Goal: Task Accomplishment & Management: Manage account settings

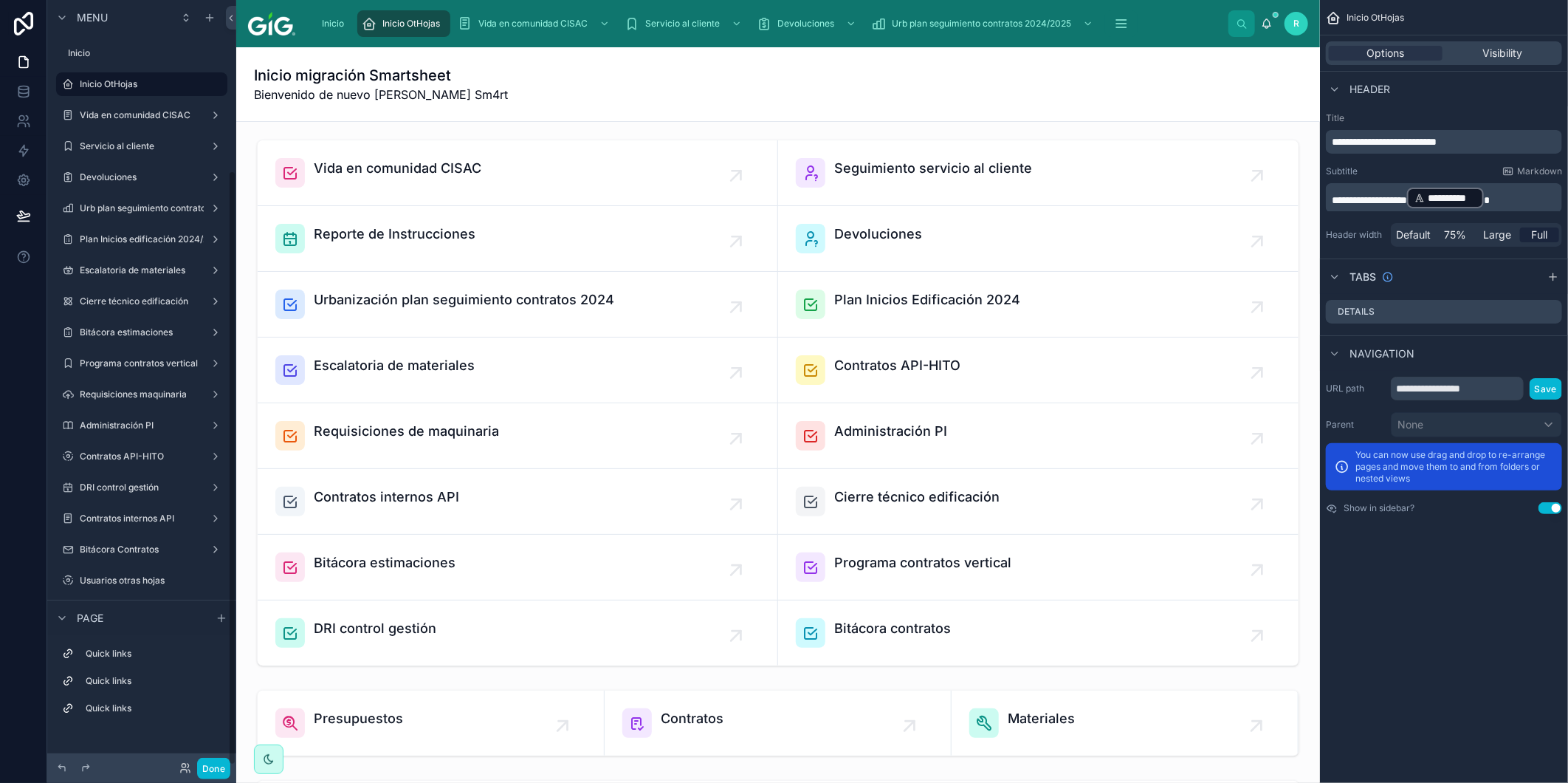
scroll to position [220, 0]
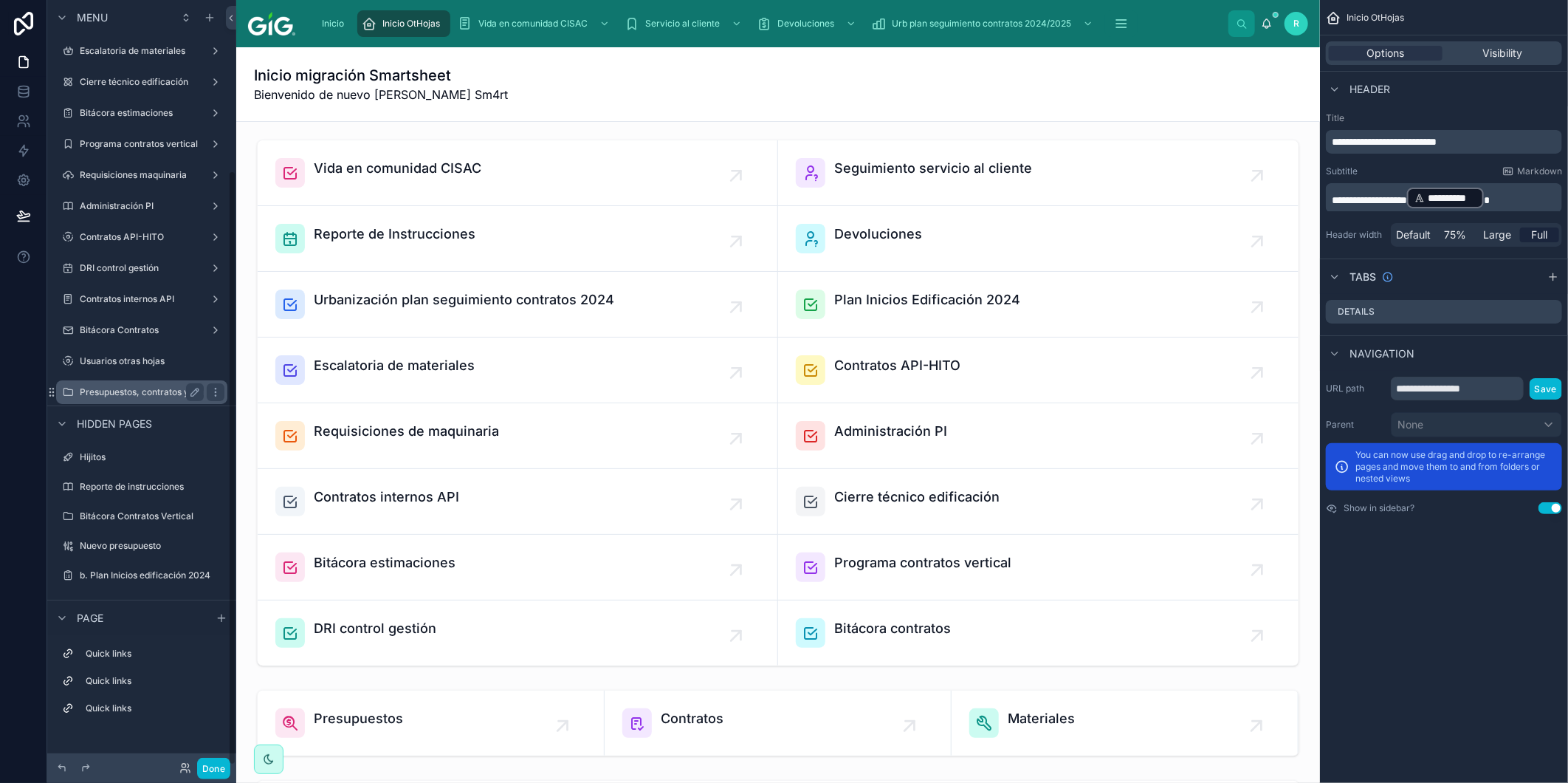
click at [137, 390] on label "Presupuestos, contratos y materiales" at bounding box center [157, 392] width 156 height 12
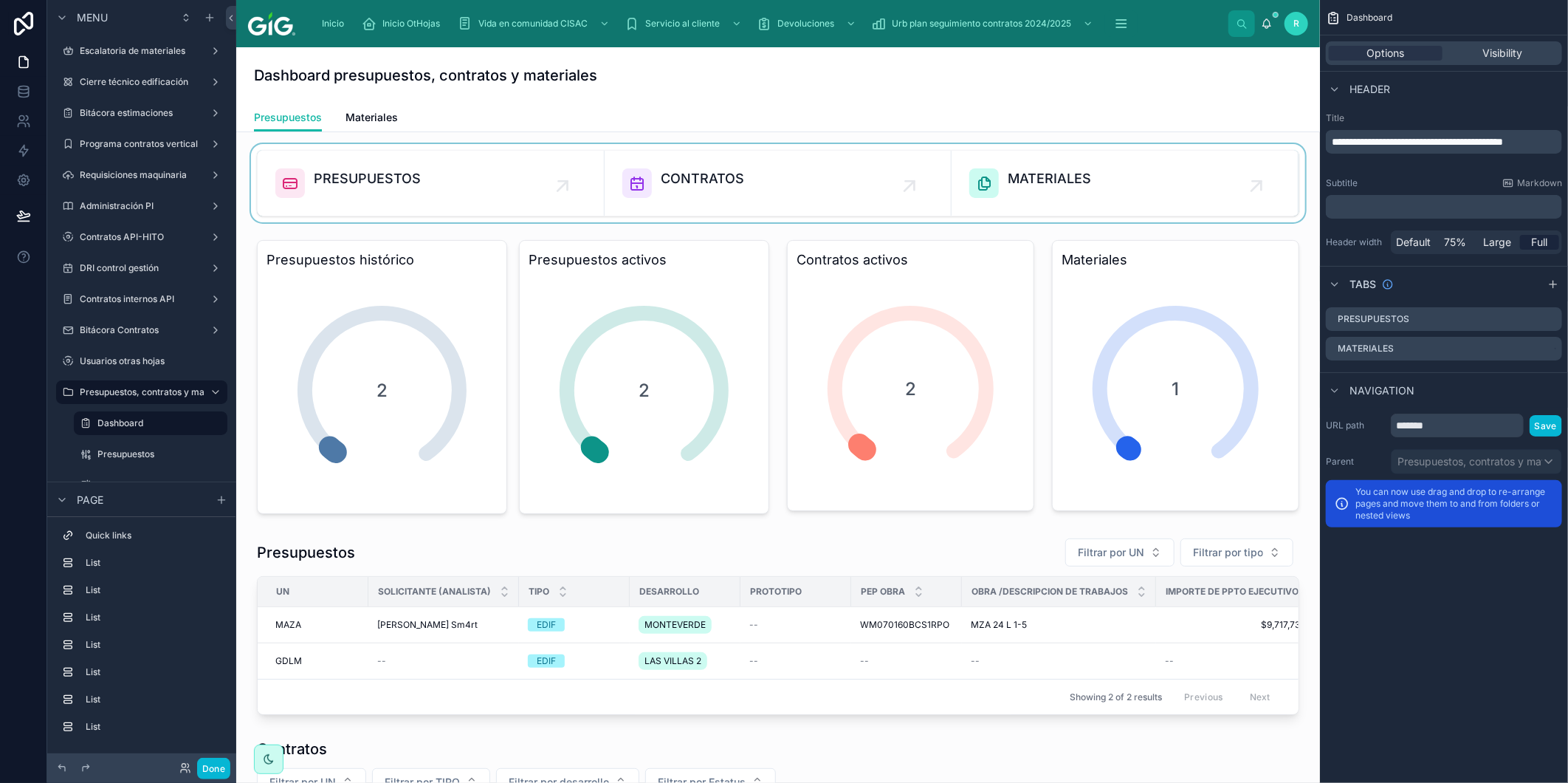
click at [396, 148] on div at bounding box center [778, 183] width 1061 height 78
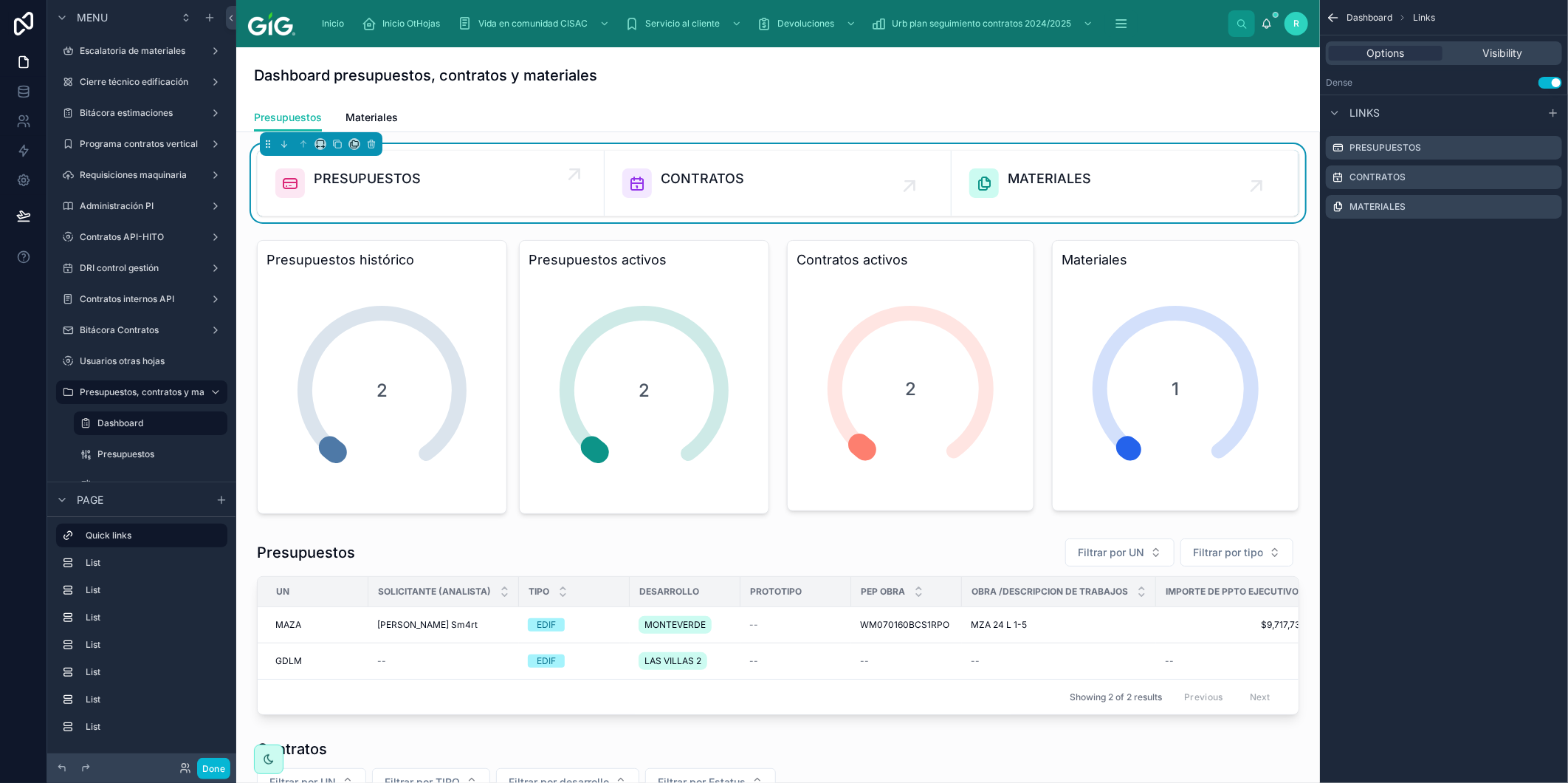
click at [389, 175] on span "PRESUPUESTOS" at bounding box center [367, 178] width 107 height 21
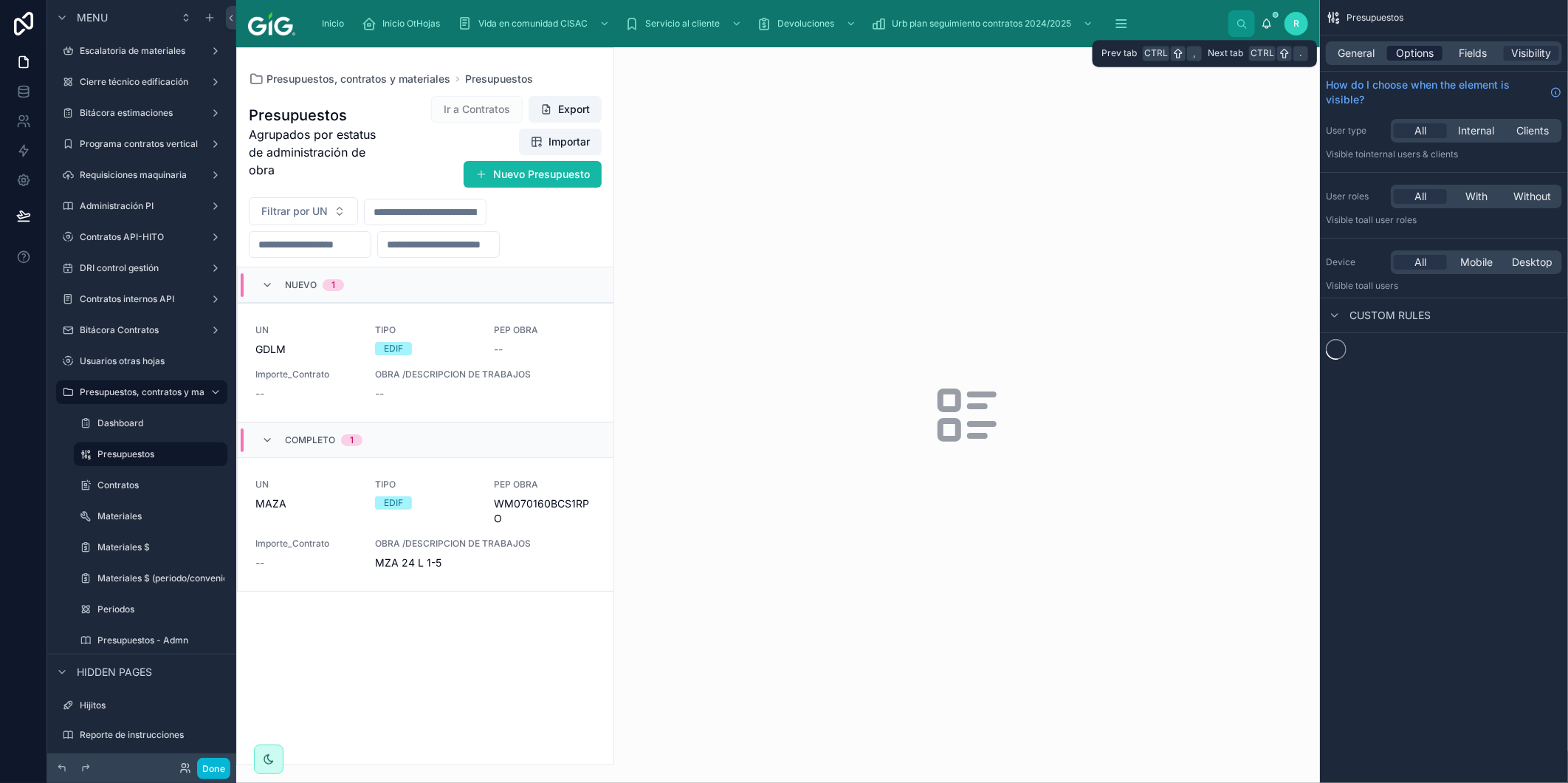
click at [1428, 57] on span "Options" at bounding box center [1415, 53] width 38 height 15
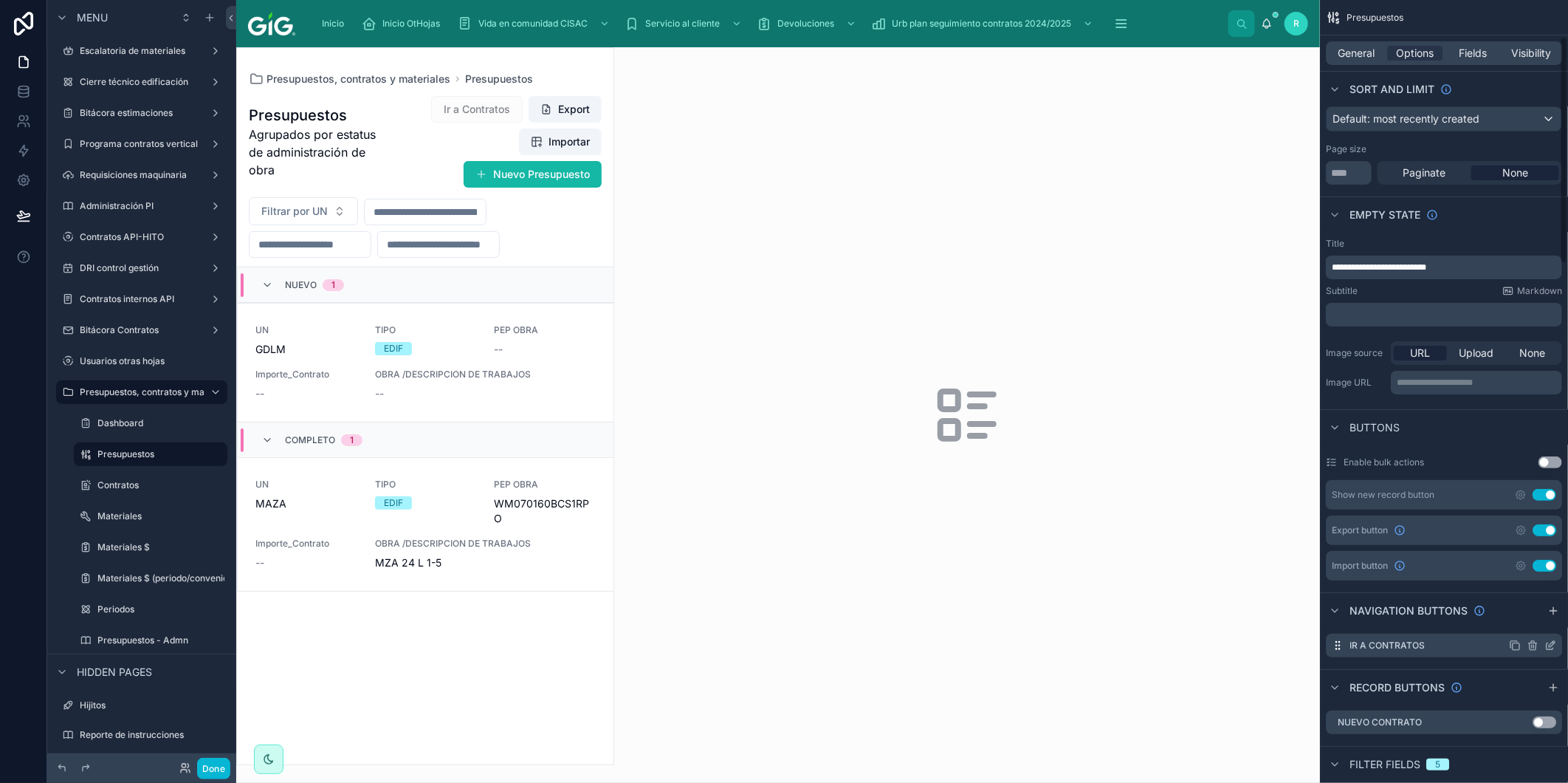
scroll to position [164, 0]
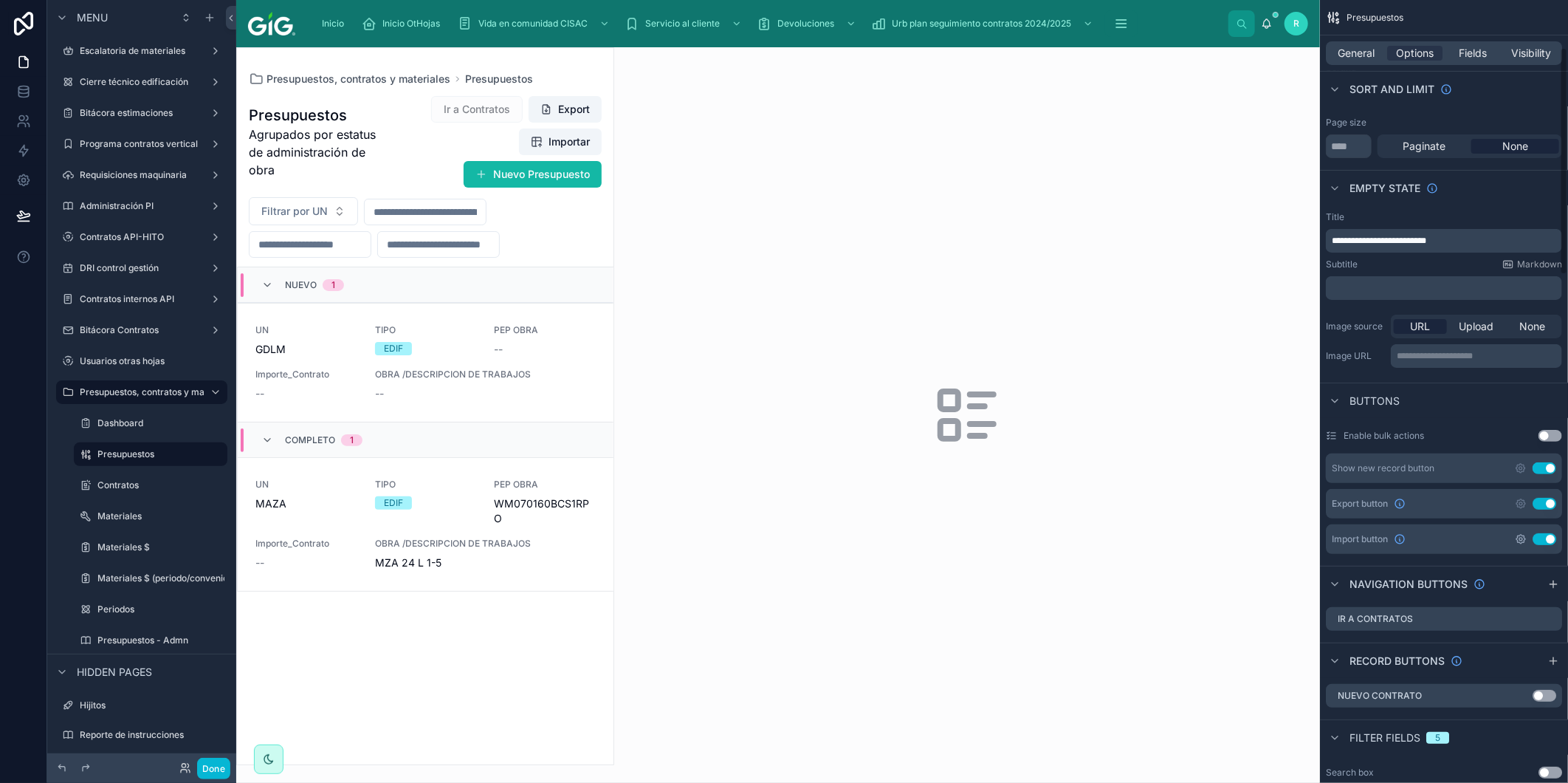
click at [1520, 543] on icon "scrollable content" at bounding box center [1521, 539] width 12 height 12
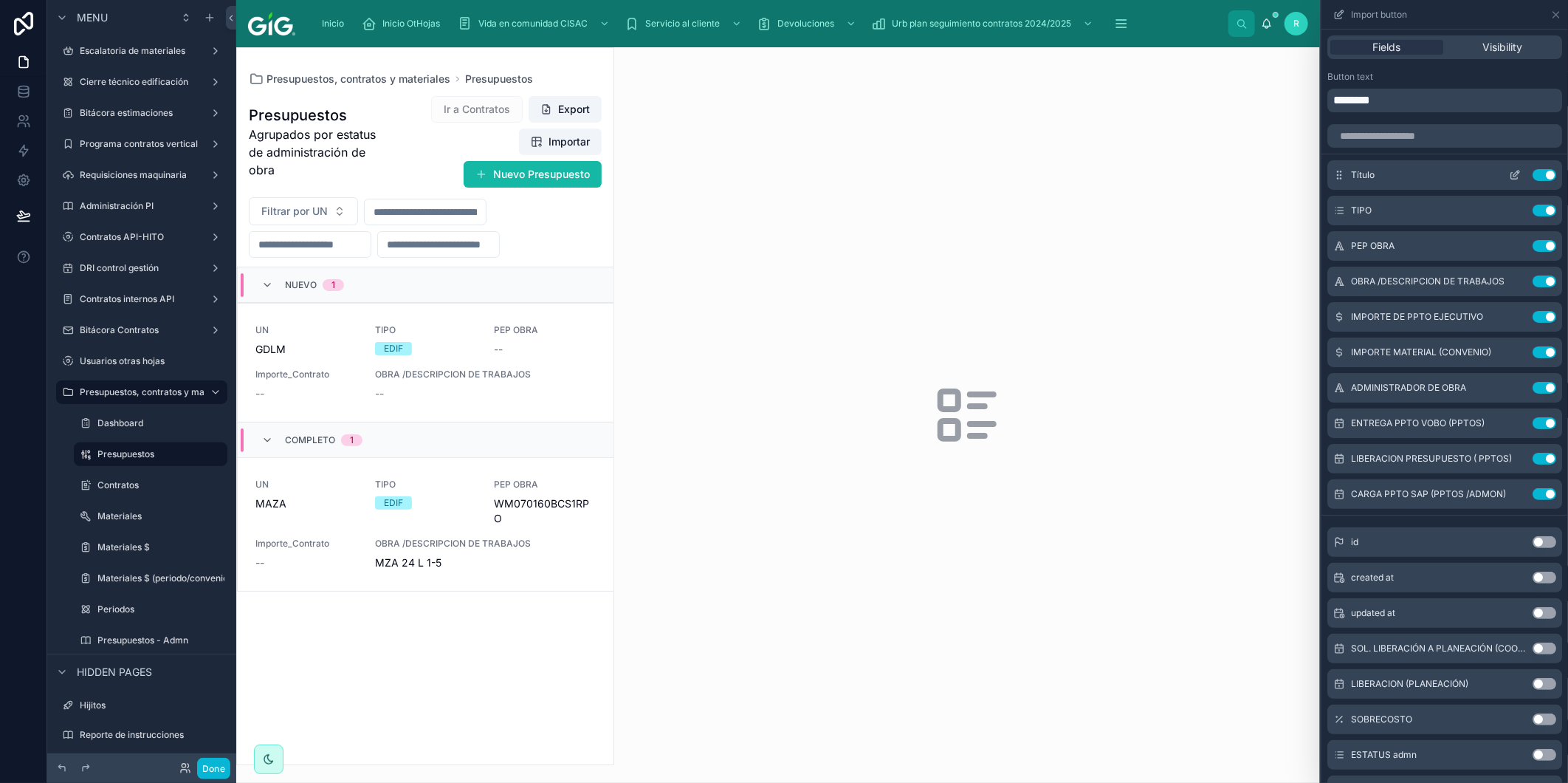
click at [1533, 172] on button "Use setting" at bounding box center [1545, 175] width 23 height 12
click at [1535, 173] on button "Use setting" at bounding box center [1545, 175] width 23 height 12
click at [1535, 205] on button "Use setting" at bounding box center [1545, 210] width 23 height 12
click at [1535, 240] on button "Use setting" at bounding box center [1545, 245] width 23 height 12
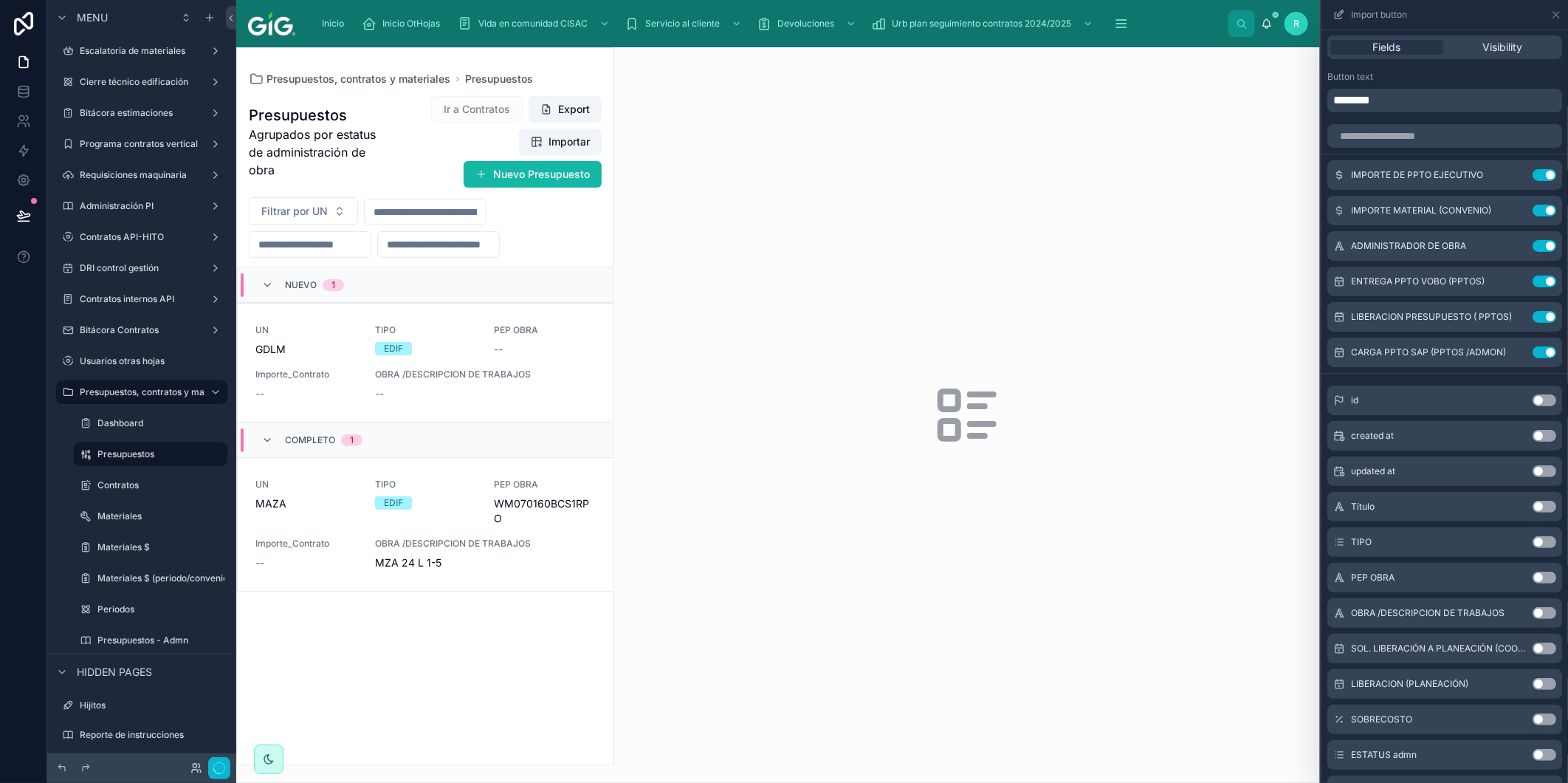
click at [1535, 173] on button "Use setting" at bounding box center [1545, 175] width 23 height 12
click at [1535, 205] on button "Use setting" at bounding box center [1545, 210] width 23 height 12
click at [1535, 240] on button "Use setting" at bounding box center [1545, 245] width 23 height 12
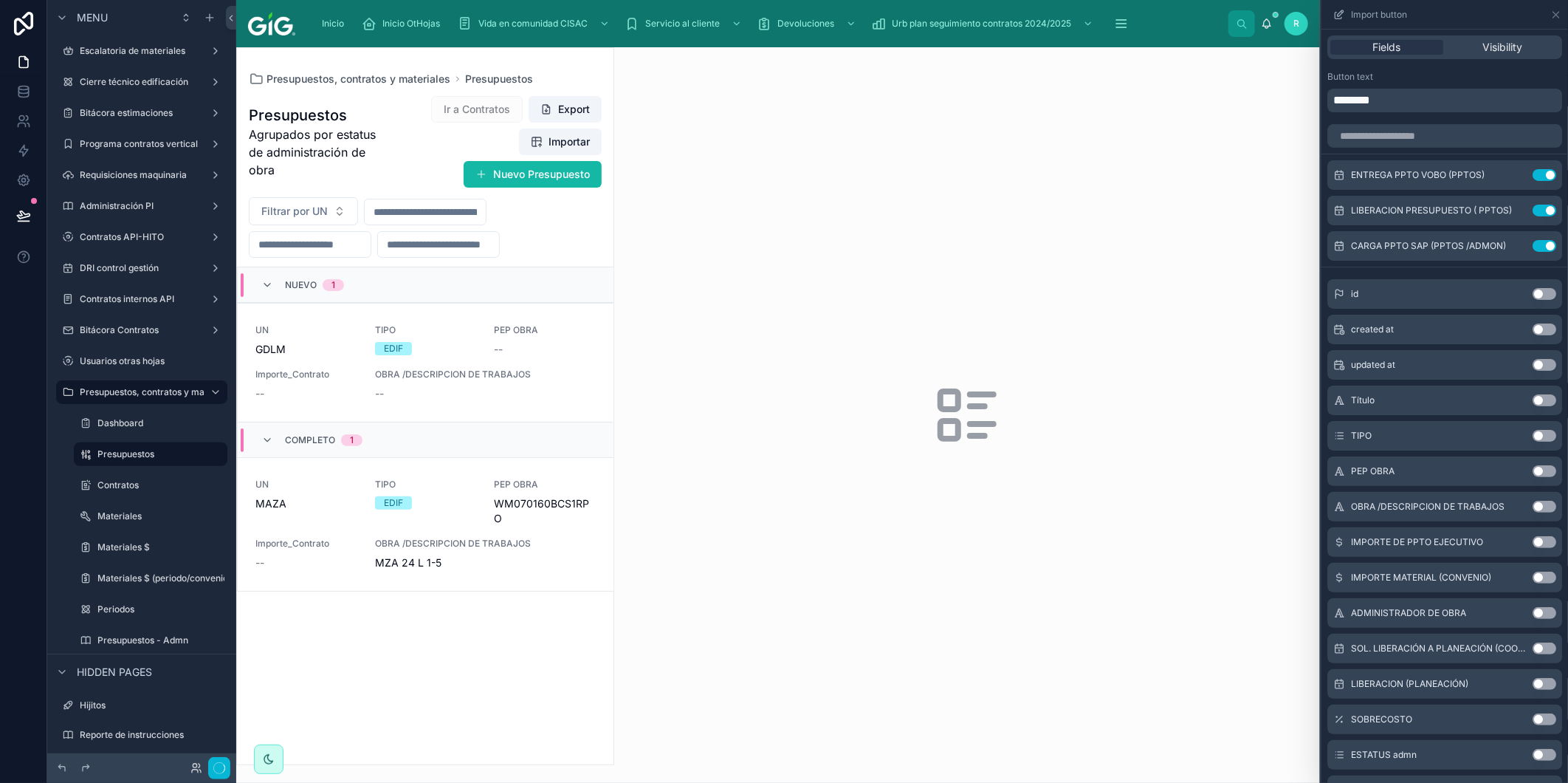
click at [1535, 173] on button "Use setting" at bounding box center [1545, 175] width 23 height 12
click at [1535, 205] on button "Use setting" at bounding box center [1545, 210] width 23 height 12
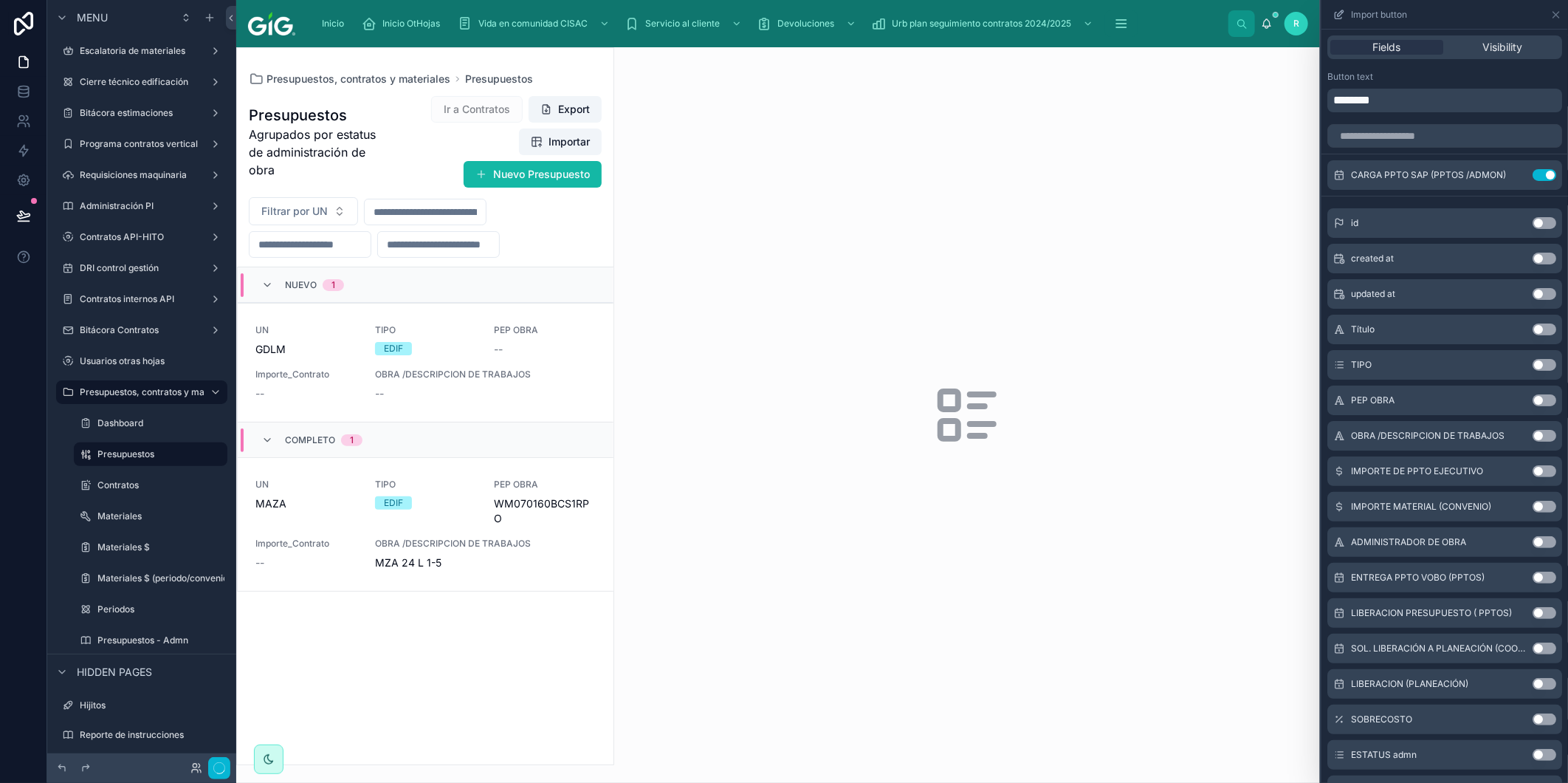
click at [1535, 173] on button "Use setting" at bounding box center [1545, 175] width 23 height 12
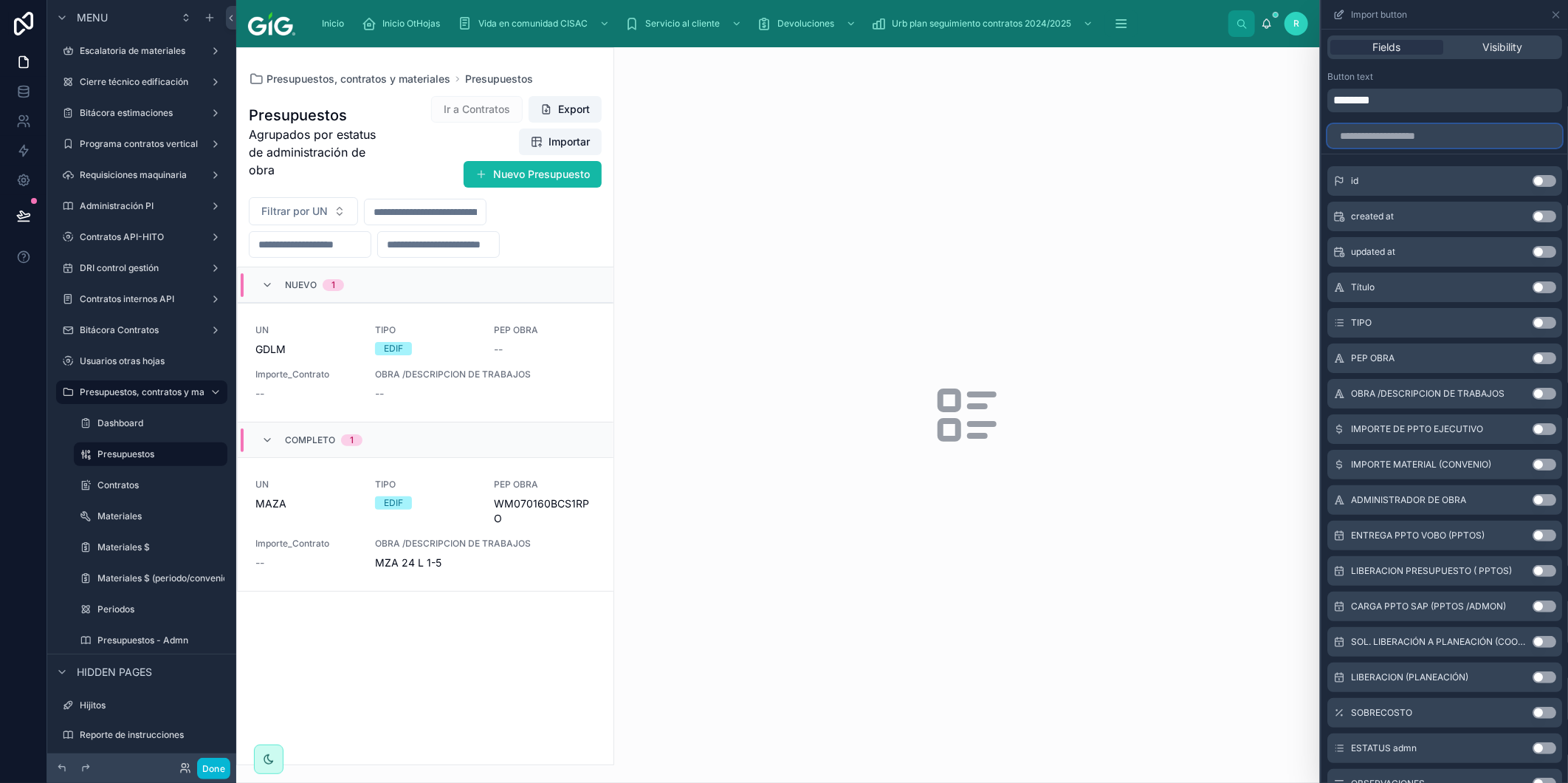
click at [1457, 130] on input "text" at bounding box center [1445, 136] width 235 height 23
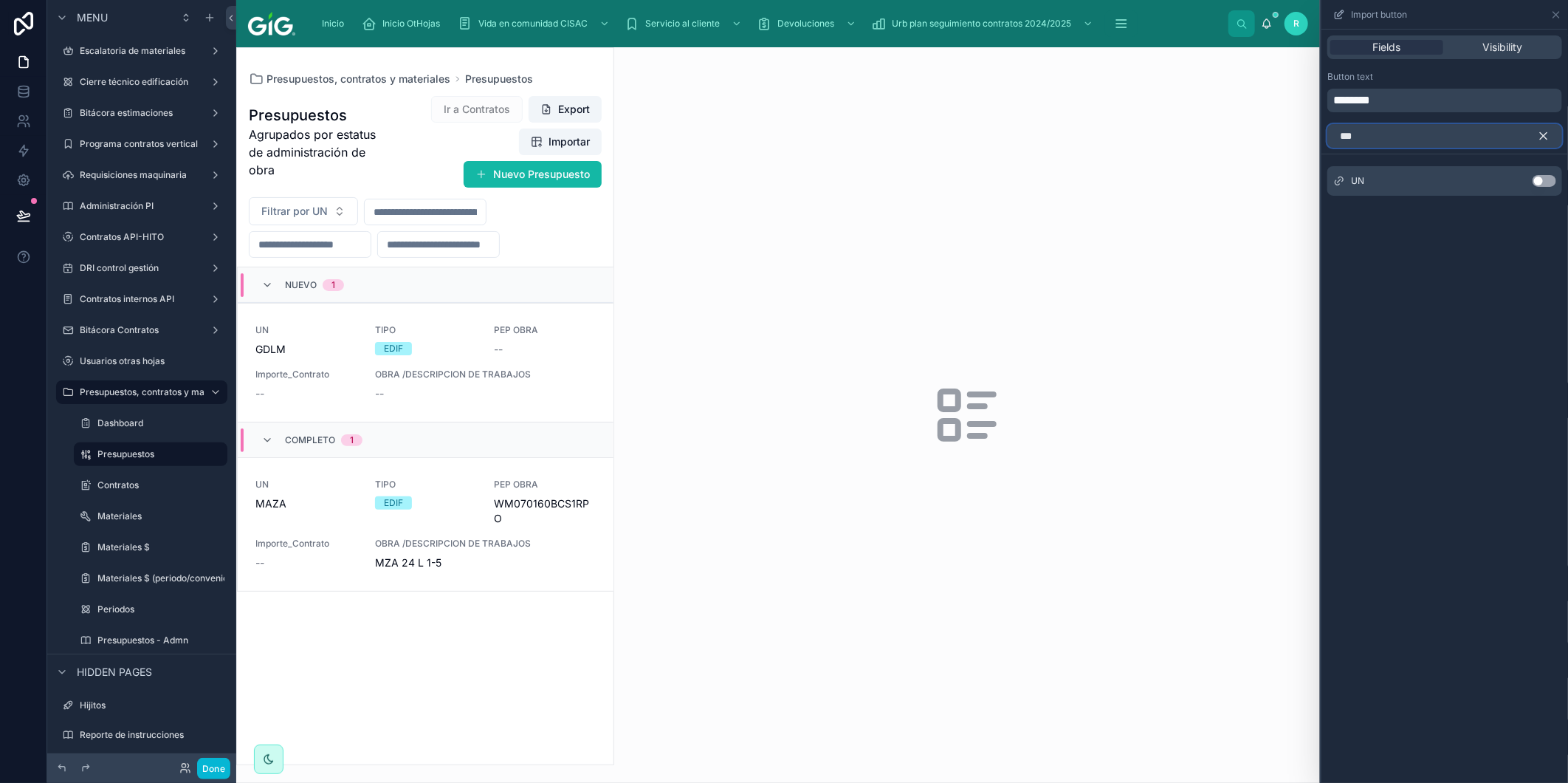
type input "**"
click at [1544, 178] on button "Use setting" at bounding box center [1545, 181] width 23 height 12
click at [1541, 135] on icon "button" at bounding box center [1543, 136] width 13 height 13
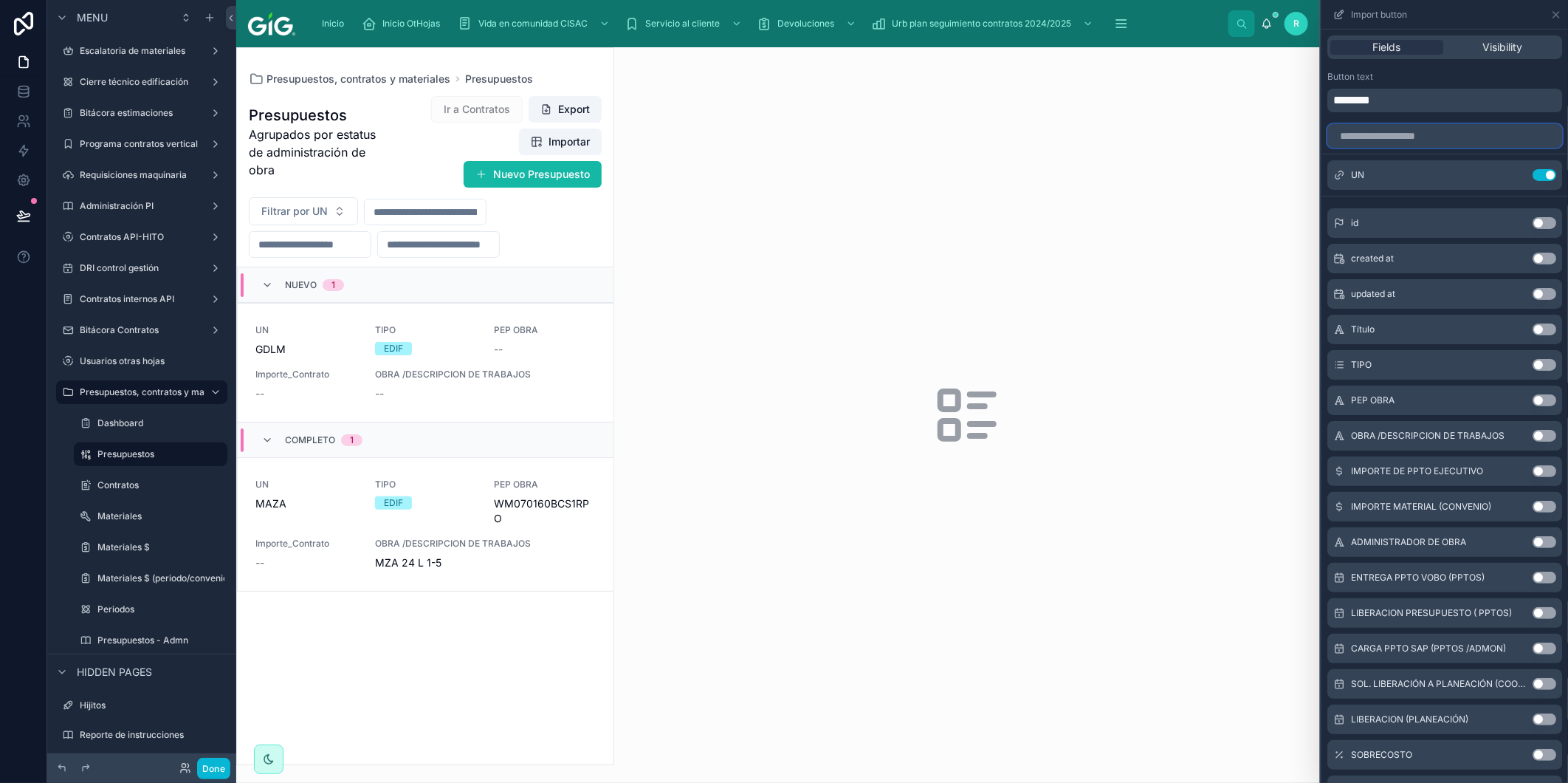
click at [1497, 134] on input "text" at bounding box center [1445, 136] width 235 height 23
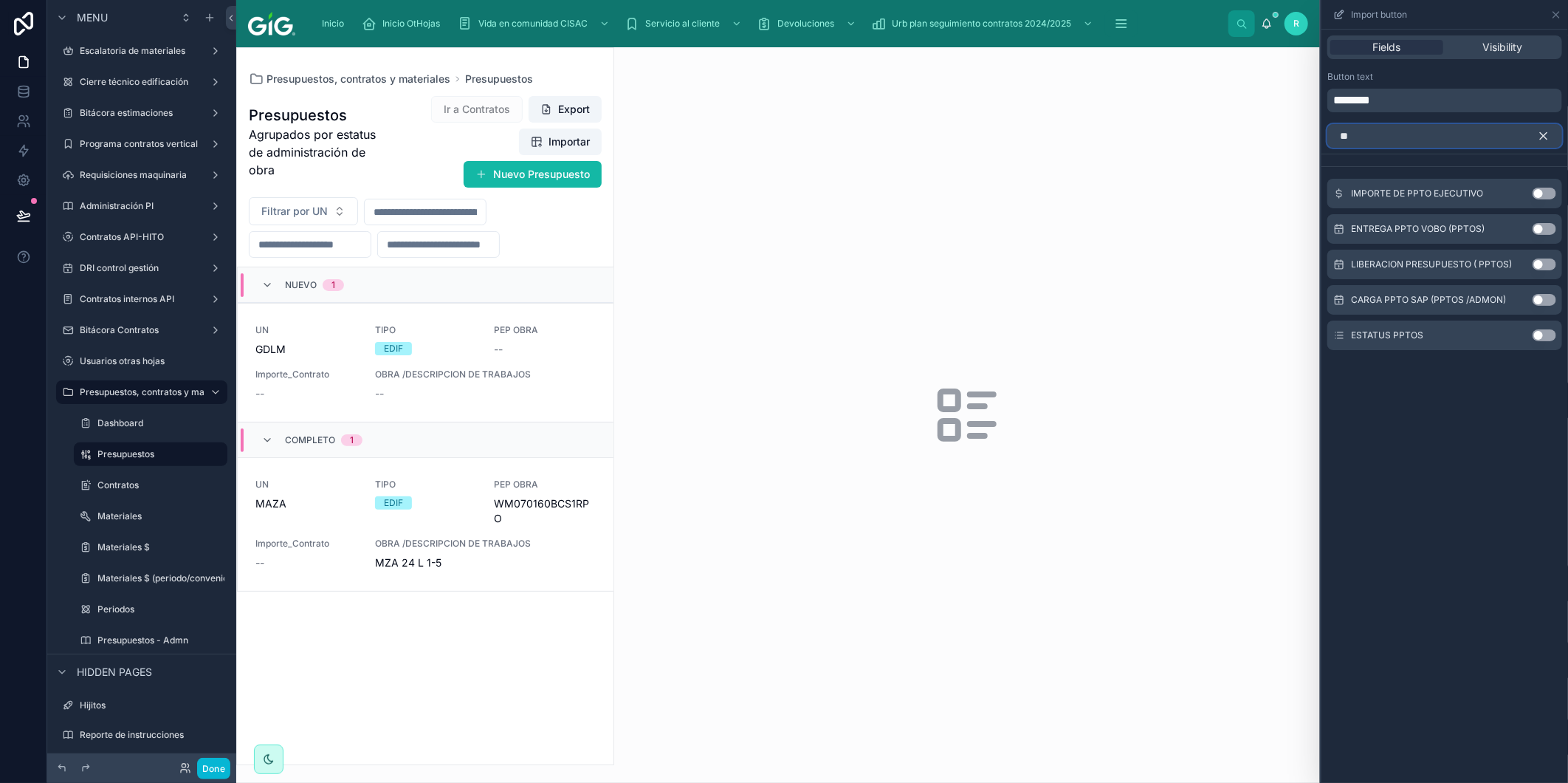
type input "*"
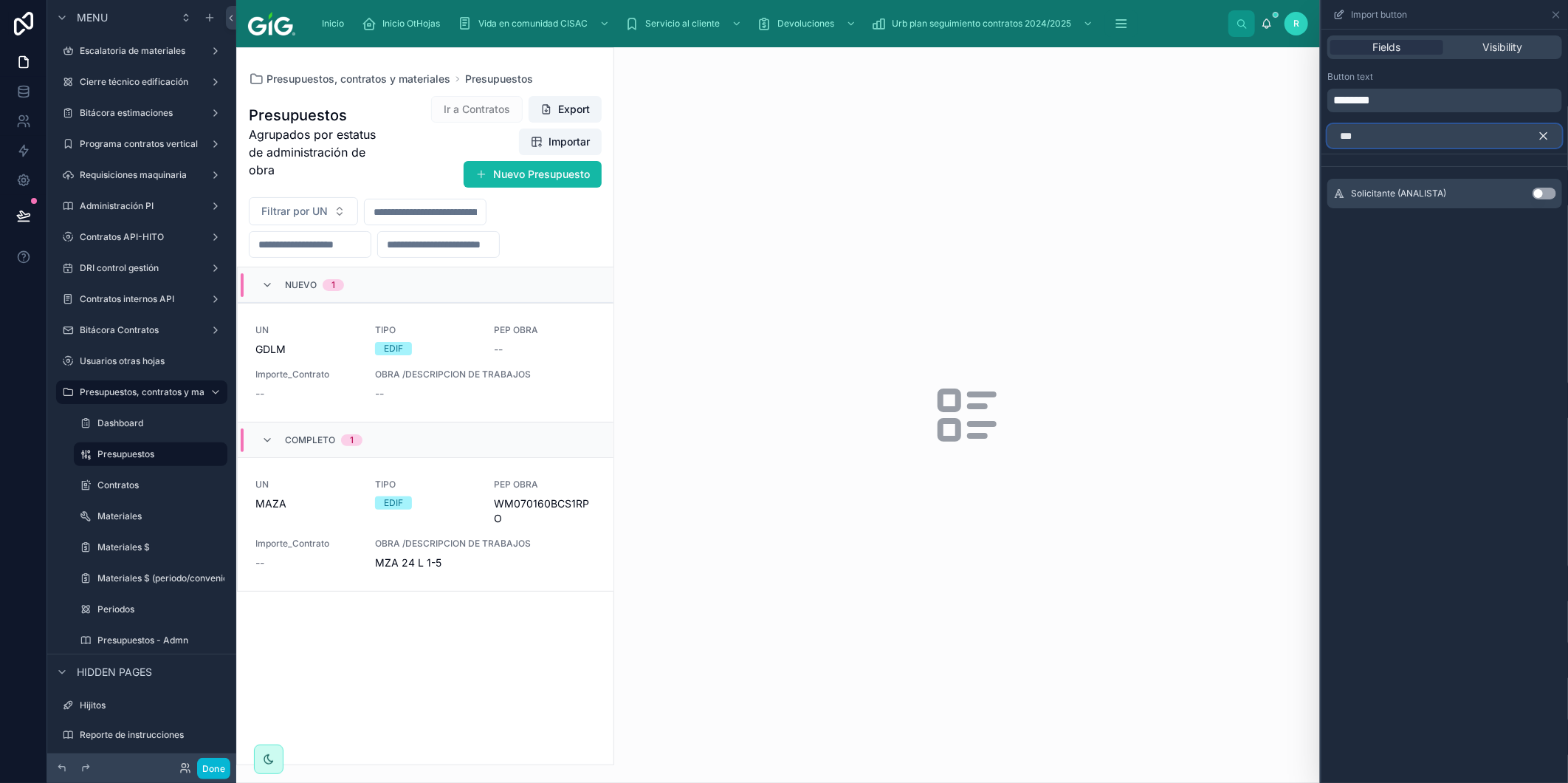
type input "***"
click at [1540, 191] on button "Use setting" at bounding box center [1545, 193] width 23 height 12
click at [1545, 133] on icon "button" at bounding box center [1543, 136] width 13 height 13
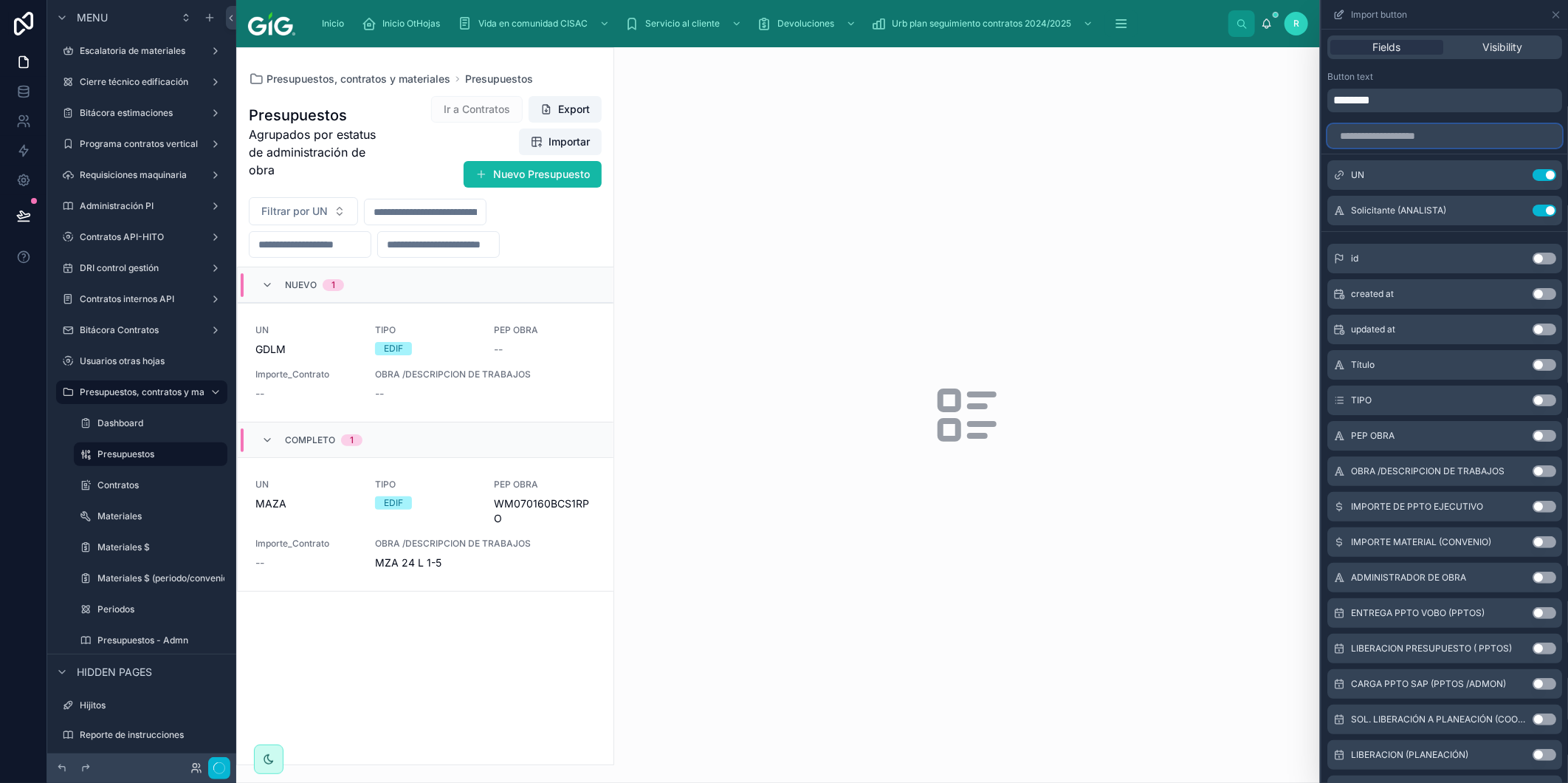
click at [1494, 137] on input "text" at bounding box center [1445, 136] width 235 height 23
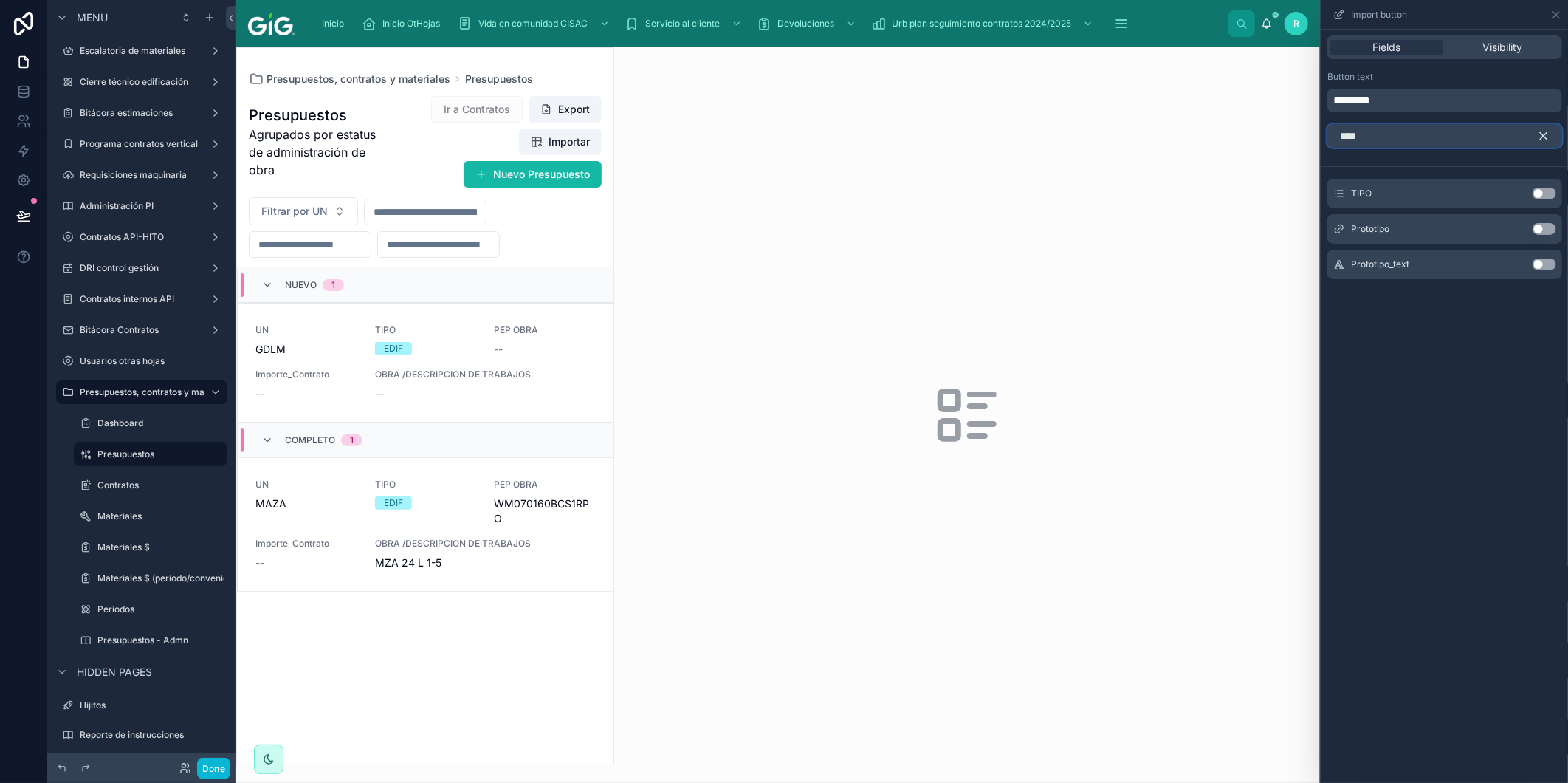
type input "****"
click at [1540, 191] on button "Use setting" at bounding box center [1545, 193] width 23 height 12
click at [1539, 120] on div "****" at bounding box center [1445, 133] width 247 height 29
click at [1547, 136] on icon "button" at bounding box center [1543, 136] width 13 height 13
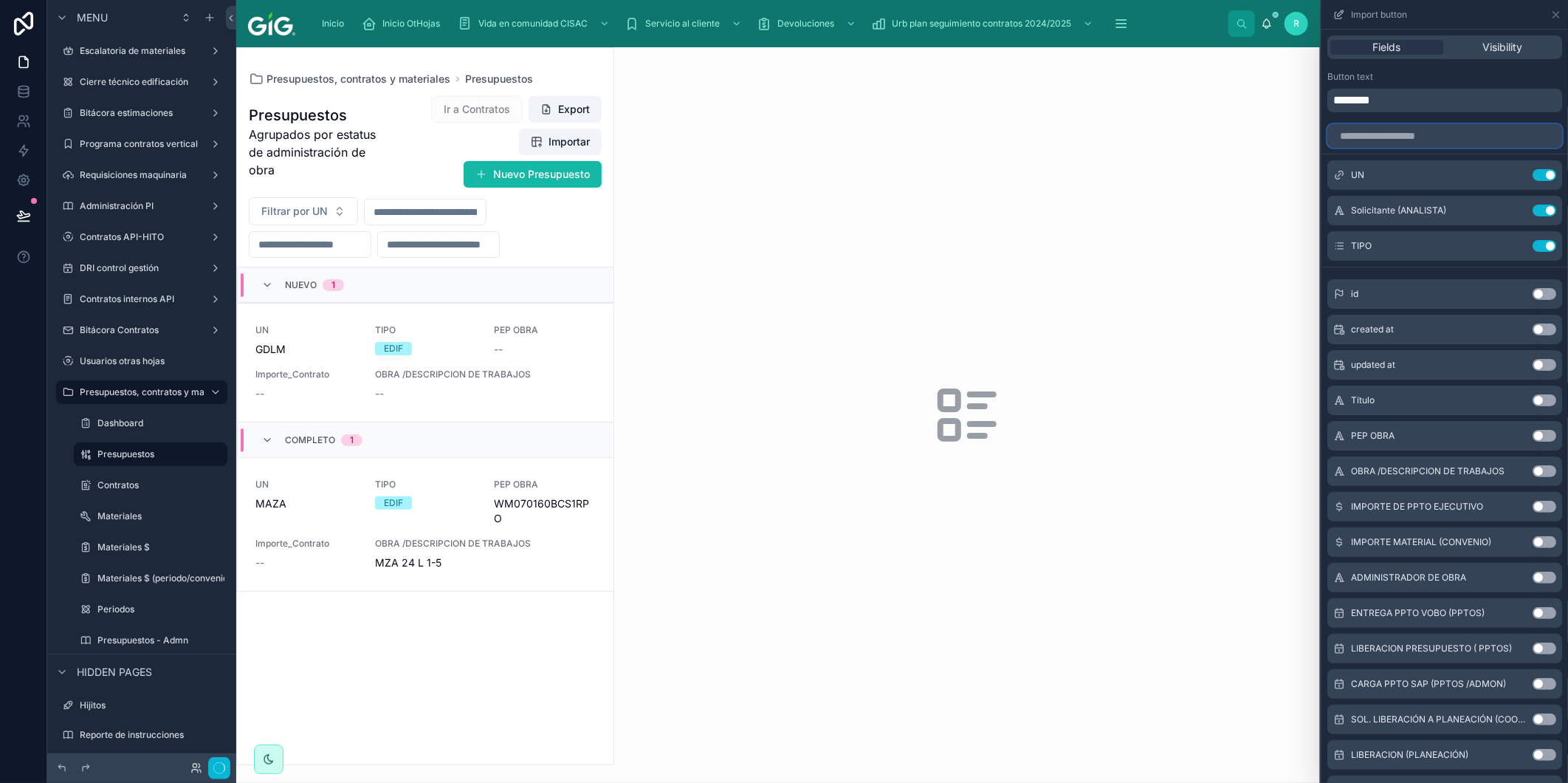
click at [1496, 133] on input "text" at bounding box center [1445, 136] width 235 height 23
type input "*"
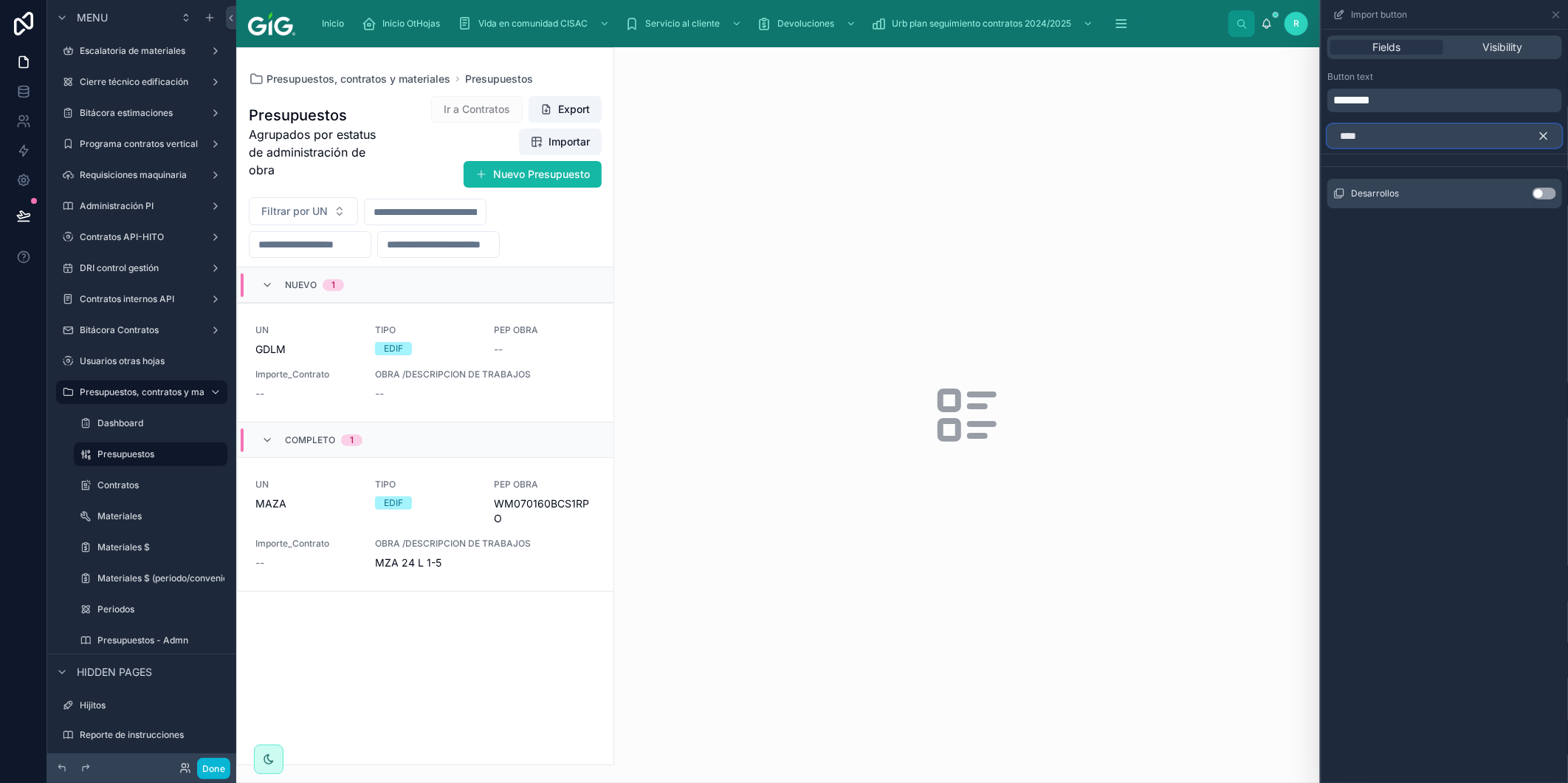
type input "****"
click at [1553, 189] on button "Use setting" at bounding box center [1545, 193] width 23 height 12
click at [1548, 128] on button "button" at bounding box center [1549, 136] width 25 height 23
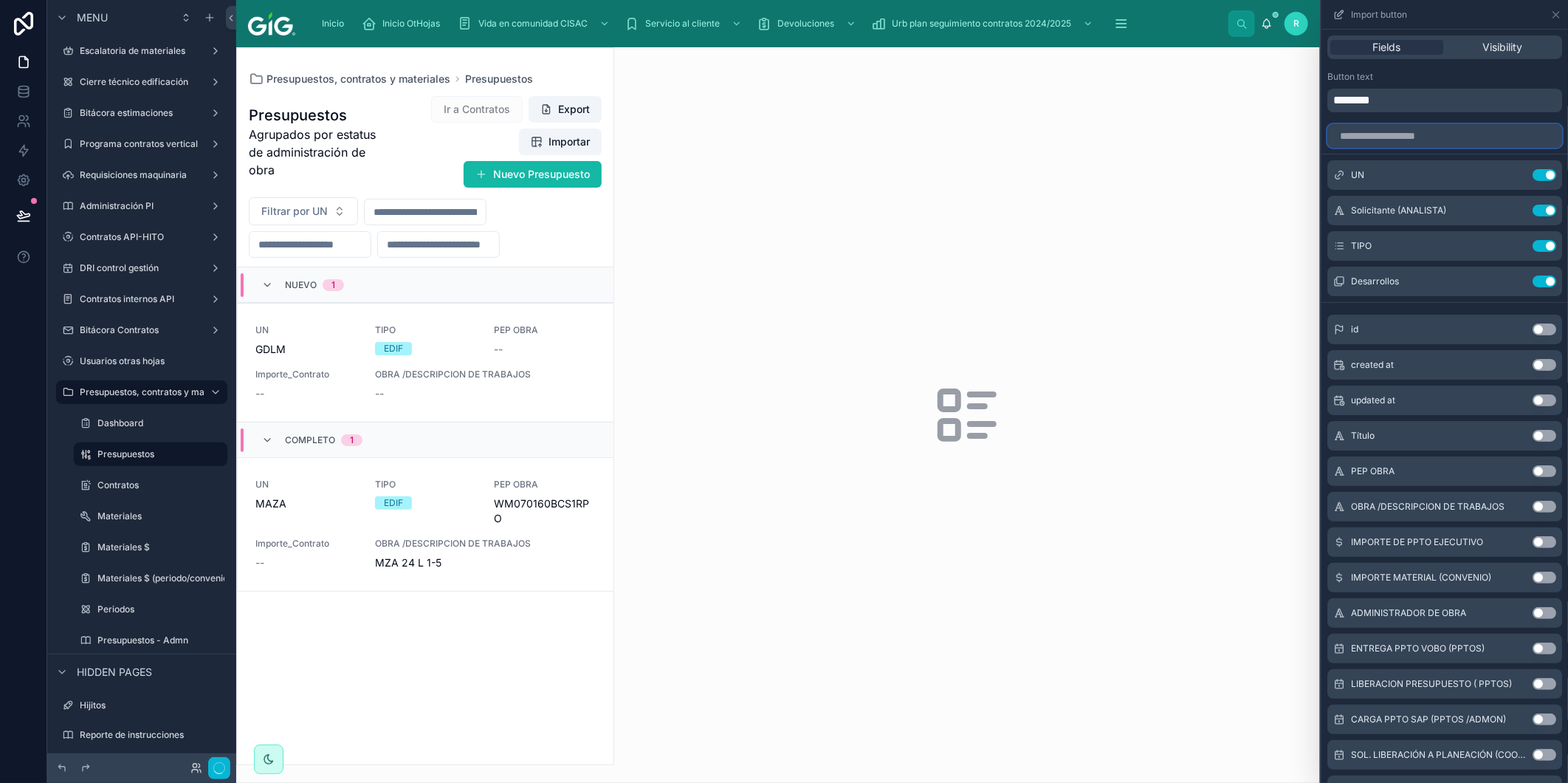
click at [1490, 134] on input "text" at bounding box center [1445, 136] width 235 height 23
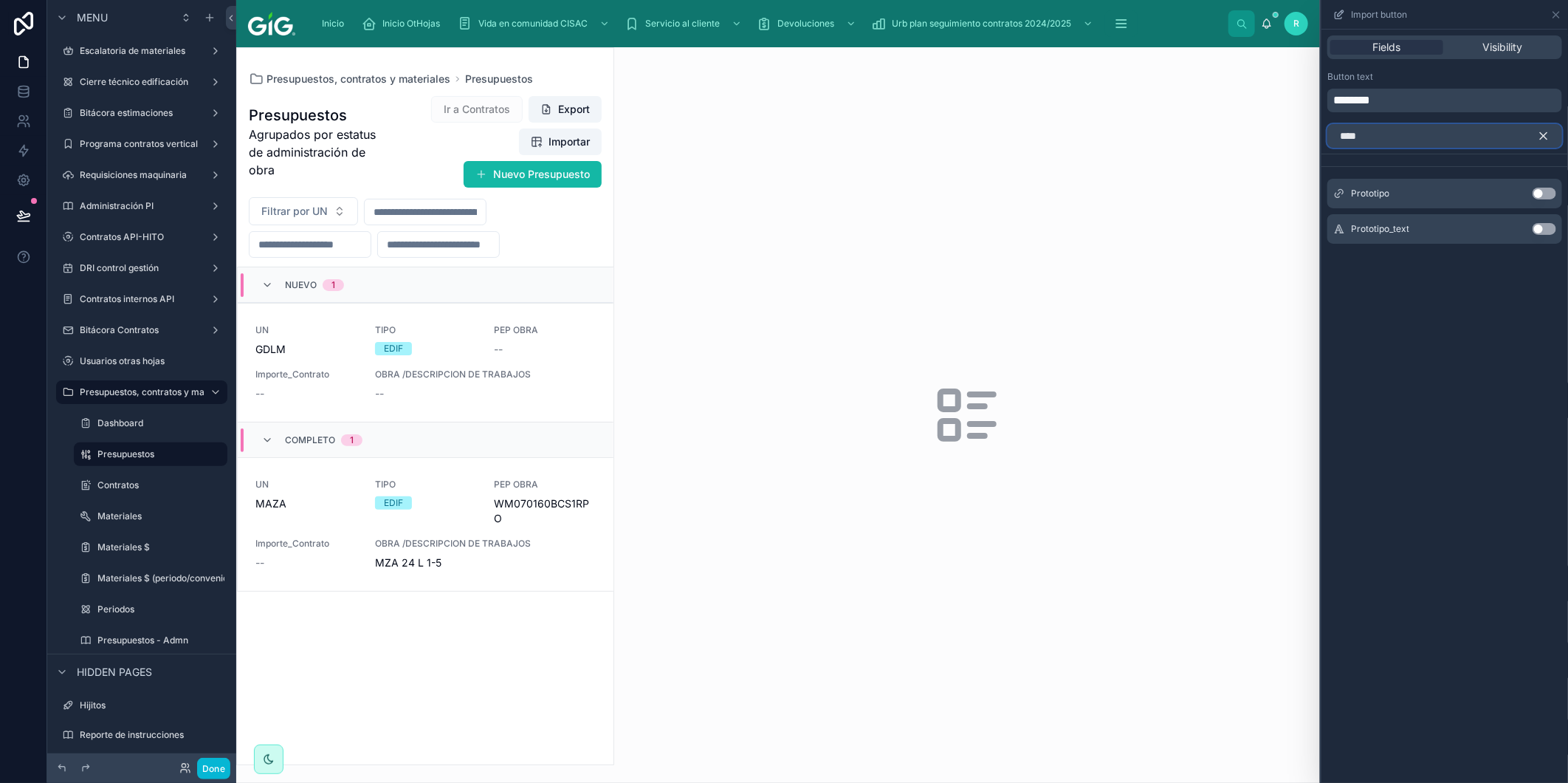
type input "****"
click at [1538, 193] on button "Use setting" at bounding box center [1545, 193] width 23 height 12
click at [1549, 136] on icon "button" at bounding box center [1543, 136] width 13 height 13
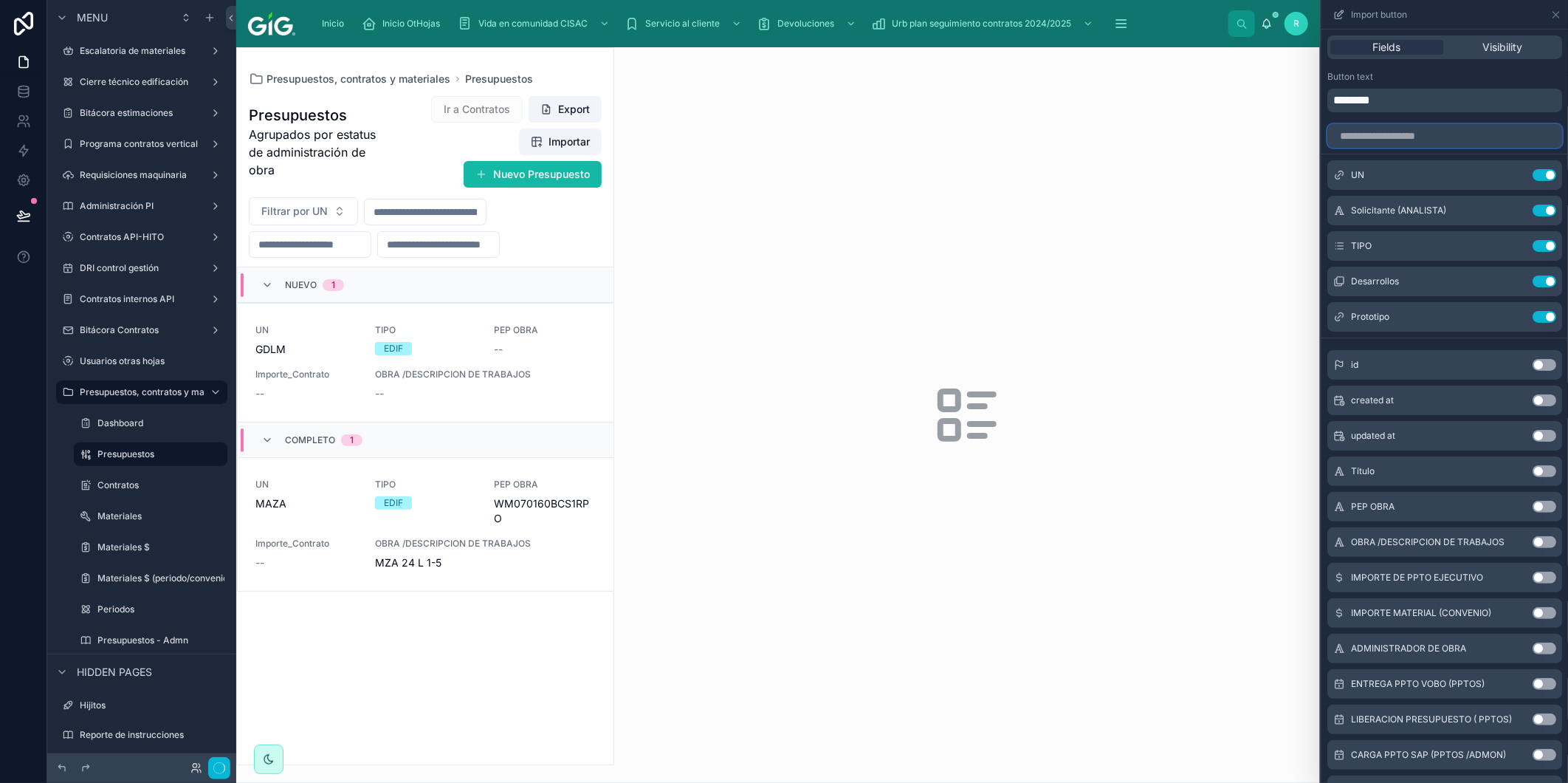
click at [1515, 135] on input "text" at bounding box center [1445, 136] width 235 height 23
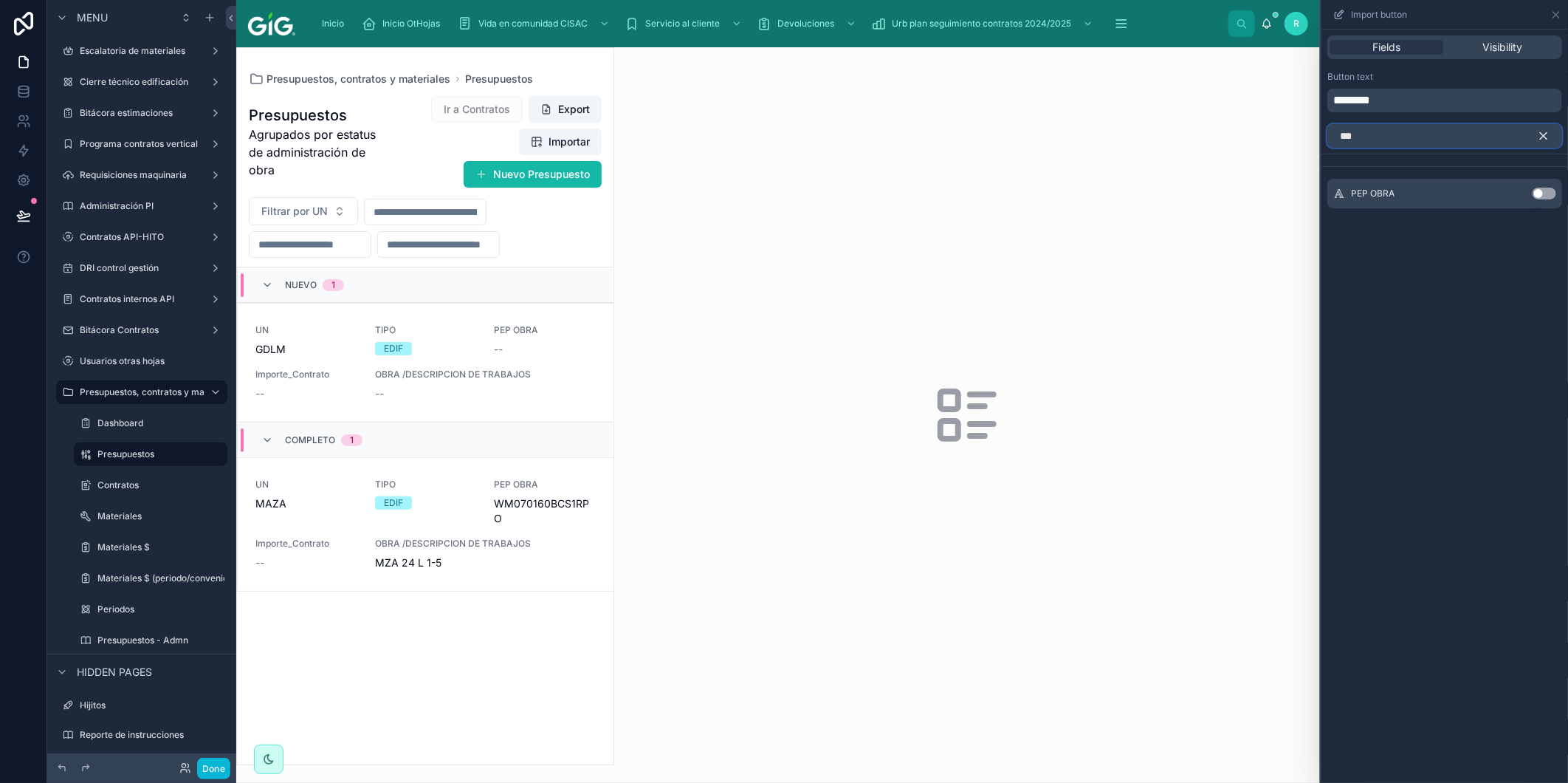
type input "***"
drag, startPoint x: 1554, startPoint y: 185, endPoint x: 1546, endPoint y: 191, distance: 10.0
click at [1554, 186] on div "PEP OBRA Use setting" at bounding box center [1445, 193] width 235 height 29
click at [1546, 191] on button "Use setting" at bounding box center [1545, 193] width 23 height 12
click at [1546, 133] on icon "button" at bounding box center [1544, 136] width 7 height 7
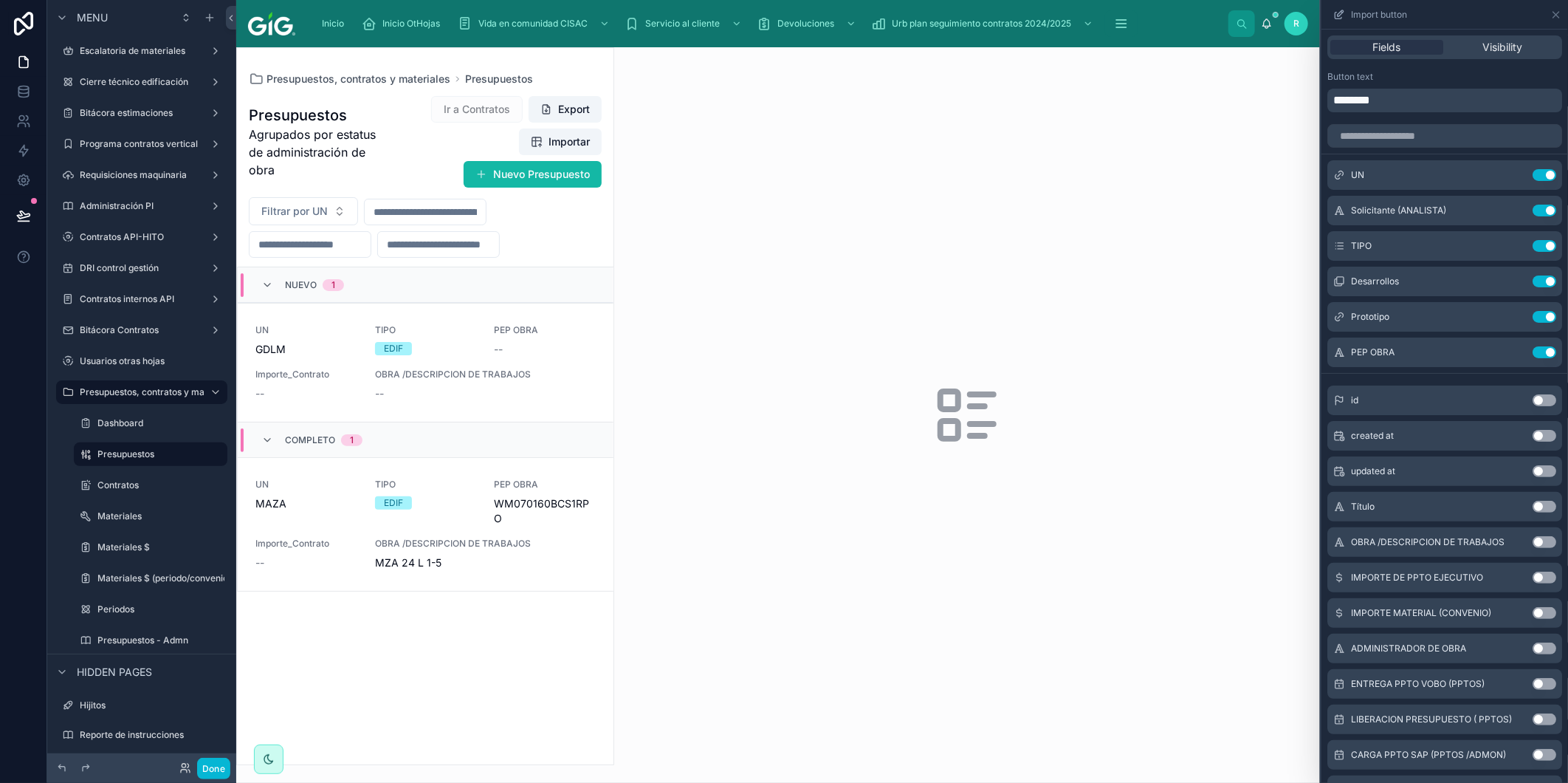
click at [1533, 542] on button "Use setting" at bounding box center [1545, 542] width 23 height 12
click at [1533, 577] on button "Use setting" at bounding box center [1545, 577] width 23 height 12
click at [1533, 611] on button "Use setting" at bounding box center [1545, 612] width 23 height 12
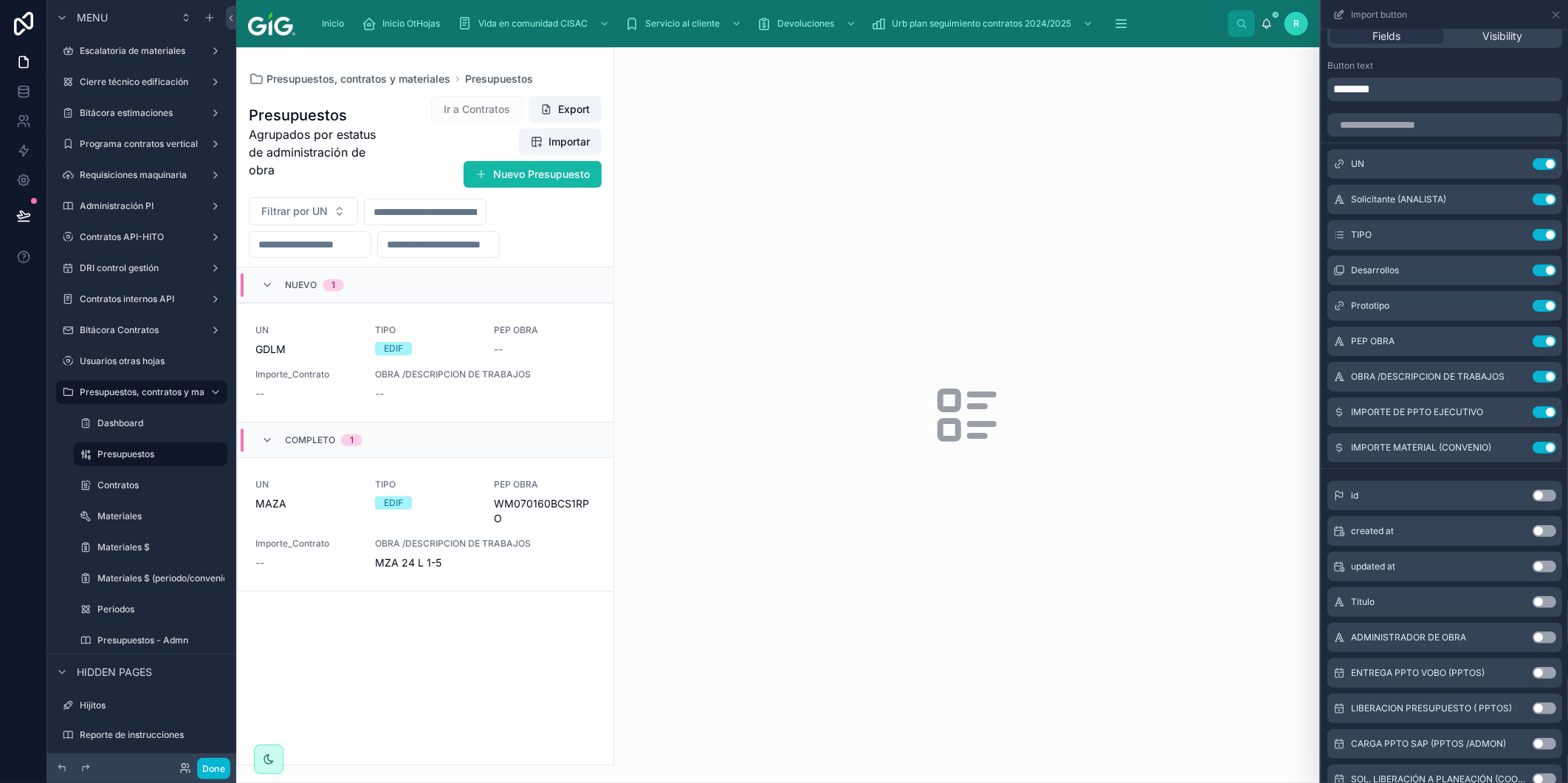
scroll to position [0, 0]
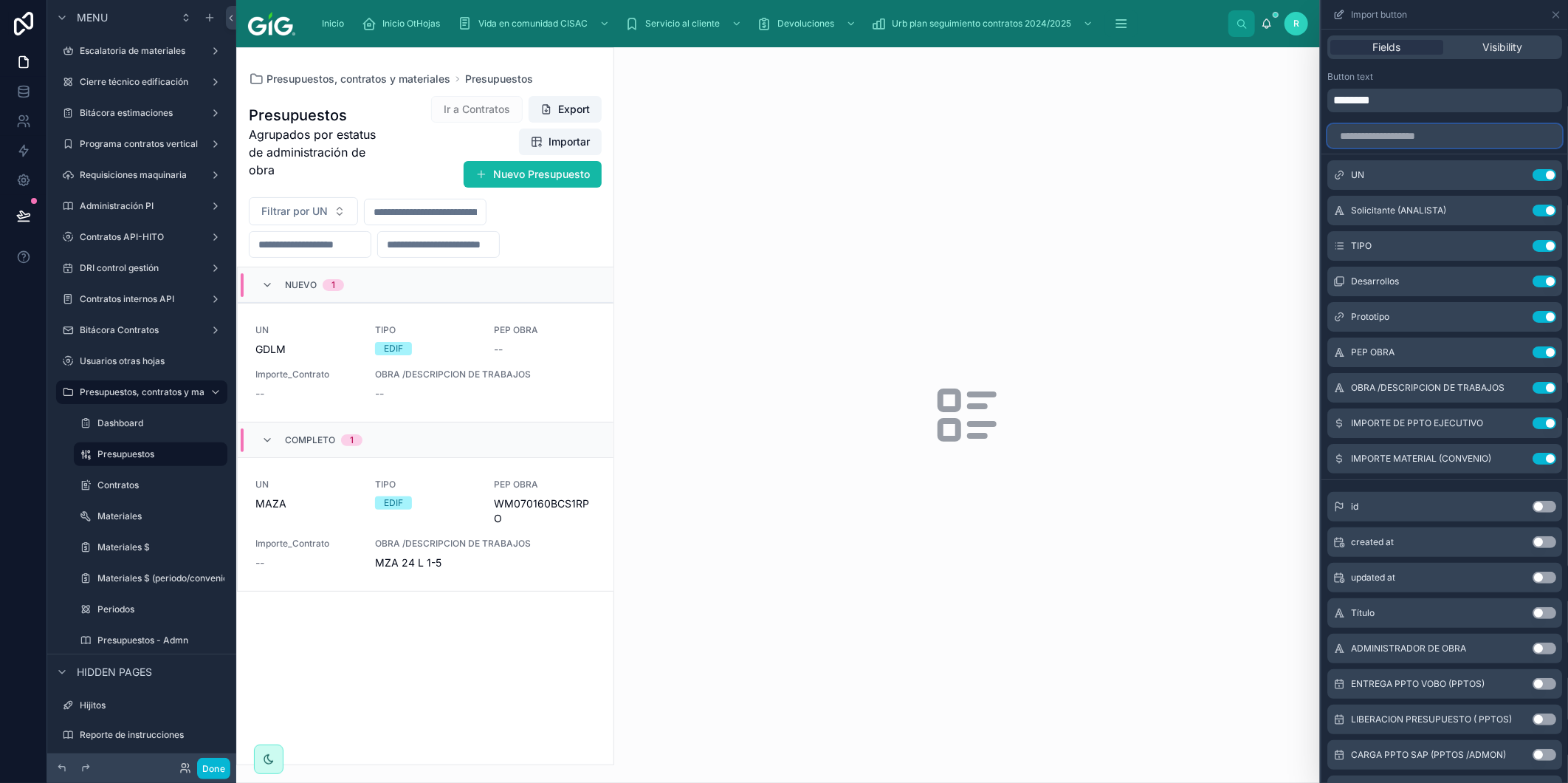
click at [1421, 138] on input "text" at bounding box center [1445, 136] width 235 height 23
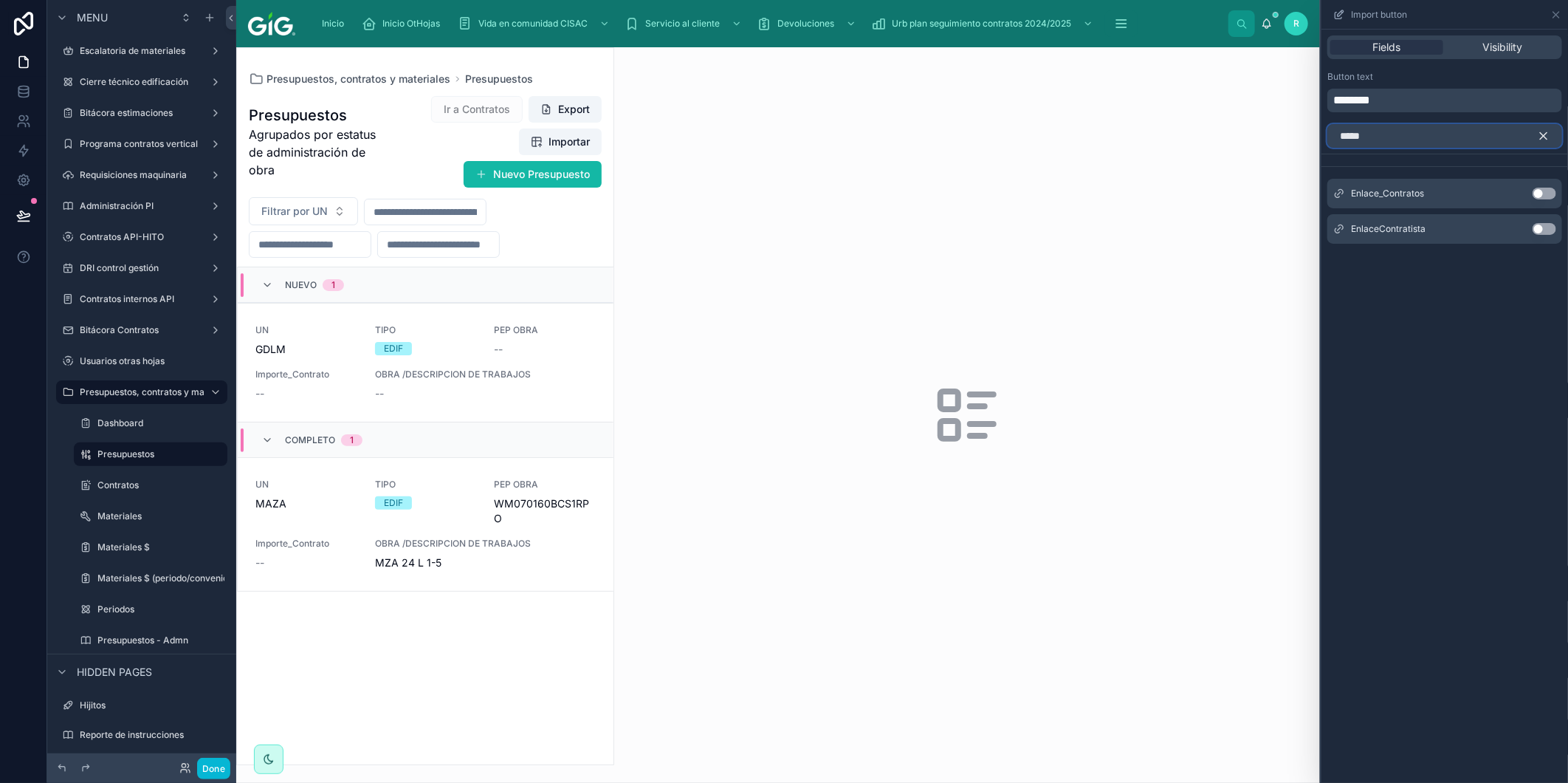
type input "*****"
click at [1547, 230] on button "Use setting" at bounding box center [1545, 228] width 23 height 12
click at [1542, 136] on icon "button" at bounding box center [1543, 136] width 13 height 13
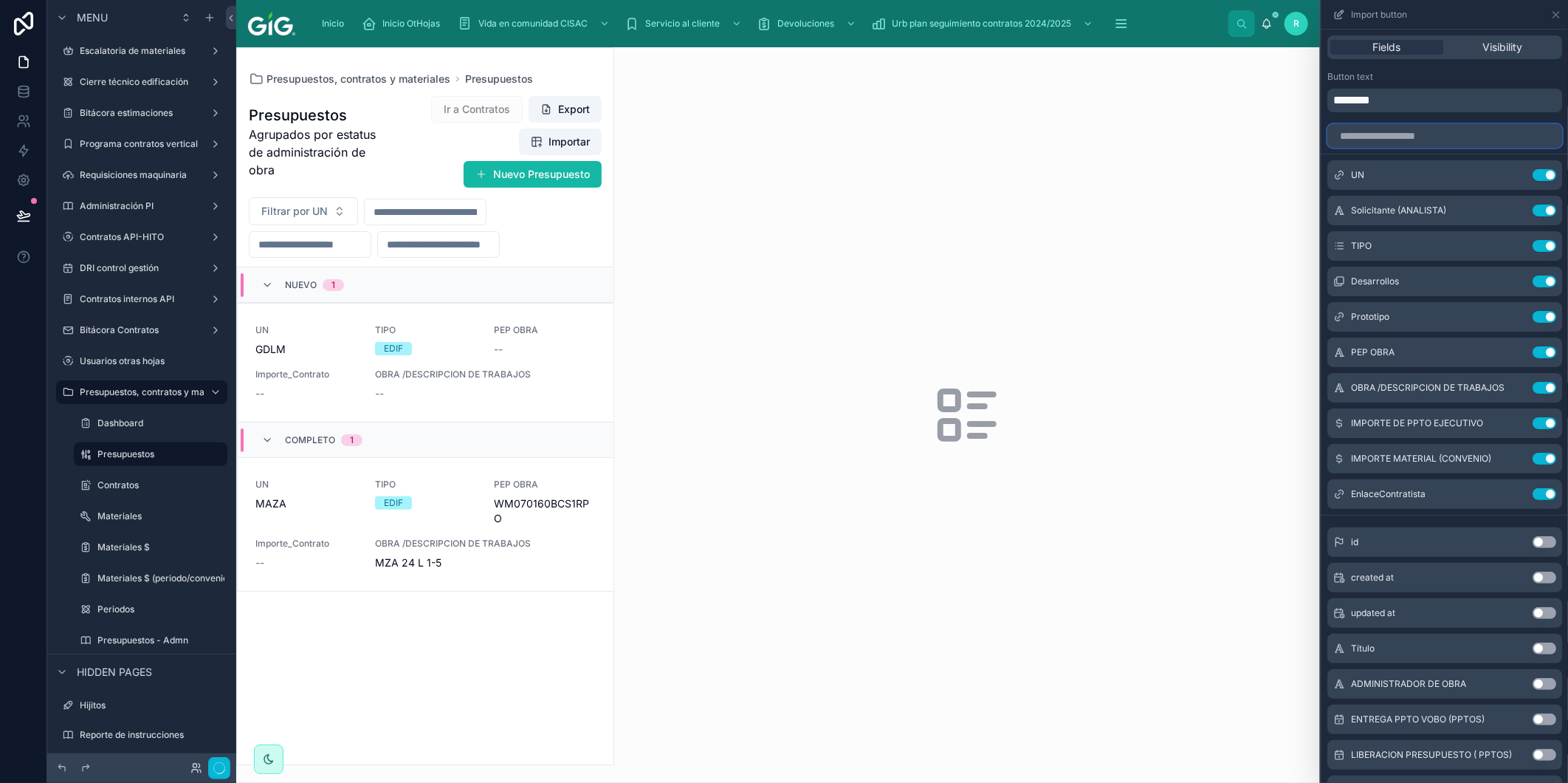
click at [1501, 140] on input "text" at bounding box center [1445, 136] width 235 height 23
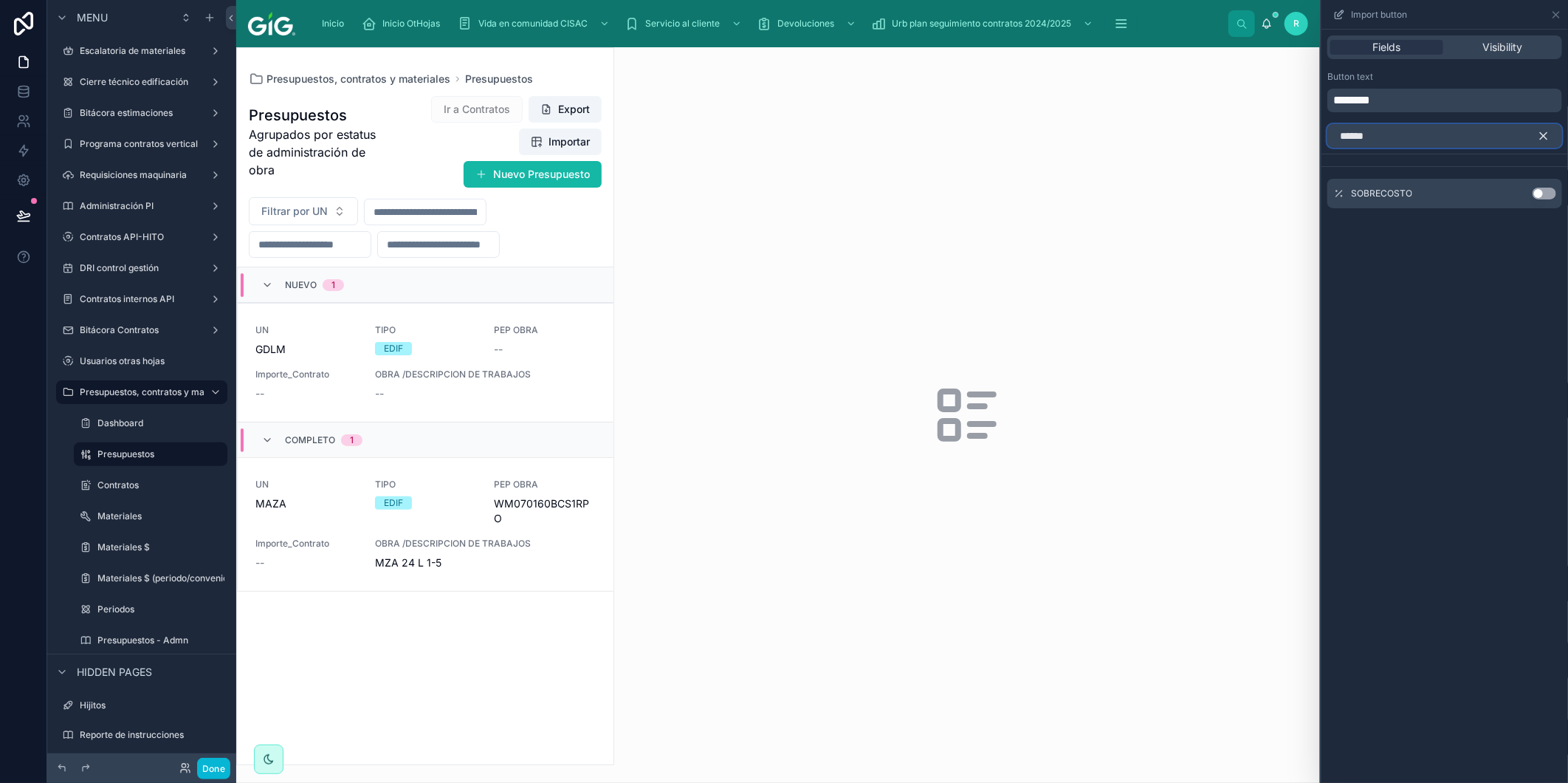
type input "******"
click at [1539, 191] on button "Use setting" at bounding box center [1545, 193] width 23 height 12
click at [1545, 127] on button "button" at bounding box center [1549, 136] width 25 height 23
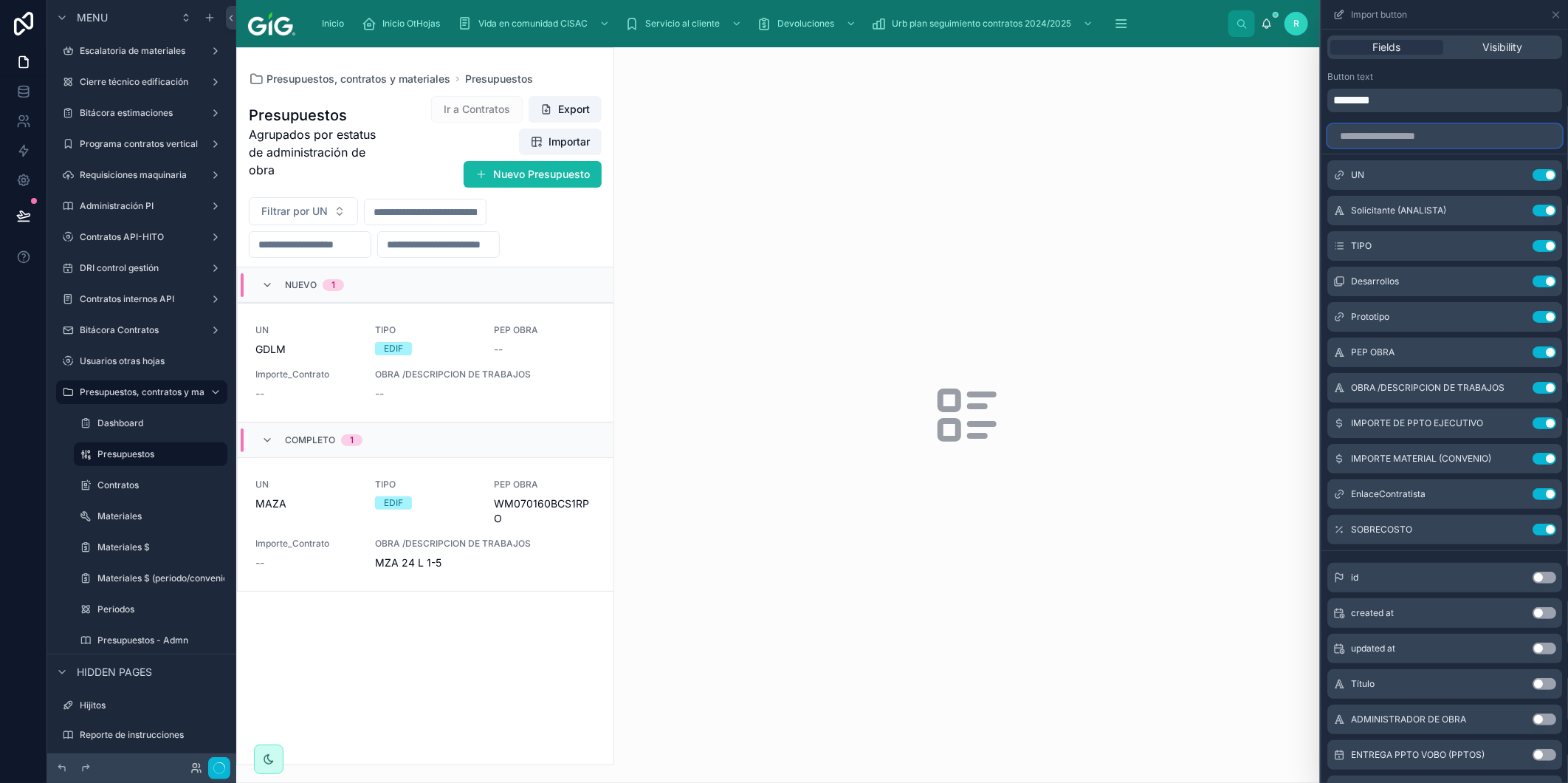
click at [1489, 134] on input "text" at bounding box center [1445, 136] width 235 height 23
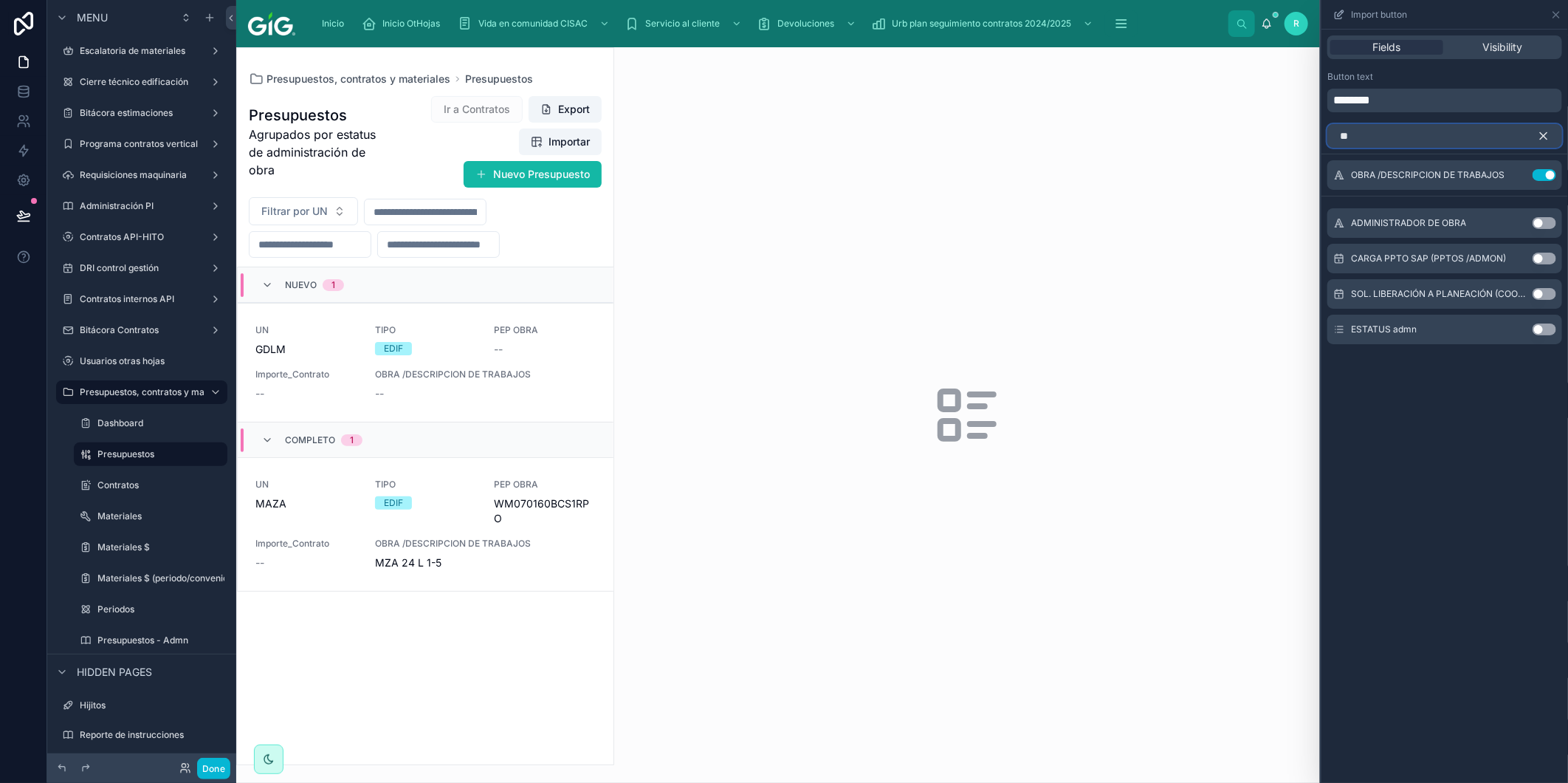
type input "**"
click at [1539, 223] on button "Use setting" at bounding box center [1545, 223] width 23 height 12
click at [1546, 138] on icon "button" at bounding box center [1543, 136] width 13 height 13
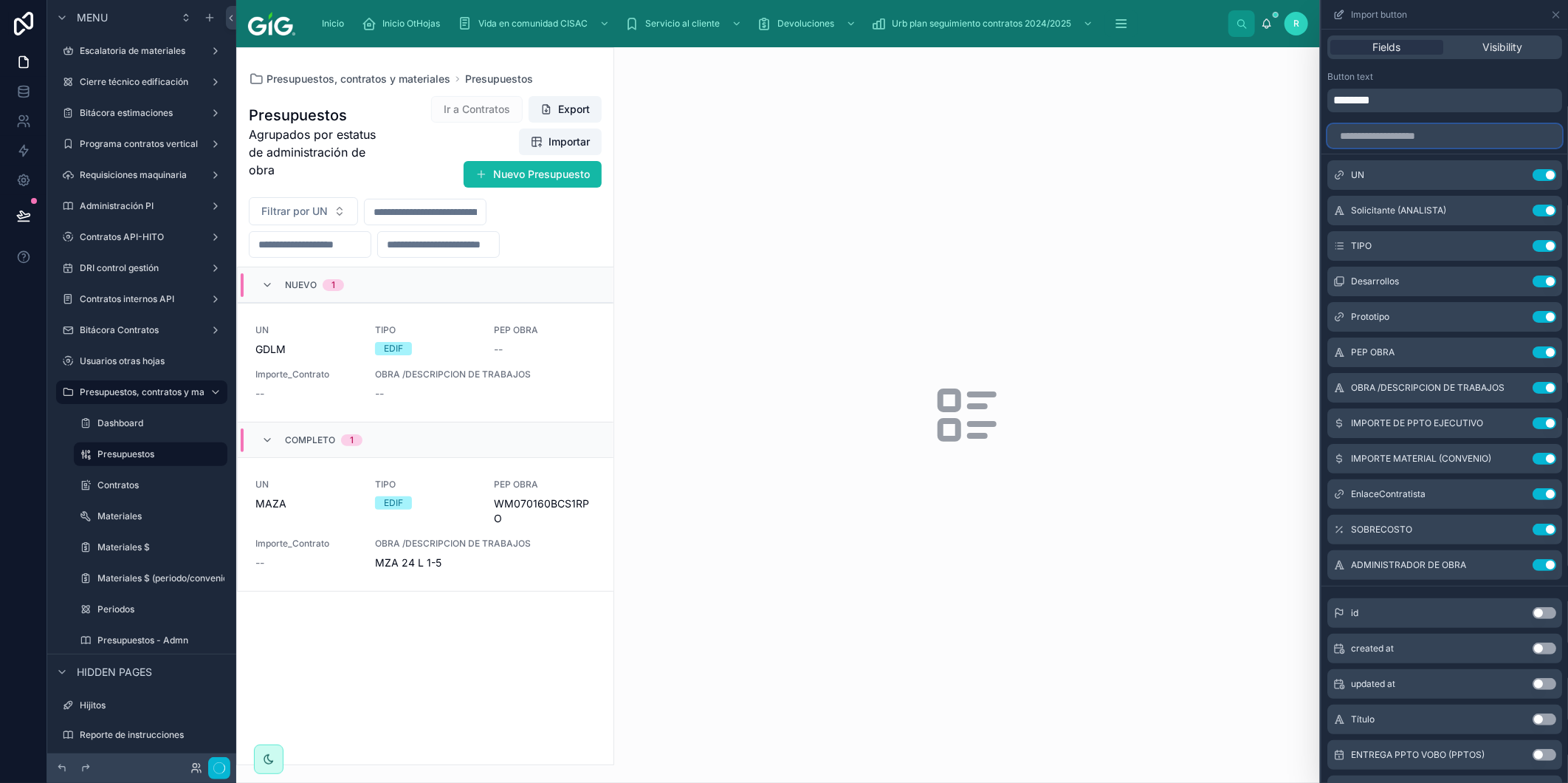
click at [1504, 135] on input "text" at bounding box center [1445, 136] width 235 height 23
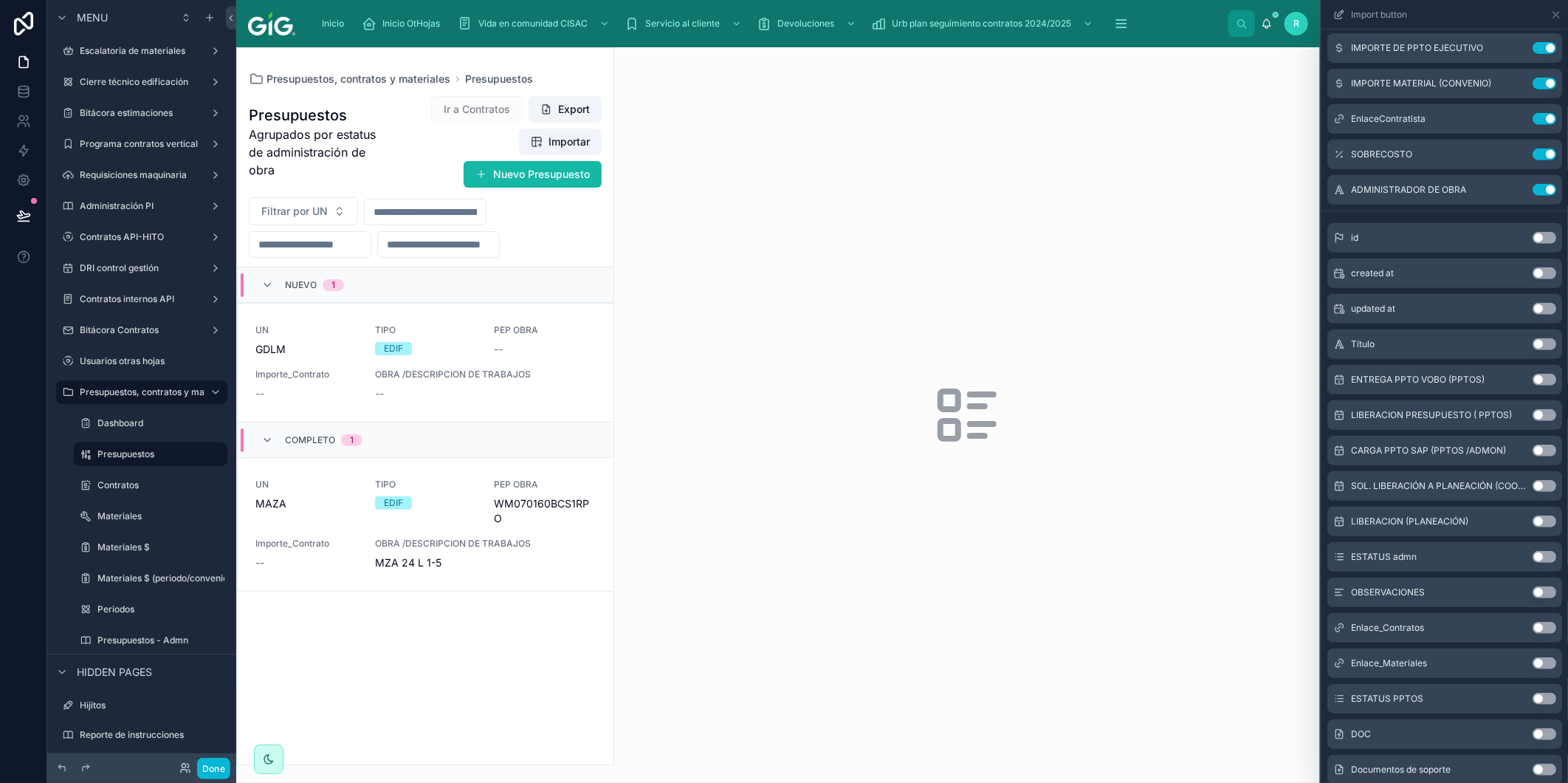
scroll to position [410, 0]
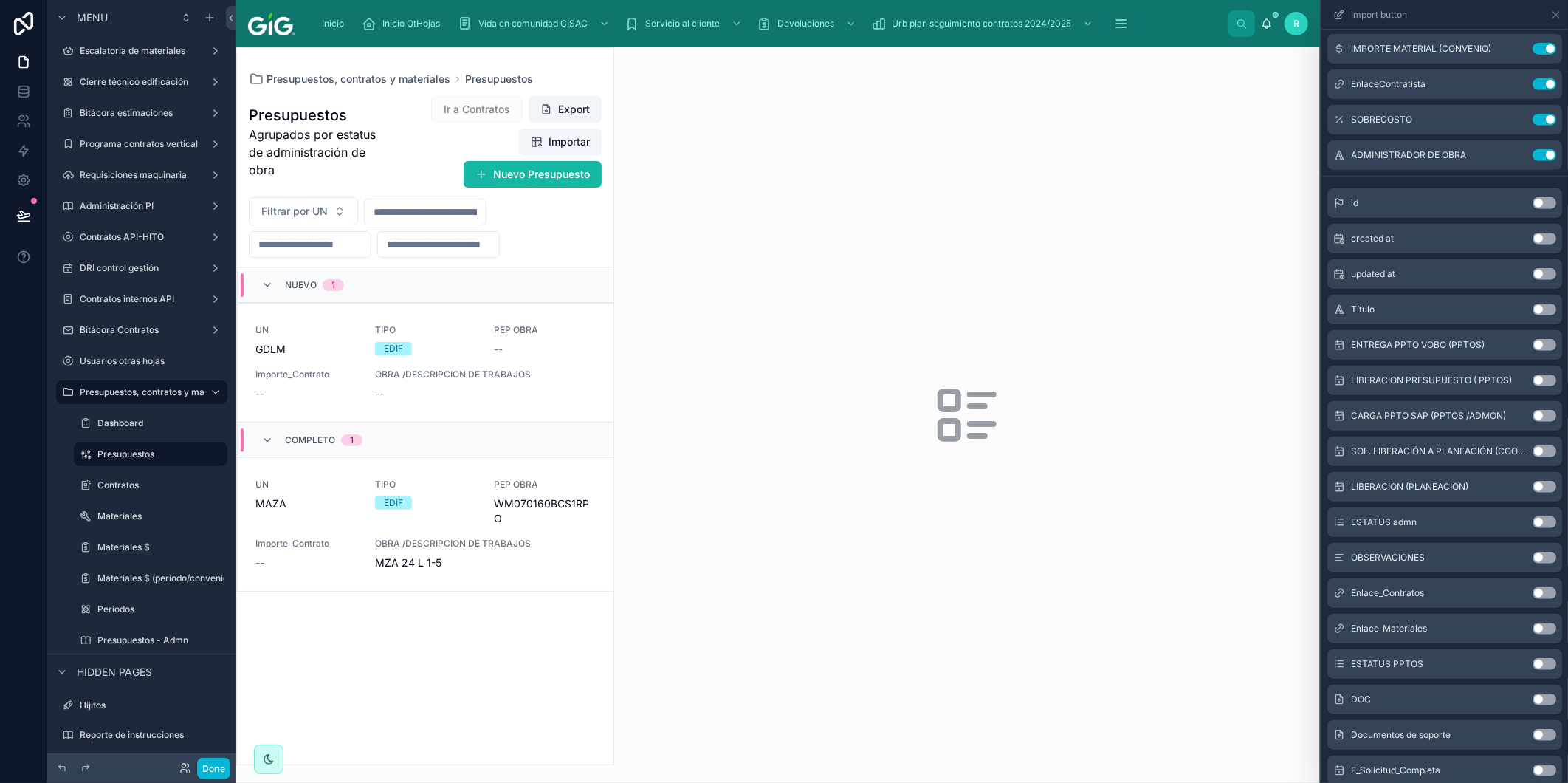
click at [1533, 343] on button "Use setting" at bounding box center [1545, 345] width 23 height 12
click at [1535, 376] on button "Use setting" at bounding box center [1545, 380] width 23 height 12
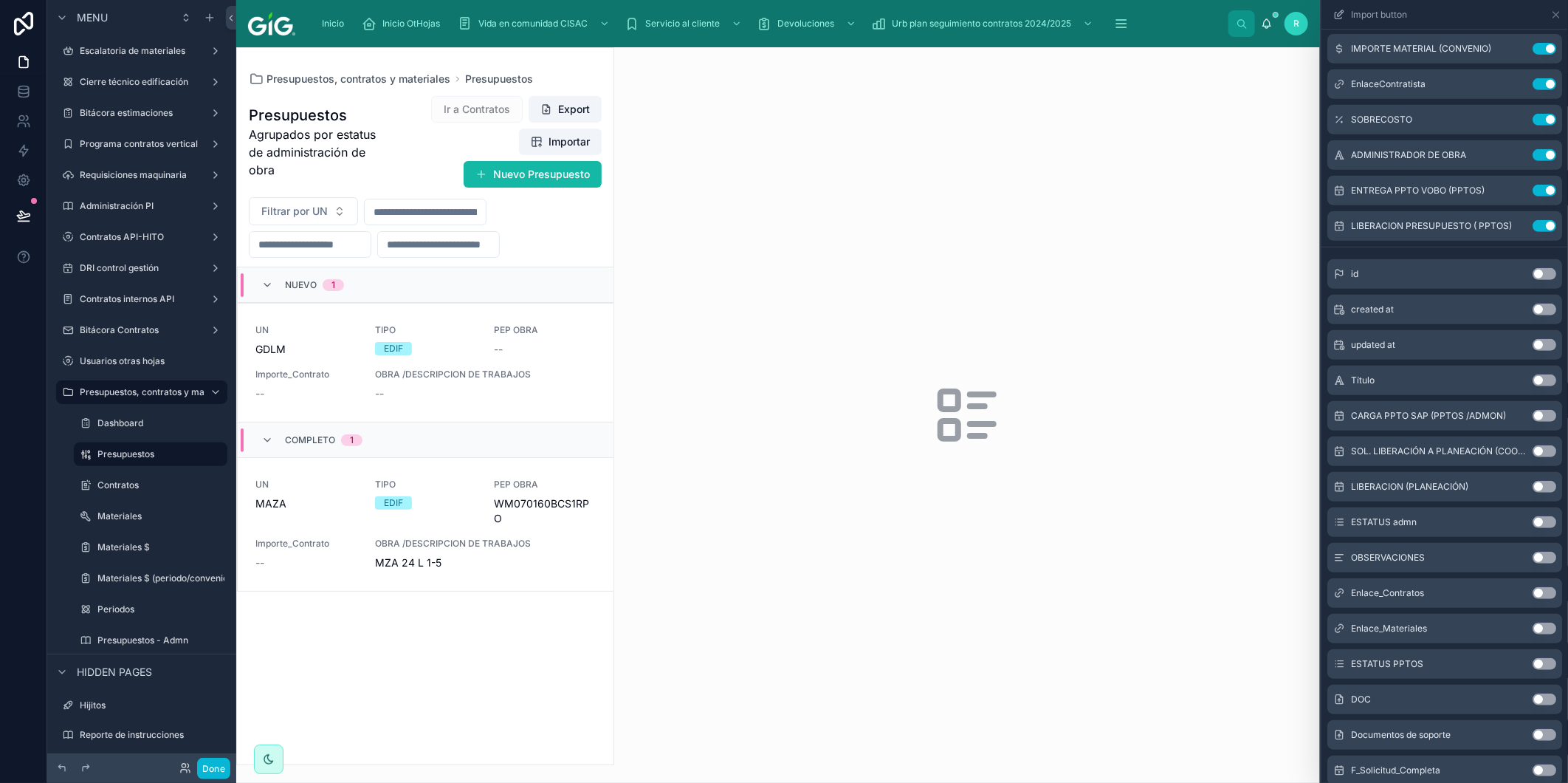
click at [1533, 415] on button "Use setting" at bounding box center [1545, 415] width 23 height 12
click at [1534, 447] on button "Use setting" at bounding box center [1545, 451] width 23 height 12
click at [1537, 483] on button "Use setting" at bounding box center [1545, 487] width 23 height 12
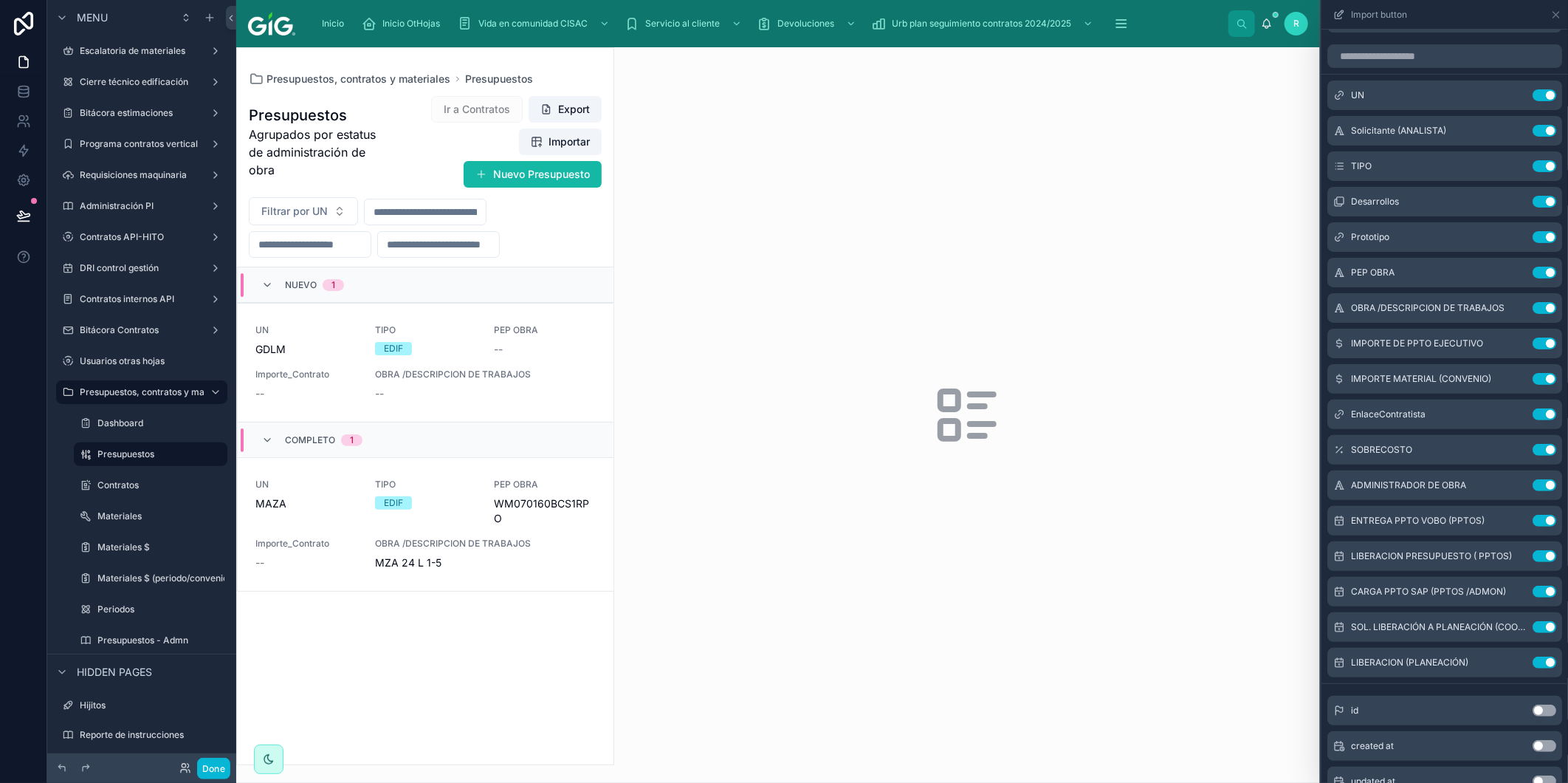
scroll to position [32, 0]
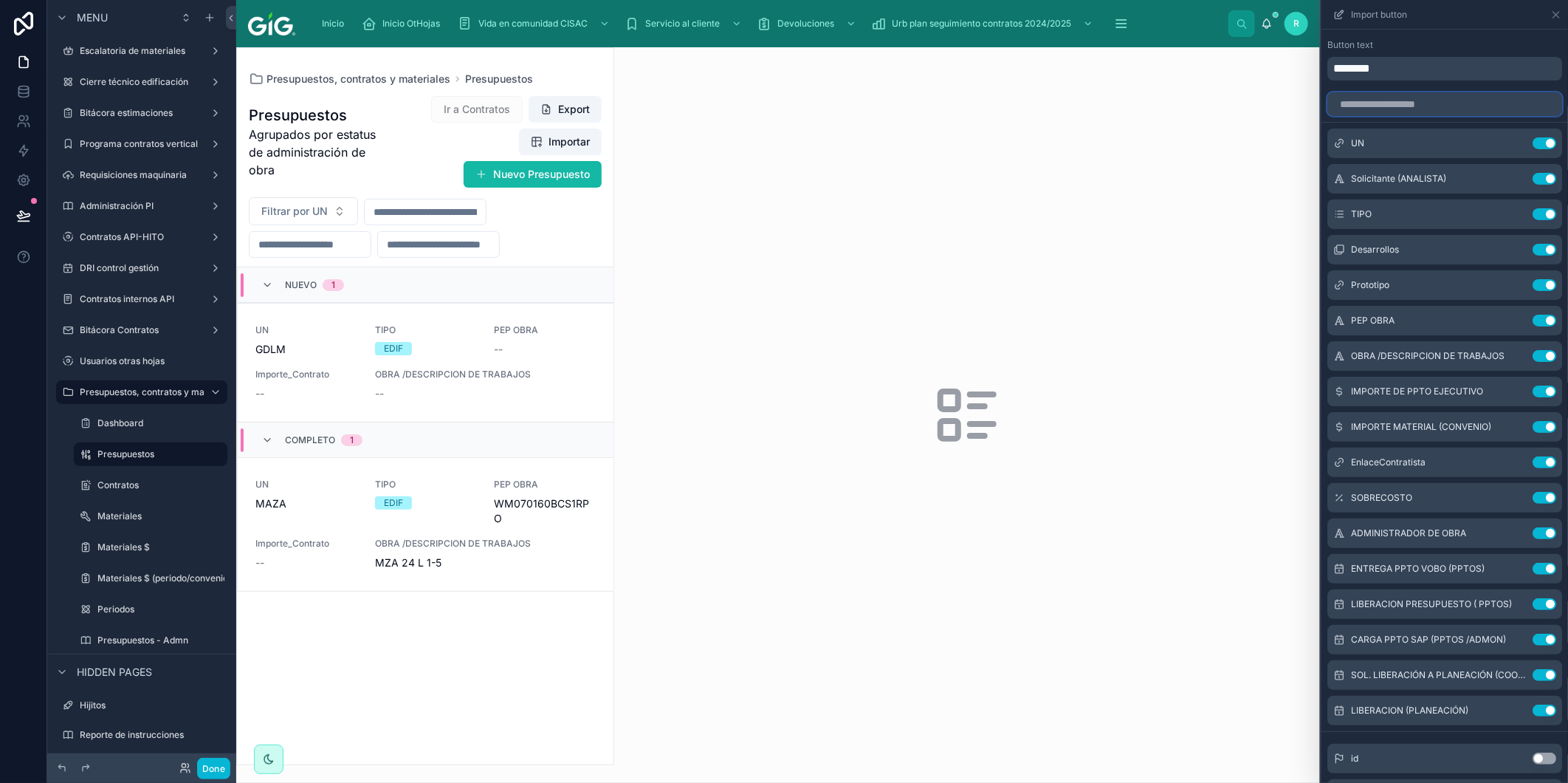
click at [1440, 109] on input "text" at bounding box center [1445, 104] width 235 height 23
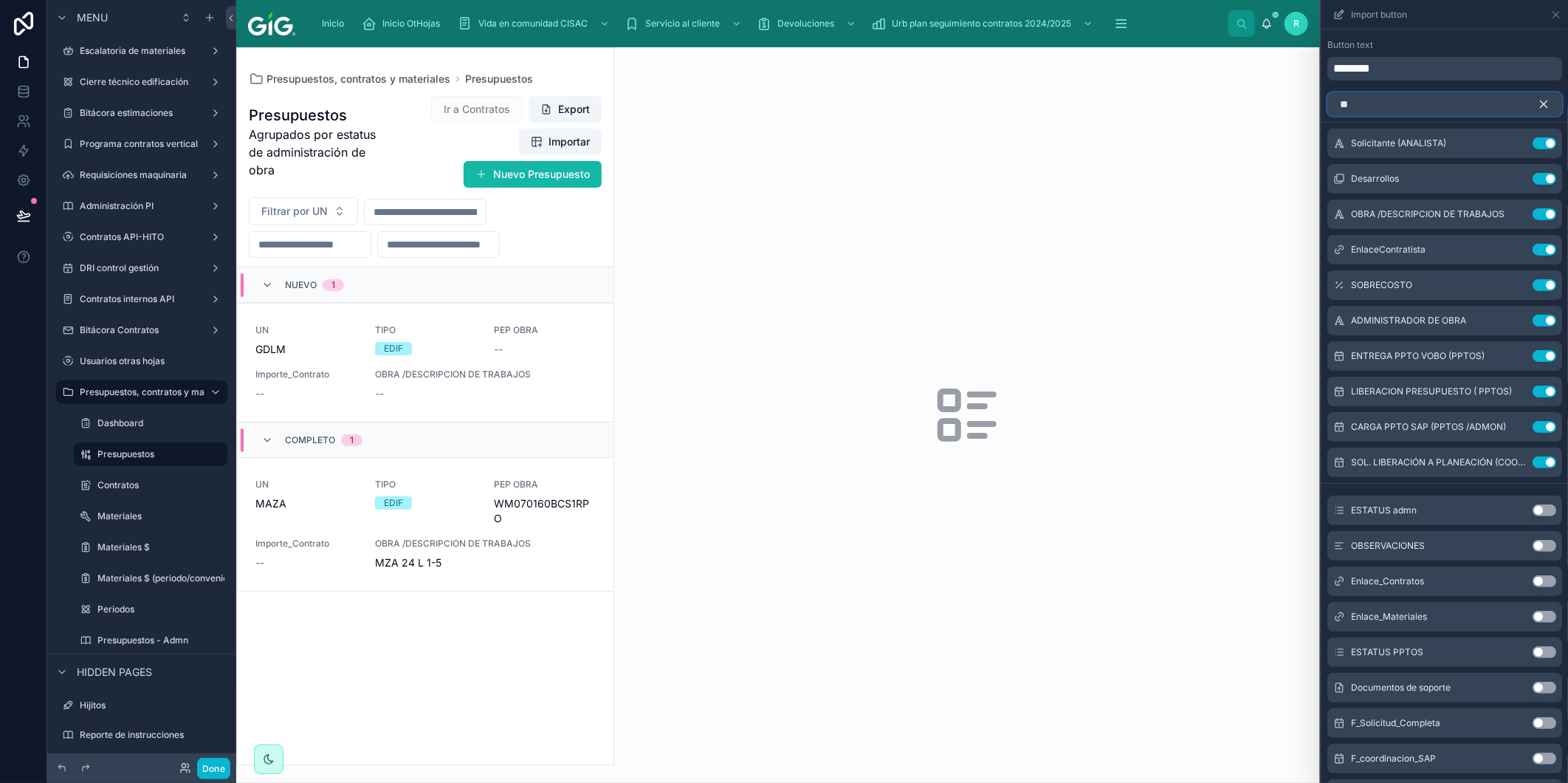
scroll to position [0, 0]
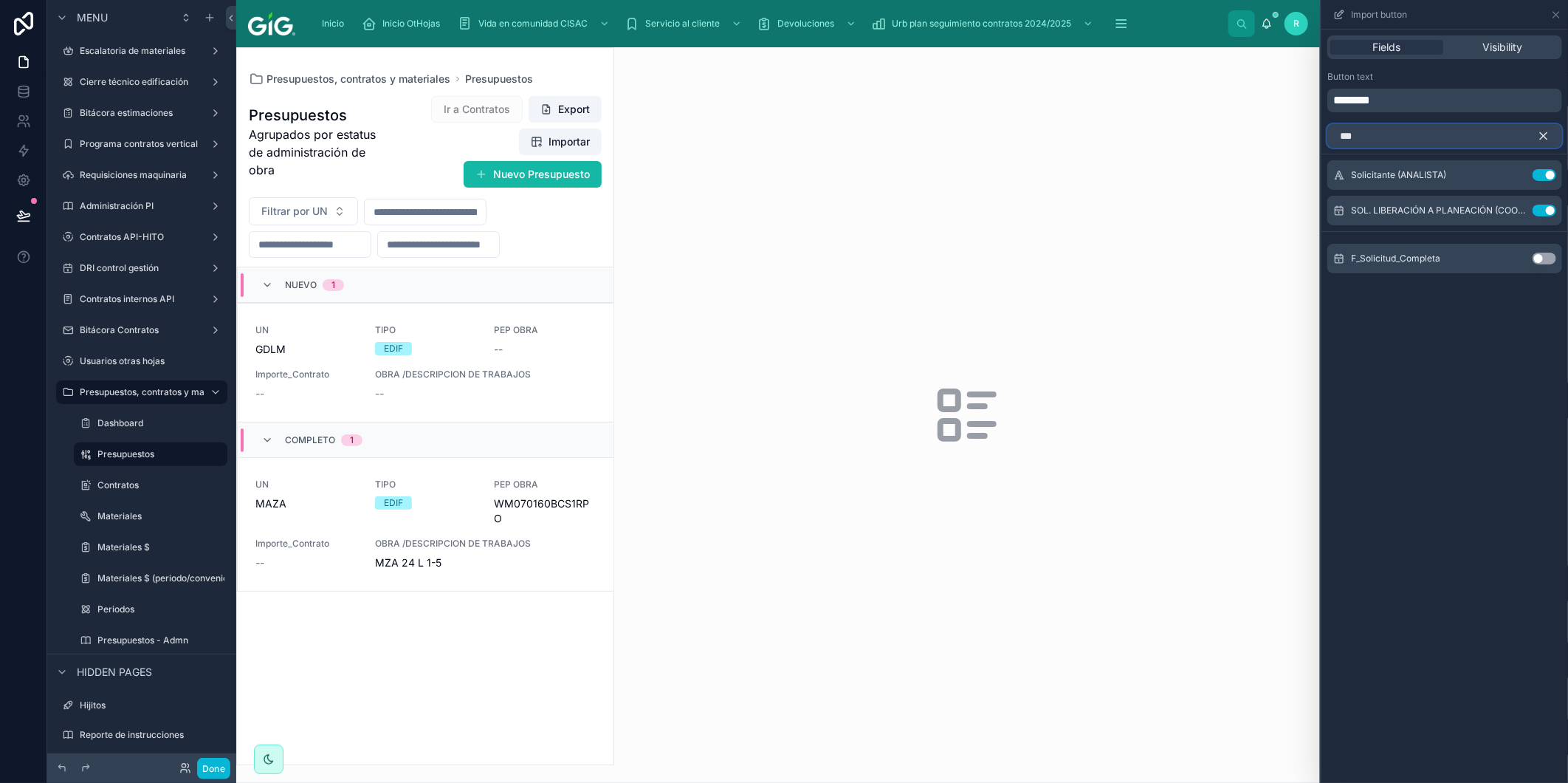
type input "***"
drag, startPoint x: 1546, startPoint y: 133, endPoint x: 1486, endPoint y: 148, distance: 61.8
click at [1546, 133] on icon "button" at bounding box center [1544, 136] width 7 height 7
click at [1486, 148] on div "*** Solicitante (ANALISTA) Use setting SOL. LIBERACIÓN A PLANEACIÓN (COORDINADO…" at bounding box center [1445, 204] width 247 height 173
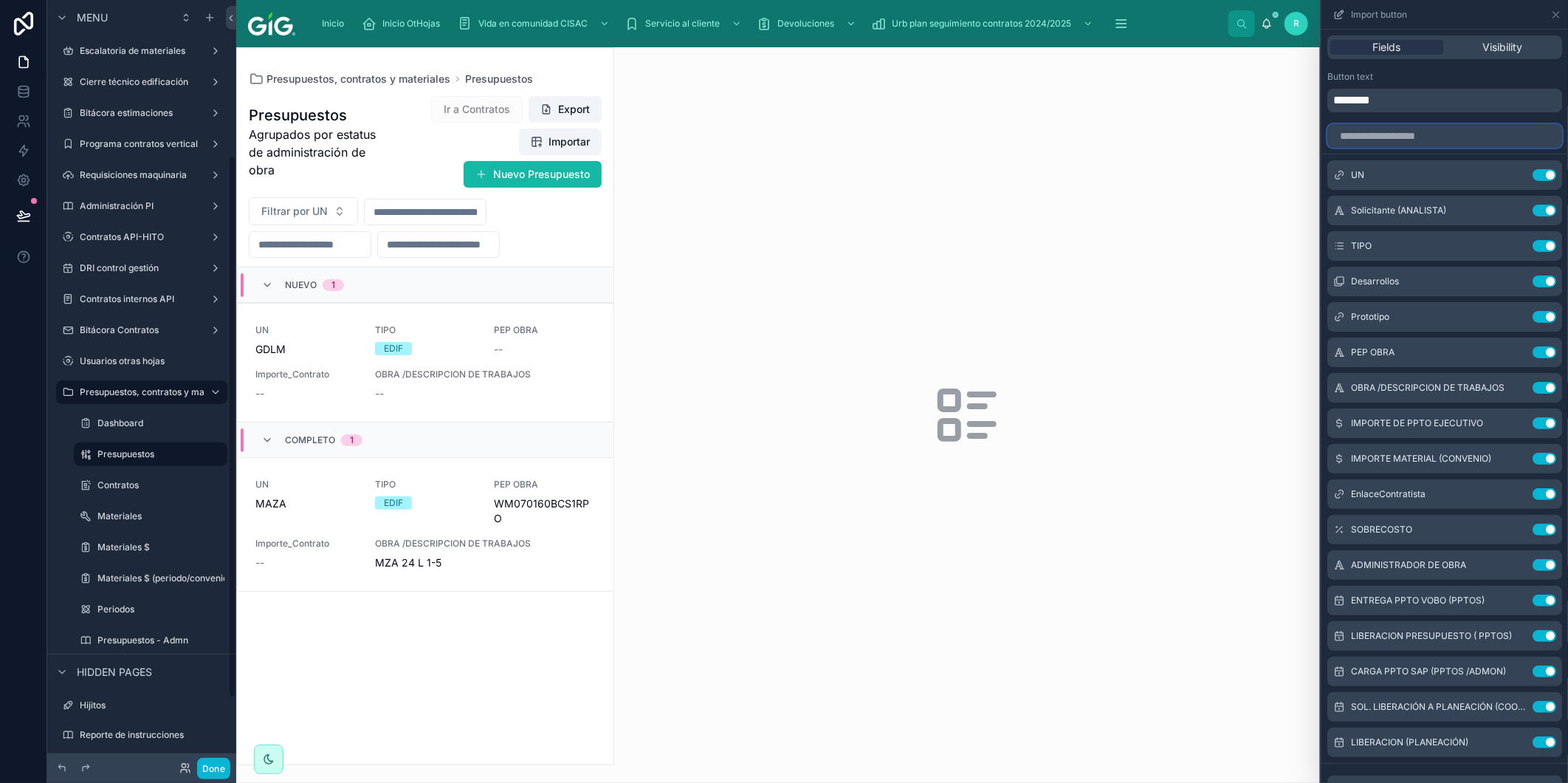
click at [1447, 128] on input "text" at bounding box center [1445, 136] width 235 height 23
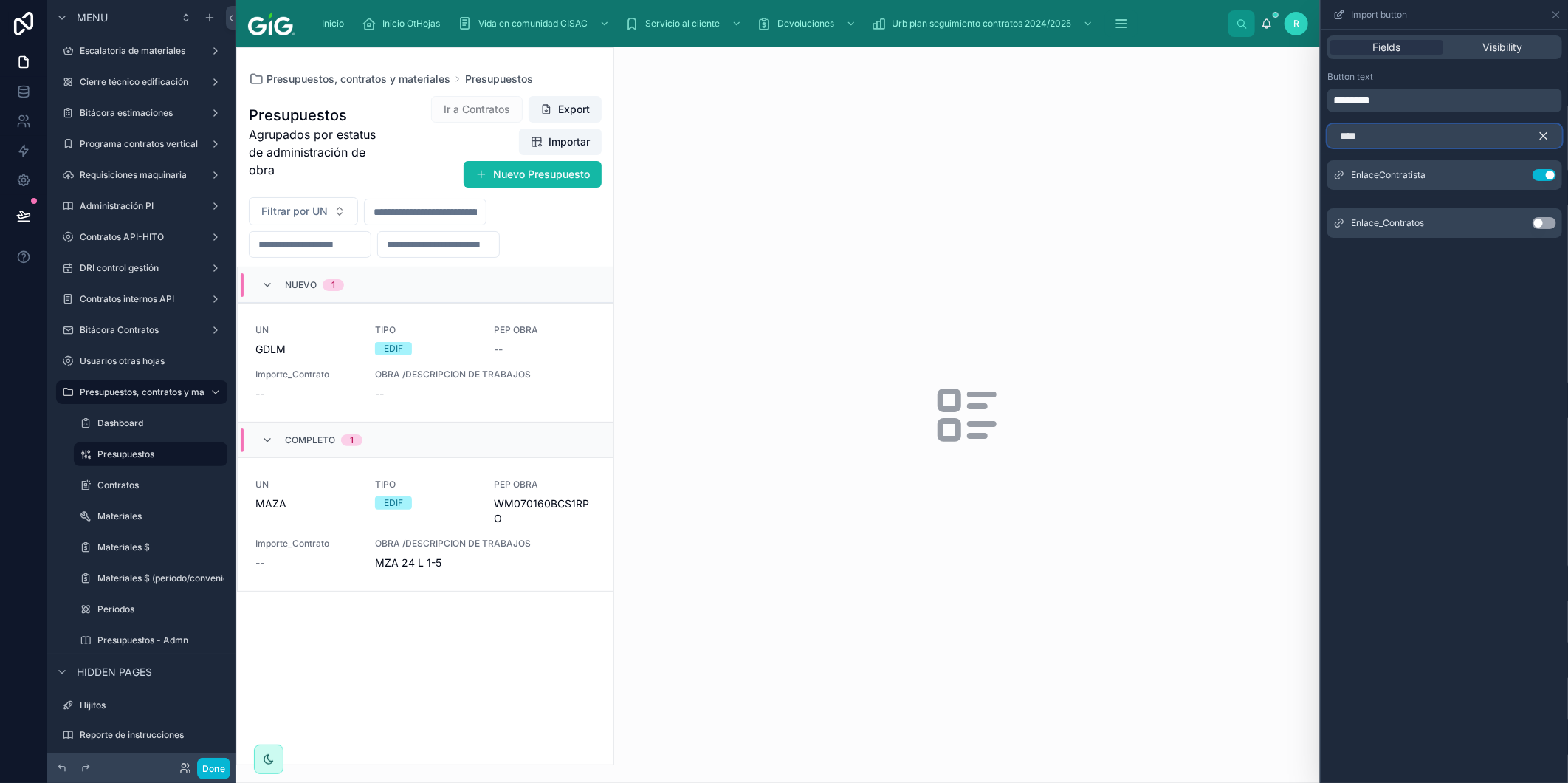
type input "****"
click at [1543, 137] on icon "button" at bounding box center [1543, 136] width 13 height 13
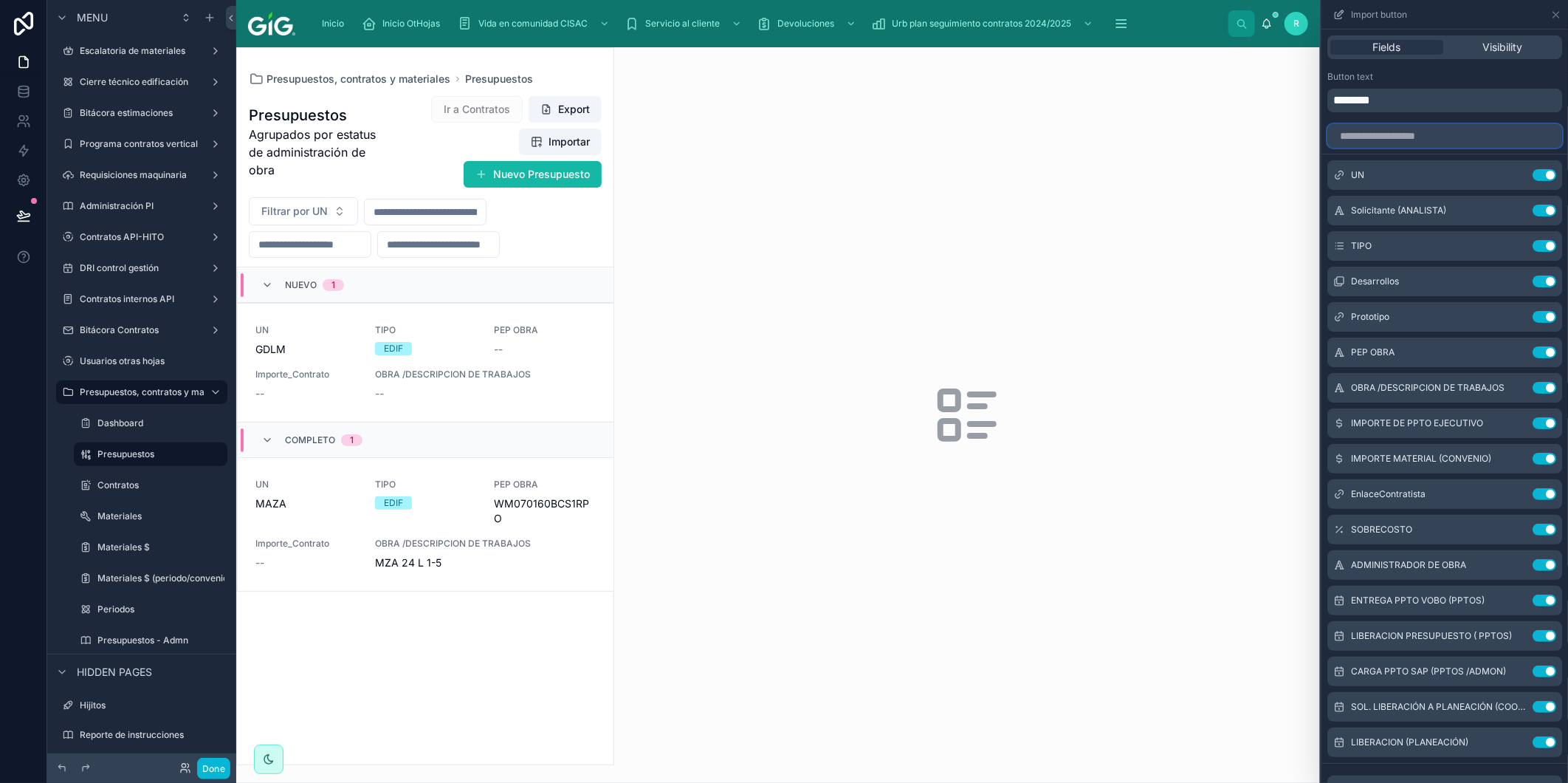
click at [1413, 142] on input "text" at bounding box center [1445, 136] width 235 height 23
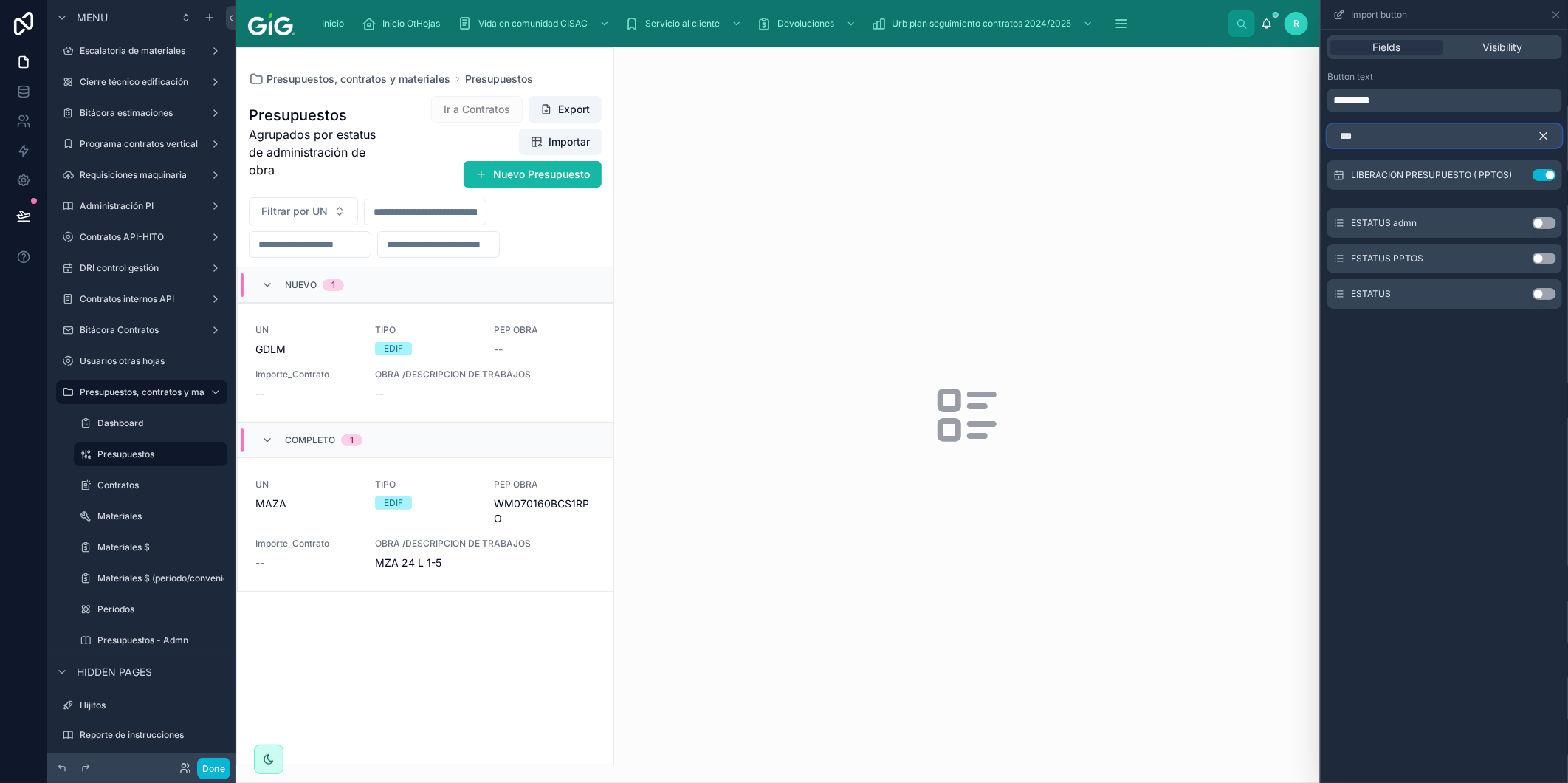
type input "***"
click at [1541, 294] on button "Use setting" at bounding box center [1545, 293] width 23 height 12
click at [1538, 140] on icon "button" at bounding box center [1543, 136] width 13 height 13
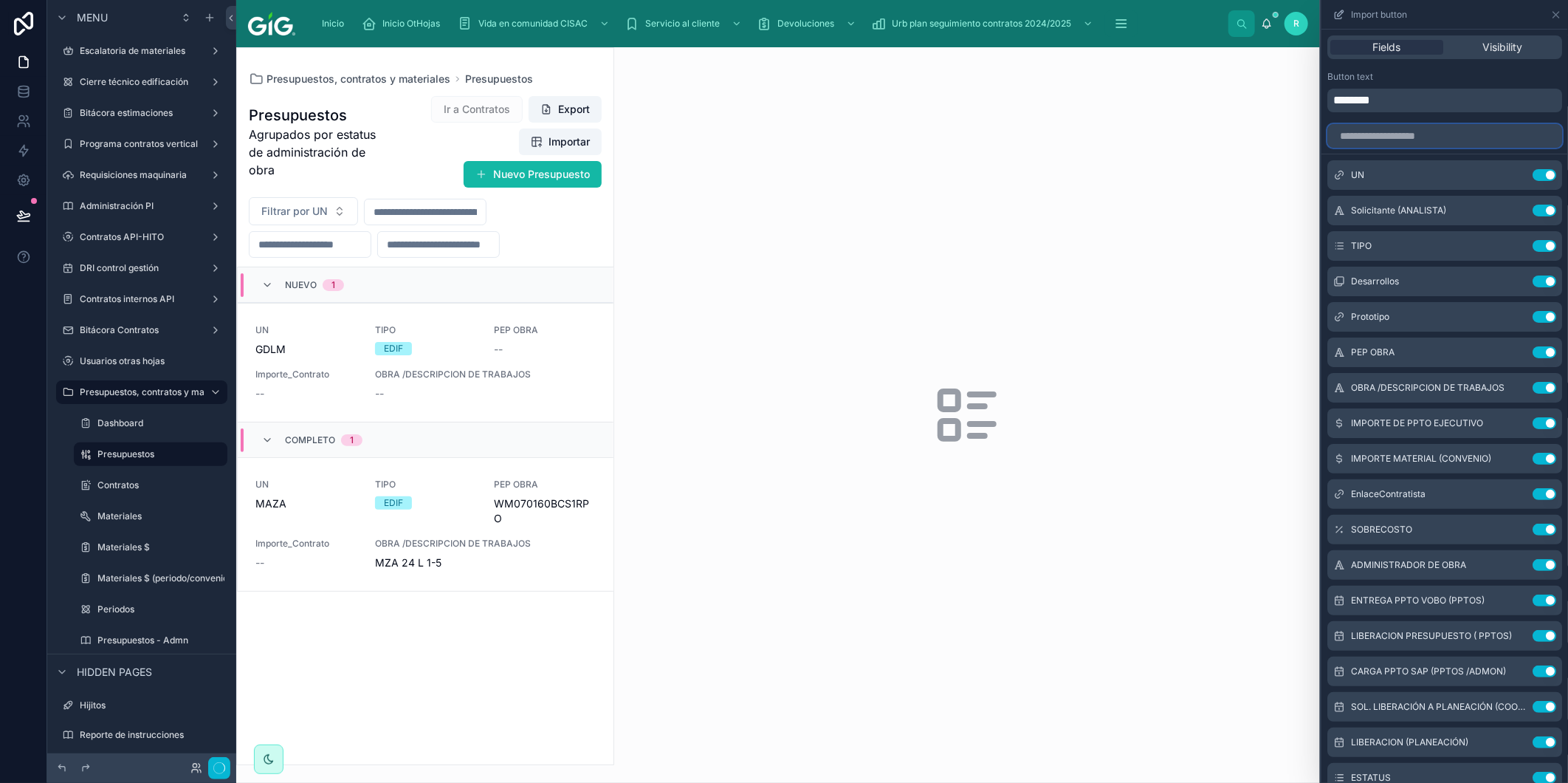
click at [1503, 140] on input "text" at bounding box center [1445, 136] width 235 height 23
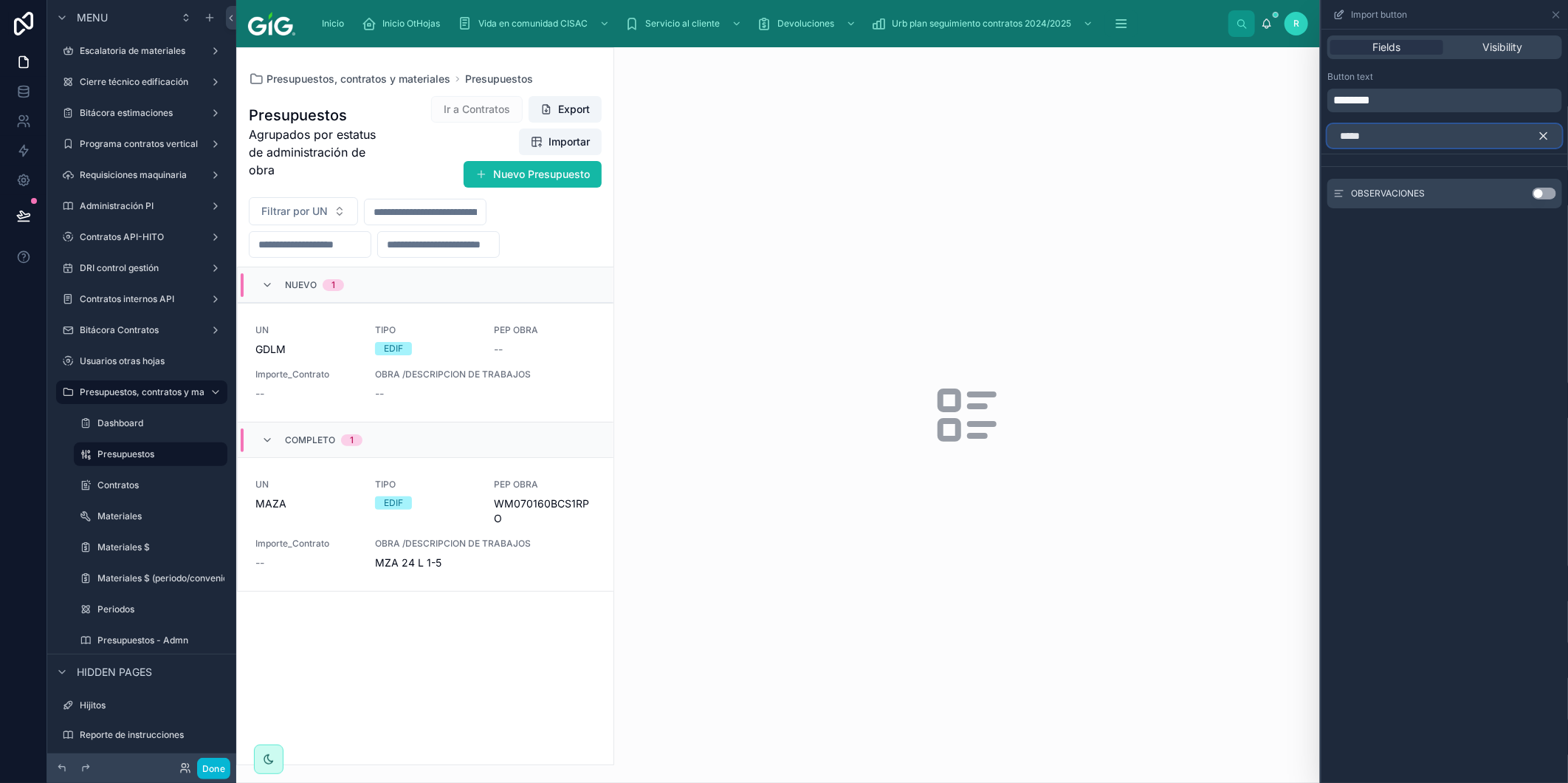
type input "*****"
click at [1546, 196] on button "Use setting" at bounding box center [1545, 193] width 23 height 12
click at [1518, 336] on div "Fields Visibility Button text ******** ***** OBSERVACIONES Use setting" at bounding box center [1445, 406] width 247 height 754
click at [1561, 19] on icon at bounding box center [1556, 14] width 12 height 12
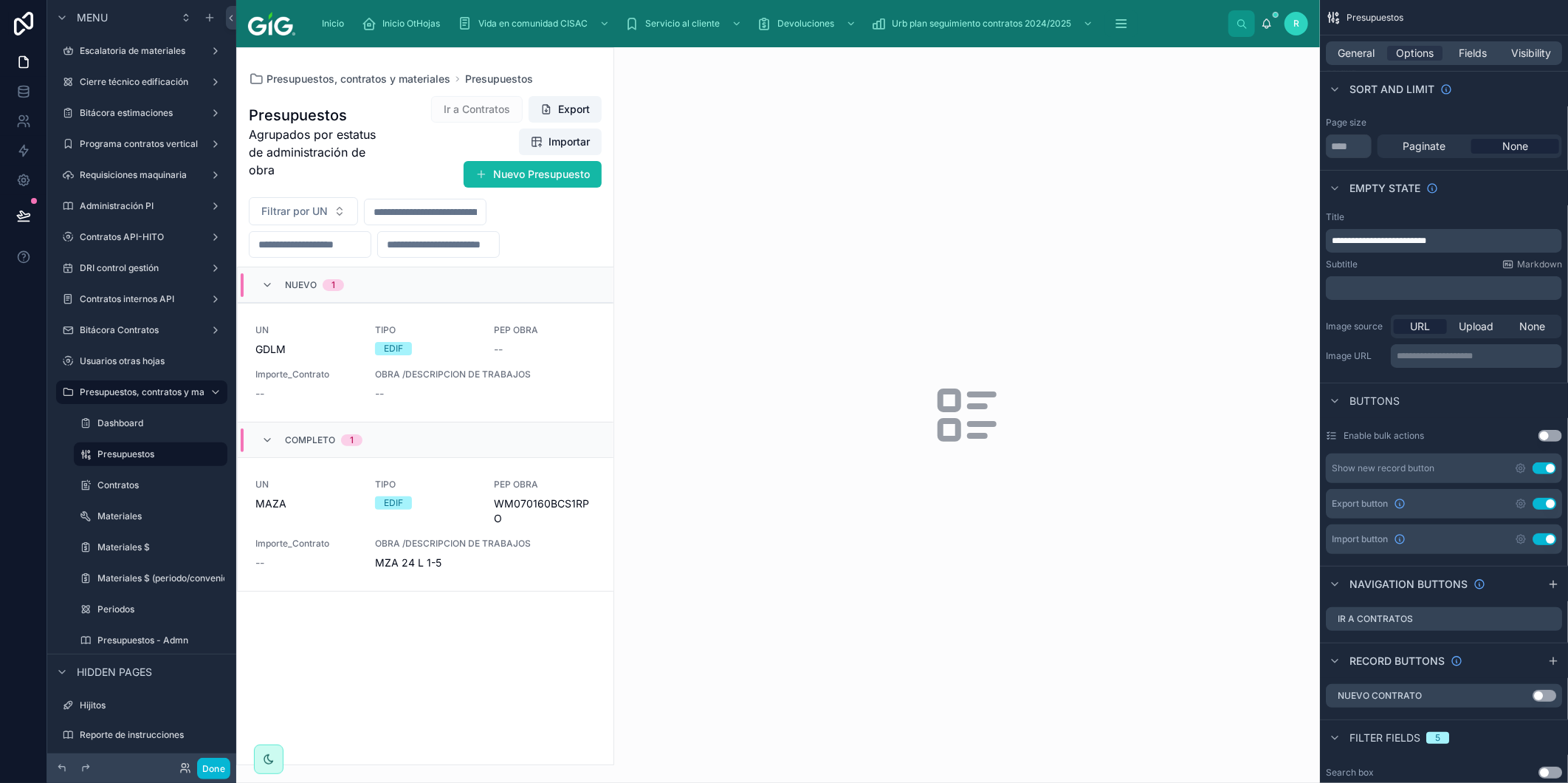
click at [1549, 500] on button "Use setting" at bounding box center [1545, 503] width 23 height 12
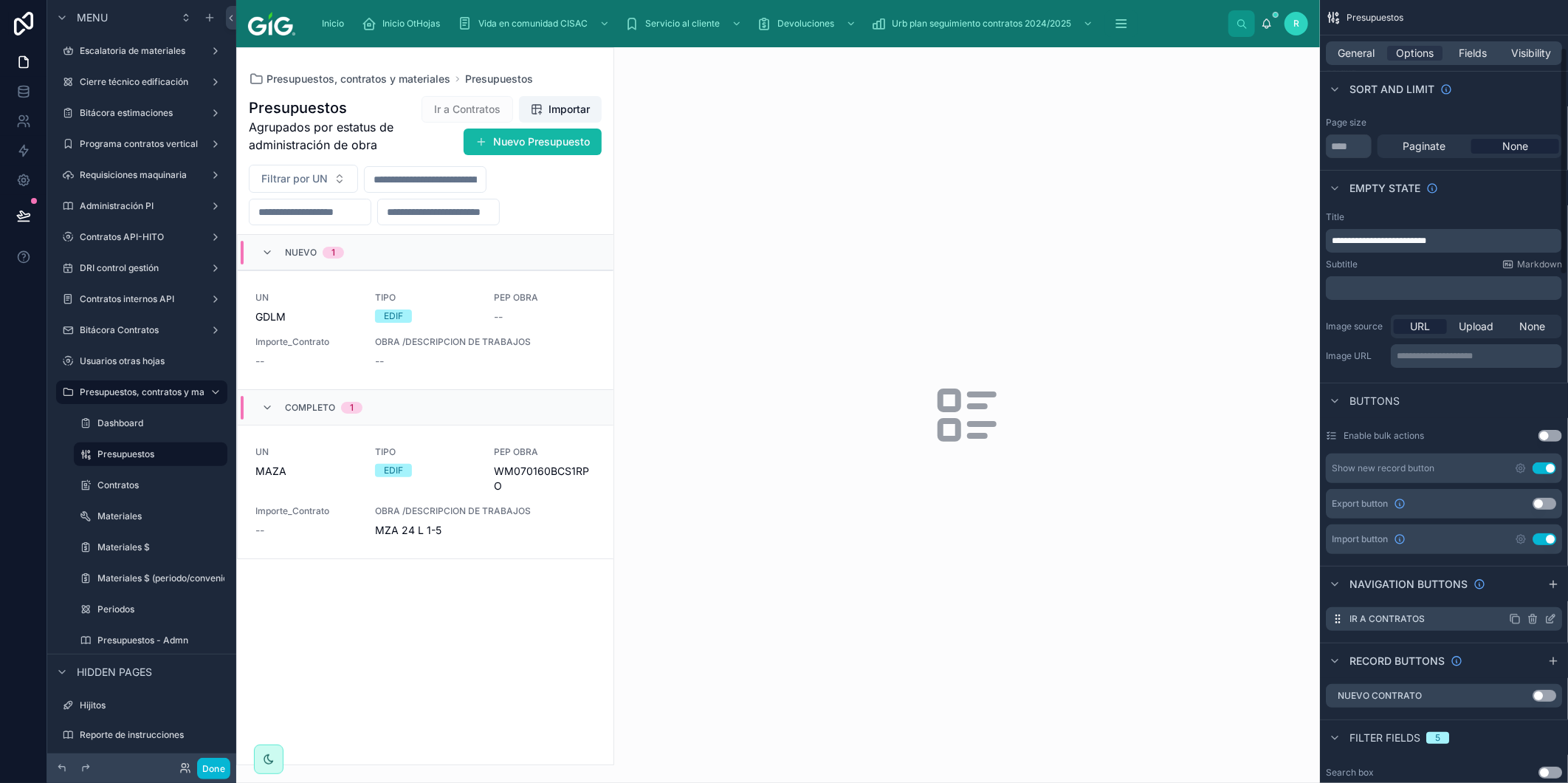
click at [1552, 616] on icon "scrollable content" at bounding box center [1552, 618] width 6 height 6
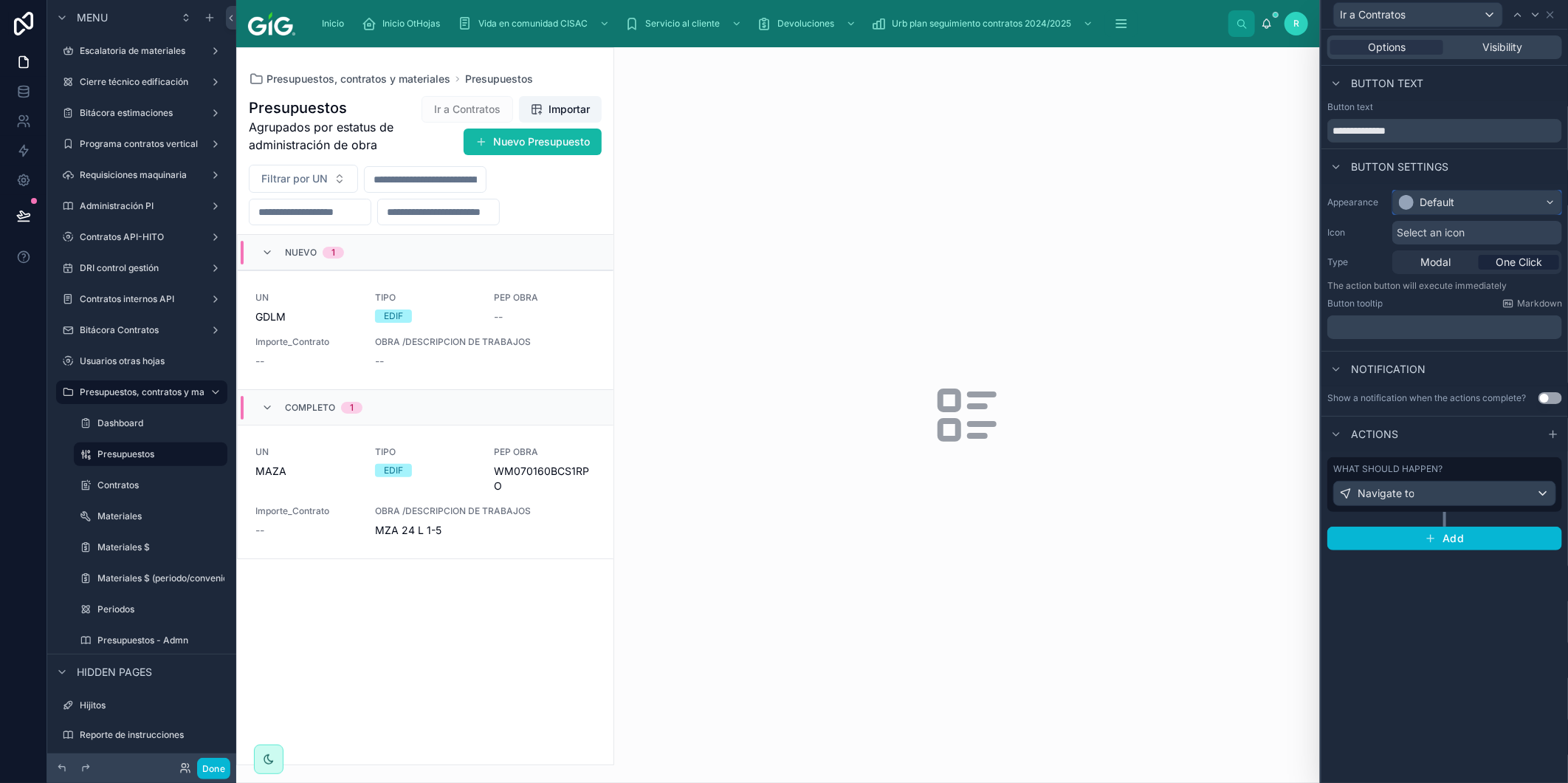
click at [1487, 201] on div "Default" at bounding box center [1477, 203] width 168 height 23
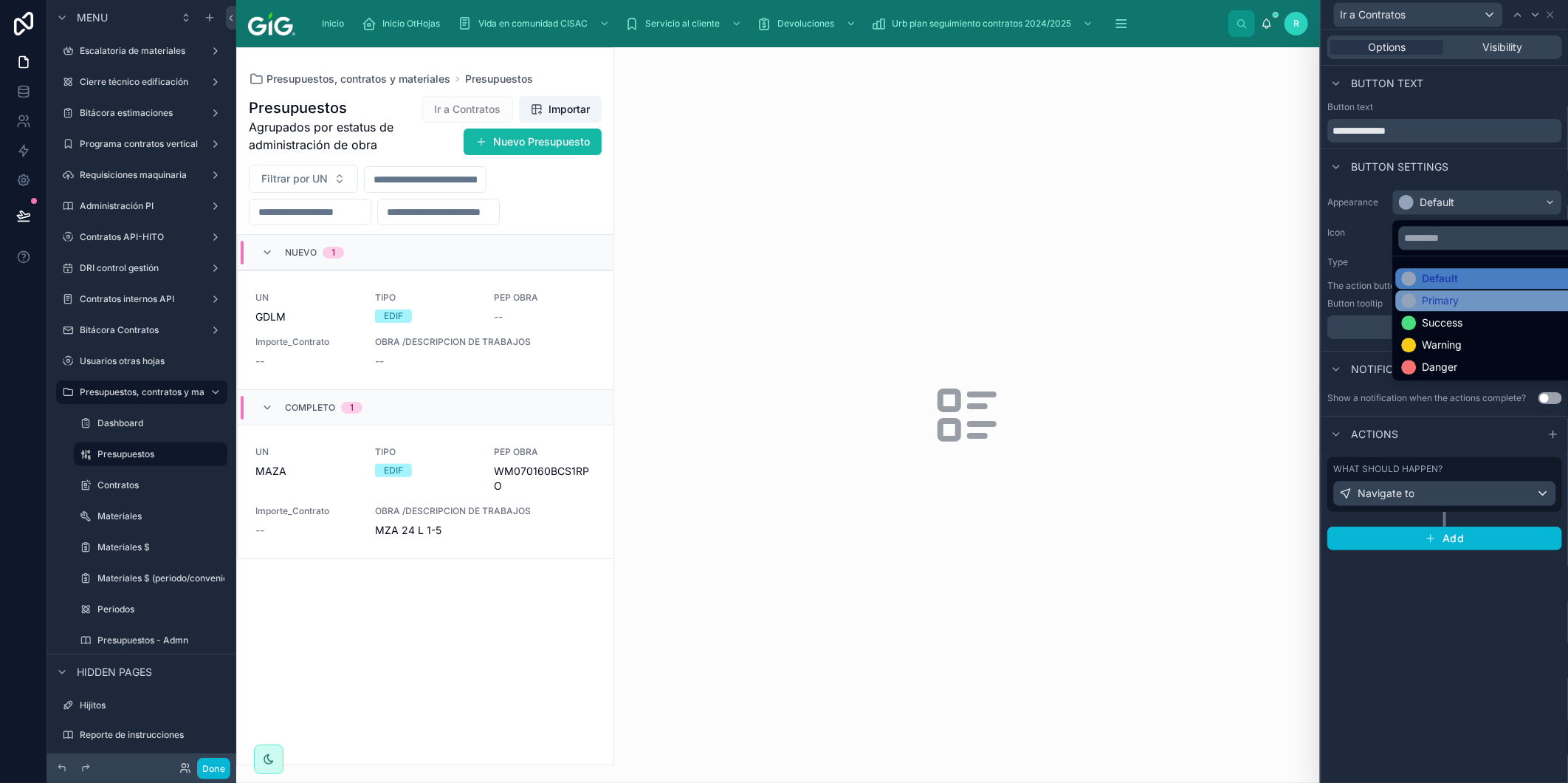
click at [1459, 298] on div "Primary" at bounding box center [1442, 300] width 37 height 15
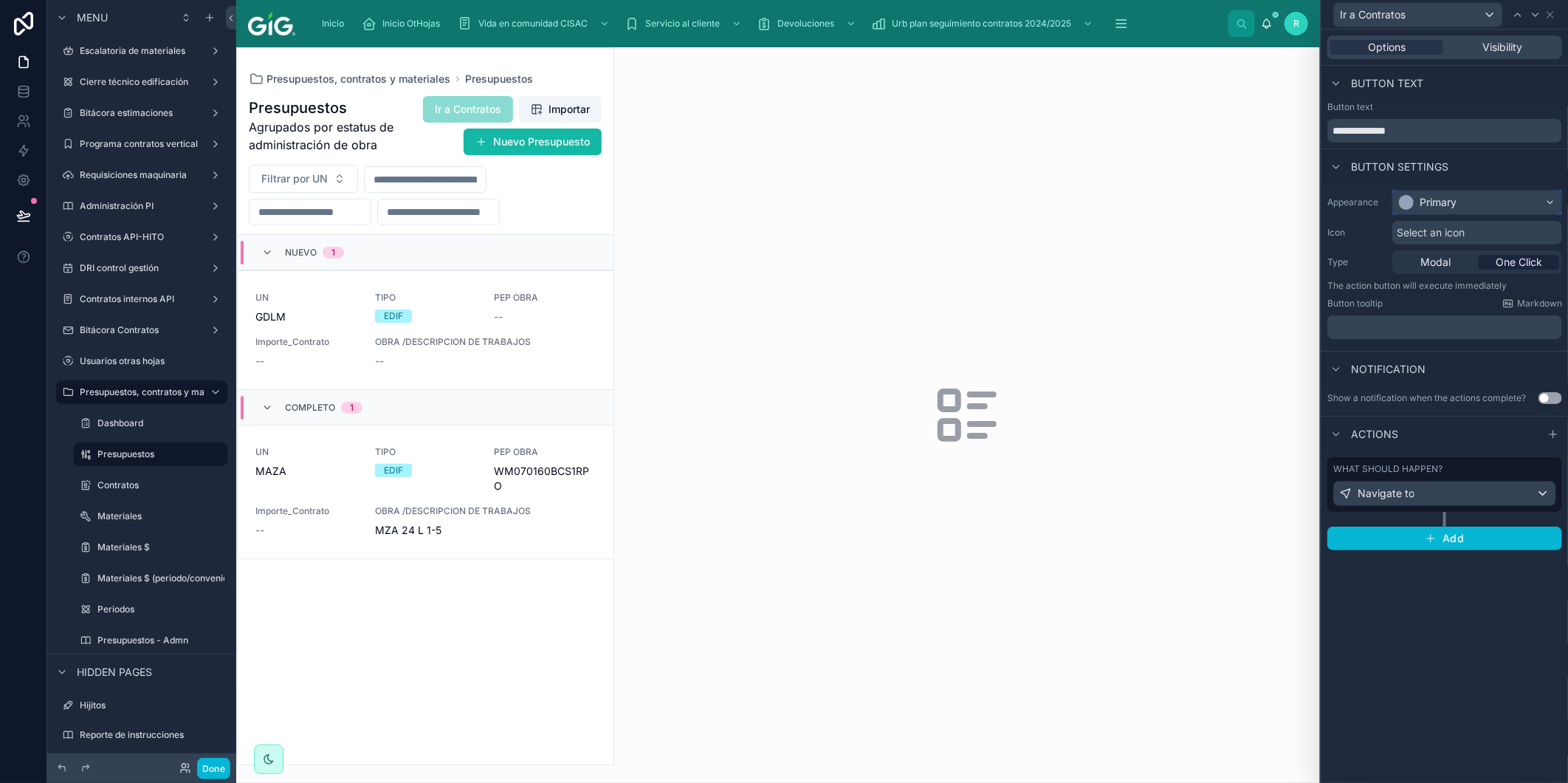
click at [1488, 199] on div "Primary" at bounding box center [1477, 203] width 168 height 23
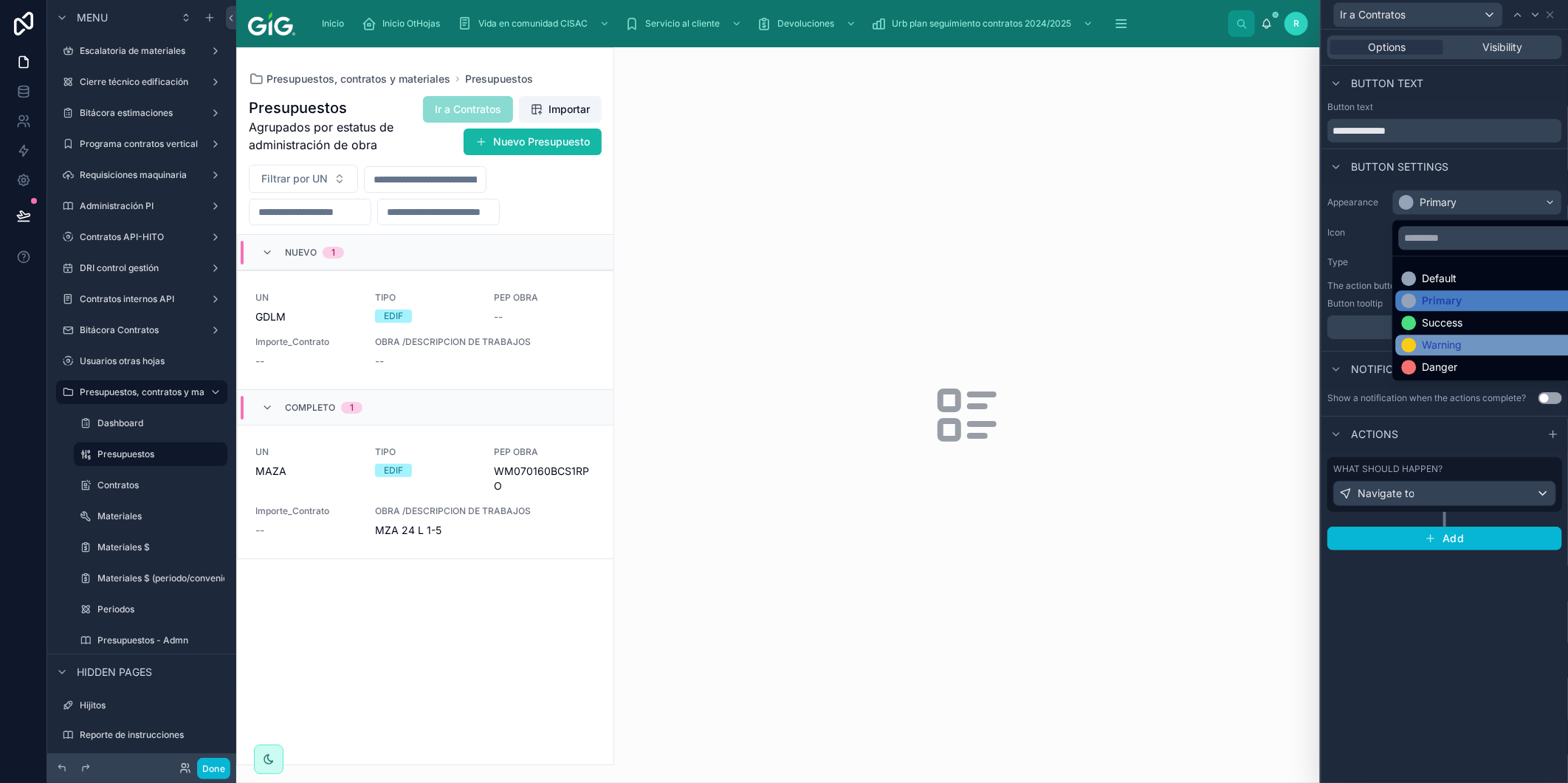
click at [1453, 341] on div "Warning" at bounding box center [1442, 345] width 40 height 15
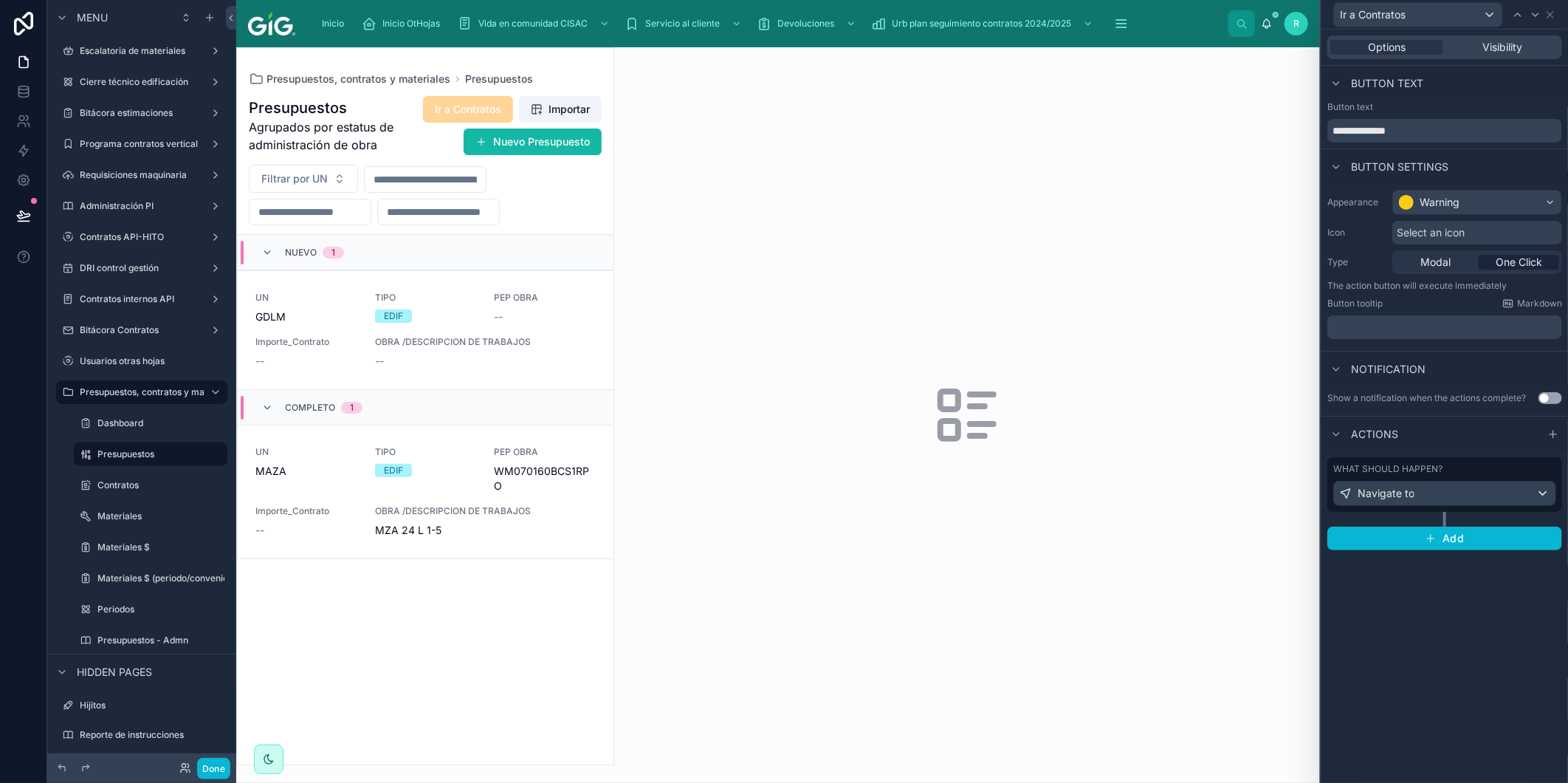
click at [451, 314] on div at bounding box center [425, 406] width 376 height 716
click at [1554, 16] on icon at bounding box center [1550, 14] width 12 height 12
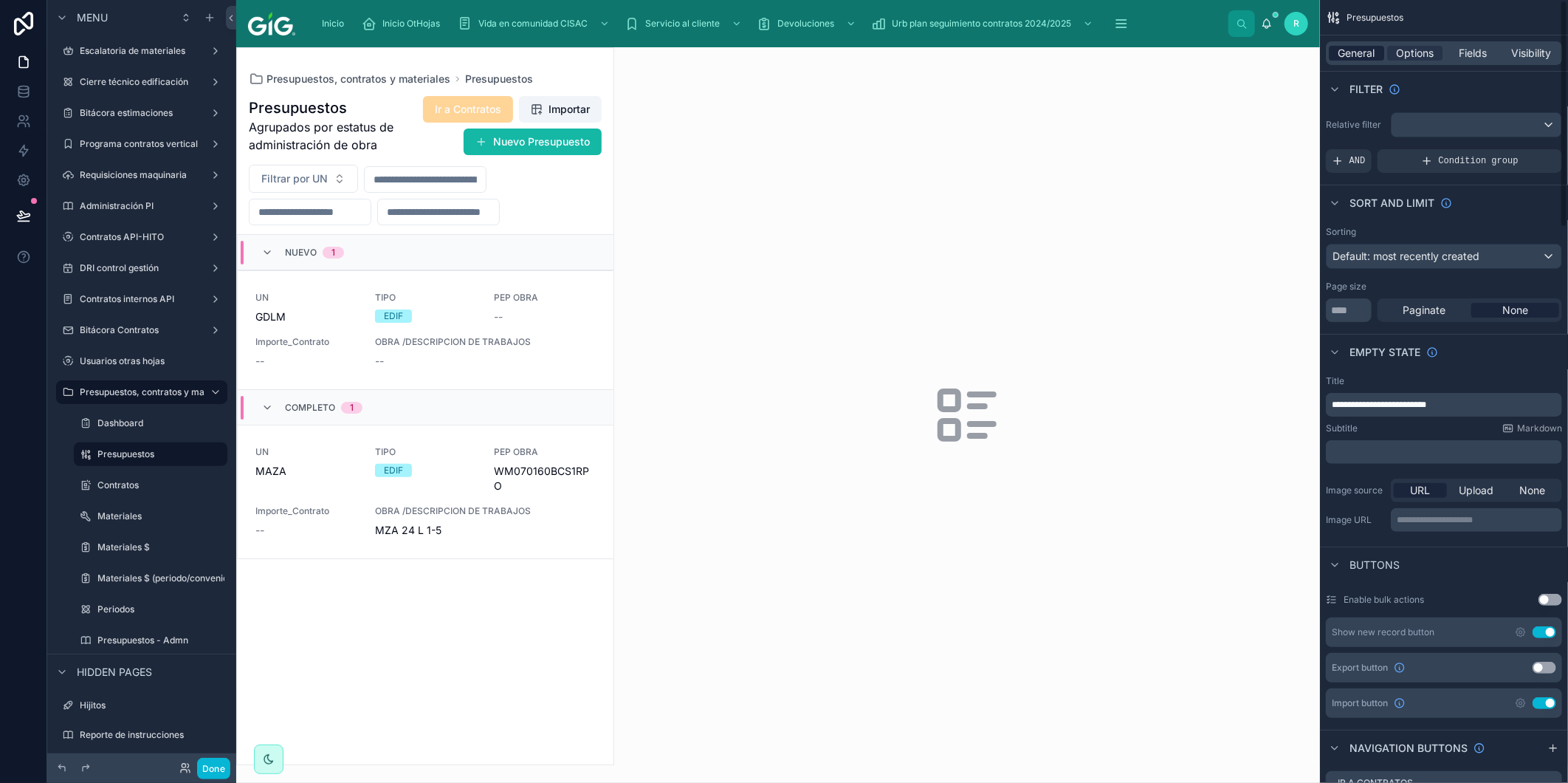
click at [1359, 55] on span "General" at bounding box center [1357, 53] width 37 height 15
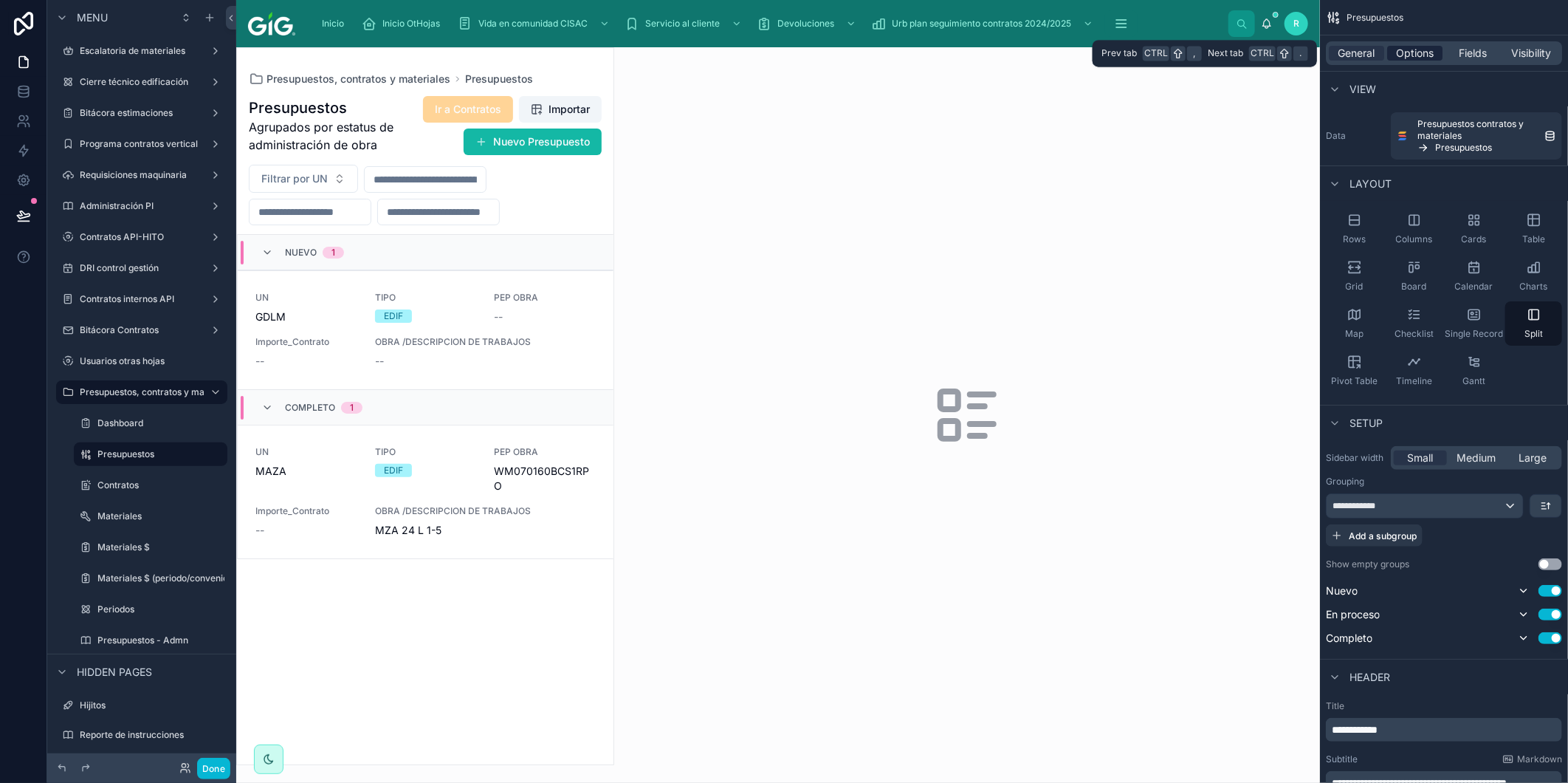
click at [1427, 55] on span "Options" at bounding box center [1415, 53] width 38 height 15
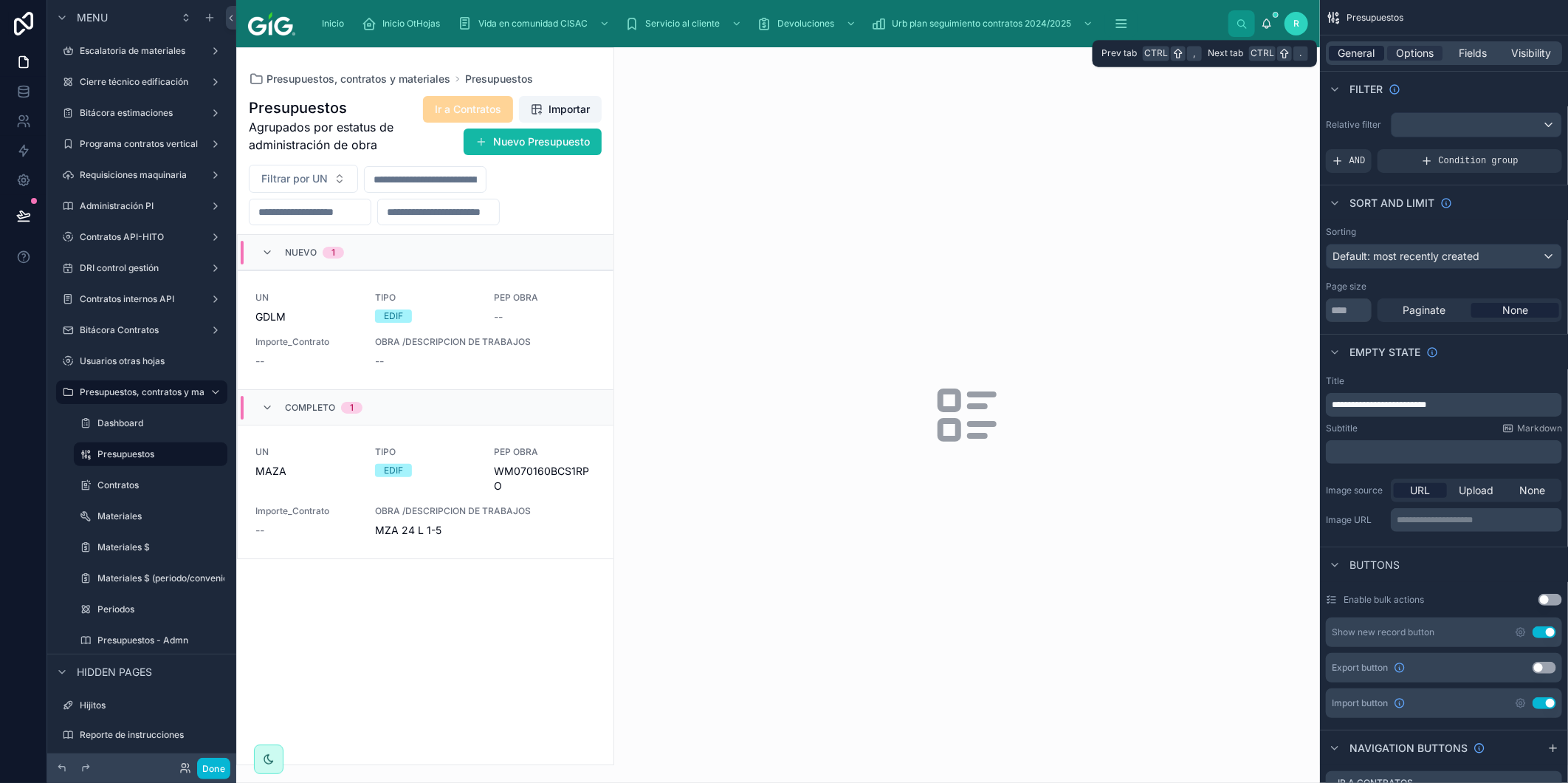
click at [1364, 59] on span "General" at bounding box center [1357, 53] width 37 height 15
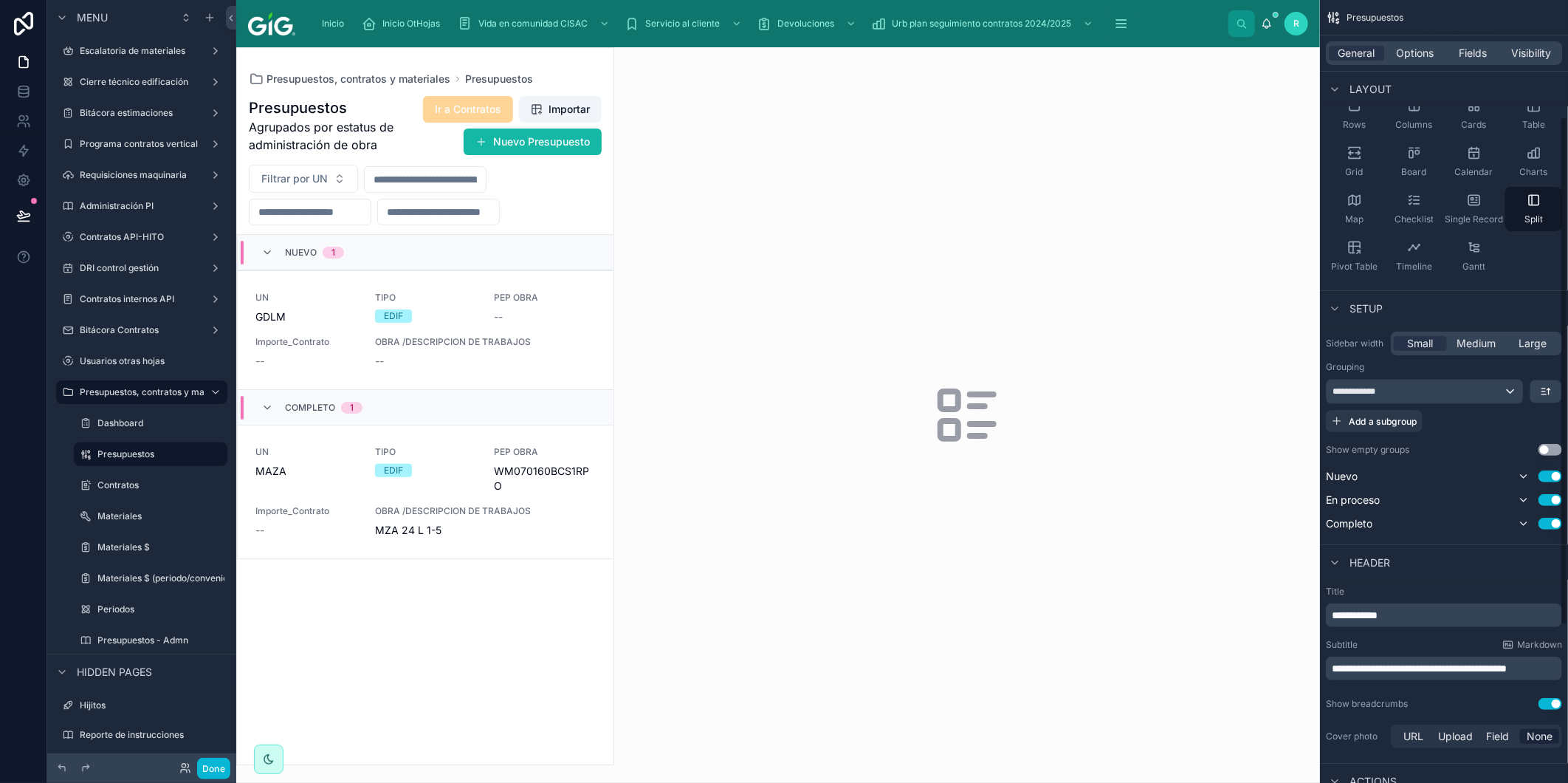
scroll to position [82, 0]
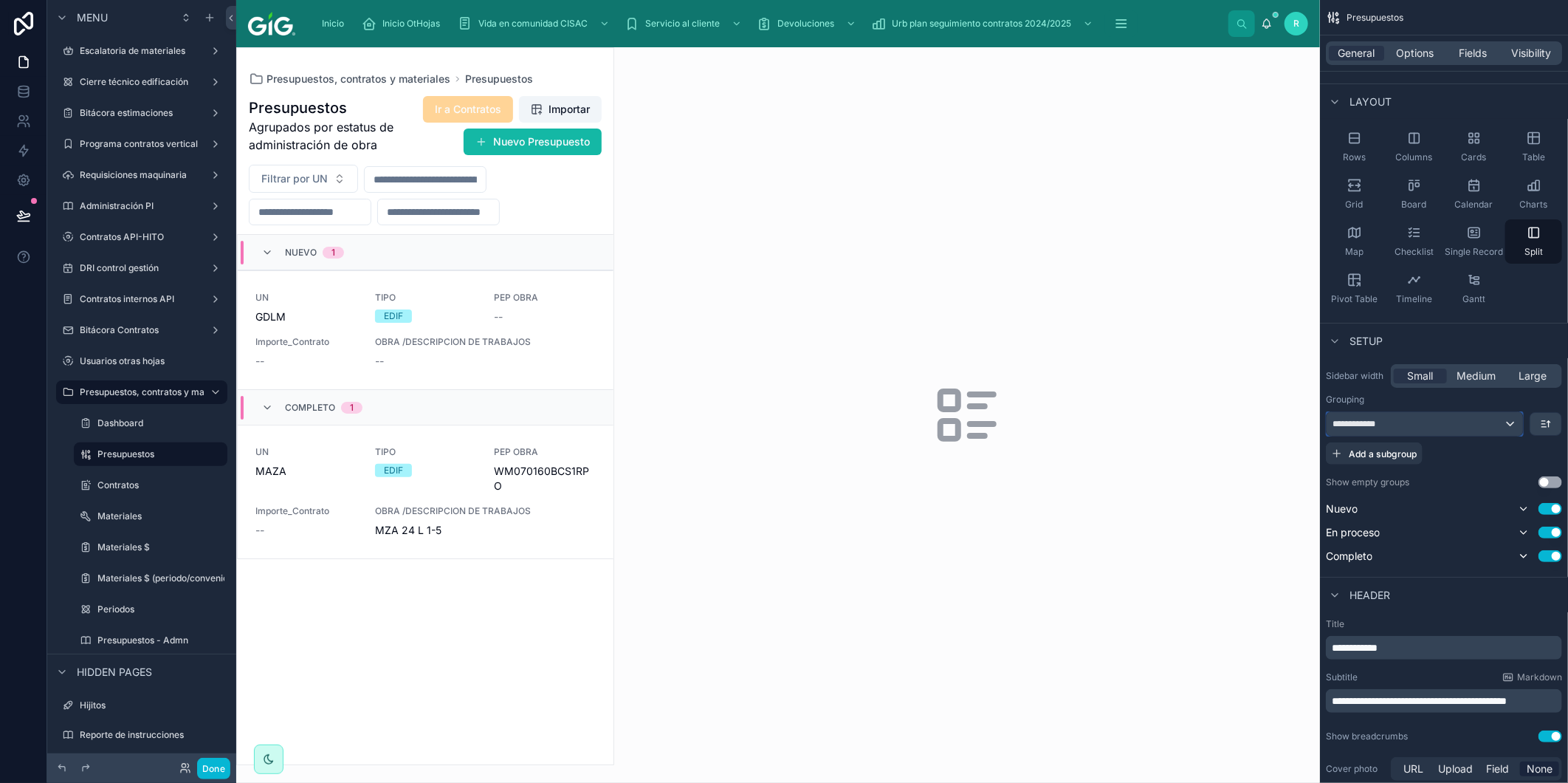
click at [1407, 418] on div "**********" at bounding box center [1424, 424] width 196 height 23
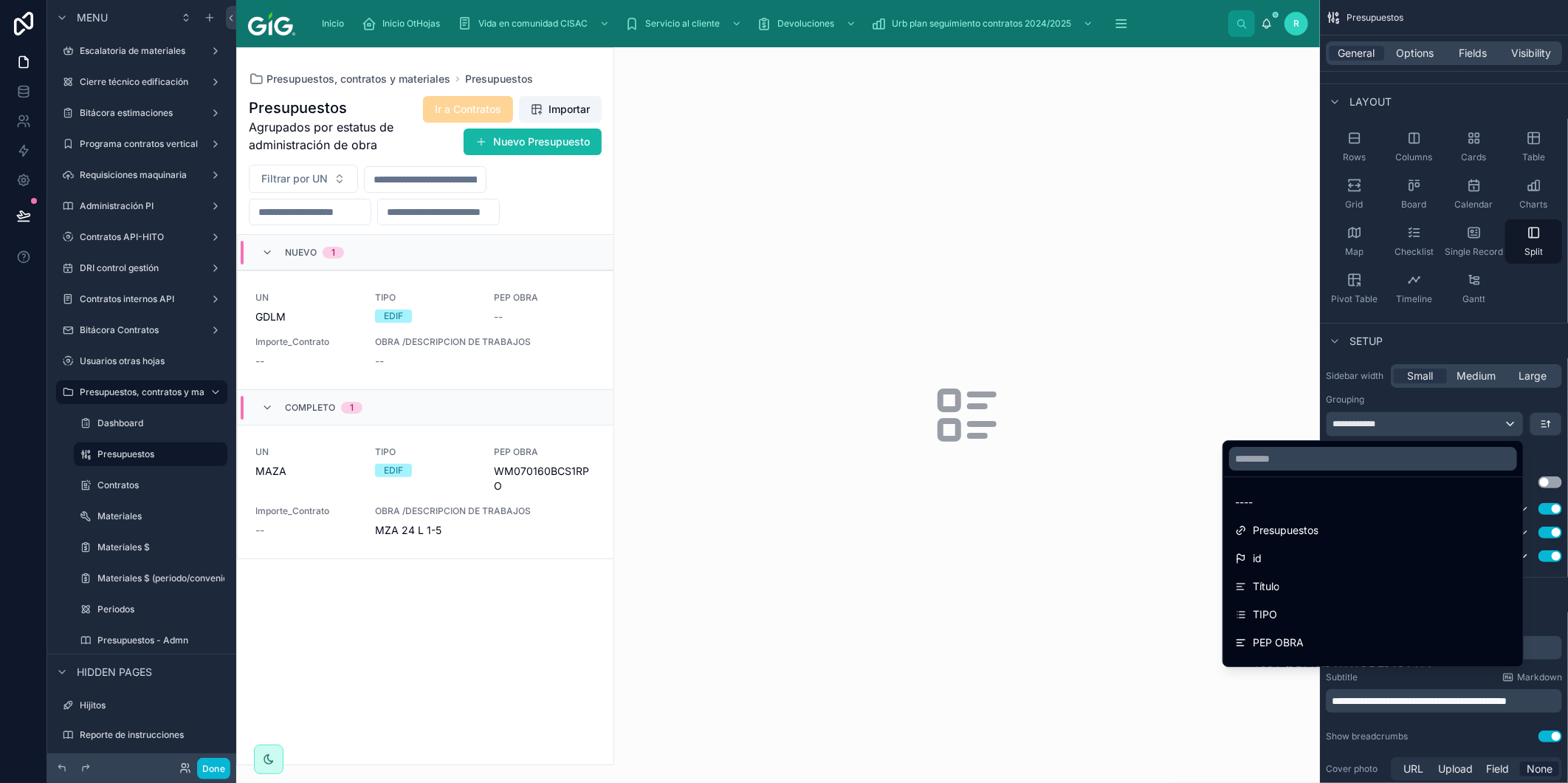
click at [1460, 334] on div "scrollable content" at bounding box center [784, 391] width 1568 height 783
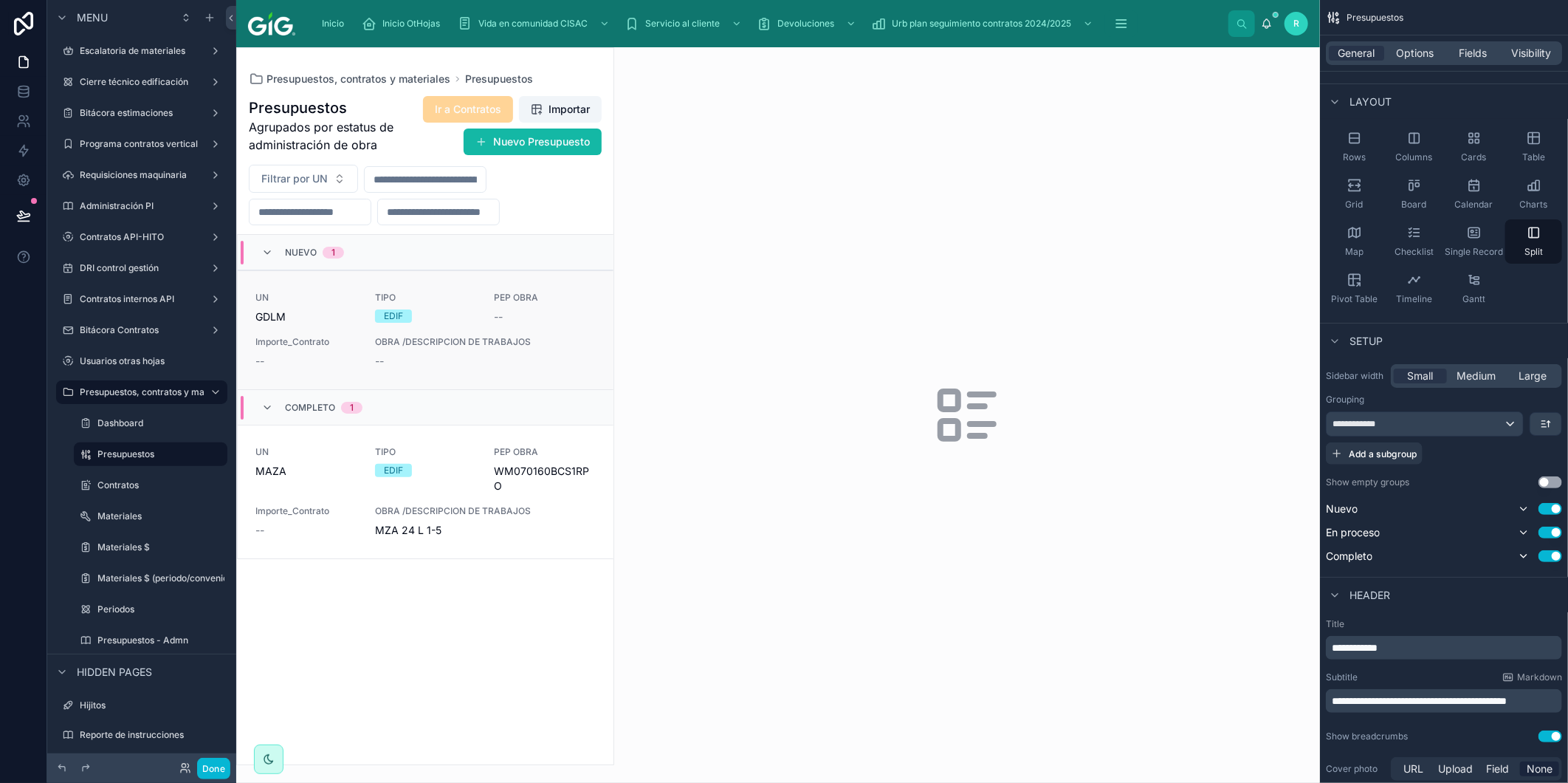
click at [476, 324] on div "UN GDLM TIPO EDIF PEP OBRA -- Importe_Contrato -- OBRA /DESCRIPCION DE TRABAJOS…" at bounding box center [425, 330] width 341 height 77
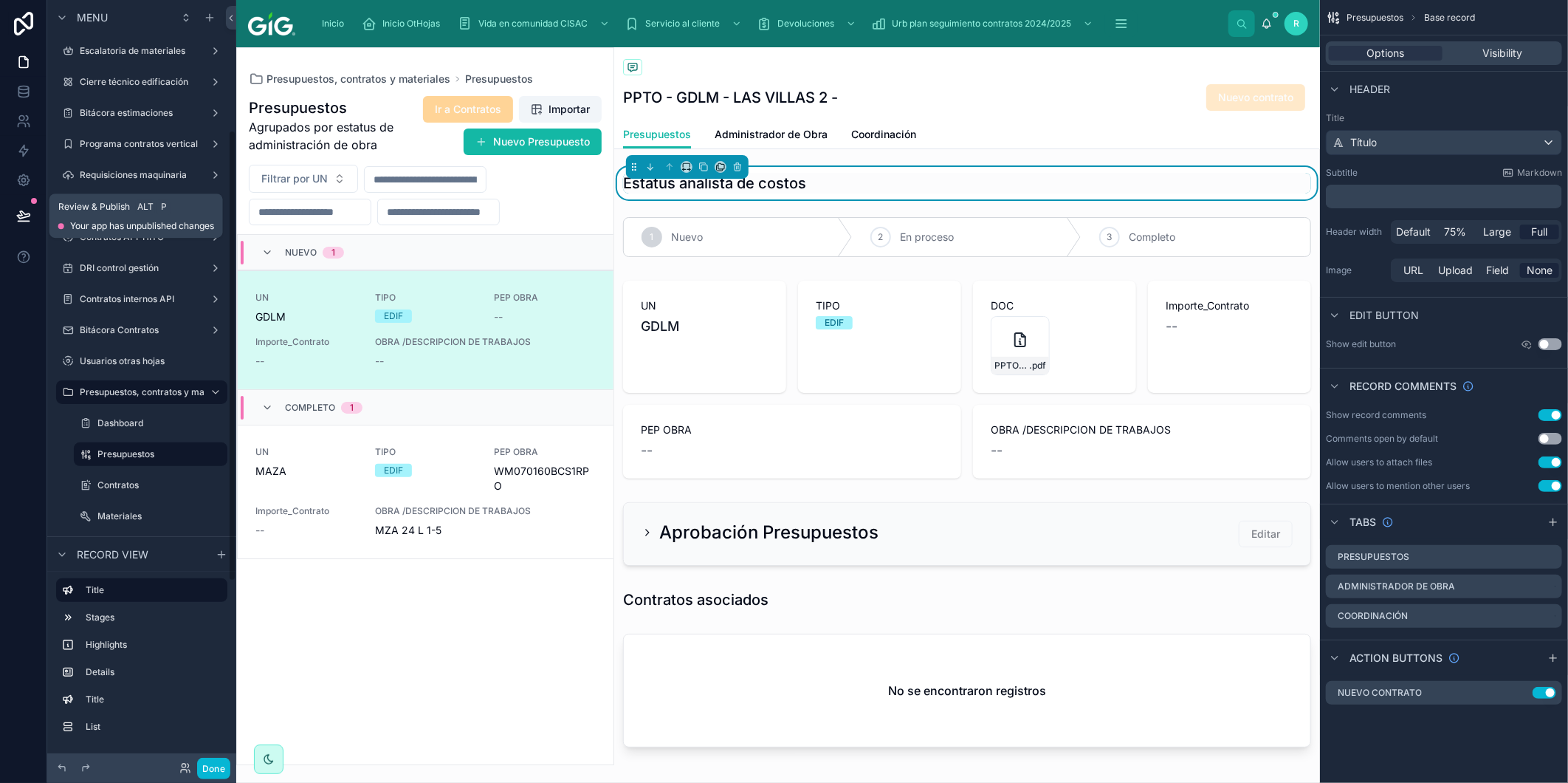
click at [12, 217] on button at bounding box center [24, 215] width 33 height 41
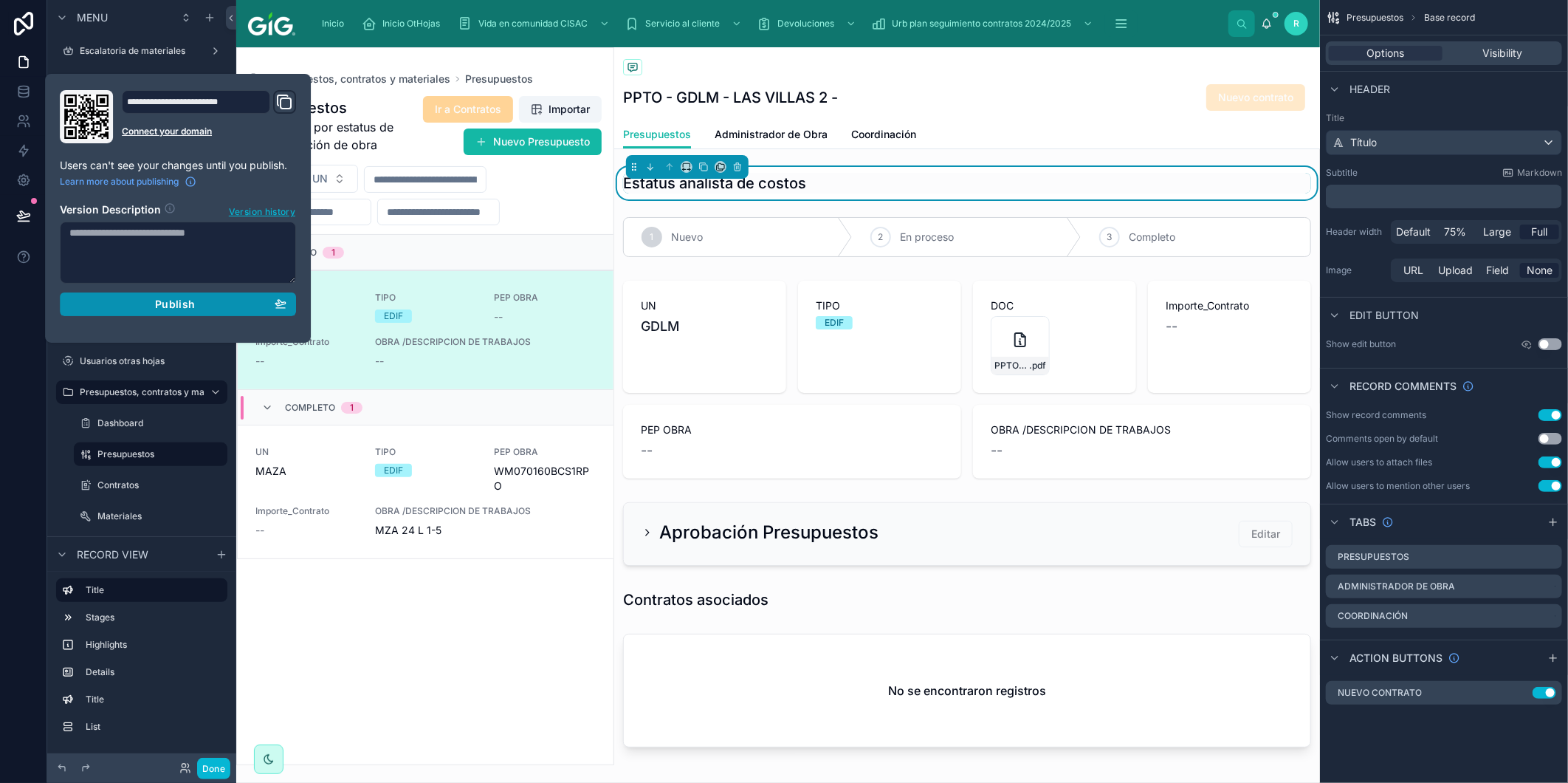
click at [175, 301] on span "Publish" at bounding box center [175, 304] width 40 height 13
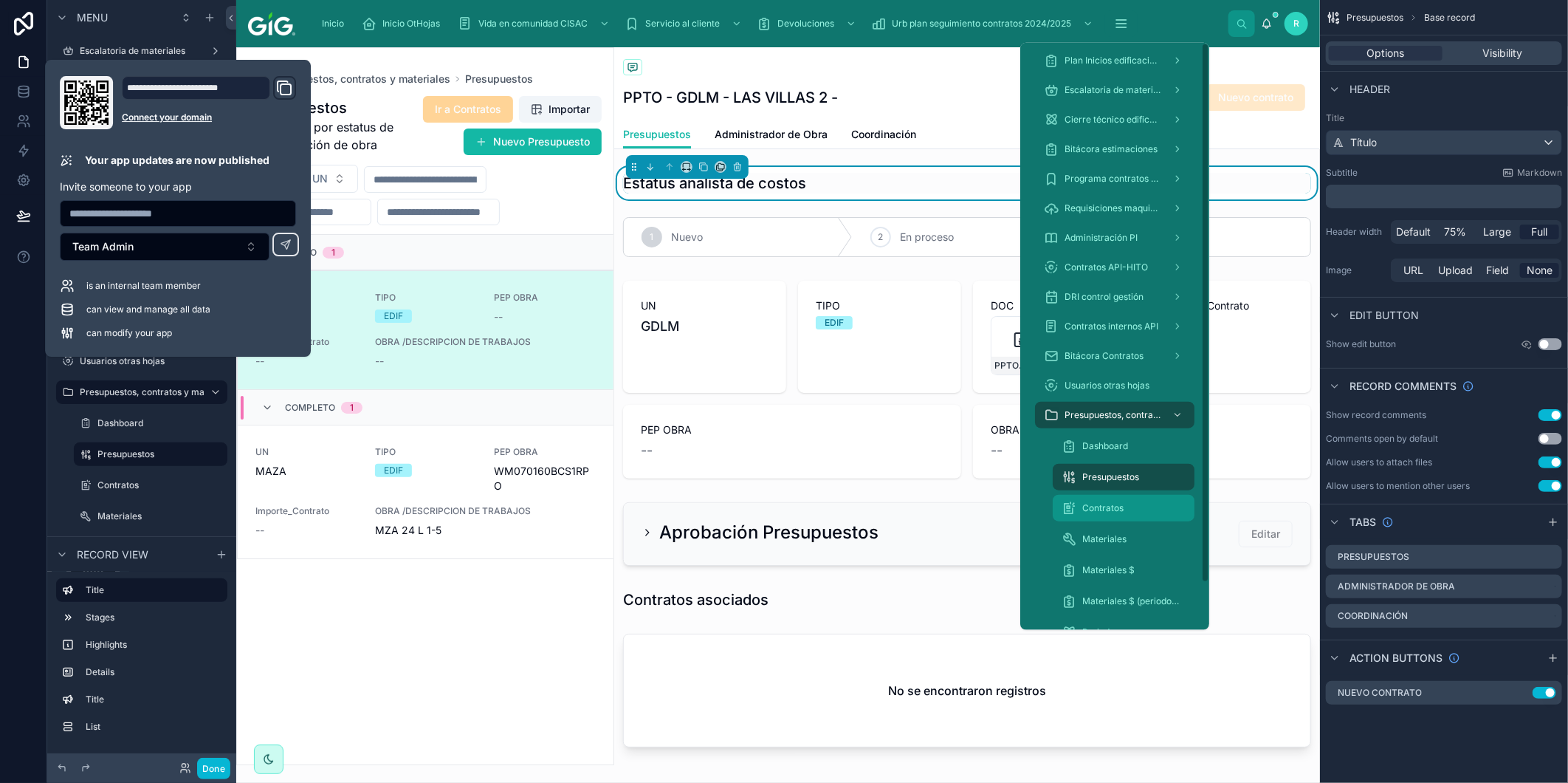
click at [1109, 514] on div "Contratos" at bounding box center [1124, 508] width 124 height 23
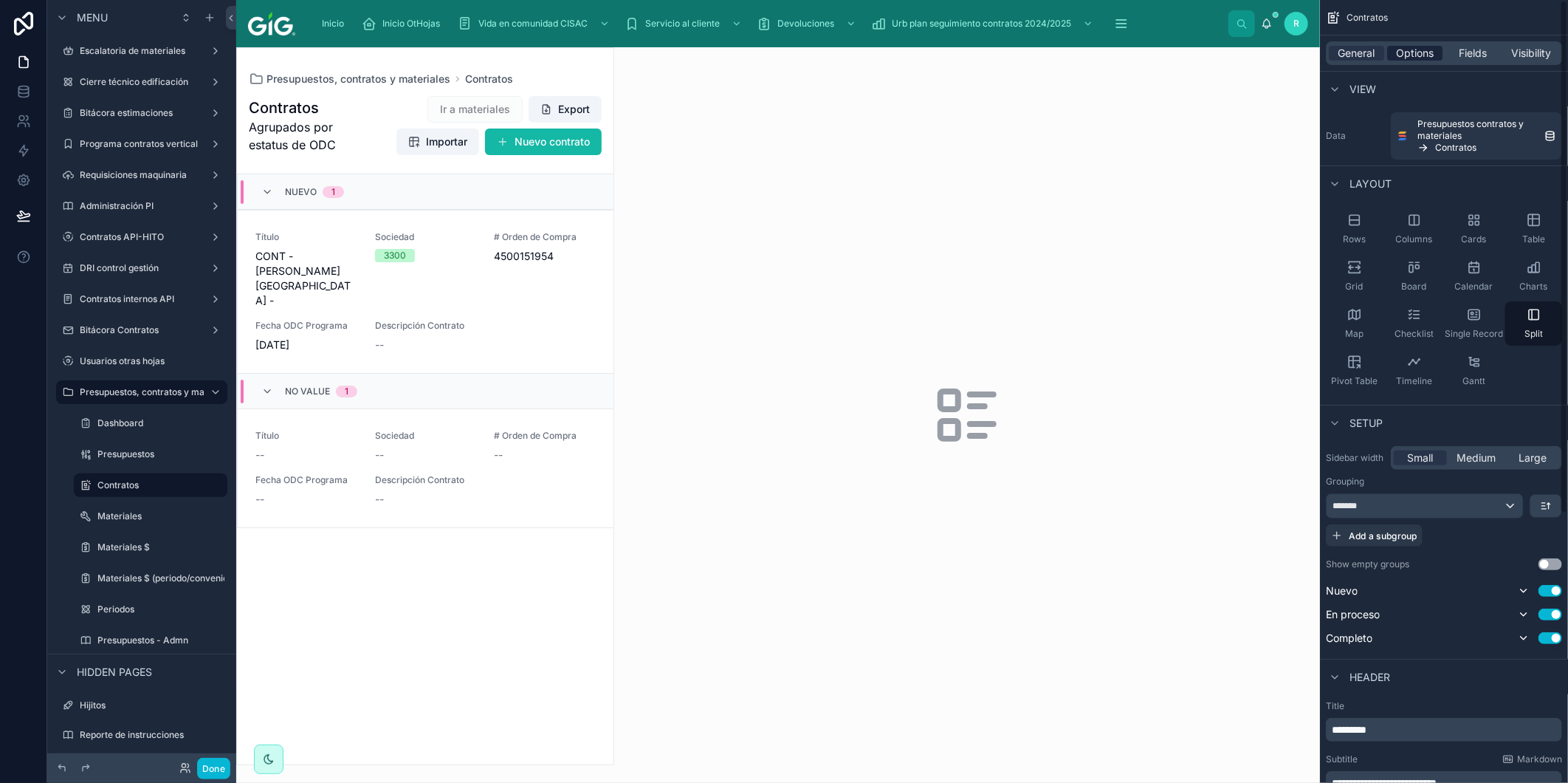
click at [1433, 55] on span "Options" at bounding box center [1415, 53] width 38 height 15
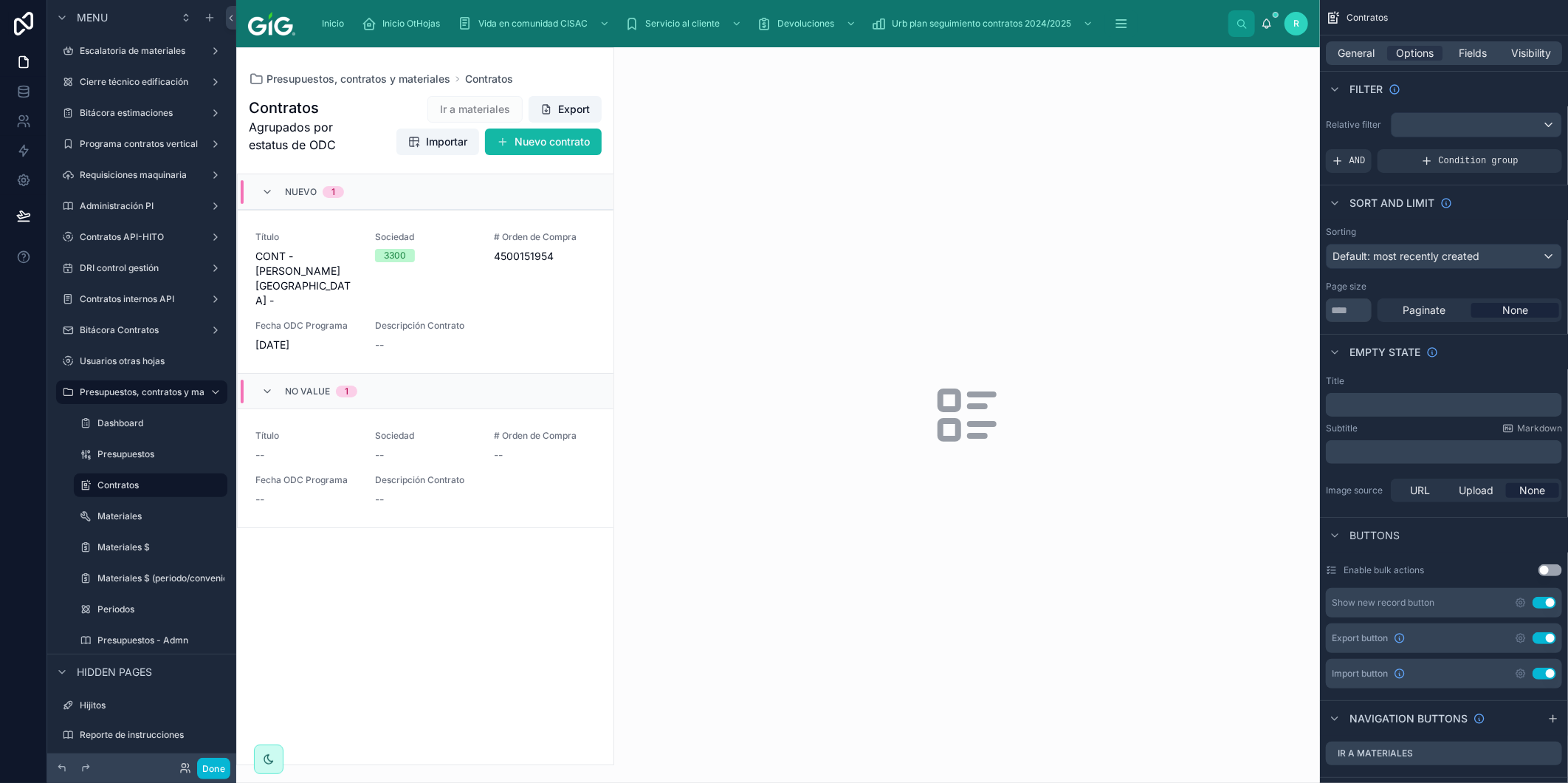
click at [1546, 675] on button "Use setting" at bounding box center [1545, 673] width 23 height 12
click at [1549, 636] on button "Use setting" at bounding box center [1545, 638] width 23 height 12
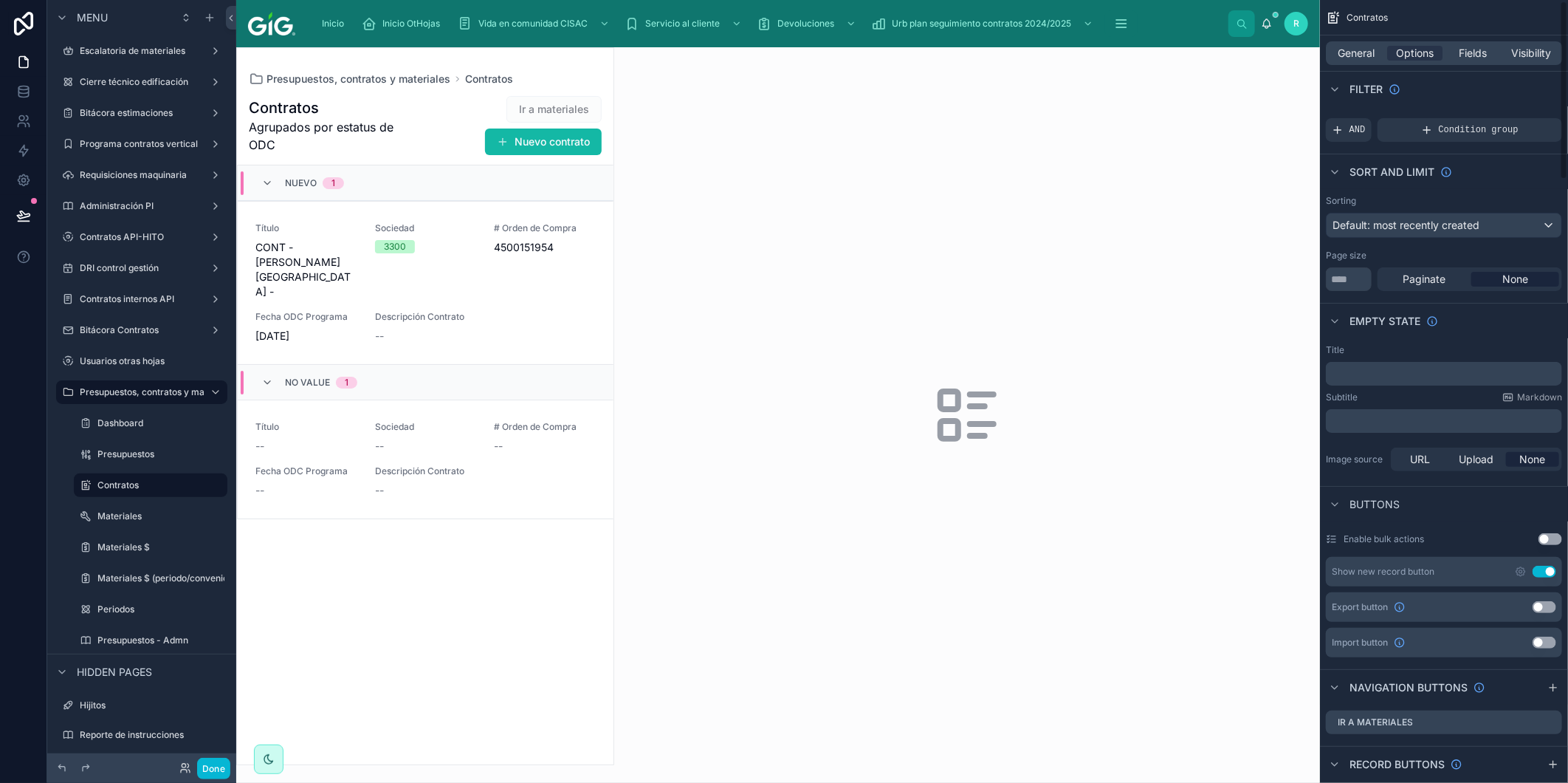
scroll to position [82, 0]
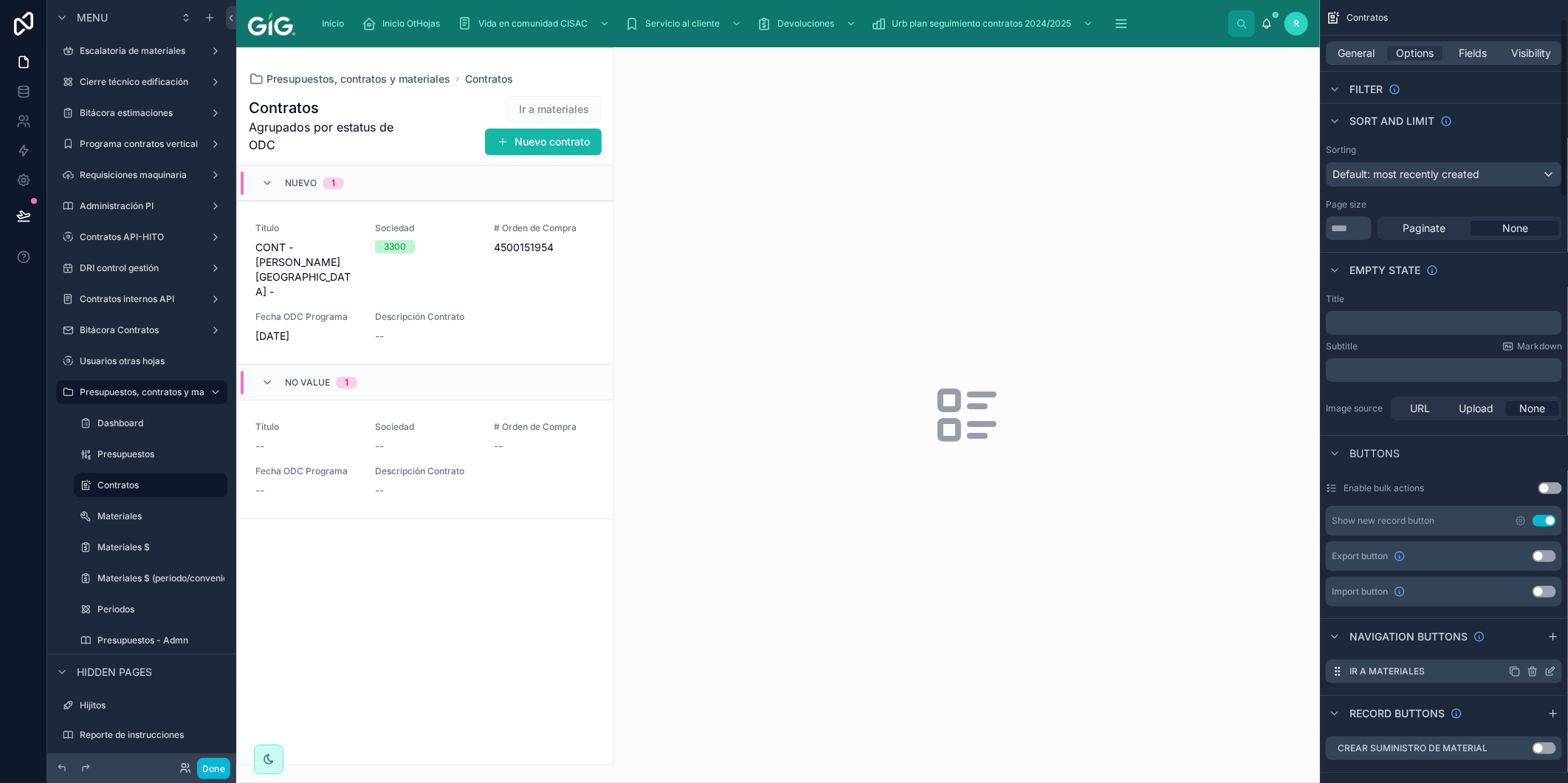
click at [1546, 669] on icon "scrollable content" at bounding box center [1550, 671] width 12 height 12
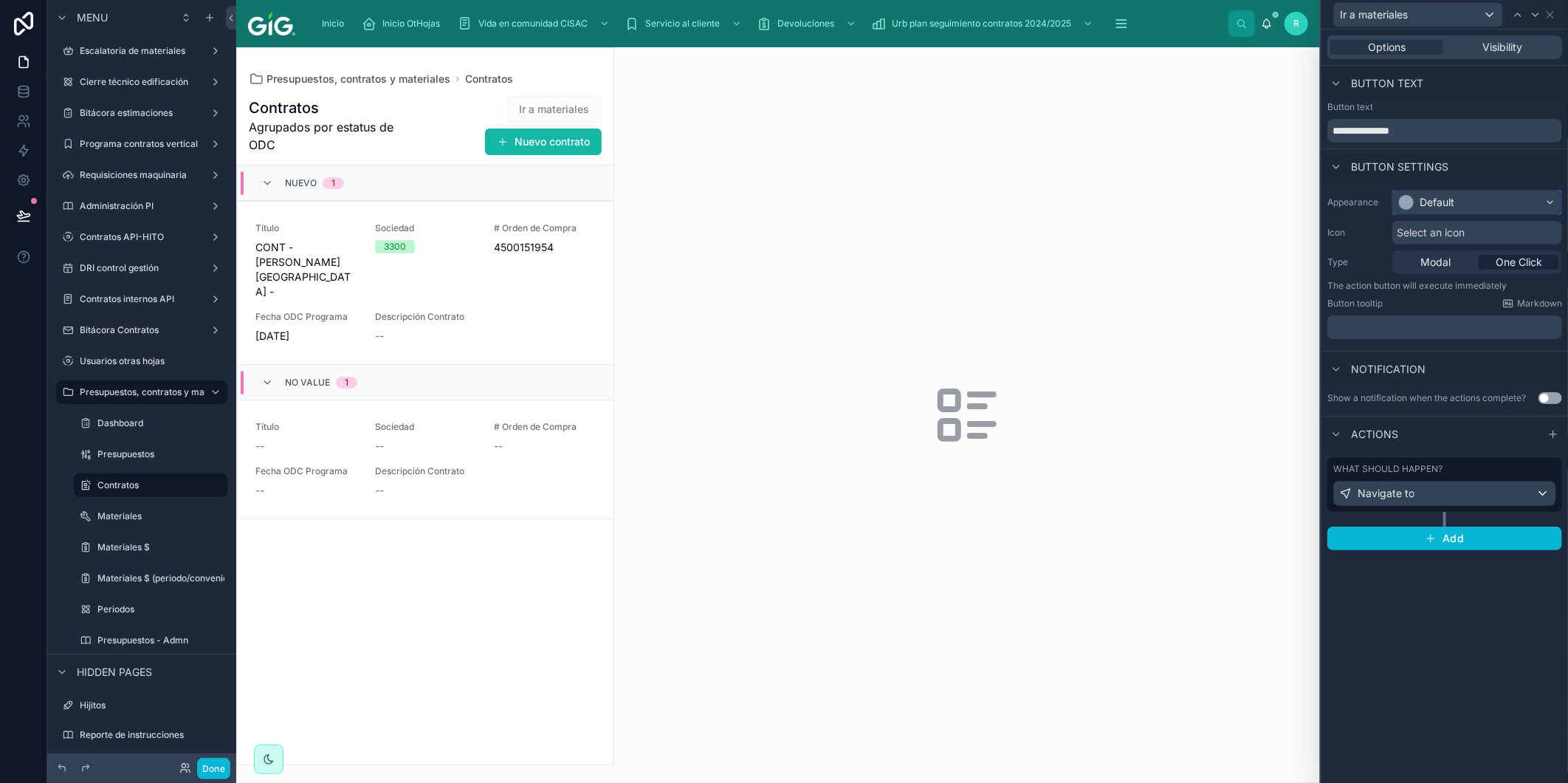
click at [1484, 194] on div "Default" at bounding box center [1477, 203] width 168 height 23
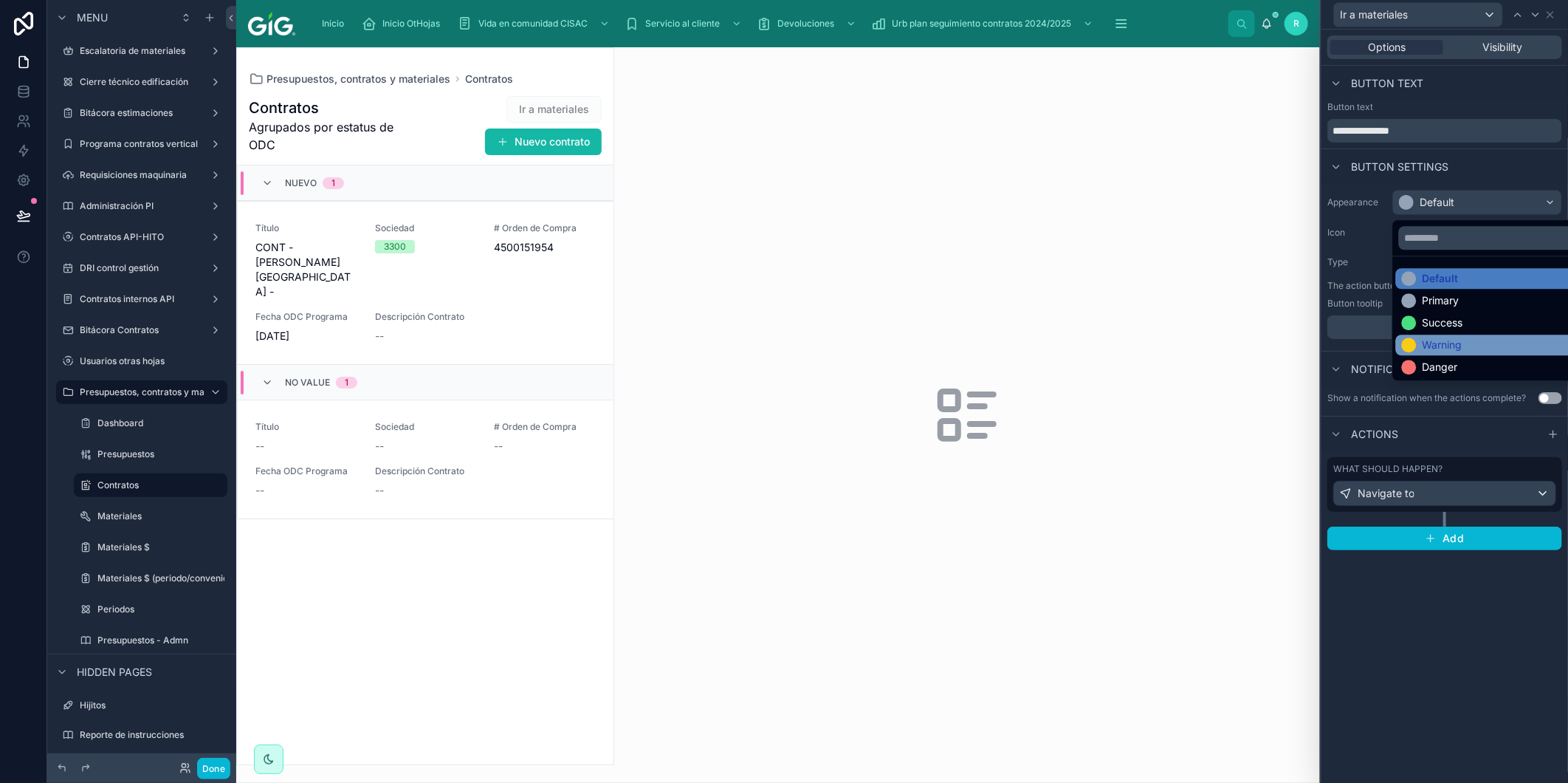
click at [1448, 340] on div "Warning" at bounding box center [1442, 345] width 40 height 15
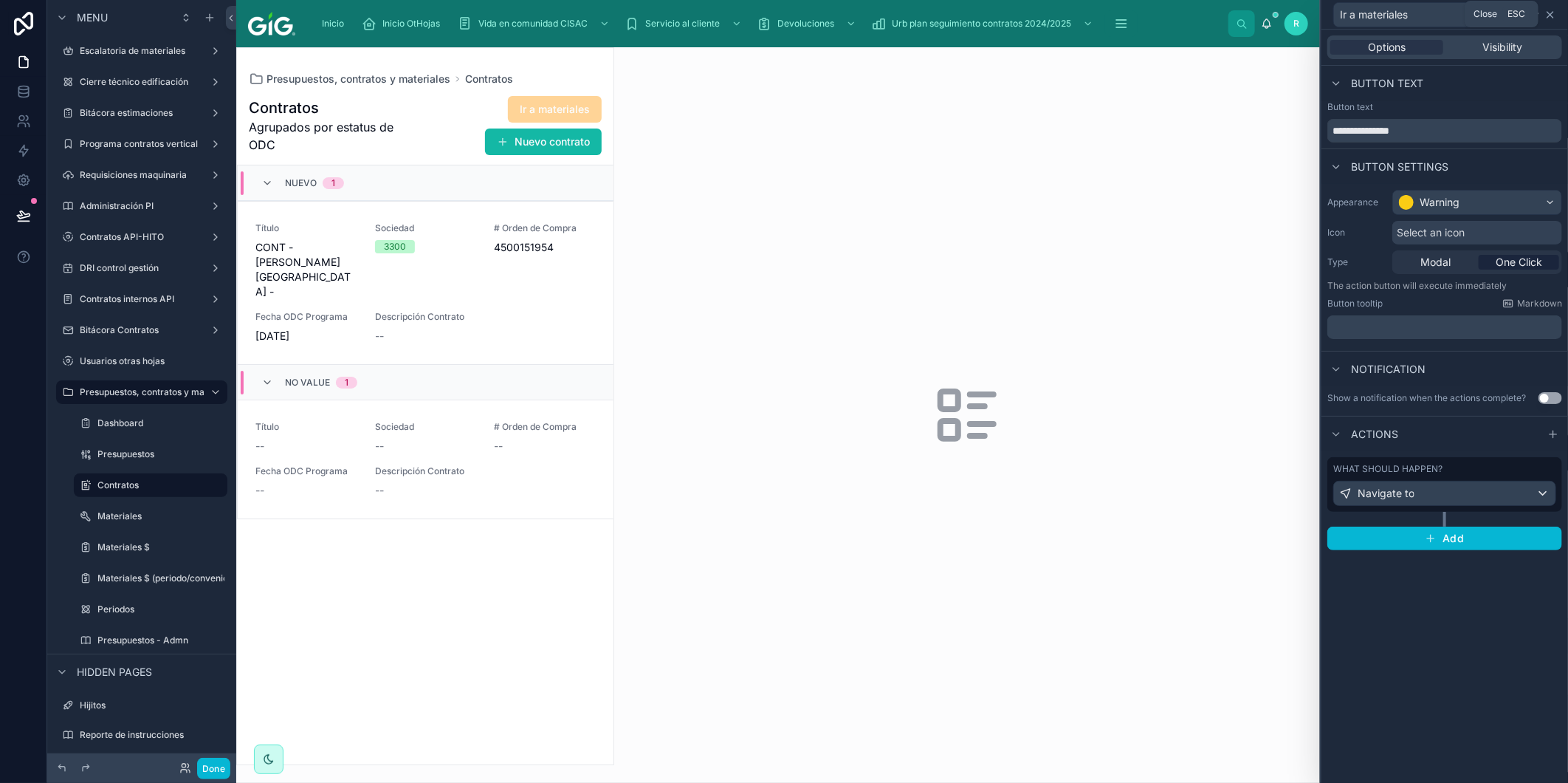
click at [1553, 15] on icon at bounding box center [1550, 14] width 12 height 12
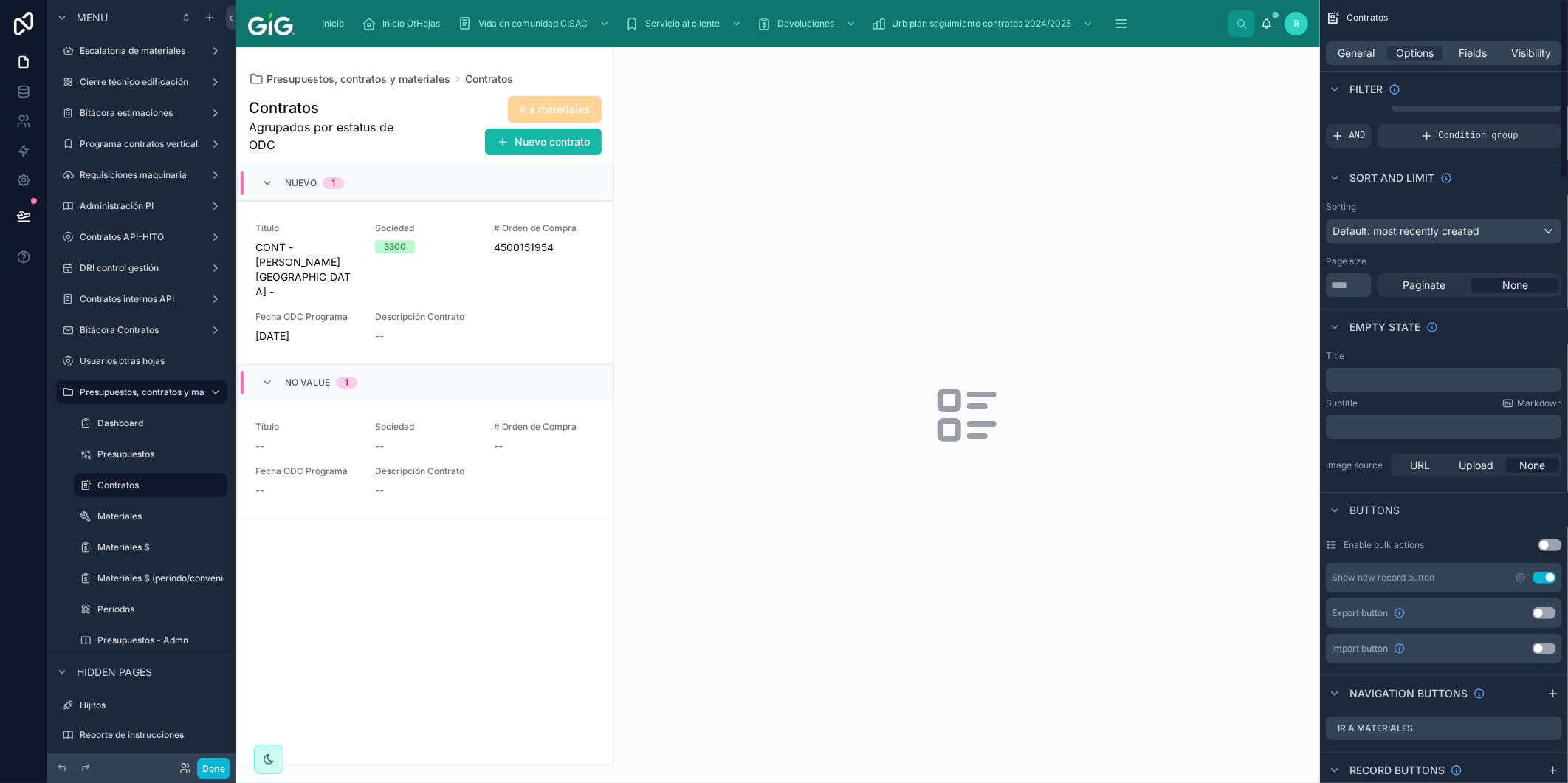
scroll to position [0, 0]
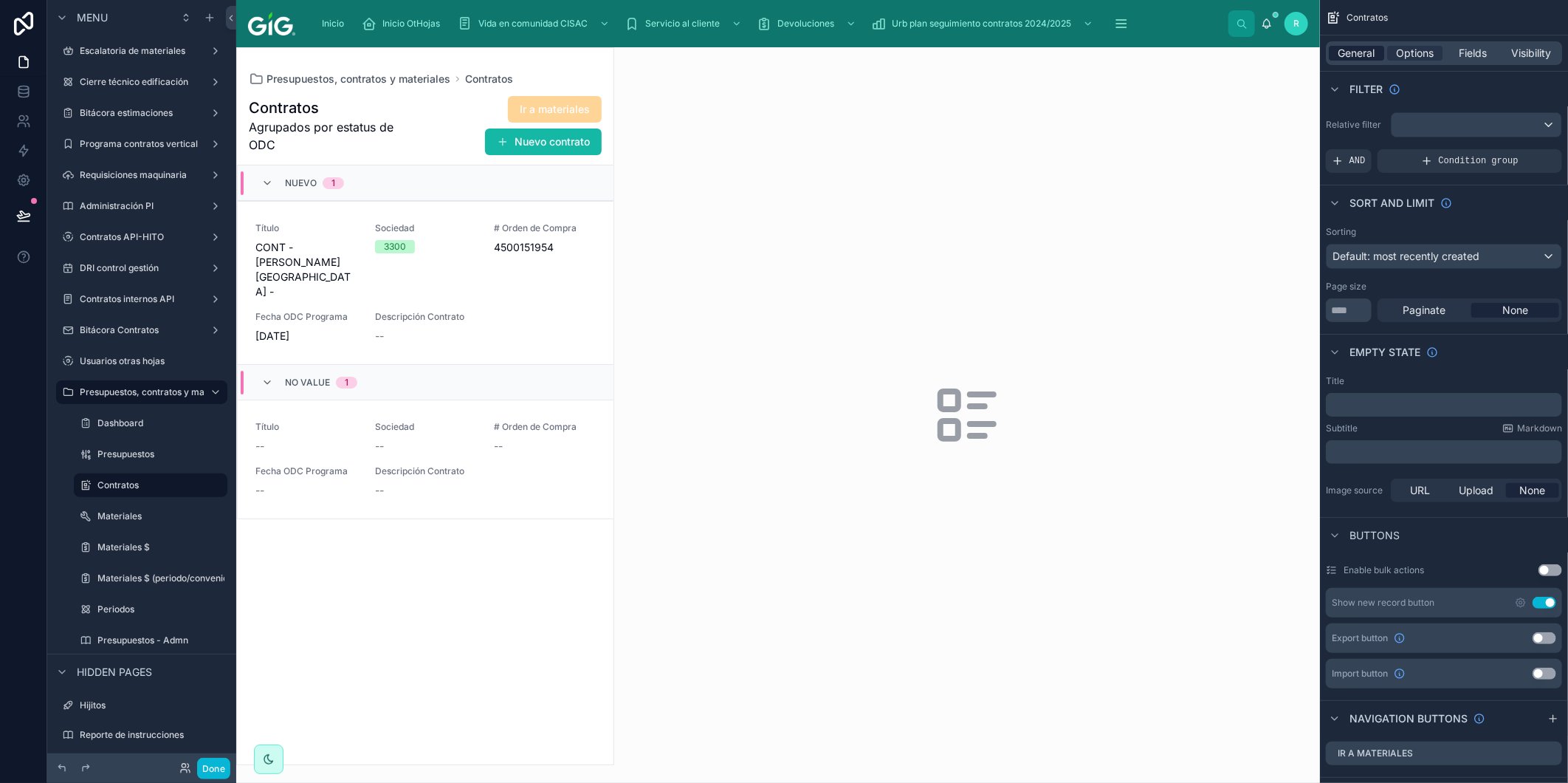
click at [1364, 54] on span "General" at bounding box center [1357, 53] width 37 height 15
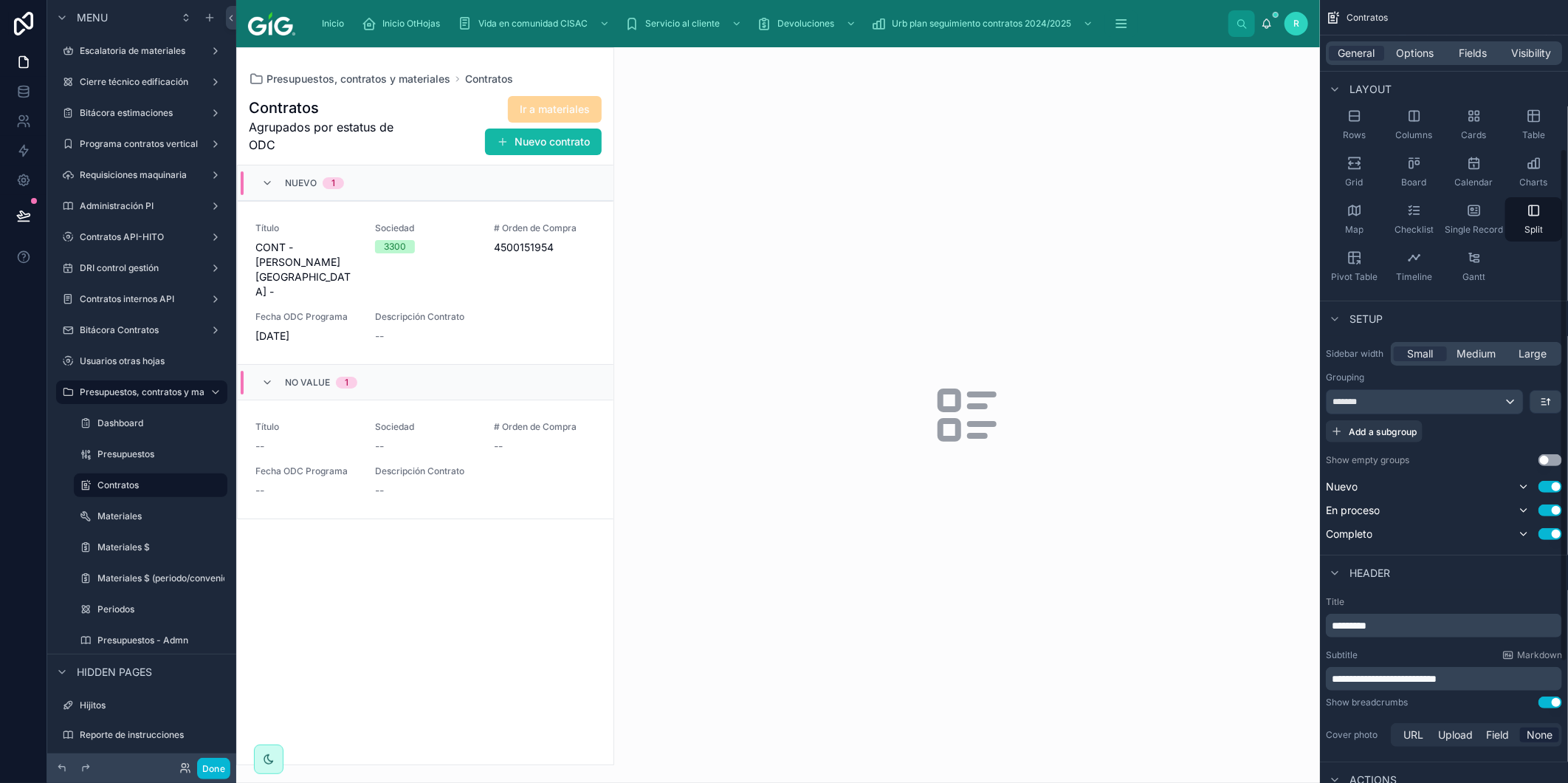
scroll to position [246, 0]
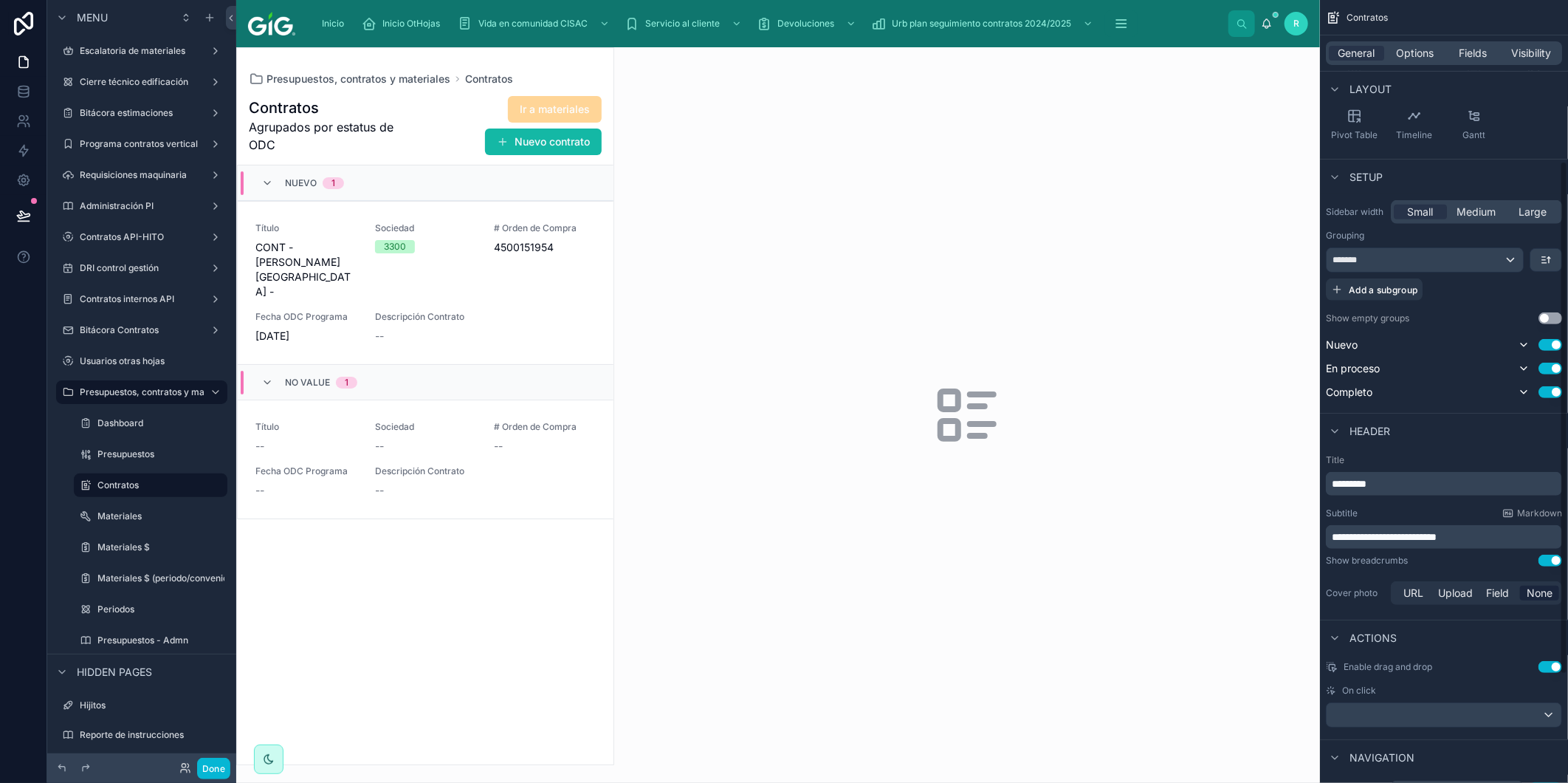
click at [1504, 527] on div "**********" at bounding box center [1444, 537] width 237 height 23
click at [1437, 540] on span "**********" at bounding box center [1384, 536] width 105 height 10
click at [1151, 209] on div at bounding box center [967, 415] width 706 height 736
click at [455, 327] on div at bounding box center [425, 406] width 376 height 716
click at [480, 329] on div "--" at bounding box center [485, 336] width 221 height 15
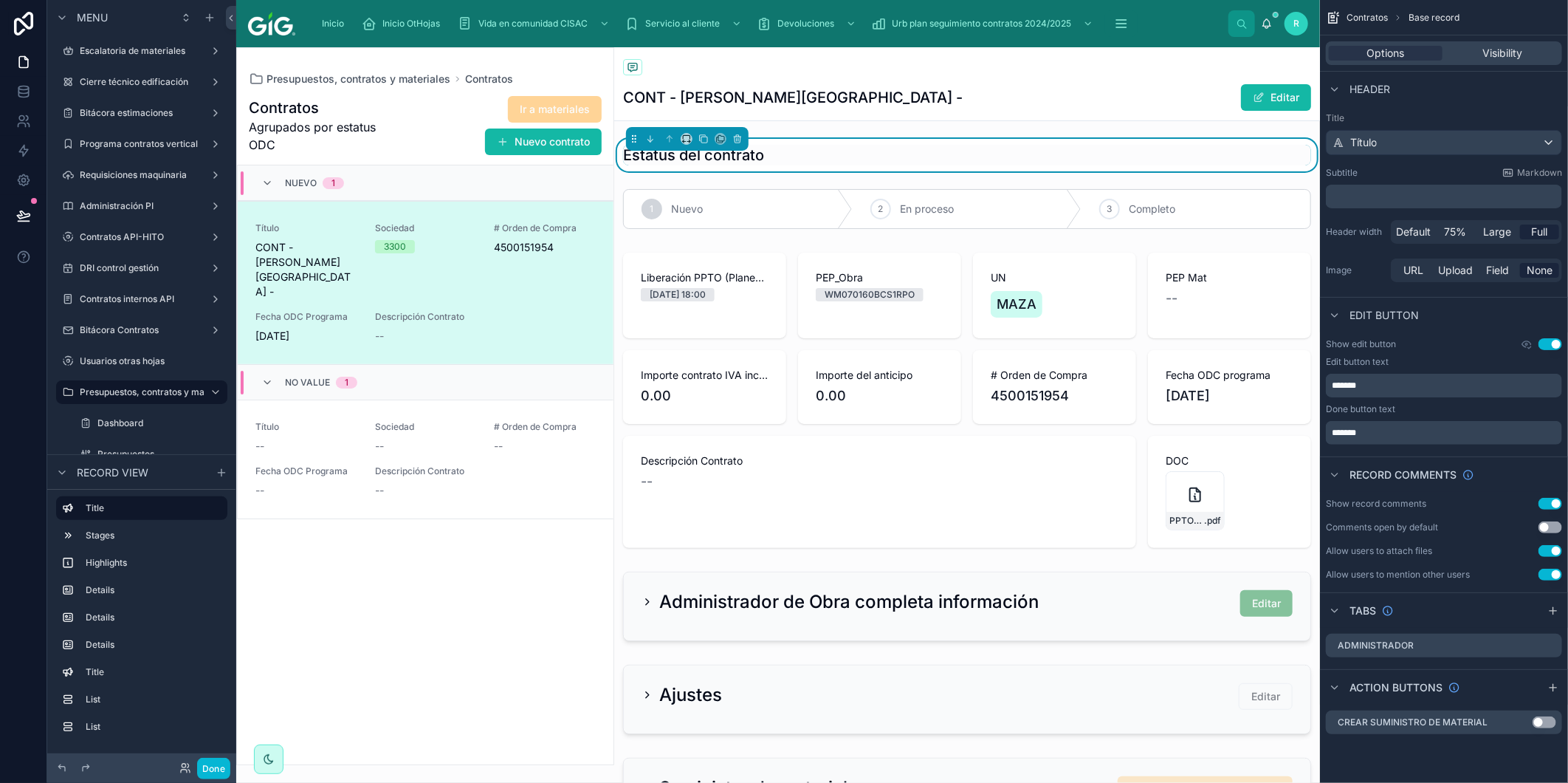
click at [862, 104] on div "CONT - [PERSON_NAME] - Editar" at bounding box center [967, 98] width 688 height 28
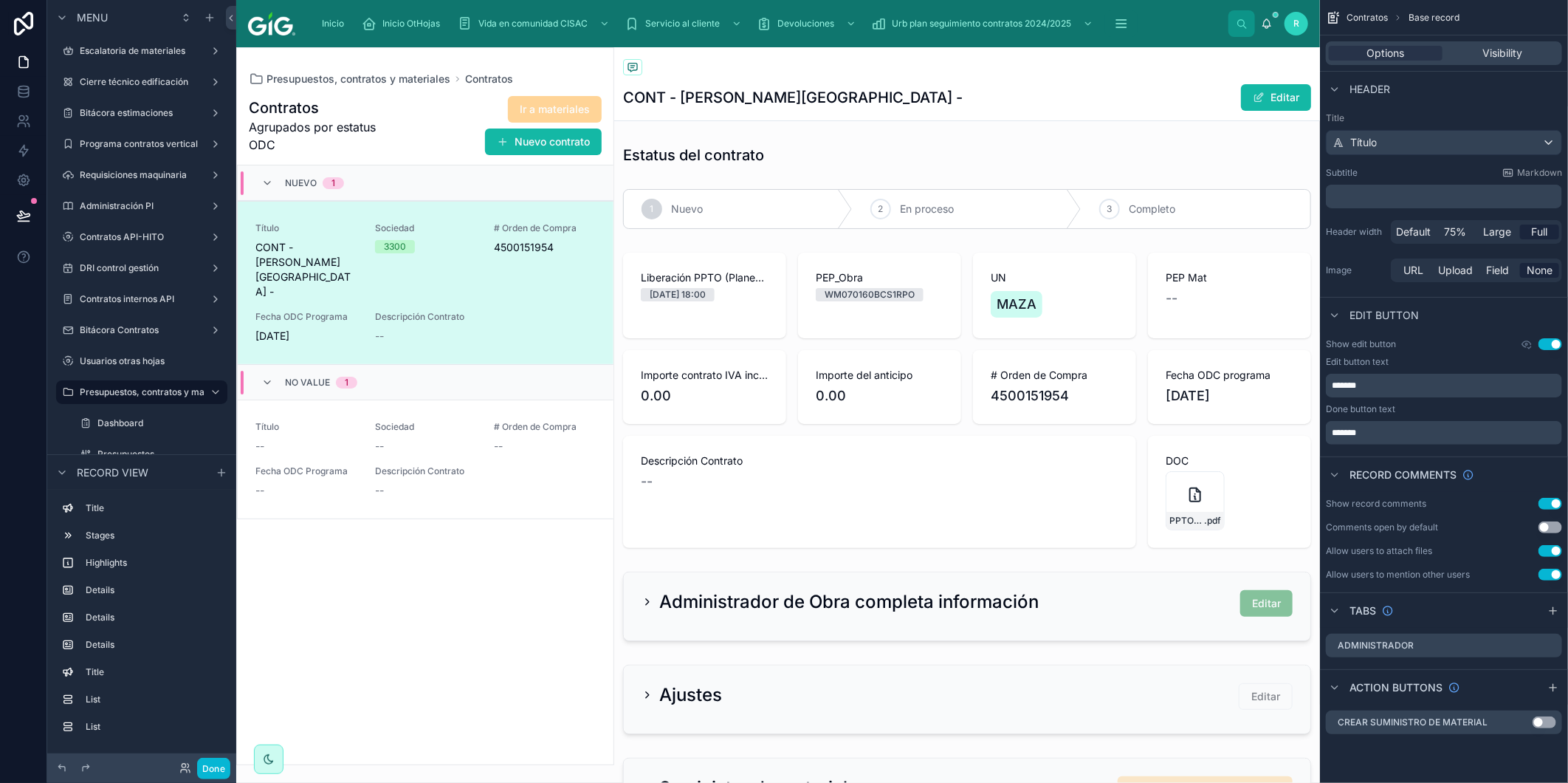
click at [850, 97] on h1 "CONT - [PERSON_NAME][GEOGRAPHIC_DATA] -" at bounding box center [793, 97] width 340 height 21
click at [146, 439] on icon "scrollable content" at bounding box center [151, 440] width 13 height 13
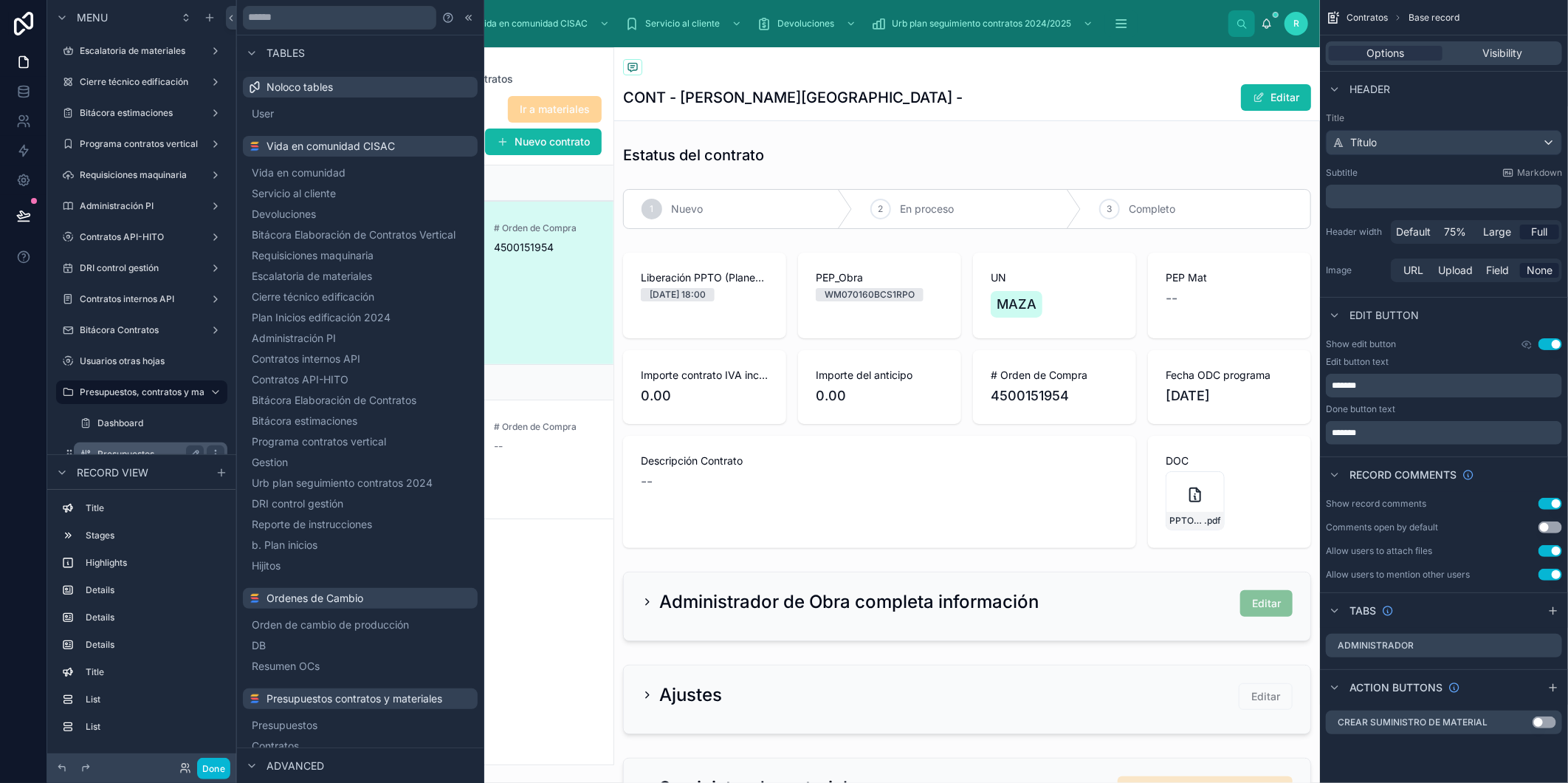
click at [133, 449] on label "Presupuestos" at bounding box center [147, 454] width 100 height 12
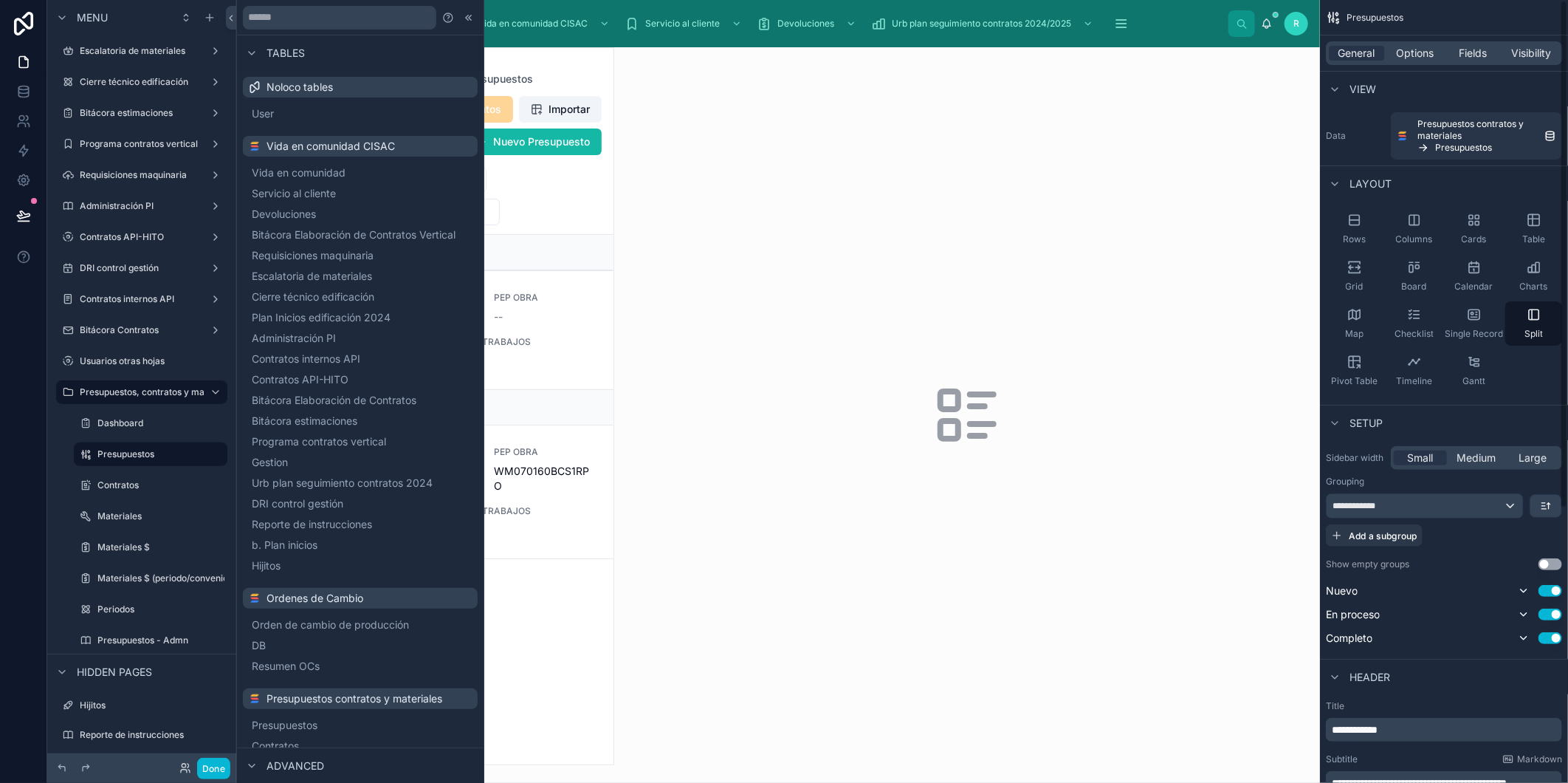
click at [564, 83] on div at bounding box center [425, 406] width 376 height 716
click at [562, 338] on span "OBRA /DESCRIPCION DE TRABAJOS" at bounding box center [485, 341] width 221 height 12
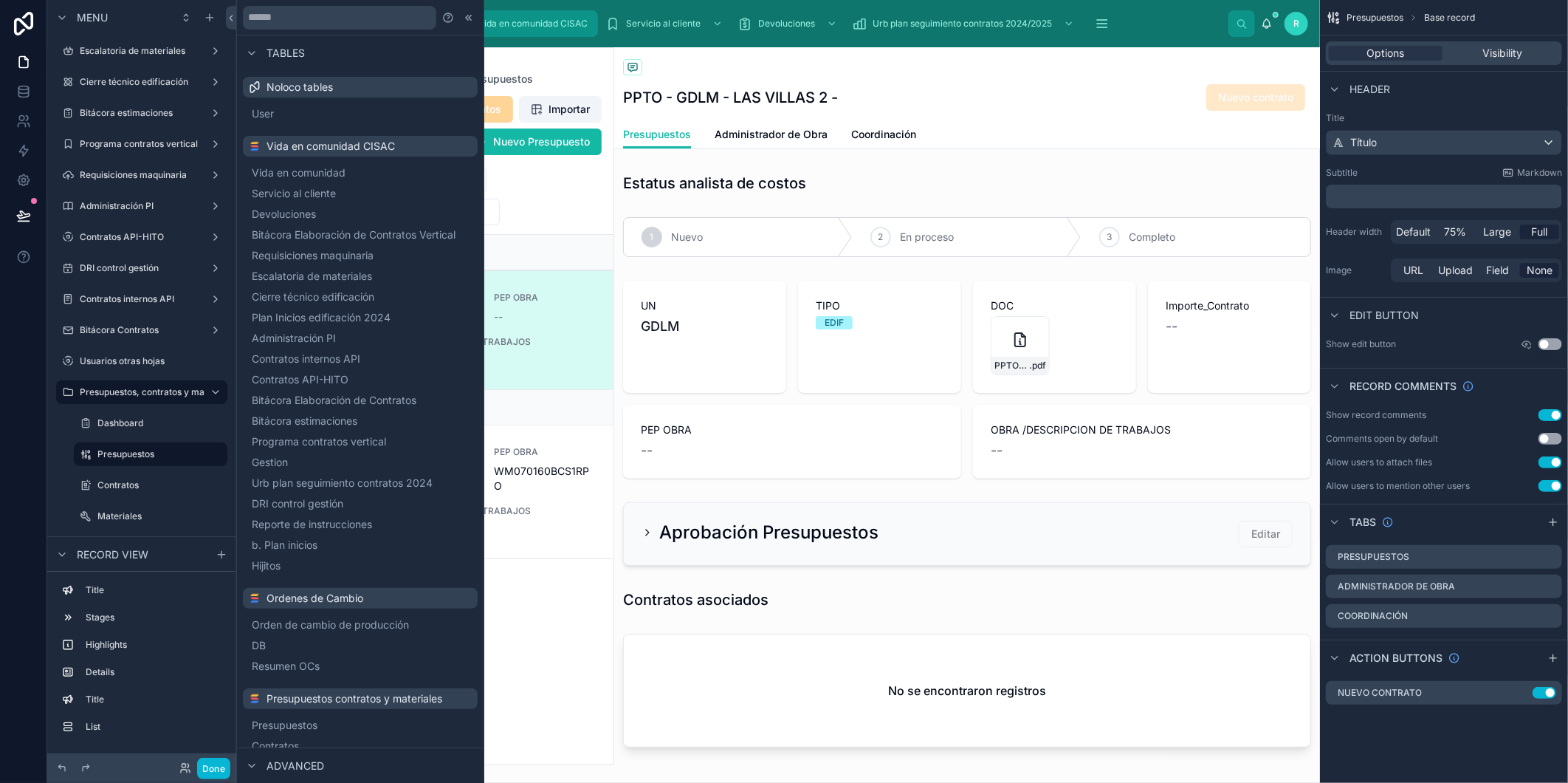
click at [463, 16] on icon at bounding box center [469, 17] width 12 height 12
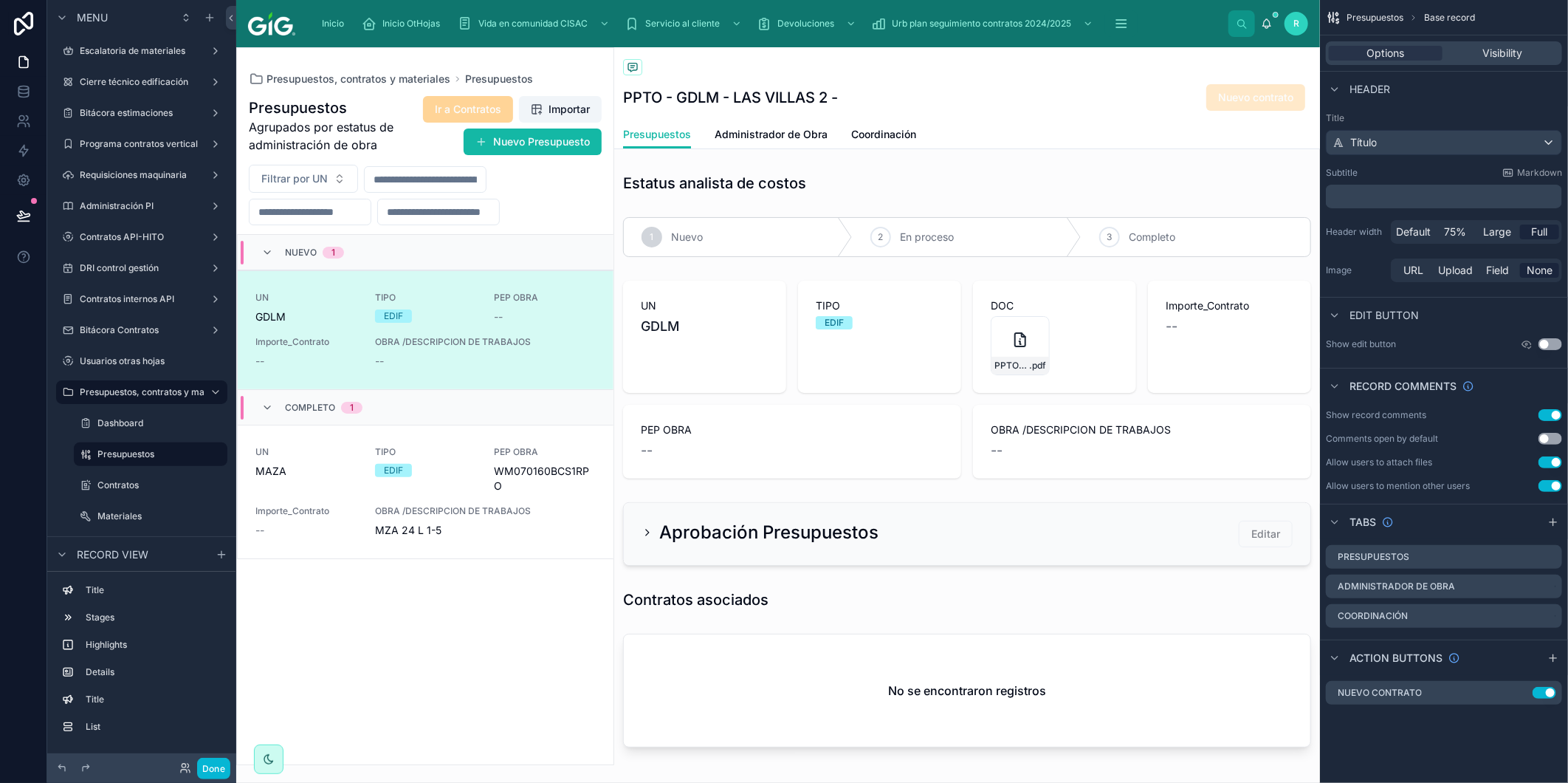
click at [1112, 99] on div "PPTO - GDLM - LAS VILLAS 2 - Nuevo contrato" at bounding box center [967, 98] width 688 height 28
click at [523, 505] on span "OBRA /DESCRIPCION DE TRABAJOS" at bounding box center [485, 511] width 221 height 12
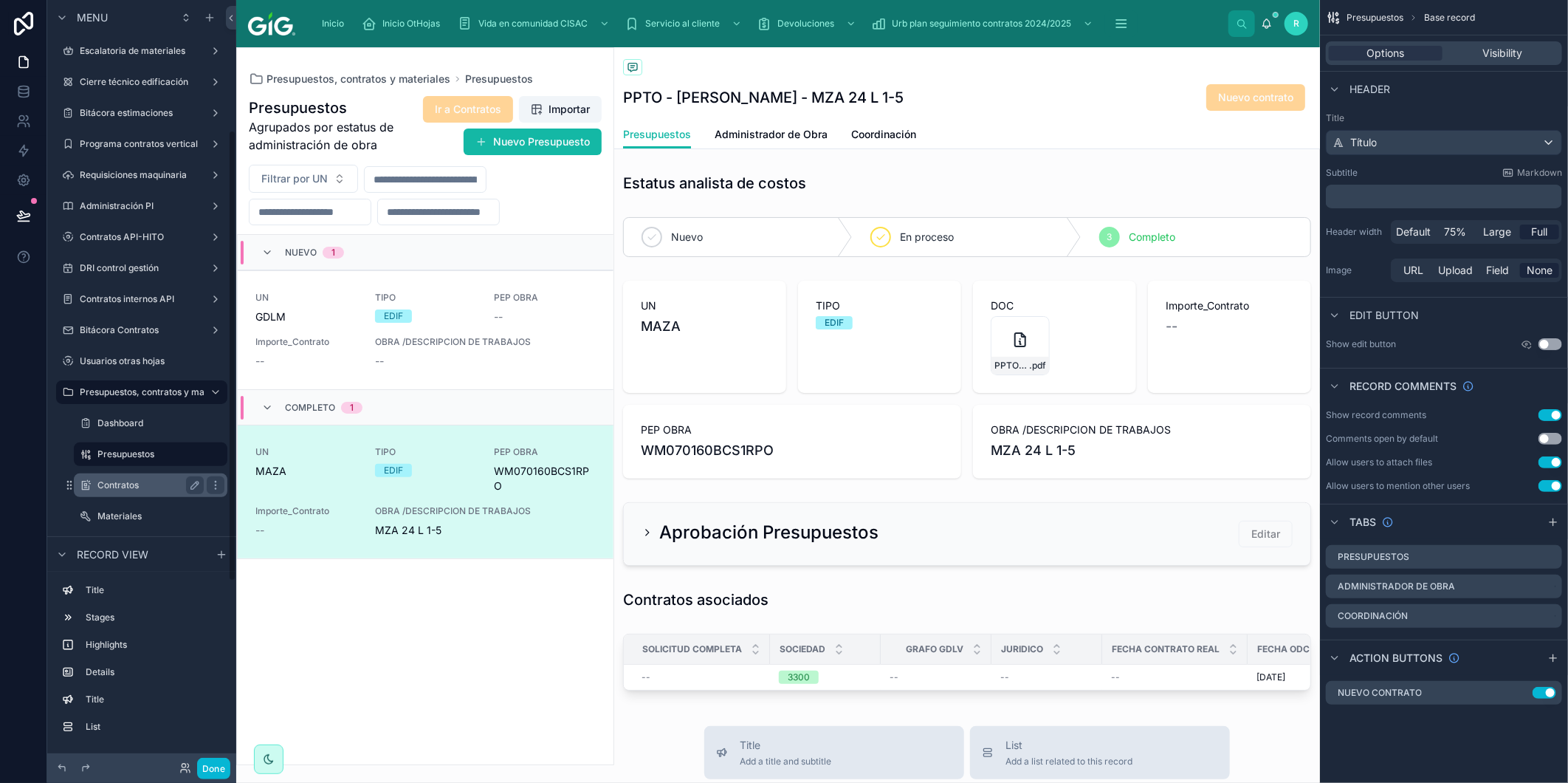
click at [157, 482] on label "Contratos" at bounding box center [147, 485] width 100 height 12
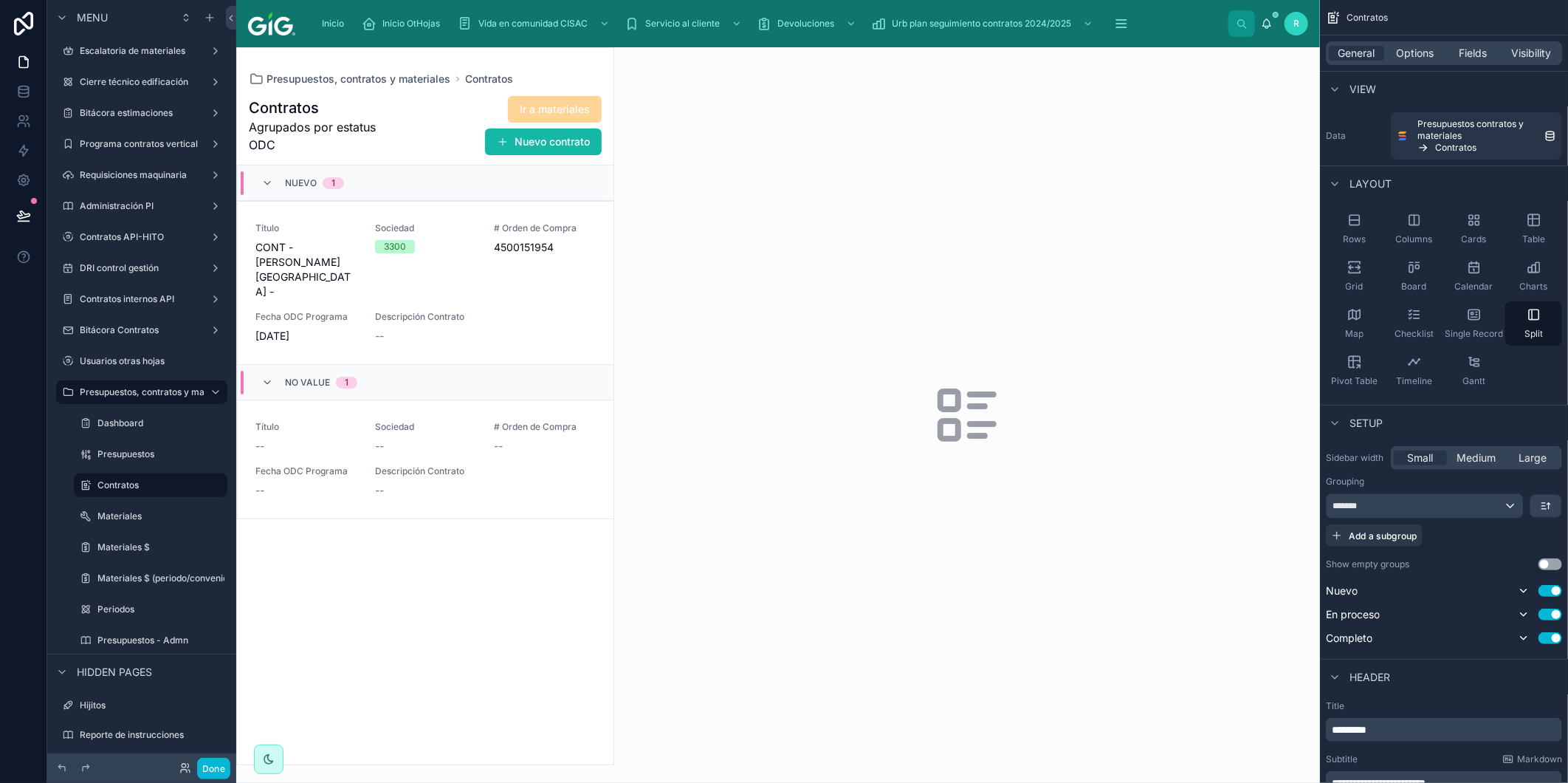
click at [424, 318] on div at bounding box center [425, 406] width 376 height 716
click at [438, 329] on div "--" at bounding box center [485, 336] width 221 height 15
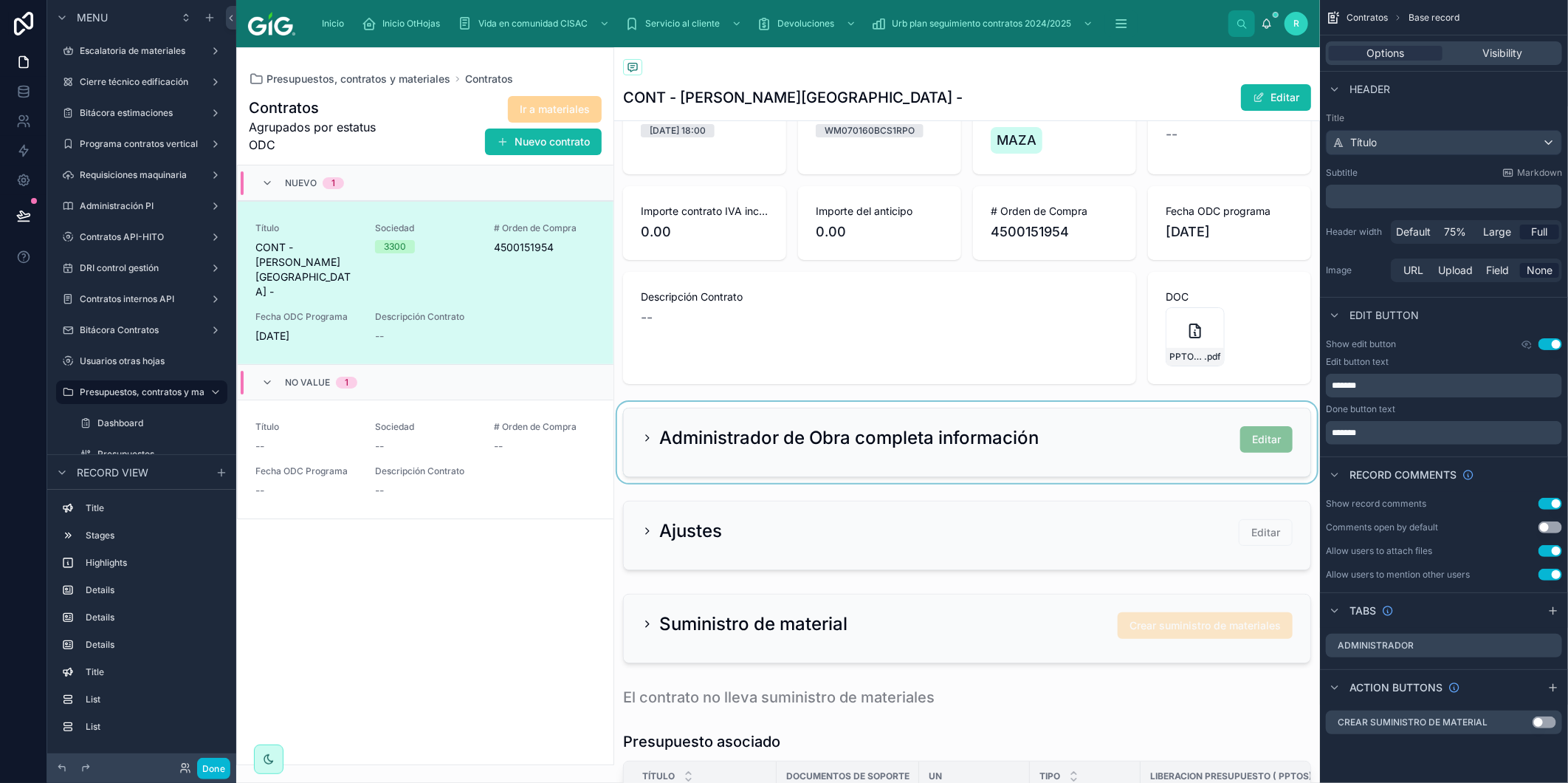
scroll to position [246, 0]
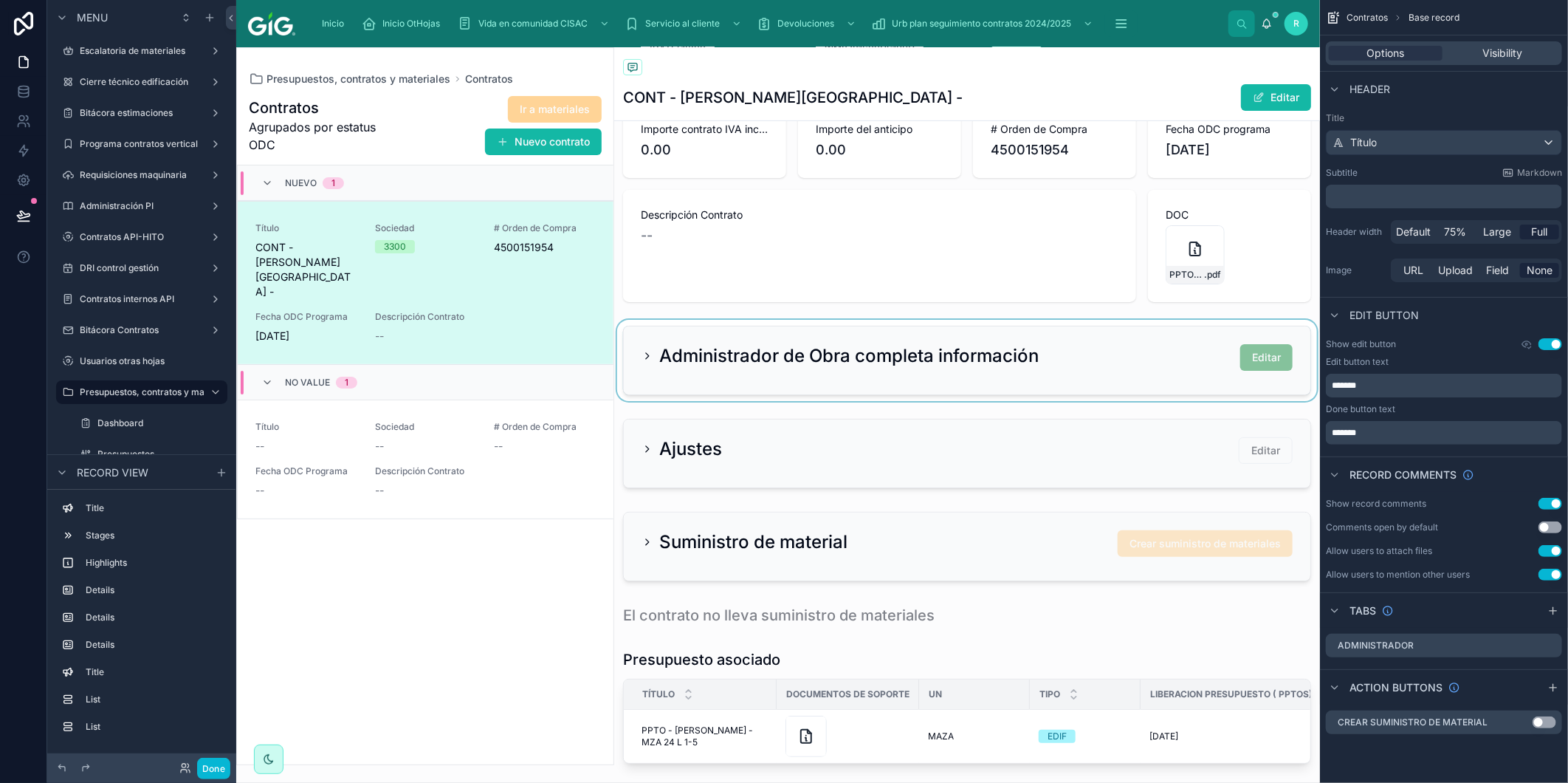
click at [1093, 350] on div at bounding box center [967, 360] width 706 height 81
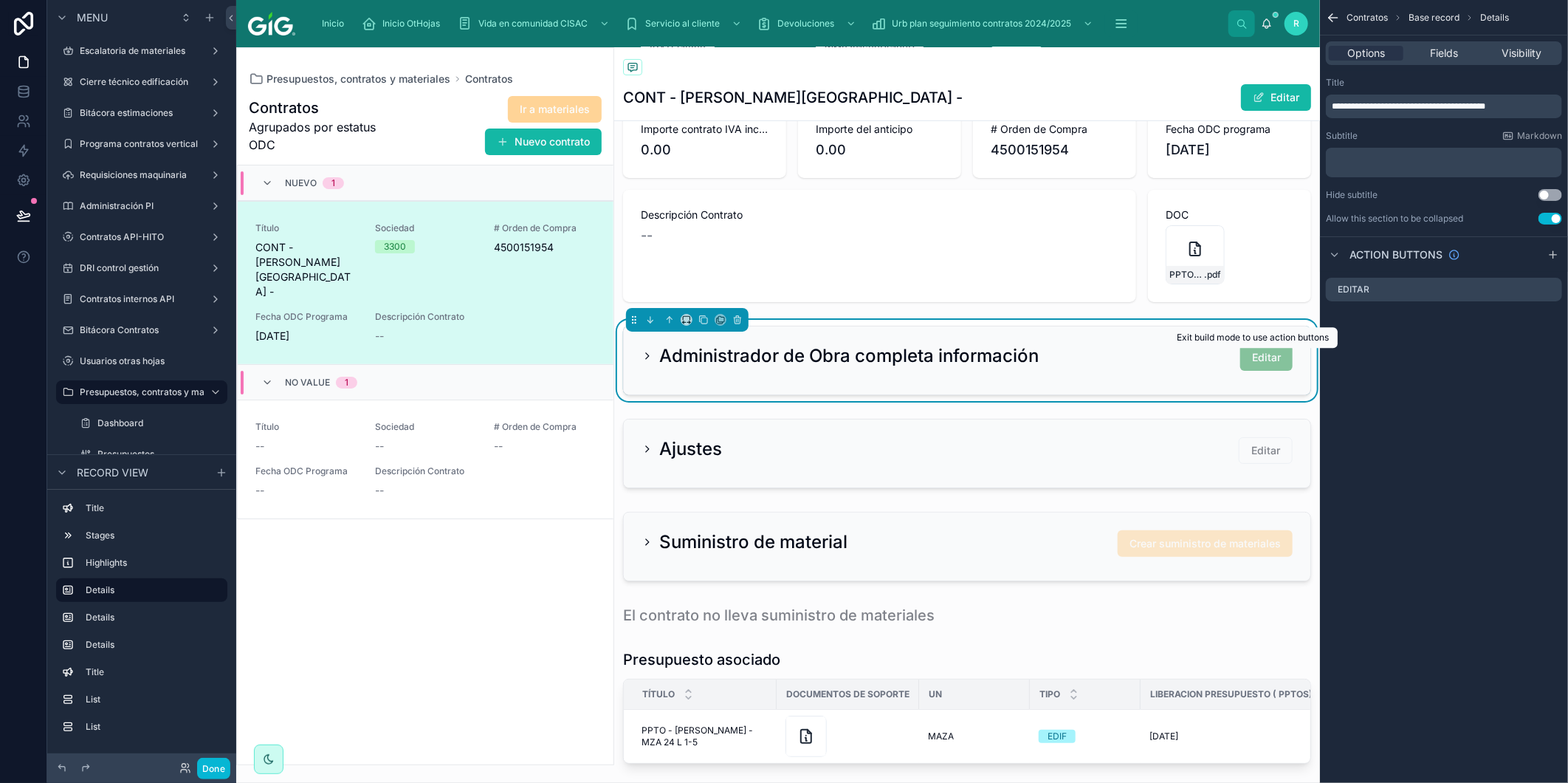
click at [1262, 359] on span "Editar" at bounding box center [1267, 357] width 53 height 12
click at [1111, 466] on div at bounding box center [967, 453] width 706 height 81
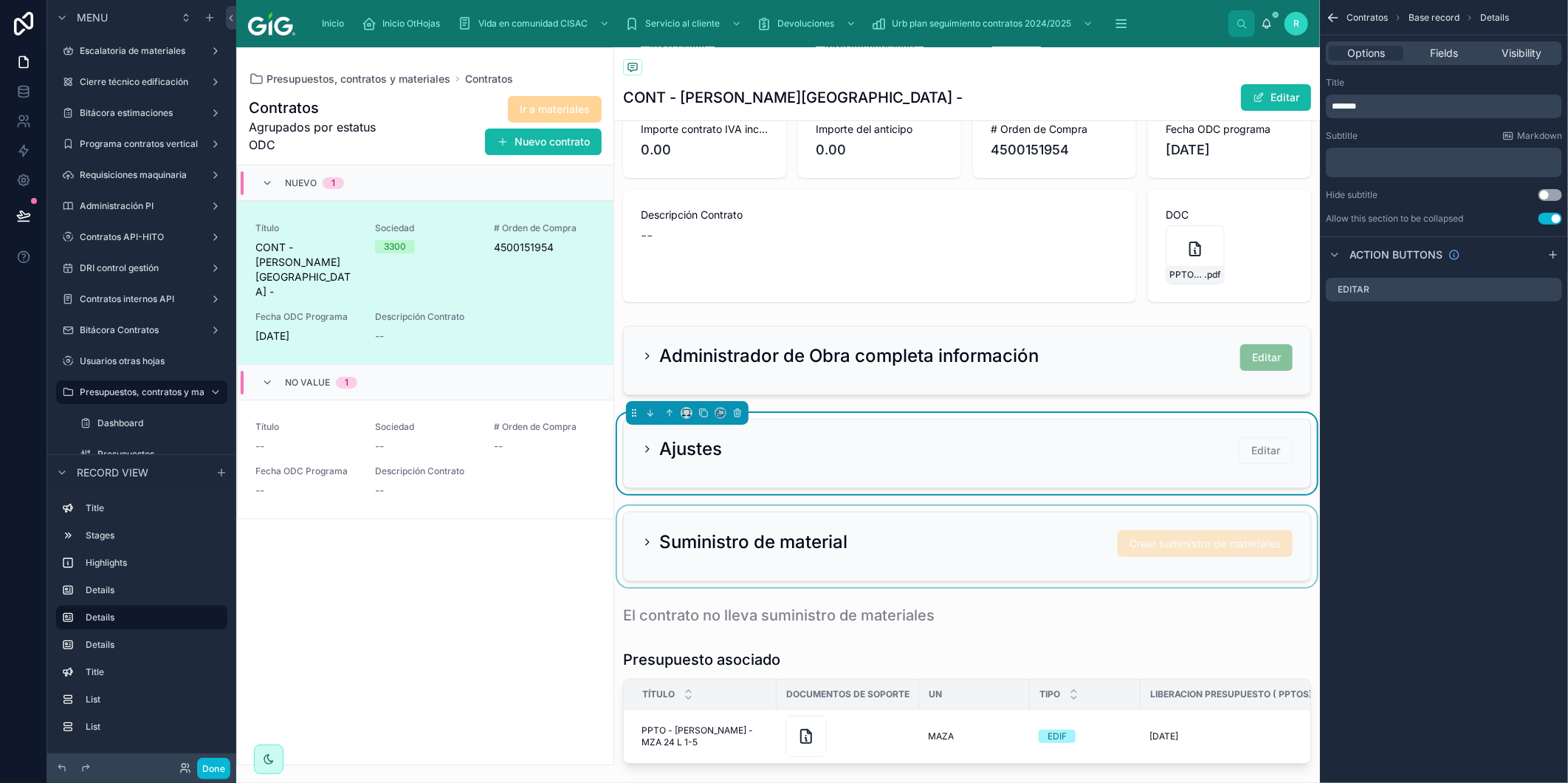
click at [886, 555] on div at bounding box center [967, 546] width 706 height 81
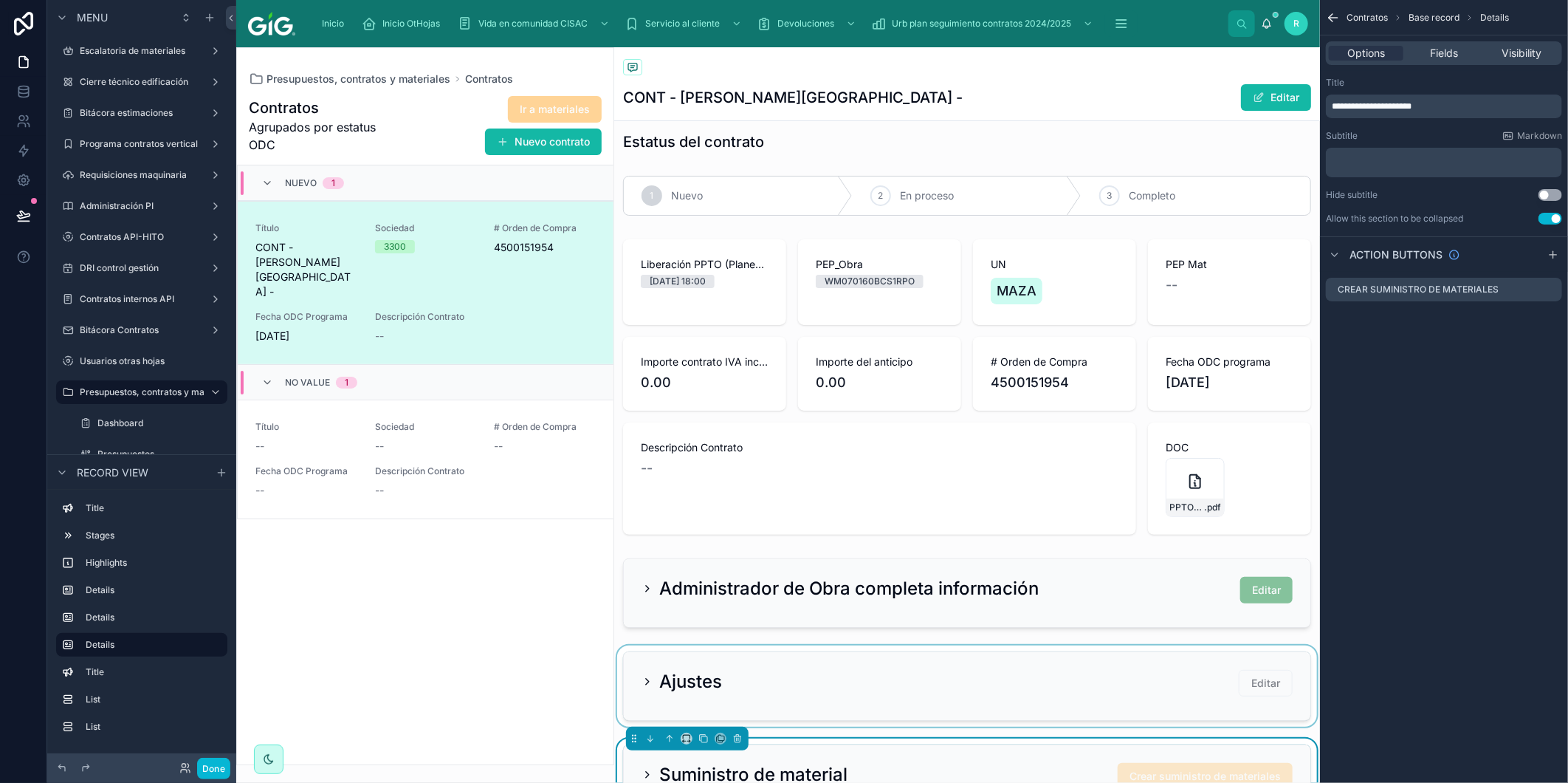
scroll to position [0, 0]
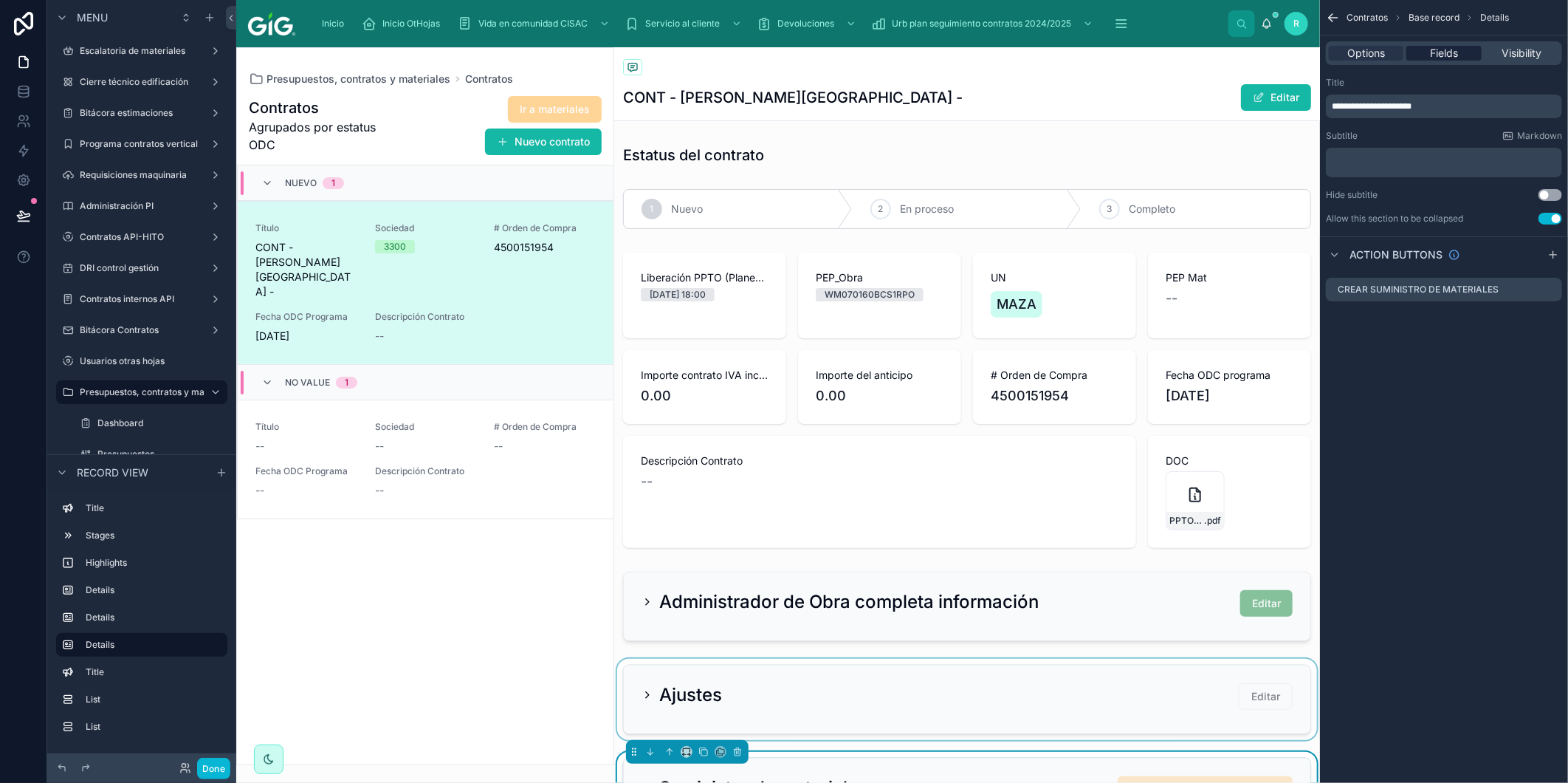
click at [1453, 56] on span "Fields" at bounding box center [1444, 53] width 28 height 15
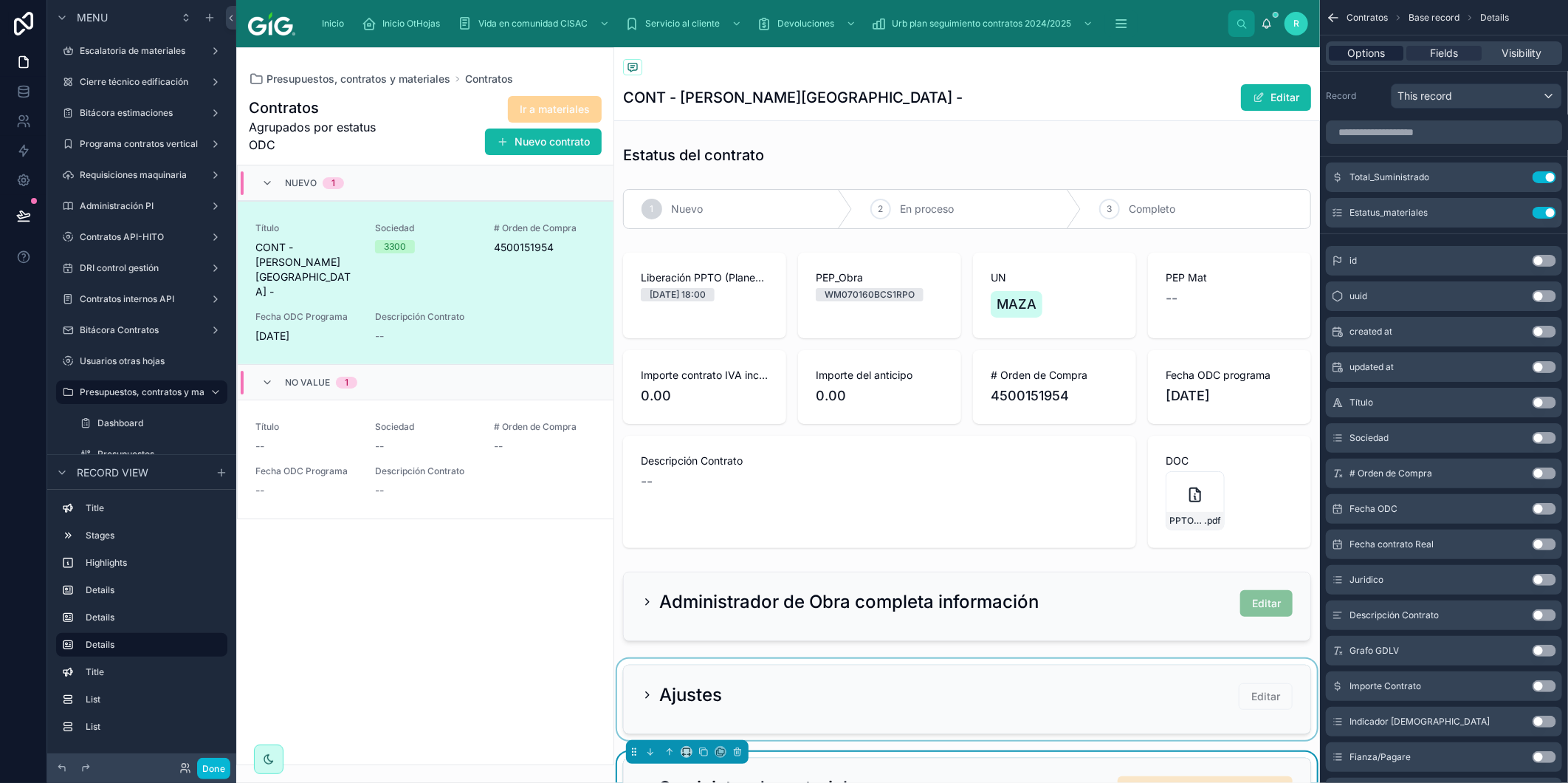
click at [1384, 54] on span "Options" at bounding box center [1366, 53] width 38 height 15
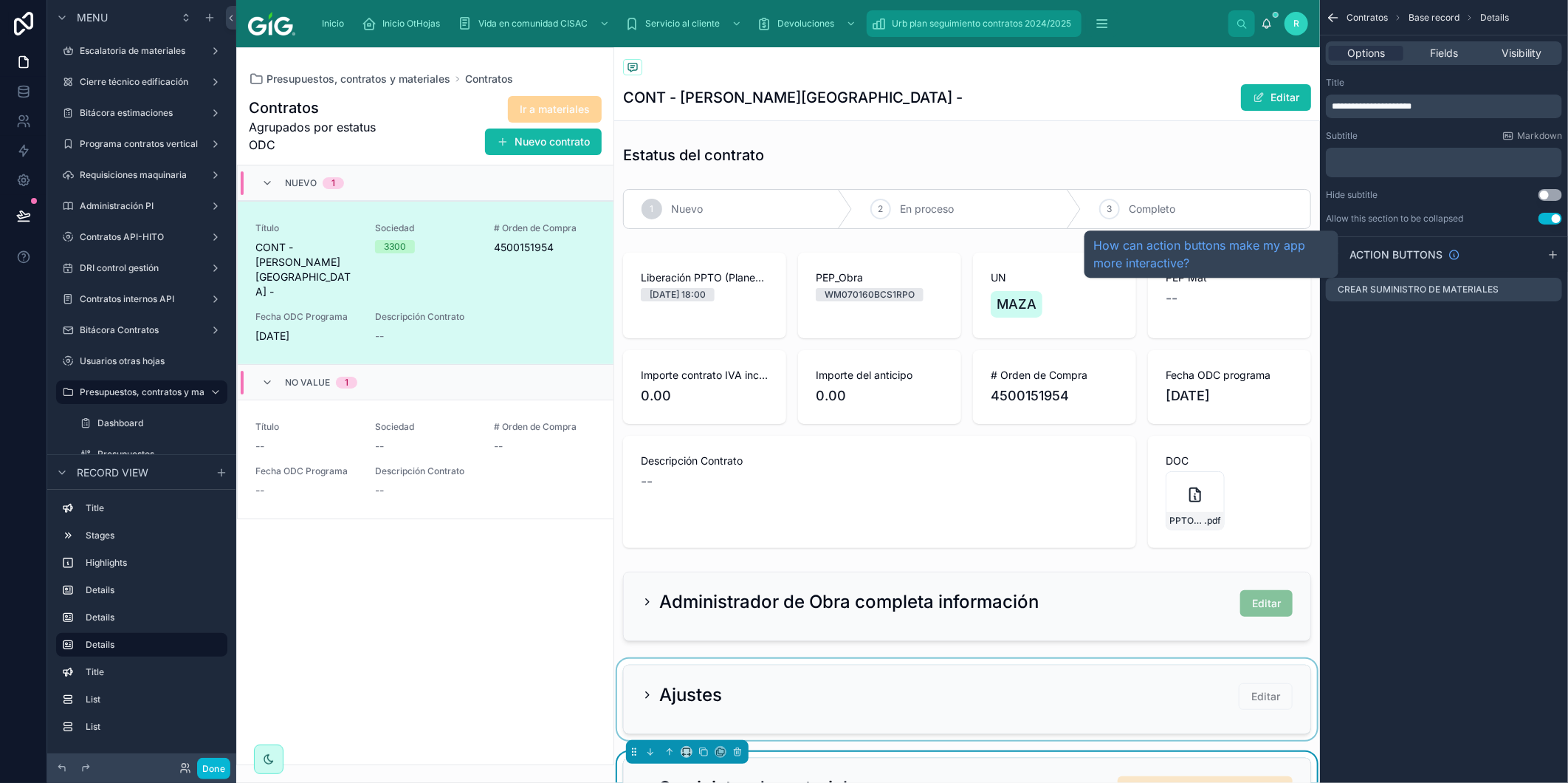
click at [1054, 31] on div "Urb plan seguimiento contratos 2024/2025" at bounding box center [974, 23] width 206 height 23
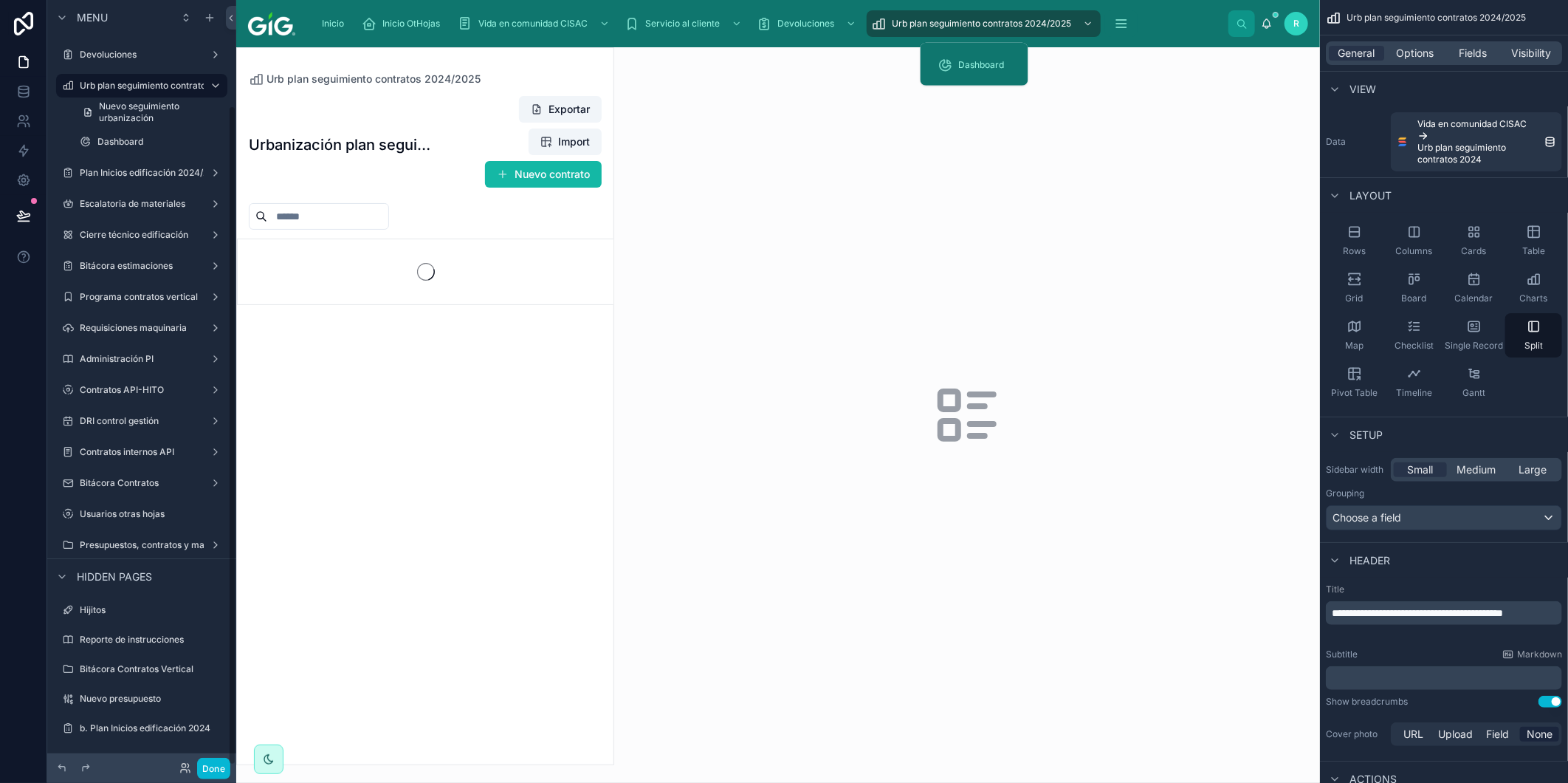
scroll to position [122, 0]
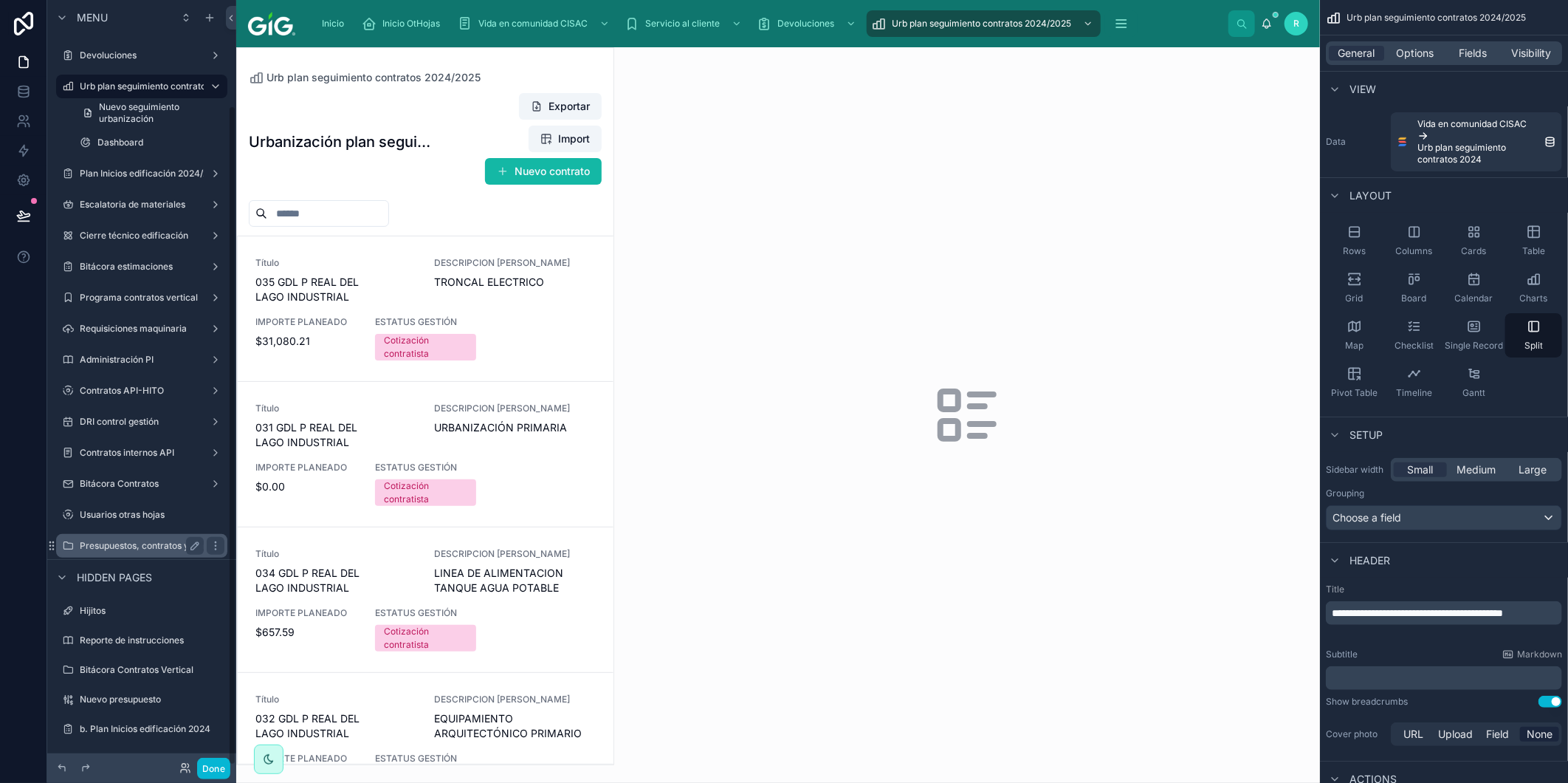
click at [153, 545] on label "Presupuestos, contratos y materiales" at bounding box center [157, 546] width 156 height 12
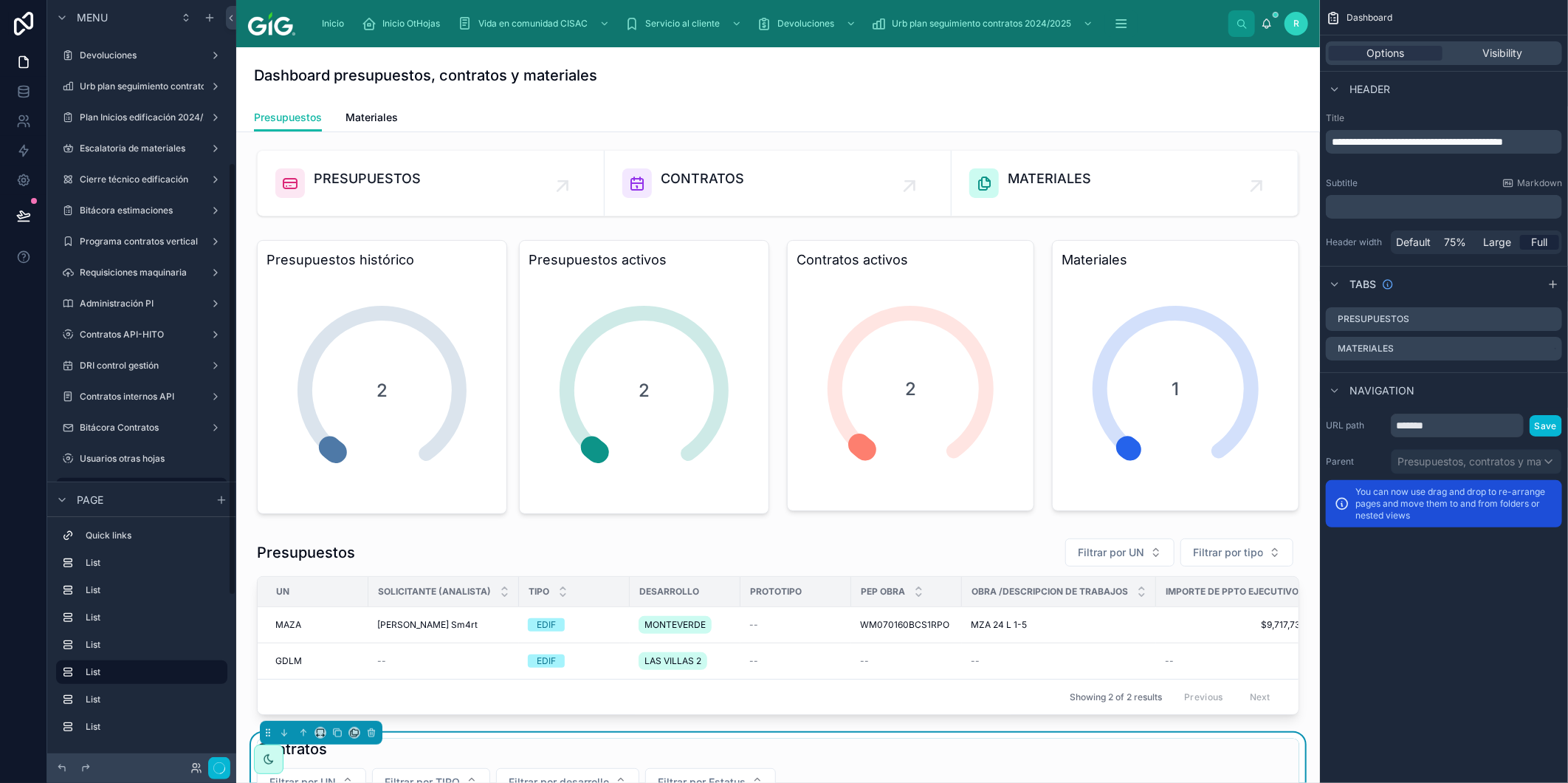
scroll to position [286, 0]
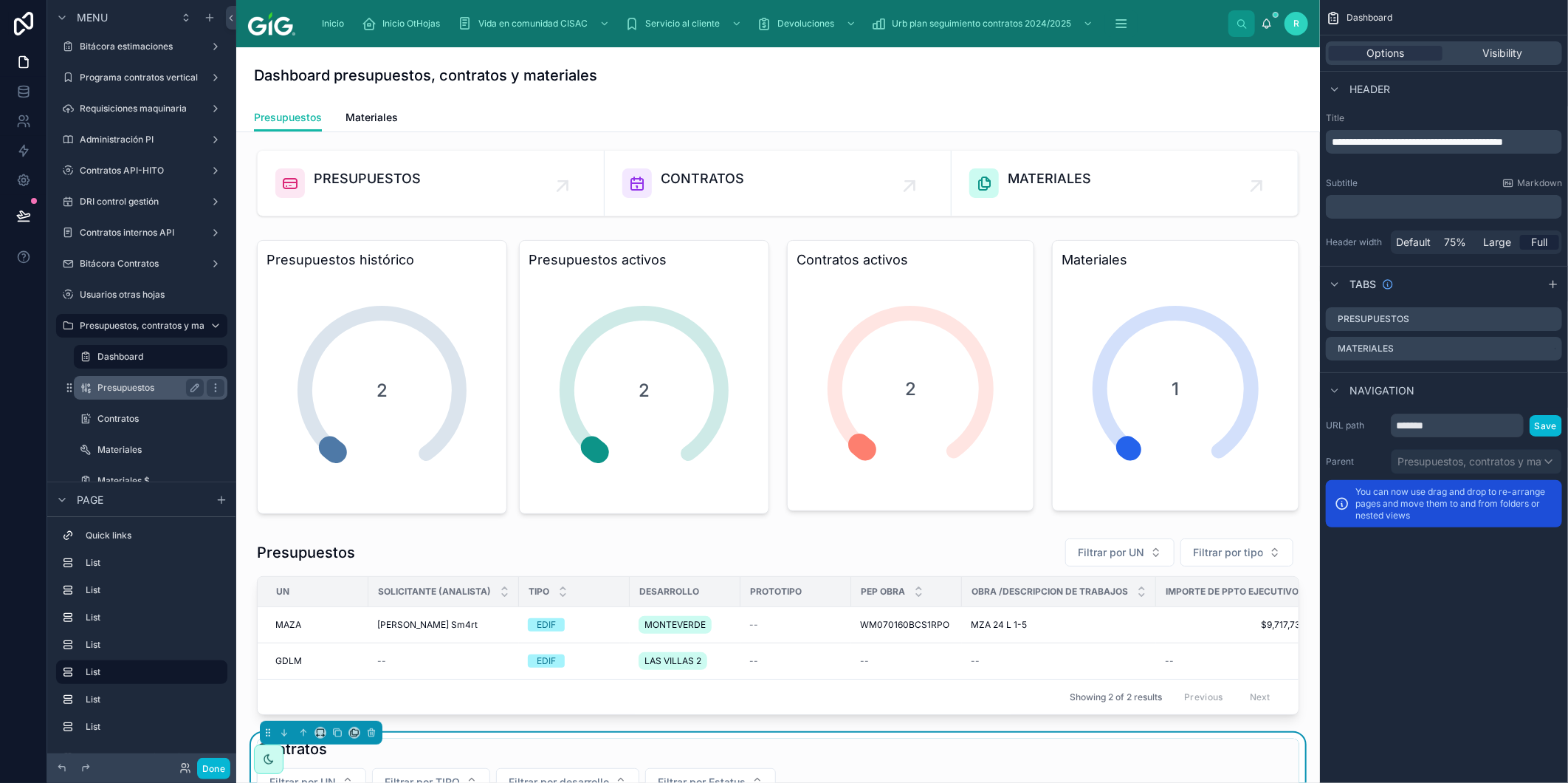
click at [140, 391] on label "Presupuestos" at bounding box center [147, 387] width 100 height 12
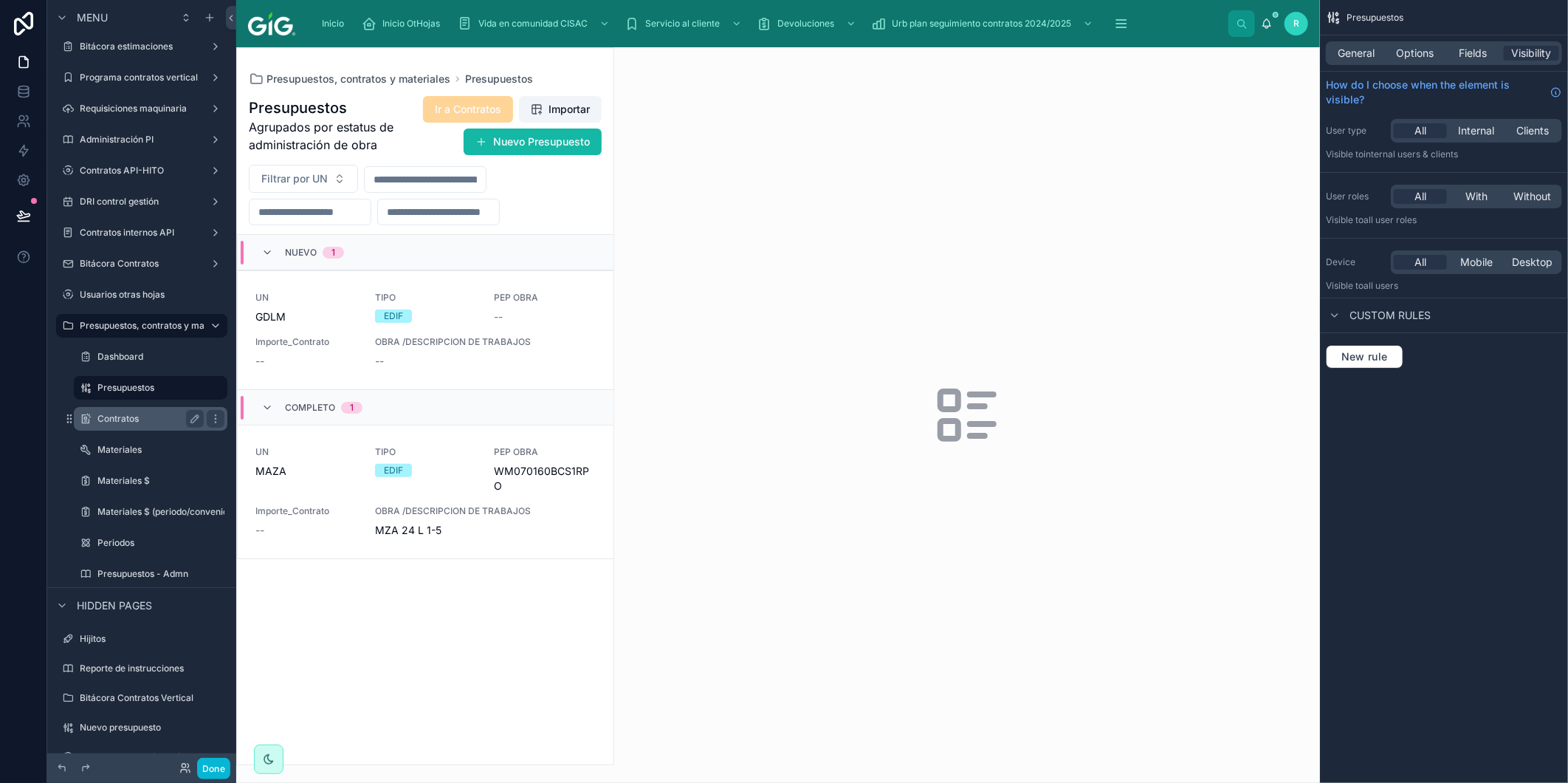
click at [136, 410] on div "Contratos" at bounding box center [151, 418] width 106 height 18
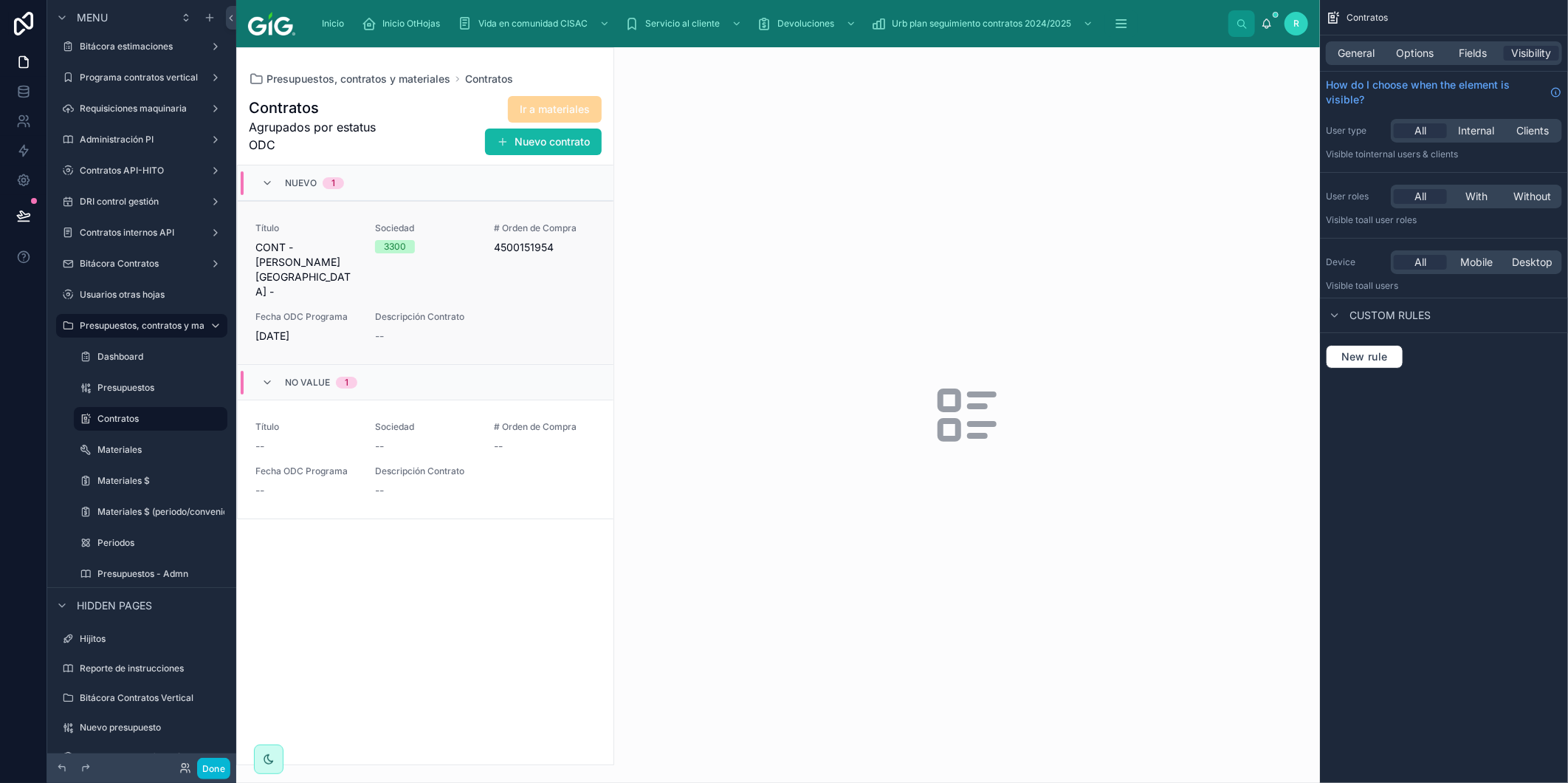
click at [467, 320] on link "Título CONT - [PERSON_NAME] - Sociedad 3300 # Orden de Compra 4500151954 Fecha …" at bounding box center [425, 282] width 376 height 163
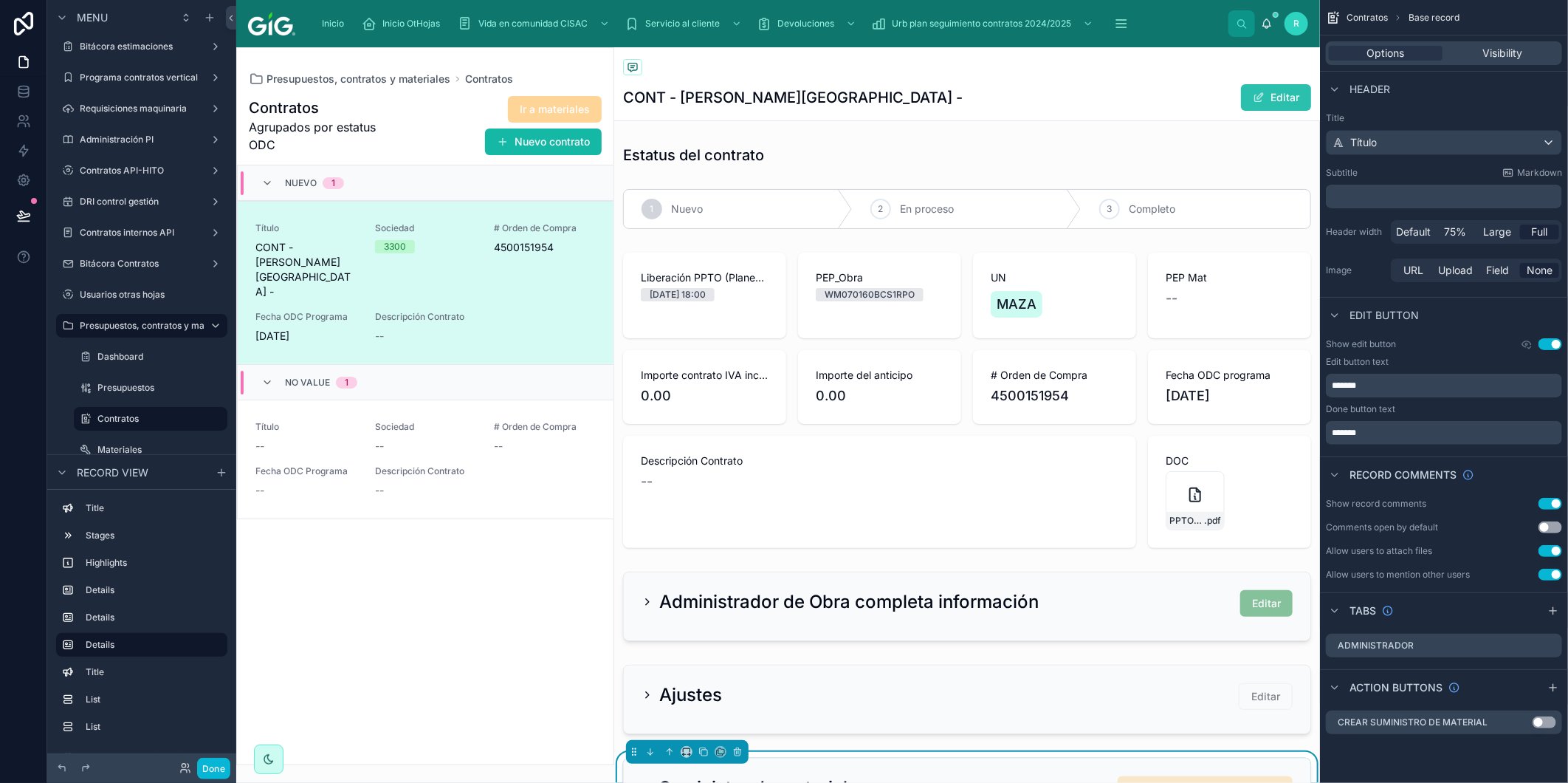
click at [1282, 102] on button "Editar" at bounding box center [1276, 97] width 70 height 26
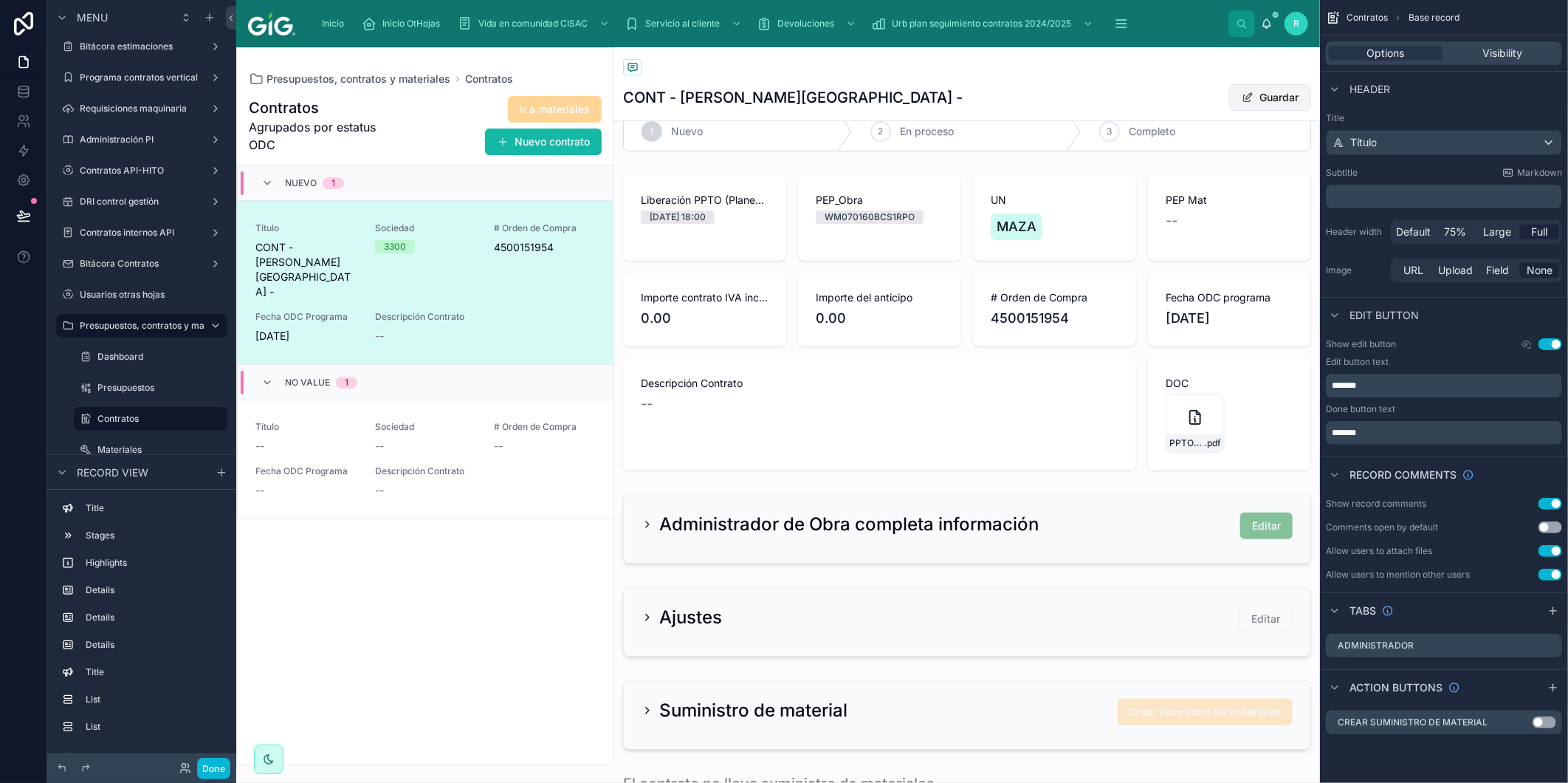
scroll to position [164, 0]
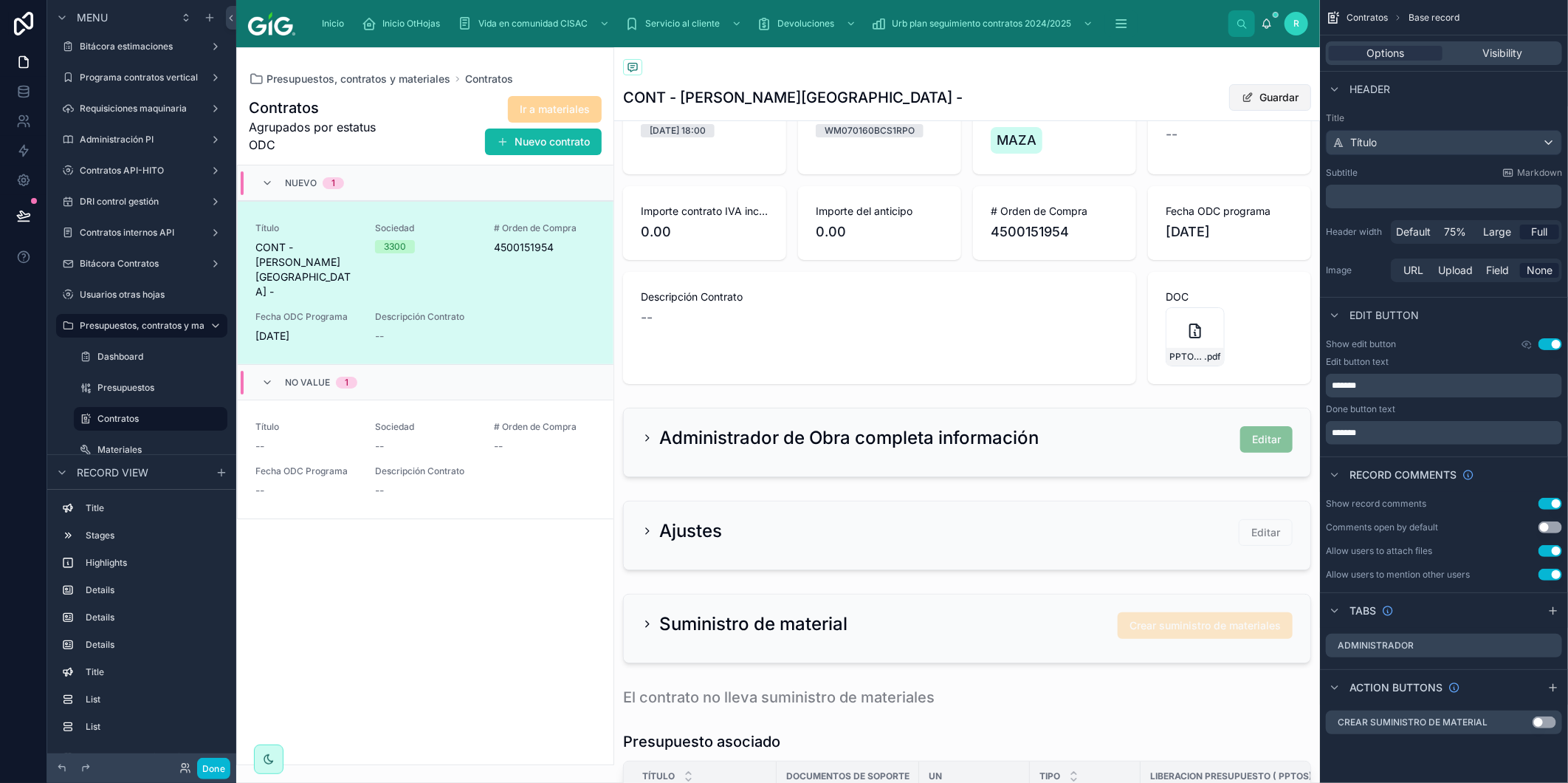
click at [1282, 98] on button "Guardar" at bounding box center [1271, 97] width 82 height 26
click at [1201, 86] on div "Editar" at bounding box center [1256, 98] width 111 height 28
click at [1552, 345] on button "Use setting" at bounding box center [1550, 344] width 23 height 12
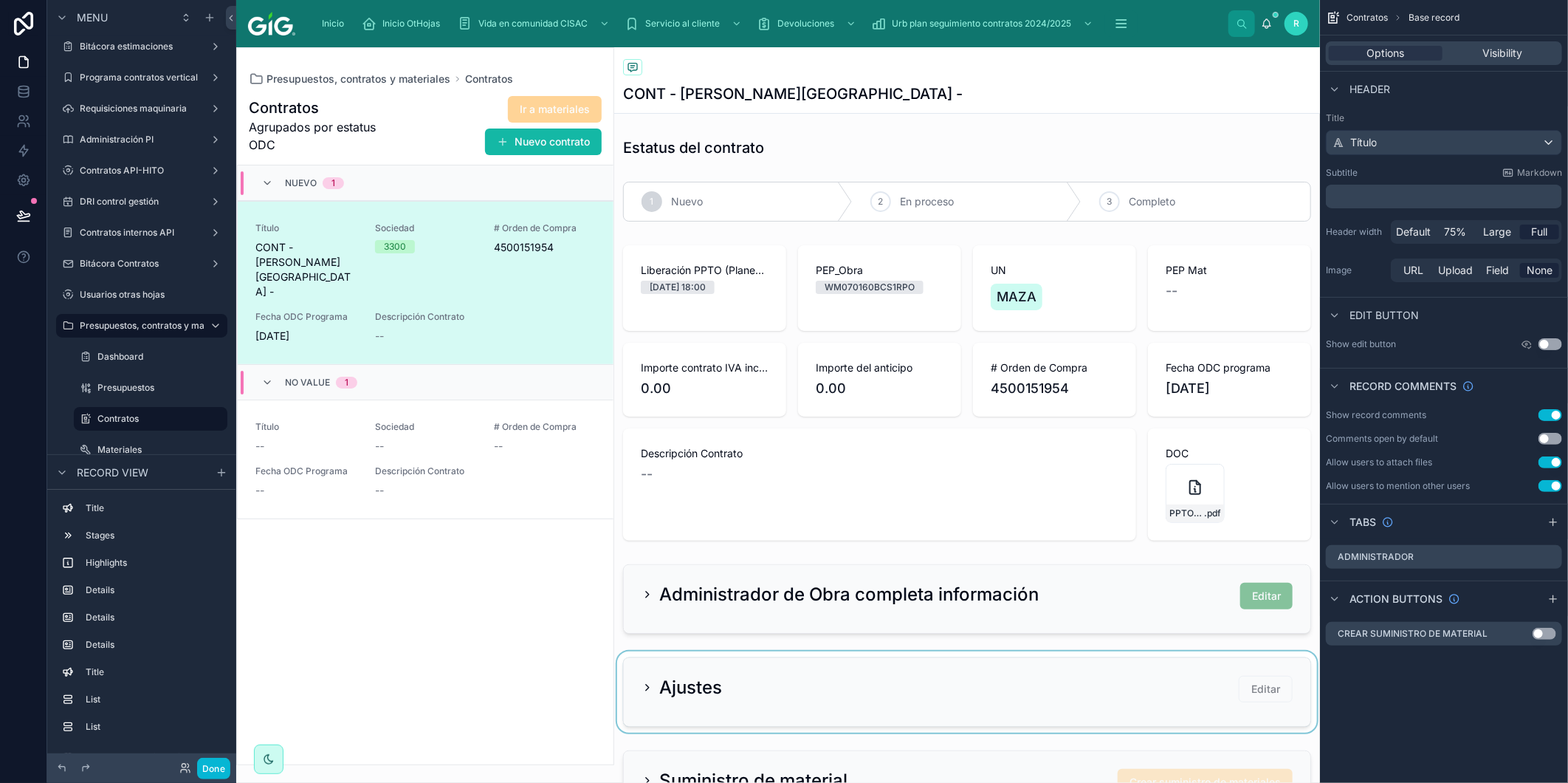
click at [972, 681] on div at bounding box center [967, 691] width 706 height 81
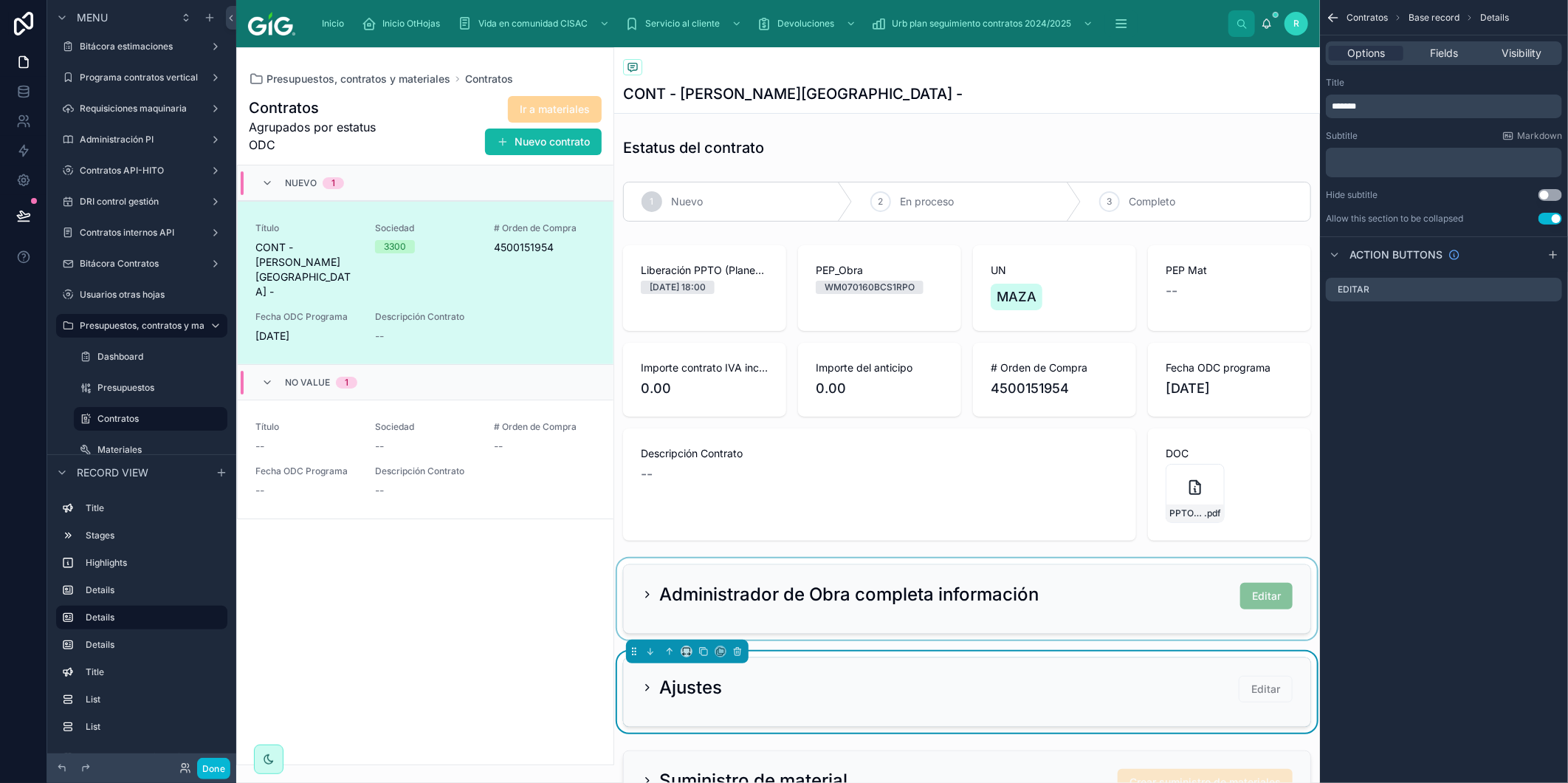
click at [1032, 605] on div at bounding box center [967, 599] width 706 height 81
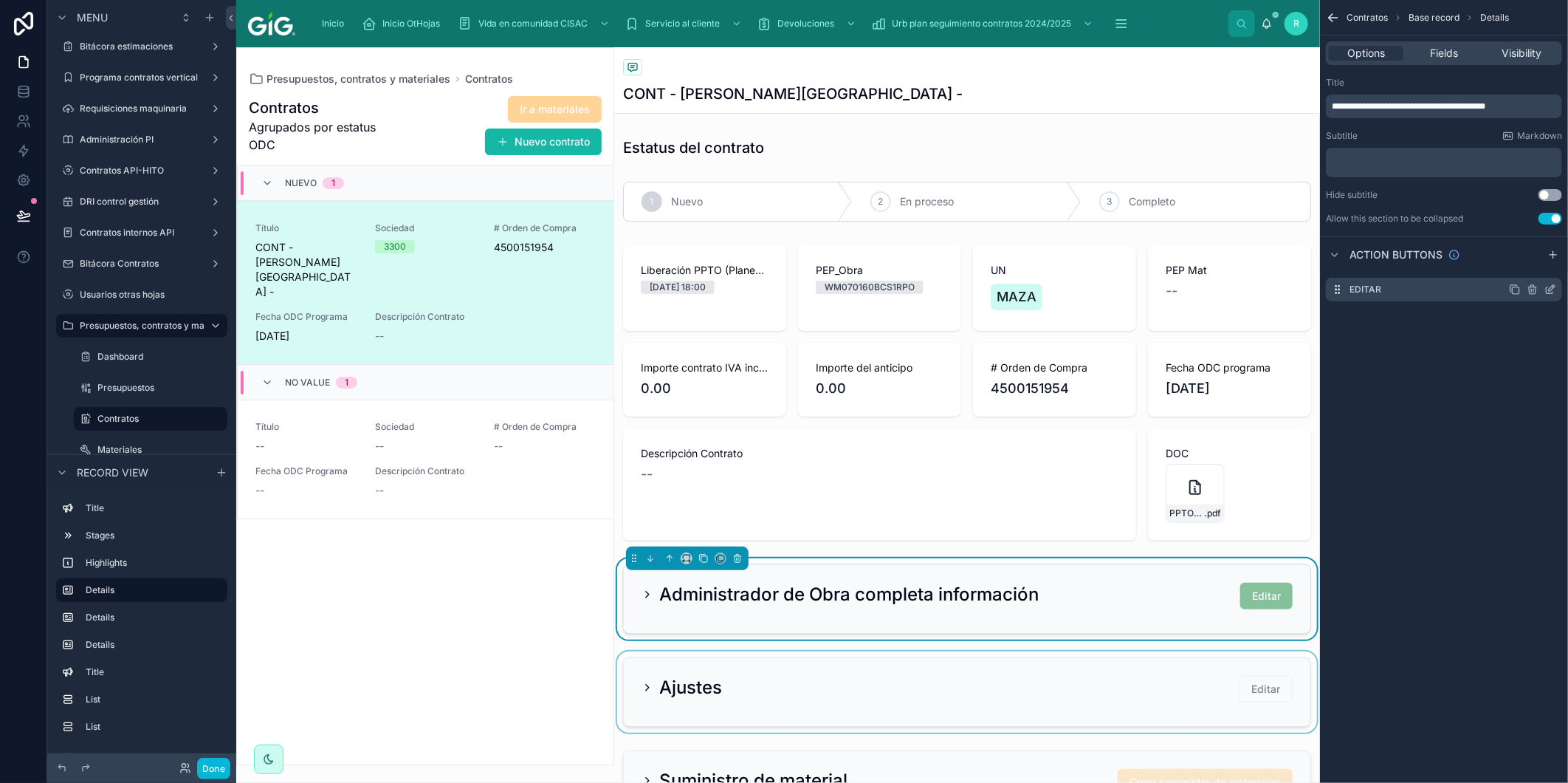
click at [1552, 290] on icon "scrollable content" at bounding box center [1550, 289] width 12 height 12
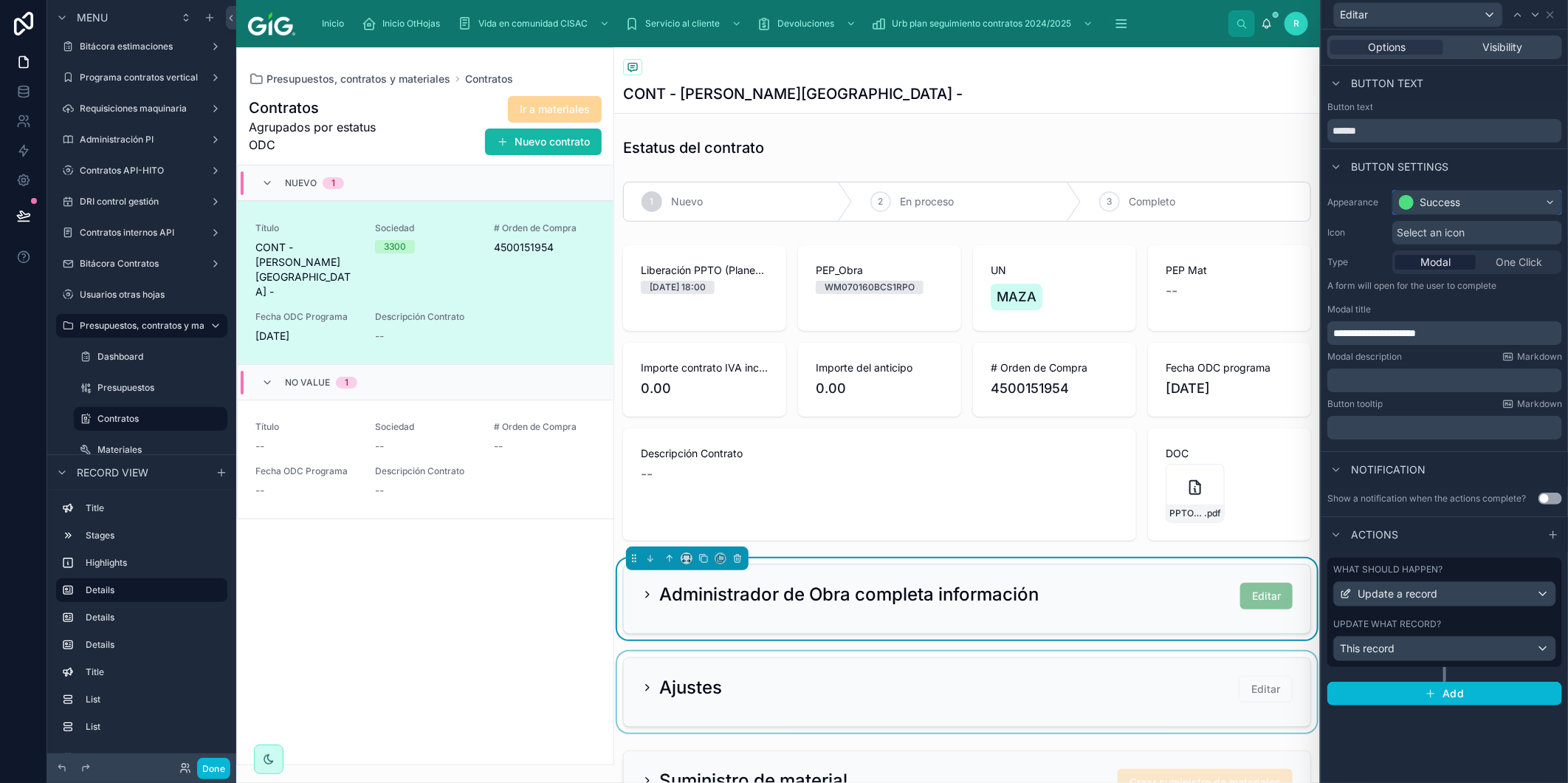
click at [1503, 197] on div "Success" at bounding box center [1477, 203] width 168 height 23
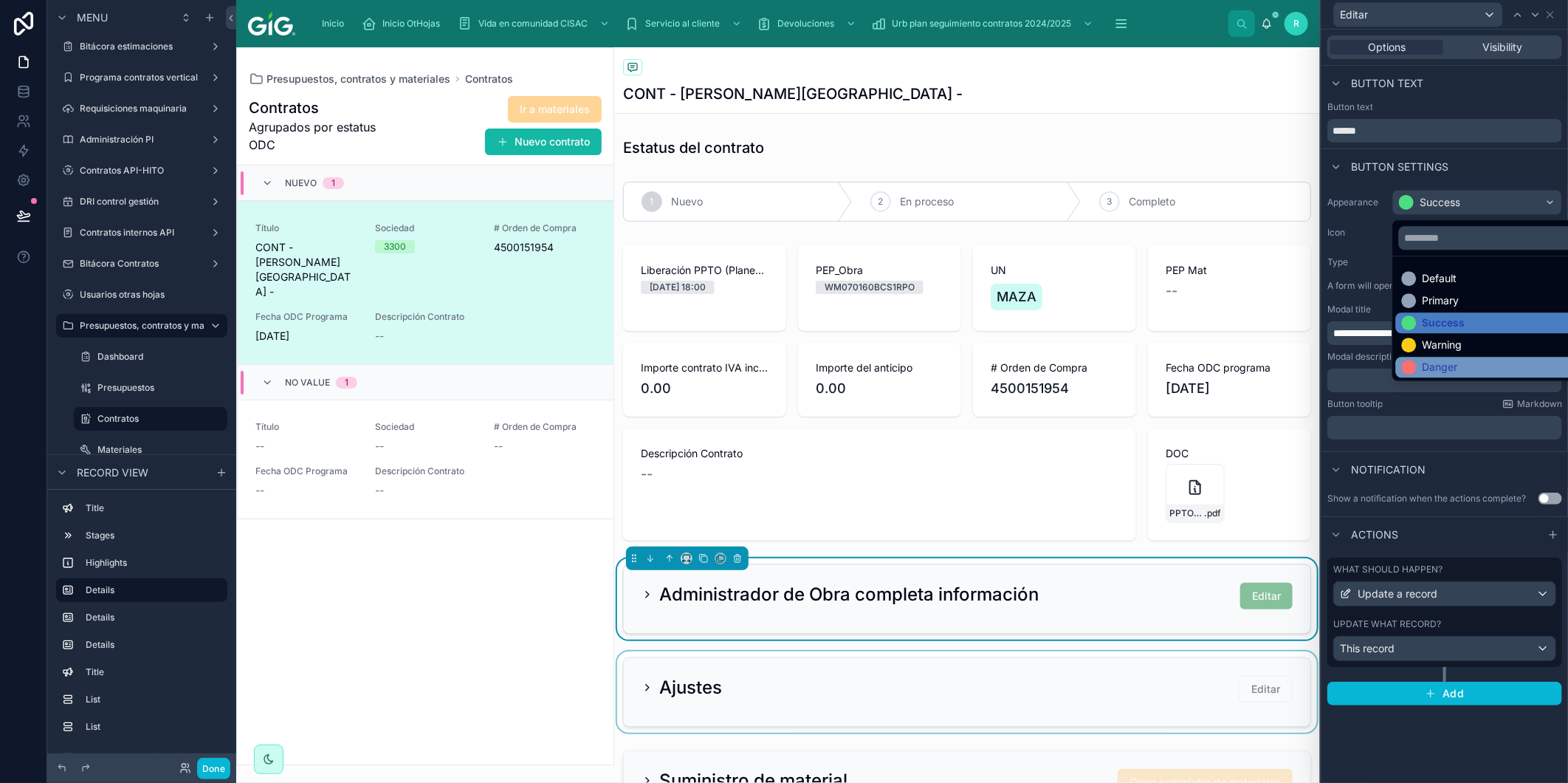
click at [1469, 363] on div "Danger" at bounding box center [1494, 366] width 185 height 15
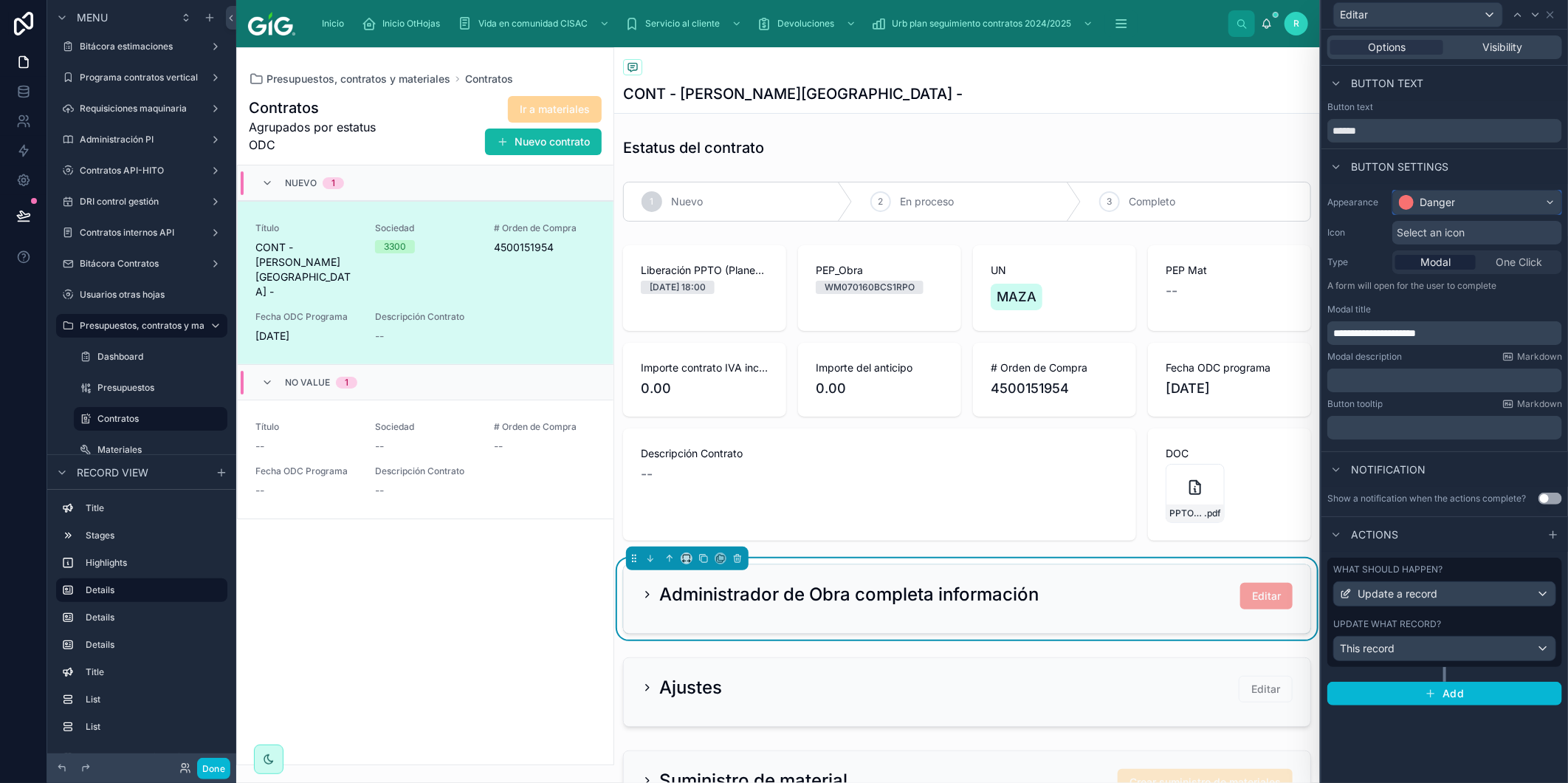
click at [1473, 199] on div "Danger" at bounding box center [1477, 203] width 168 height 23
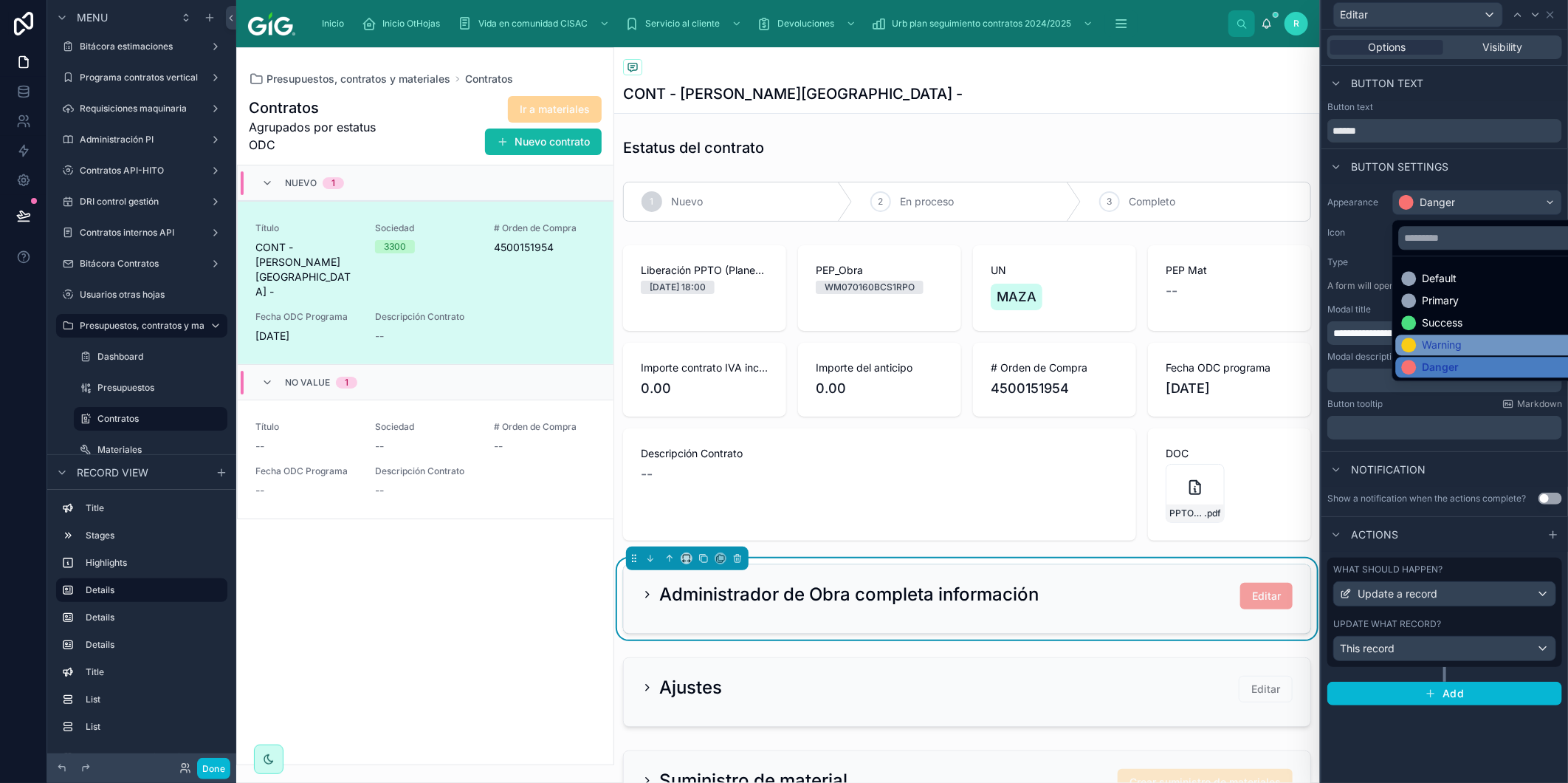
click at [1465, 352] on div "Warning" at bounding box center [1495, 345] width 197 height 21
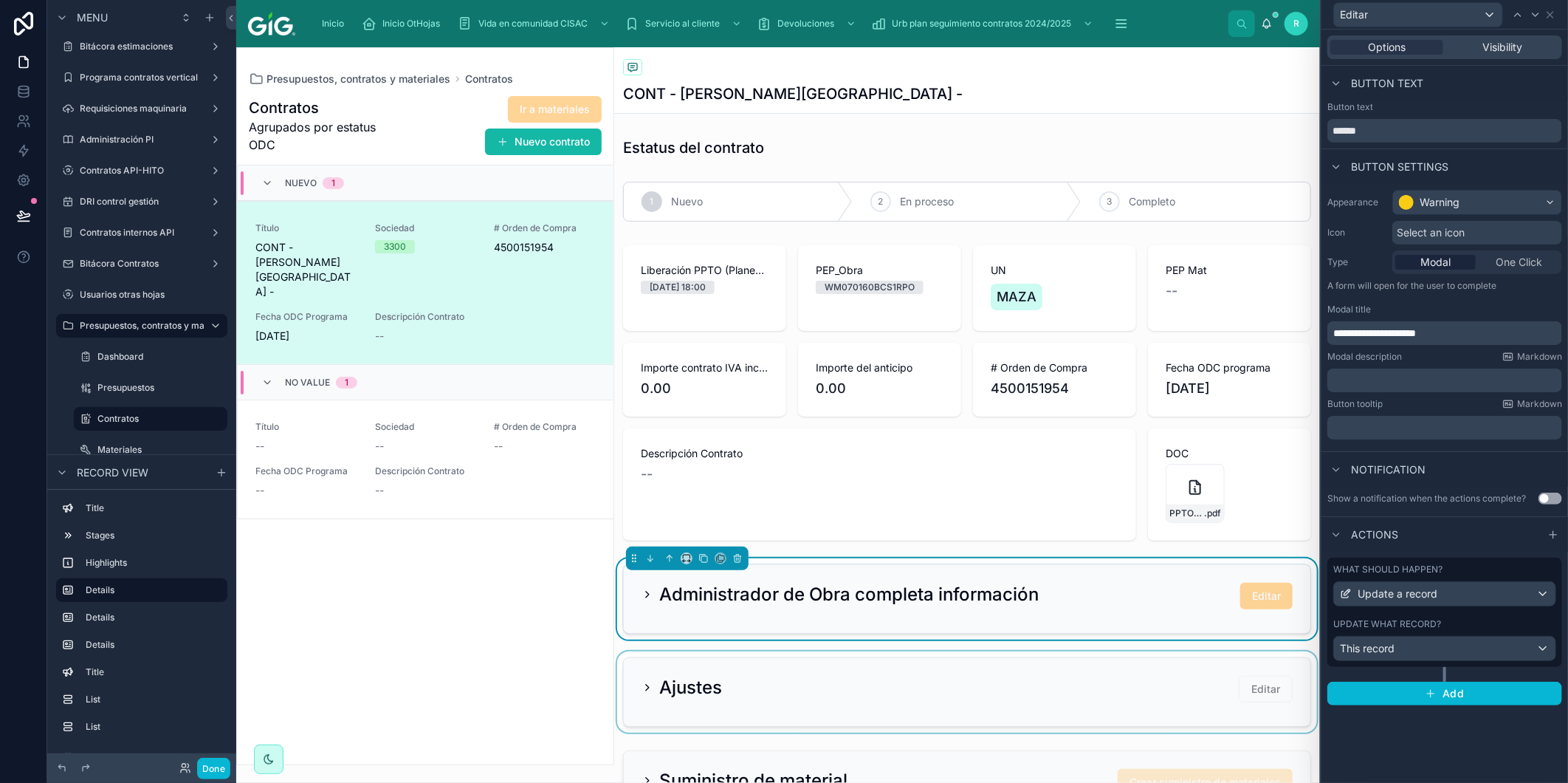
click at [1102, 684] on div at bounding box center [967, 691] width 706 height 81
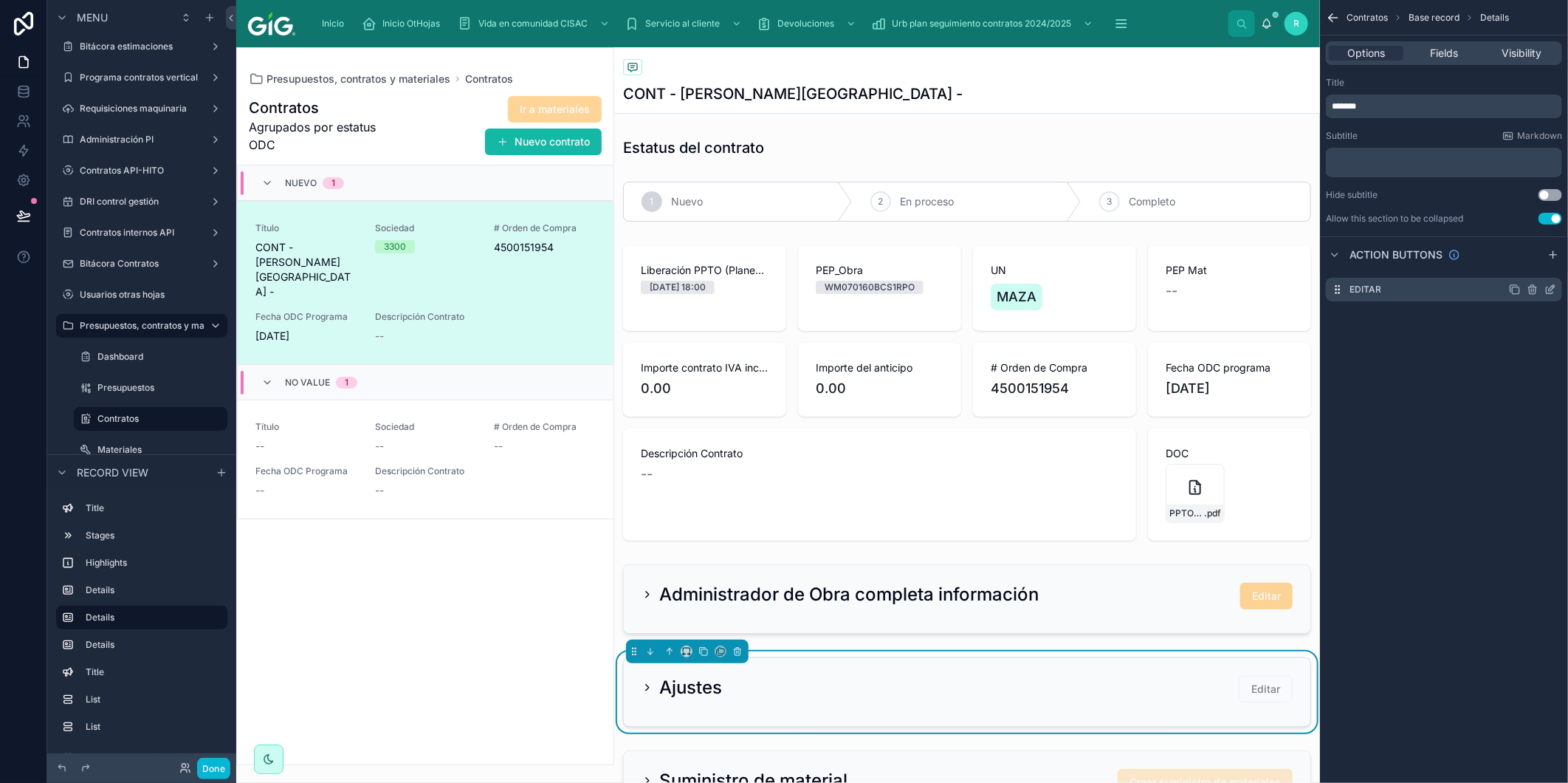
click at [1553, 289] on icon "scrollable content" at bounding box center [1550, 289] width 12 height 12
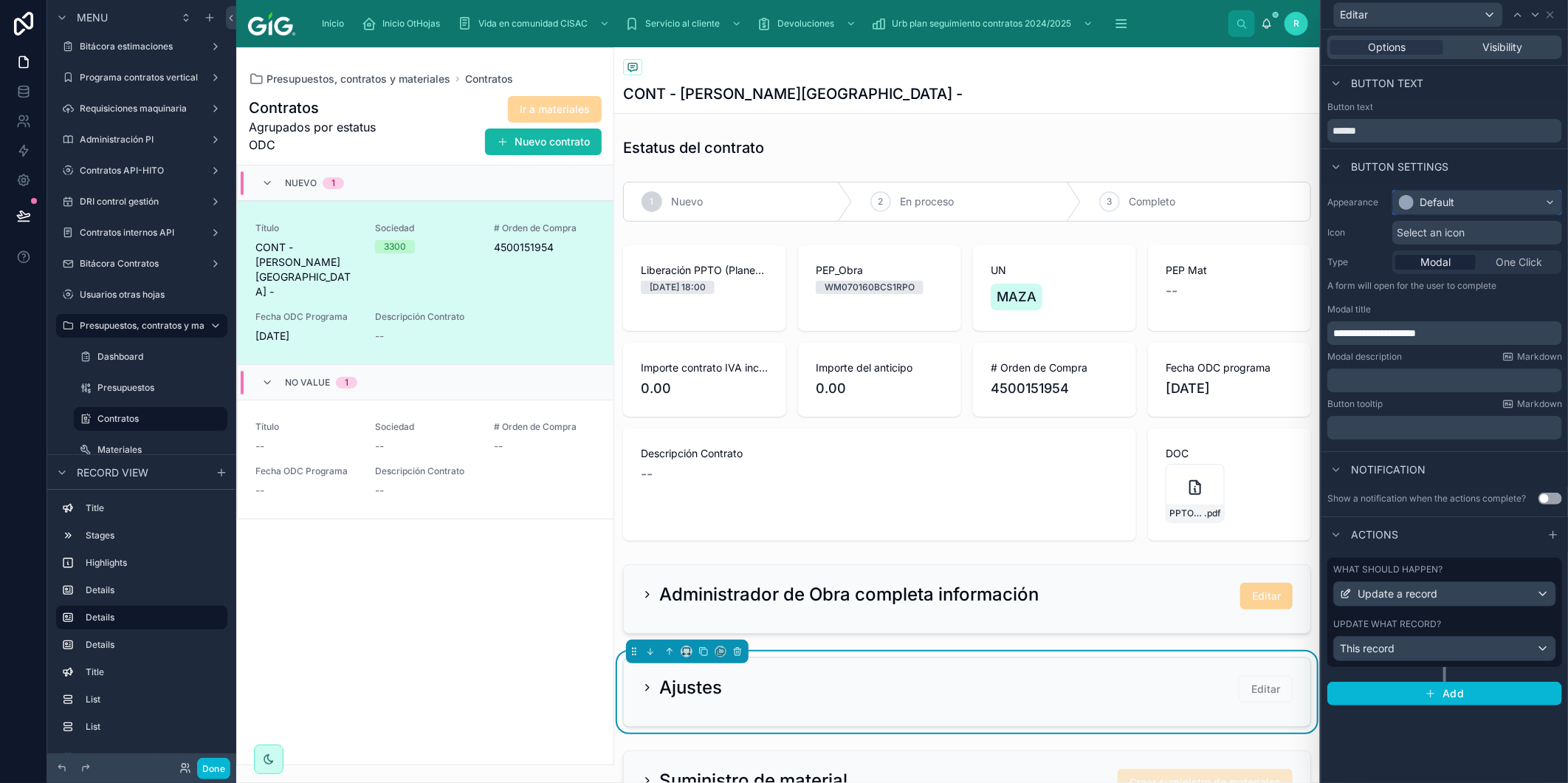
click at [1480, 201] on div "Default" at bounding box center [1477, 203] width 168 height 23
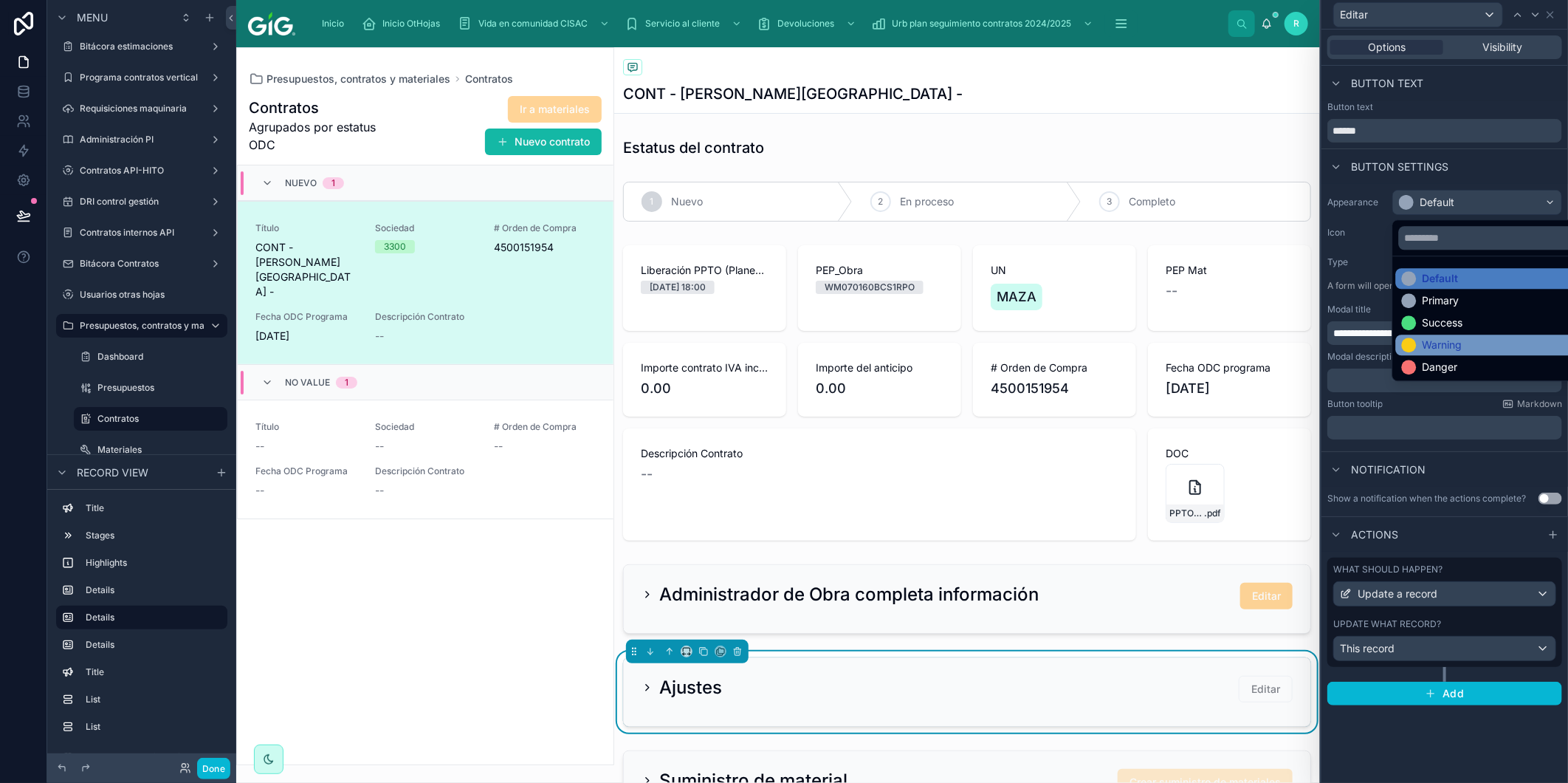
click at [1464, 351] on div "Warning" at bounding box center [1494, 345] width 185 height 15
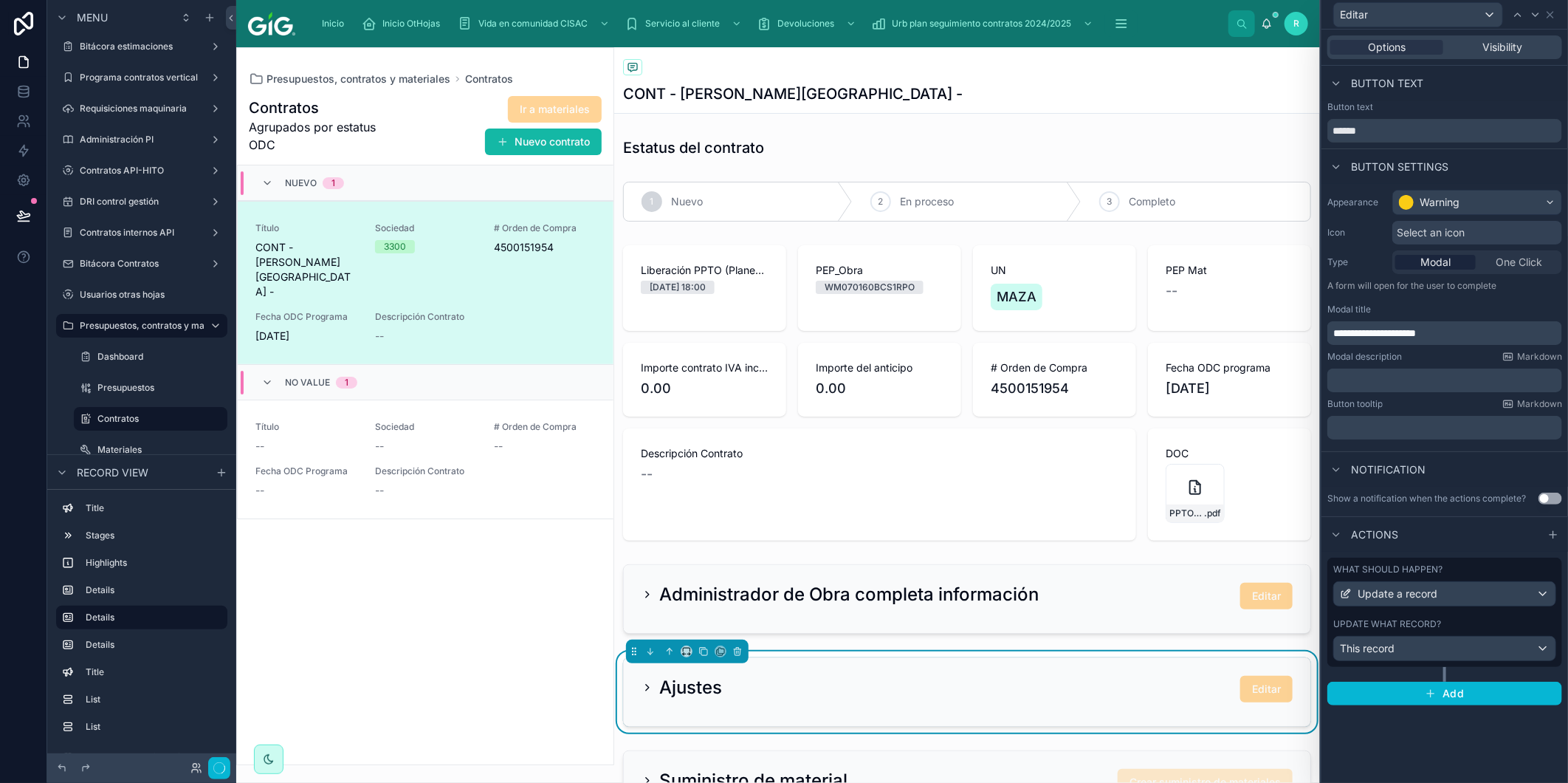
click at [1009, 76] on div "Contratos" at bounding box center [967, 68] width 688 height 19
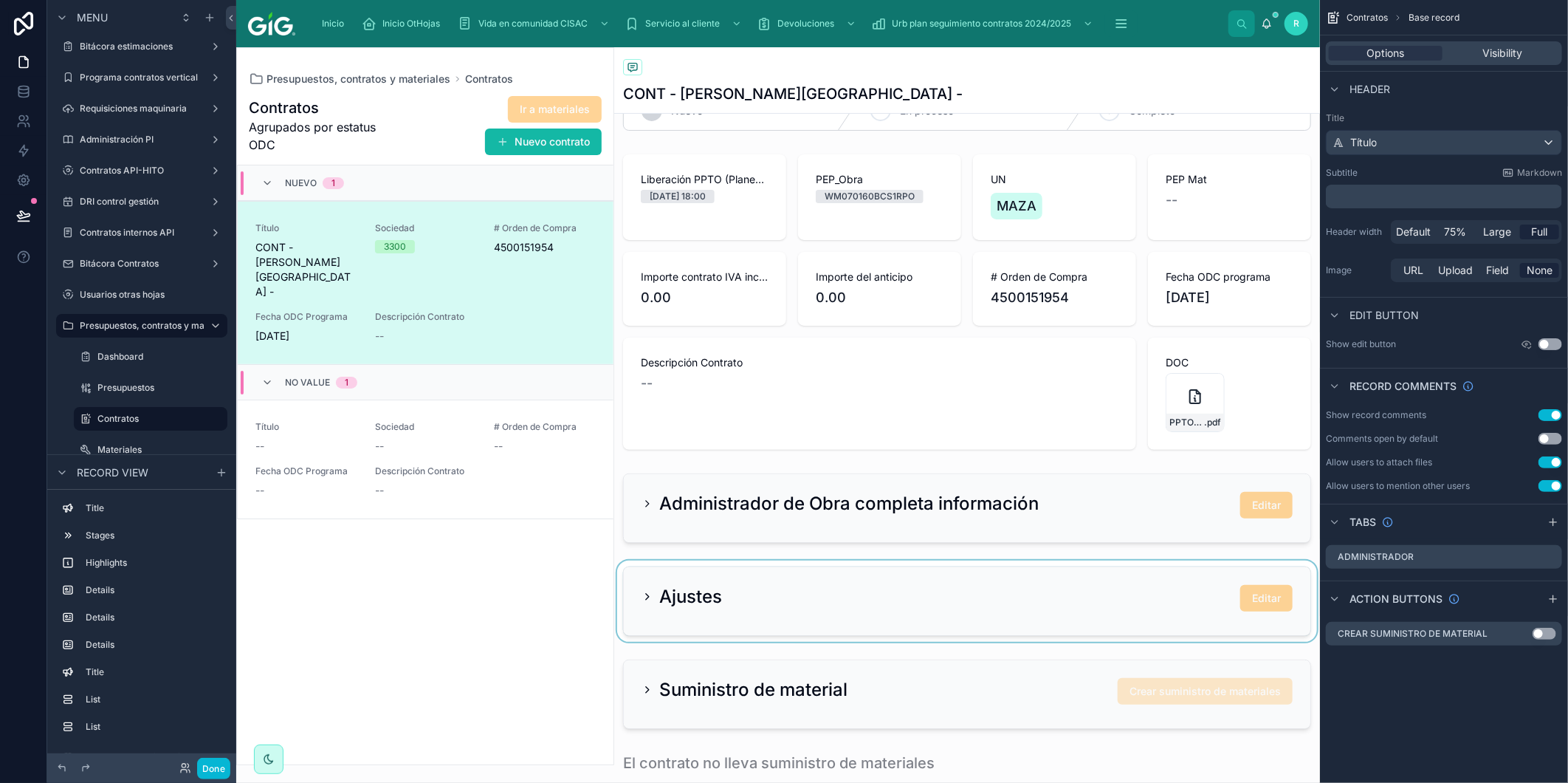
scroll to position [246, 0]
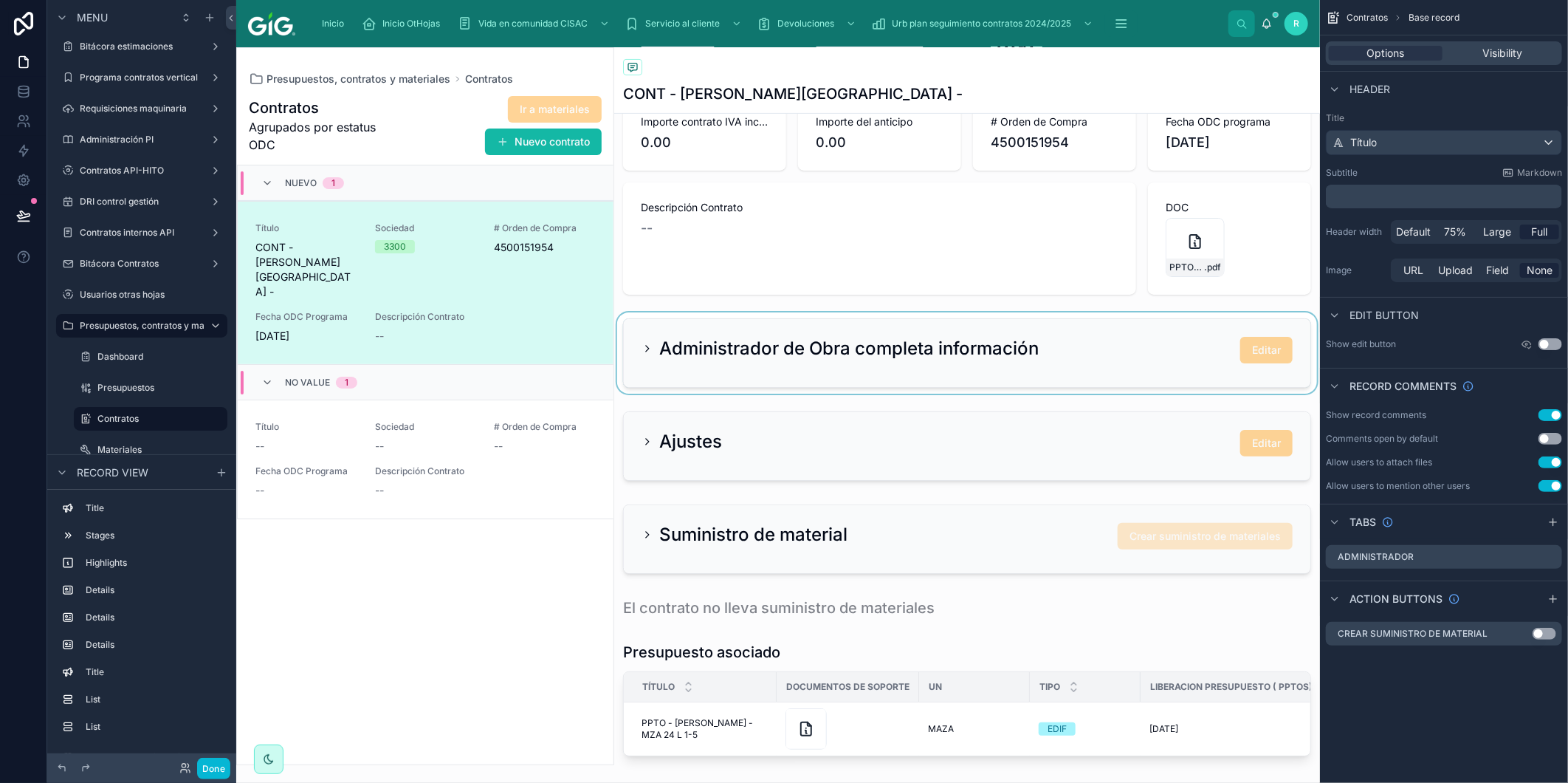
click at [777, 355] on div at bounding box center [967, 353] width 706 height 81
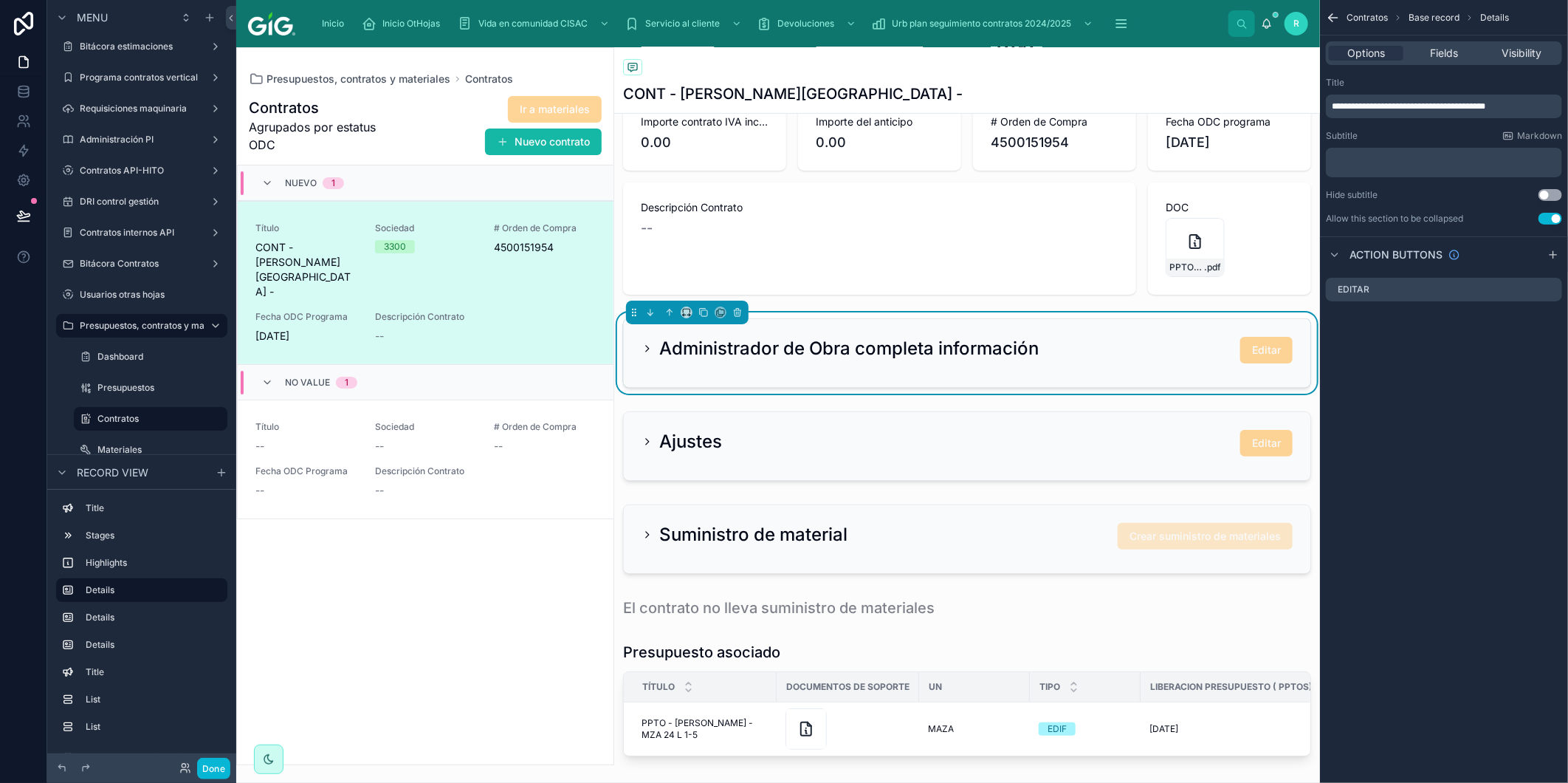
click at [642, 349] on icon at bounding box center [647, 348] width 12 height 12
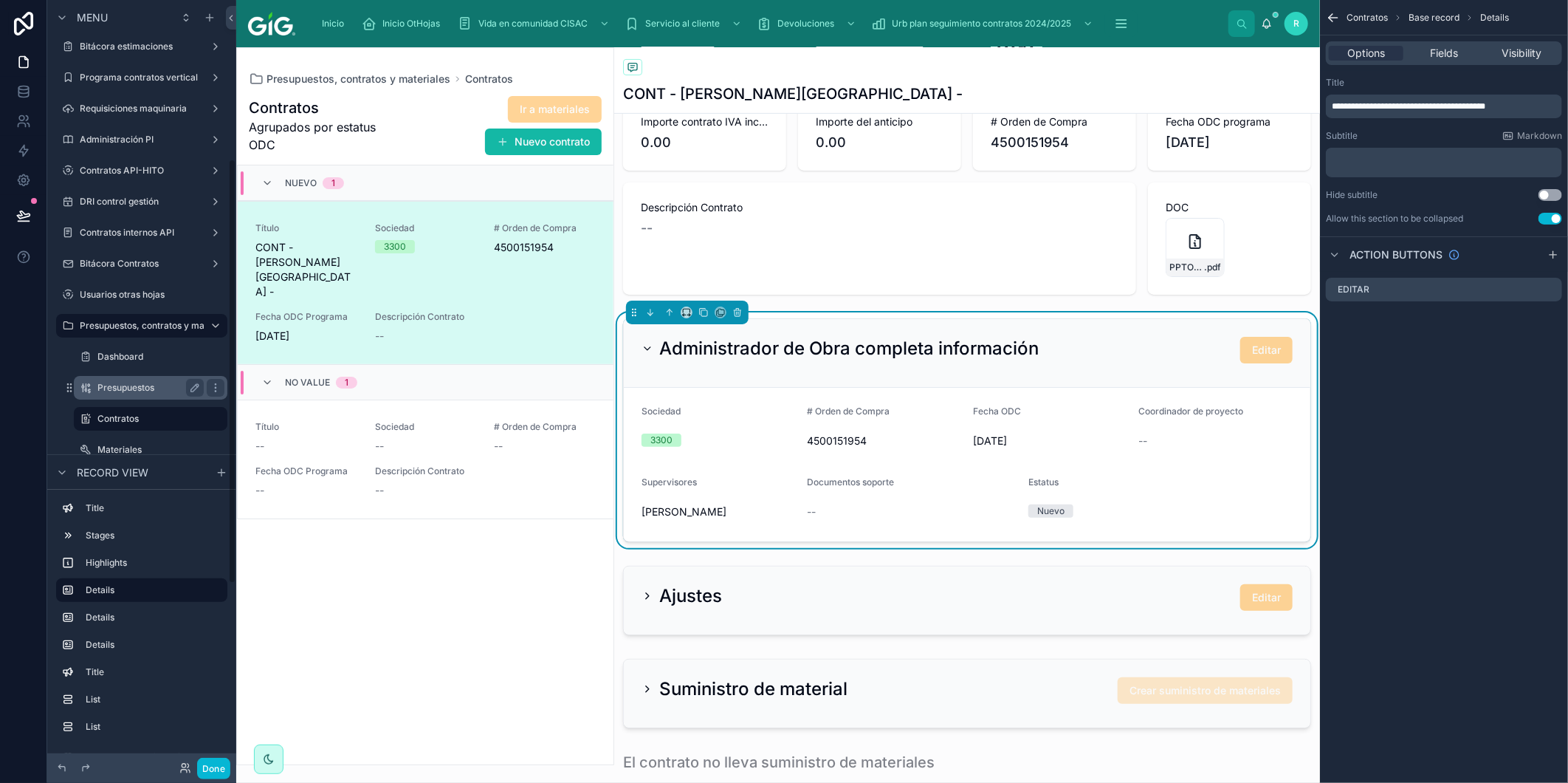
click at [171, 382] on label "Presupuestos" at bounding box center [147, 387] width 100 height 12
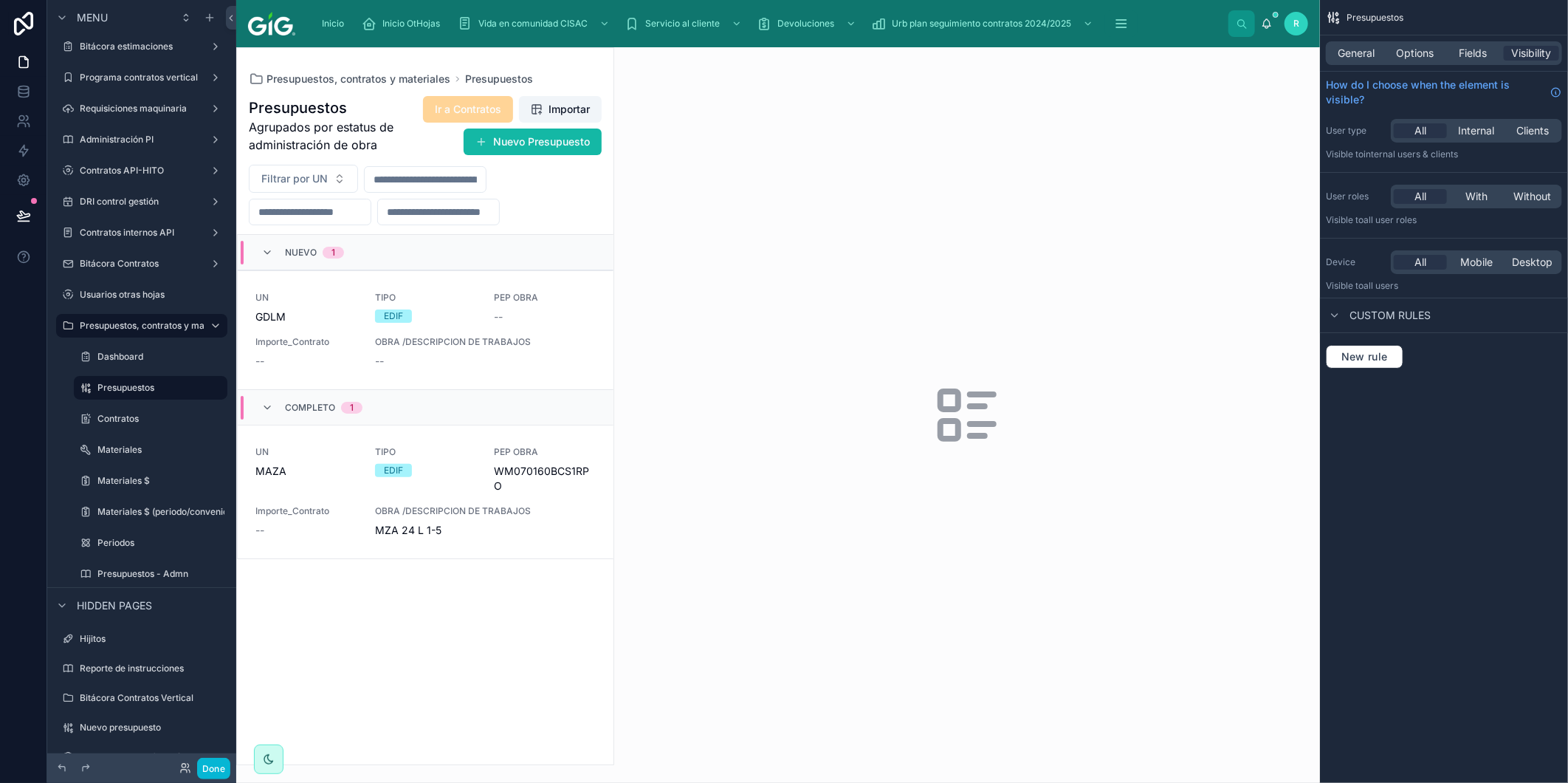
click at [473, 482] on div at bounding box center [425, 406] width 376 height 716
click at [469, 459] on div "TIPO EDIF" at bounding box center [425, 462] width 102 height 31
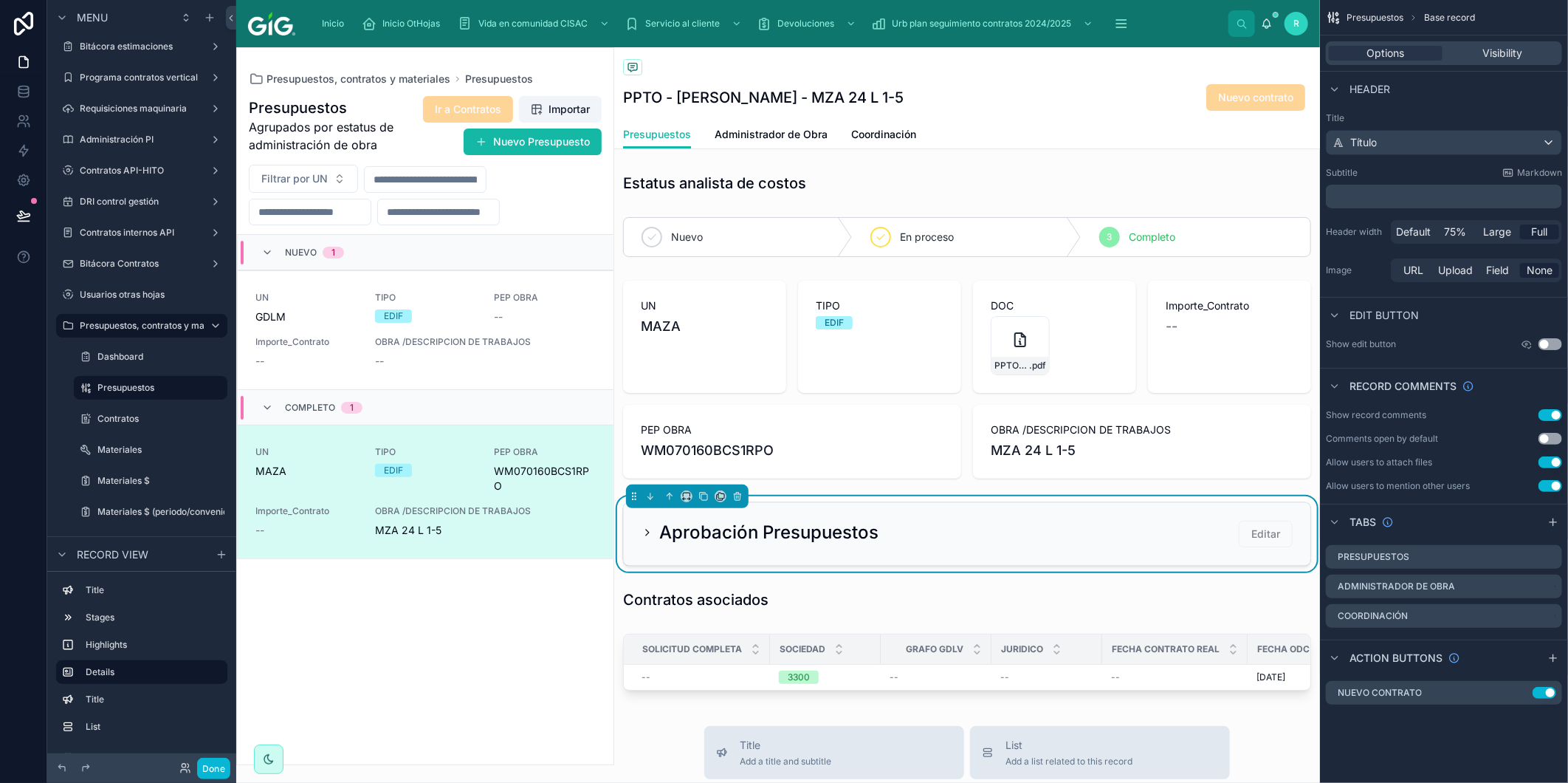
click at [1263, 89] on div "Inicio Inicio OtHojas Vida en comunidad CISAC Servicio al cliente Devoluciones …" at bounding box center [778, 391] width 1084 height 783
click at [1516, 696] on icon "scrollable content" at bounding box center [1521, 692] width 12 height 12
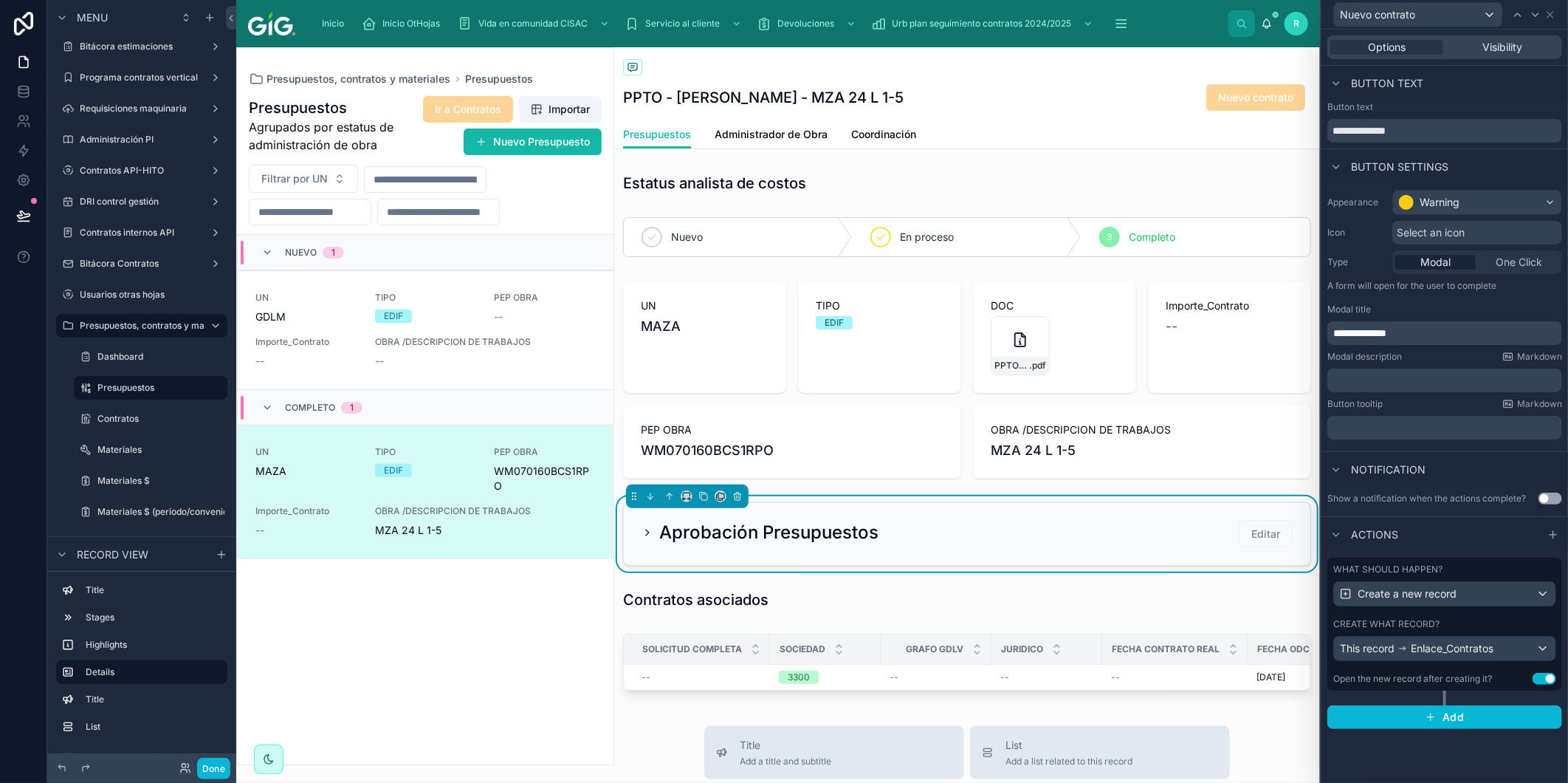
click at [1459, 623] on div "Create what record?" at bounding box center [1445, 624] width 223 height 12
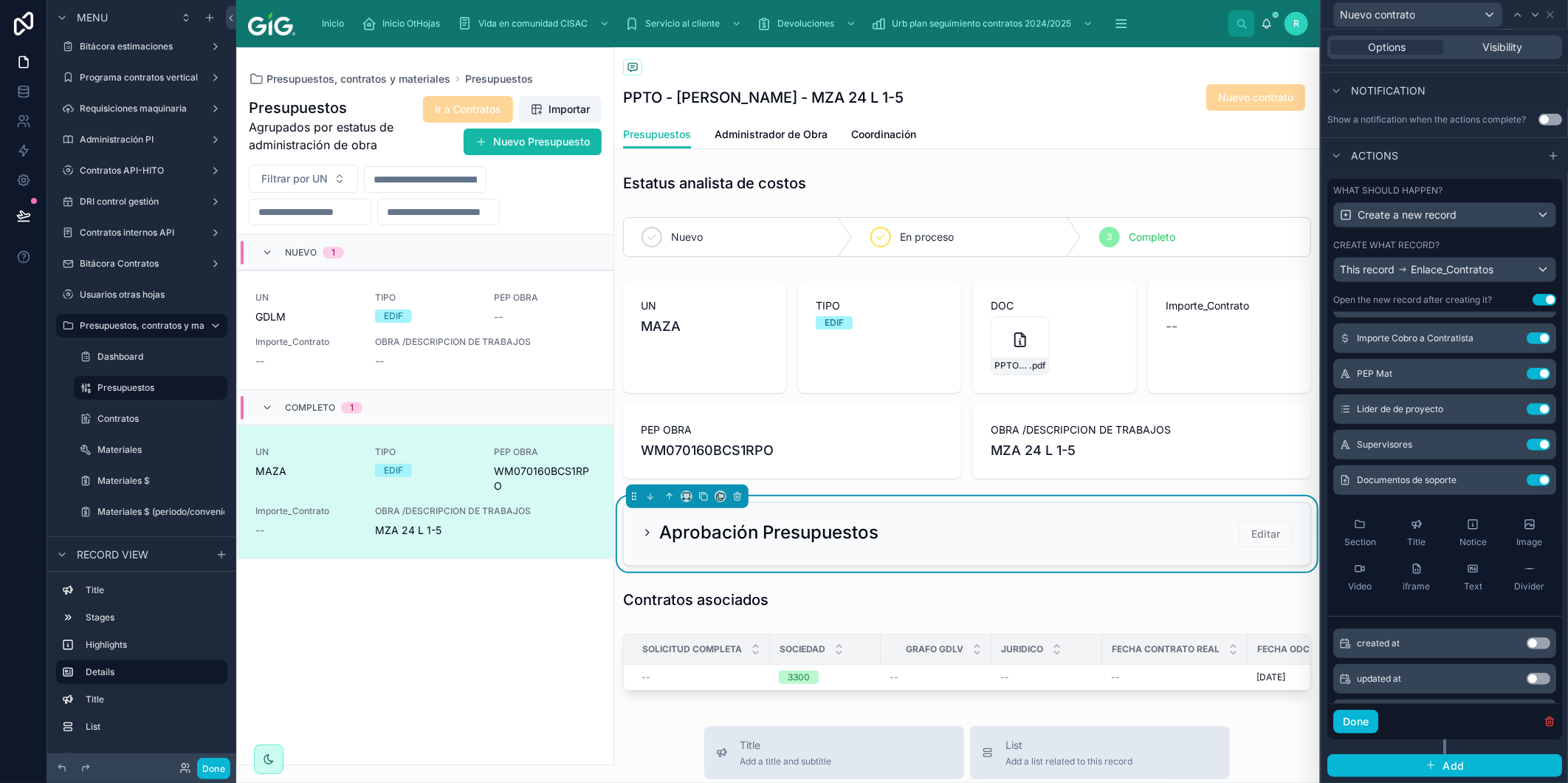
scroll to position [492, 0]
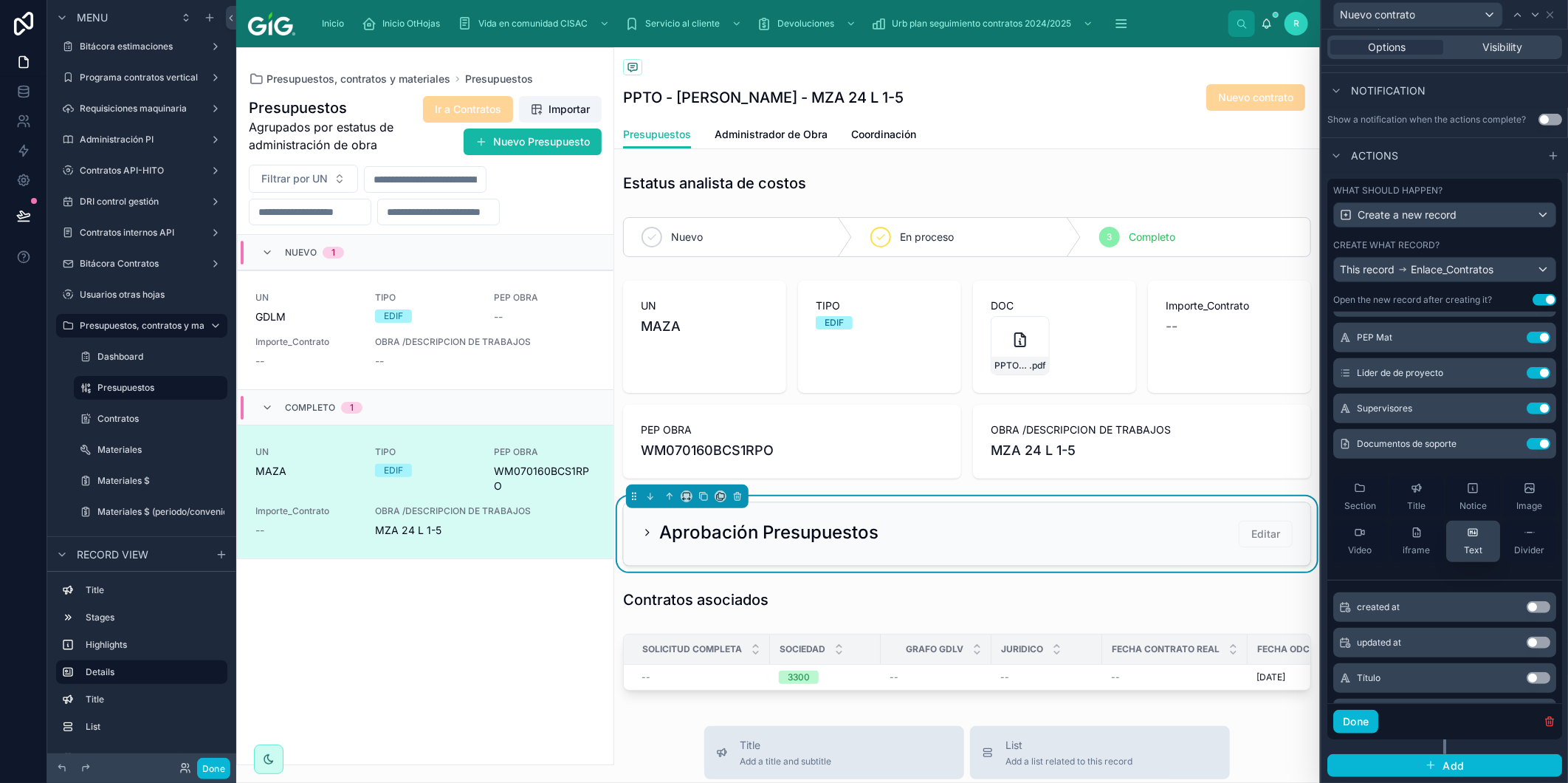
click at [1467, 536] on icon at bounding box center [1473, 532] width 12 height 12
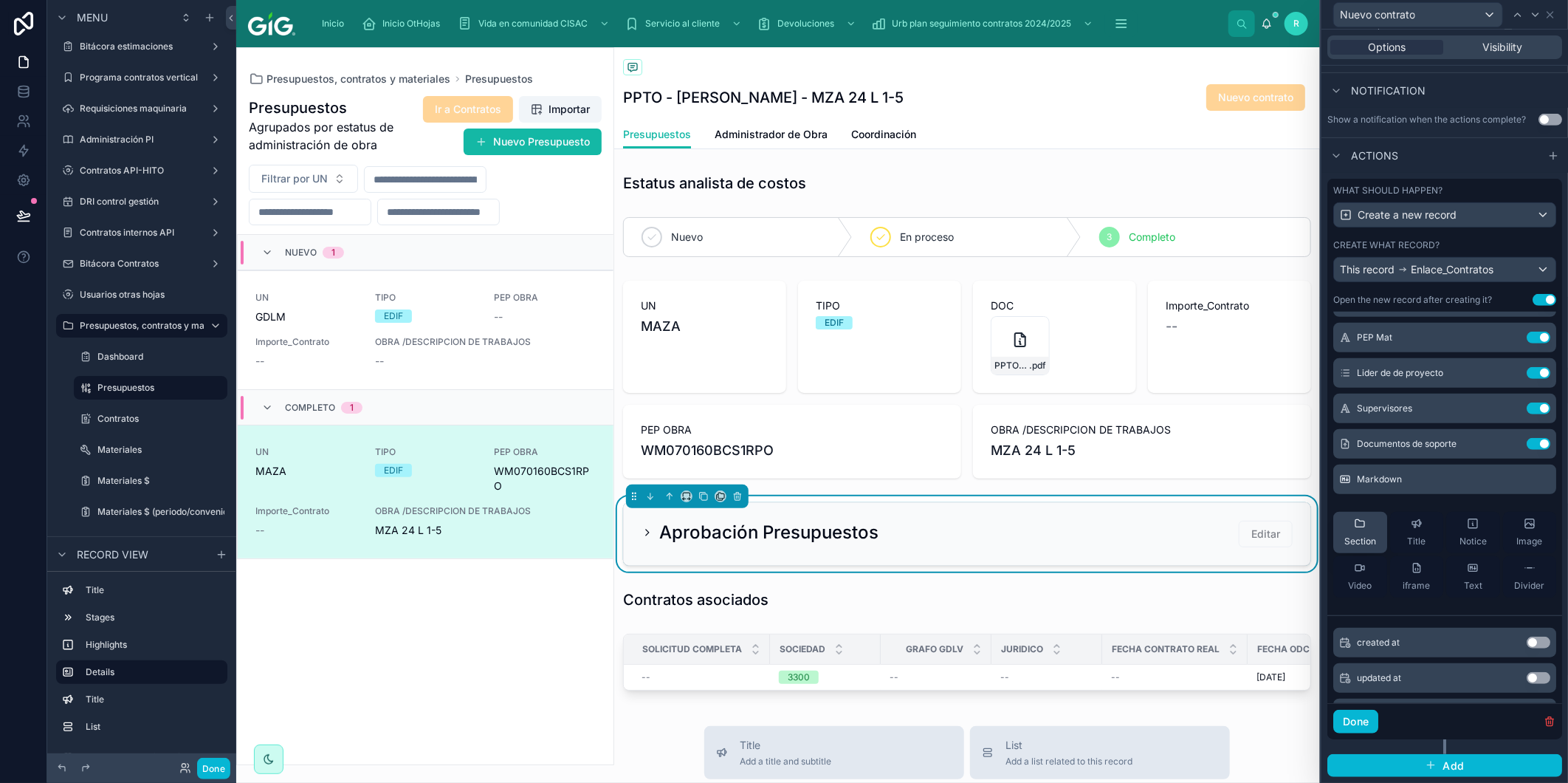
click at [1356, 528] on icon at bounding box center [1359, 523] width 12 height 12
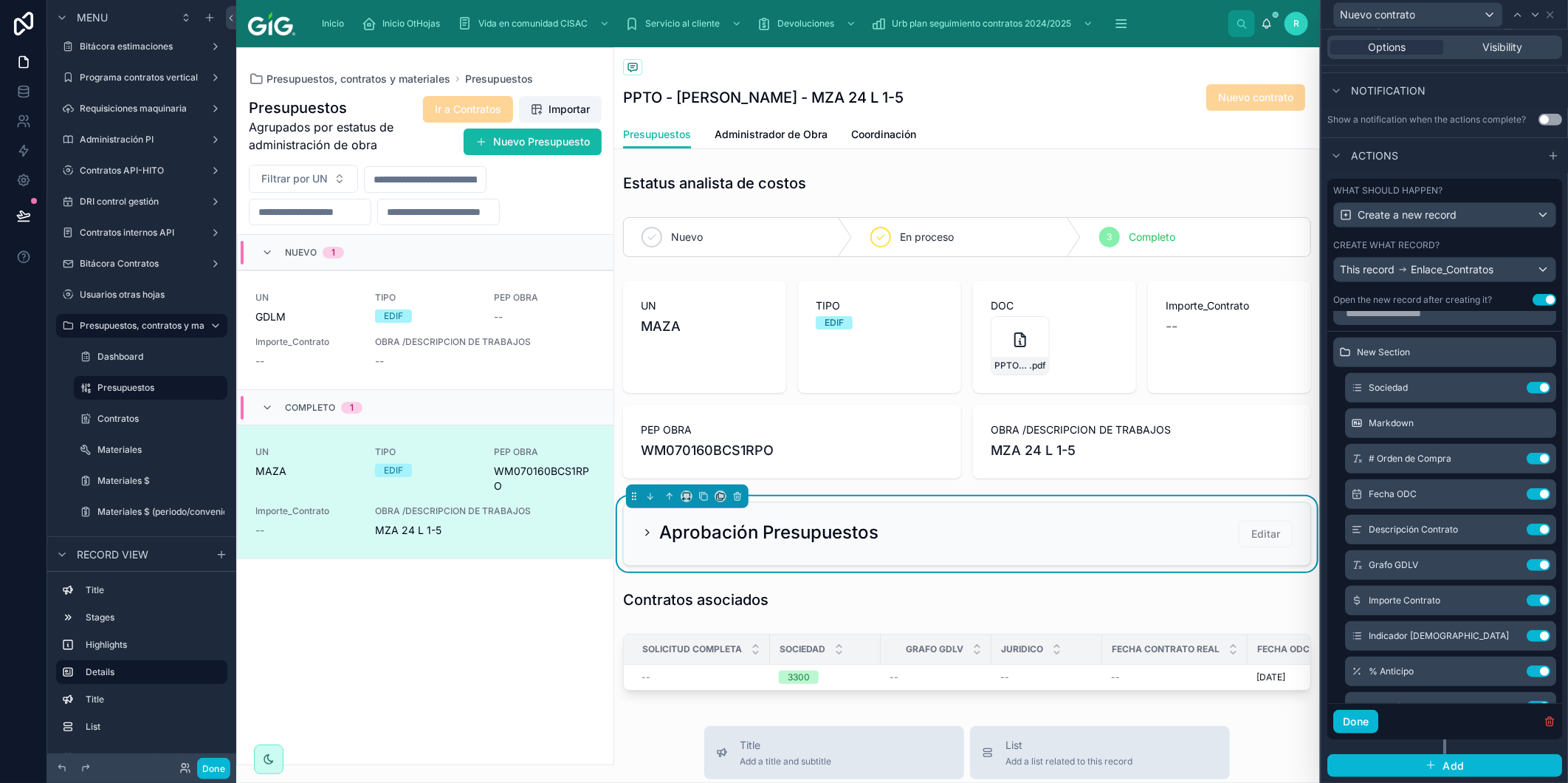
scroll to position [0, 0]
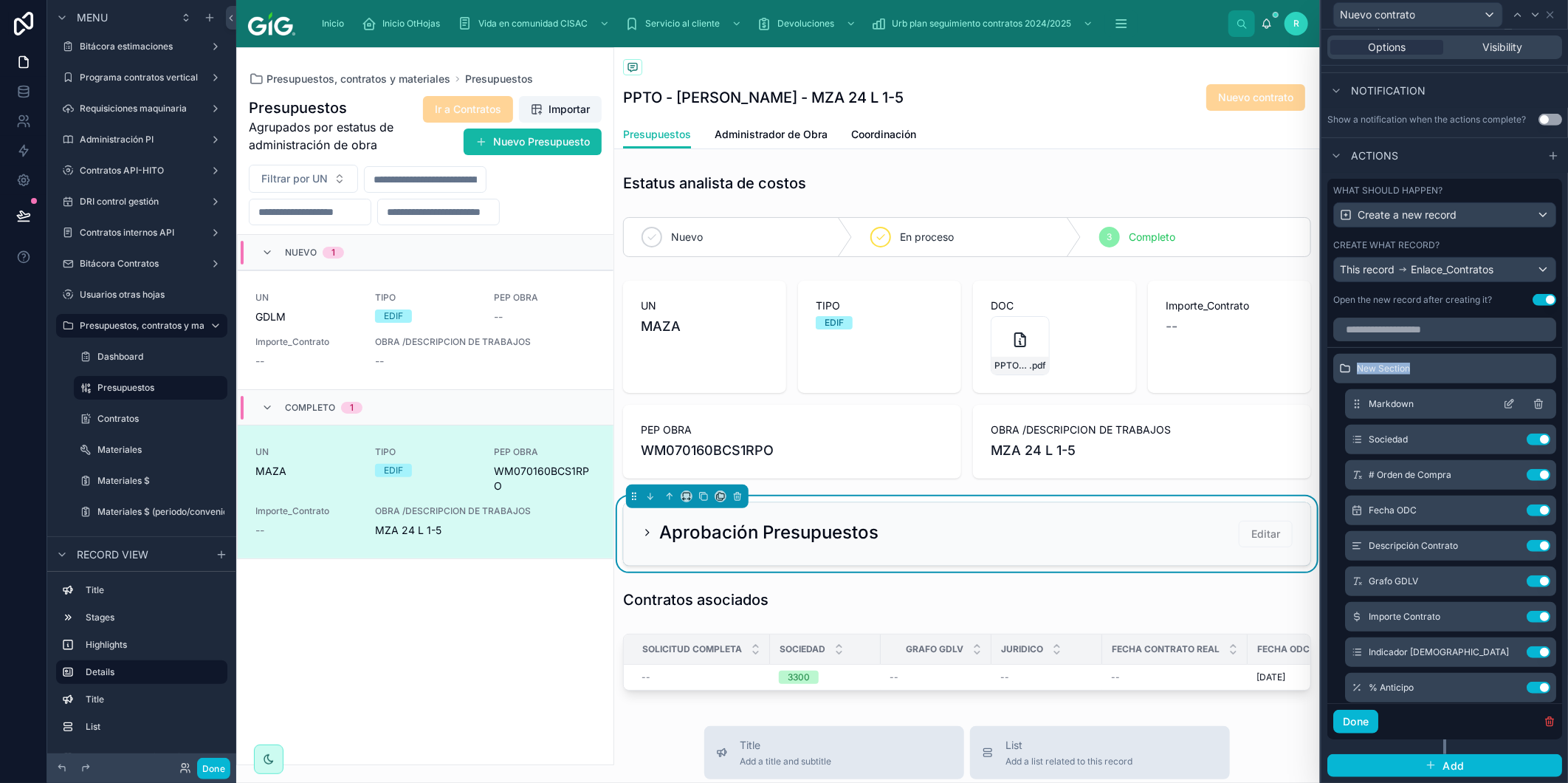
drag, startPoint x: 1341, startPoint y: 369, endPoint x: 1356, endPoint y: 406, distance: 39.9
click at [1357, 411] on div "New Section Markdown Sociedad Use setting # Orden de Compra Use setting Fecha O…" at bounding box center [1445, 745] width 235 height 783
drag, startPoint x: 1356, startPoint y: 406, endPoint x: 1345, endPoint y: 369, distance: 38.6
click at [1345, 369] on div "New Section" at bounding box center [1445, 369] width 223 height 29
drag, startPoint x: 1339, startPoint y: 364, endPoint x: 1345, endPoint y: 412, distance: 48.4
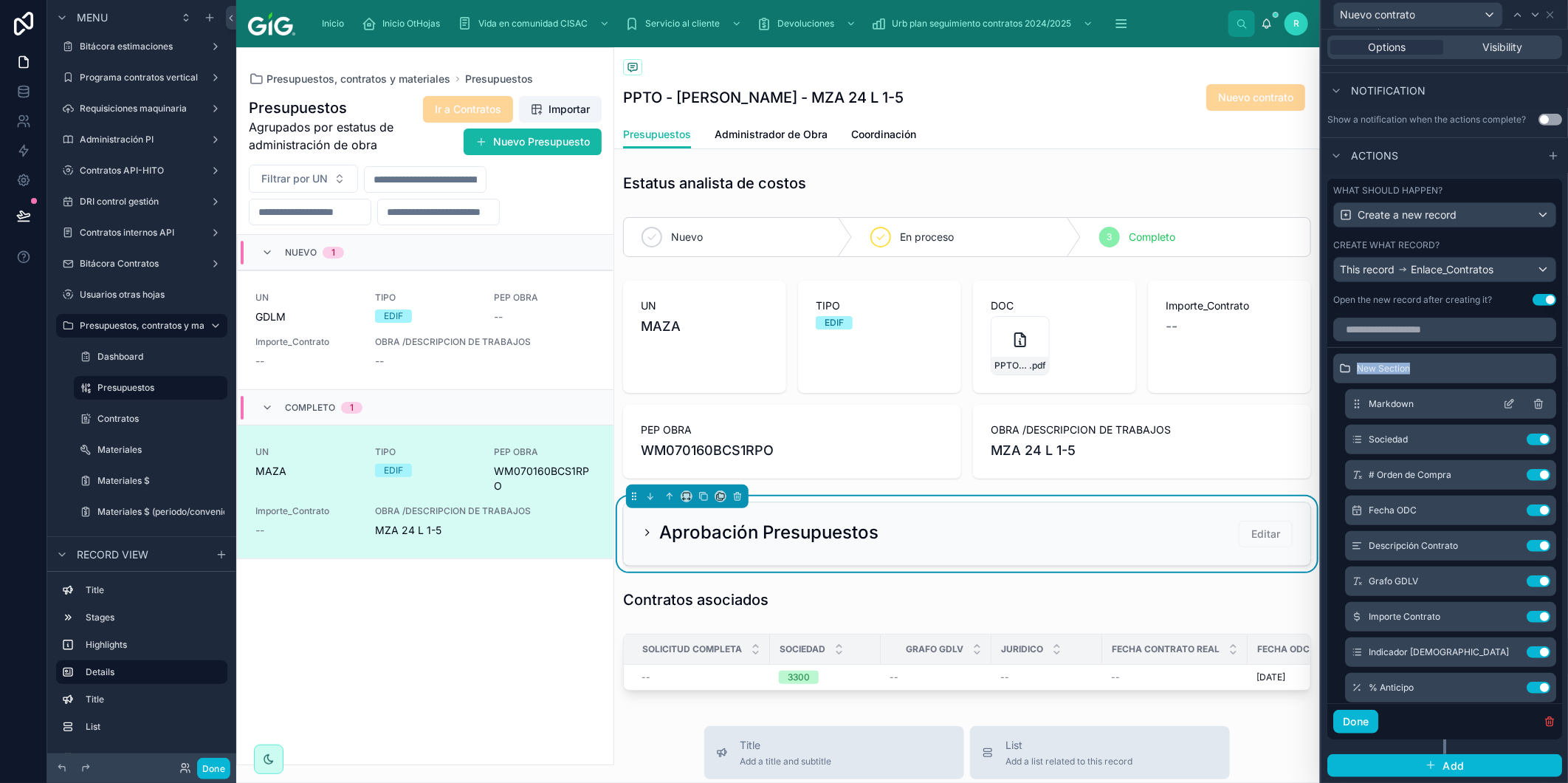
click at [1345, 412] on div "New Section Markdown Sociedad Use setting # Orden de Compra Use setting Fecha O…" at bounding box center [1445, 745] width 235 height 783
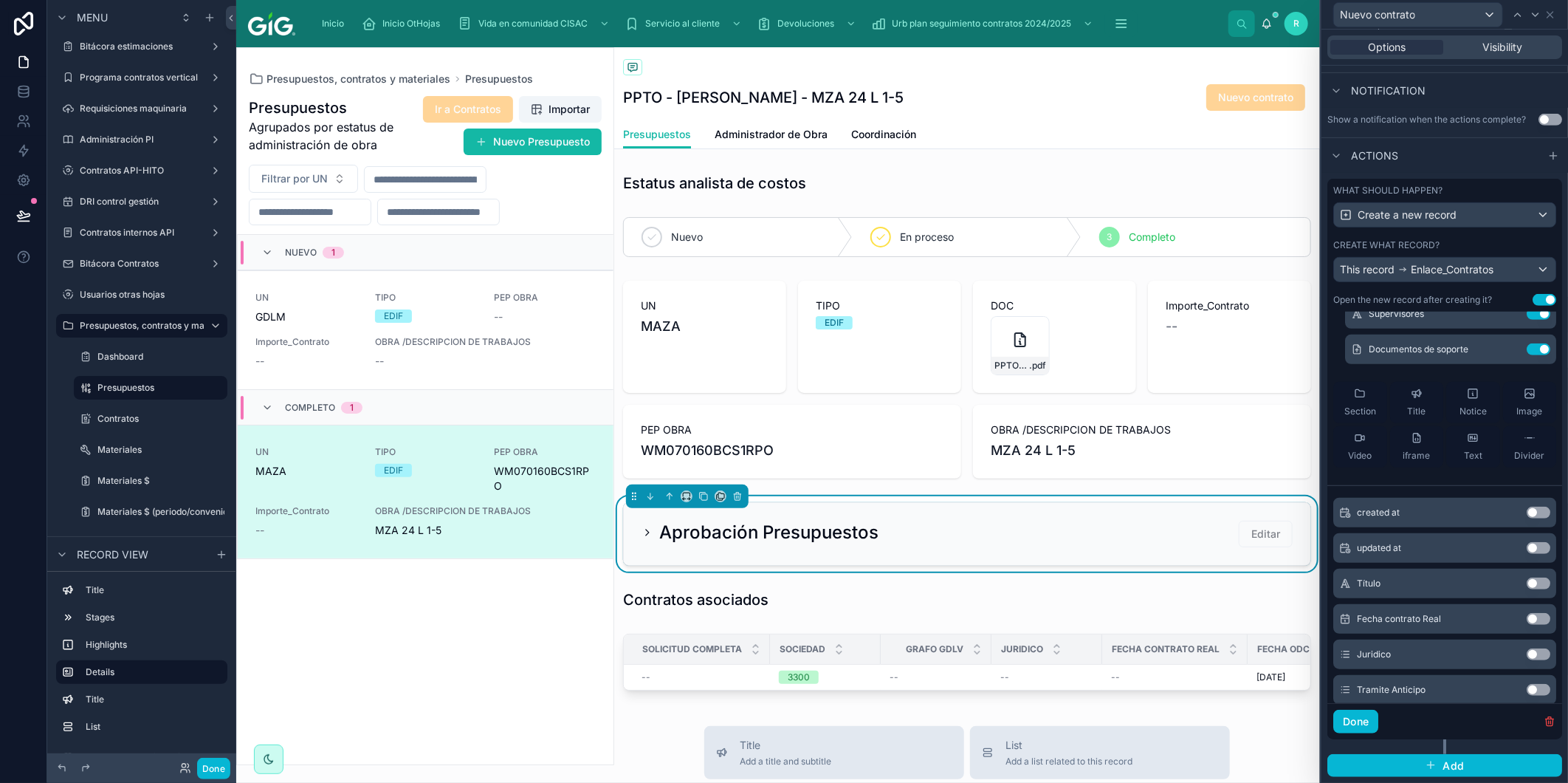
scroll to position [656, 0]
click at [1369, 402] on div "Section" at bounding box center [1360, 404] width 32 height 29
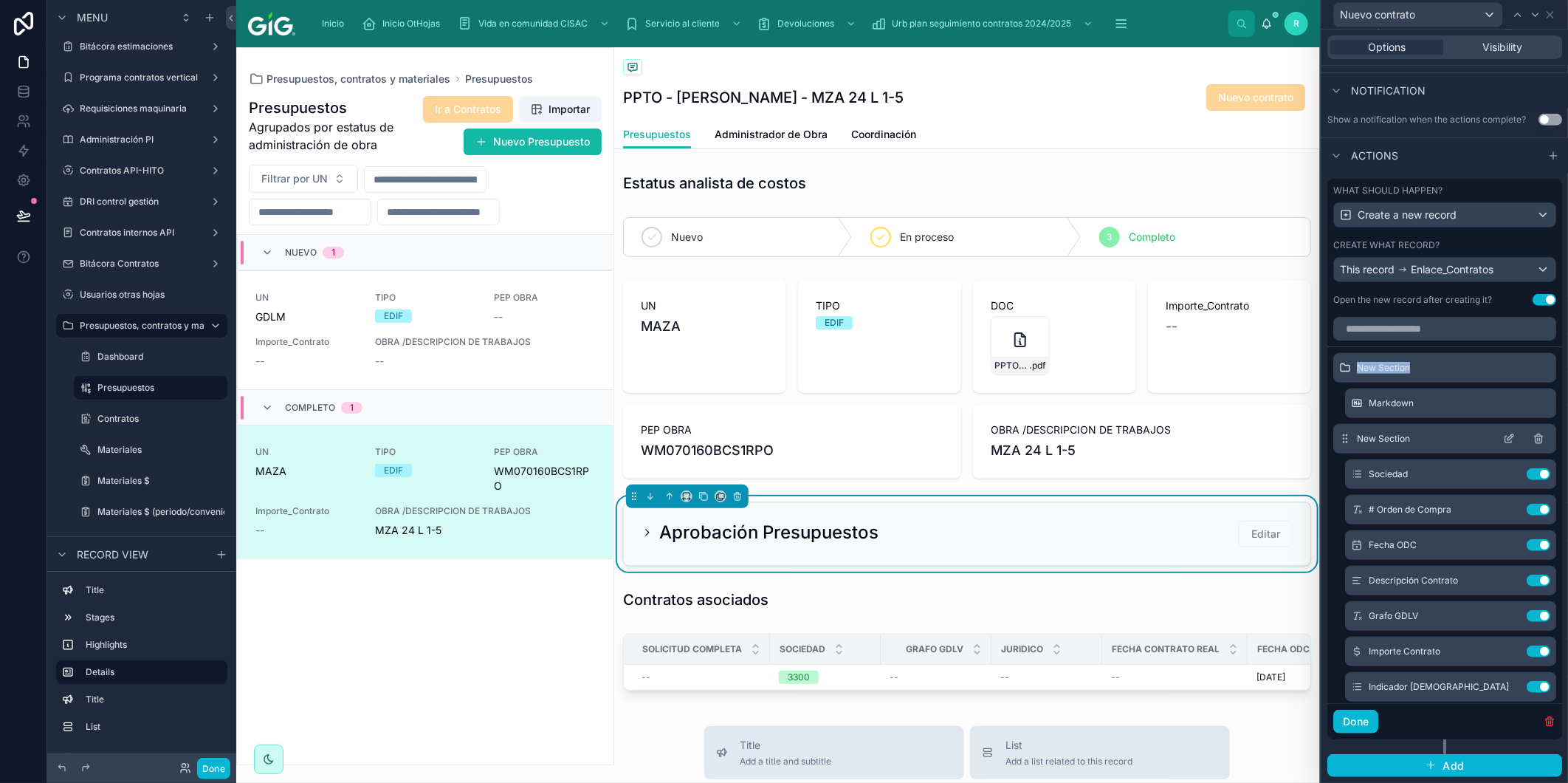
scroll to position [0, 0]
click at [1409, 359] on div "New Section" at bounding box center [1445, 369] width 223 height 29
click at [1504, 370] on icon at bounding box center [1509, 368] width 12 height 12
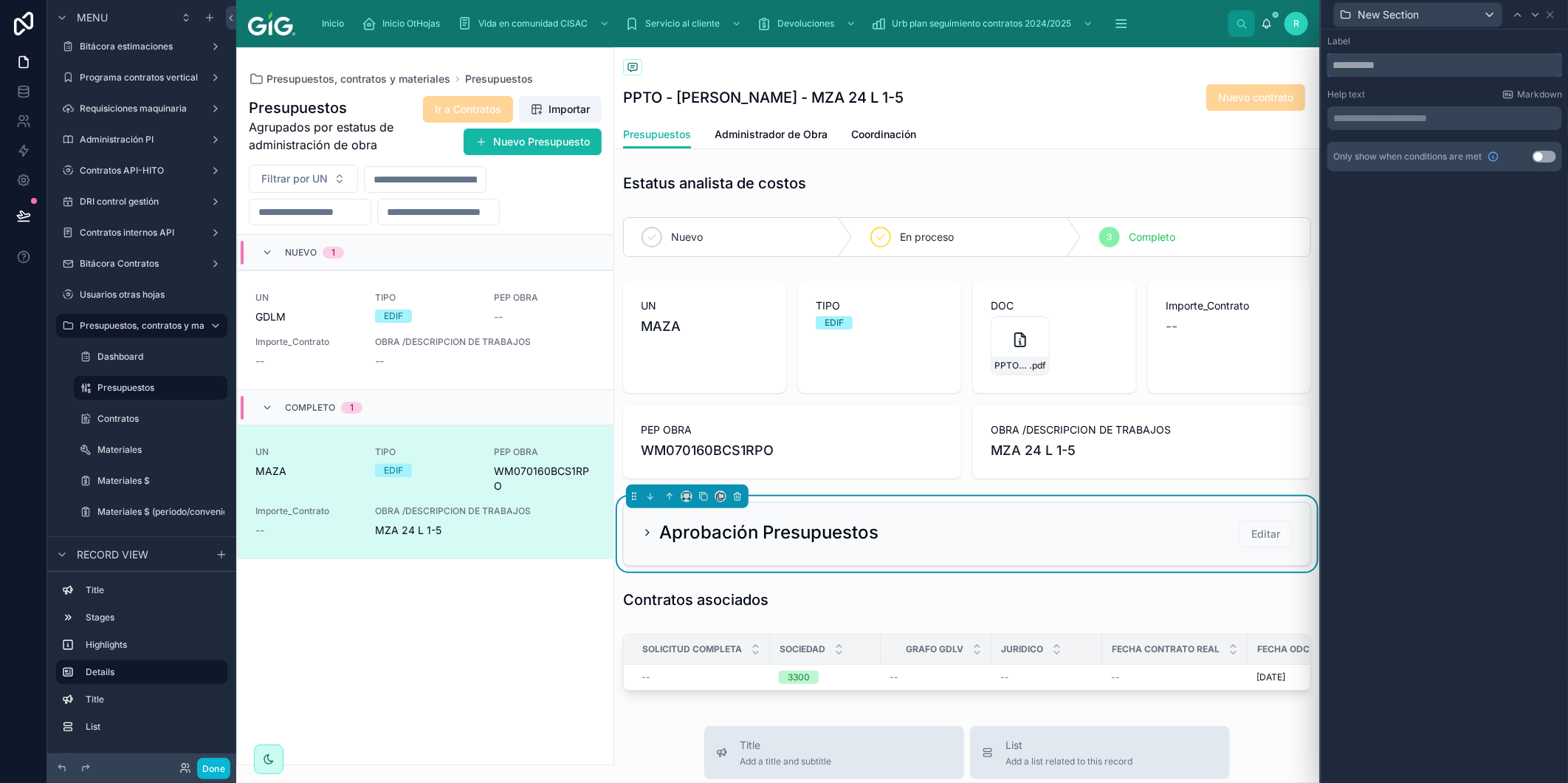
click at [1421, 69] on input "text" at bounding box center [1445, 65] width 235 height 23
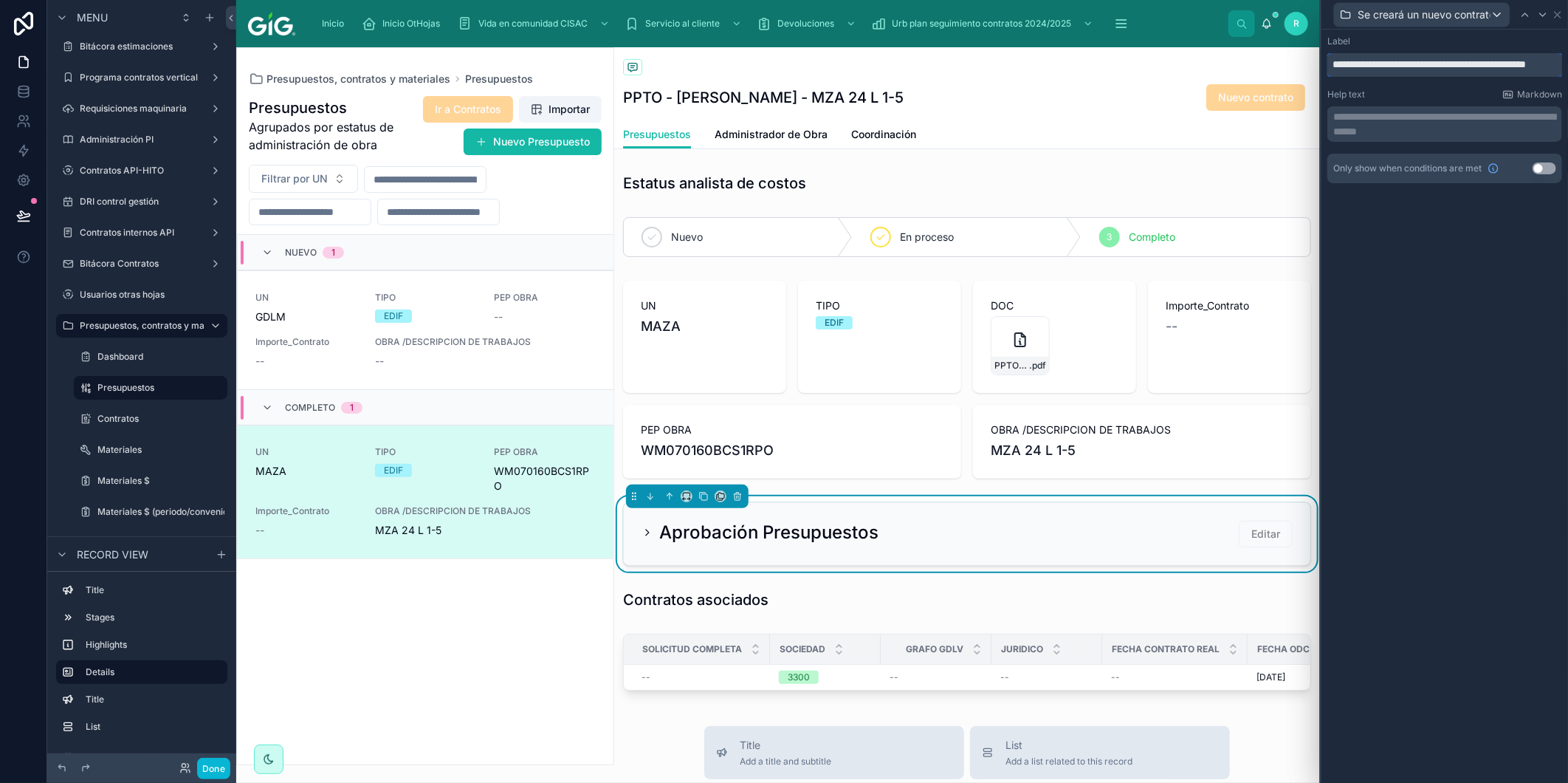
click at [1558, 62] on input "**********" at bounding box center [1445, 65] width 236 height 23
click at [1501, 271] on div "**********" at bounding box center [1445, 406] width 247 height 754
click at [1555, 67] on input "**********" at bounding box center [1445, 65] width 236 height 23
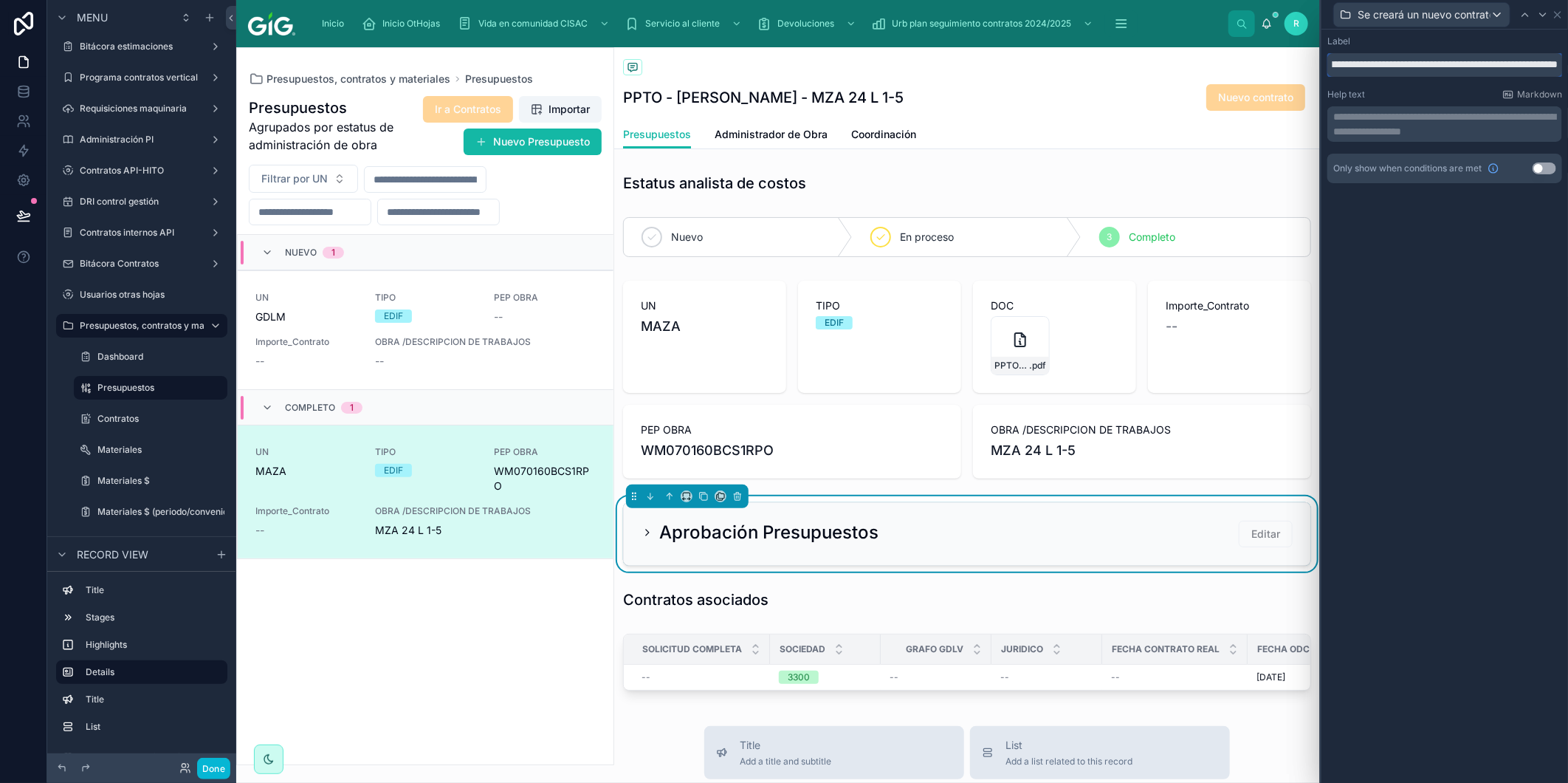
type input "**********"
click at [1448, 88] on div "Help text Markdown" at bounding box center [1445, 94] width 235 height 12
click at [1561, 12] on icon at bounding box center [1558, 14] width 12 height 12
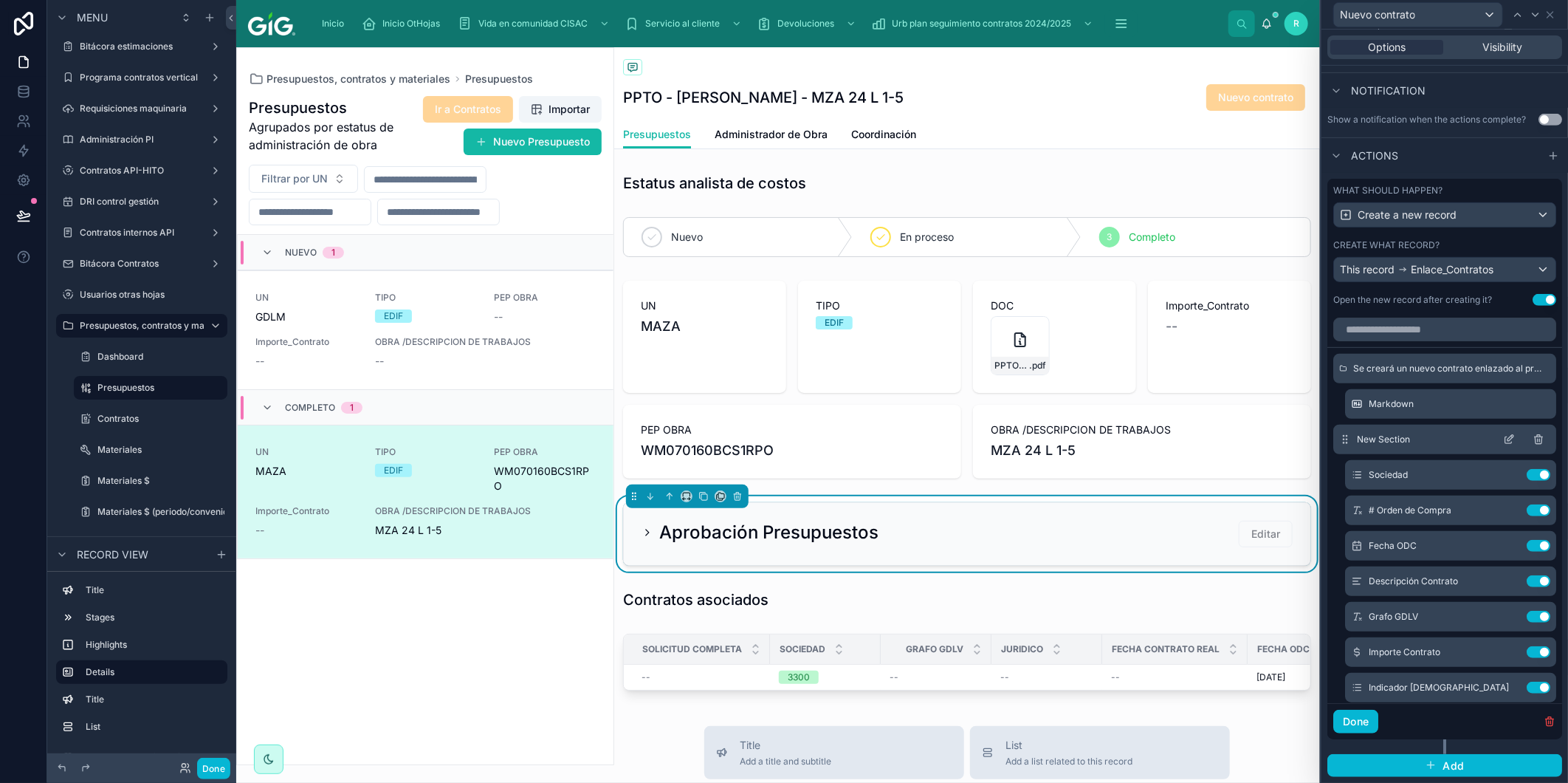
click at [1504, 439] on icon at bounding box center [1509, 439] width 12 height 12
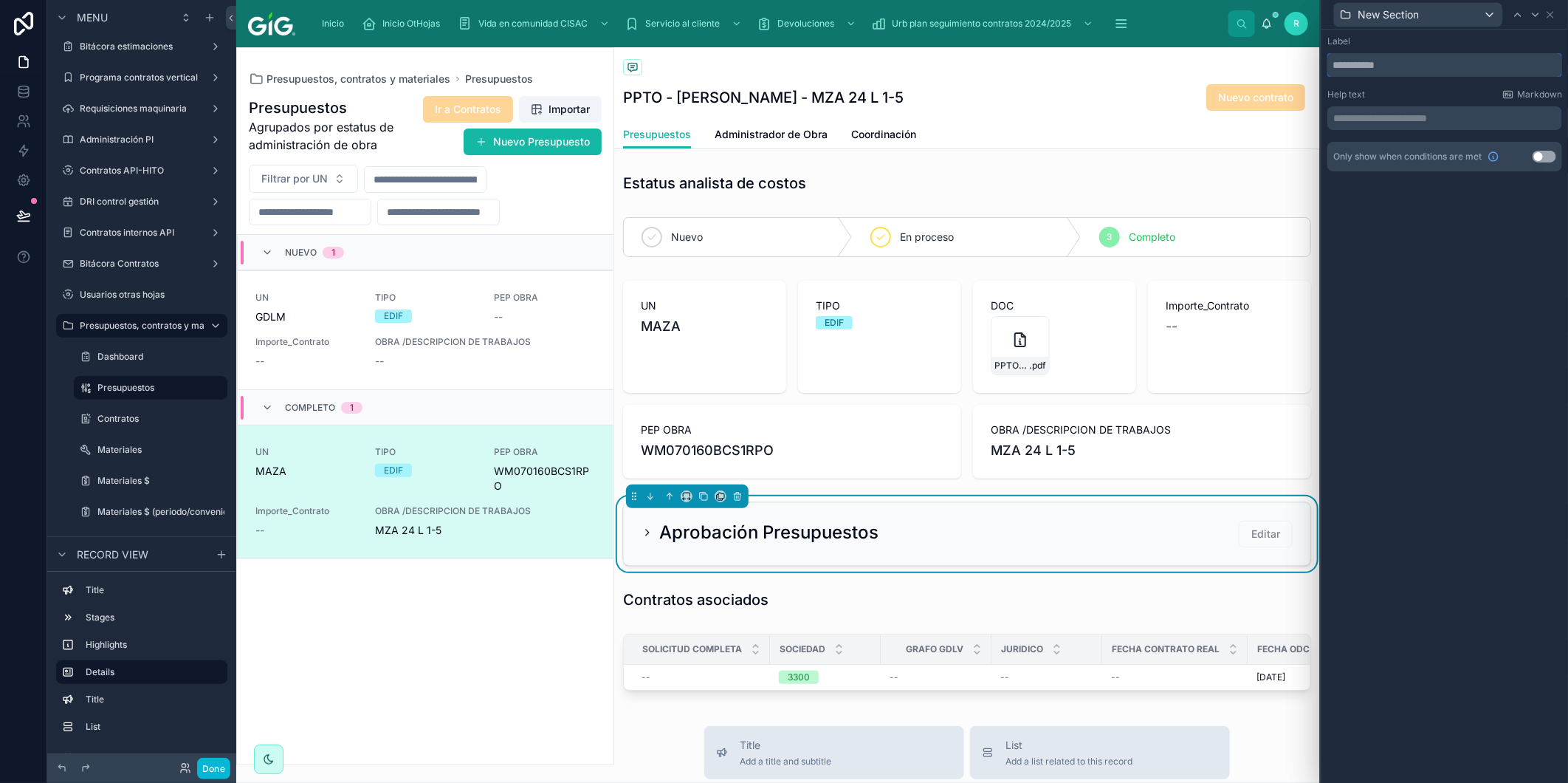
click at [1386, 65] on input "text" at bounding box center [1445, 65] width 235 height 23
drag, startPoint x: 1348, startPoint y: 68, endPoint x: 1296, endPoint y: 74, distance: 52.3
click at [1296, 74] on div "**********" at bounding box center [784, 391] width 1568 height 783
type input "**********"
click at [1455, 27] on div "Información del contrato" at bounding box center [1445, 14] width 235 height 29
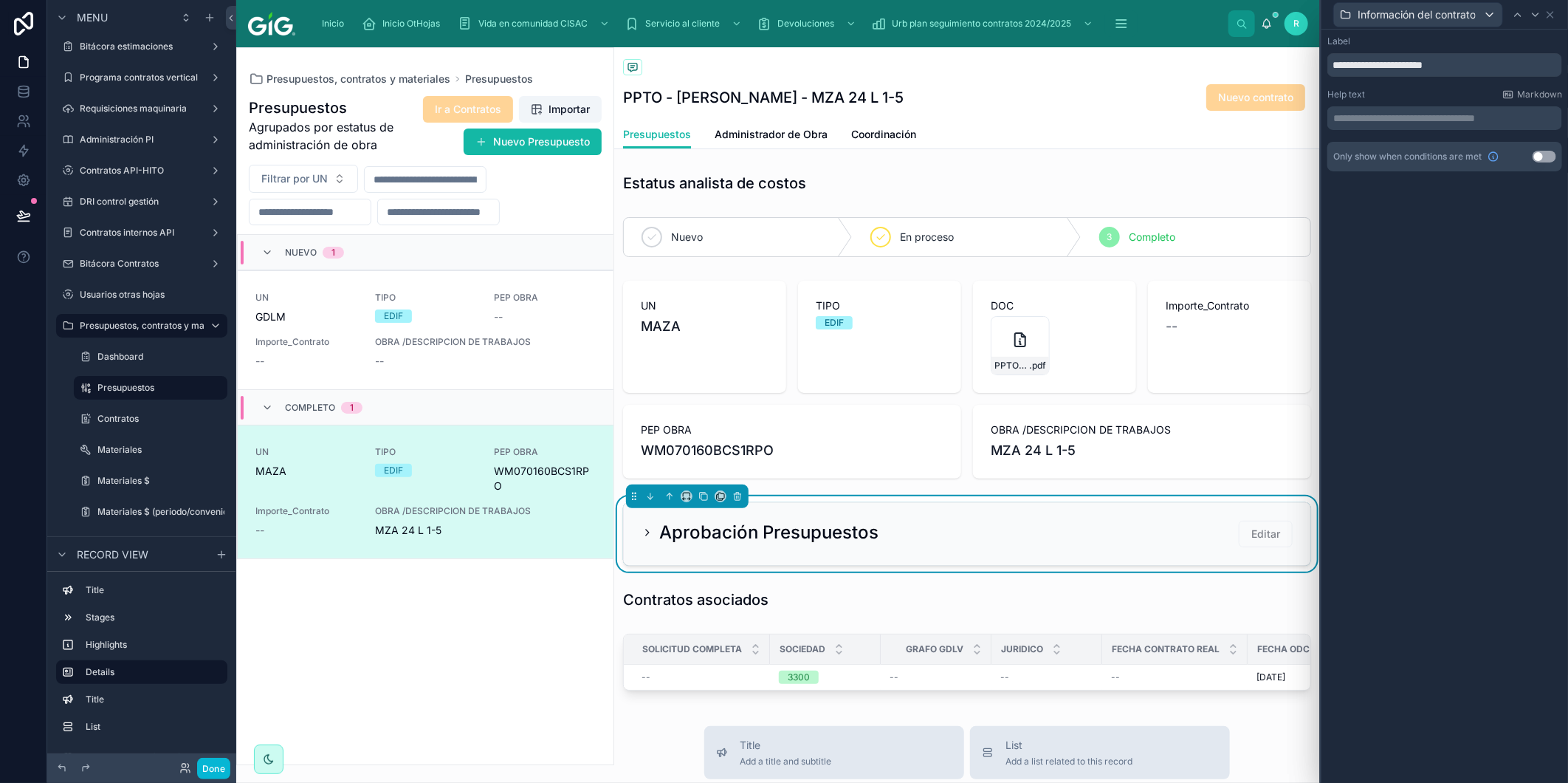
drag, startPoint x: 1271, startPoint y: 65, endPoint x: 1246, endPoint y: 79, distance: 28.7
drag, startPoint x: 1246, startPoint y: 79, endPoint x: 220, endPoint y: 768, distance: 1235.9
click at [220, 768] on button "Done" at bounding box center [213, 768] width 33 height 22
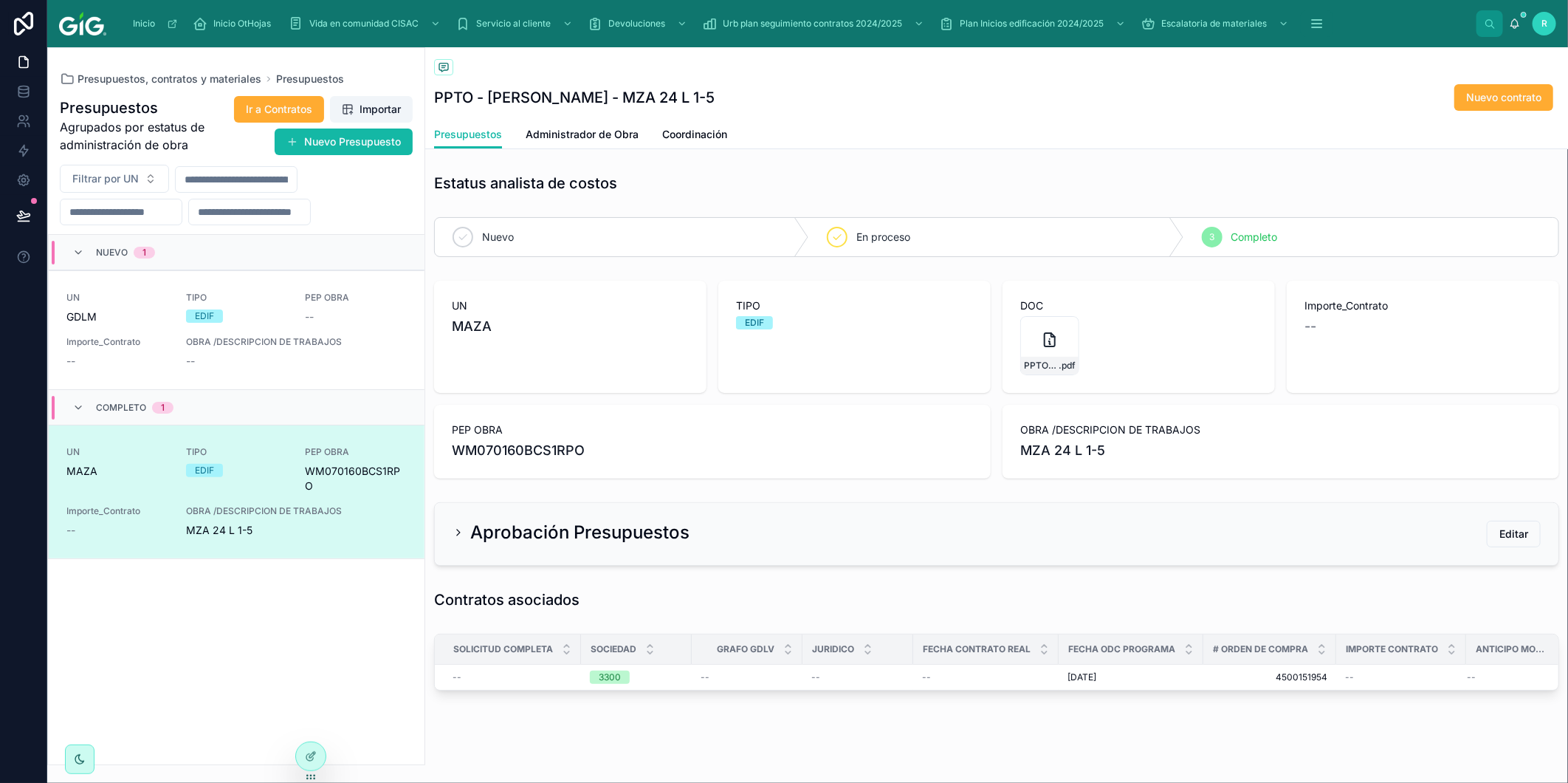
click at [793, 536] on div "Aprobación Presupuestos Editar" at bounding box center [996, 534] width 1089 height 26
click at [455, 532] on icon at bounding box center [458, 532] width 12 height 12
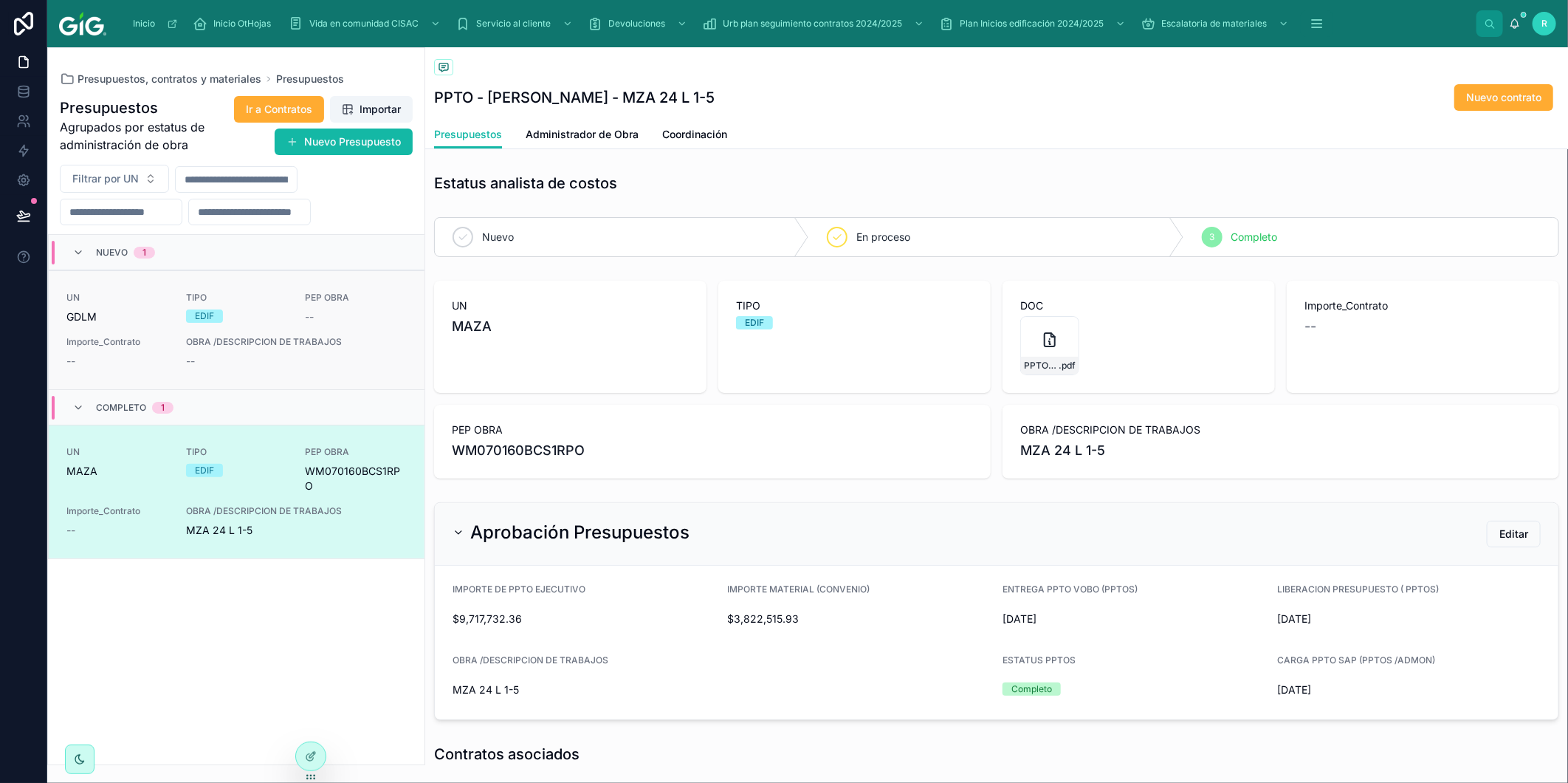
click at [306, 343] on span "OBRA /DESCRIPCION DE TRABAJOS" at bounding box center [296, 341] width 221 height 12
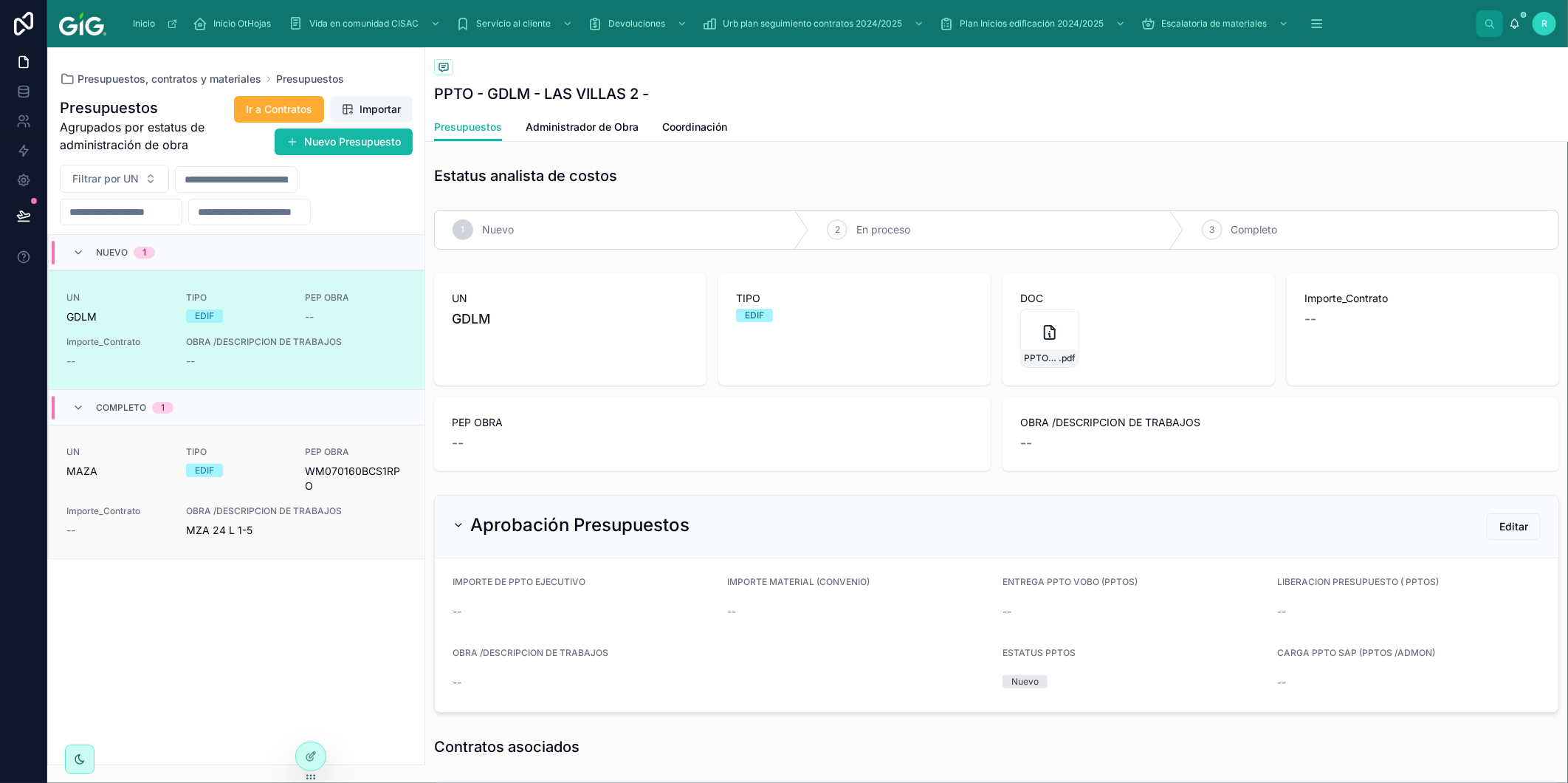
click at [281, 445] on link "UN MAZA TIPO EDIF PEP OBRA WM070160BCS1RPO Importe_Contrato -- OBRA /DESCRIPCIO…" at bounding box center [237, 491] width 376 height 133
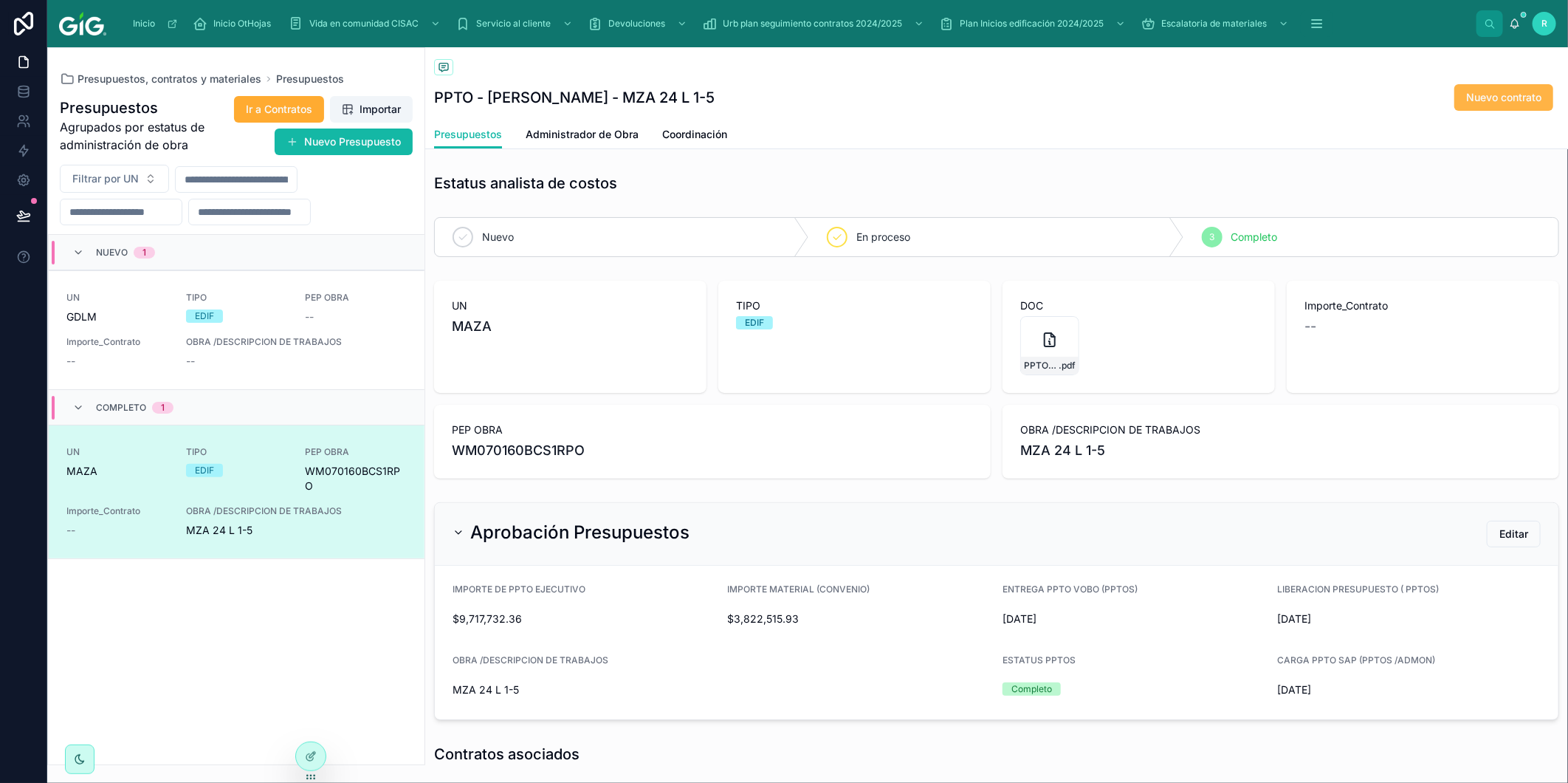
click at [1503, 109] on button "Nuevo contrato" at bounding box center [1504, 97] width 99 height 26
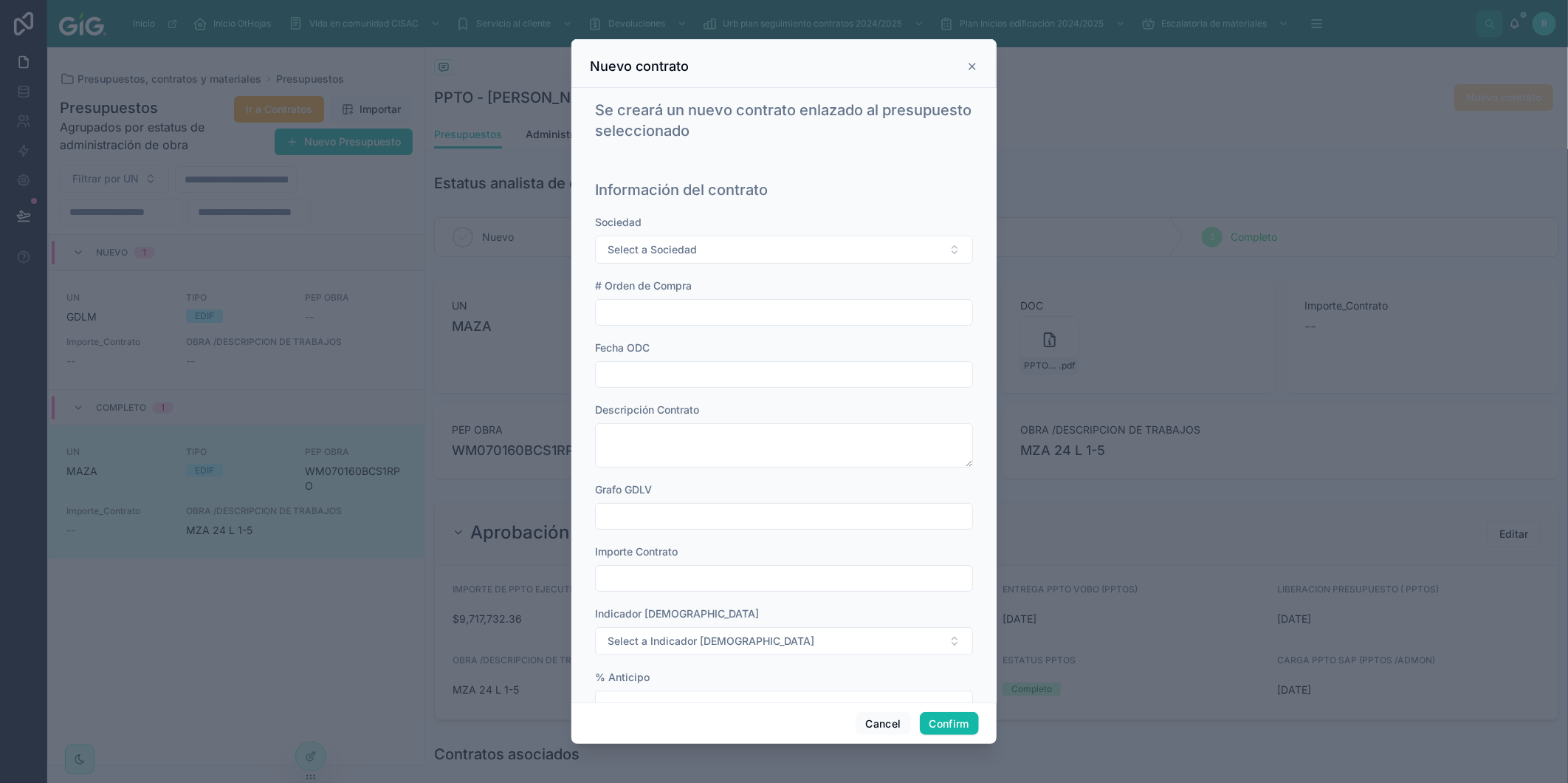
scroll to position [641, 0]
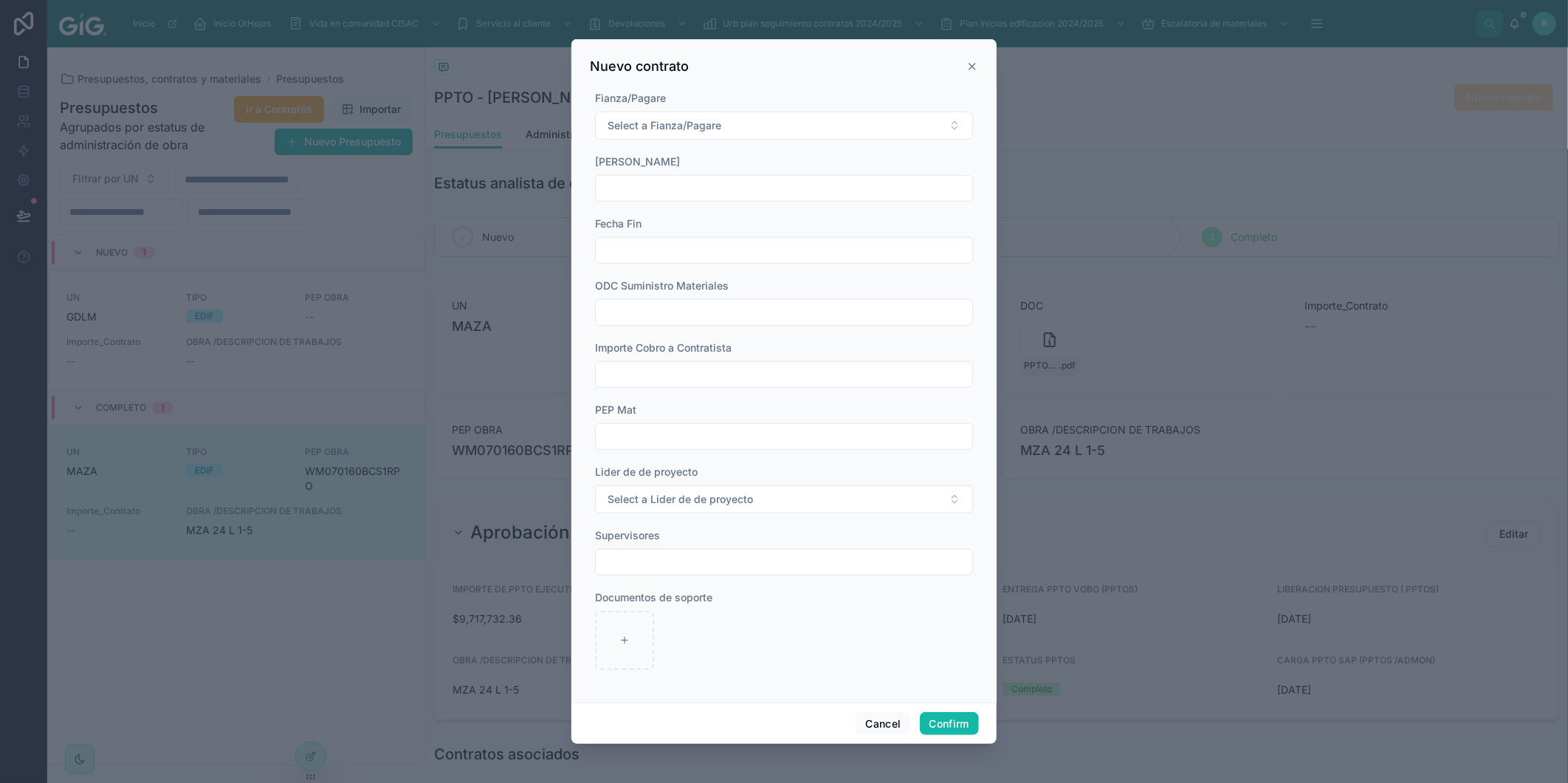
click at [974, 69] on icon at bounding box center [973, 67] width 6 height 6
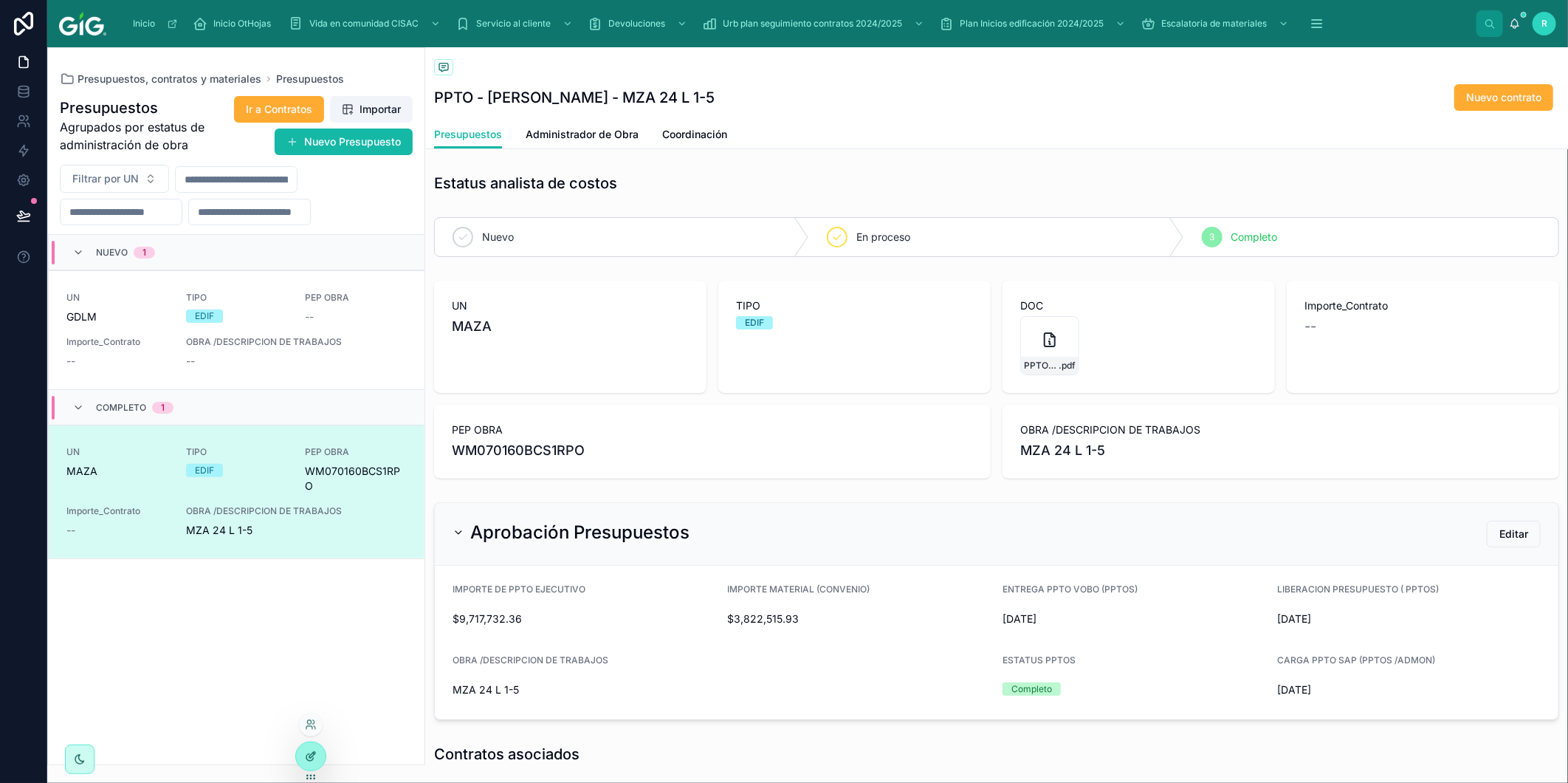
click at [310, 757] on icon at bounding box center [313, 755] width 6 height 6
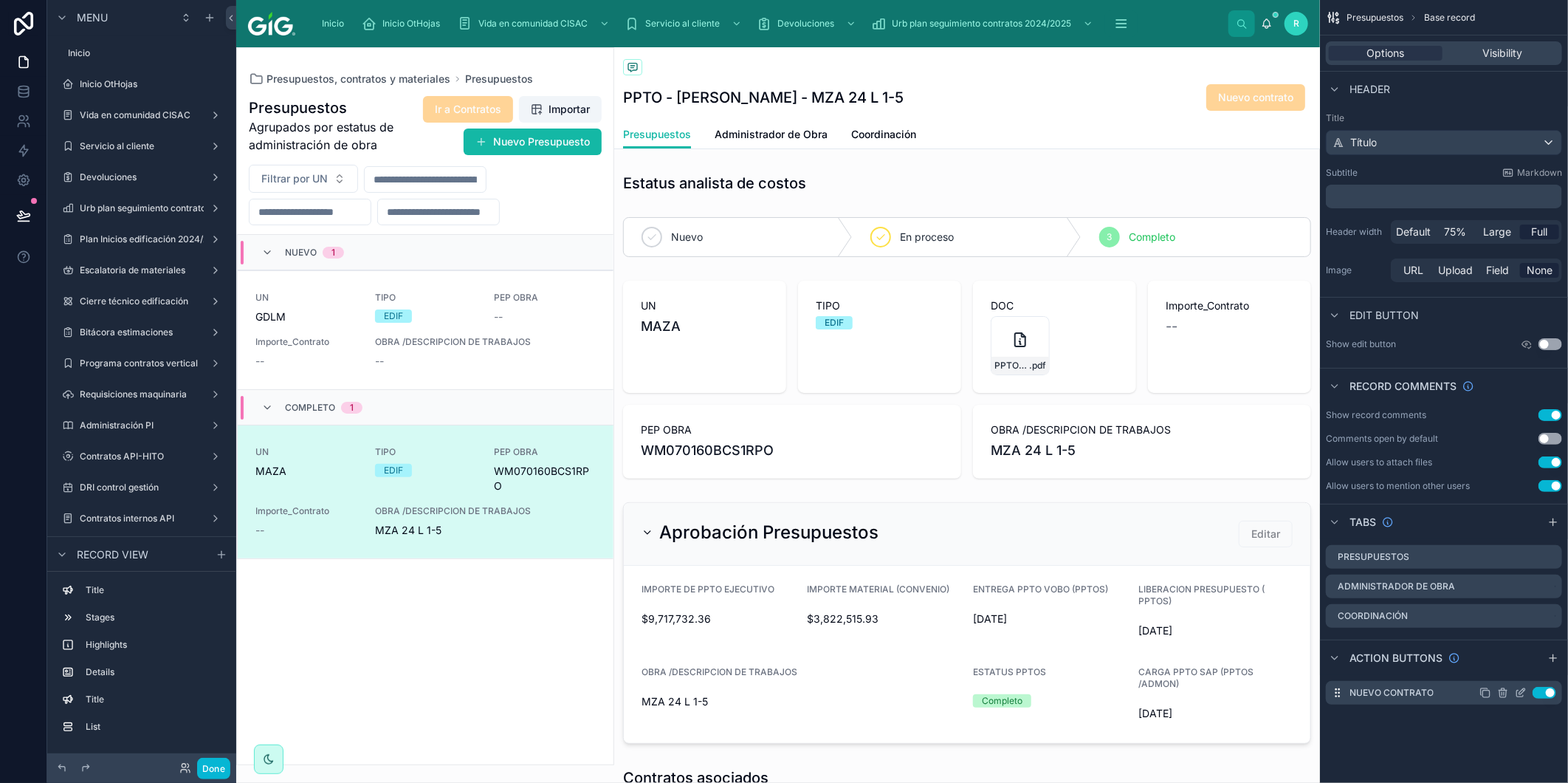
click at [1524, 691] on icon "scrollable content" at bounding box center [1523, 691] width 6 height 6
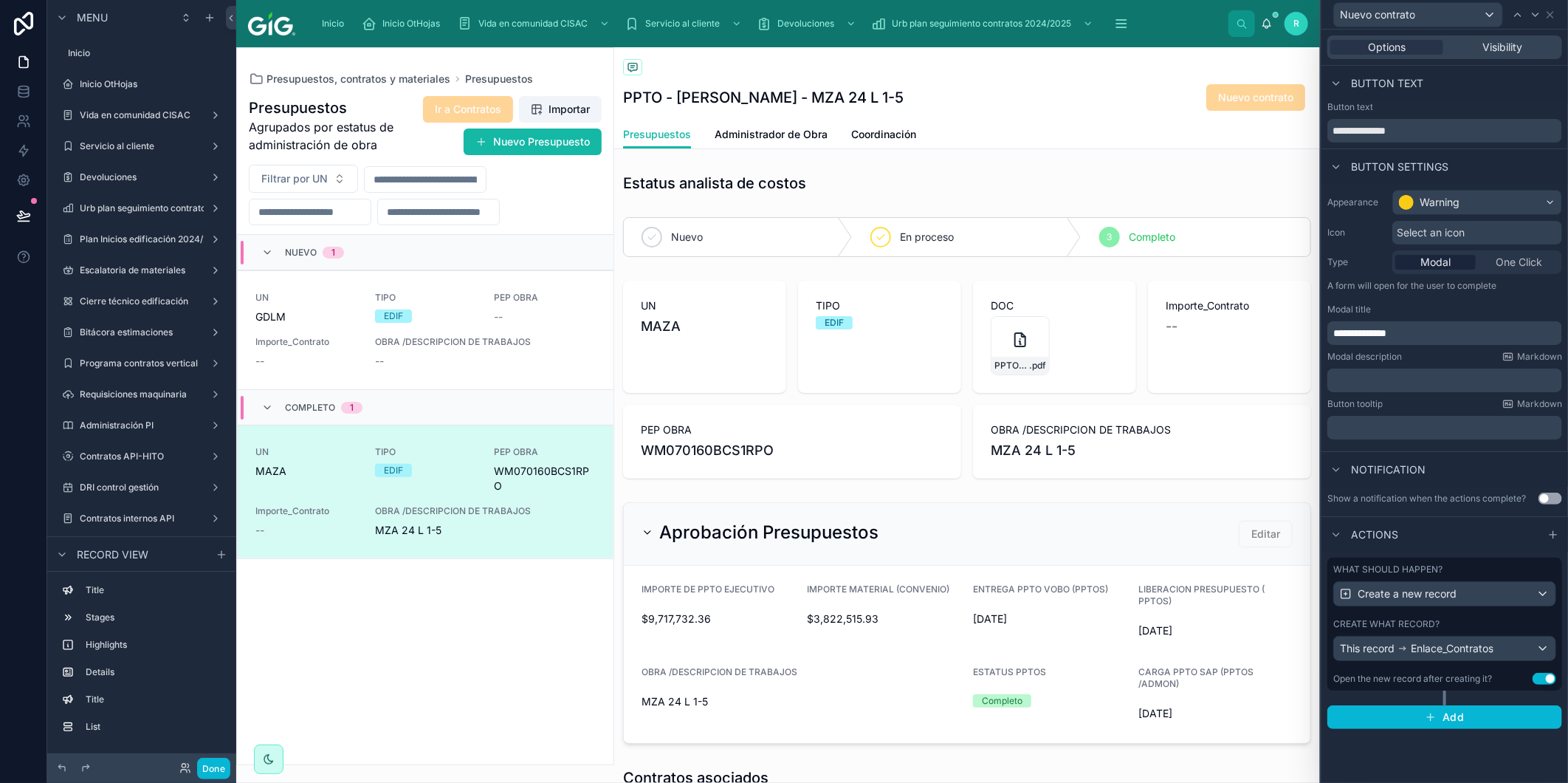
click at [1456, 622] on div "Create what record?" at bounding box center [1445, 624] width 223 height 12
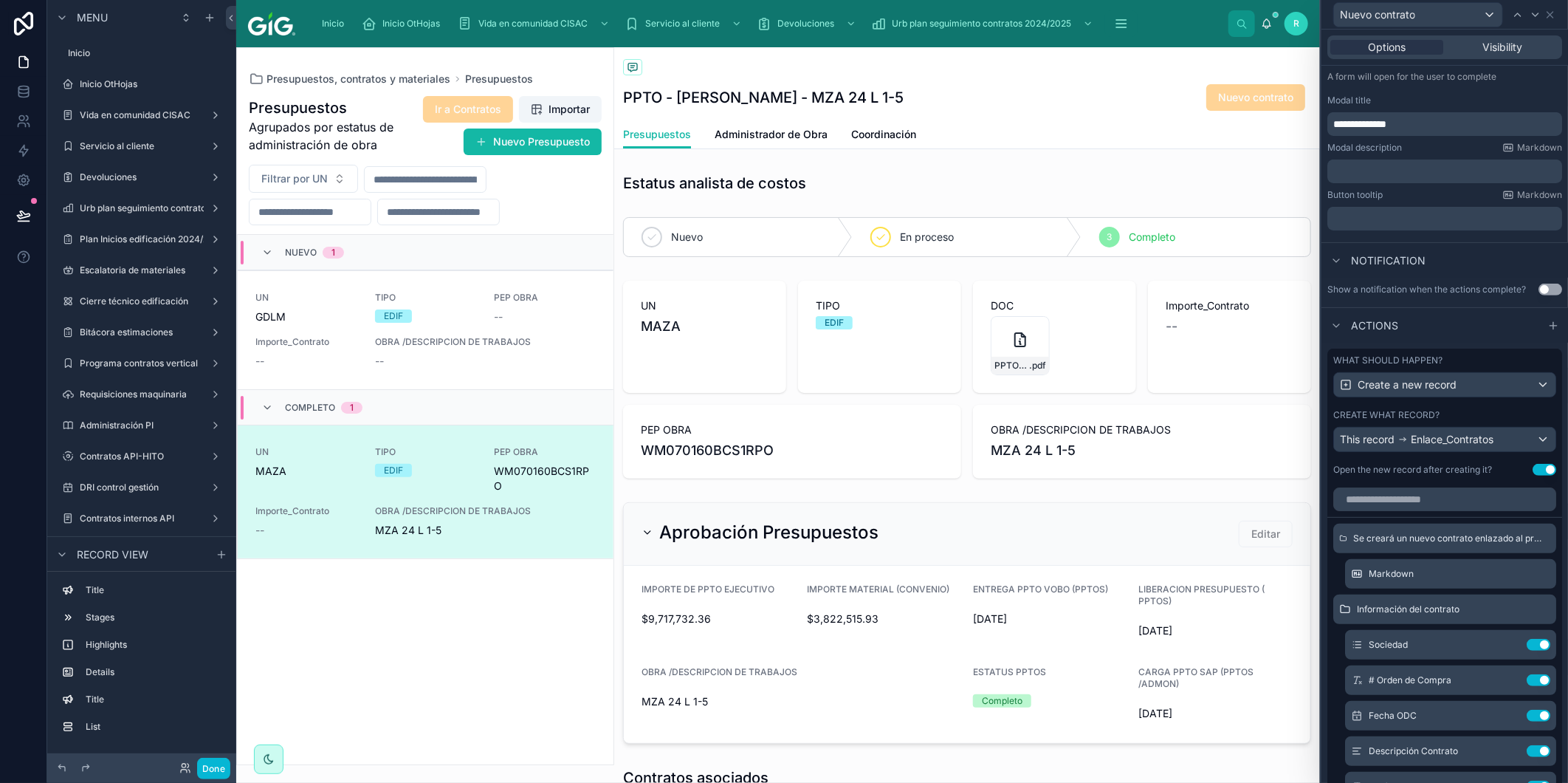
scroll to position [246, 0]
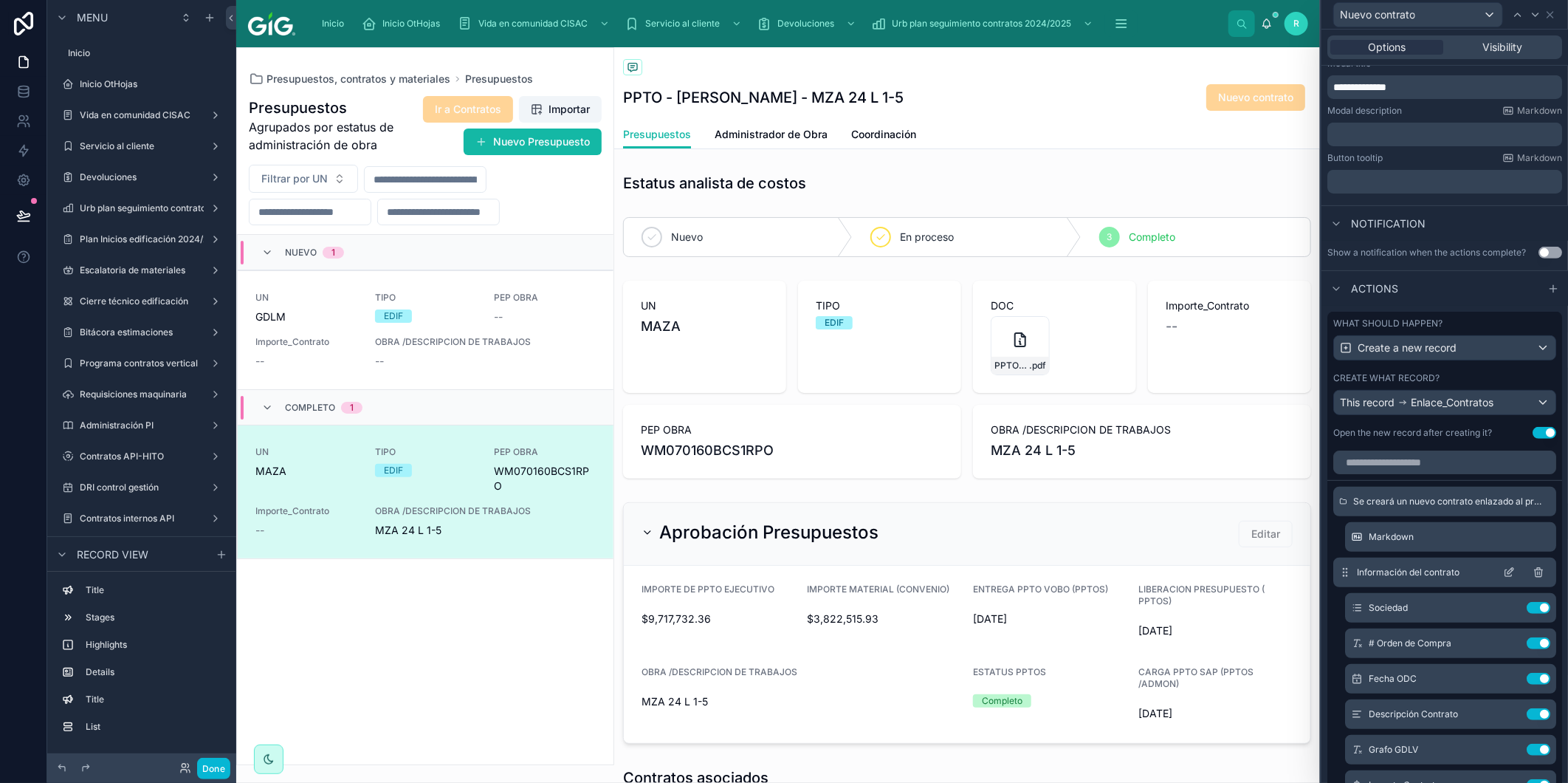
click at [1507, 573] on icon at bounding box center [1511, 571] width 6 height 6
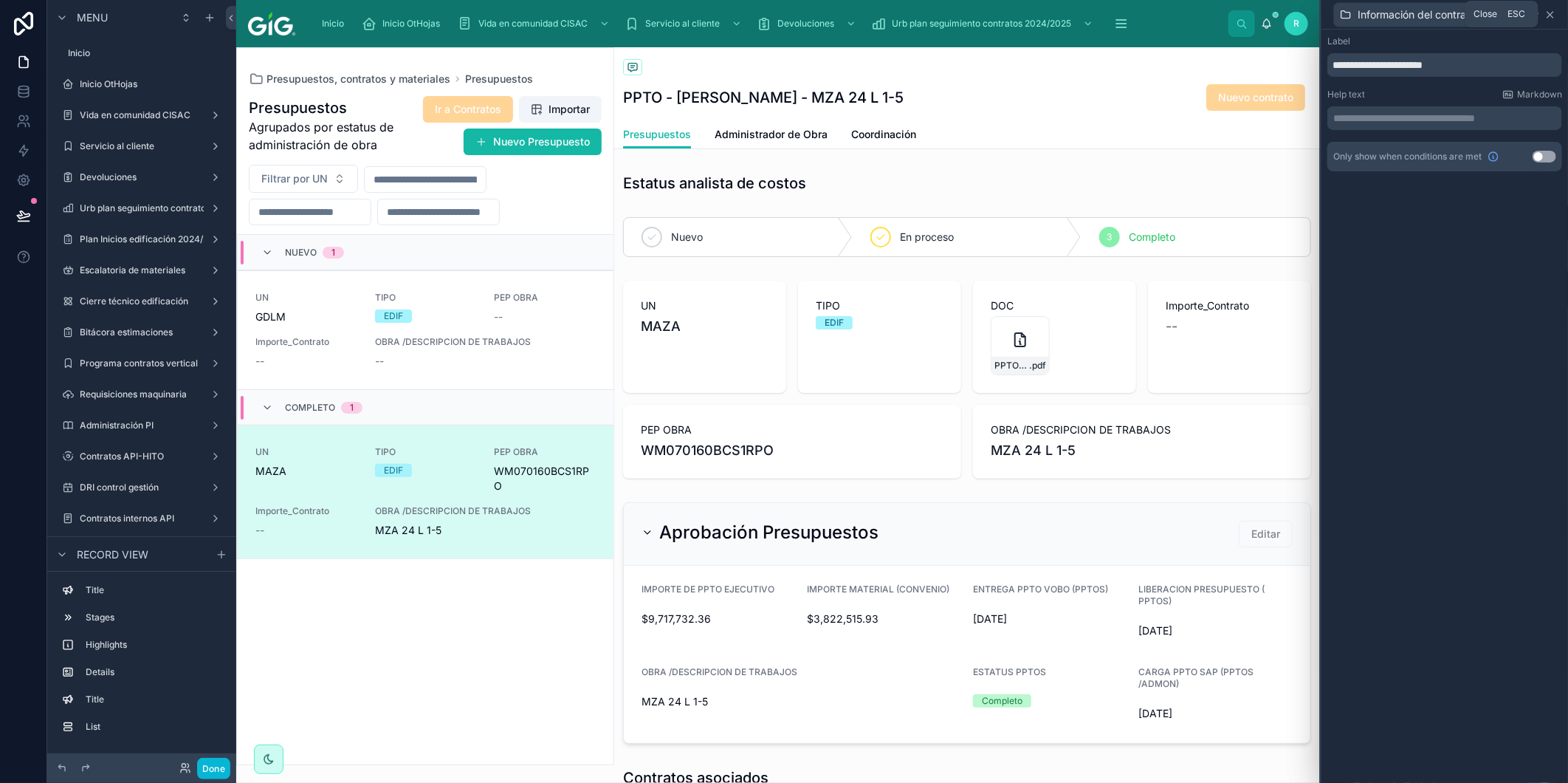
click at [1553, 19] on icon at bounding box center [1550, 14] width 12 height 12
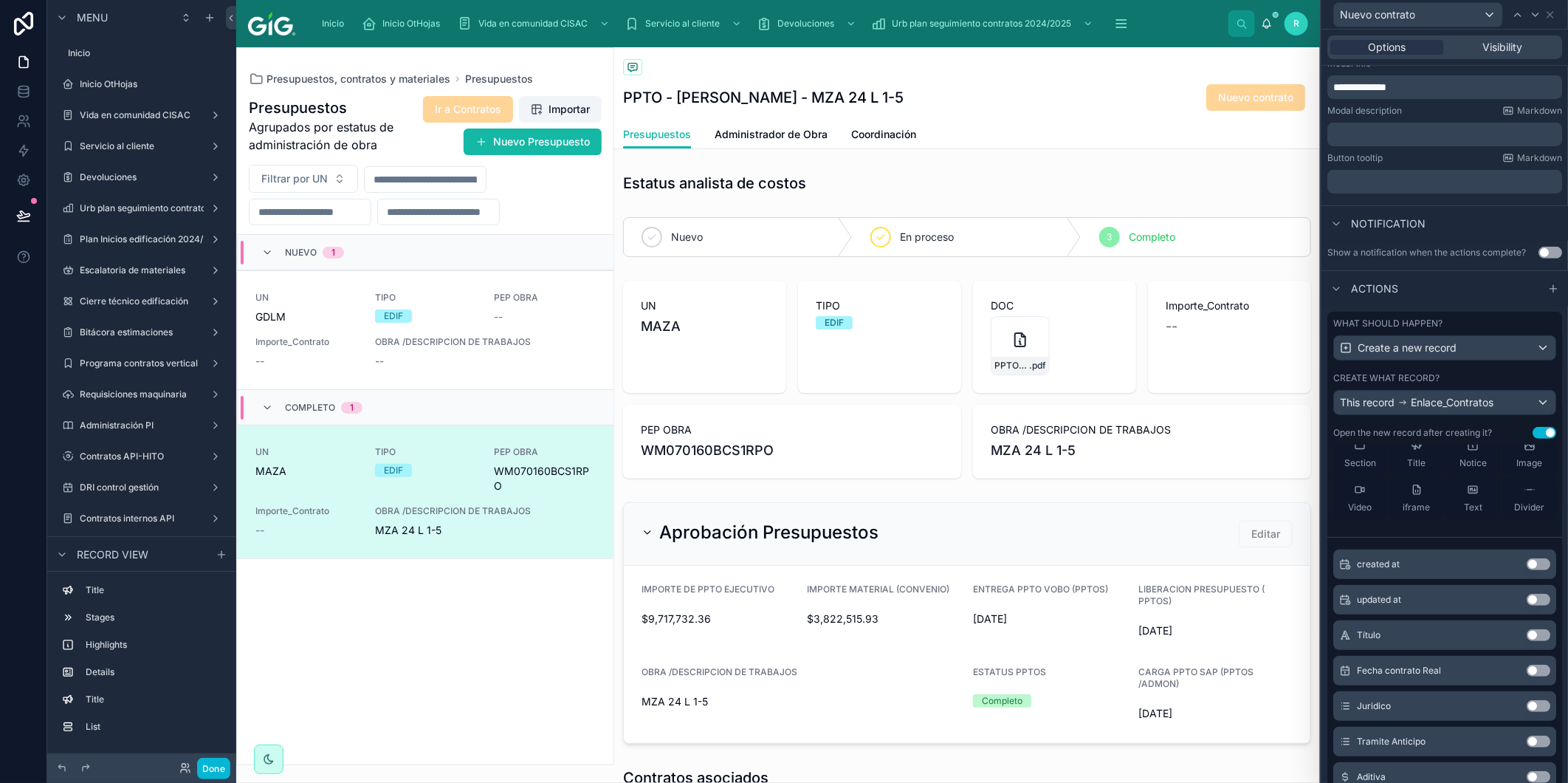
scroll to position [739, 0]
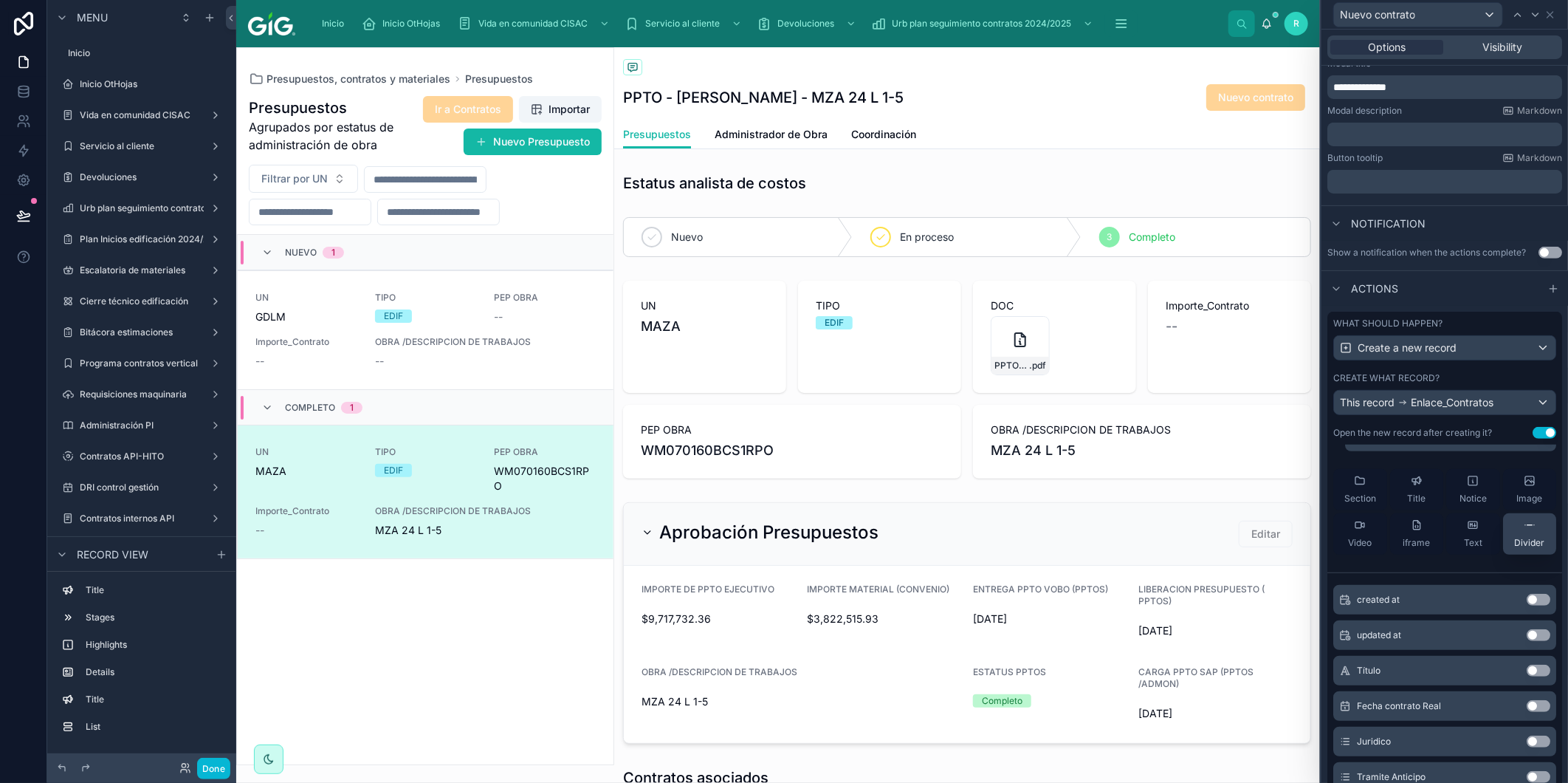
click at [1524, 531] on icon at bounding box center [1529, 525] width 12 height 12
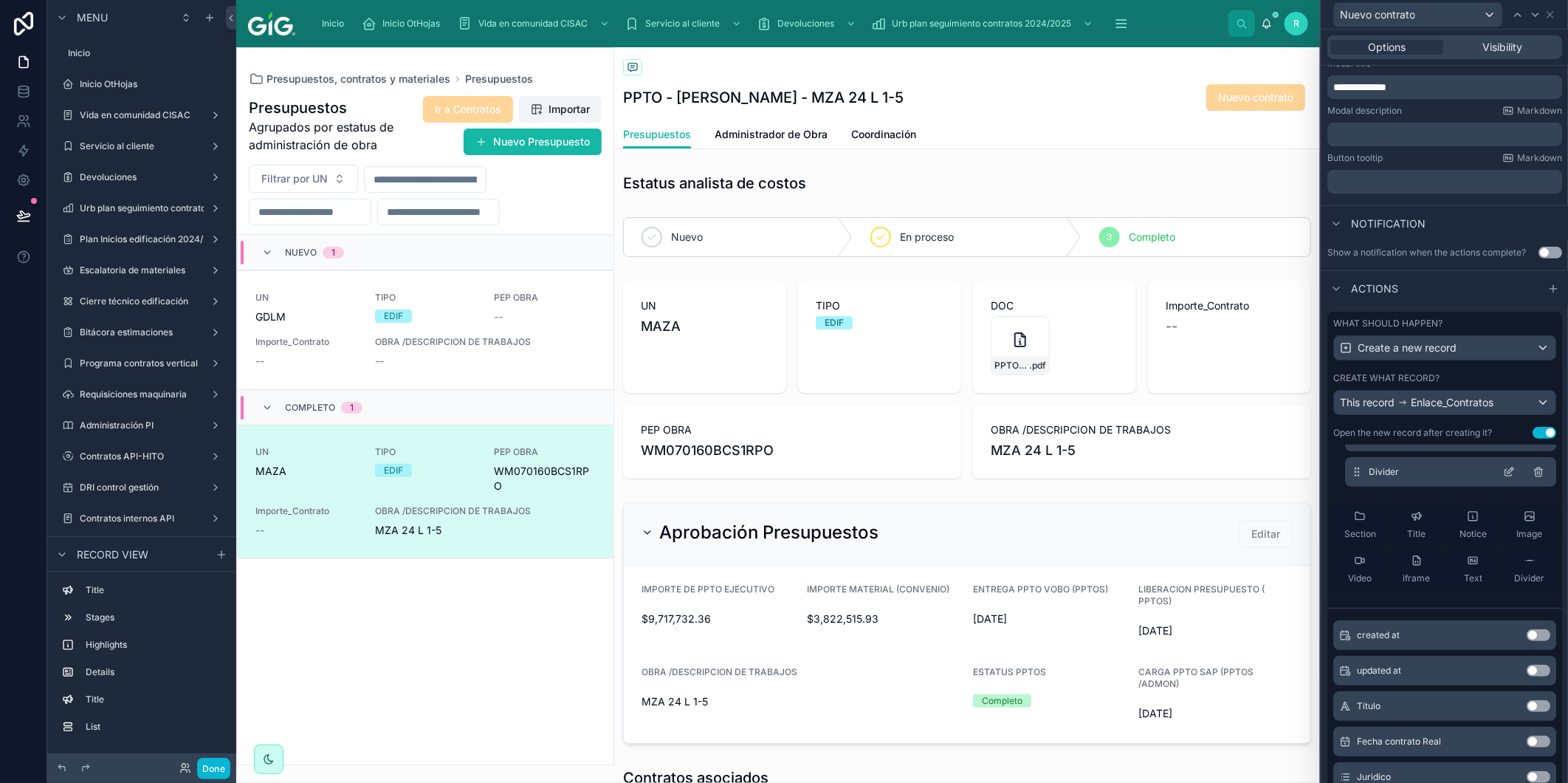
click at [1504, 478] on icon at bounding box center [1509, 472] width 12 height 12
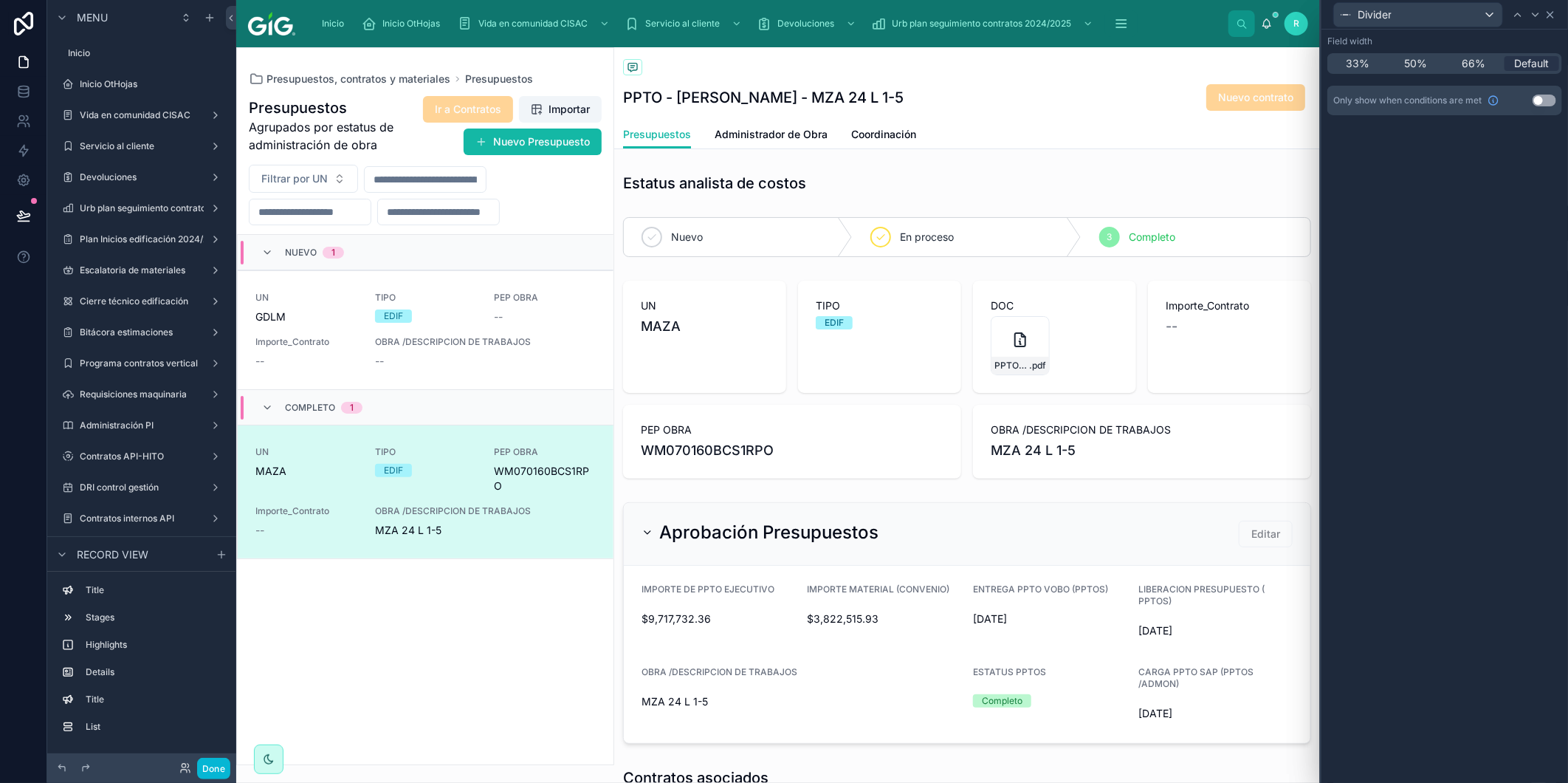
click at [1549, 9] on icon at bounding box center [1550, 14] width 12 height 12
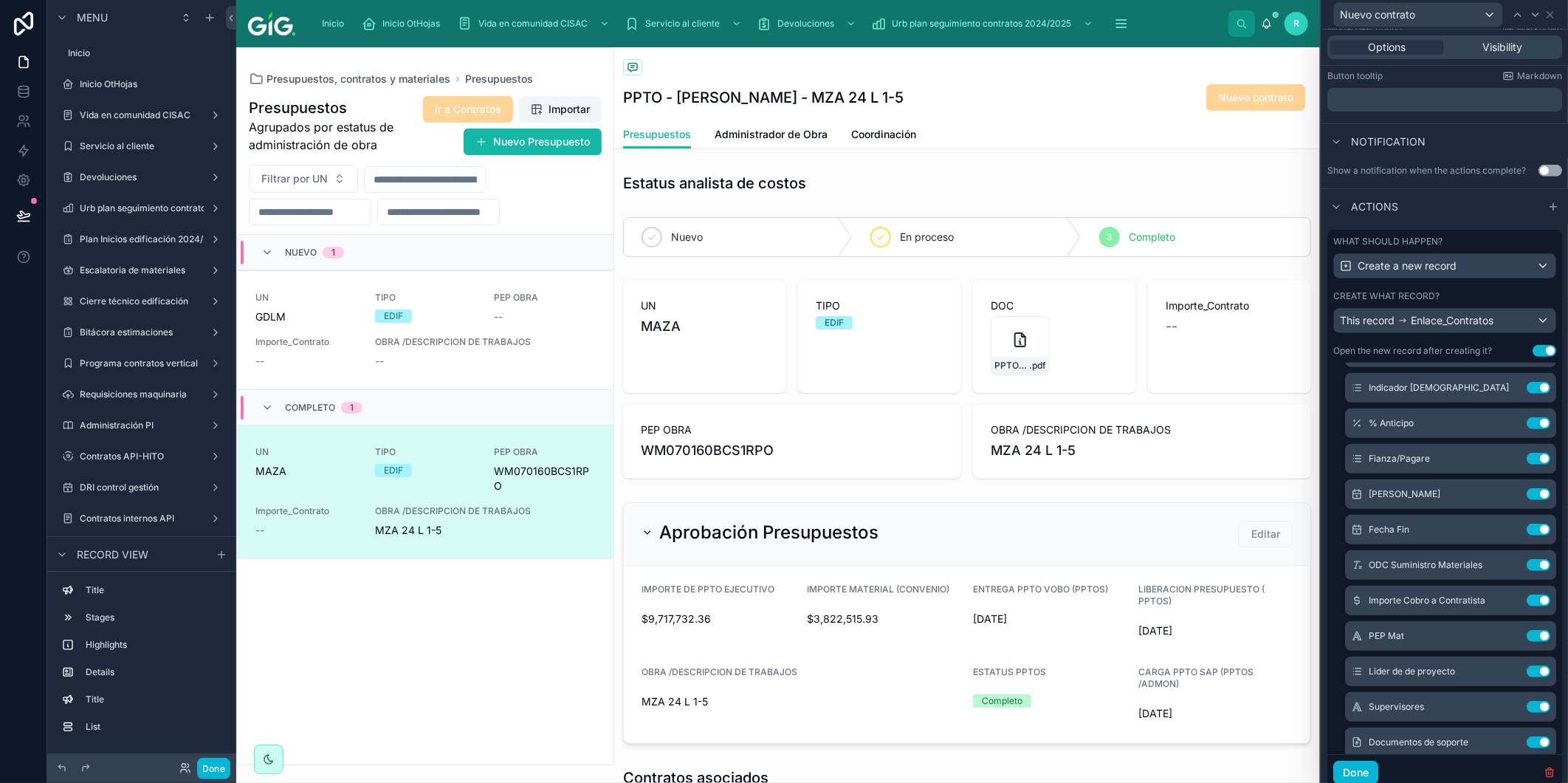
scroll to position [436, 0]
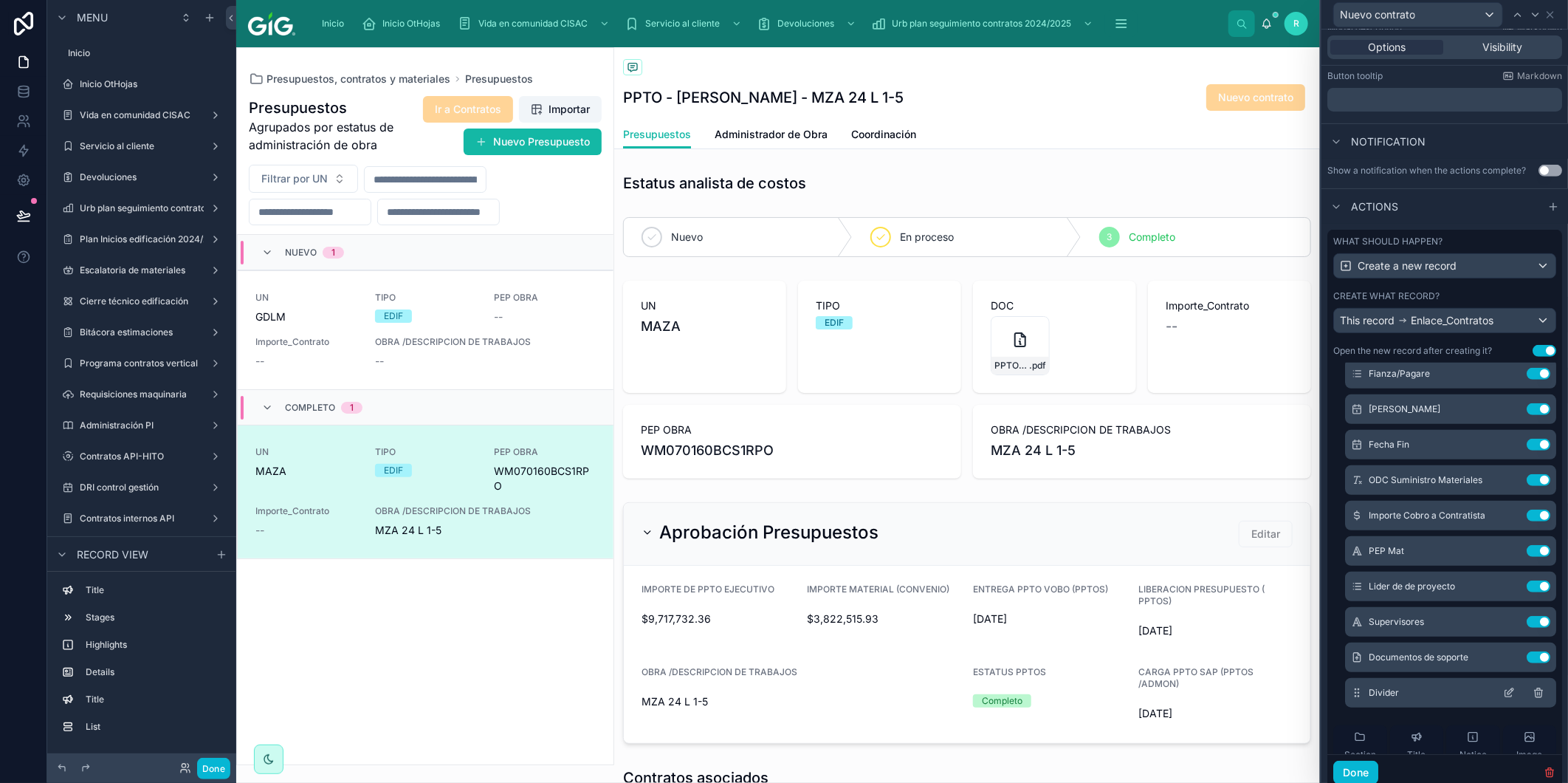
click at [1533, 698] on icon at bounding box center [1539, 692] width 12 height 12
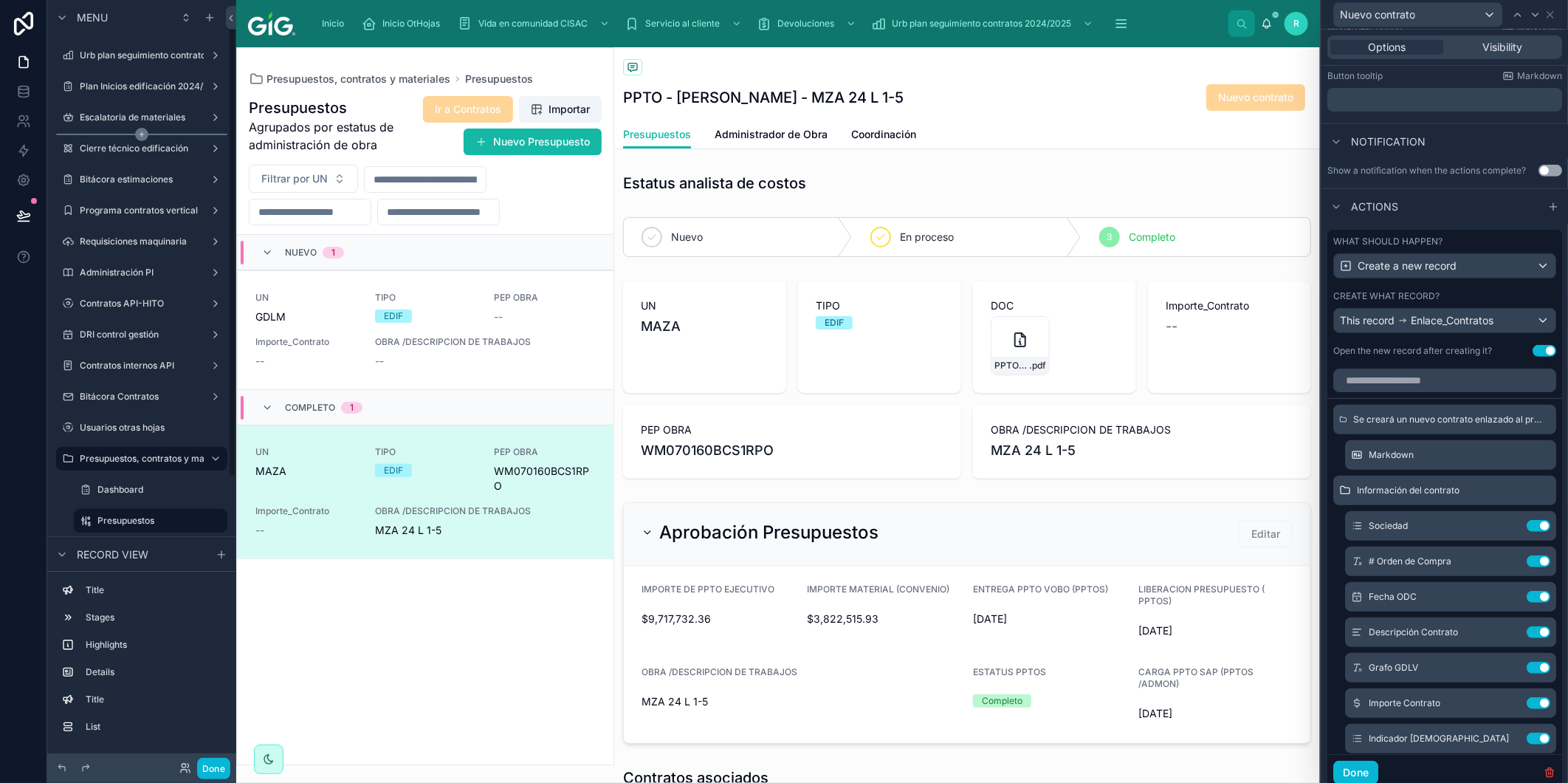
scroll to position [164, 0]
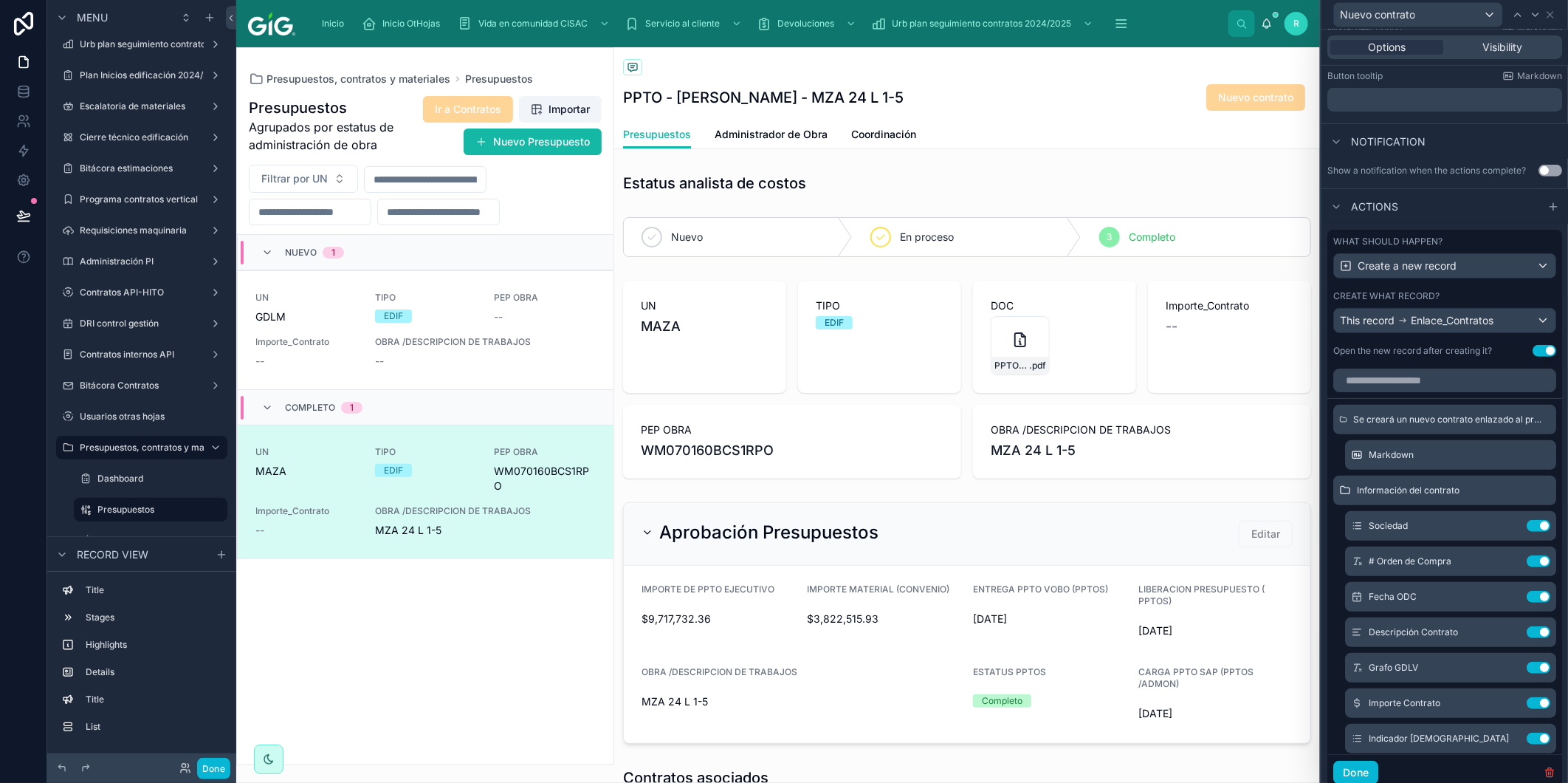
click at [552, 164] on div at bounding box center [425, 406] width 376 height 716
click at [561, 141] on button "Nuevo Presupuesto" at bounding box center [533, 142] width 138 height 26
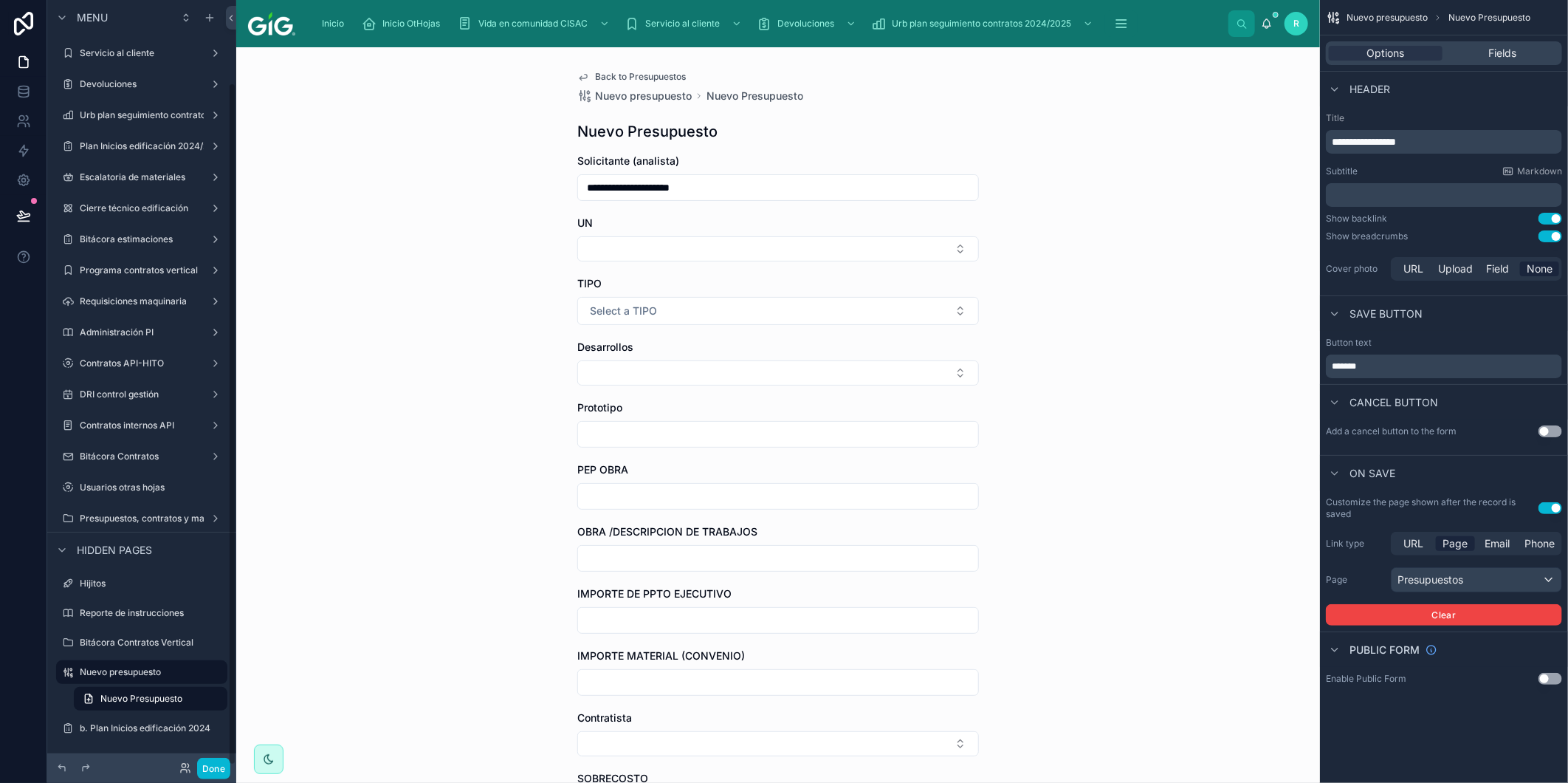
scroll to position [92, 0]
drag, startPoint x: 159, startPoint y: 510, endPoint x: 154, endPoint y: 397, distance: 113.1
click at [159, 513] on div "Presupuestos, contratos y materiales" at bounding box center [142, 518] width 124 height 12
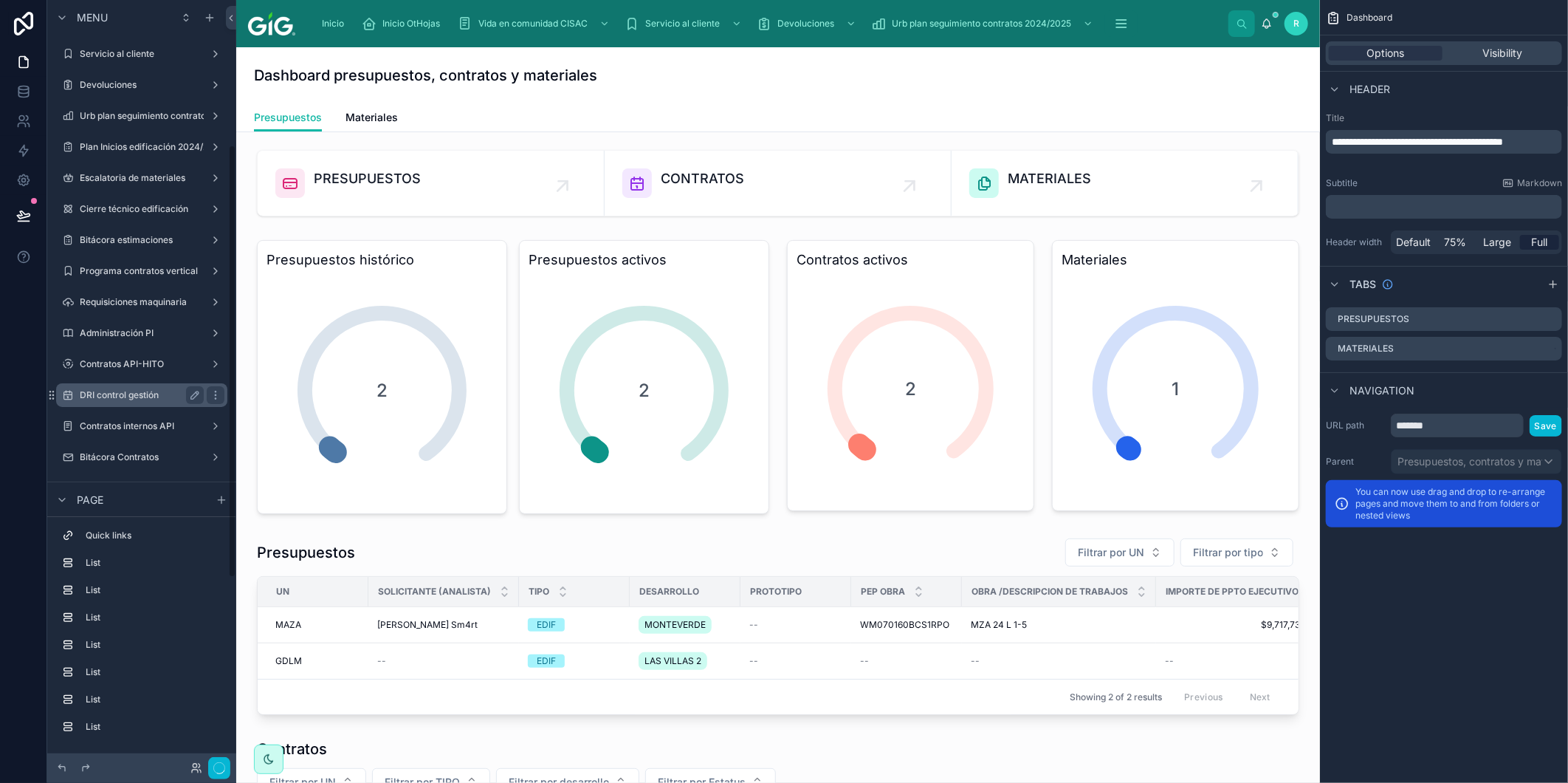
scroll to position [256, 0]
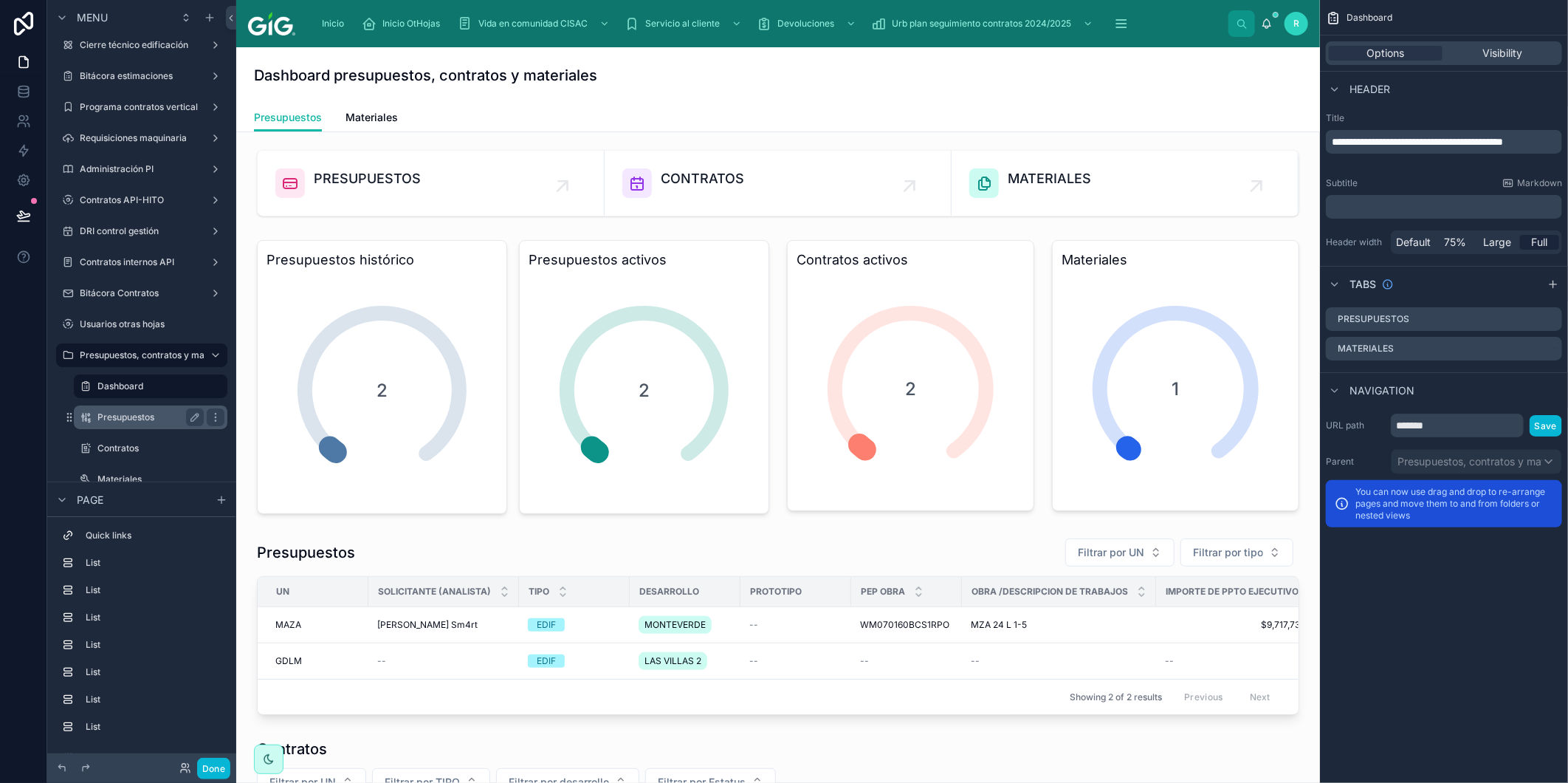
click at [138, 415] on label "Presupuestos" at bounding box center [147, 417] width 100 height 12
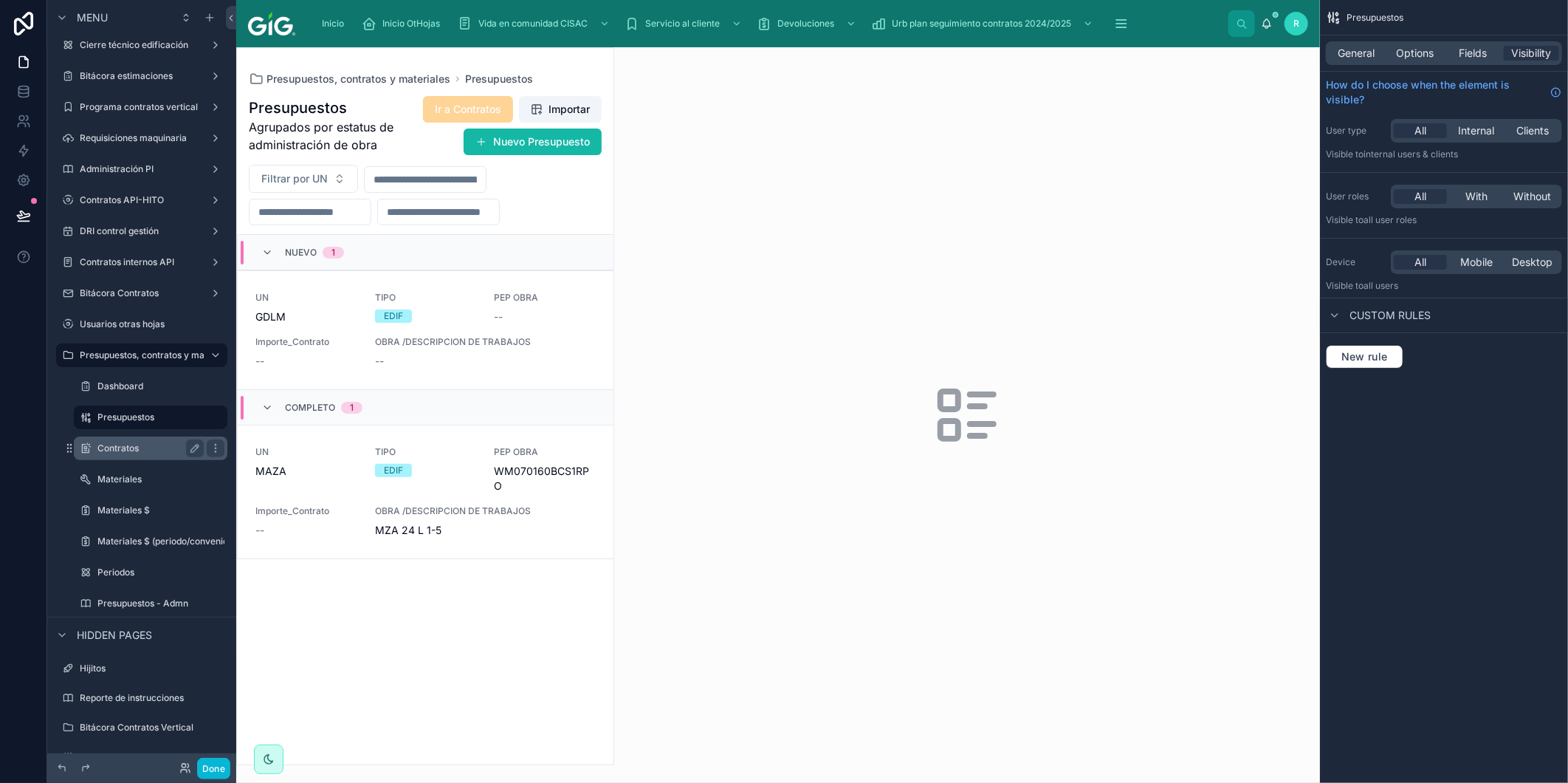
click at [156, 449] on label "Contratos" at bounding box center [147, 448] width 100 height 12
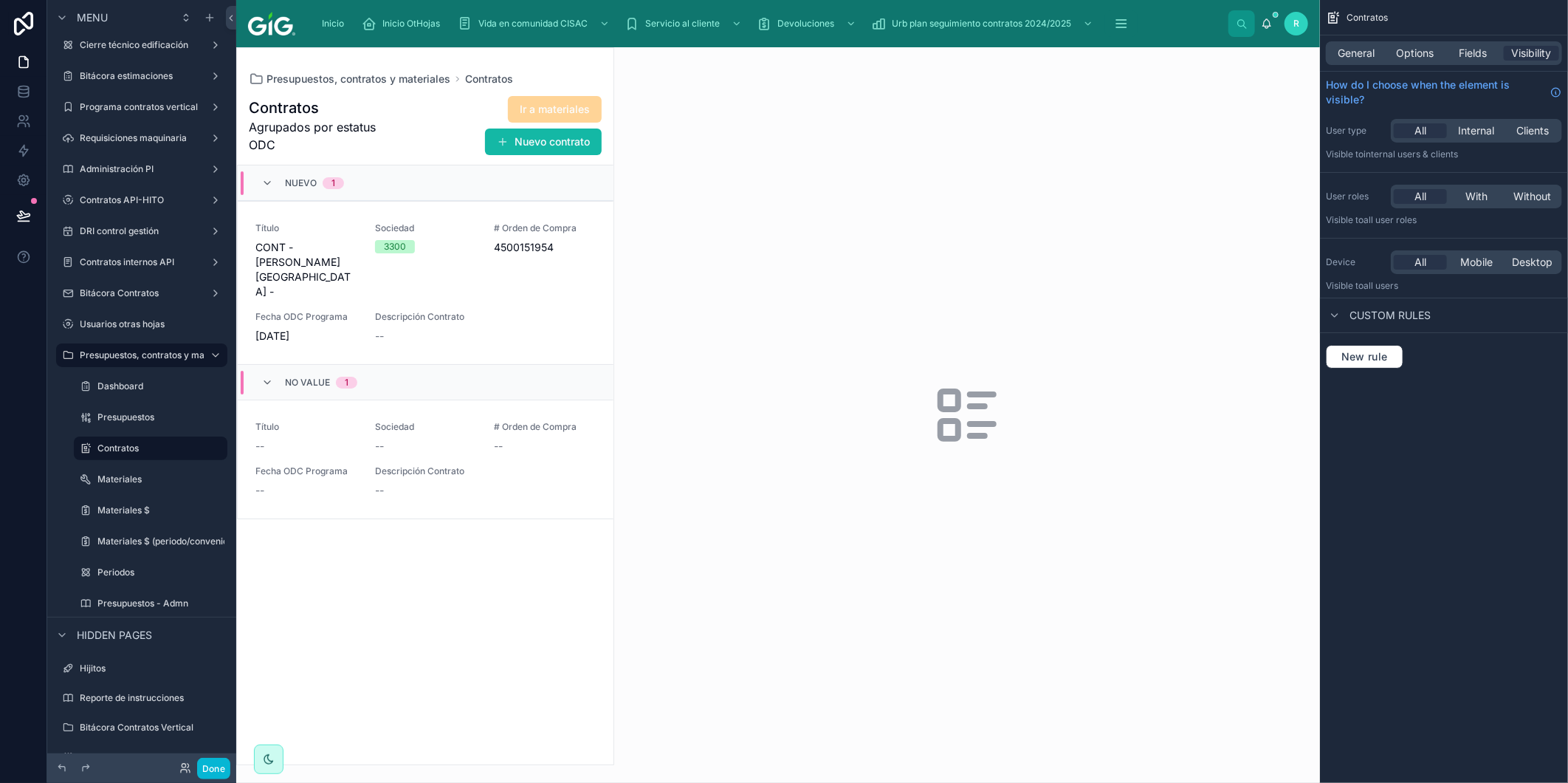
click at [567, 305] on div at bounding box center [425, 406] width 376 height 716
click at [534, 311] on div "Descripción Contrato --" at bounding box center [485, 327] width 221 height 33
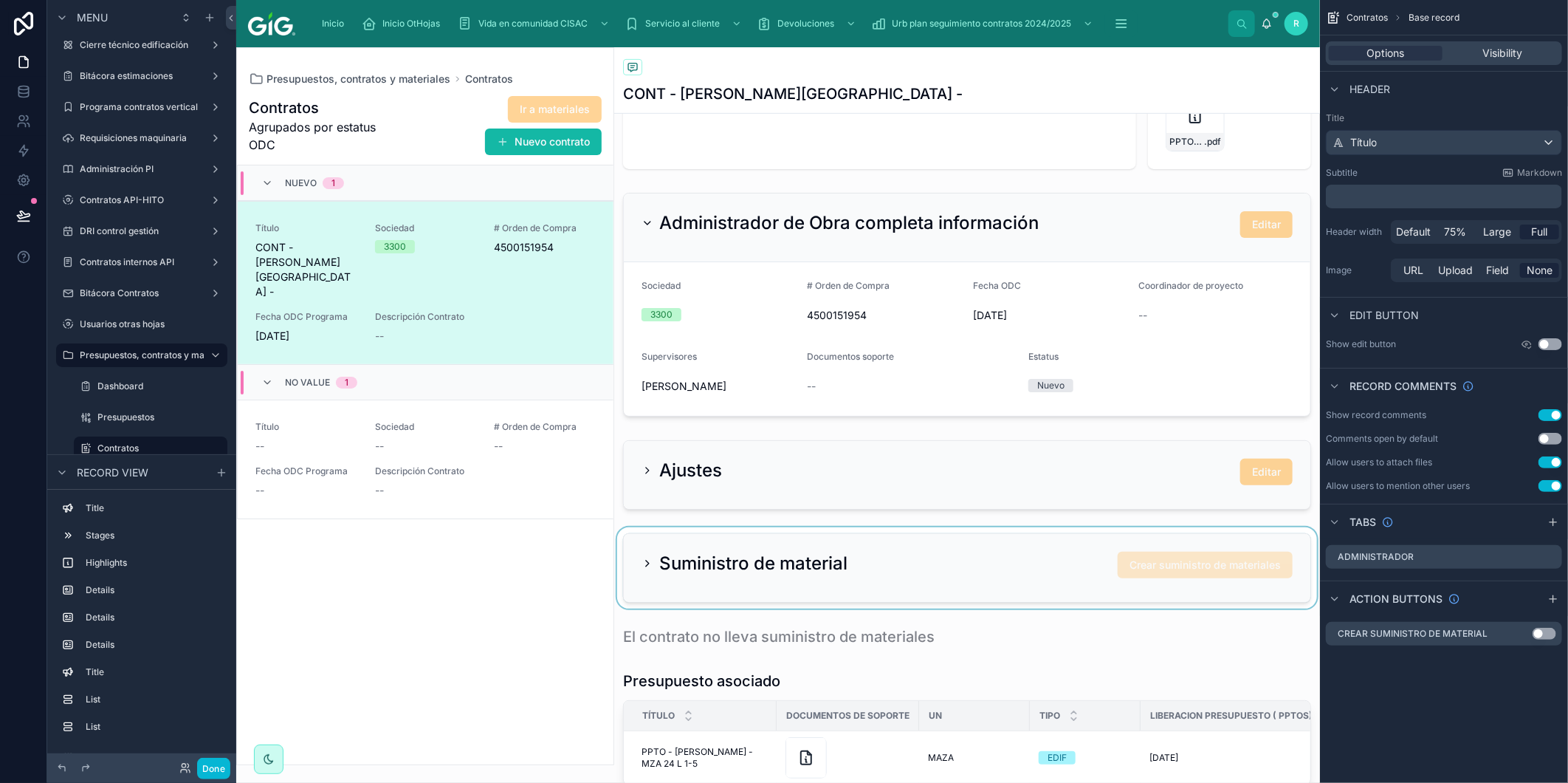
scroll to position [410, 0]
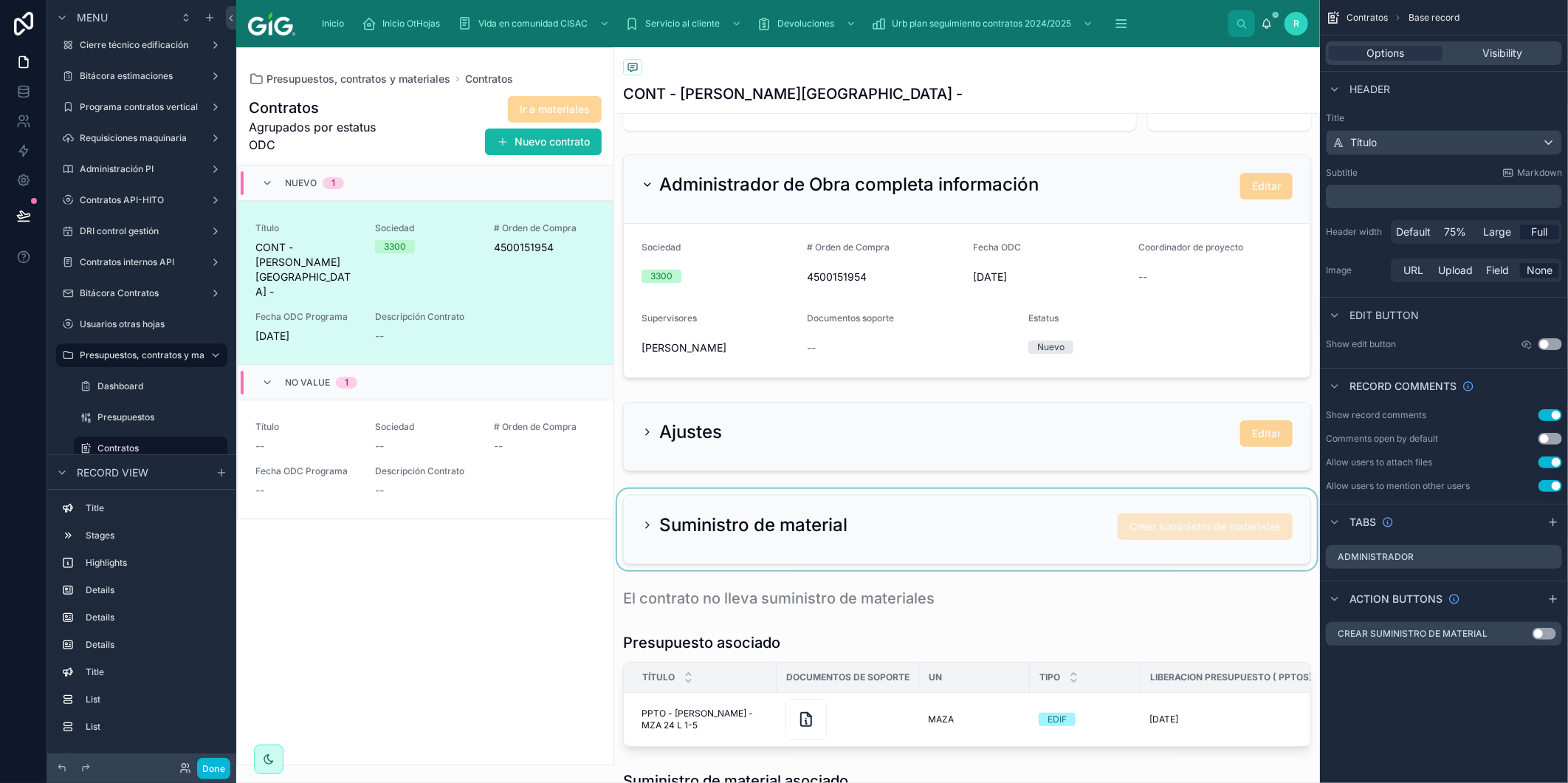
click at [919, 518] on div at bounding box center [967, 529] width 706 height 81
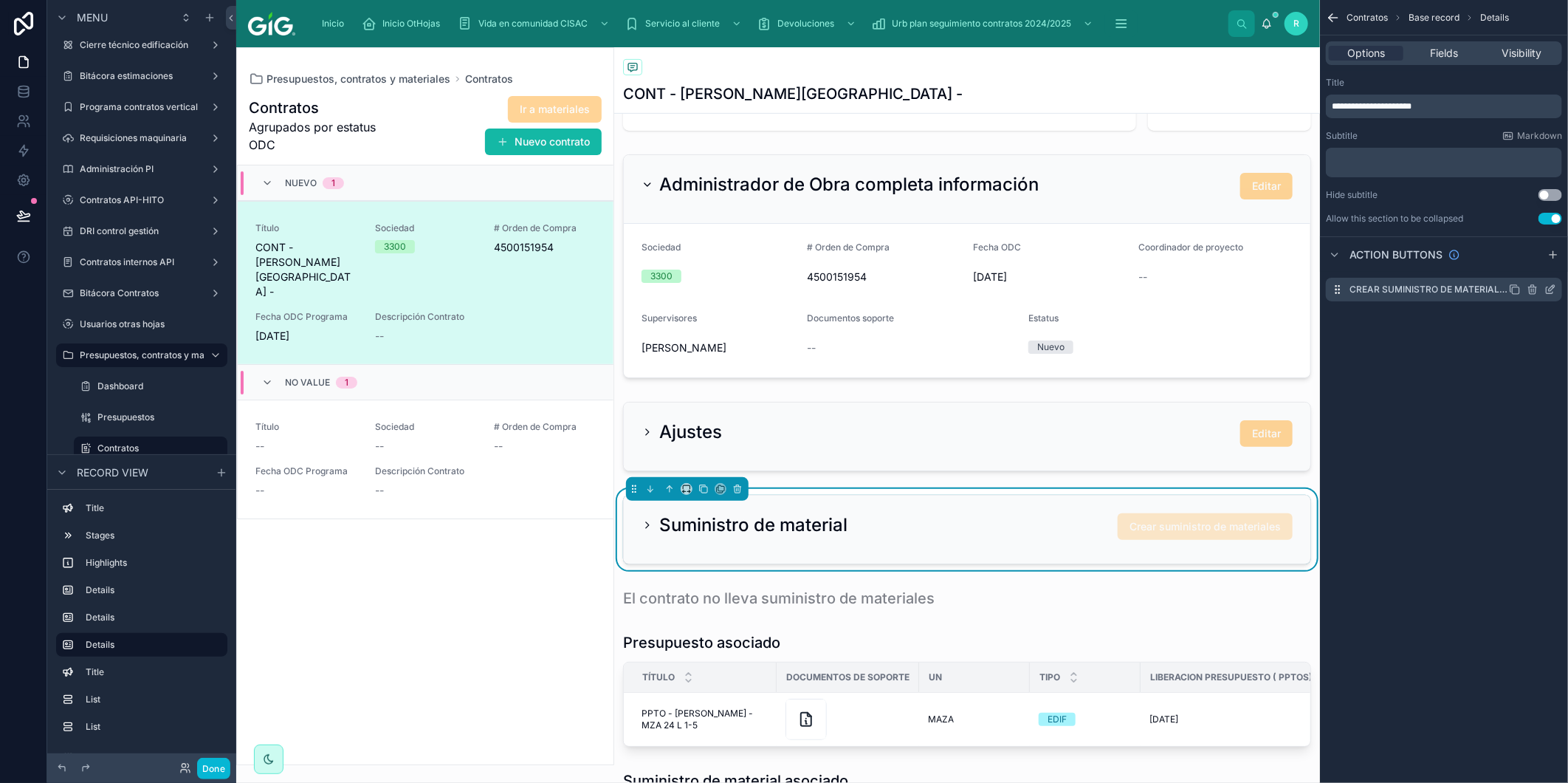
click at [1552, 286] on icon "scrollable content" at bounding box center [1553, 286] width 2 height 2
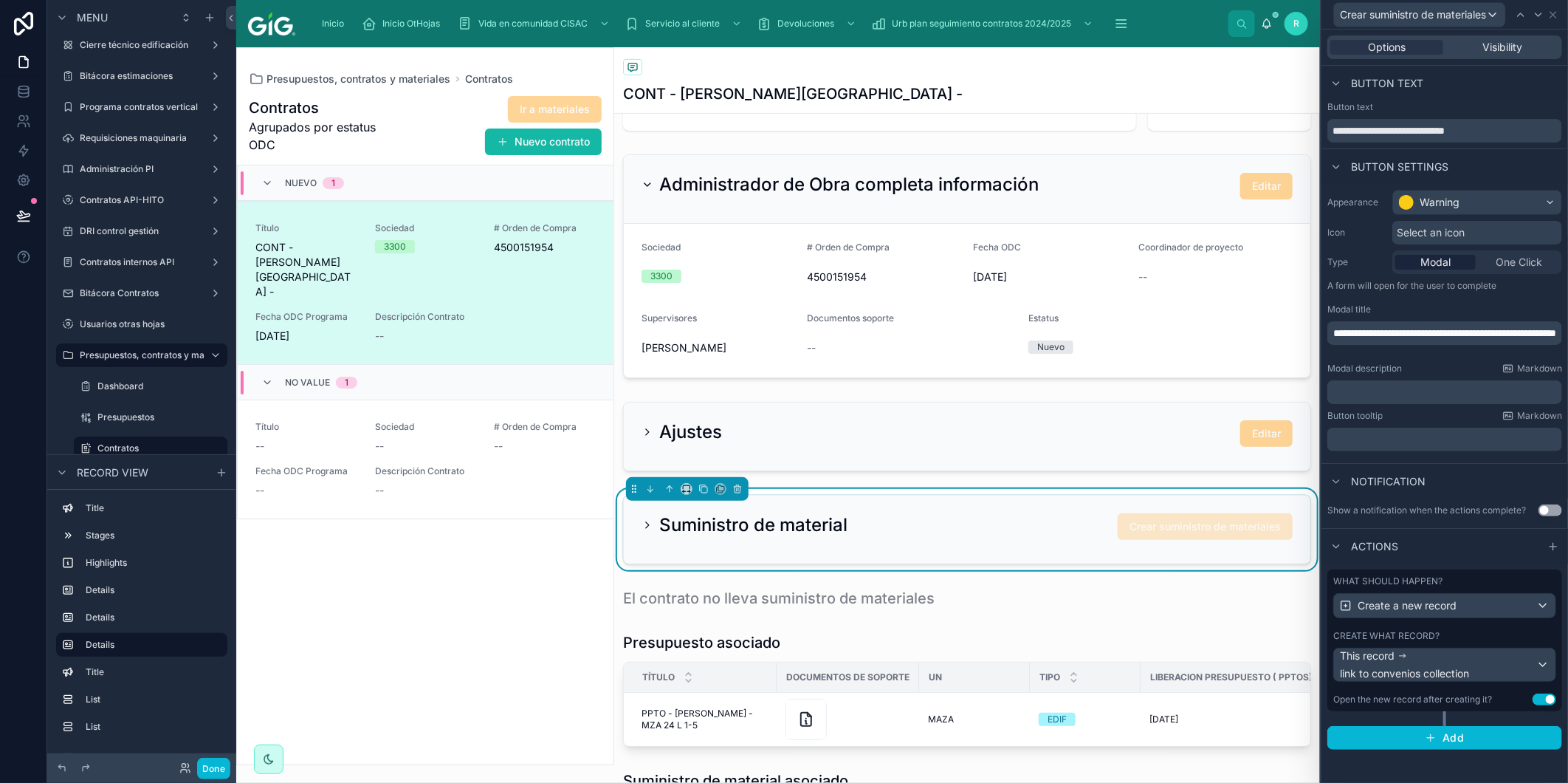
click at [1530, 38] on div "Options Visibility" at bounding box center [1445, 47] width 235 height 23
click at [1525, 40] on div "Visibility" at bounding box center [1503, 47] width 113 height 15
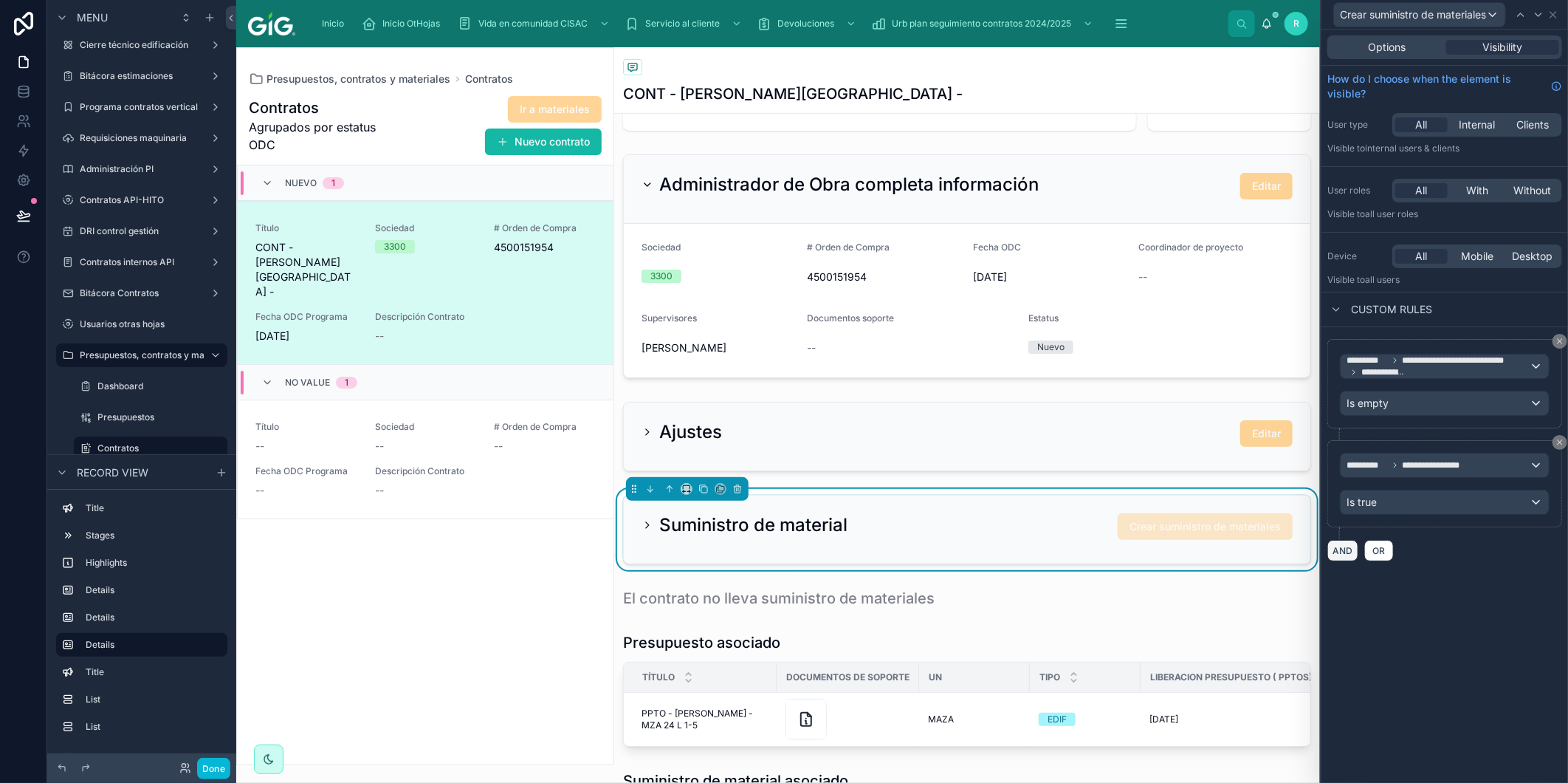
click at [1348, 549] on button "AND" at bounding box center [1343, 551] width 31 height 22
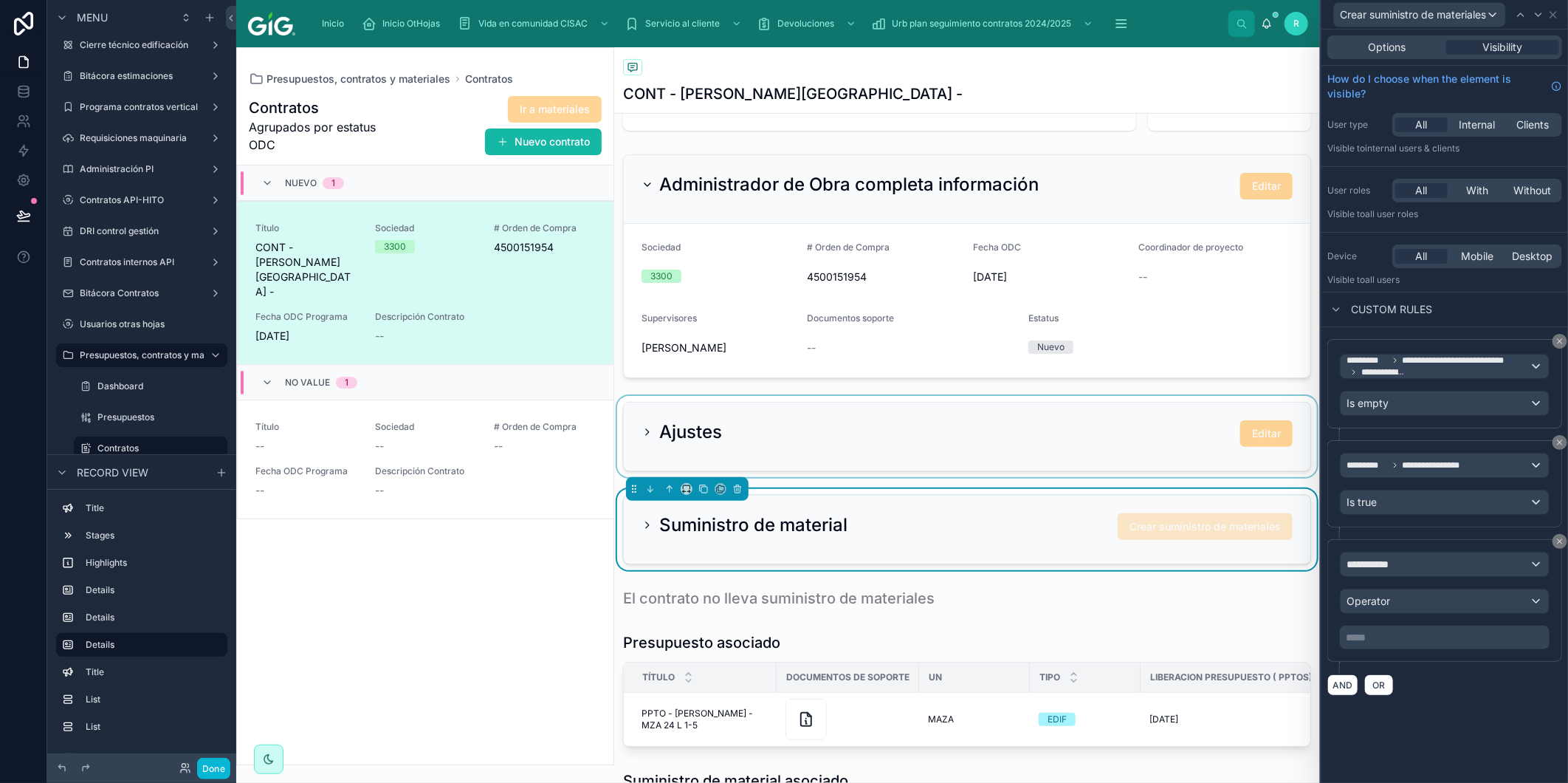
click at [680, 421] on div at bounding box center [967, 436] width 706 height 81
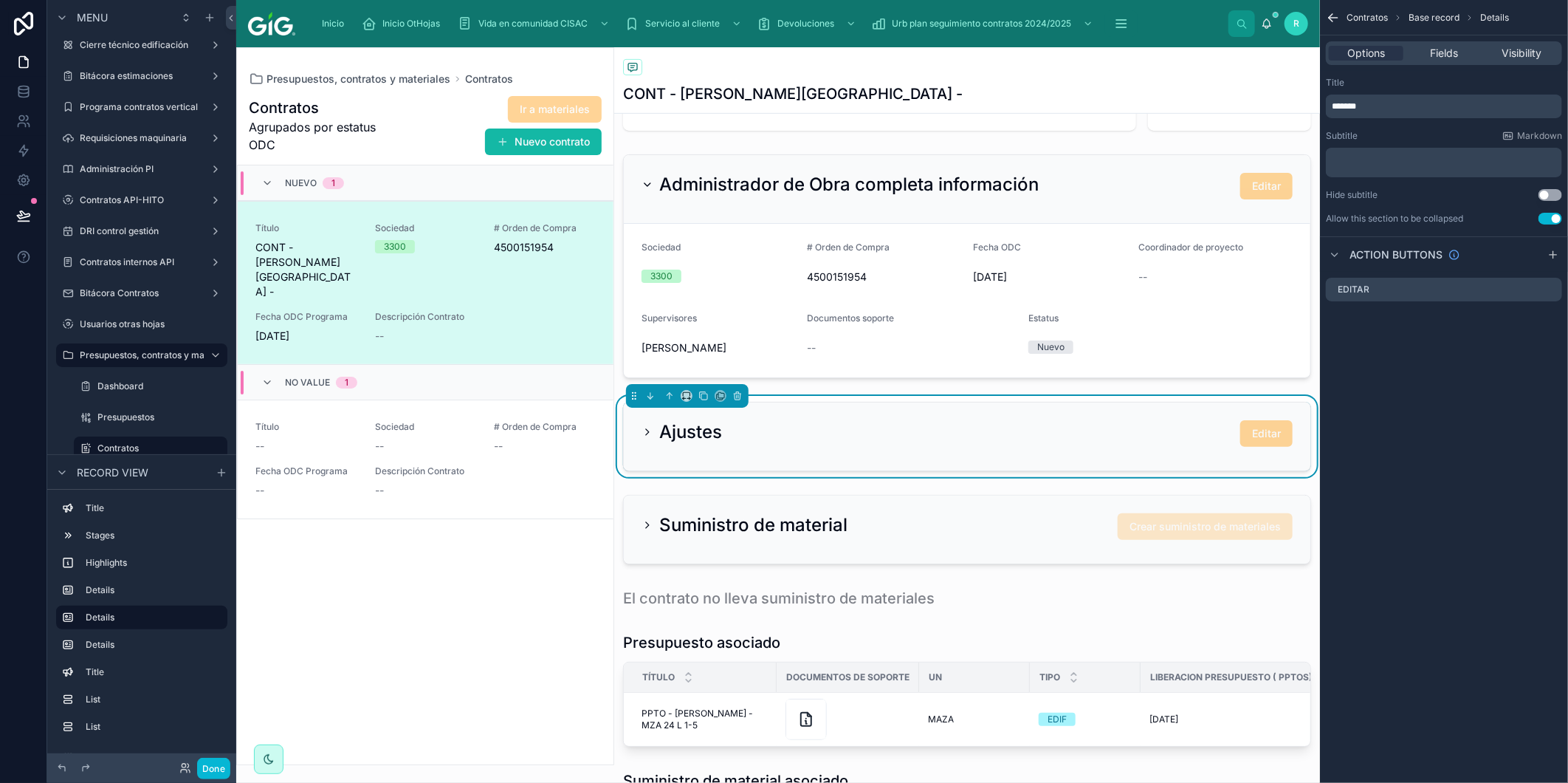
click at [1392, 106] on p "*******" at bounding box center [1445, 106] width 227 height 12
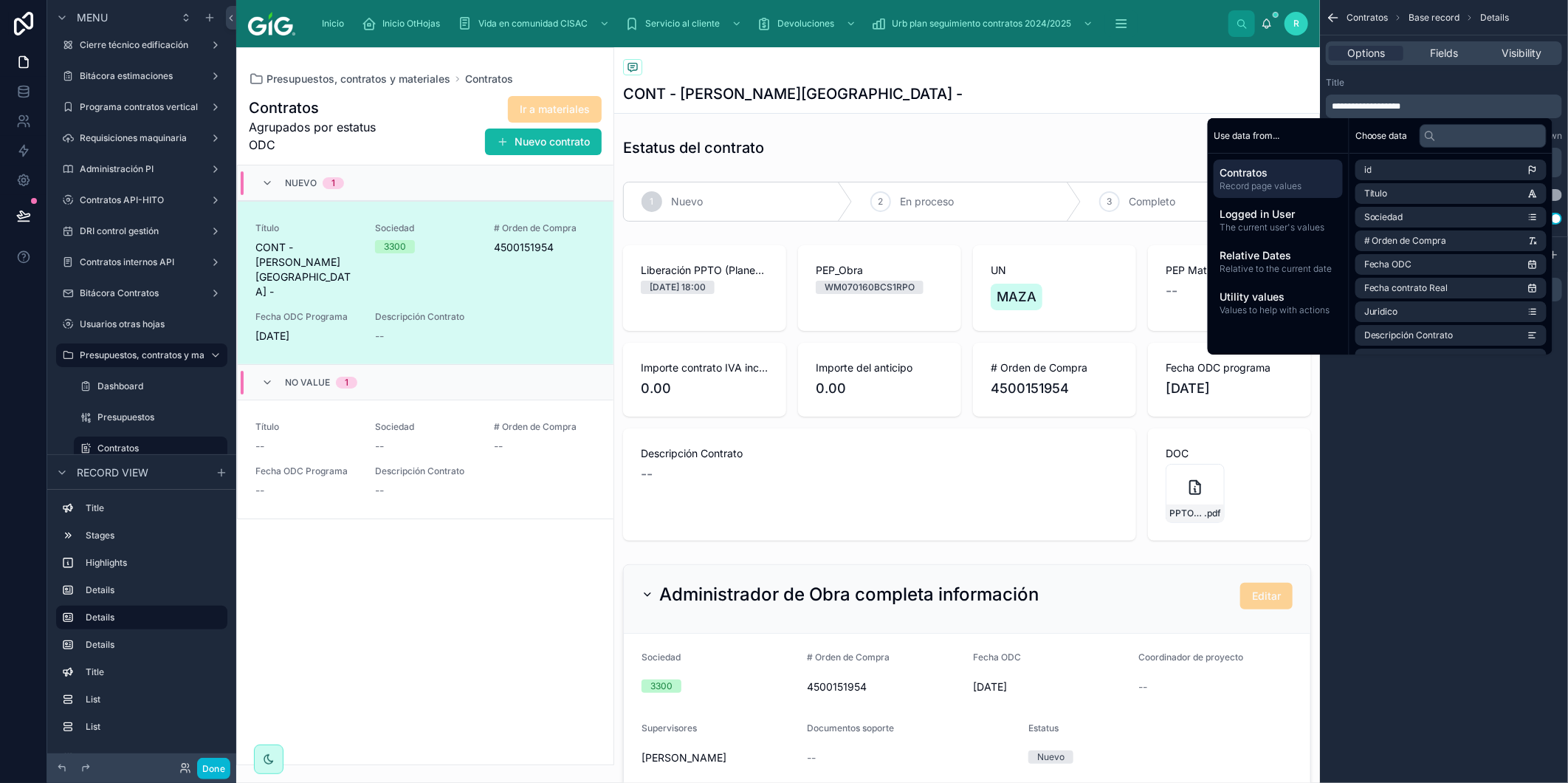
click at [1480, 436] on div "**********" at bounding box center [1445, 391] width 248 height 783
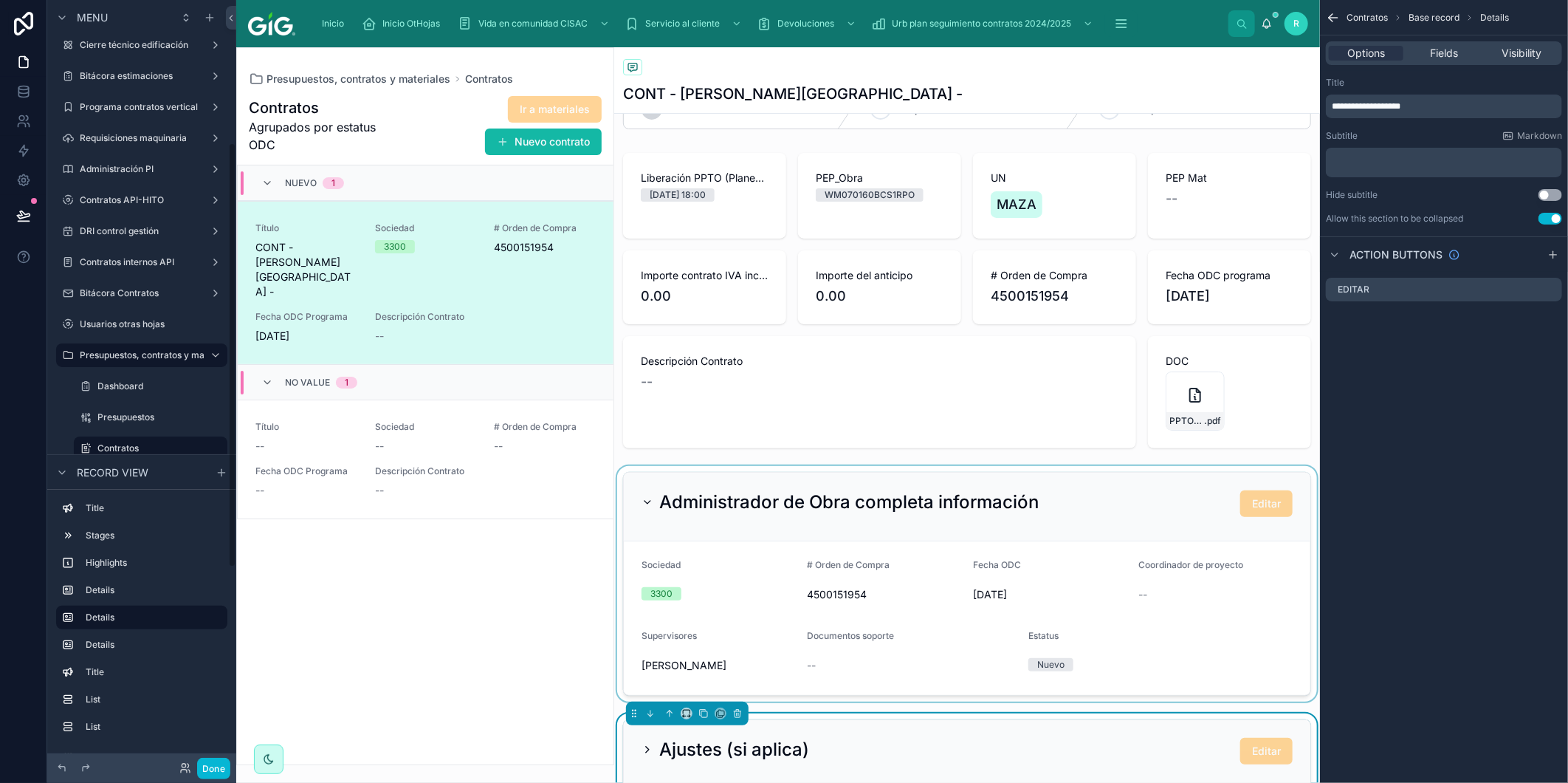
scroll to position [164, 0]
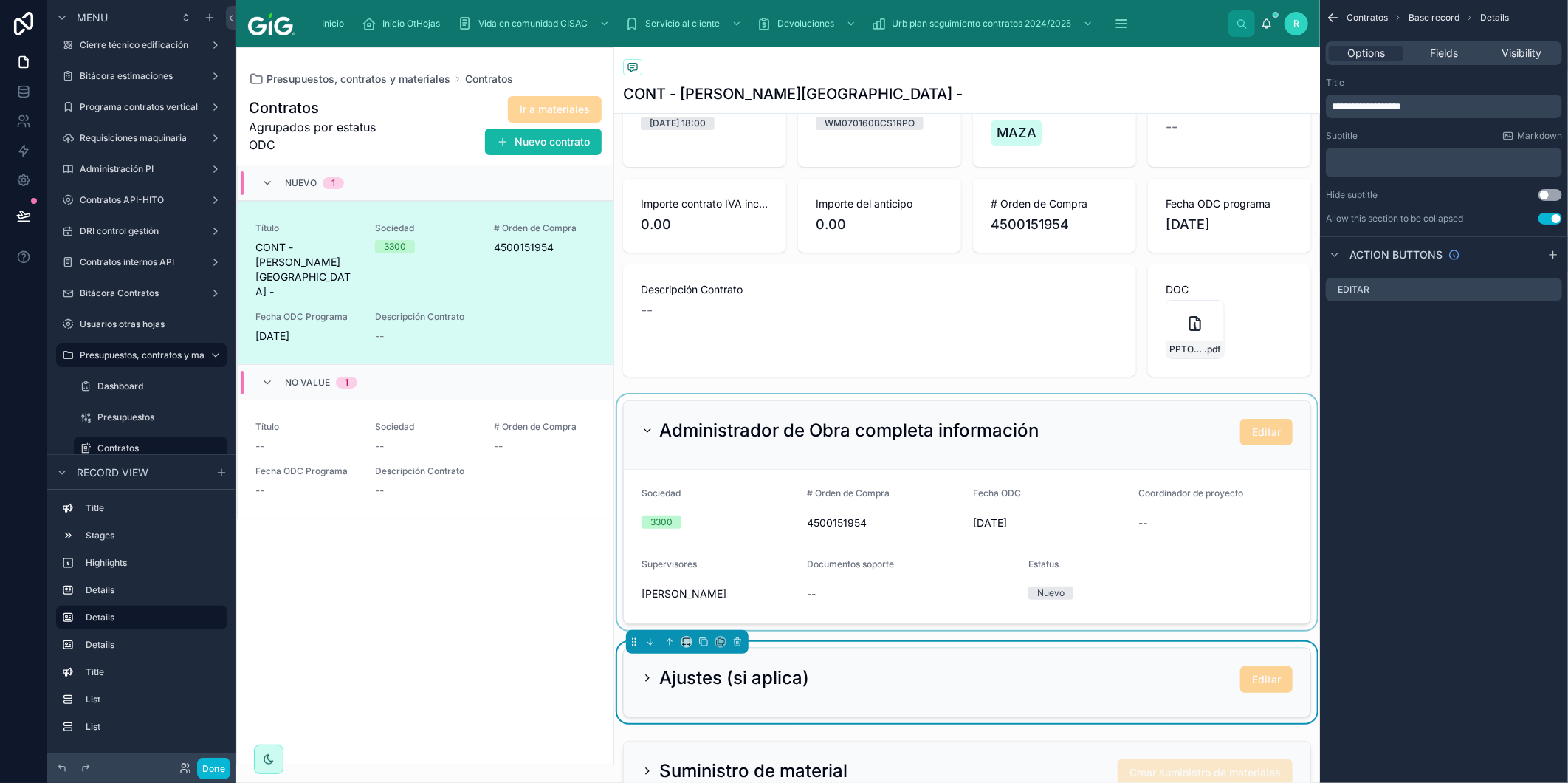
click at [674, 445] on div at bounding box center [967, 512] width 706 height 236
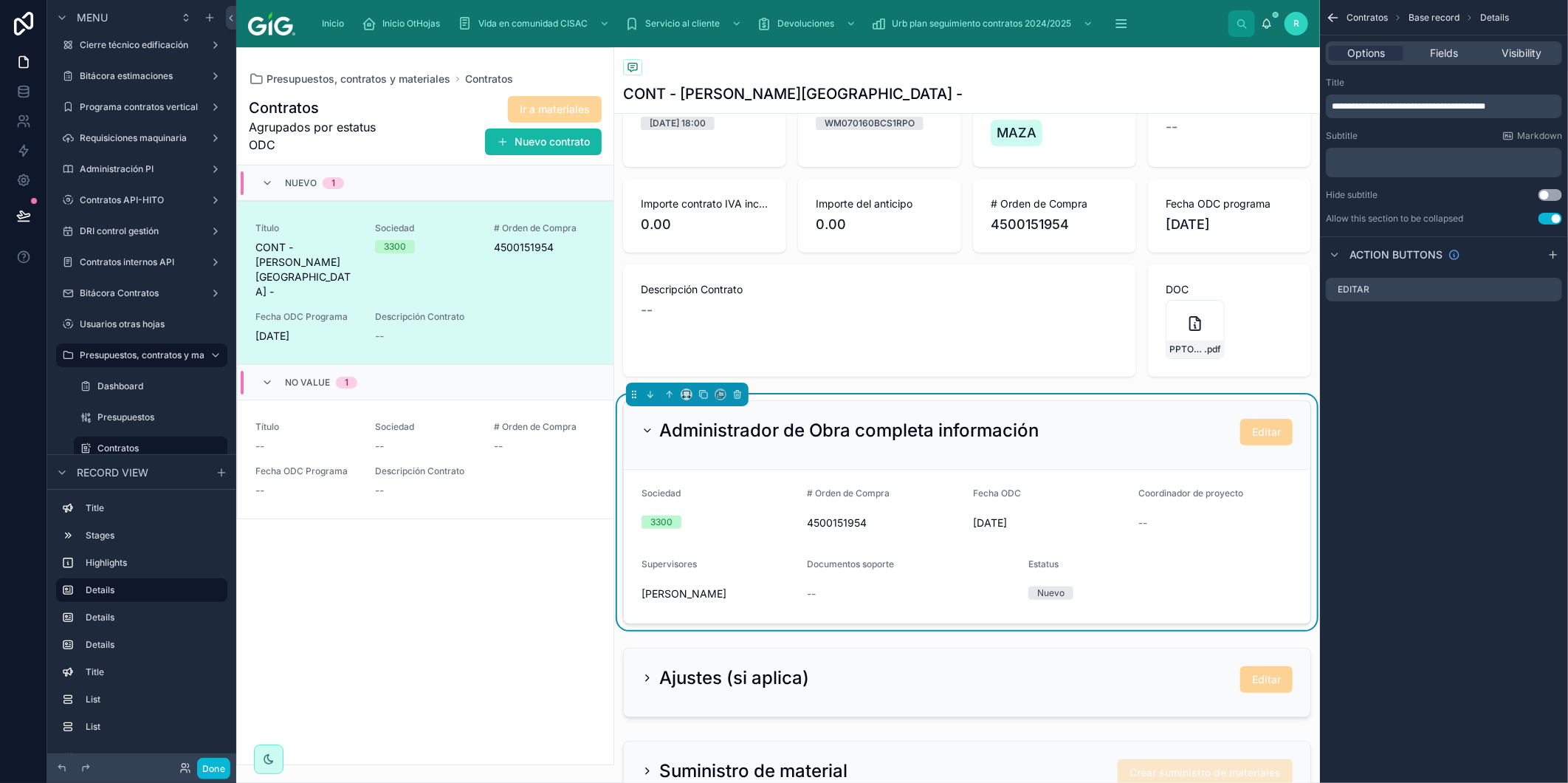
click at [649, 429] on icon at bounding box center [647, 430] width 12 height 12
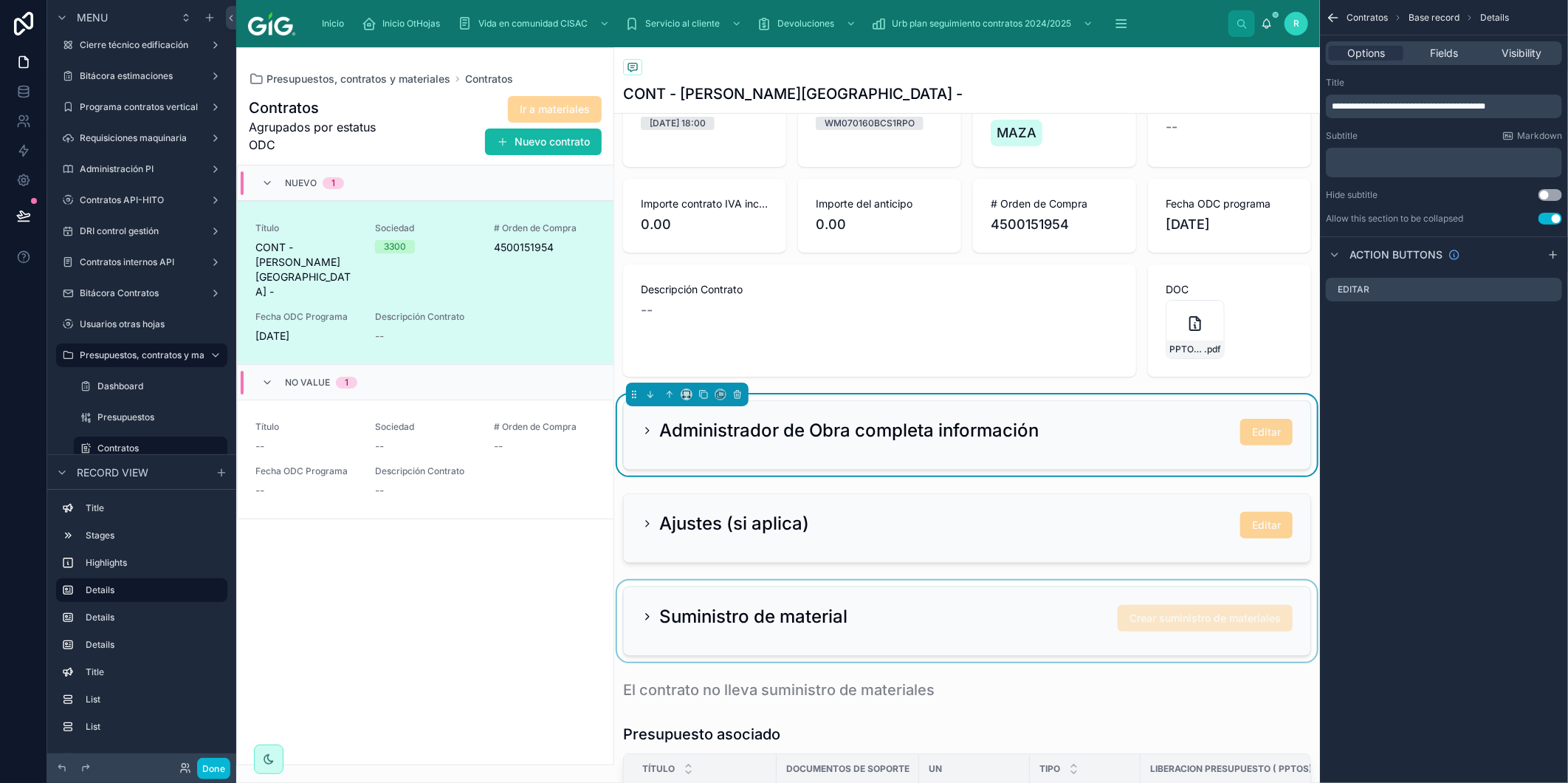
click at [951, 612] on div at bounding box center [967, 621] width 706 height 81
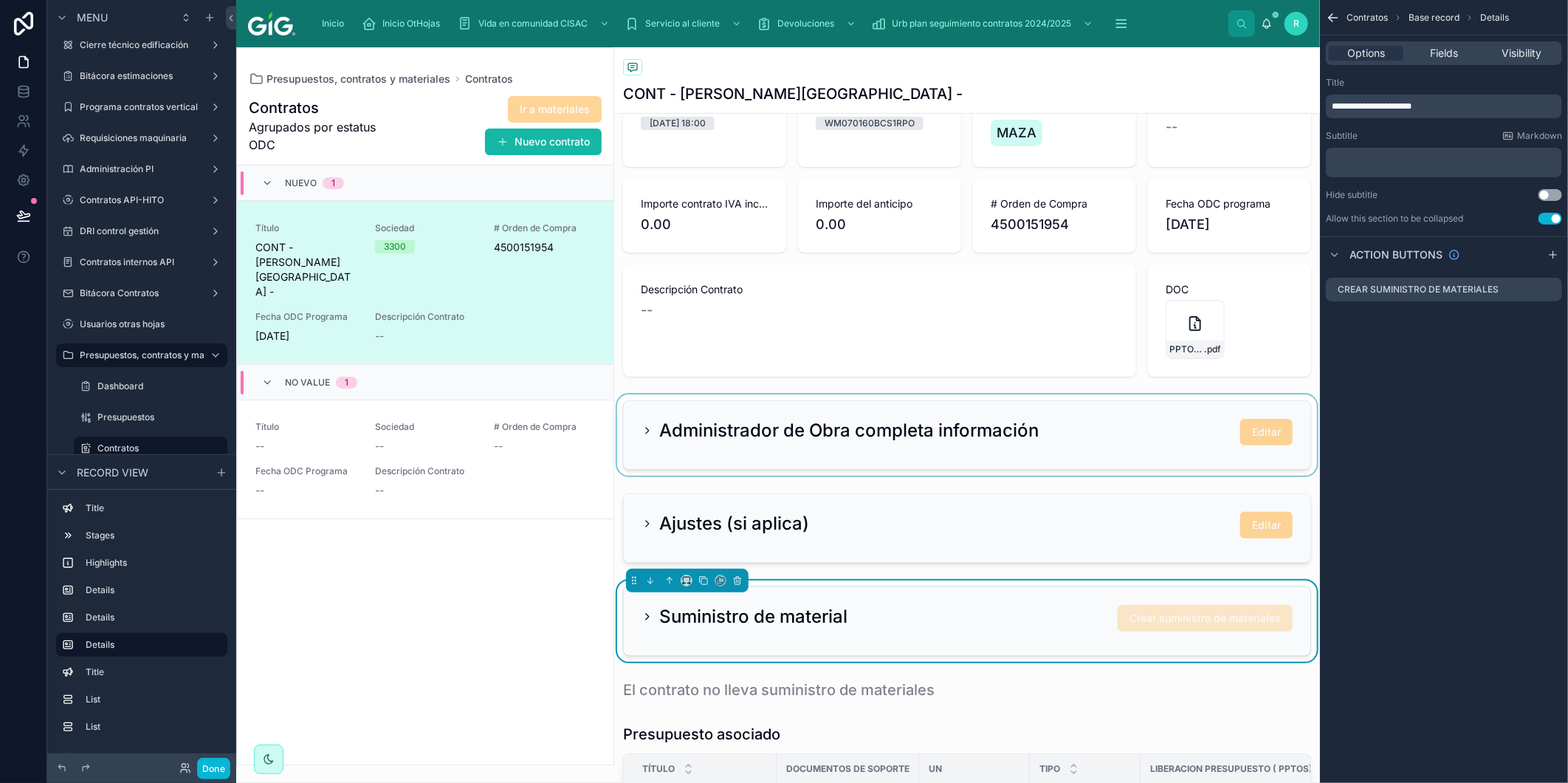
click at [662, 439] on div at bounding box center [967, 435] width 706 height 81
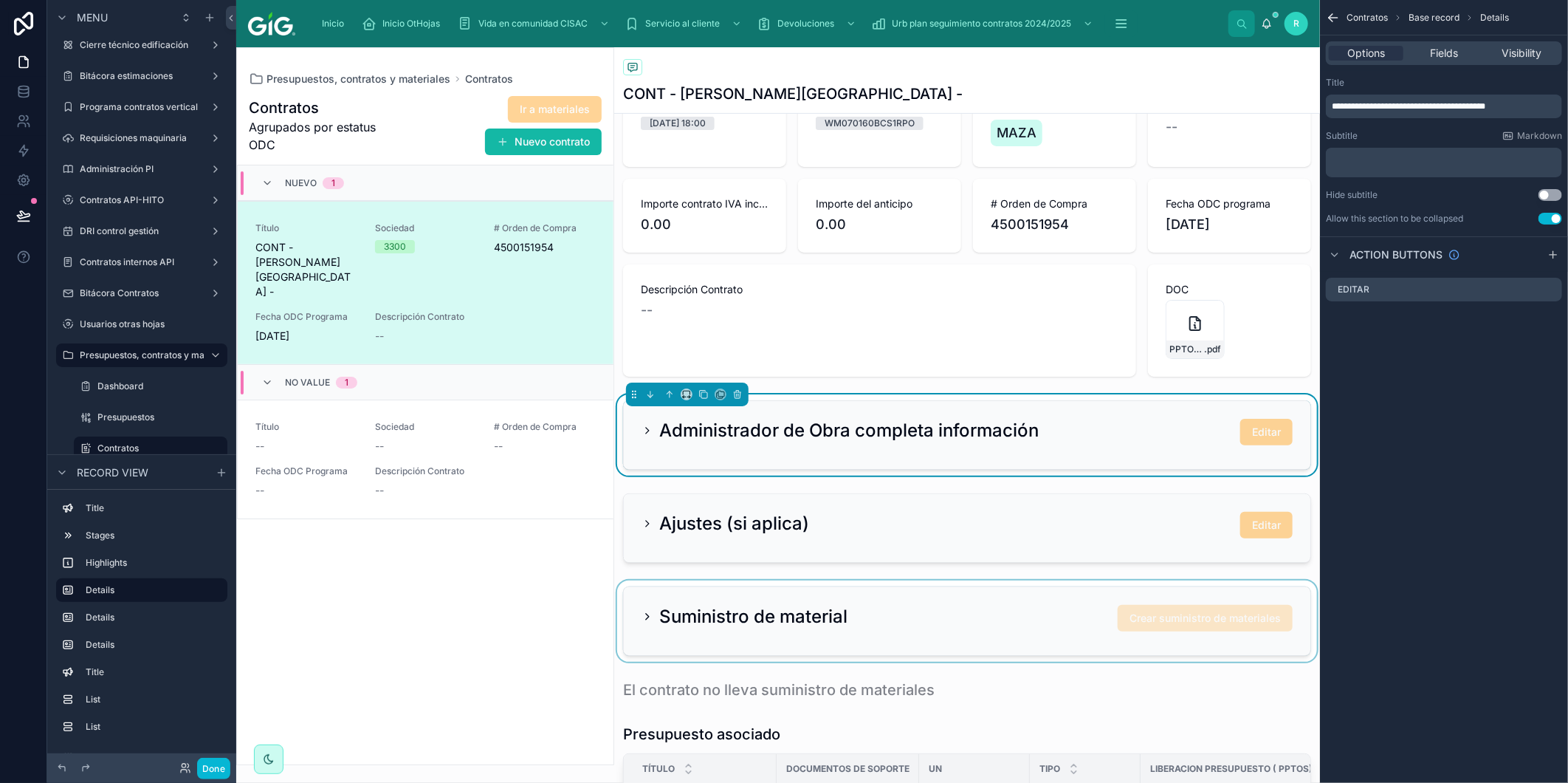
click at [648, 428] on icon at bounding box center [647, 430] width 12 height 12
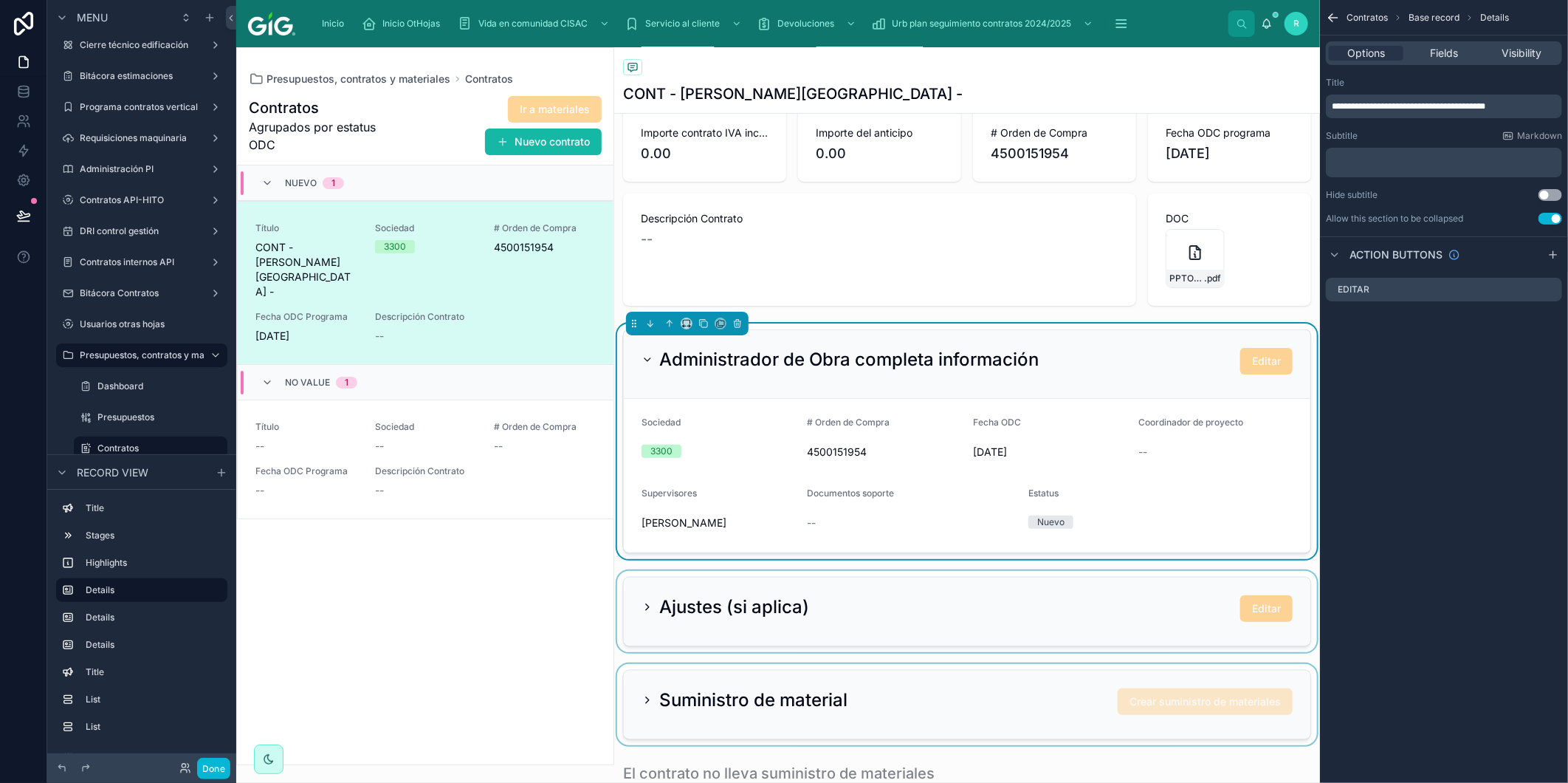
scroll to position [328, 0]
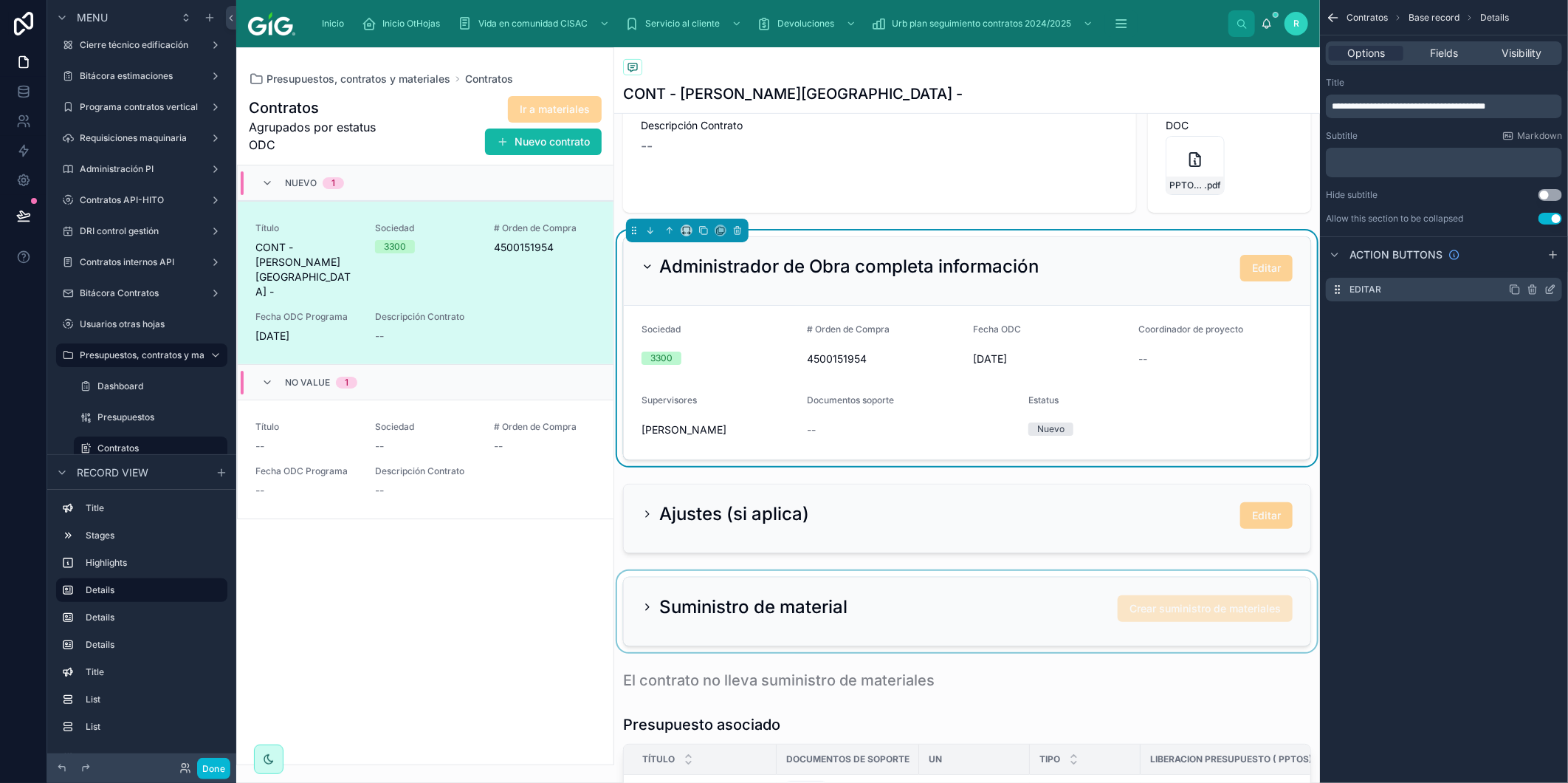
click at [1548, 288] on icon "scrollable content" at bounding box center [1550, 289] width 12 height 12
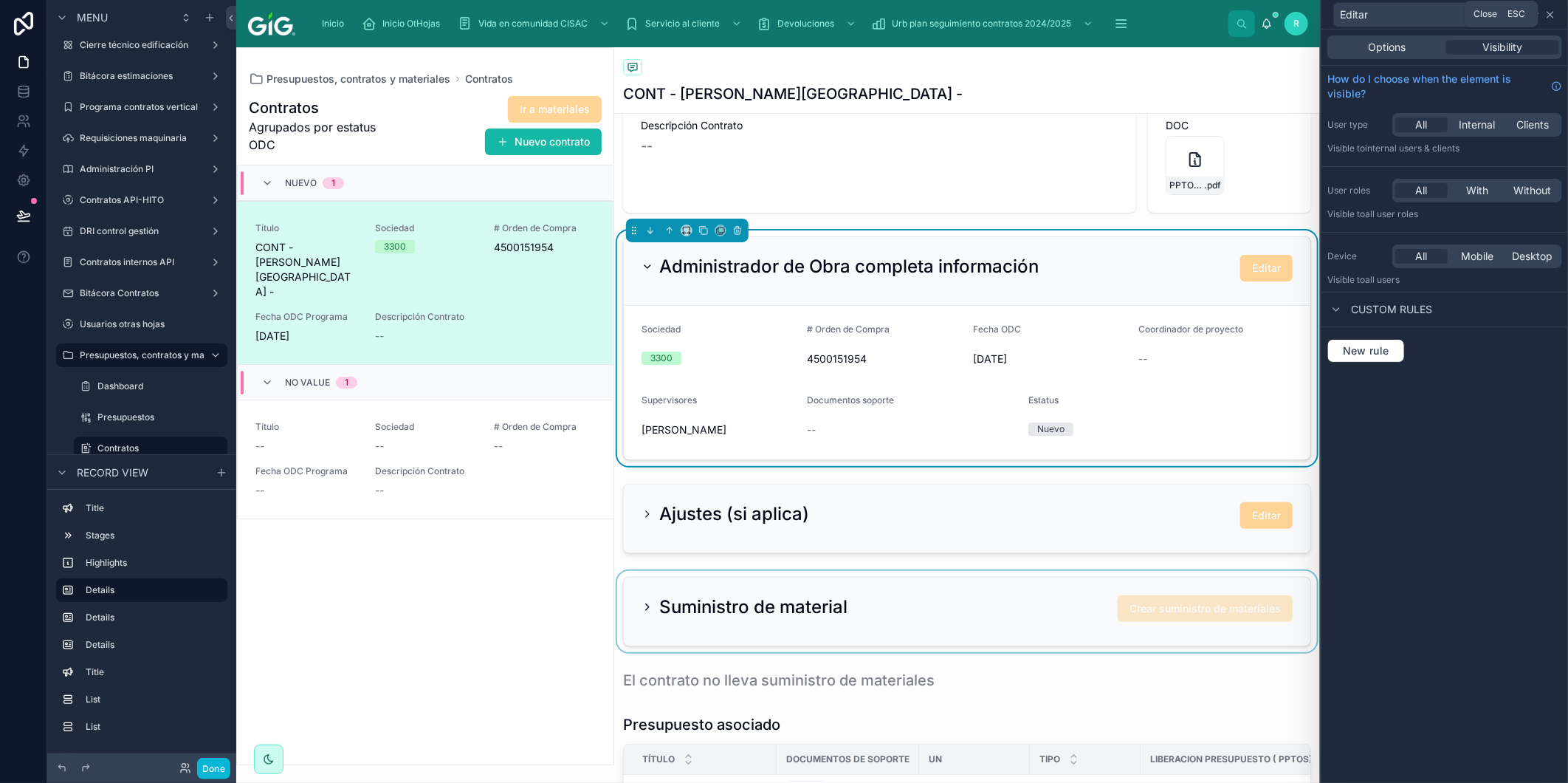
click at [1551, 13] on icon at bounding box center [1551, 15] width 6 height 6
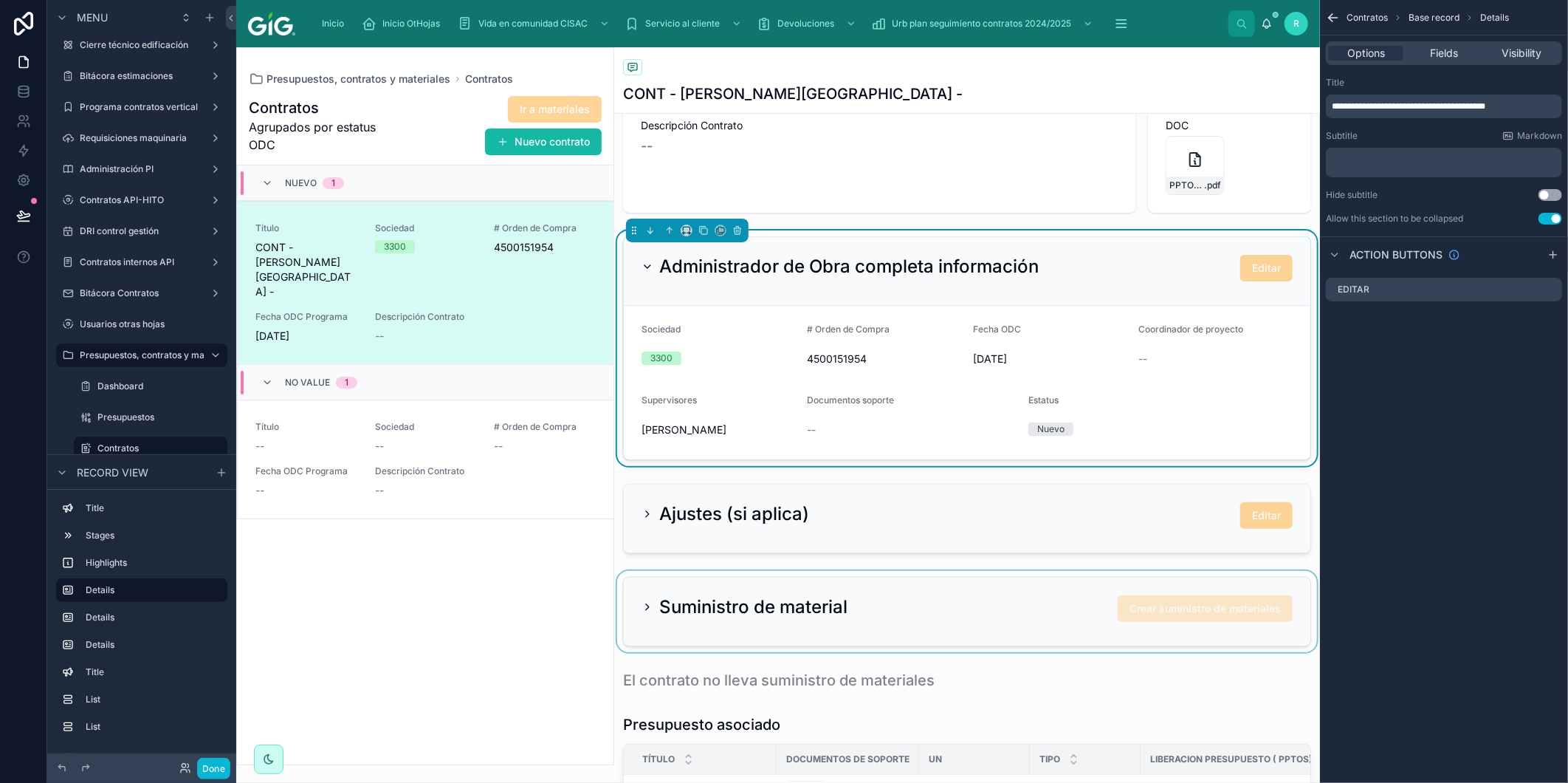
click at [801, 629] on div at bounding box center [967, 612] width 706 height 81
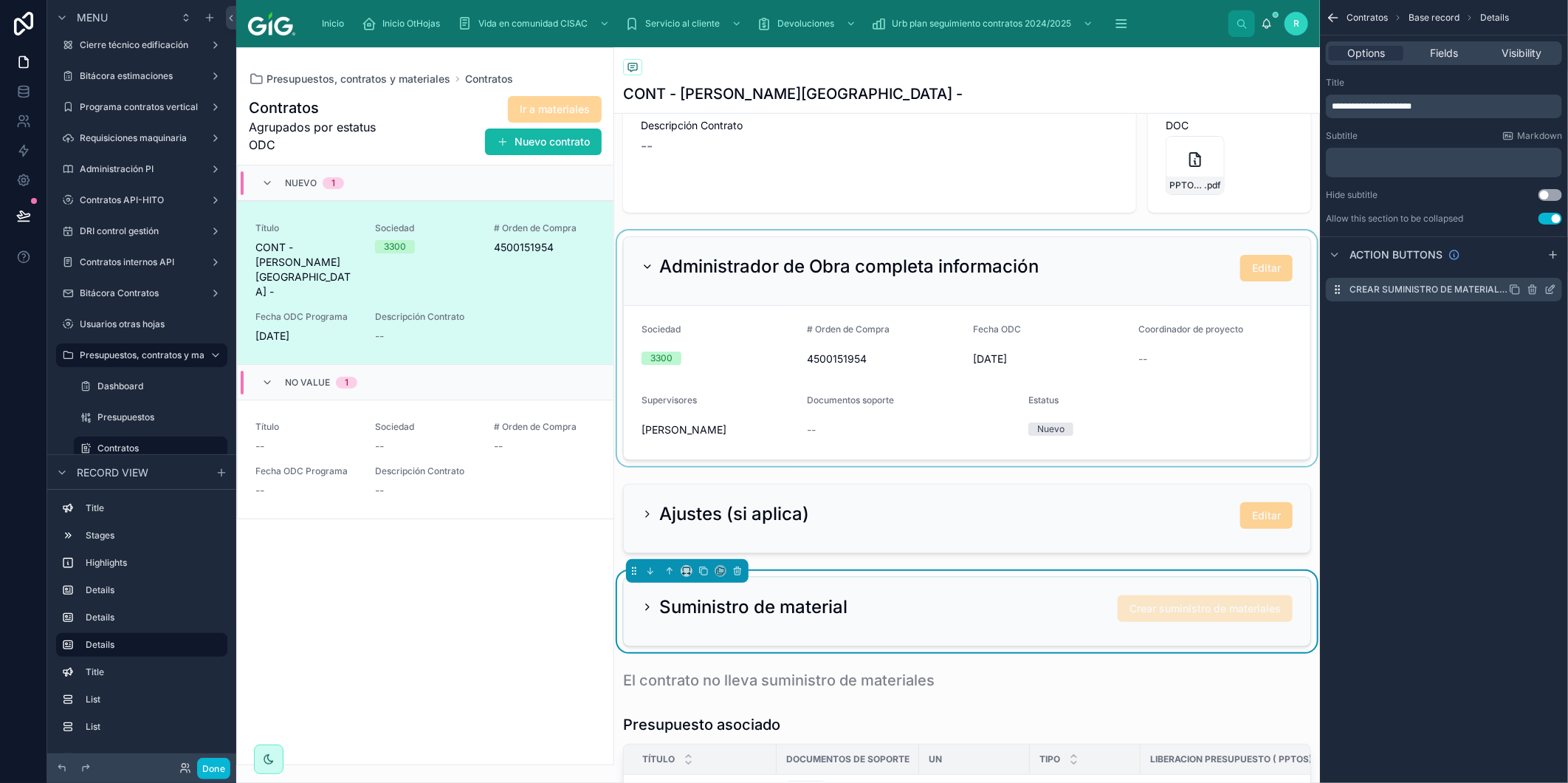
click at [1554, 288] on icon "scrollable content" at bounding box center [1550, 289] width 12 height 12
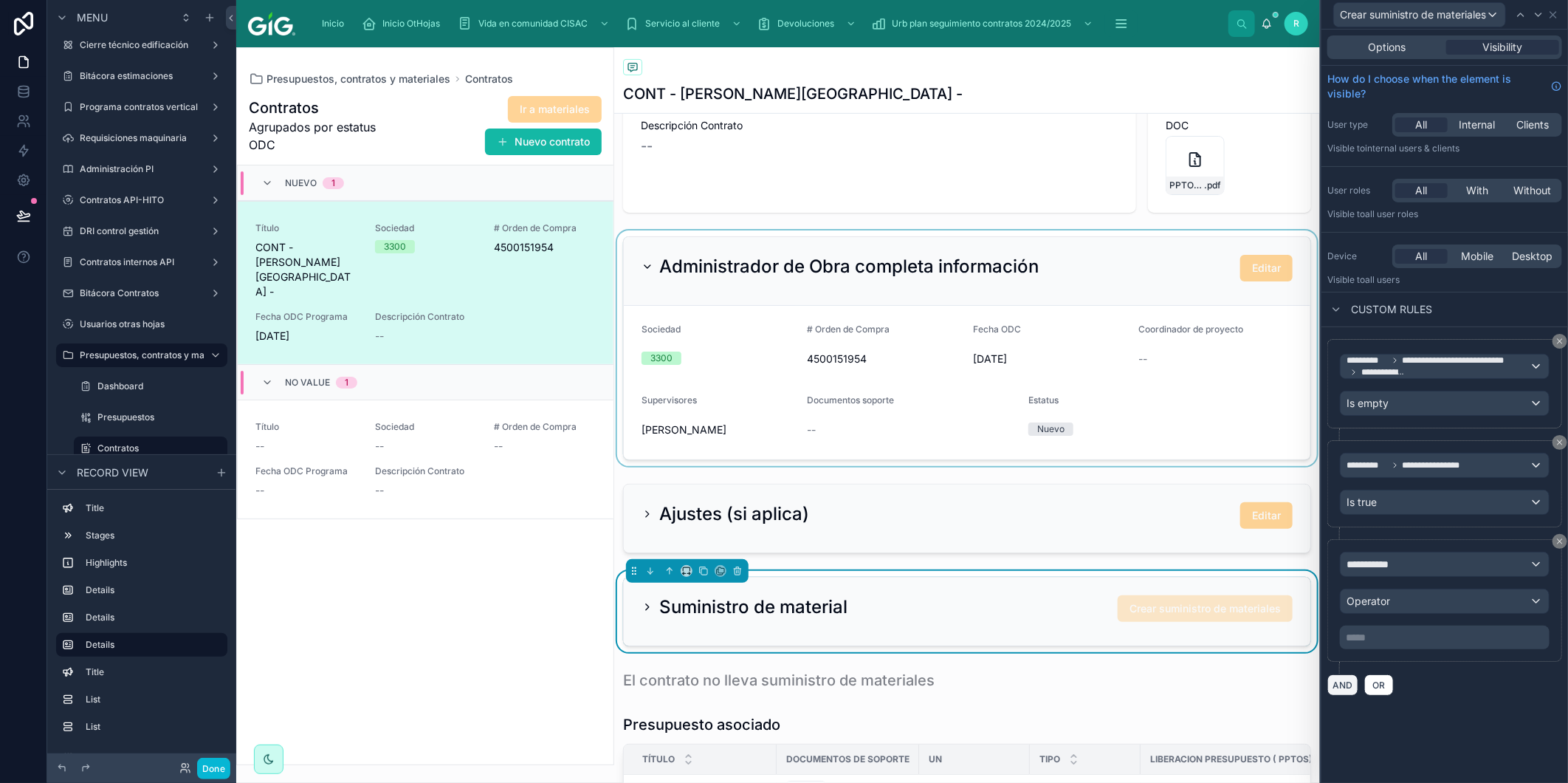
click at [1345, 684] on button "AND" at bounding box center [1343, 685] width 31 height 22
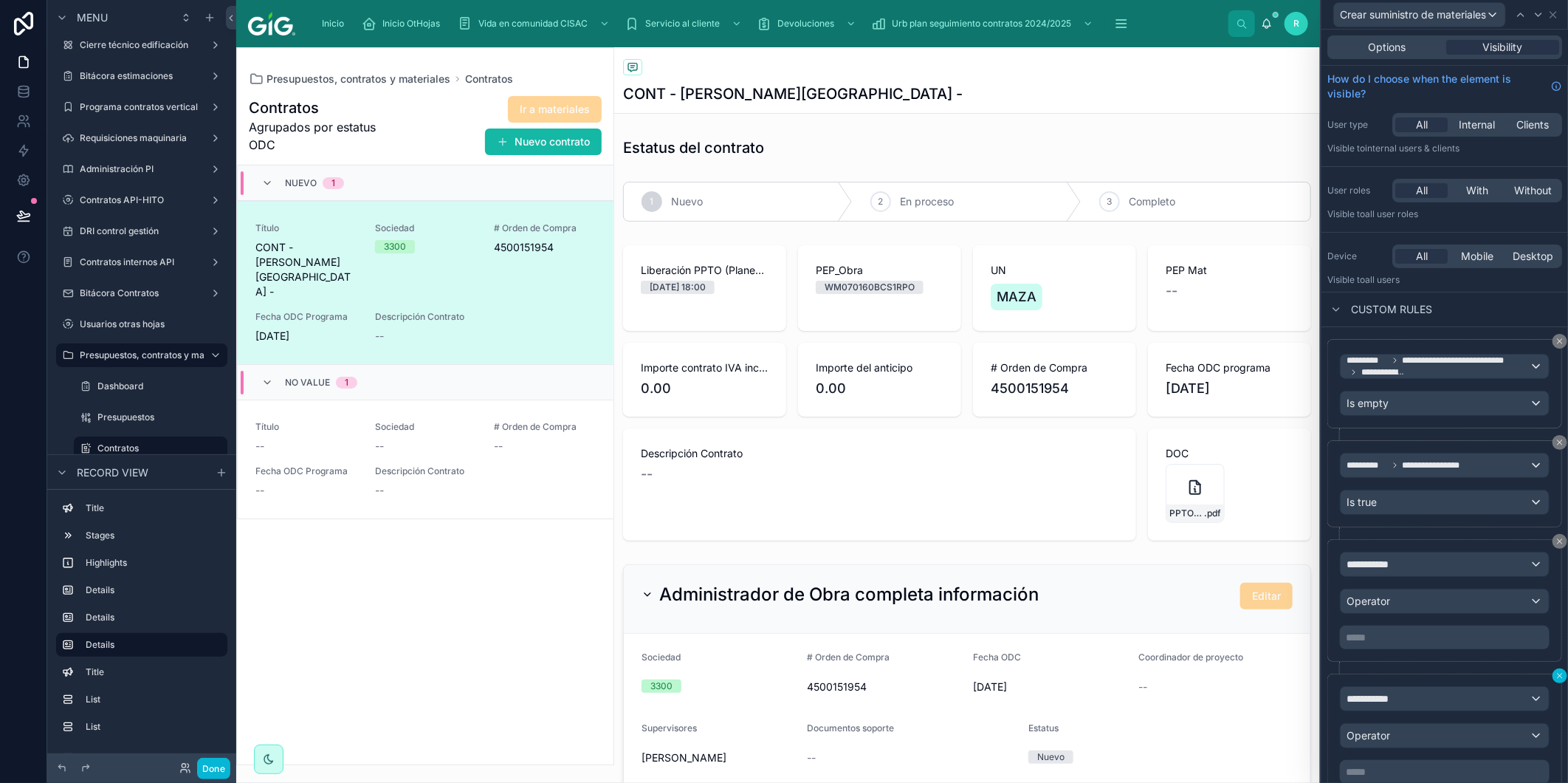
click at [1556, 673] on icon at bounding box center [1559, 675] width 9 height 9
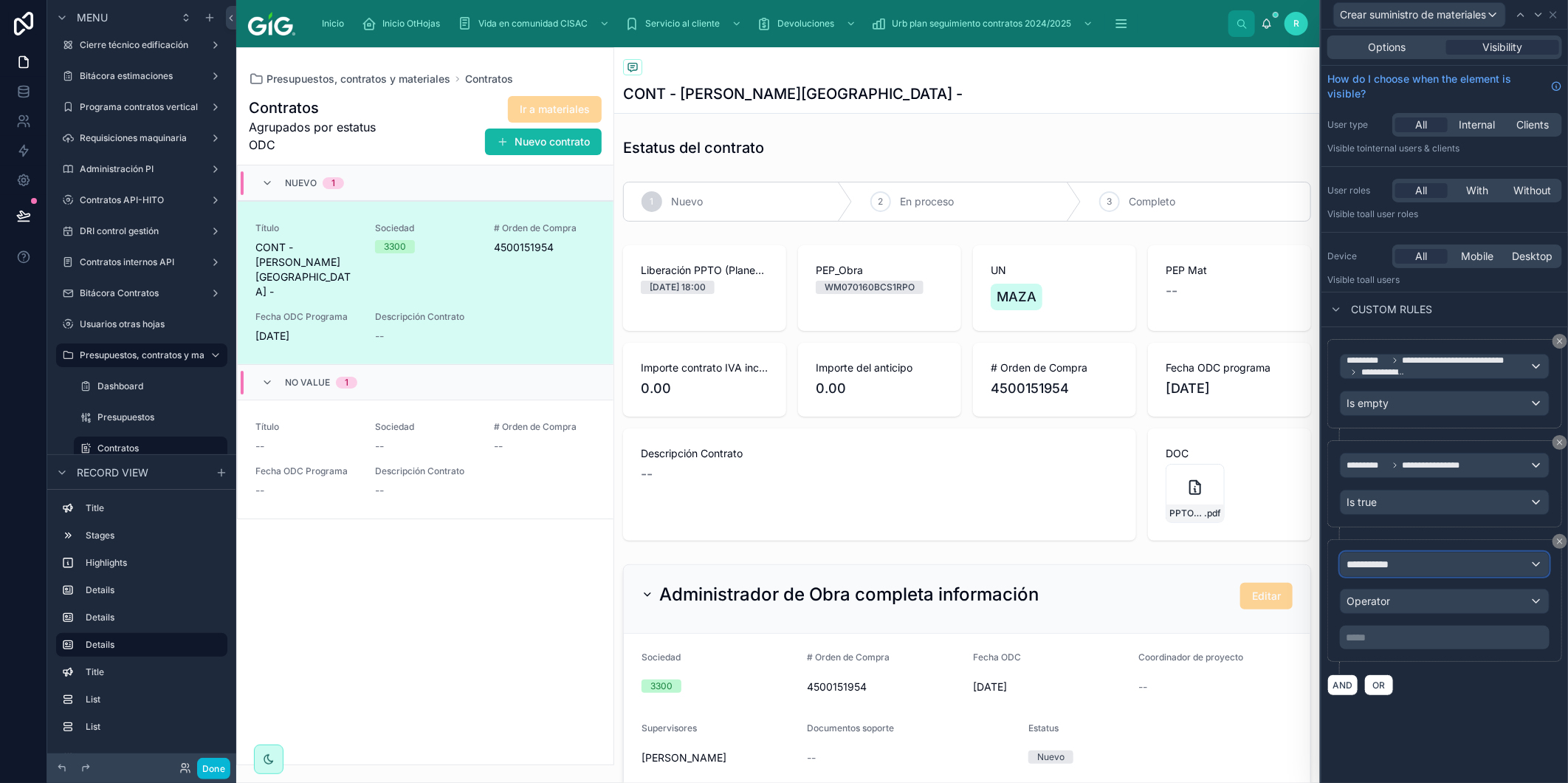
click at [1427, 563] on div "**********" at bounding box center [1445, 564] width 208 height 23
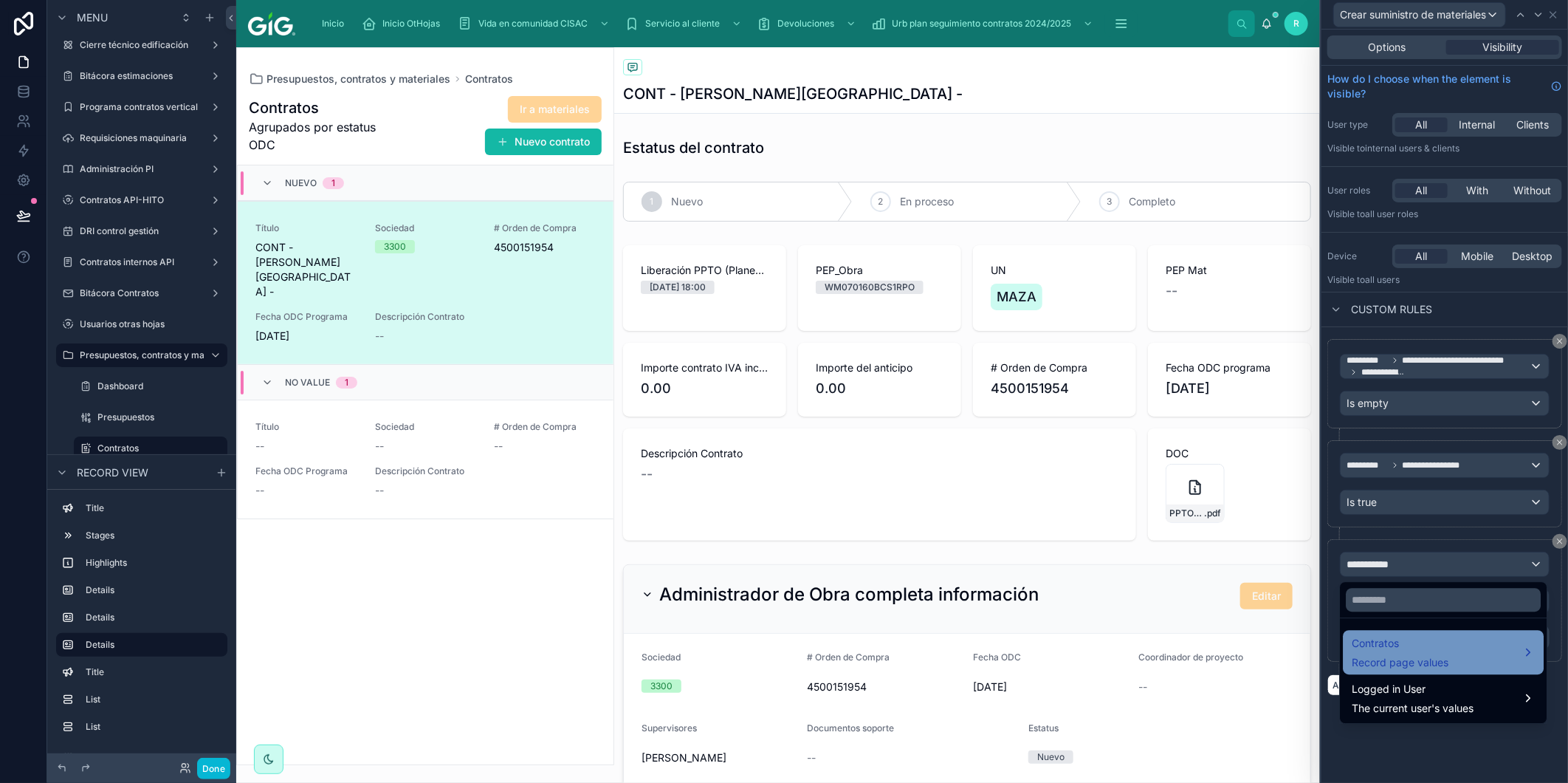
click at [1473, 652] on div "Contratos Record page values" at bounding box center [1444, 653] width 183 height 36
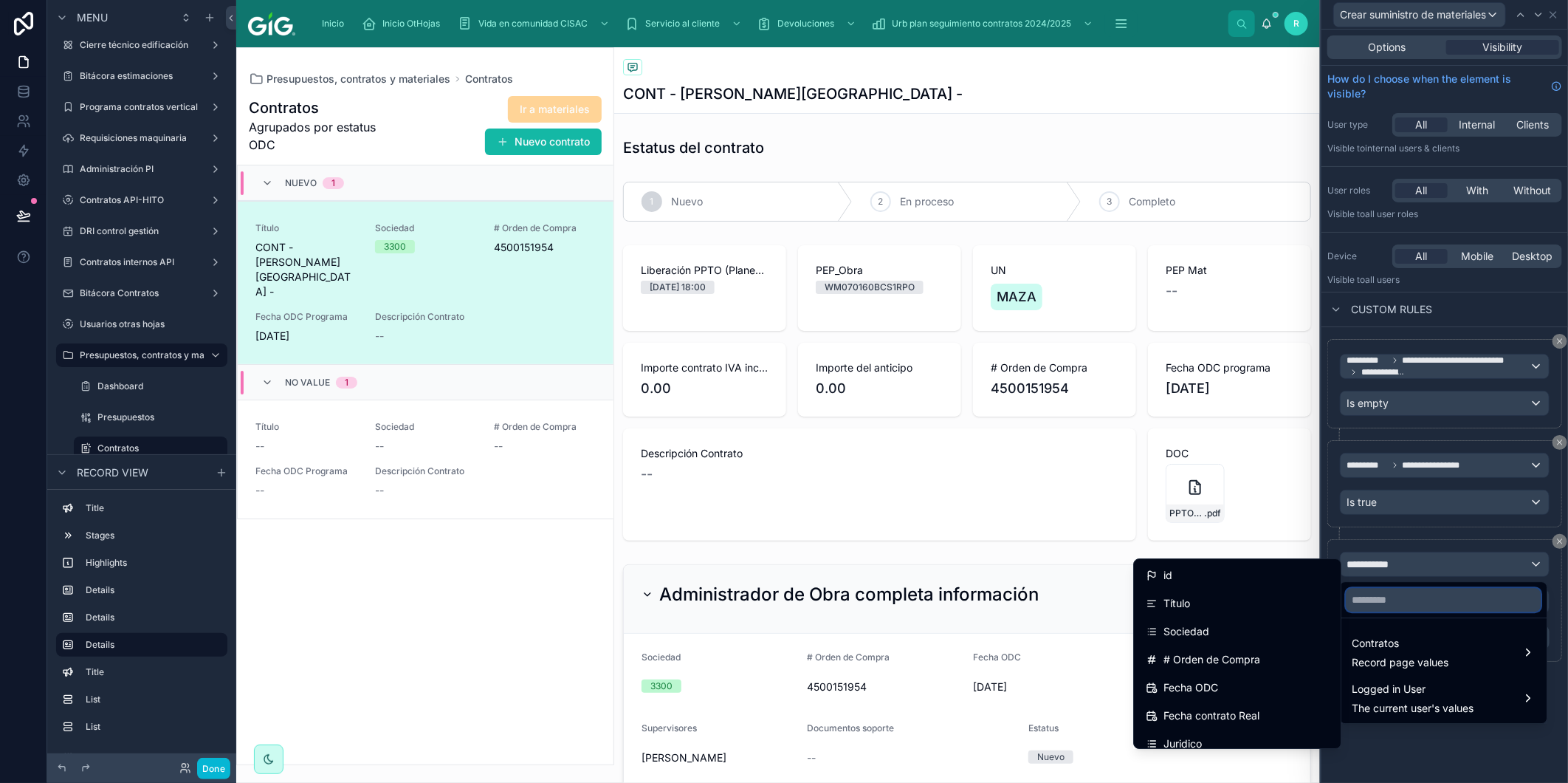
click at [1381, 599] on input "text" at bounding box center [1443, 600] width 195 height 23
type input "***"
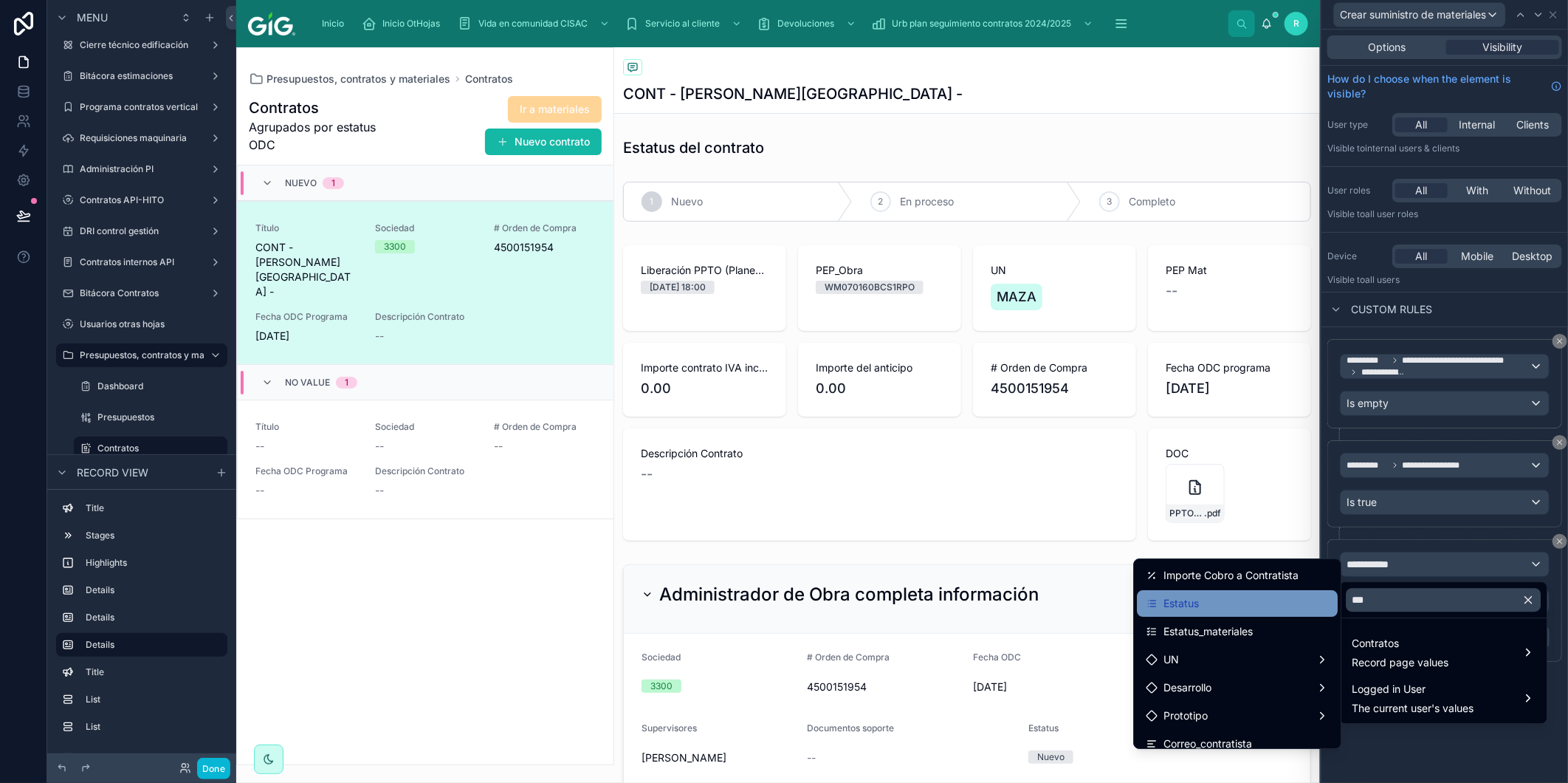
click at [1231, 599] on div "Estatus" at bounding box center [1237, 603] width 183 height 18
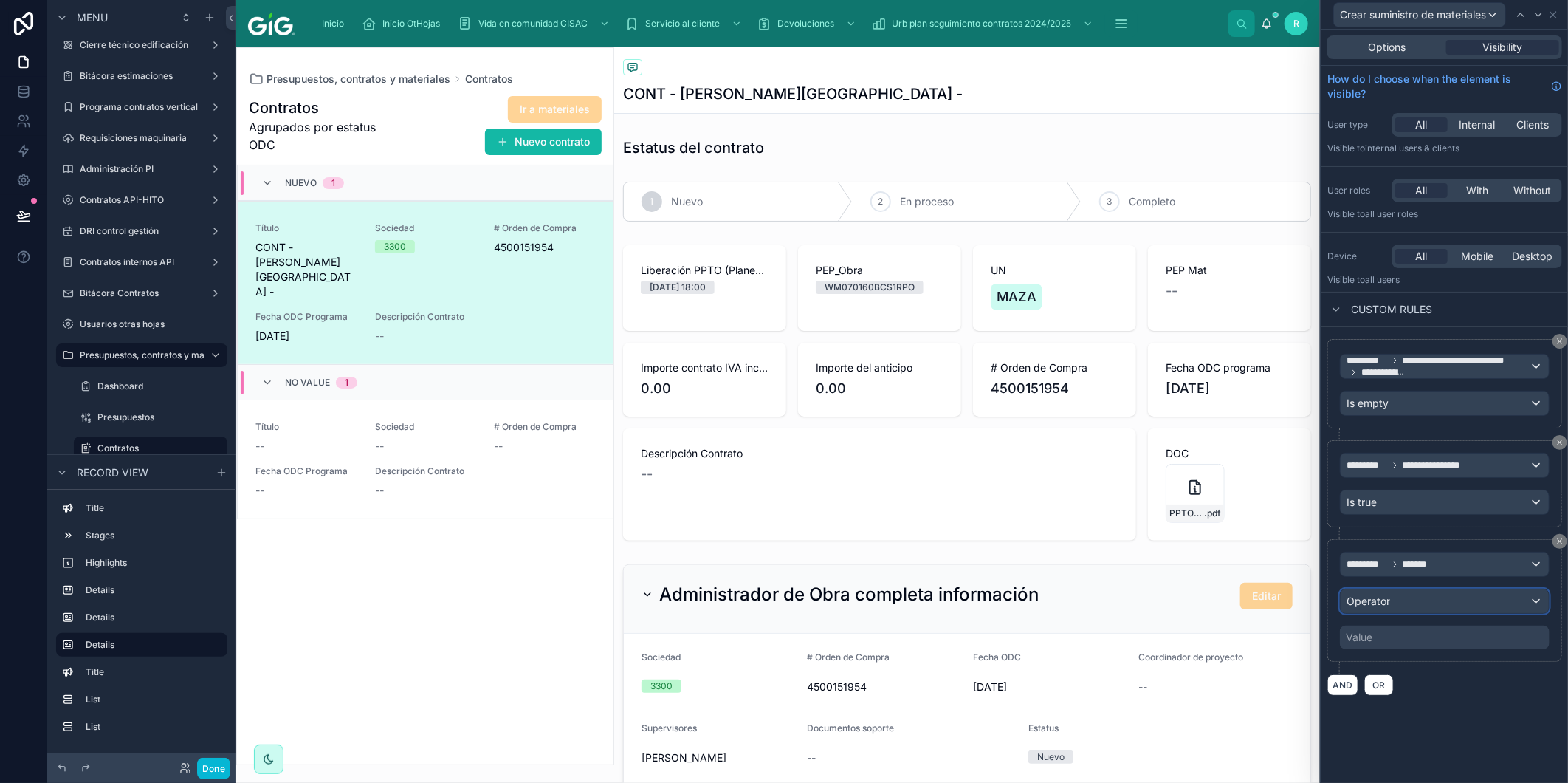
click at [1473, 596] on div "Operator" at bounding box center [1445, 601] width 208 height 23
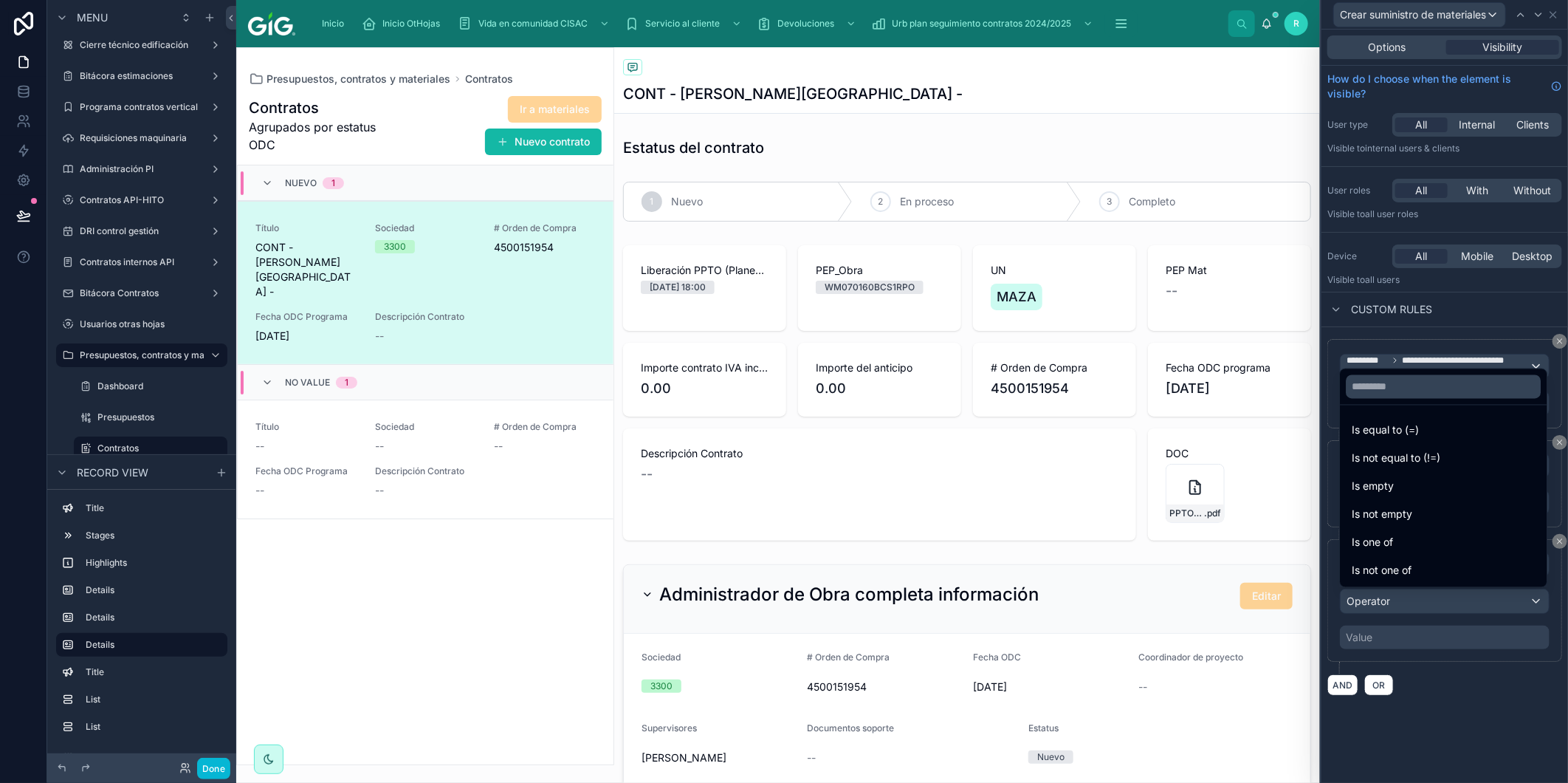
click at [1434, 424] on div "Is equal to (=)" at bounding box center [1444, 430] width 183 height 18
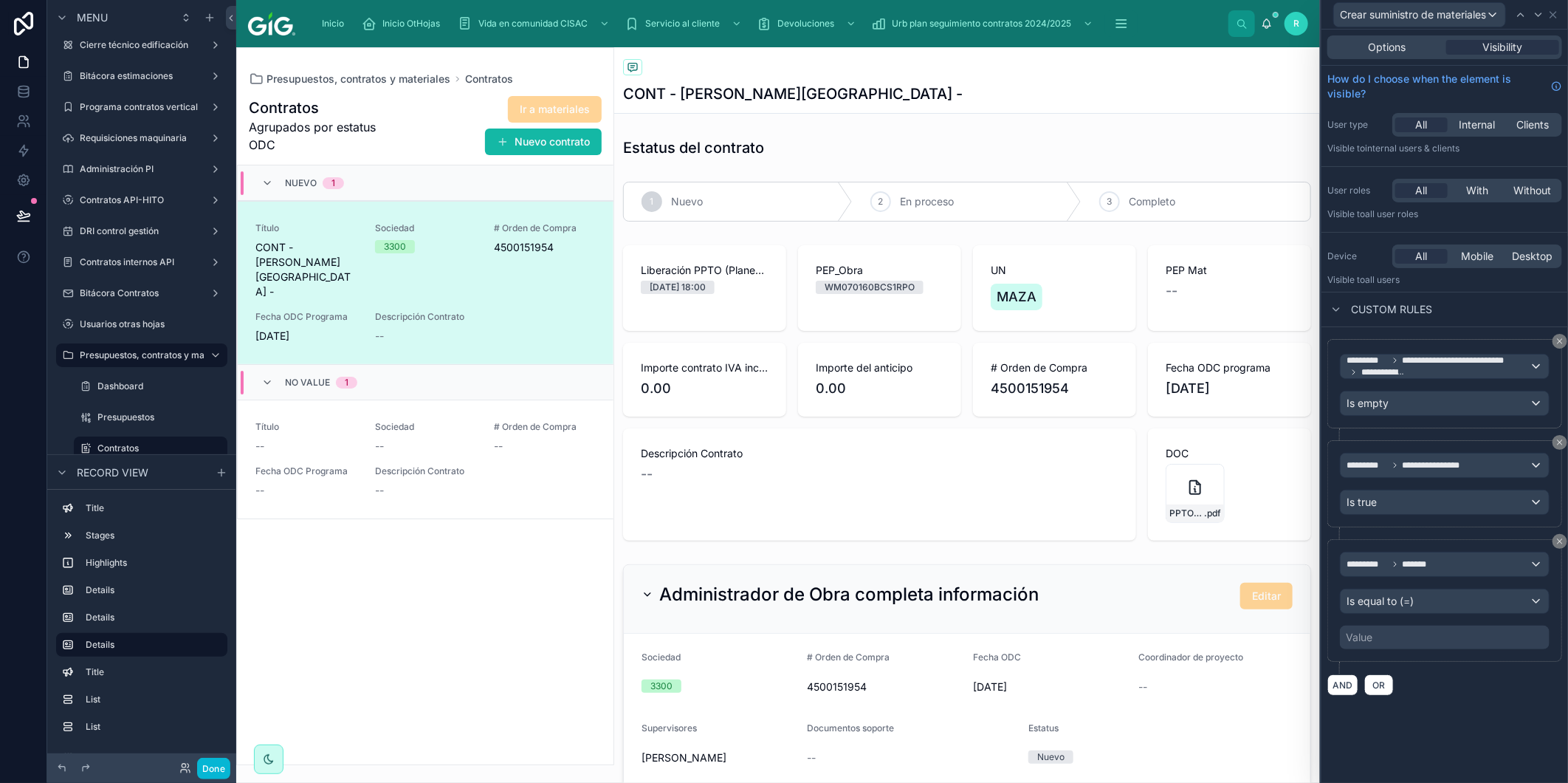
click at [1390, 640] on div "Value" at bounding box center [1445, 637] width 209 height 23
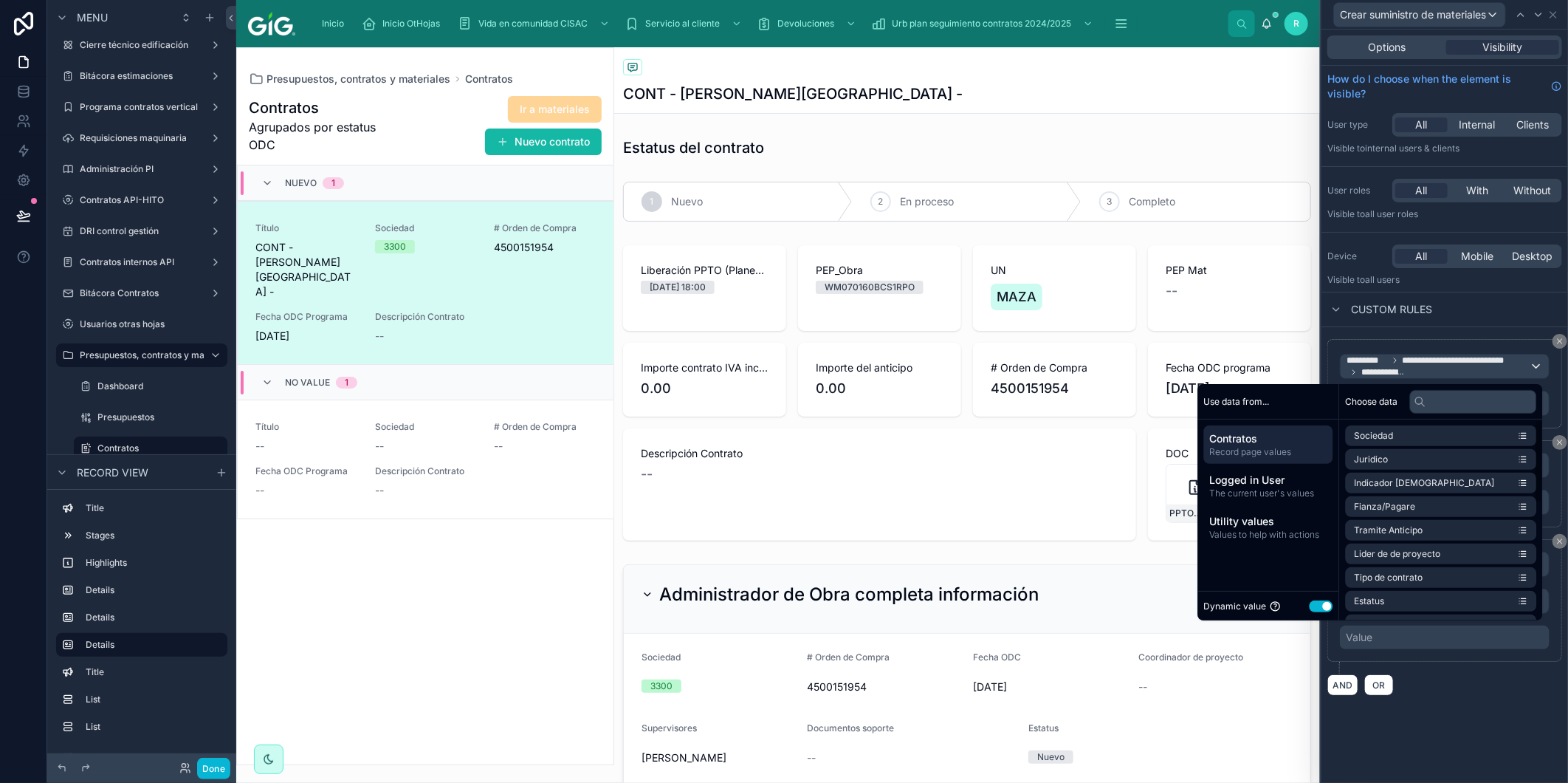
click at [1316, 601] on button "Use setting" at bounding box center [1321, 606] width 23 height 12
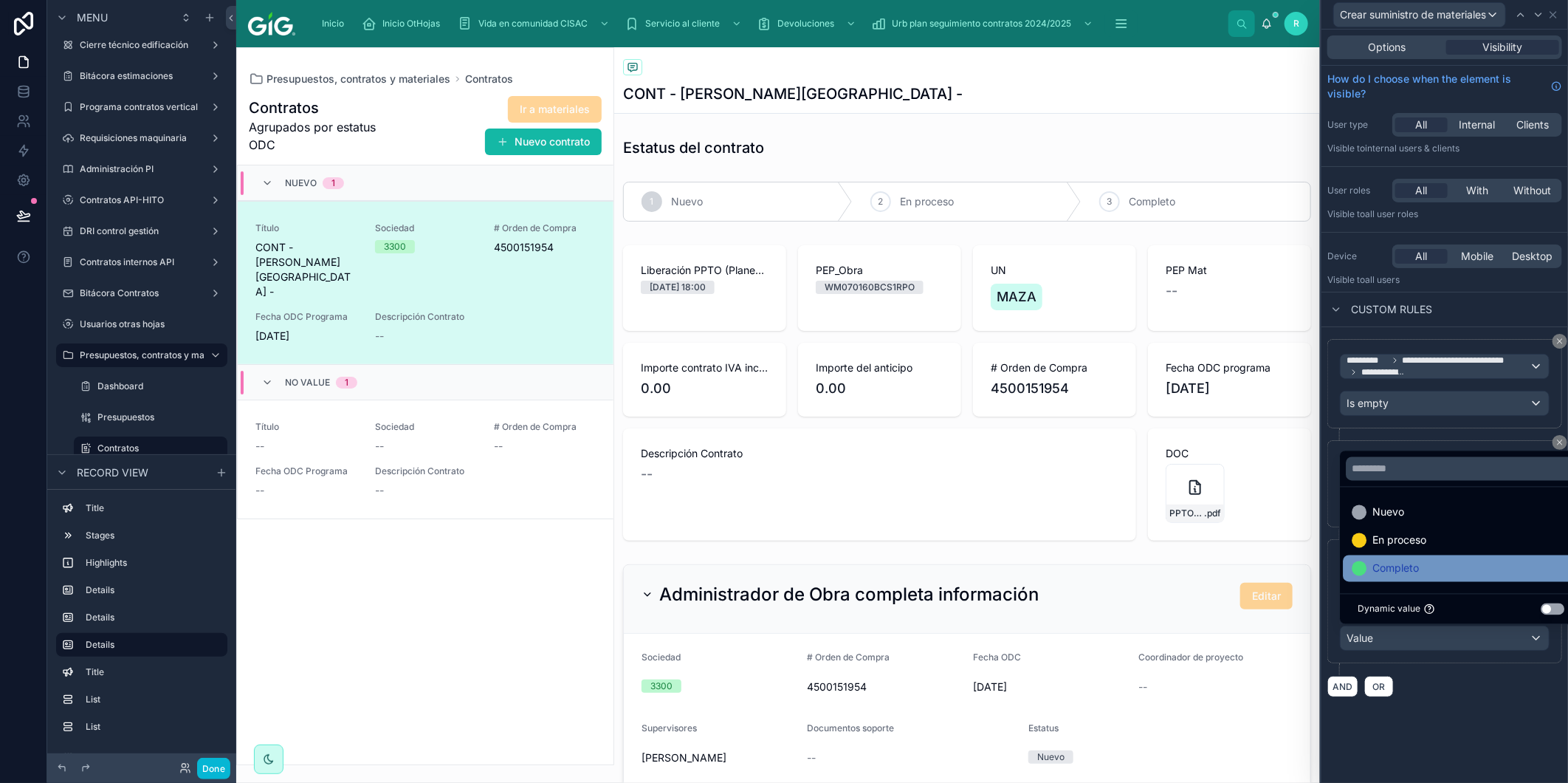
click at [1414, 574] on span "Completo" at bounding box center [1396, 568] width 47 height 18
click at [1458, 692] on div "AND OR" at bounding box center [1445, 686] width 235 height 23
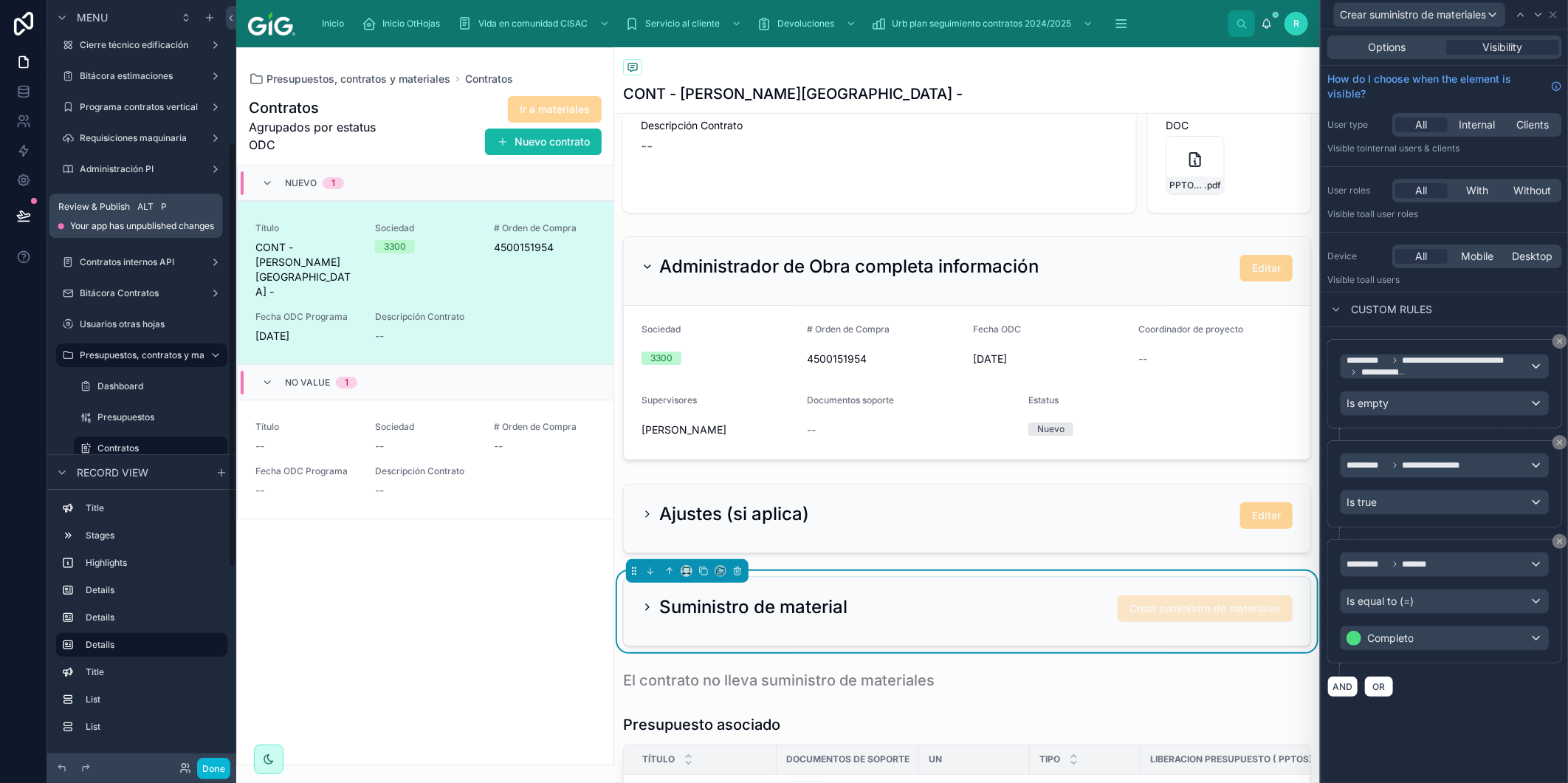
click at [27, 213] on icon at bounding box center [23, 215] width 12 height 8
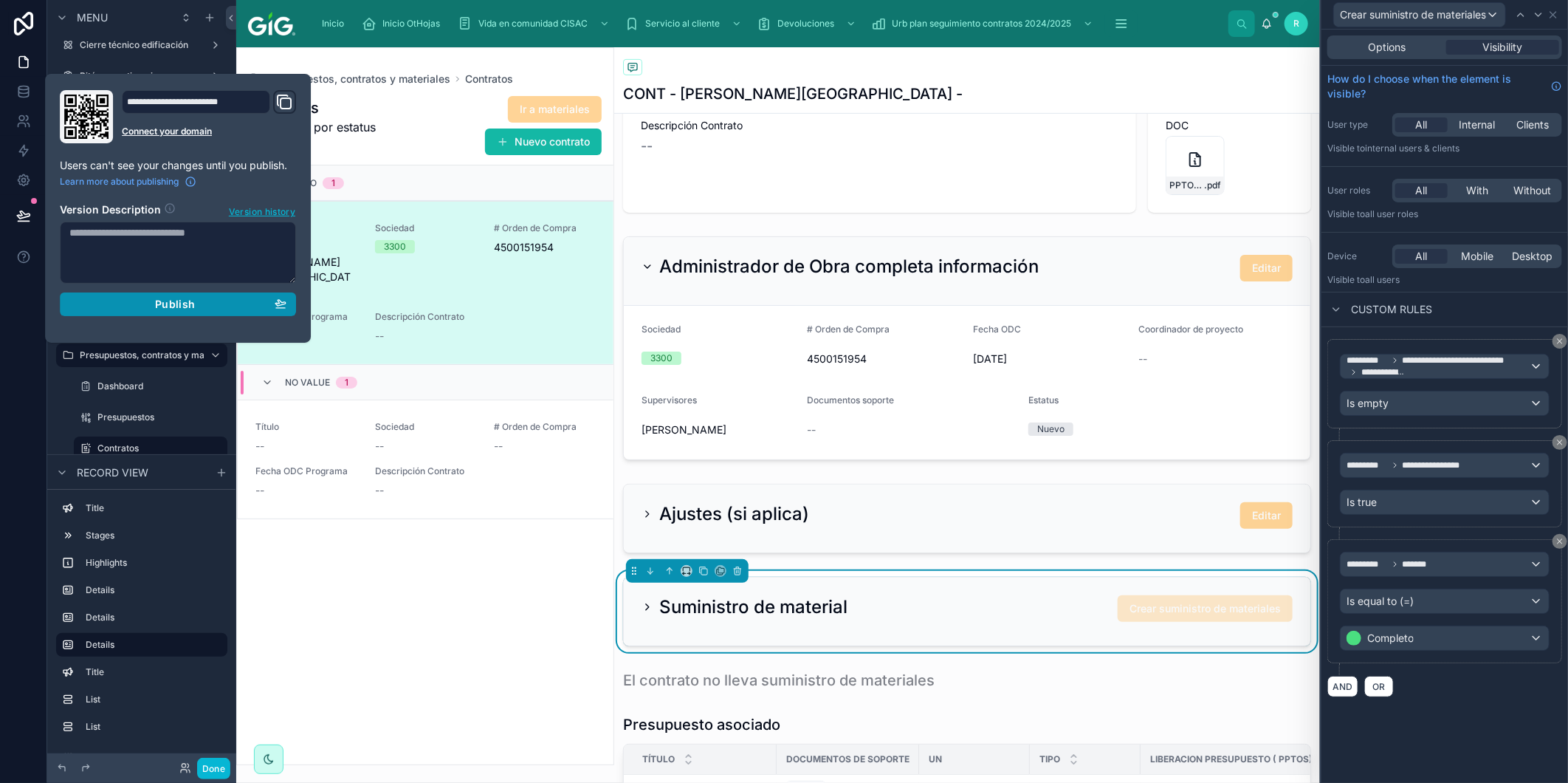
click at [151, 312] on button "Publish" at bounding box center [178, 304] width 237 height 23
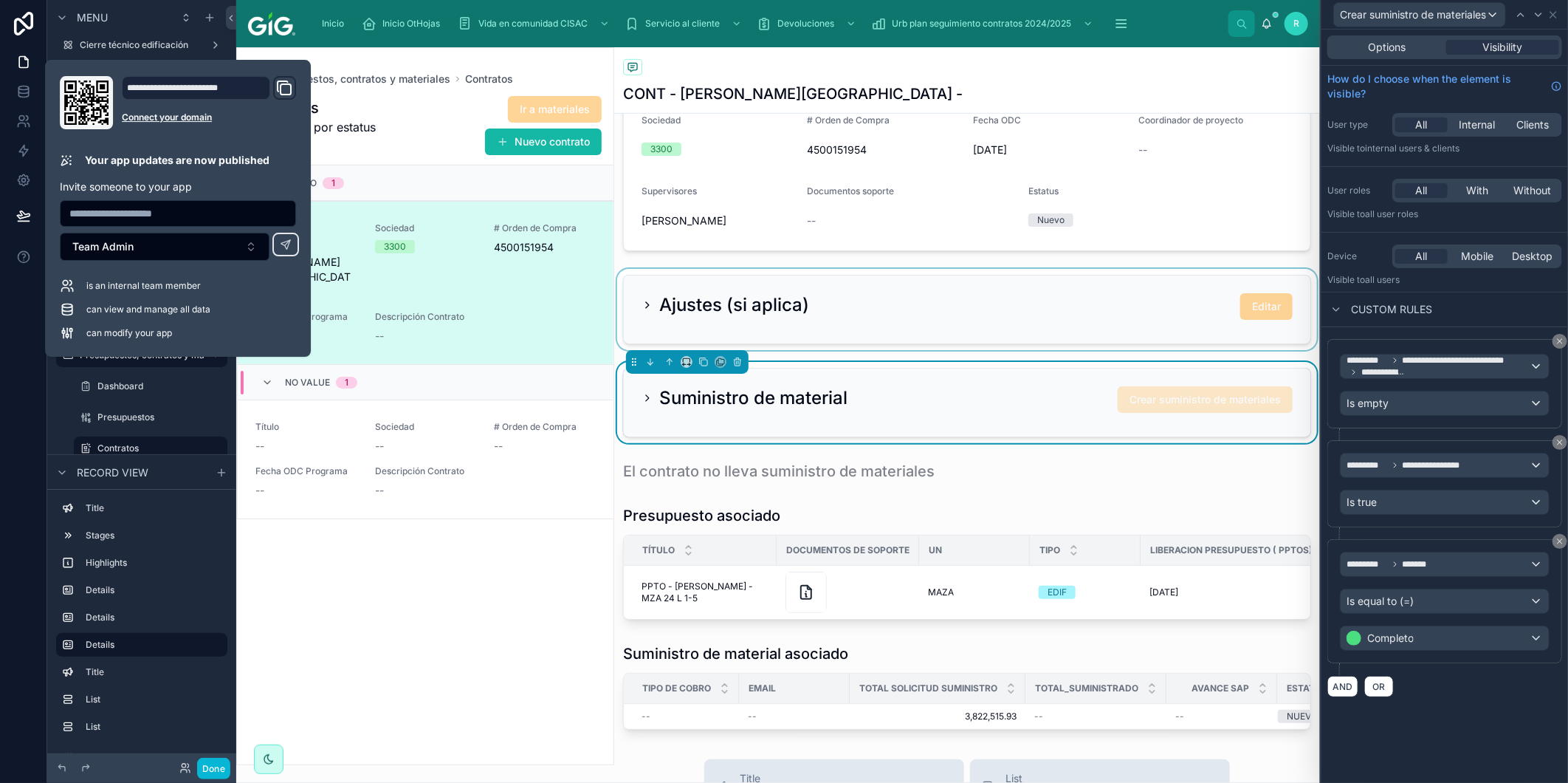
scroll to position [573, 0]
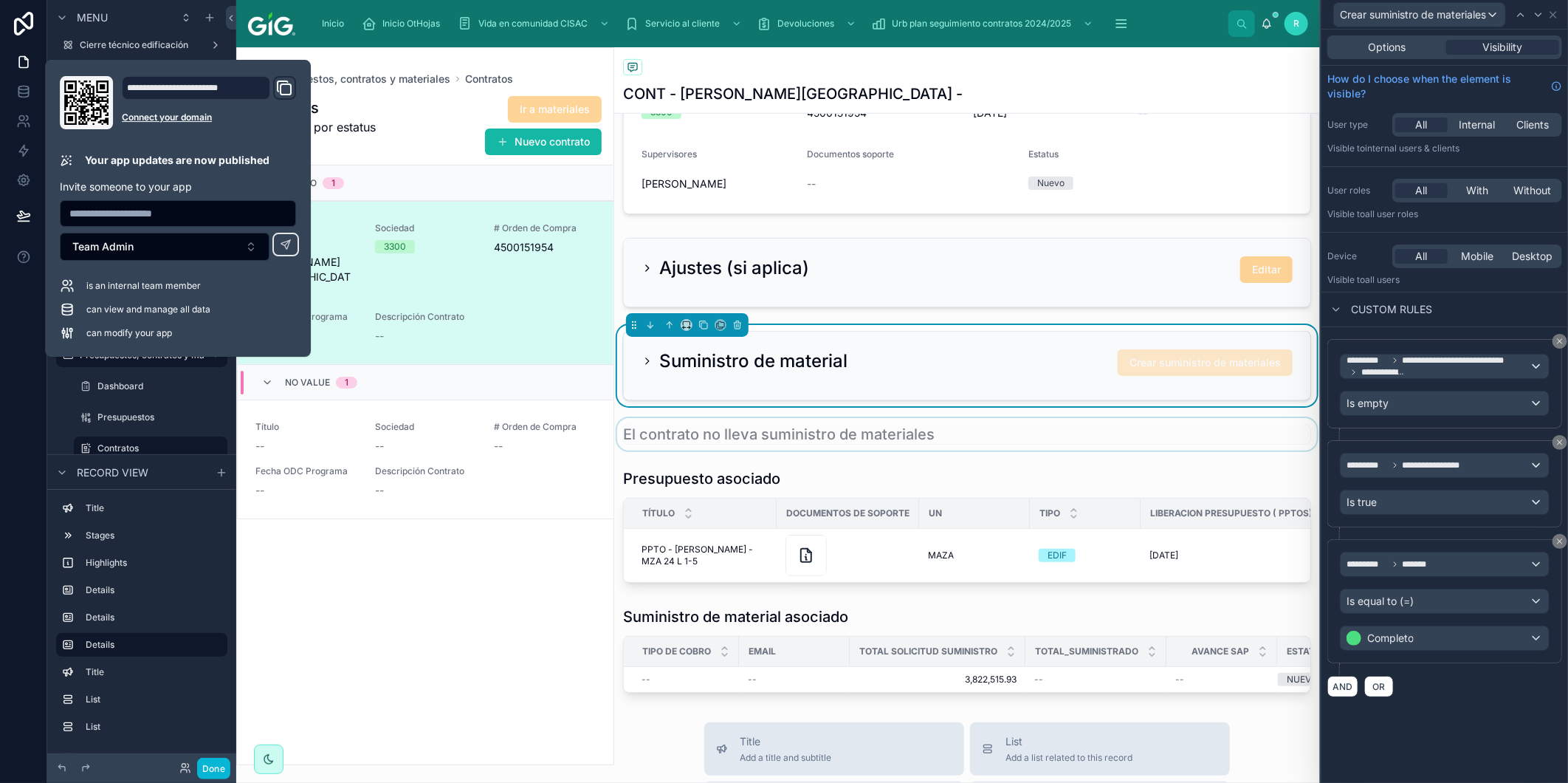
click at [960, 440] on div at bounding box center [967, 435] width 706 height 33
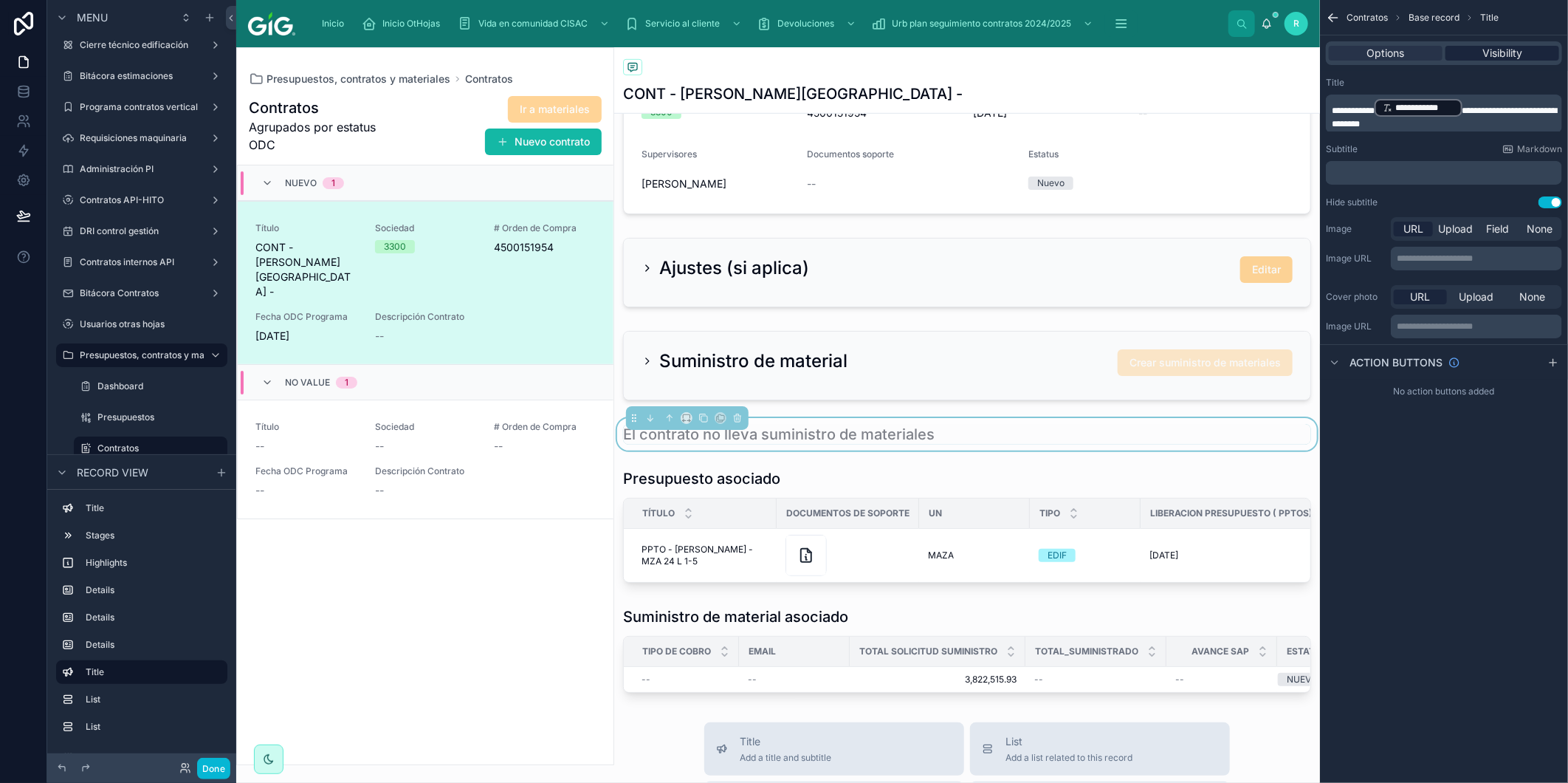
click at [1495, 54] on span "Visibility" at bounding box center [1502, 53] width 40 height 15
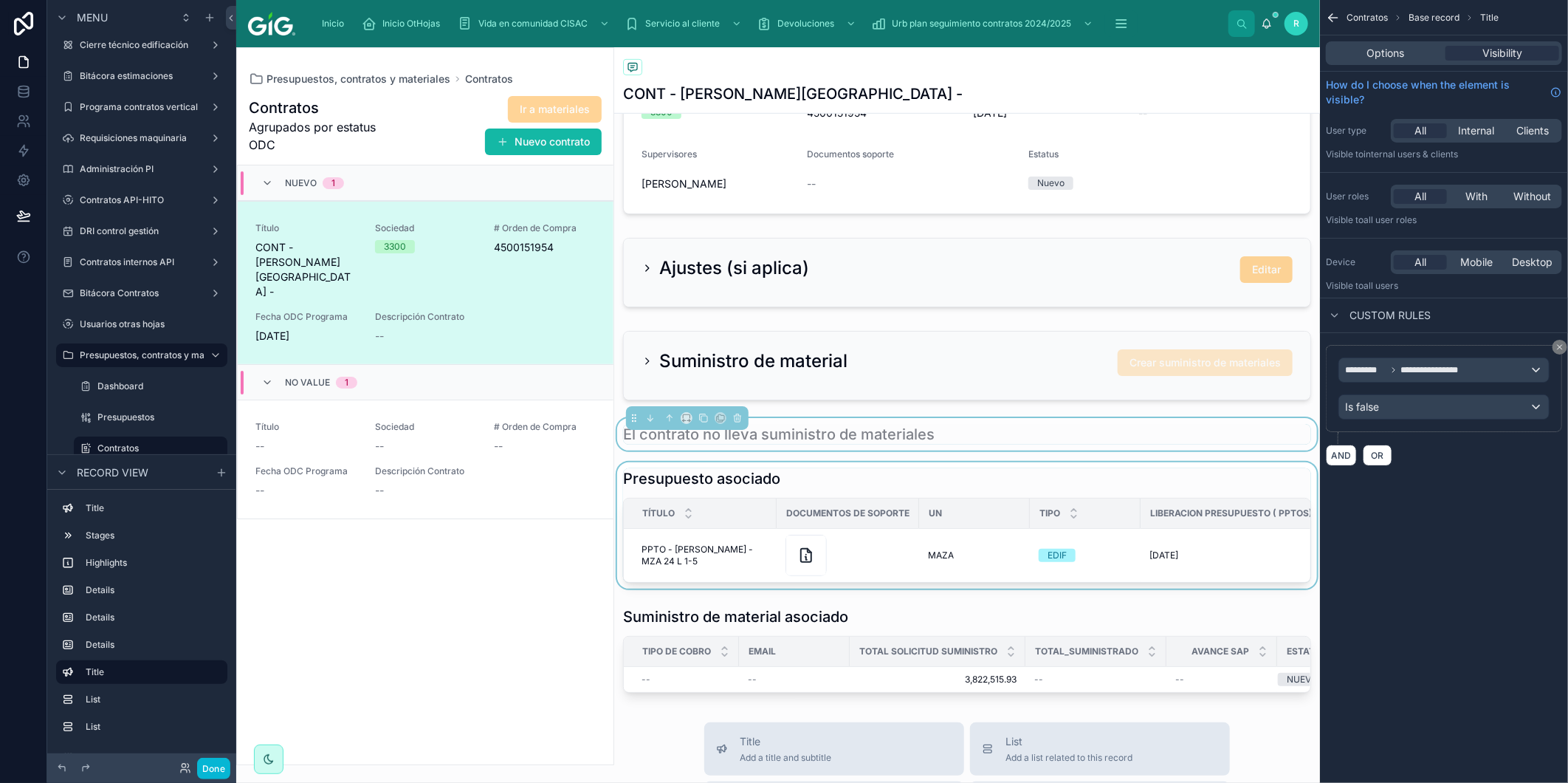
click at [964, 483] on div at bounding box center [967, 525] width 706 height 126
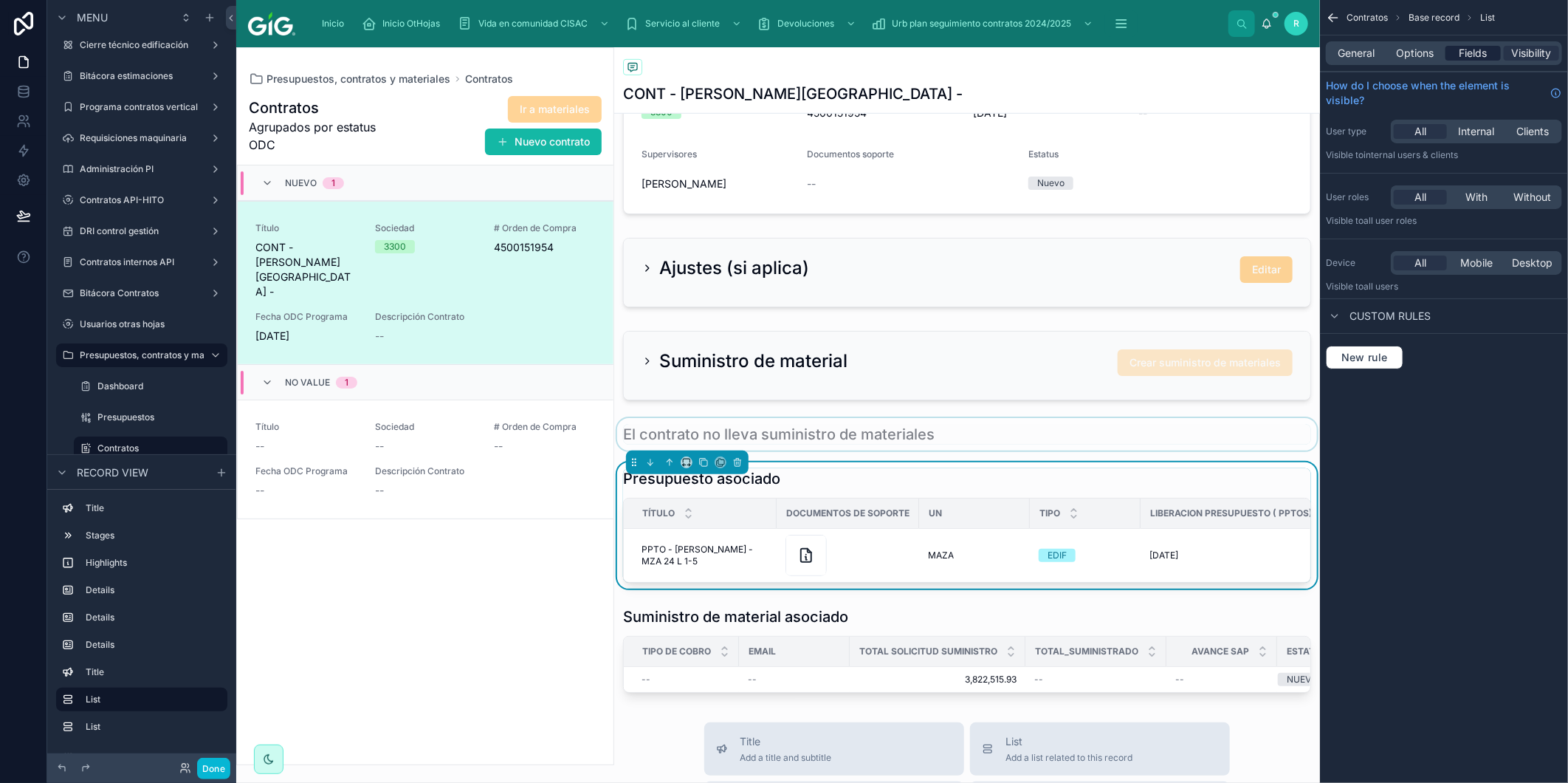
click at [1483, 52] on span "Fields" at bounding box center [1474, 53] width 28 height 15
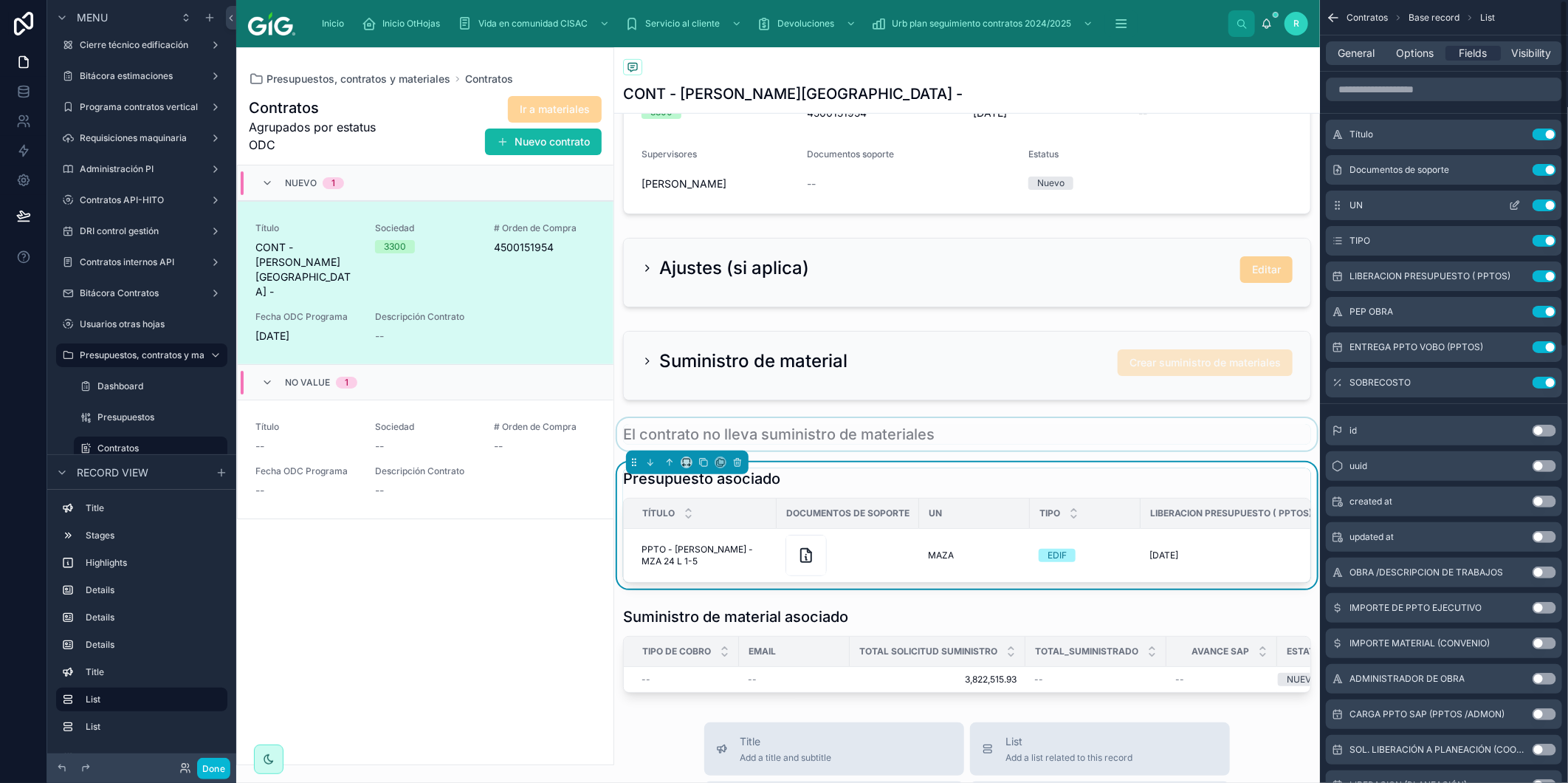
click at [1542, 205] on button "Use setting" at bounding box center [1545, 205] width 23 height 12
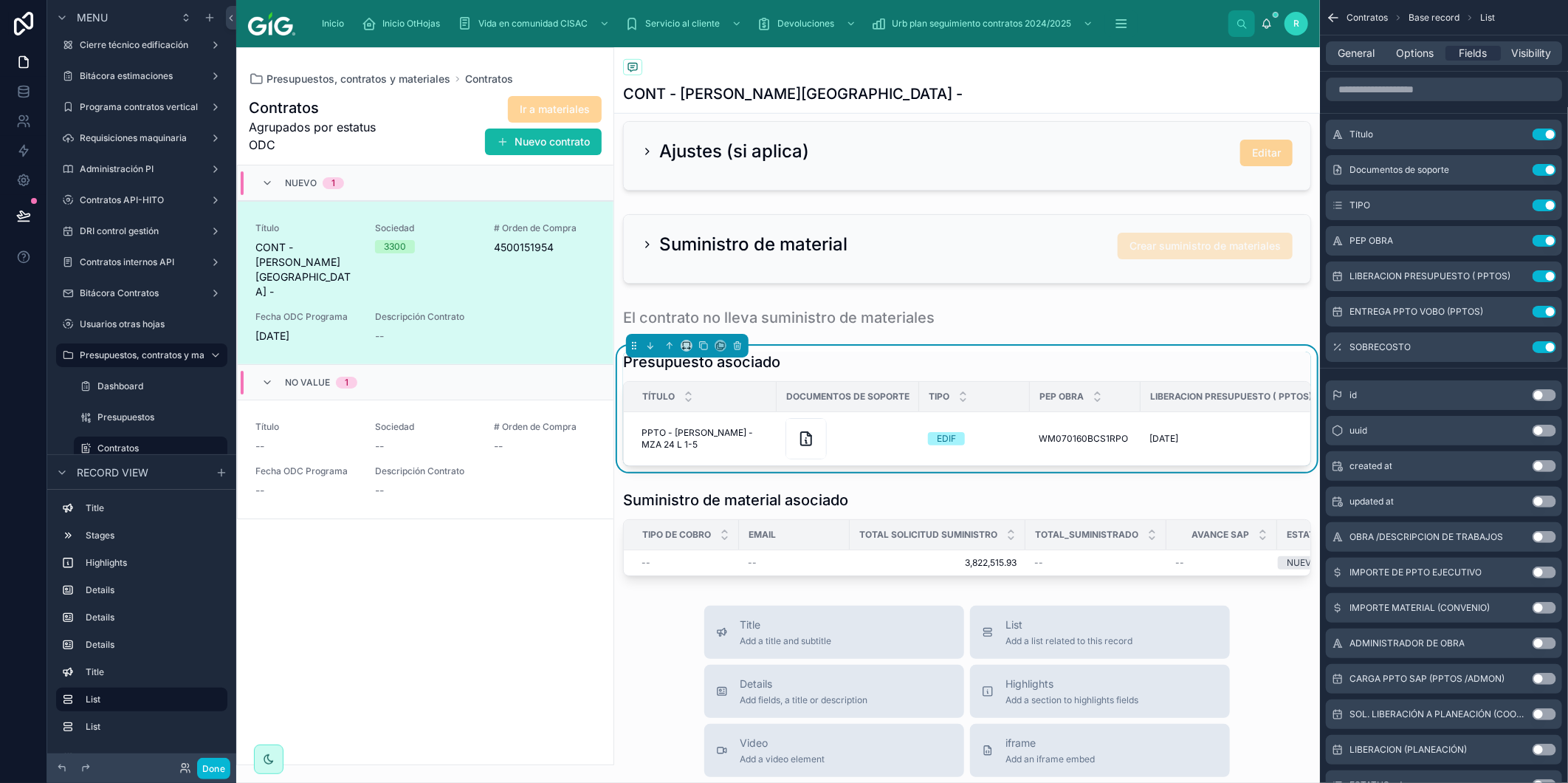
scroll to position [656, 0]
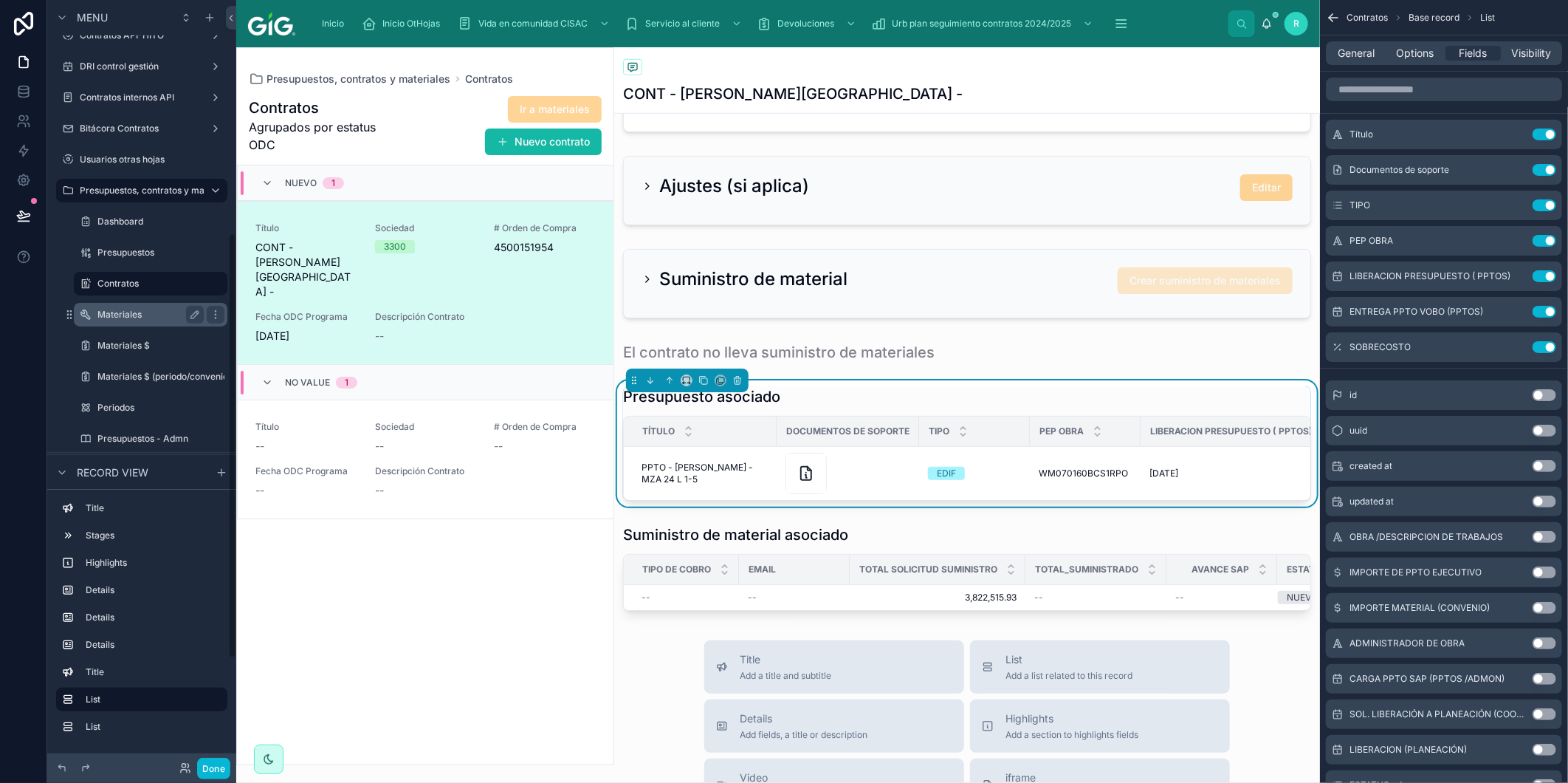
click at [133, 309] on label "Materiales" at bounding box center [147, 314] width 100 height 12
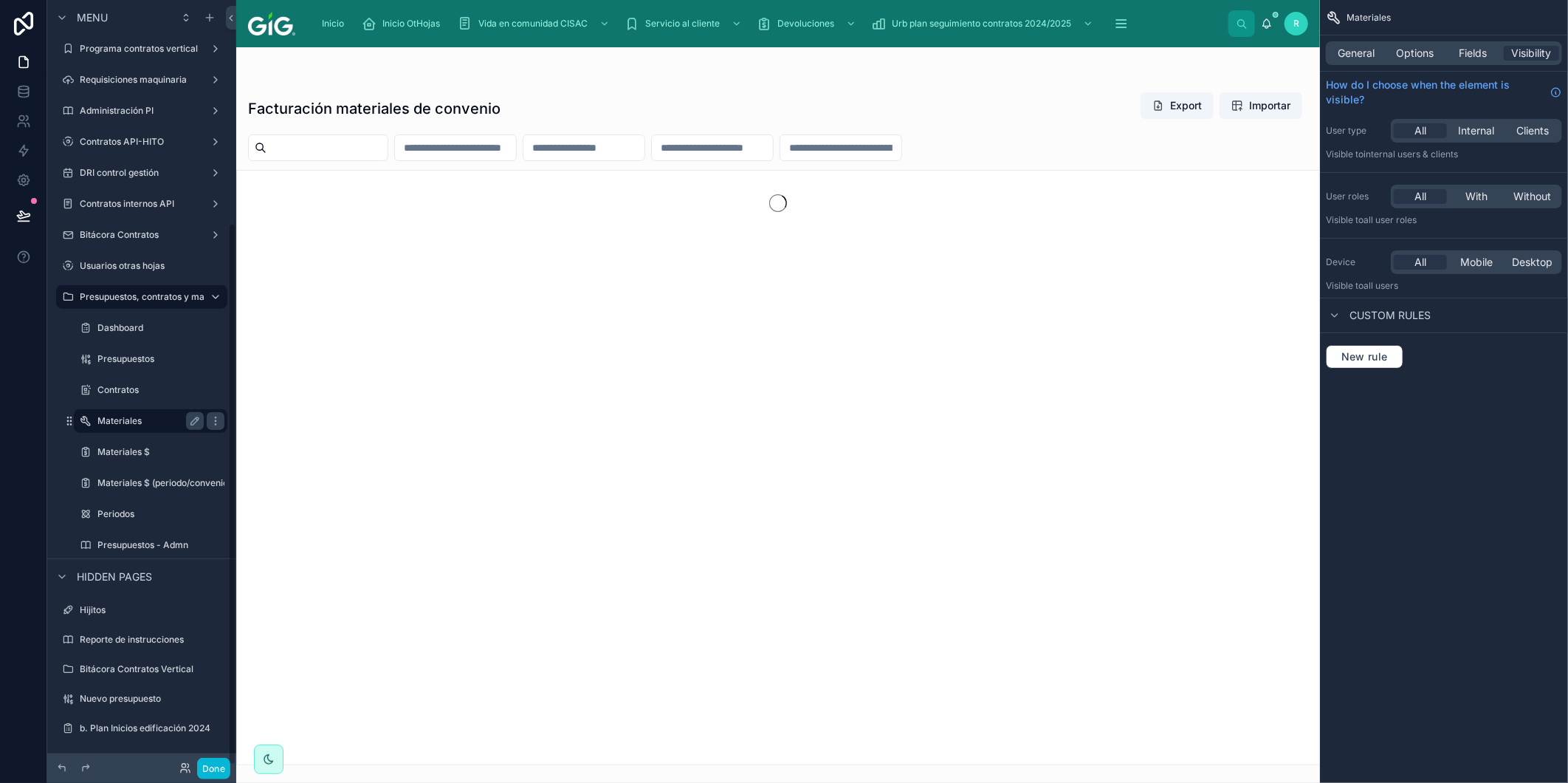
scroll to position [314, 0]
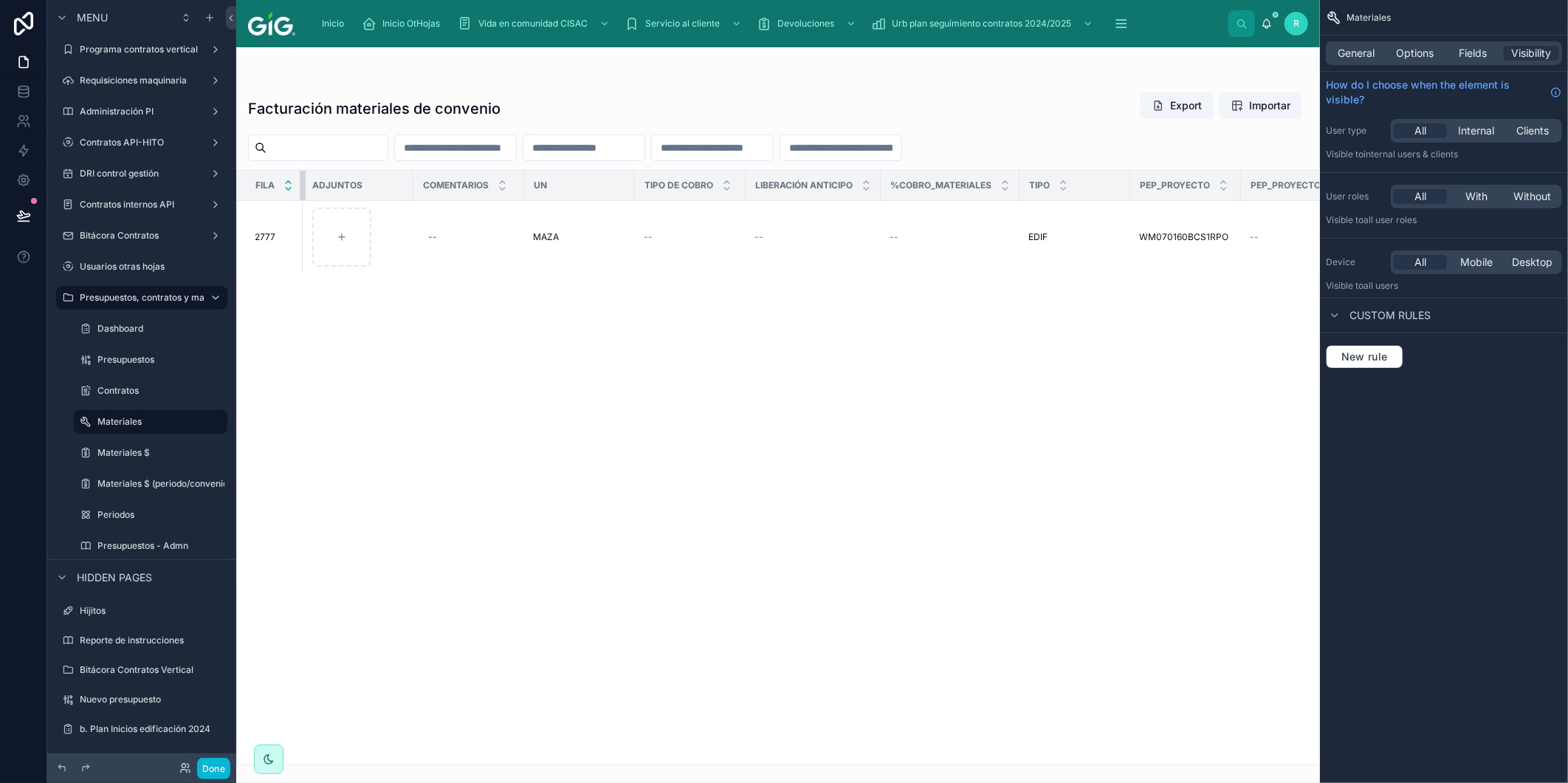
drag, startPoint x: 347, startPoint y: 188, endPoint x: 292, endPoint y: 192, distance: 55.1
click at [292, 192] on th "Fila" at bounding box center [270, 185] width 66 height 30
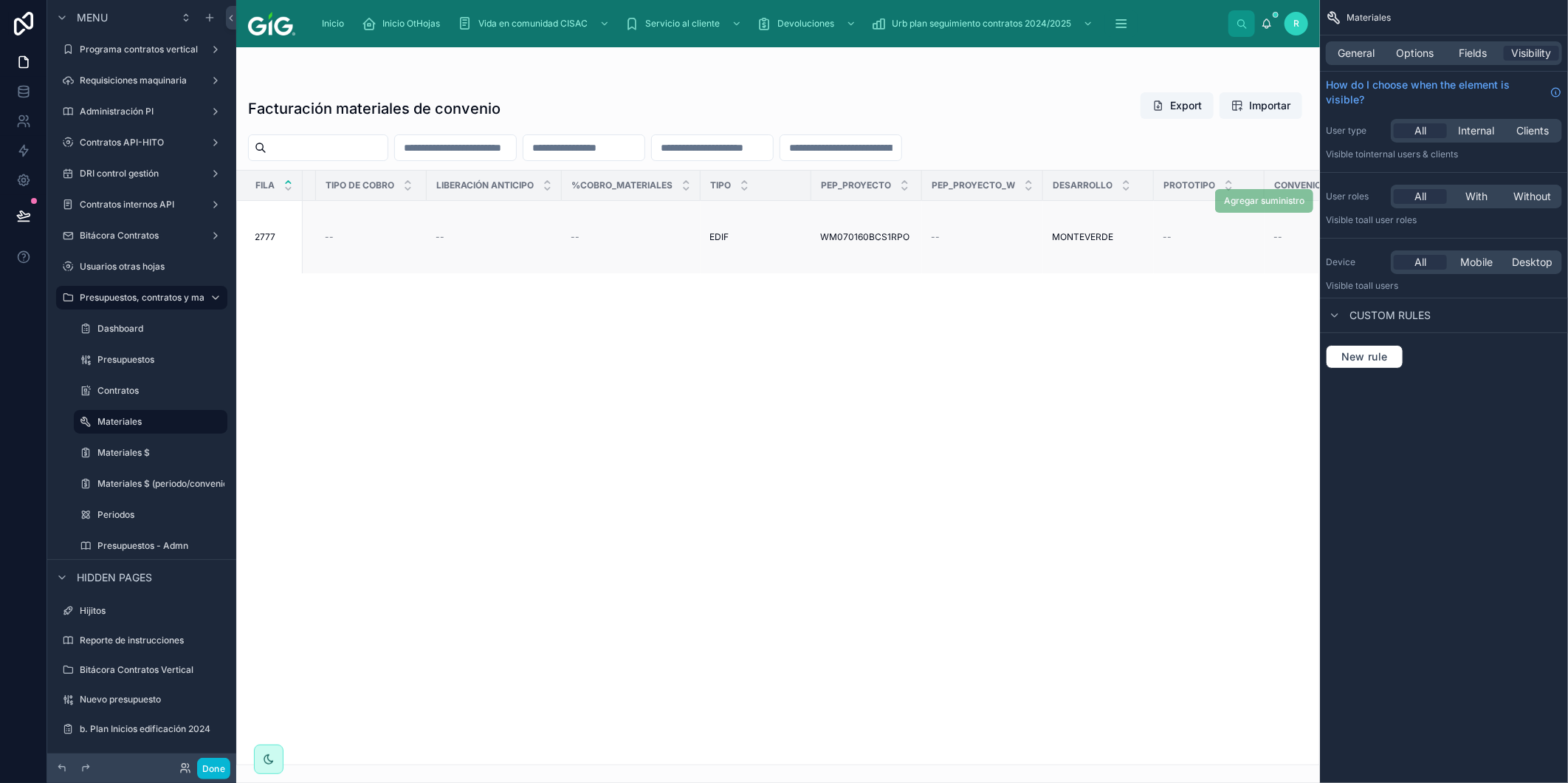
scroll to position [0, 0]
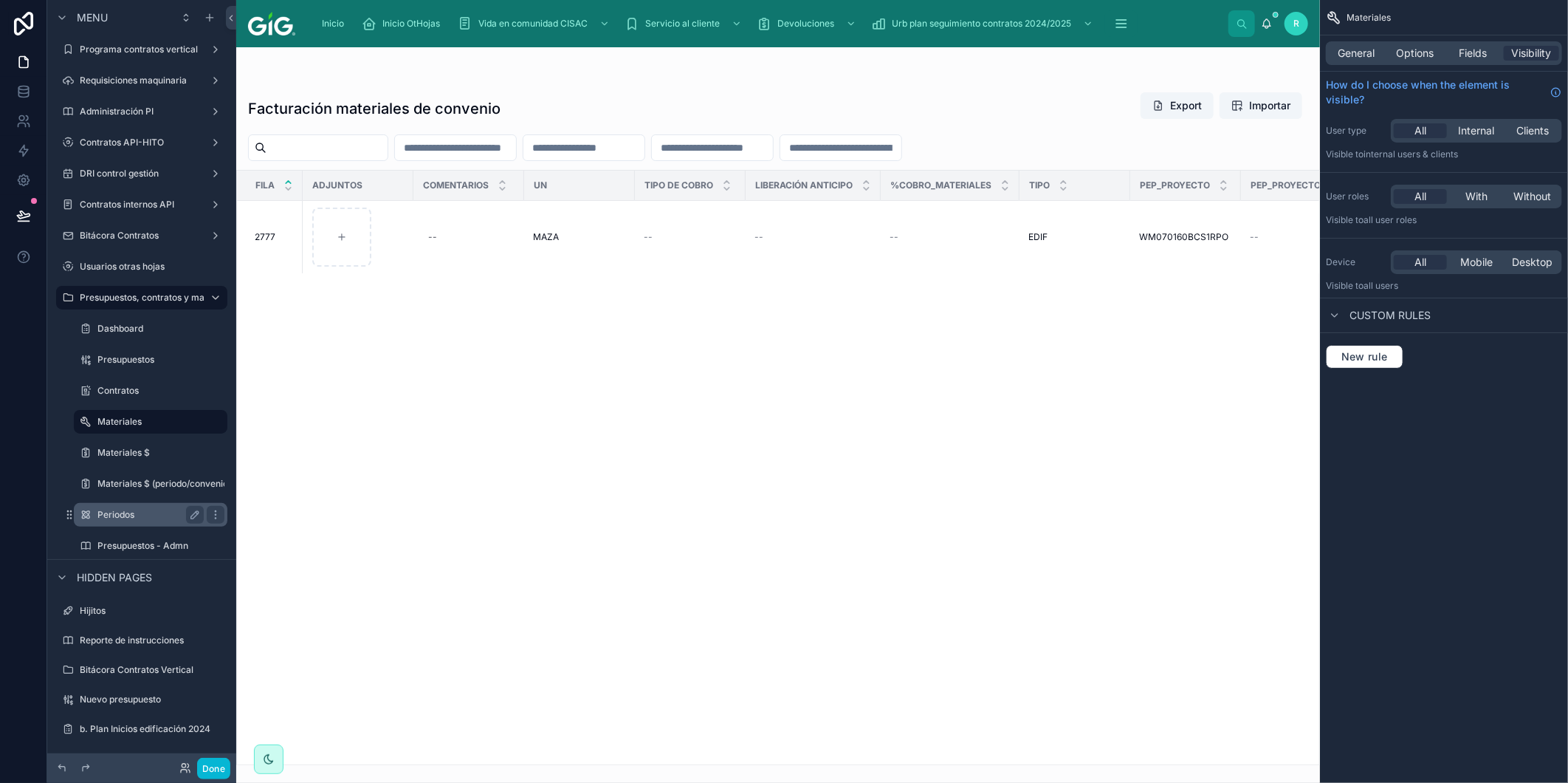
click at [145, 518] on label "Periodos" at bounding box center [147, 514] width 100 height 12
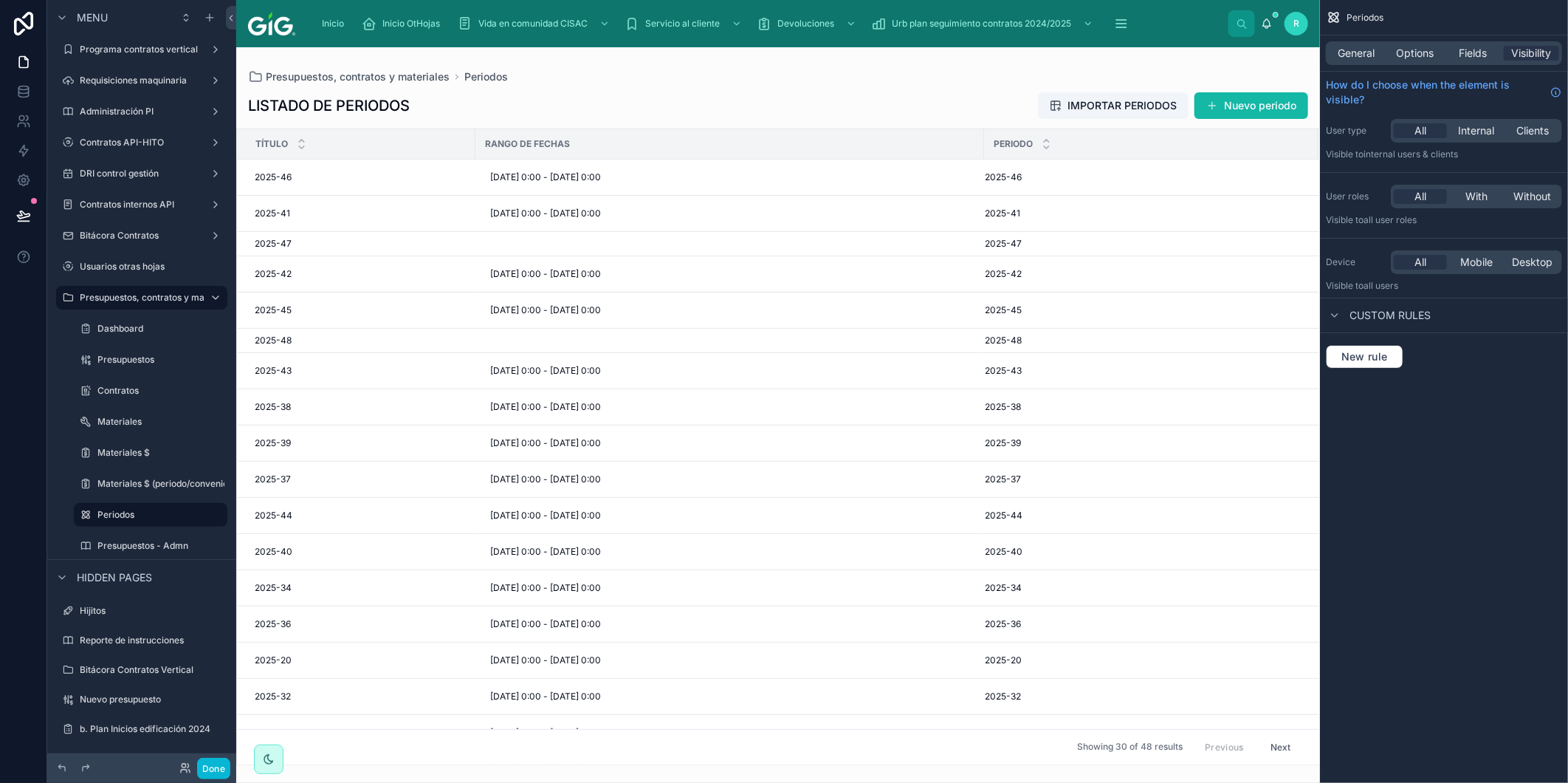
click at [621, 99] on div at bounding box center [778, 415] width 1084 height 736
click at [1401, 59] on span "Options" at bounding box center [1415, 53] width 38 height 15
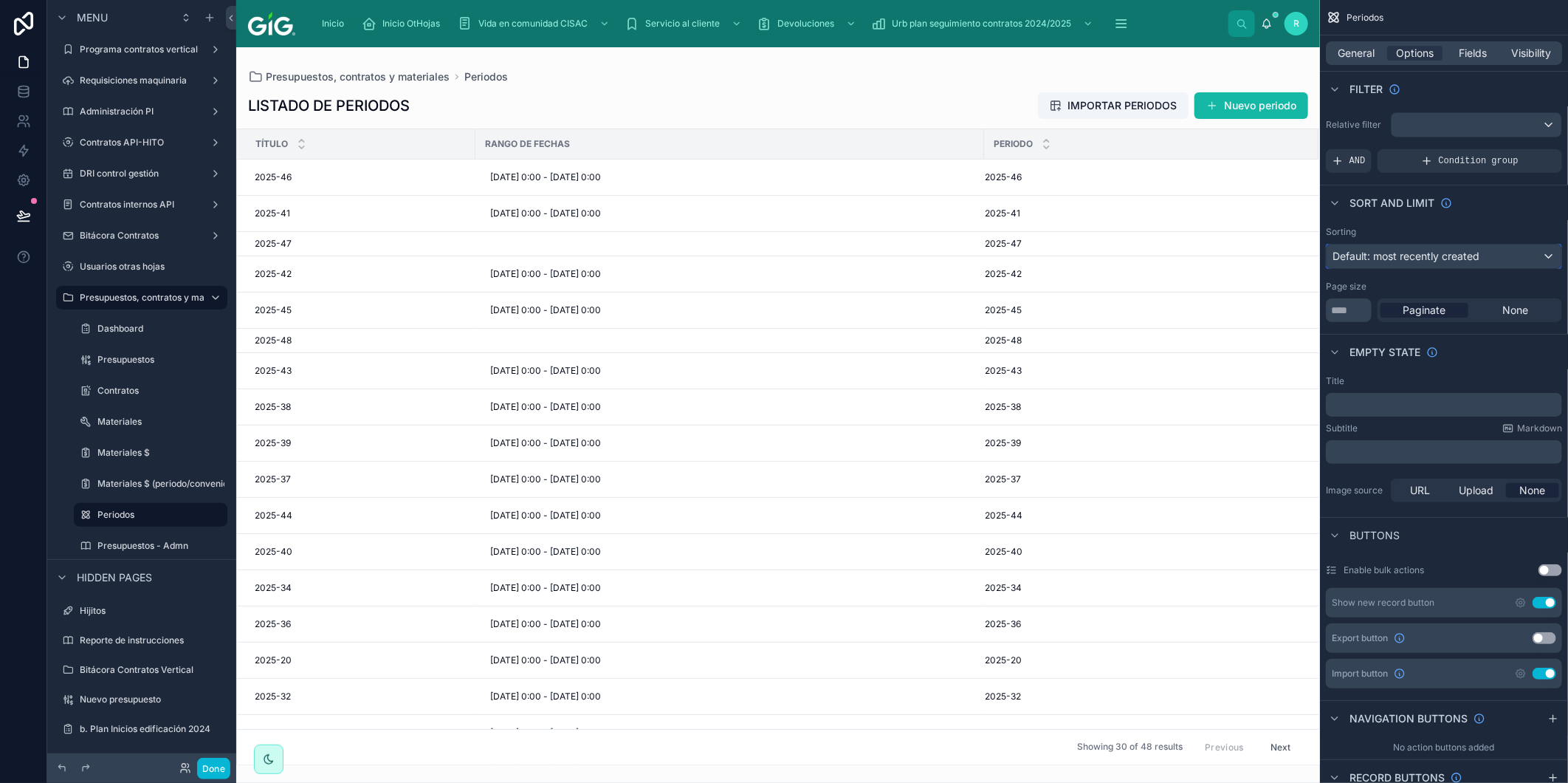
click at [1422, 253] on span "Default: most recently created" at bounding box center [1406, 256] width 147 height 12
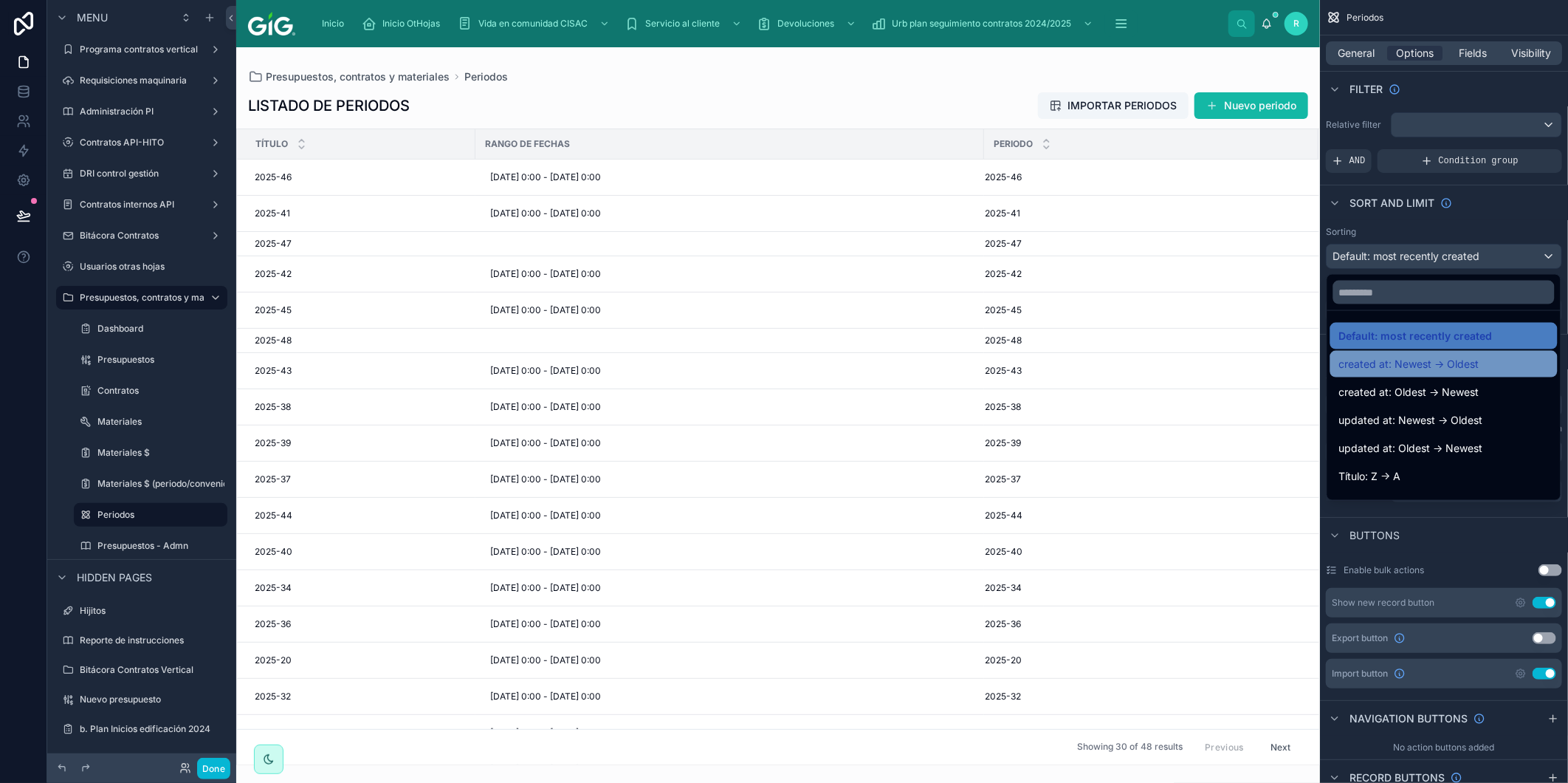
click at [1433, 365] on span "created at: Newest -> Oldest" at bounding box center [1409, 364] width 140 height 18
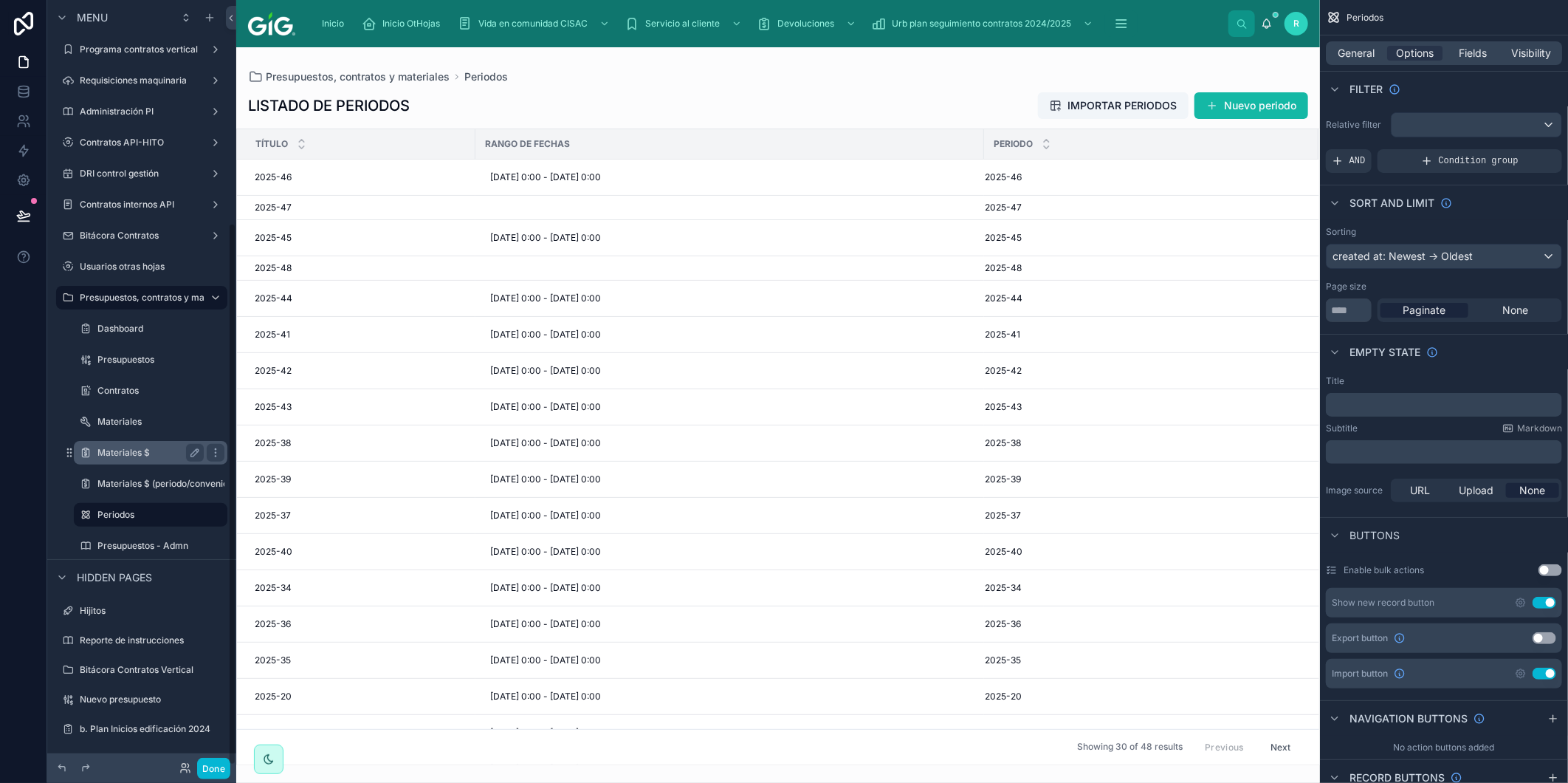
click at [151, 448] on label "Materiales $" at bounding box center [147, 452] width 100 height 12
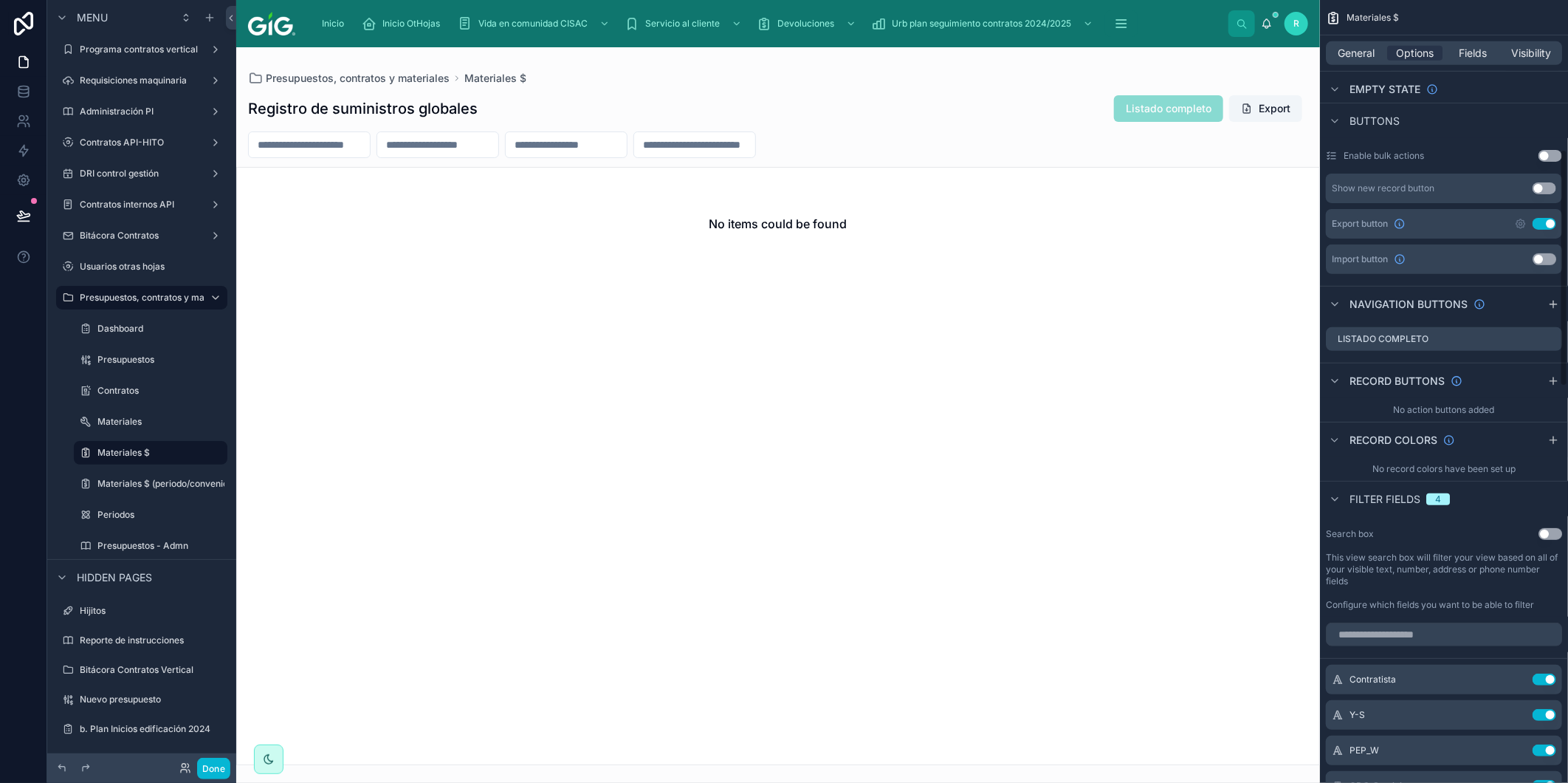
scroll to position [246, 0]
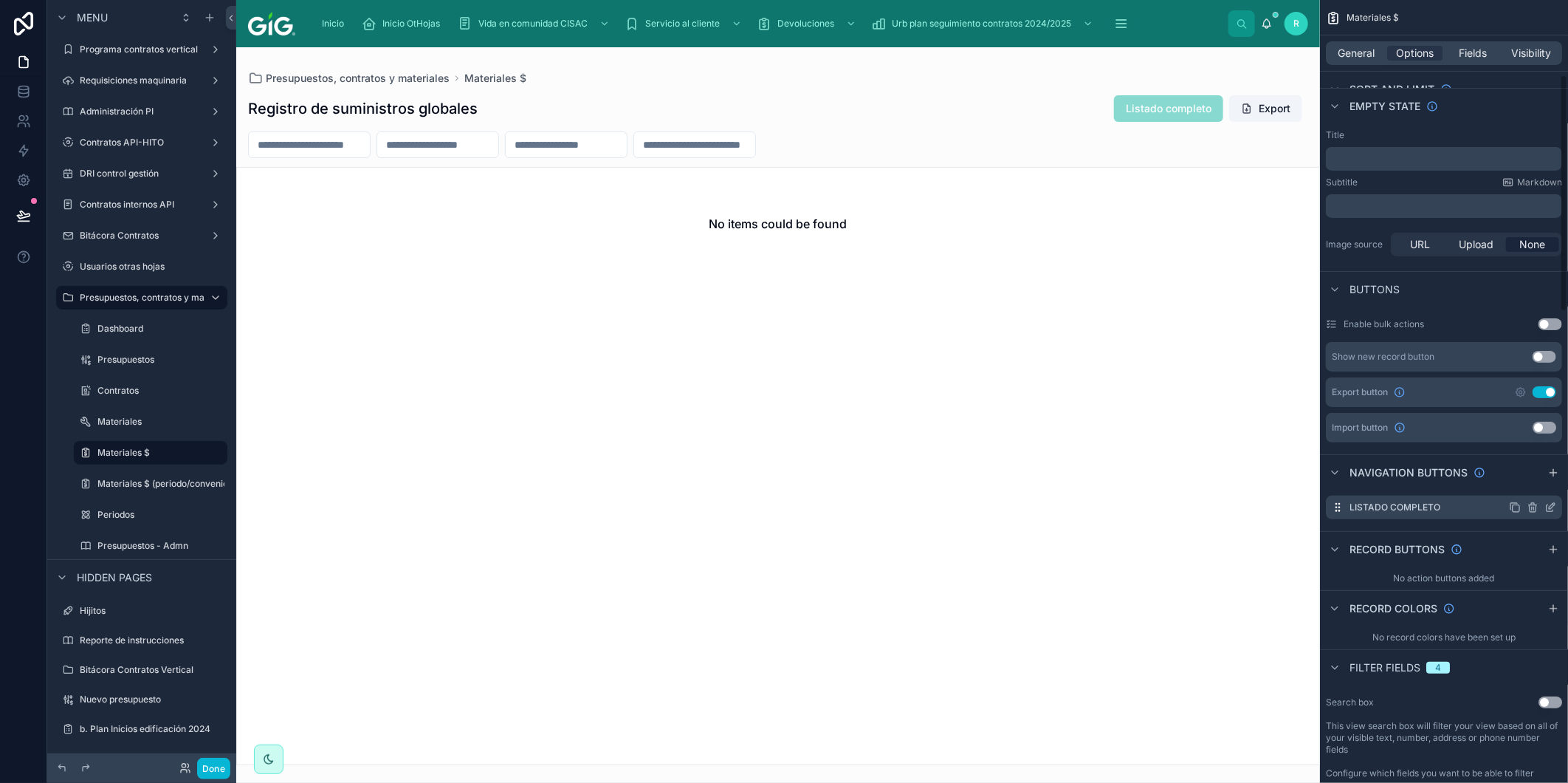
click at [1551, 506] on icon "scrollable content" at bounding box center [1552, 506] width 6 height 6
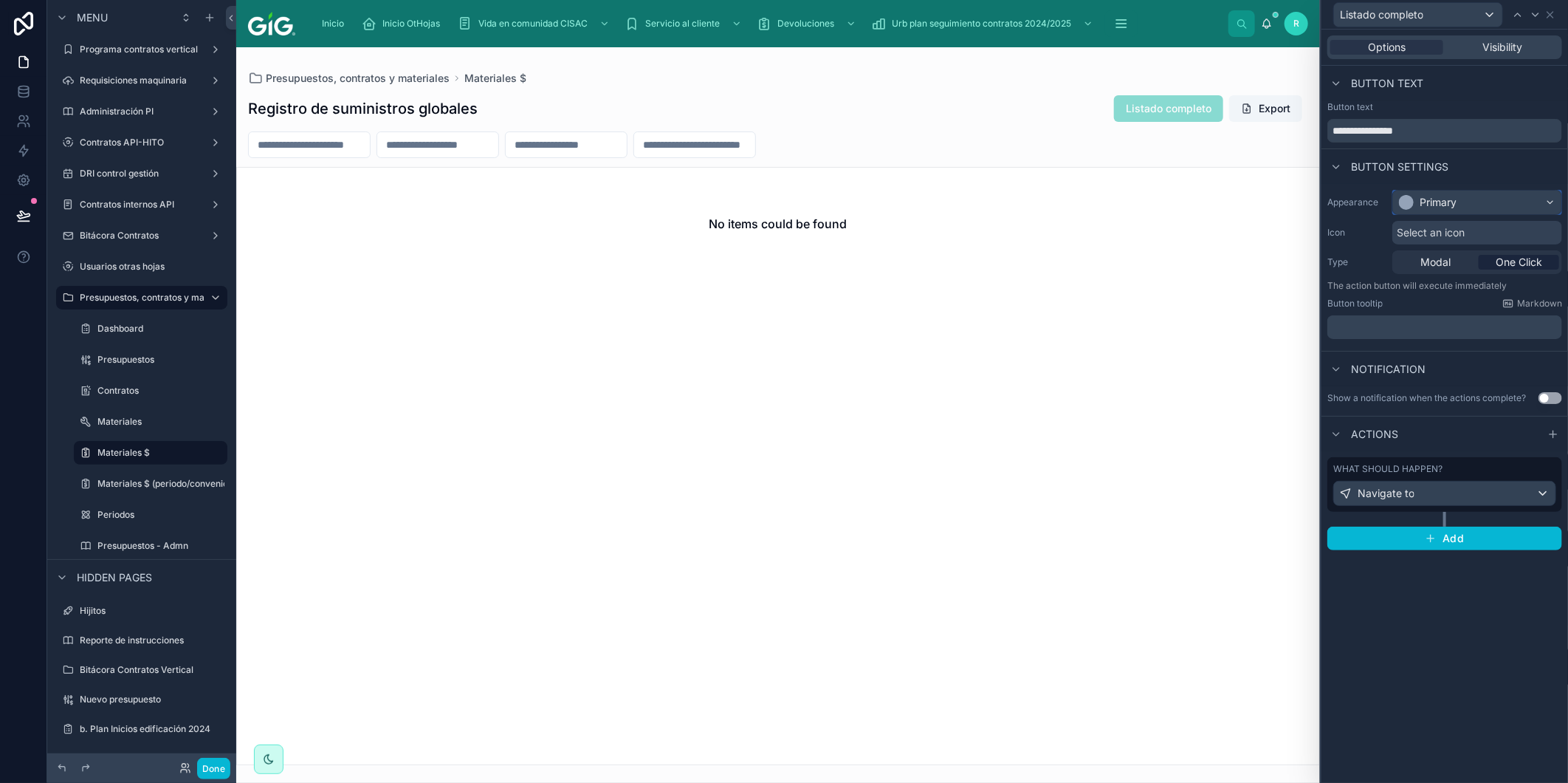
click at [1457, 210] on div "Primary" at bounding box center [1477, 203] width 168 height 23
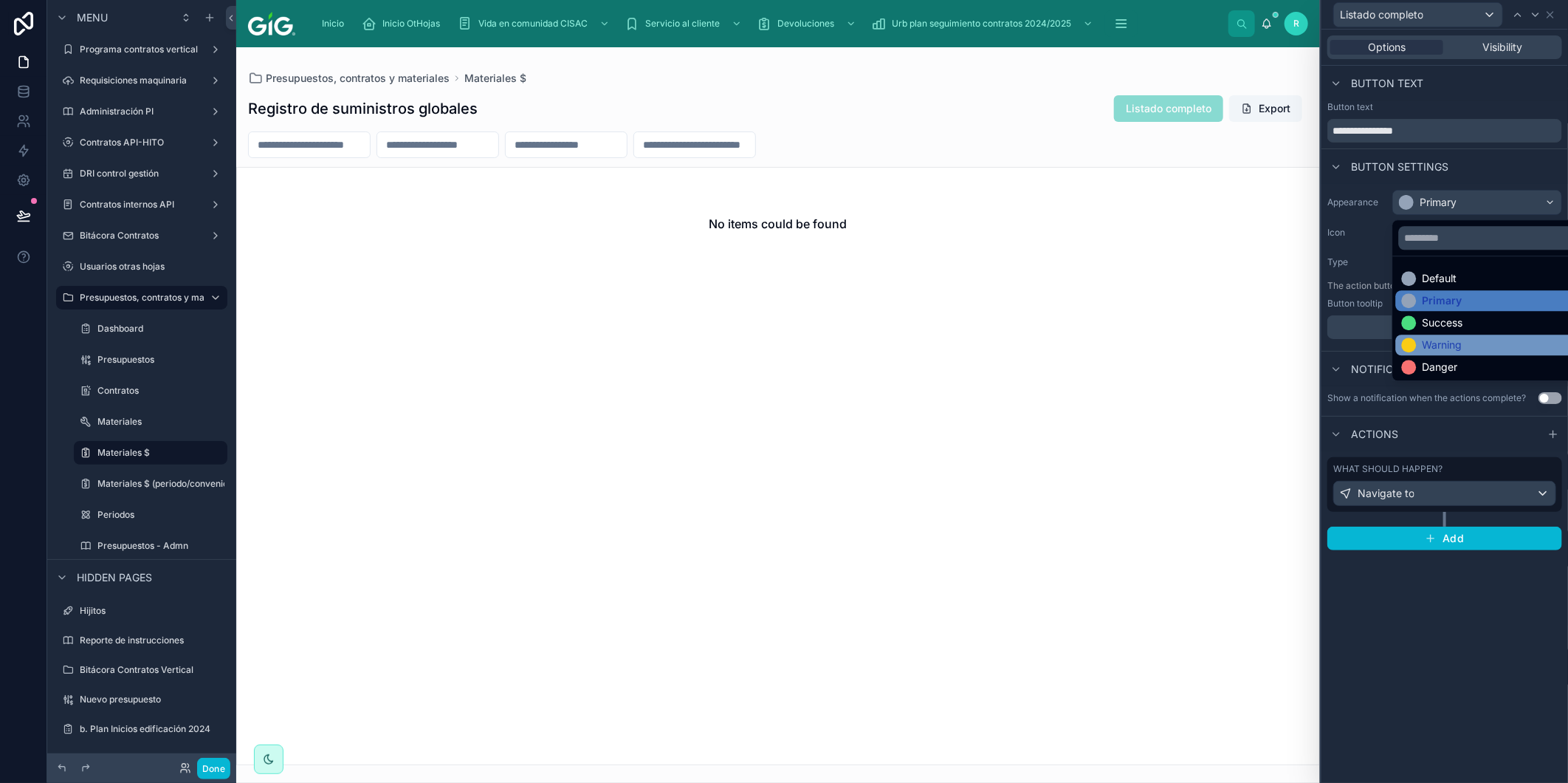
click at [1460, 353] on div "Warning" at bounding box center [1495, 345] width 197 height 21
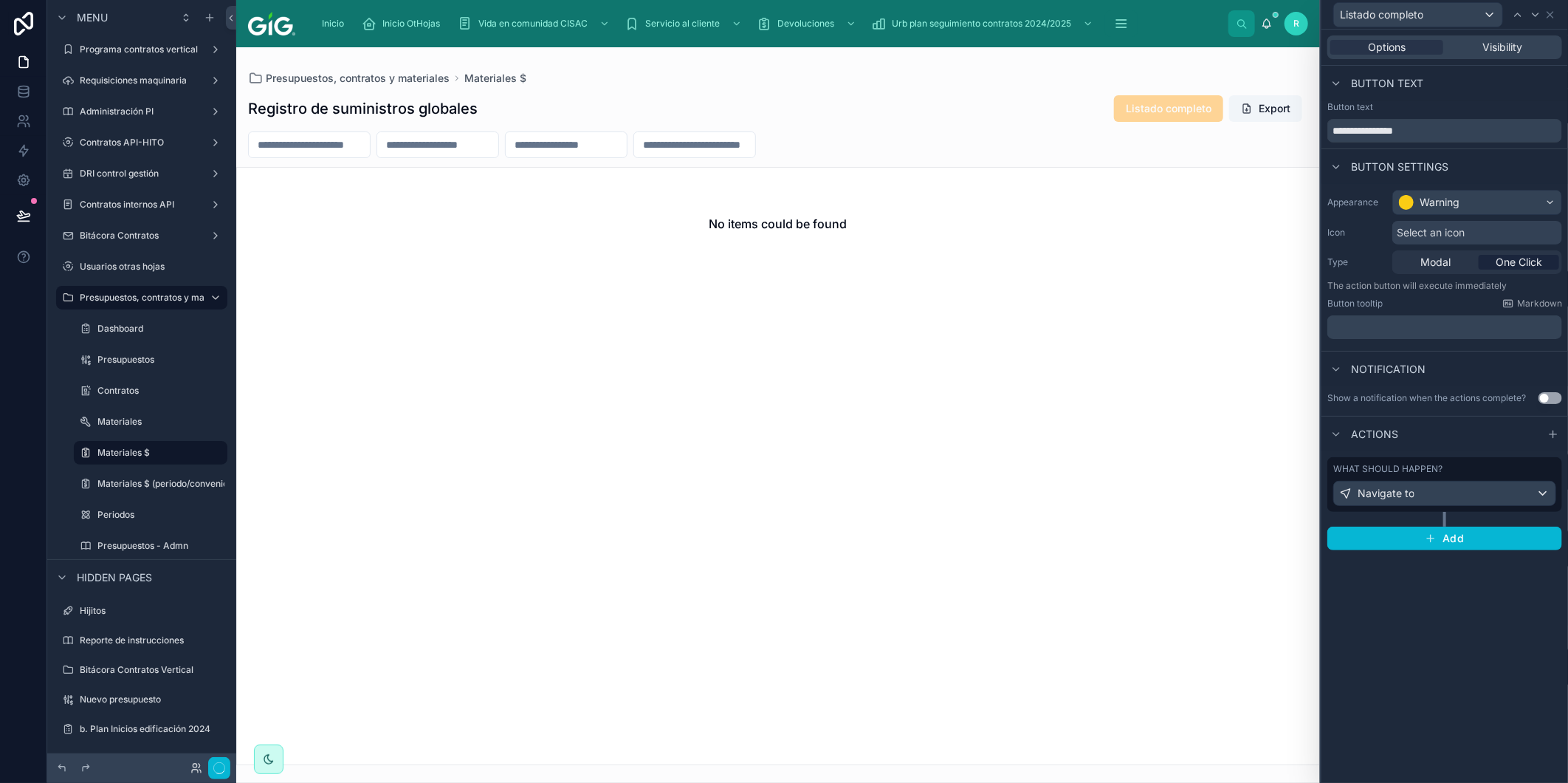
click at [978, 65] on div at bounding box center [778, 415] width 1084 height 736
click at [164, 484] on label "Materiales $ (periodo/convenio)" at bounding box center [164, 483] width 133 height 12
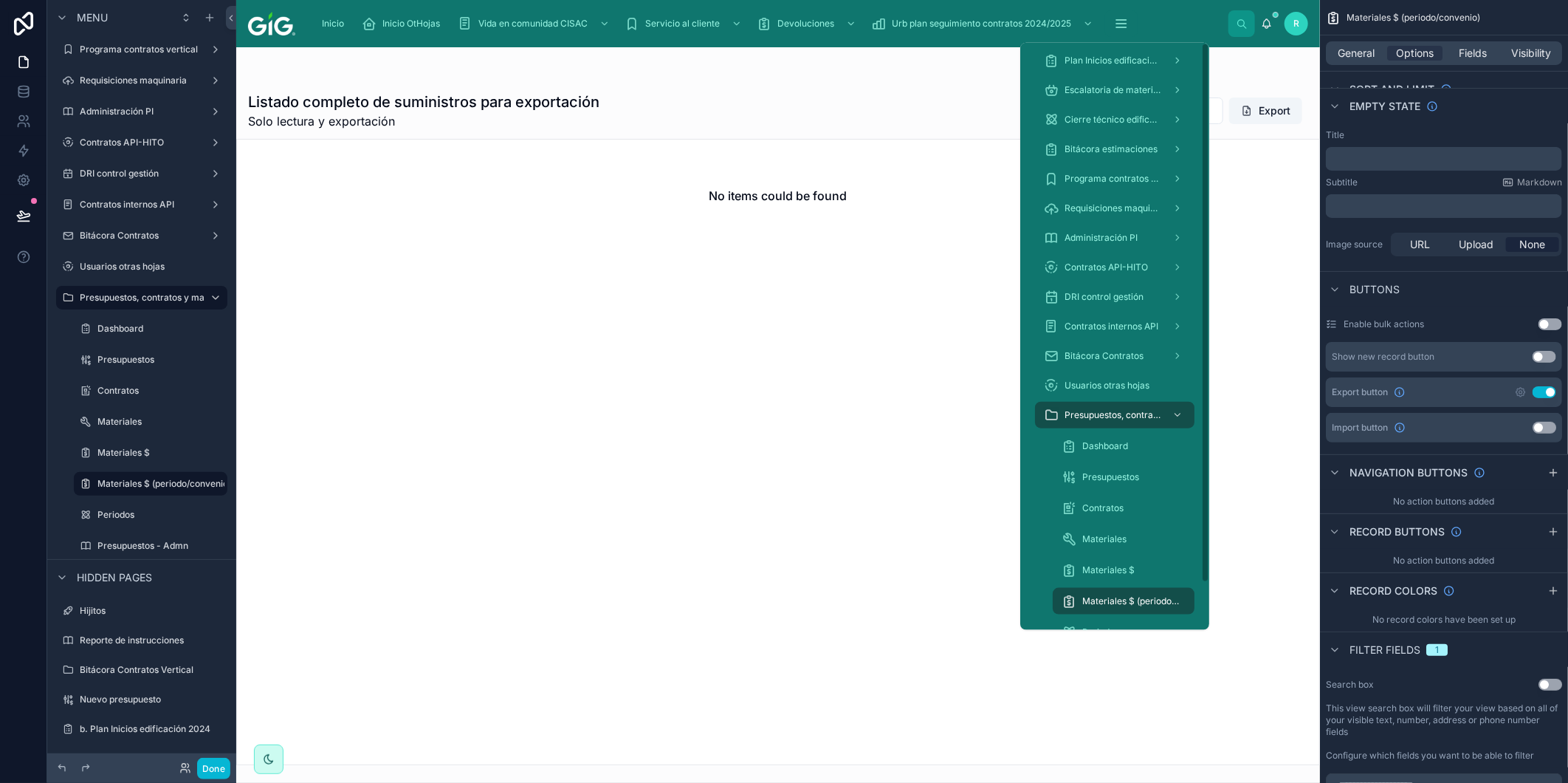
click at [1100, 463] on div "Presupuestos" at bounding box center [1124, 477] width 160 height 29
click at [1104, 448] on span "Dashboard" at bounding box center [1105, 445] width 46 height 12
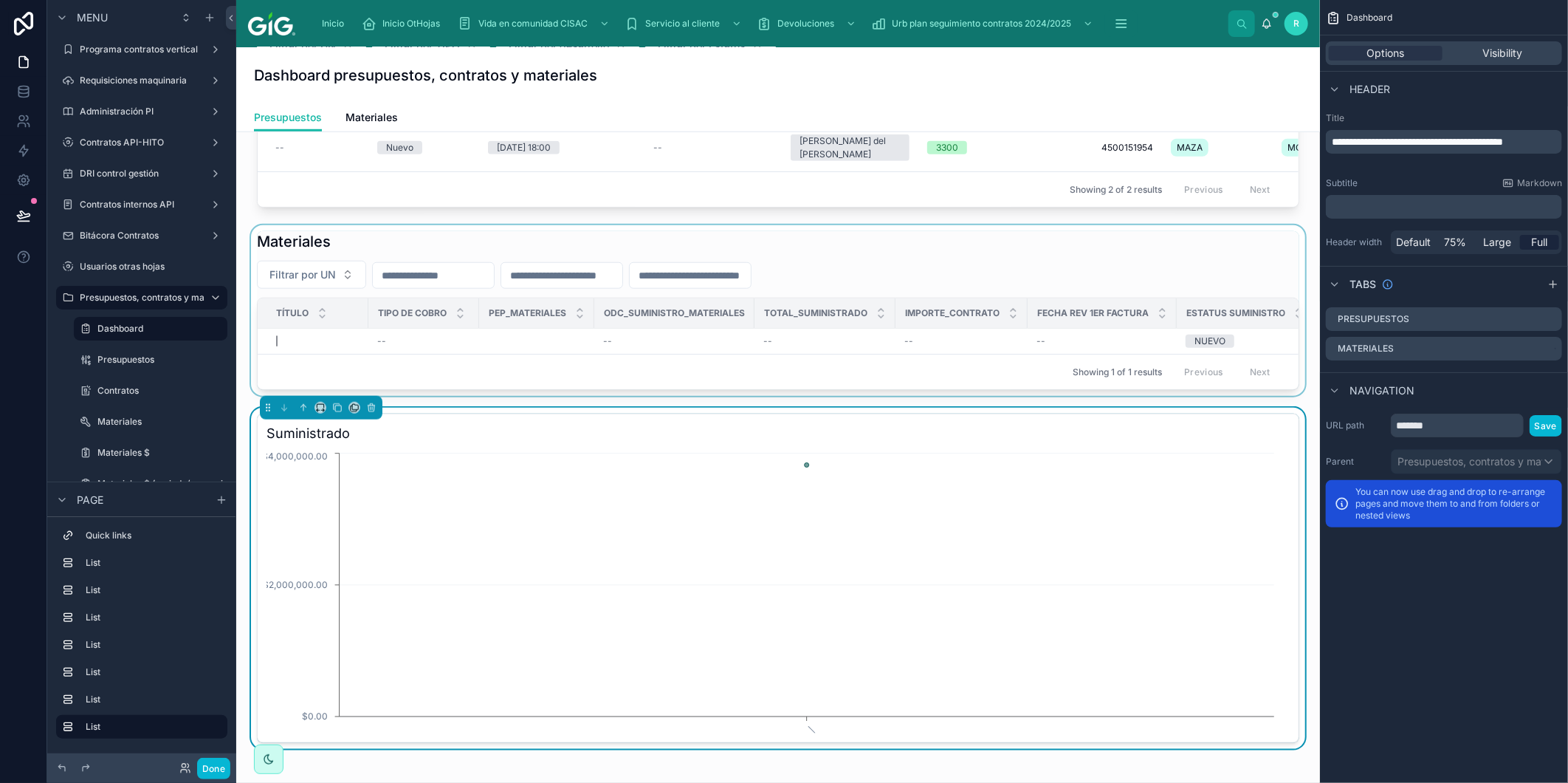
scroll to position [739, 0]
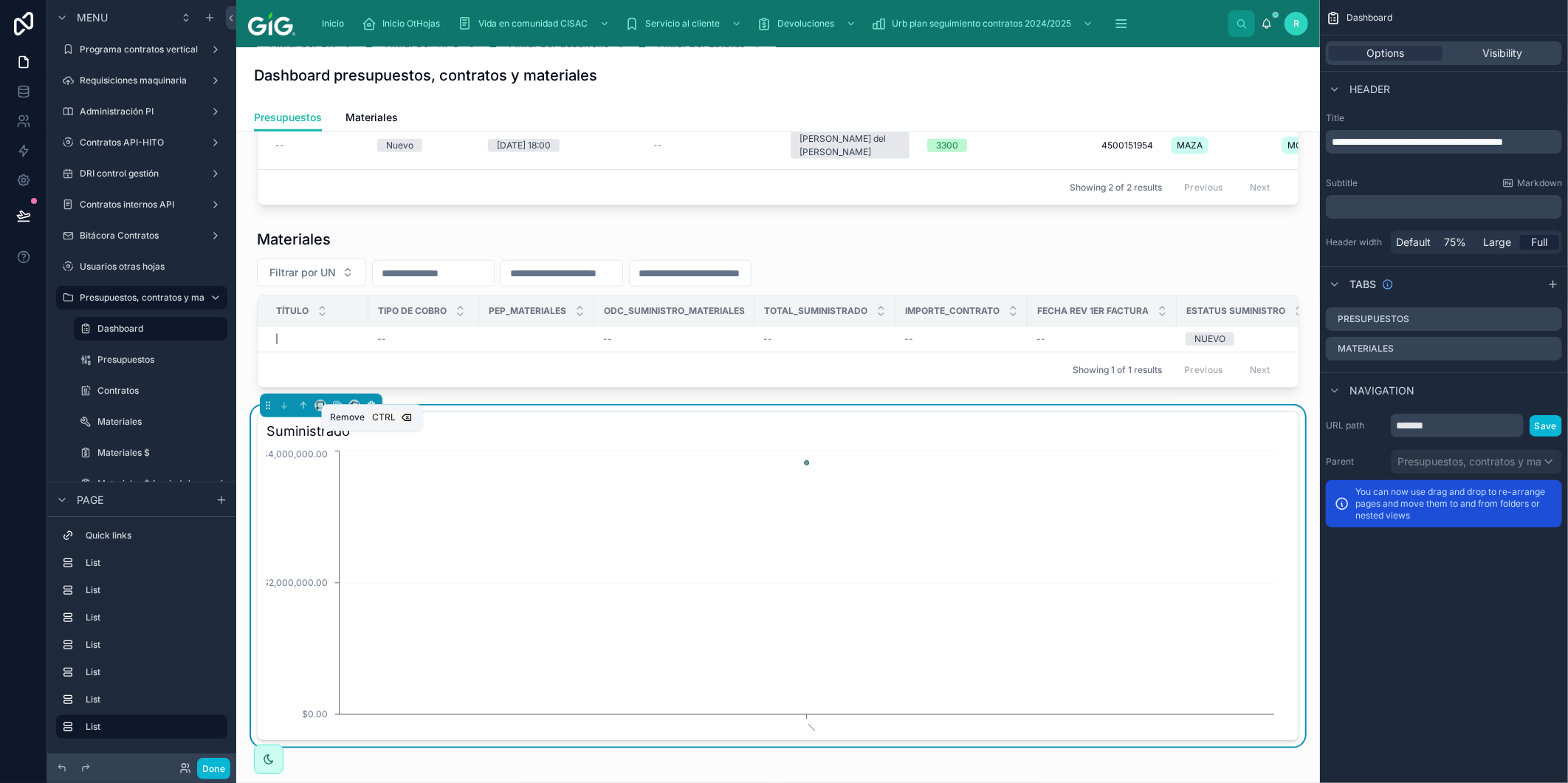
click at [372, 404] on icon at bounding box center [371, 404] width 7 height 0
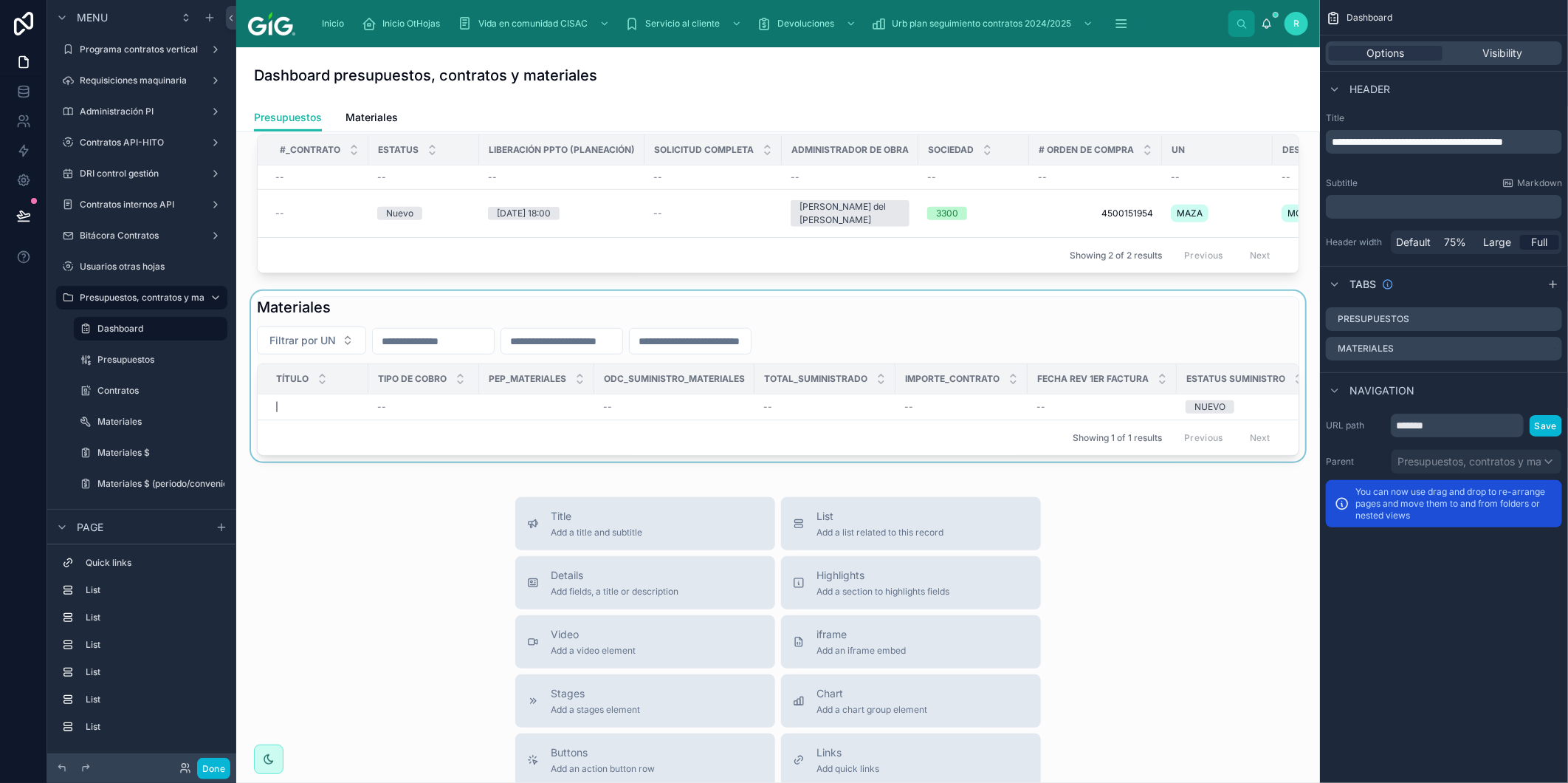
click at [337, 359] on div at bounding box center [778, 376] width 1061 height 171
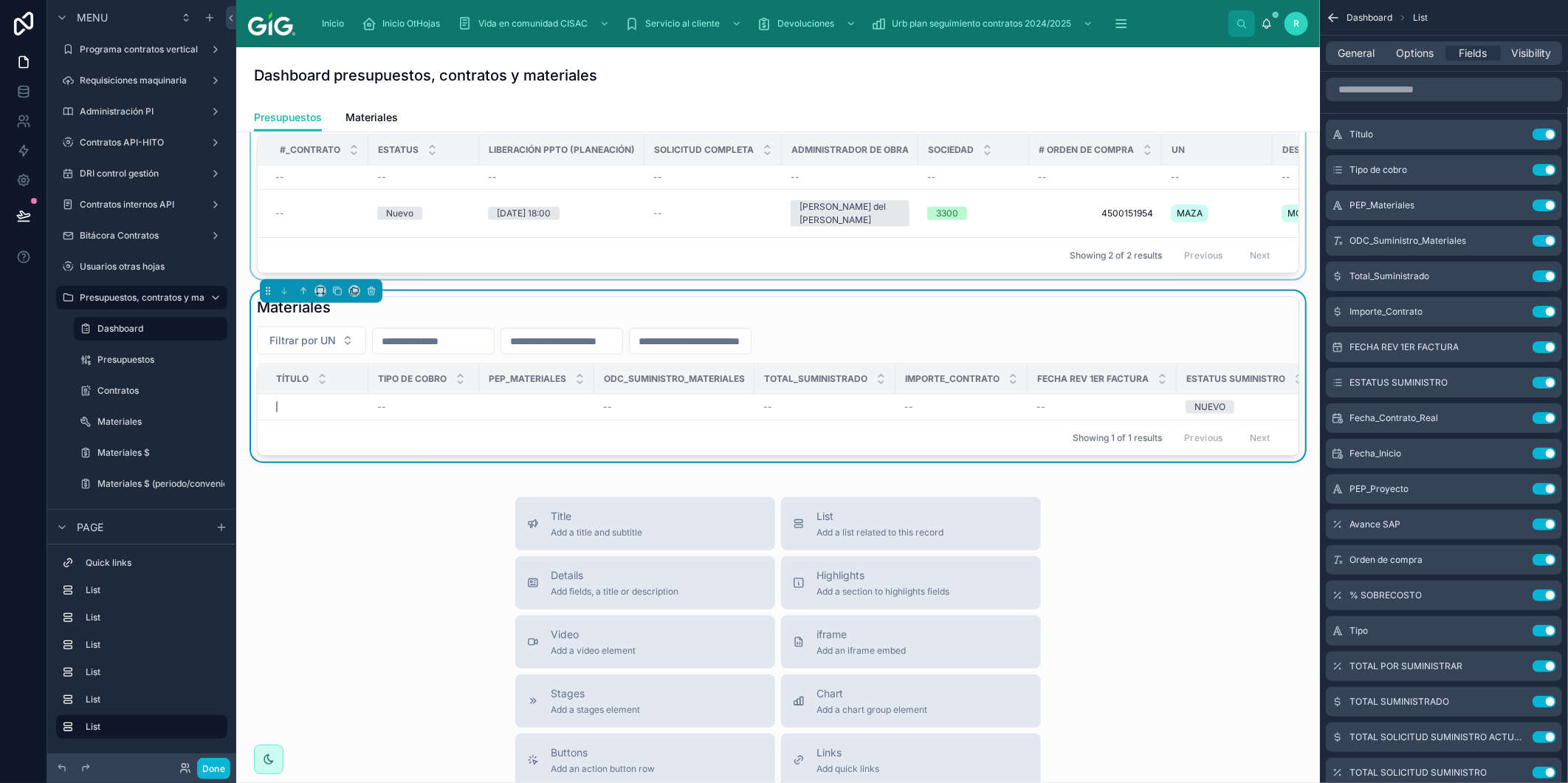
scroll to position [604, 0]
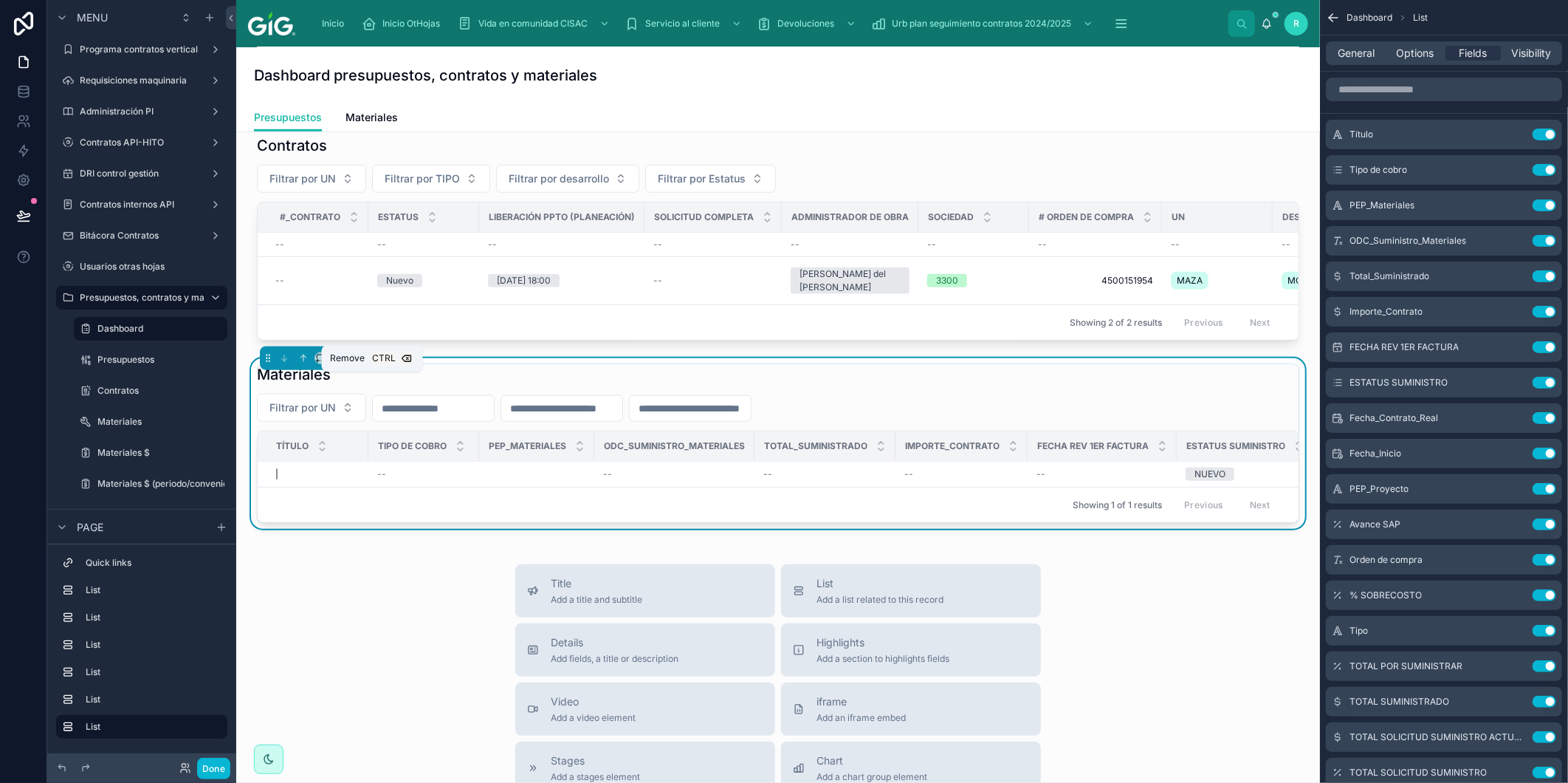
click at [372, 356] on icon at bounding box center [371, 356] width 7 height 0
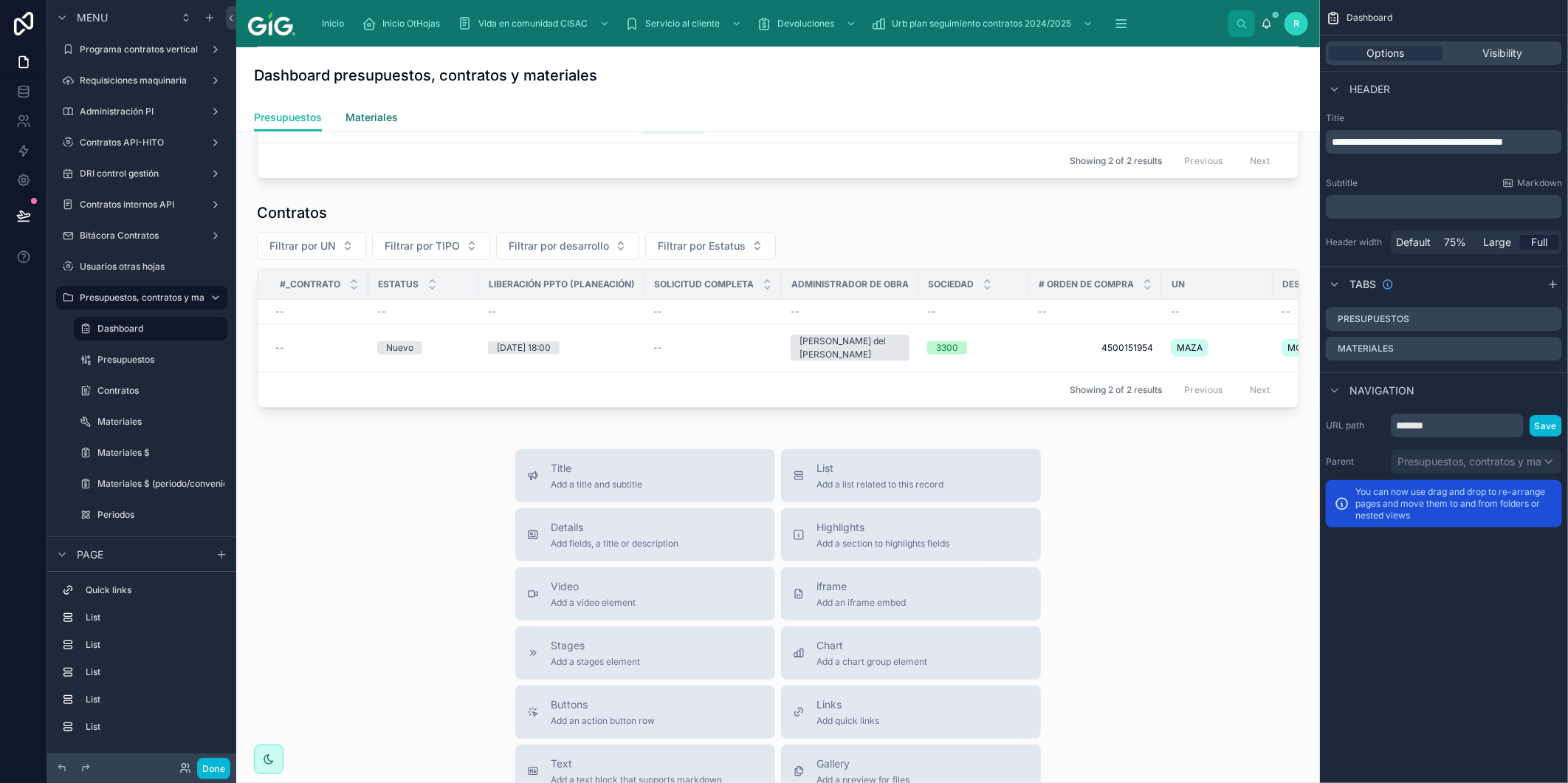
click at [393, 113] on span "Materiales" at bounding box center [372, 117] width 53 height 15
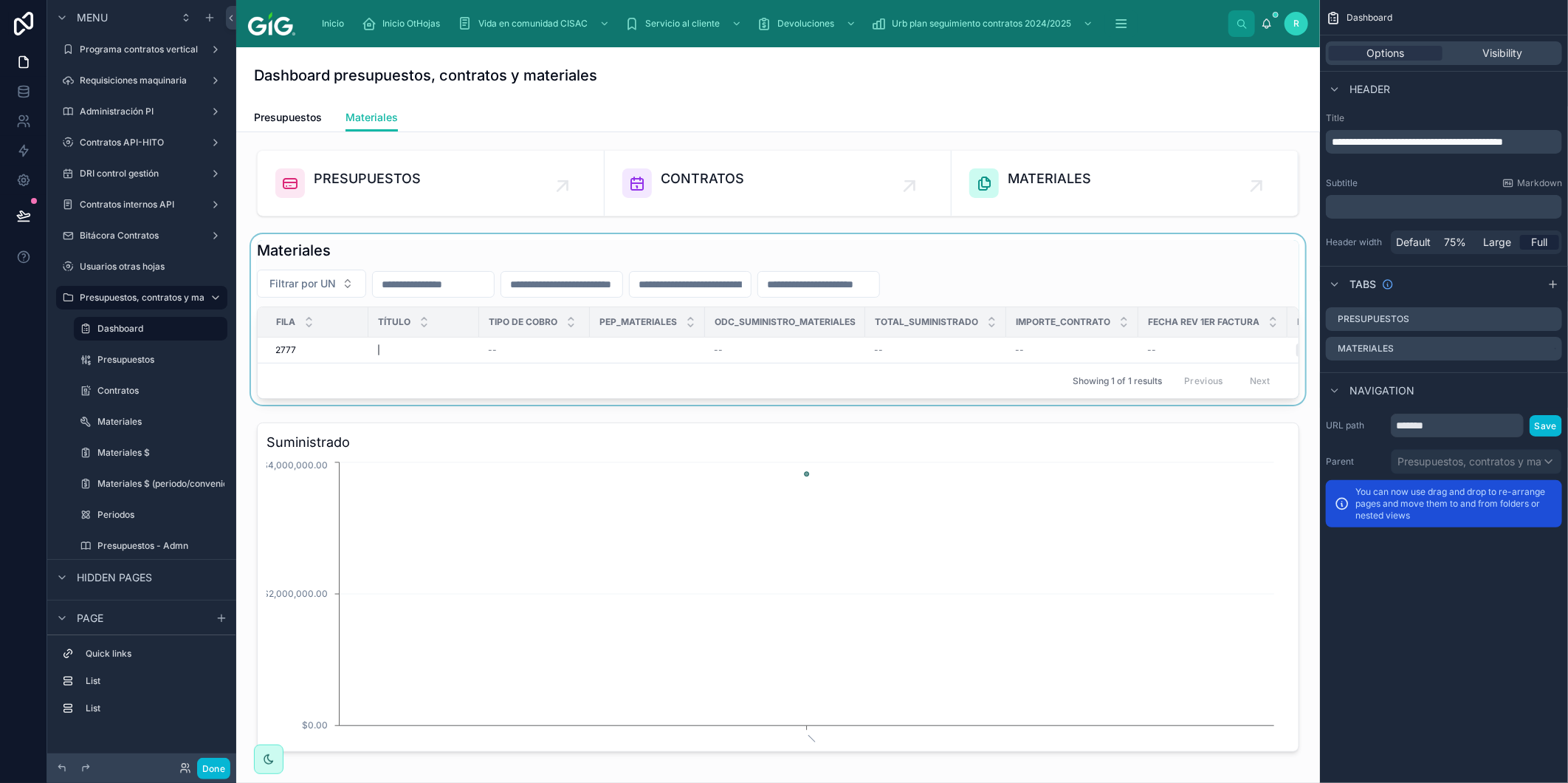
click at [479, 264] on div at bounding box center [778, 320] width 1061 height 171
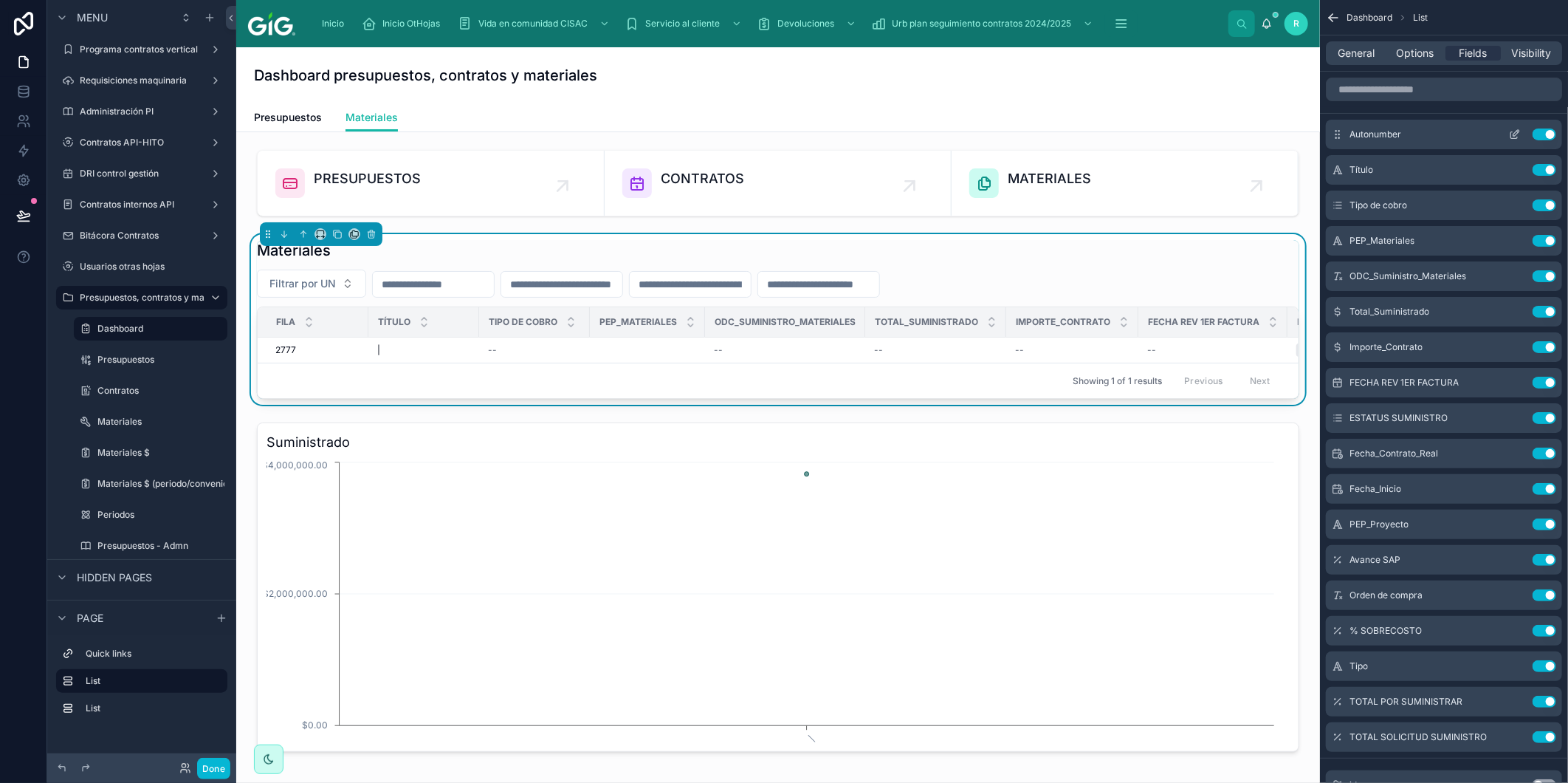
click at [1542, 133] on button "Use setting" at bounding box center [1545, 134] width 23 height 12
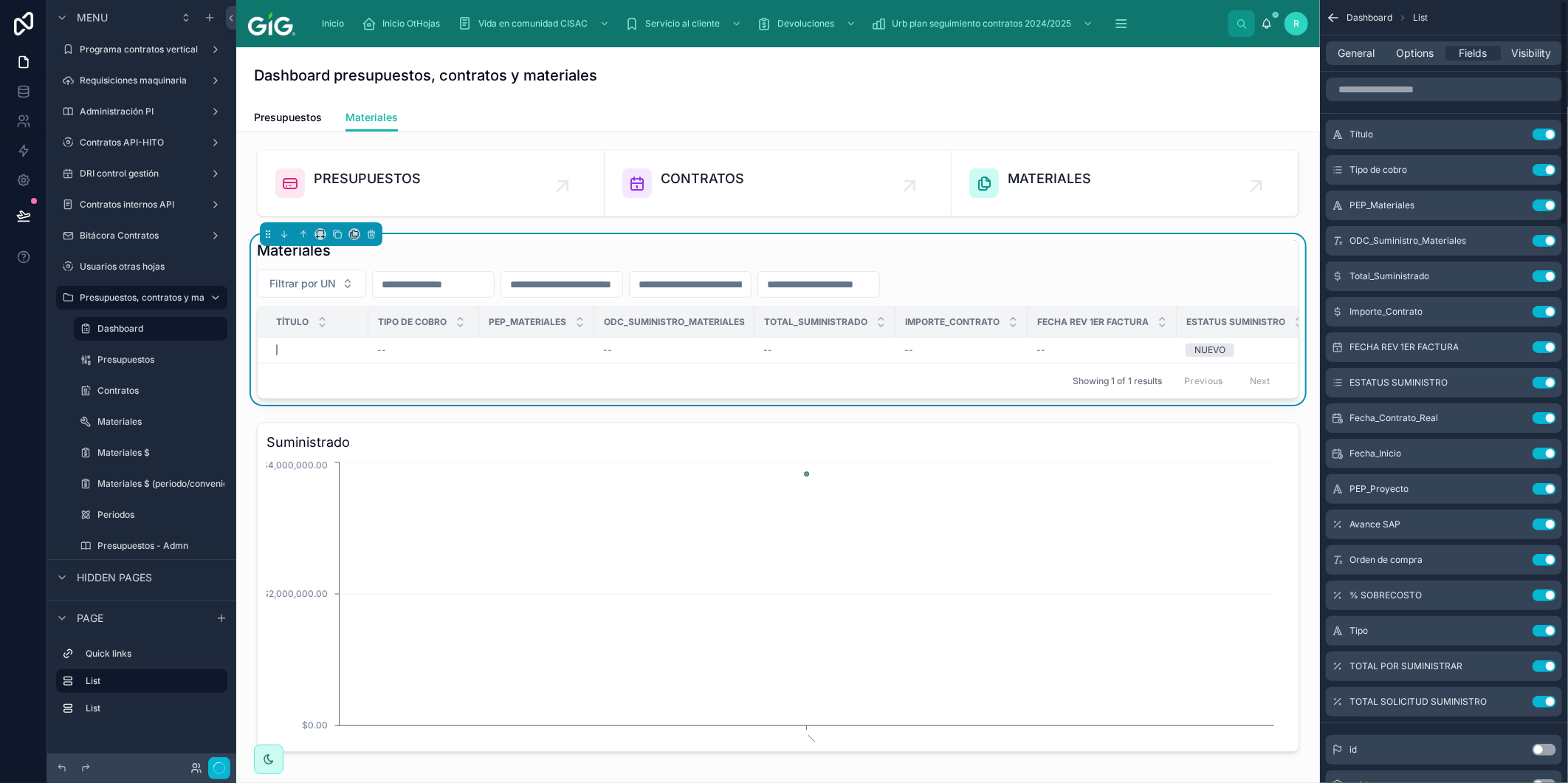
click at [1542, 133] on button "Use setting" at bounding box center [1545, 134] width 23 height 12
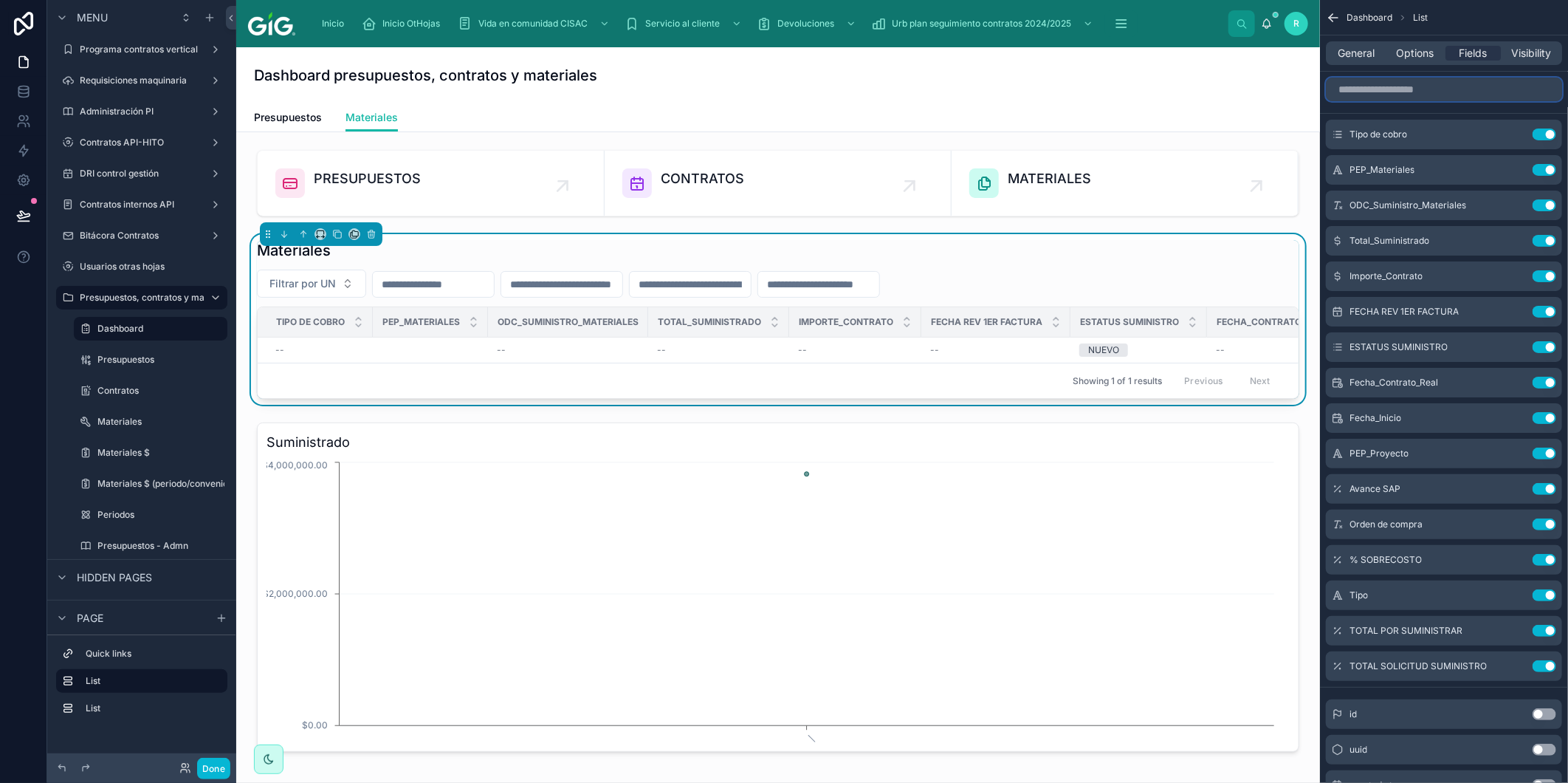
click at [1478, 78] on input "scrollable content" at bounding box center [1444, 89] width 237 height 23
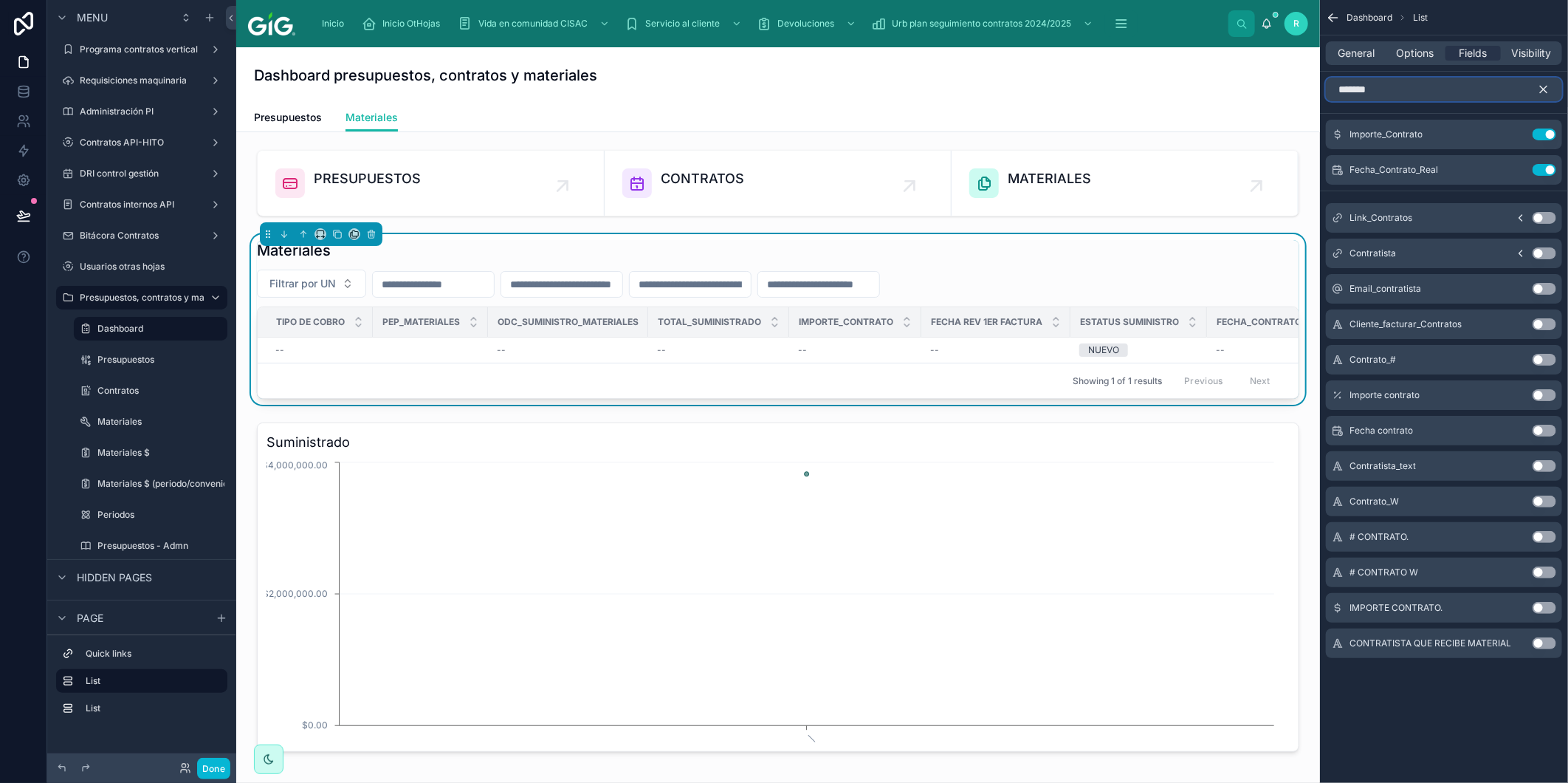
type input "*******"
click at [796, 90] on div "Dashboard presupuestos, contratos y materiales" at bounding box center [777, 75] width 1048 height 56
click at [467, 92] on div "Dashboard presupuestos, contratos y materiales" at bounding box center [777, 75] width 1048 height 56
click at [1362, 55] on span "General" at bounding box center [1357, 53] width 37 height 15
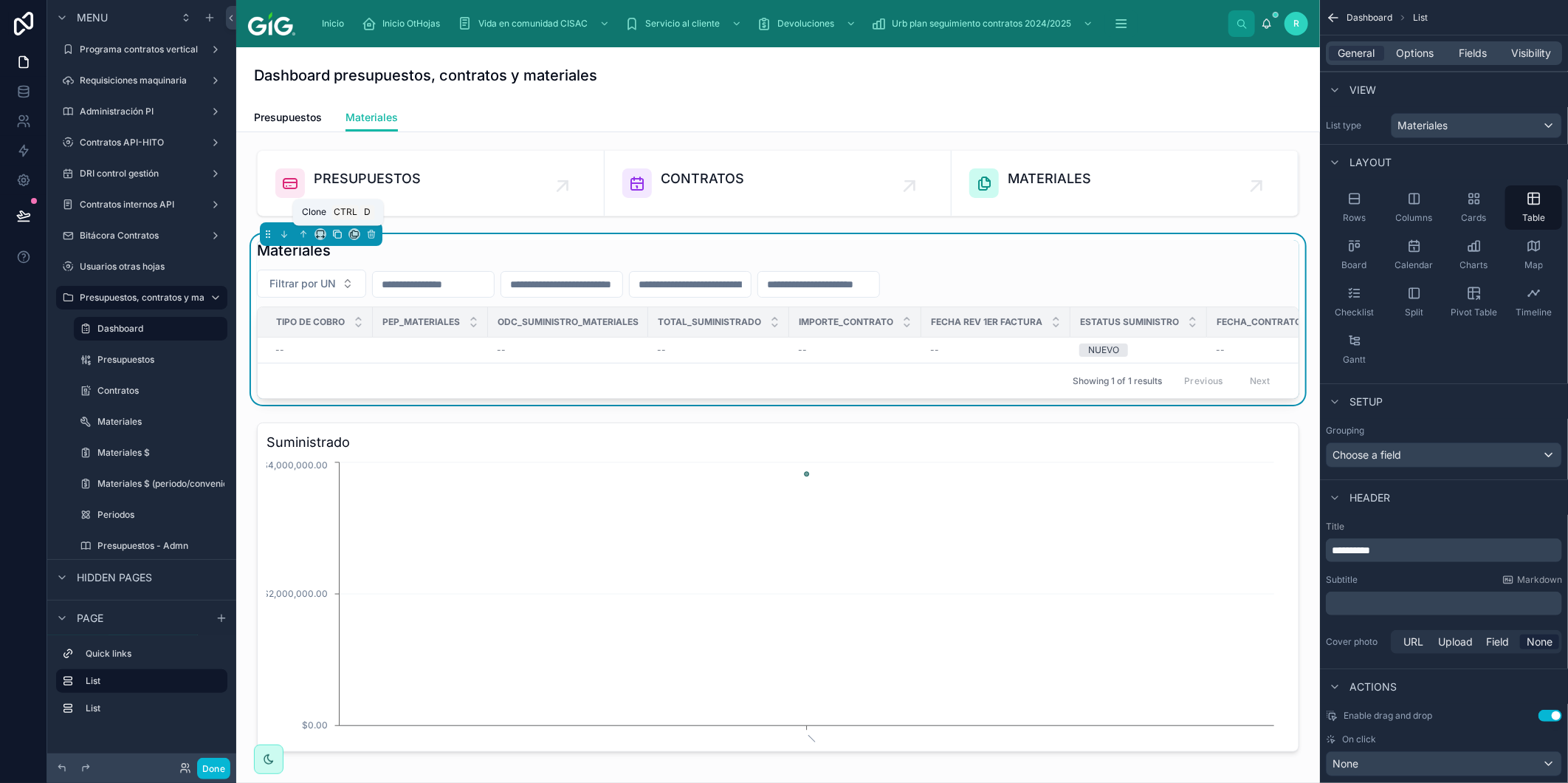
click at [336, 234] on icon at bounding box center [337, 234] width 10 height 10
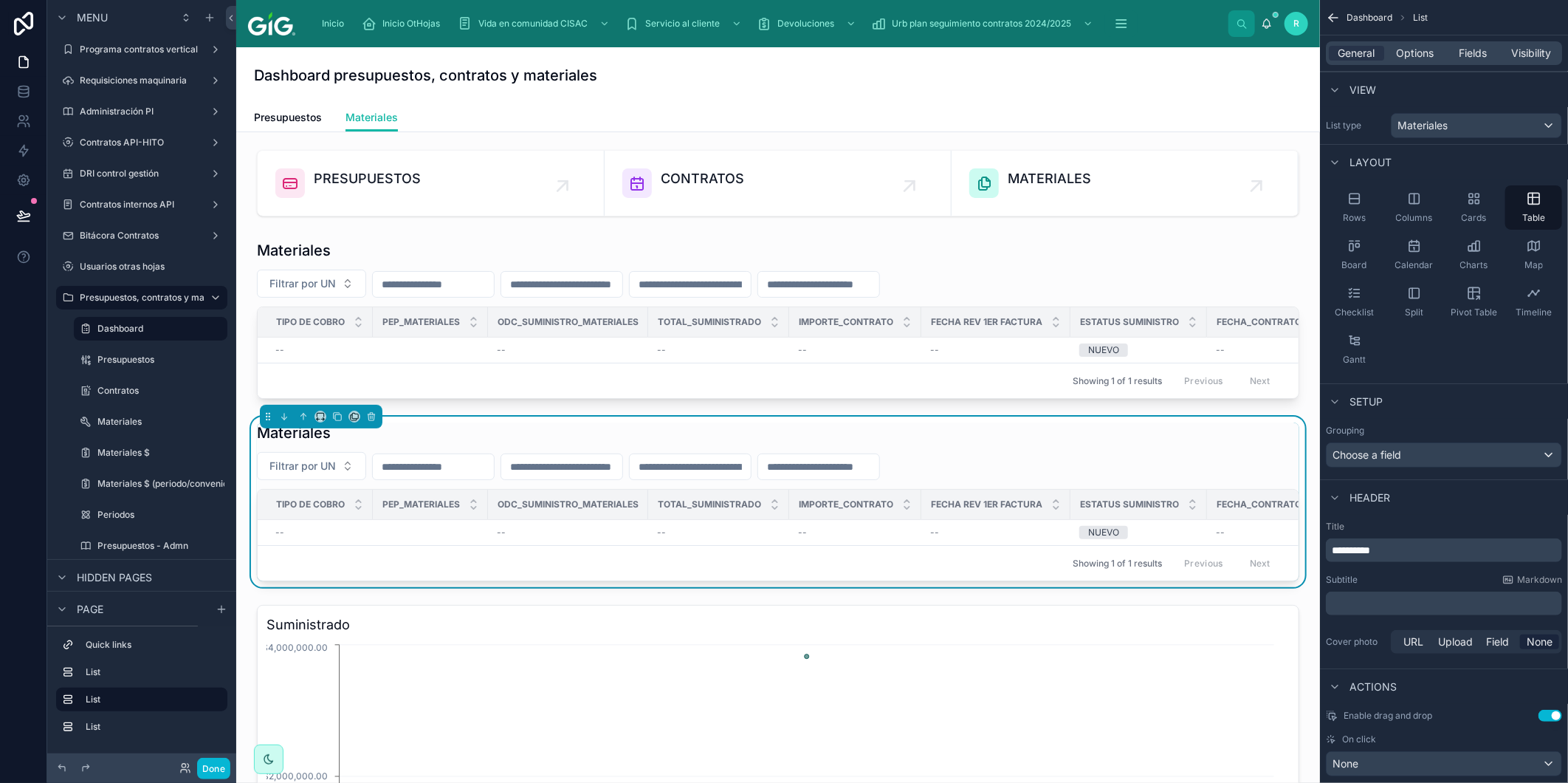
click at [607, 495] on div "Materiales Filtrar por UN TIPO DE COBRO PEP_Materiales ODC_Suministro_Materiale…" at bounding box center [778, 501] width 1043 height 159
click at [1459, 123] on div "Materiales" at bounding box center [1476, 126] width 170 height 23
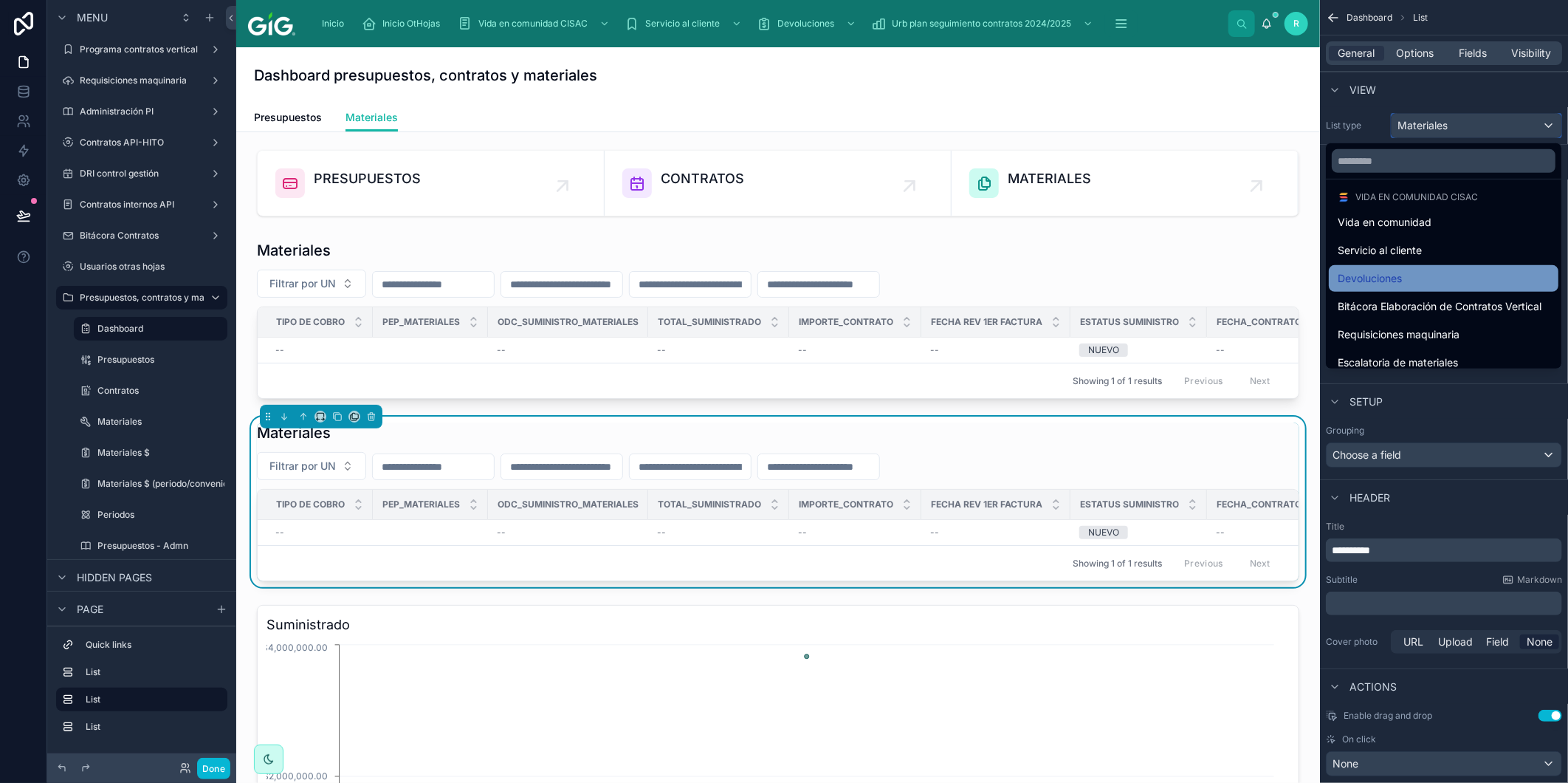
scroll to position [164, 0]
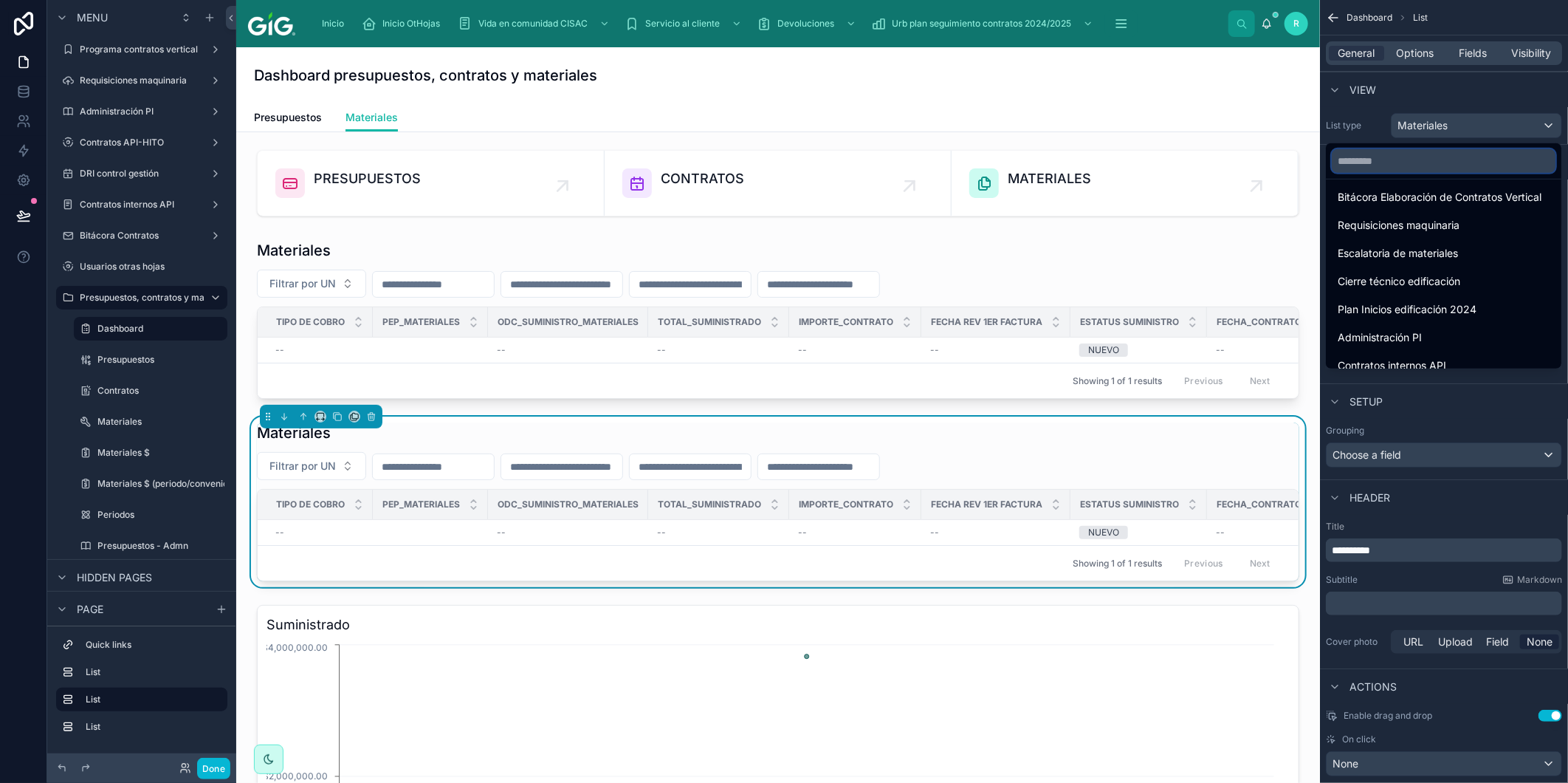
click at [1417, 155] on input "text" at bounding box center [1444, 161] width 223 height 23
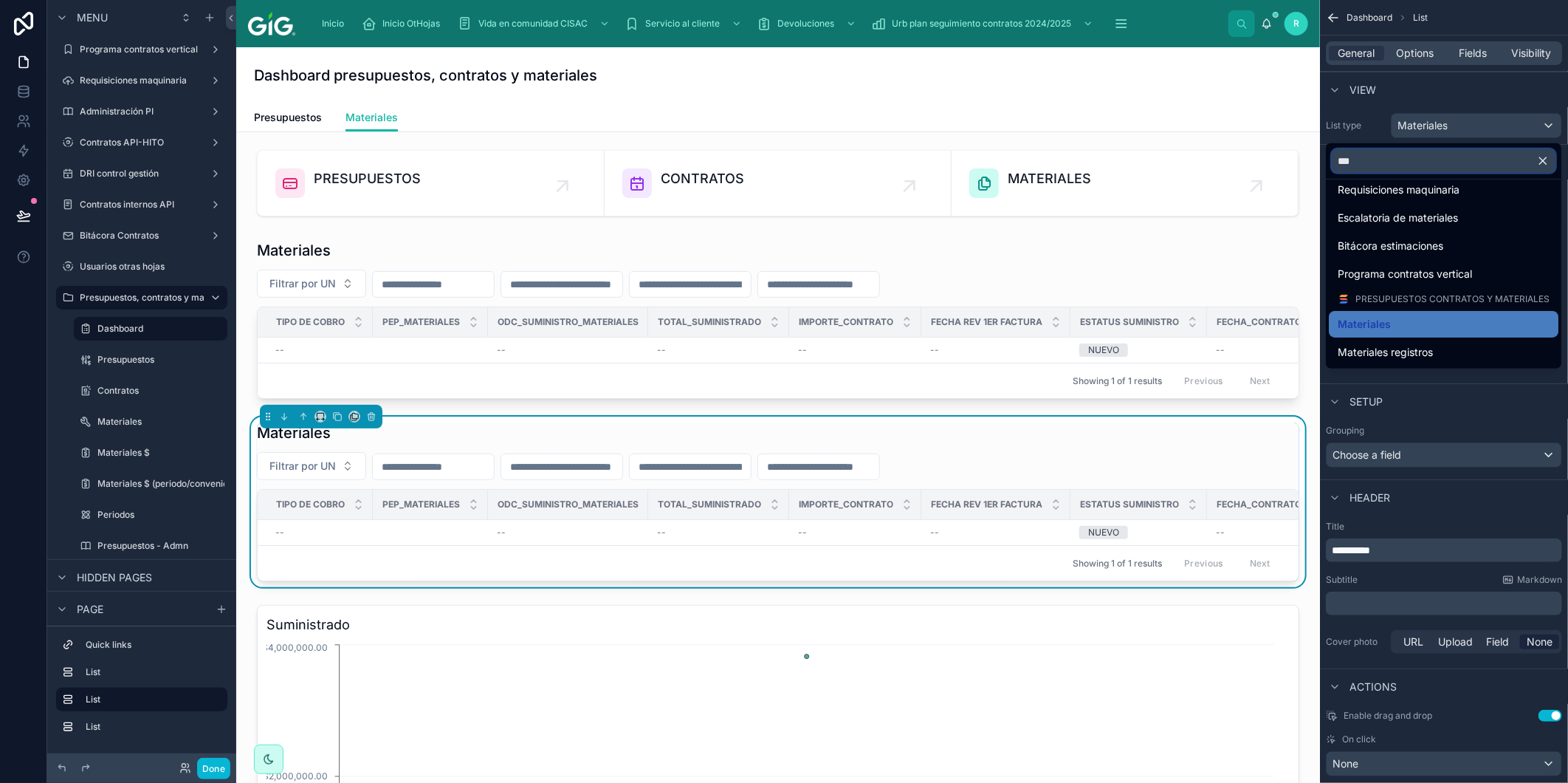
scroll to position [0, 0]
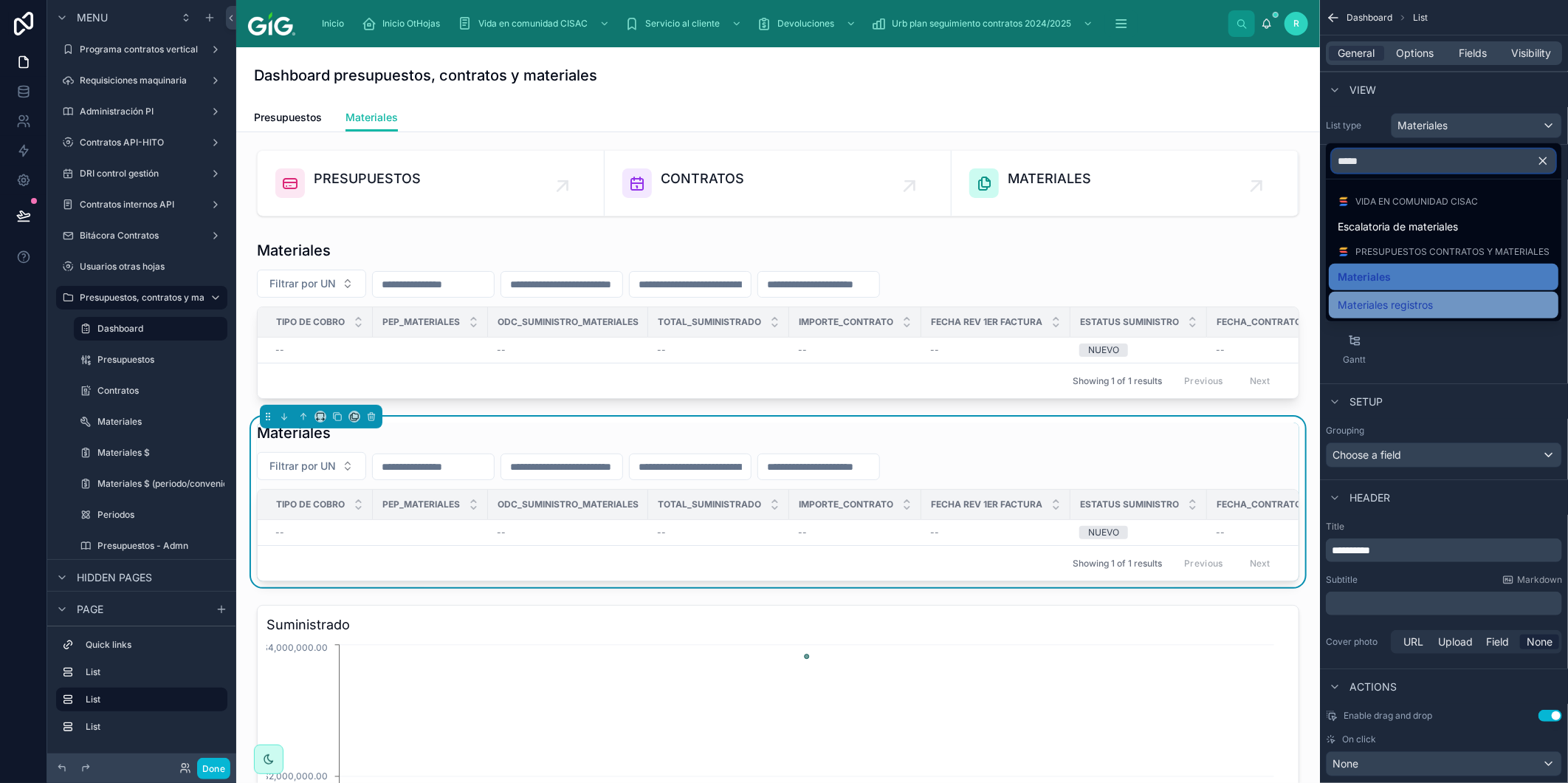
type input "*****"
click at [1438, 304] on div "Materiales registros" at bounding box center [1444, 305] width 212 height 18
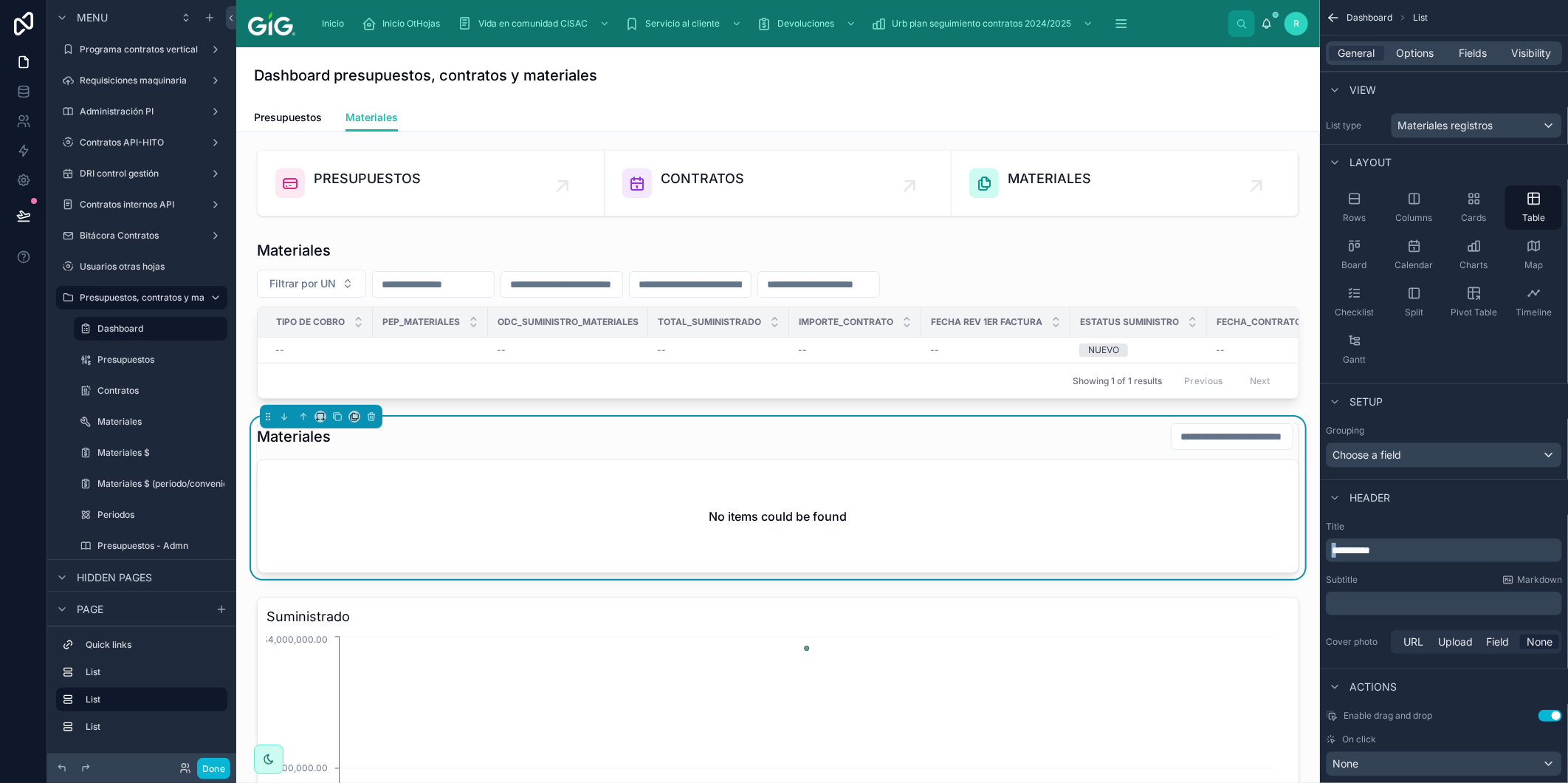
drag, startPoint x: 1339, startPoint y: 549, endPoint x: 1317, endPoint y: 548, distance: 22.0
click at [1317, 548] on div "Inicio Inicio OtHojas Vida en comunidad CISAC Servicio al cliente Devoluciones …" at bounding box center [902, 391] width 1332 height 783
click at [1452, 507] on div "Header" at bounding box center [1445, 497] width 248 height 36
click at [1415, 43] on div "General Options Fields Visibility" at bounding box center [1444, 53] width 237 height 23
click at [1416, 50] on span "Options" at bounding box center [1415, 53] width 38 height 15
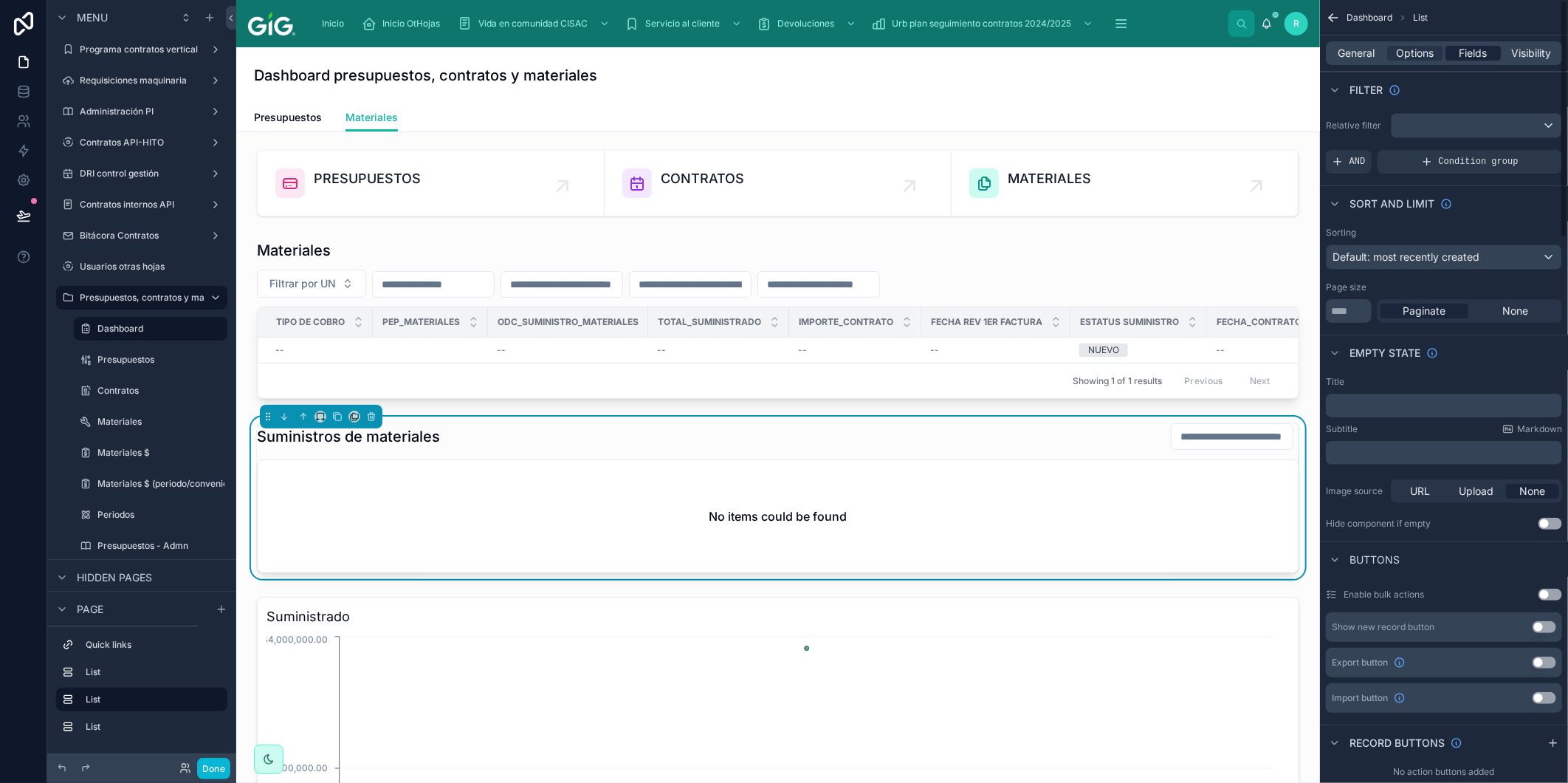
click at [1479, 50] on span "Fields" at bounding box center [1474, 53] width 28 height 15
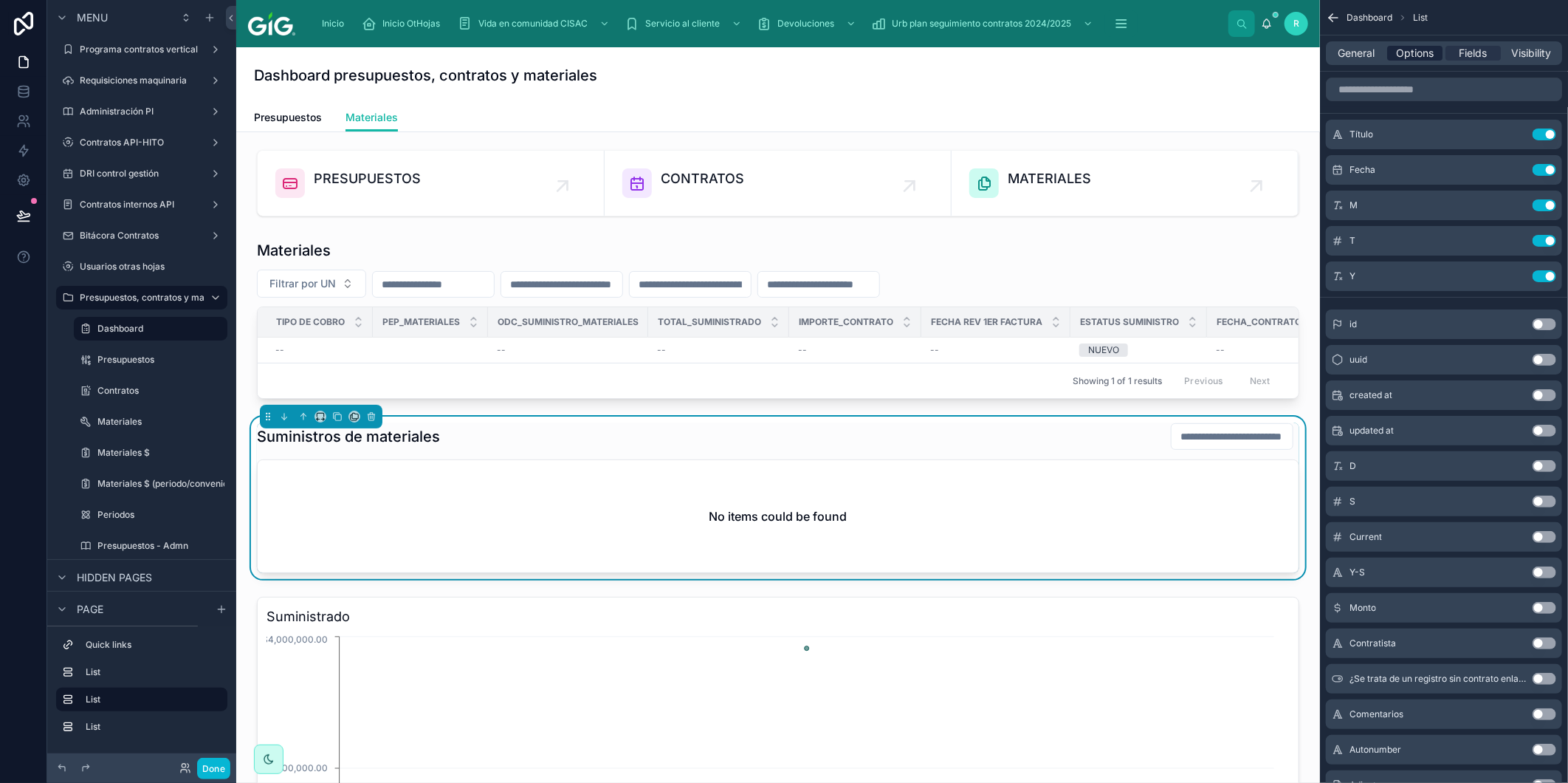
click at [1417, 60] on span "Options" at bounding box center [1415, 53] width 38 height 15
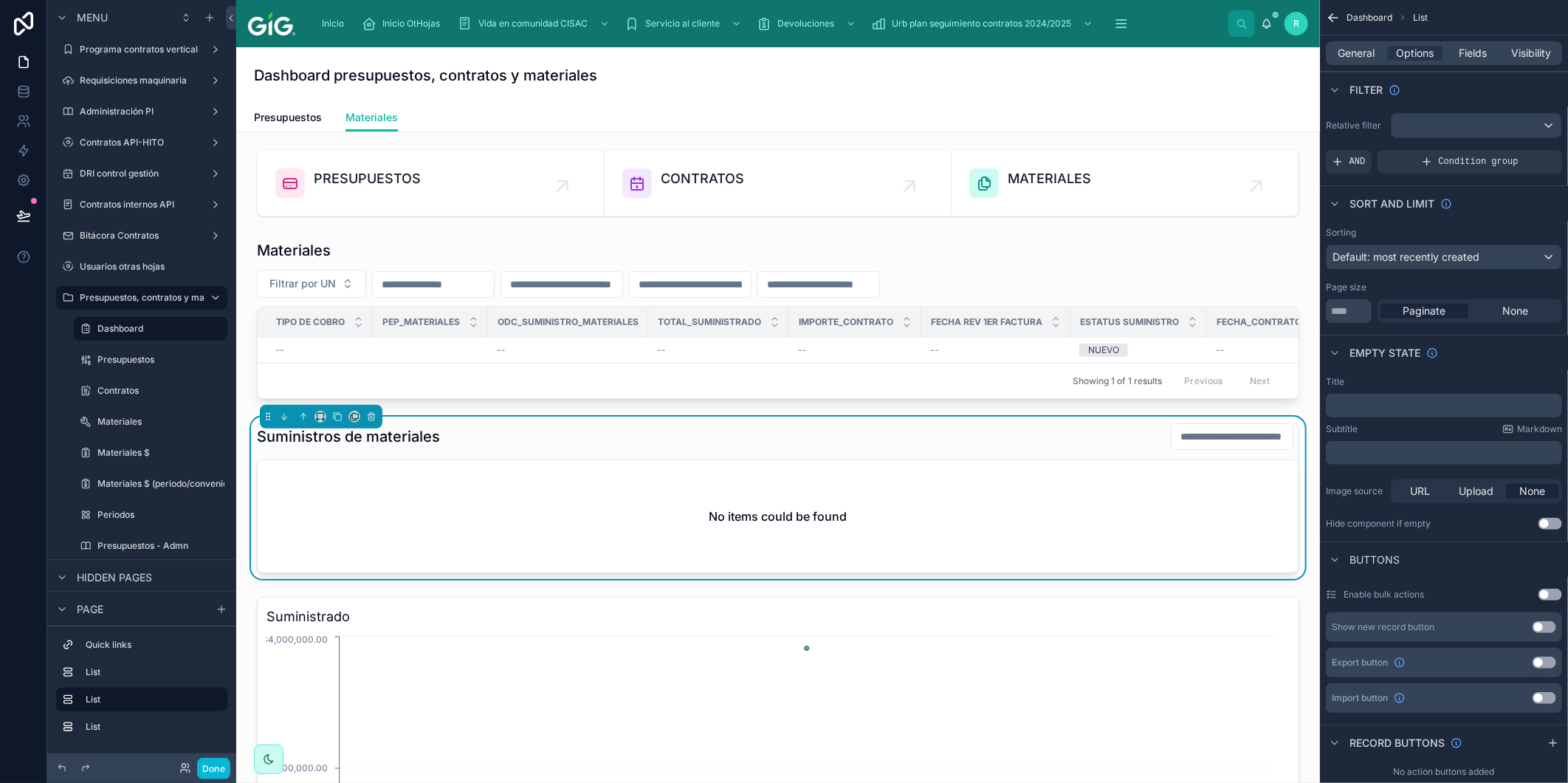
click at [1549, 660] on button "Use setting" at bounding box center [1545, 662] width 23 height 12
click at [1479, 54] on span "Fields" at bounding box center [1474, 53] width 28 height 15
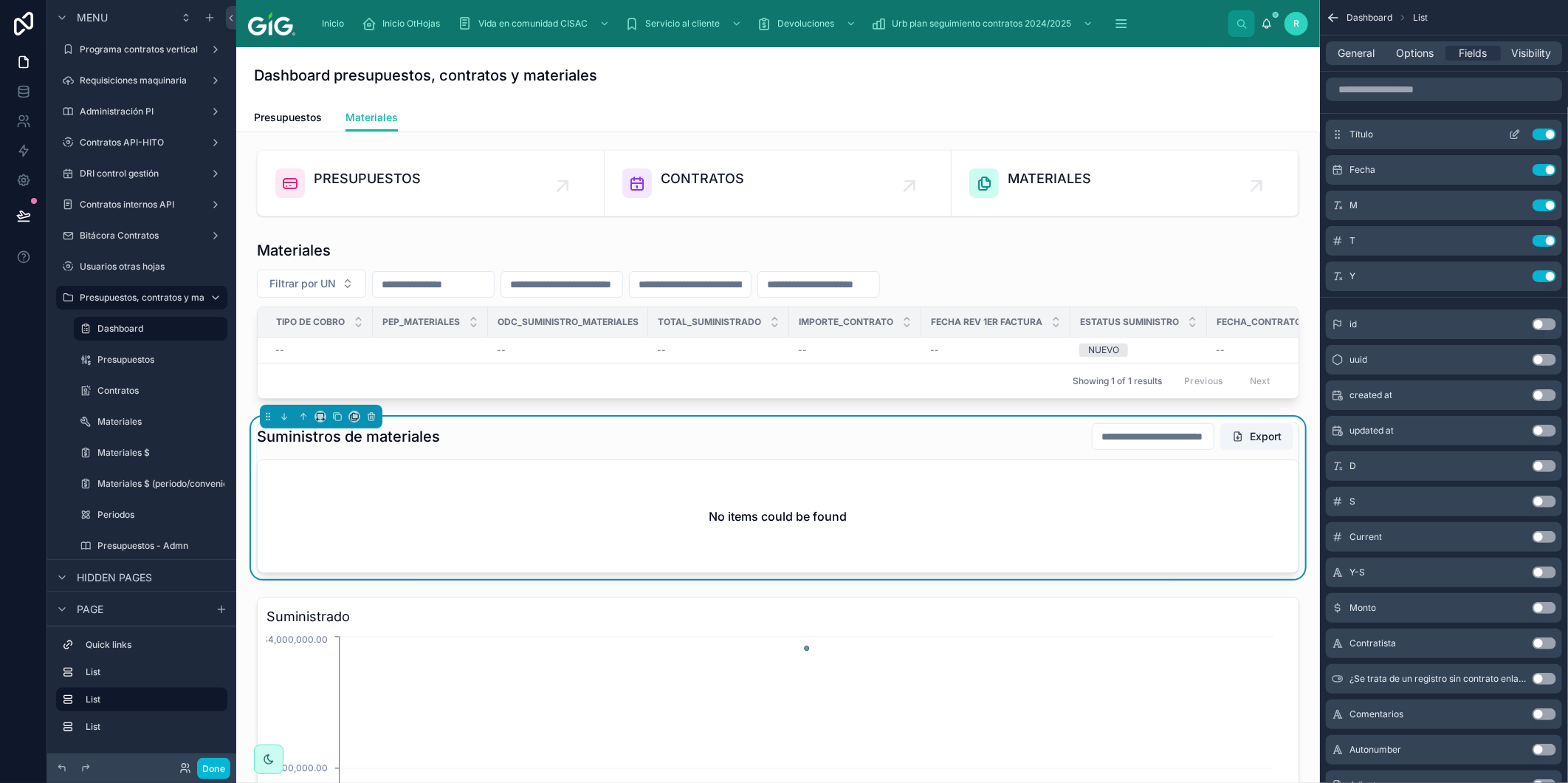
click at [1546, 136] on button "Use setting" at bounding box center [1545, 134] width 23 height 12
click at [1546, 164] on button "Use setting" at bounding box center [1545, 169] width 23 height 12
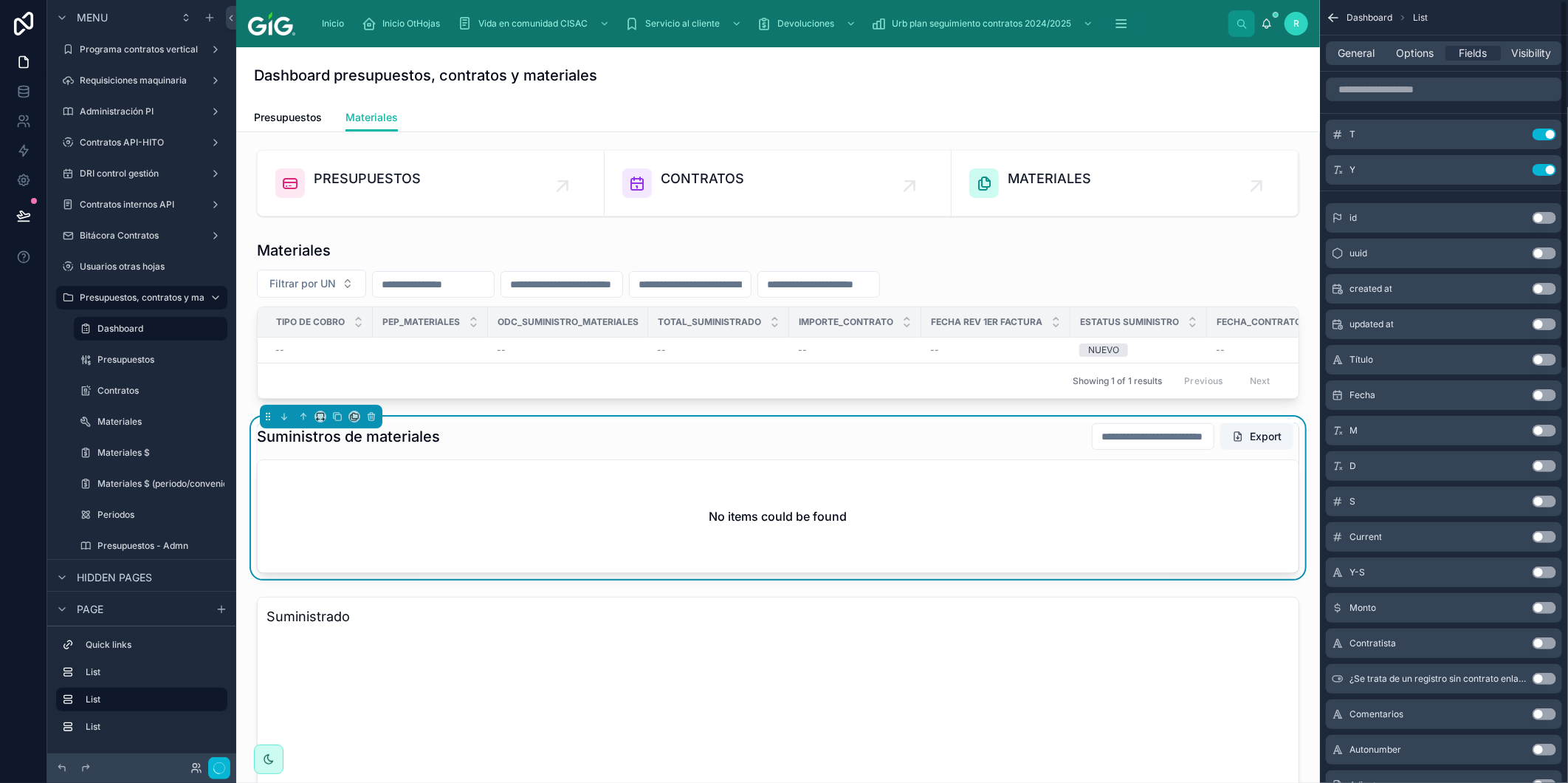
click at [1546, 136] on button "Use setting" at bounding box center [1545, 134] width 23 height 12
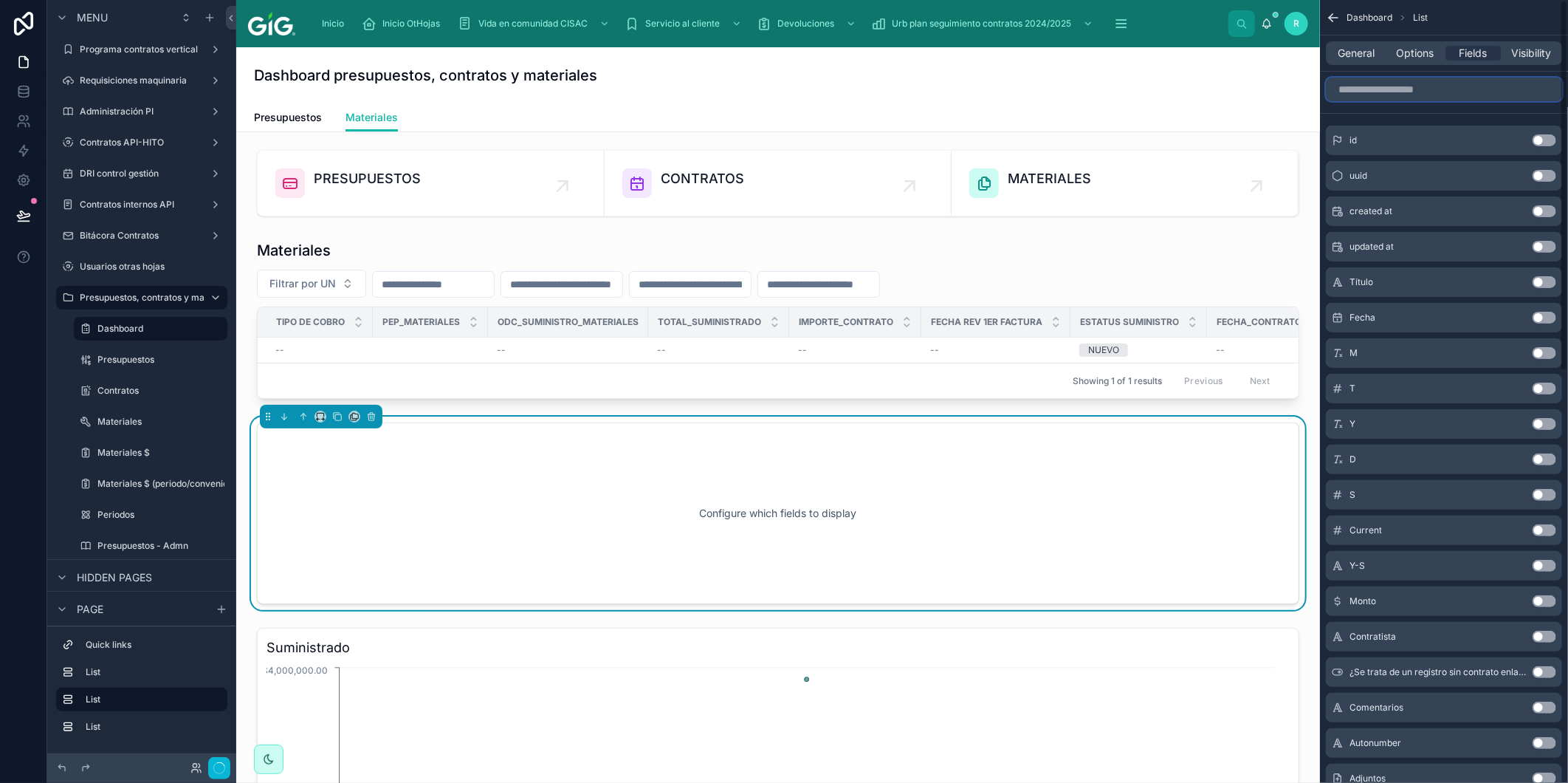
click at [1483, 90] on input "scrollable content" at bounding box center [1444, 89] width 237 height 23
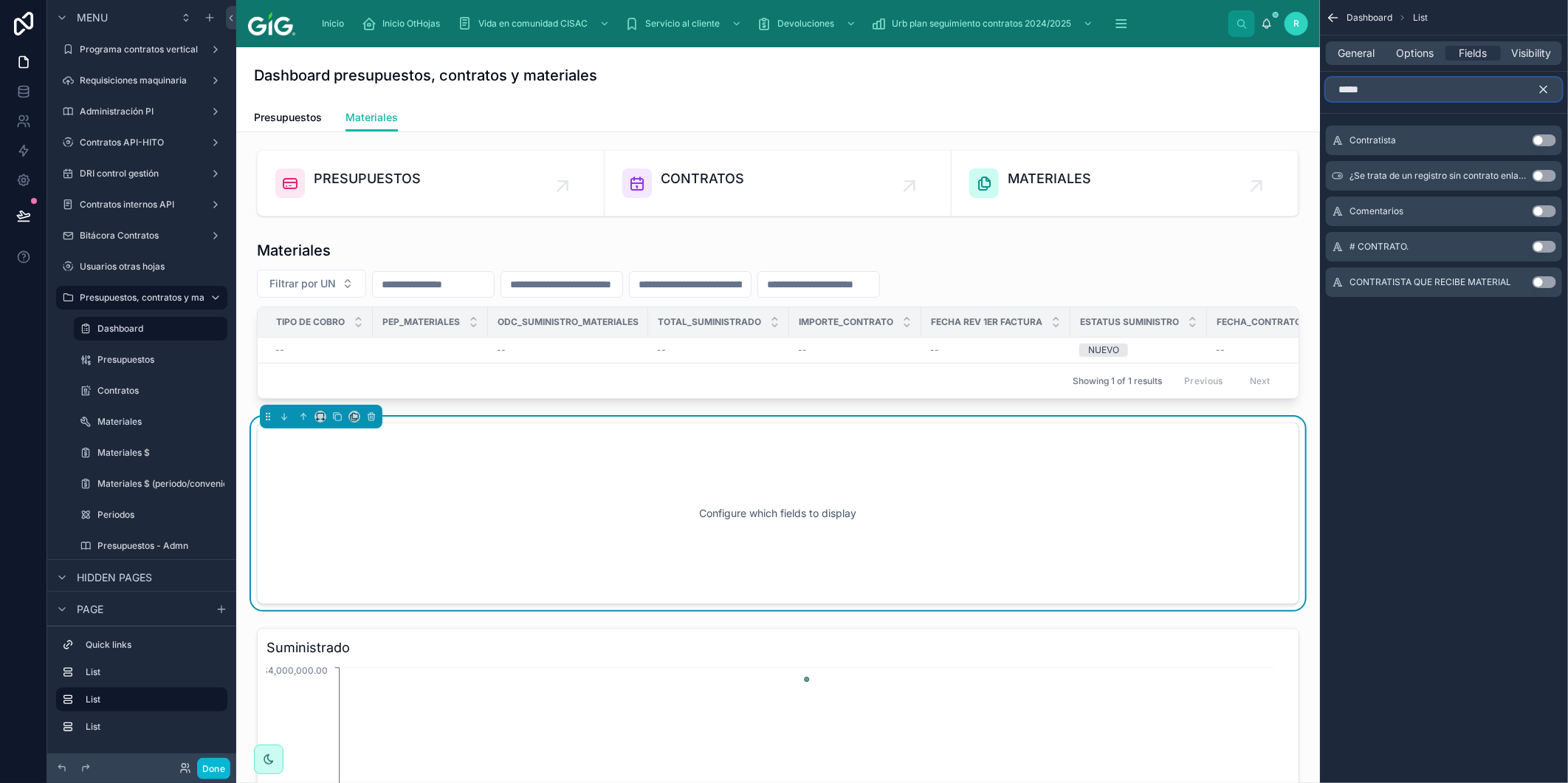
type input "*****"
click at [1547, 244] on button "Use setting" at bounding box center [1545, 246] width 23 height 12
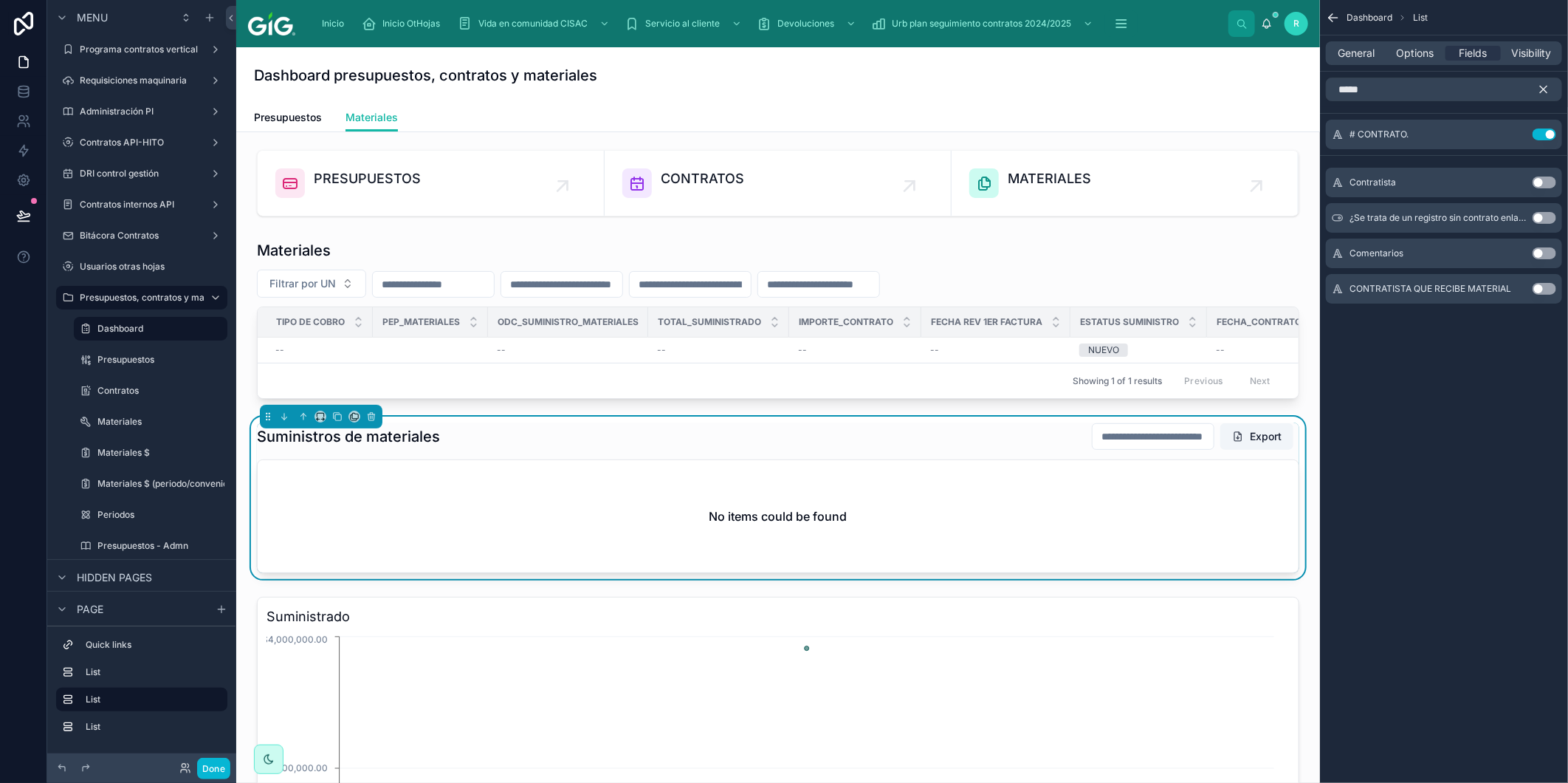
click at [1545, 92] on icon "scrollable content" at bounding box center [1543, 89] width 13 height 13
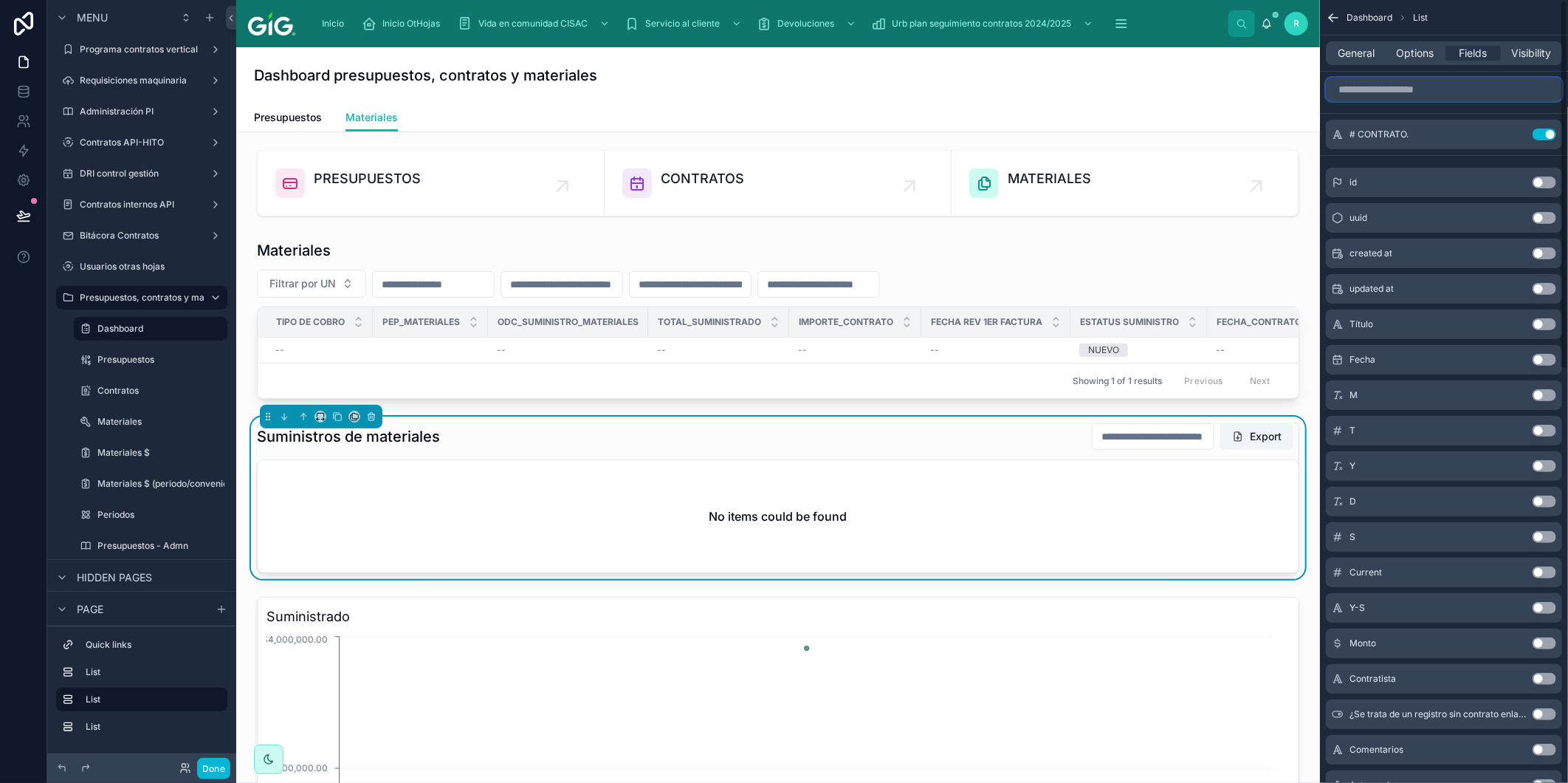
click at [1493, 89] on input "scrollable content" at bounding box center [1444, 89] width 237 height 23
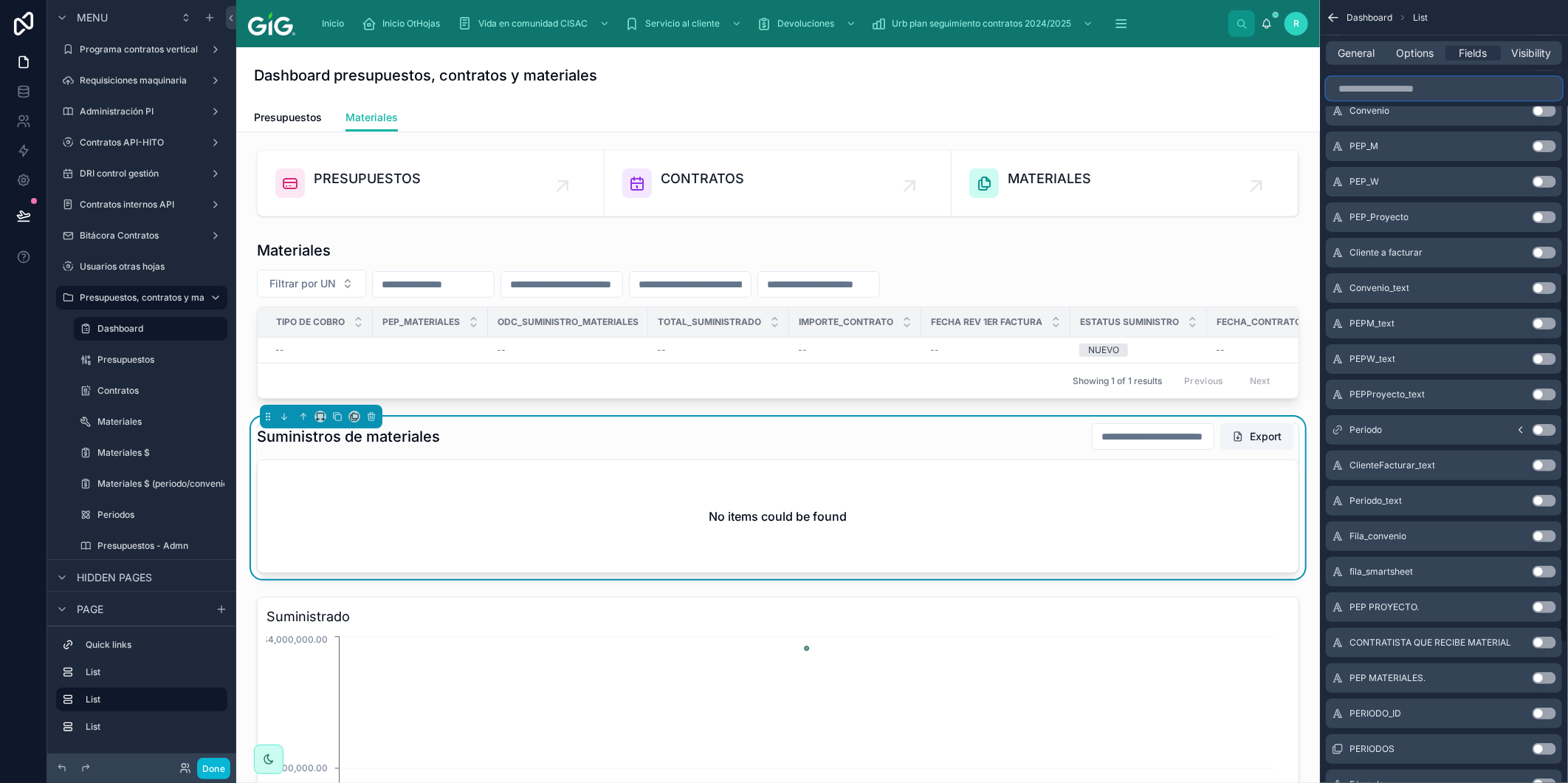
scroll to position [873, 0]
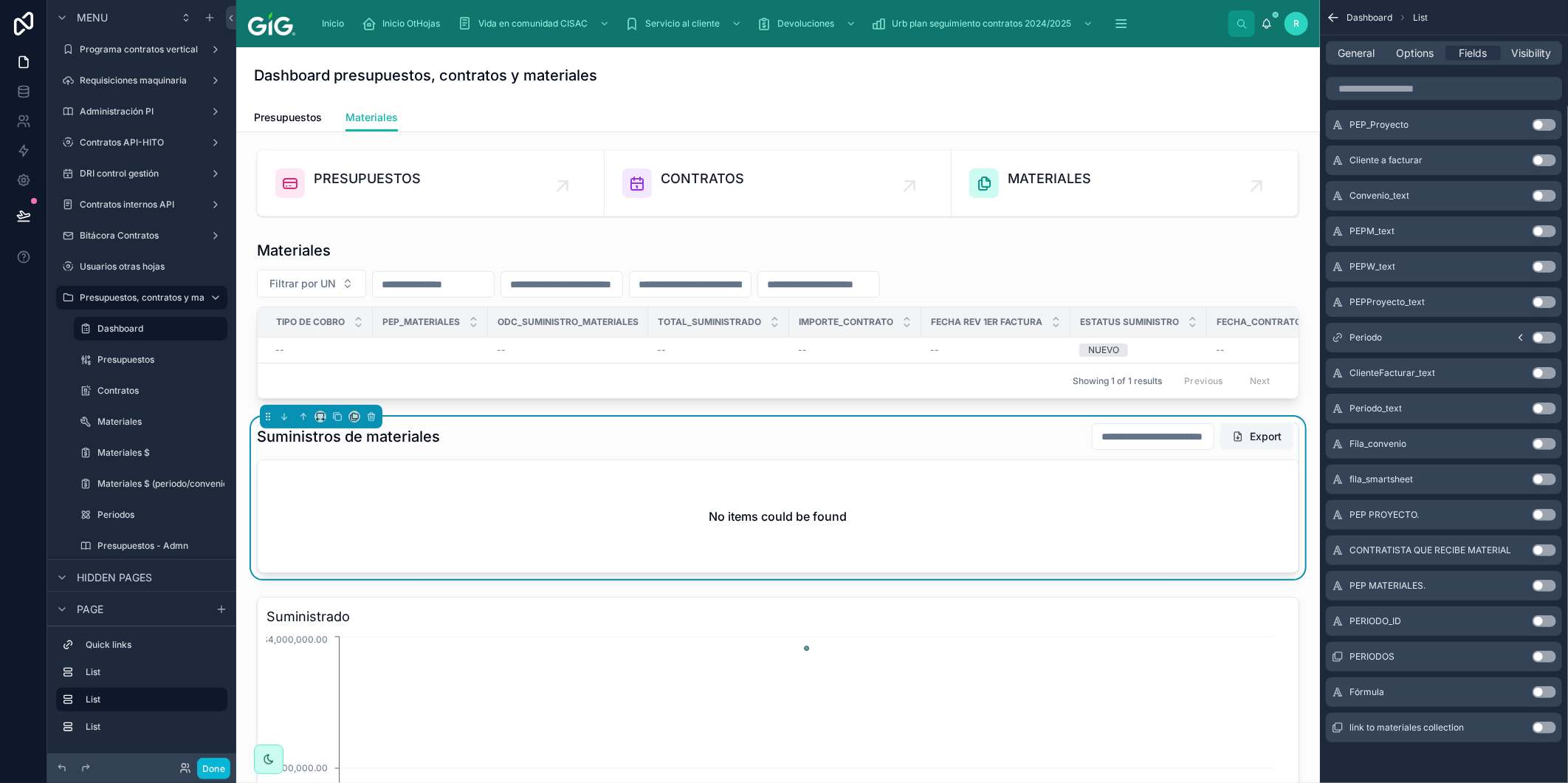
click at [1554, 727] on button "Use setting" at bounding box center [1545, 727] width 23 height 12
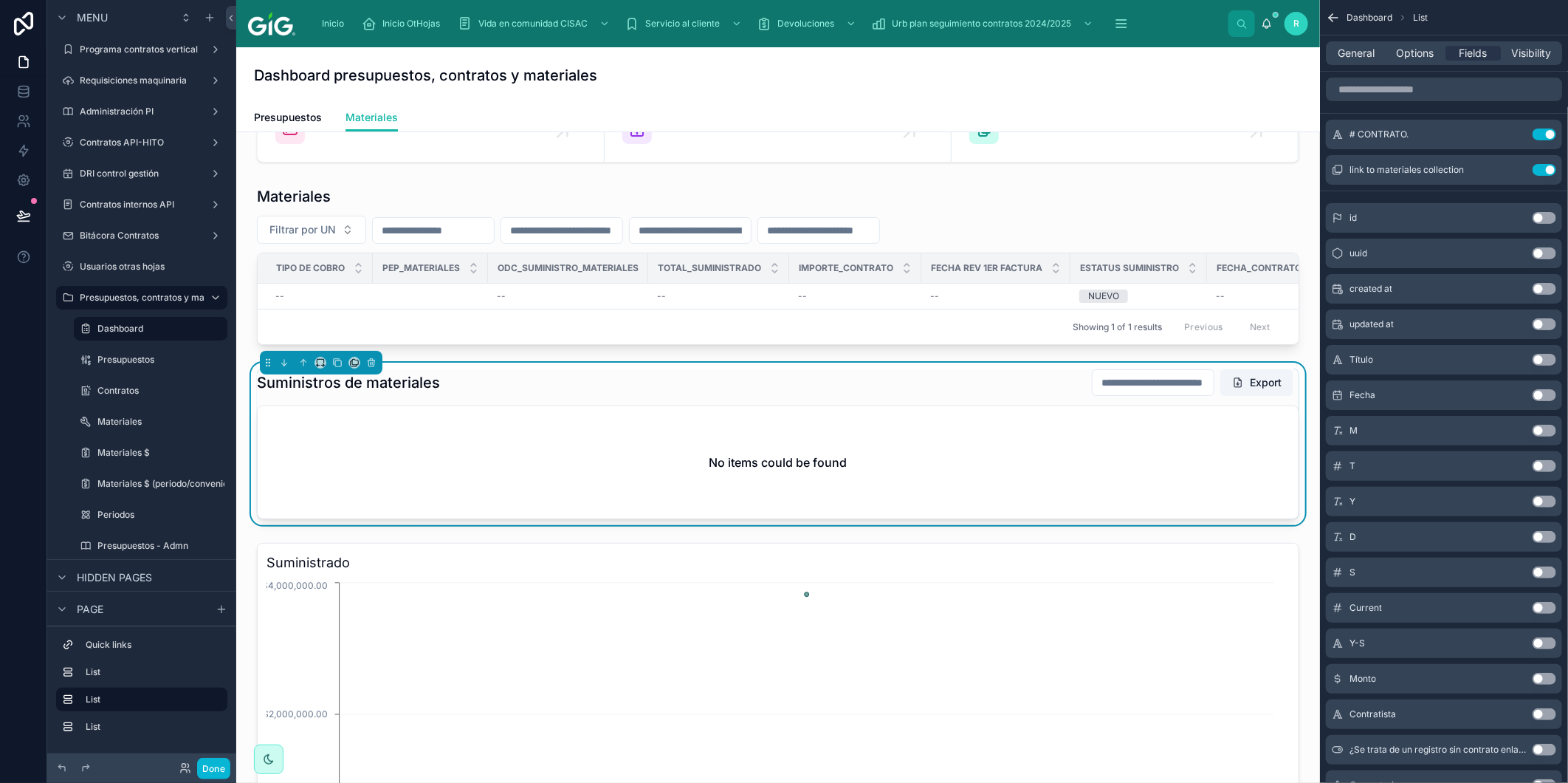
scroll to position [82, 0]
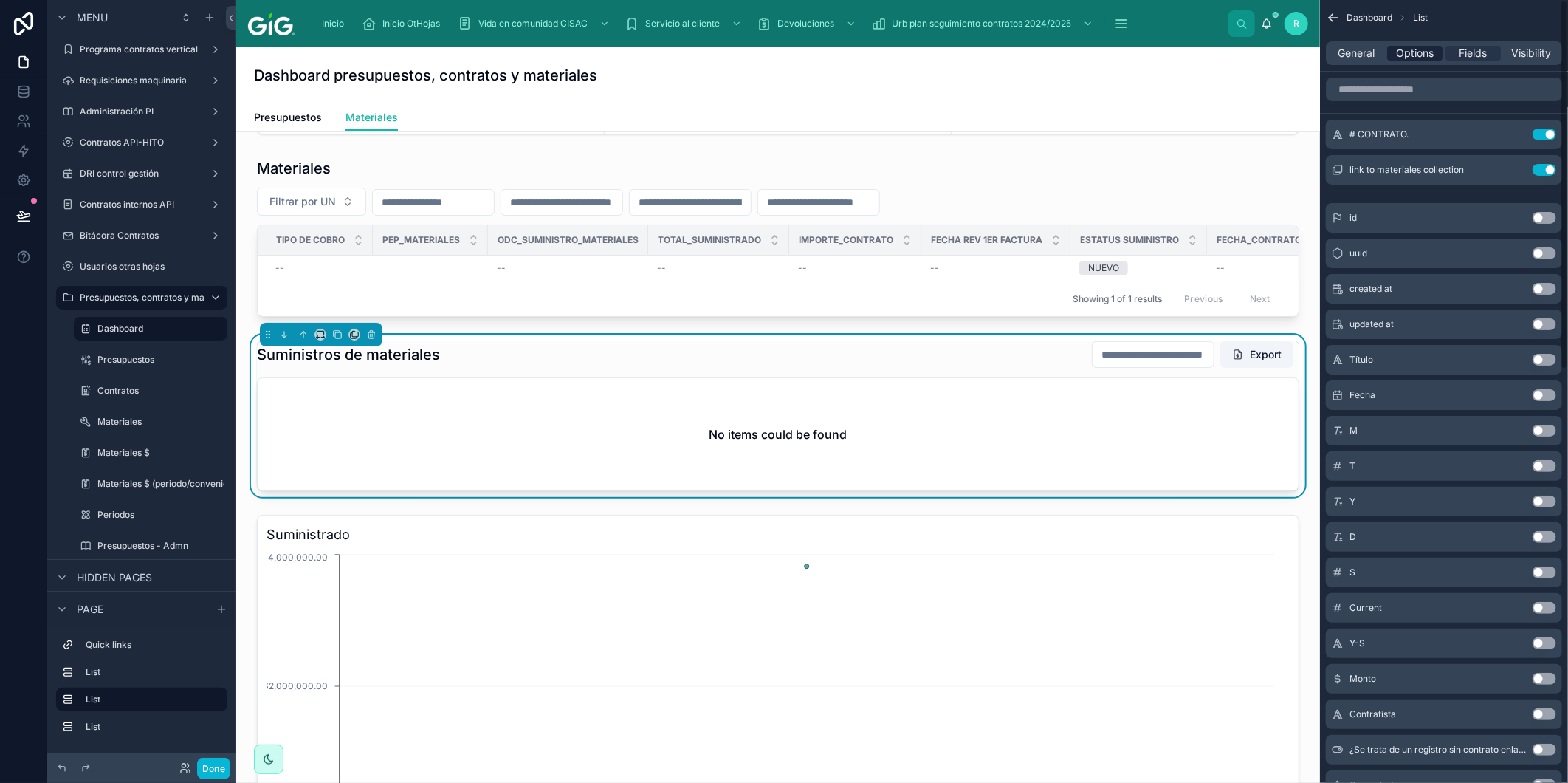
click at [1420, 49] on span "Options" at bounding box center [1415, 53] width 38 height 15
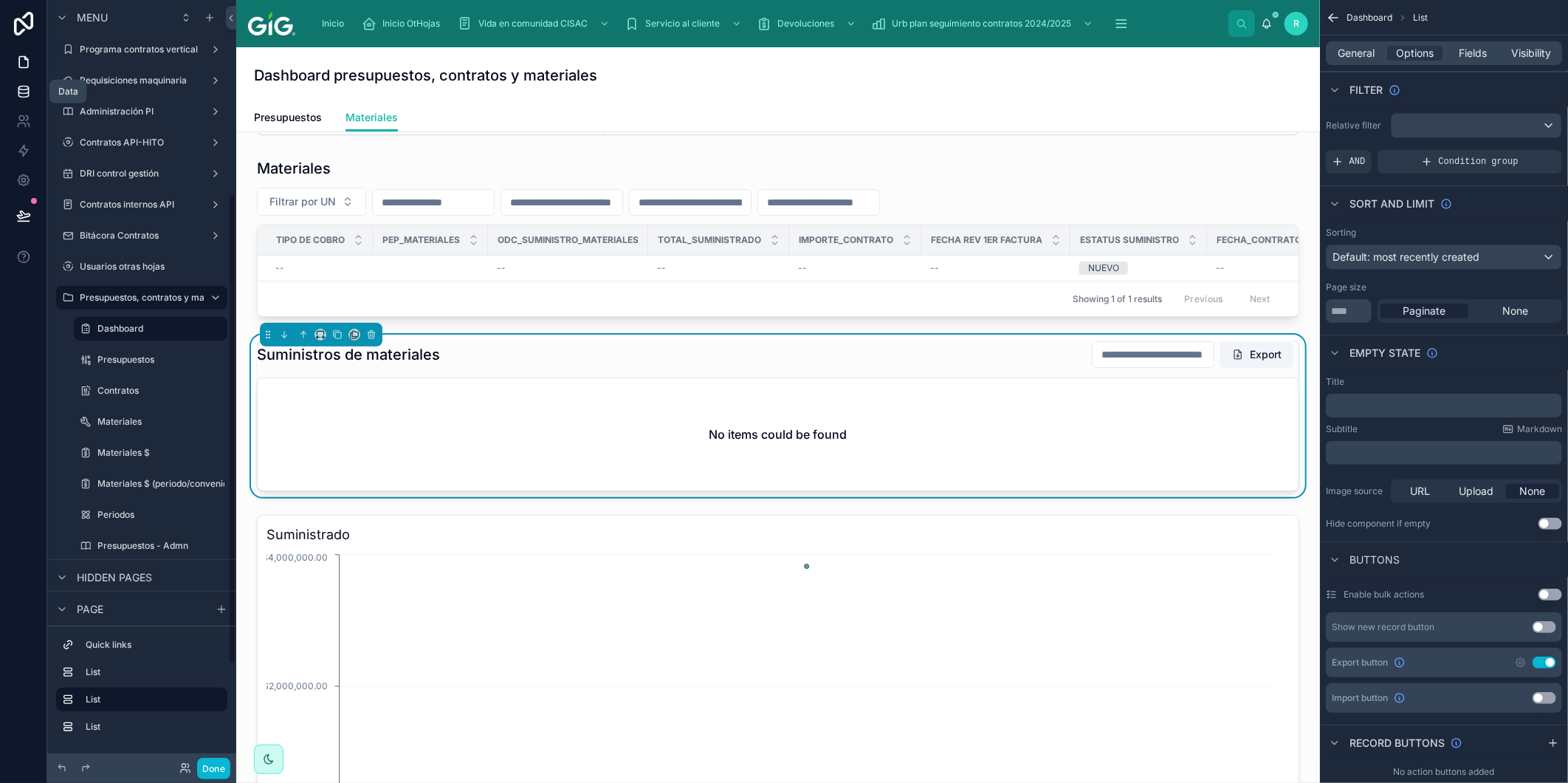
click at [29, 85] on icon at bounding box center [23, 91] width 15 height 15
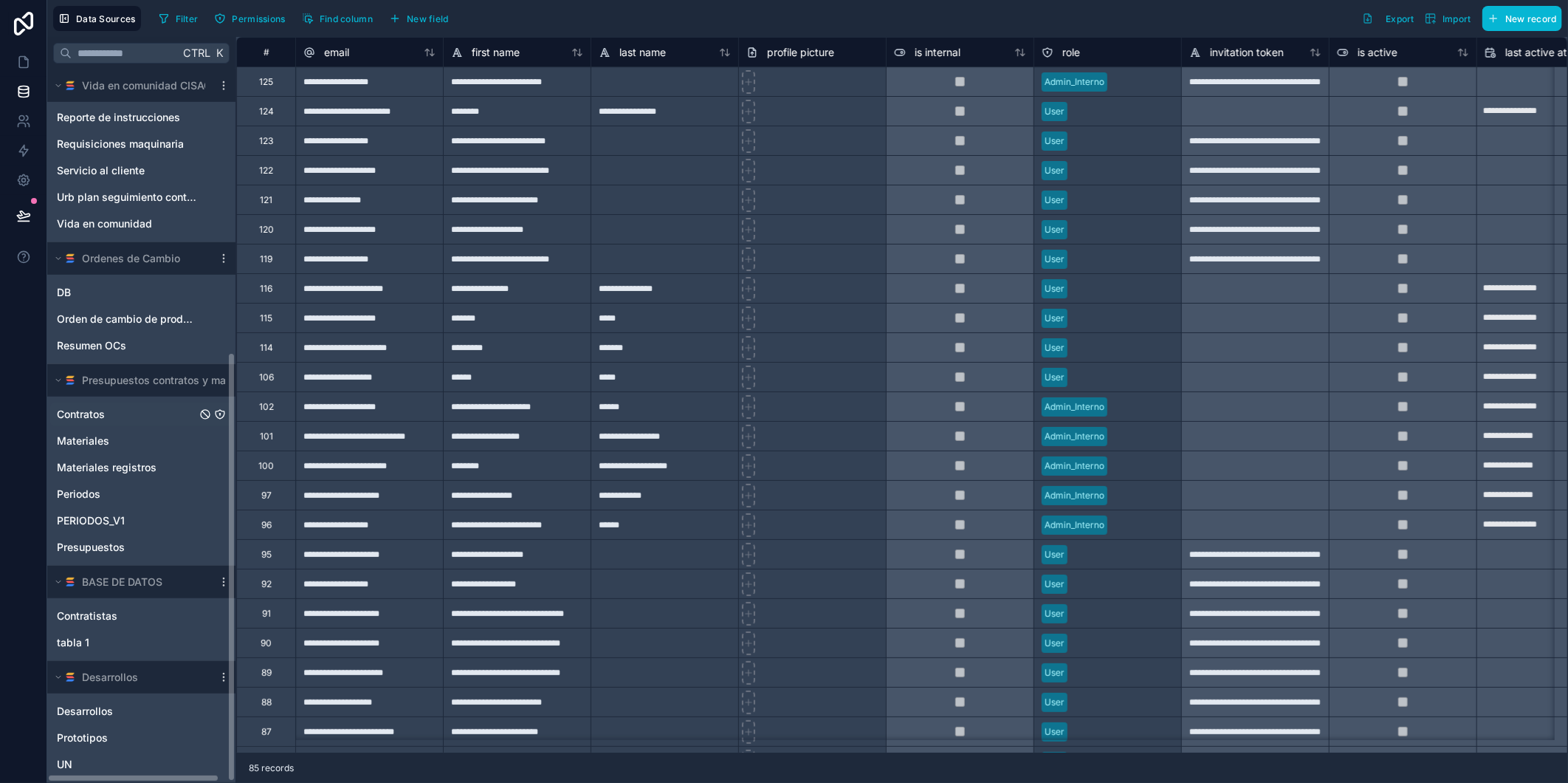
scroll to position [469, 0]
click at [202, 386] on span "Presupuestos contratos y materiales" at bounding box center [172, 381] width 181 height 15
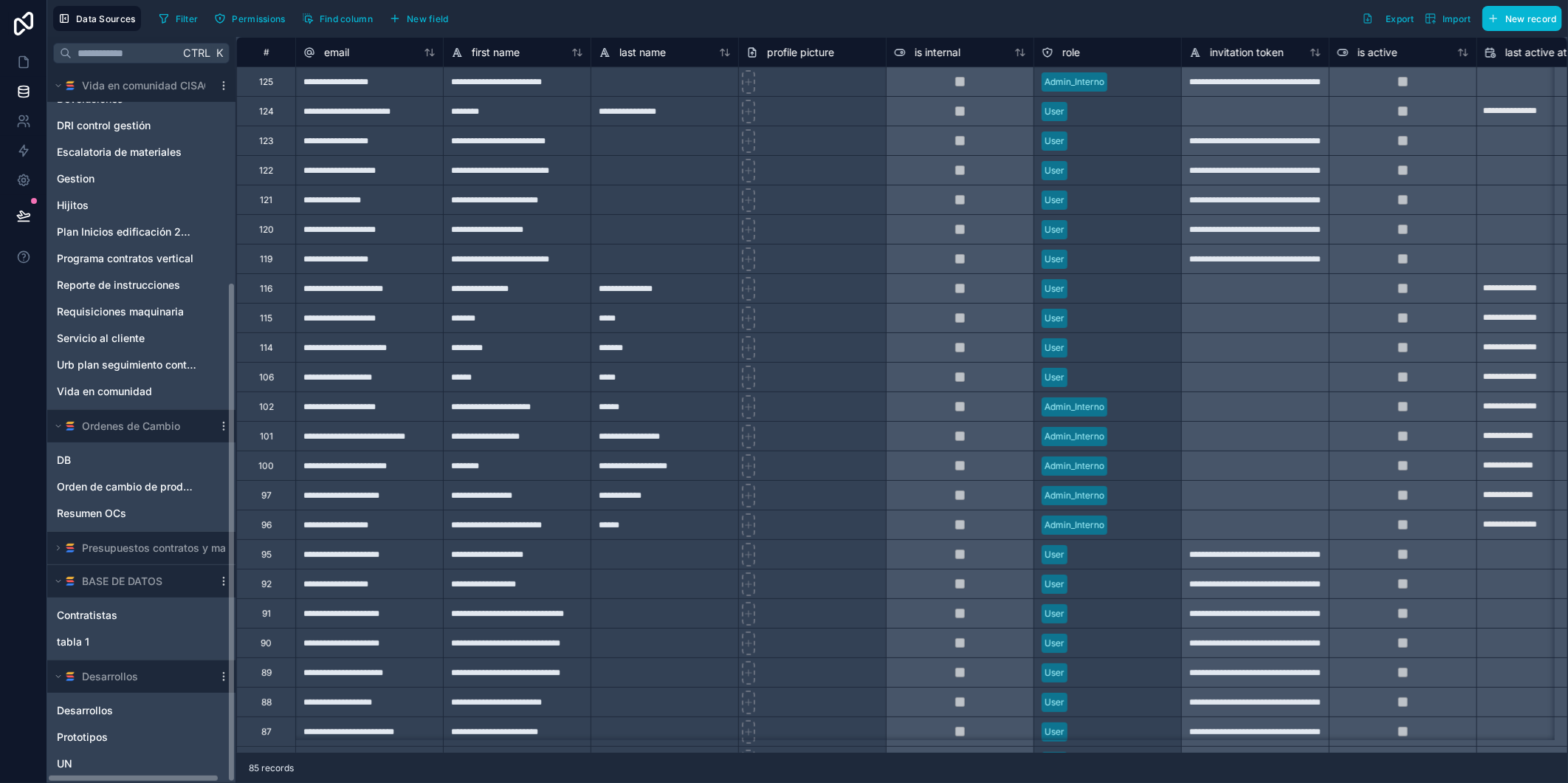
click at [151, 541] on span "Presupuestos contratos y materiales" at bounding box center [172, 548] width 181 height 15
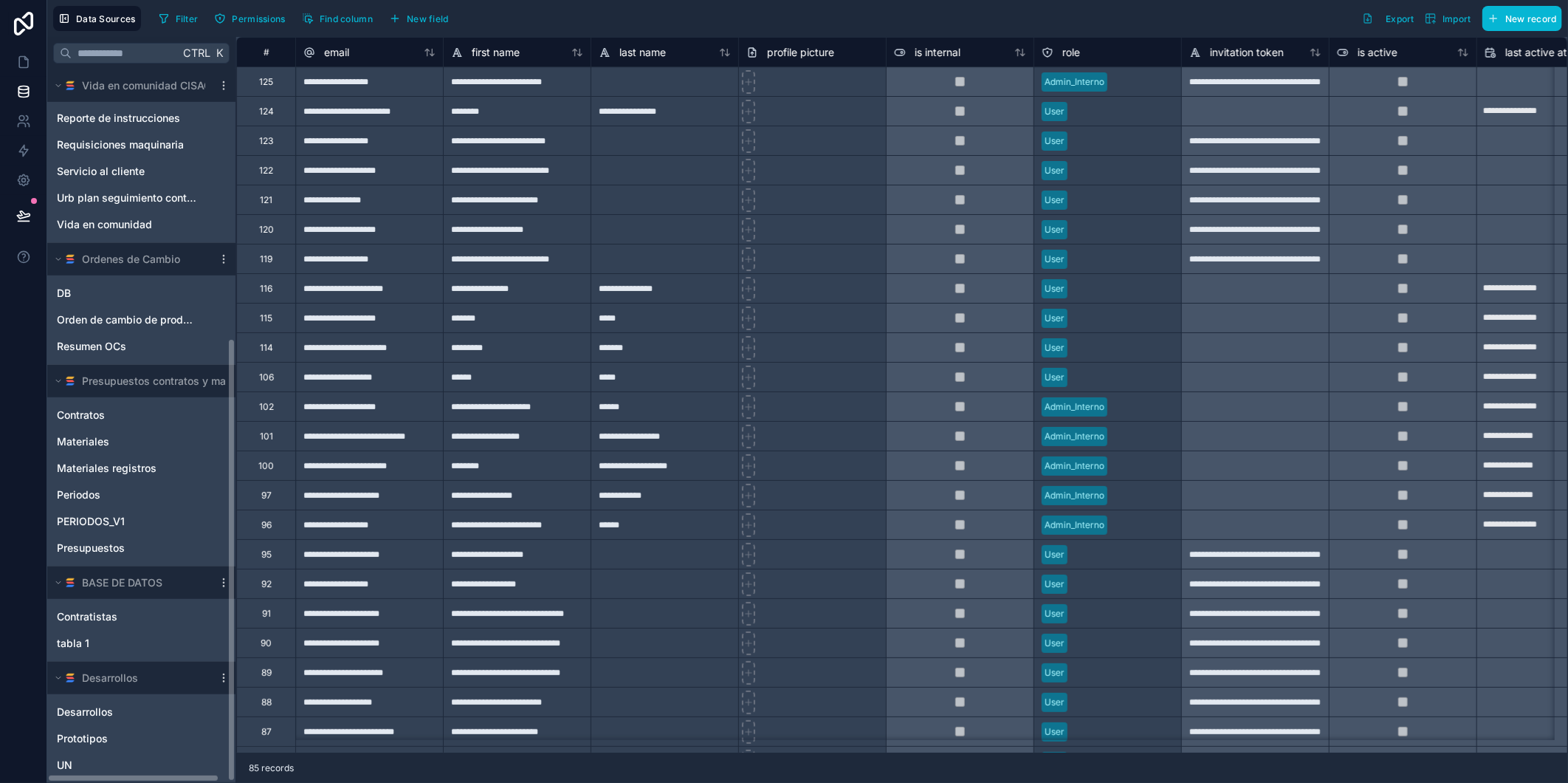
click at [437, 338] on div "**********" at bounding box center [369, 347] width 147 height 29
click at [153, 463] on span "Materiales registros" at bounding box center [106, 468] width 99 height 15
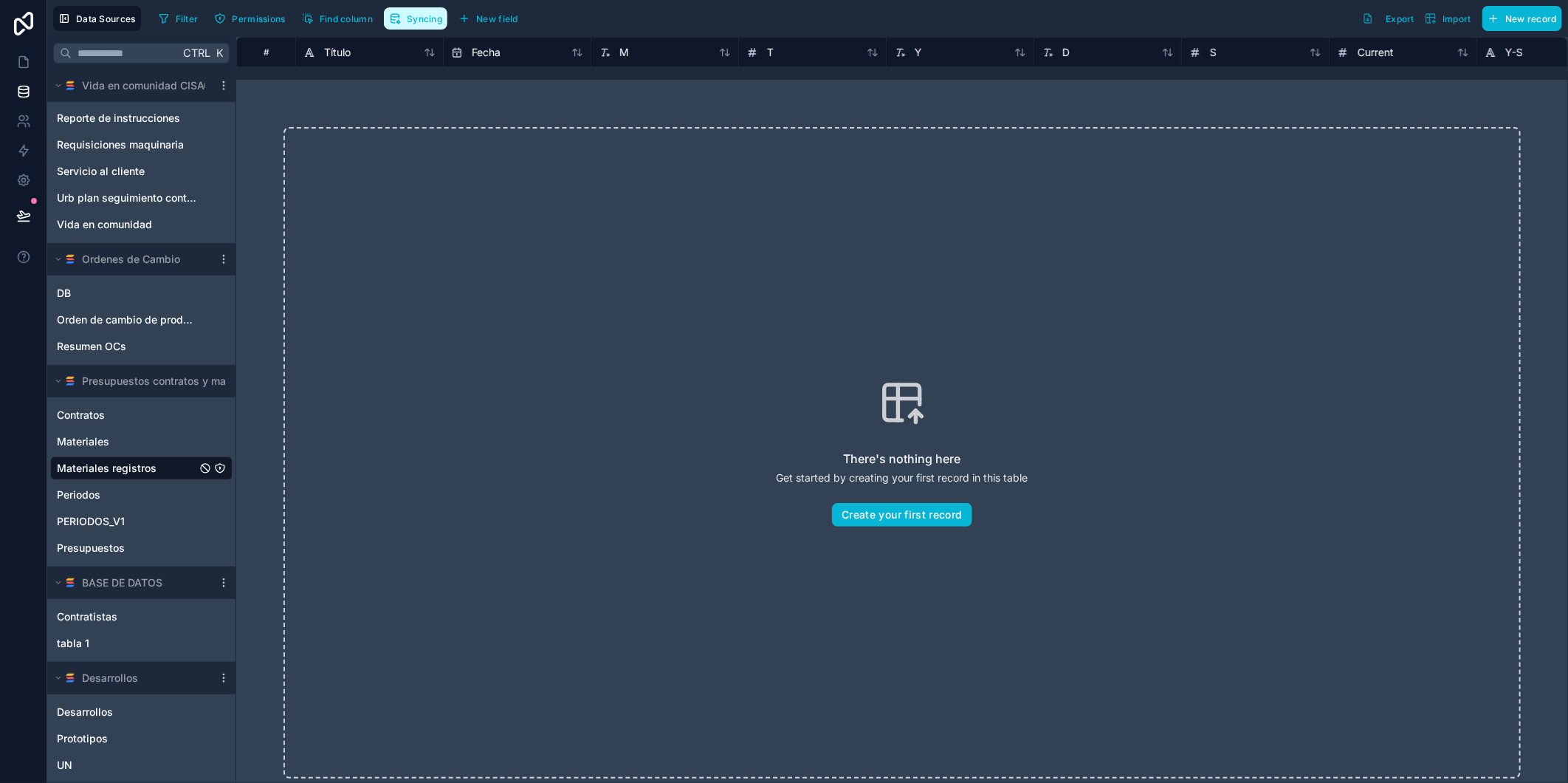
click at [417, 17] on span "Syncing" at bounding box center [424, 19] width 36 height 11
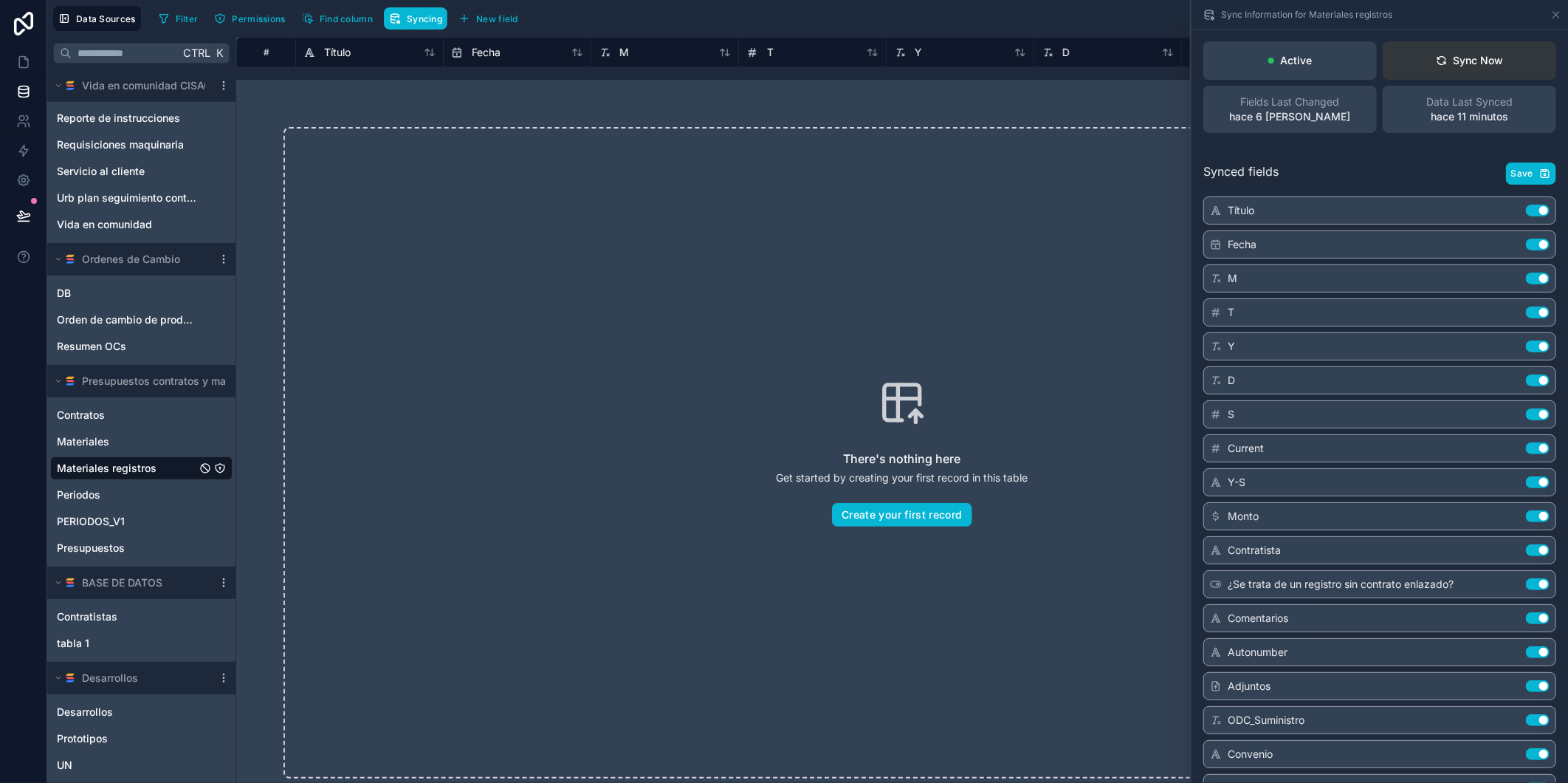
click at [1450, 68] on button "Sync Now" at bounding box center [1470, 60] width 174 height 38
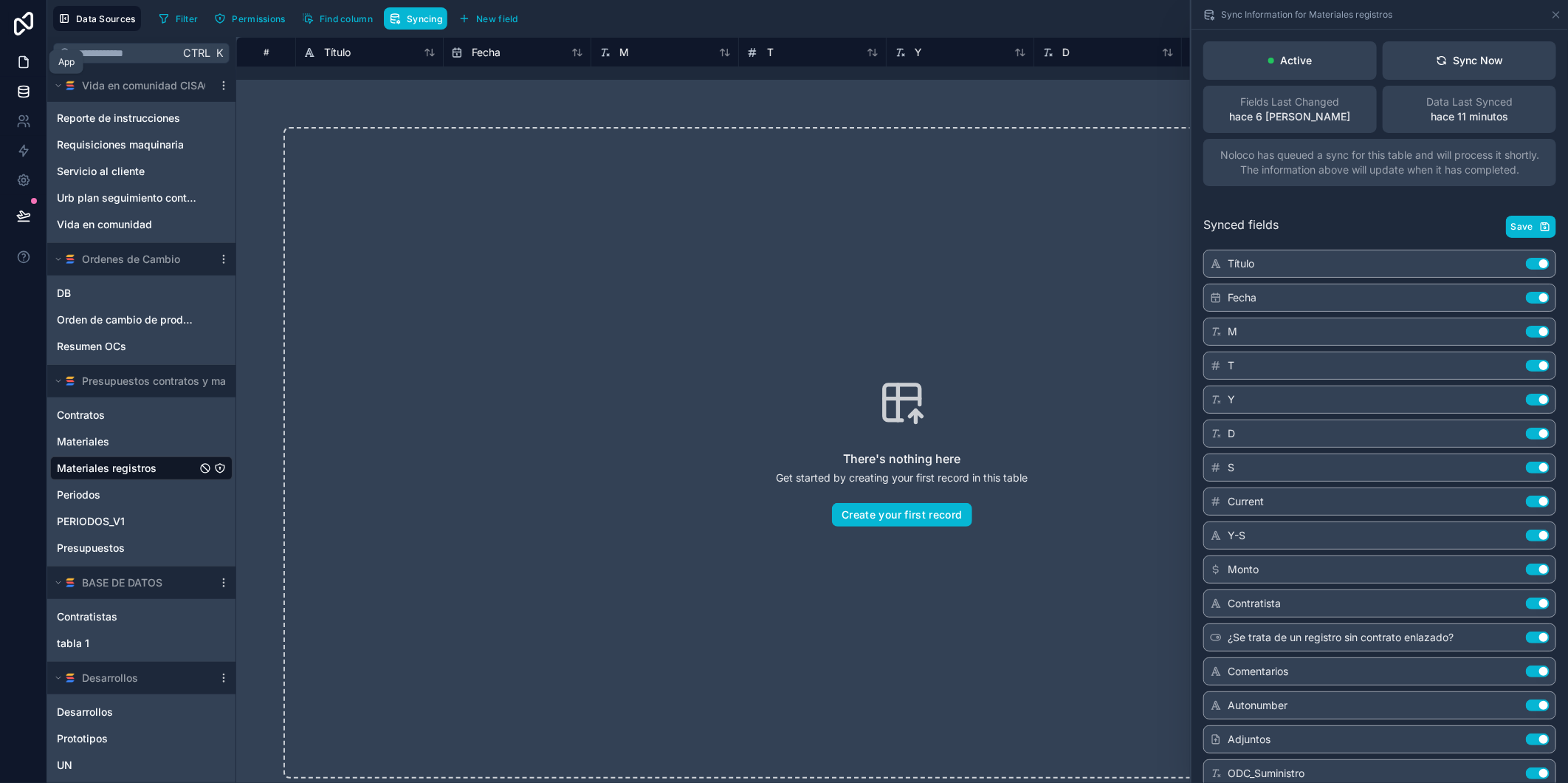
click at [26, 54] on icon at bounding box center [23, 61] width 15 height 15
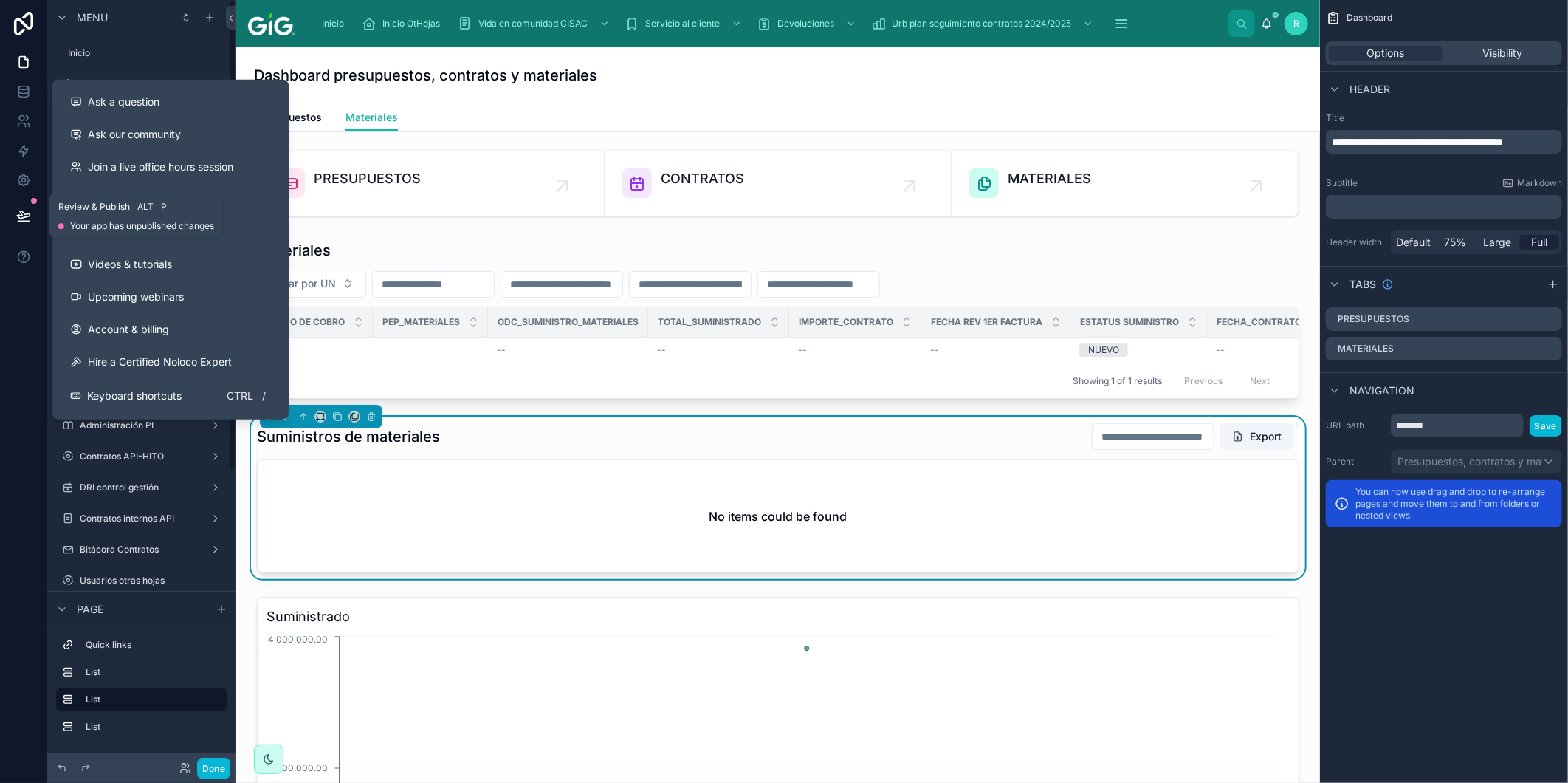
click at [33, 212] on button at bounding box center [24, 215] width 33 height 41
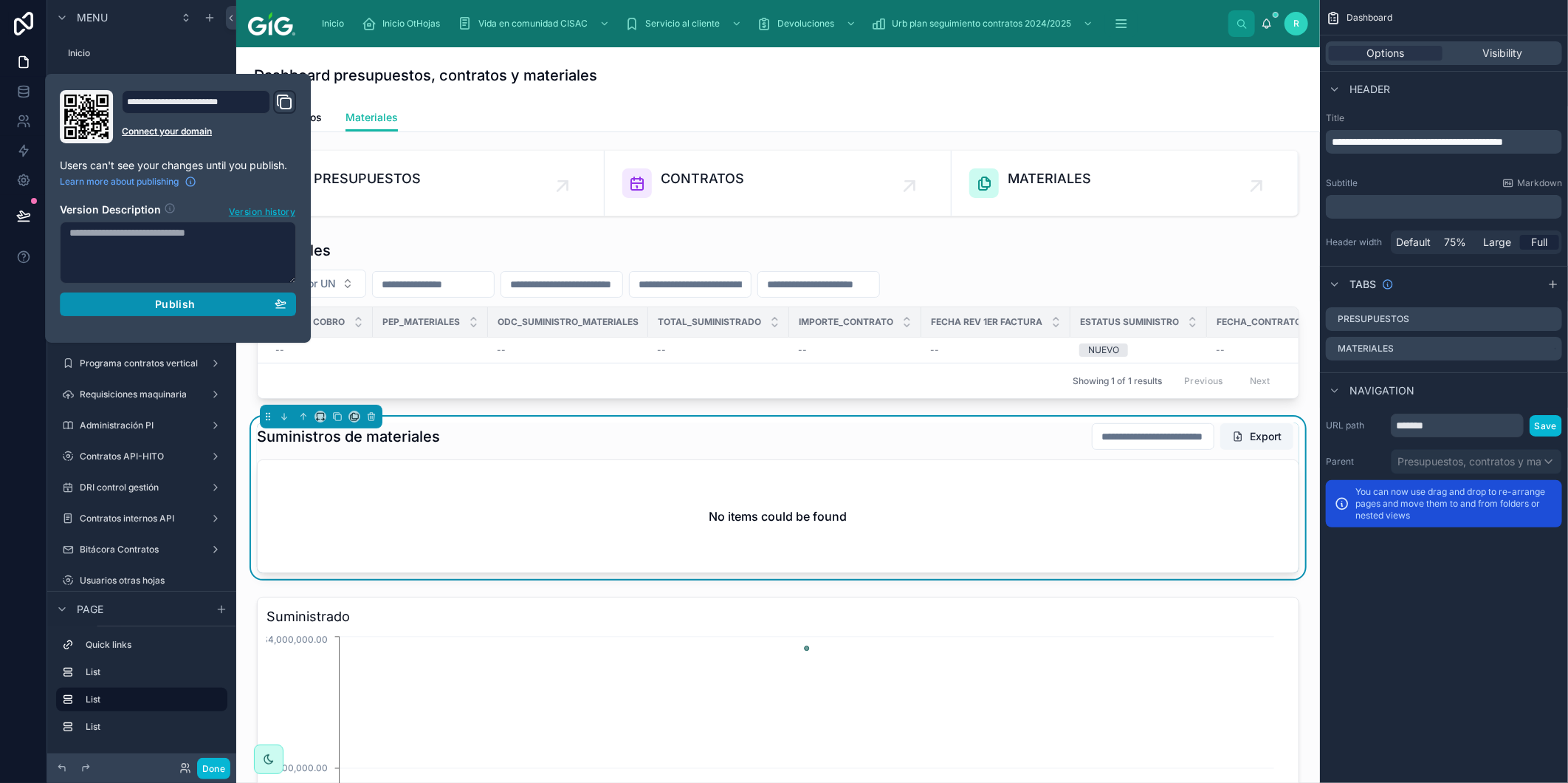
click at [95, 303] on div "Publish" at bounding box center [178, 304] width 217 height 13
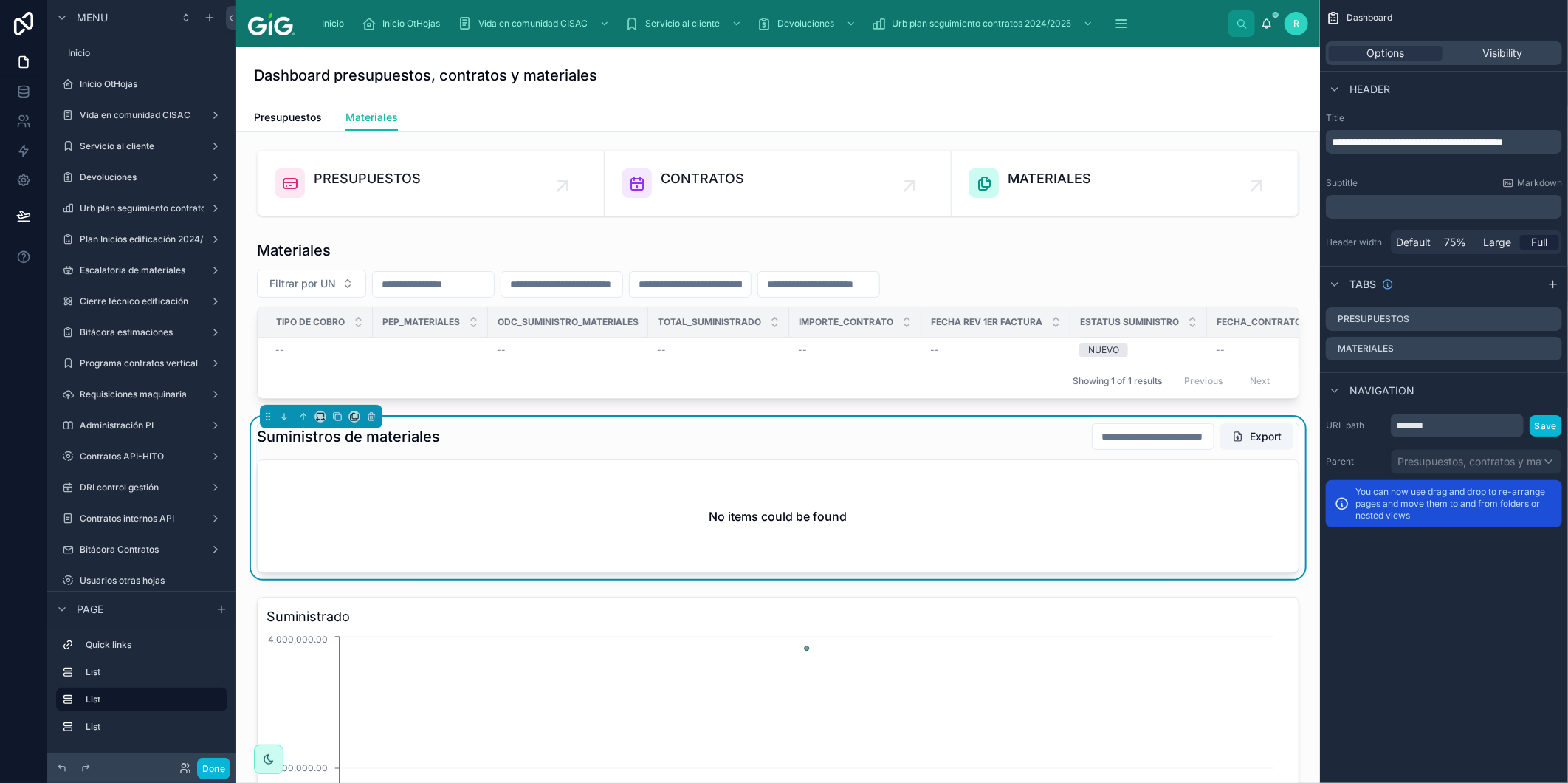
click at [663, 466] on div "Suministros de materiales Export No items could be found" at bounding box center [778, 497] width 1043 height 151
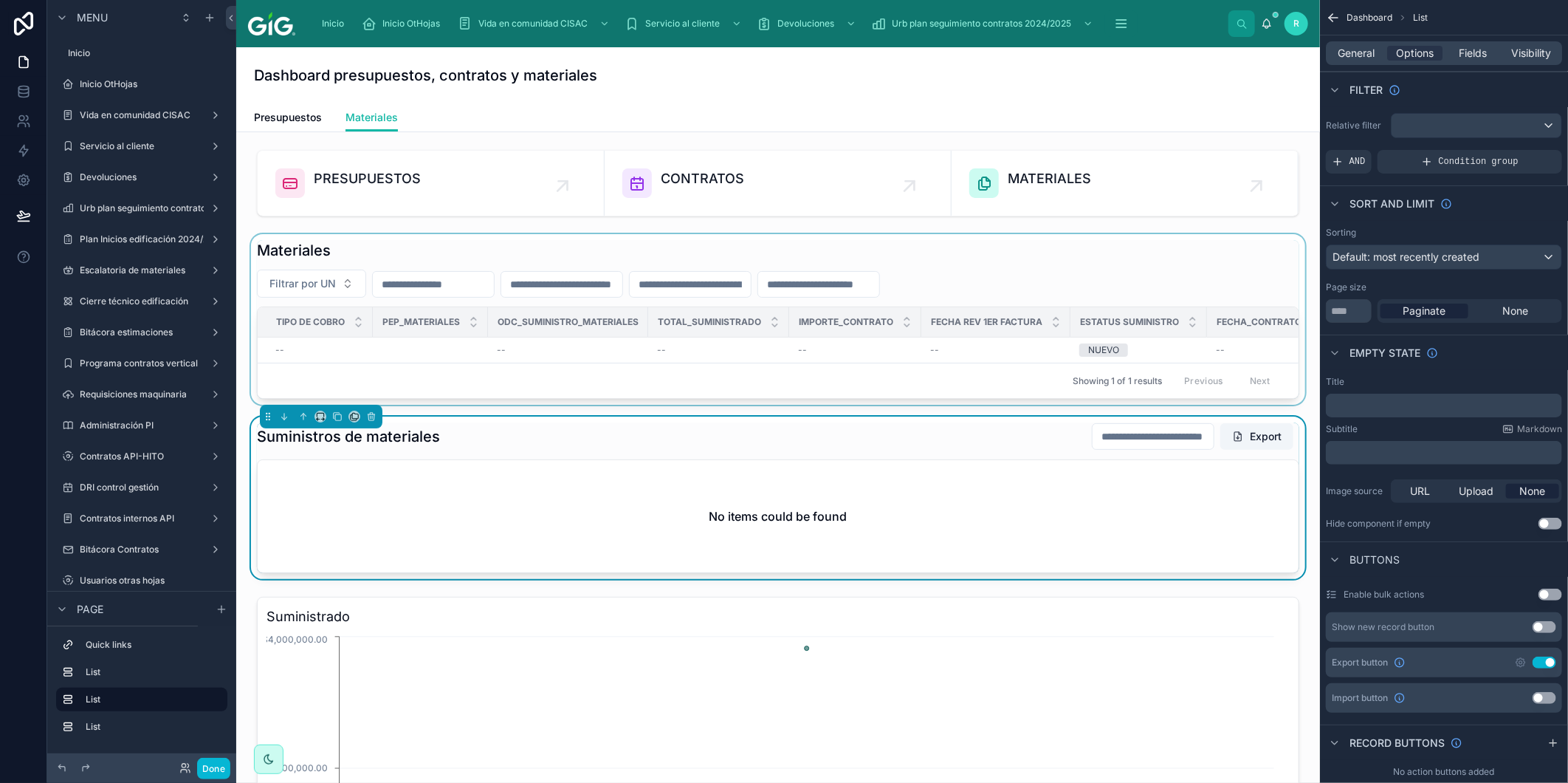
click at [642, 379] on div "Showing 1 of 1 results Previous Next" at bounding box center [778, 380] width 1041 height 36
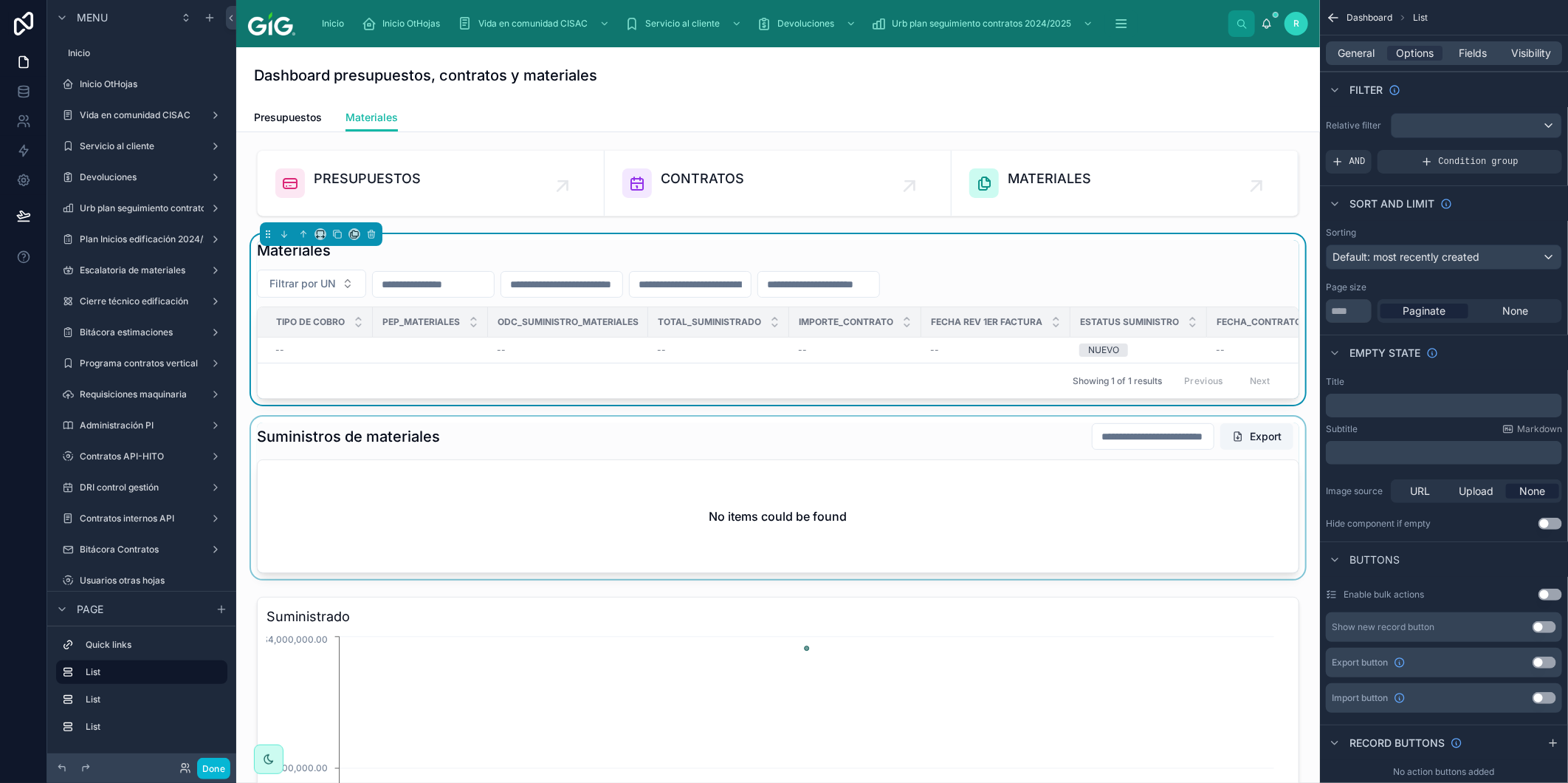
click at [675, 476] on div at bounding box center [778, 497] width 1061 height 162
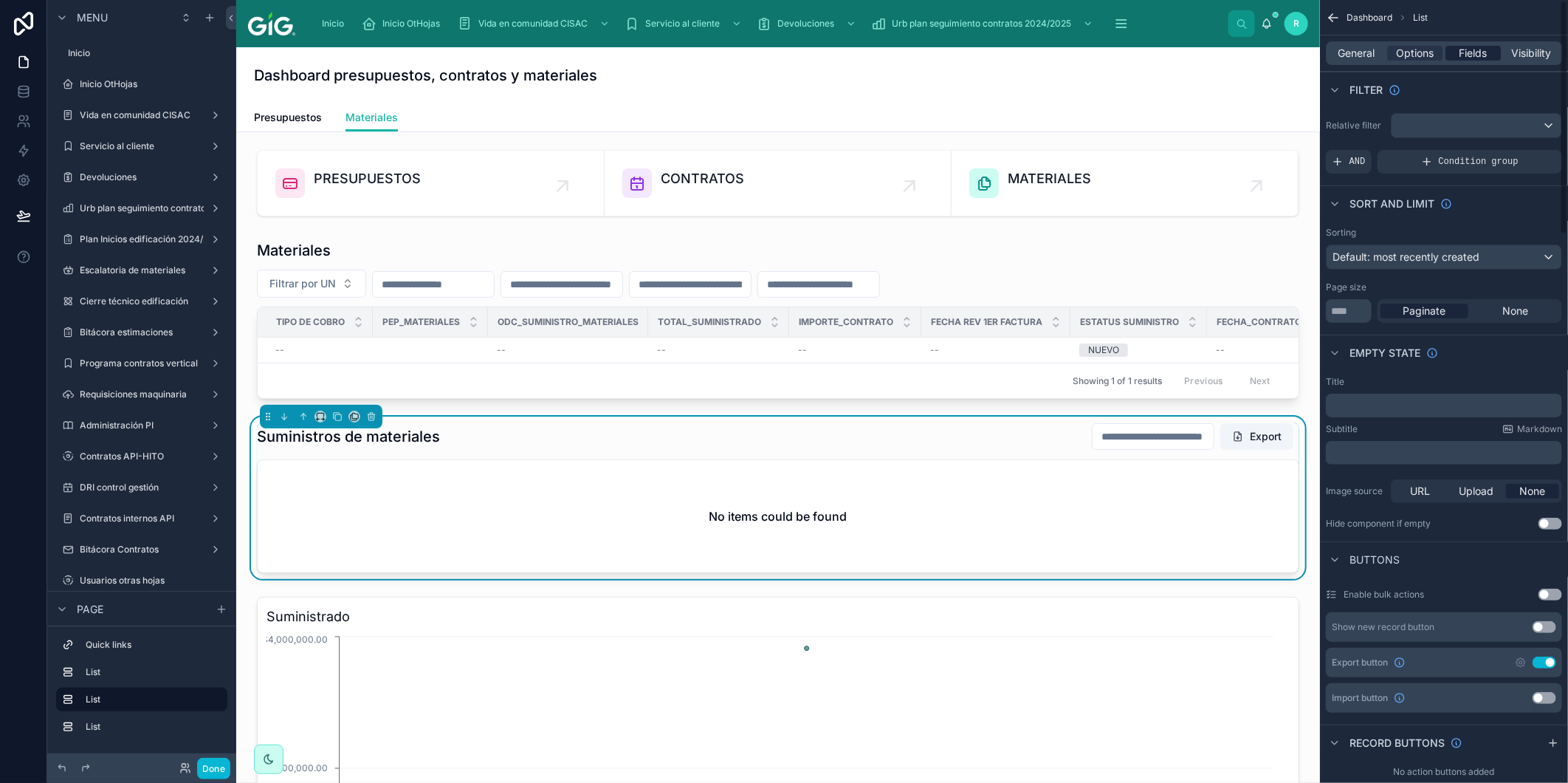
click at [1473, 52] on span "Fields" at bounding box center [1474, 53] width 28 height 15
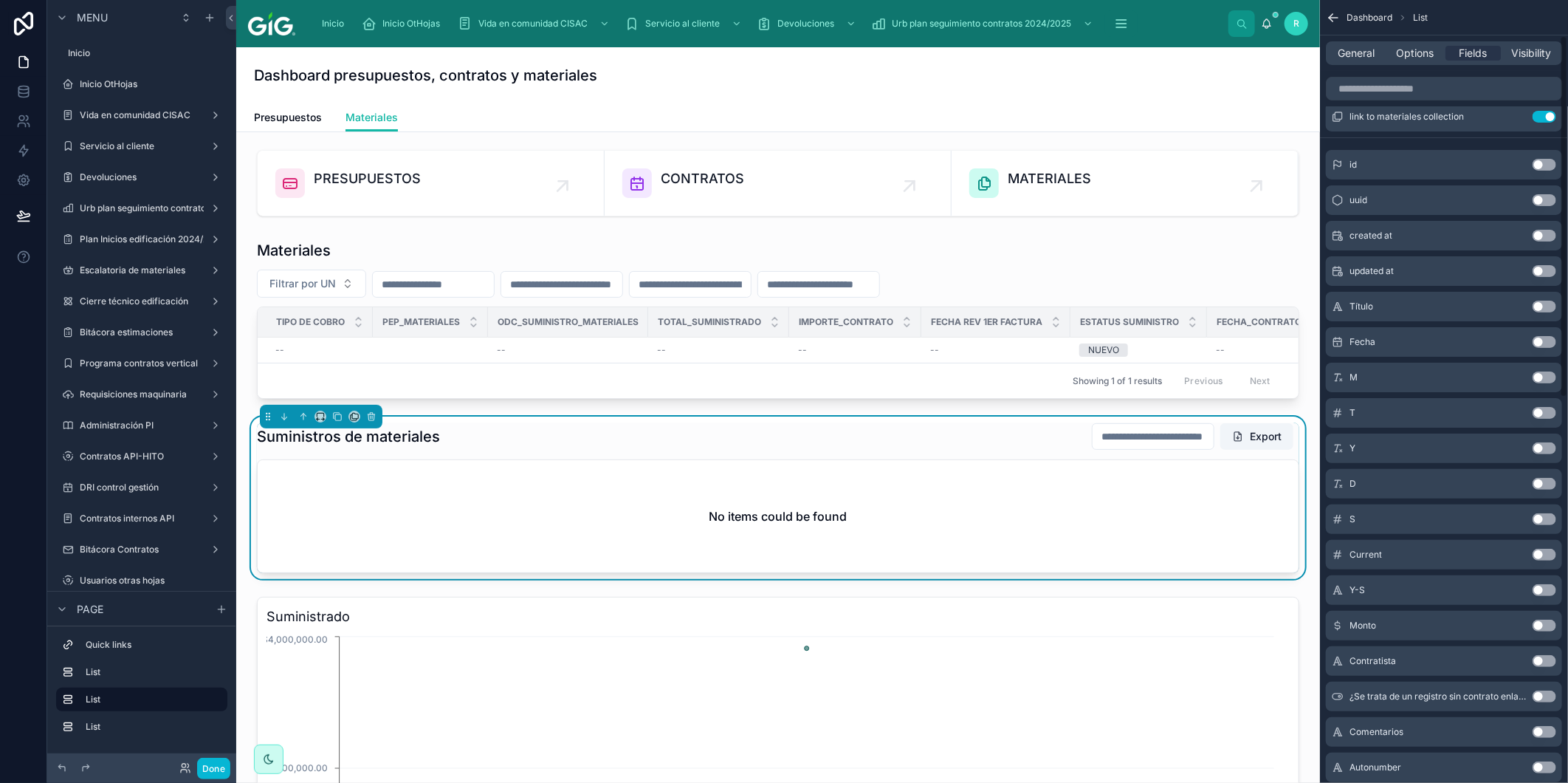
scroll to position [82, 0]
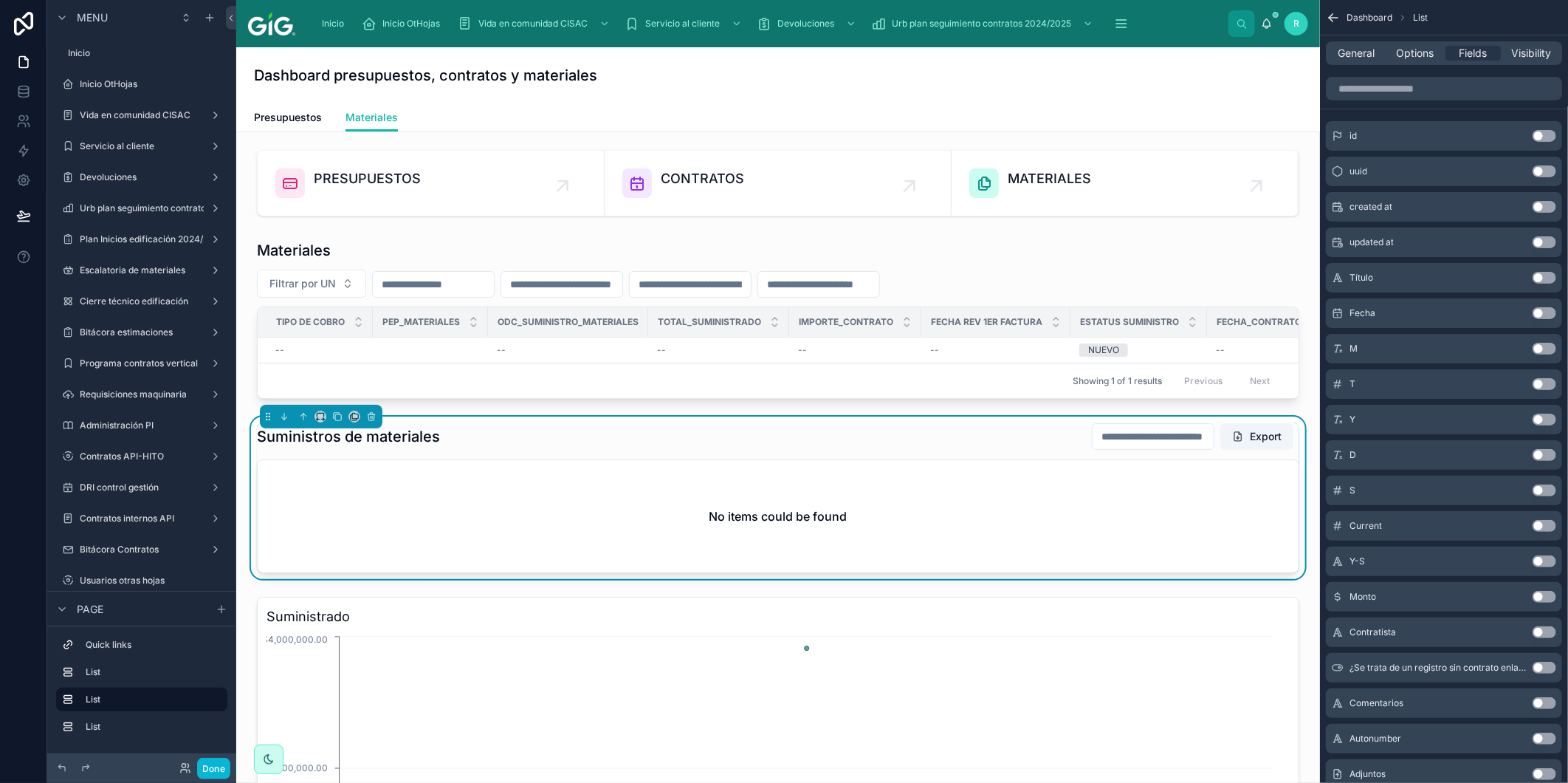
click at [1549, 595] on button "Use setting" at bounding box center [1545, 596] width 23 height 12
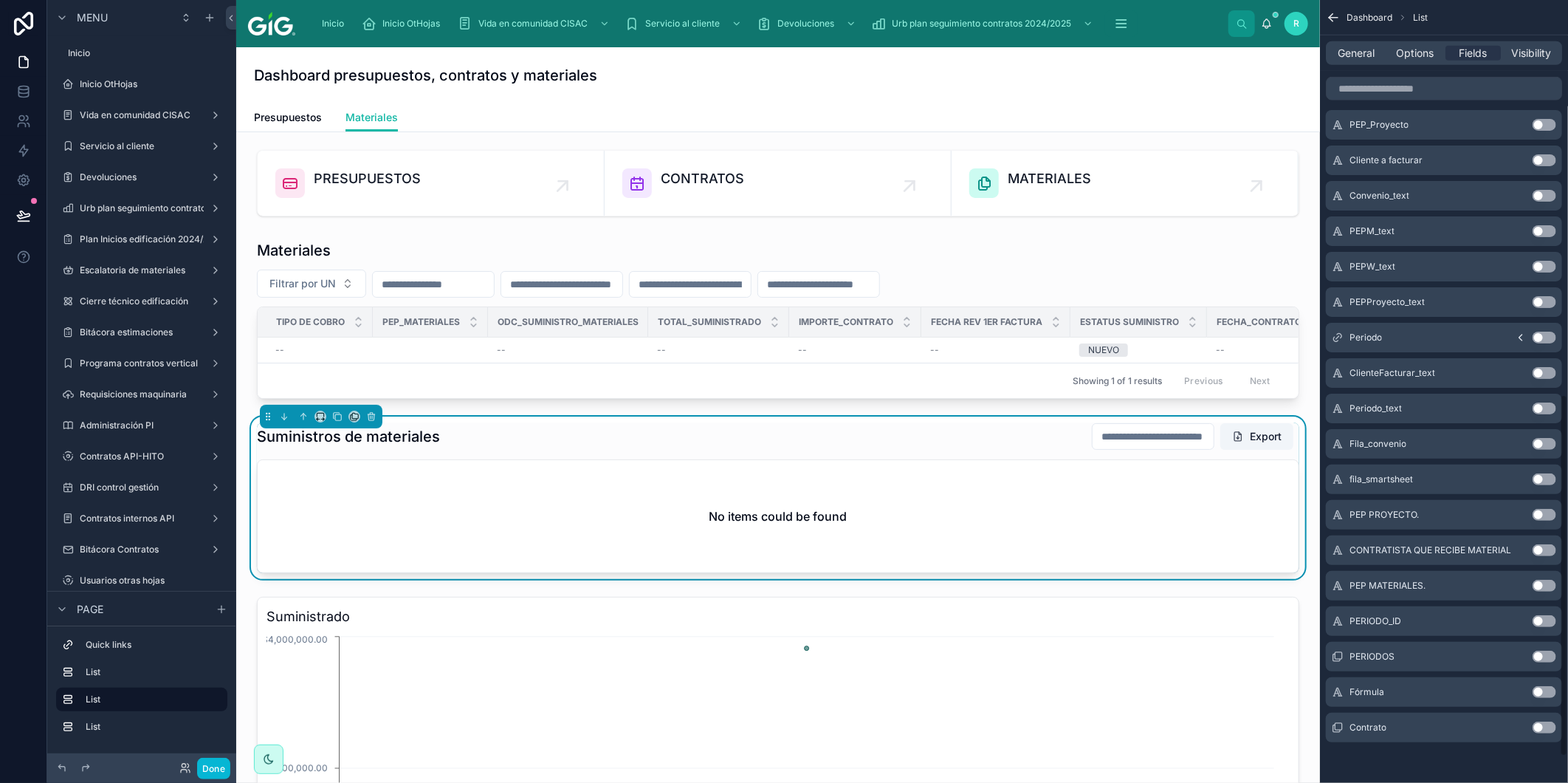
scroll to position [909, 0]
click at [1547, 656] on button "Use setting" at bounding box center [1545, 656] width 23 height 12
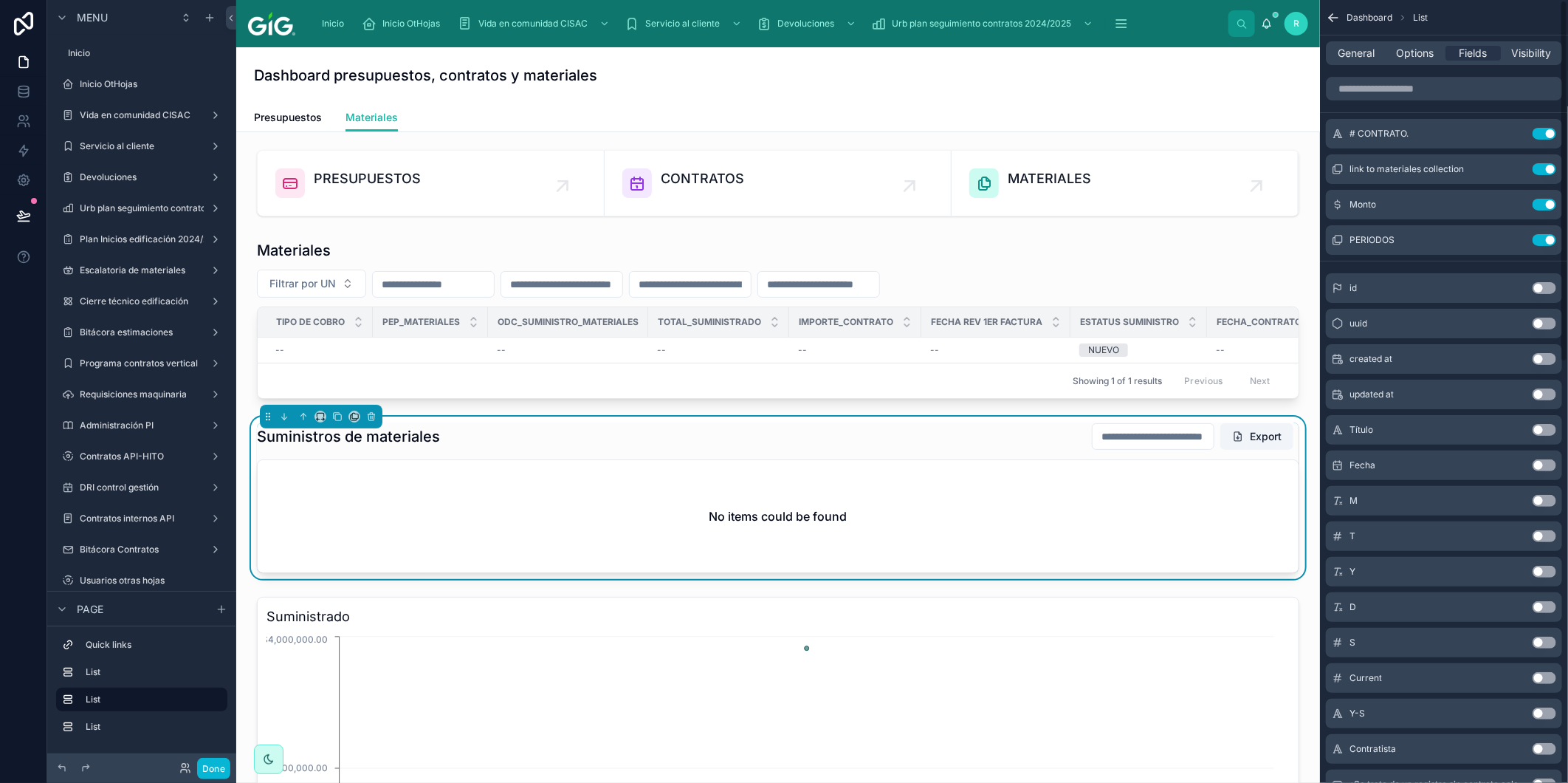
scroll to position [0, 0]
click at [1485, 85] on input "scrollable content" at bounding box center [1444, 89] width 237 height 23
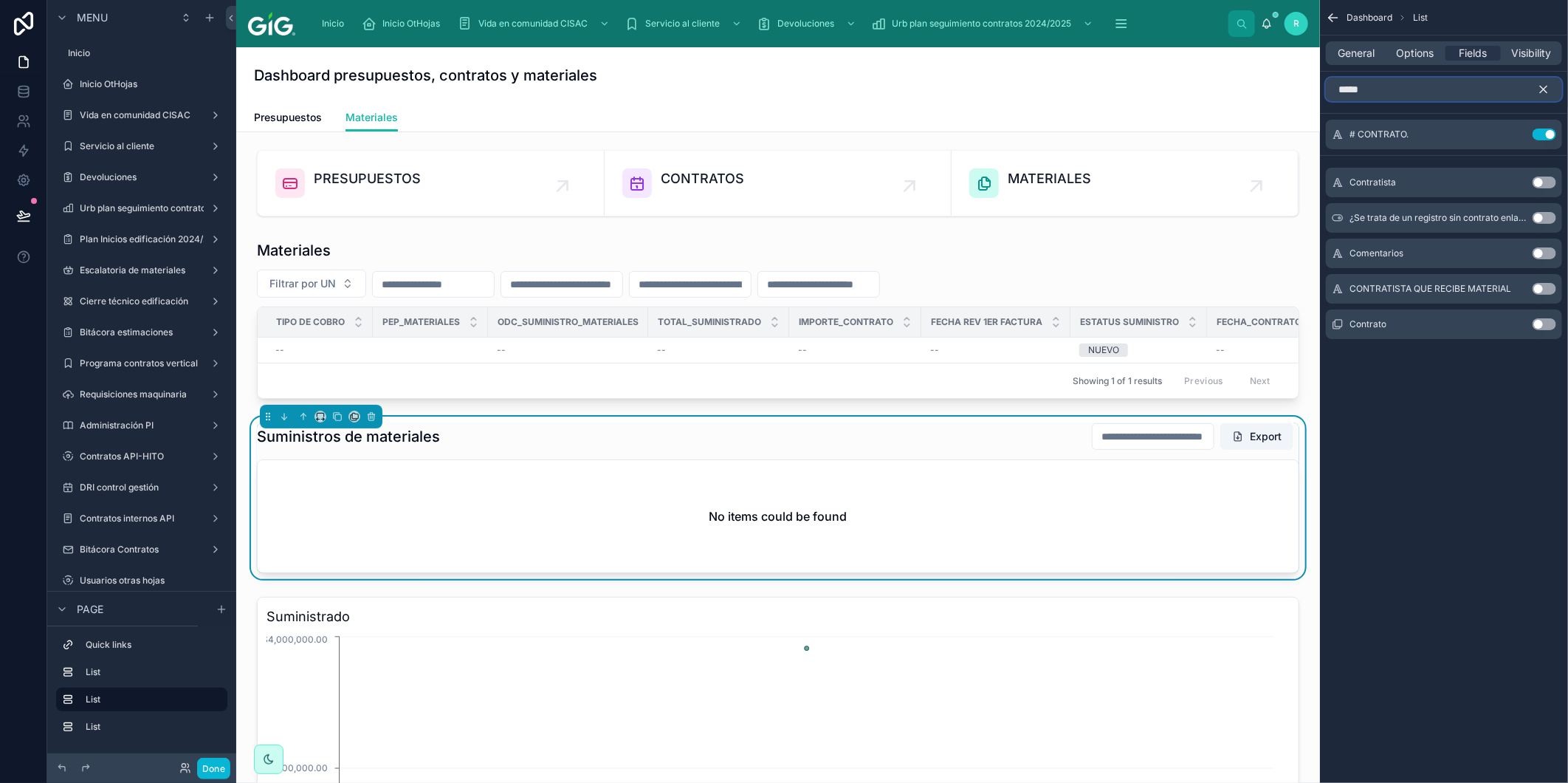
type input "*****"
click at [1548, 320] on button "Use setting" at bounding box center [1545, 324] width 23 height 12
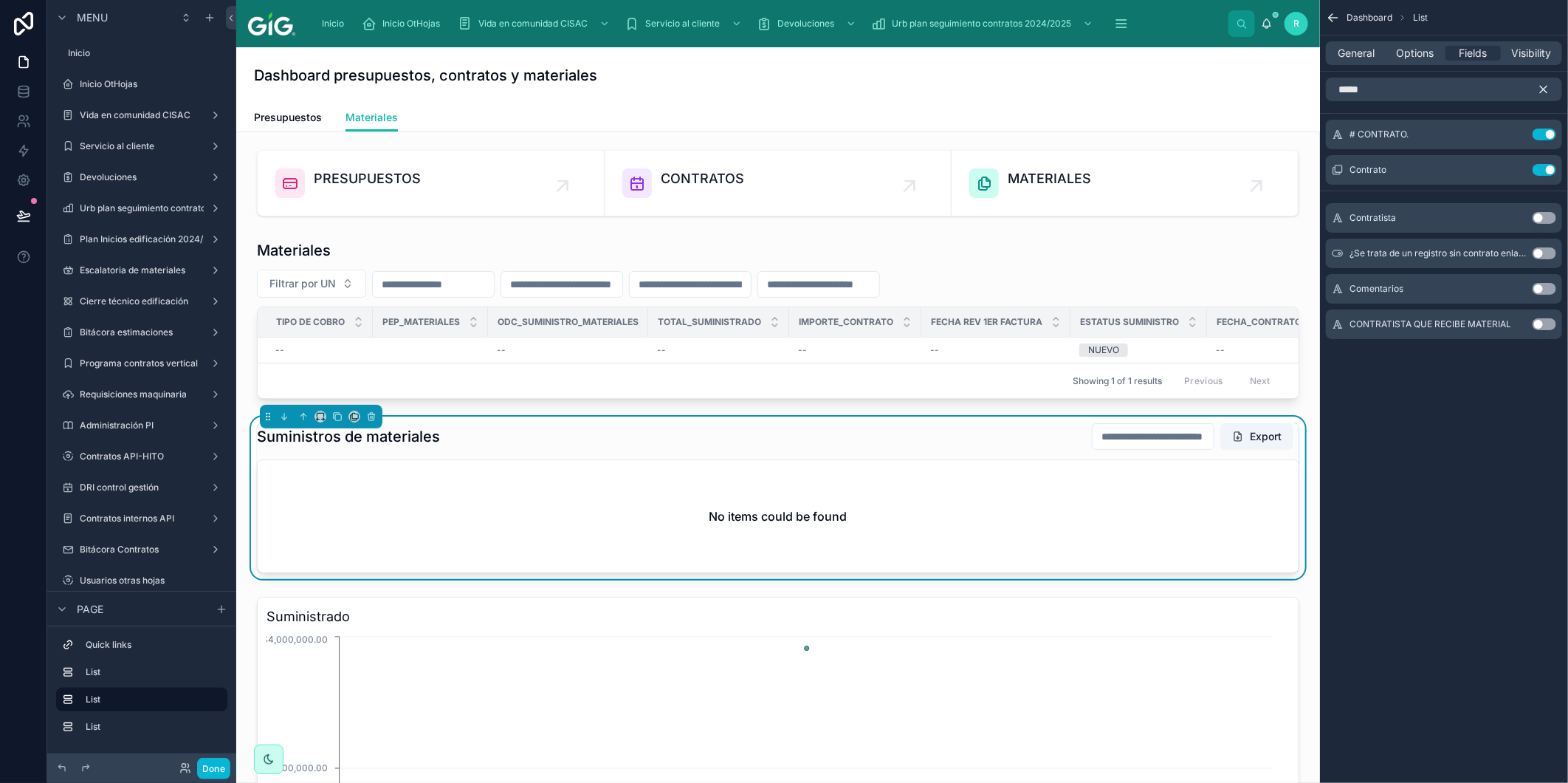
click at [1549, 90] on icon "scrollable content" at bounding box center [1543, 89] width 13 height 13
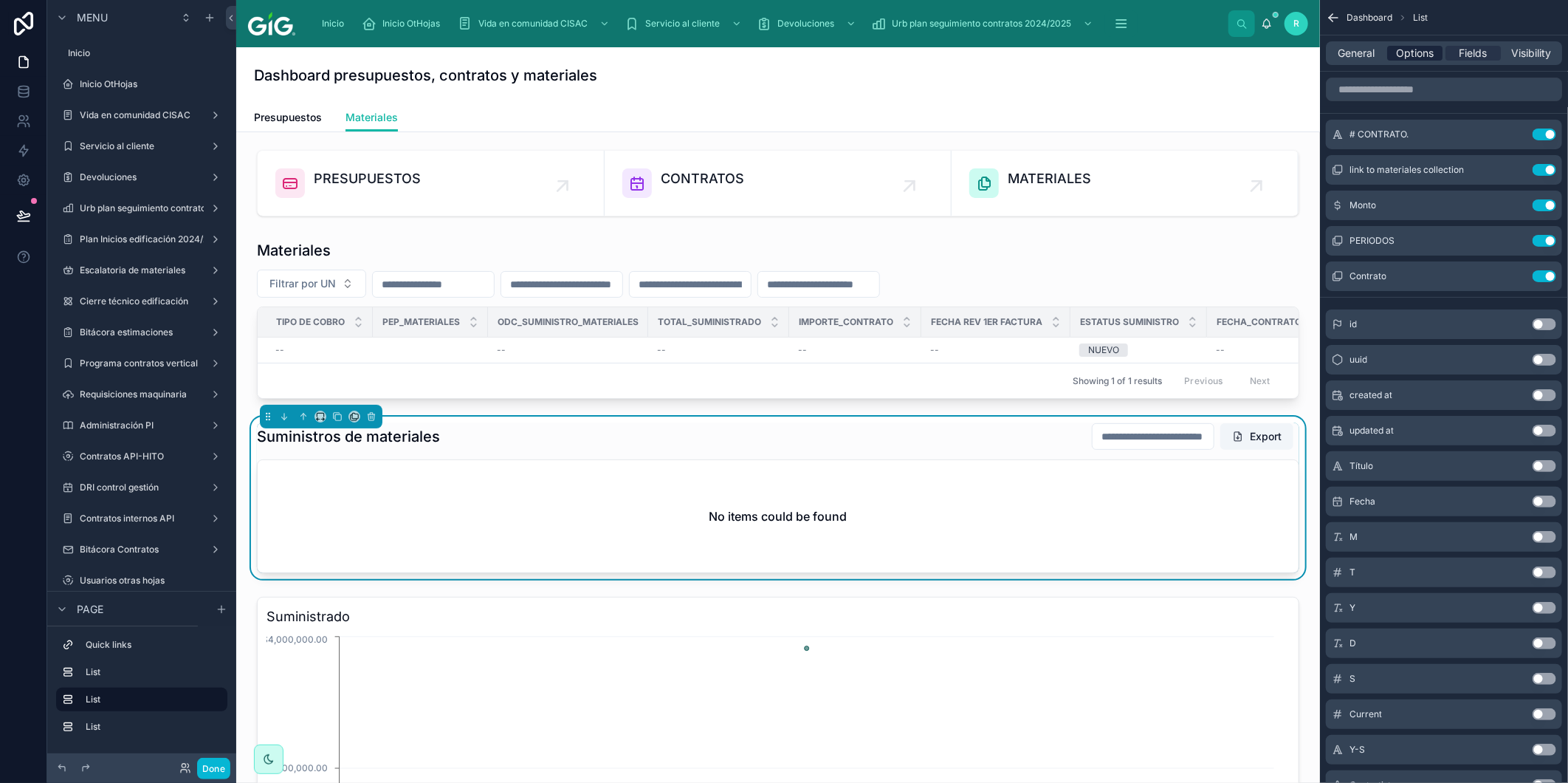
click at [1412, 52] on span "Options" at bounding box center [1415, 53] width 38 height 15
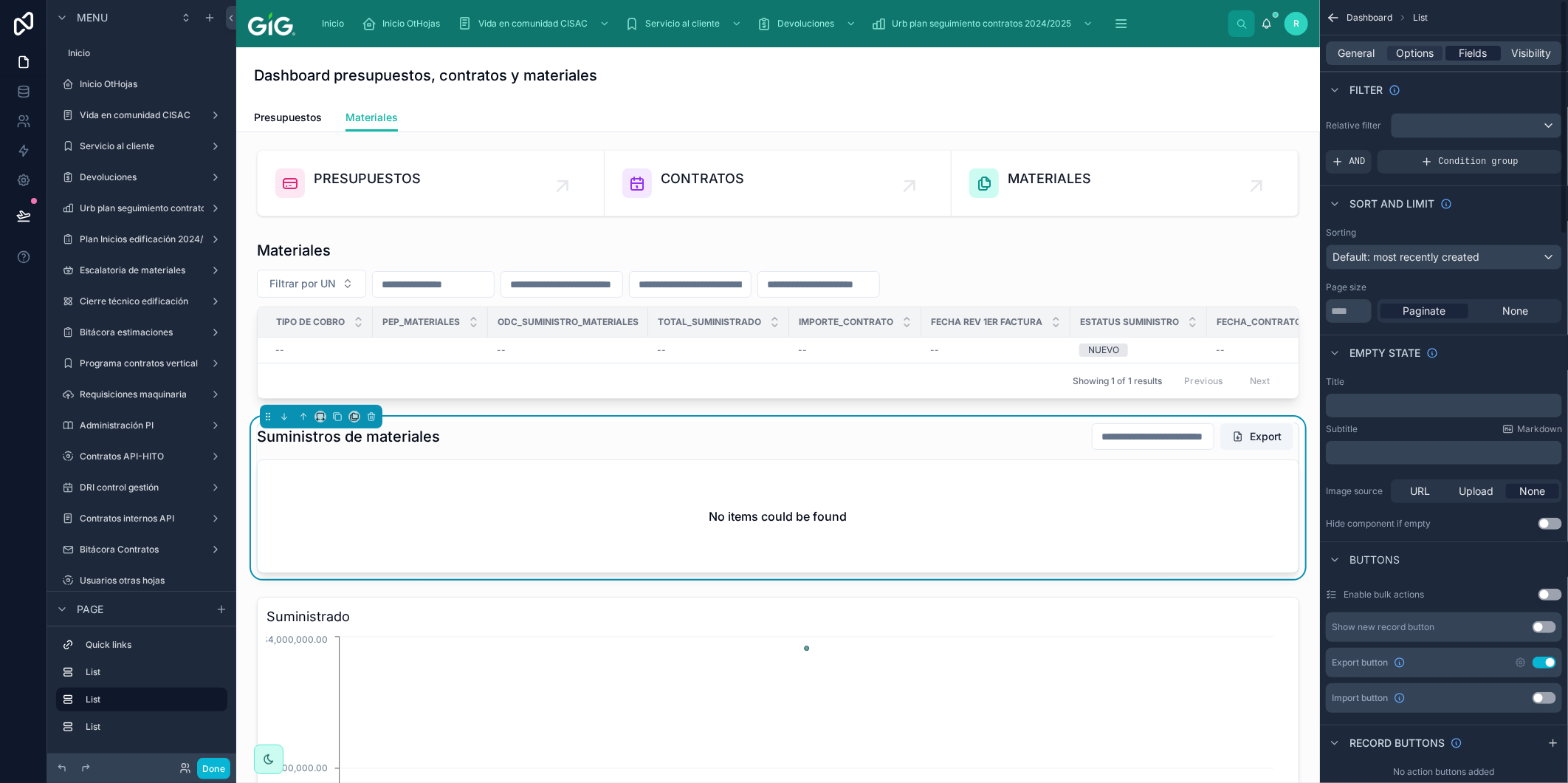
click at [1468, 54] on span "Fields" at bounding box center [1474, 53] width 28 height 15
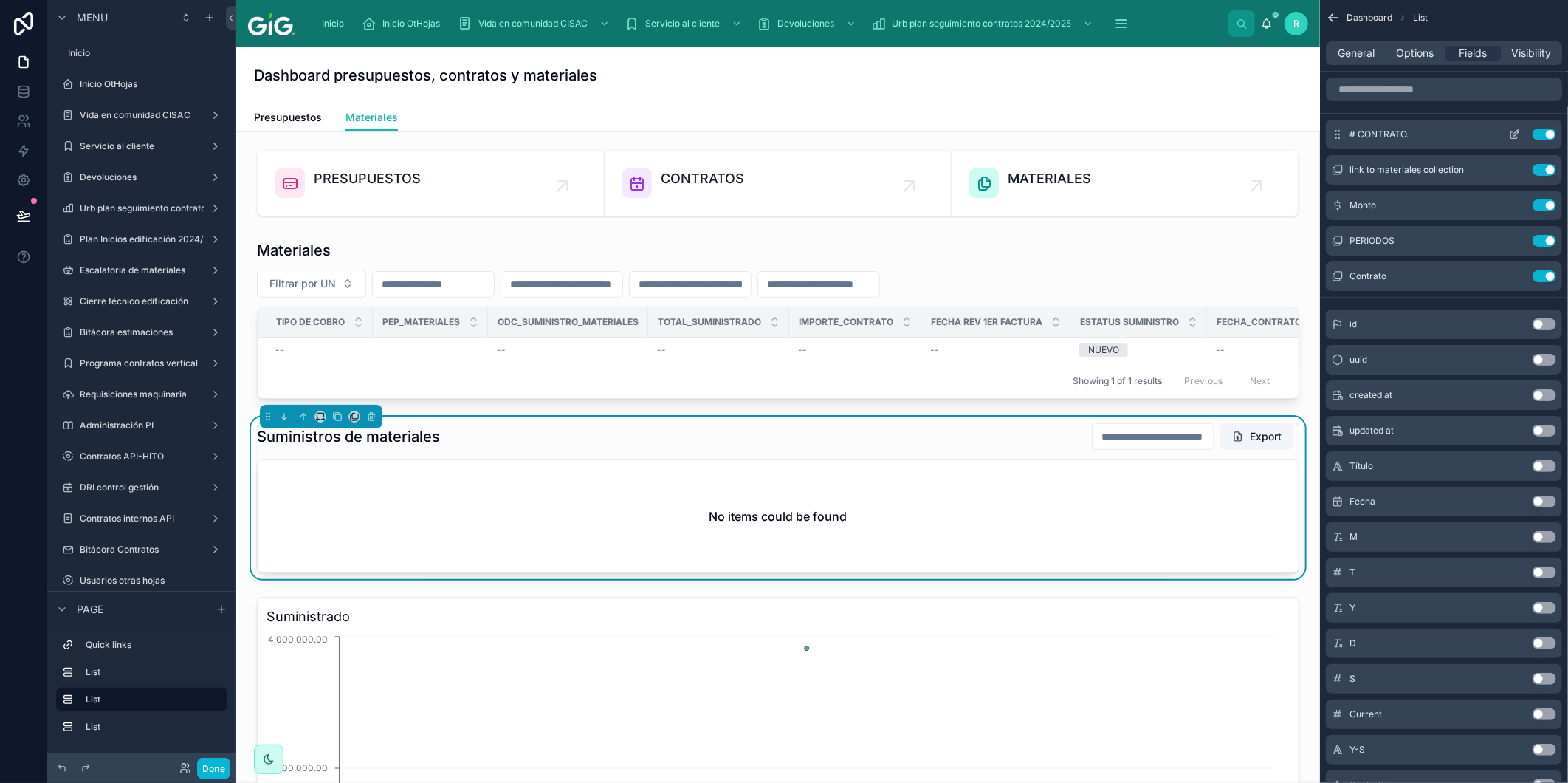
click at [1549, 135] on button "Use setting" at bounding box center [1545, 134] width 23 height 12
click at [1414, 54] on span "Options" at bounding box center [1415, 53] width 38 height 15
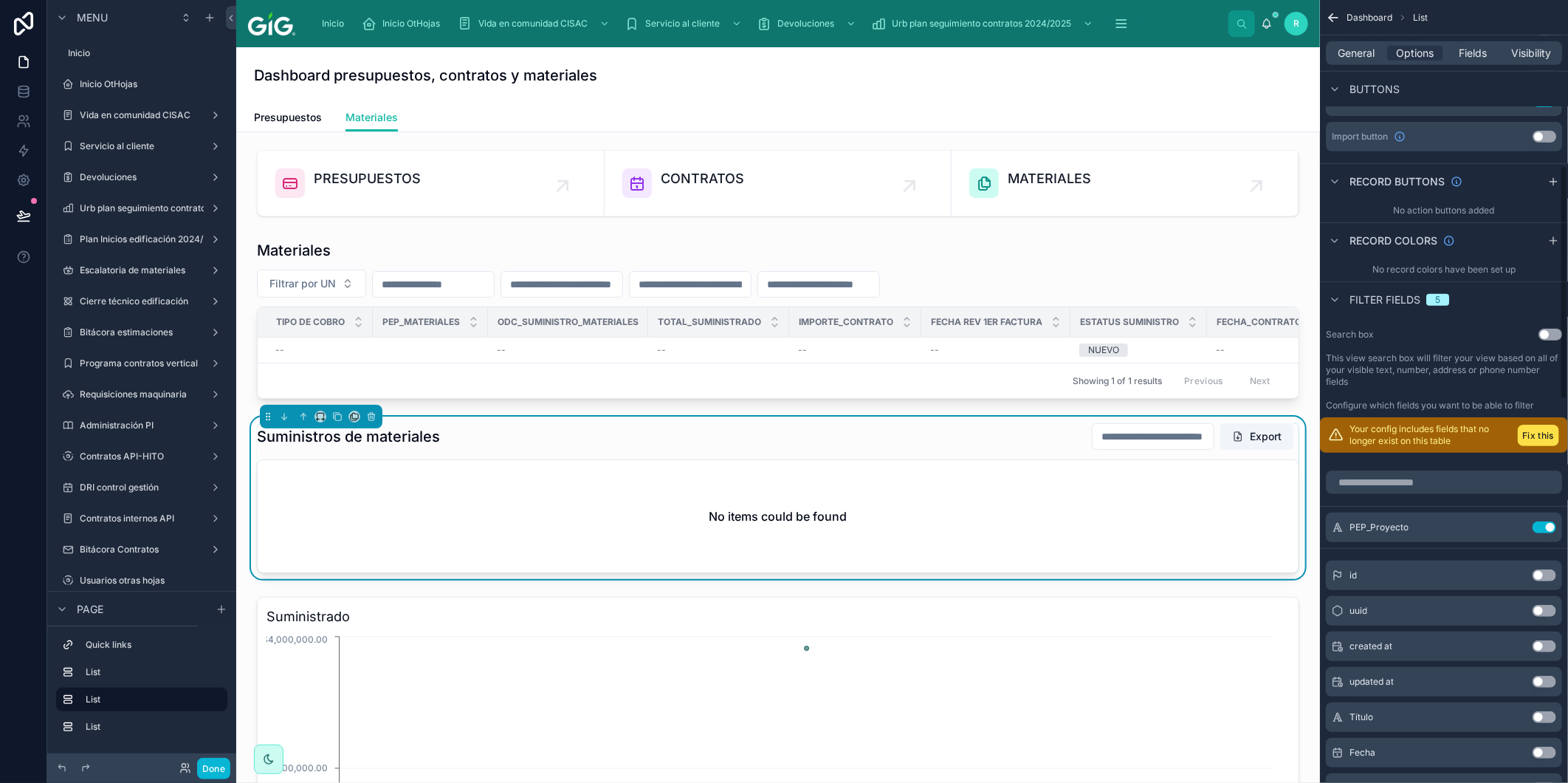
scroll to position [573, 0]
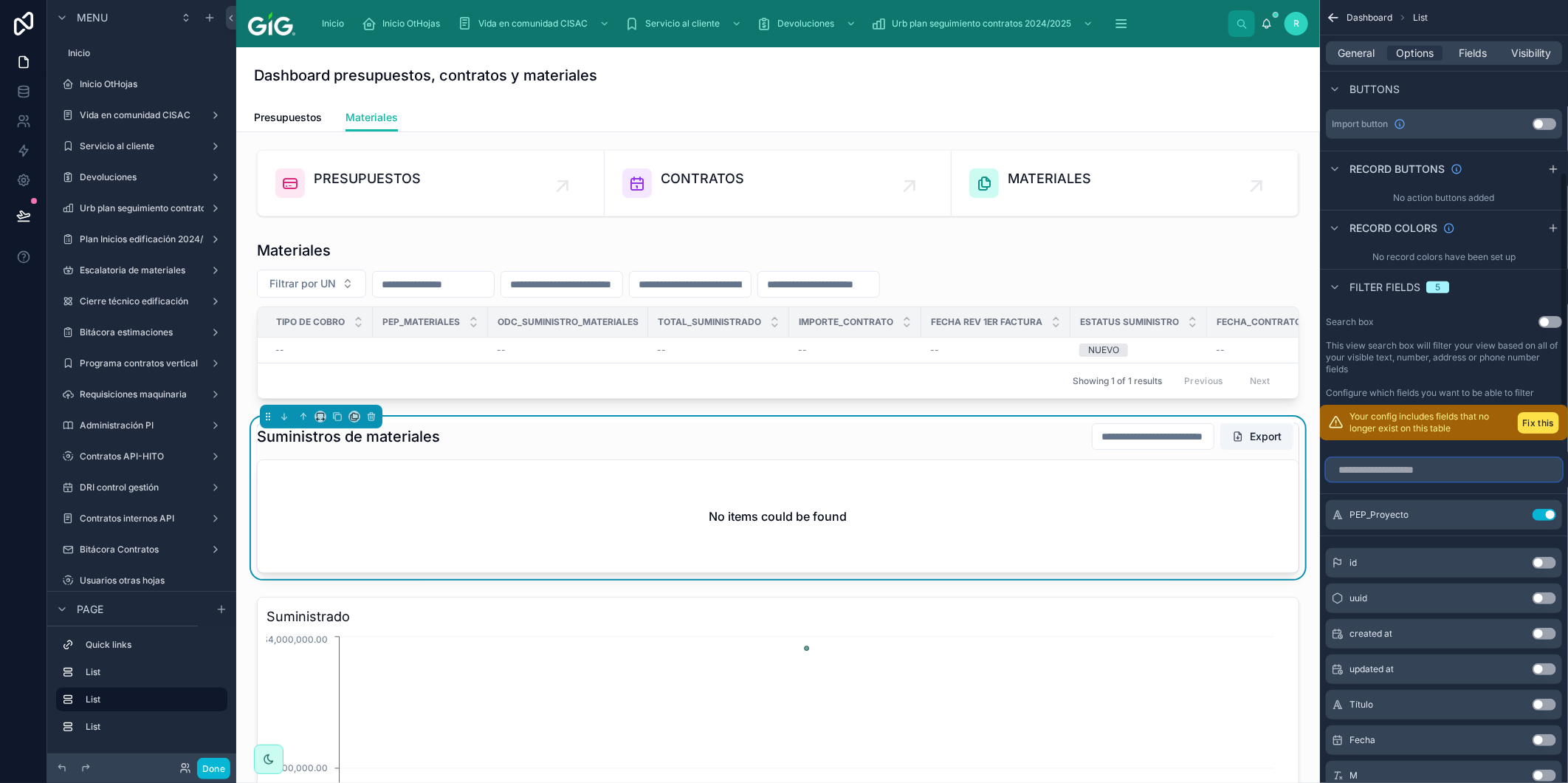
click at [1431, 473] on input "scrollable content" at bounding box center [1444, 469] width 237 height 23
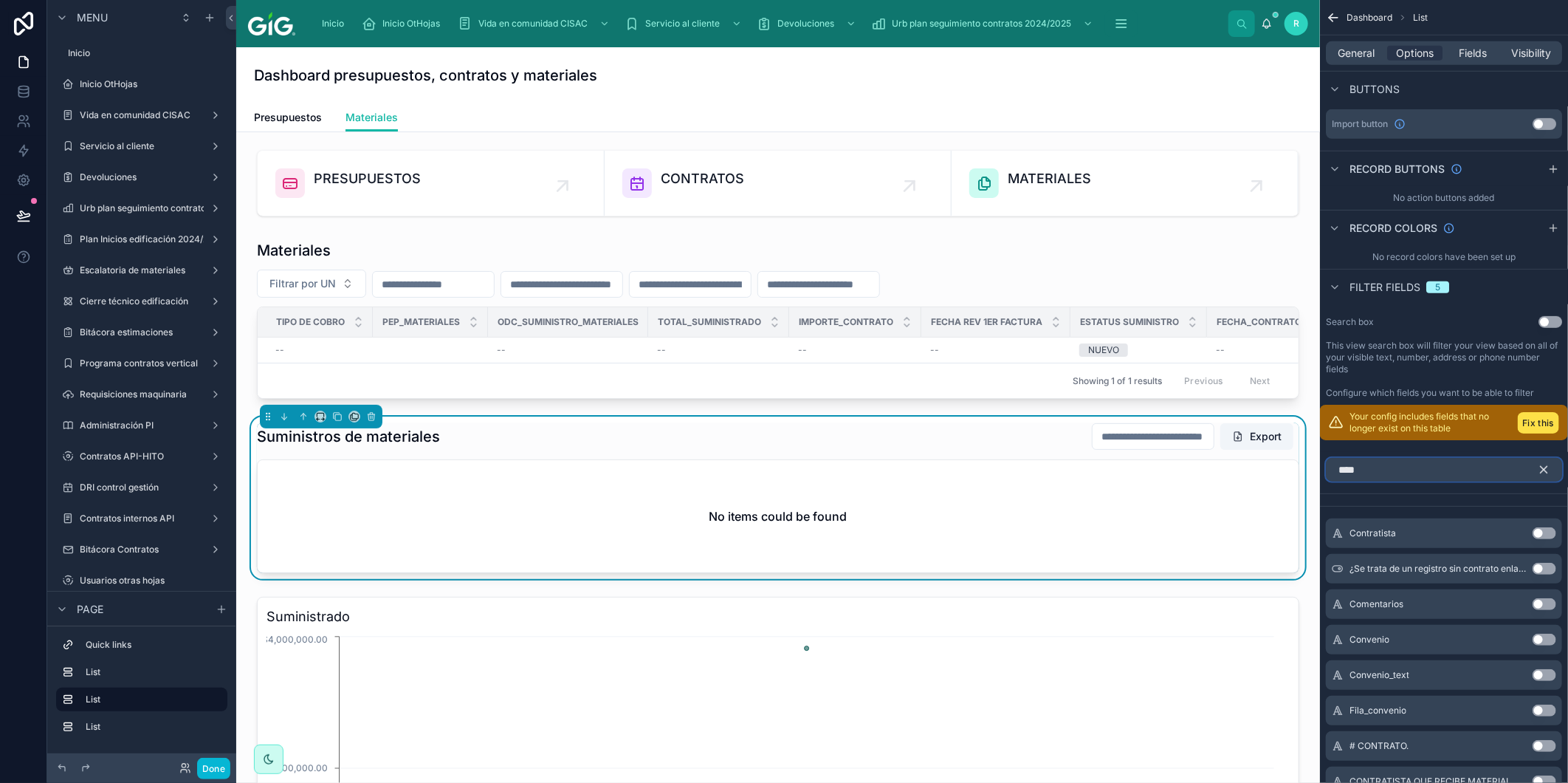
scroll to position [558, 0]
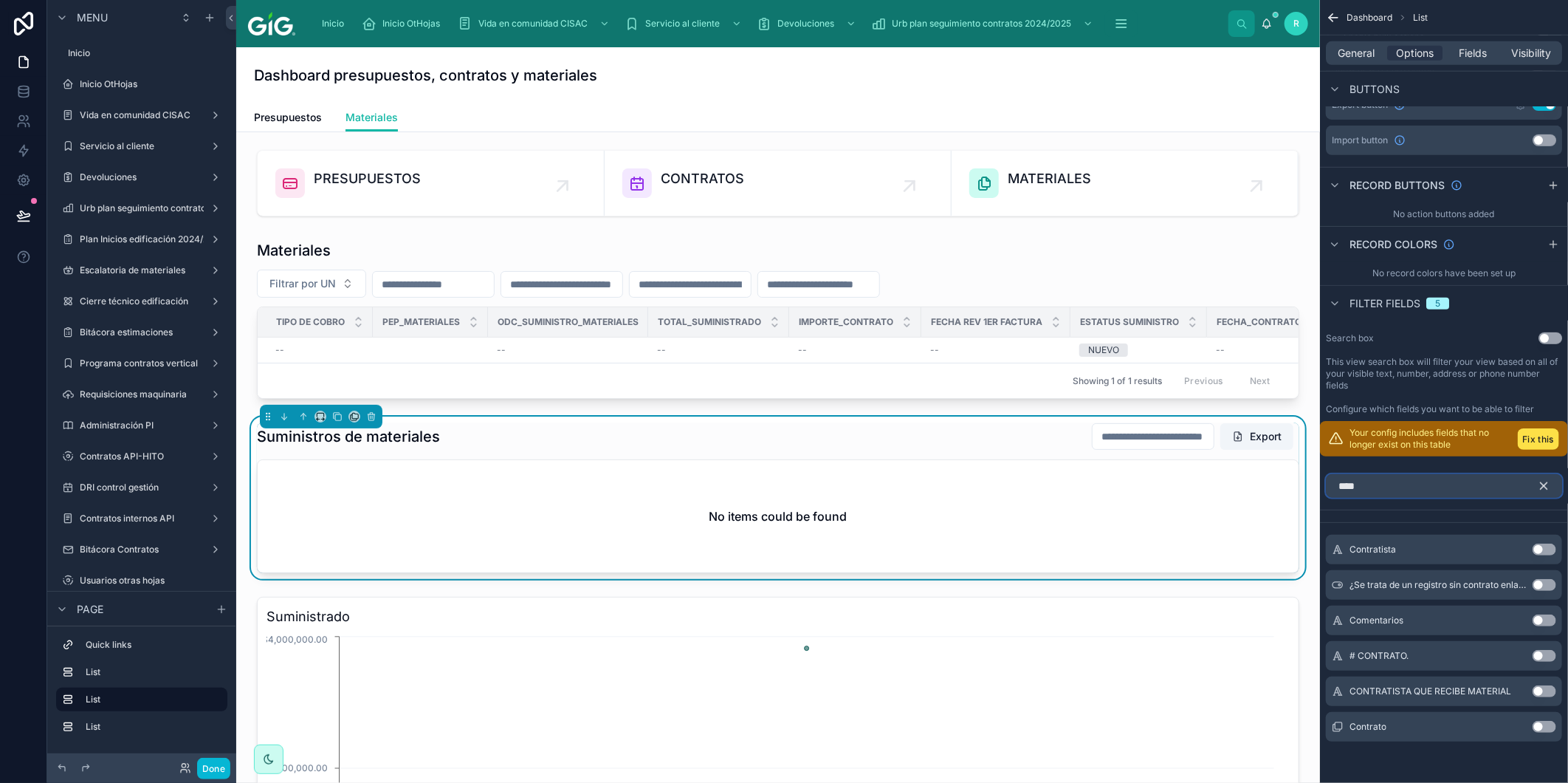
type input "****"
click at [1548, 724] on button "Use setting" at bounding box center [1545, 726] width 23 height 12
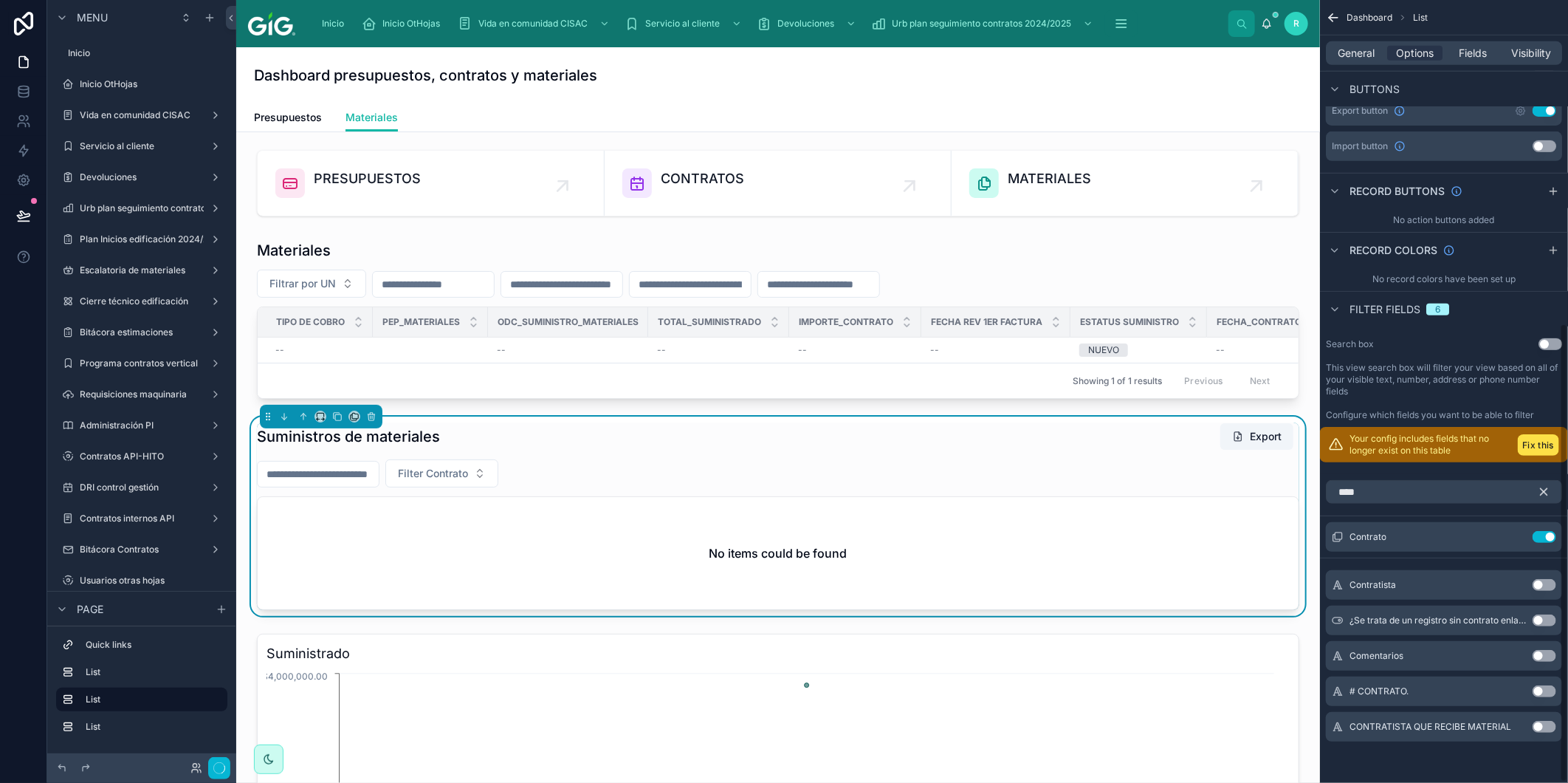
scroll to position [551, 0]
click at [1546, 494] on icon "scrollable content" at bounding box center [1544, 493] width 7 height 7
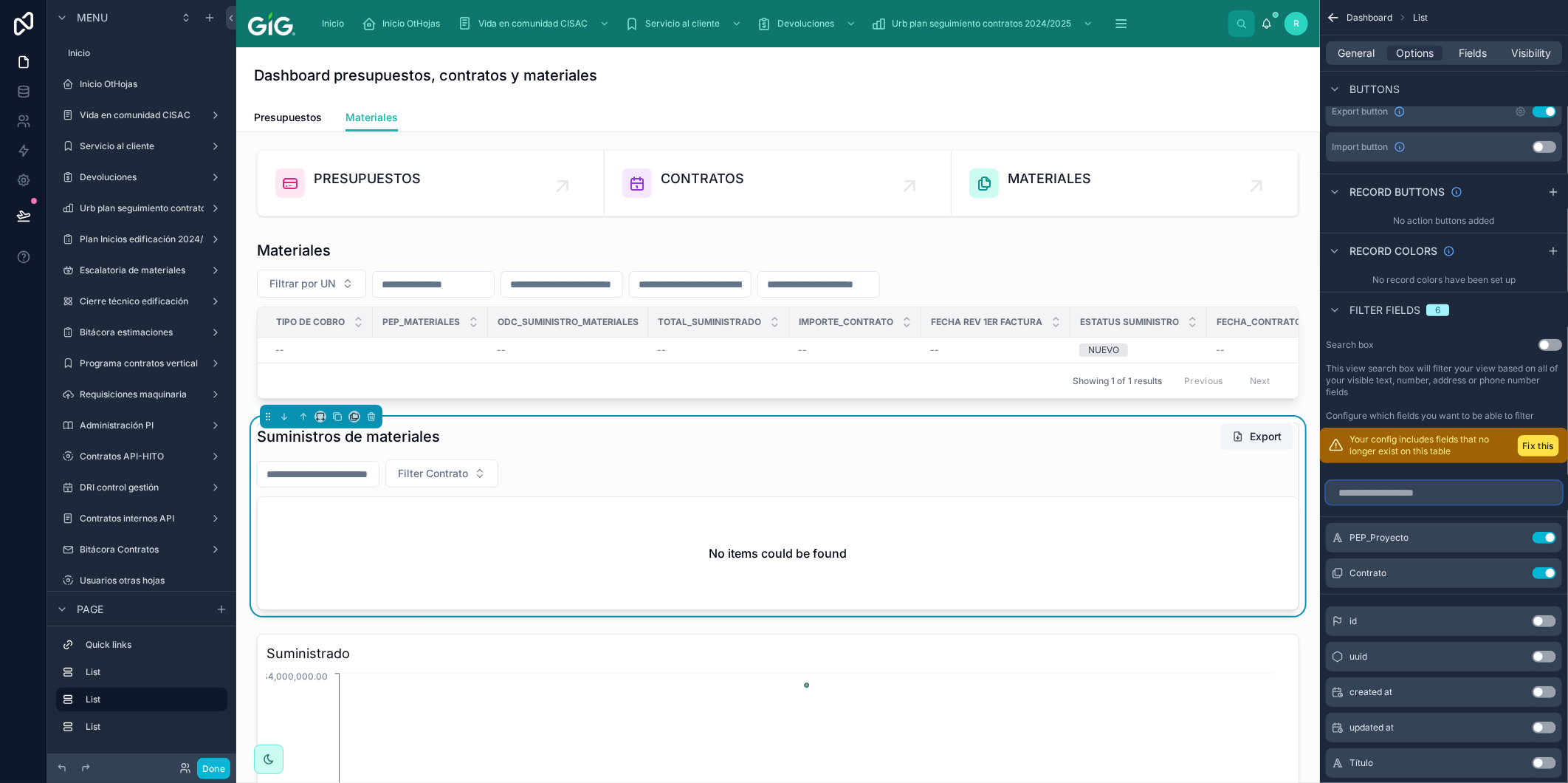
click at [1501, 497] on input "scrollable content" at bounding box center [1444, 493] width 237 height 23
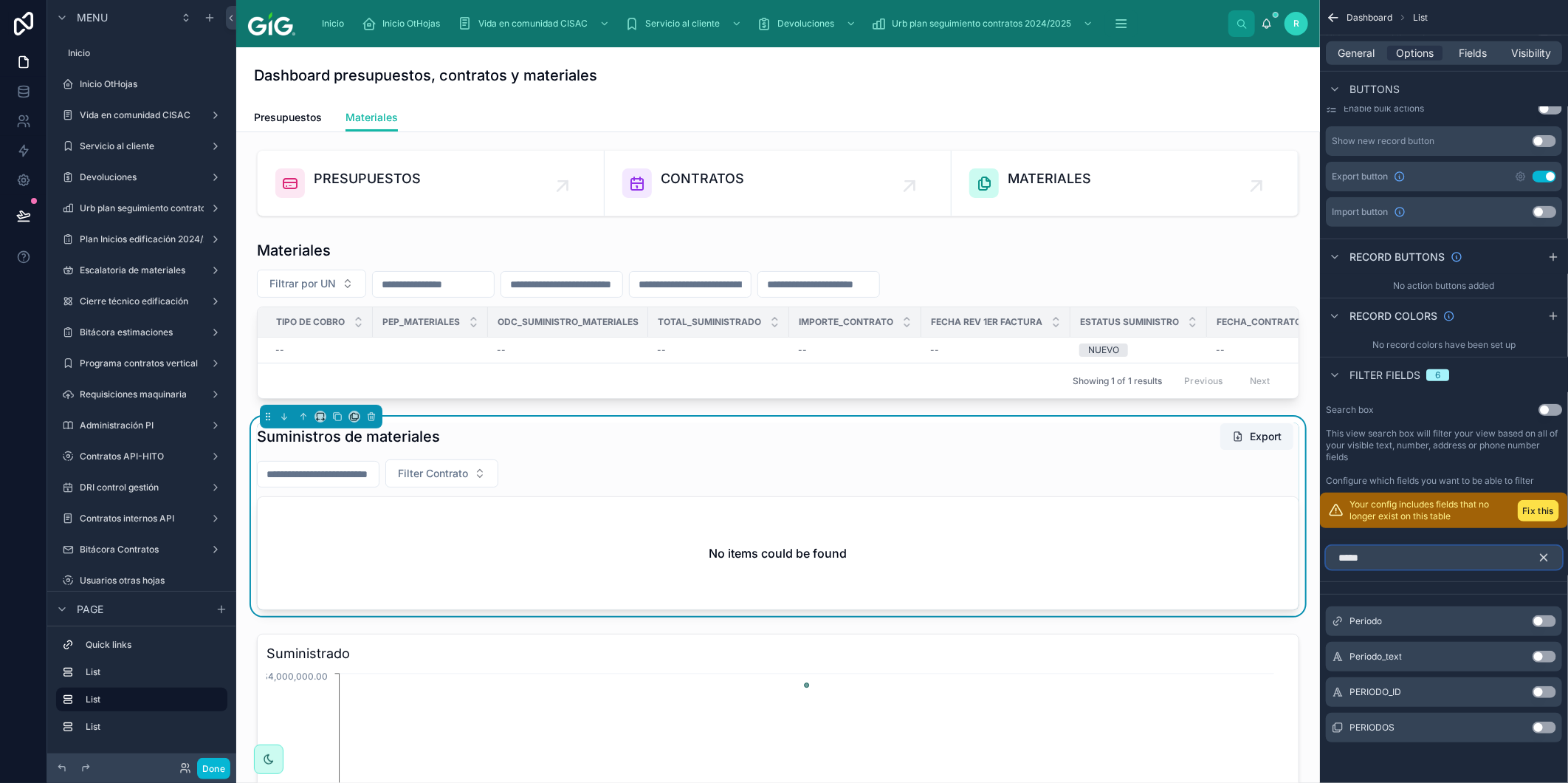
type input "*****"
click at [1547, 727] on button "Use setting" at bounding box center [1545, 727] width 23 height 12
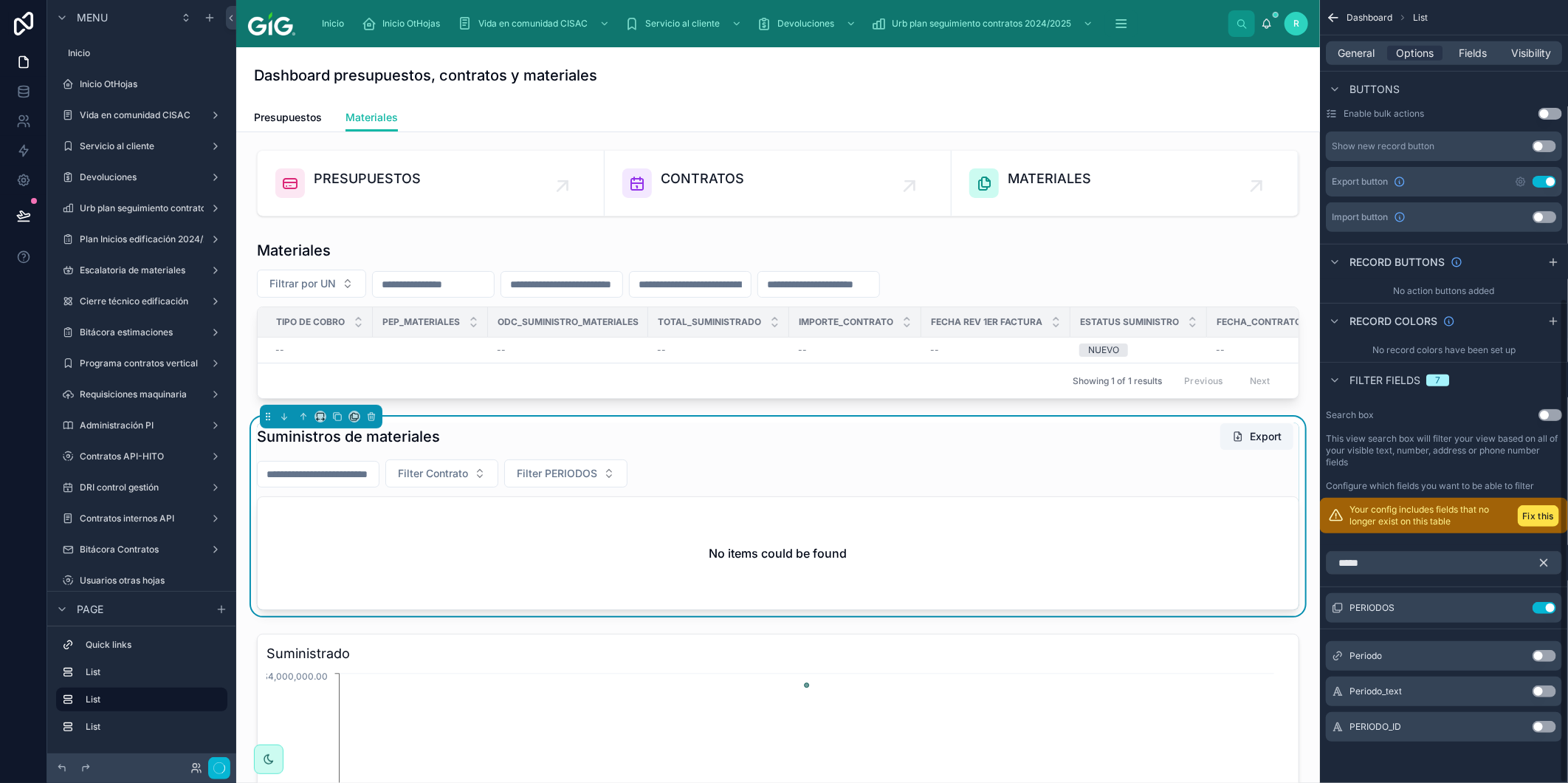
scroll to position [481, 0]
click at [1543, 565] on icon "scrollable content" at bounding box center [1543, 563] width 13 height 13
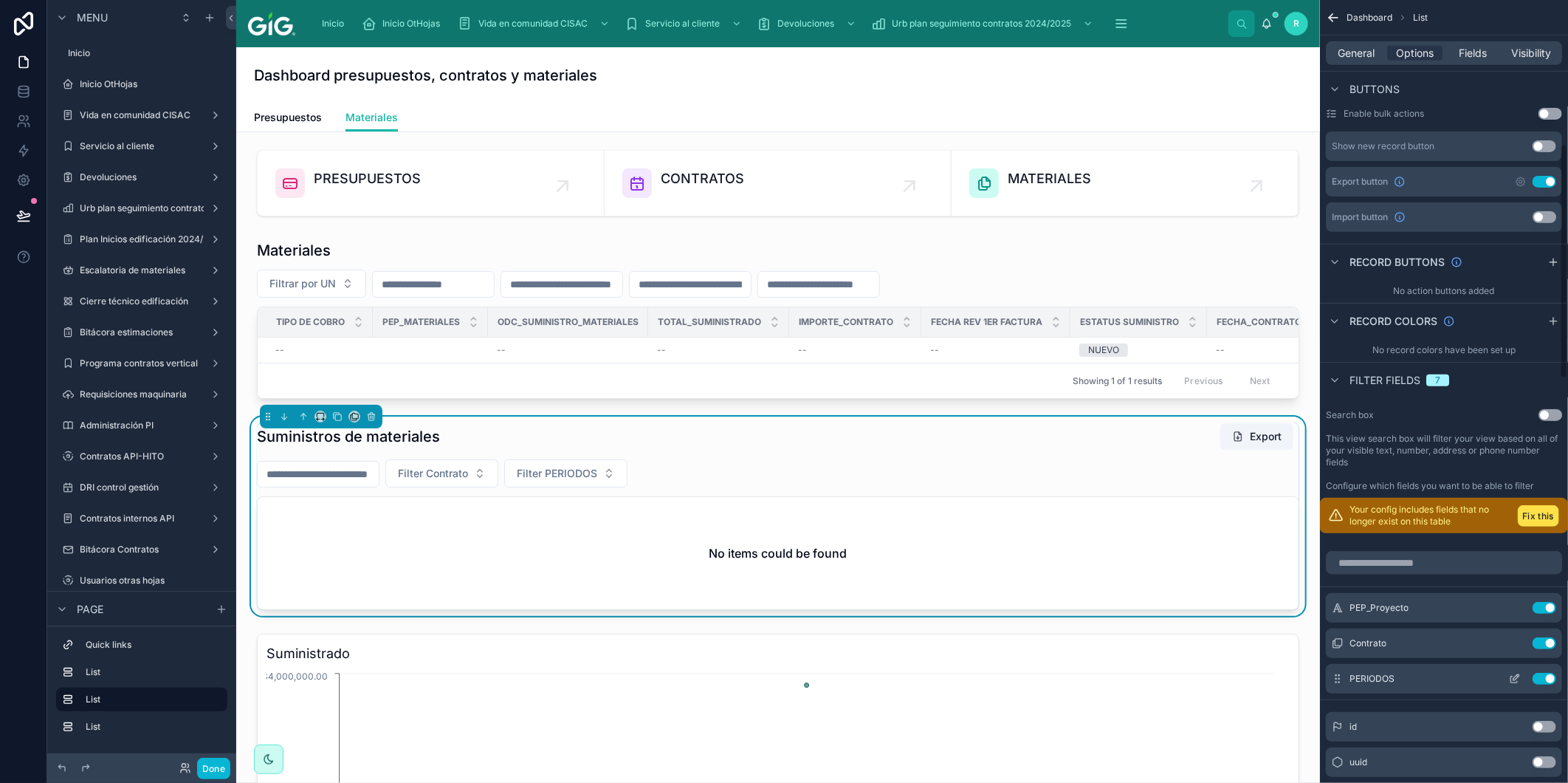
click at [1542, 681] on button "Use setting" at bounding box center [1545, 678] width 23 height 12
click at [1486, 576] on div "scrollable content" at bounding box center [1445, 563] width 248 height 36
click at [1484, 573] on input "scrollable content" at bounding box center [1444, 563] width 237 height 23
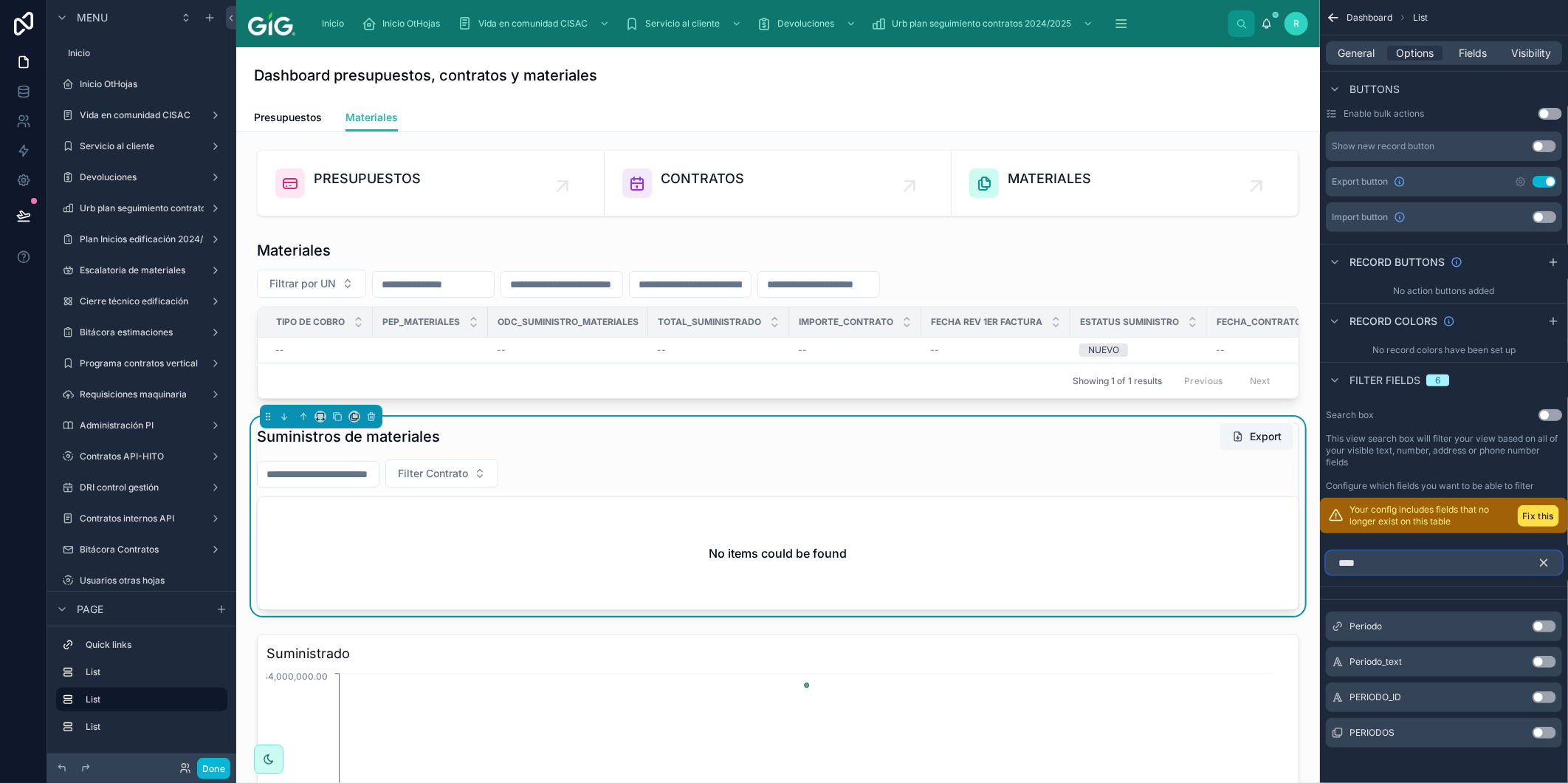
type input "****"
click at [1546, 636] on div "Periodo Use setting" at bounding box center [1444, 626] width 237 height 29
click at [1546, 632] on div "Periodo Use setting" at bounding box center [1444, 626] width 237 height 29
click at [1546, 625] on button "Use setting" at bounding box center [1545, 625] width 23 height 12
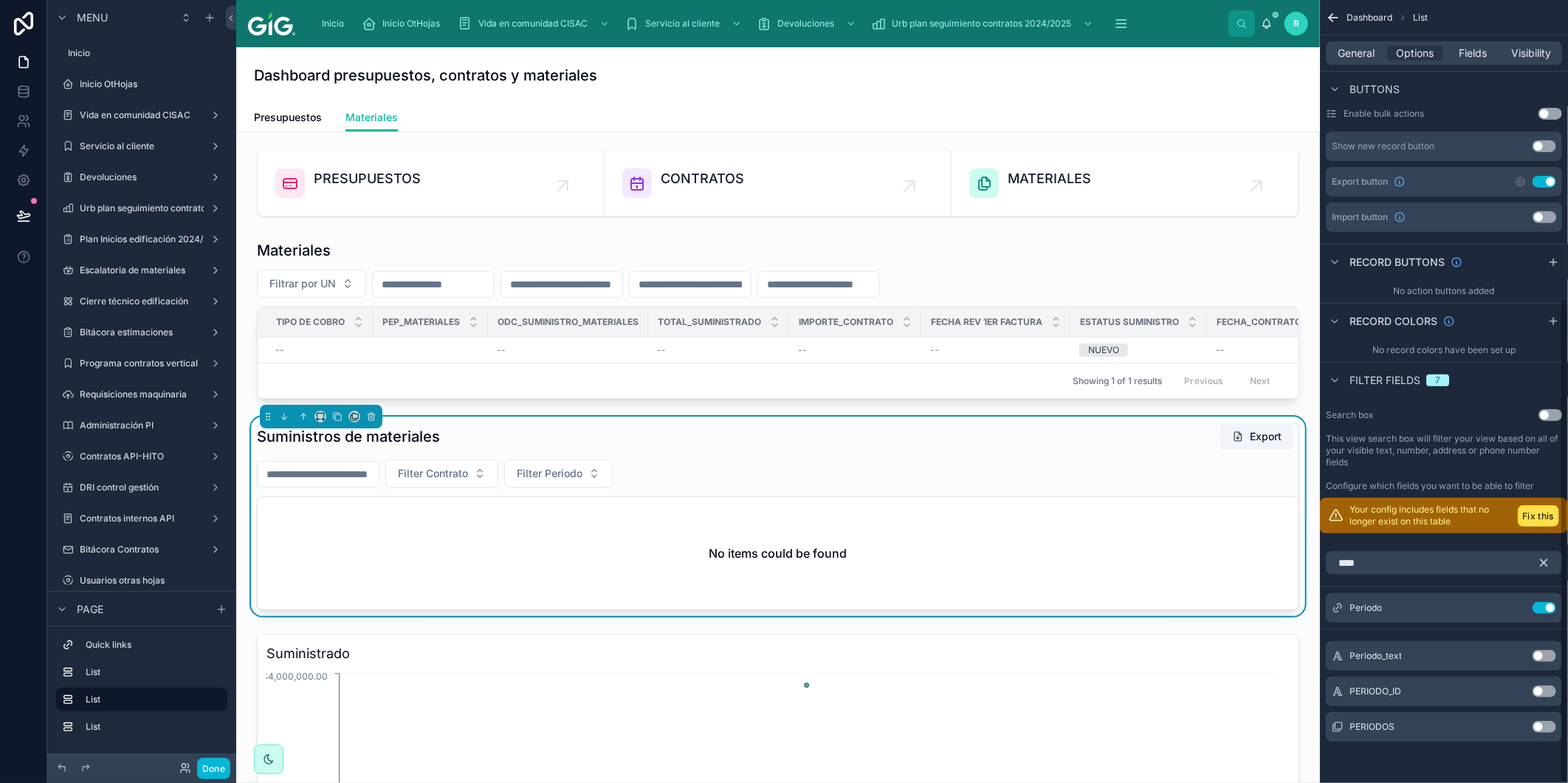
click at [1544, 560] on icon "scrollable content" at bounding box center [1543, 563] width 13 height 13
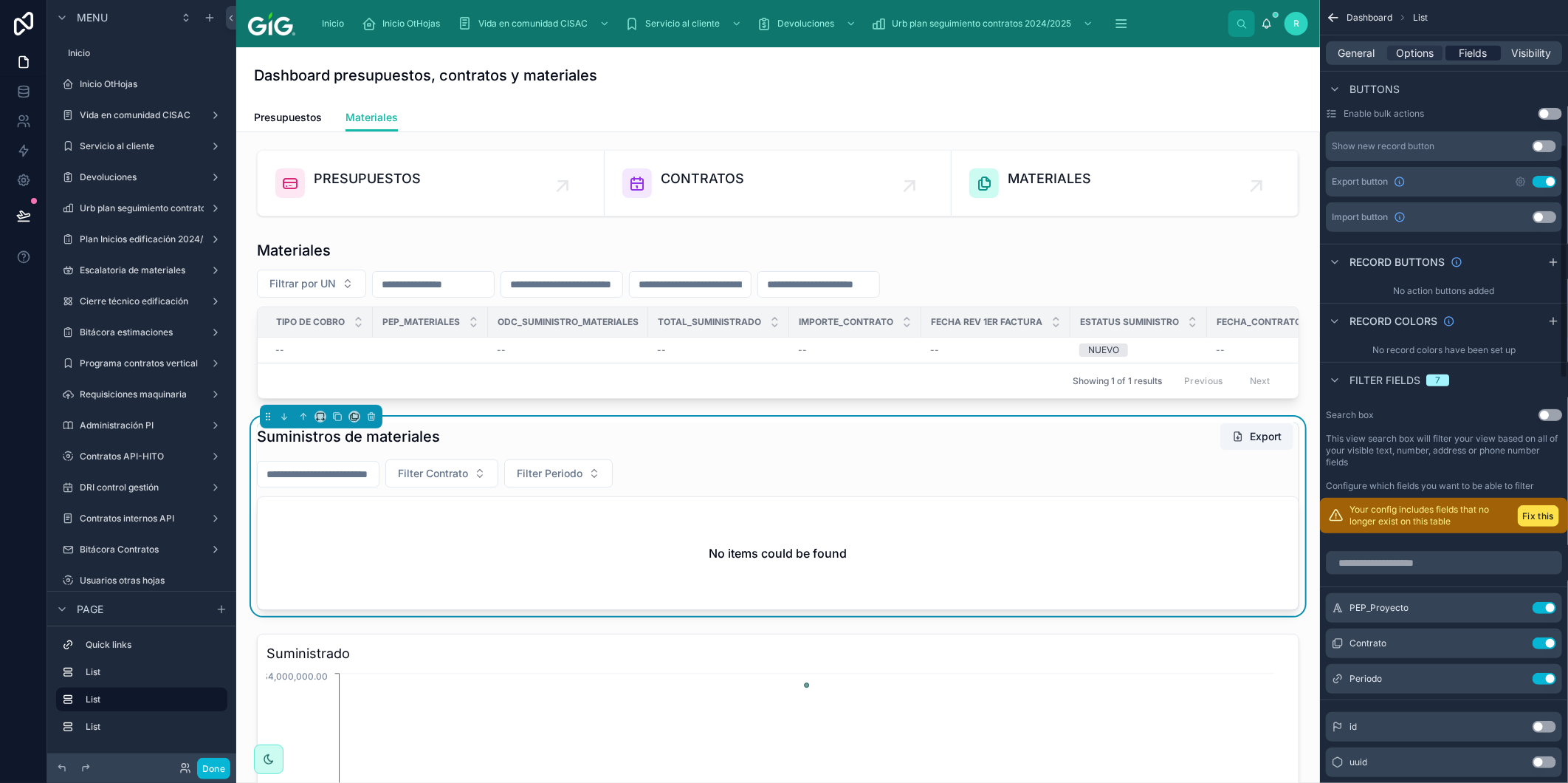
click at [1477, 57] on span "Fields" at bounding box center [1474, 53] width 28 height 15
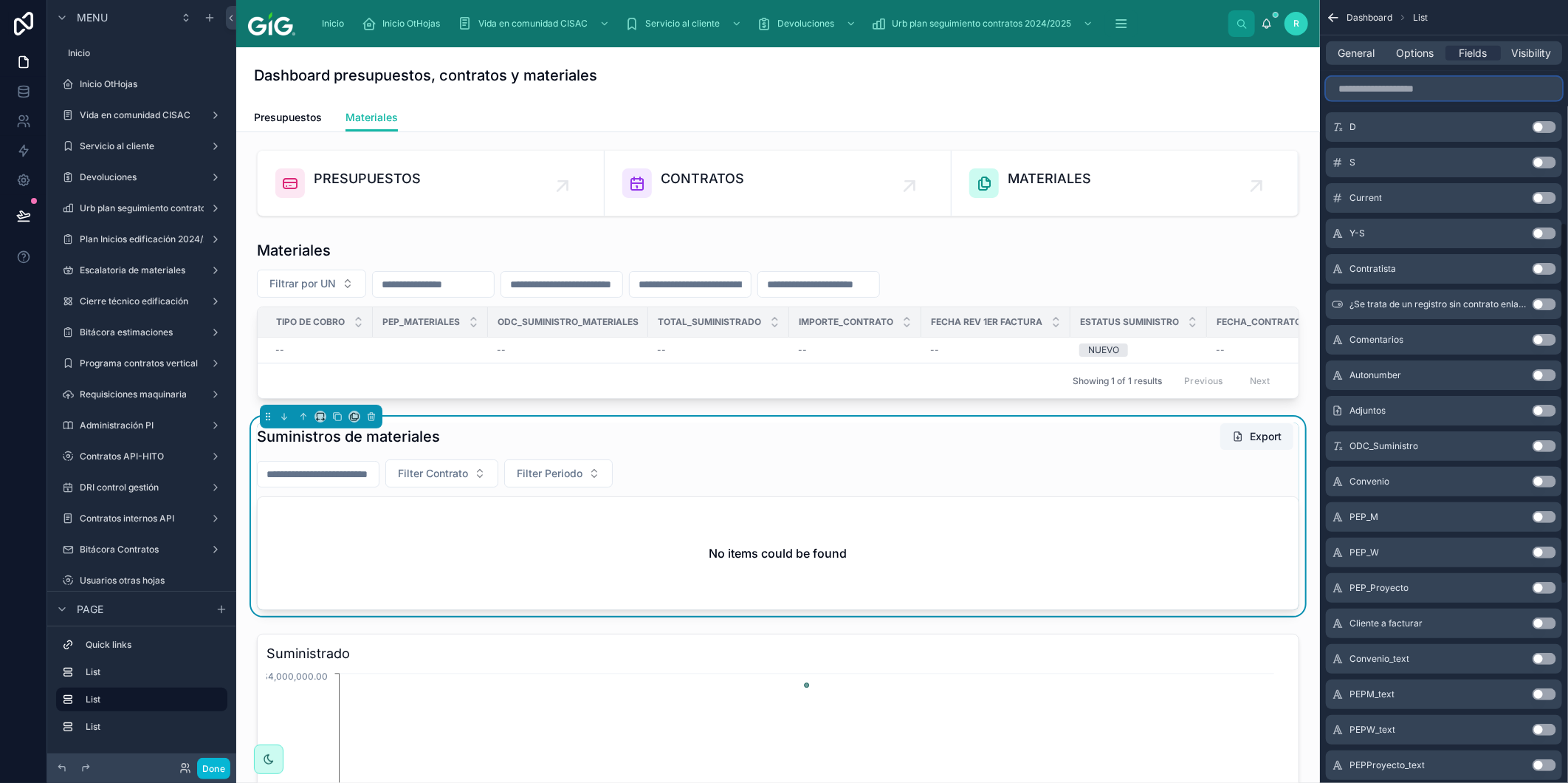
click at [1490, 97] on input "scrollable content" at bounding box center [1444, 88] width 237 height 23
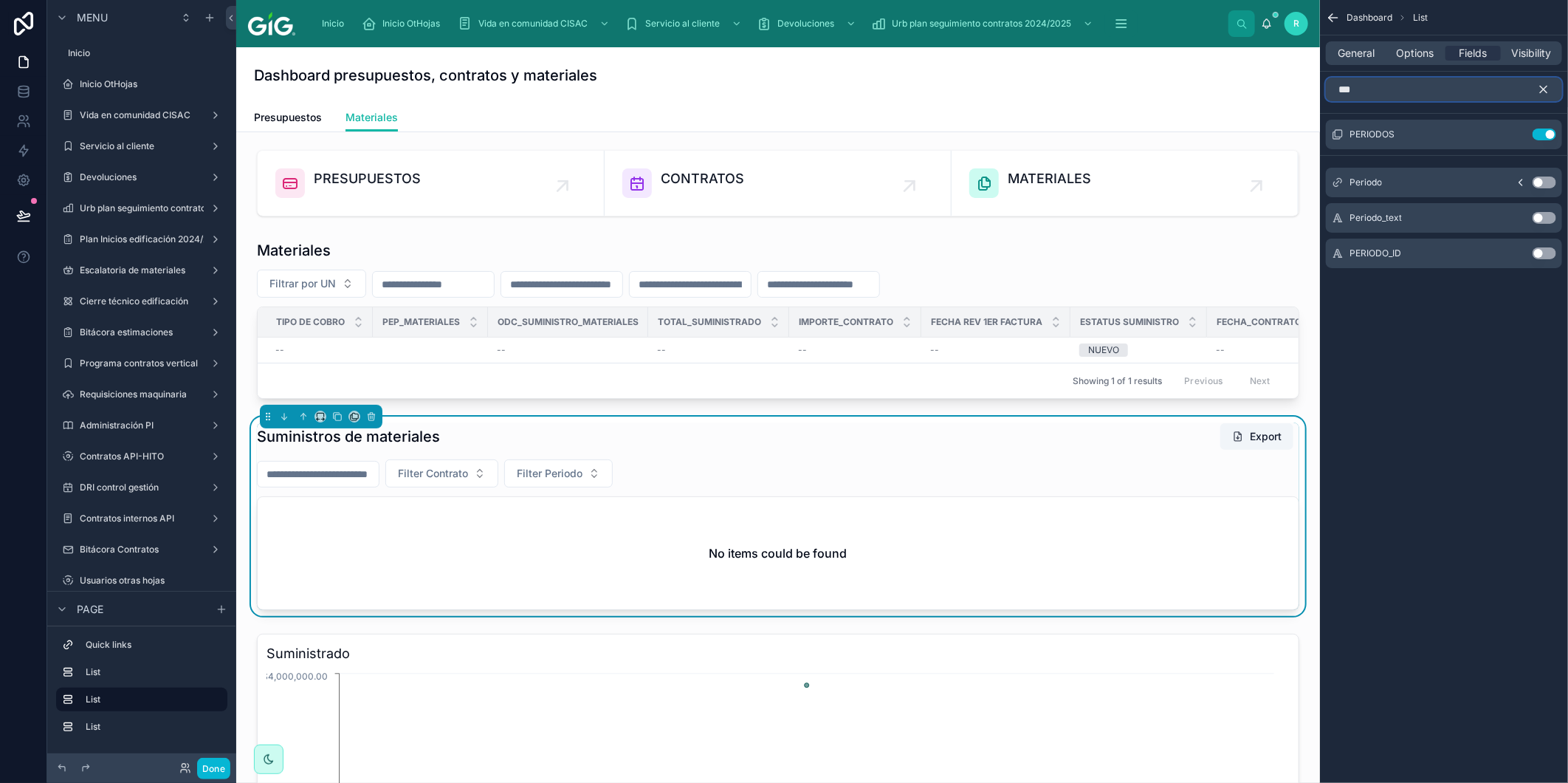
type input "***"
drag, startPoint x: 1546, startPoint y: 181, endPoint x: 1546, endPoint y: 153, distance: 28.0
click at [1546, 182] on button "Use setting" at bounding box center [1545, 182] width 23 height 12
click at [1546, 140] on div "Use setting" at bounding box center [1530, 134] width 54 height 12
click at [1546, 133] on button "Use setting" at bounding box center [1545, 134] width 23 height 12
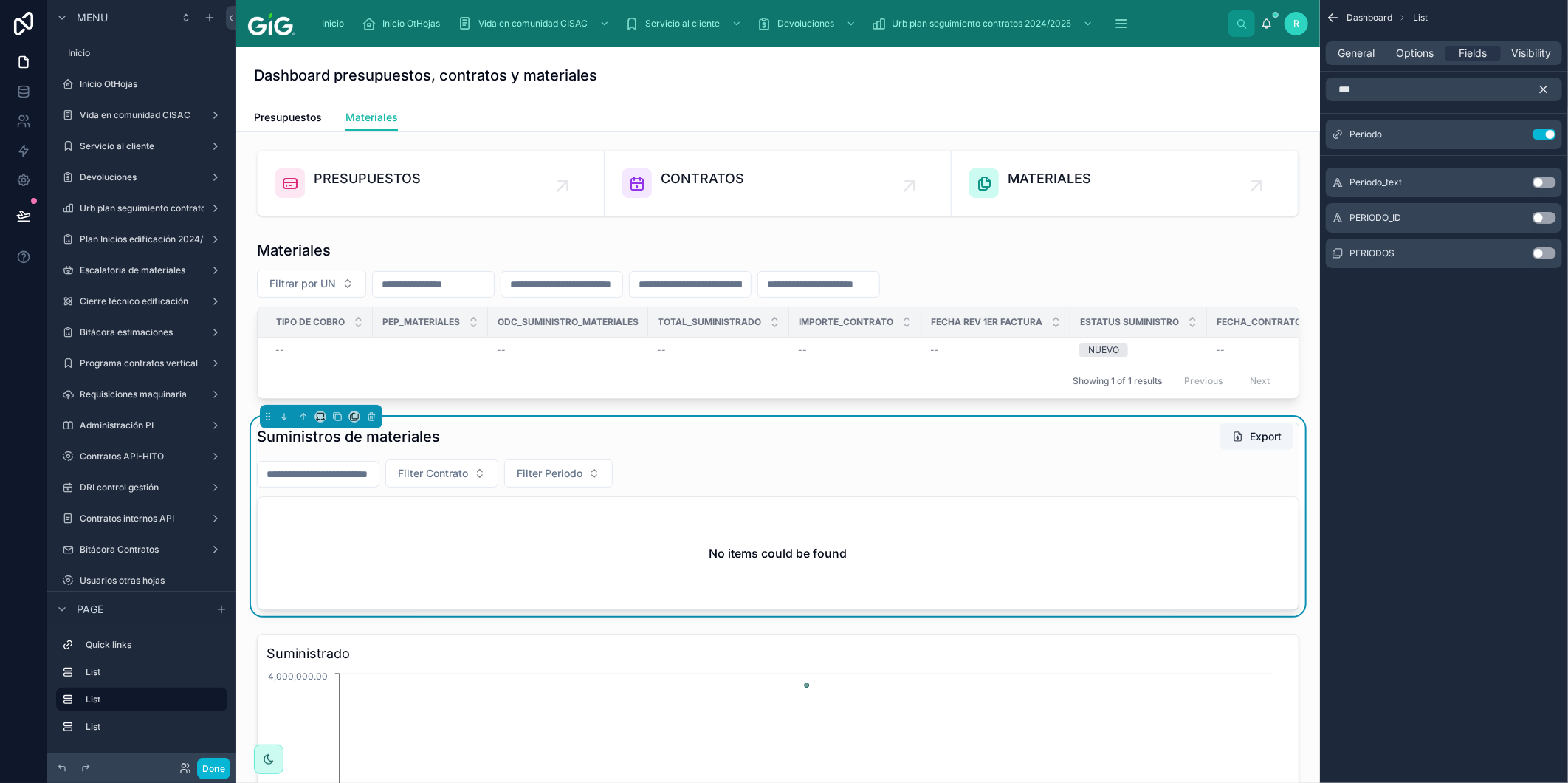
click at [1546, 88] on icon "scrollable content" at bounding box center [1544, 89] width 7 height 7
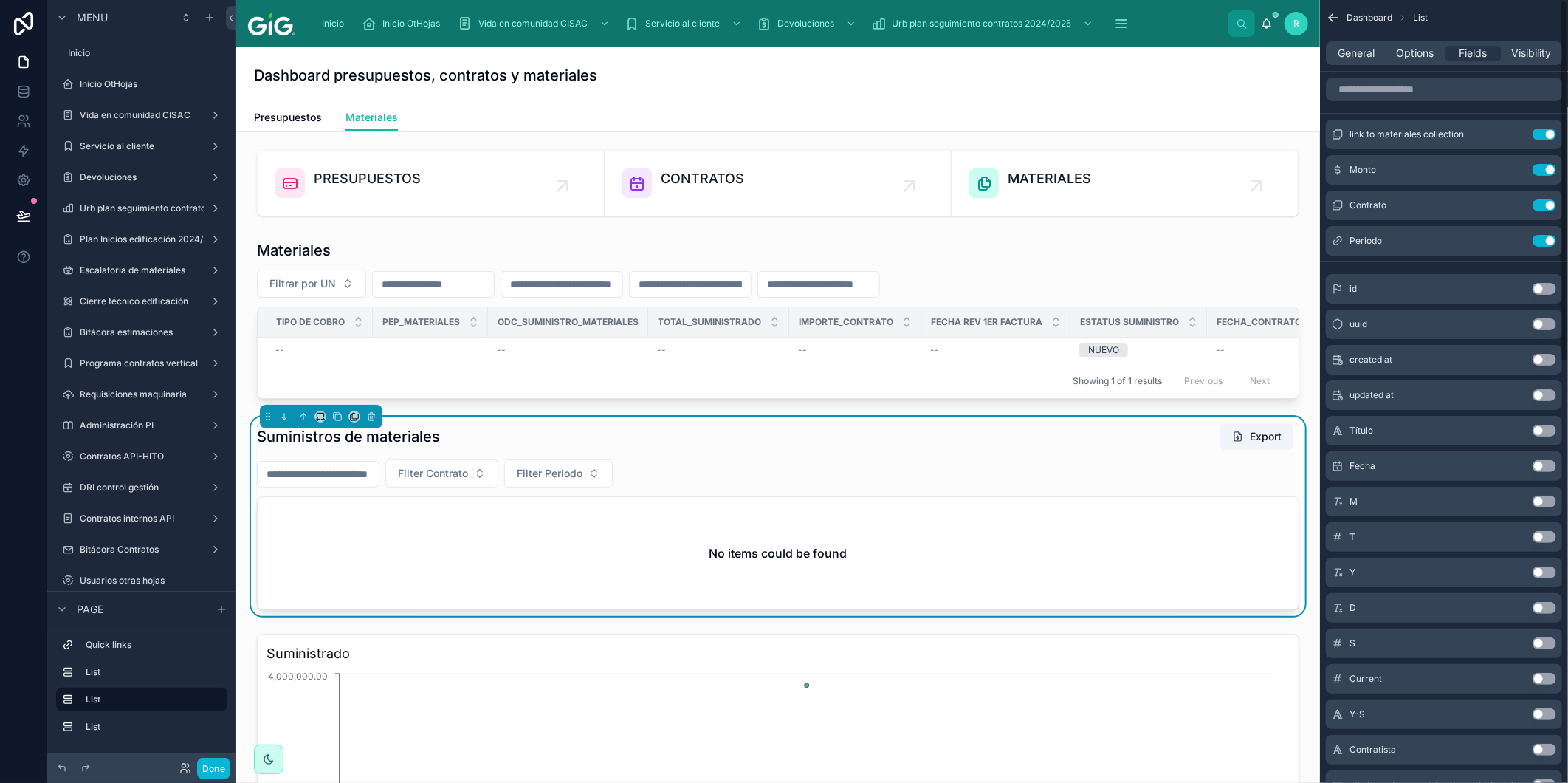
click at [903, 487] on div "Filter Contrato Filter Periodo" at bounding box center [778, 473] width 1043 height 28
click at [1514, 133] on icon "scrollable content" at bounding box center [1514, 134] width 12 height 12
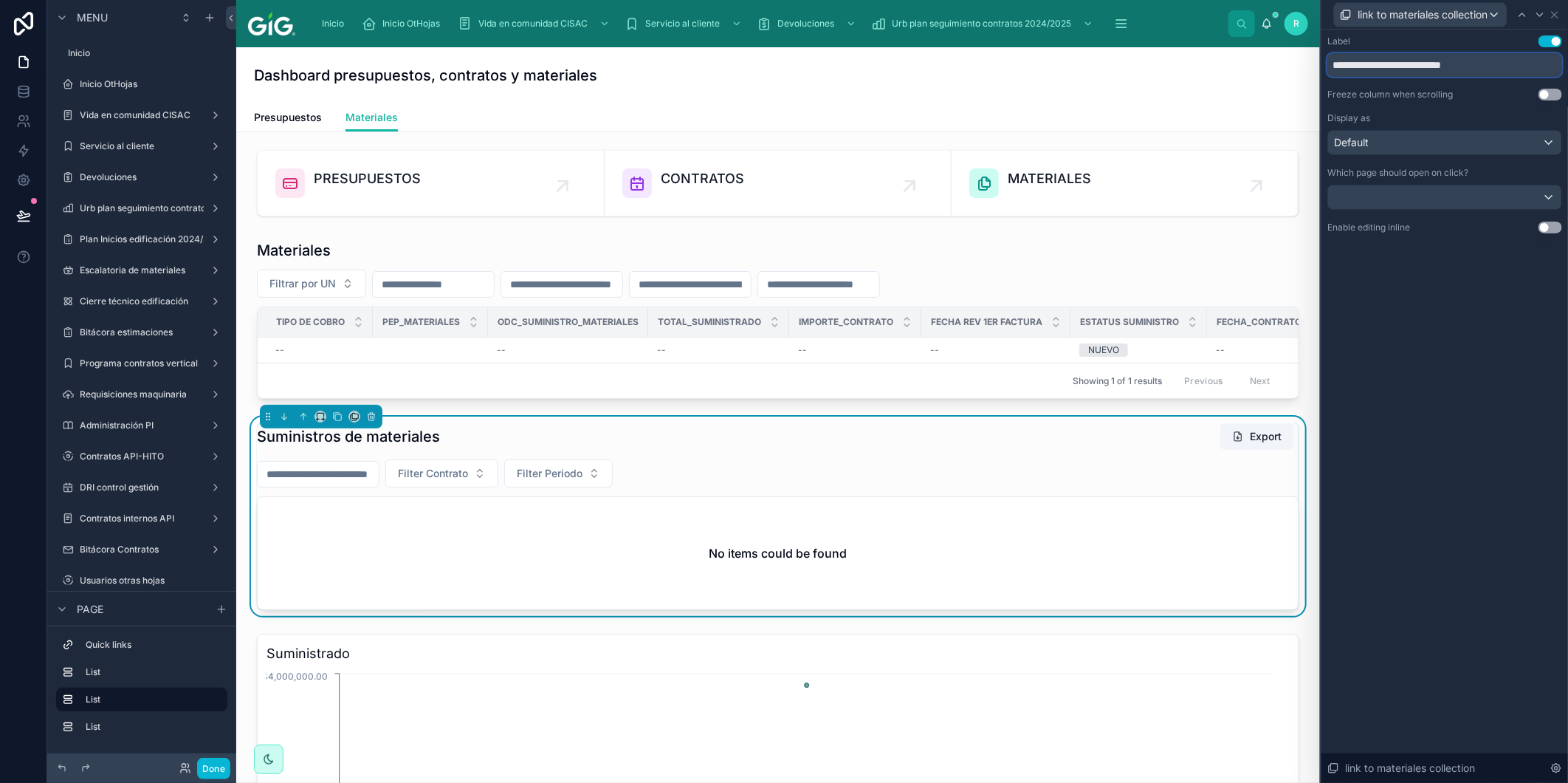
drag, startPoint x: 1415, startPoint y: 84, endPoint x: 1334, endPoint y: 53, distance: 86.7
click at [1334, 54] on input "**********" at bounding box center [1445, 65] width 235 height 23
type input "********"
click at [1556, 19] on icon at bounding box center [1555, 14] width 12 height 12
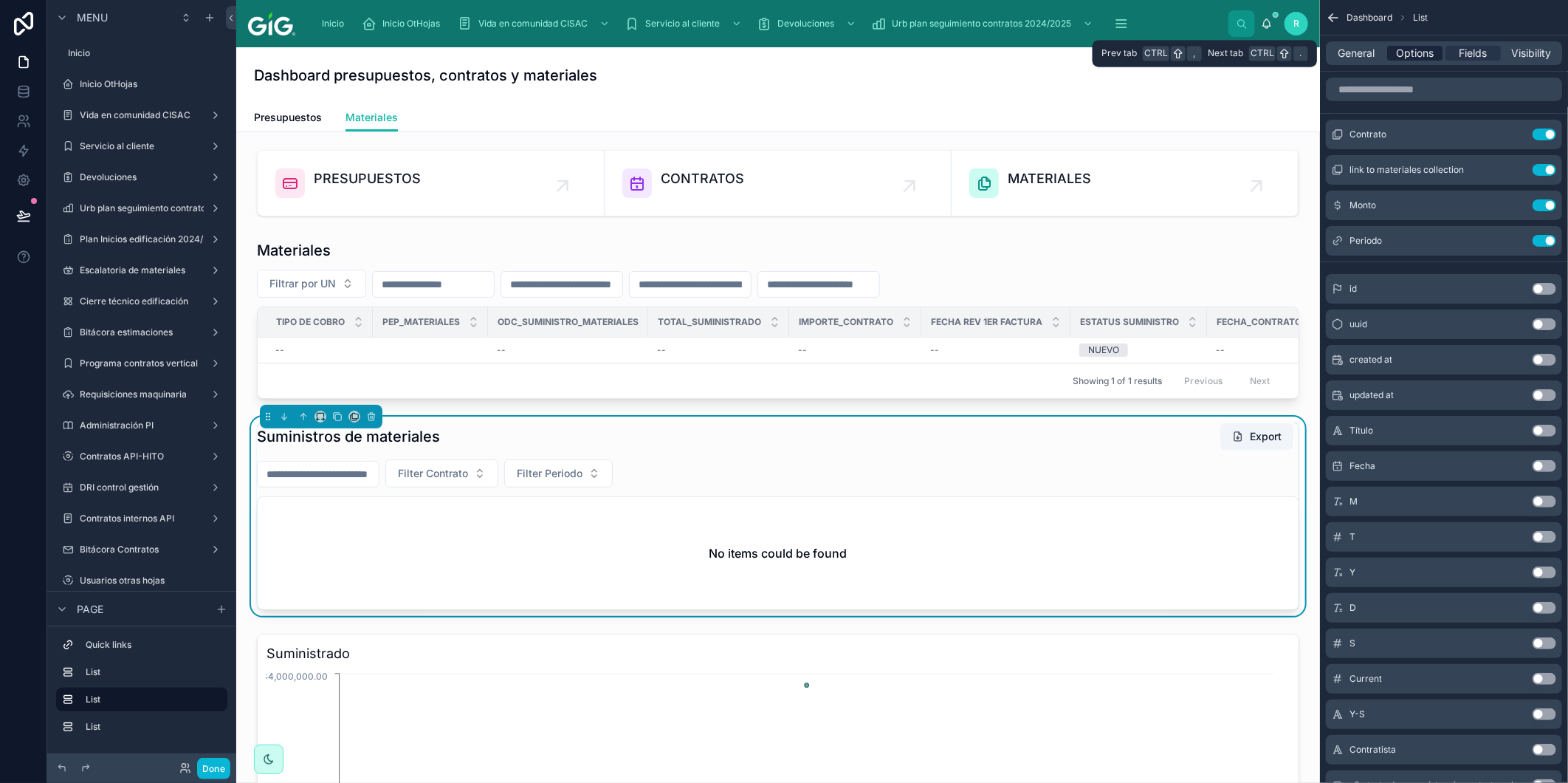
click at [1428, 47] on span "Options" at bounding box center [1415, 53] width 38 height 15
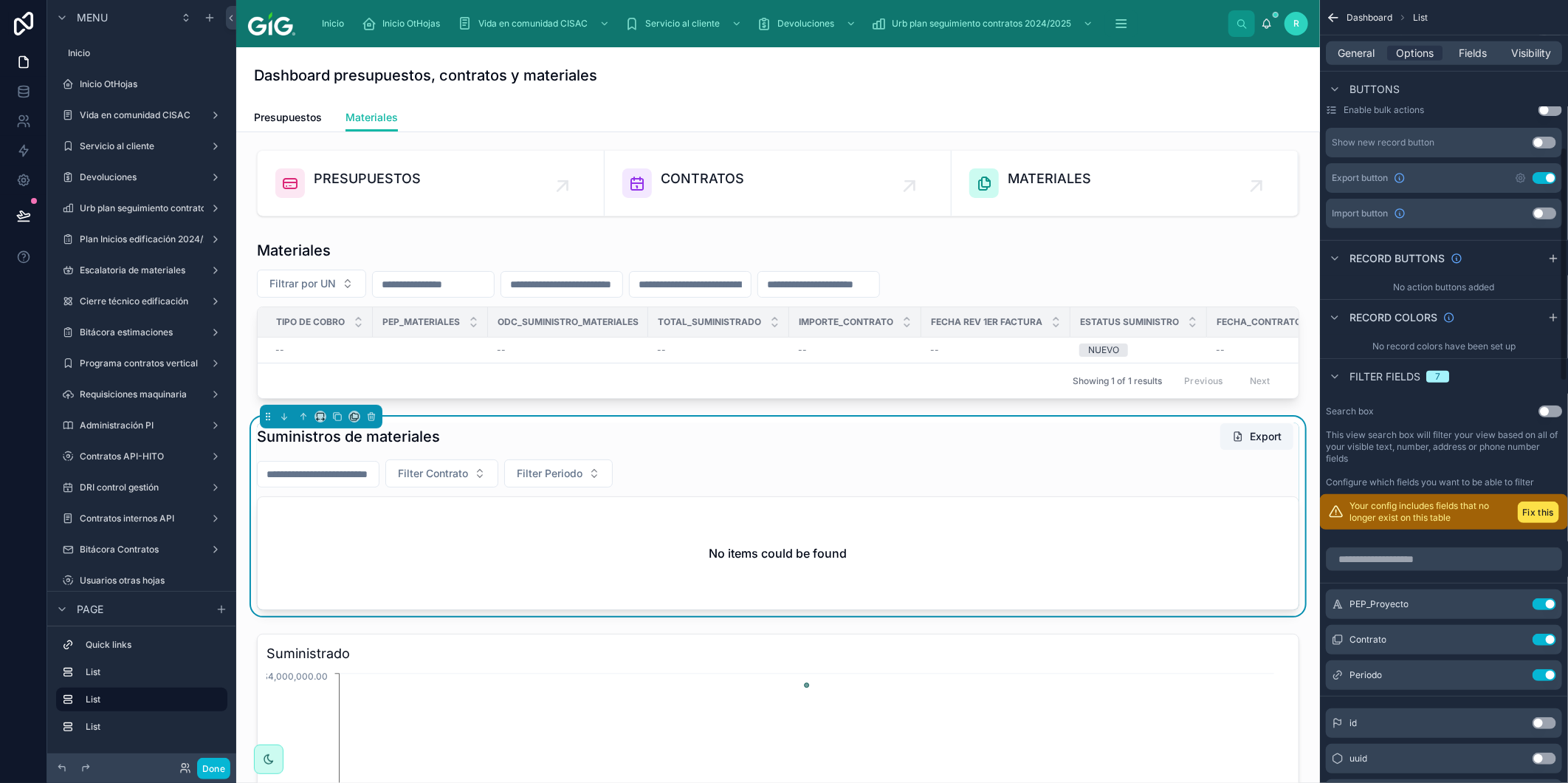
scroll to position [492, 0]
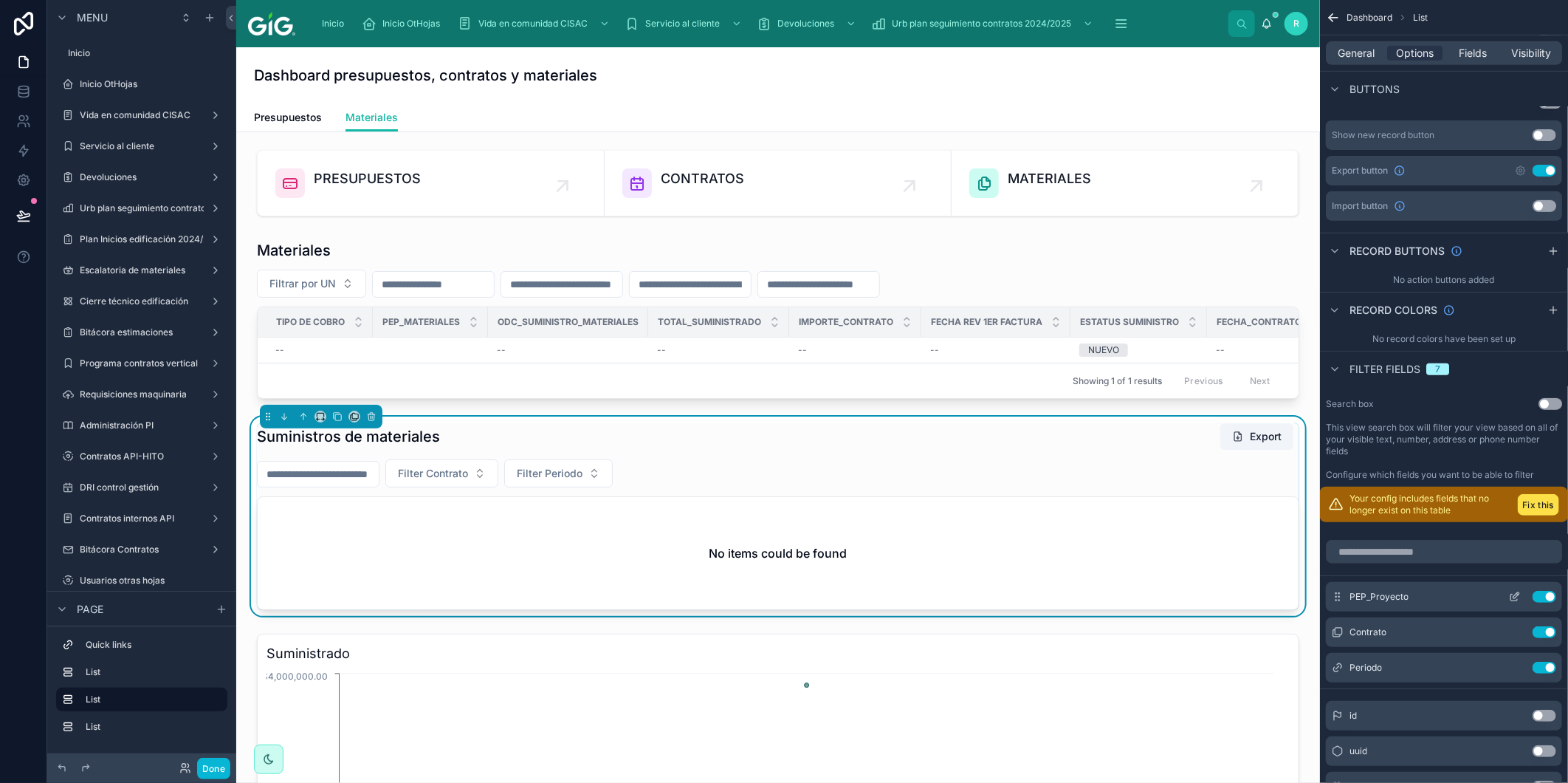
click at [1546, 596] on button "Use setting" at bounding box center [1545, 596] width 23 height 12
click at [1510, 596] on icon "scrollable content" at bounding box center [1514, 596] width 12 height 12
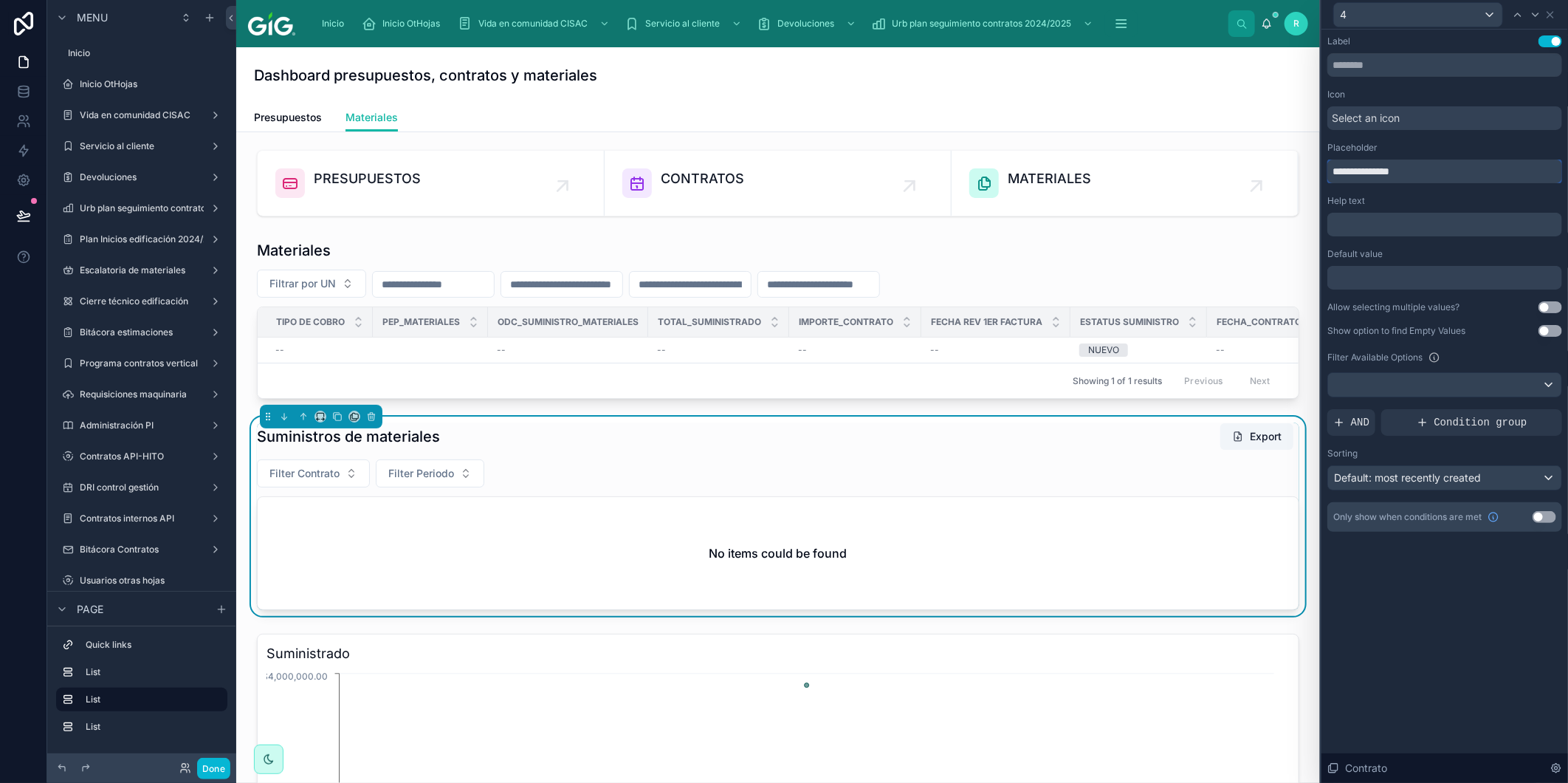
drag, startPoint x: 1359, startPoint y: 170, endPoint x: 1322, endPoint y: 170, distance: 37.0
click at [1322, 170] on div "**********" at bounding box center [1445, 298] width 247 height 538
click at [1443, 166] on input "**********" at bounding box center [1445, 171] width 235 height 23
drag, startPoint x: 1381, startPoint y: 170, endPoint x: 1316, endPoint y: 167, distance: 65.1
click at [1316, 167] on div "**********" at bounding box center [784, 391] width 1568 height 783
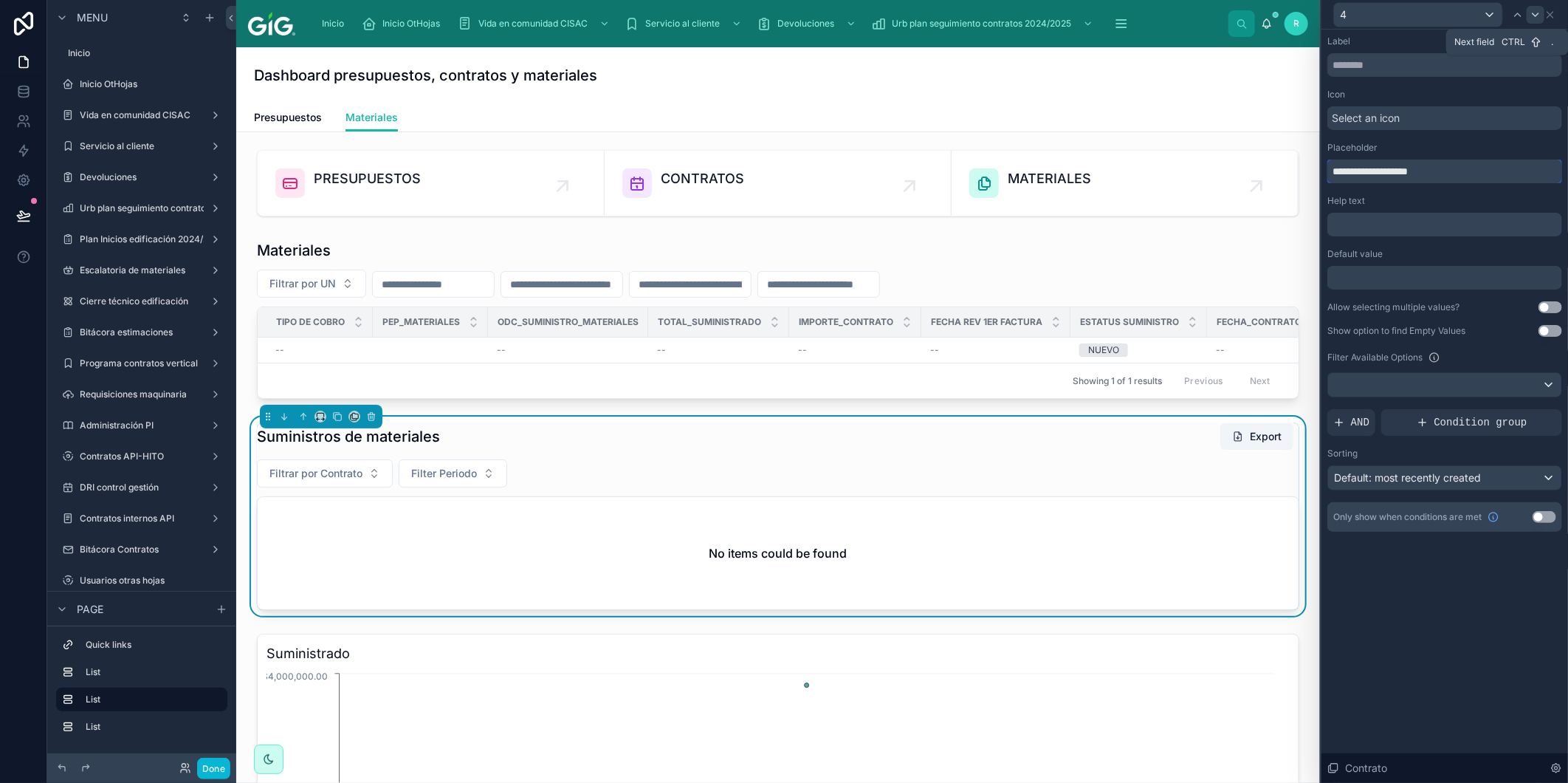
type input "**********"
click at [1536, 12] on icon at bounding box center [1535, 14] width 12 height 12
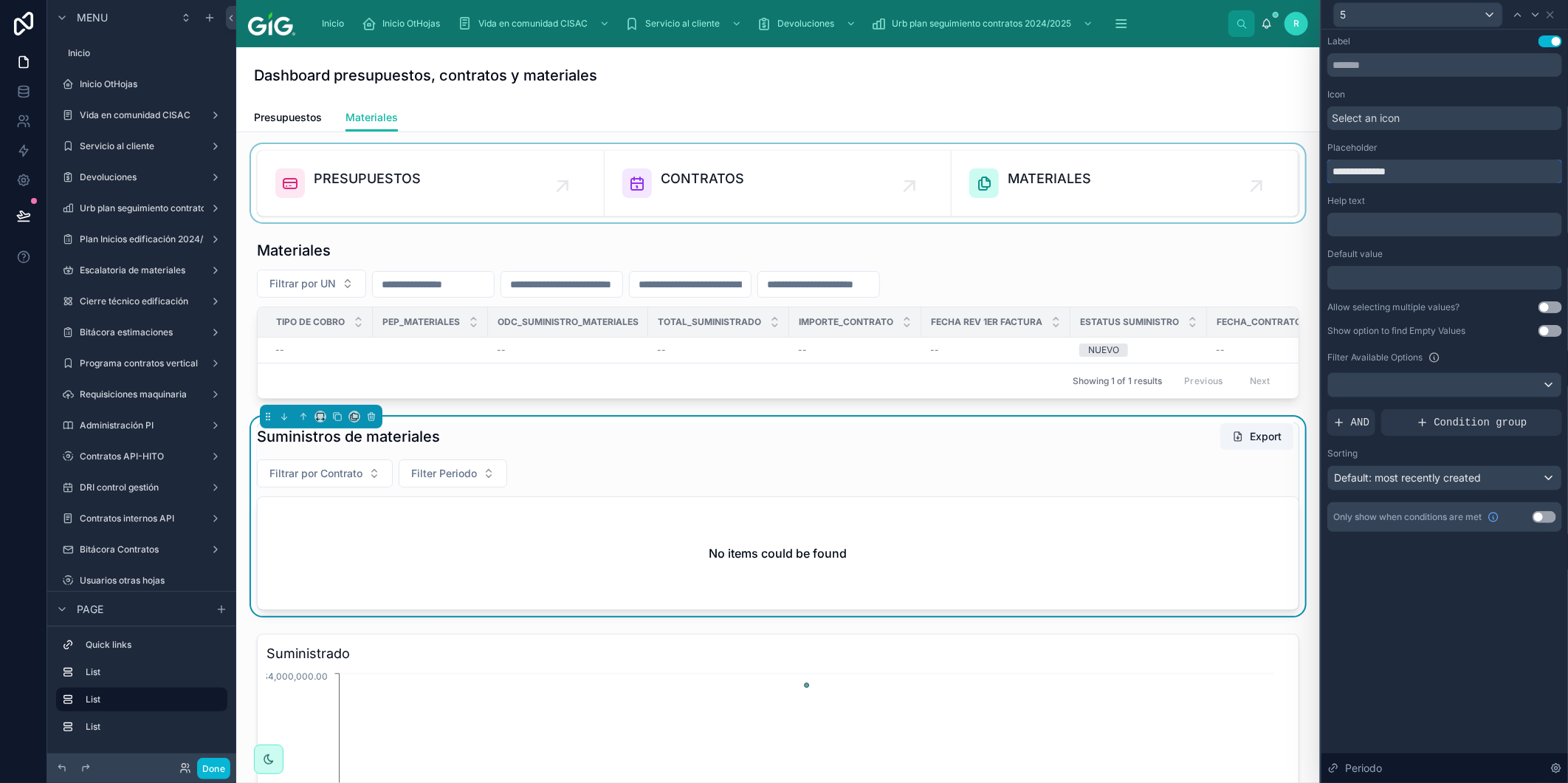
drag, startPoint x: 1355, startPoint y: 171, endPoint x: 1234, endPoint y: 178, distance: 121.2
click at [1234, 178] on div "**********" at bounding box center [784, 391] width 1568 height 783
paste input "*****"
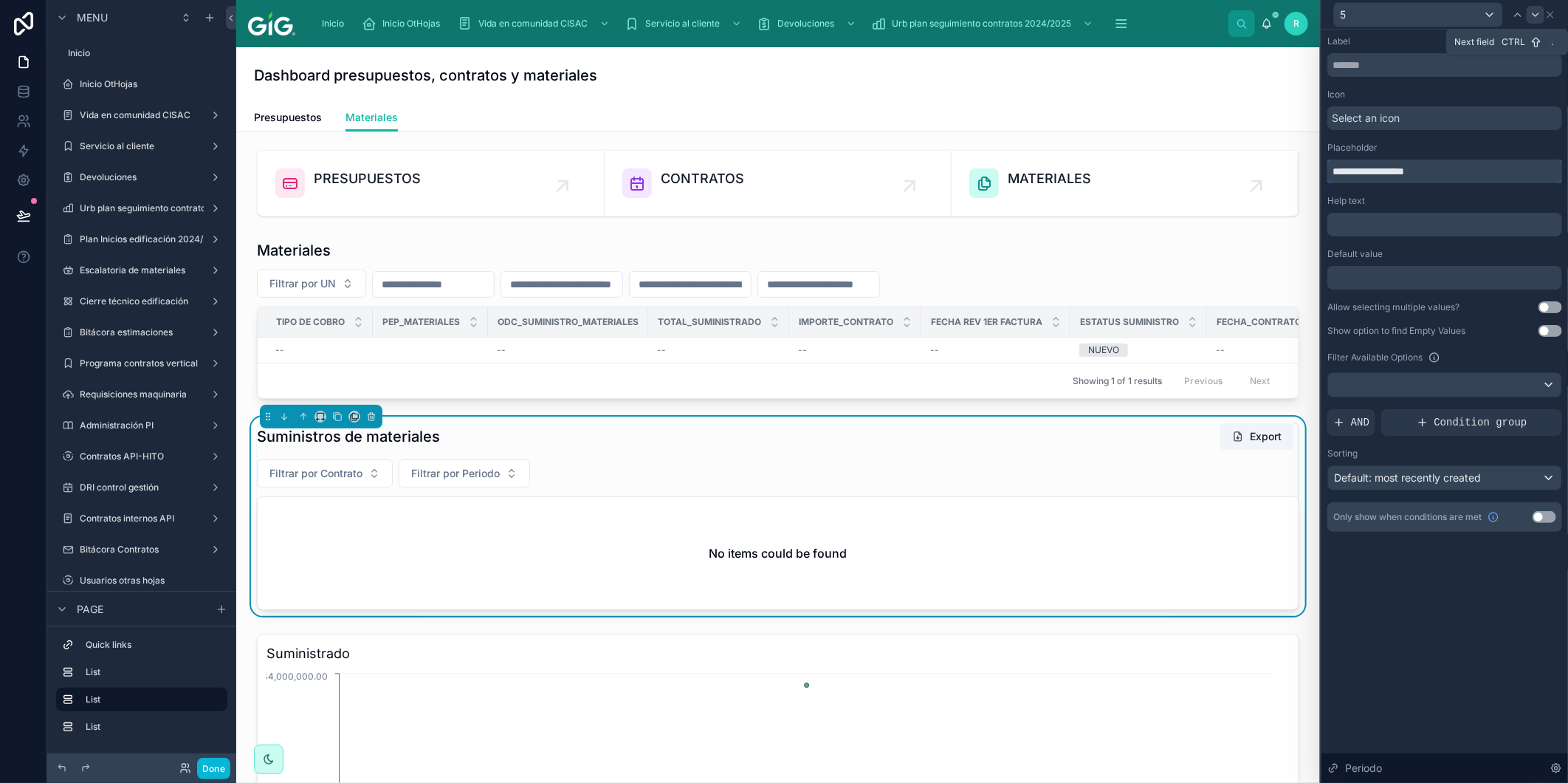
type input "**********"
click at [1533, 13] on icon at bounding box center [1536, 15] width 6 height 3
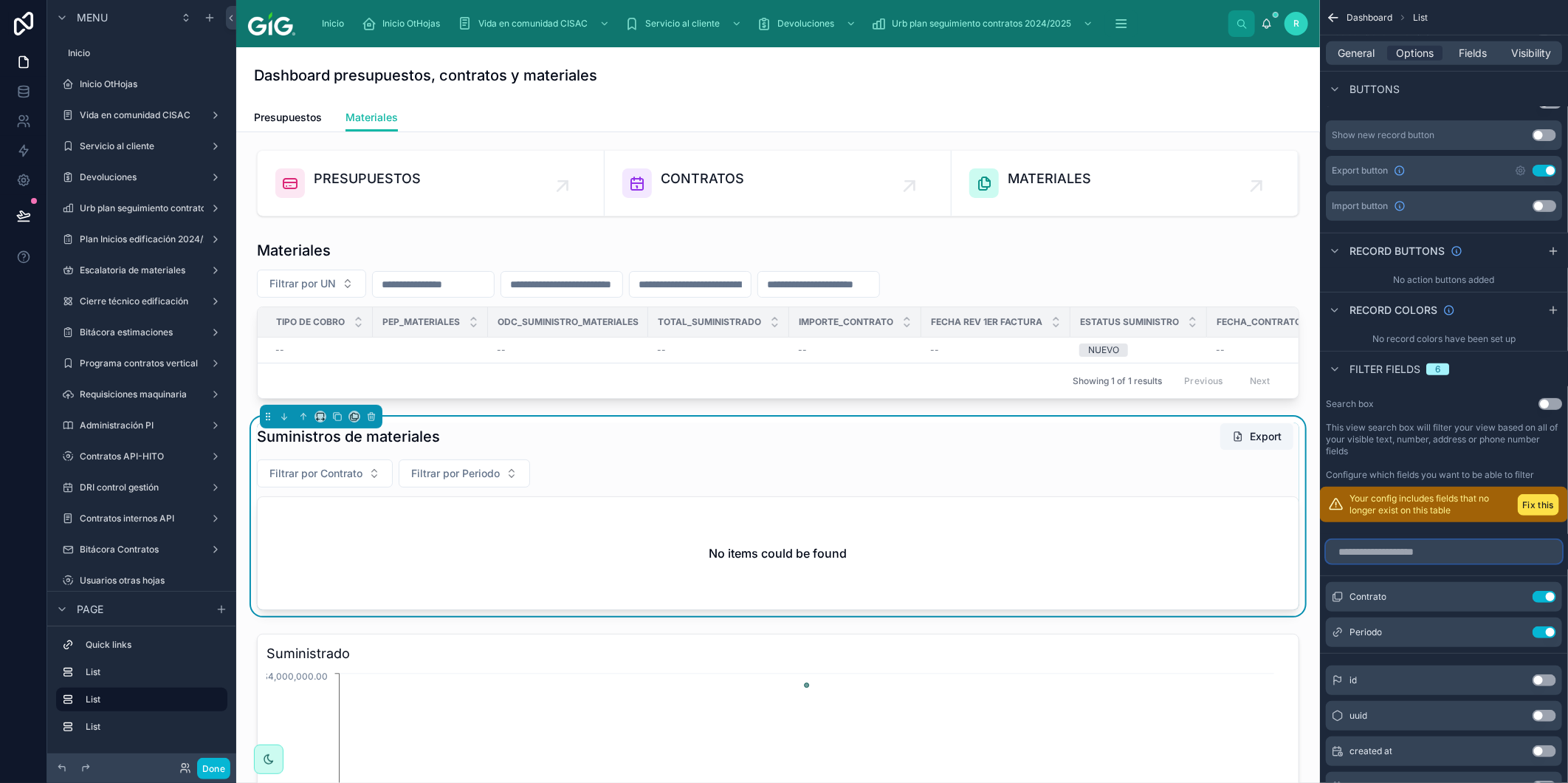
click at [1413, 549] on input "scrollable content" at bounding box center [1444, 552] width 237 height 23
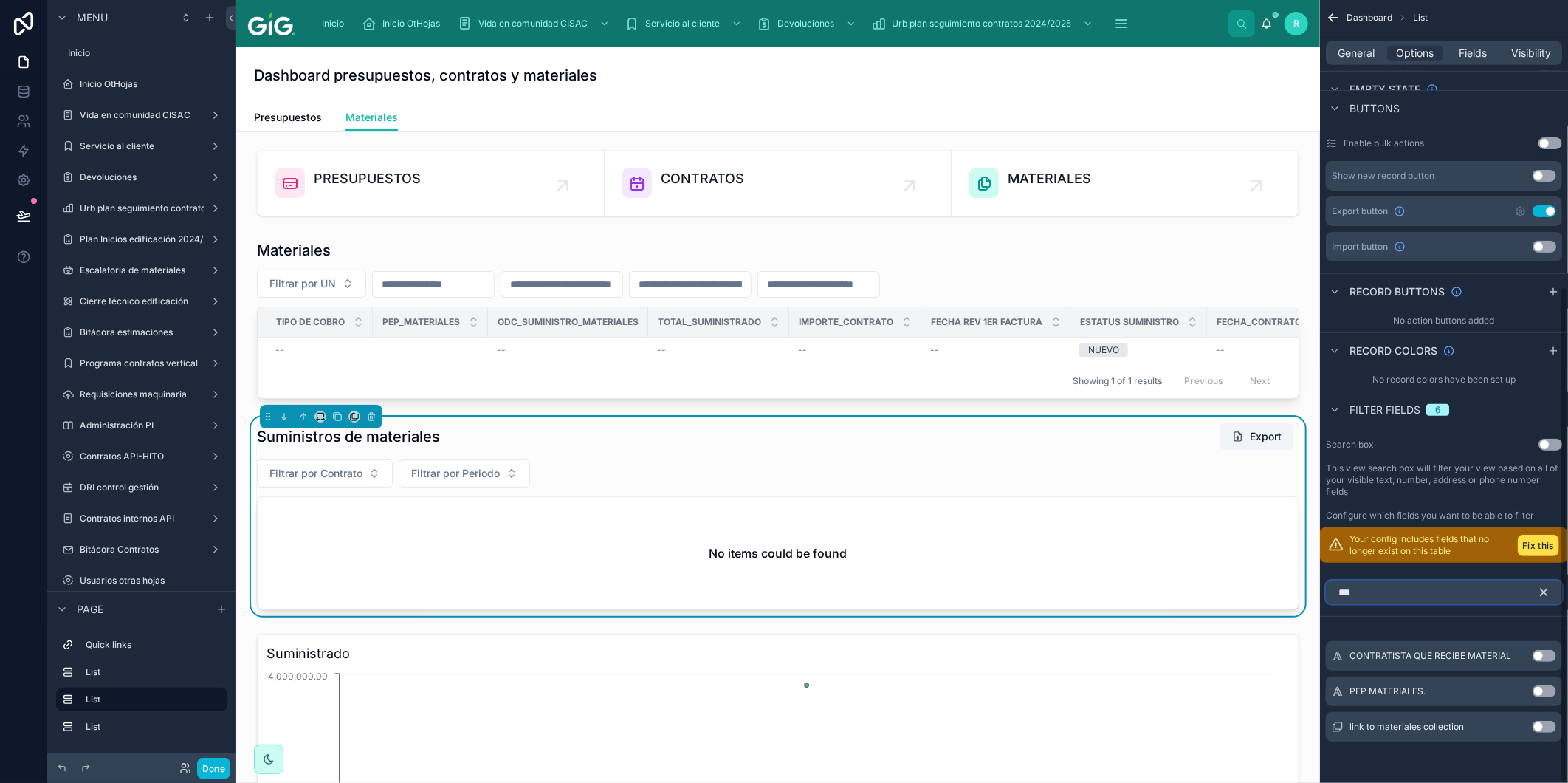
scroll to position [452, 0]
type input "*****"
click at [1544, 724] on button "Use setting" at bounding box center [1545, 726] width 23 height 12
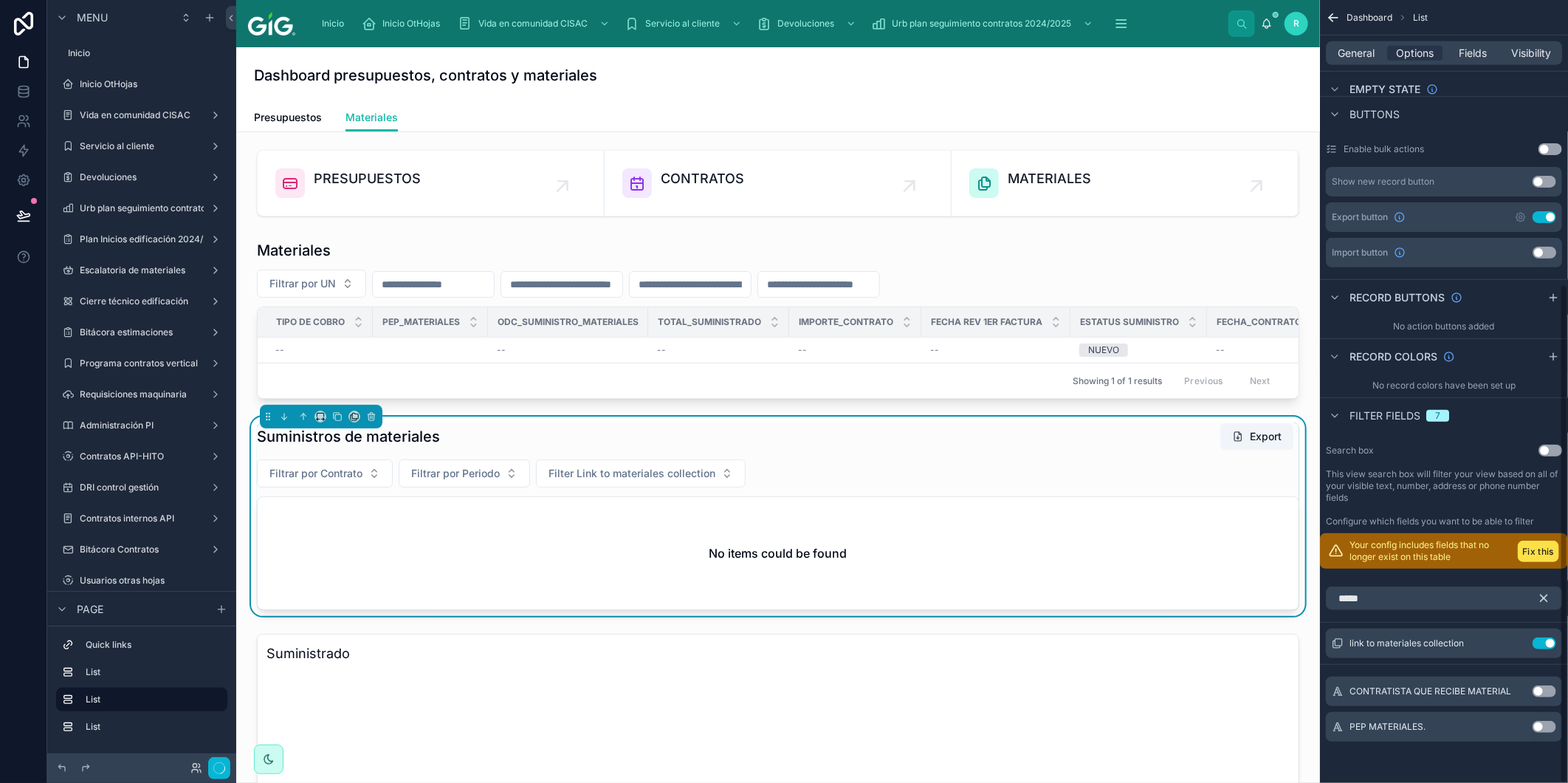
scroll to position [445, 0]
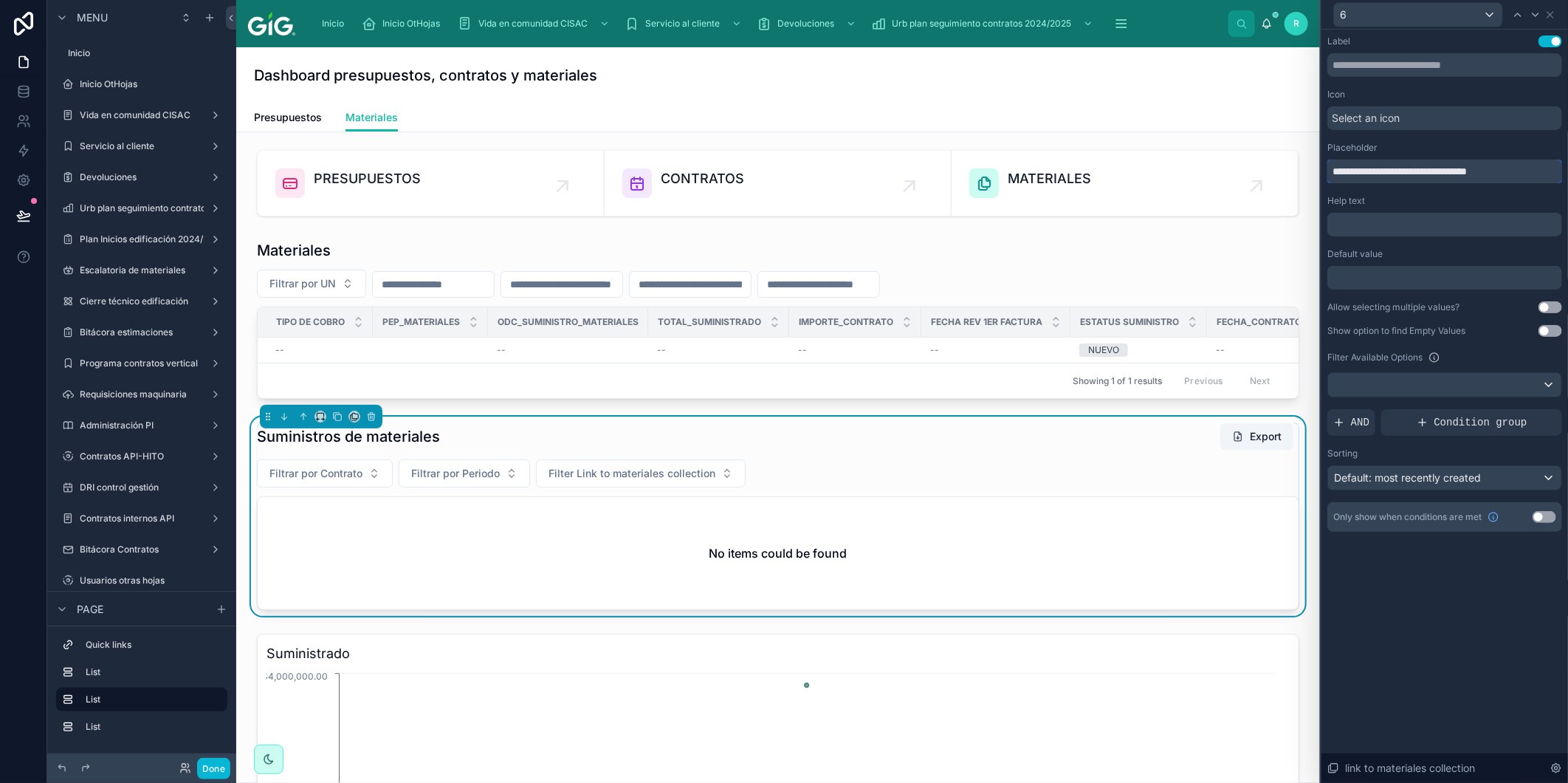
drag, startPoint x: 1397, startPoint y: 170, endPoint x: 1307, endPoint y: 165, distance: 90.1
click at [1307, 165] on div "**********" at bounding box center [784, 391] width 1568 height 783
paste input "text"
drag, startPoint x: 1466, startPoint y: 177, endPoint x: 1384, endPoint y: 175, distance: 82.0
click at [1384, 175] on input "**********" at bounding box center [1445, 171] width 235 height 23
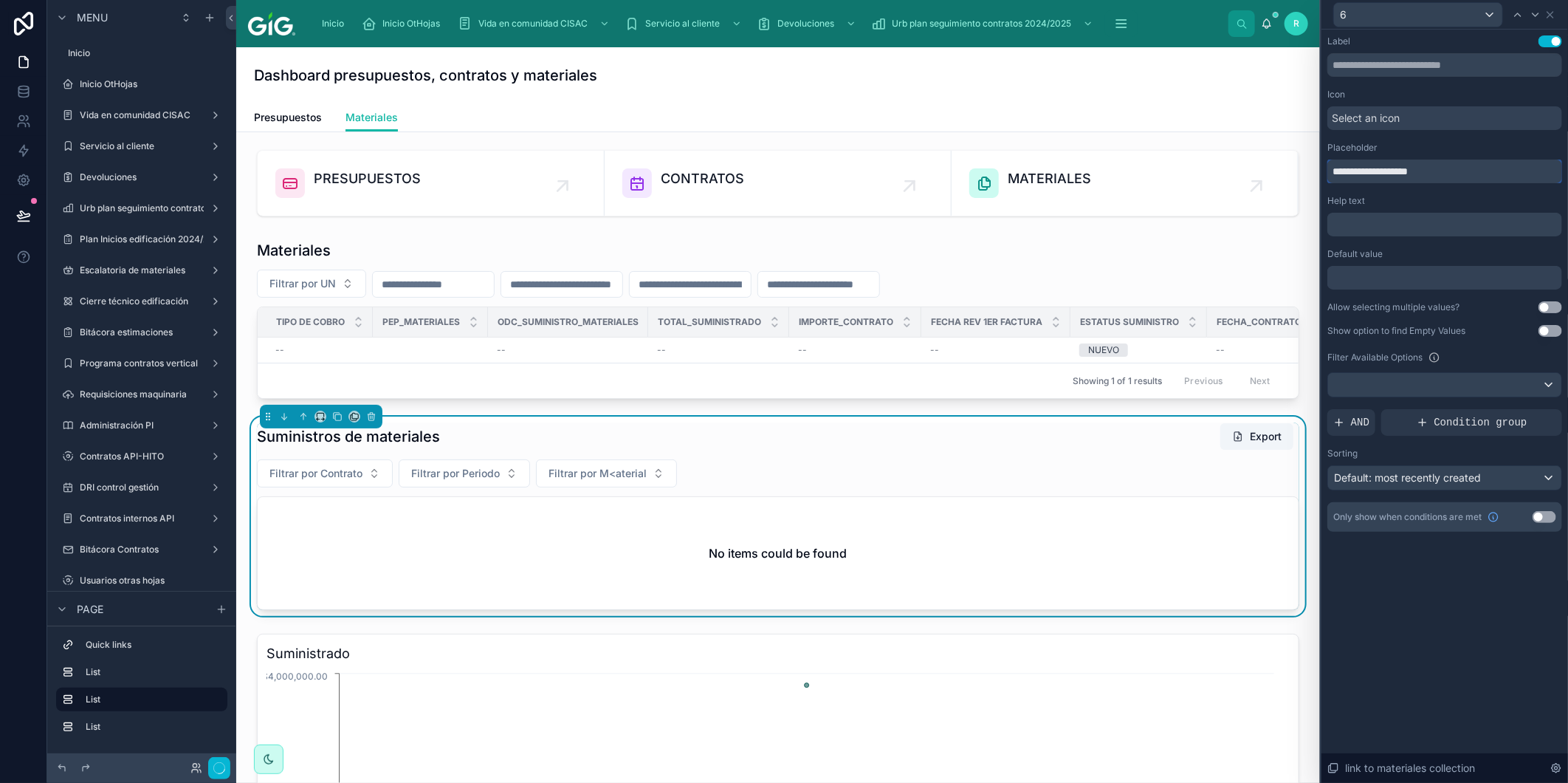
type input "**********"
click at [1445, 151] on div "Placeholder" at bounding box center [1445, 147] width 235 height 12
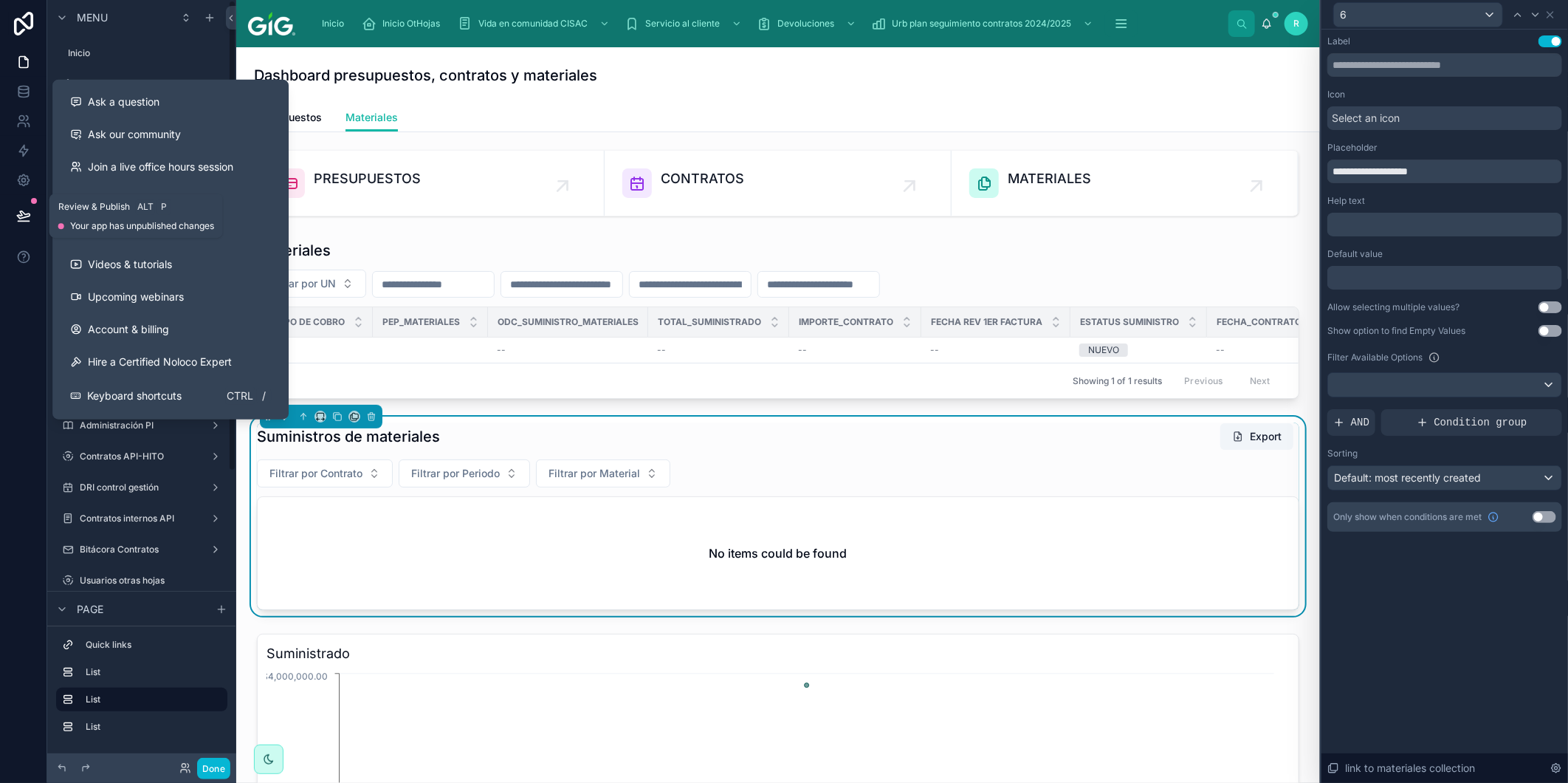
click at [23, 204] on button at bounding box center [24, 215] width 33 height 41
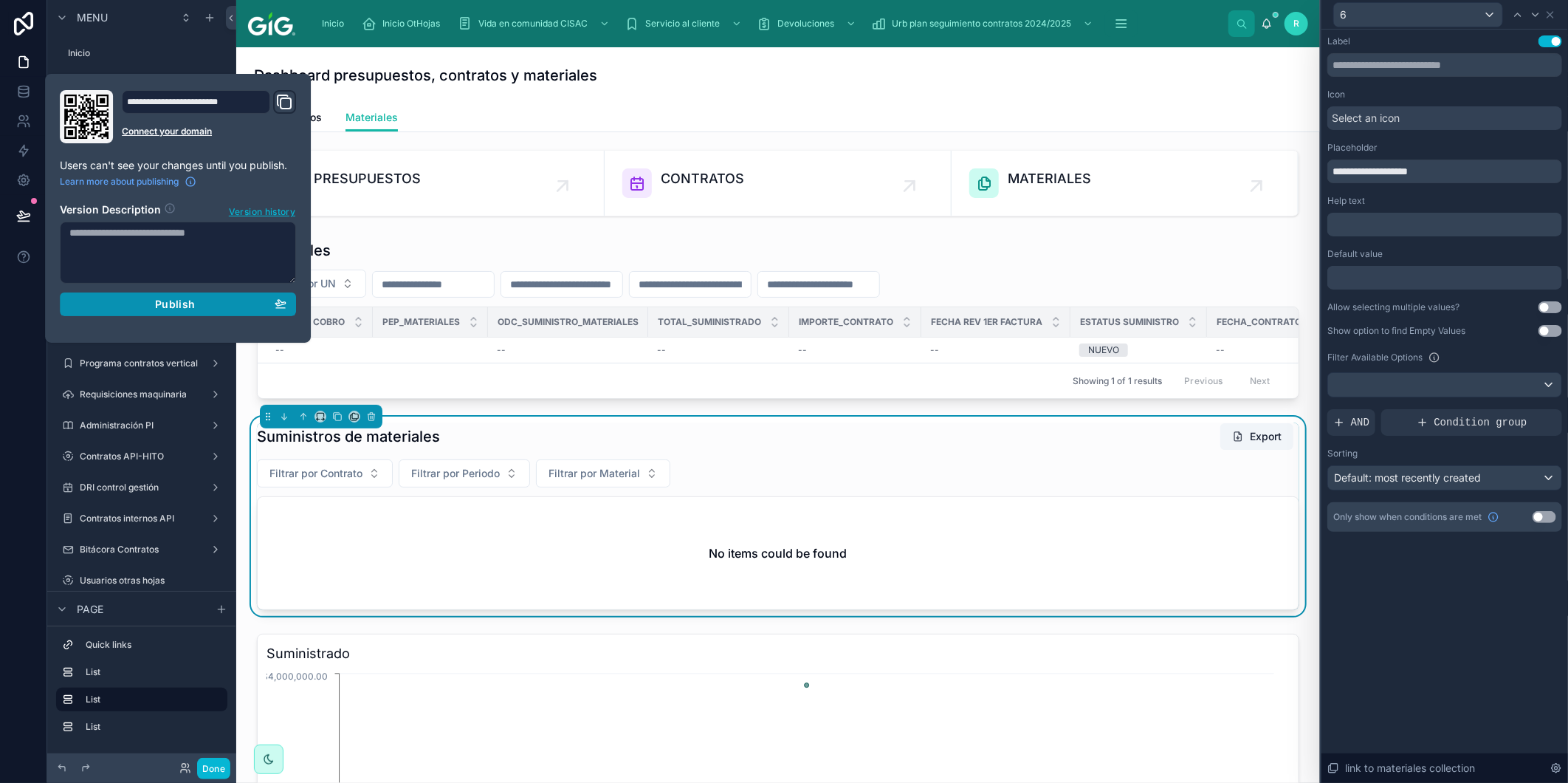
click at [202, 303] on div "Publish" at bounding box center [178, 304] width 217 height 13
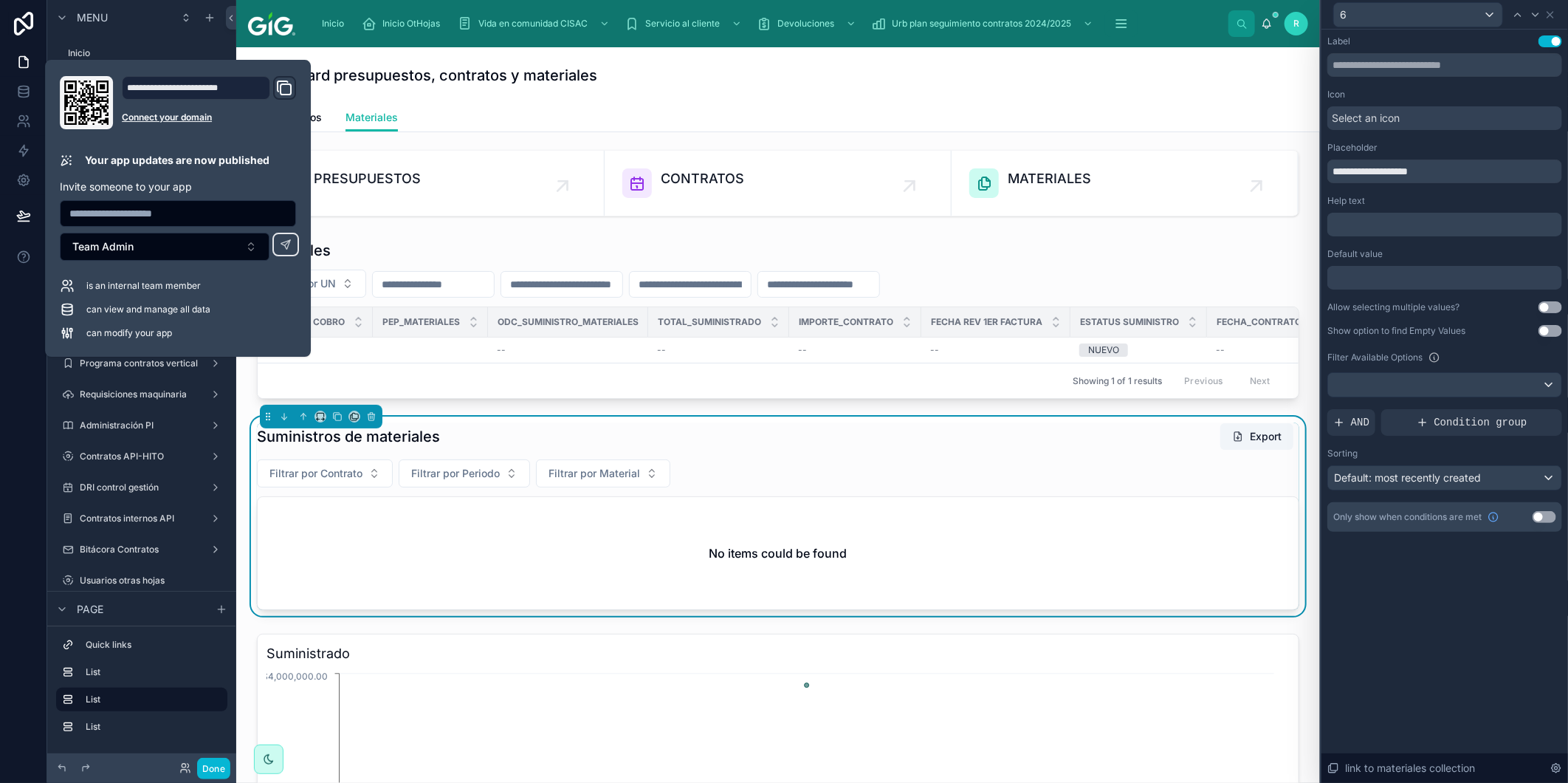
click at [424, 85] on div "Dashboard presupuestos, contratos y materiales" at bounding box center [777, 75] width 1048 height 56
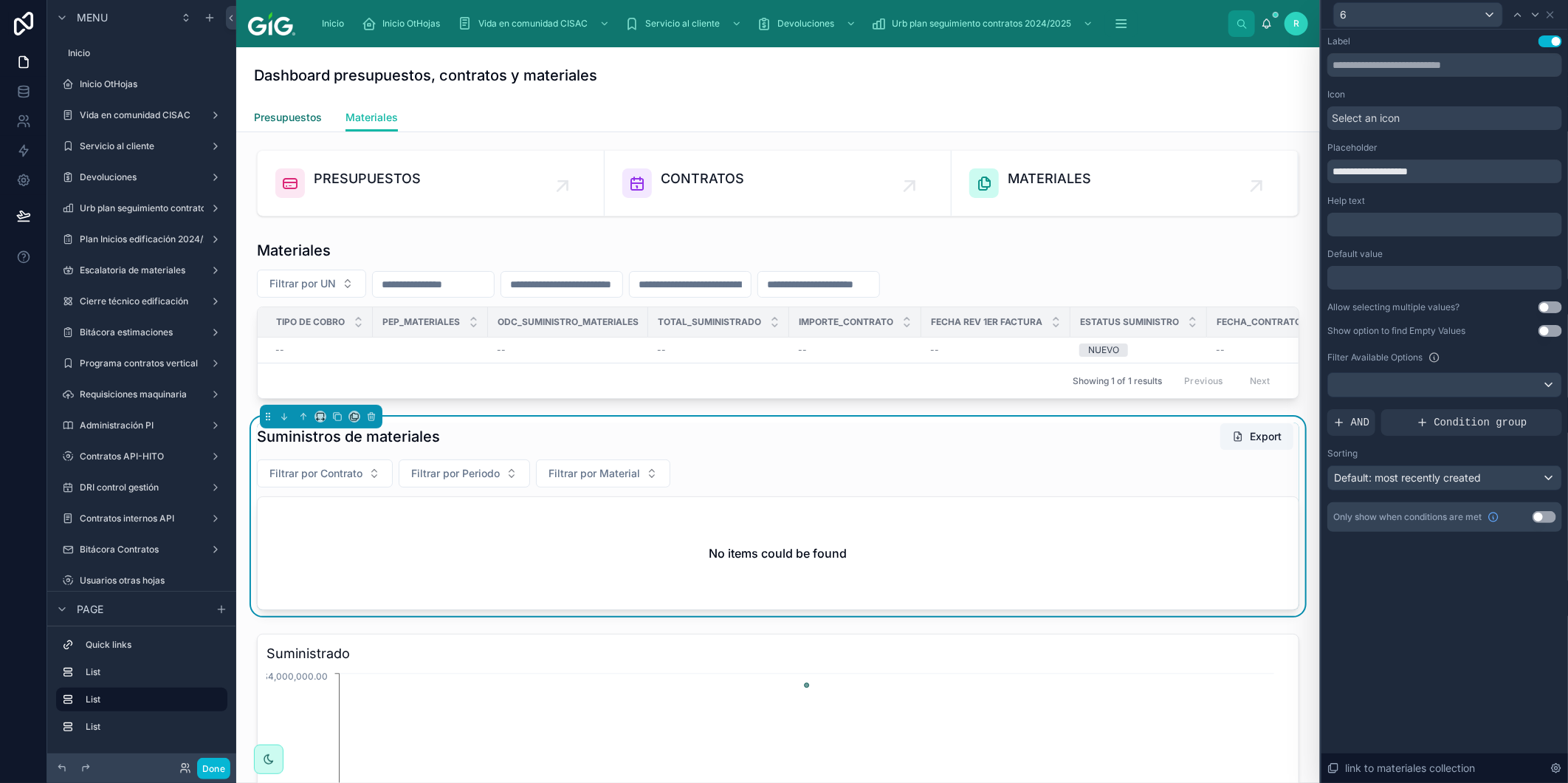
click at [290, 120] on span "Presupuestos" at bounding box center [288, 117] width 68 height 15
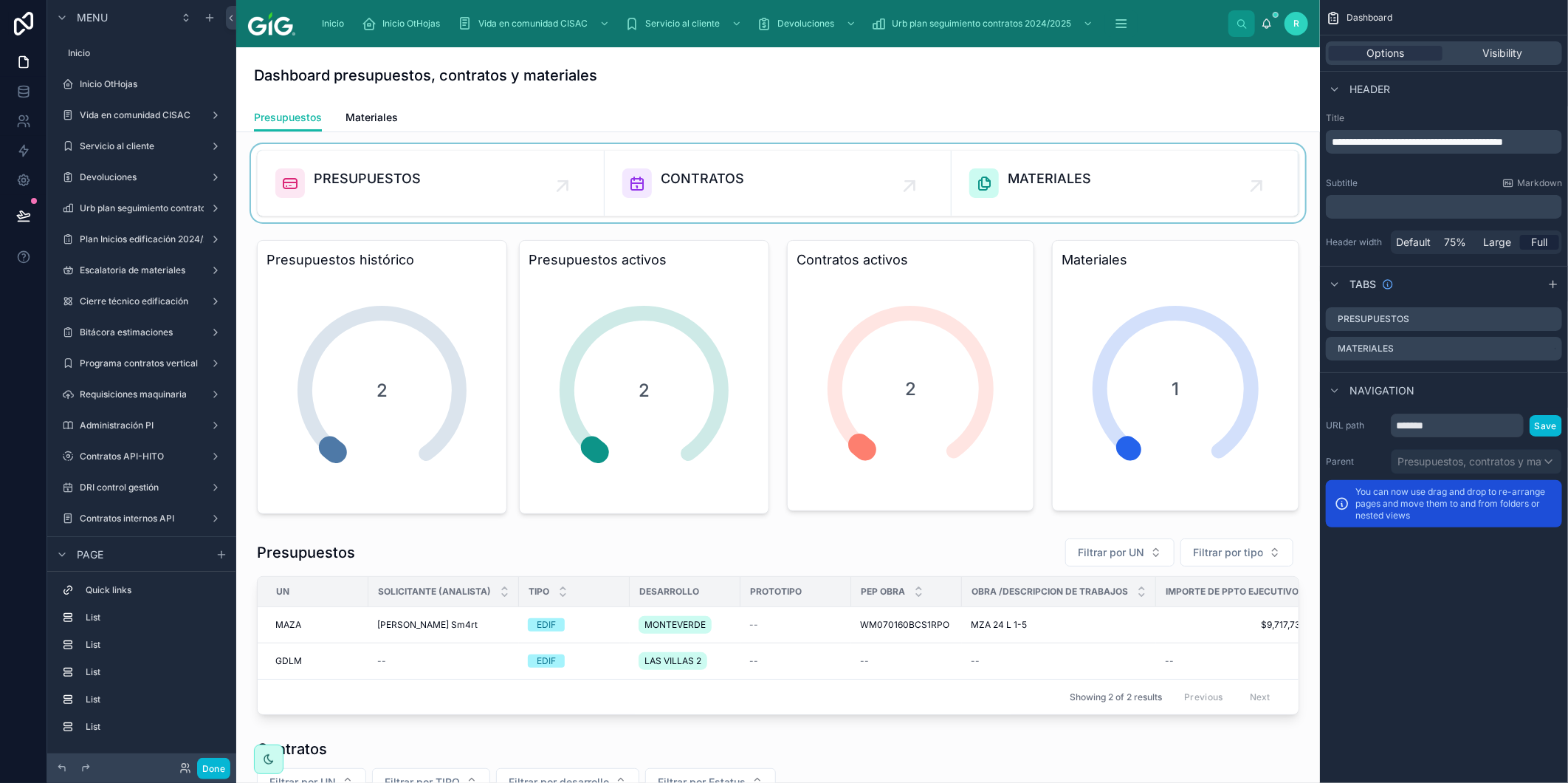
click at [905, 165] on div at bounding box center [778, 183] width 1061 height 78
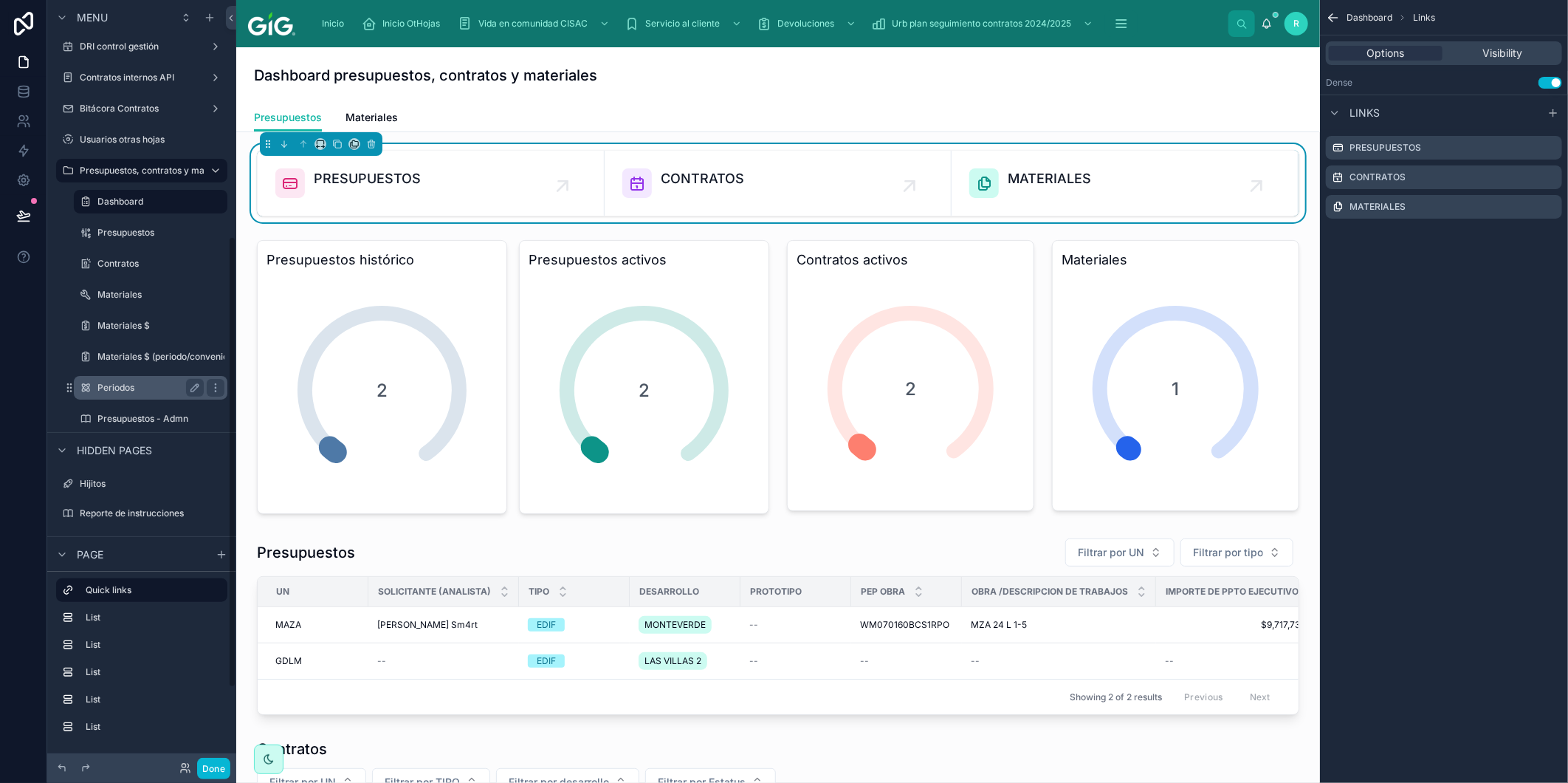
scroll to position [492, 0]
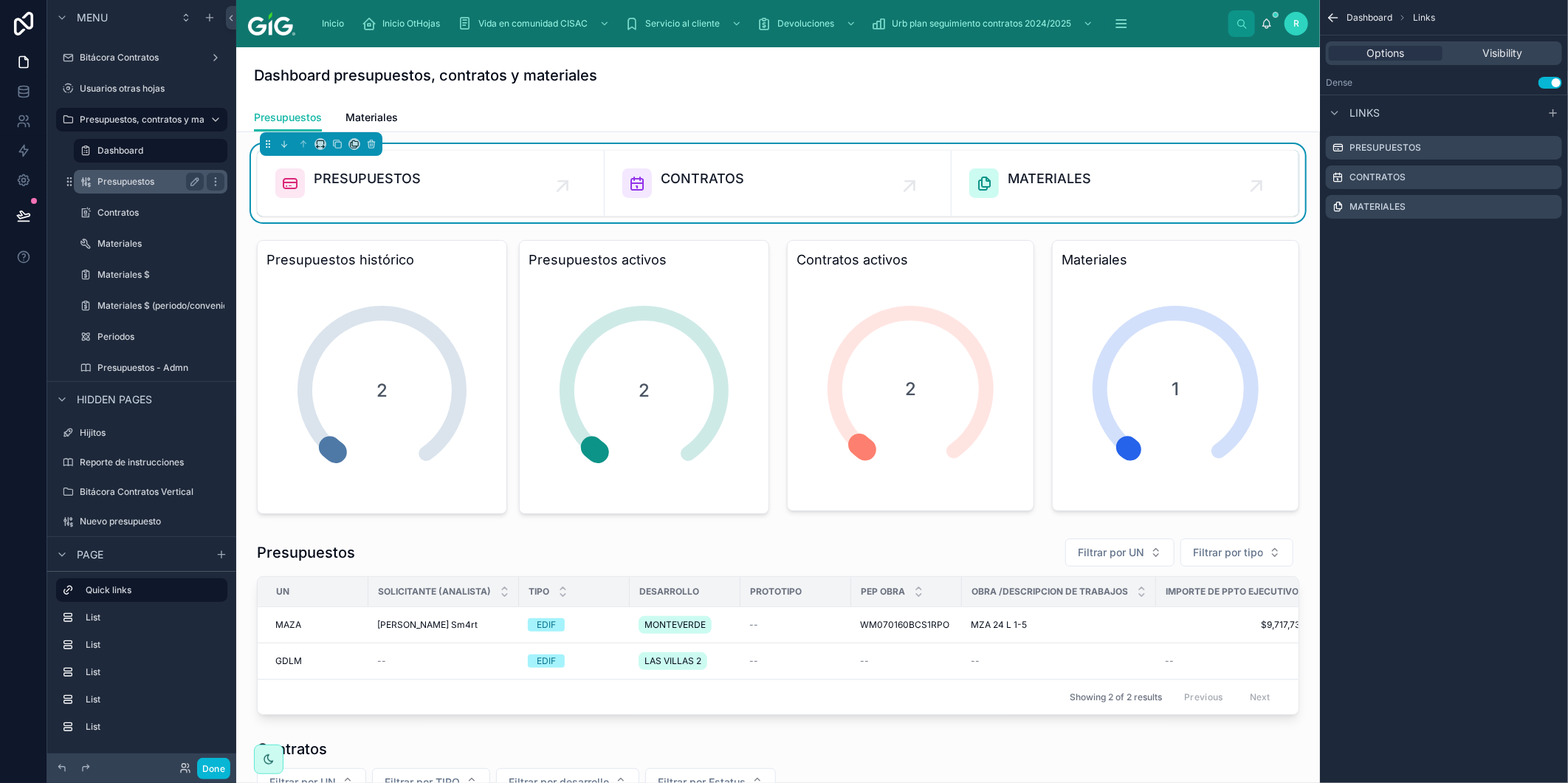
click at [140, 179] on label "Presupuestos" at bounding box center [147, 182] width 100 height 12
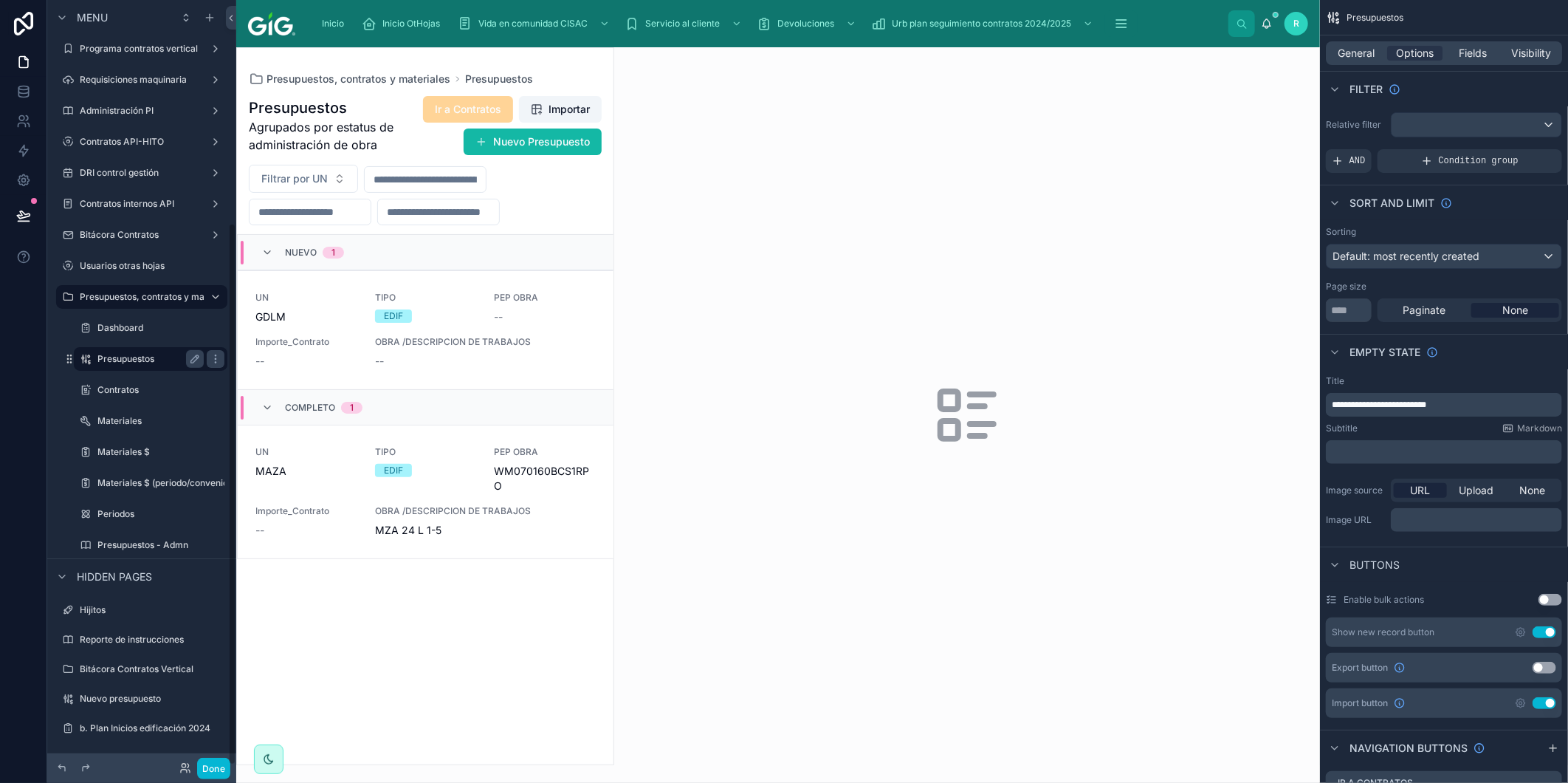
scroll to position [314, 0]
click at [466, 376] on div at bounding box center [425, 406] width 376 height 716
click at [468, 371] on link "UN GDLM TIPO EDIF PEP OBRA -- Importe_Contrato -- OBRA /DESCRIPCION DE TRABAJOS…" at bounding box center [425, 329] width 376 height 119
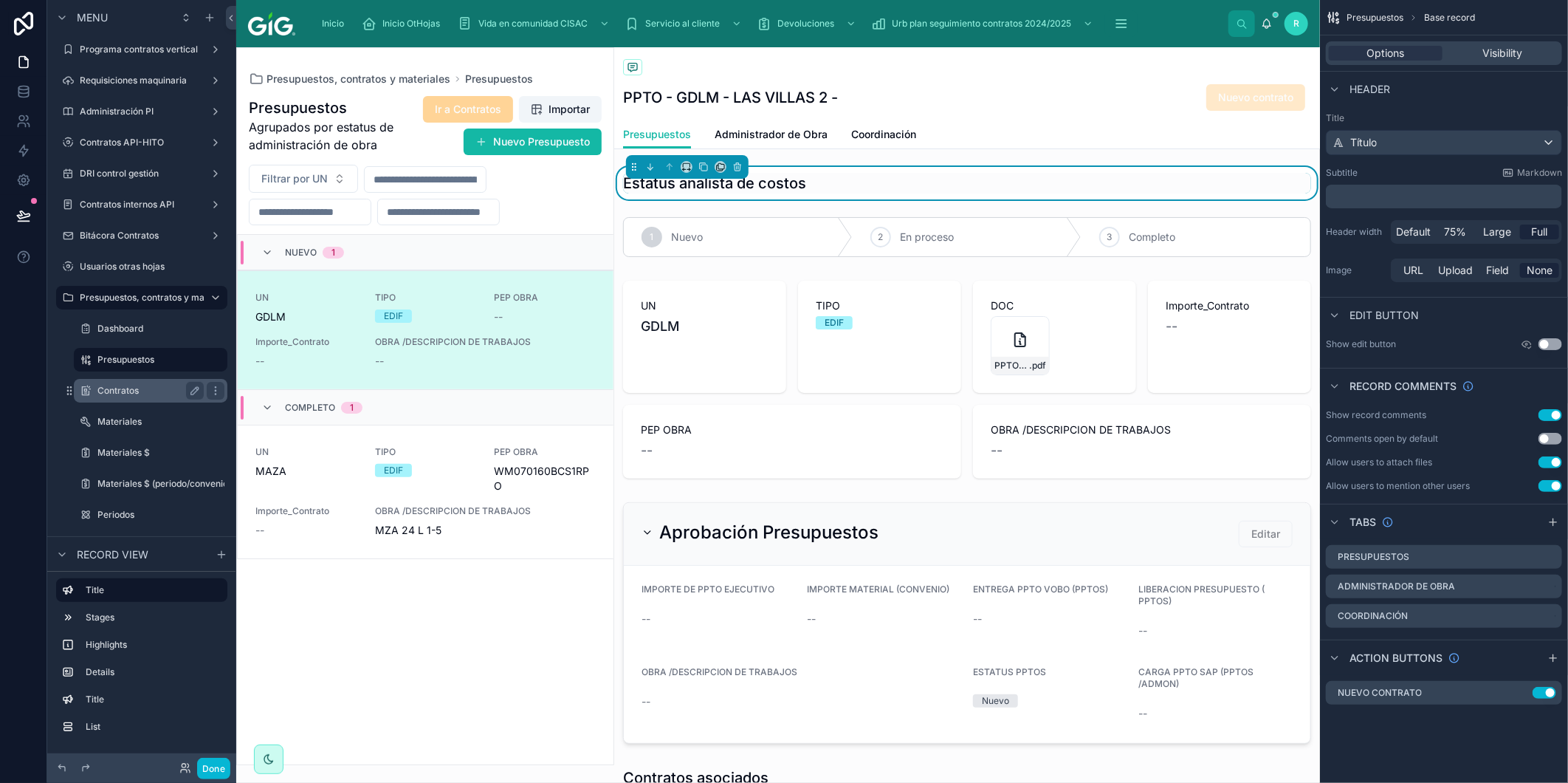
click at [134, 385] on label "Contratos" at bounding box center [147, 390] width 100 height 12
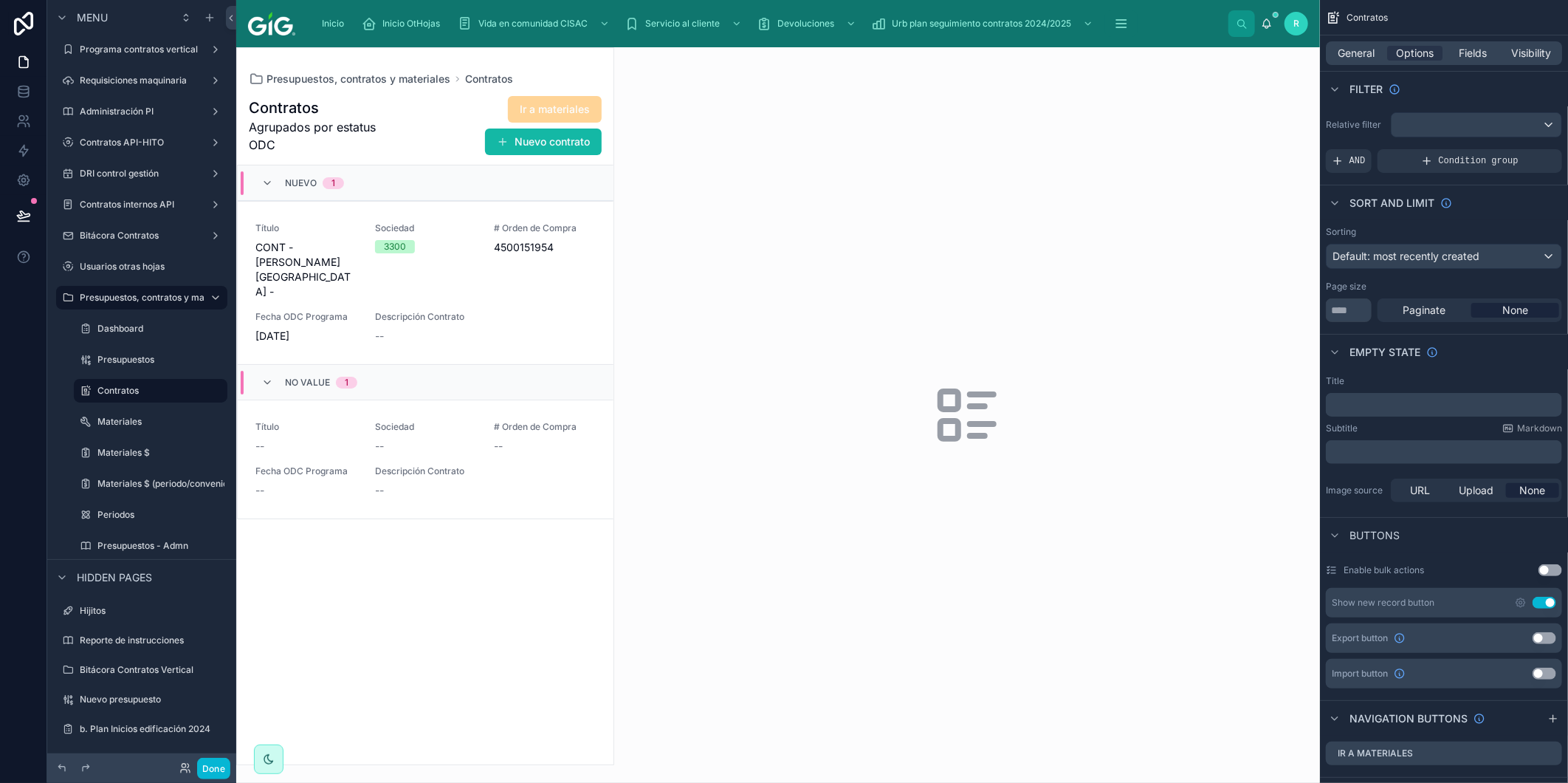
click at [441, 275] on div at bounding box center [425, 406] width 376 height 716
click at [448, 273] on div "Título CONT - [PERSON_NAME] - Sociedad 3300 # Orden de Compra 4500151954 Fecha …" at bounding box center [425, 282] width 341 height 121
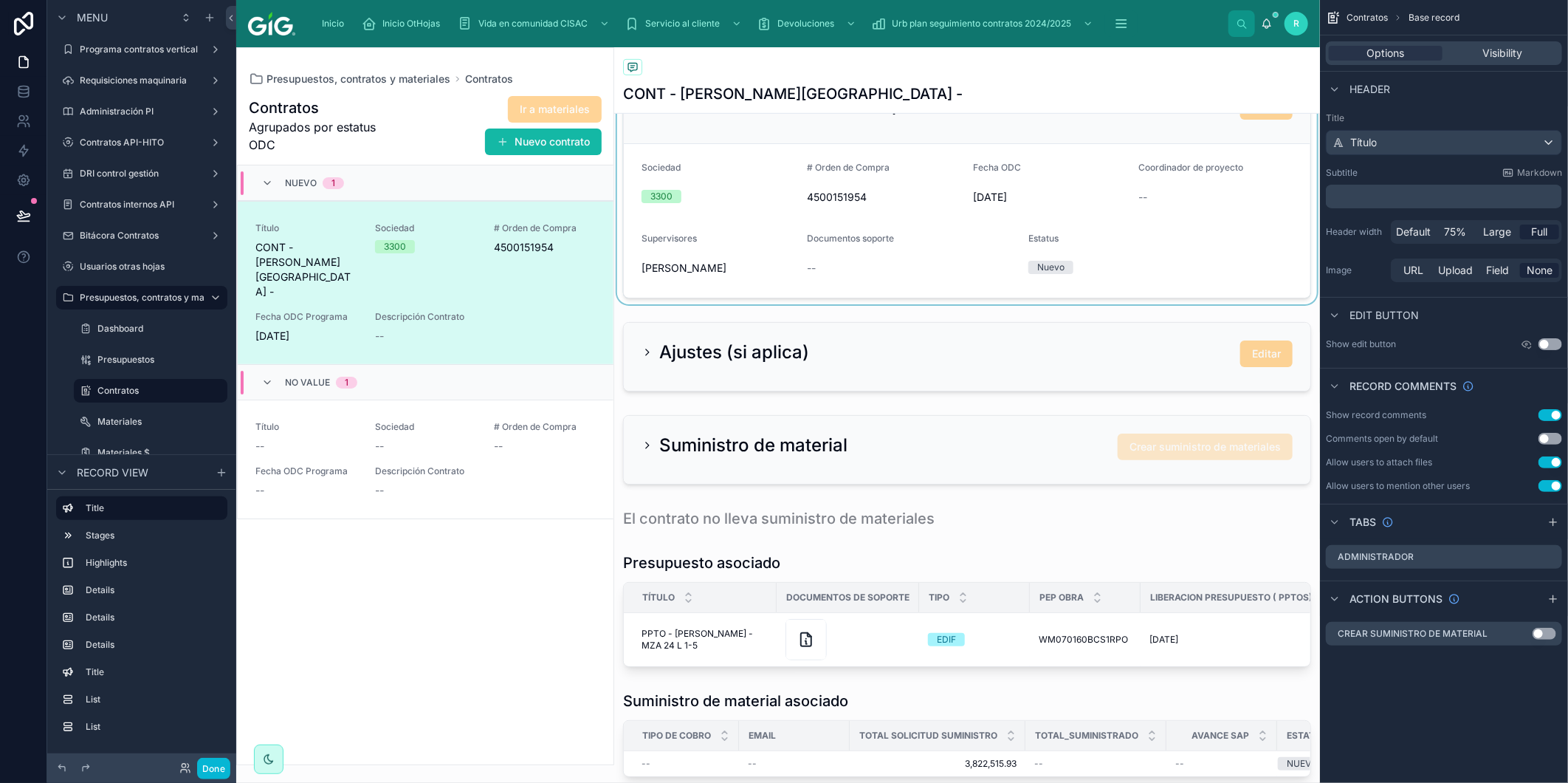
scroll to position [492, 0]
click at [943, 366] on div at bounding box center [967, 354] width 706 height 81
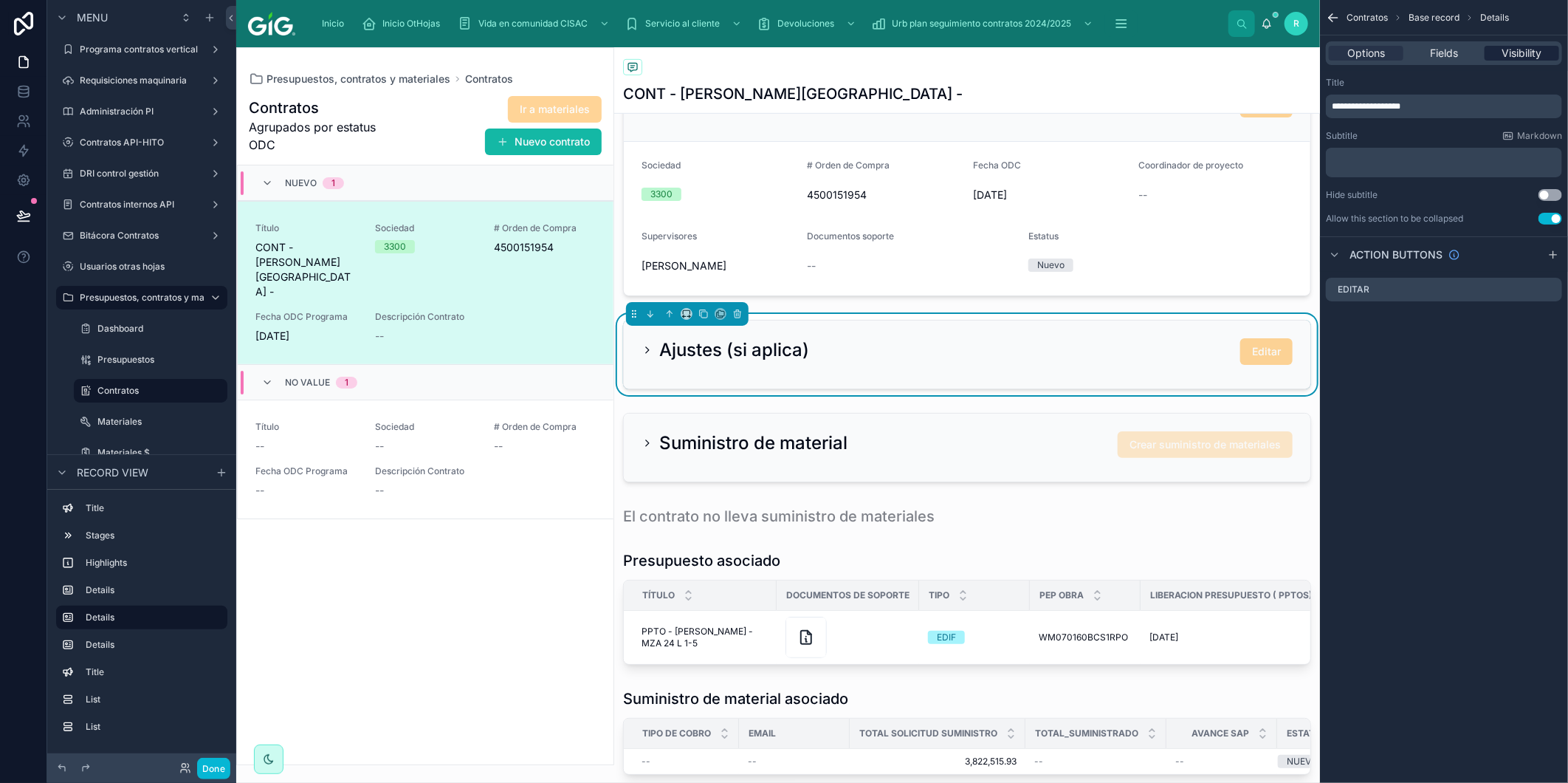
click at [1527, 49] on span "Visibility" at bounding box center [1521, 53] width 40 height 15
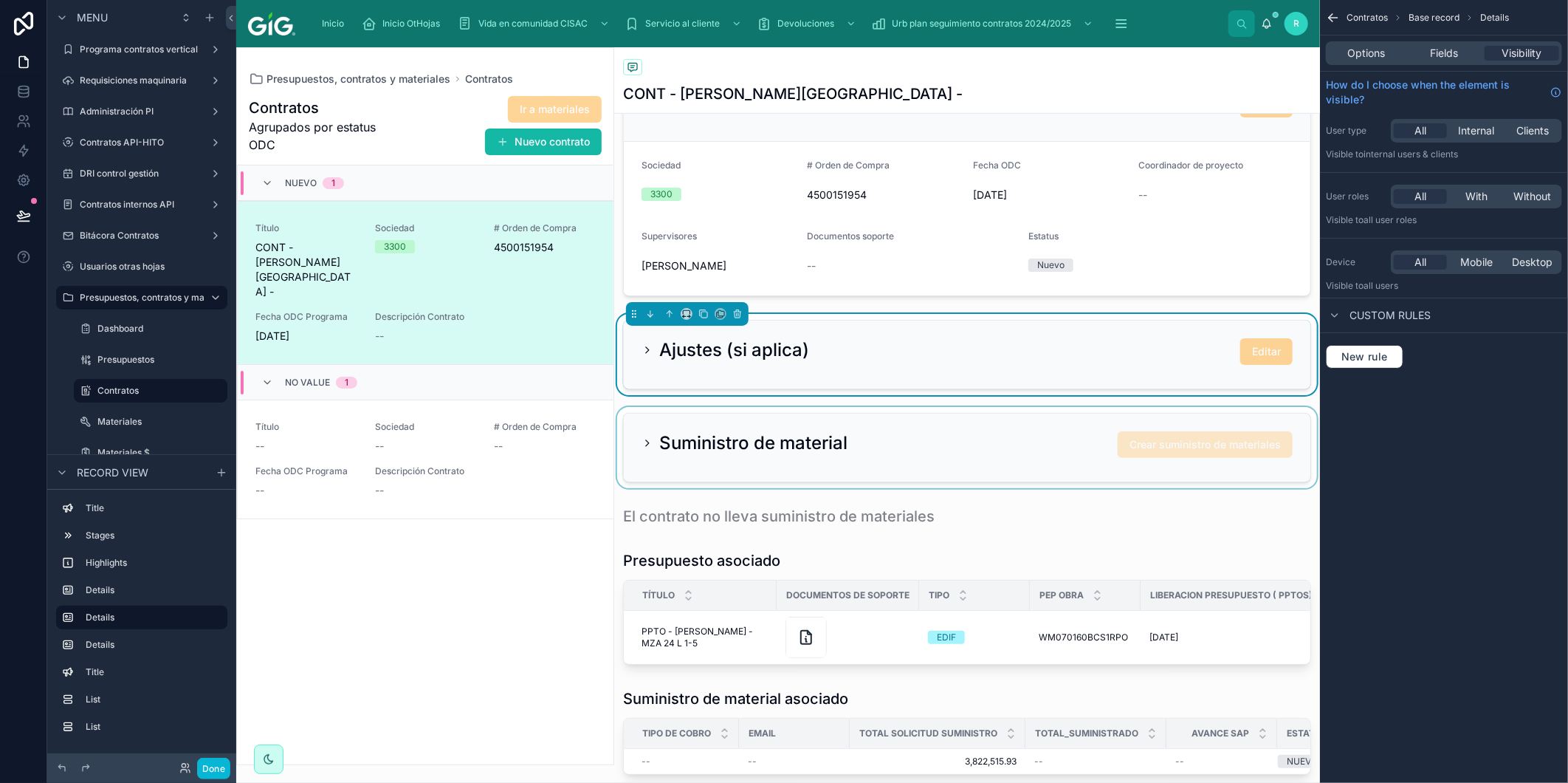
click at [732, 452] on div at bounding box center [967, 447] width 706 height 81
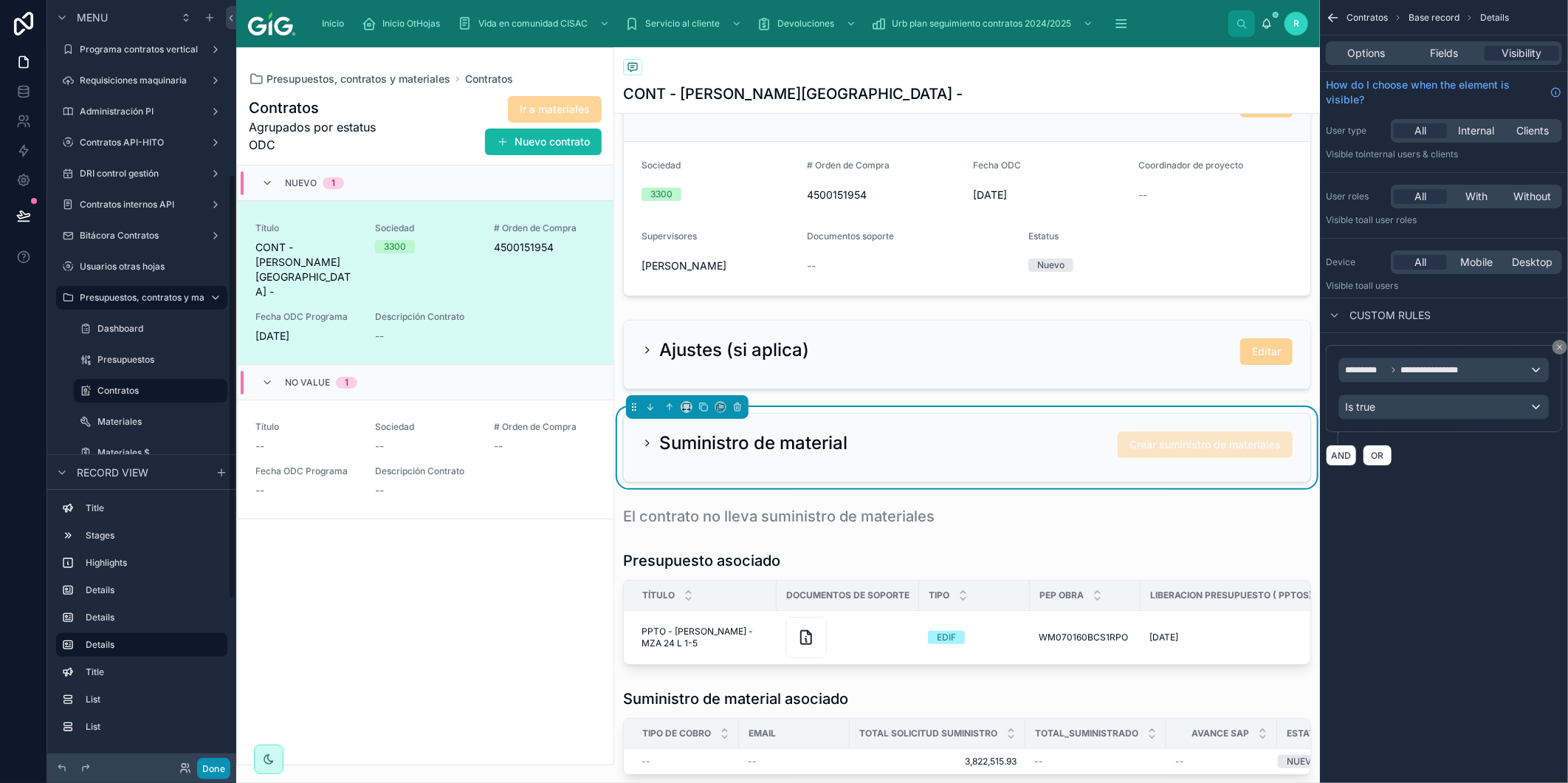
click at [206, 758] on button "Done" at bounding box center [213, 768] width 33 height 22
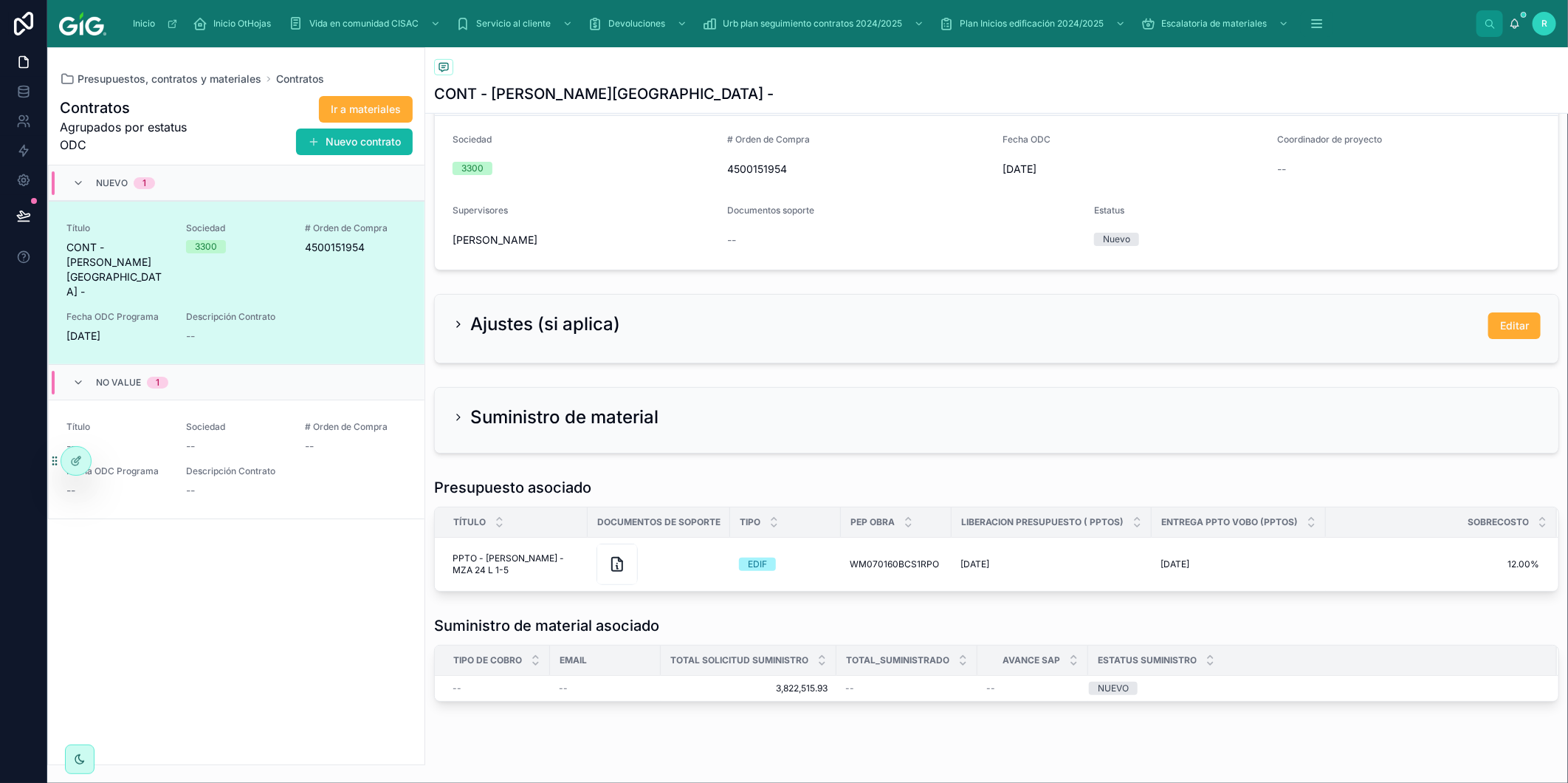
scroll to position [537, 0]
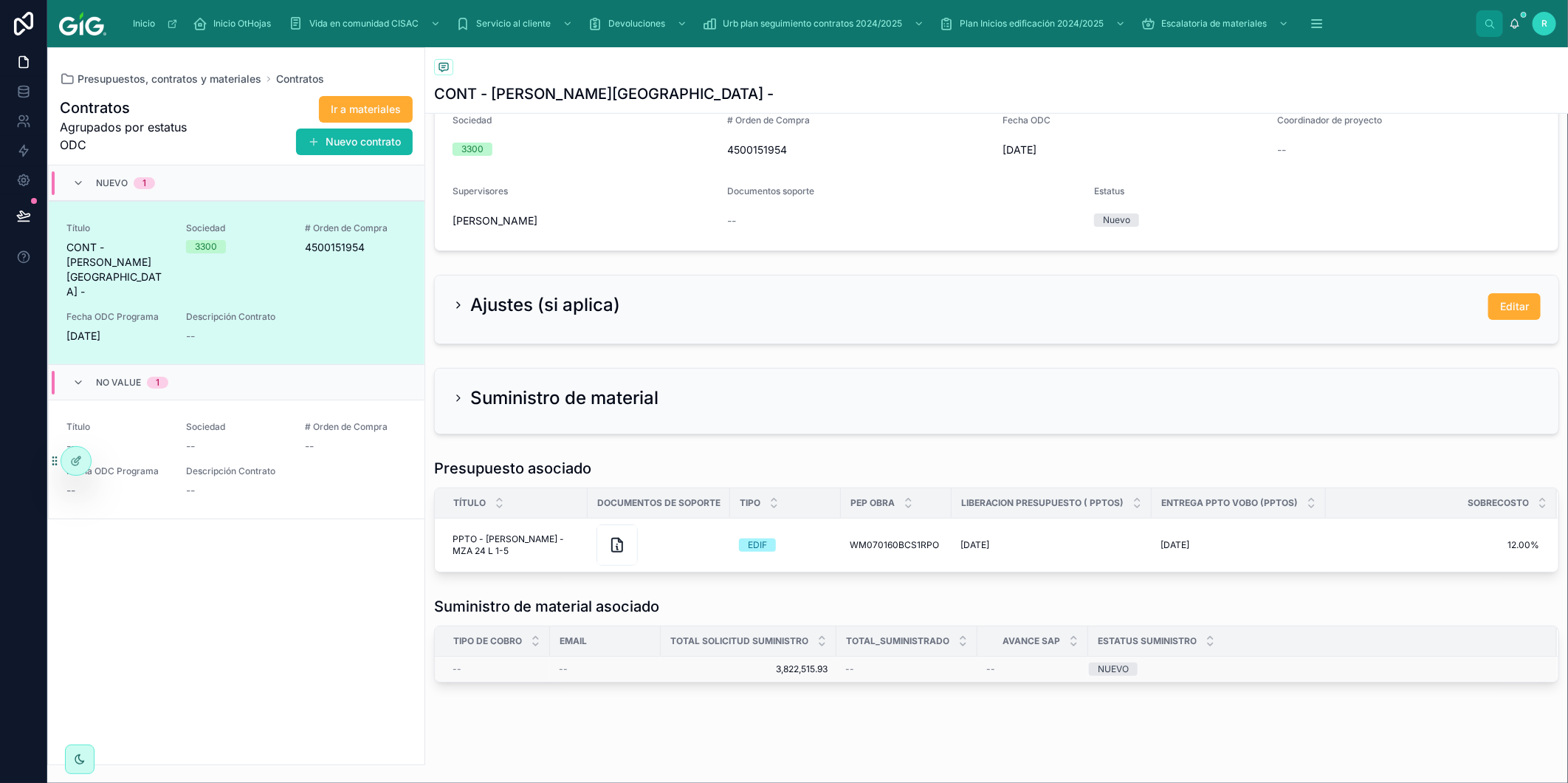
click at [653, 667] on td "--" at bounding box center [605, 669] width 111 height 26
click at [762, 672] on span "3,822,515.93" at bounding box center [749, 669] width 158 height 12
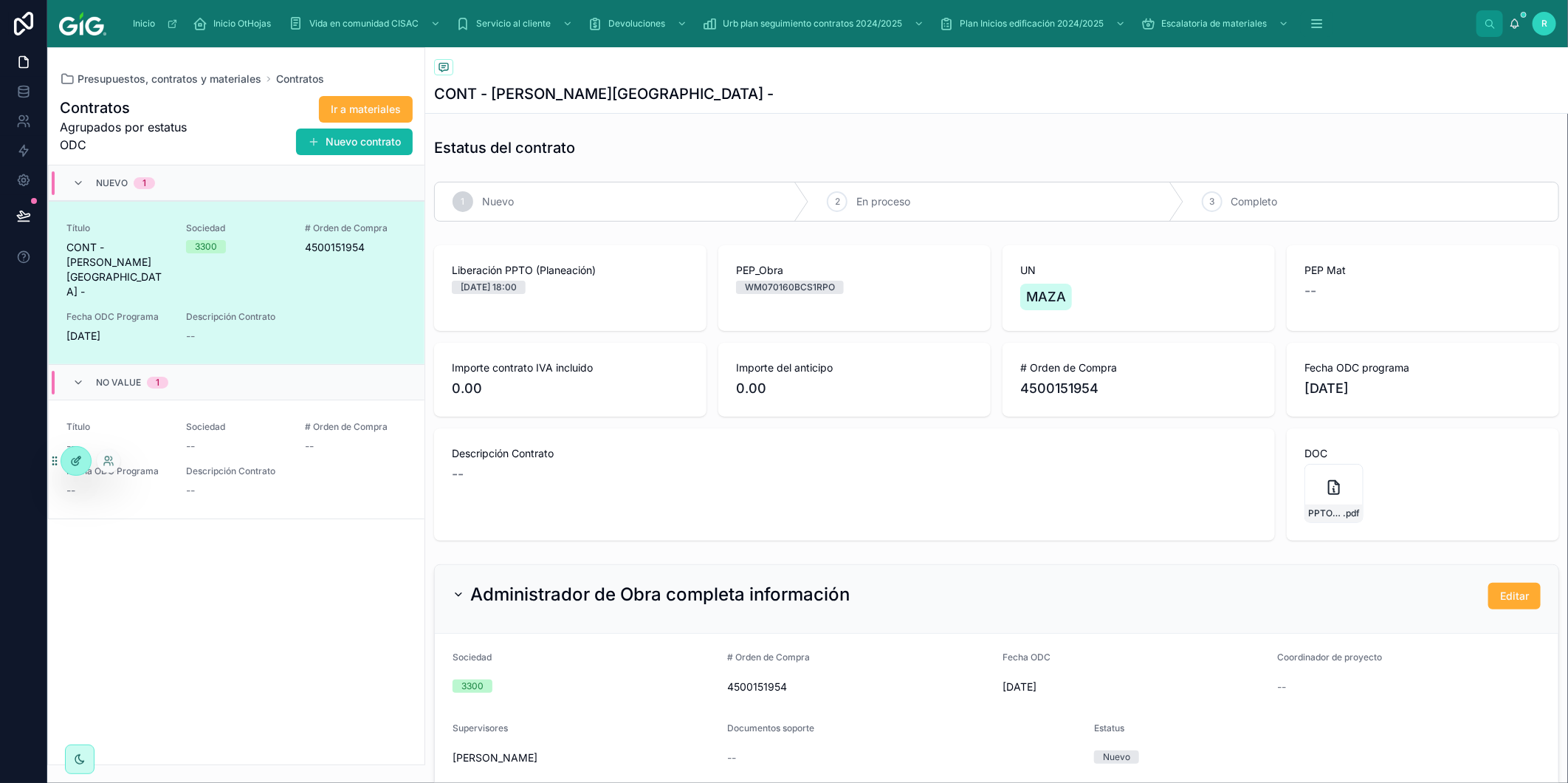
click at [78, 461] on icon at bounding box center [78, 459] width 6 height 6
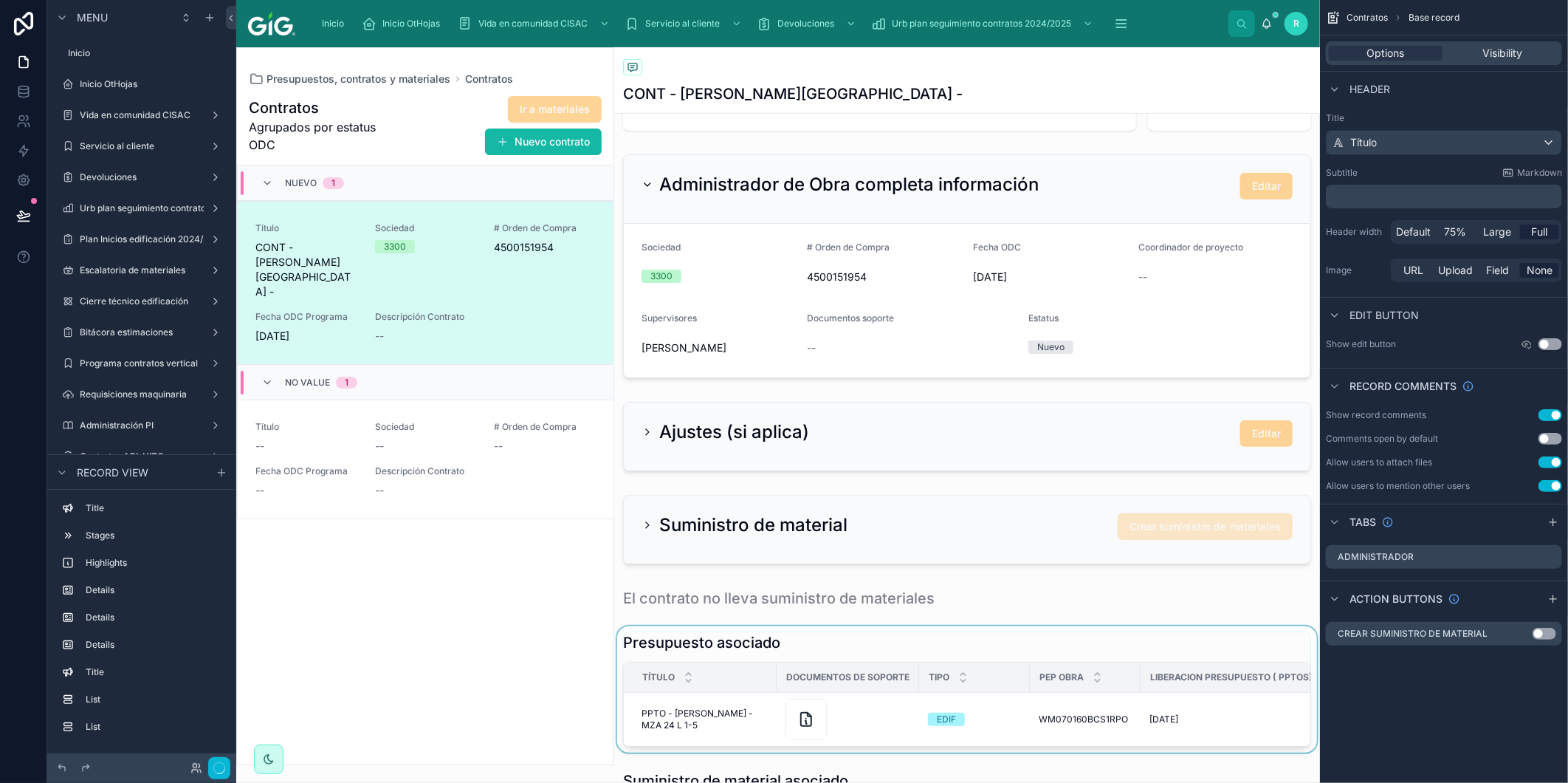
scroll to position [573, 0]
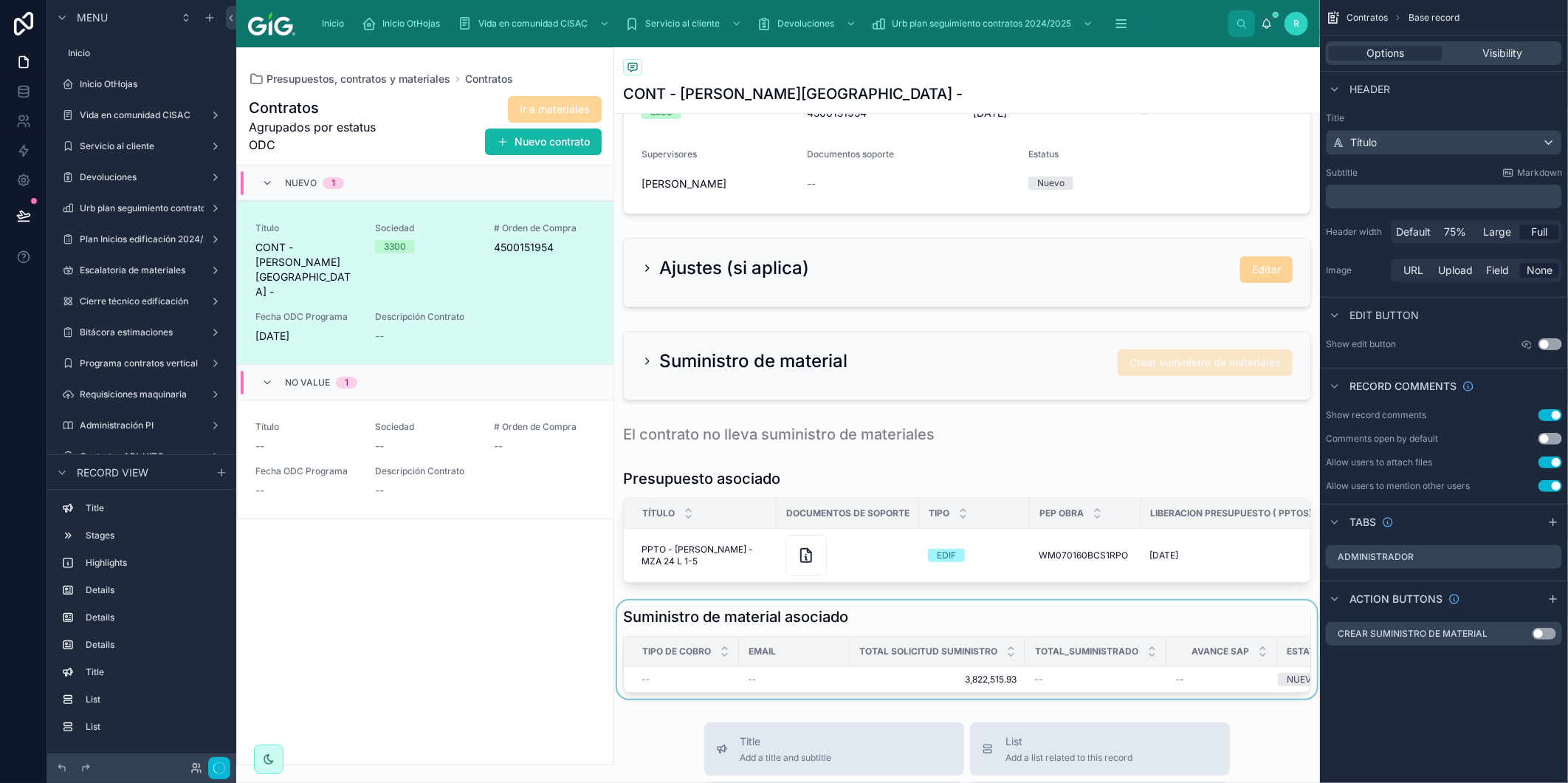
click at [905, 649] on div "TOTAL SOLICITUD SUMINISTRO" at bounding box center [937, 651] width 175 height 28
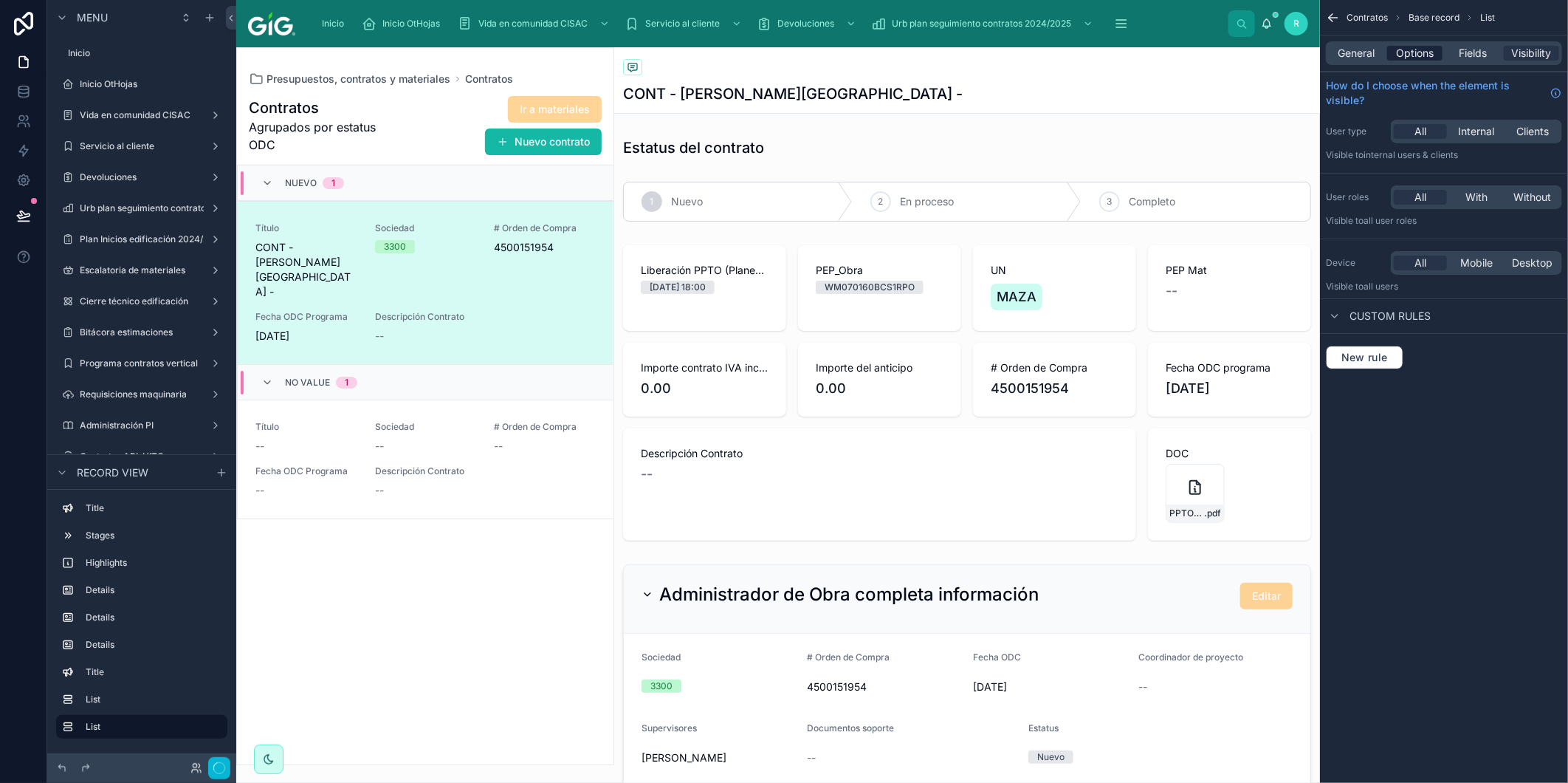
click at [1417, 47] on span "Options" at bounding box center [1415, 53] width 38 height 15
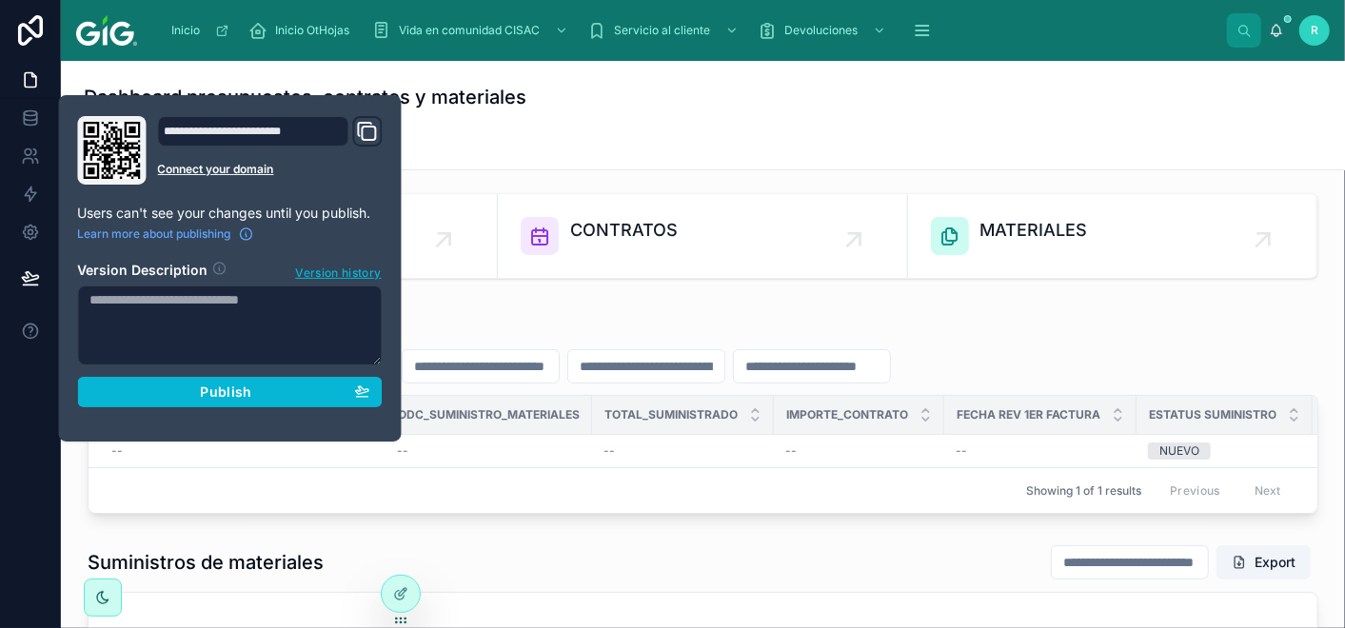
click at [943, 135] on div "Dashboard presupuestos, contratos y materiales Materiales Presupuestos Material…" at bounding box center [703, 115] width 1284 height 109
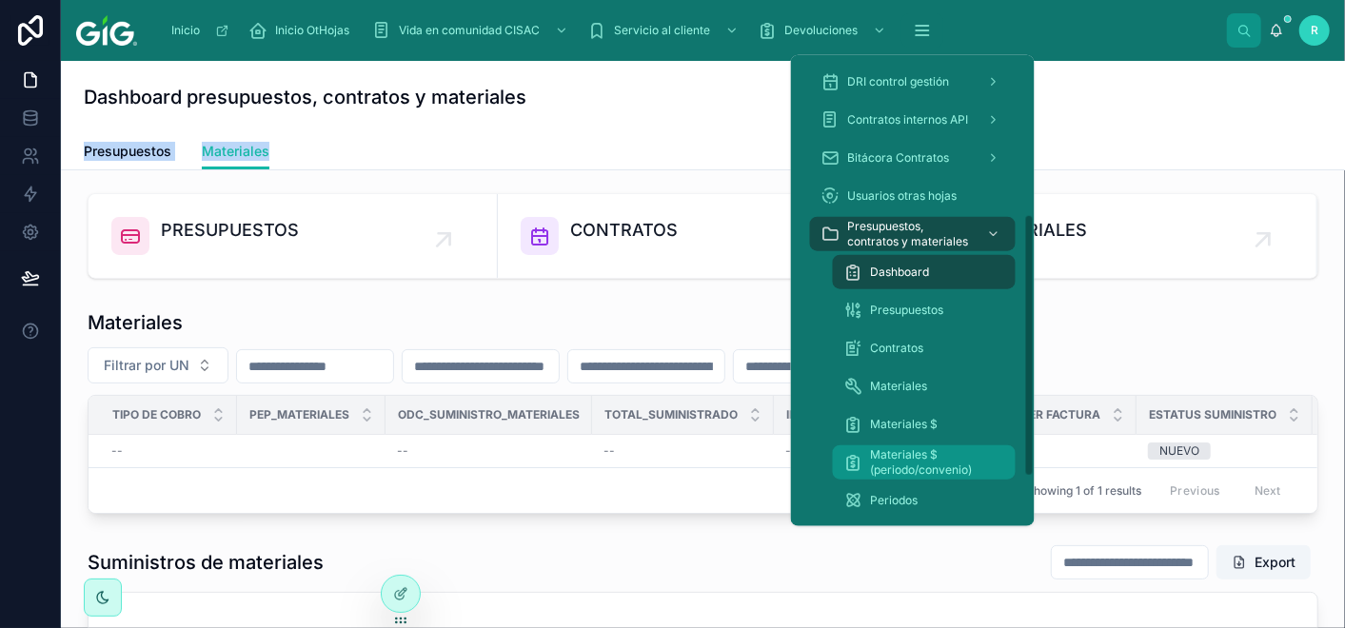
scroll to position [372, 0]
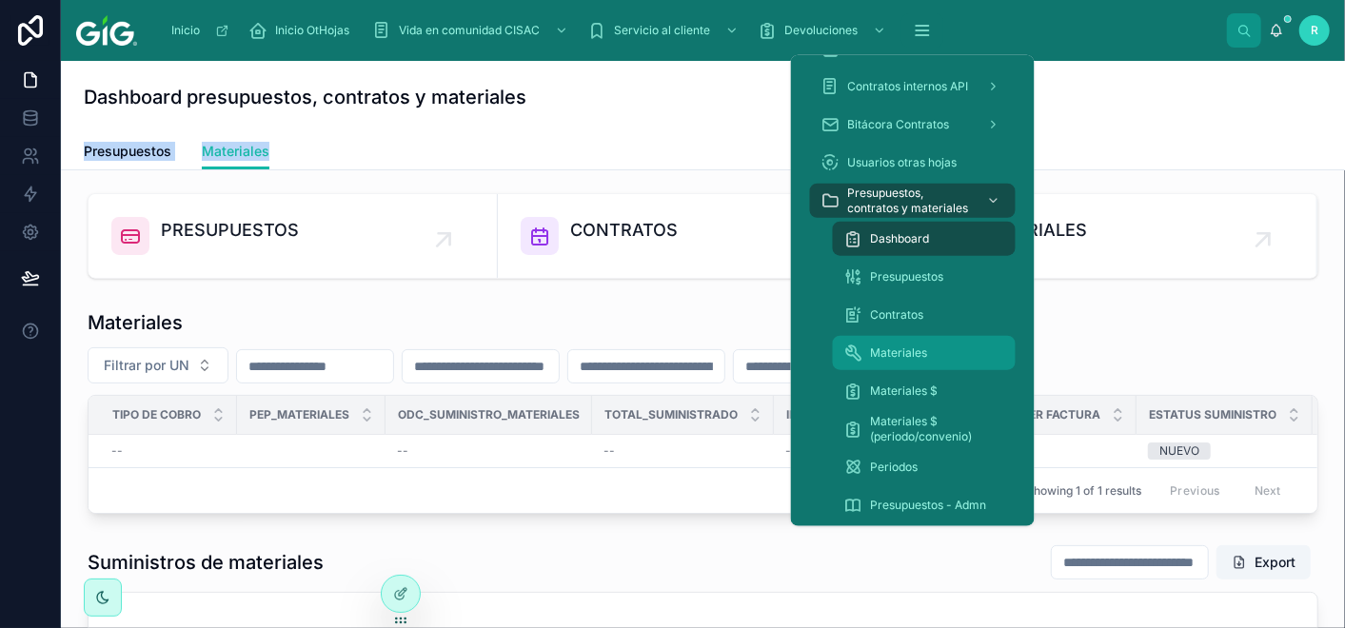
click at [946, 357] on div "Materiales" at bounding box center [924, 353] width 160 height 30
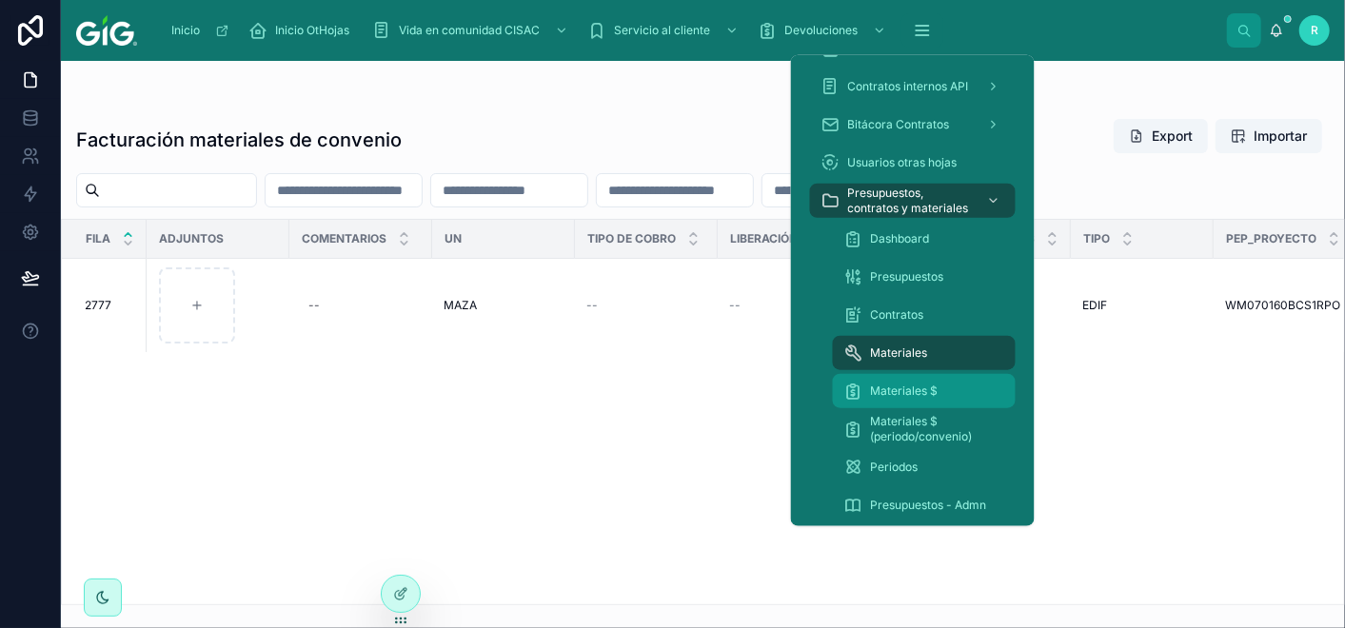
click at [946, 394] on div "Materiales $" at bounding box center [924, 391] width 160 height 30
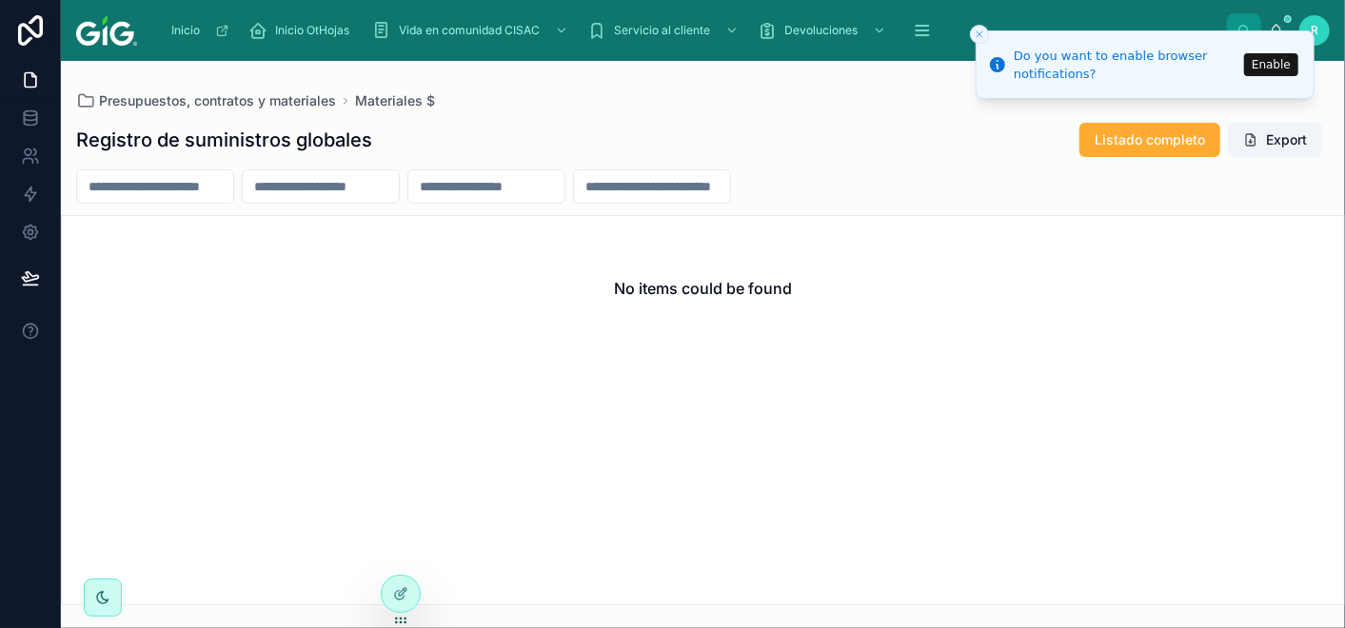
click at [973, 40] on button "Close toast" at bounding box center [979, 34] width 19 height 19
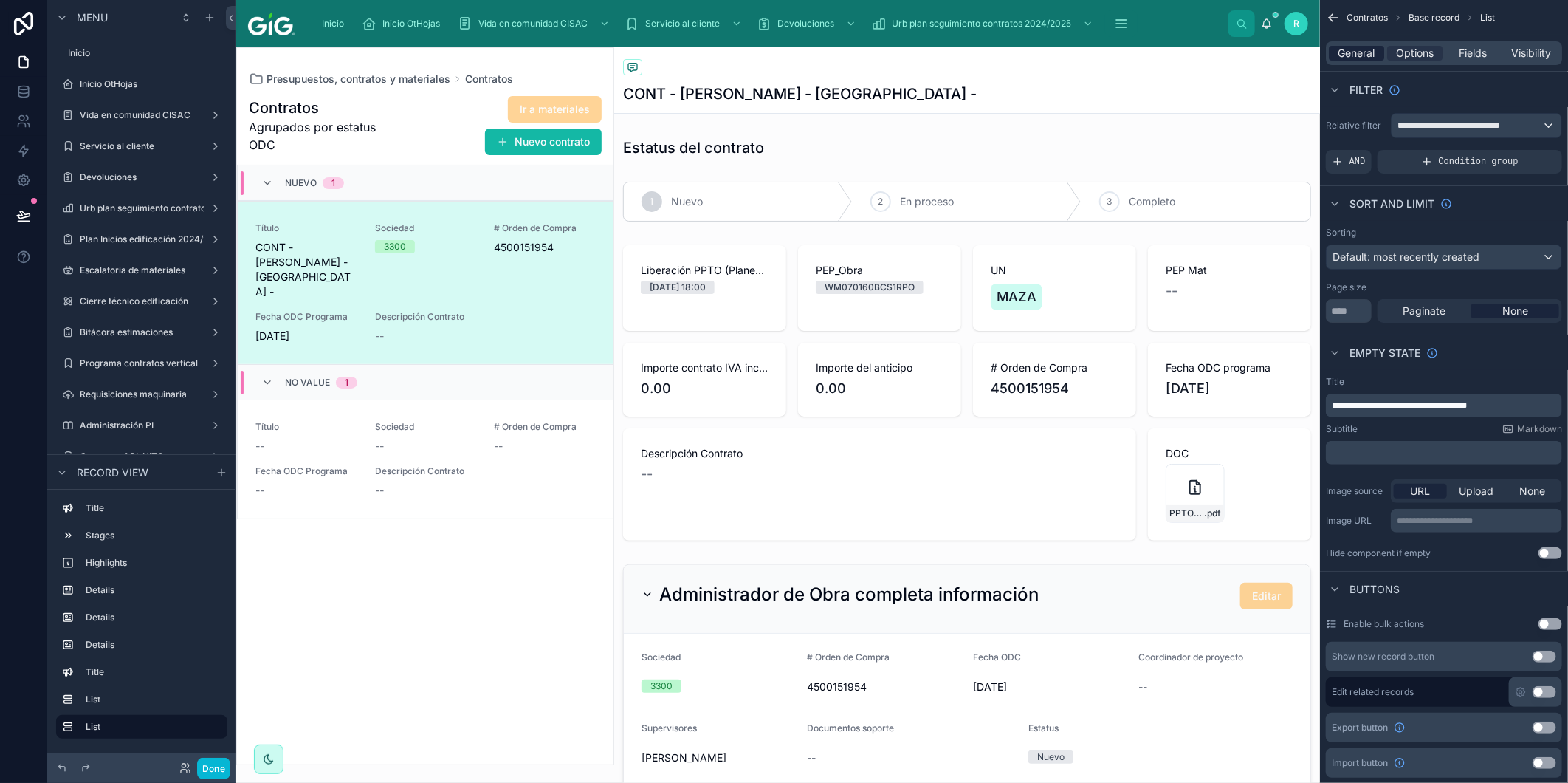
click at [1362, 47] on span "General" at bounding box center [1357, 53] width 37 height 15
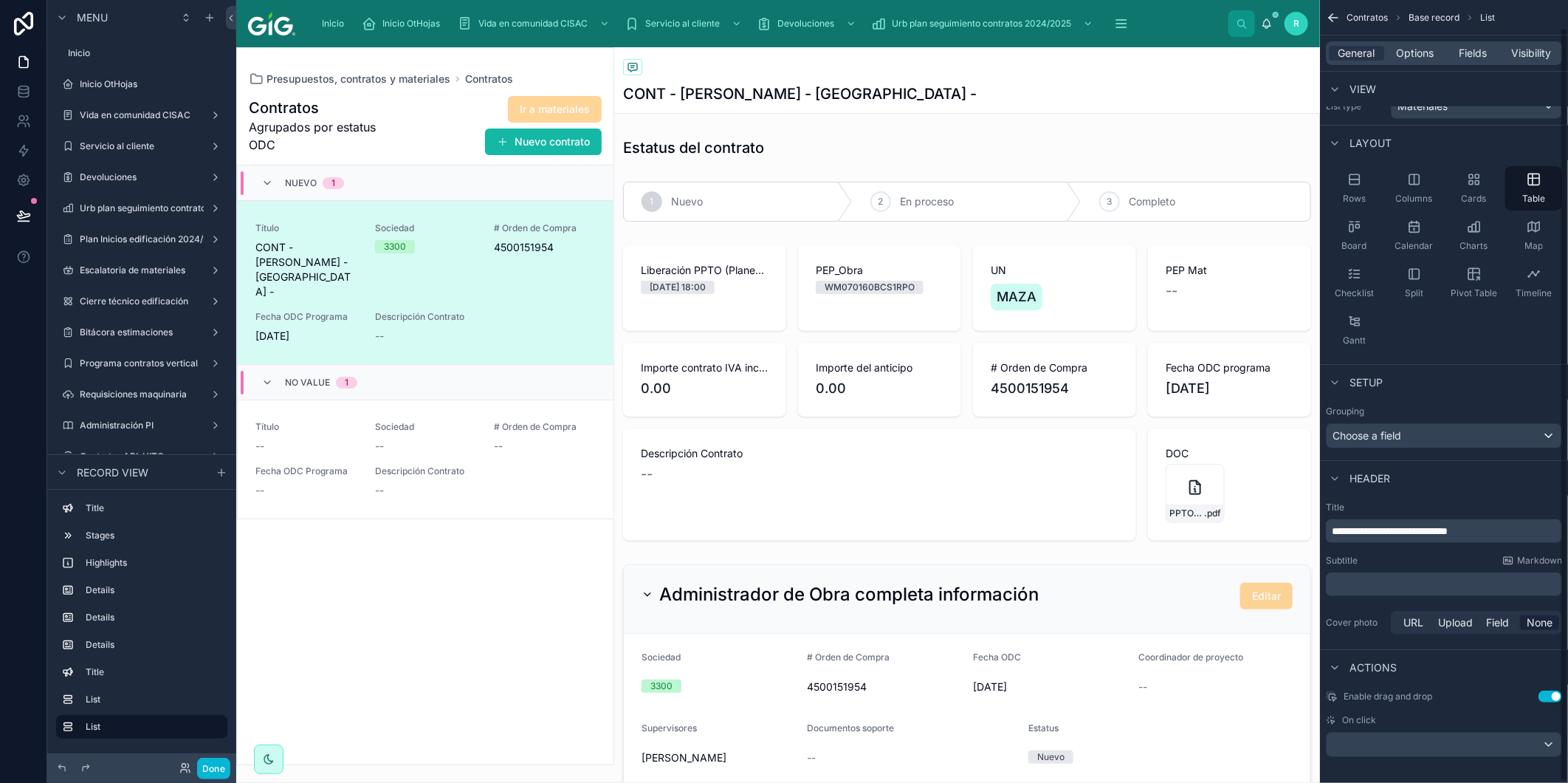
scroll to position [28, 0]
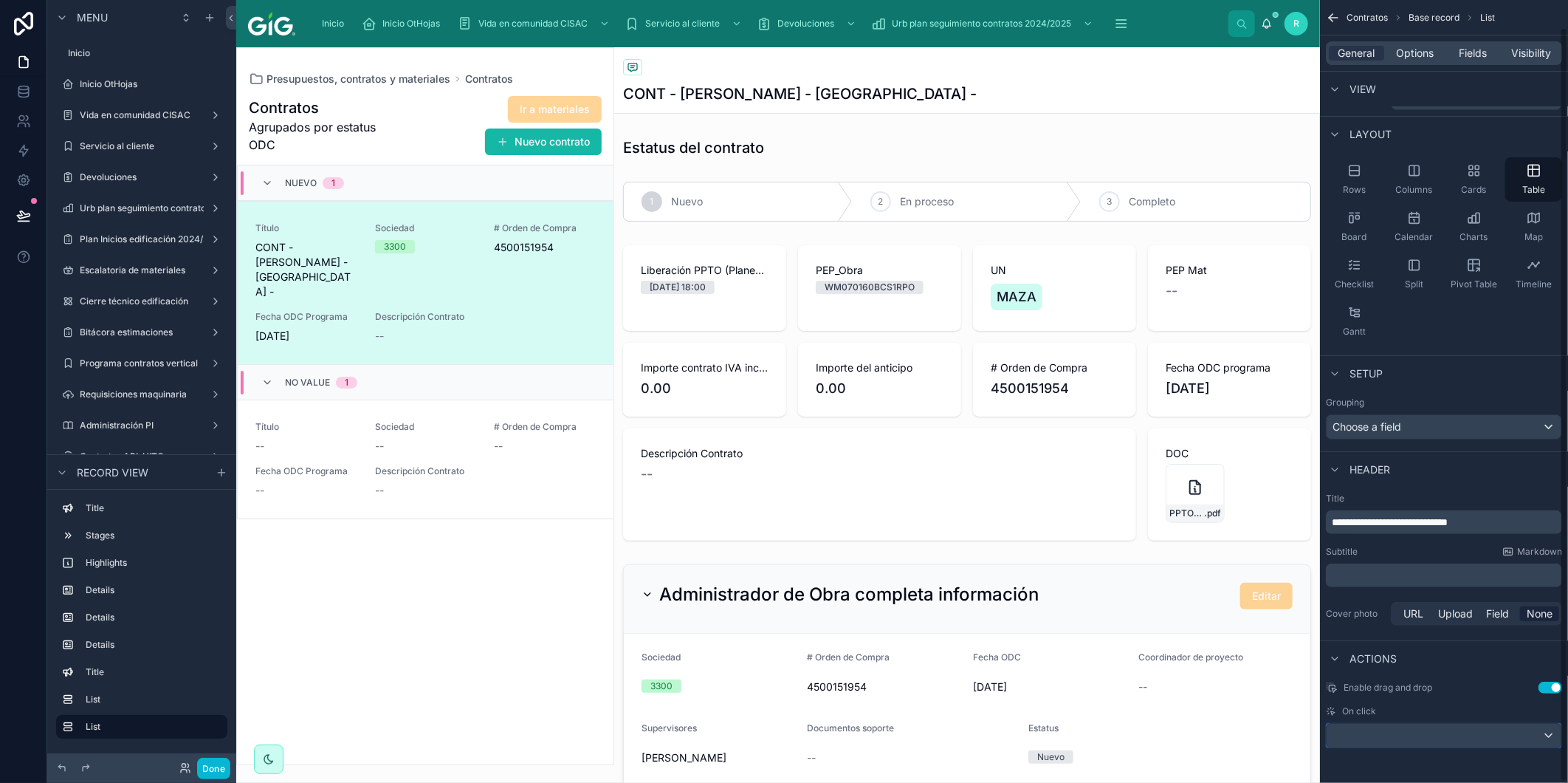
click at [1403, 739] on div "scrollable content" at bounding box center [1444, 736] width 235 height 23
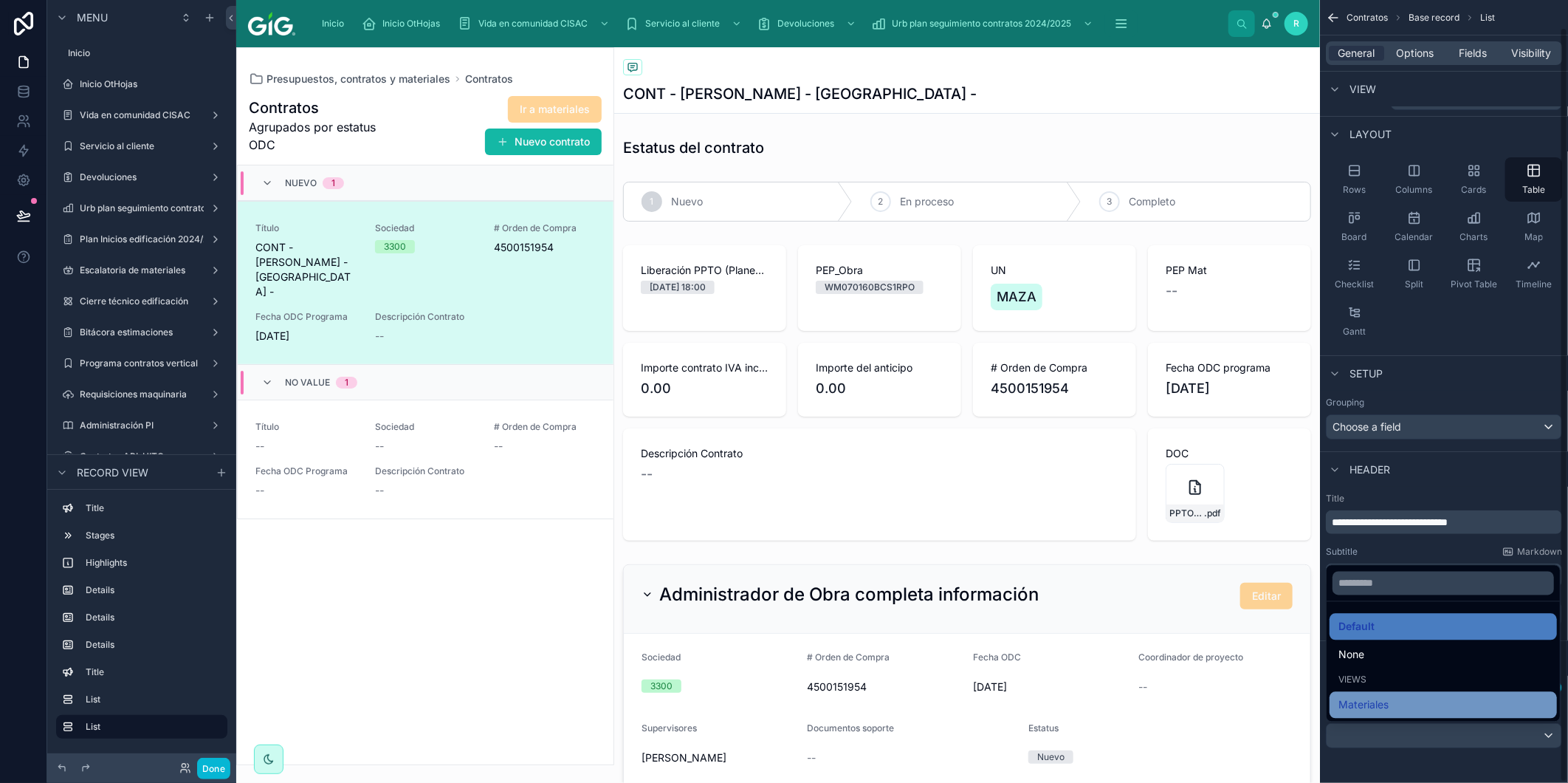
click at [1398, 703] on div "Materiales" at bounding box center [1443, 705] width 209 height 18
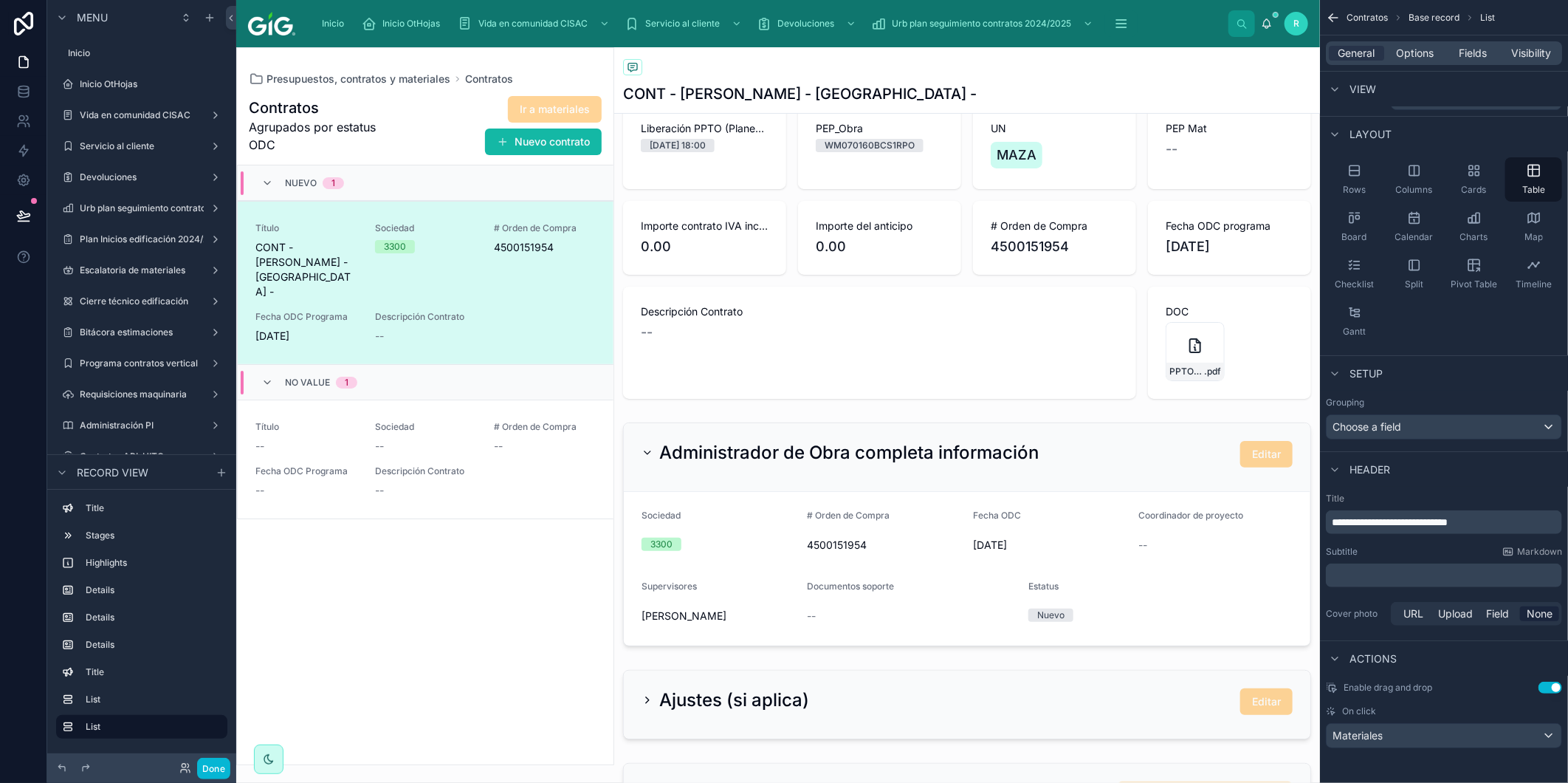
scroll to position [656, 0]
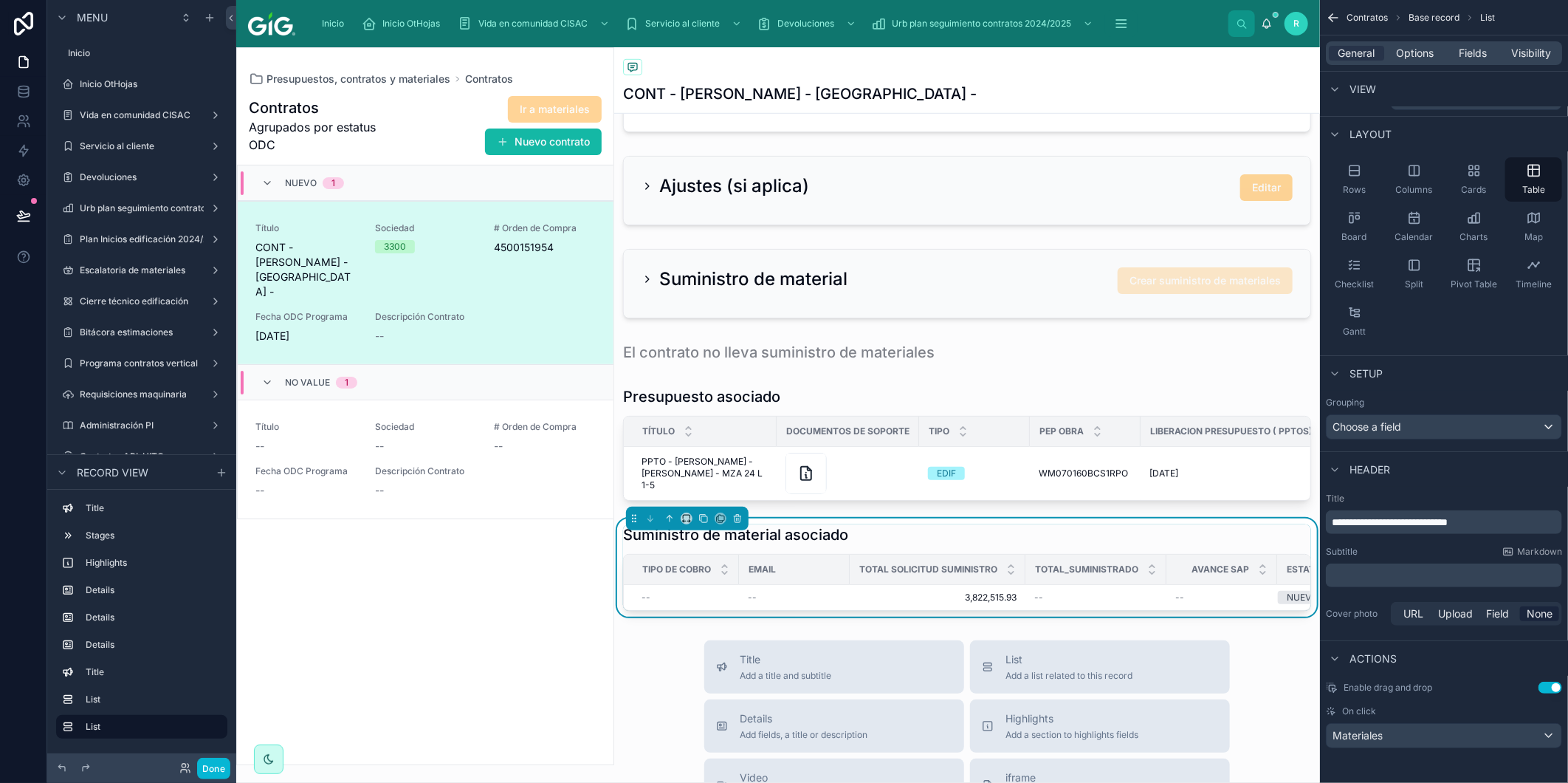
click at [896, 545] on div "Suministro de material asociado" at bounding box center [967, 535] width 688 height 21
click at [18, 200] on button at bounding box center [24, 215] width 33 height 41
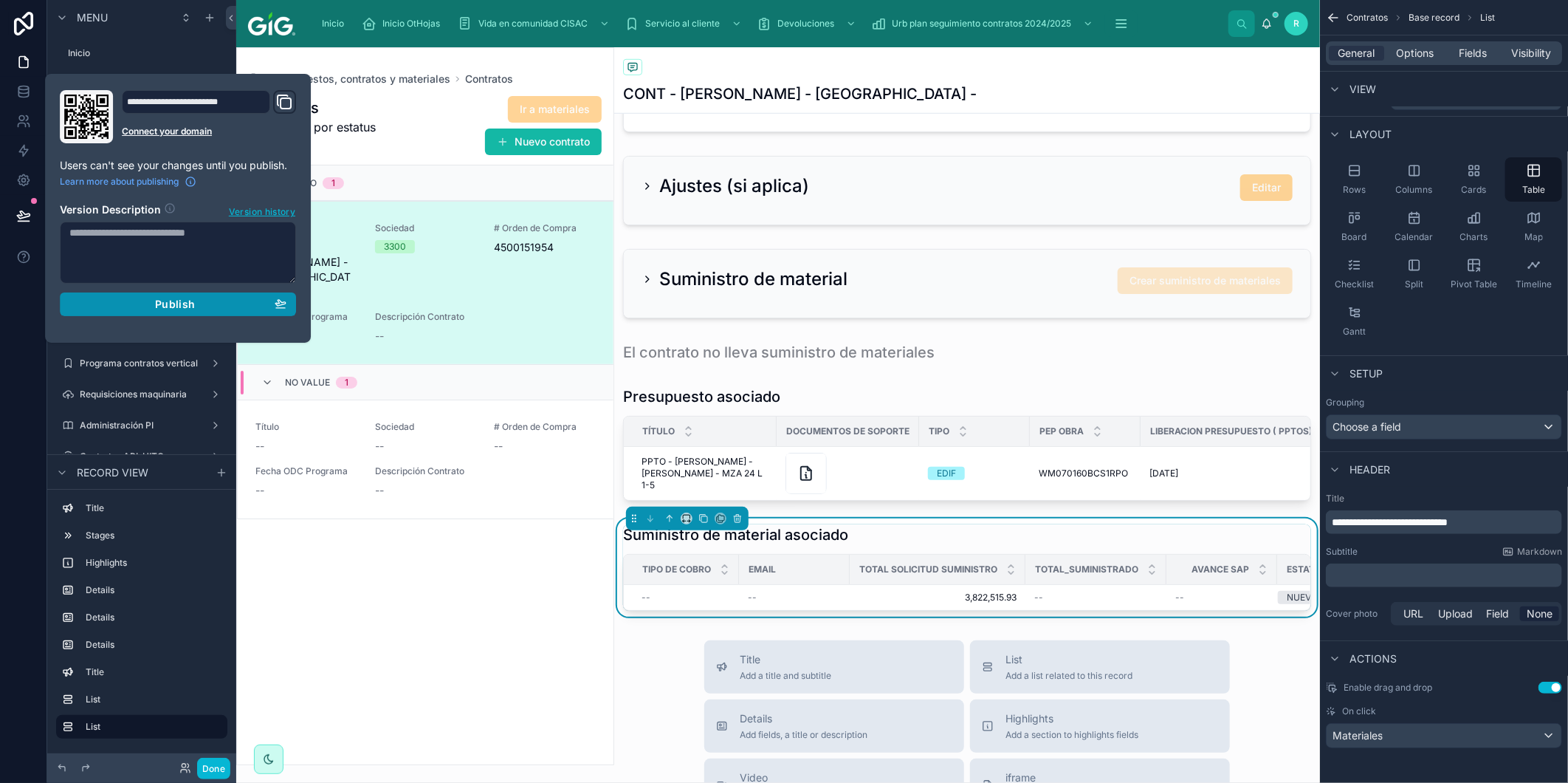
click at [168, 311] on button "Publish" at bounding box center [178, 304] width 237 height 23
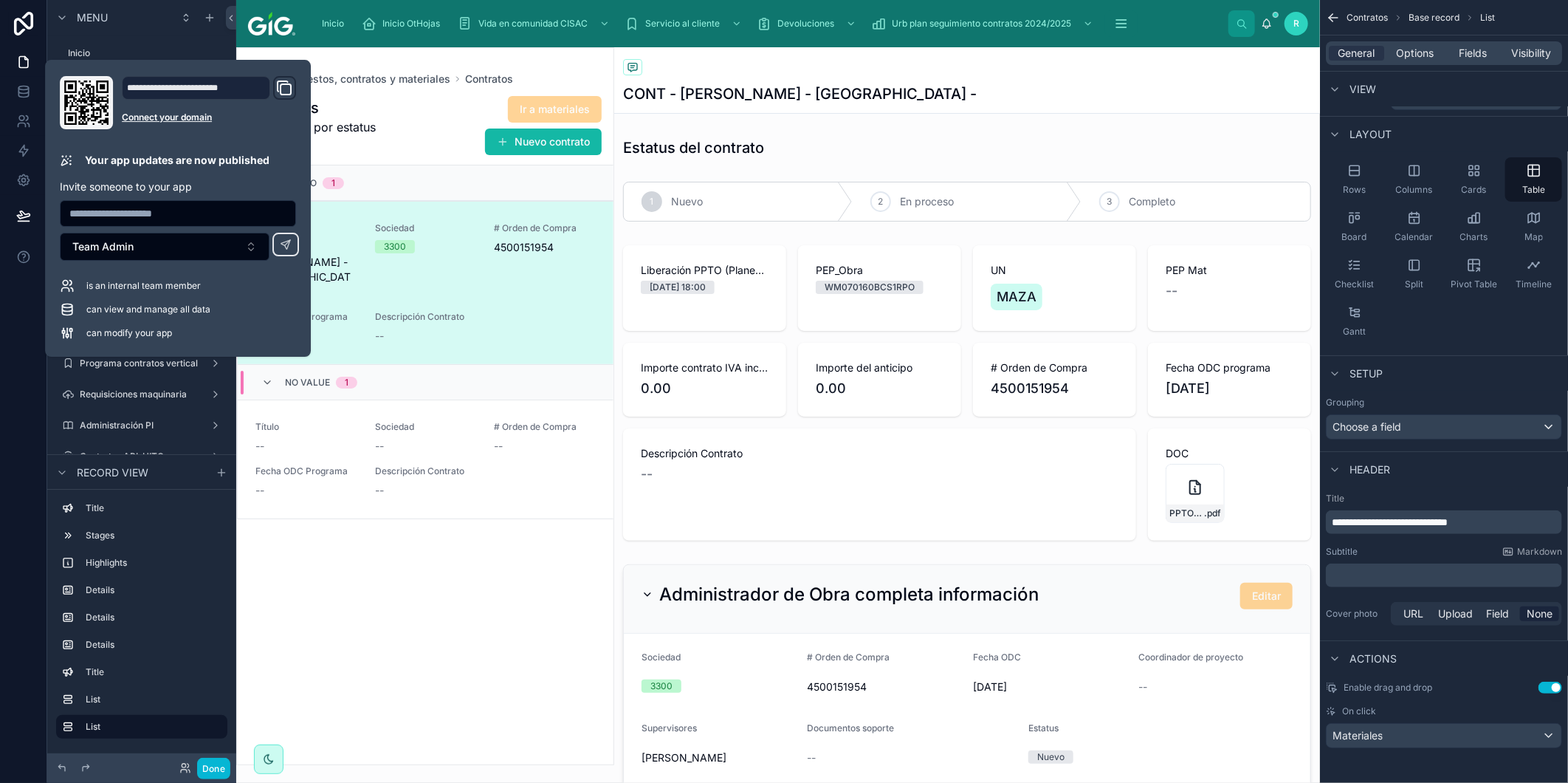
click at [933, 90] on div "CONT - [PERSON_NAME][GEOGRAPHIC_DATA] -" at bounding box center [967, 94] width 688 height 21
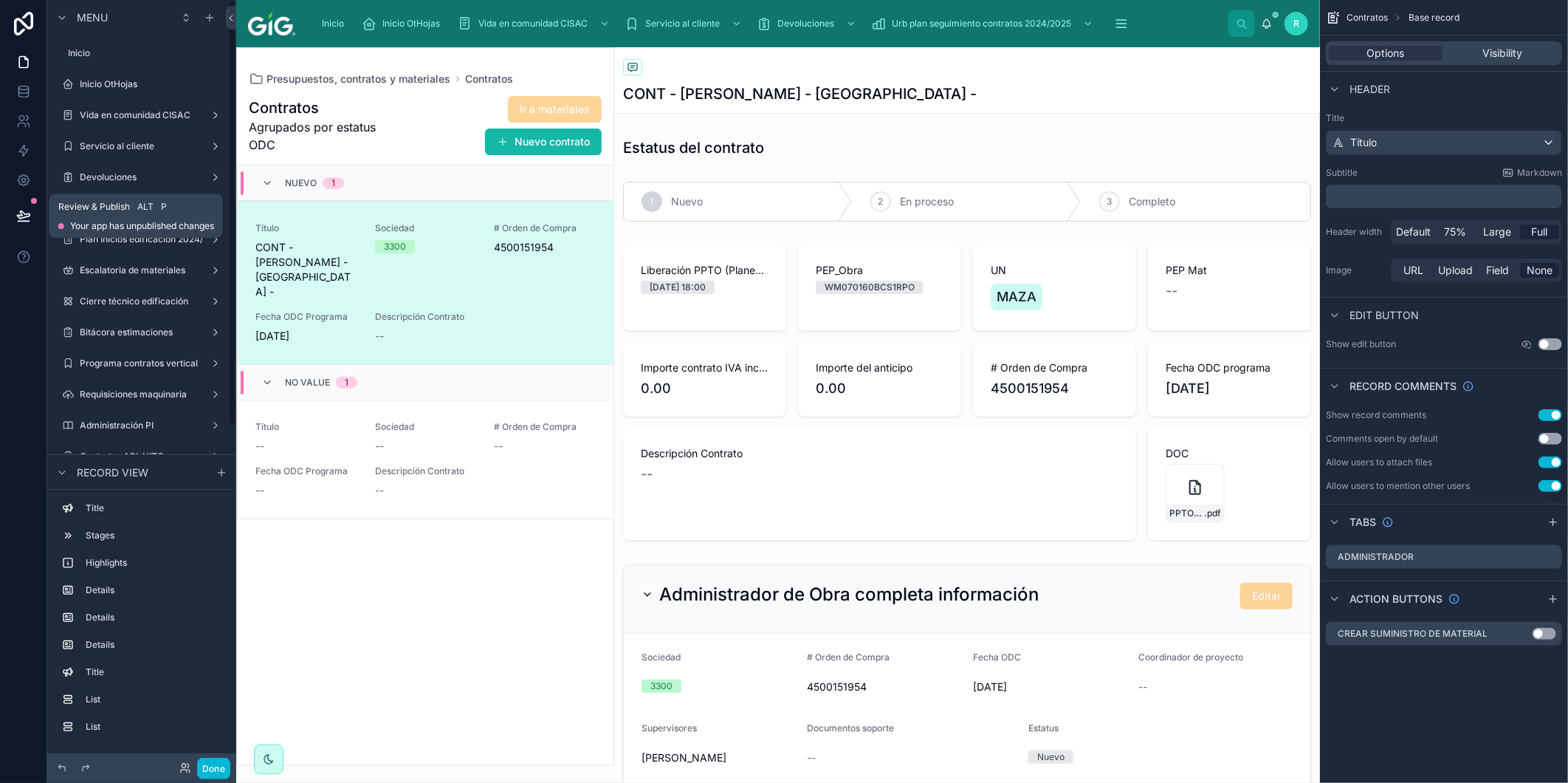
click at [17, 214] on icon at bounding box center [23, 215] width 15 height 15
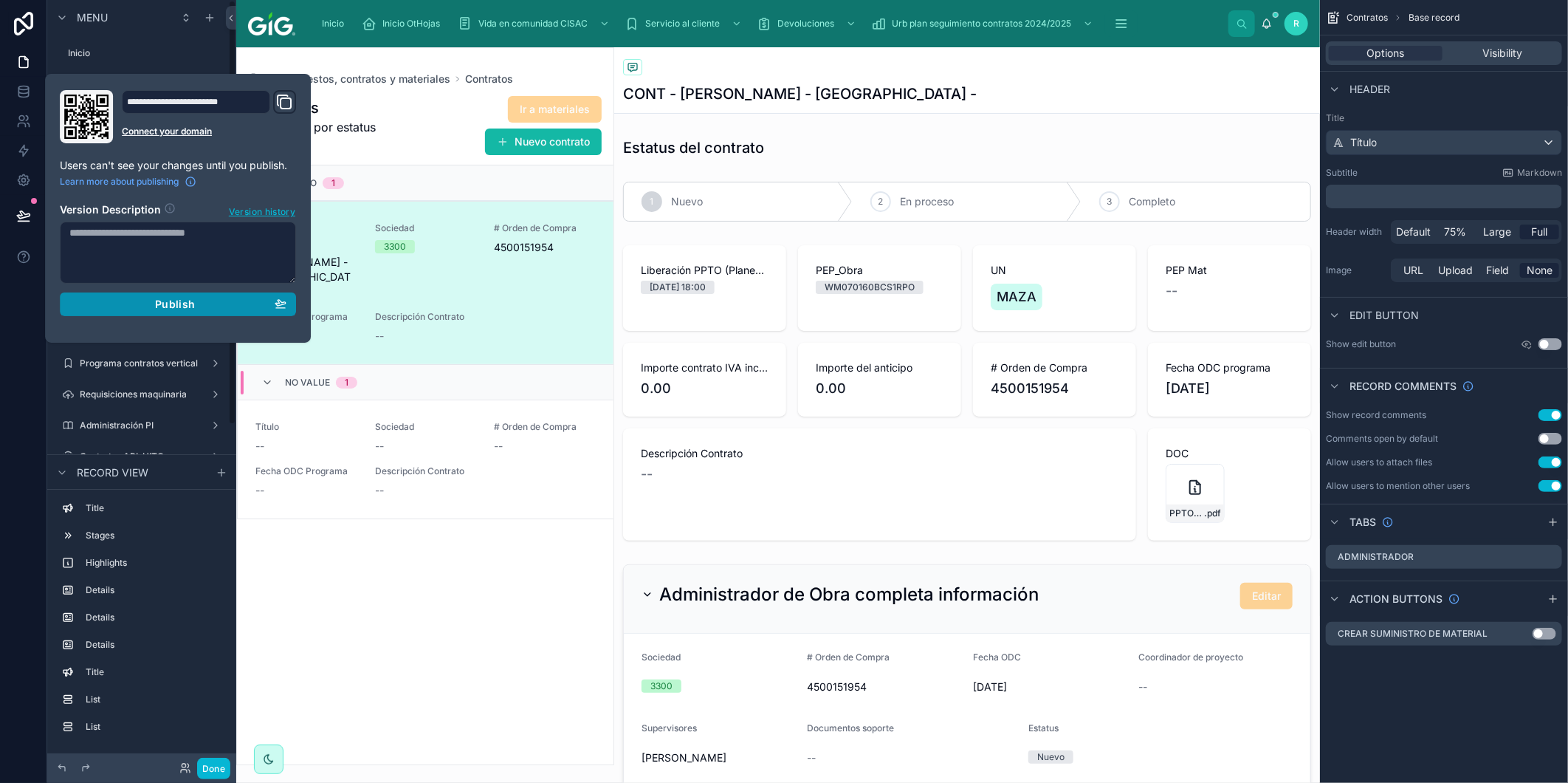
click at [174, 303] on span "Publish" at bounding box center [175, 304] width 40 height 13
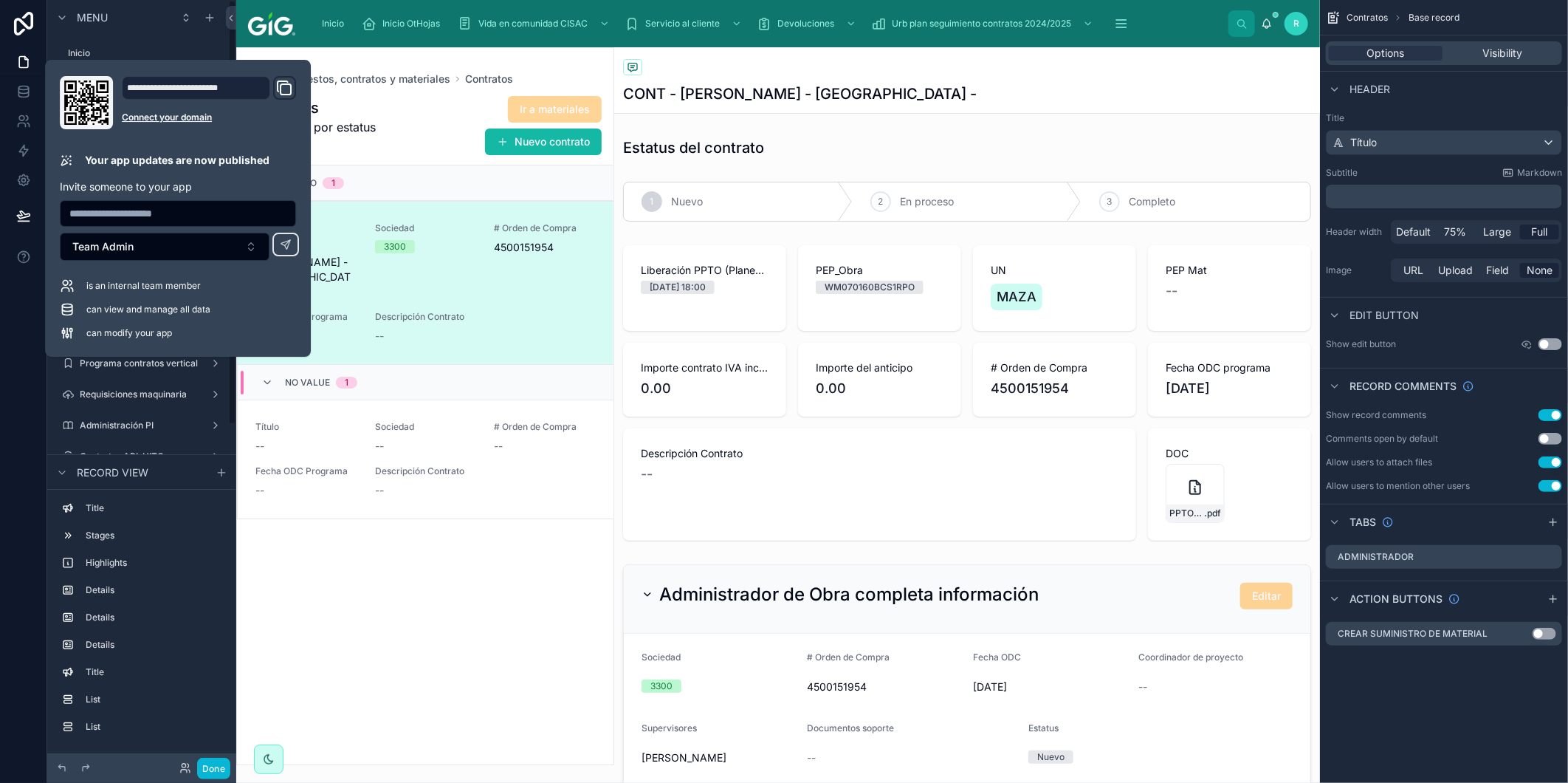
click at [432, 685] on div "Contratos Agrupados por estatus ODC Ir a materiales Nuevo contrato Nuevo 1 Títu…" at bounding box center [425, 425] width 376 height 678
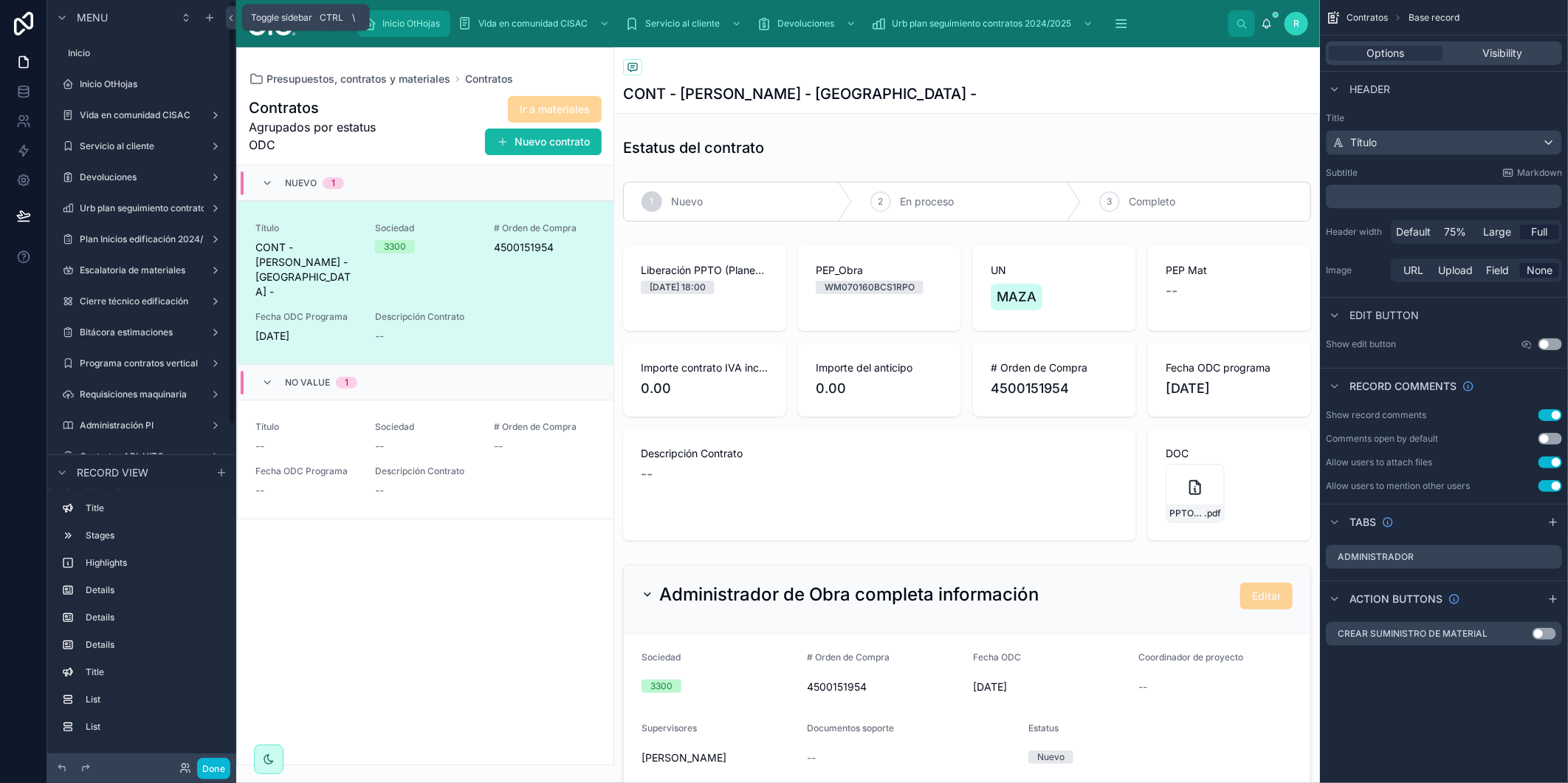
drag, startPoint x: 230, startPoint y: 19, endPoint x: 227, endPoint y: 29, distance: 10.4
click at [230, 19] on icon at bounding box center [230, 18] width 10 height 11
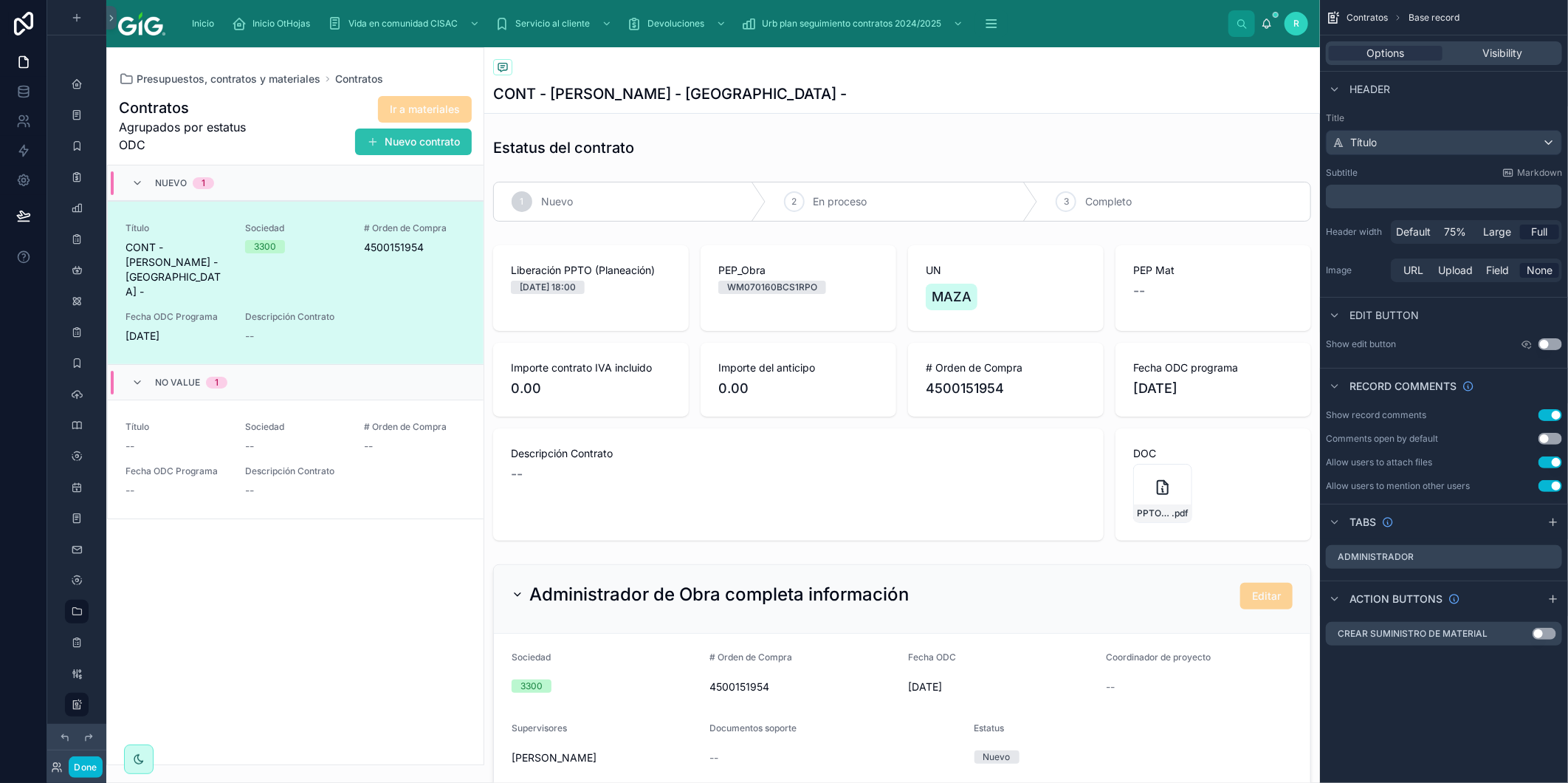
click at [426, 151] on button "Nuevo contrato" at bounding box center [414, 142] width 116 height 26
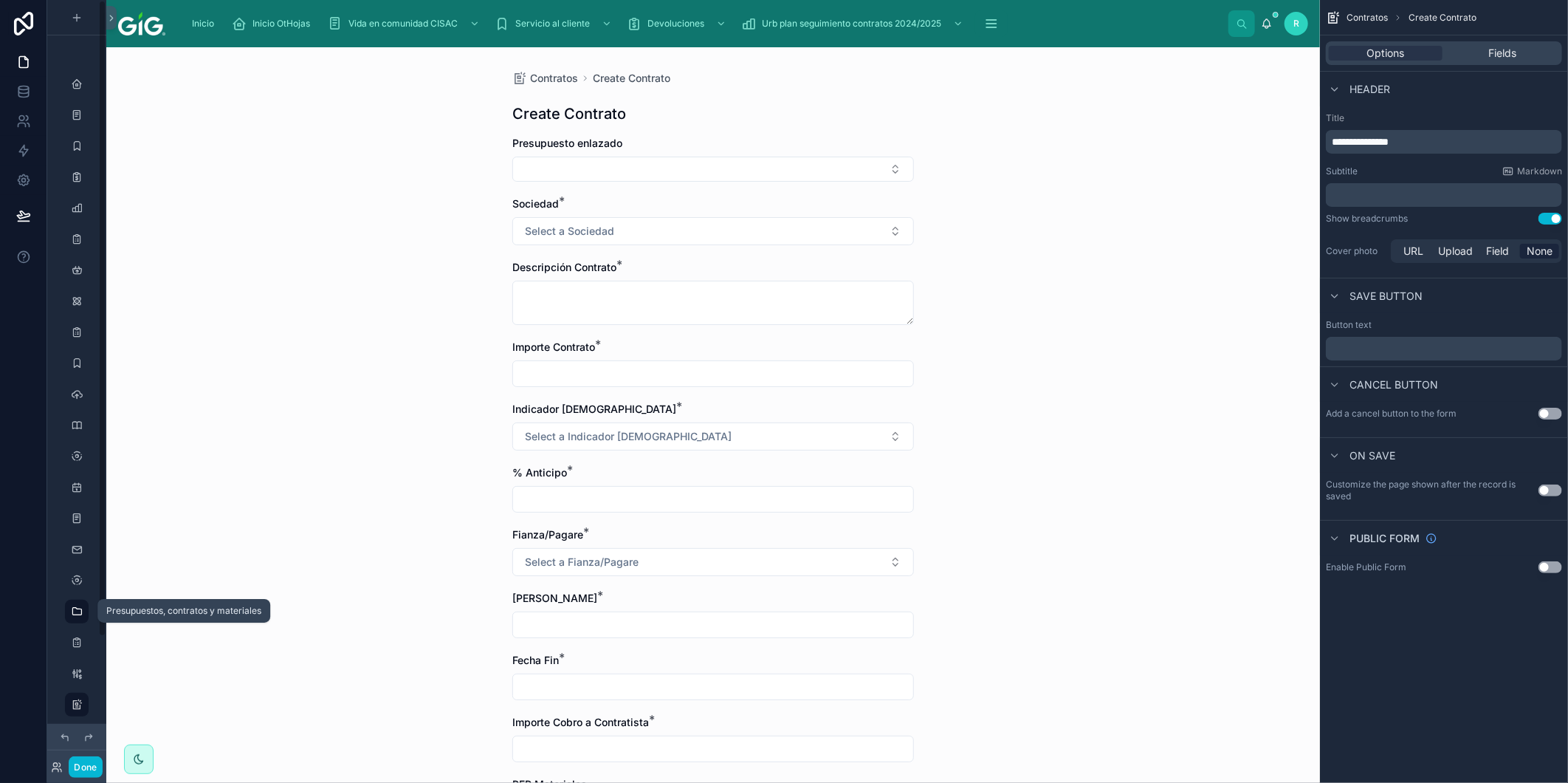
click at [77, 608] on icon "scrollable content" at bounding box center [76, 611] width 12 height 12
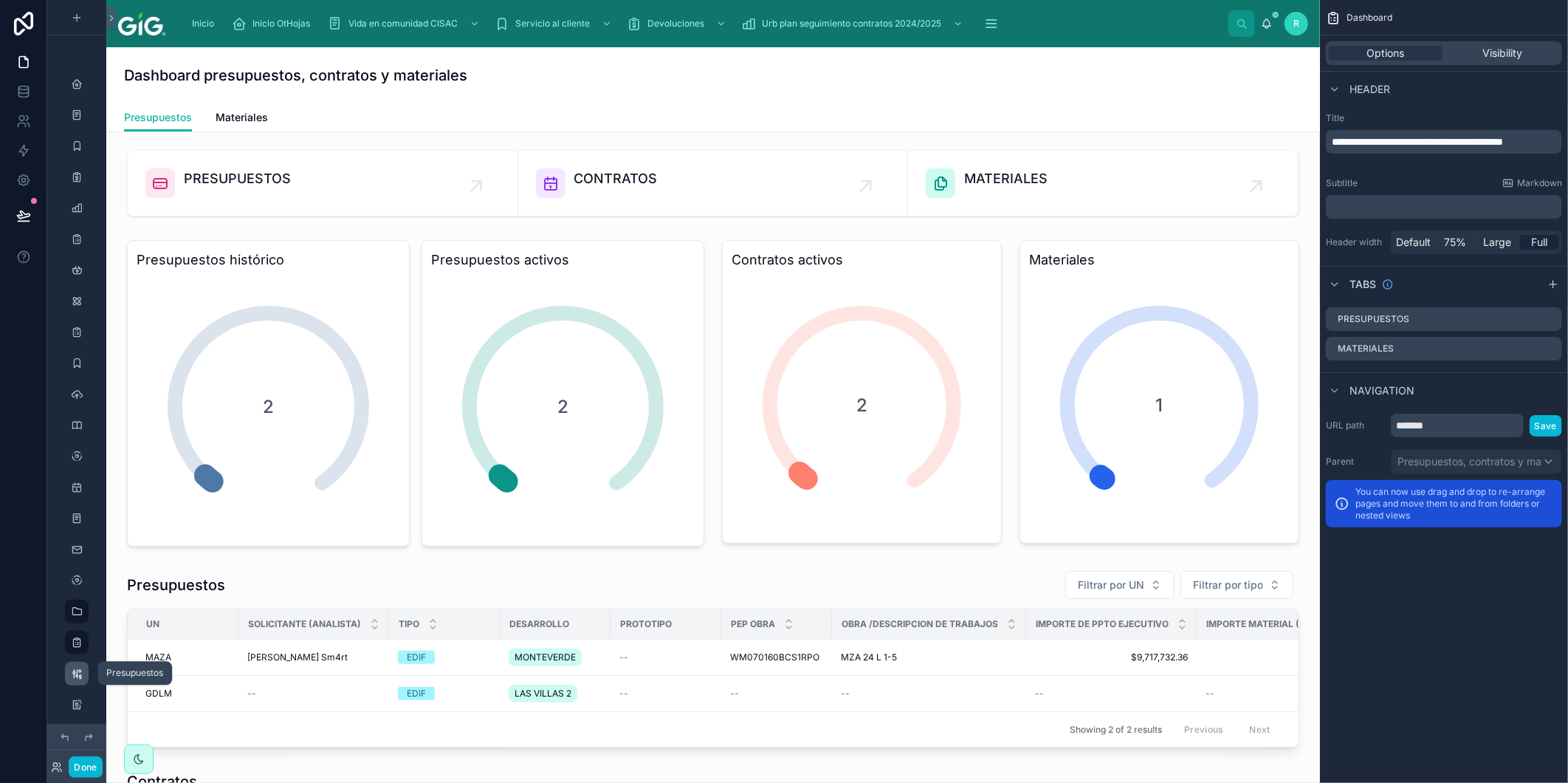
click at [75, 670] on icon "scrollable content" at bounding box center [76, 673] width 12 height 12
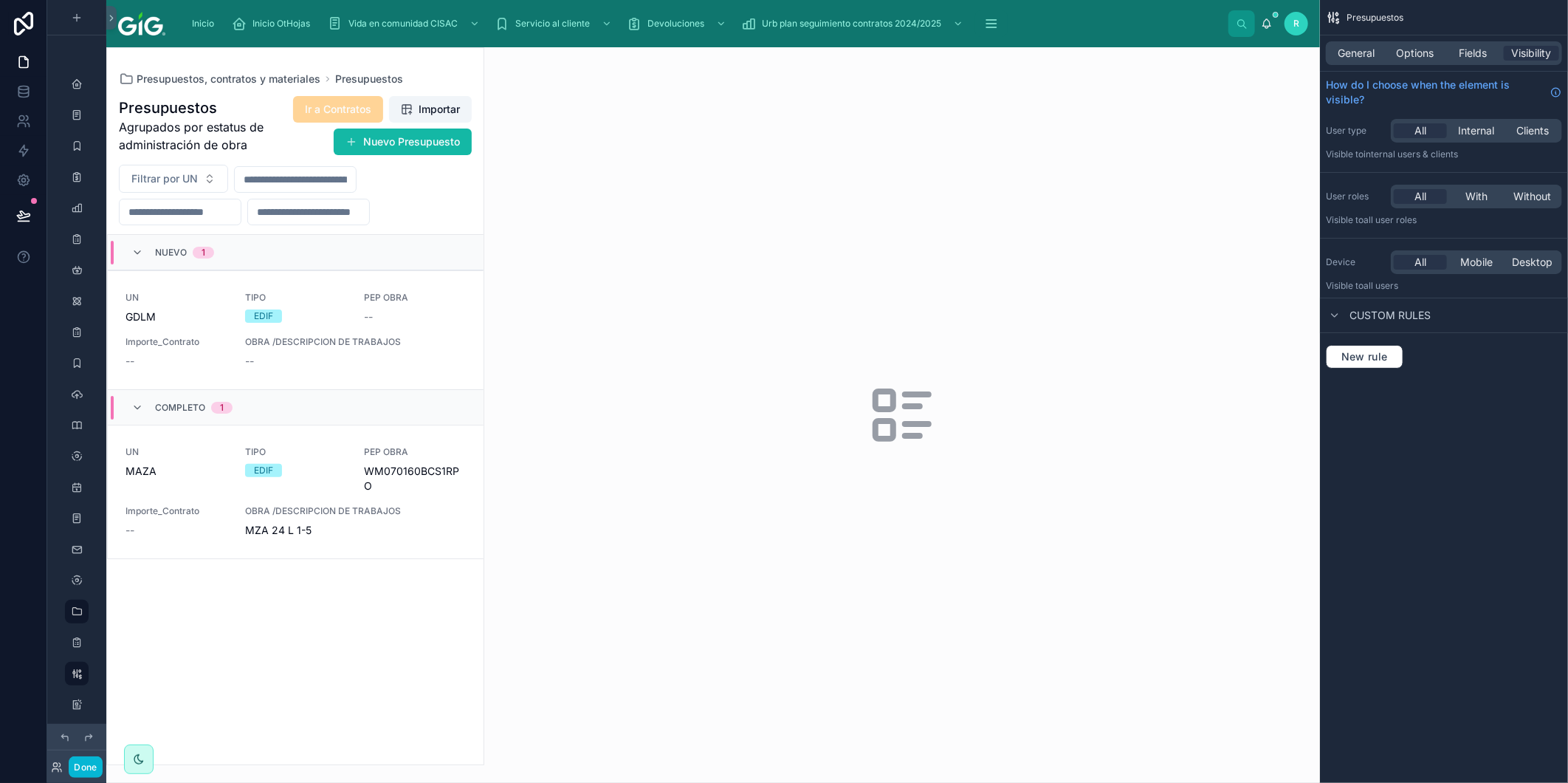
click at [449, 144] on div at bounding box center [295, 406] width 376 height 716
click at [431, 139] on button "Nuevo Presupuesto" at bounding box center [403, 142] width 138 height 26
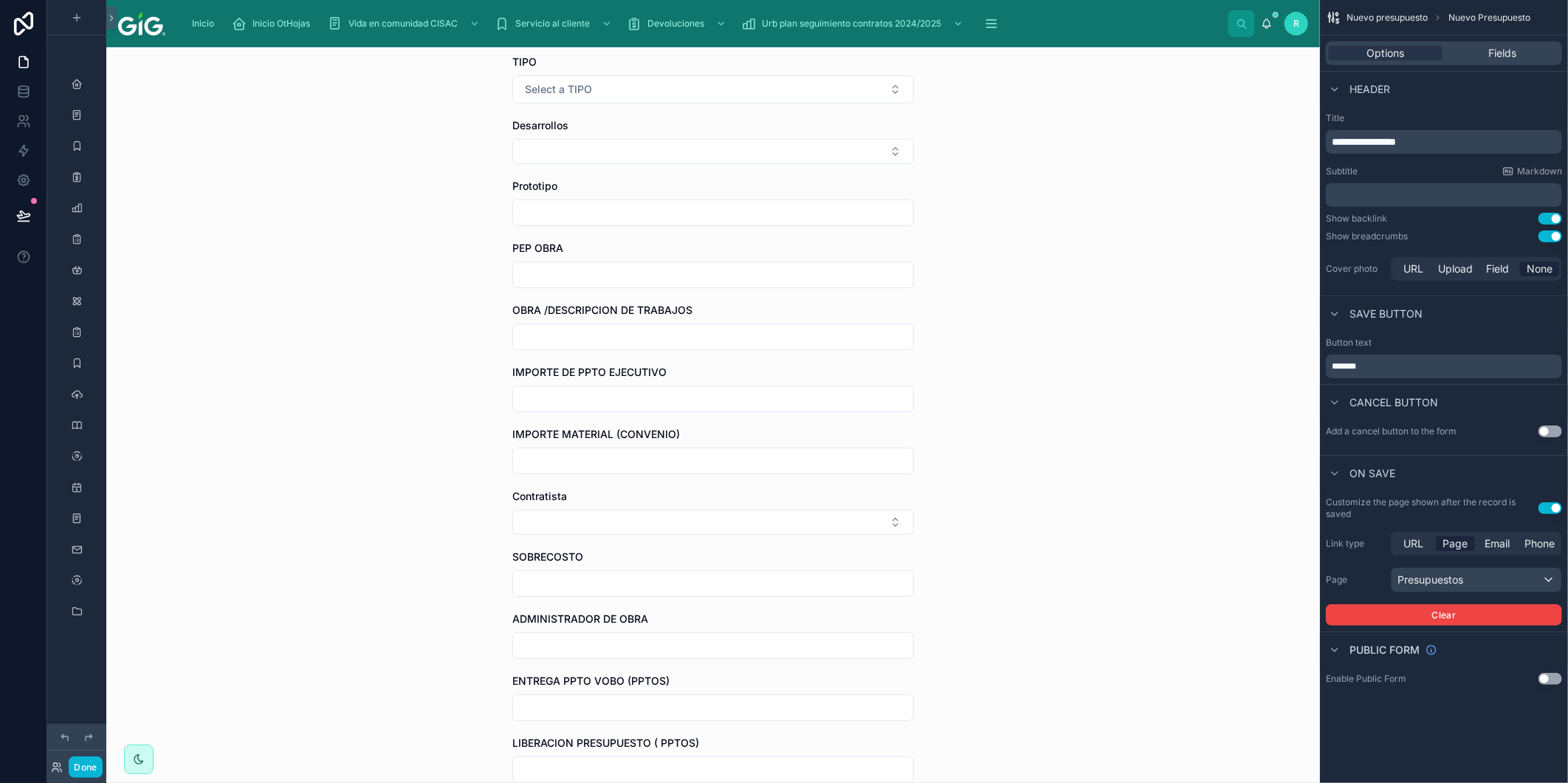
scroll to position [246, 0]
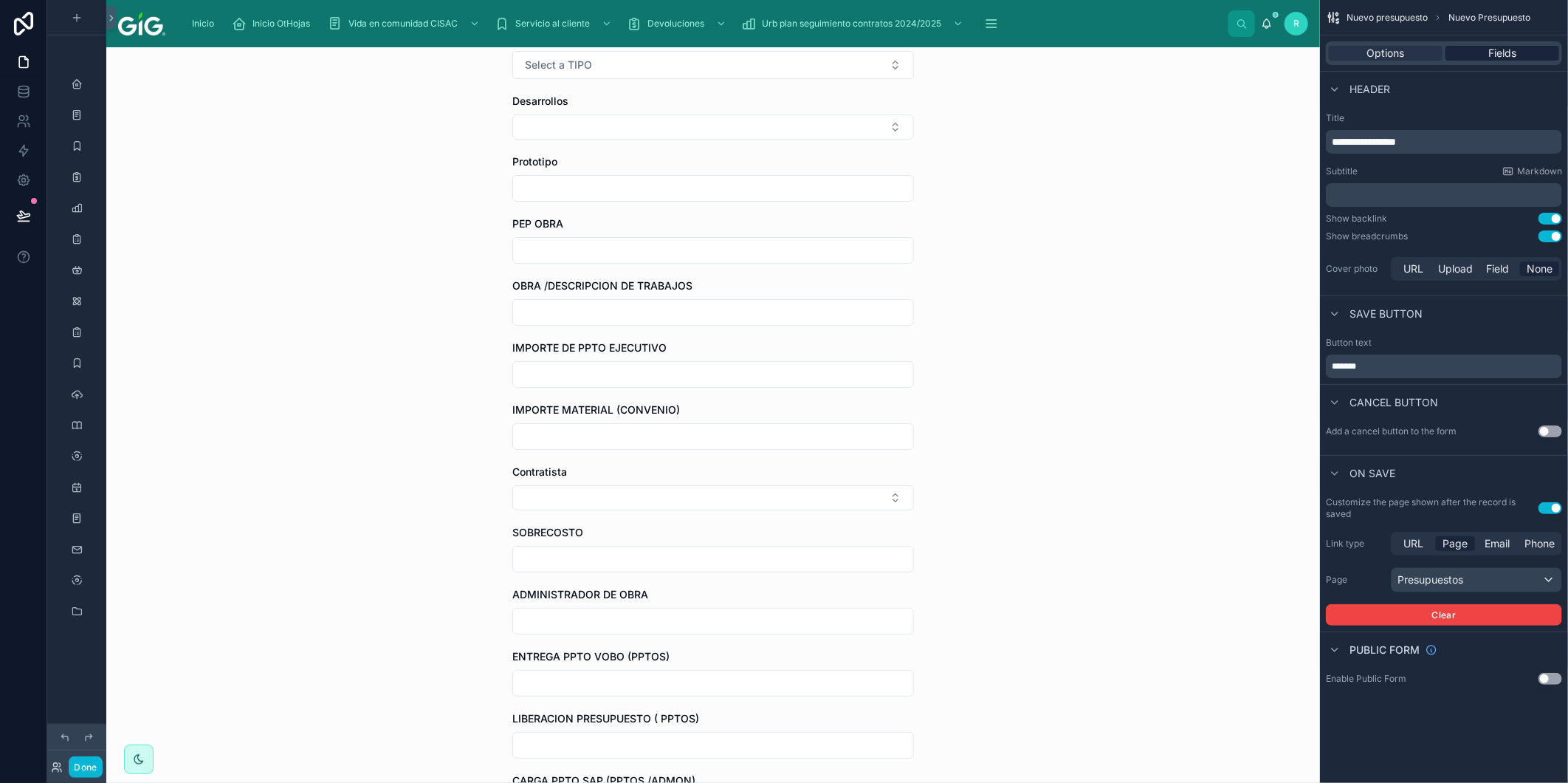
click at [1520, 52] on div "Fields" at bounding box center [1502, 53] width 114 height 15
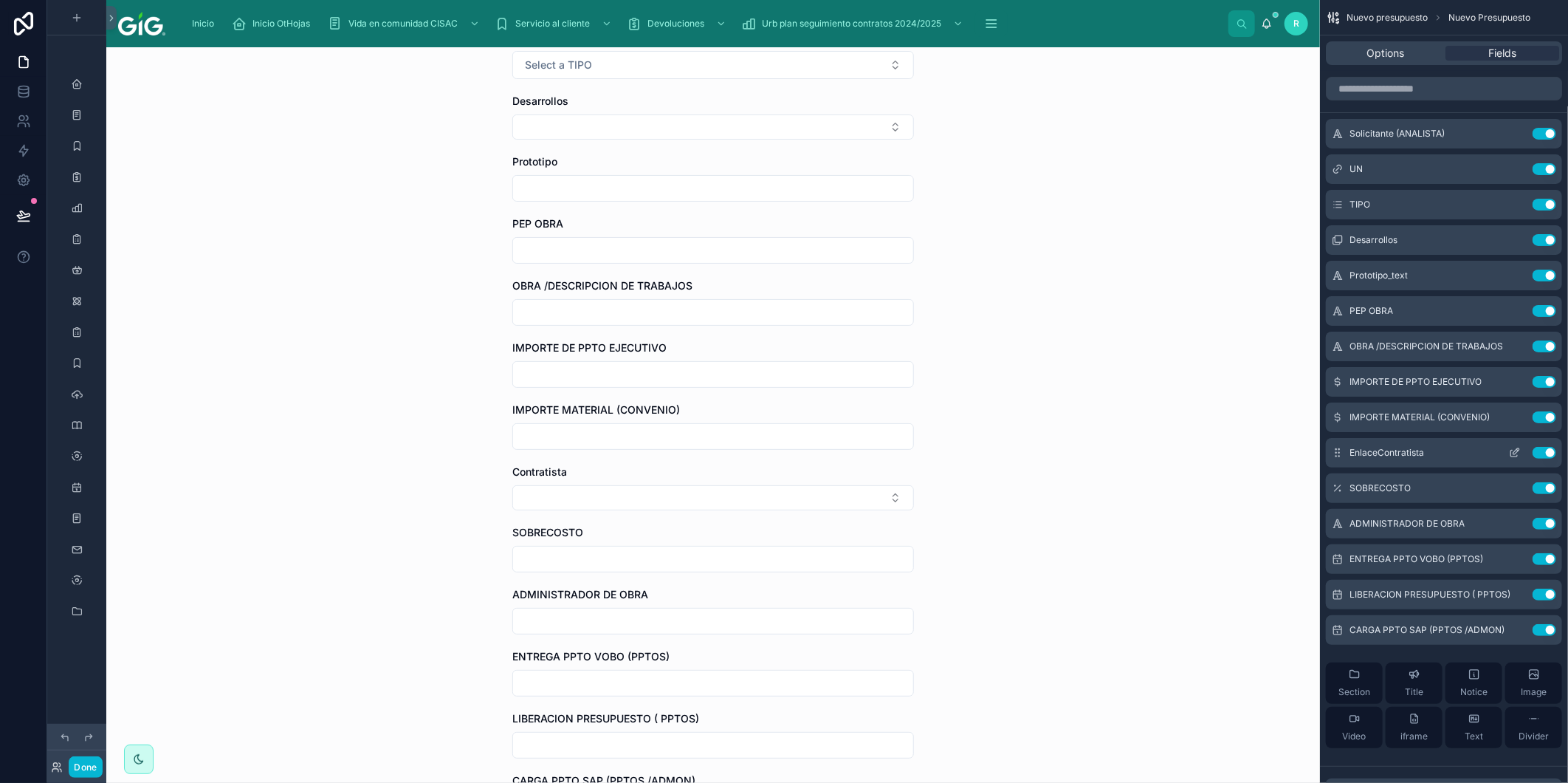
click at [1518, 455] on icon "scrollable content" at bounding box center [1514, 454] width 7 height 7
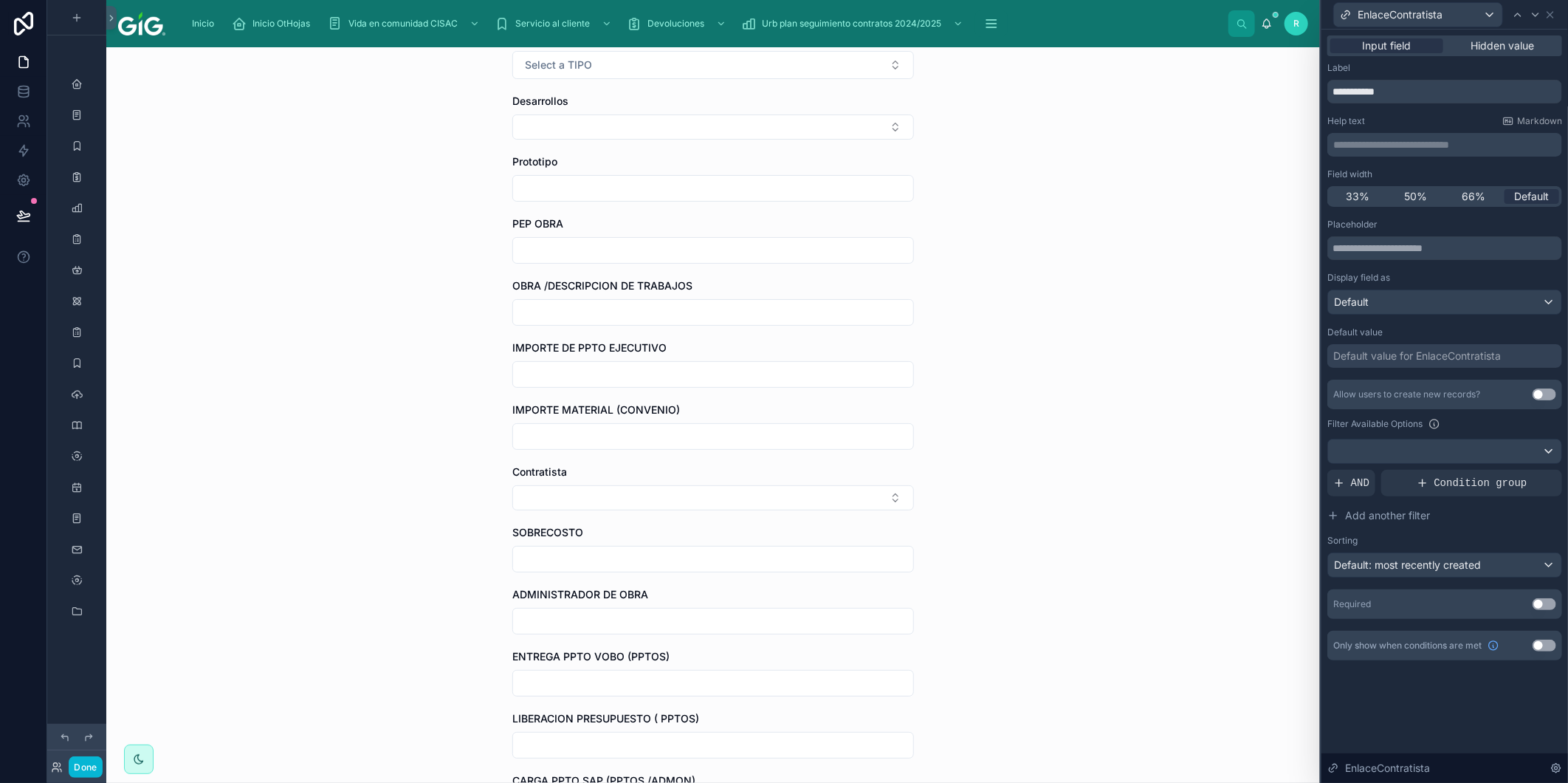
click at [1548, 396] on button "Use setting" at bounding box center [1545, 394] width 23 height 12
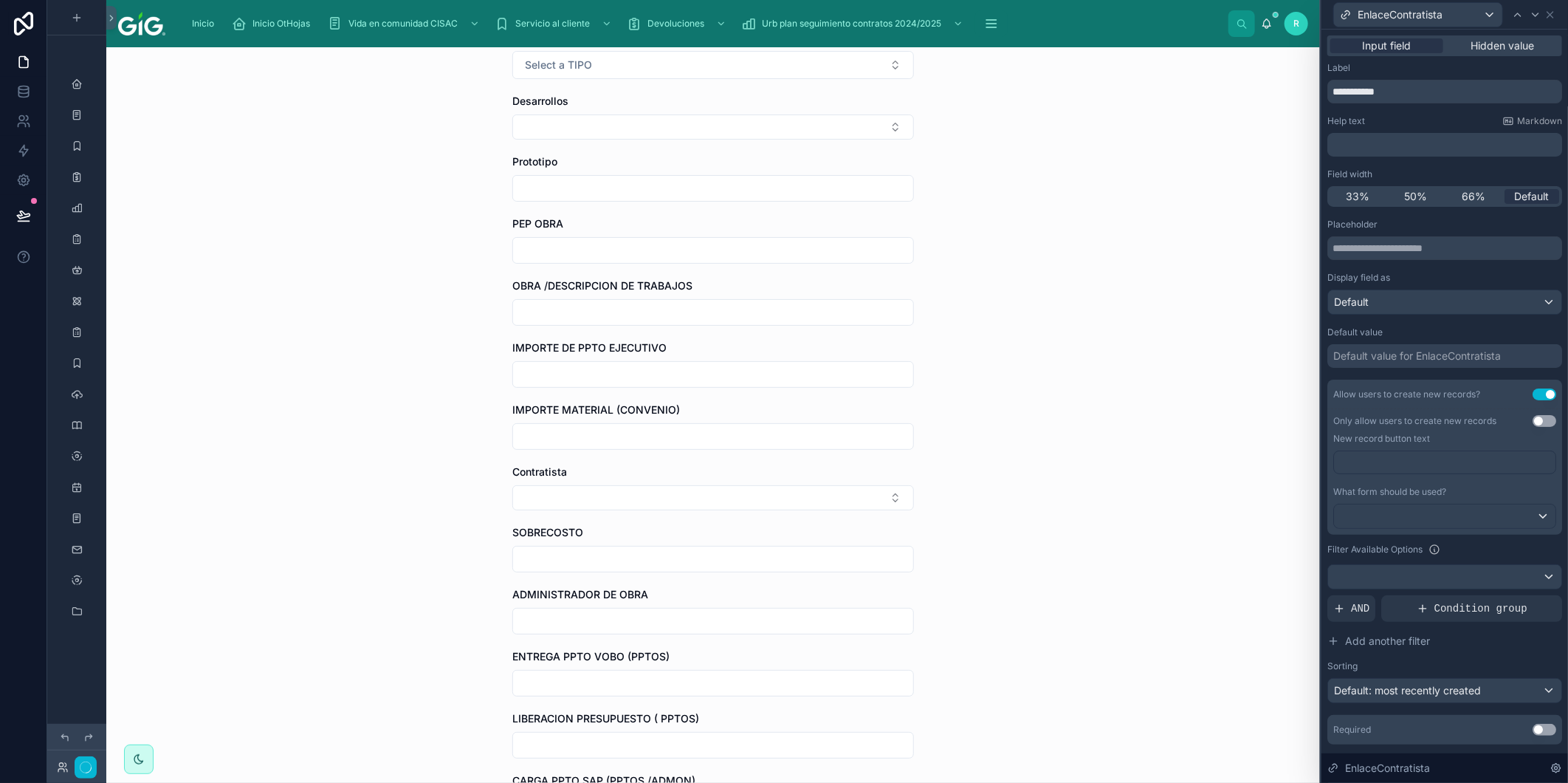
scroll to position [0, 0]
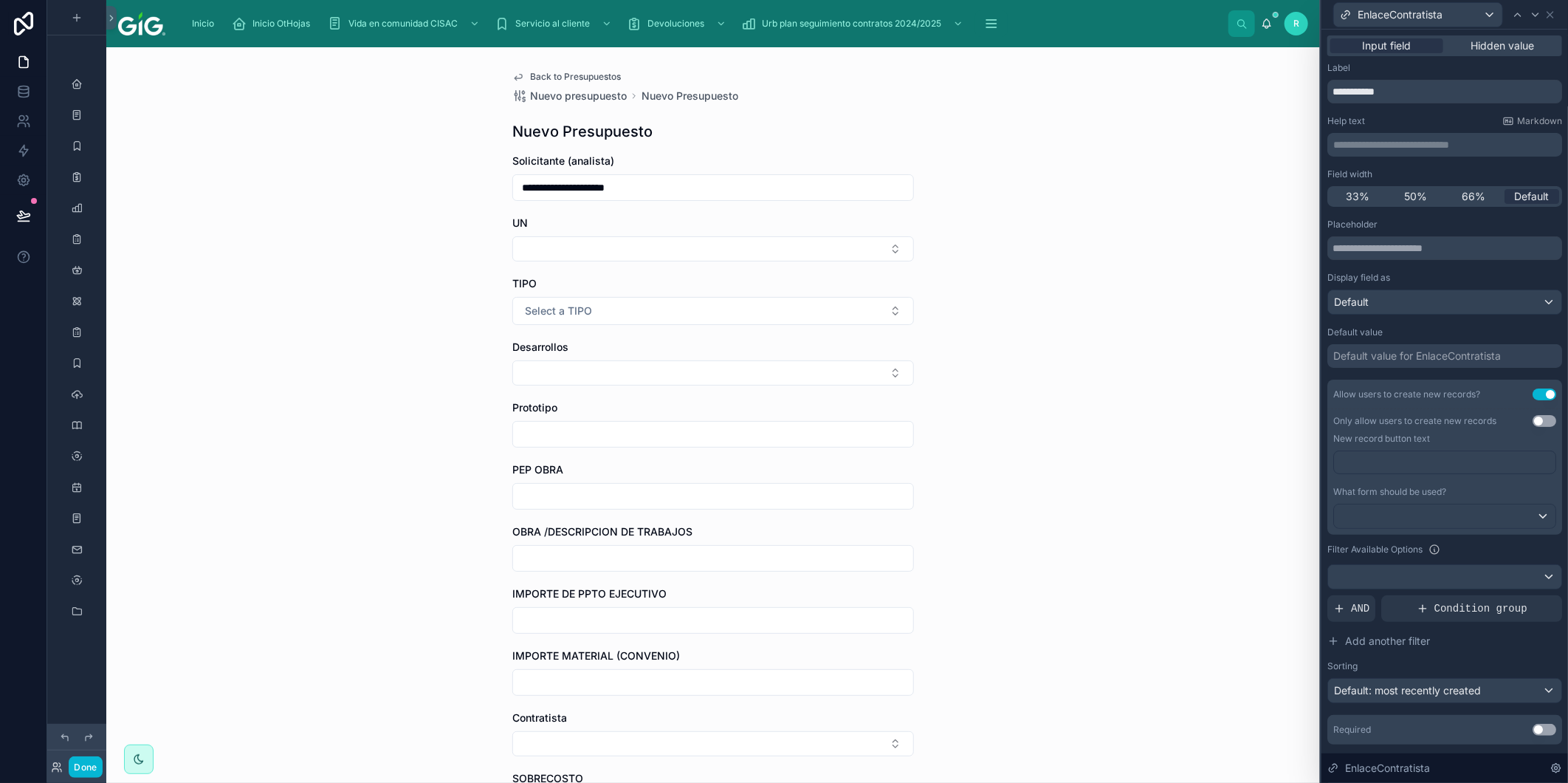
click at [1534, 419] on button "Use setting" at bounding box center [1545, 421] width 23 height 12
click at [1397, 469] on p "﻿" at bounding box center [1446, 462] width 213 height 15
click at [1423, 497] on span "What form should be used?" at bounding box center [1390, 491] width 113 height 11
click at [1418, 458] on p "﻿" at bounding box center [1446, 462] width 213 height 15
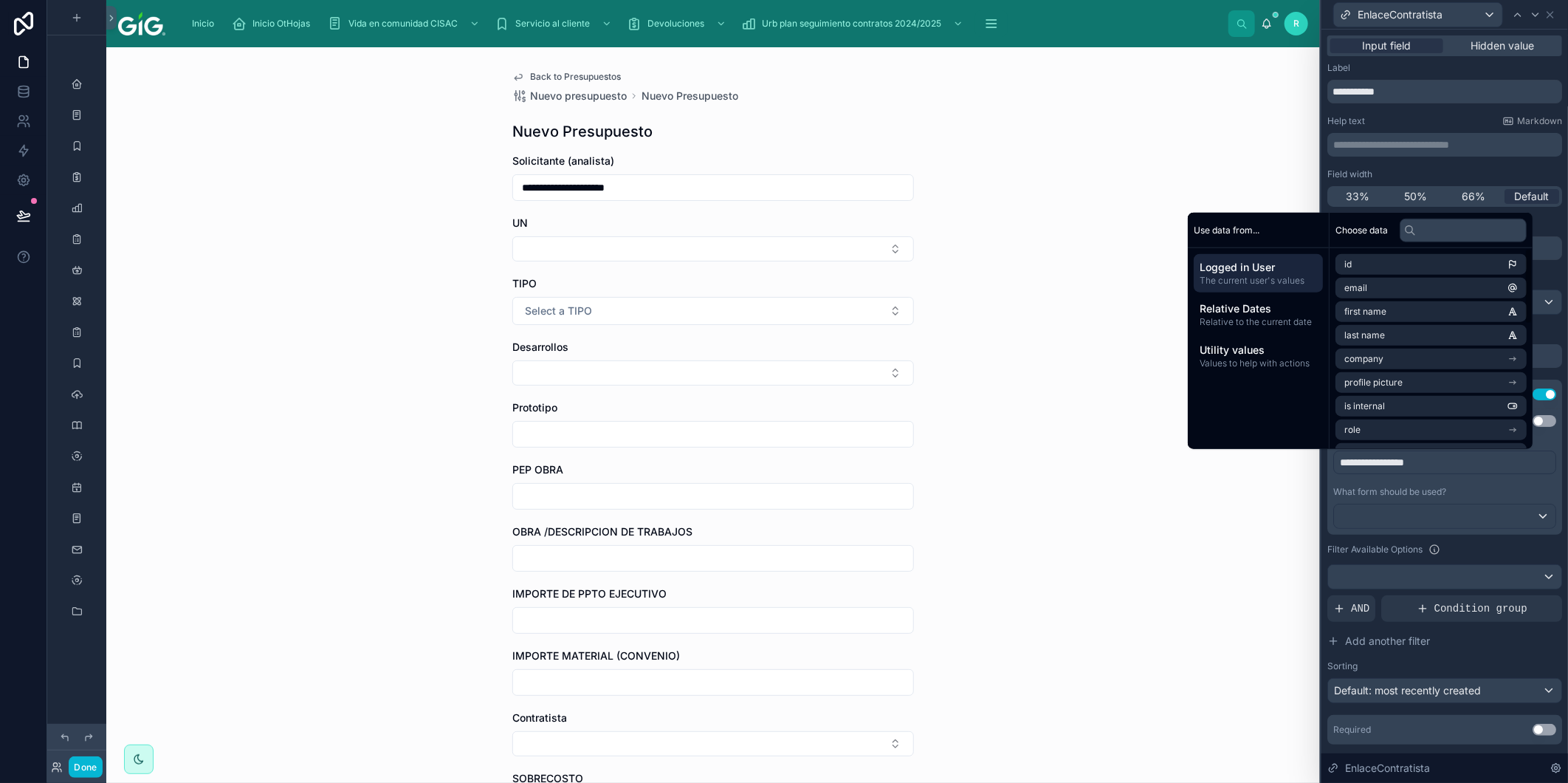
click at [1443, 497] on span "What form should be used?" at bounding box center [1390, 491] width 113 height 11
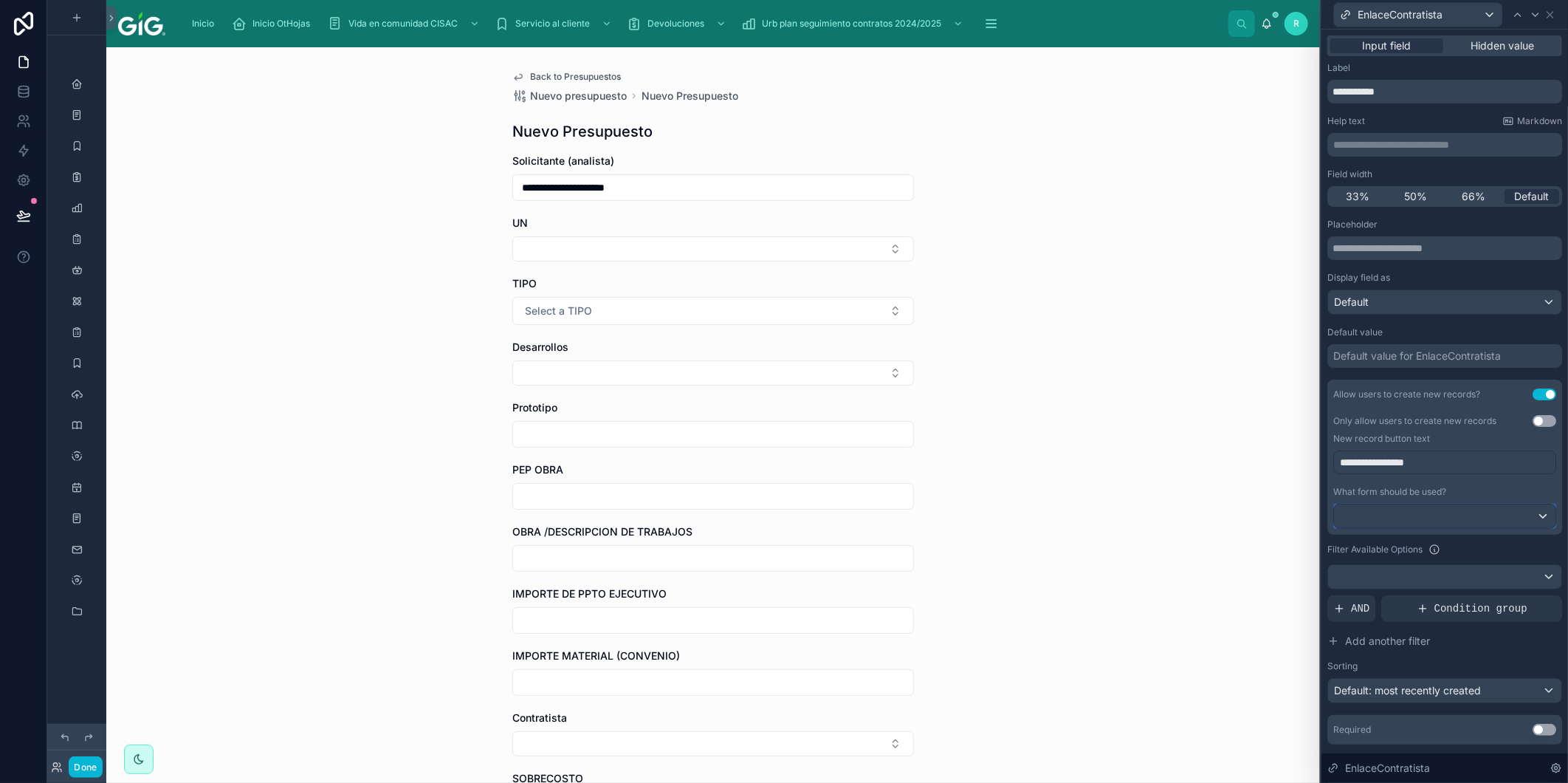
click at [1432, 514] on div at bounding box center [1445, 516] width 222 height 23
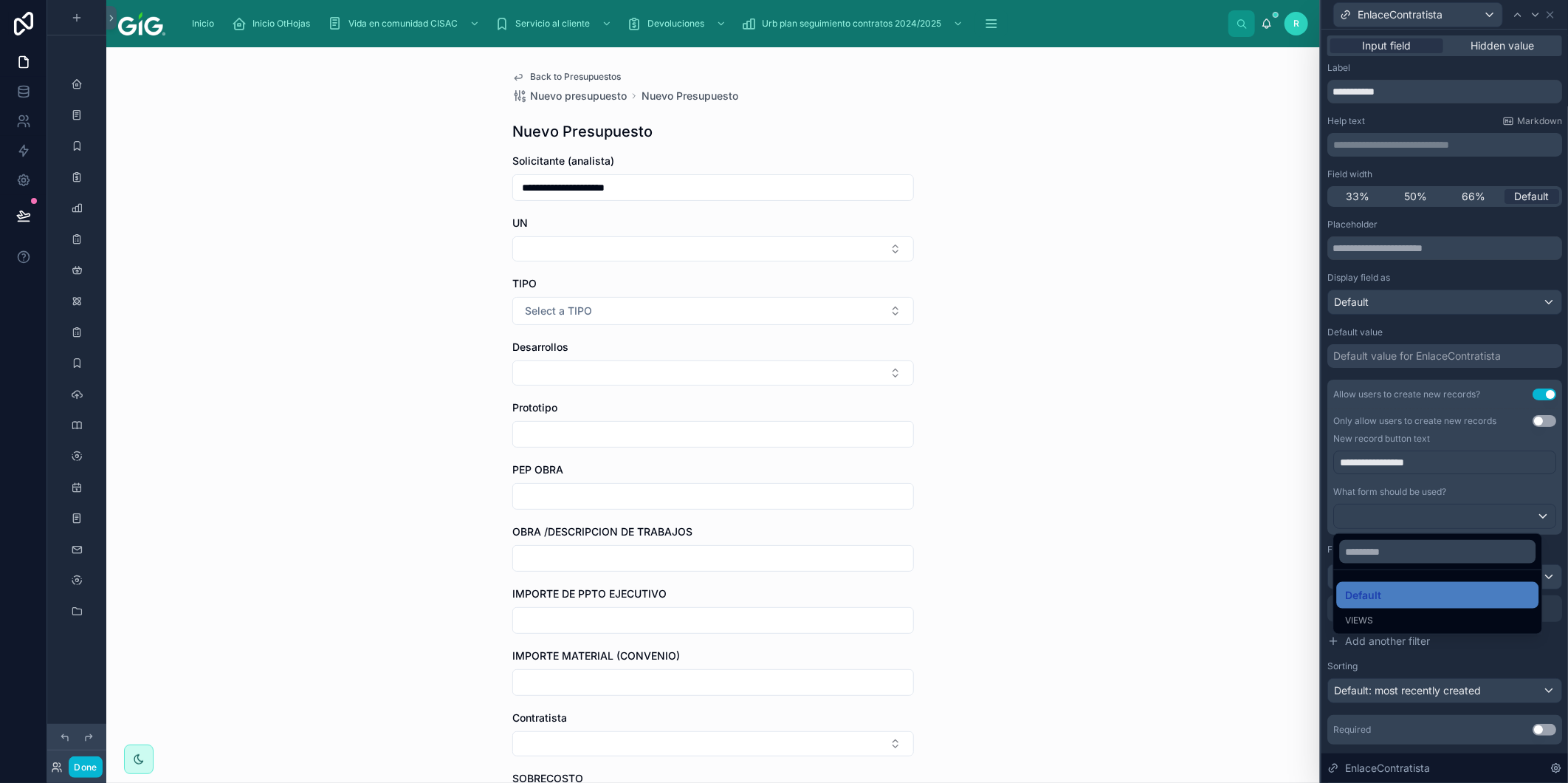
click at [1471, 341] on div at bounding box center [1445, 391] width 247 height 783
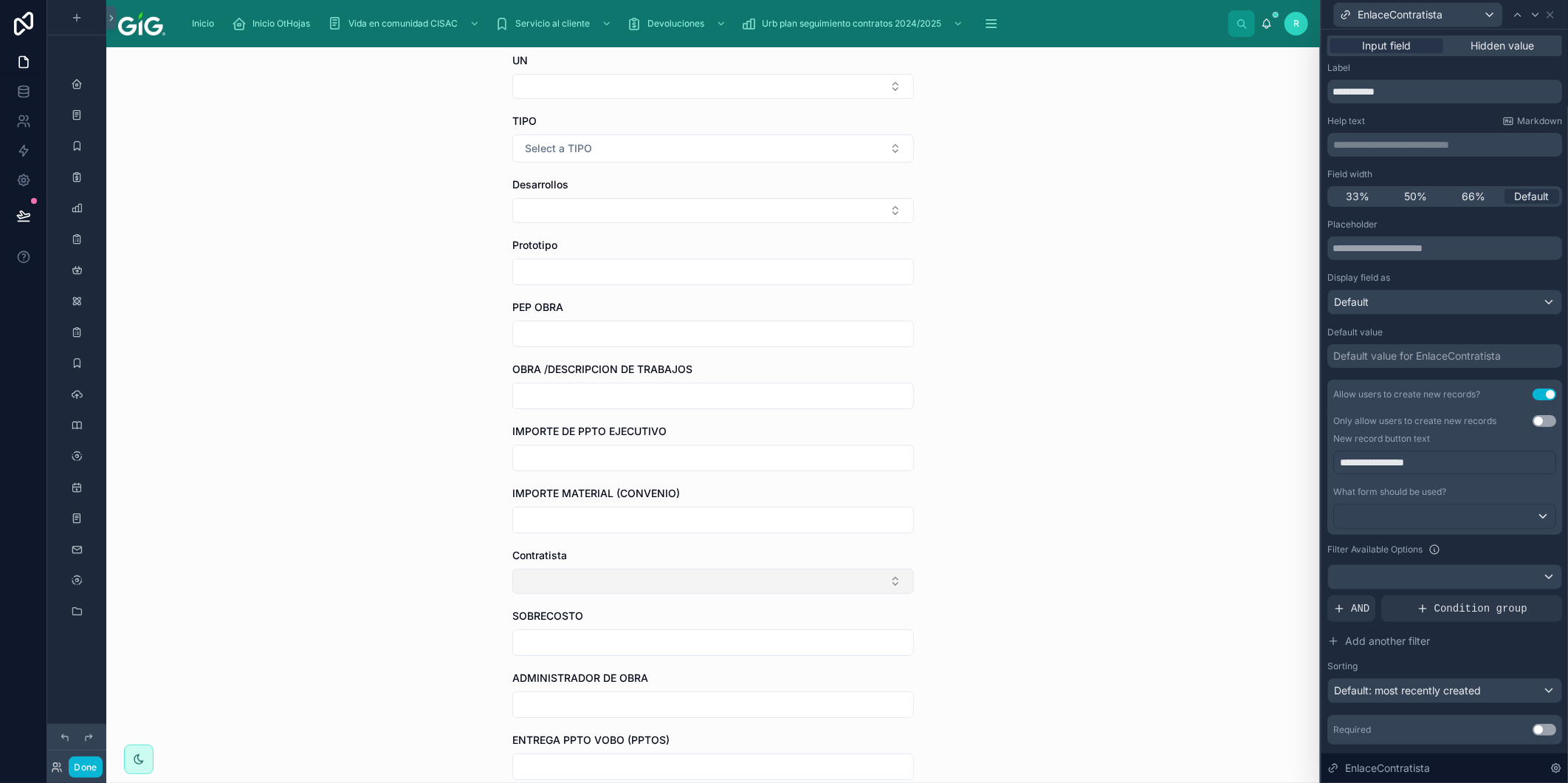
scroll to position [164, 0]
click at [586, 588] on button "Select Button" at bounding box center [713, 580] width 402 height 25
click at [566, 639] on span "Nuevo contratista" at bounding box center [573, 638] width 86 height 15
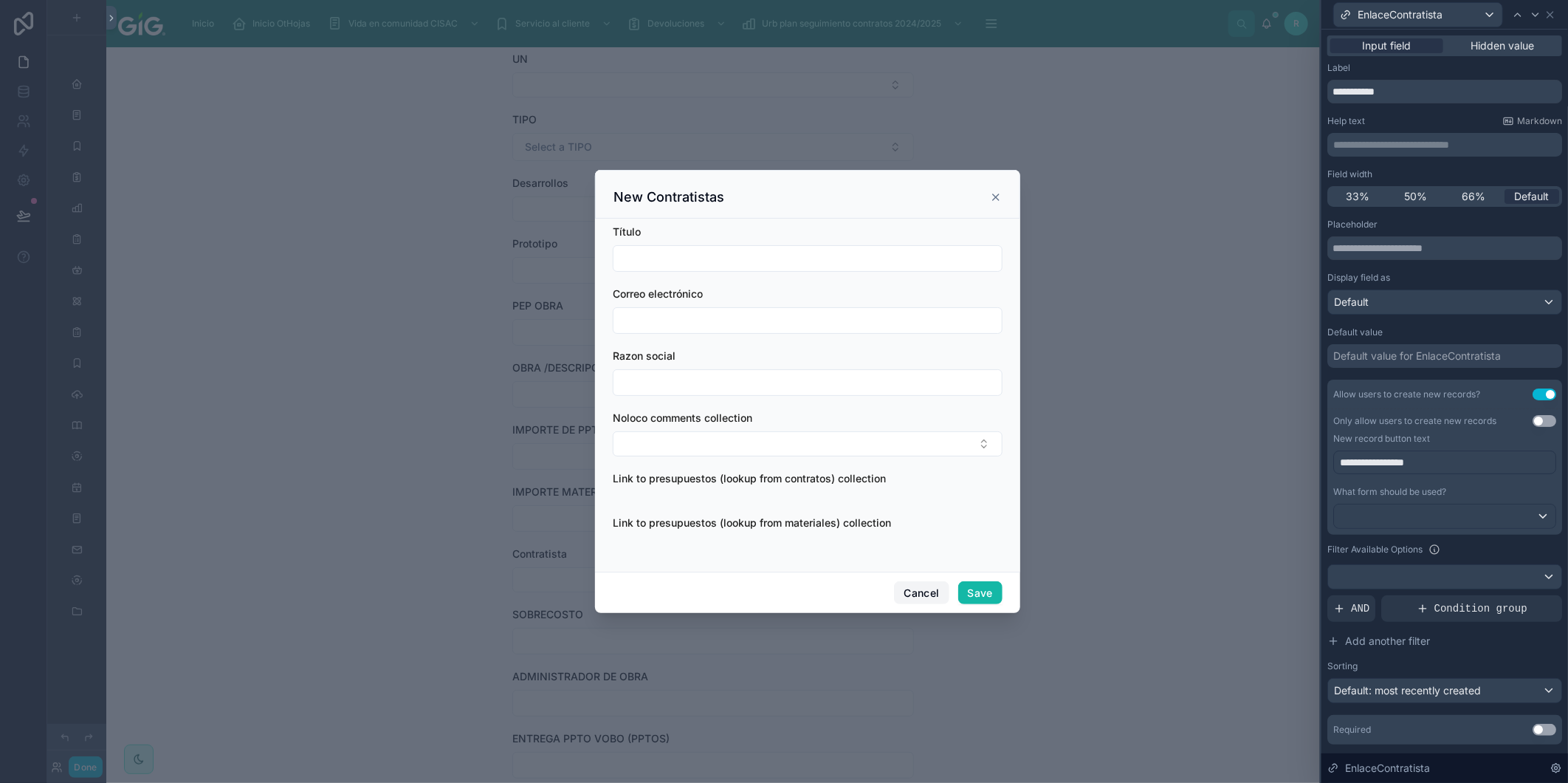
click at [928, 594] on button "Cancel" at bounding box center [922, 593] width 54 height 23
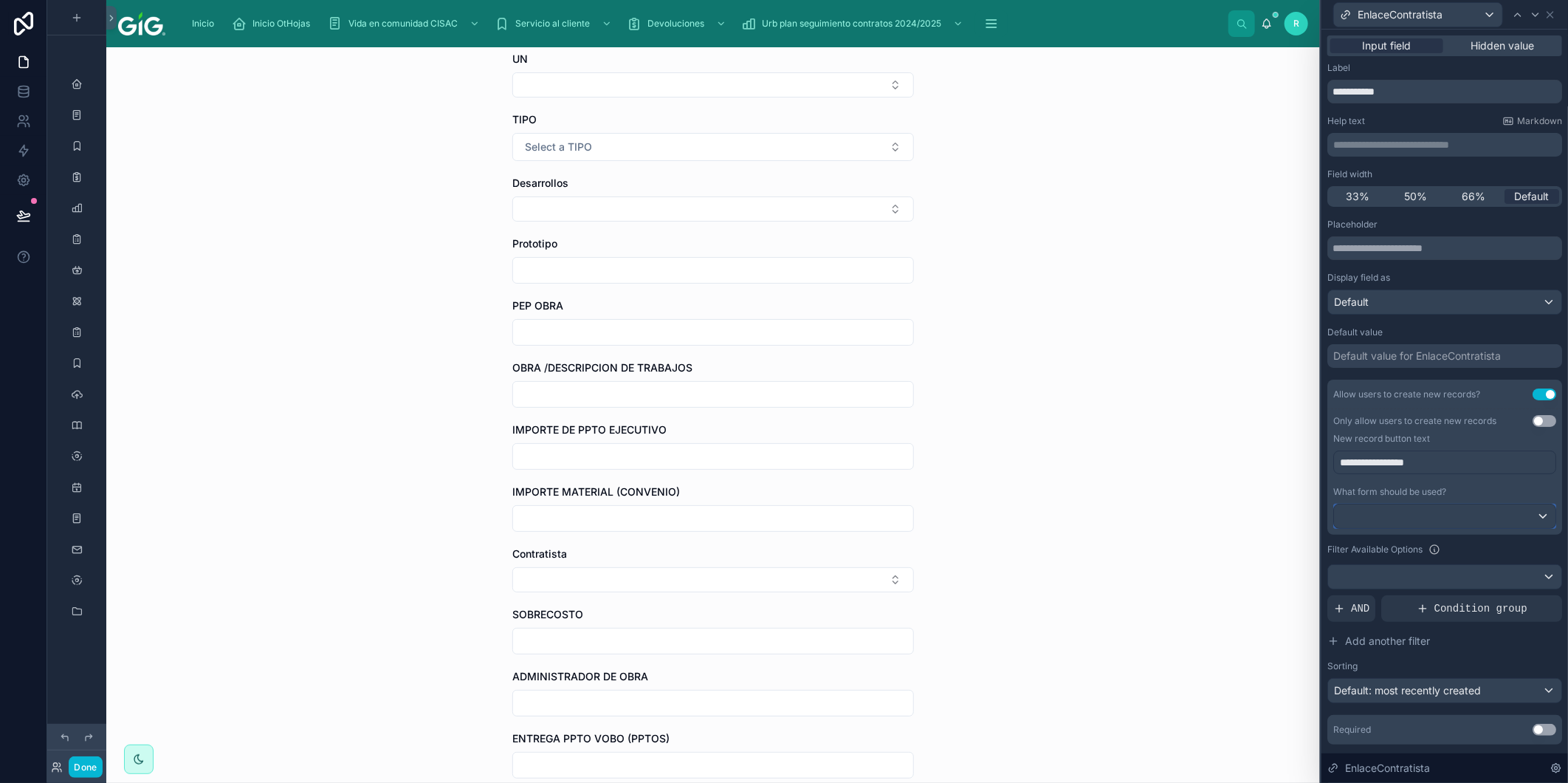
click at [1460, 507] on div at bounding box center [1445, 516] width 222 height 23
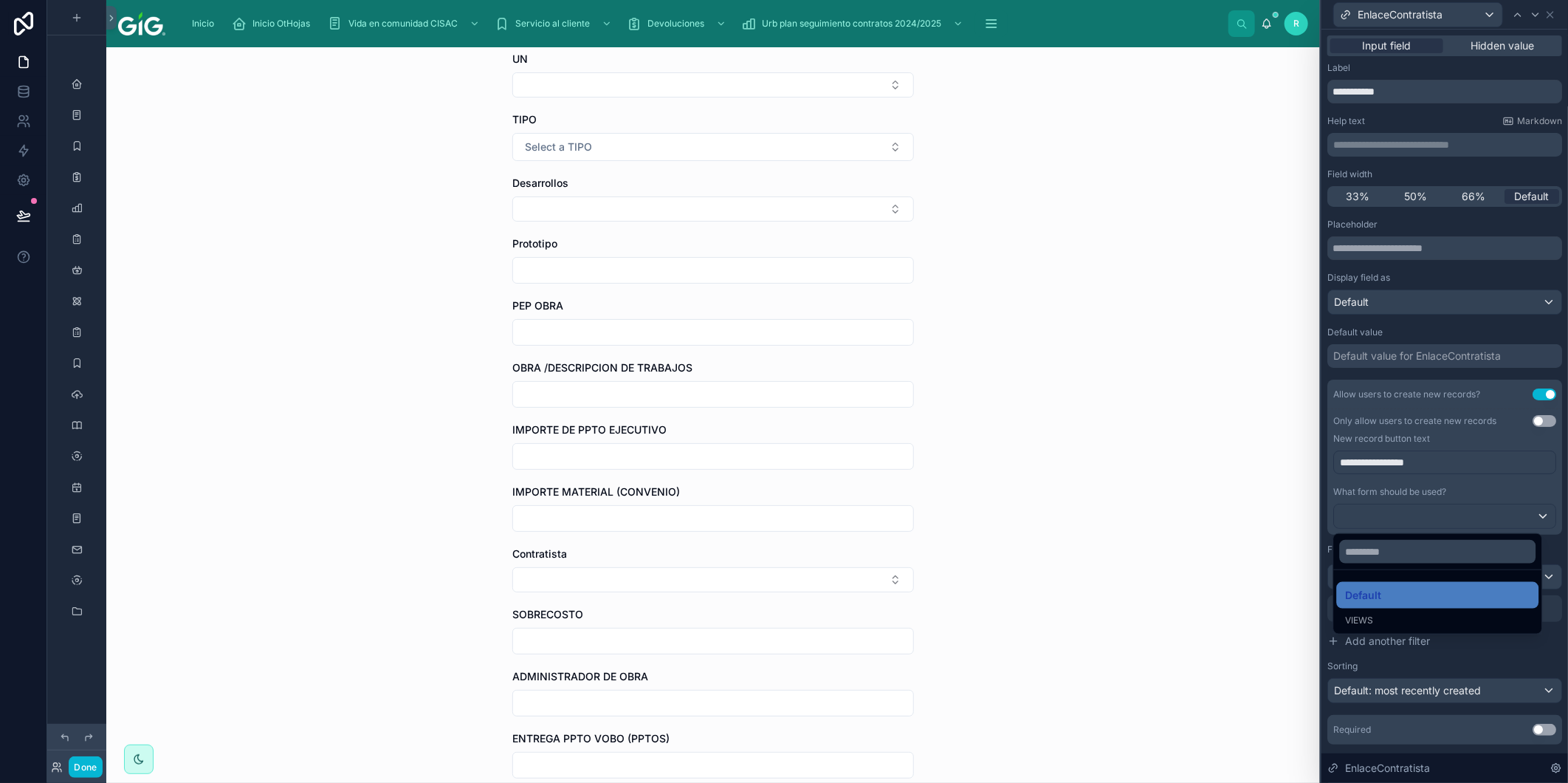
click at [1089, 440] on div "**********" at bounding box center [713, 415] width 1214 height 736
click at [709, 576] on button "Select Button" at bounding box center [713, 580] width 402 height 25
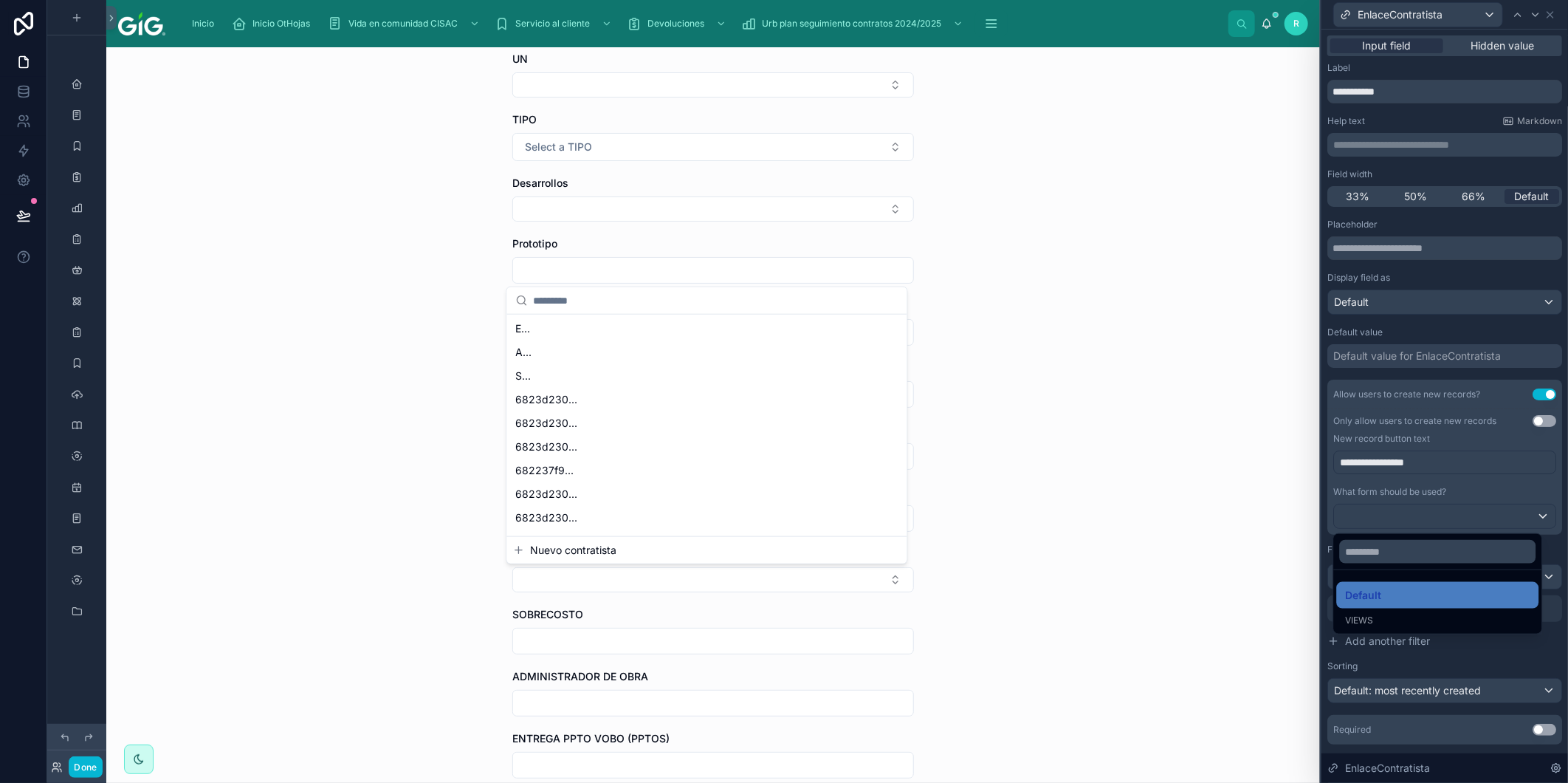
scroll to position [0, 0]
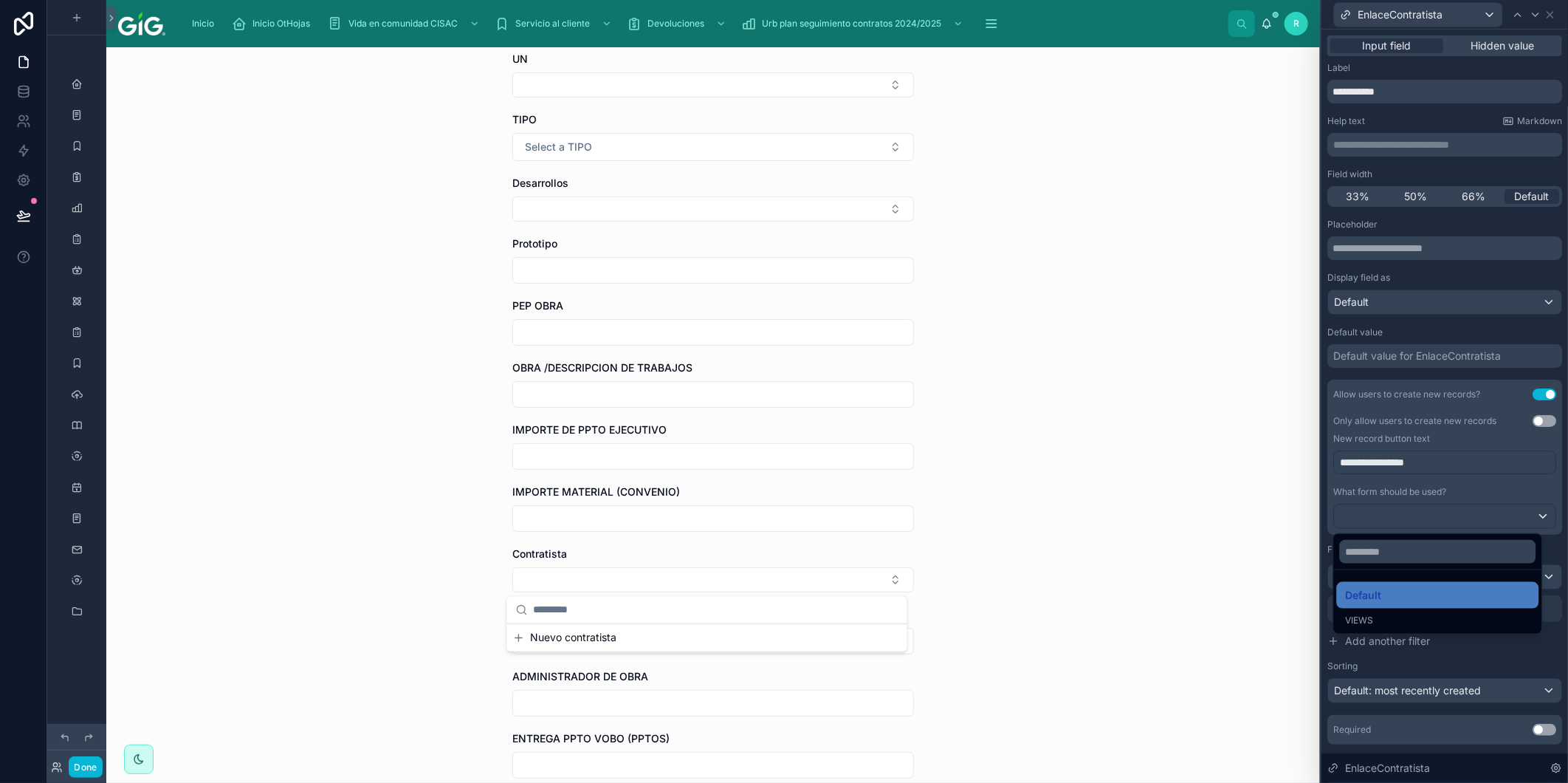
click at [1468, 329] on div at bounding box center [1445, 391] width 247 height 783
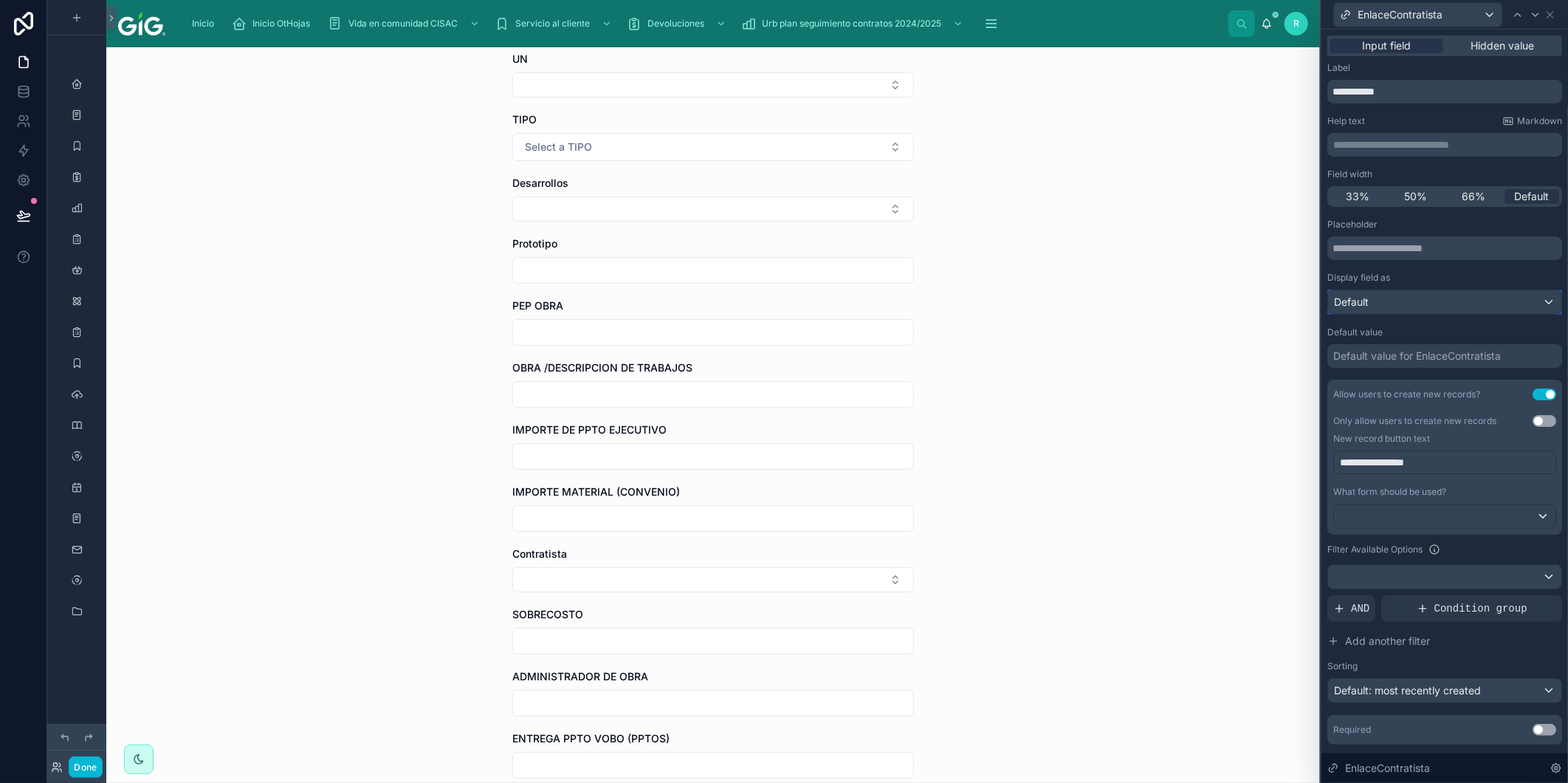
click at [1433, 303] on div "Default" at bounding box center [1445, 302] width 234 height 23
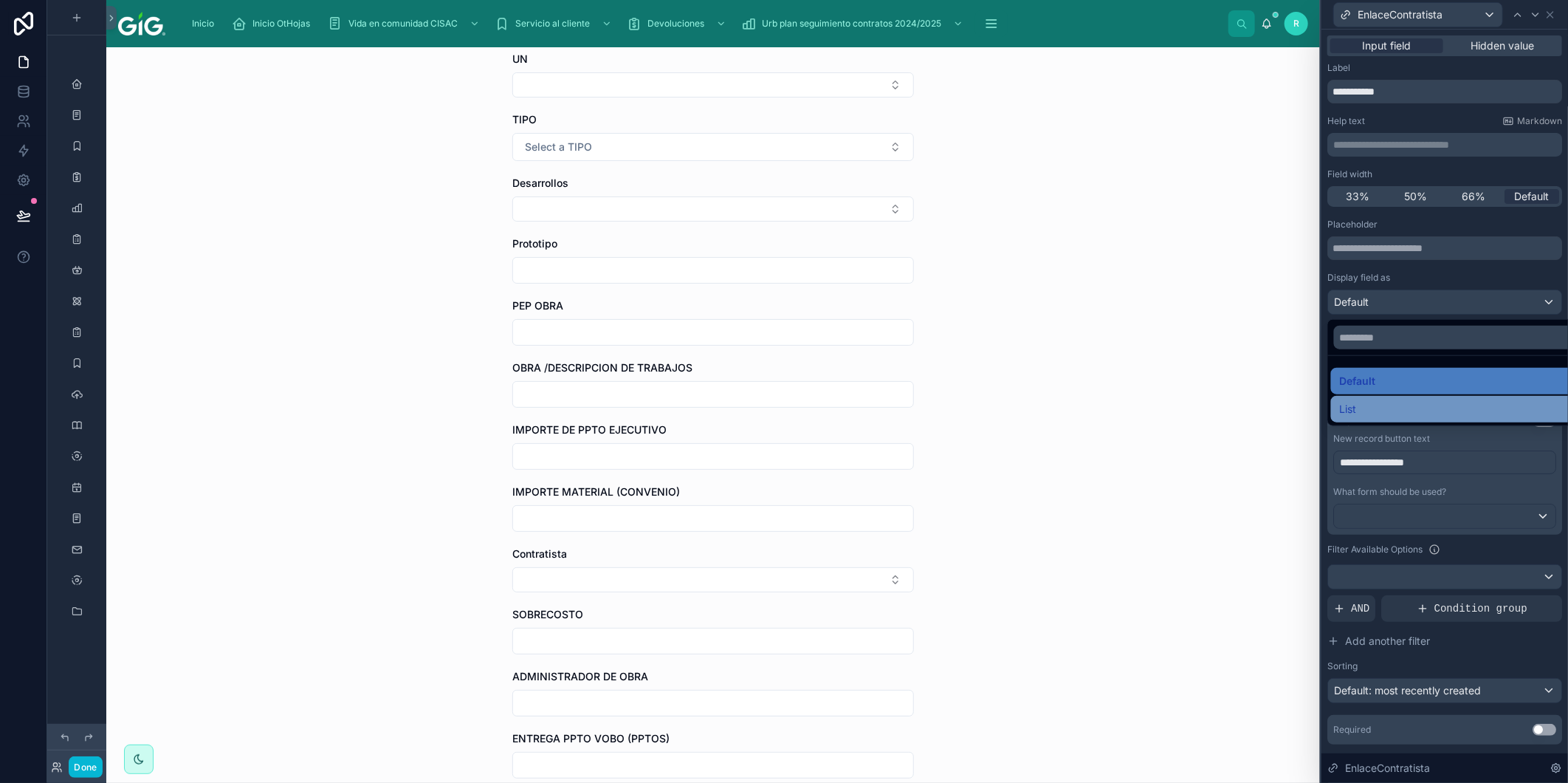
click at [1372, 407] on div "List" at bounding box center [1456, 409] width 232 height 18
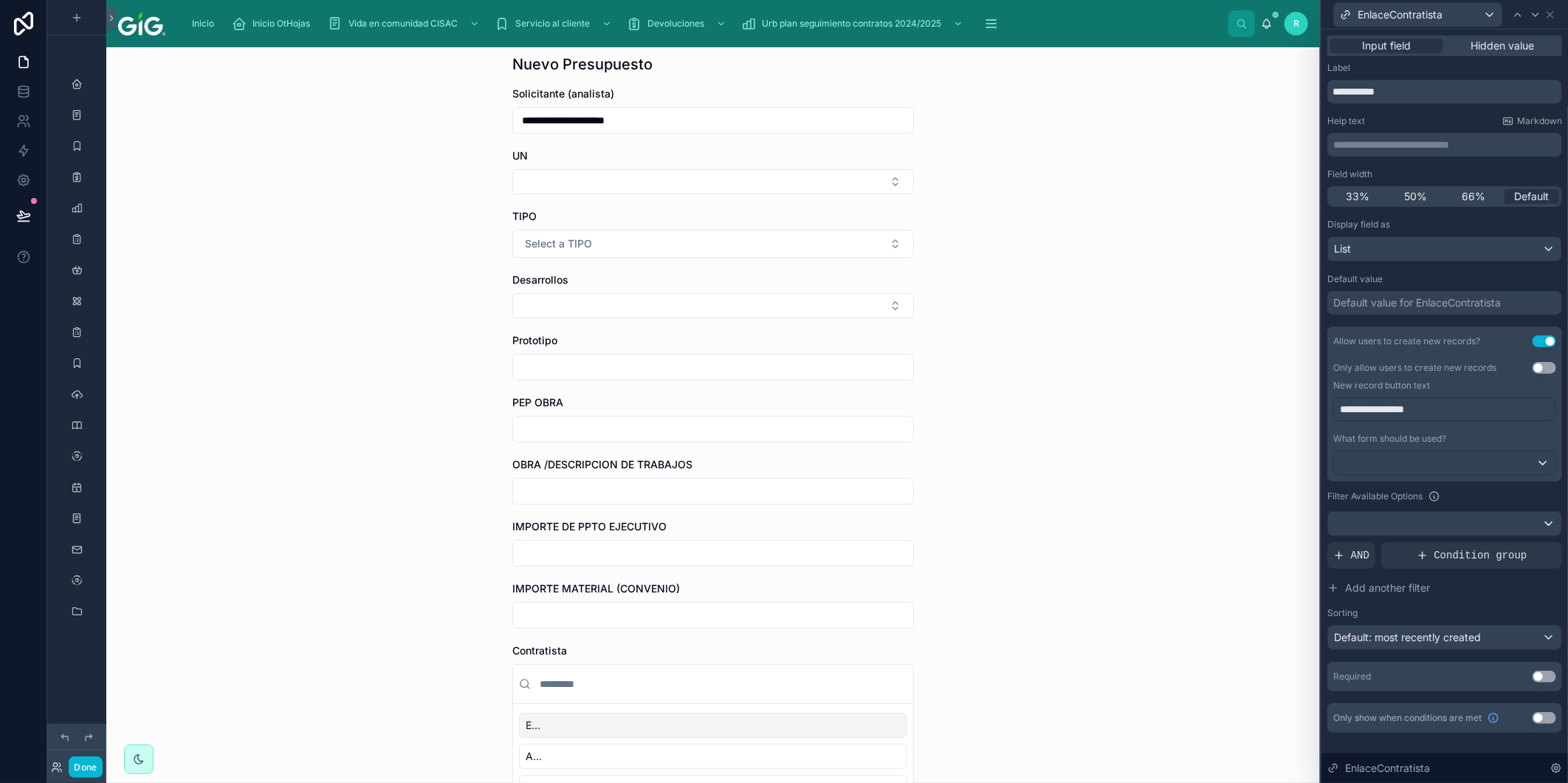
scroll to position [246, 0]
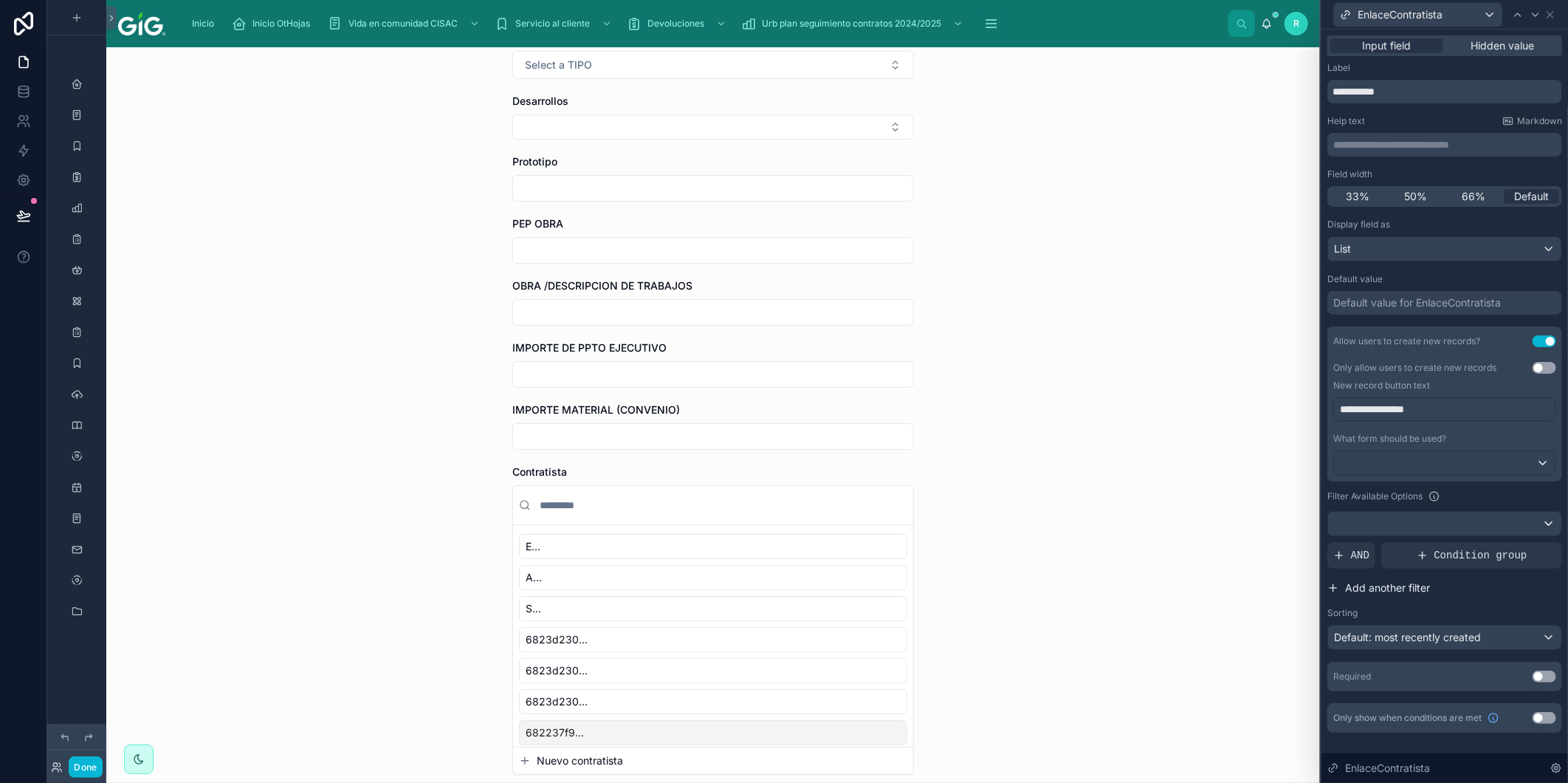
click at [1455, 594] on button "Add another filter" at bounding box center [1445, 587] width 235 height 26
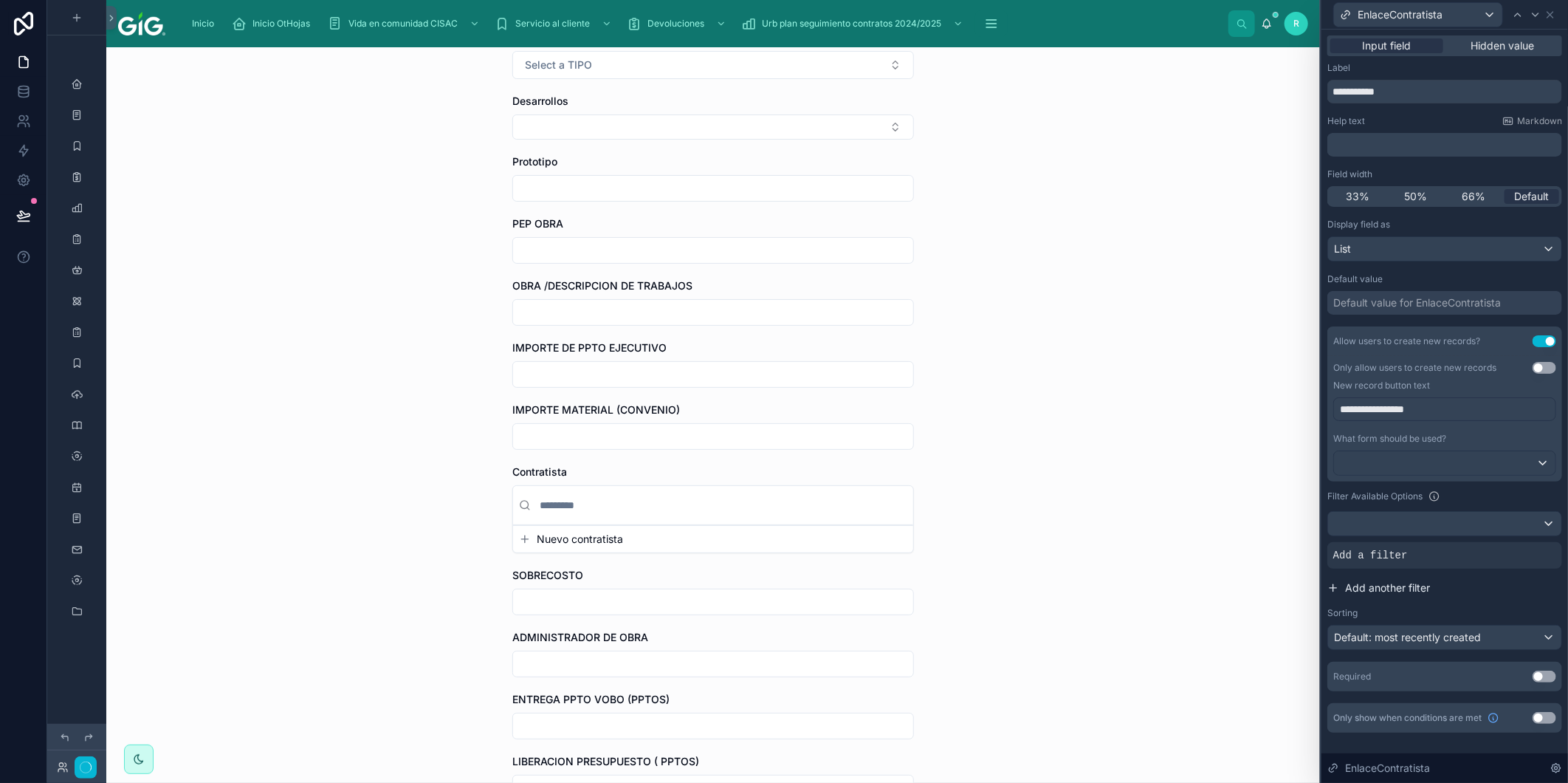
scroll to position [0, 0]
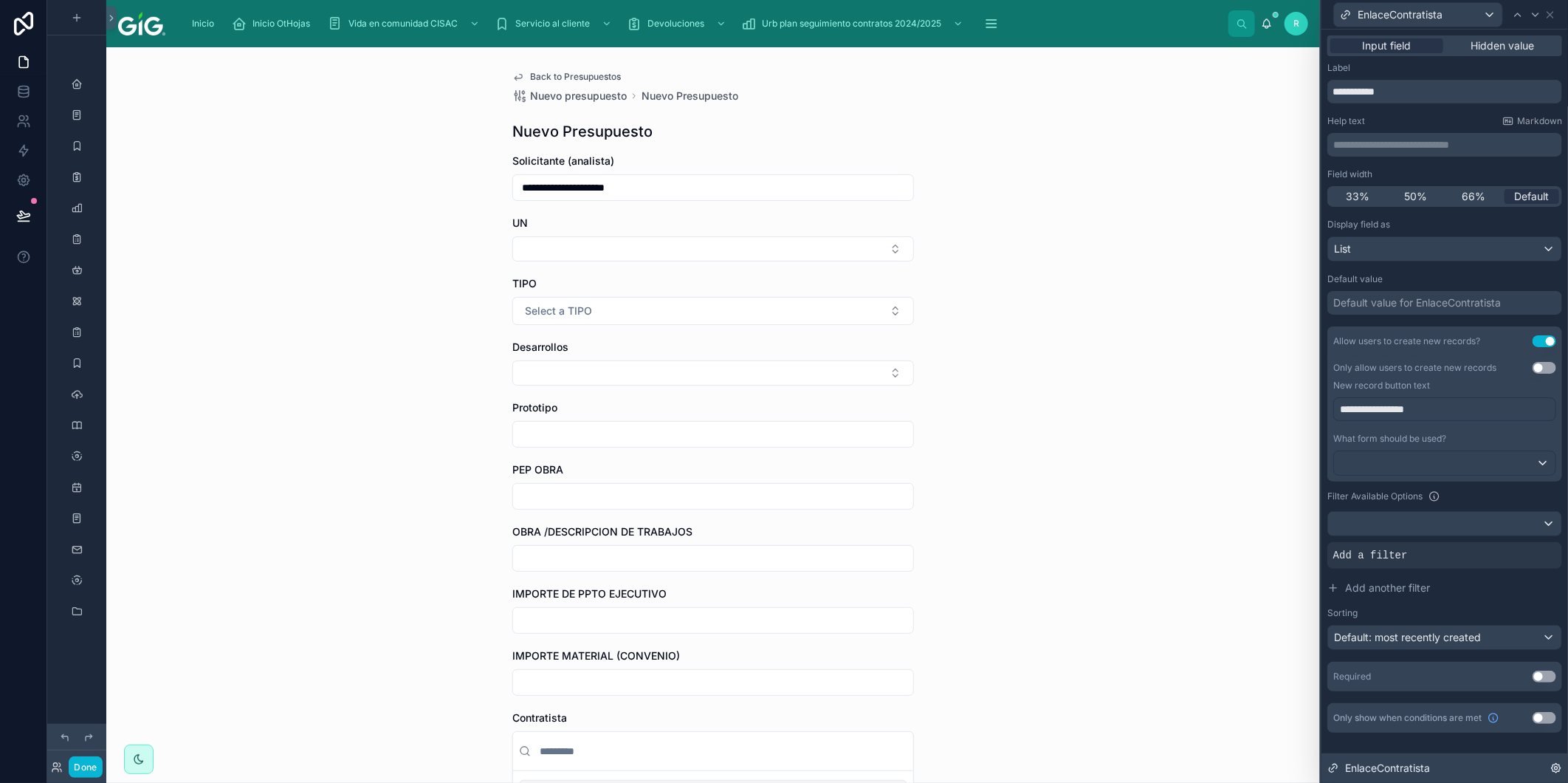
click at [1556, 773] on icon at bounding box center [1556, 767] width 12 height 12
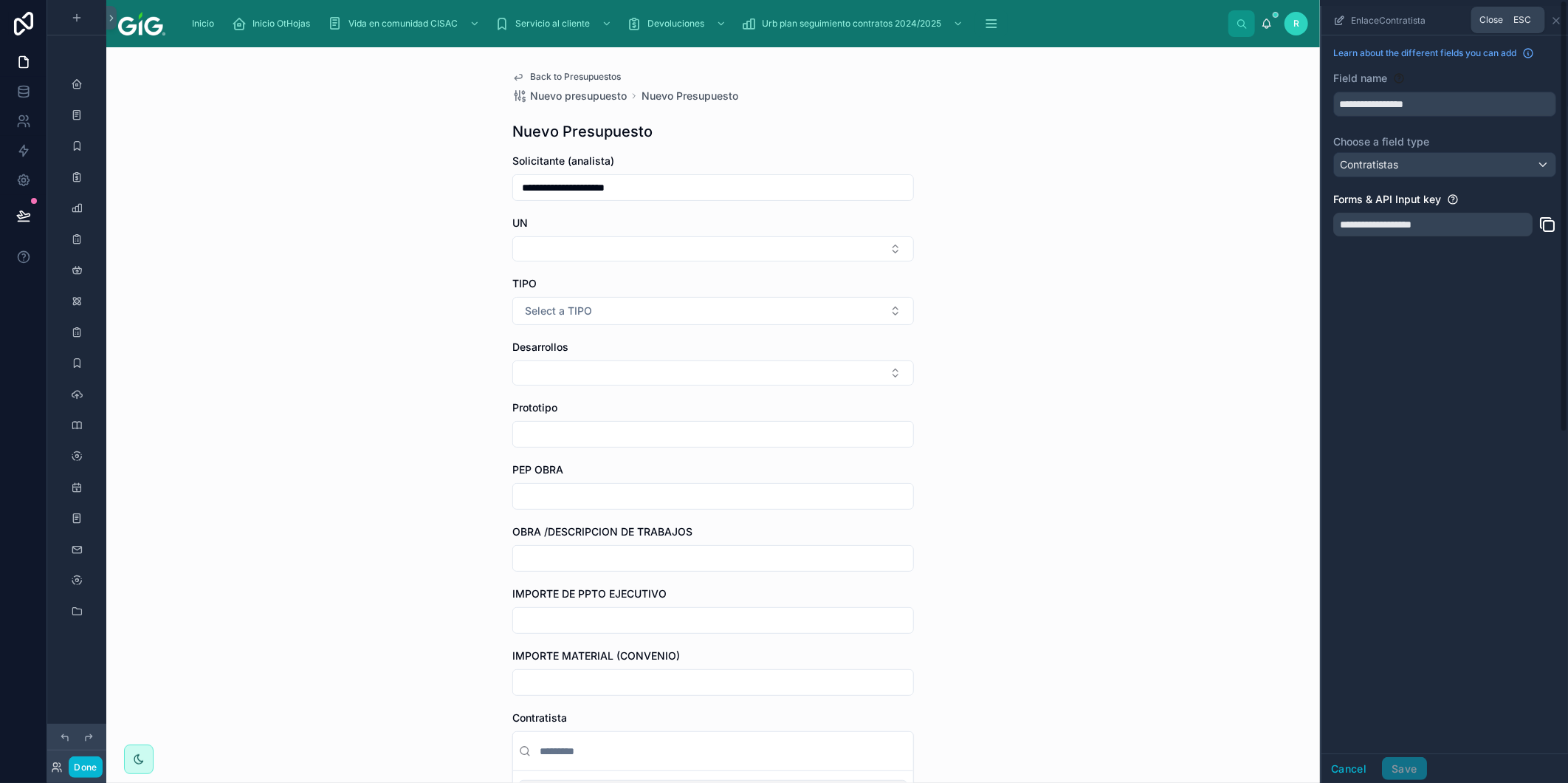
click at [1561, 23] on div "**********" at bounding box center [1445, 391] width 248 height 783
click at [1558, 16] on icon "scrollable content" at bounding box center [1556, 20] width 12 height 12
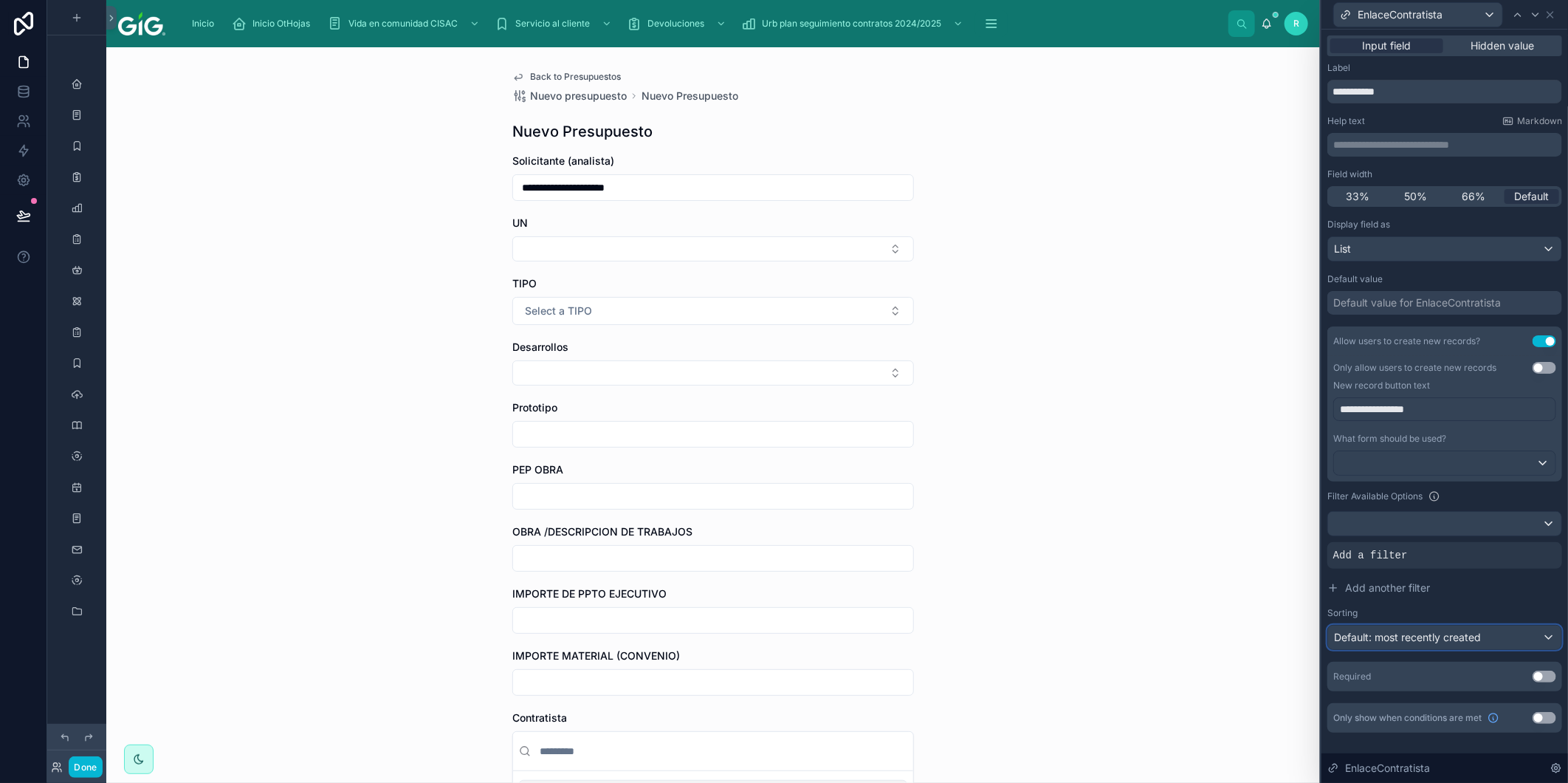
click at [1429, 636] on span "Default: most recently created" at bounding box center [1407, 637] width 147 height 12
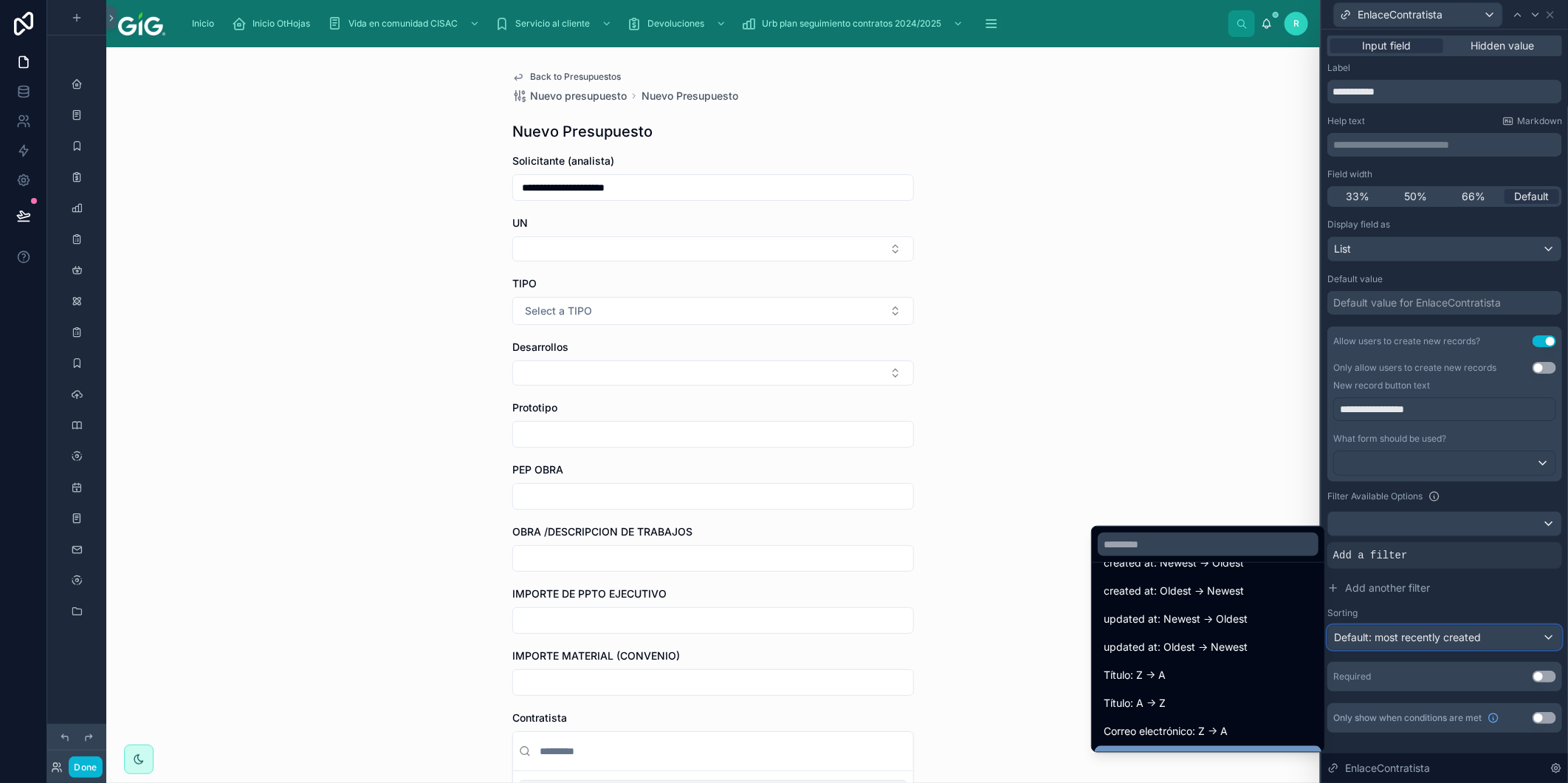
scroll to position [82, 0]
click at [1151, 683] on div "Título: A -> Z" at bounding box center [1208, 674] width 227 height 26
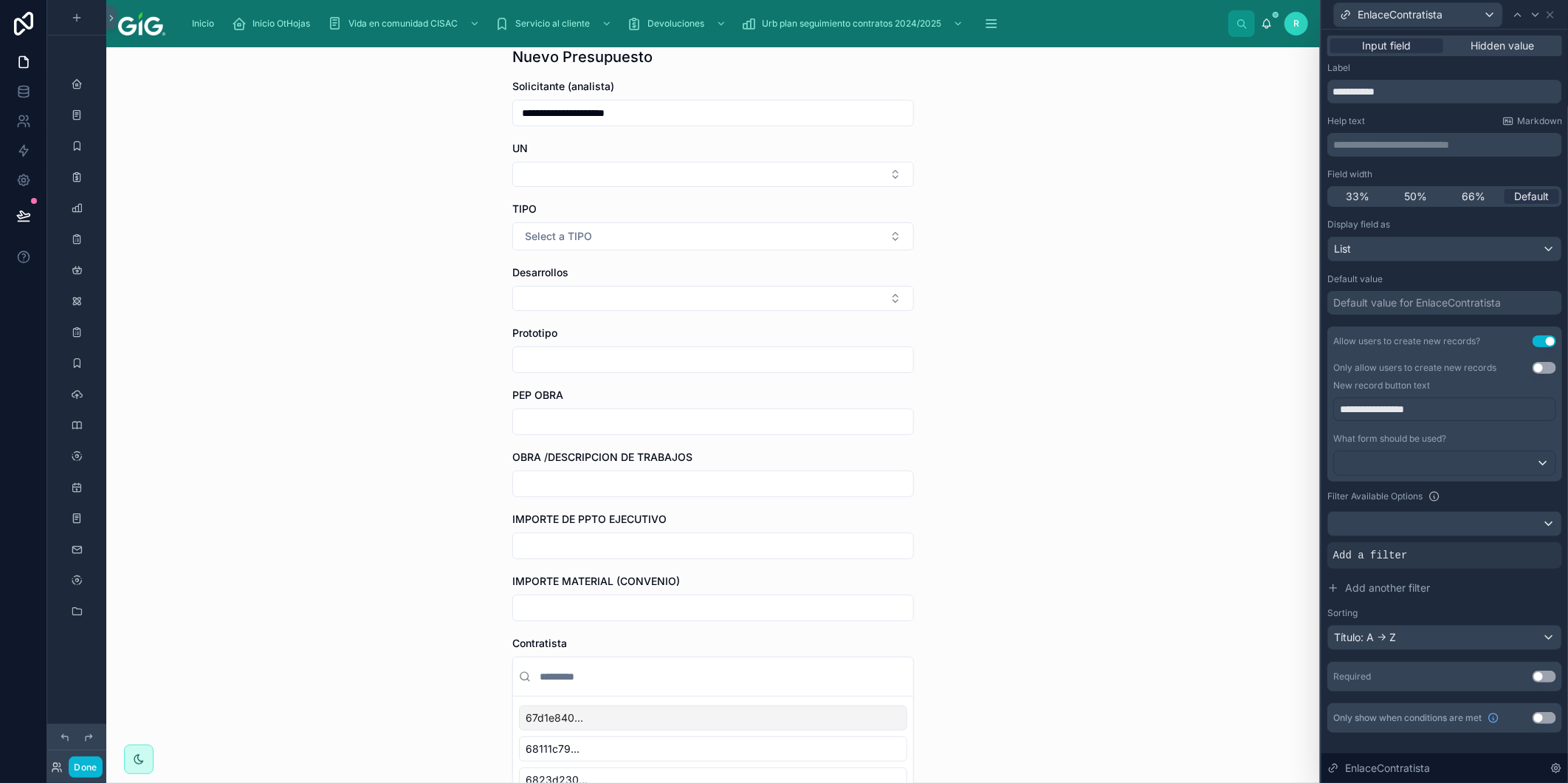
scroll to position [246, 0]
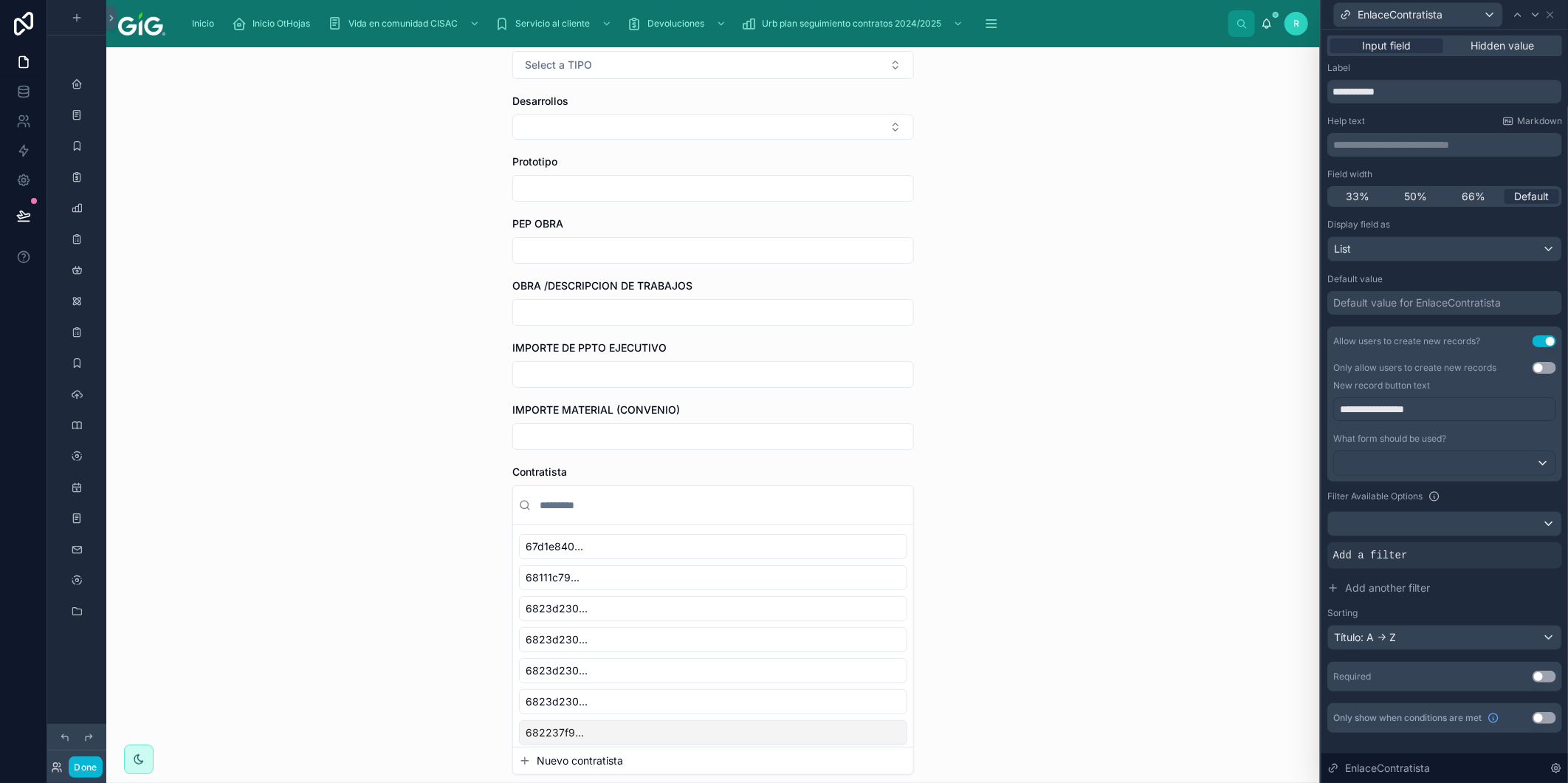
click at [593, 764] on span "Nuevo contratista" at bounding box center [580, 760] width 86 height 15
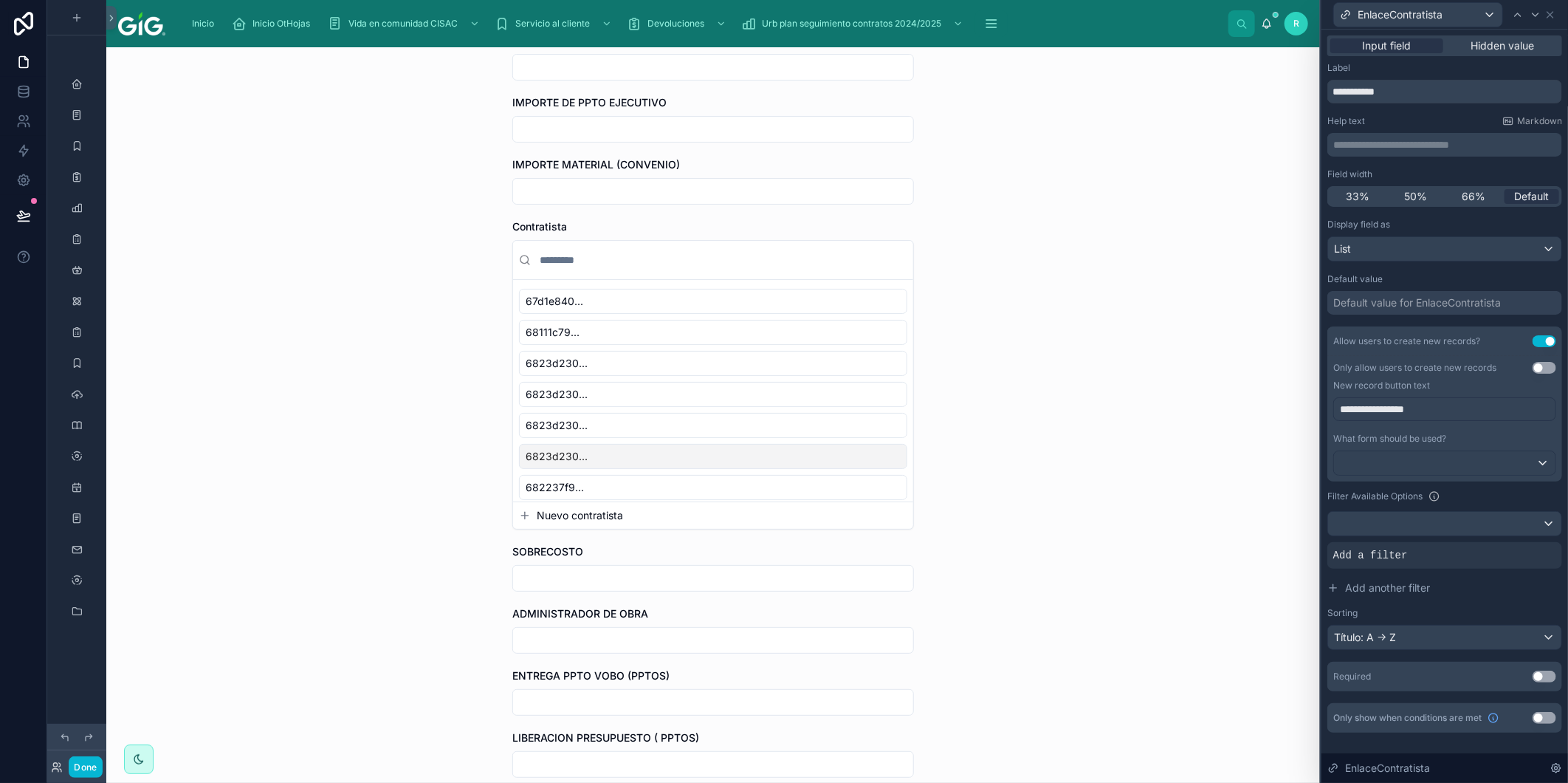
scroll to position [492, 0]
click at [537, 517] on span "Nuevo contratista" at bounding box center [580, 514] width 86 height 15
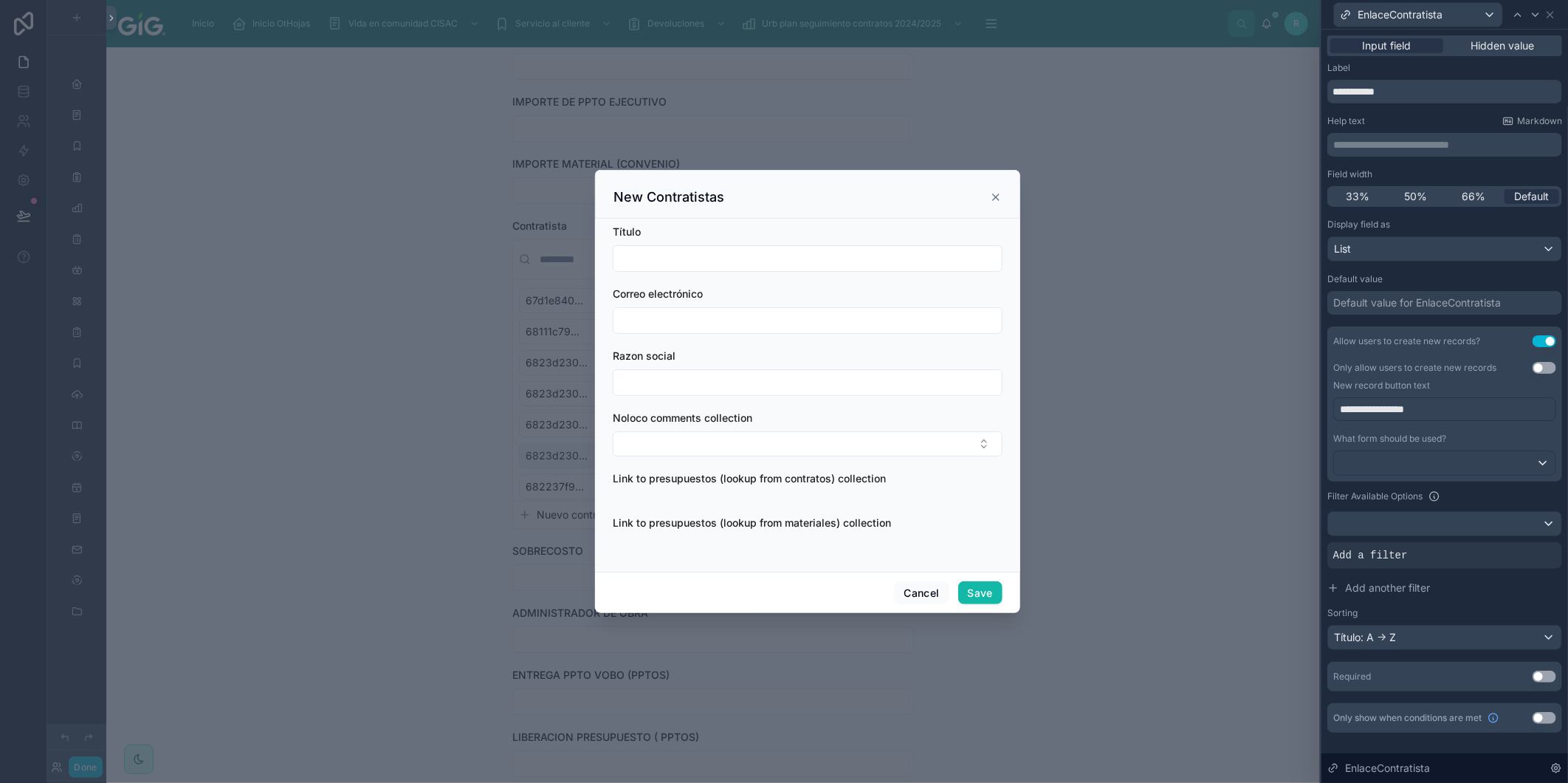
click at [407, 234] on div at bounding box center [784, 391] width 1568 height 783
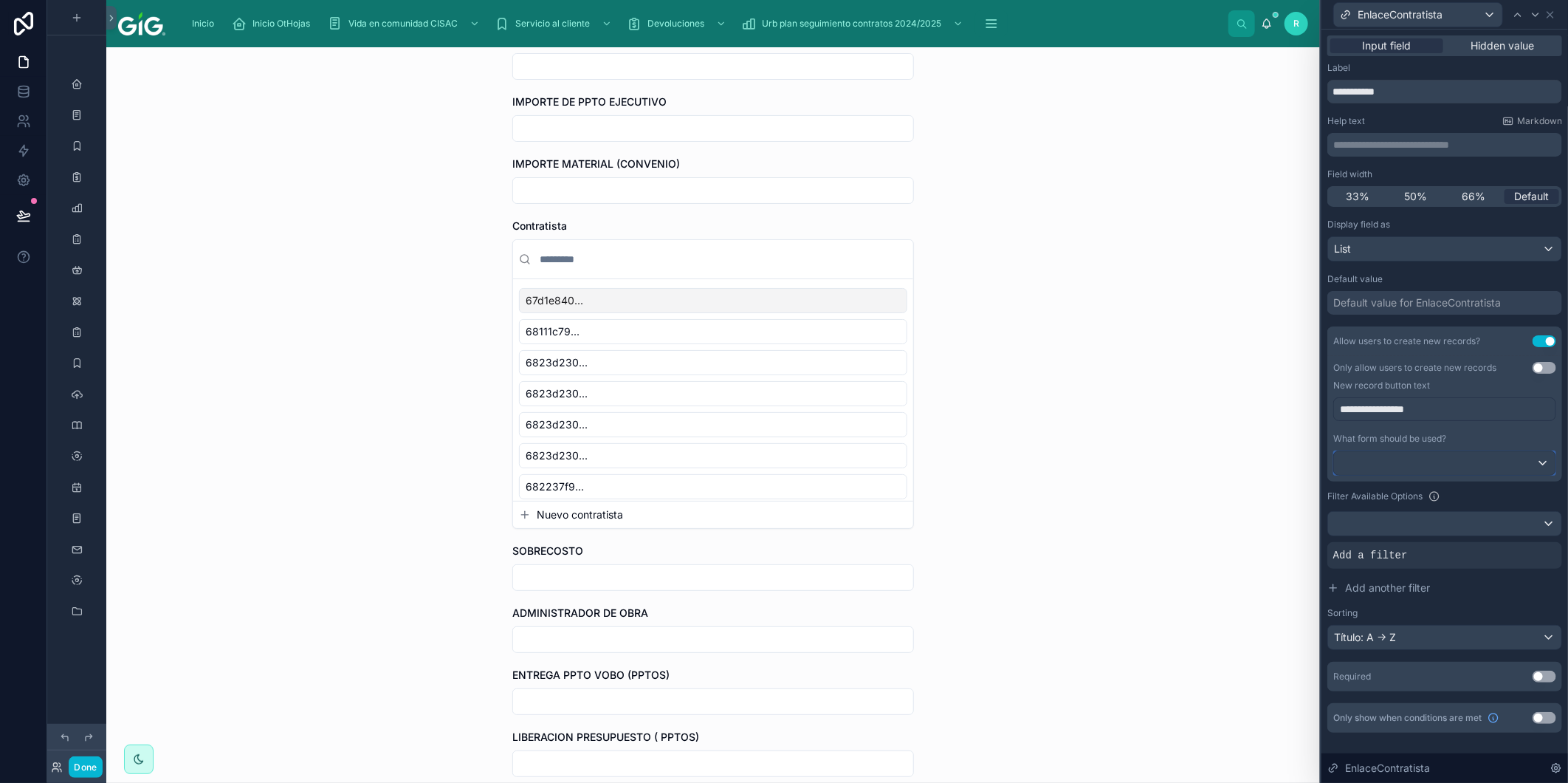
click at [1428, 455] on div at bounding box center [1445, 463] width 222 height 23
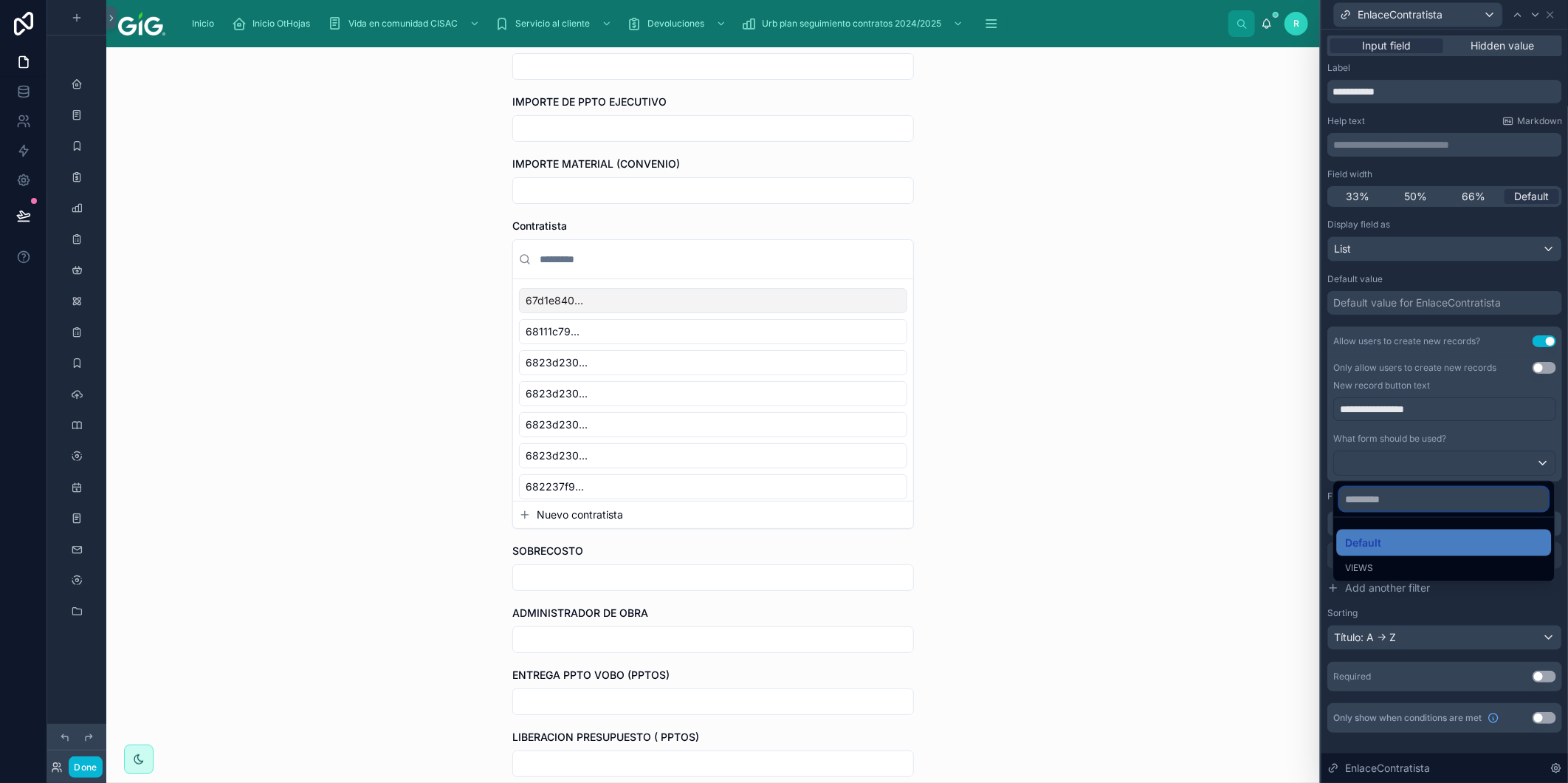
click at [1405, 507] on input "text" at bounding box center [1444, 499] width 209 height 23
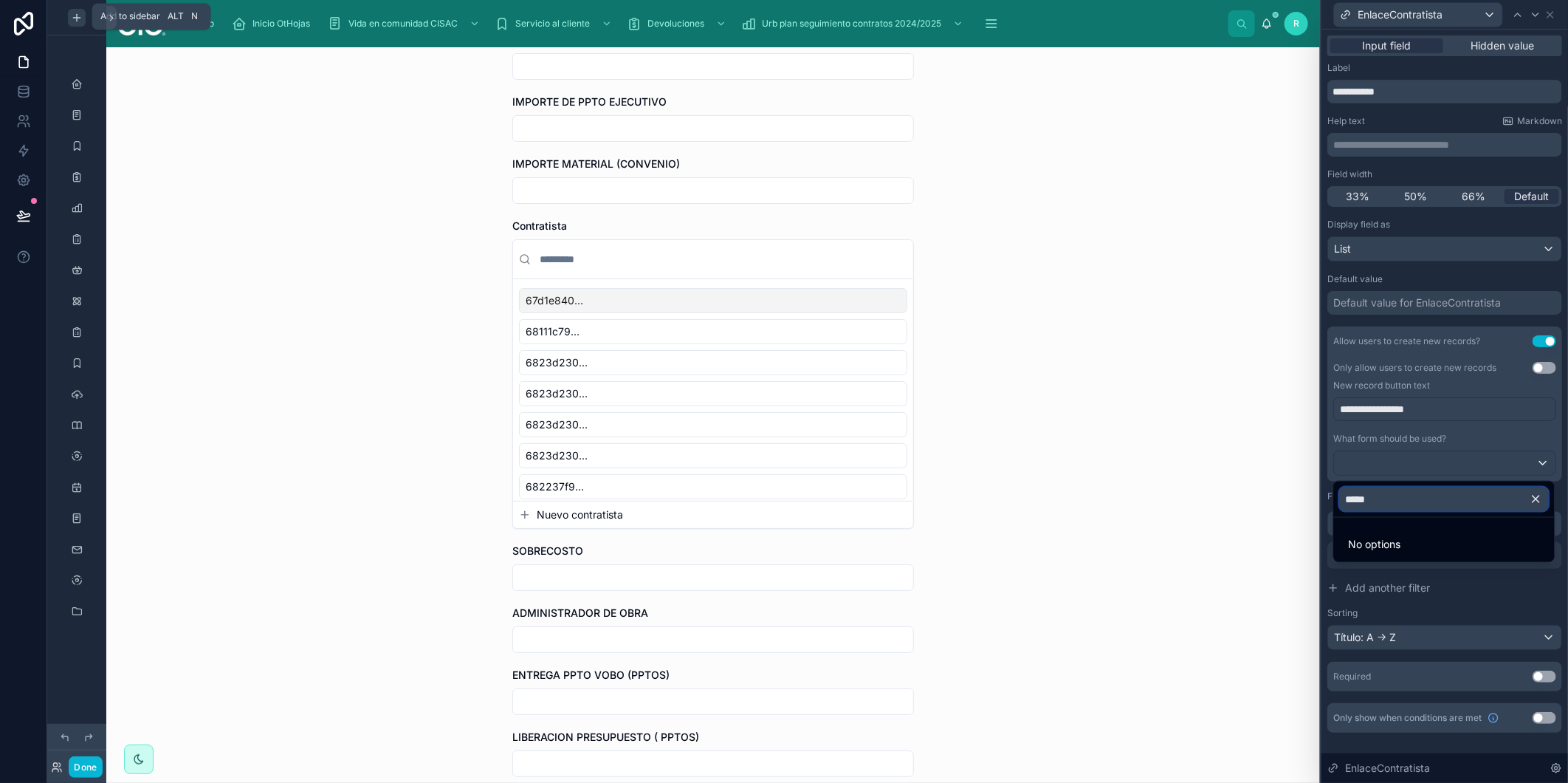
type input "*****"
click at [71, 20] on icon "scrollable content" at bounding box center [76, 17] width 12 height 12
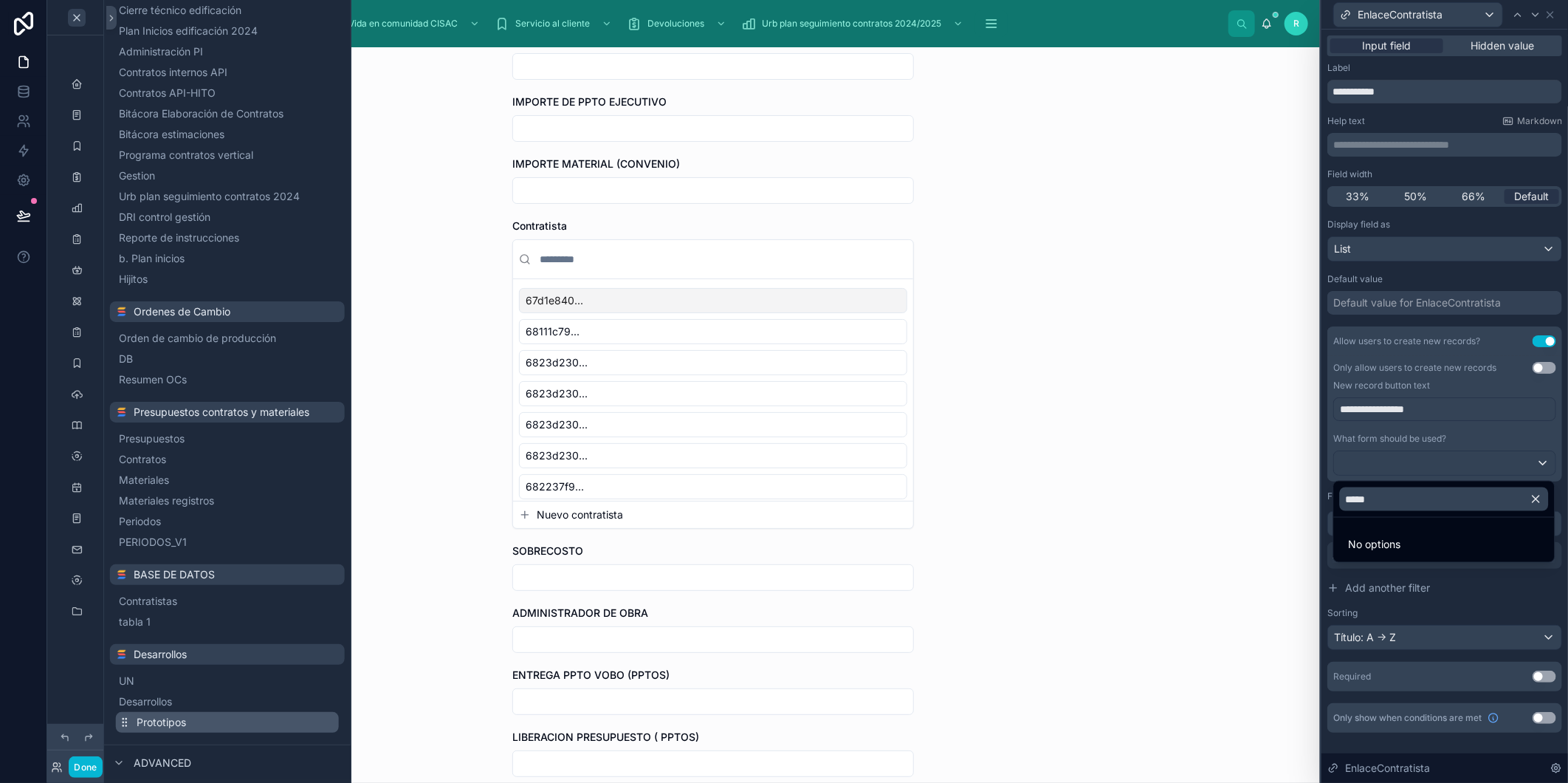
scroll to position [401, 0]
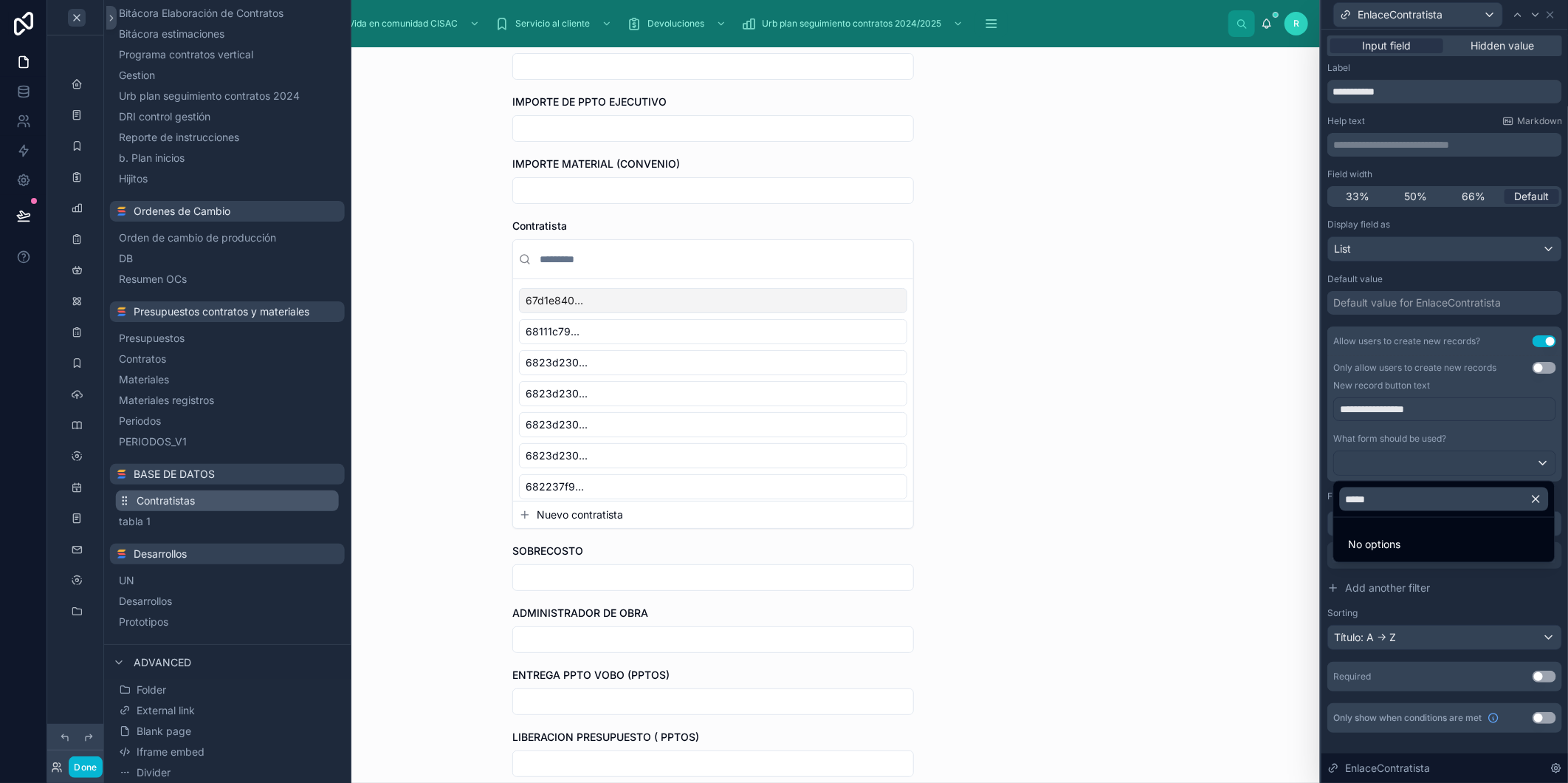
click at [196, 504] on button "Contratistas" at bounding box center [227, 501] width 223 height 21
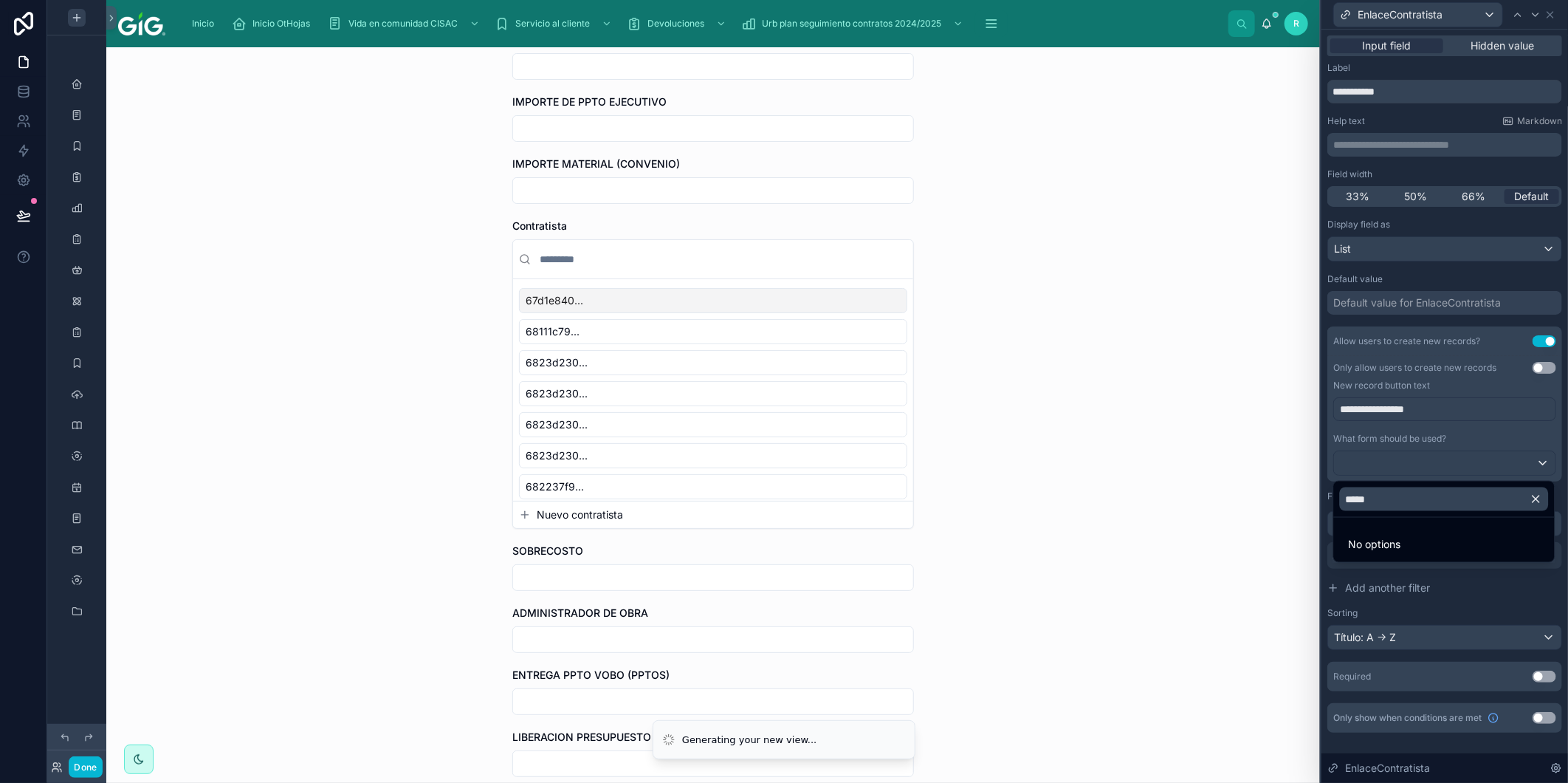
scroll to position [0, 0]
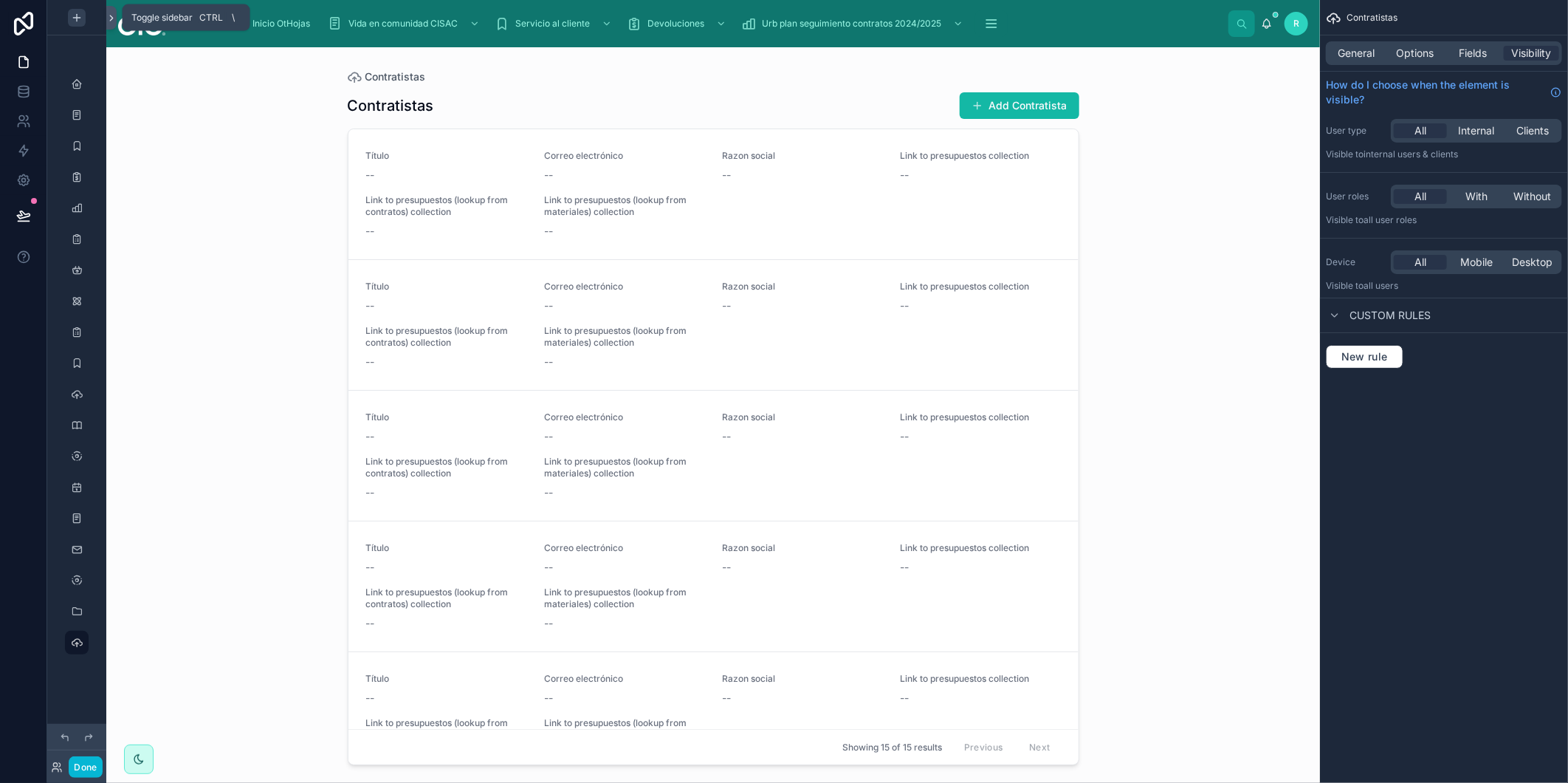
click at [114, 21] on icon at bounding box center [111, 18] width 10 height 11
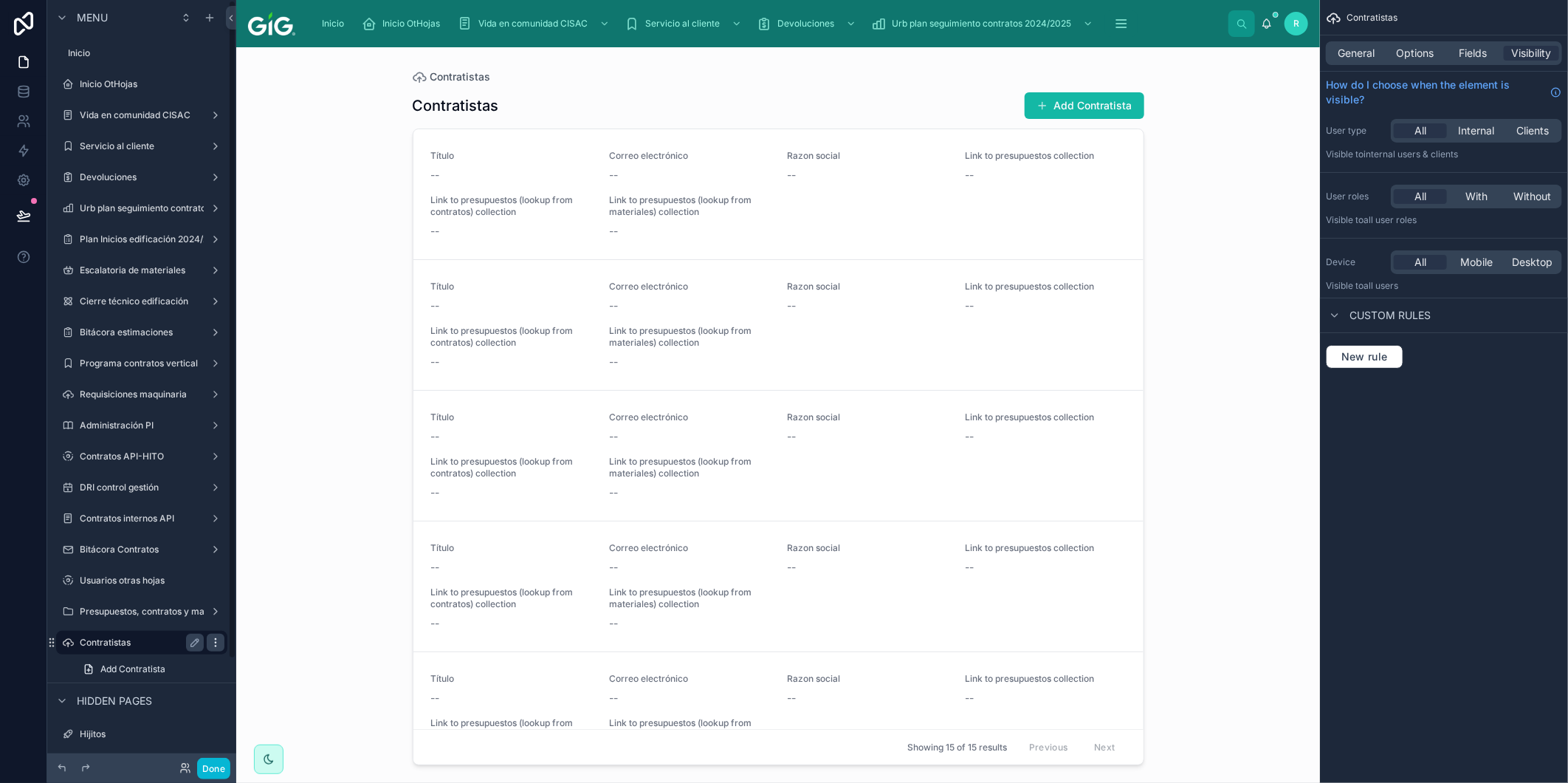
click at [216, 640] on icon "scrollable content" at bounding box center [215, 642] width 12 height 12
click at [290, 711] on div "Clone Clone as nested view Remove" at bounding box center [311, 679] width 150 height 74
click at [283, 705] on span "Remove" at bounding box center [282, 700] width 39 height 15
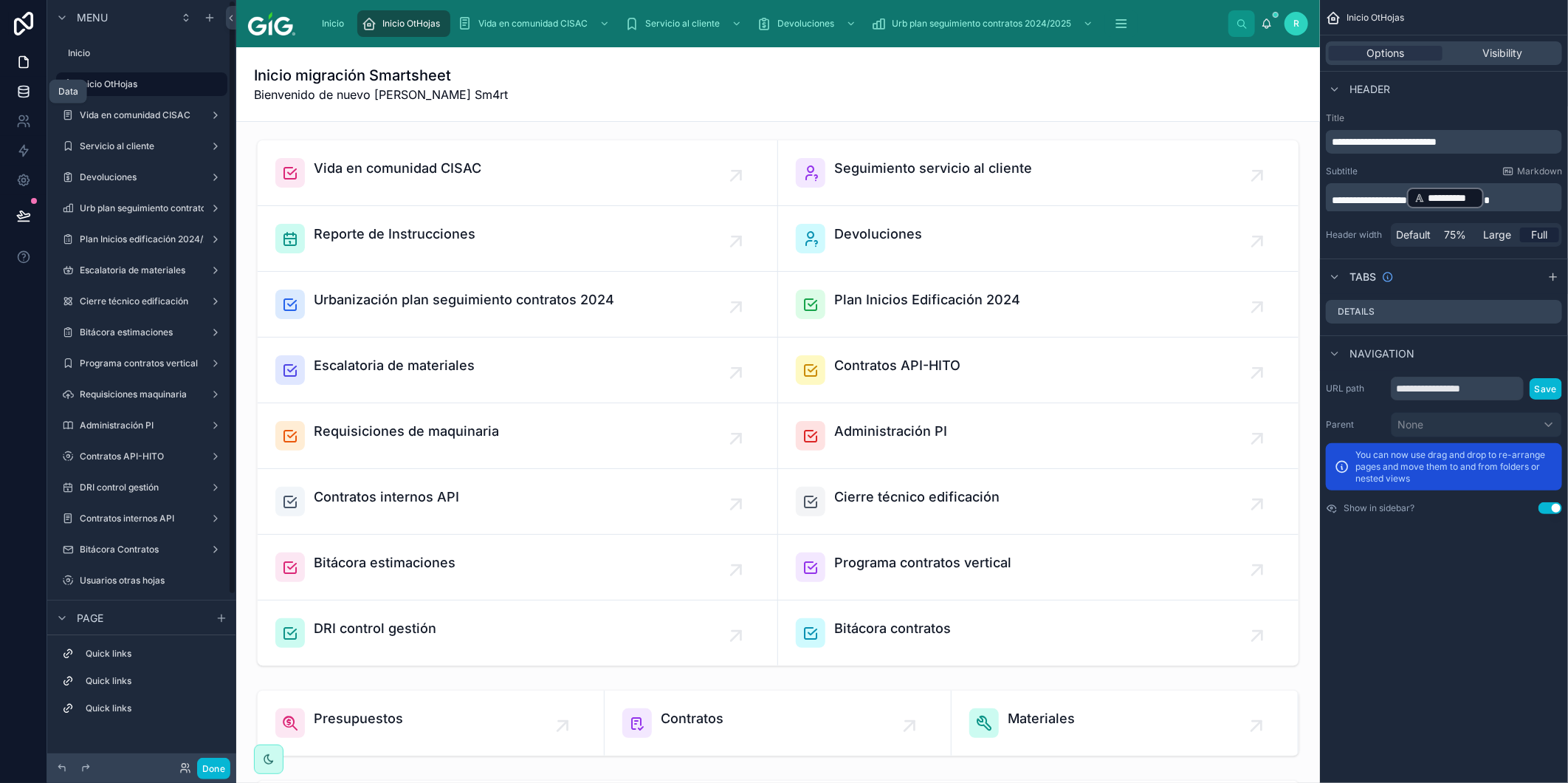
click at [19, 90] on icon at bounding box center [23, 91] width 9 height 6
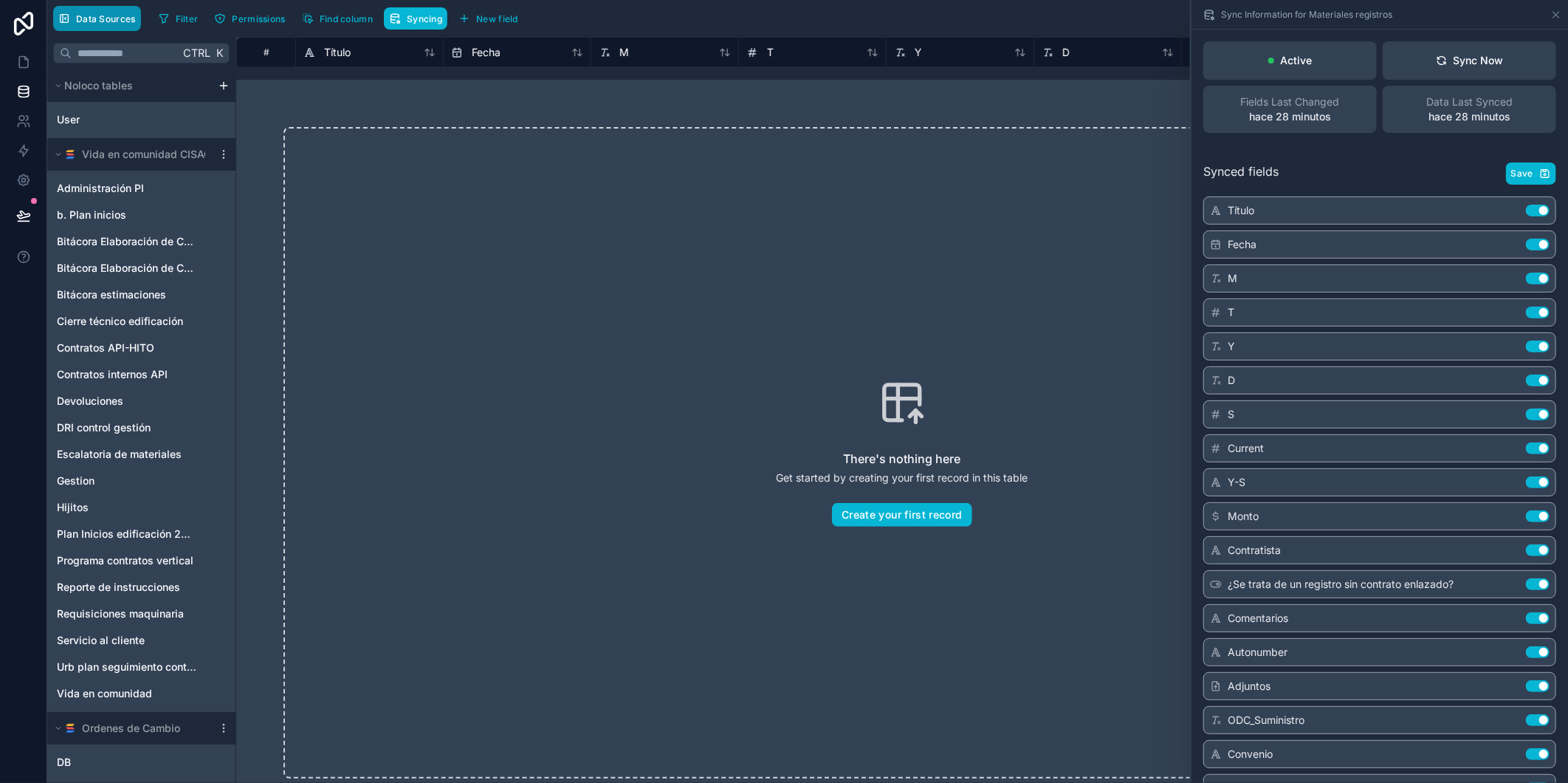
click at [107, 16] on span "Data Sources" at bounding box center [106, 19] width 60 height 11
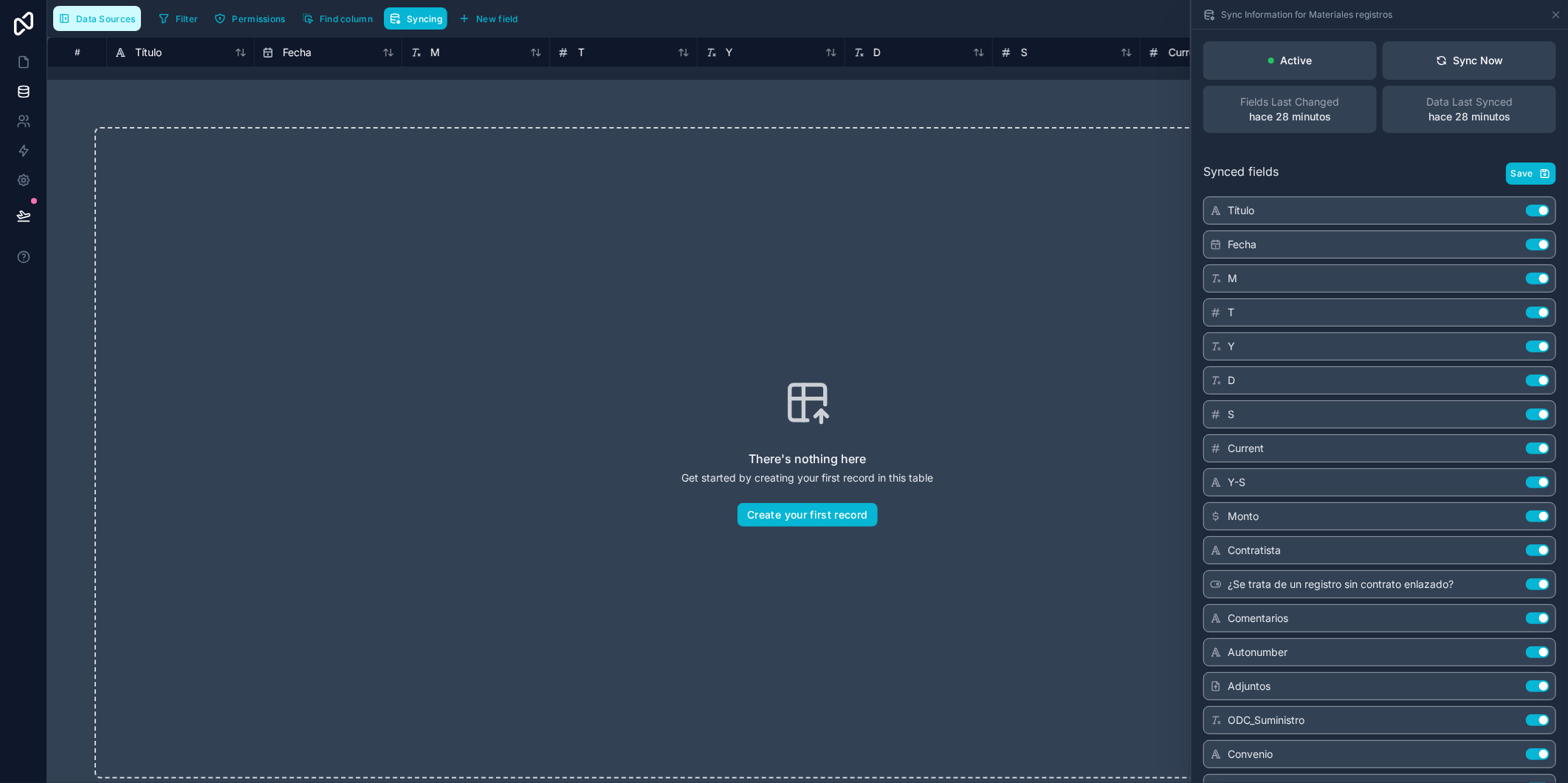
click at [107, 16] on span "Data Sources" at bounding box center [106, 19] width 60 height 11
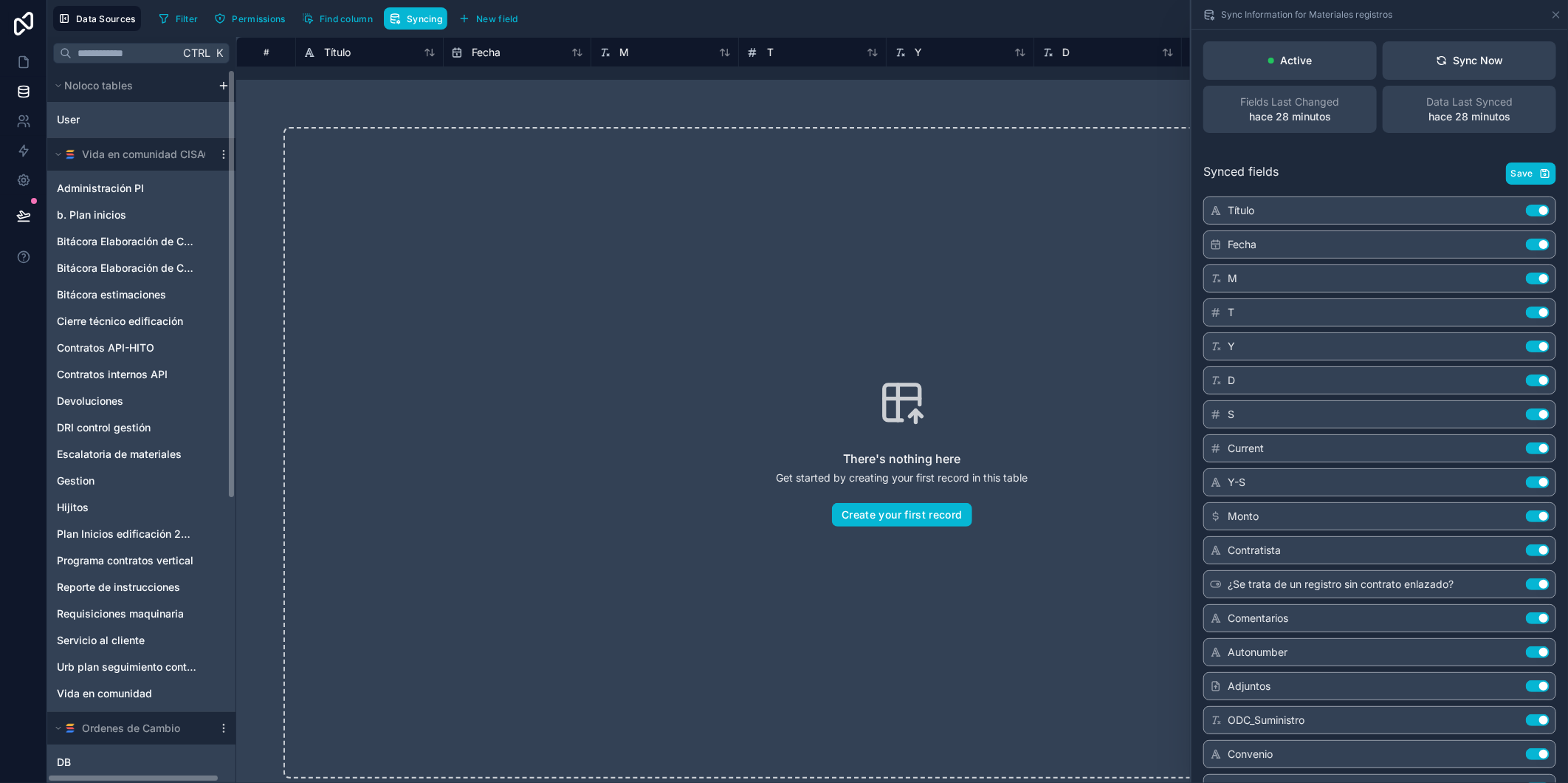
click at [220, 85] on html "Data Sources Filter Permissions Find column Syncing New field Export Import New…" at bounding box center [784, 447] width 1568 height 894
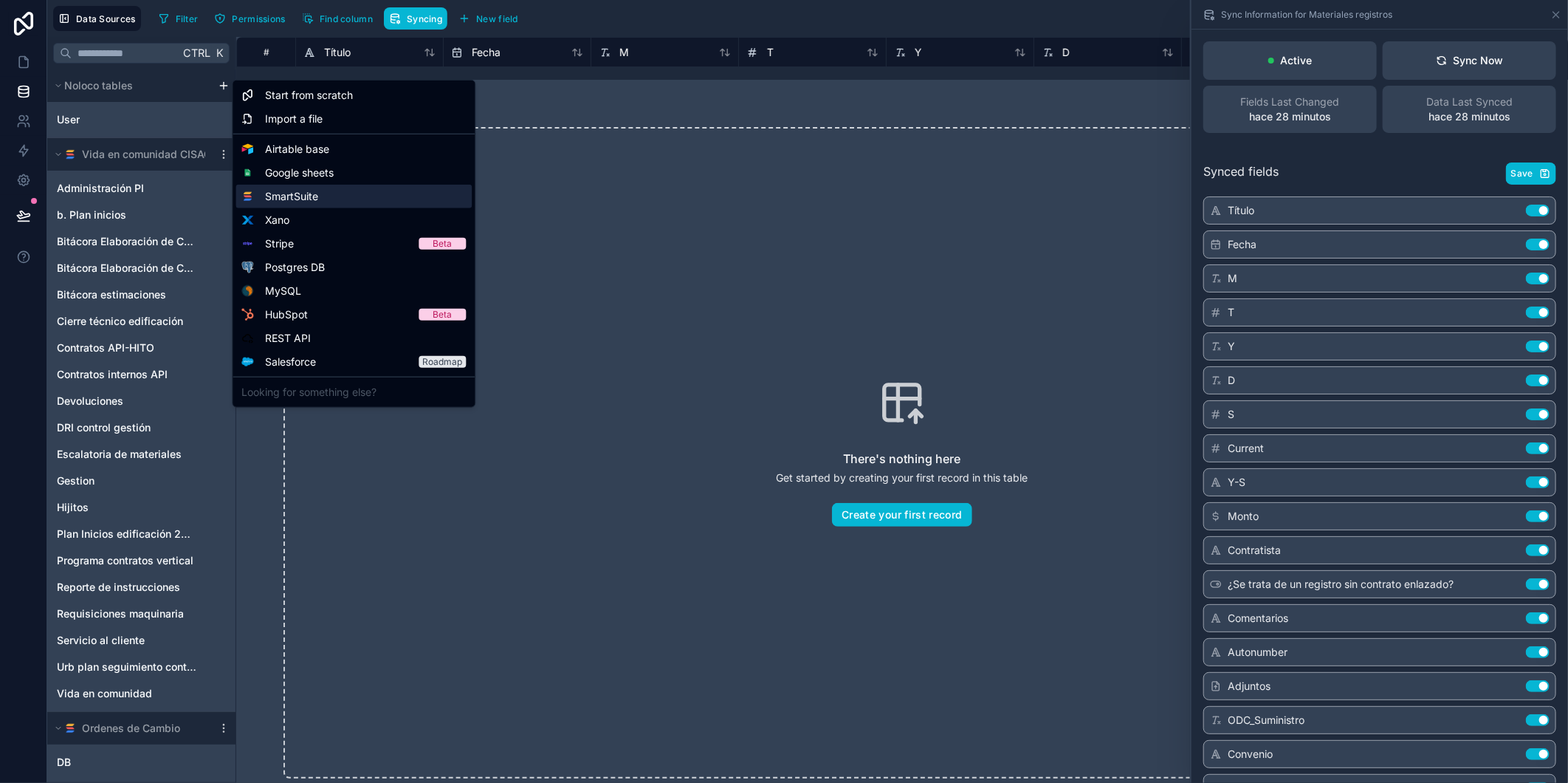
click at [313, 196] on span "SmartSuite" at bounding box center [292, 196] width 54 height 15
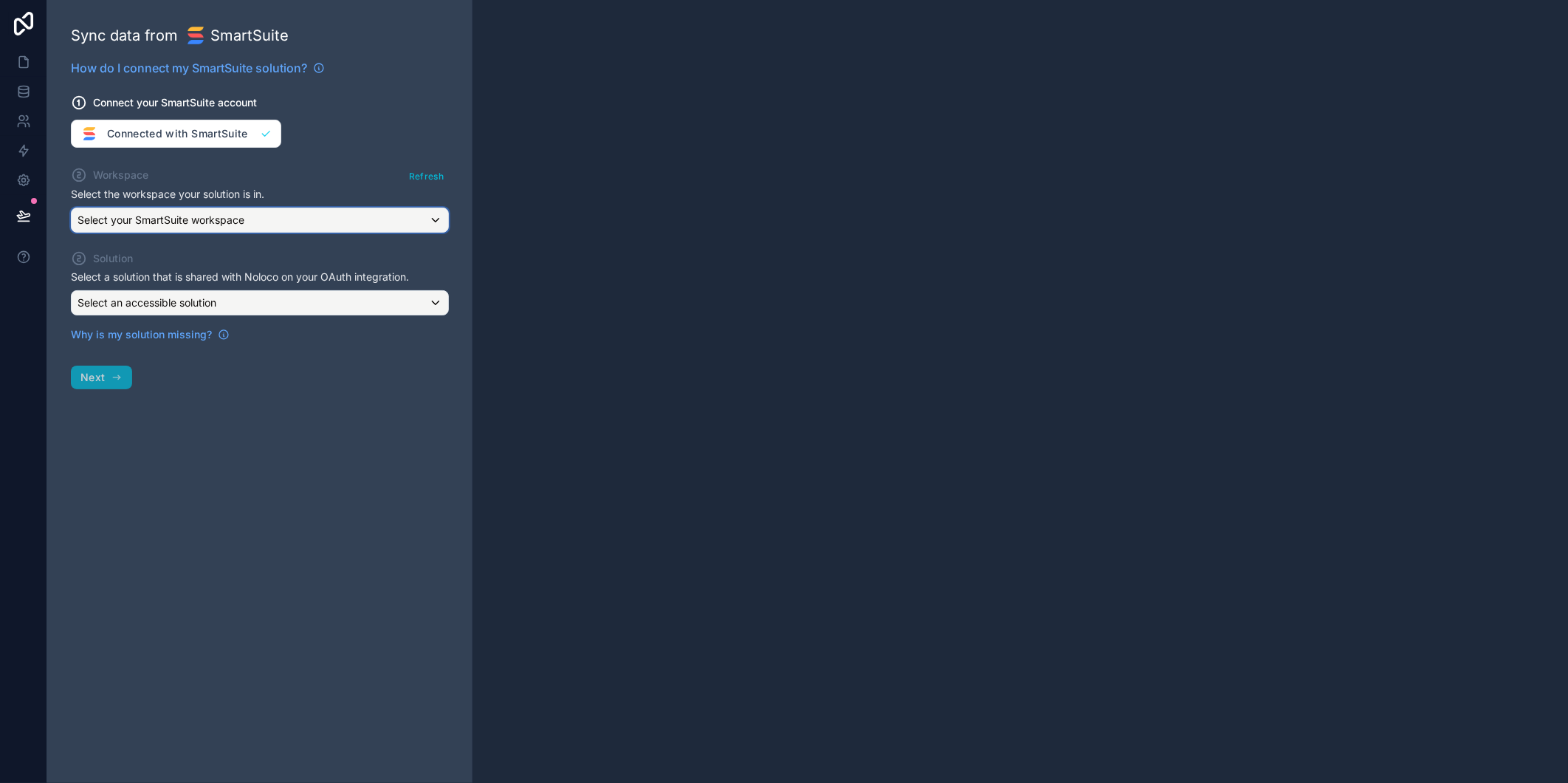
click at [172, 219] on span "Select your SmartSuite workspace" at bounding box center [161, 220] width 167 height 12
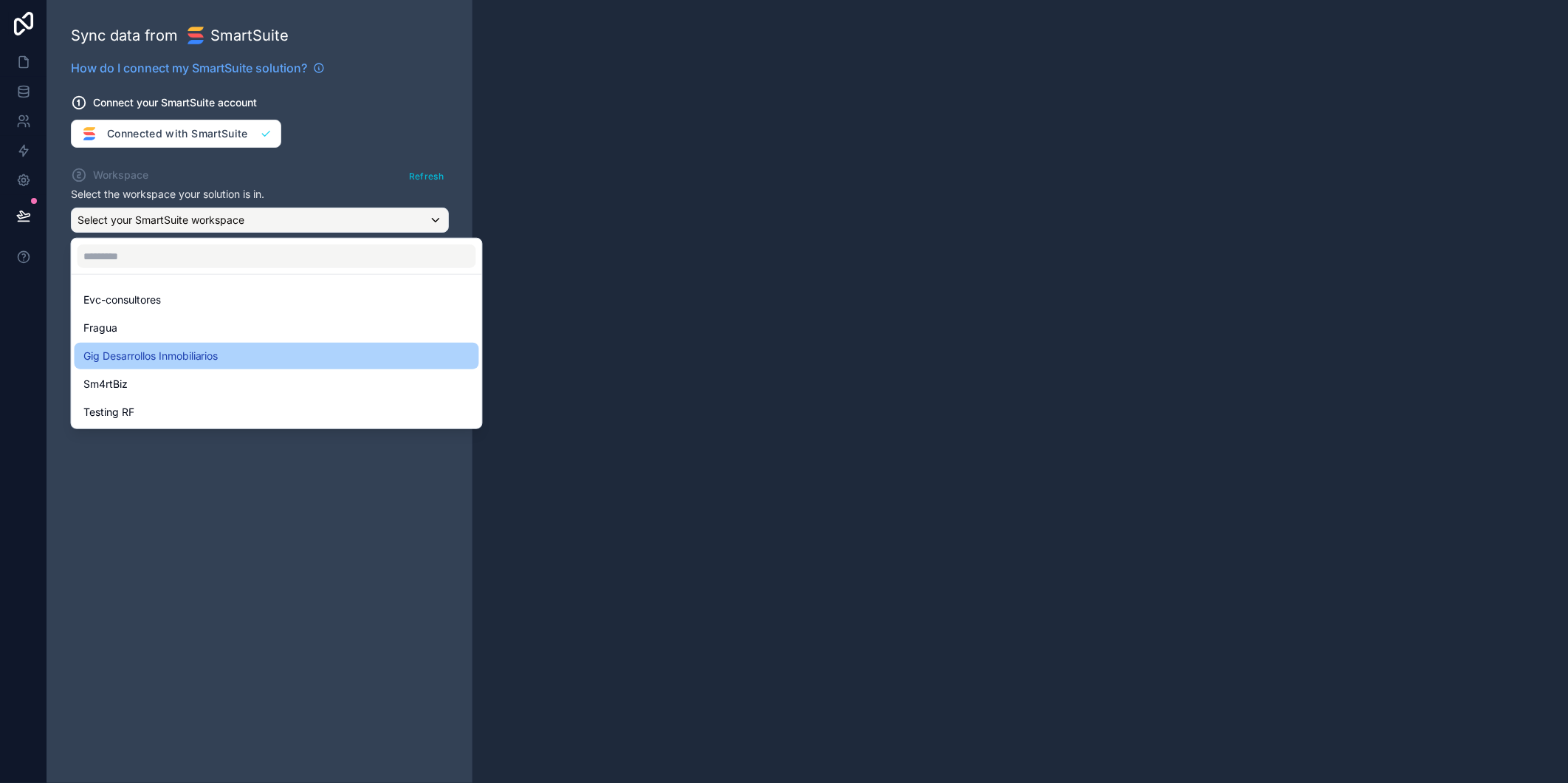
click at [145, 350] on span "Gig Desarrollos Inmobiliarios" at bounding box center [151, 355] width 135 height 18
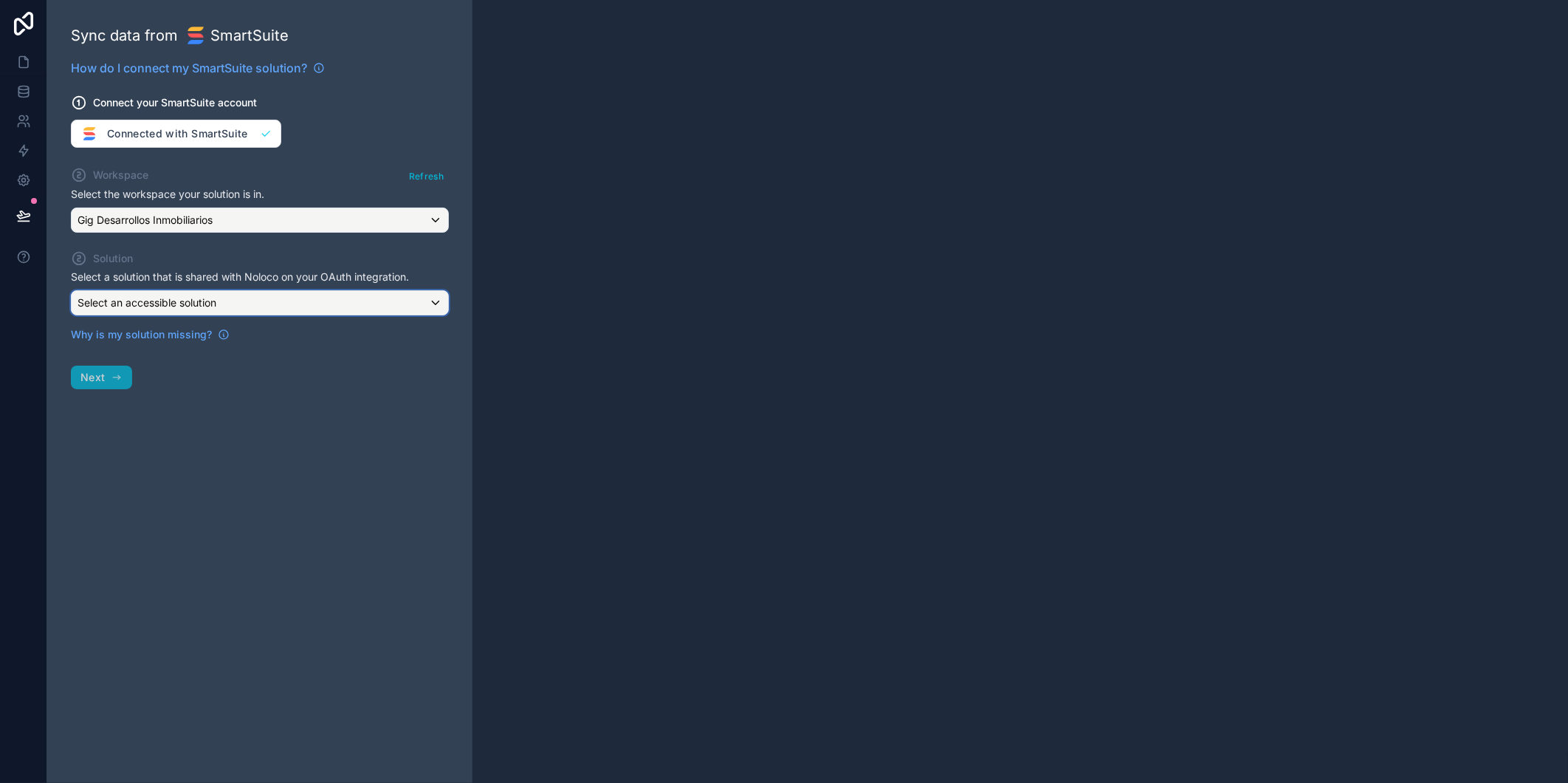
click at [145, 311] on div "Select an accessible solution" at bounding box center [259, 303] width 376 height 23
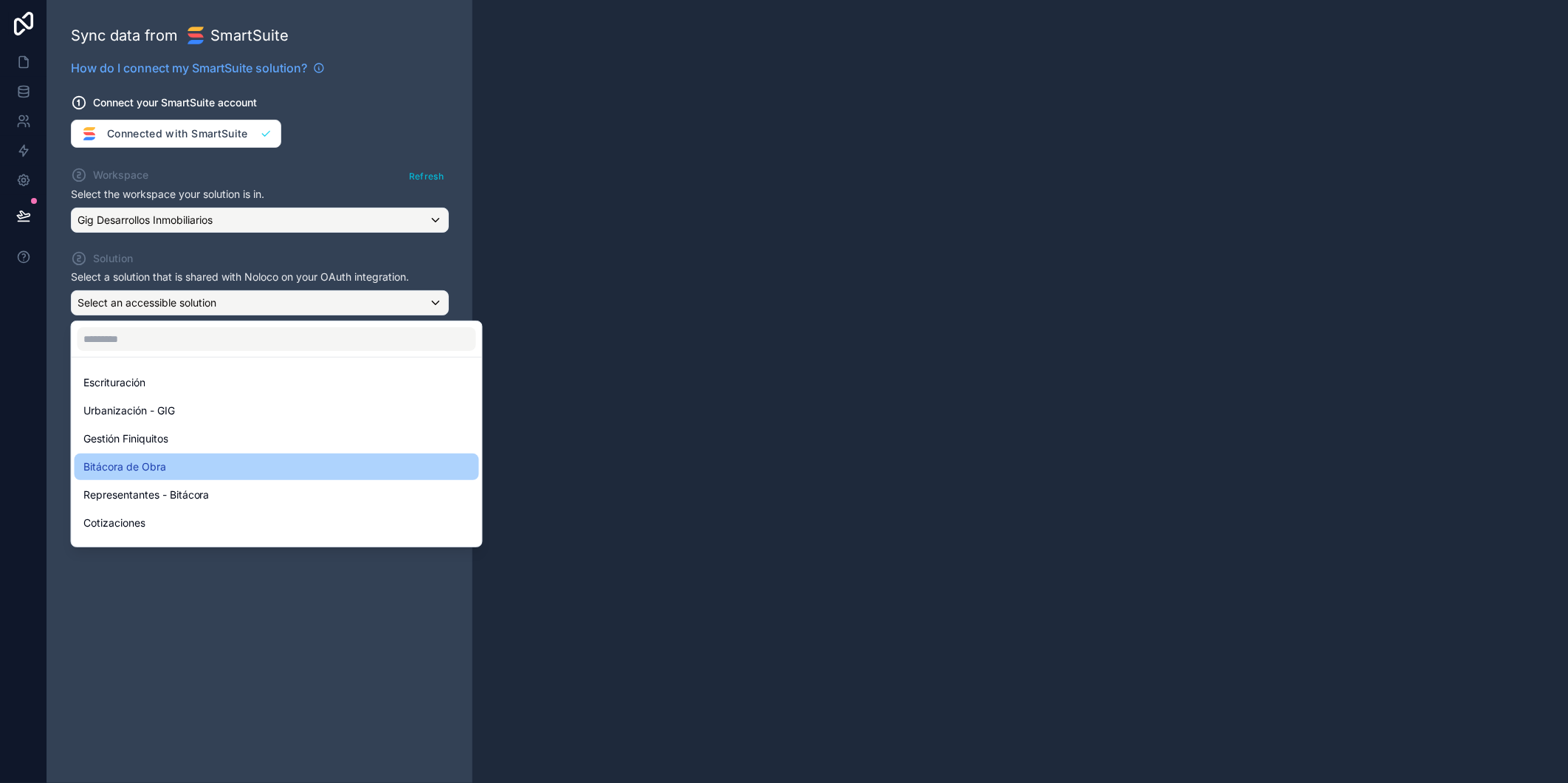
click at [187, 455] on div "Bitácora de Obra" at bounding box center [277, 466] width 405 height 26
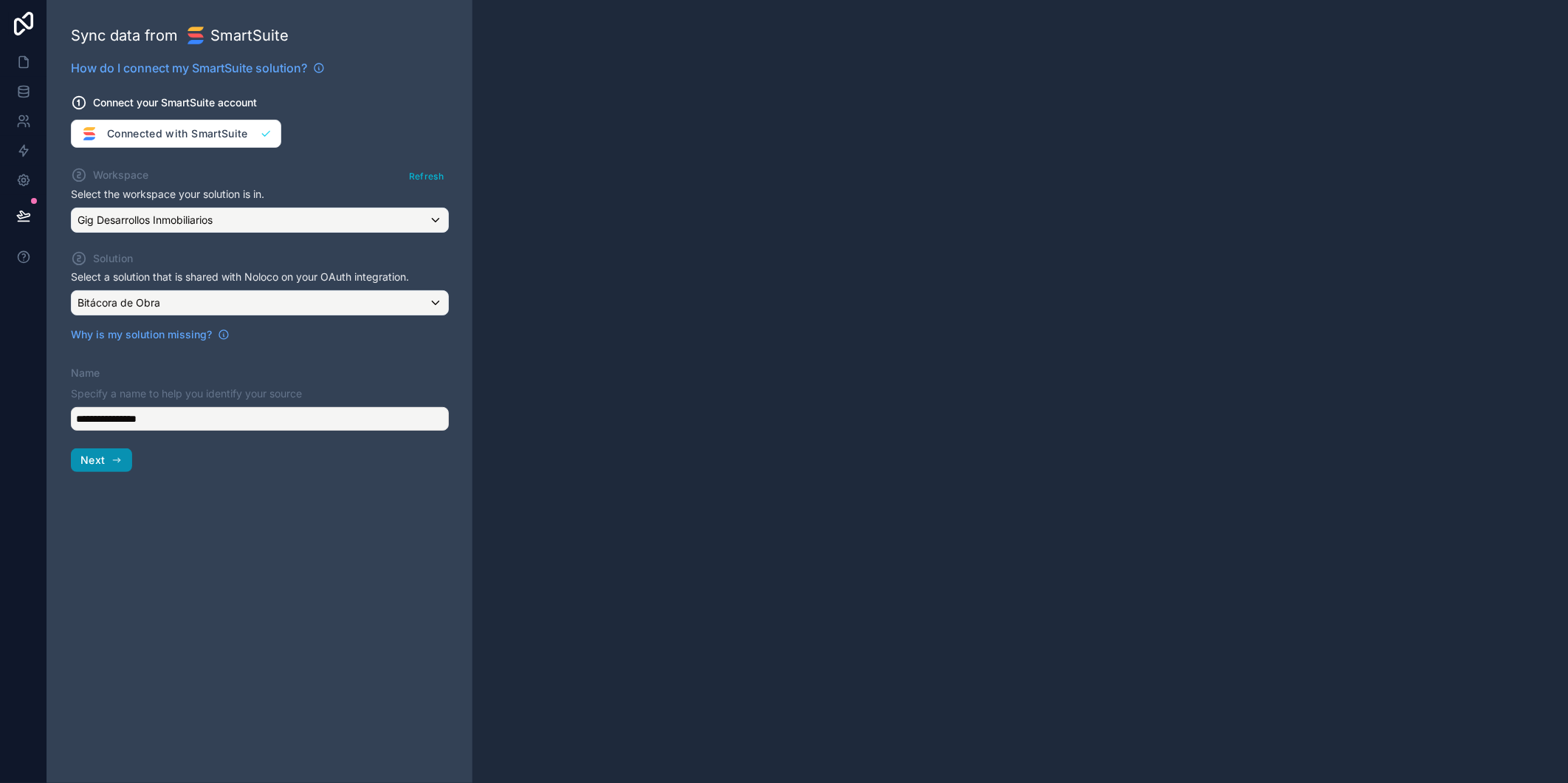
click at [108, 453] on button "Next" at bounding box center [101, 460] width 61 height 23
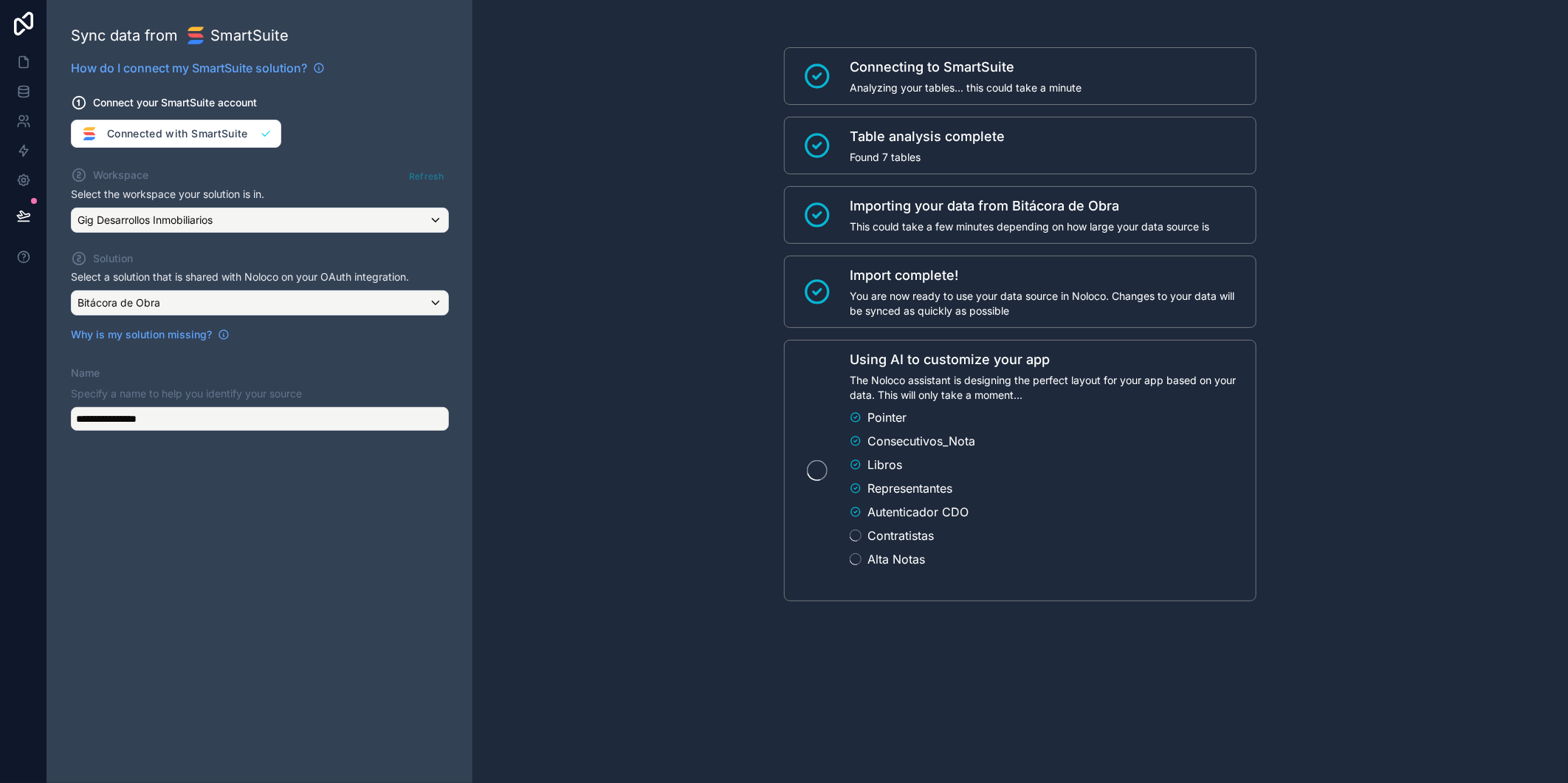
click at [852, 489] on icon at bounding box center [855, 487] width 12 height 12
click at [854, 464] on icon at bounding box center [855, 464] width 12 height 12
click at [858, 417] on icon at bounding box center [855, 417] width 12 height 12
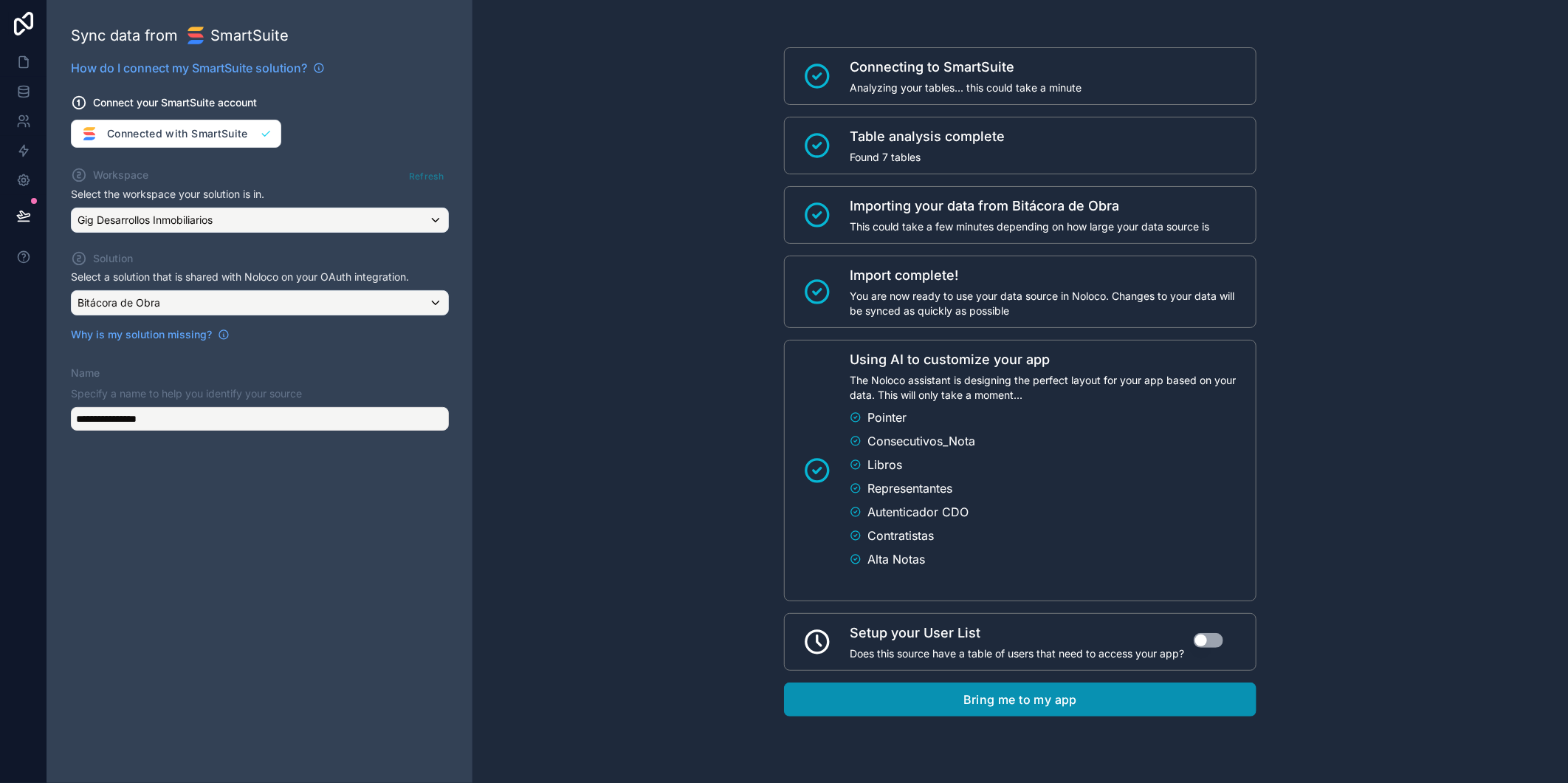
click at [1026, 702] on button "Bring me to my app" at bounding box center [1020, 699] width 472 height 34
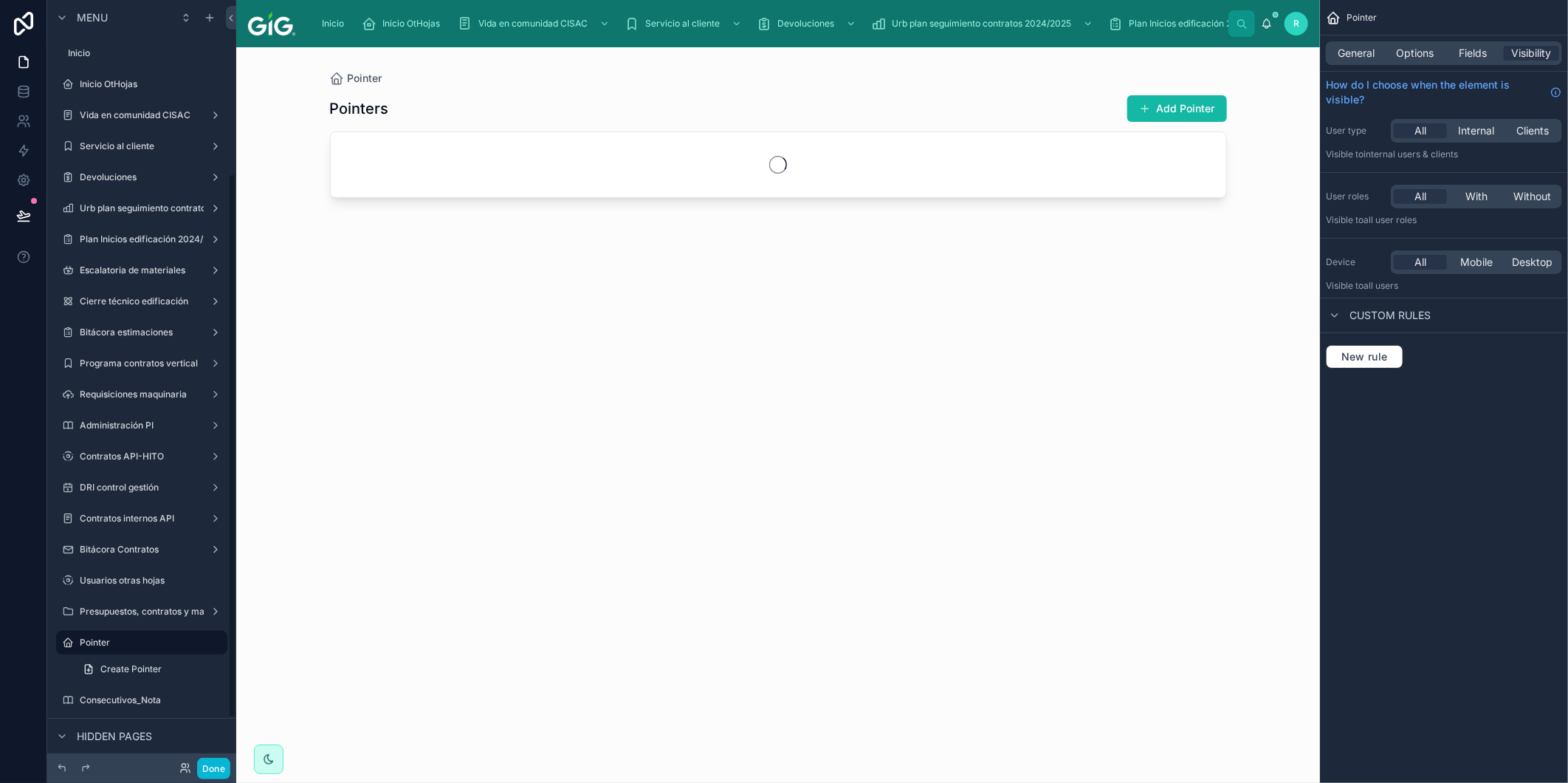
scroll to position [244, 0]
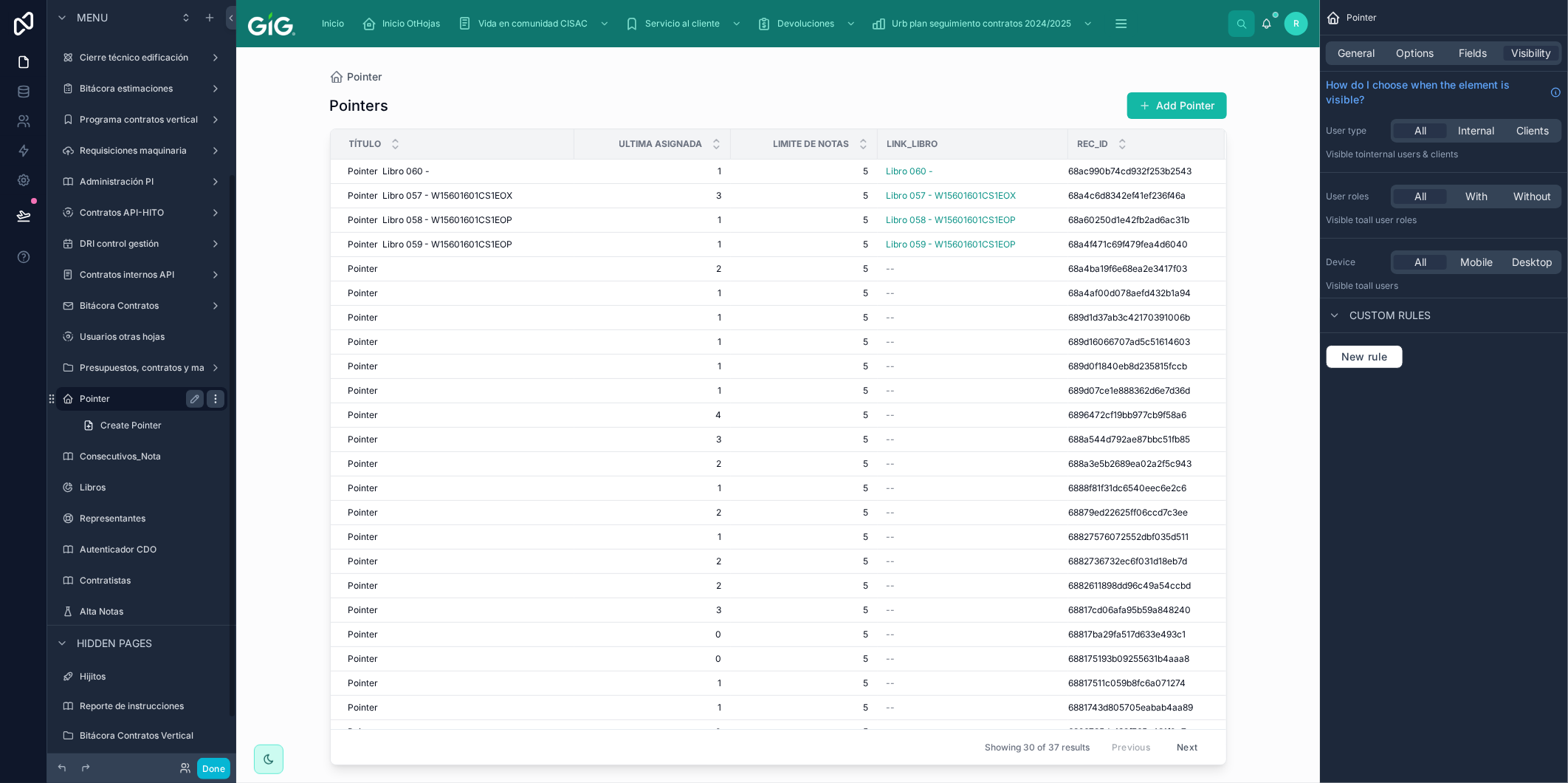
click at [214, 395] on icon "scrollable content" at bounding box center [215, 398] width 12 height 12
click at [261, 421] on button "Remove" at bounding box center [273, 419] width 57 height 15
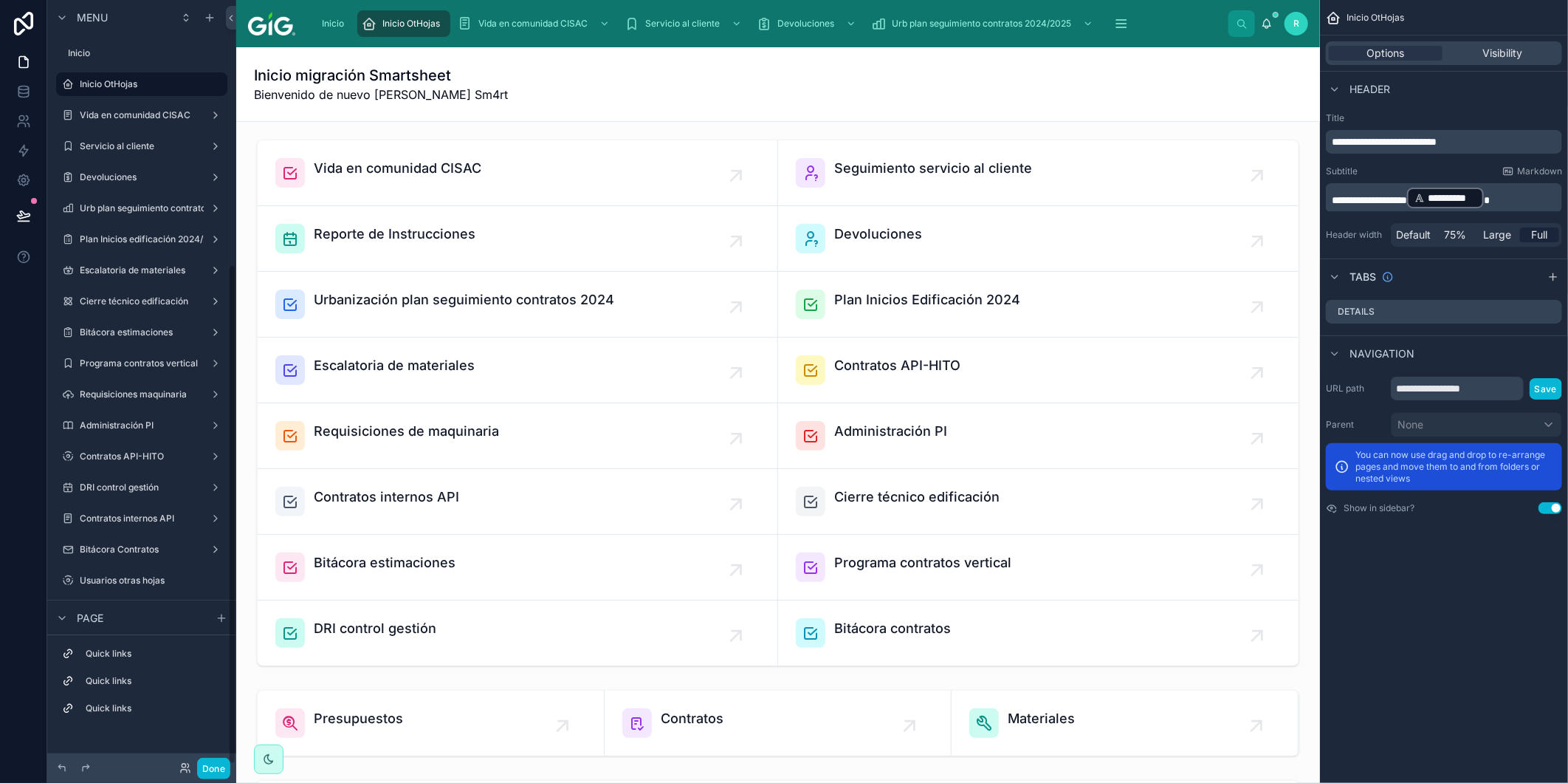
scroll to position [406, 0]
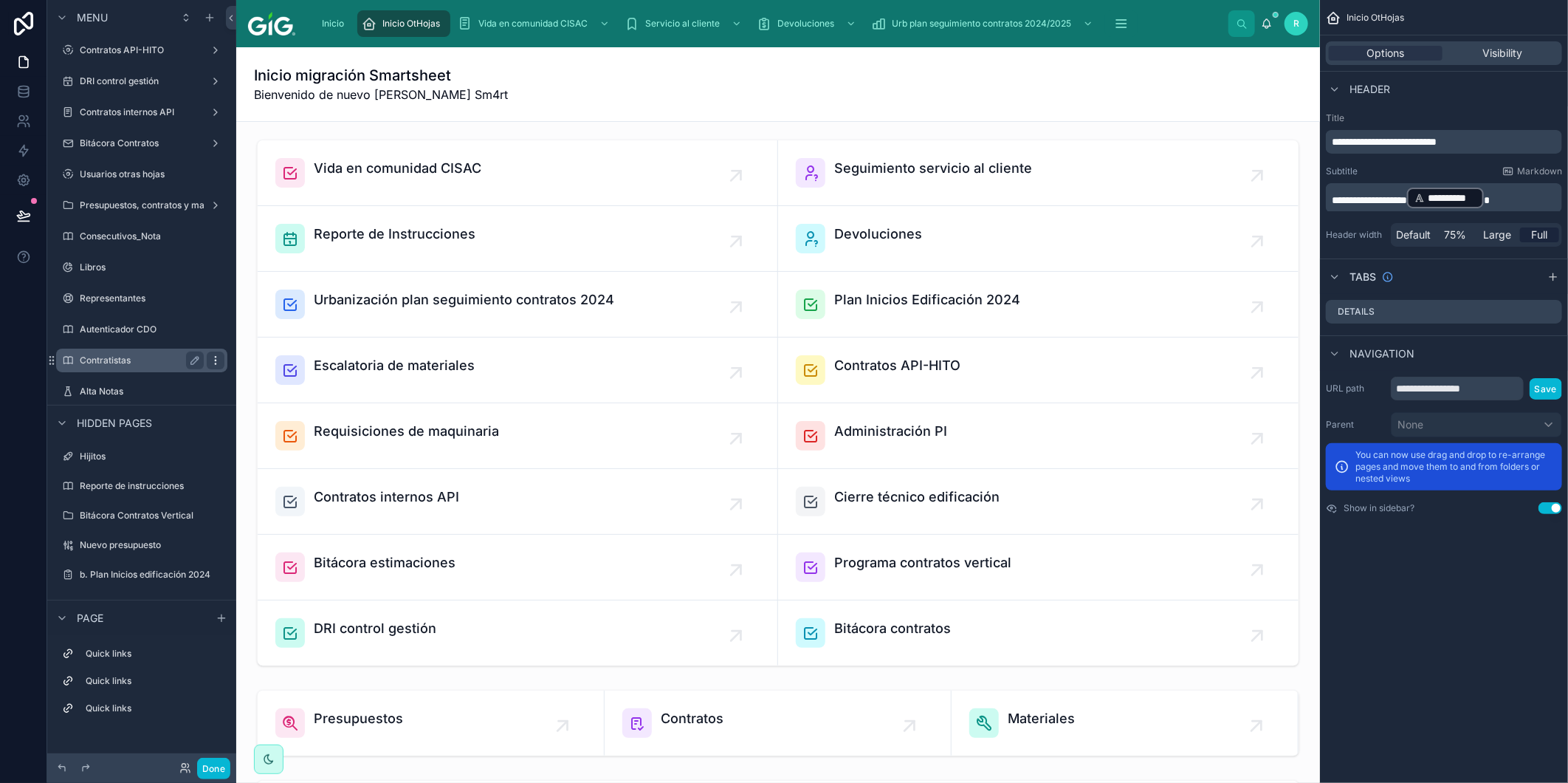
click at [210, 358] on icon "scrollable content" at bounding box center [215, 360] width 12 height 12
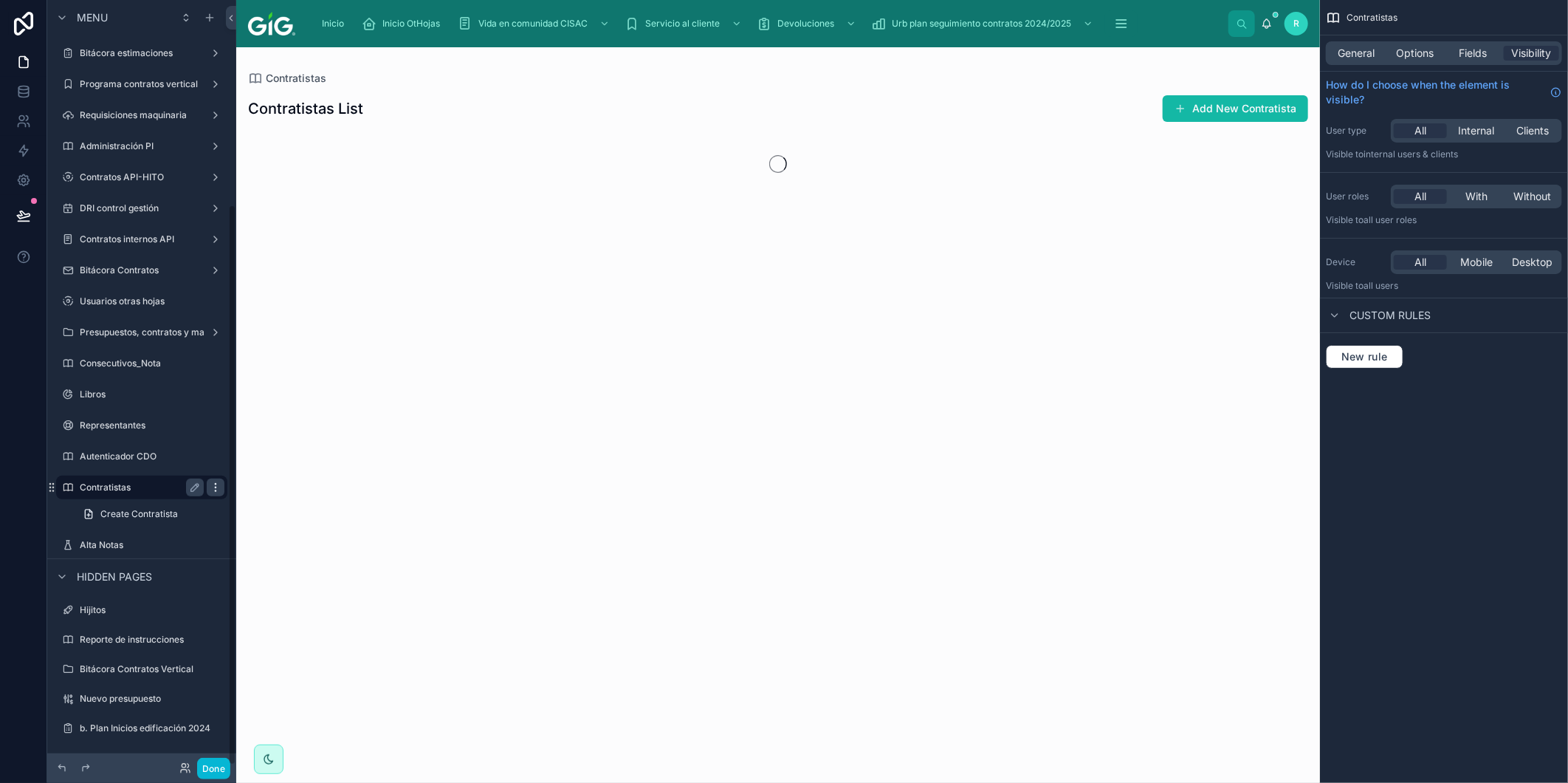
scroll to position [279, 0]
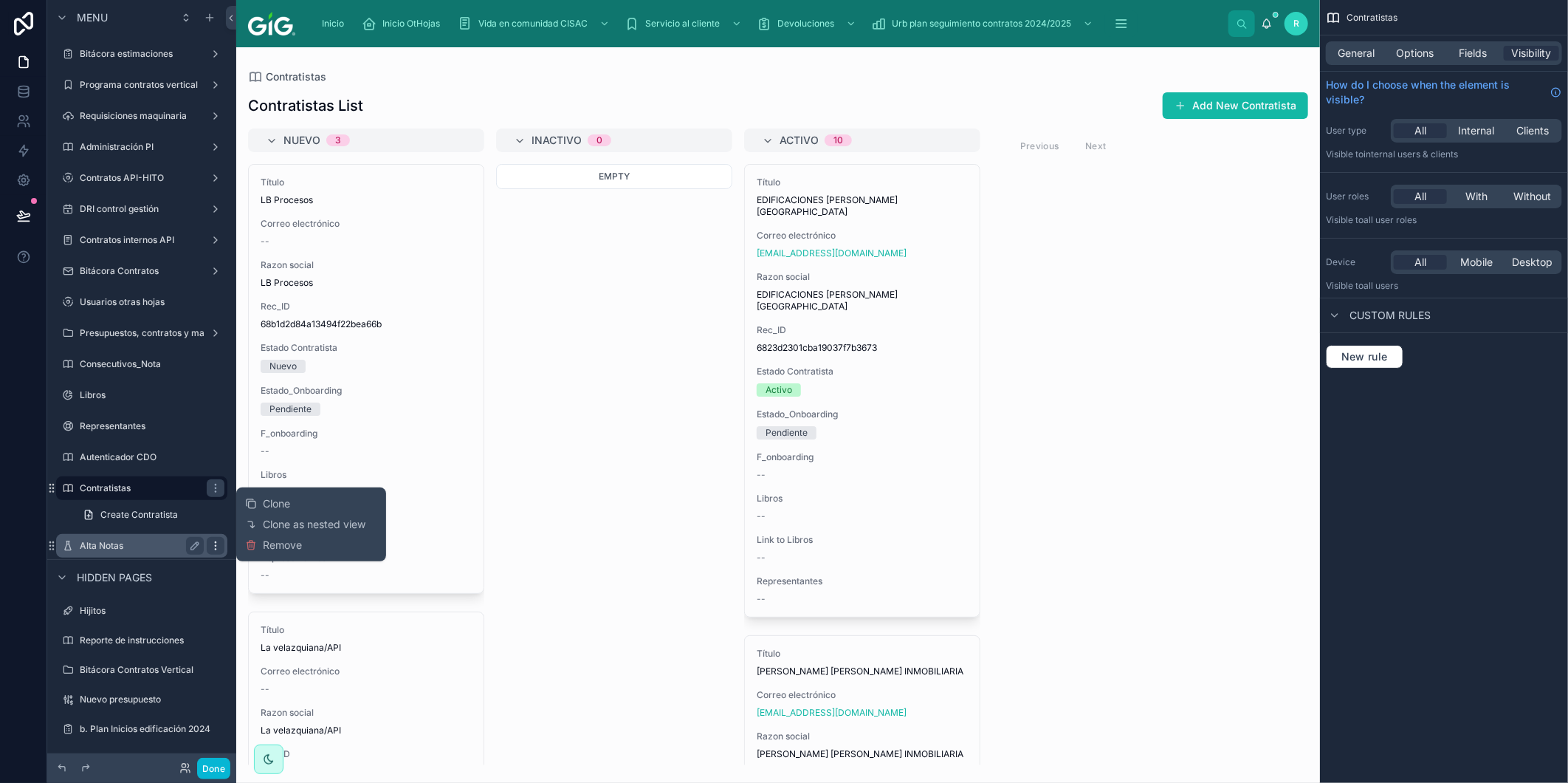
click at [209, 544] on icon "scrollable content" at bounding box center [215, 546] width 12 height 12
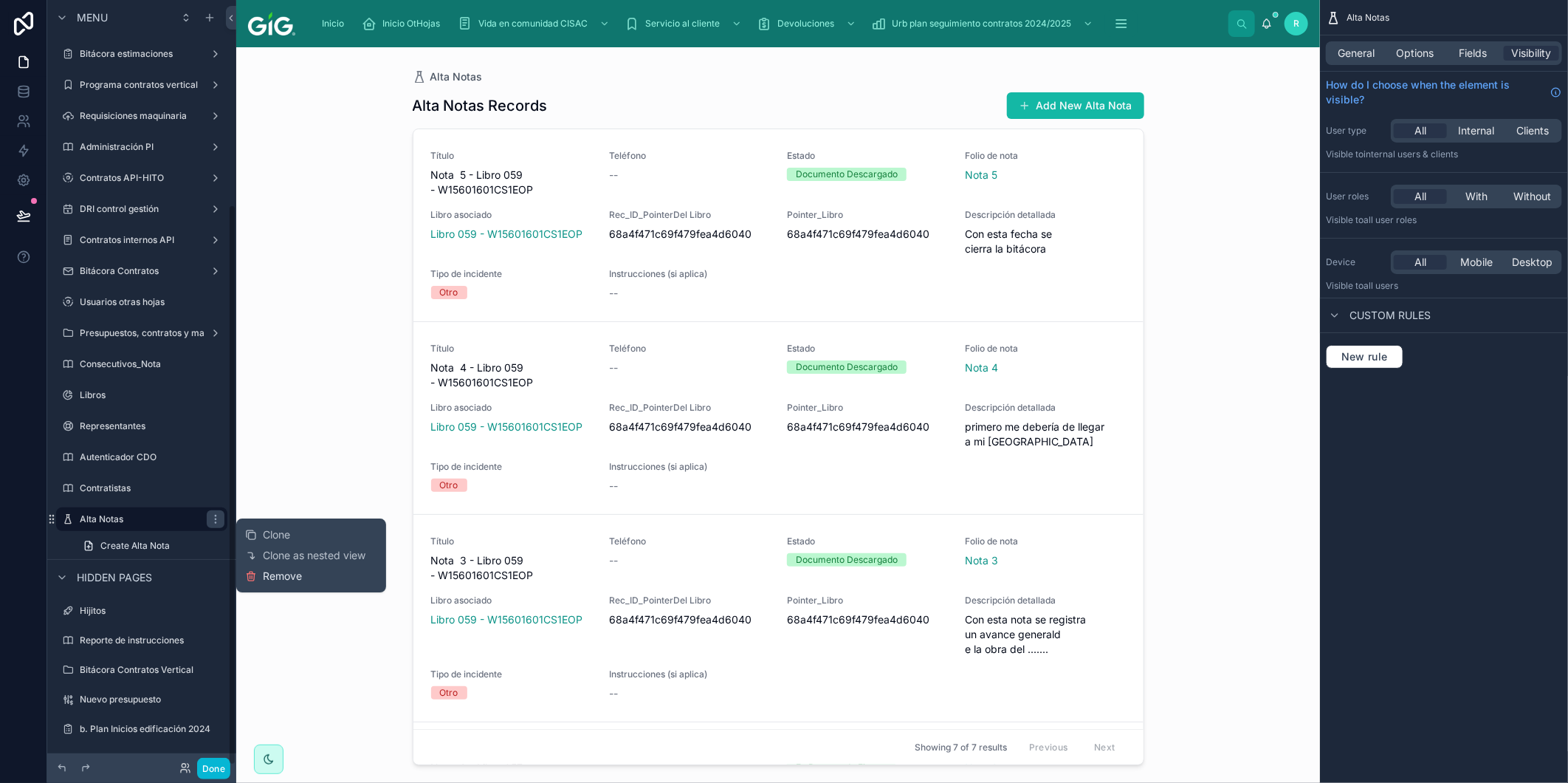
click at [264, 573] on span "Remove" at bounding box center [282, 576] width 39 height 15
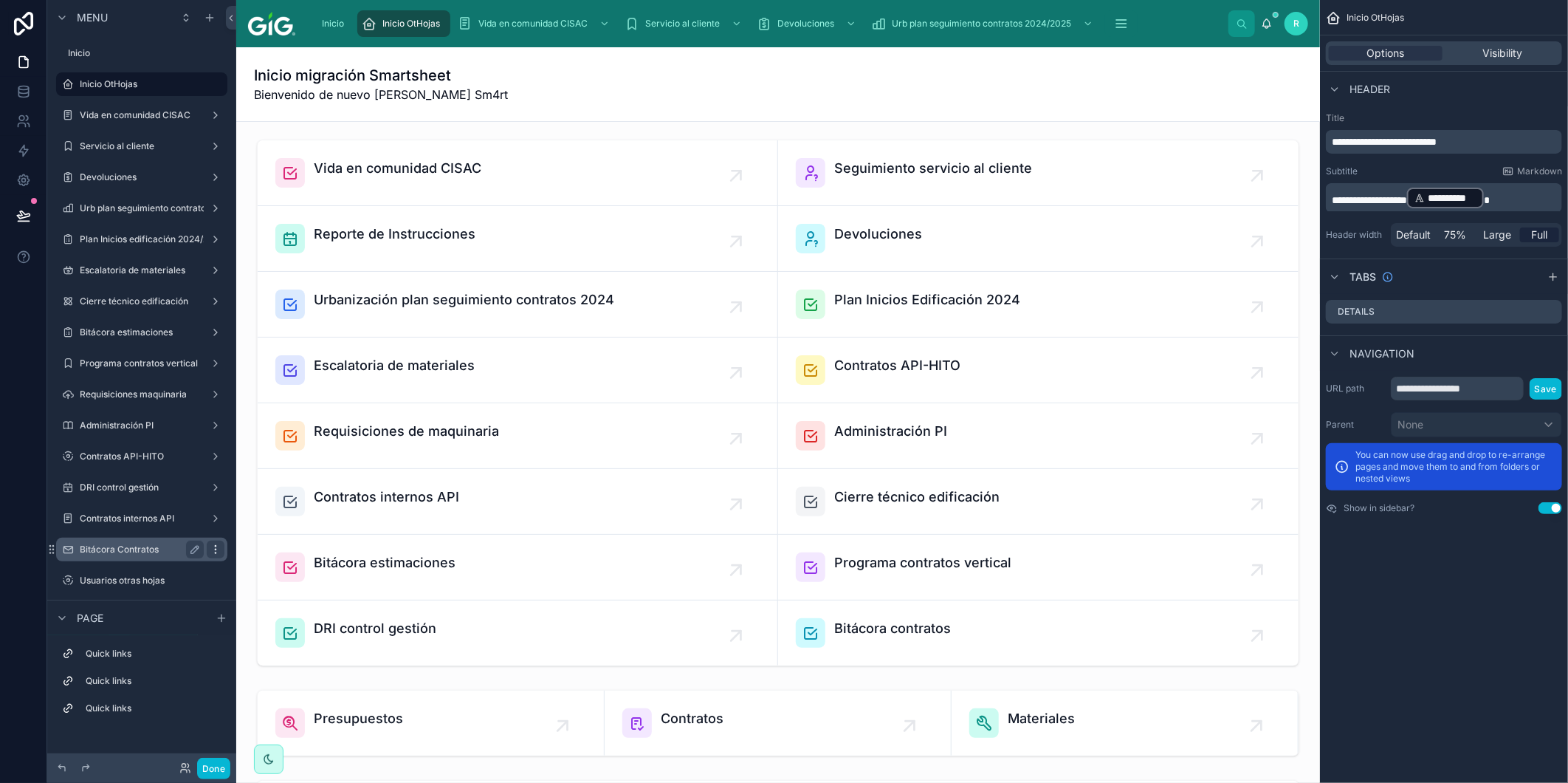
click at [216, 548] on icon "scrollable content" at bounding box center [215, 549] width 12 height 12
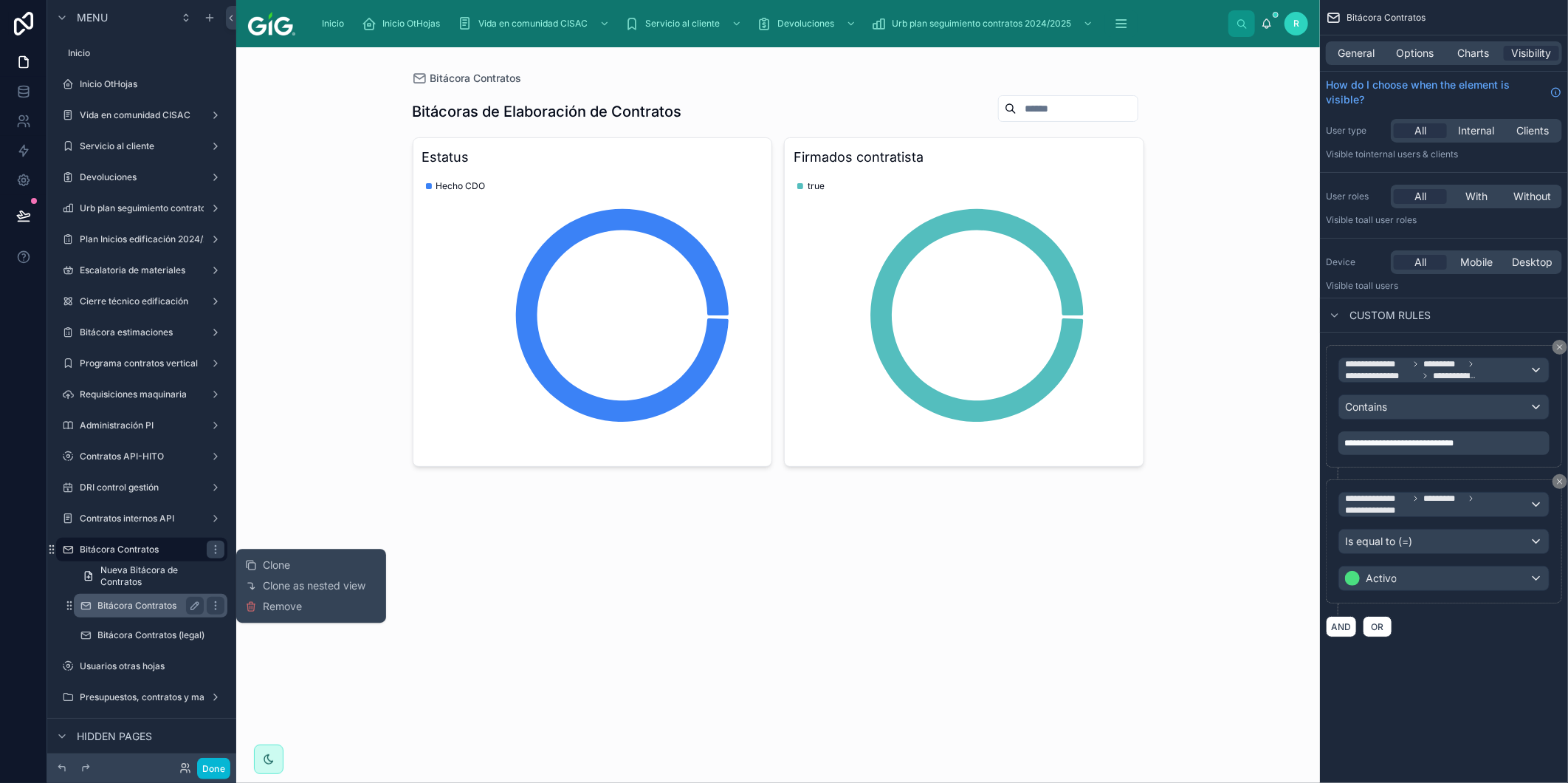
click at [137, 598] on div "Bitácora Contratos" at bounding box center [151, 605] width 106 height 18
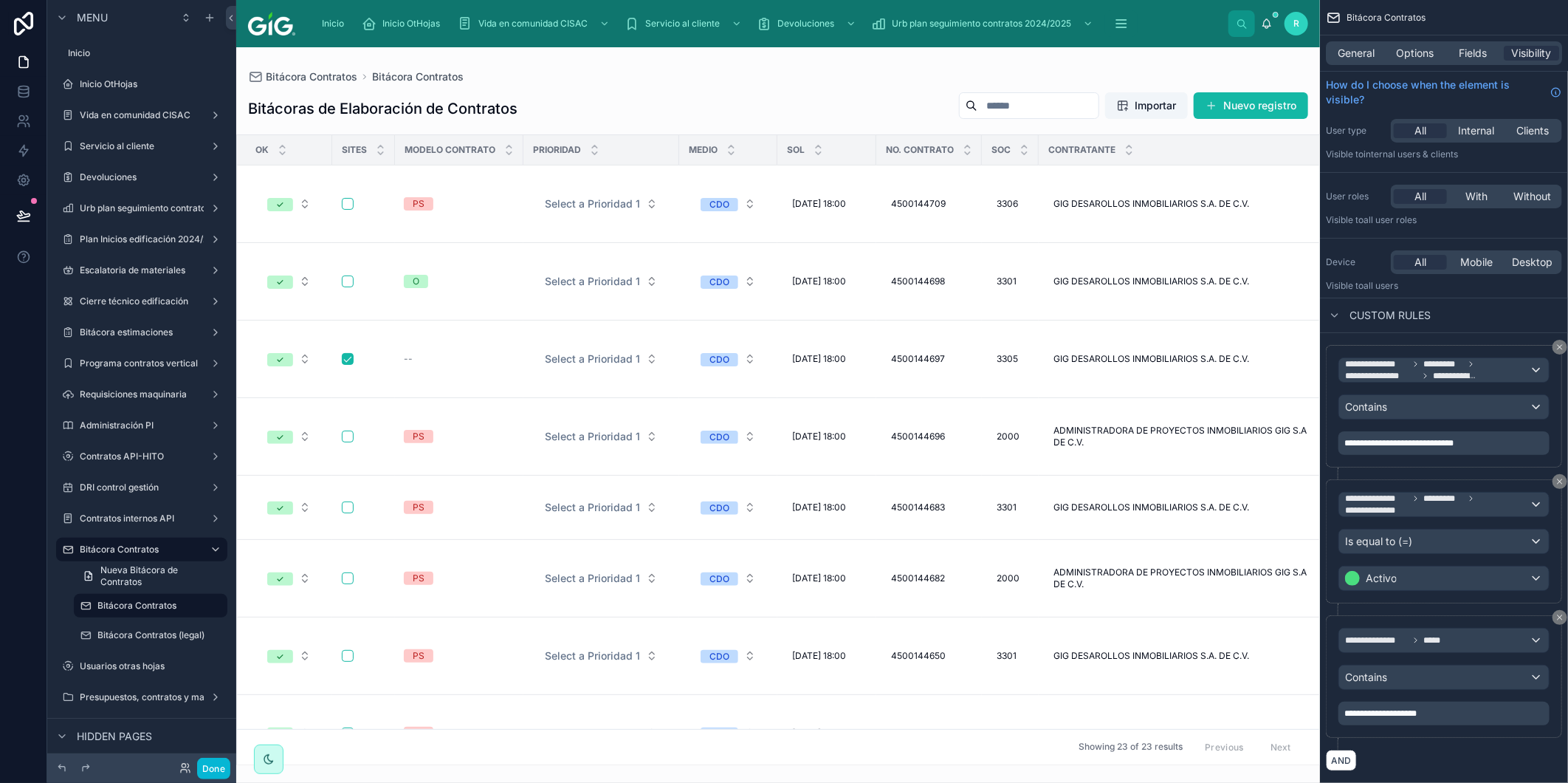
click at [0, 0] on icon "scrollable content" at bounding box center [0, 0] width 0 height 0
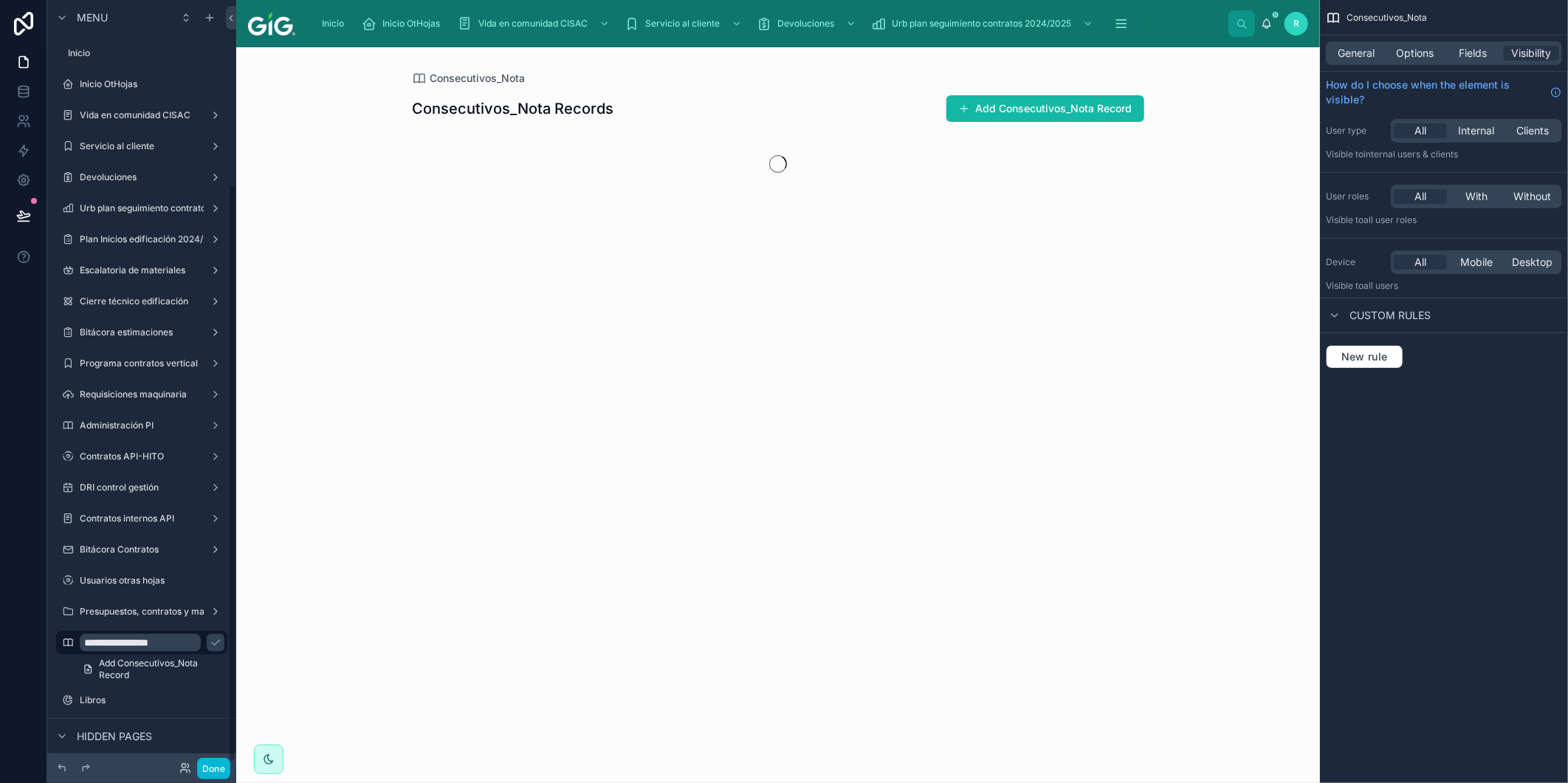
scroll to position [244, 0]
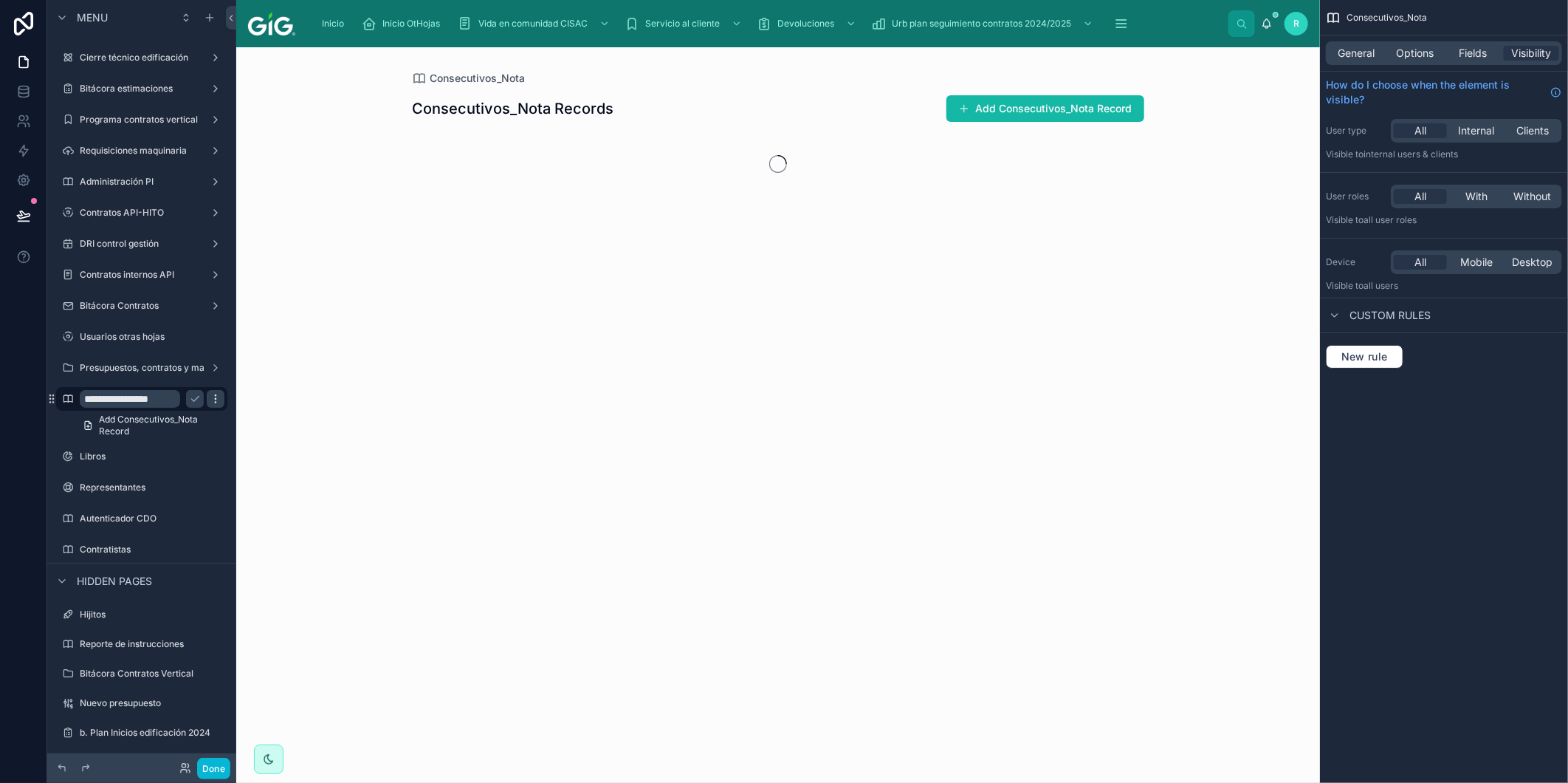
click at [211, 399] on icon "scrollable content" at bounding box center [215, 398] width 12 height 12
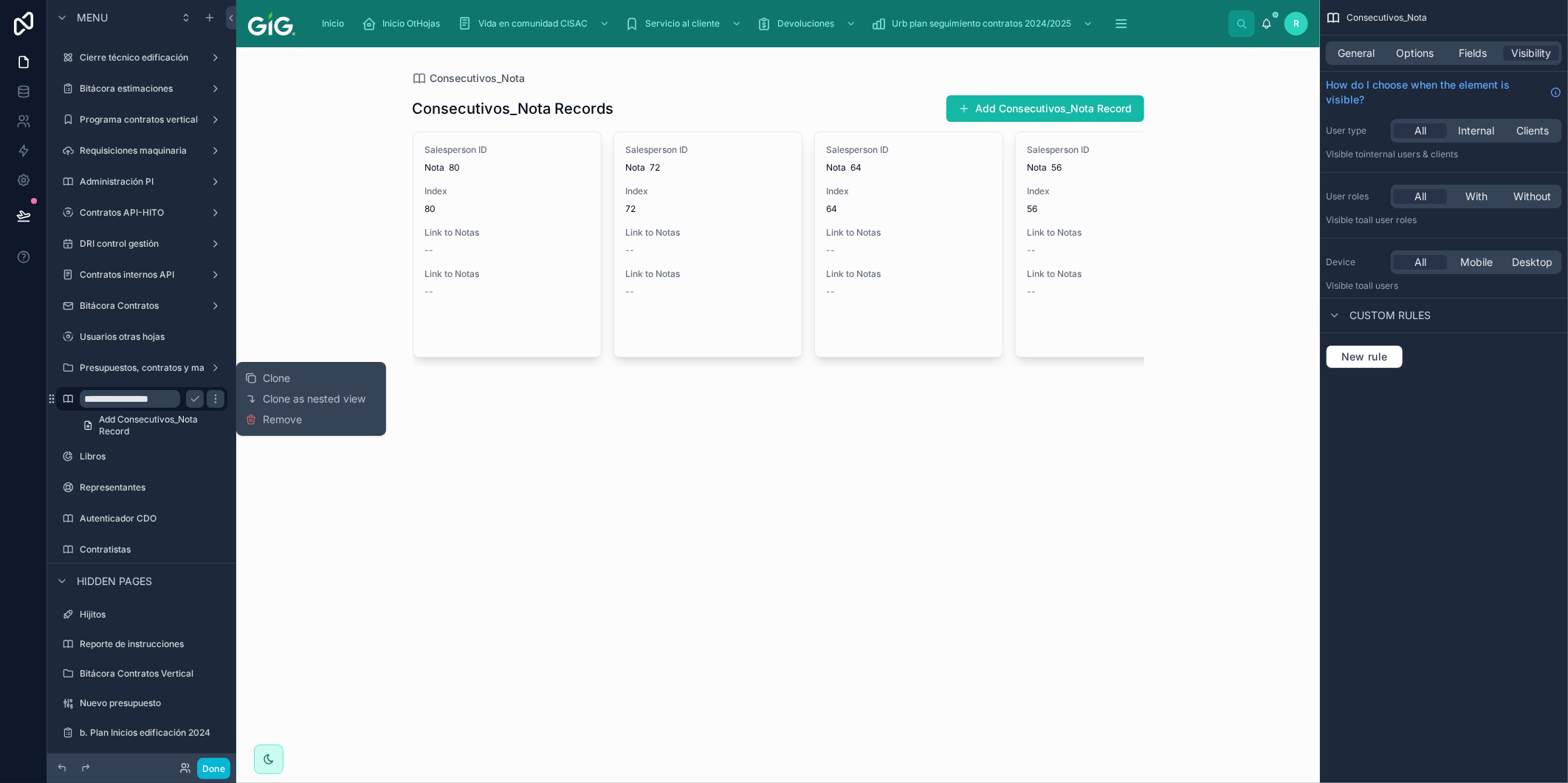
drag, startPoint x: 257, startPoint y: 421, endPoint x: 206, endPoint y: 438, distance: 53.8
click at [257, 421] on button "Remove" at bounding box center [273, 419] width 57 height 15
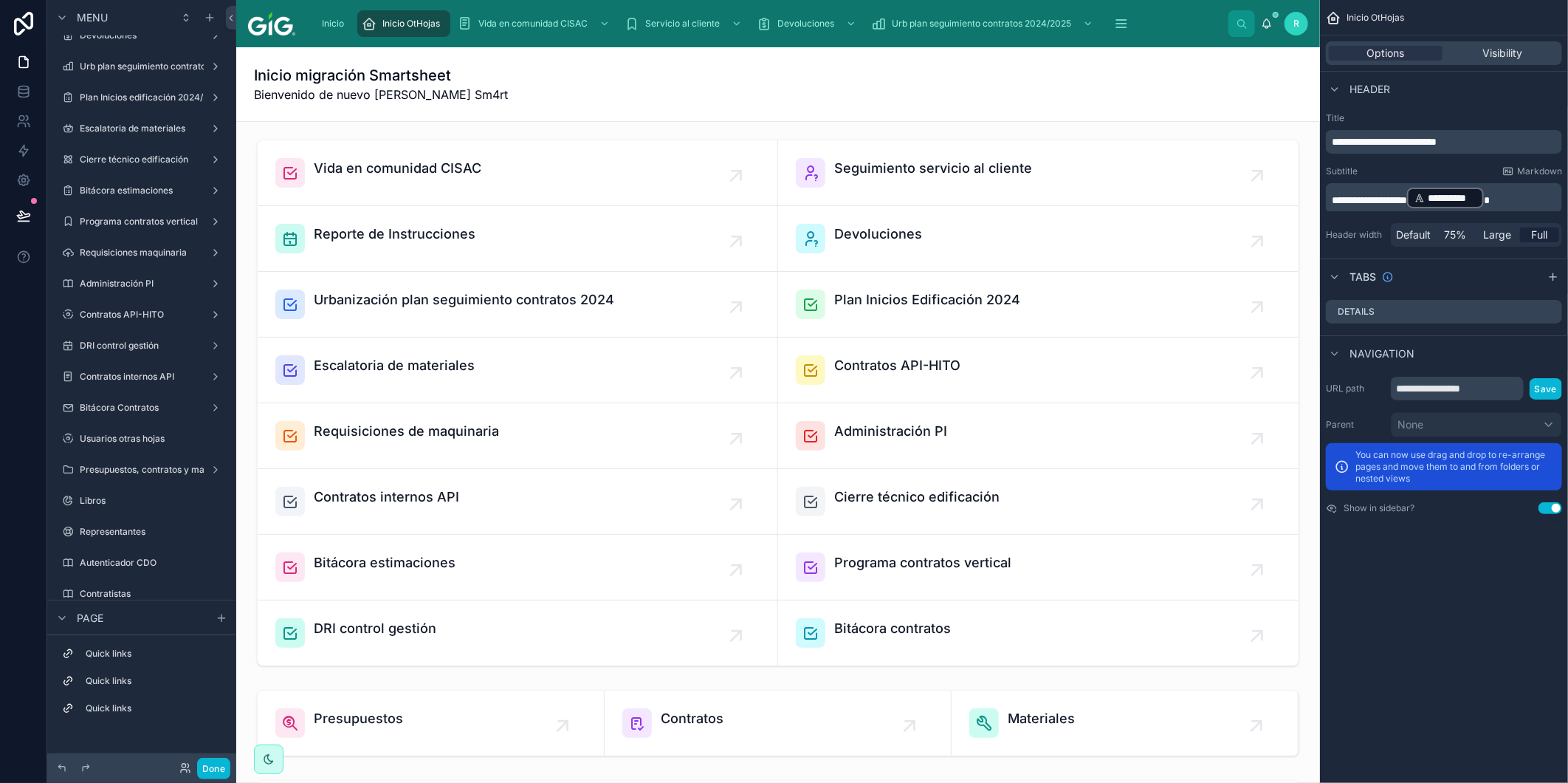
scroll to position [344, 0]
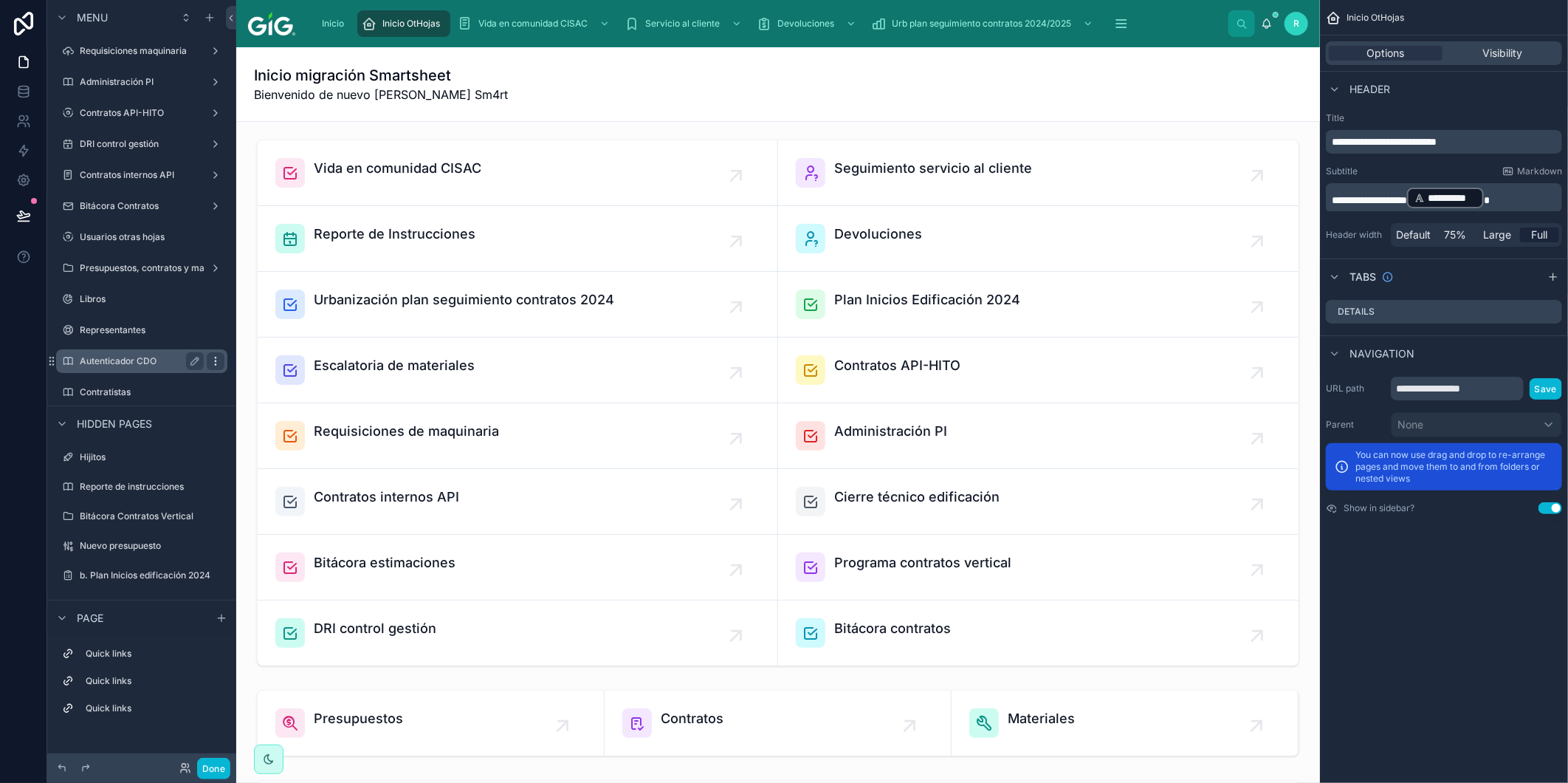
click at [214, 358] on icon "scrollable content" at bounding box center [215, 361] width 12 height 12
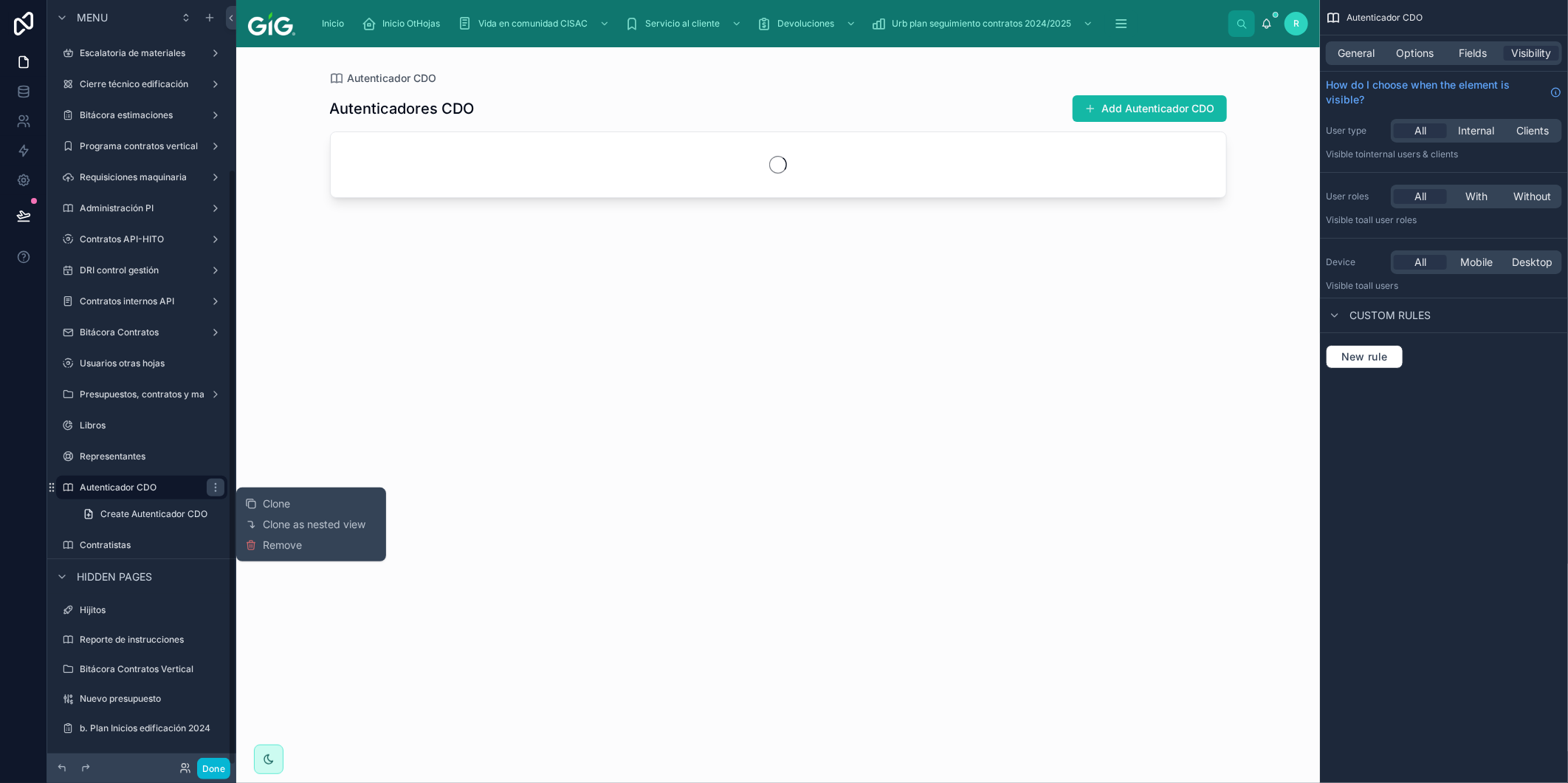
scroll to position [217, 0]
click at [254, 545] on icon at bounding box center [251, 546] width 7 height 7
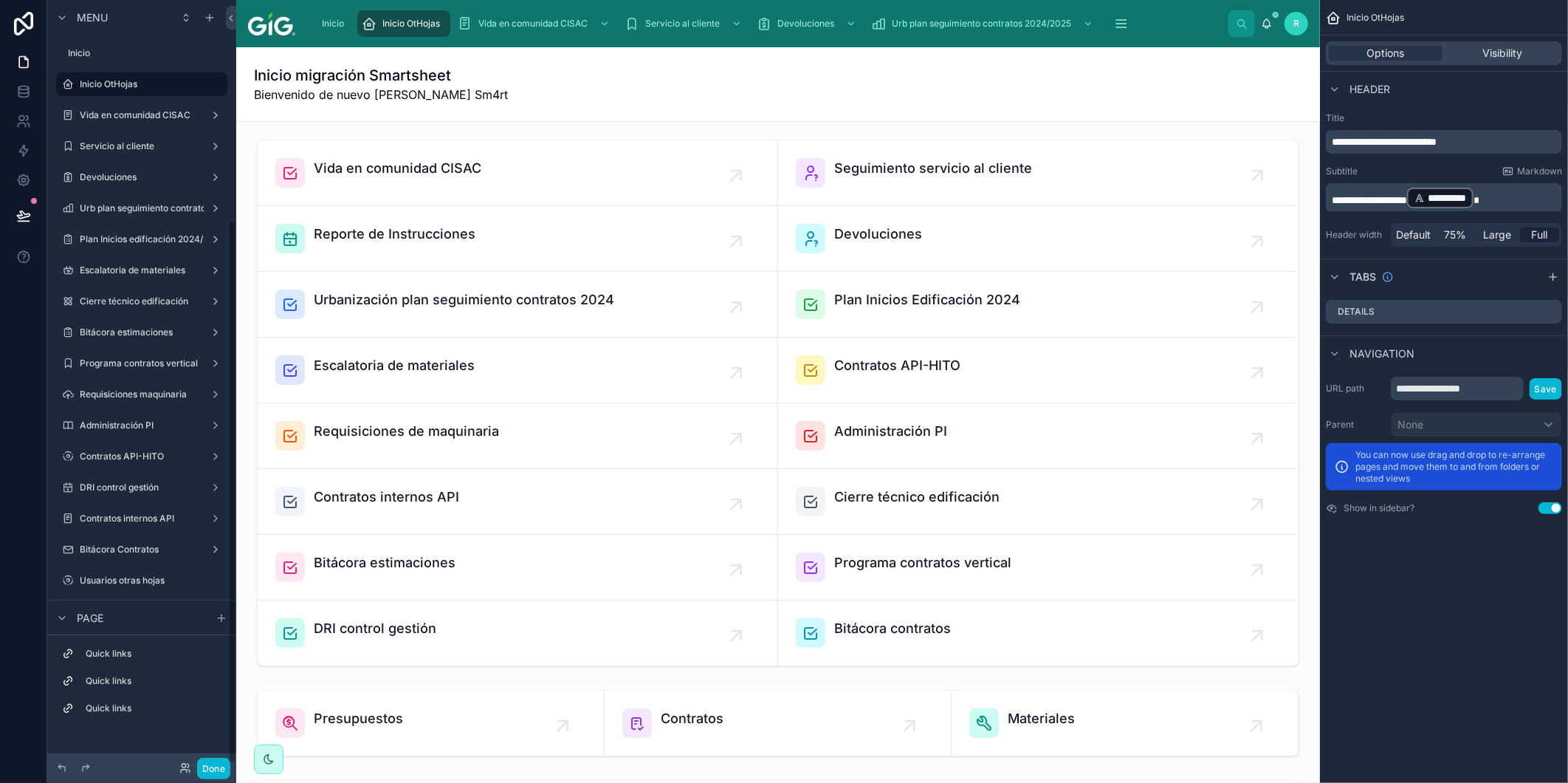
scroll to position [313, 0]
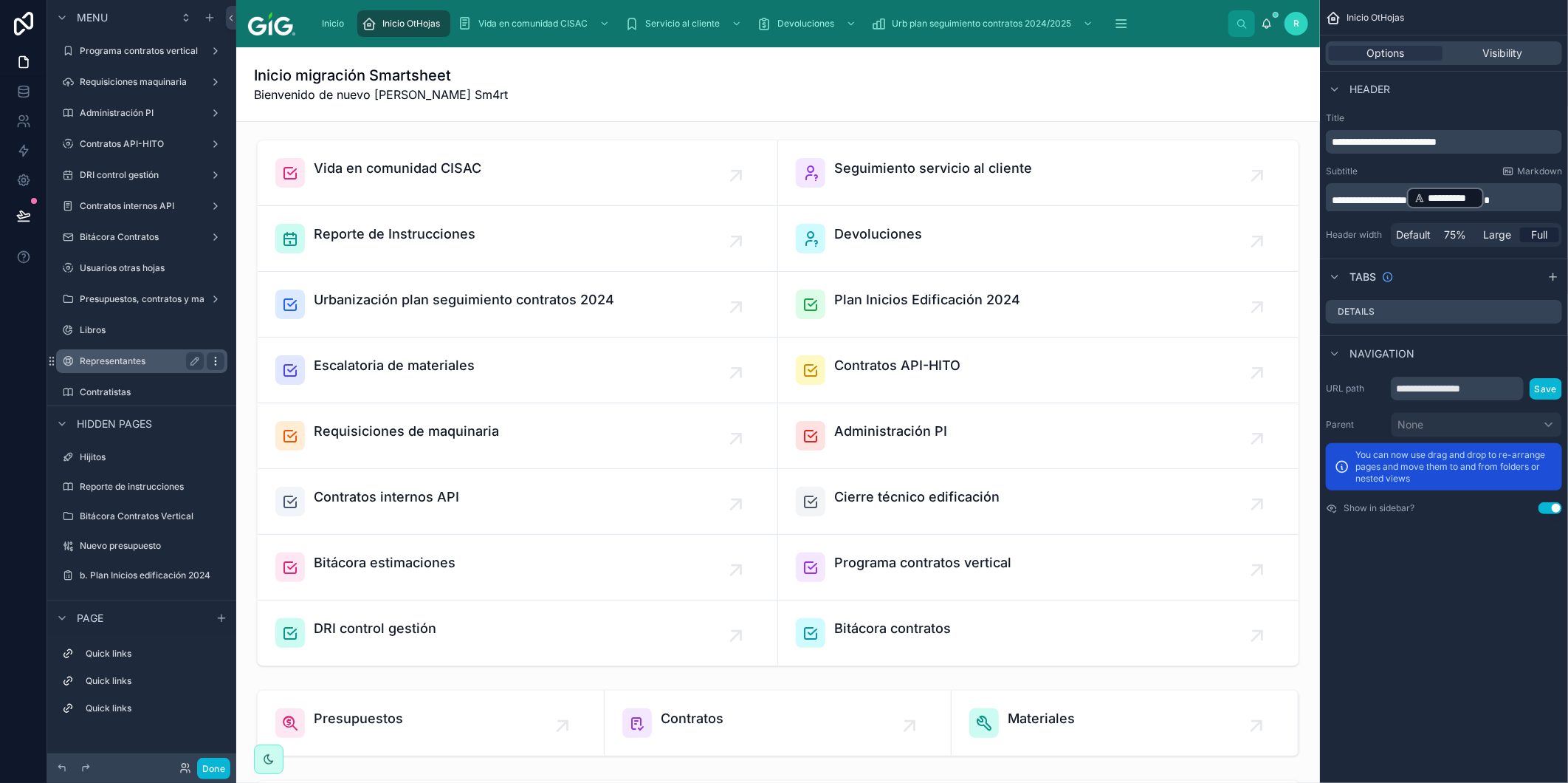
click at [216, 362] on icon "scrollable content" at bounding box center [215, 361] width 12 height 12
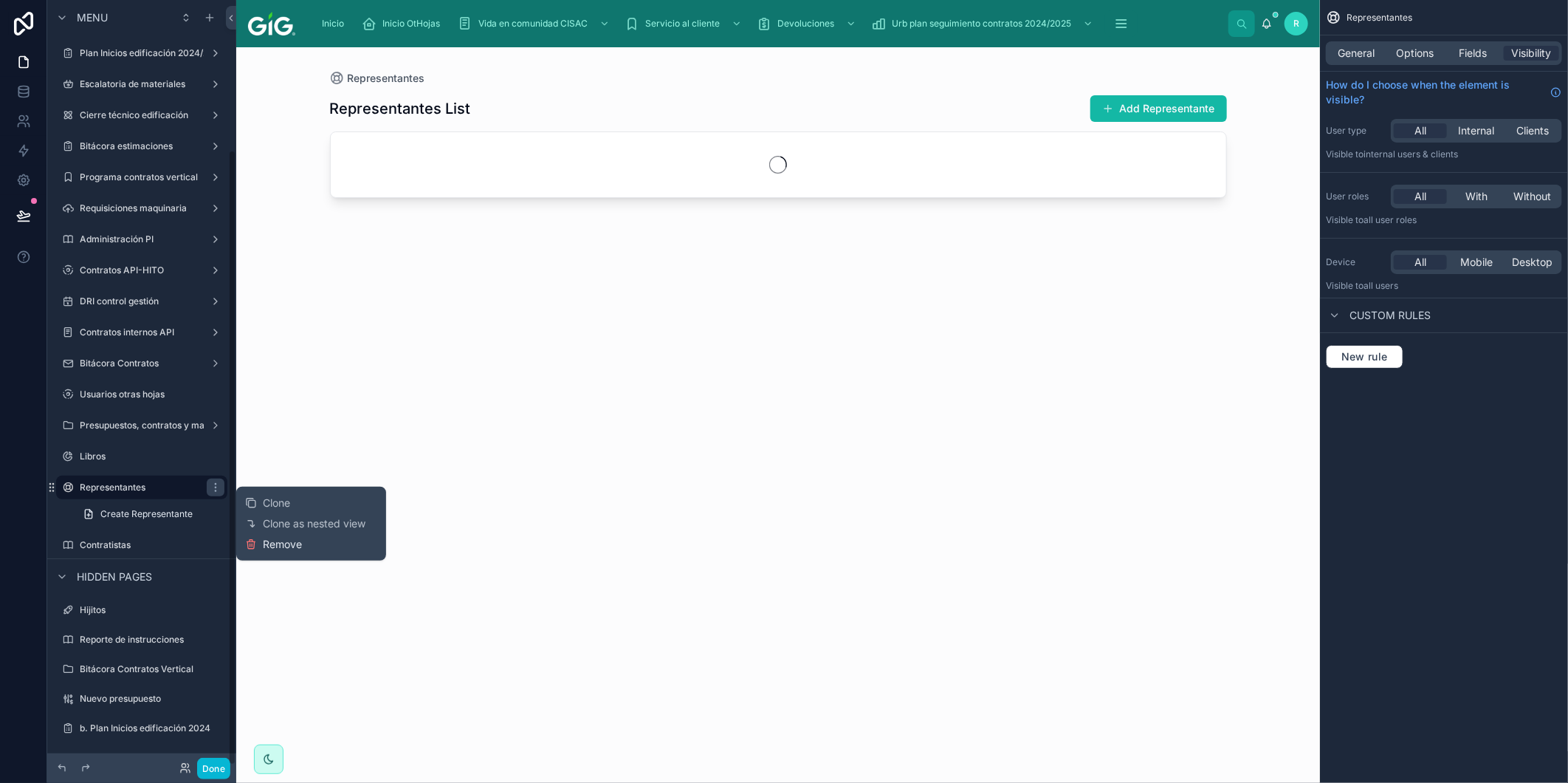
click at [278, 538] on span "Remove" at bounding box center [282, 544] width 39 height 15
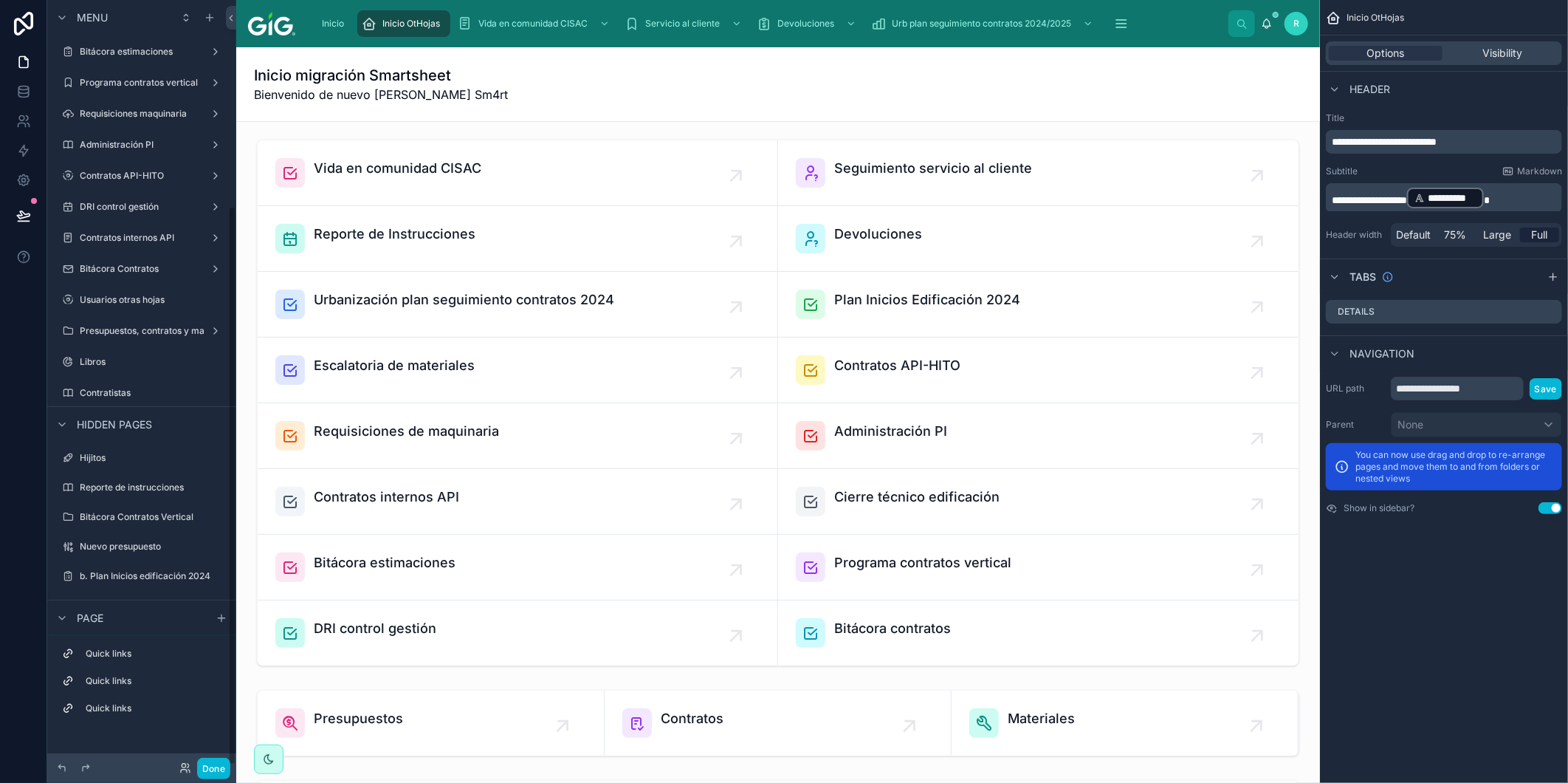
scroll to position [282, 0]
click at [217, 360] on icon "scrollable content" at bounding box center [215, 360] width 12 height 12
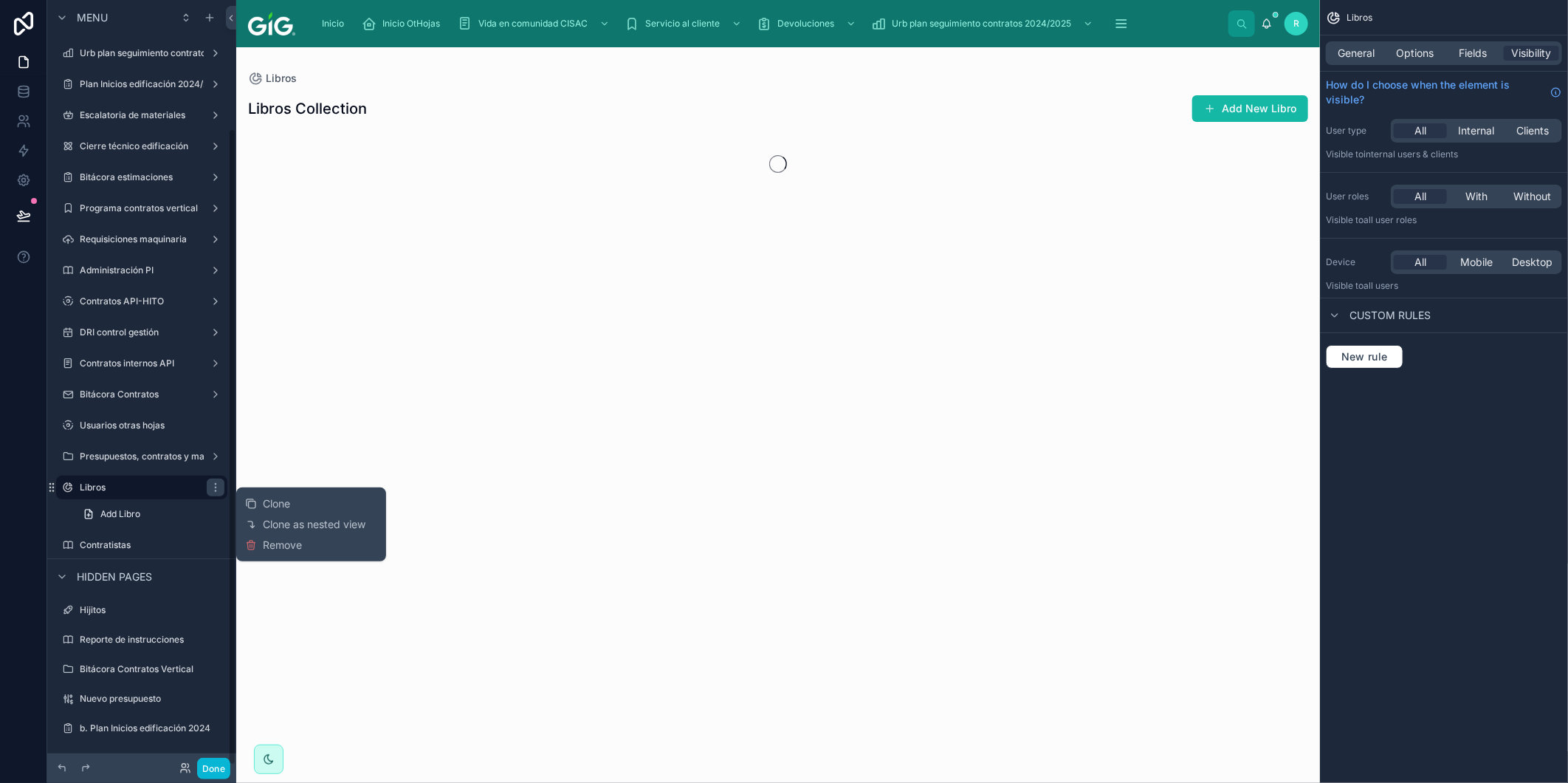
scroll to position [155, 0]
click at [260, 547] on button "Remove" at bounding box center [273, 545] width 57 height 15
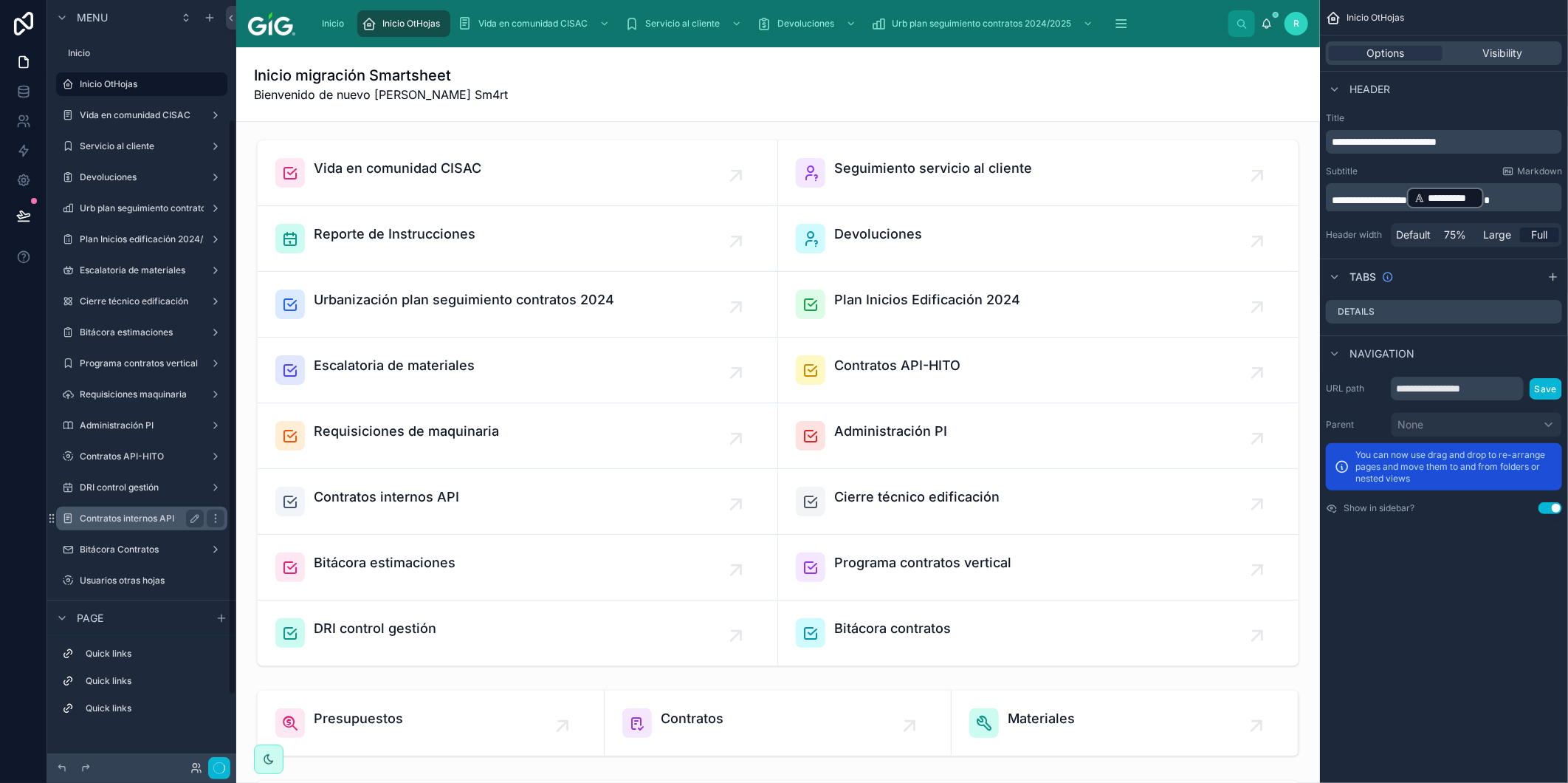
scroll to position [251, 0]
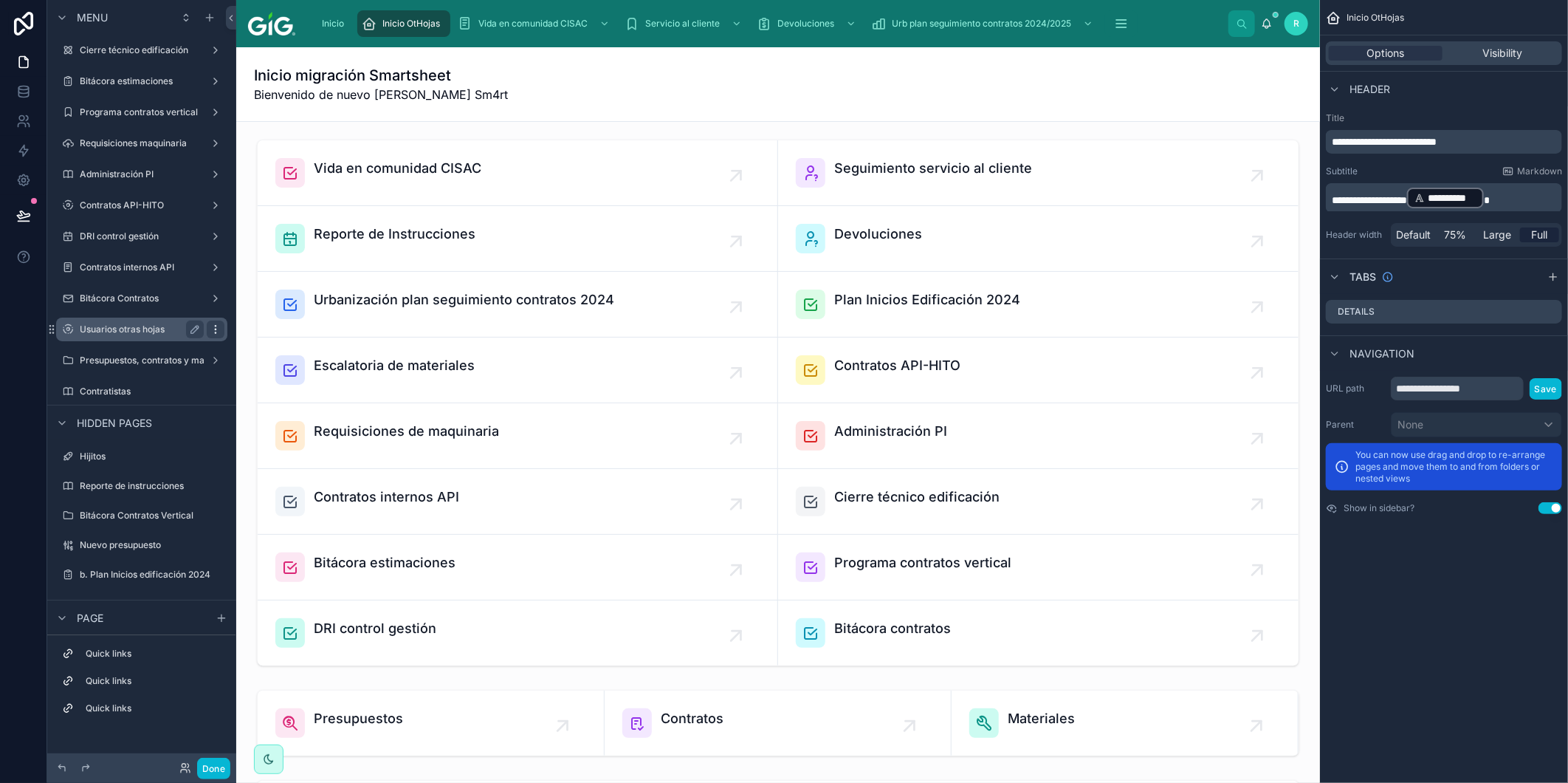
click at [215, 329] on icon "scrollable content" at bounding box center [215, 329] width 1 height 1
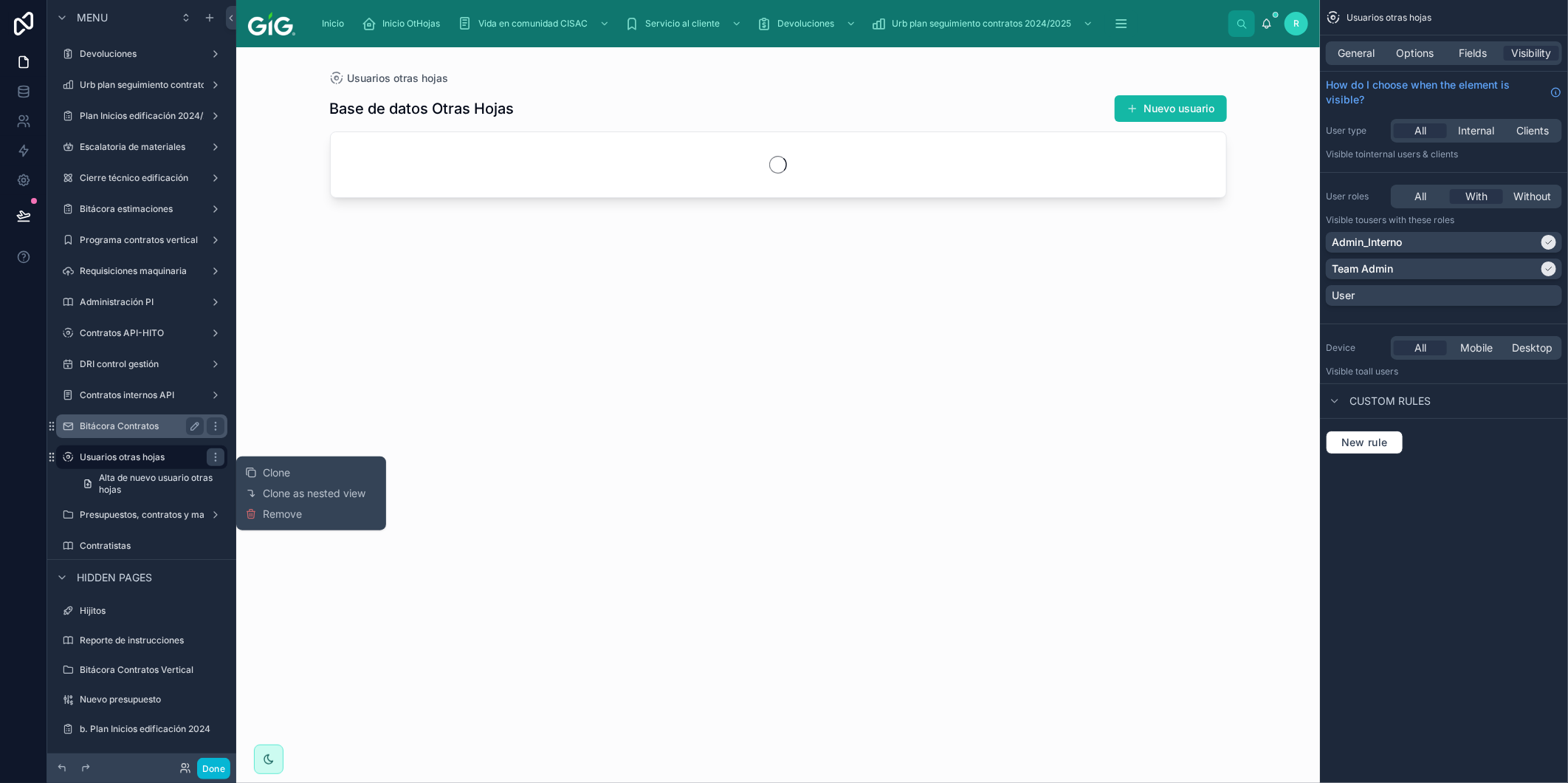
click at [152, 421] on label "Bitácora Contratos" at bounding box center [139, 426] width 118 height 12
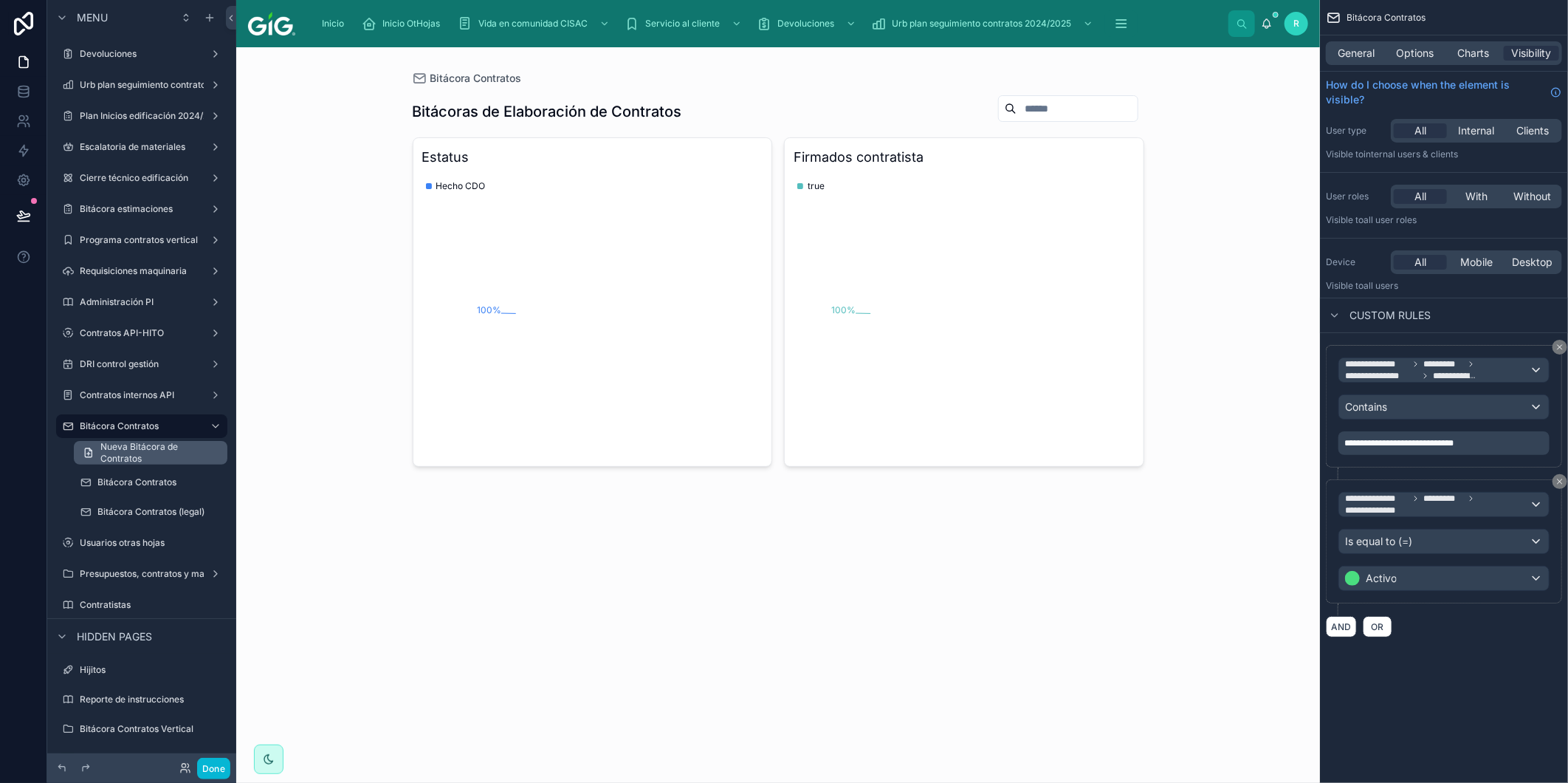
scroll to position [182, 0]
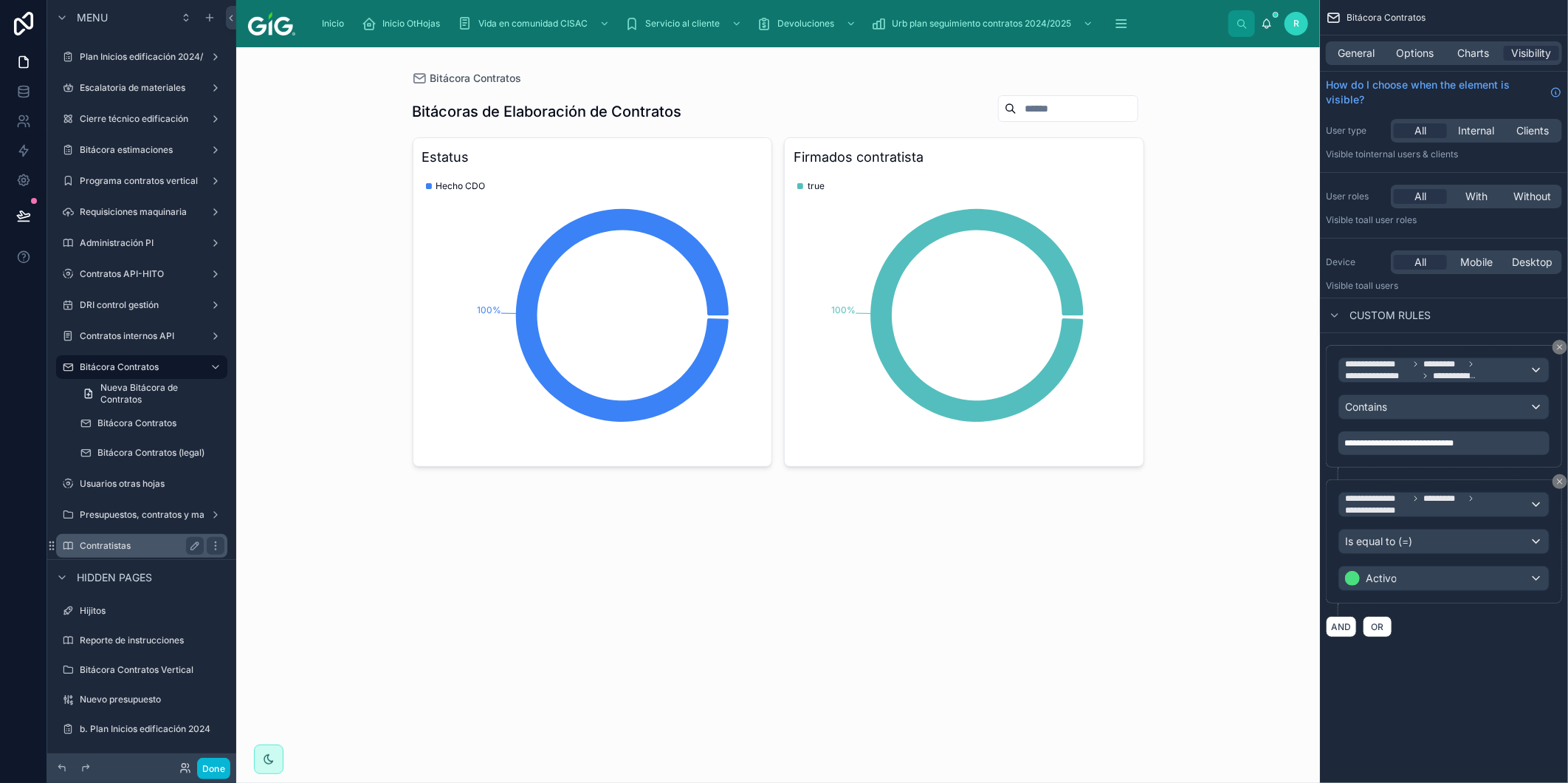
click at [155, 543] on label "Contratistas" at bounding box center [139, 546] width 118 height 12
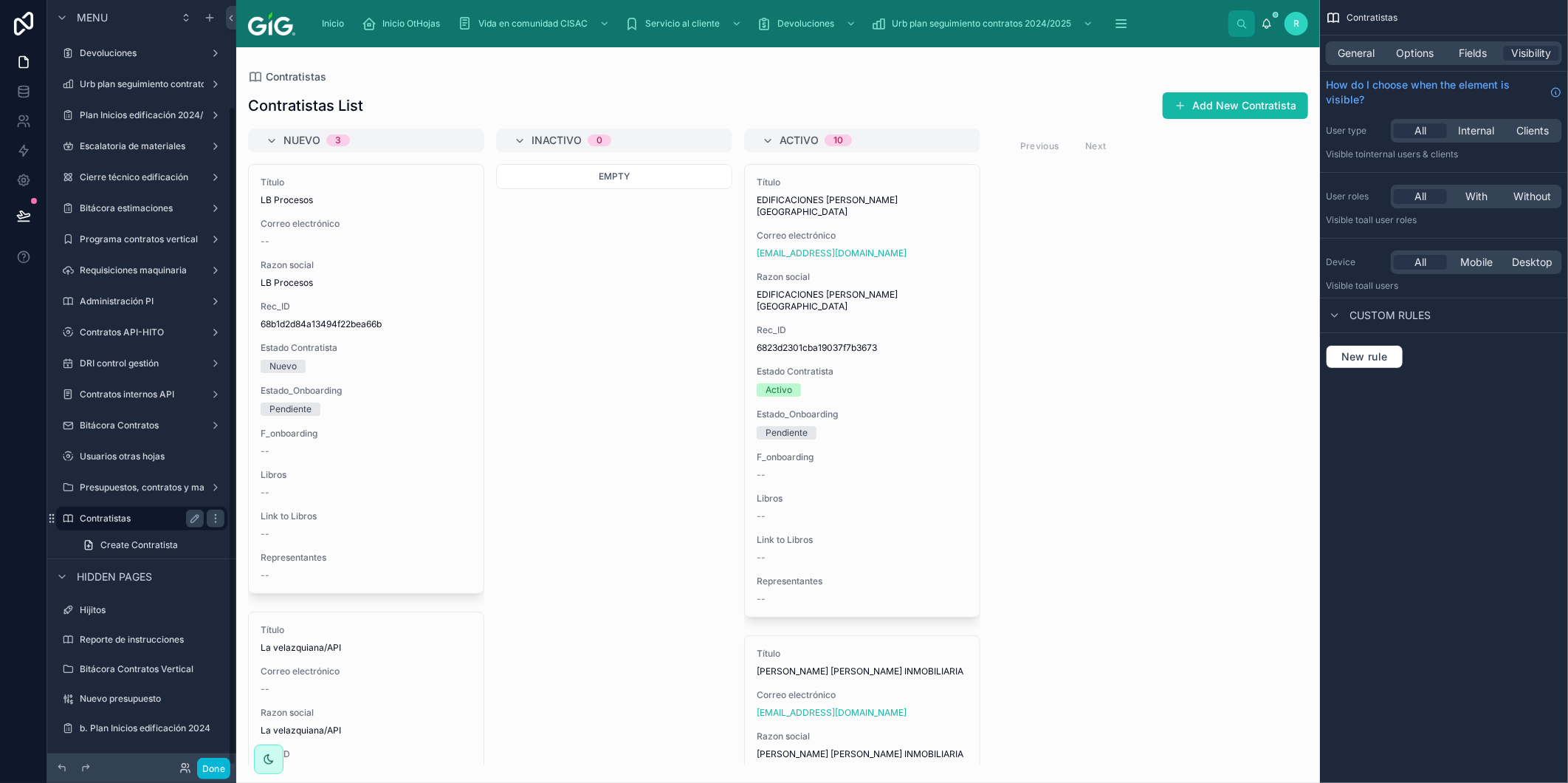
scroll to position [123, 0]
click at [1258, 108] on div at bounding box center [778, 415] width 1084 height 736
click at [1258, 107] on button "Add New Contratista" at bounding box center [1235, 106] width 145 height 26
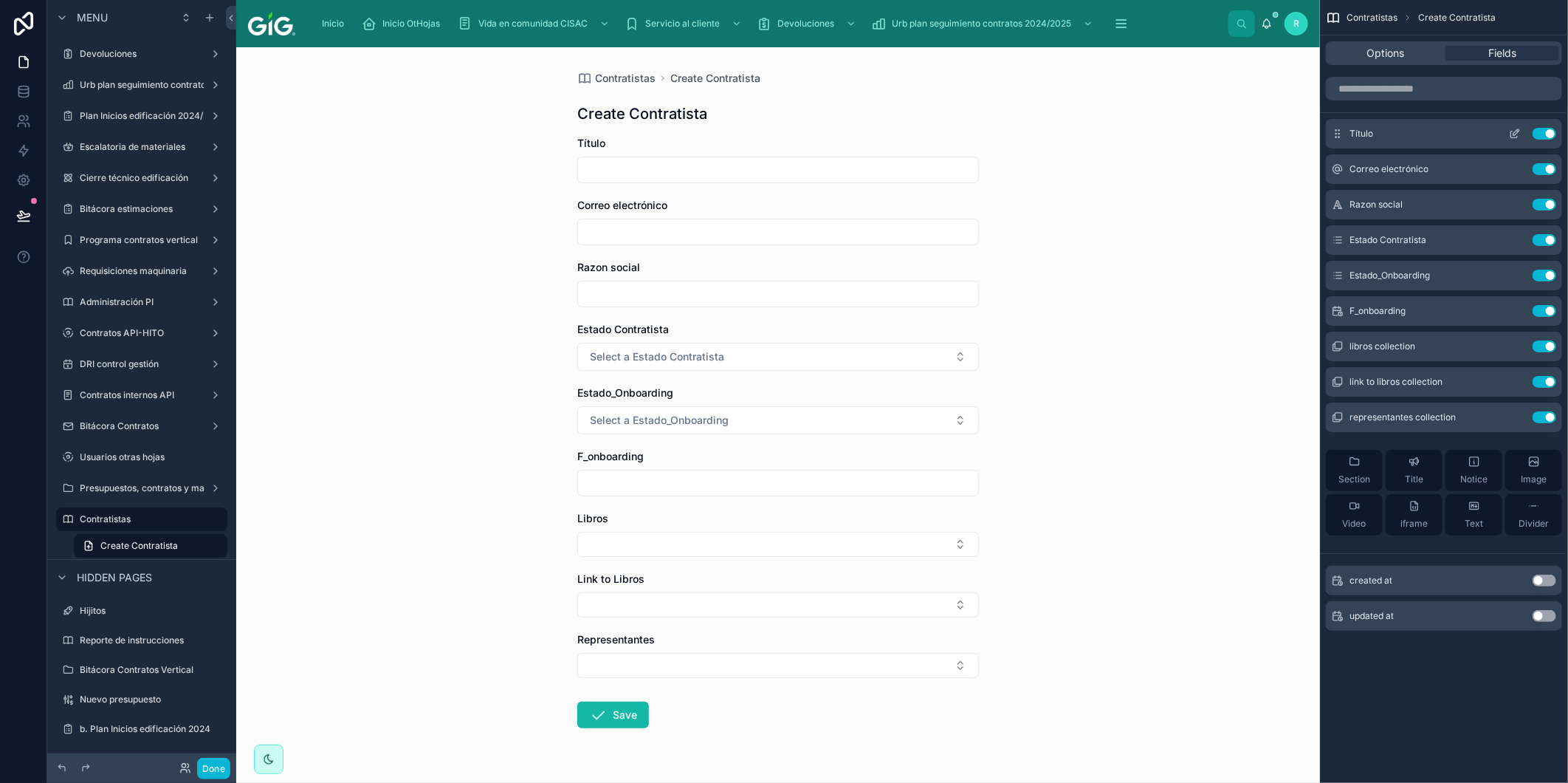
click at [1547, 130] on button "Use setting" at bounding box center [1545, 133] width 23 height 12
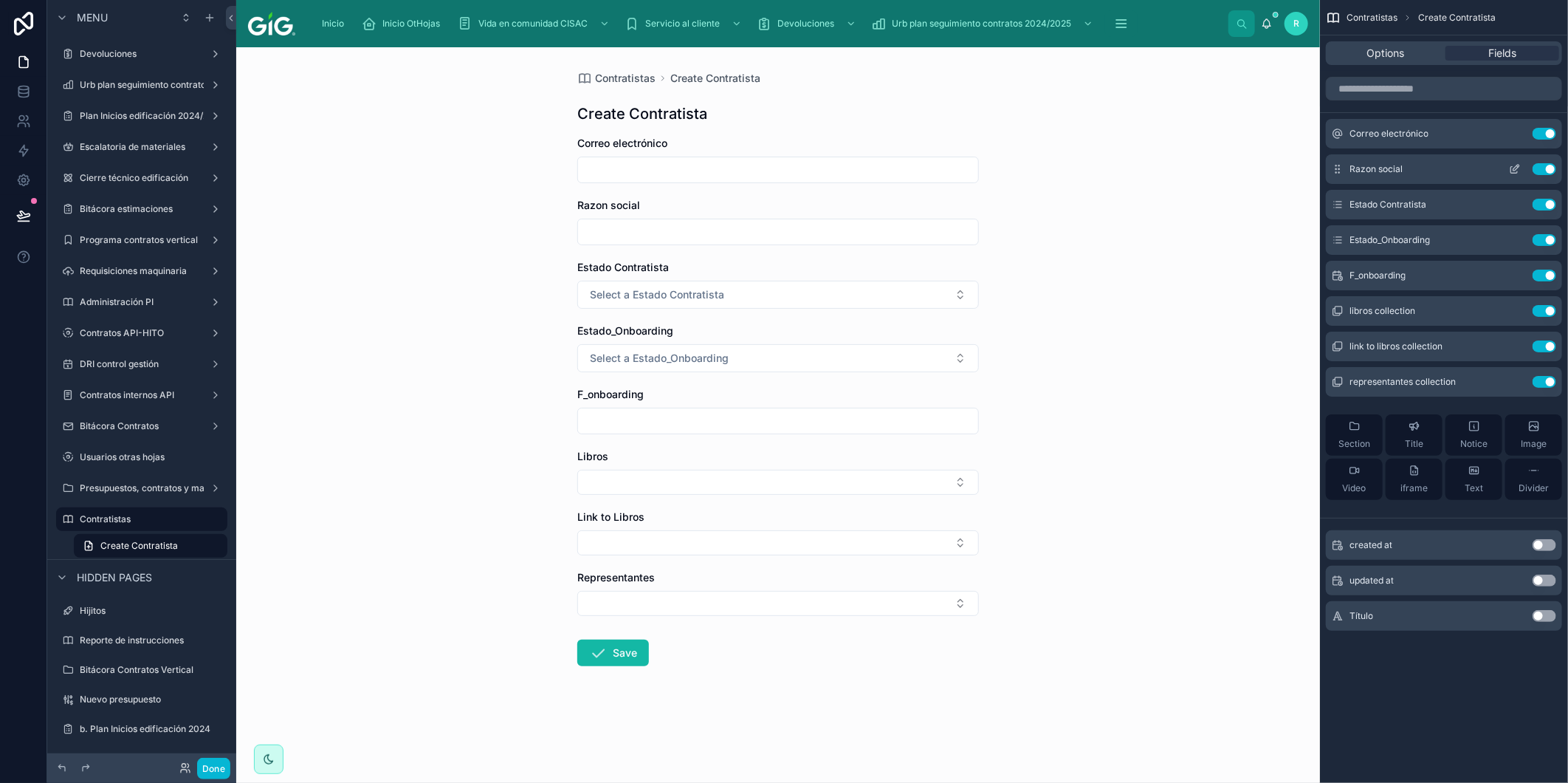
click at [1515, 173] on icon "scrollable content" at bounding box center [1514, 168] width 12 height 12
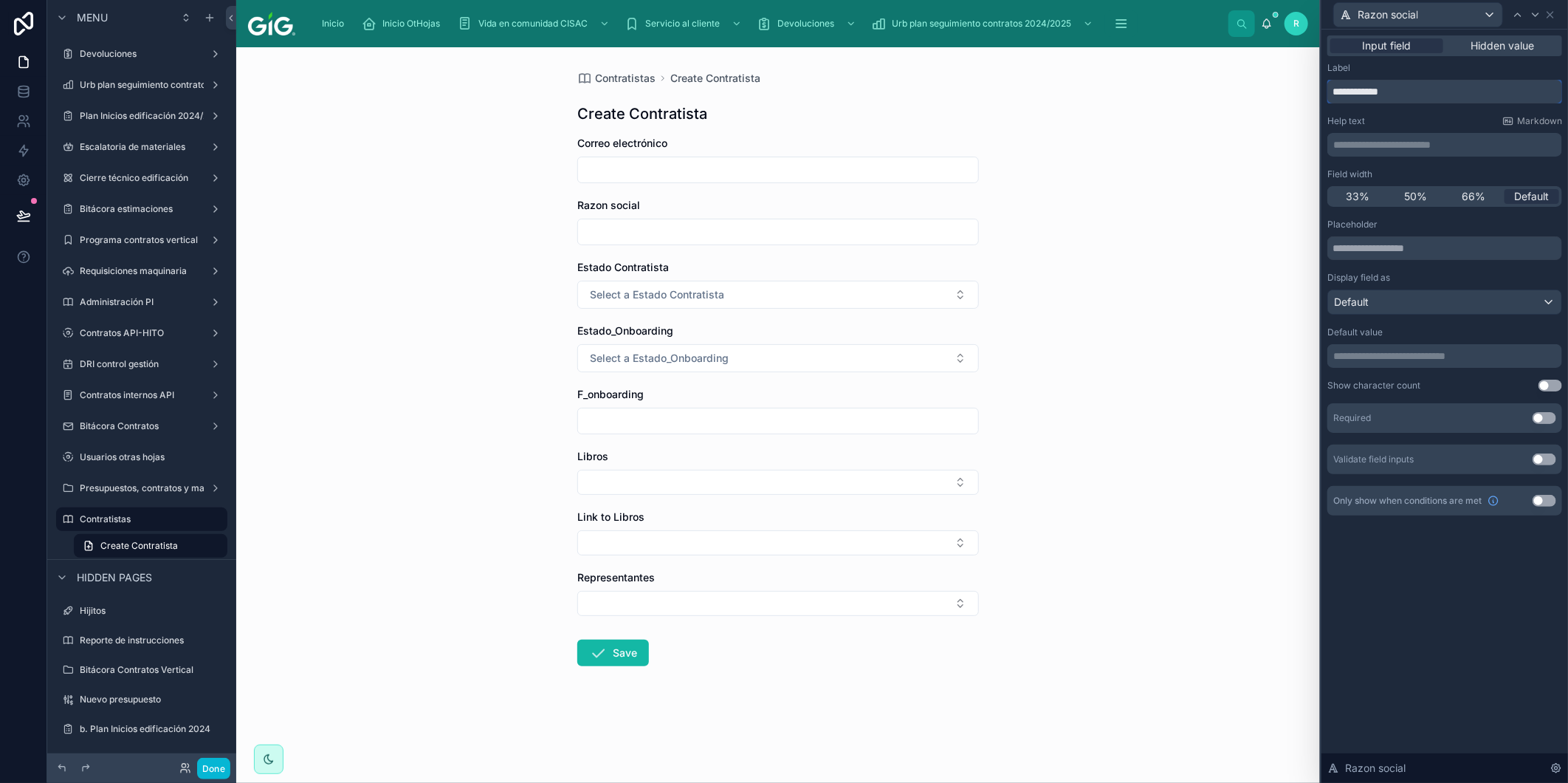
click at [1463, 87] on input "**********" at bounding box center [1445, 92] width 235 height 23
type input "**********"
click at [1553, 13] on icon at bounding box center [1550, 14] width 12 height 12
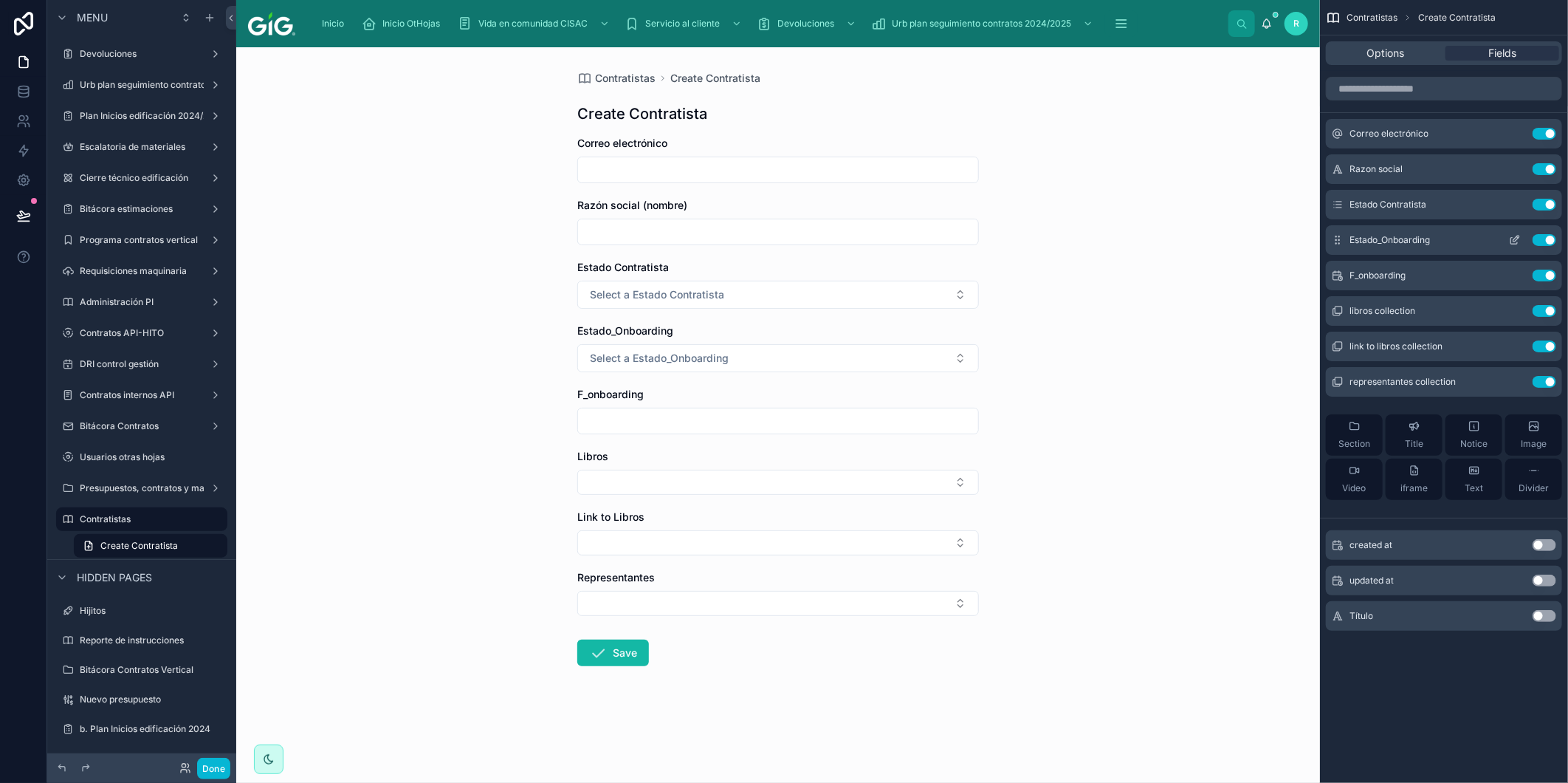
click at [1542, 239] on button "Use setting" at bounding box center [1545, 240] width 23 height 12
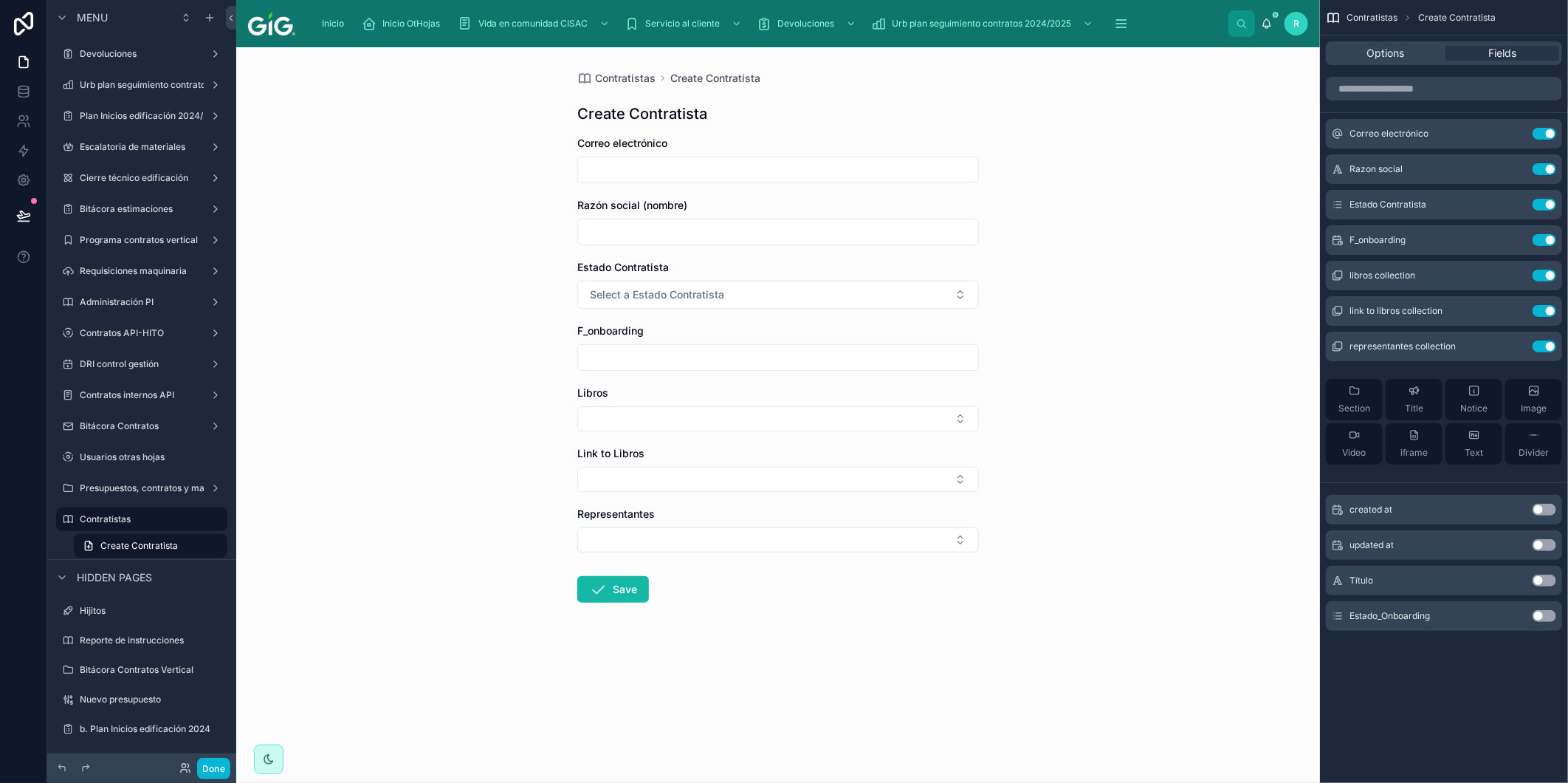
click at [1542, 239] on button "Use setting" at bounding box center [1545, 240] width 23 height 12
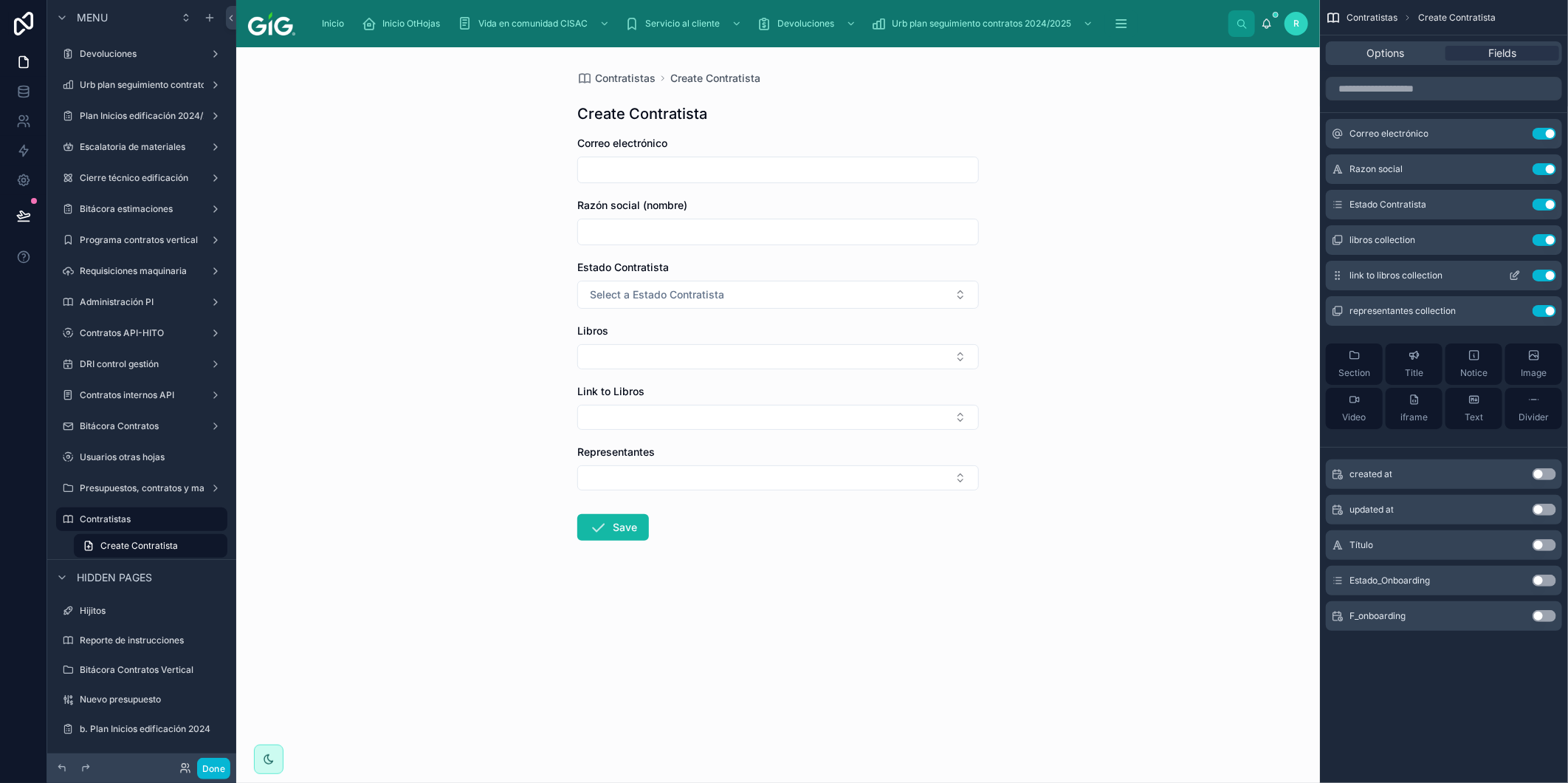
click at [1543, 239] on button "Use setting" at bounding box center [1545, 240] width 23 height 12
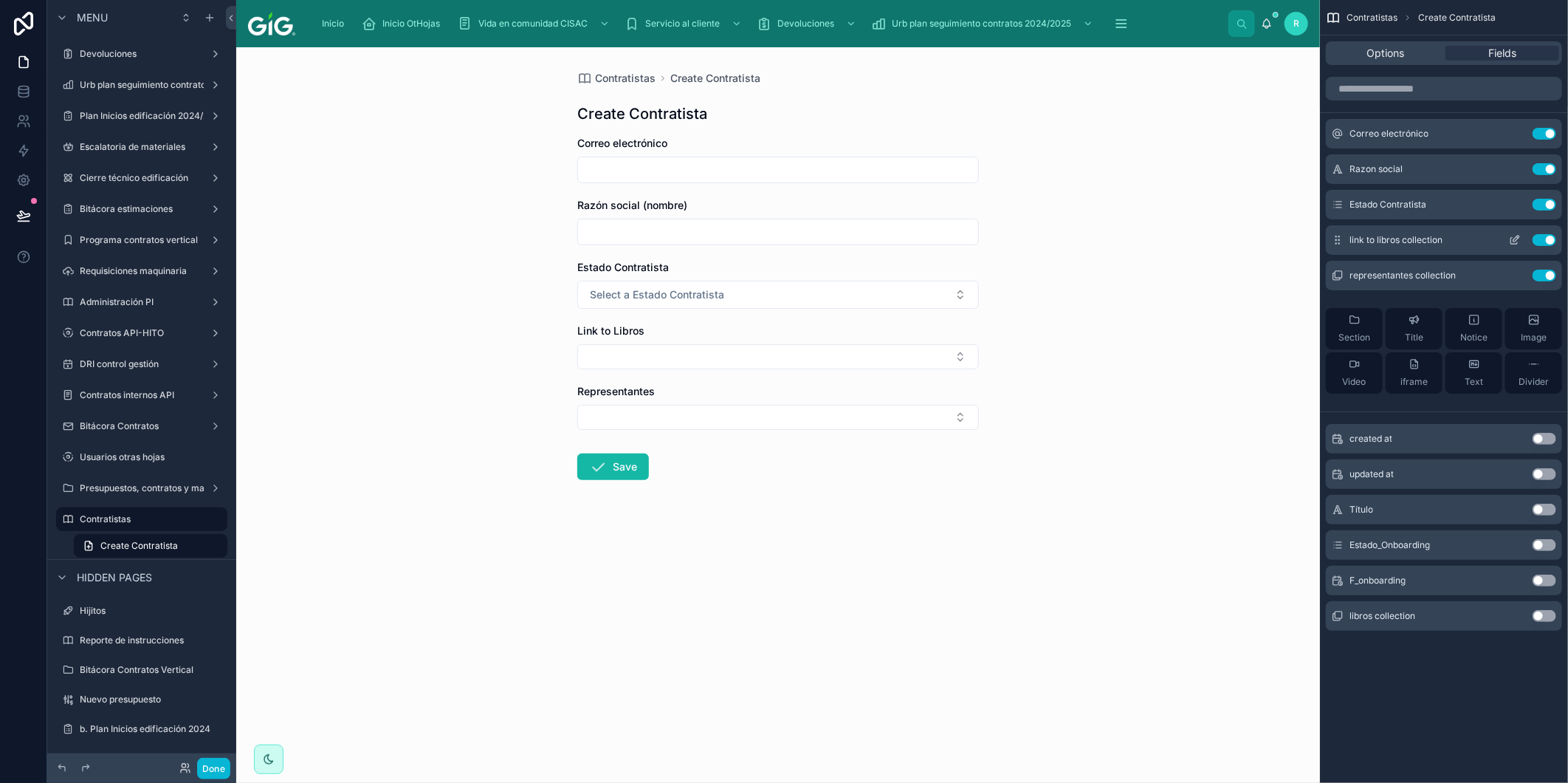
click at [1543, 239] on button "Use setting" at bounding box center [1545, 240] width 23 height 12
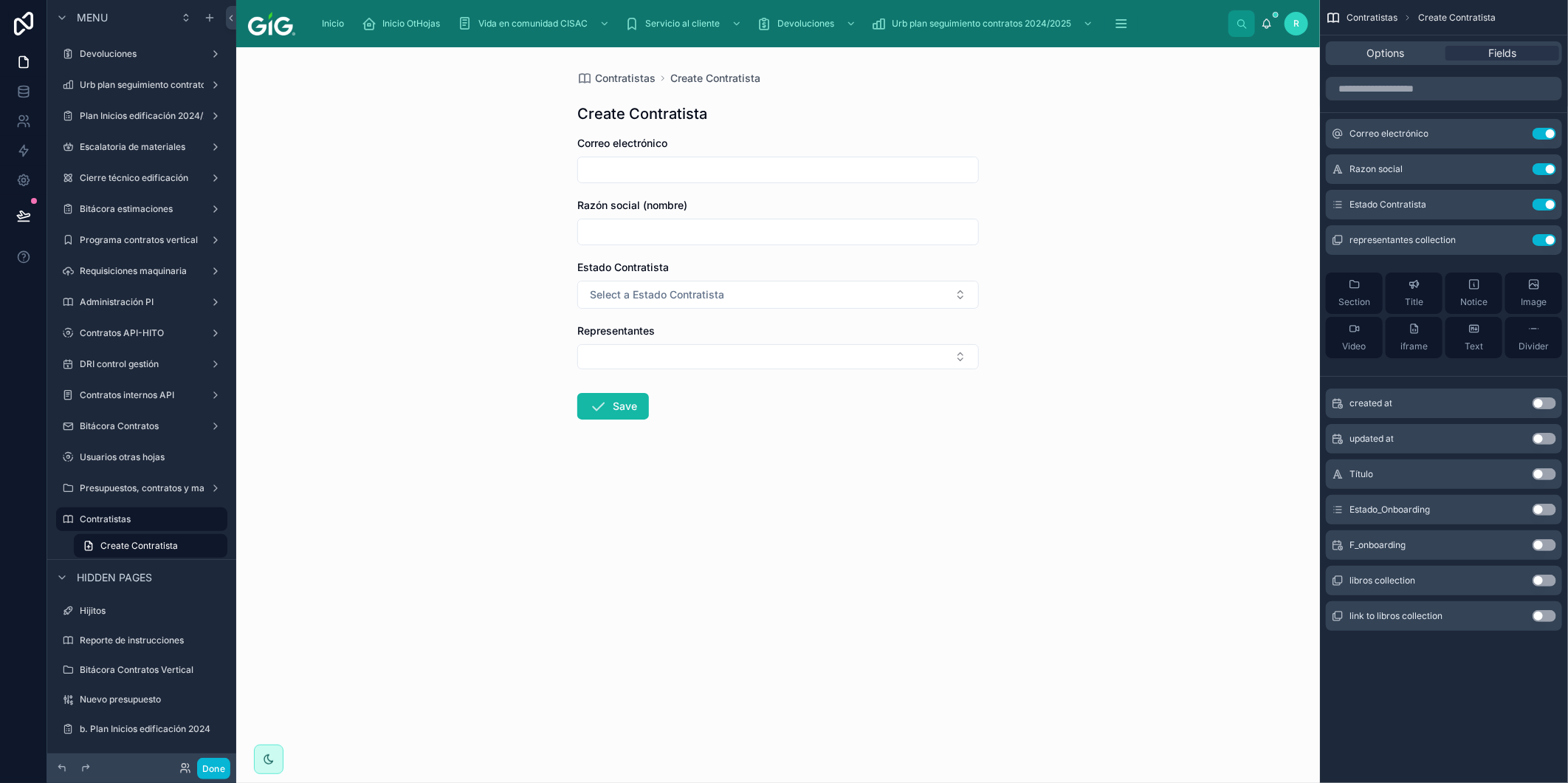
click at [1543, 239] on button "Use setting" at bounding box center [1545, 240] width 23 height 12
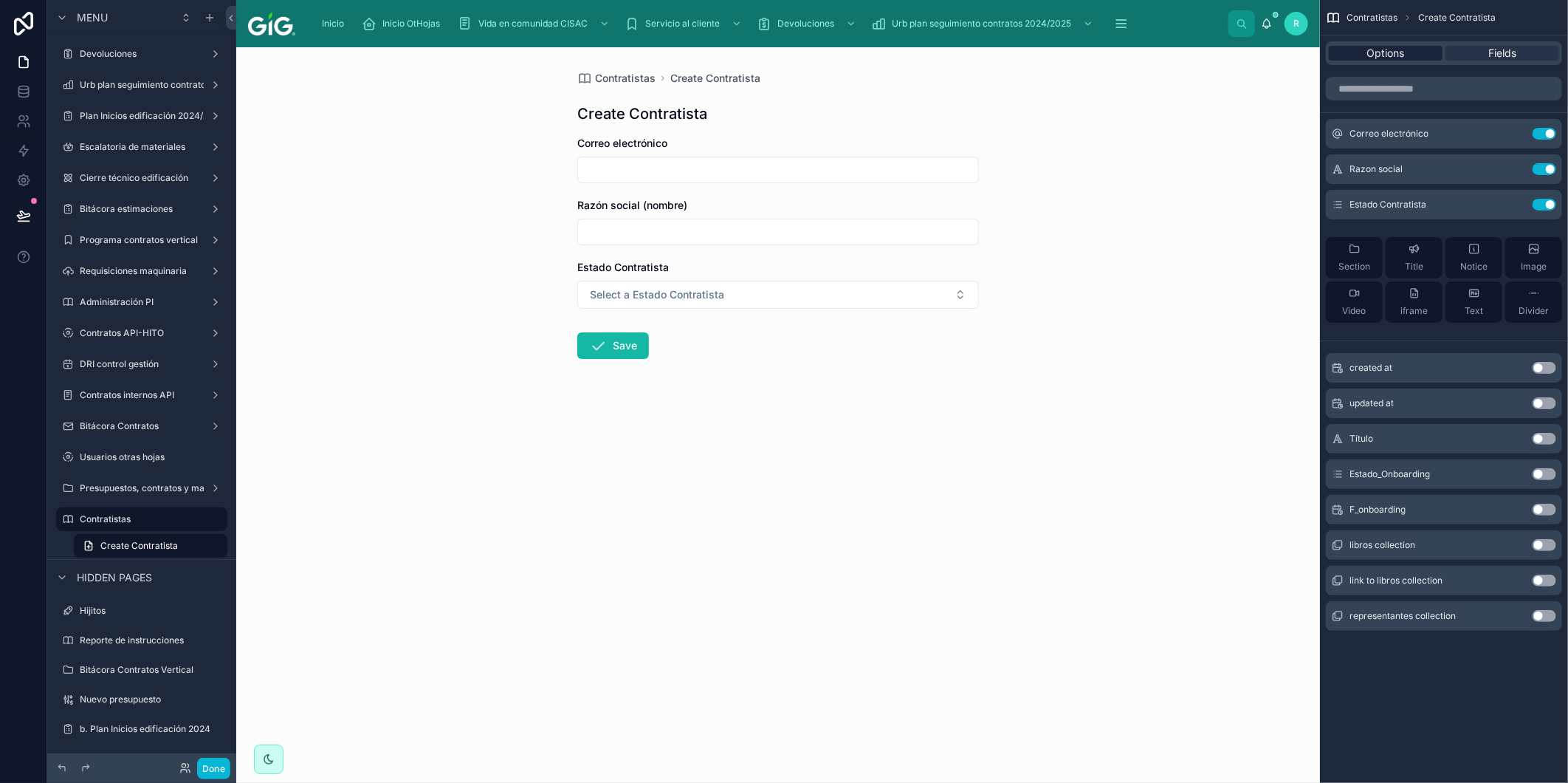
click at [1388, 46] on span "Options" at bounding box center [1386, 53] width 38 height 15
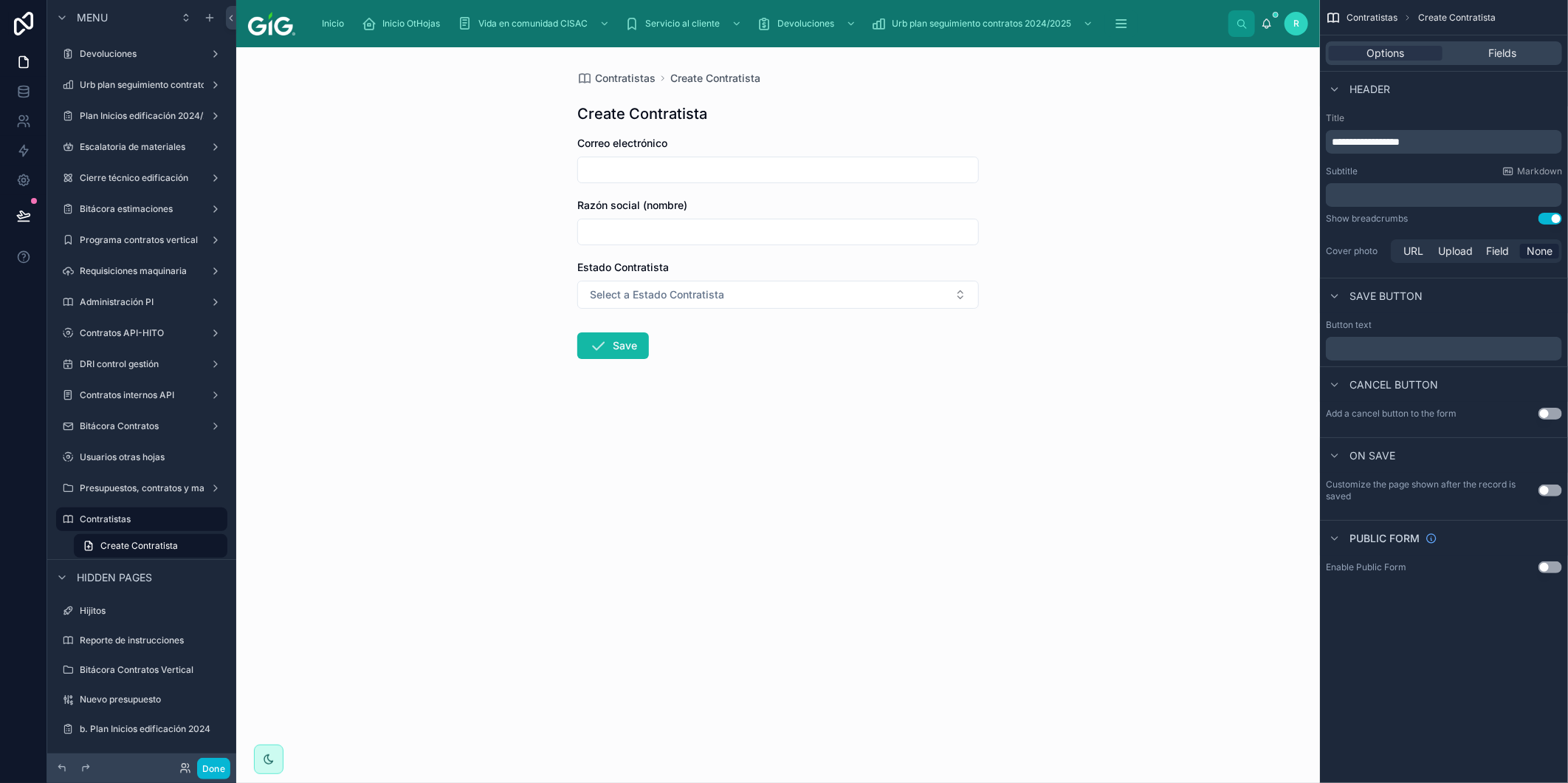
click at [1478, 345] on p "﻿" at bounding box center [1445, 348] width 227 height 12
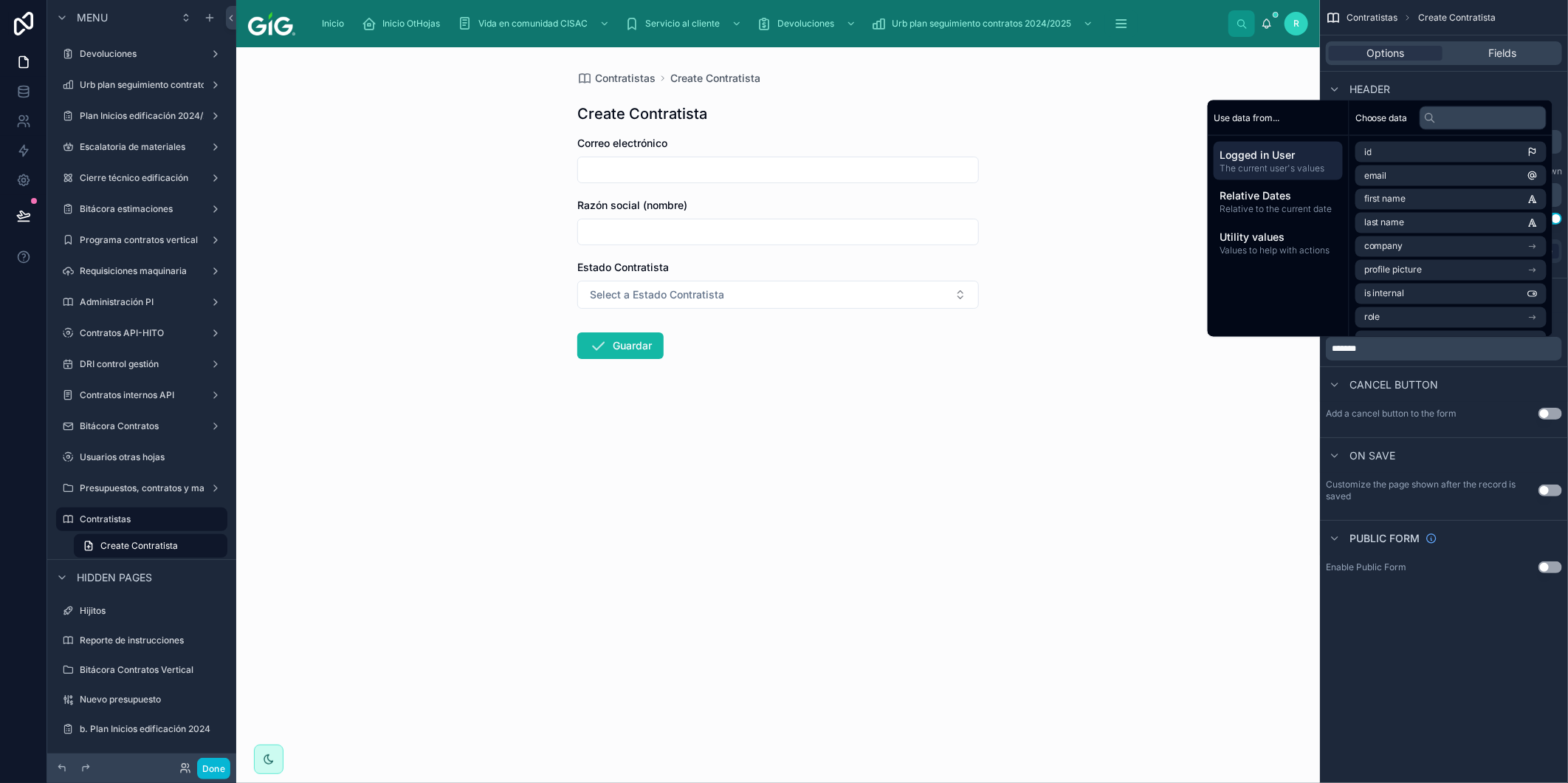
drag, startPoint x: 1481, startPoint y: 419, endPoint x: 1471, endPoint y: 428, distance: 13.5
click at [1480, 419] on div "Add a cancel button to the form Use setting" at bounding box center [1445, 420] width 248 height 36
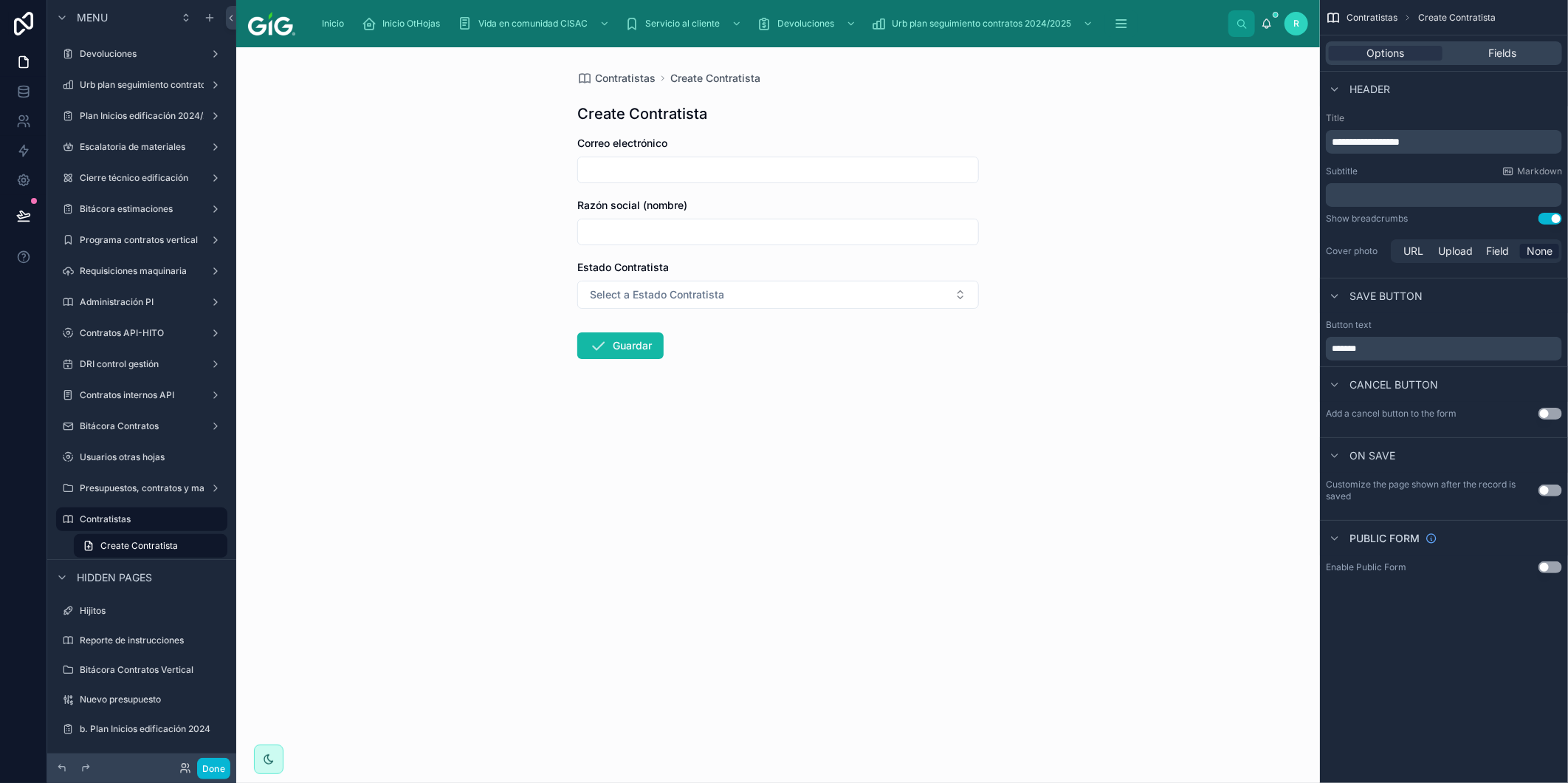
click at [1546, 412] on button "Use setting" at bounding box center [1550, 413] width 23 height 12
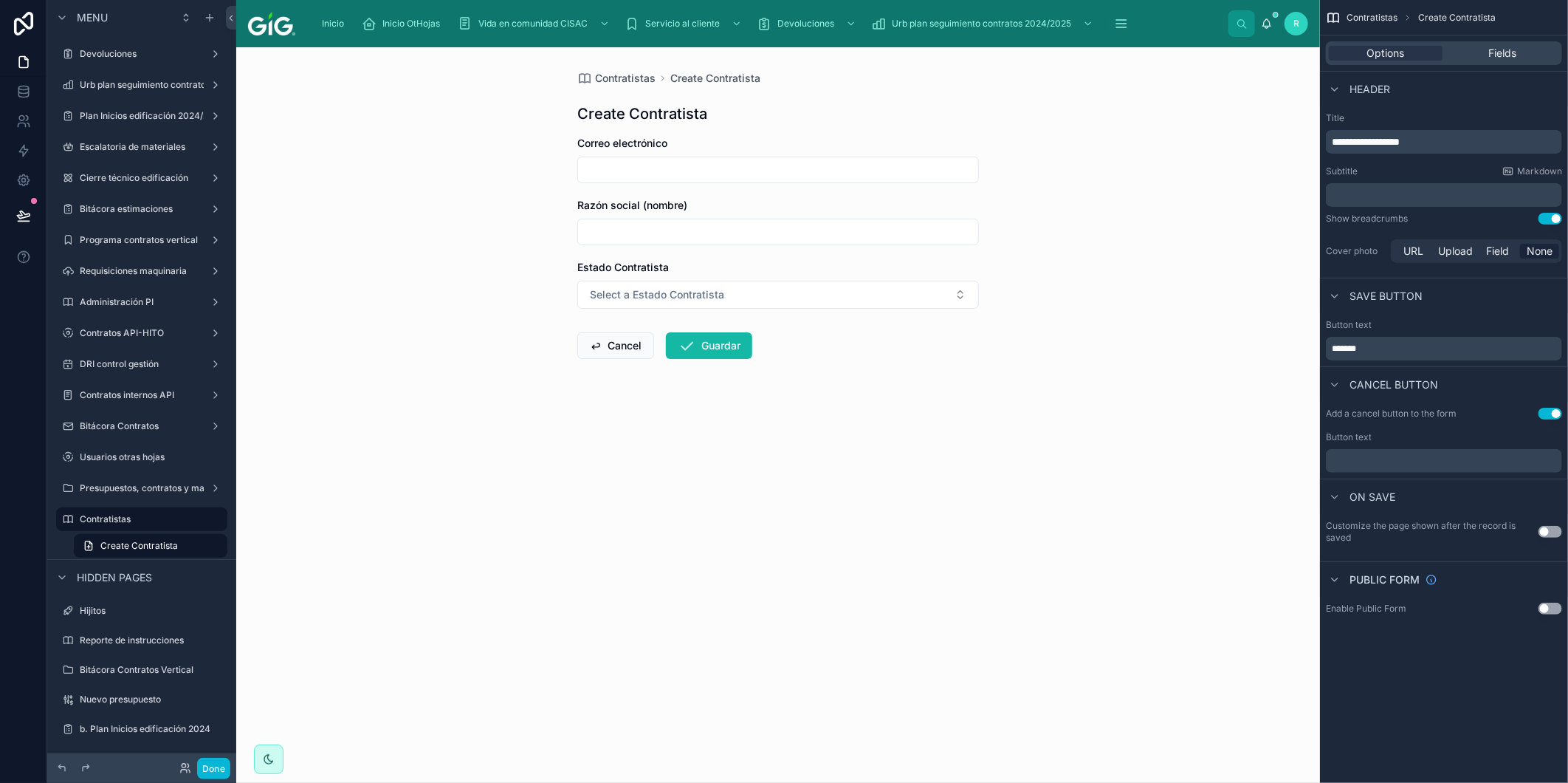
click at [1378, 466] on p "﻿" at bounding box center [1445, 460] width 227 height 12
click at [216, 519] on icon "scrollable content" at bounding box center [215, 518] width 12 height 12
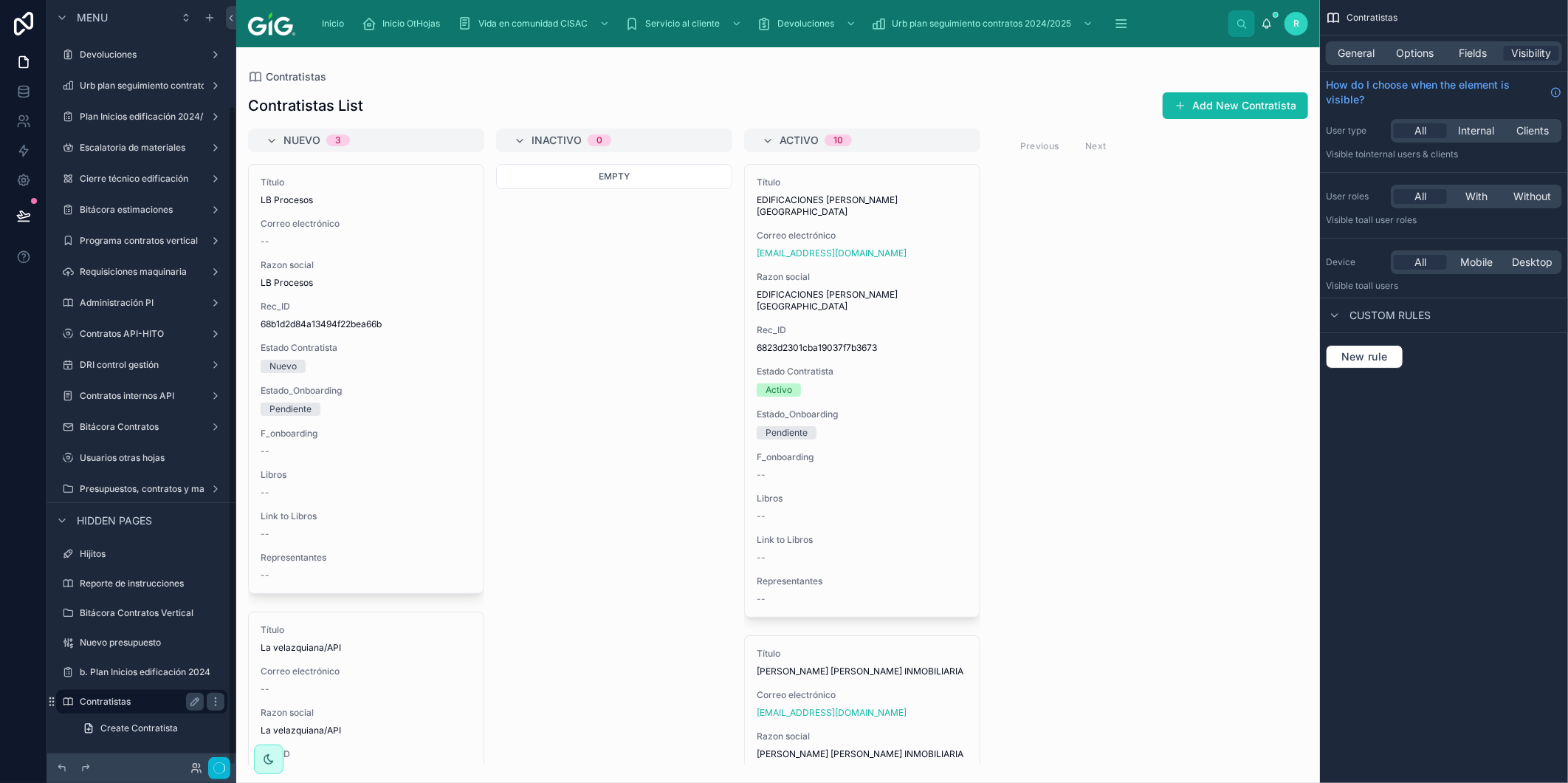
scroll to position [122, 0]
click at [137, 487] on label "Presupuestos, contratos y materiales" at bounding box center [157, 489] width 156 height 12
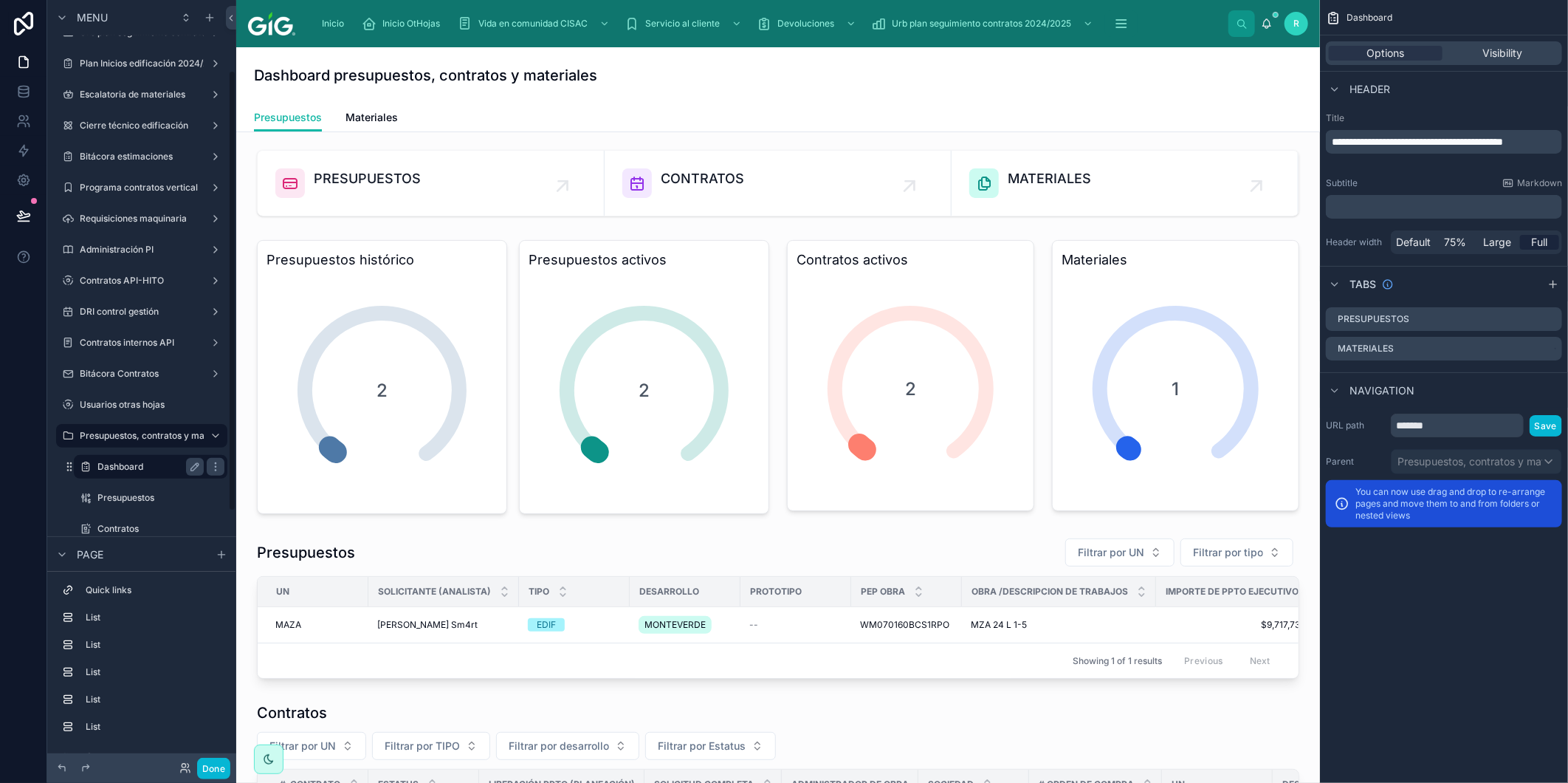
scroll to position [204, 0]
click at [140, 473] on label "Presupuestos" at bounding box center [147, 469] width 100 height 12
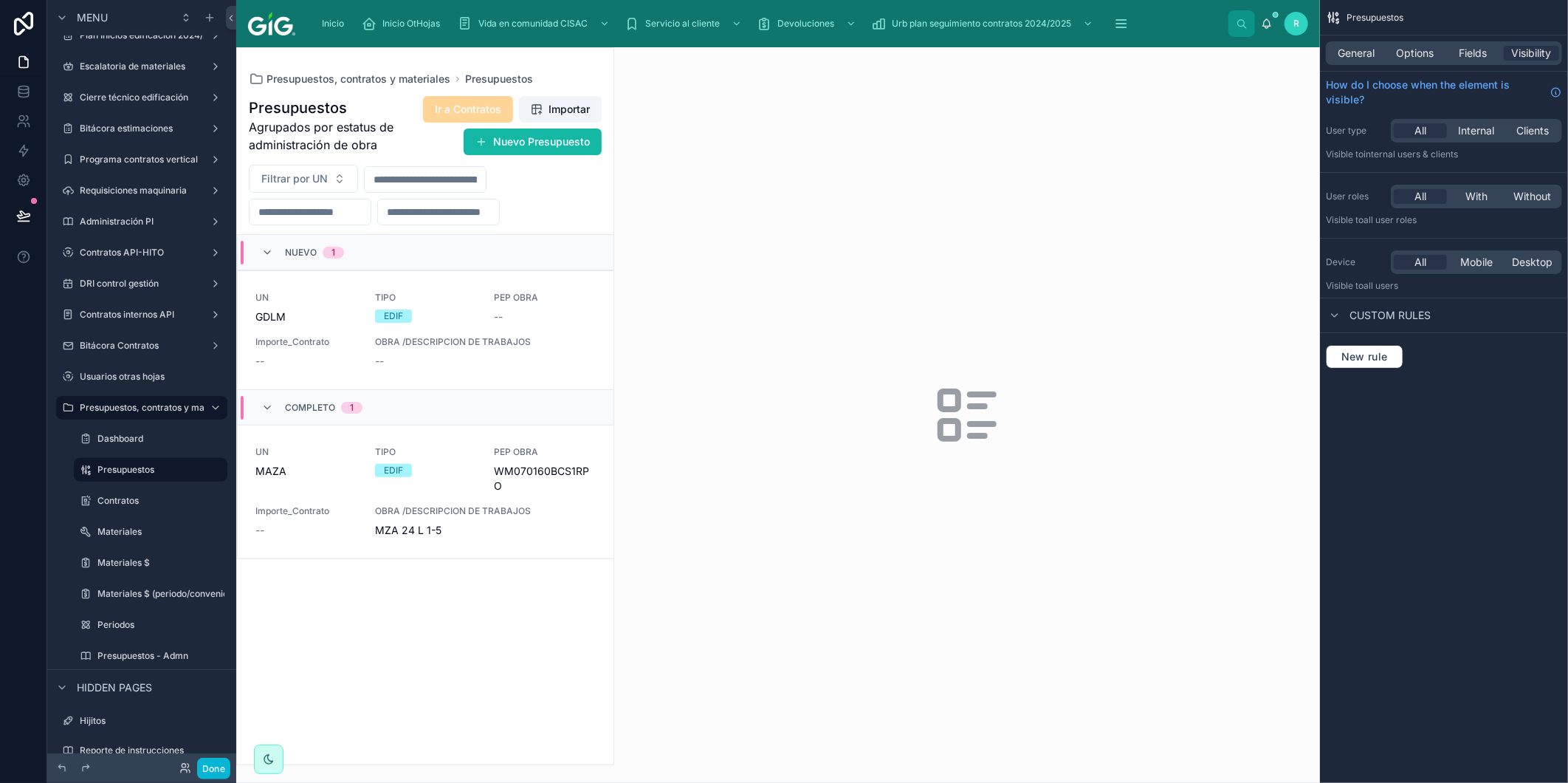
click at [521, 366] on div at bounding box center [425, 406] width 376 height 716
click at [511, 363] on div "--" at bounding box center [485, 361] width 221 height 15
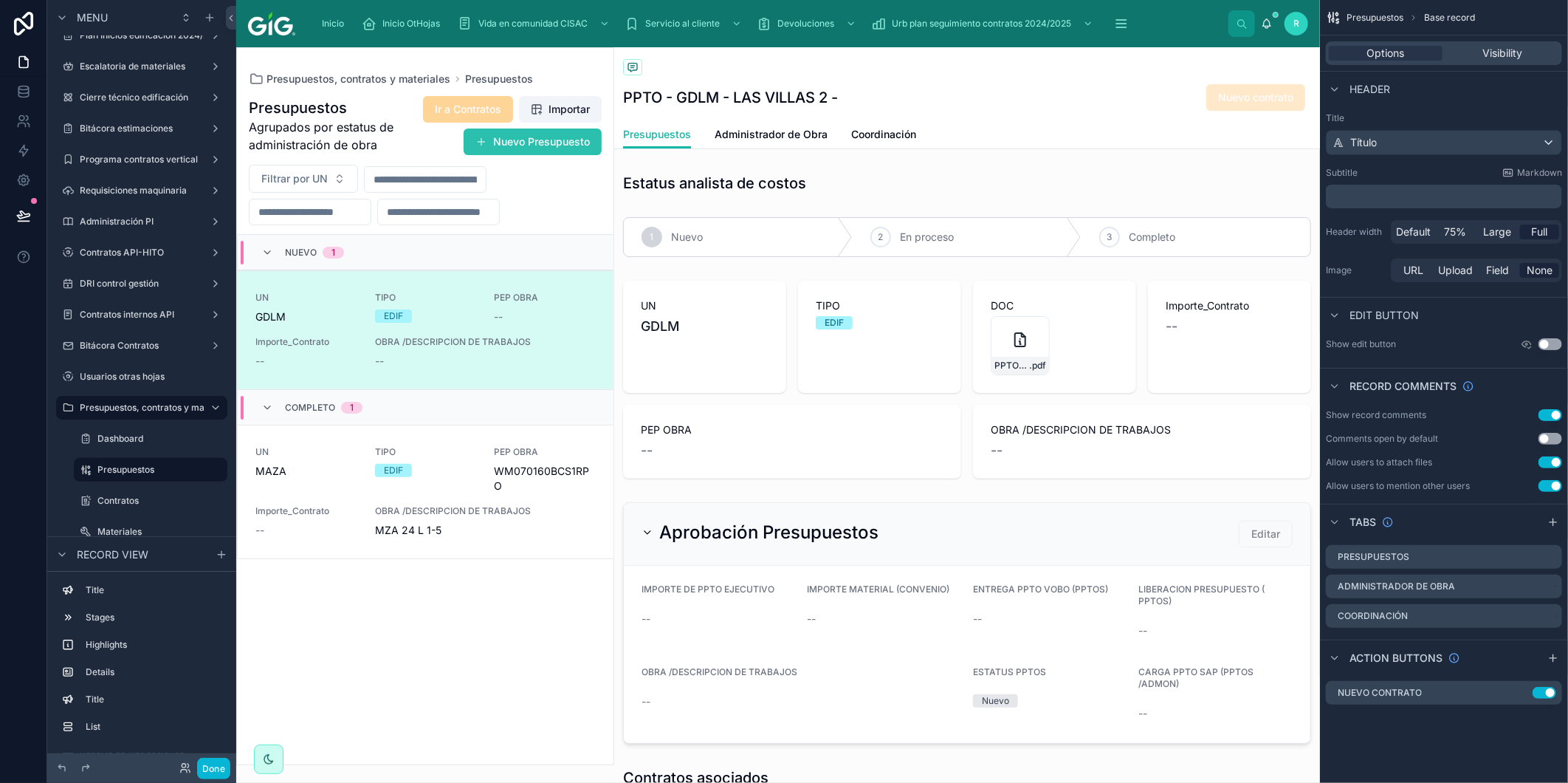
click at [541, 145] on button "Nuevo Presupuesto" at bounding box center [533, 142] width 138 height 26
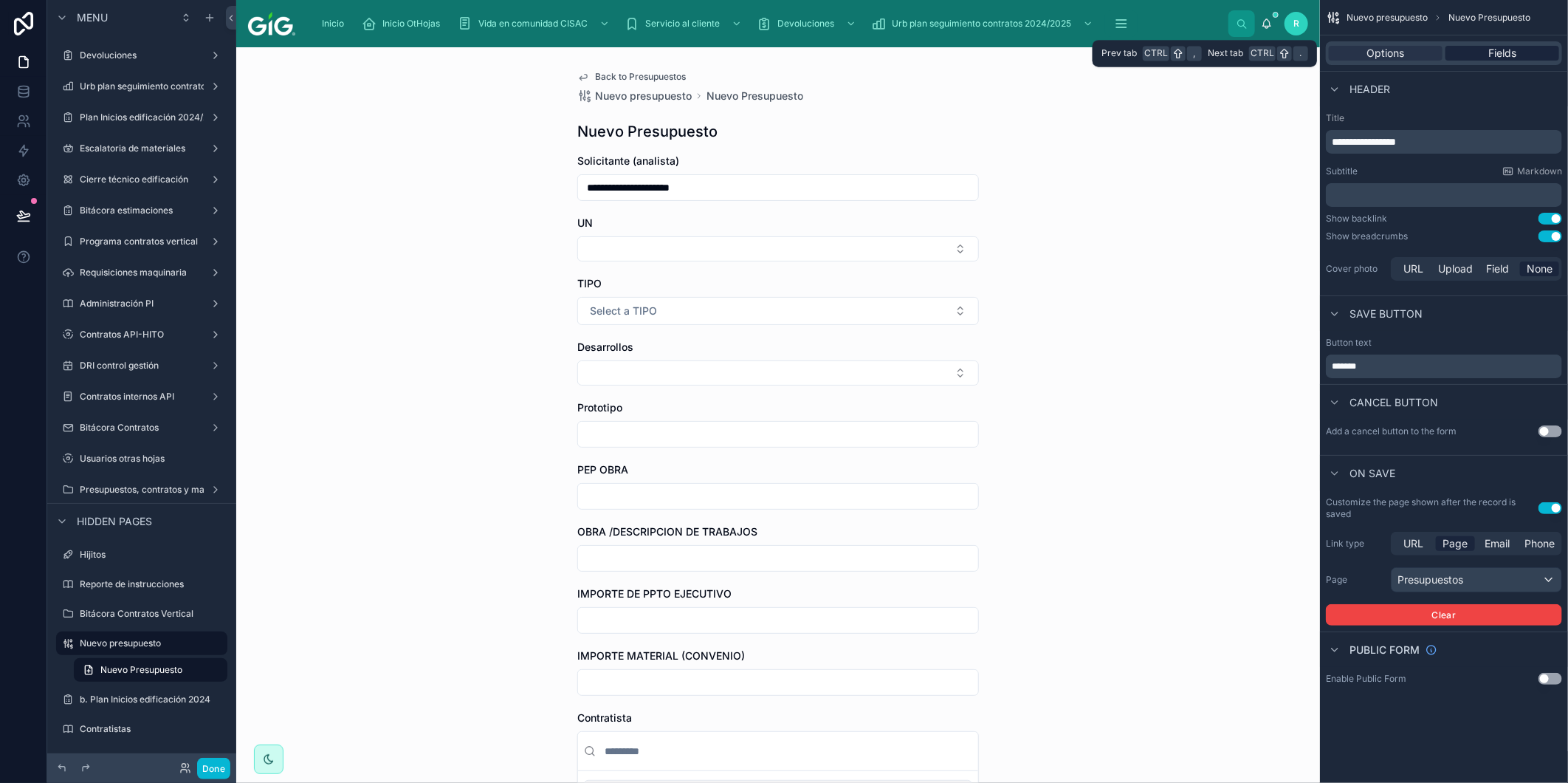
click at [1528, 47] on div "Fields" at bounding box center [1502, 53] width 114 height 15
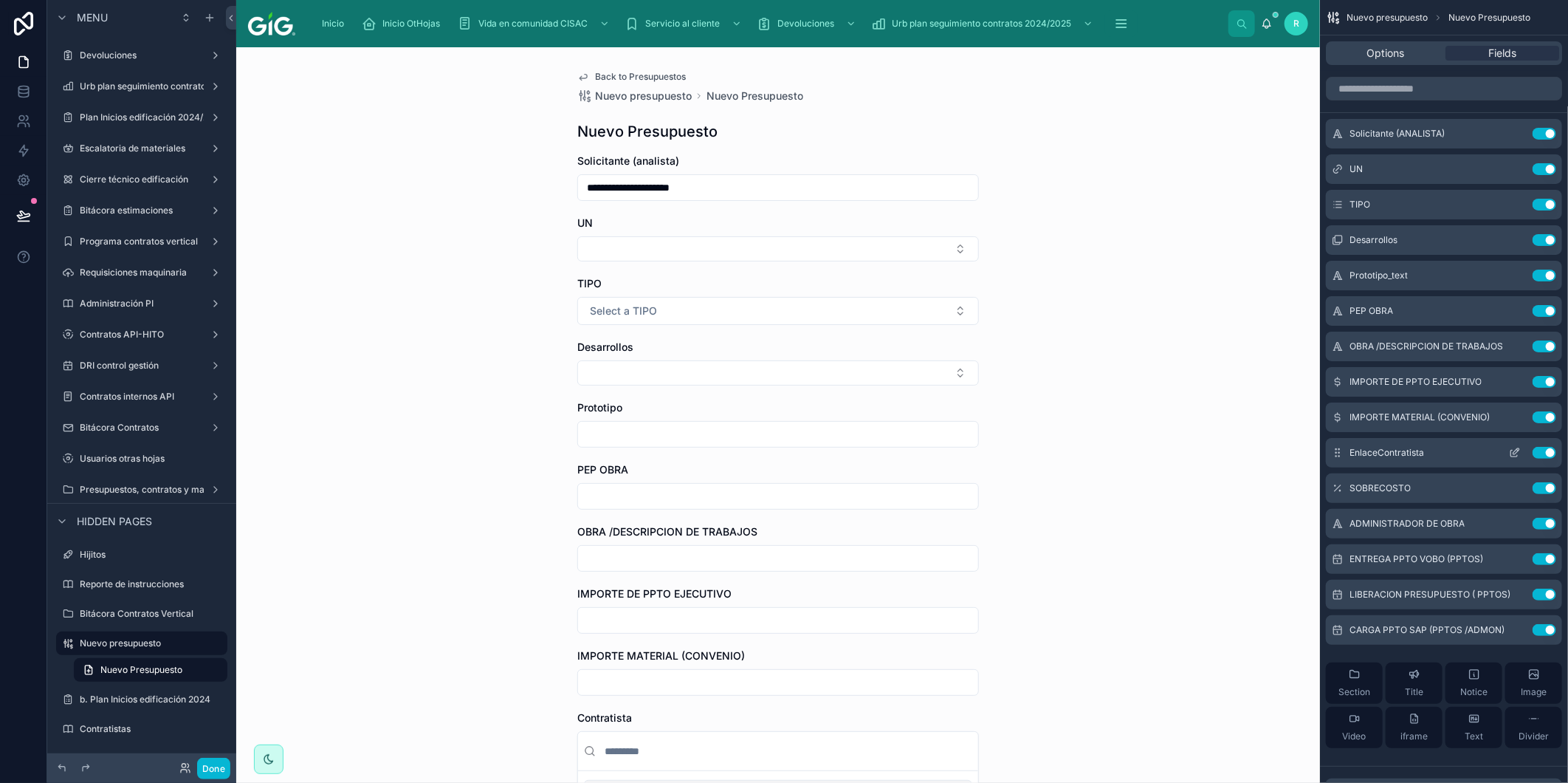
click at [1510, 449] on icon "scrollable content" at bounding box center [1514, 452] width 12 height 12
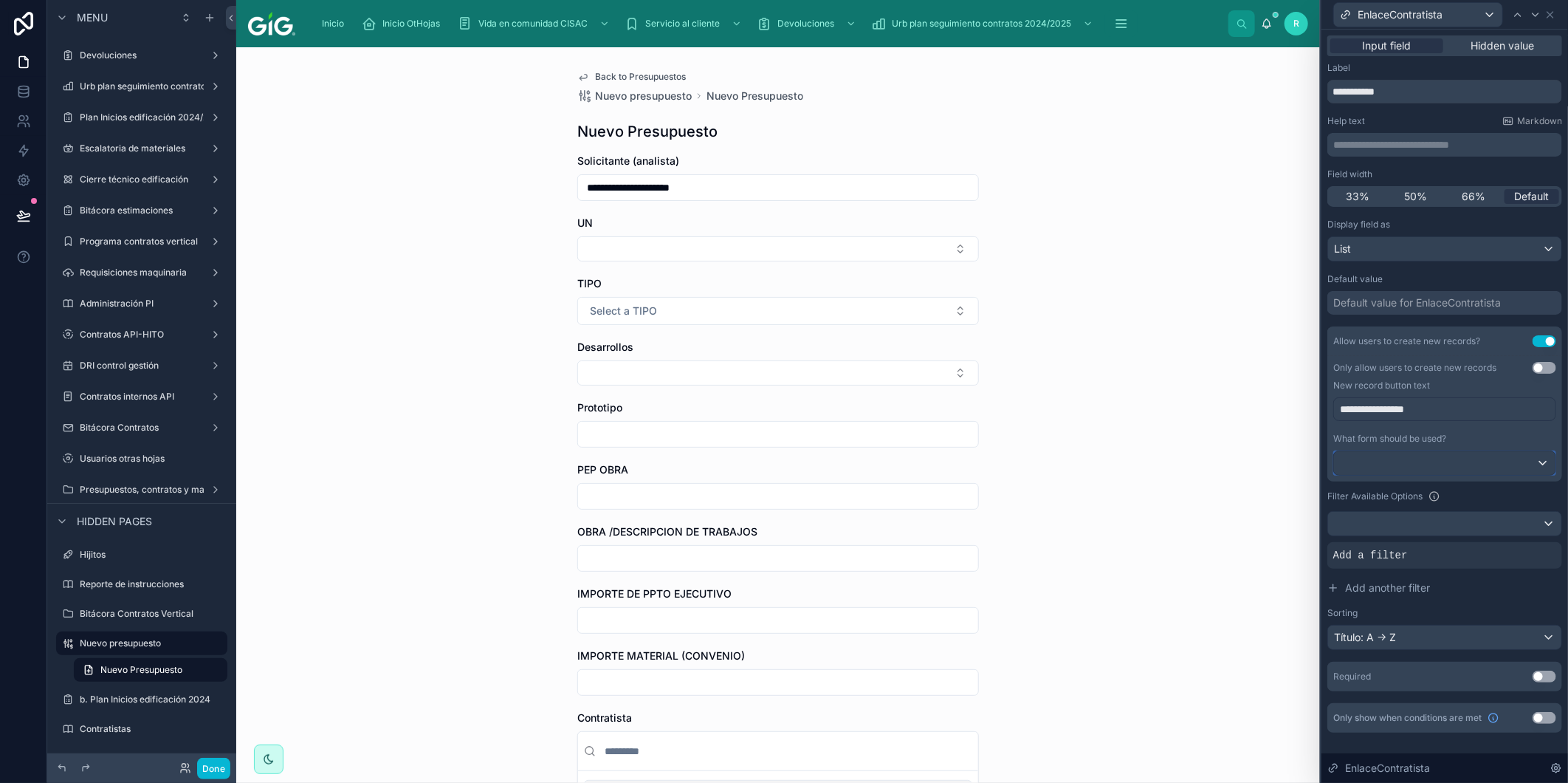
click at [1379, 470] on div at bounding box center [1445, 463] width 222 height 23
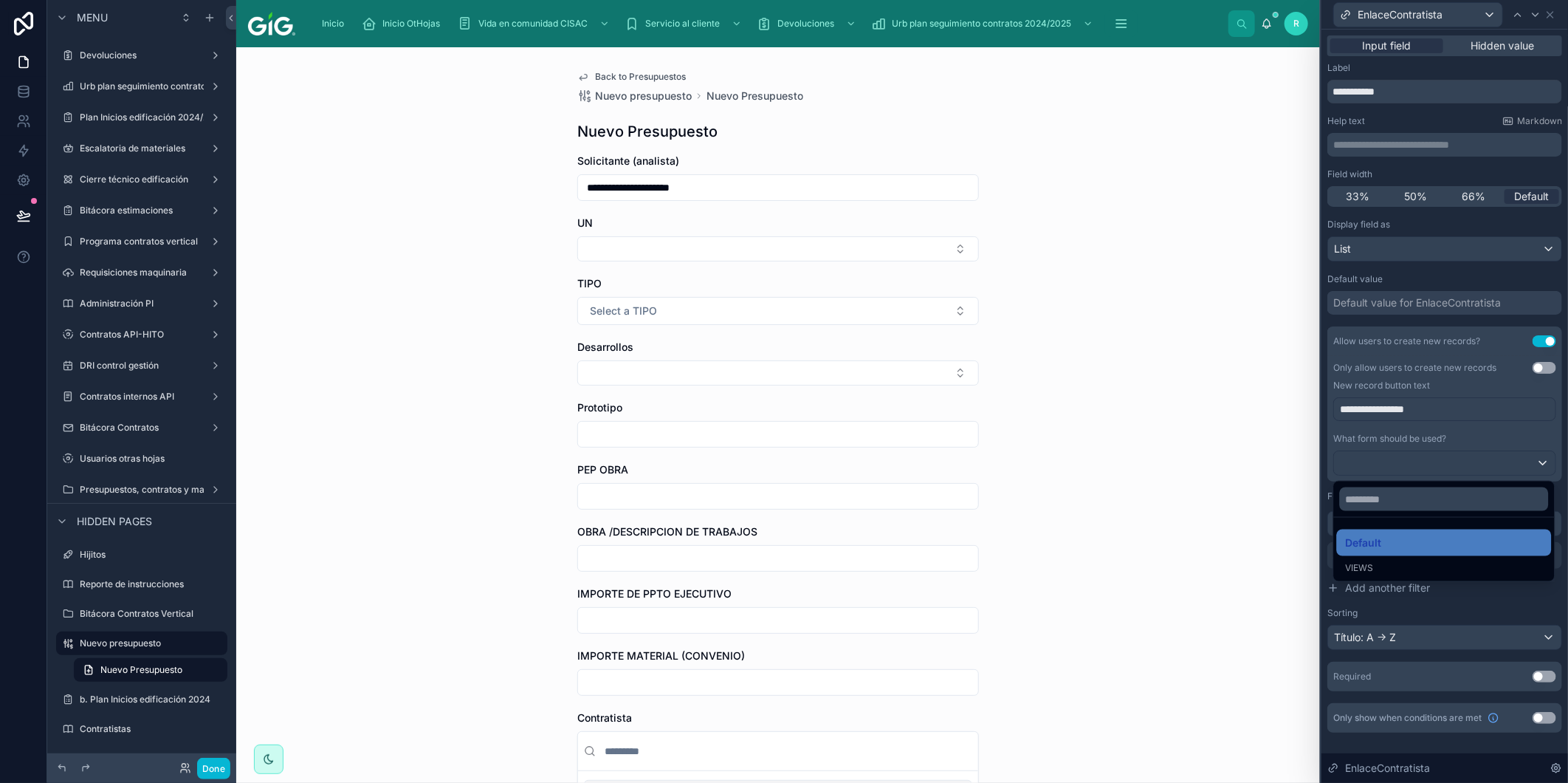
click at [1445, 371] on div at bounding box center [1445, 391] width 247 height 783
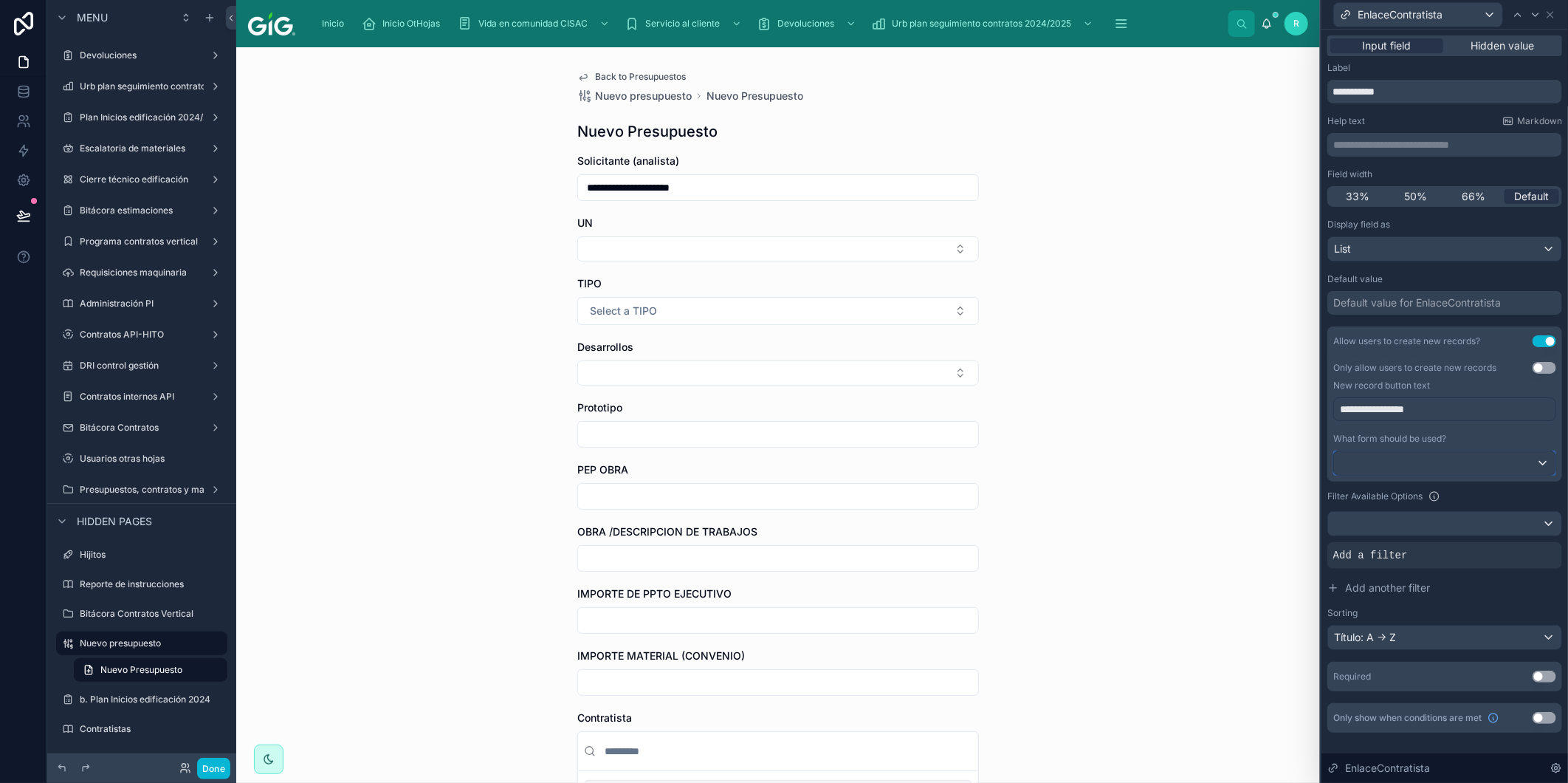
click at [1415, 464] on div at bounding box center [1445, 463] width 222 height 23
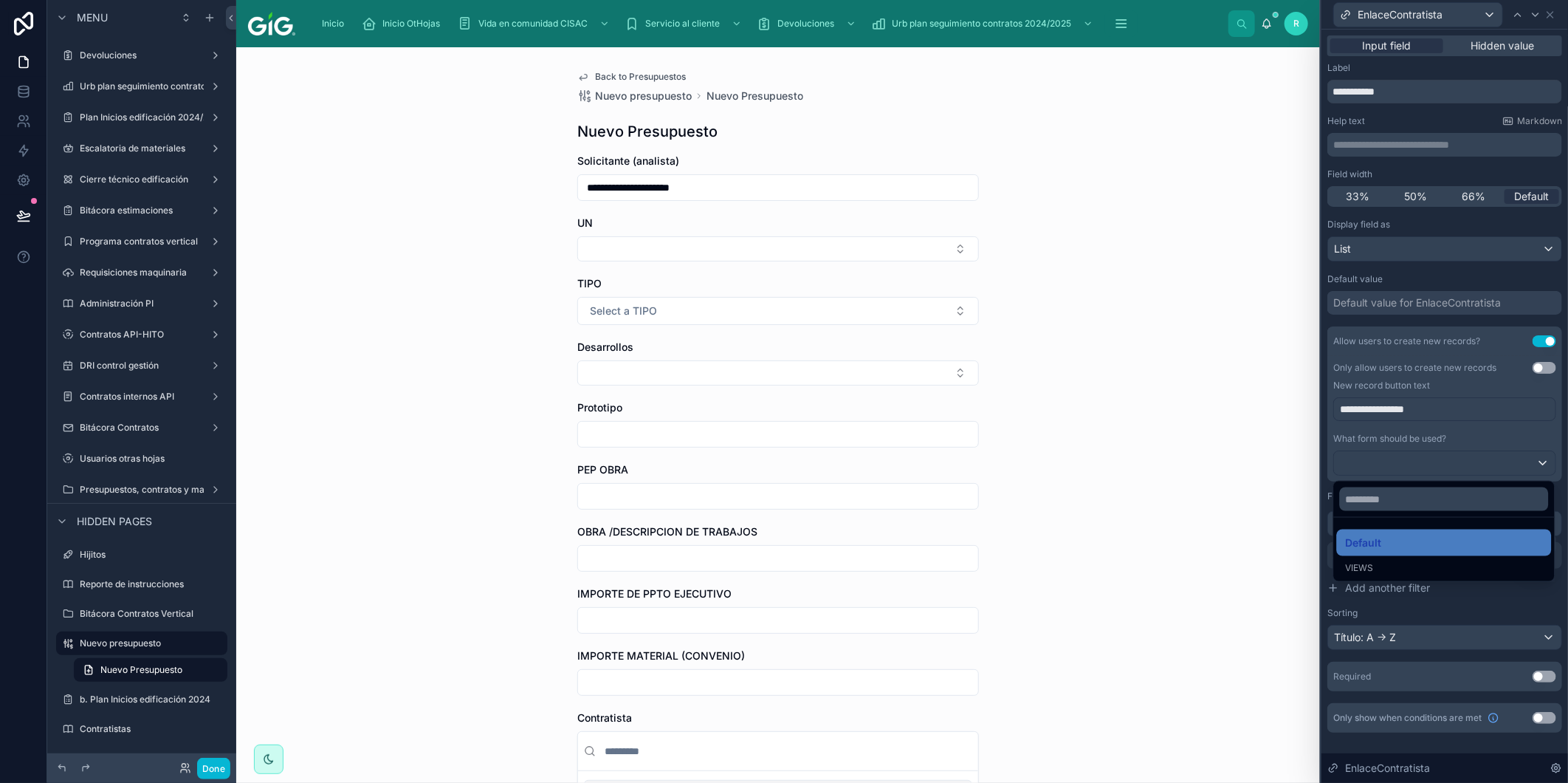
click at [1382, 549] on span "Default" at bounding box center [1364, 542] width 36 height 18
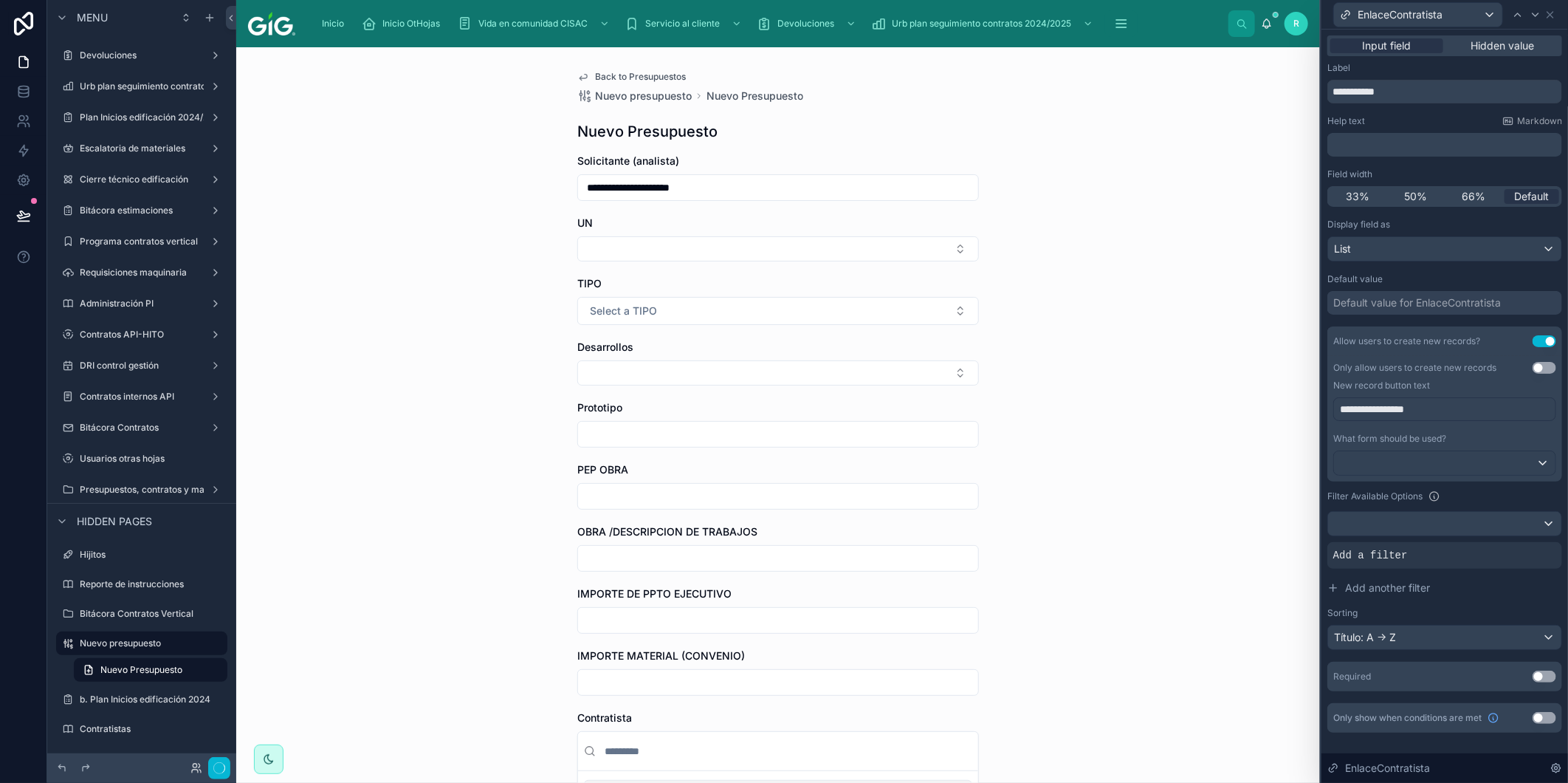
scroll to position [0, 0]
click at [1543, 342] on button "Use setting" at bounding box center [1545, 341] width 23 height 12
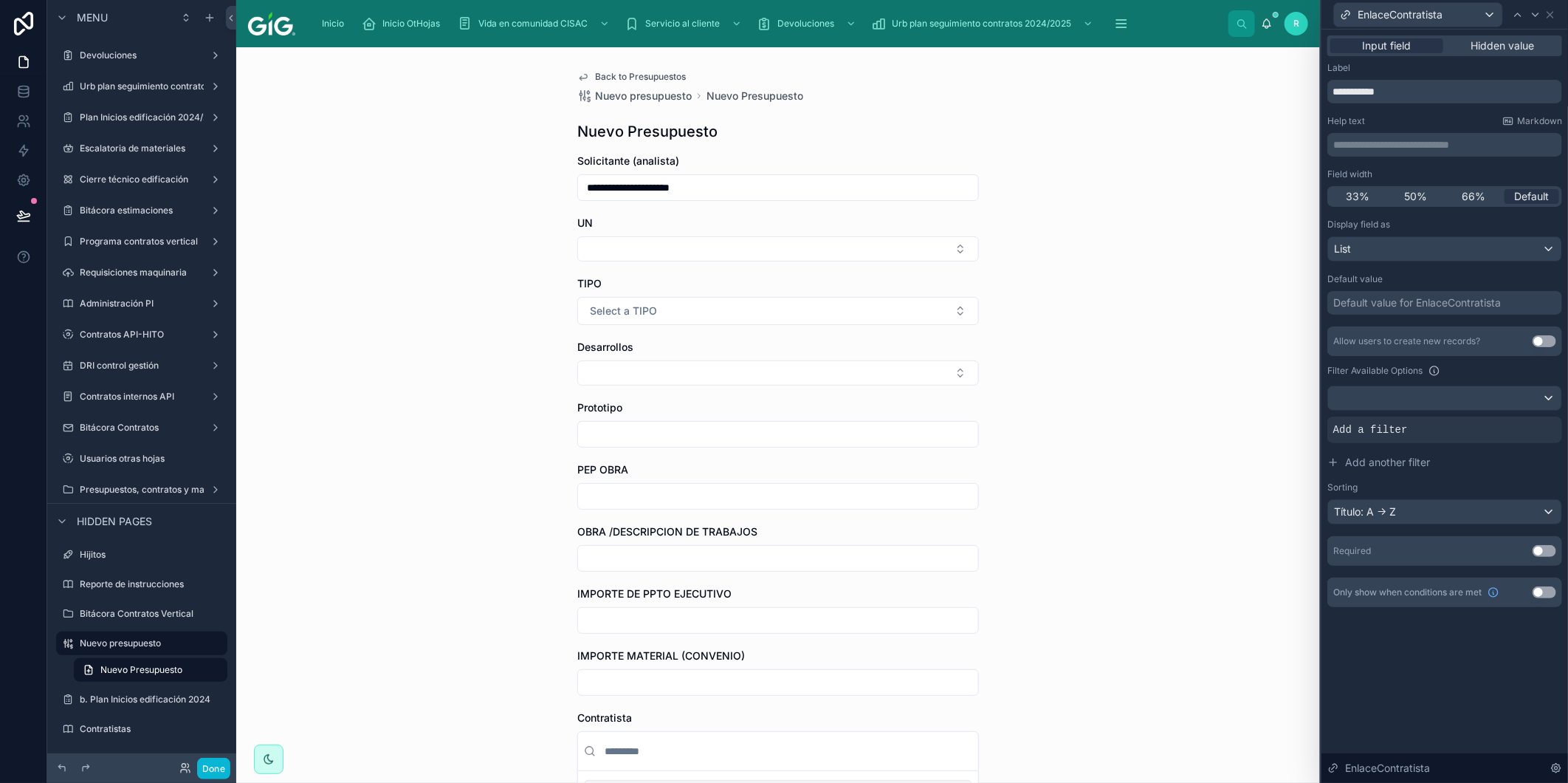
click at [1541, 337] on button "Use setting" at bounding box center [1545, 341] width 23 height 12
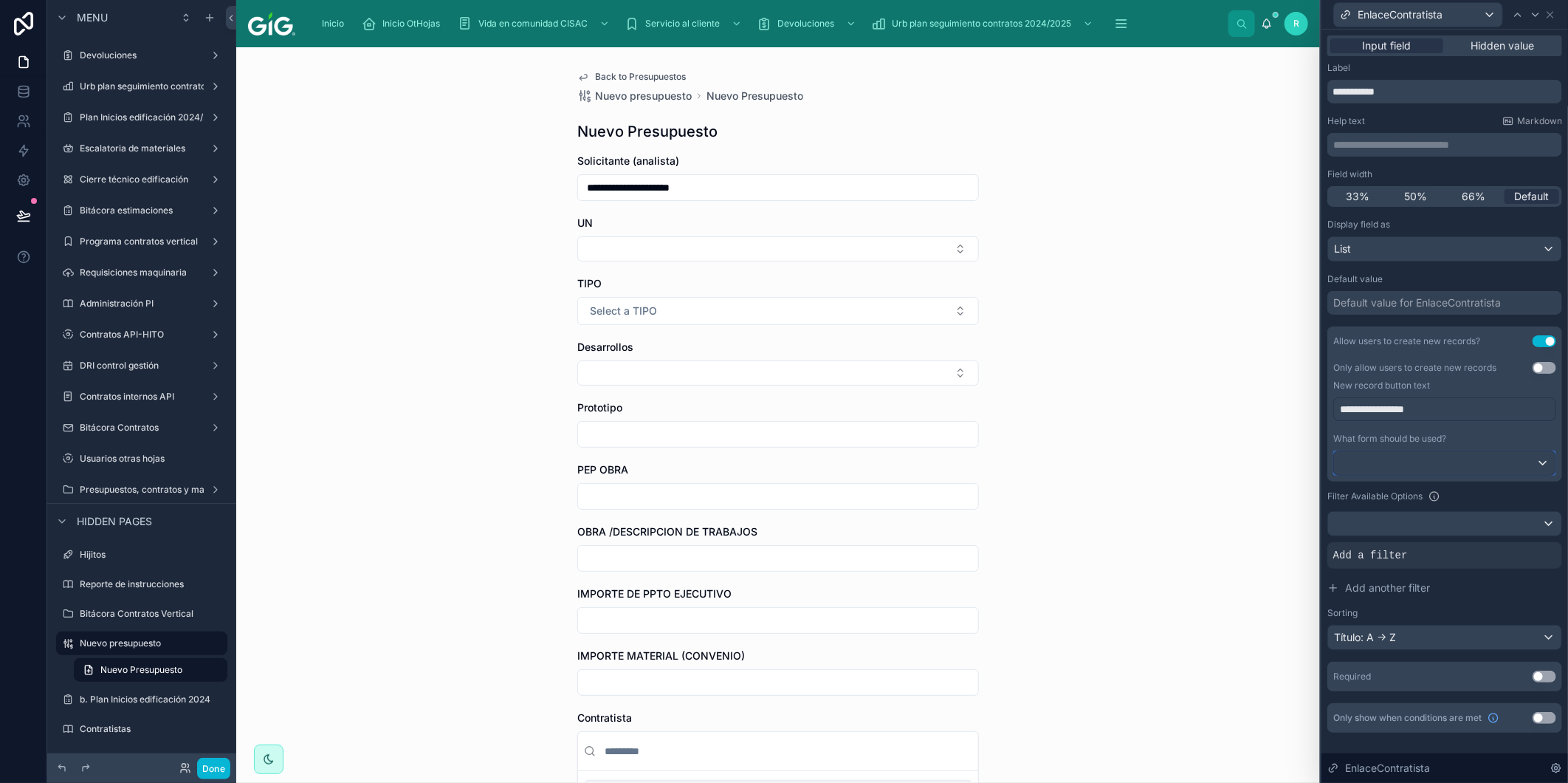
click at [1383, 463] on div at bounding box center [1445, 463] width 222 height 23
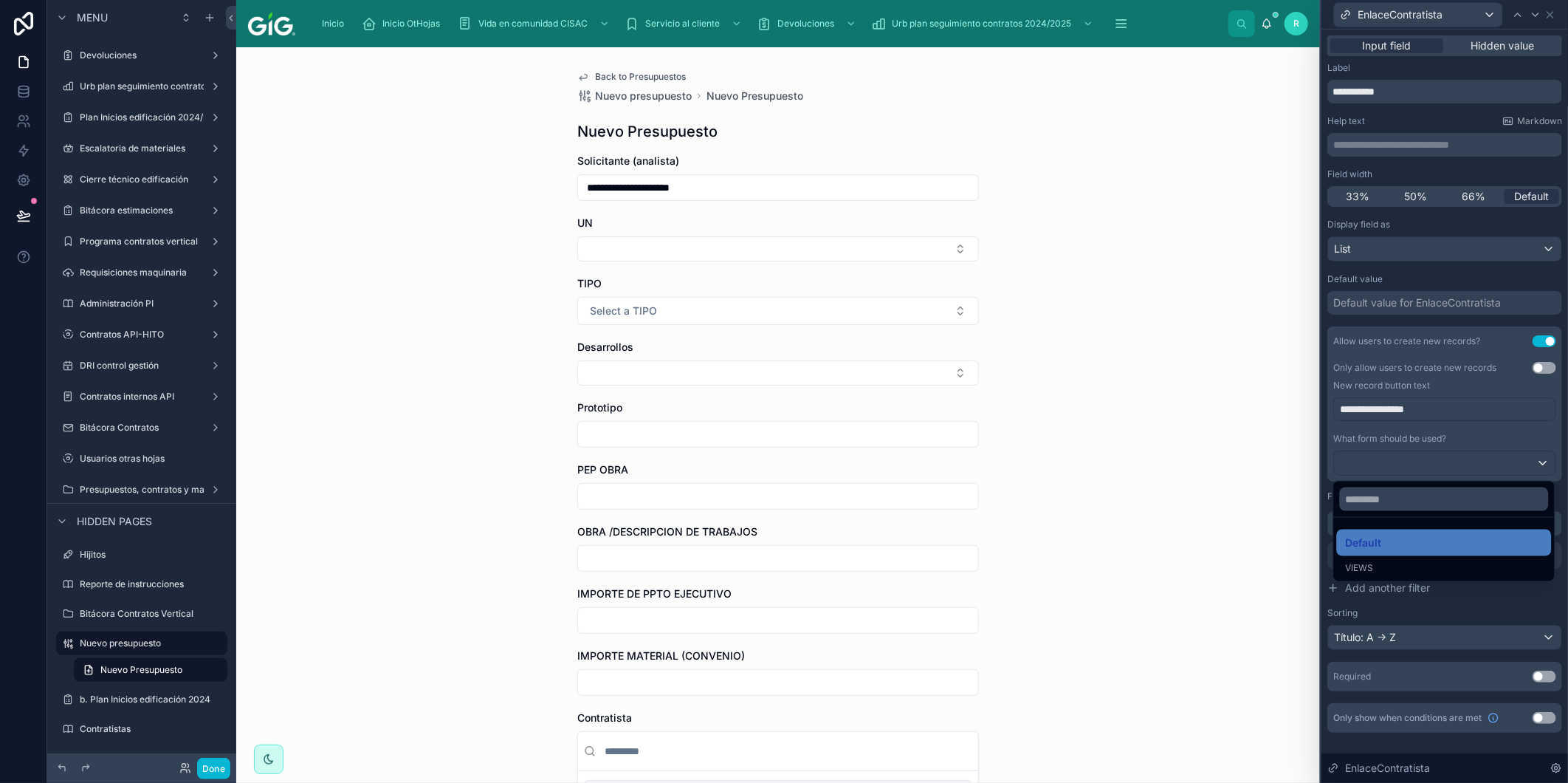
click at [1442, 268] on div at bounding box center [1445, 391] width 247 height 783
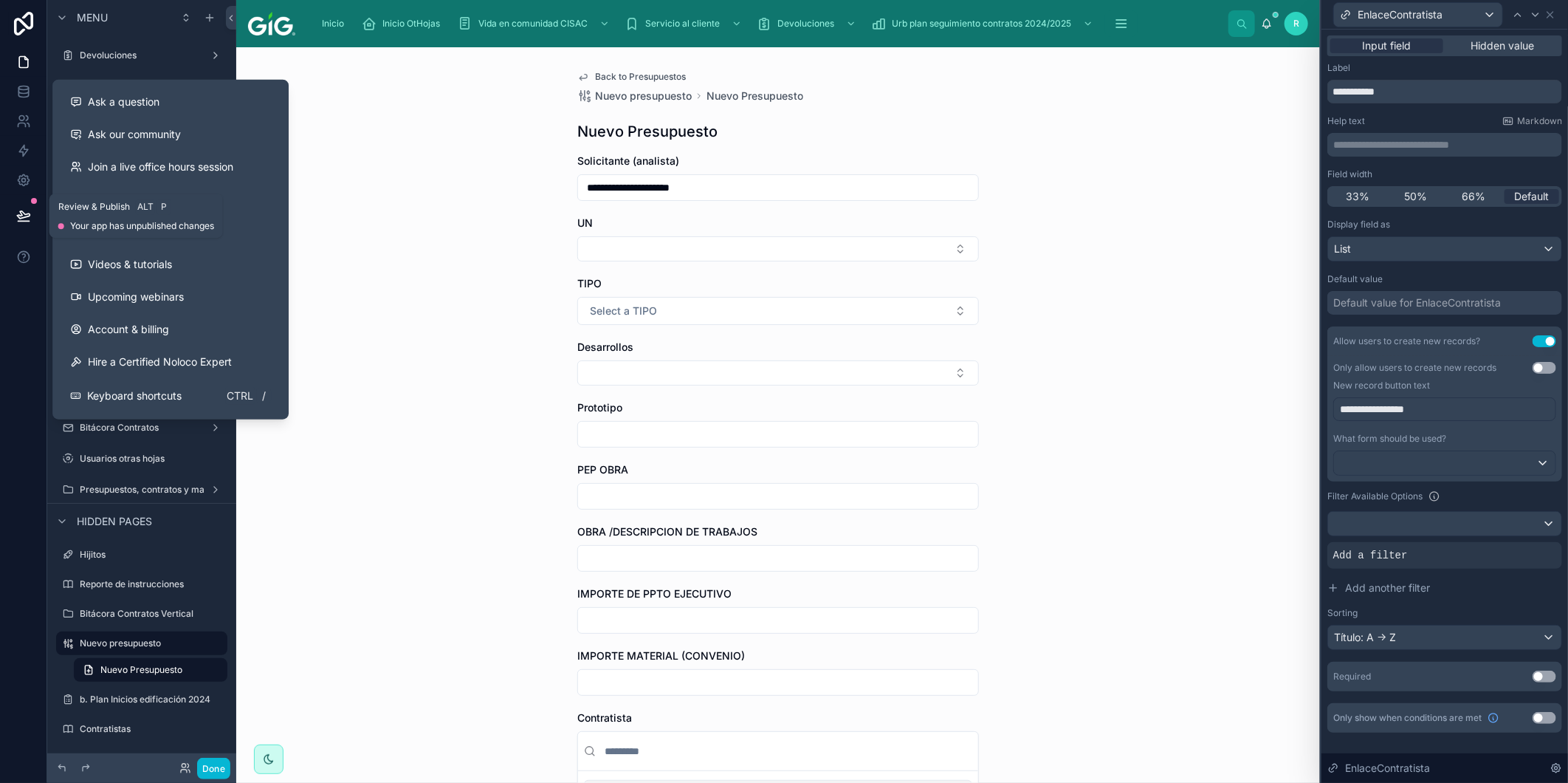
click at [26, 214] on icon at bounding box center [23, 215] width 12 height 8
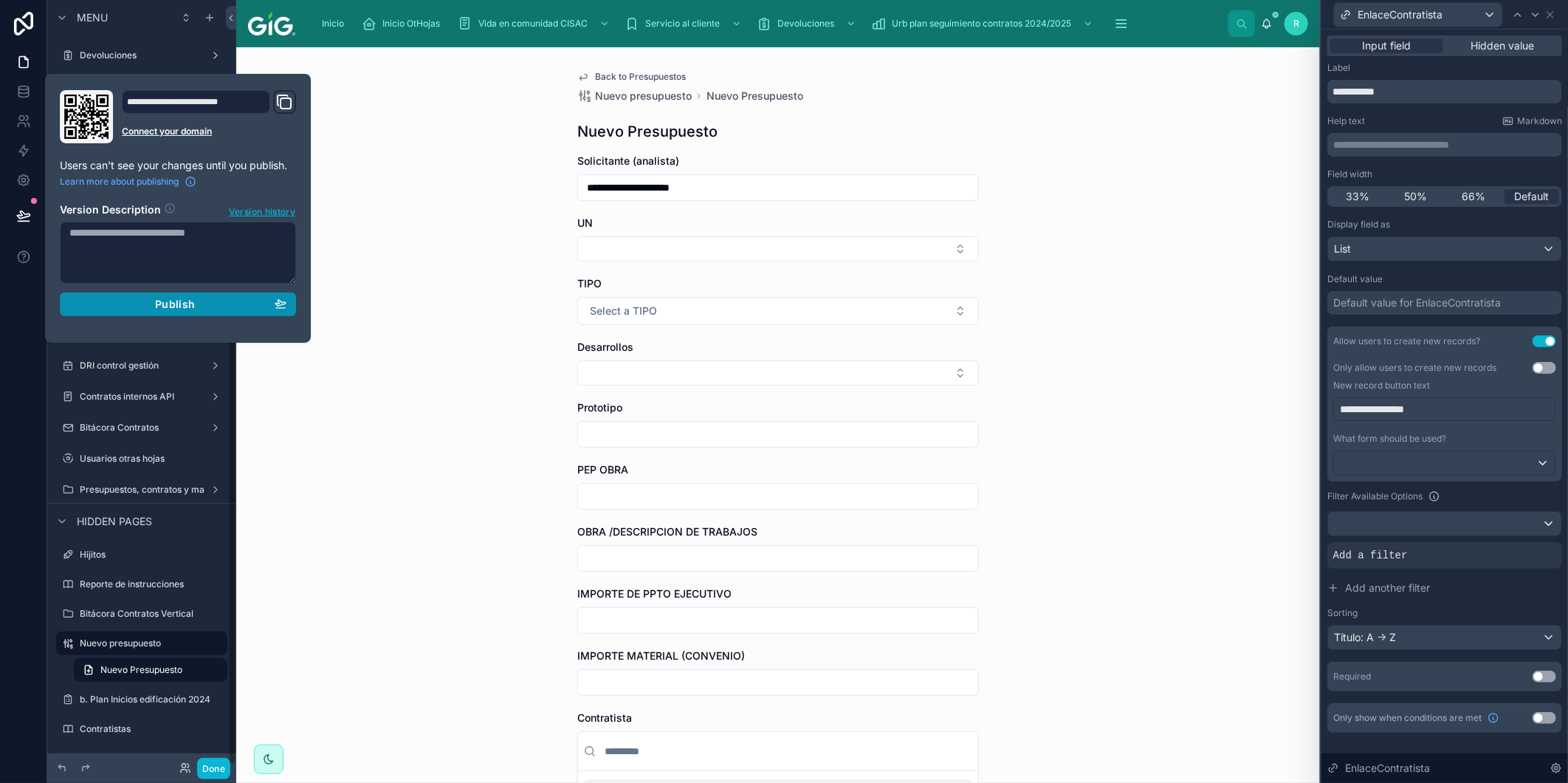
click at [178, 314] on button "Publish" at bounding box center [178, 304] width 237 height 23
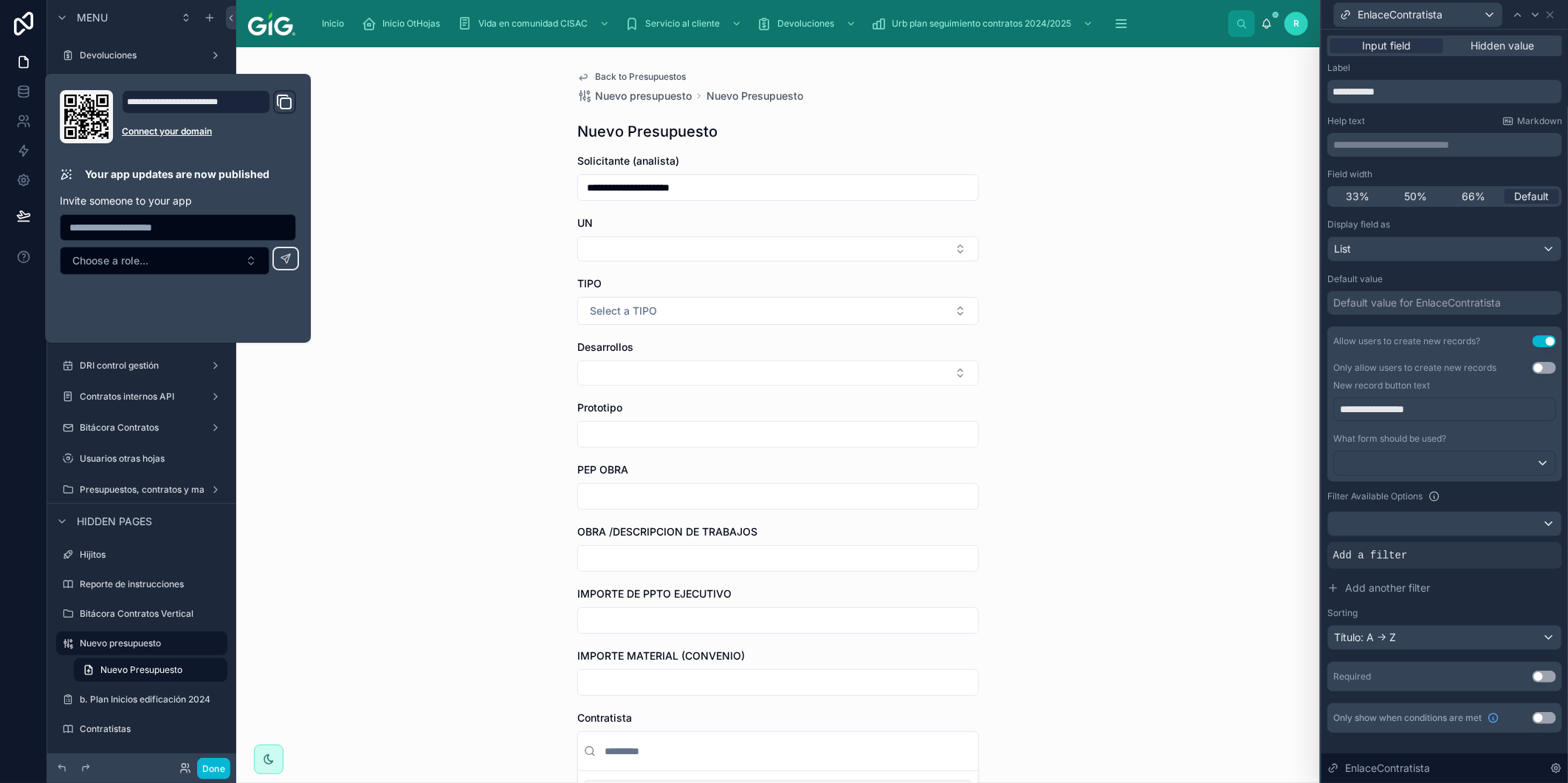
click at [321, 459] on div "**********" at bounding box center [778, 415] width 1084 height 736
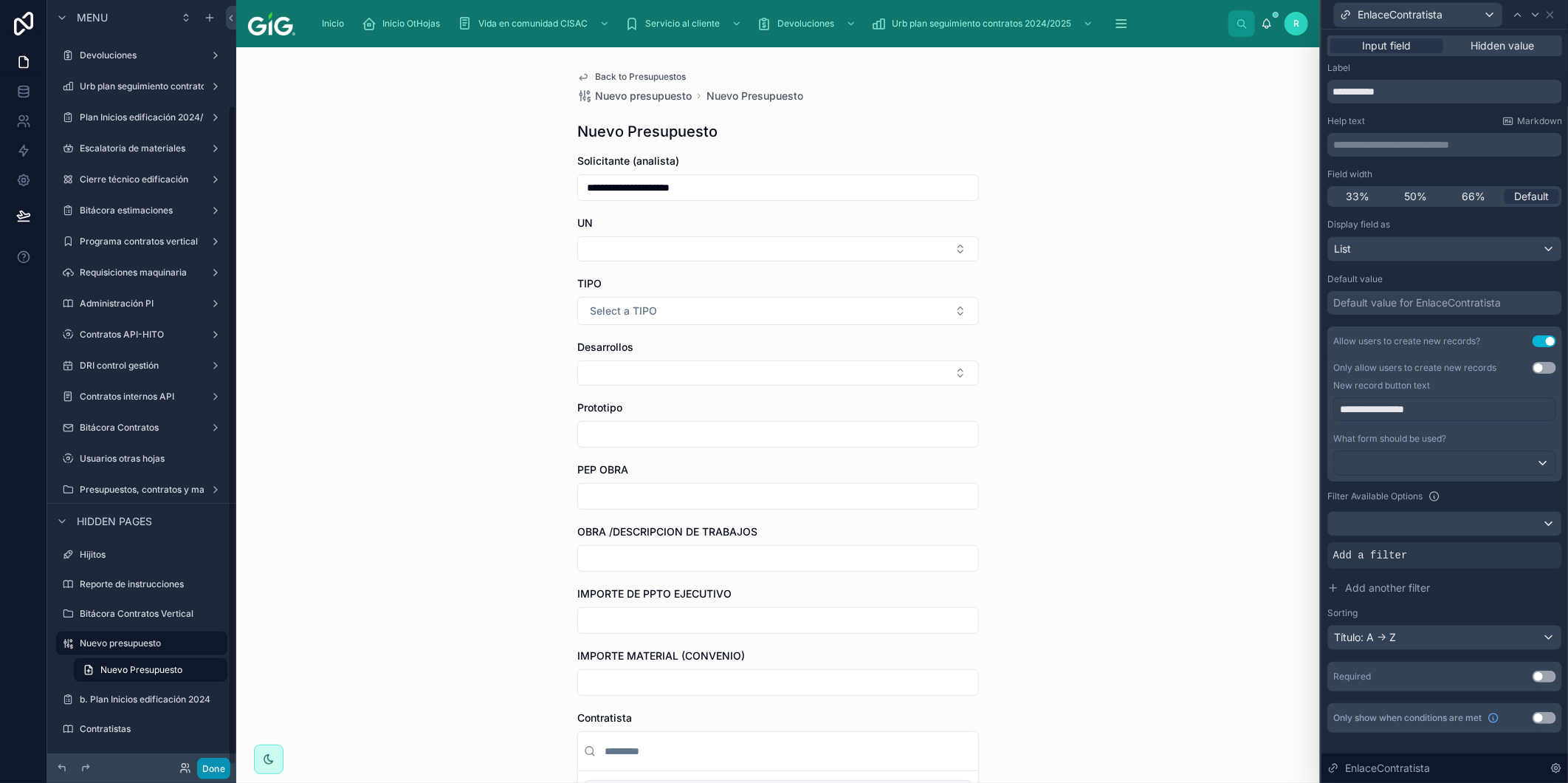
click at [223, 764] on button "Done" at bounding box center [213, 768] width 33 height 22
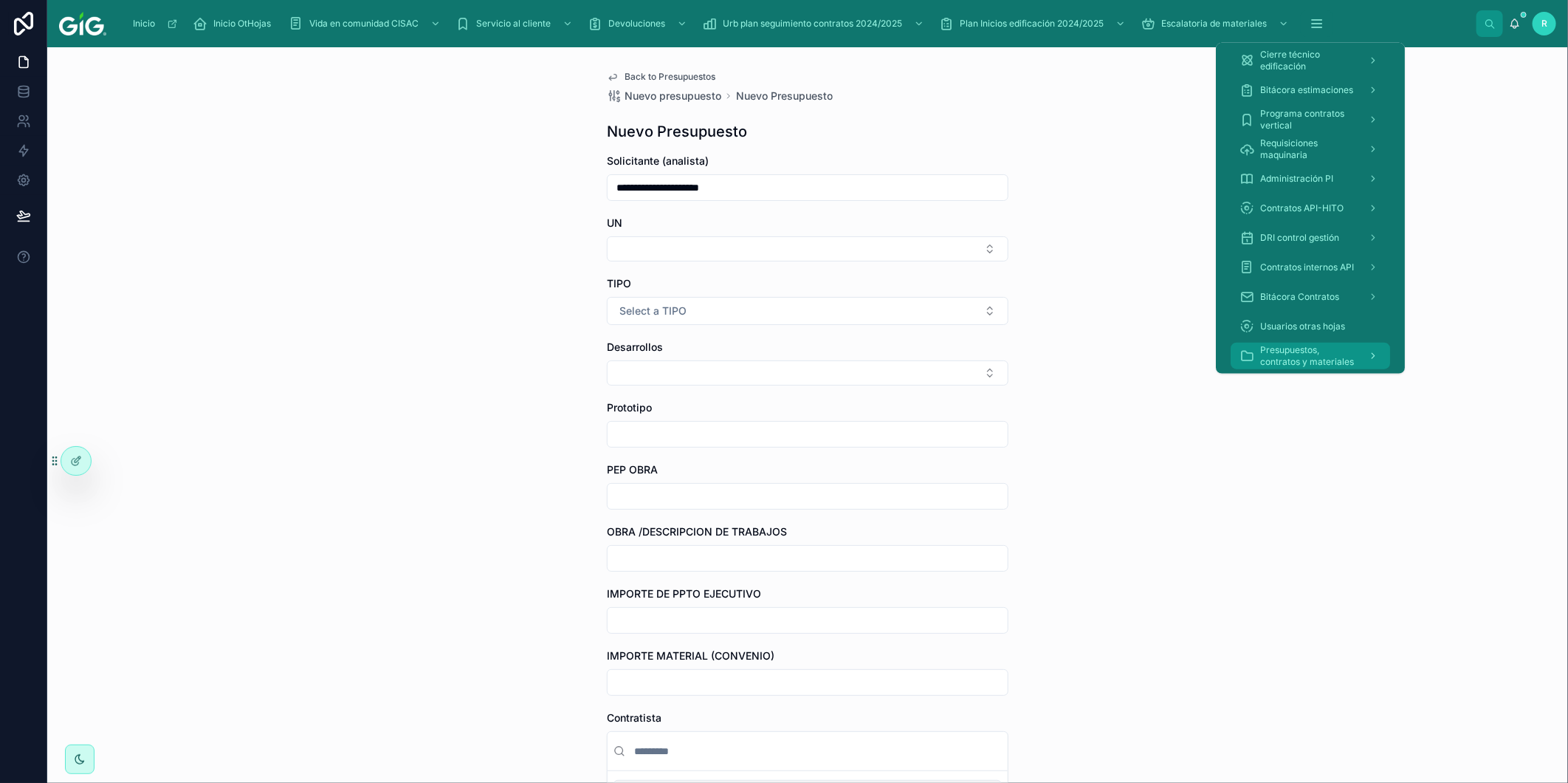
click at [1305, 356] on span "Presupuestos, contratos y materiales" at bounding box center [1309, 356] width 96 height 23
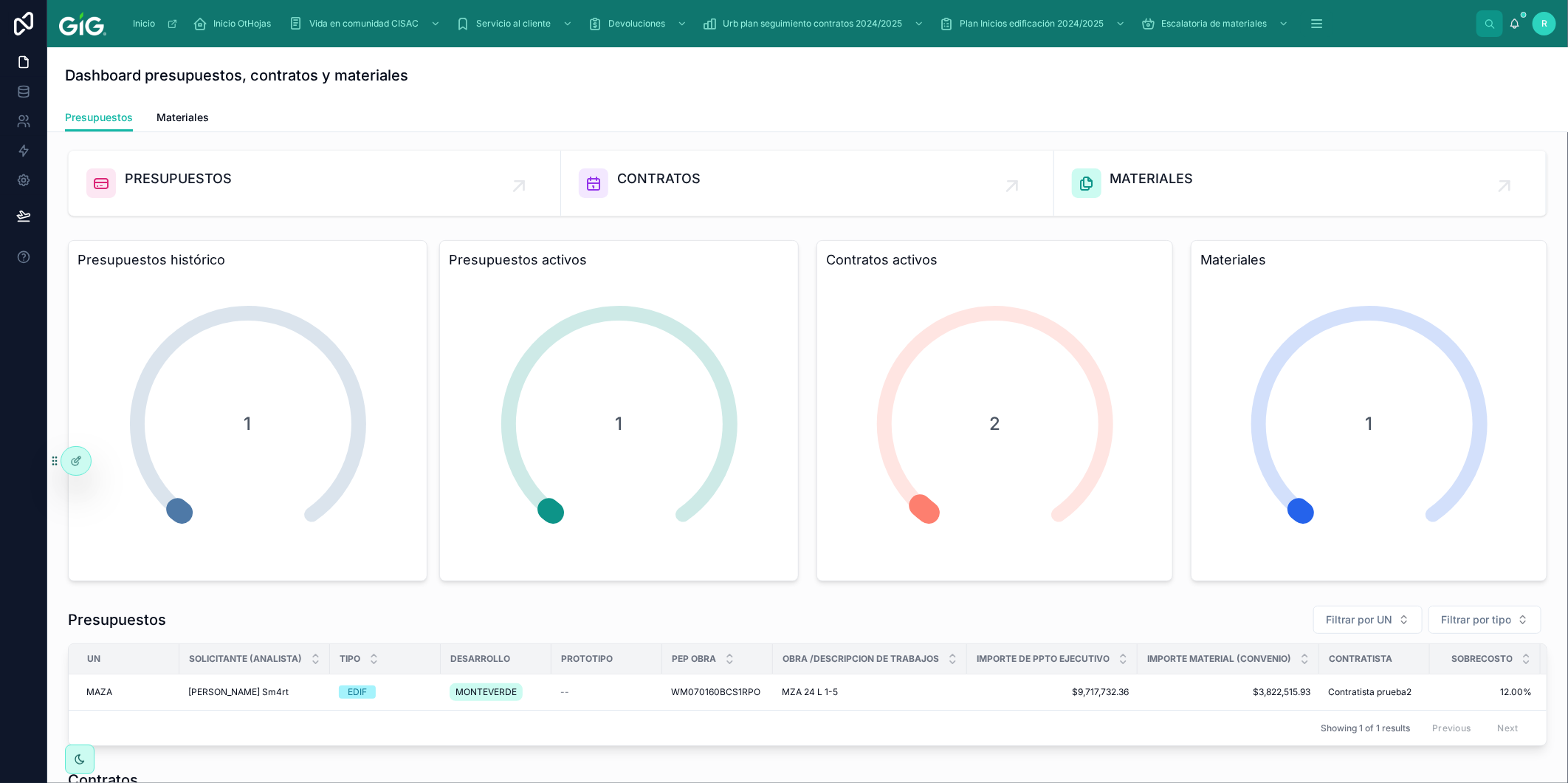
click at [754, 86] on div "Dashboard presupuestos, contratos y materiales" at bounding box center [808, 75] width 1486 height 56
drag, startPoint x: 1541, startPoint y: 0, endPoint x: 919, endPoint y: 92, distance: 628.8
click at [918, 77] on div "Dashboard presupuestos, contratos y materiales" at bounding box center [808, 75] width 1486 height 21
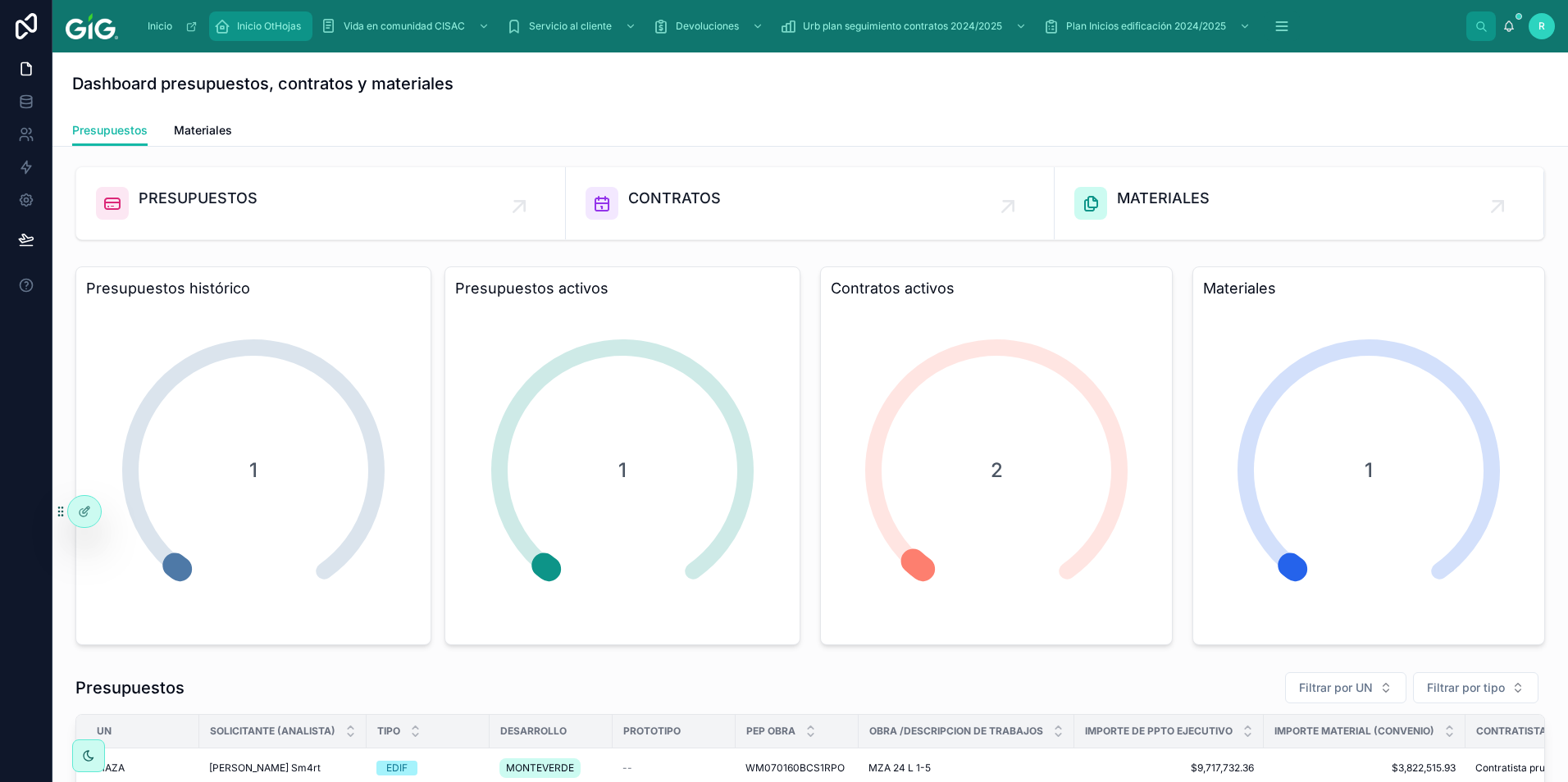
click at [246, 32] on span "Inicio OtHojas" at bounding box center [269, 26] width 64 height 13
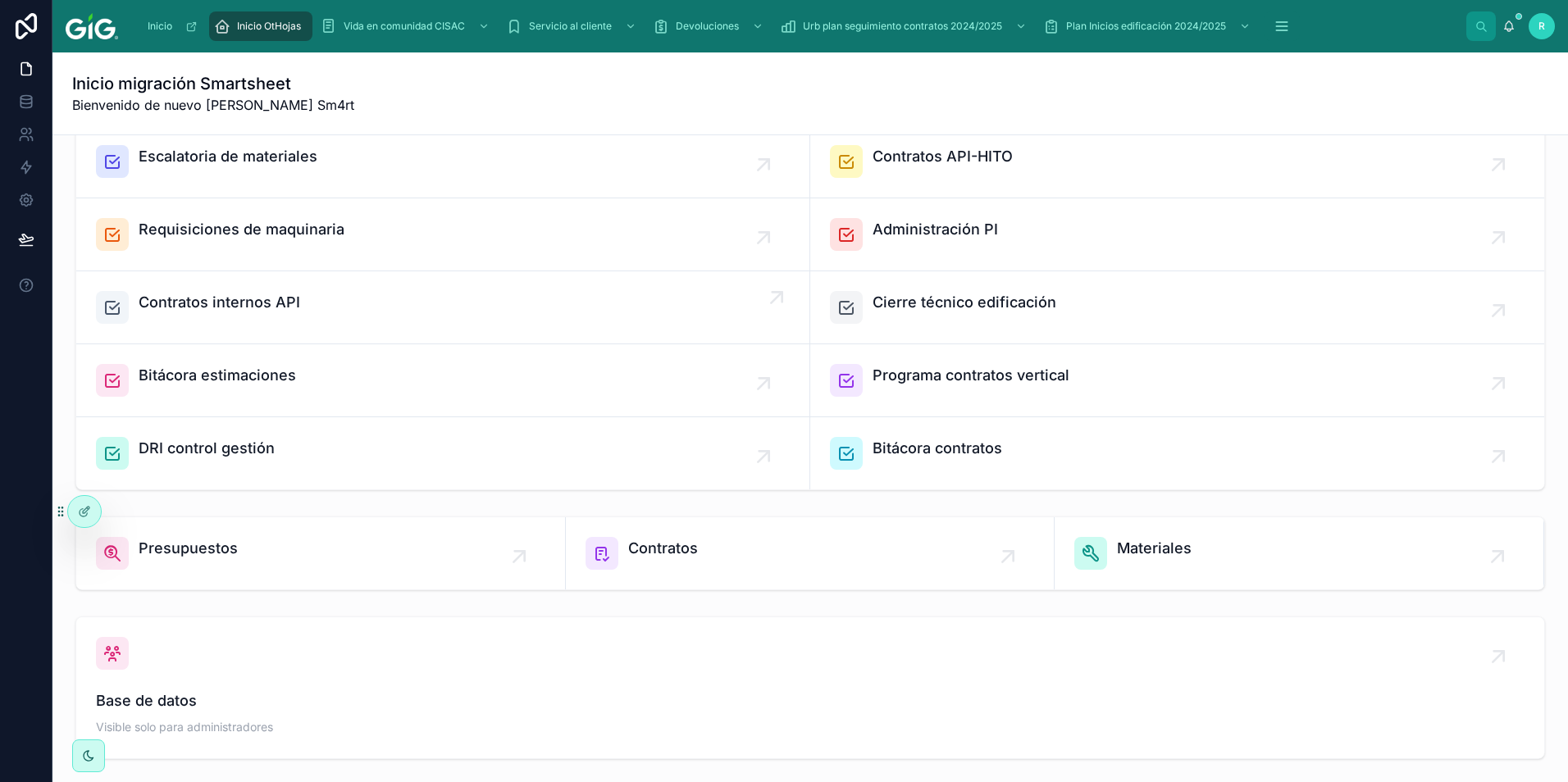
scroll to position [328, 0]
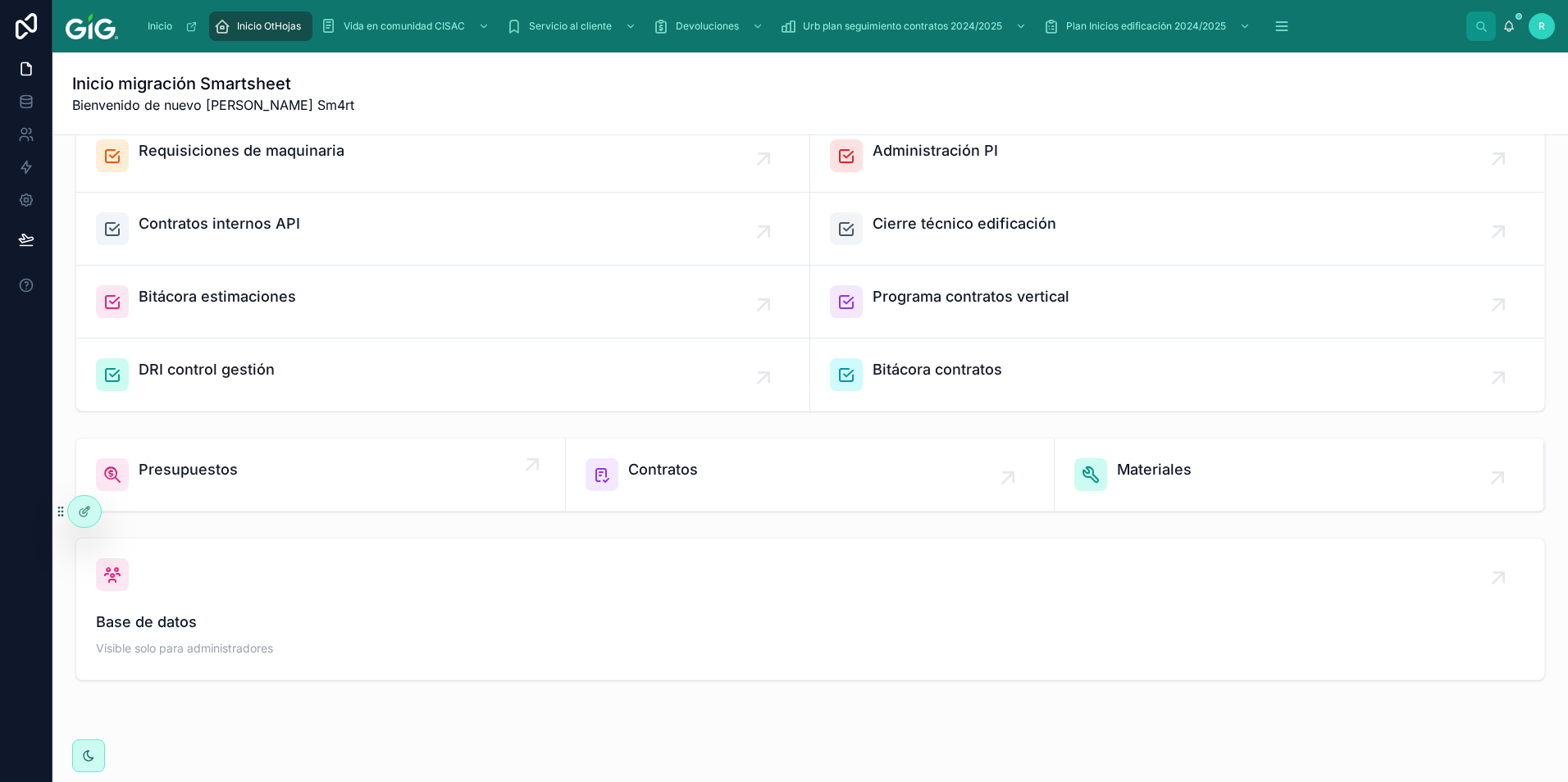
click at [314, 467] on div "Presupuestos" at bounding box center [320, 475] width 450 height 33
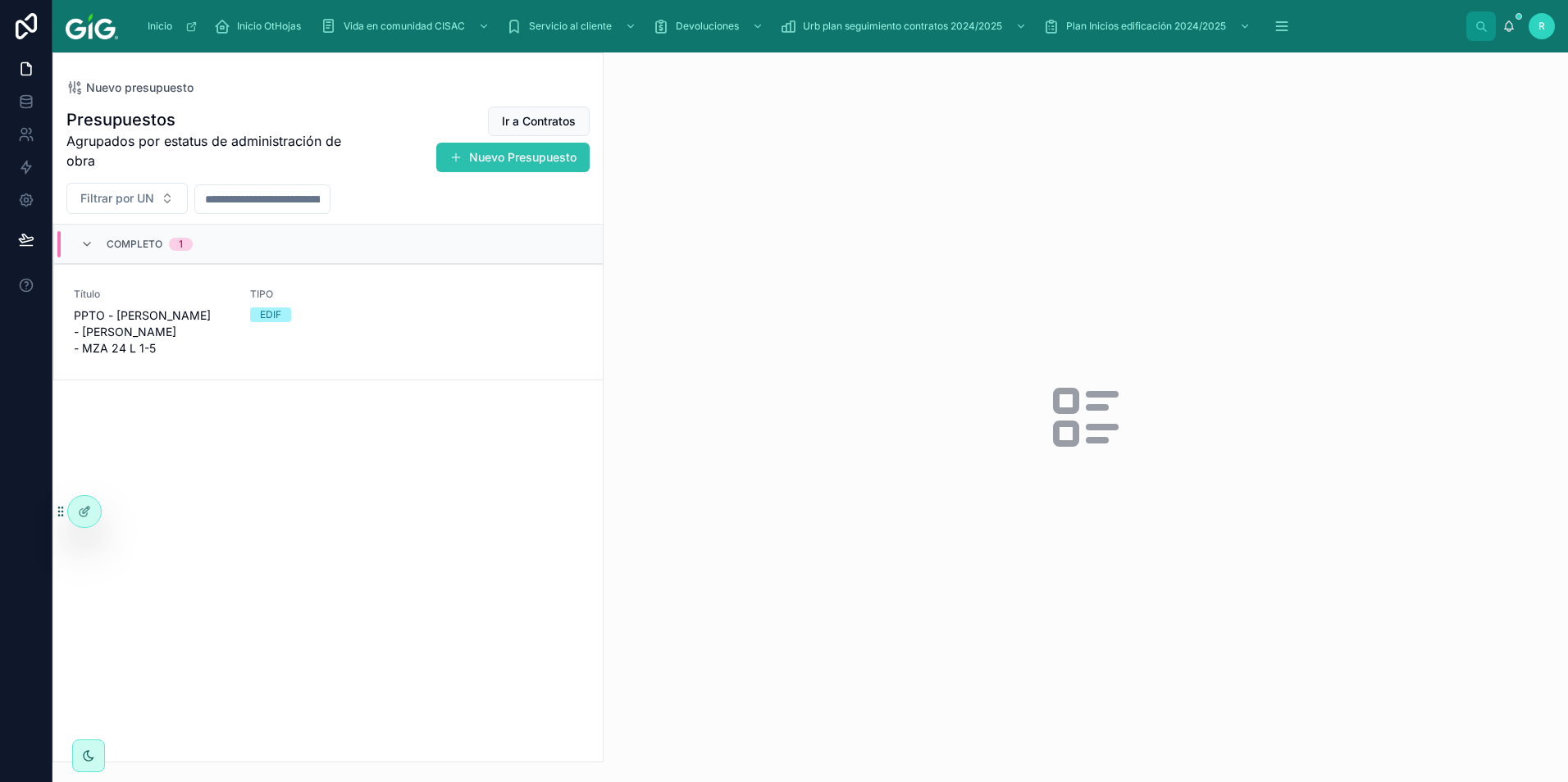
click at [517, 161] on button "Nuevo Presupuesto" at bounding box center [513, 158] width 153 height 29
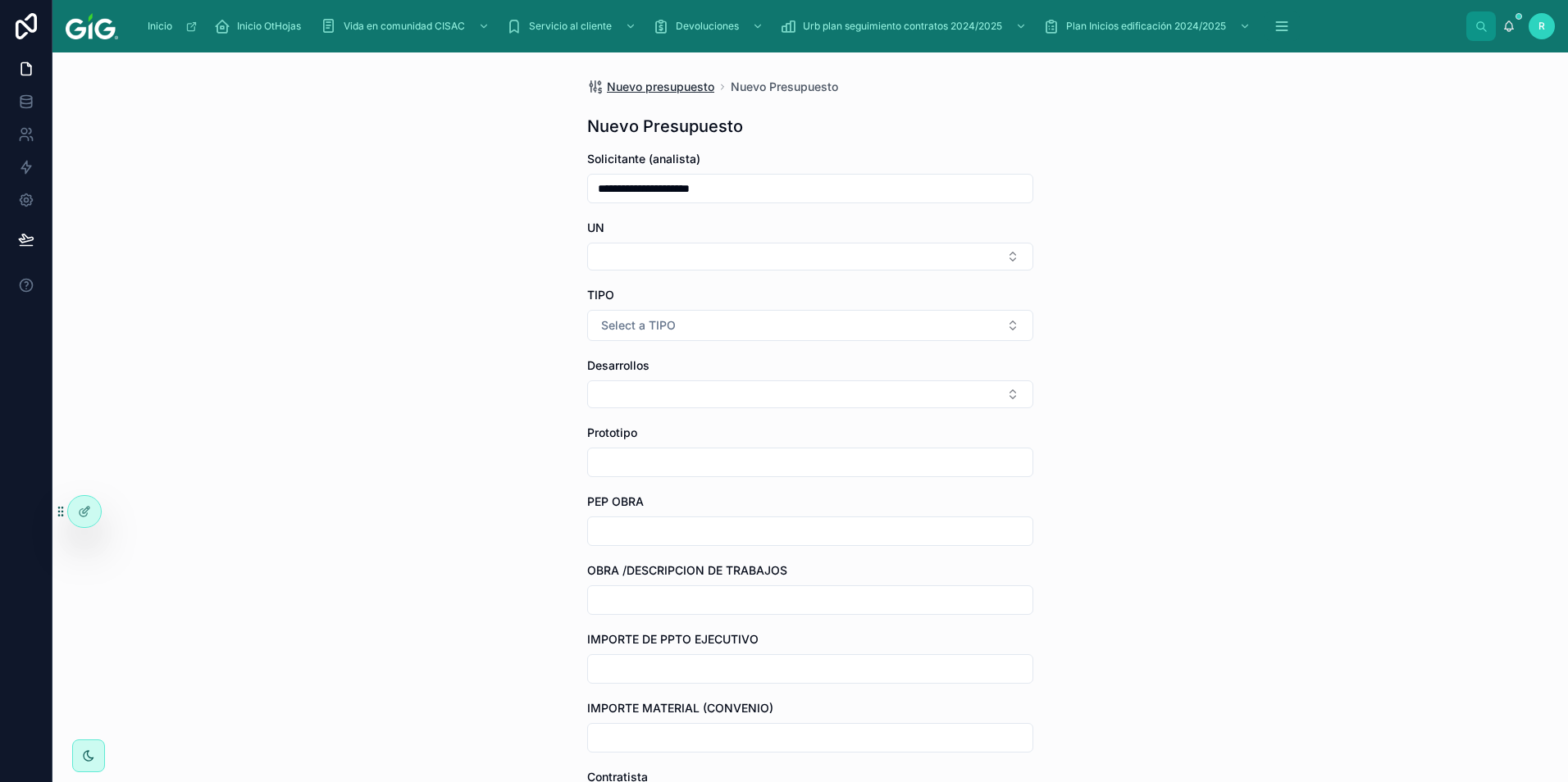
click at [658, 90] on span "Nuevo presupuesto" at bounding box center [660, 86] width 108 height 16
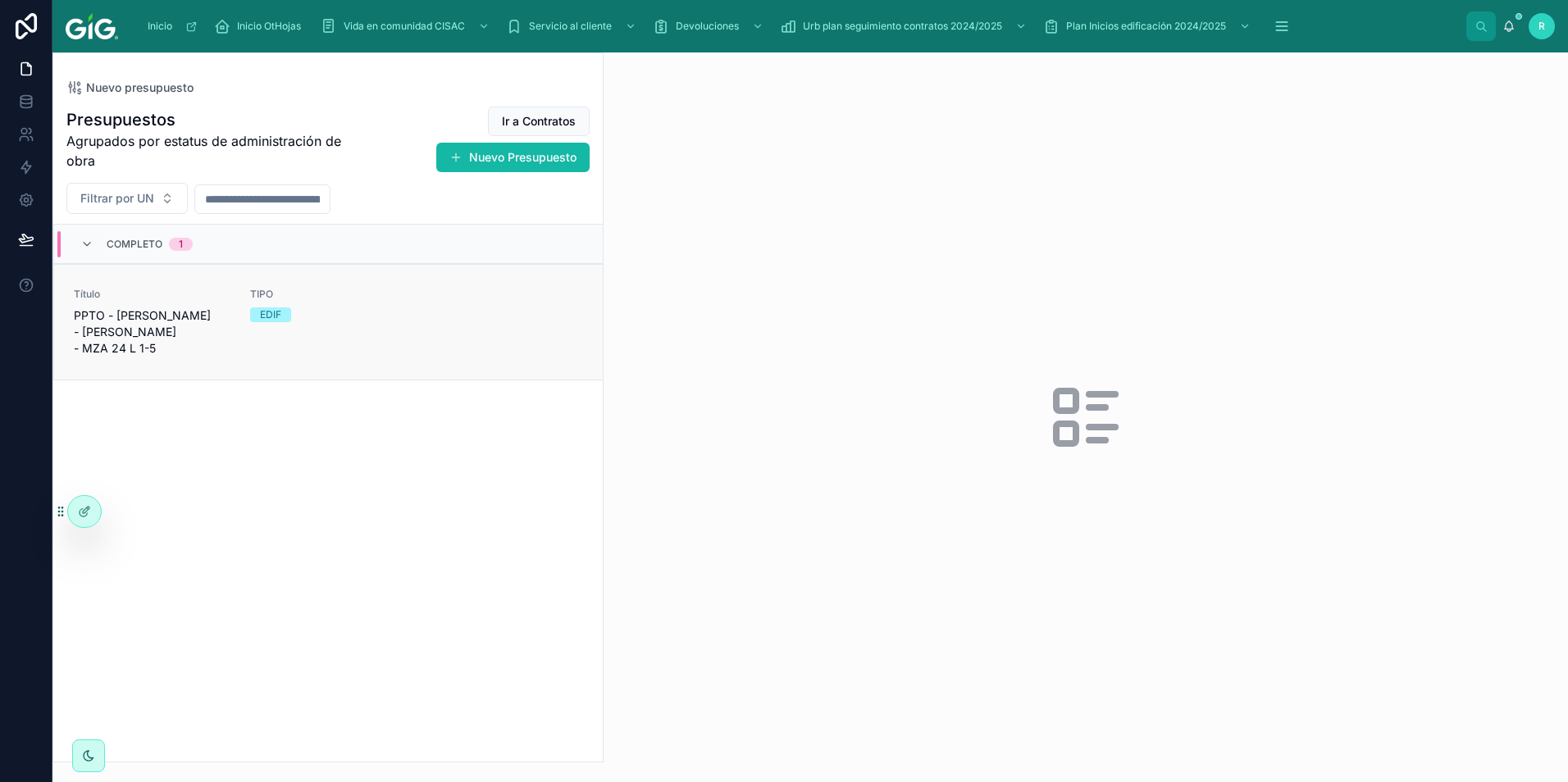
click at [351, 319] on div "EDIF" at bounding box center [328, 314] width 157 height 15
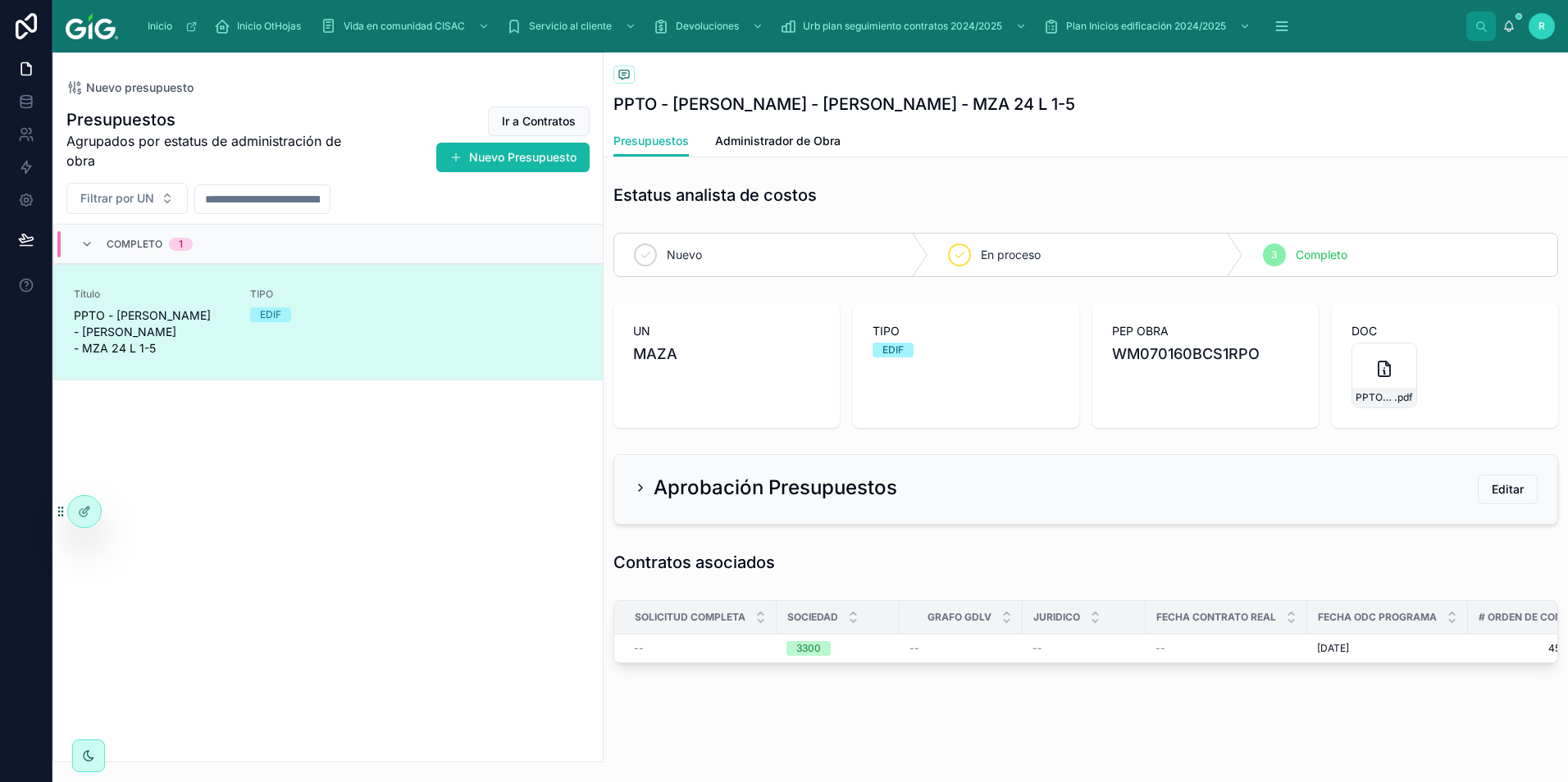
click at [635, 487] on icon at bounding box center [640, 487] width 13 height 13
click at [638, 489] on icon at bounding box center [640, 487] width 13 height 13
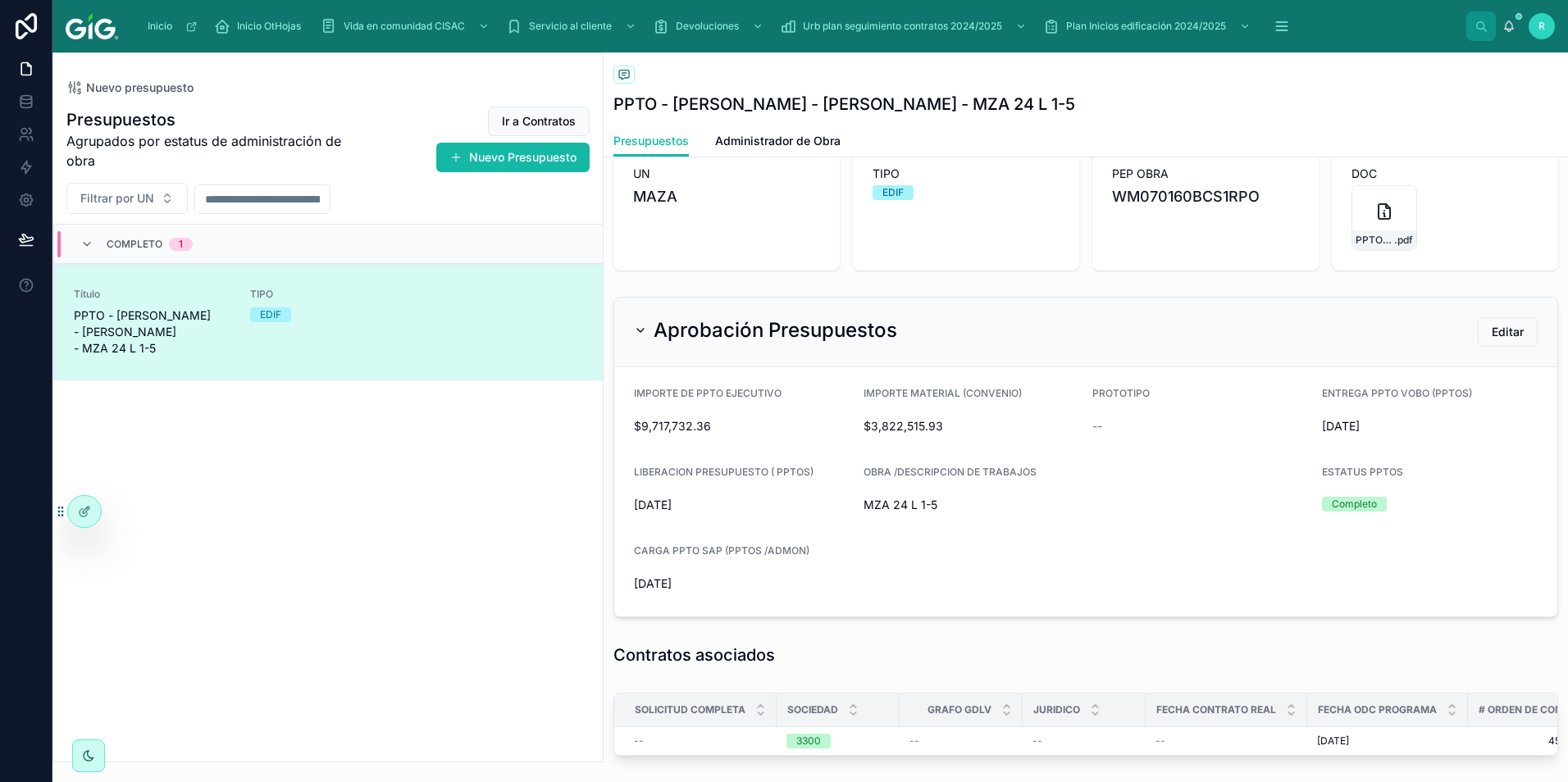
scroll to position [164, 0]
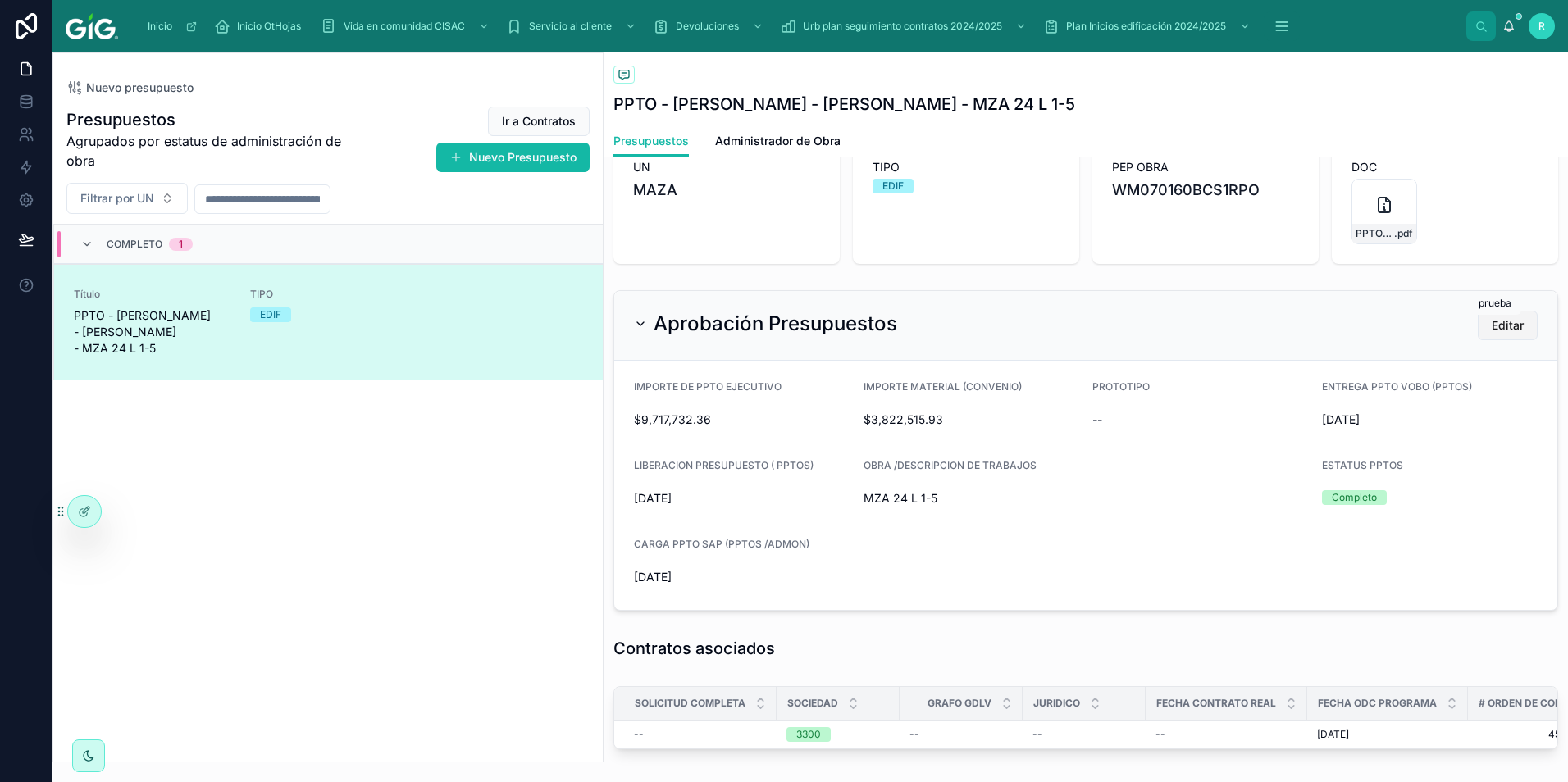
click at [1492, 327] on span "Editar" at bounding box center [1507, 325] width 32 height 16
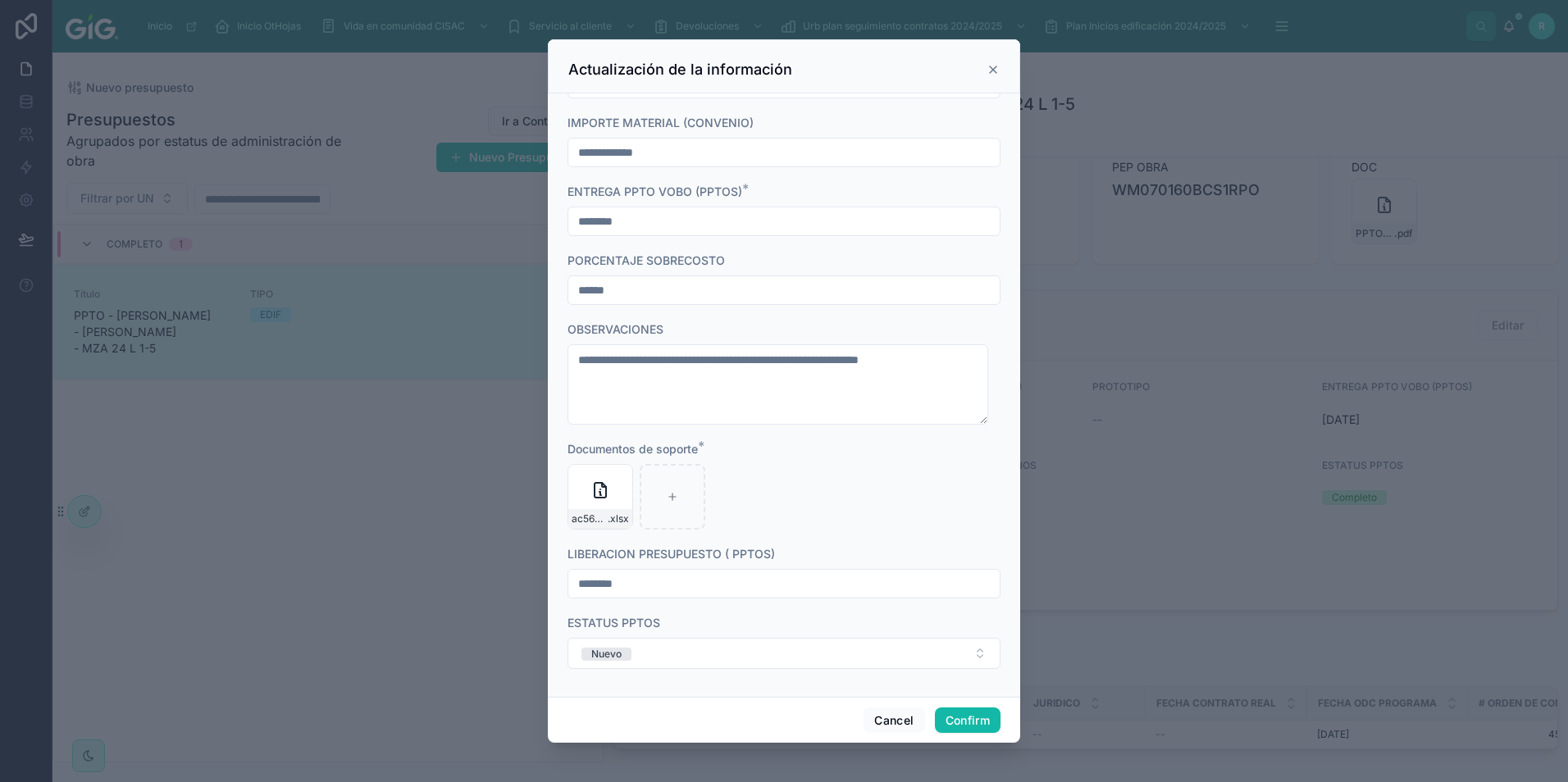
scroll to position [679, 0]
click at [666, 646] on button "Nuevo" at bounding box center [784, 652] width 433 height 31
click at [669, 620] on div "Completo" at bounding box center [777, 617] width 413 height 23
click at [982, 716] on button "Confirm" at bounding box center [968, 720] width 65 height 26
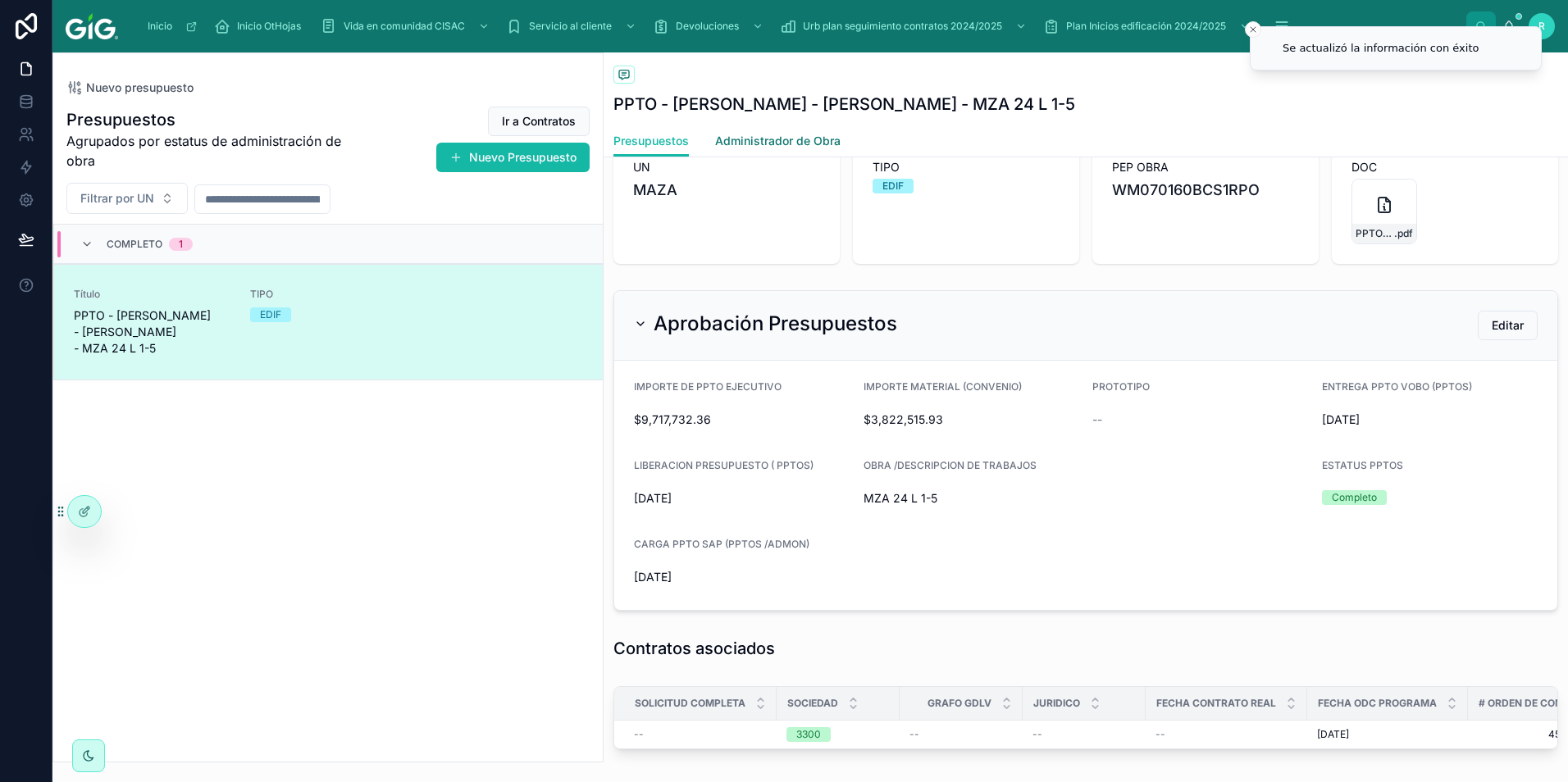
click at [787, 142] on span "Administrador de Obra" at bounding box center [778, 140] width 126 height 16
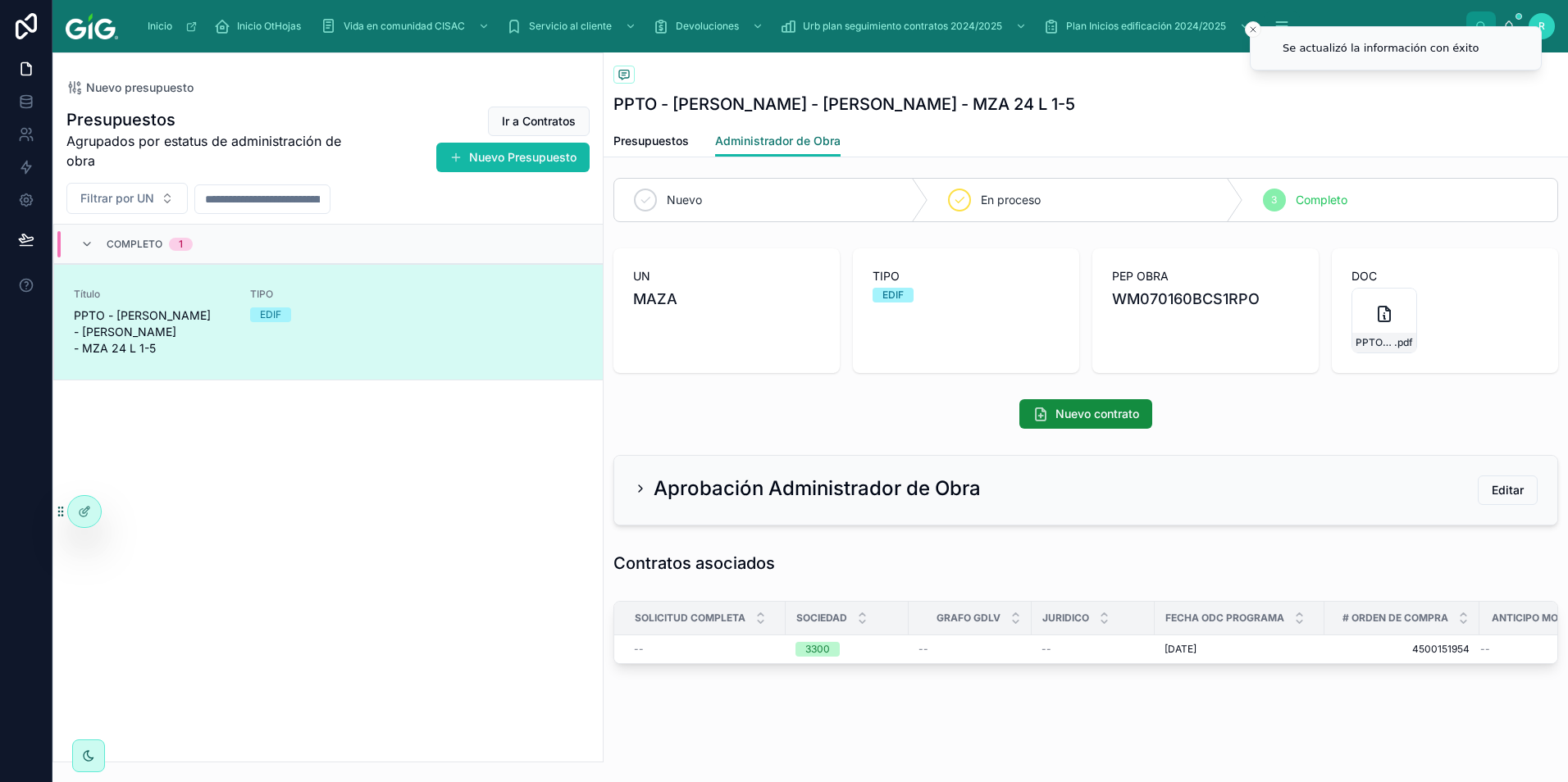
scroll to position [67, 0]
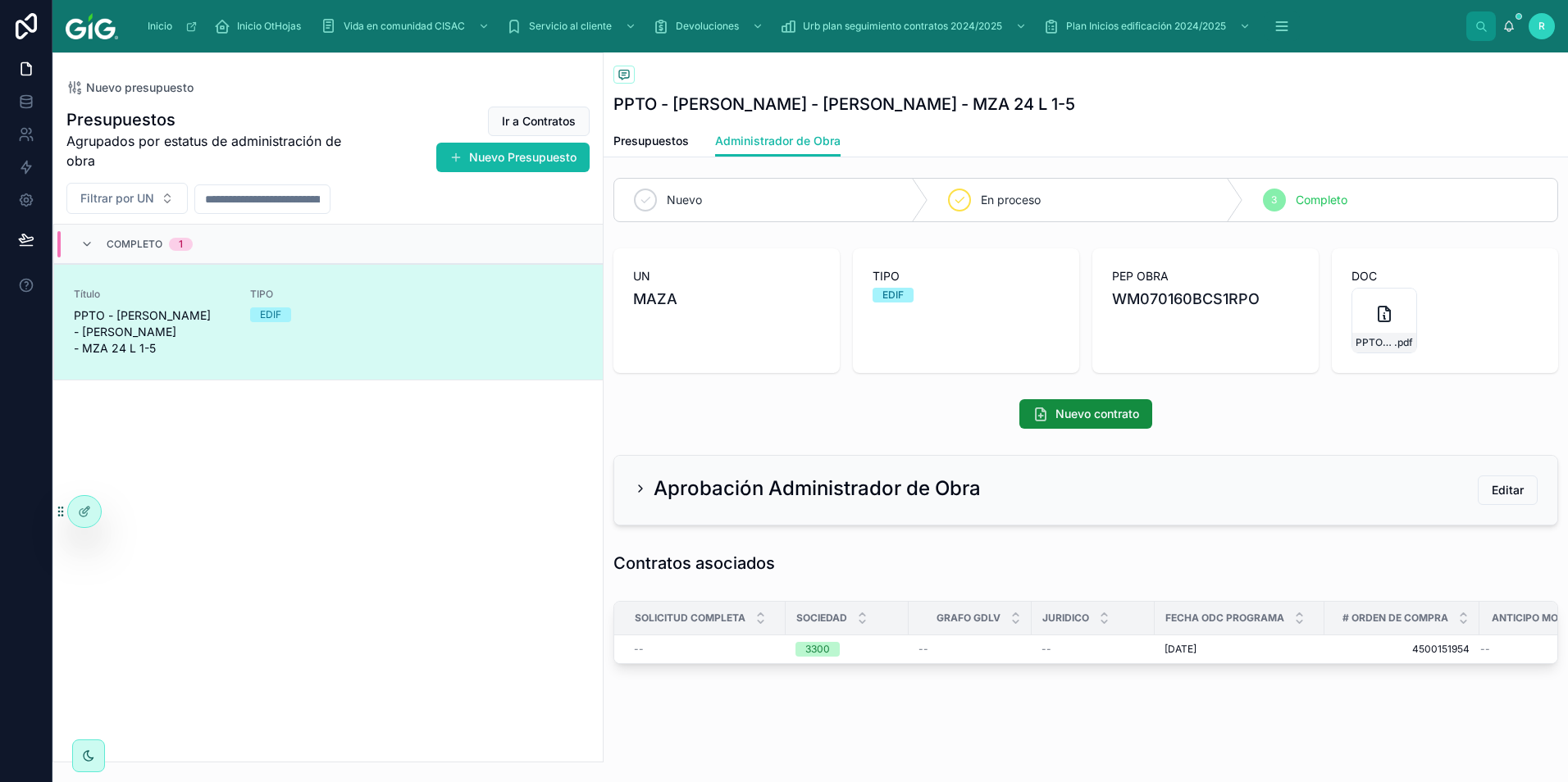
click at [638, 482] on icon at bounding box center [640, 488] width 13 height 13
click at [639, 482] on icon at bounding box center [640, 488] width 13 height 13
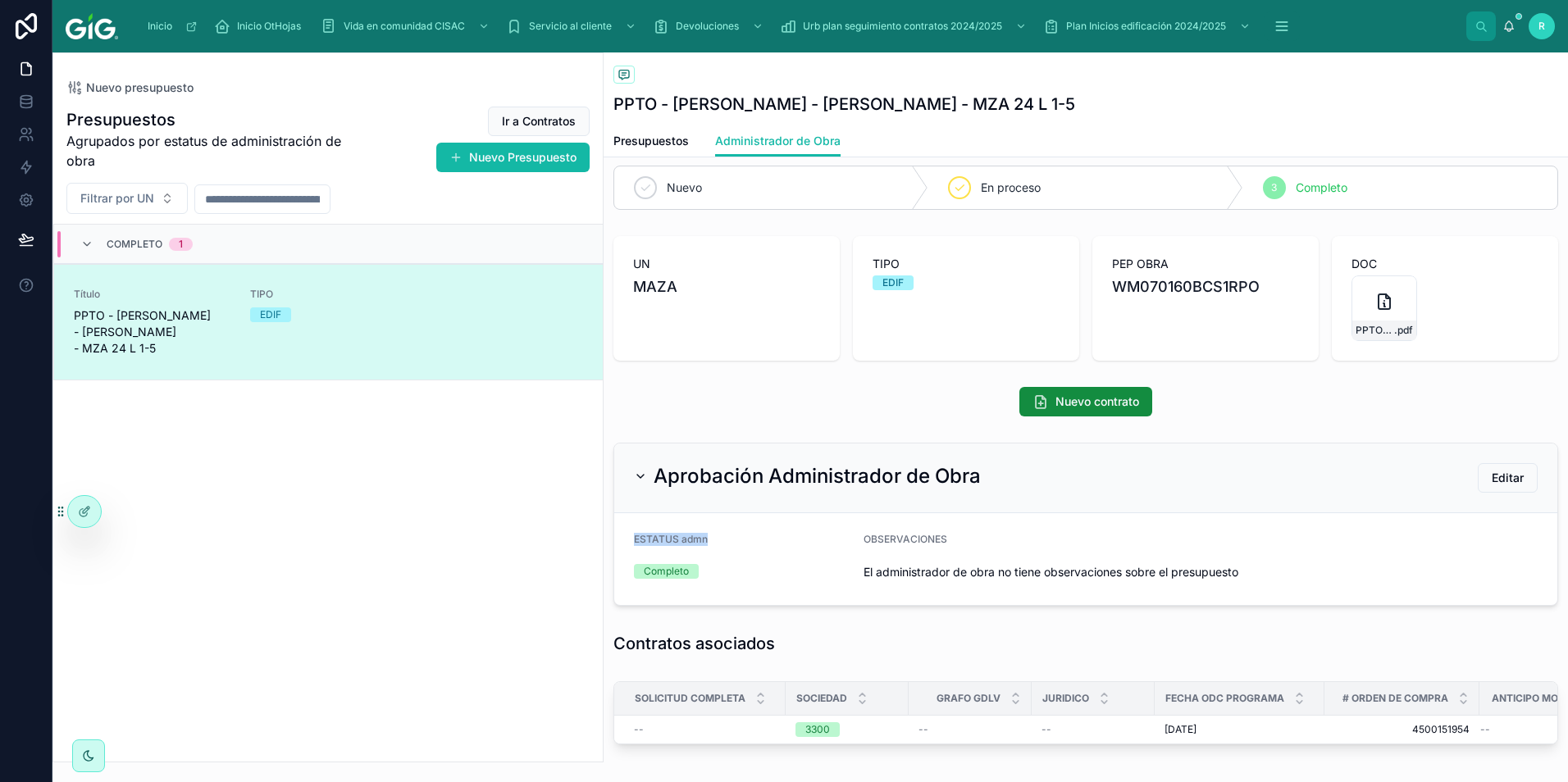
drag, startPoint x: 706, startPoint y: 542, endPoint x: 630, endPoint y: 538, distance: 76.1
click at [630, 538] on form "ESTATUS admn Completo OBSERVACIONES El administrador de obra no tiene observaci…" at bounding box center [1086, 559] width 943 height 92
drag, startPoint x: 630, startPoint y: 538, endPoint x: 671, endPoint y: 587, distance: 63.9
click at [671, 587] on form "ESTATUS admn Completo OBSERVACIONES El administrador de obra no tiene observaci…" at bounding box center [1086, 559] width 943 height 92
click at [1098, 400] on span "Nuevo contrato" at bounding box center [1097, 401] width 84 height 16
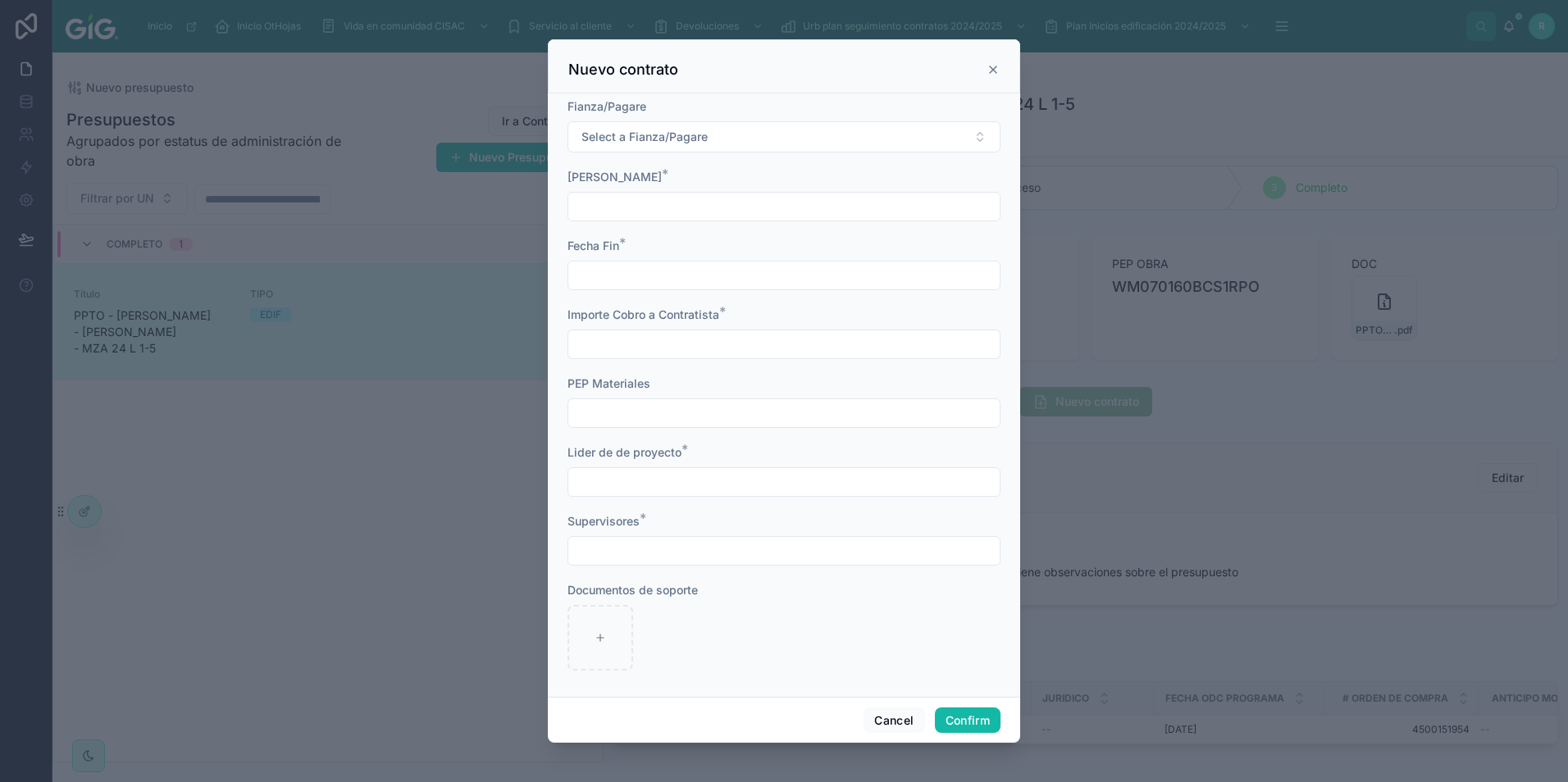
scroll to position [372, 0]
click at [893, 721] on button "Cancel" at bounding box center [893, 720] width 60 height 26
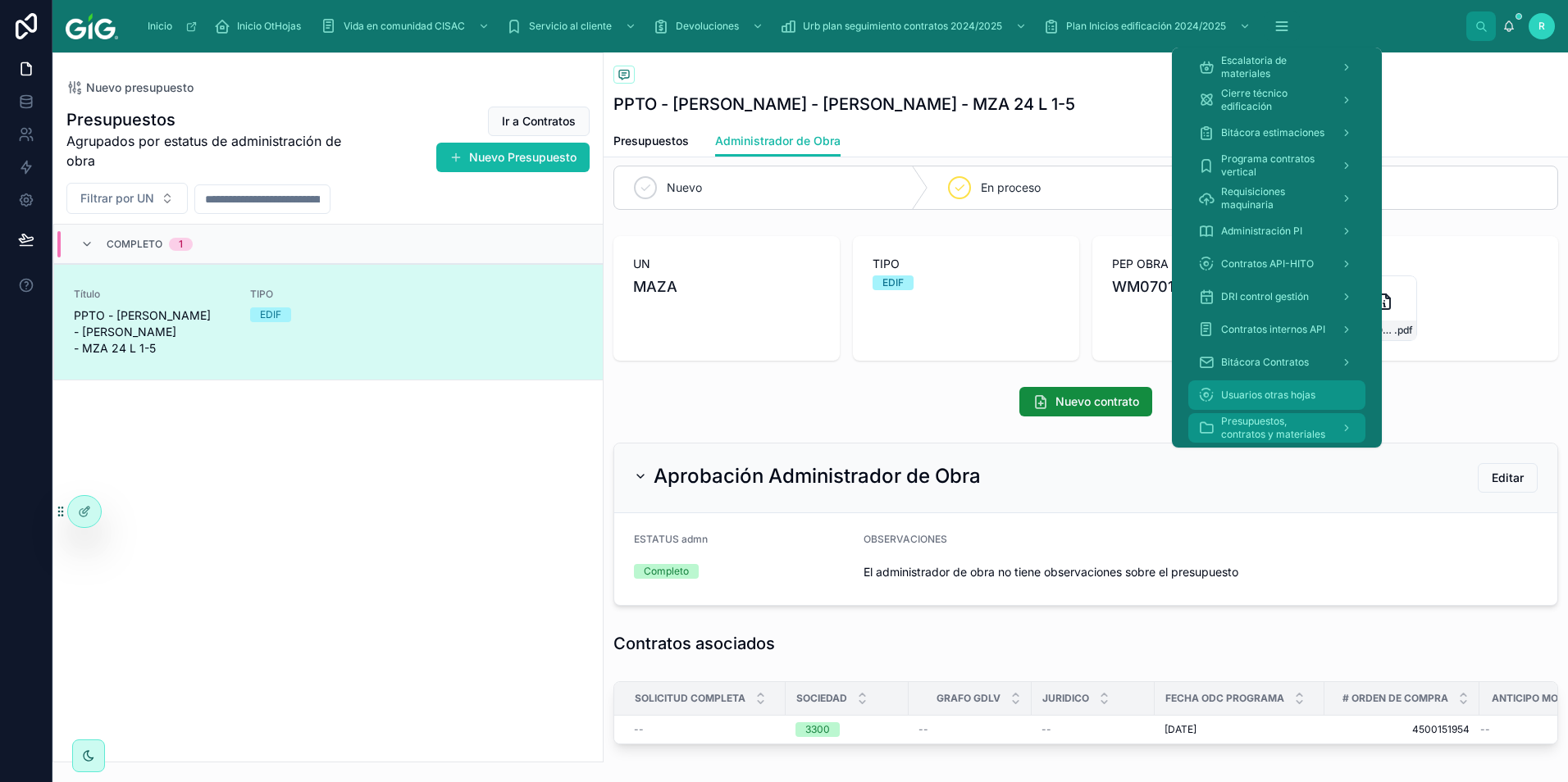
drag, startPoint x: 1280, startPoint y: 420, endPoint x: 1277, endPoint y: 386, distance: 34.1
click at [1280, 420] on span "Presupuestos, contratos y materiales" at bounding box center [1274, 428] width 107 height 26
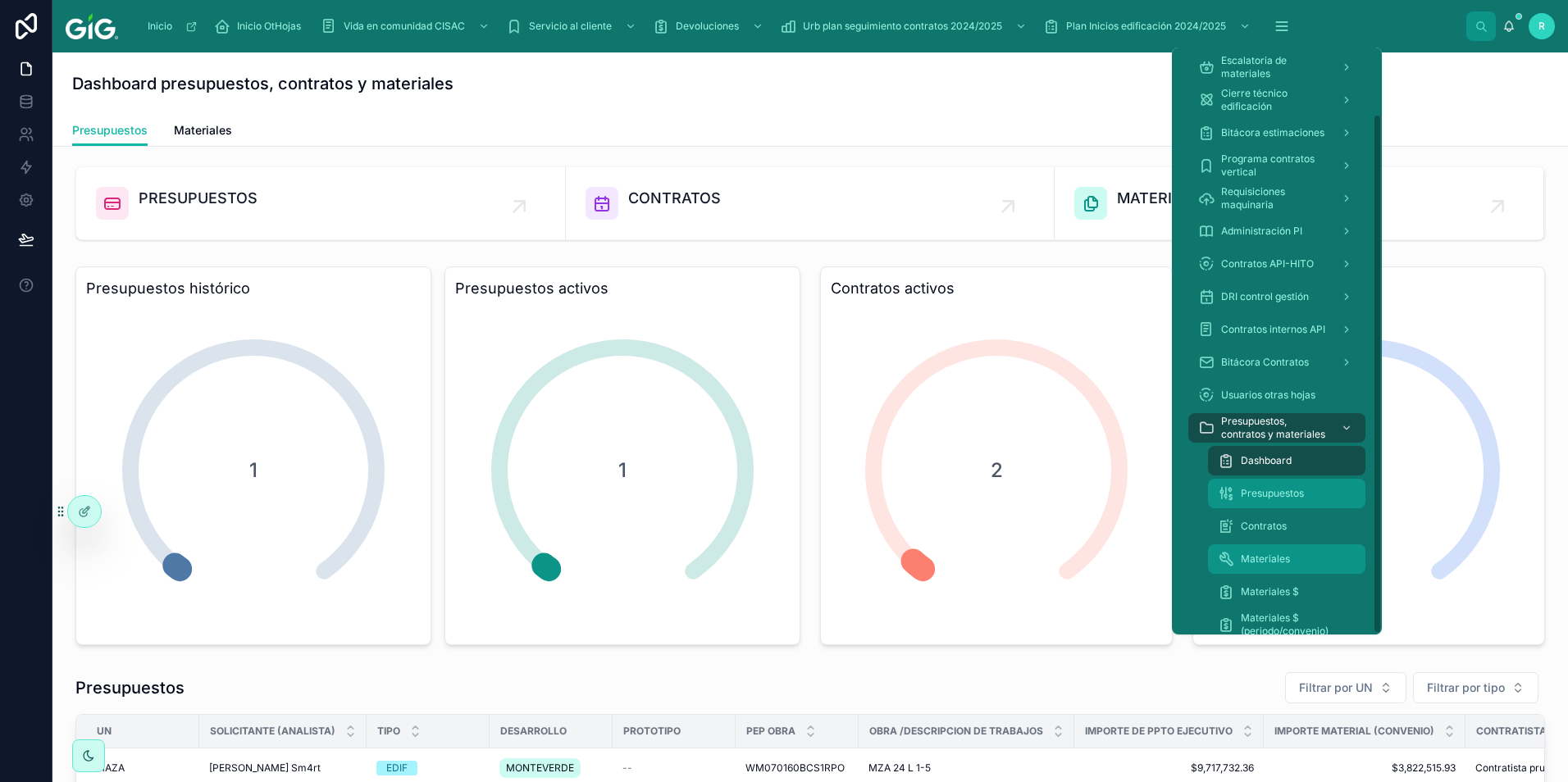
click at [1265, 544] on link "Materiales" at bounding box center [1286, 559] width 158 height 29
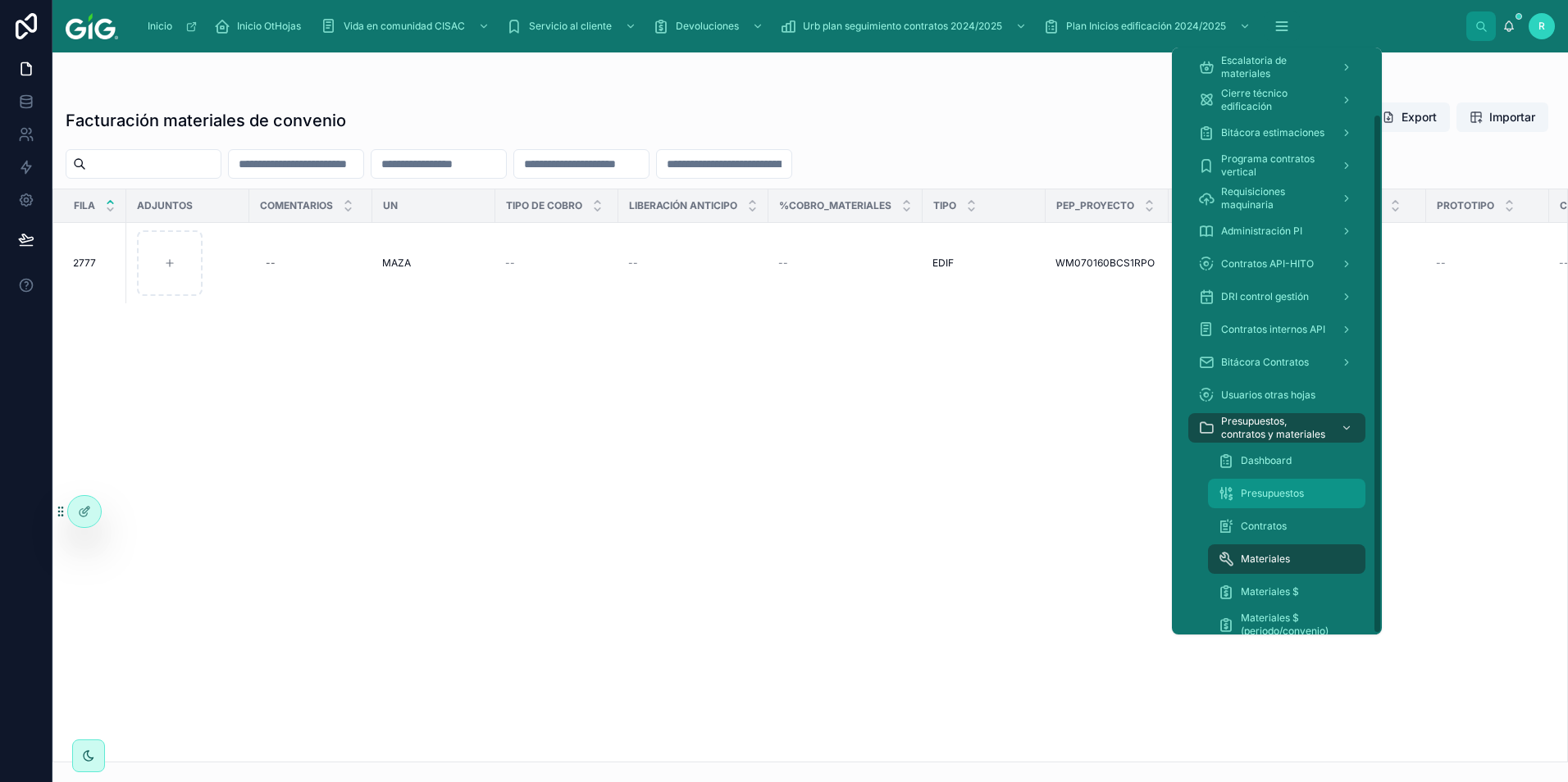
scroll to position [76, 0]
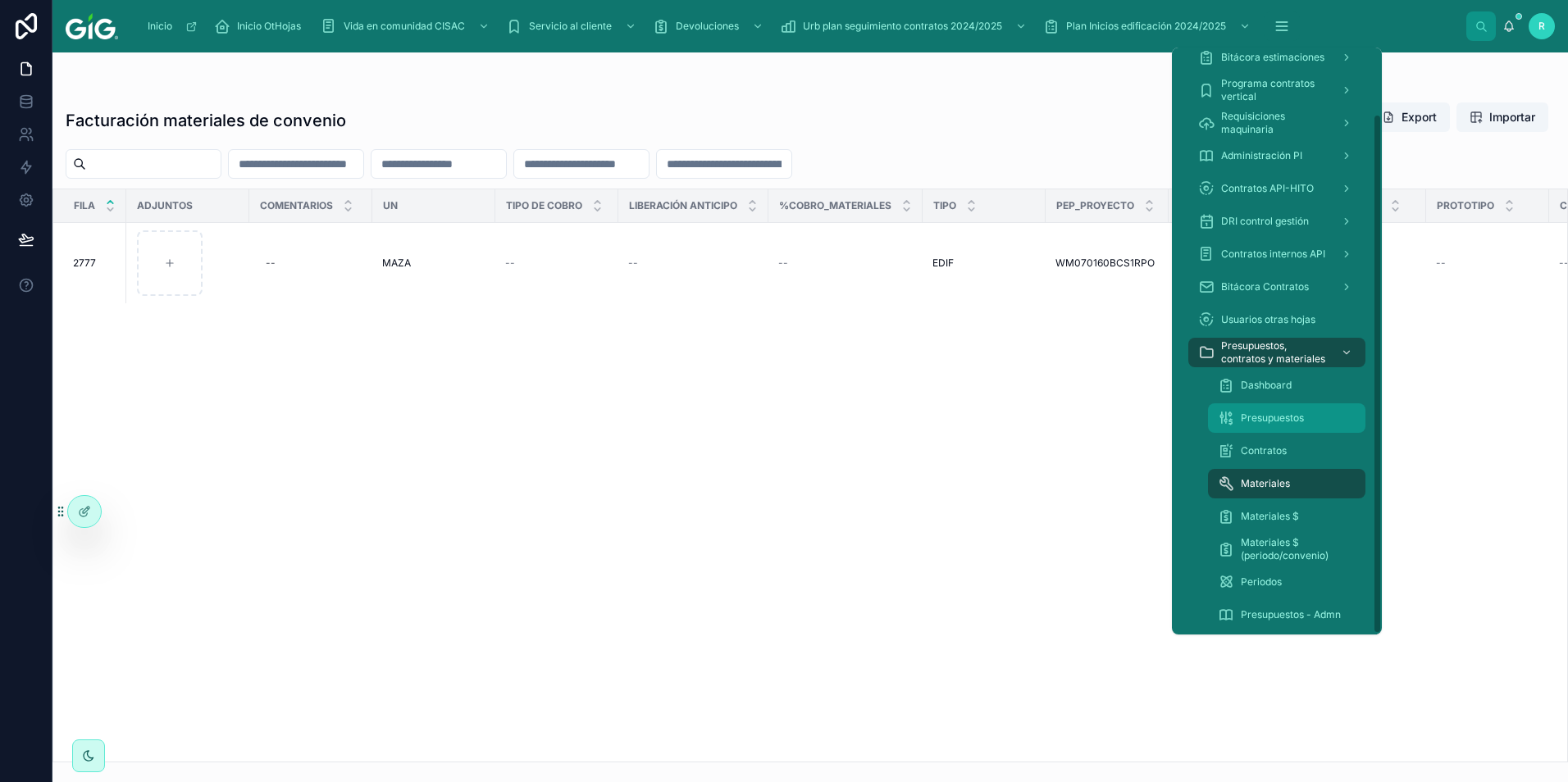
click at [1269, 417] on span "Presupuestos" at bounding box center [1272, 418] width 63 height 13
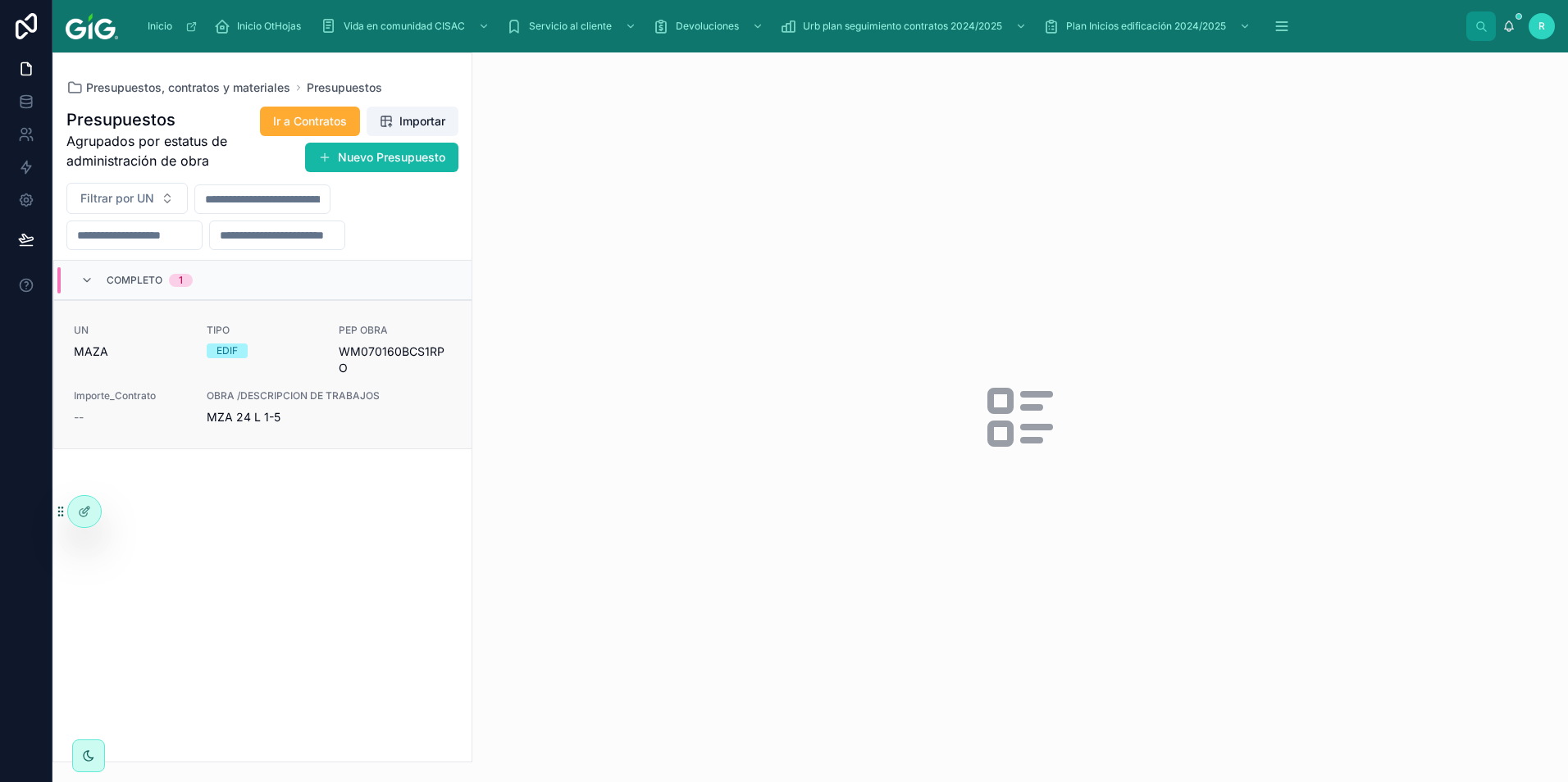
click at [283, 338] on div "TIPO EDIF" at bounding box center [263, 341] width 113 height 34
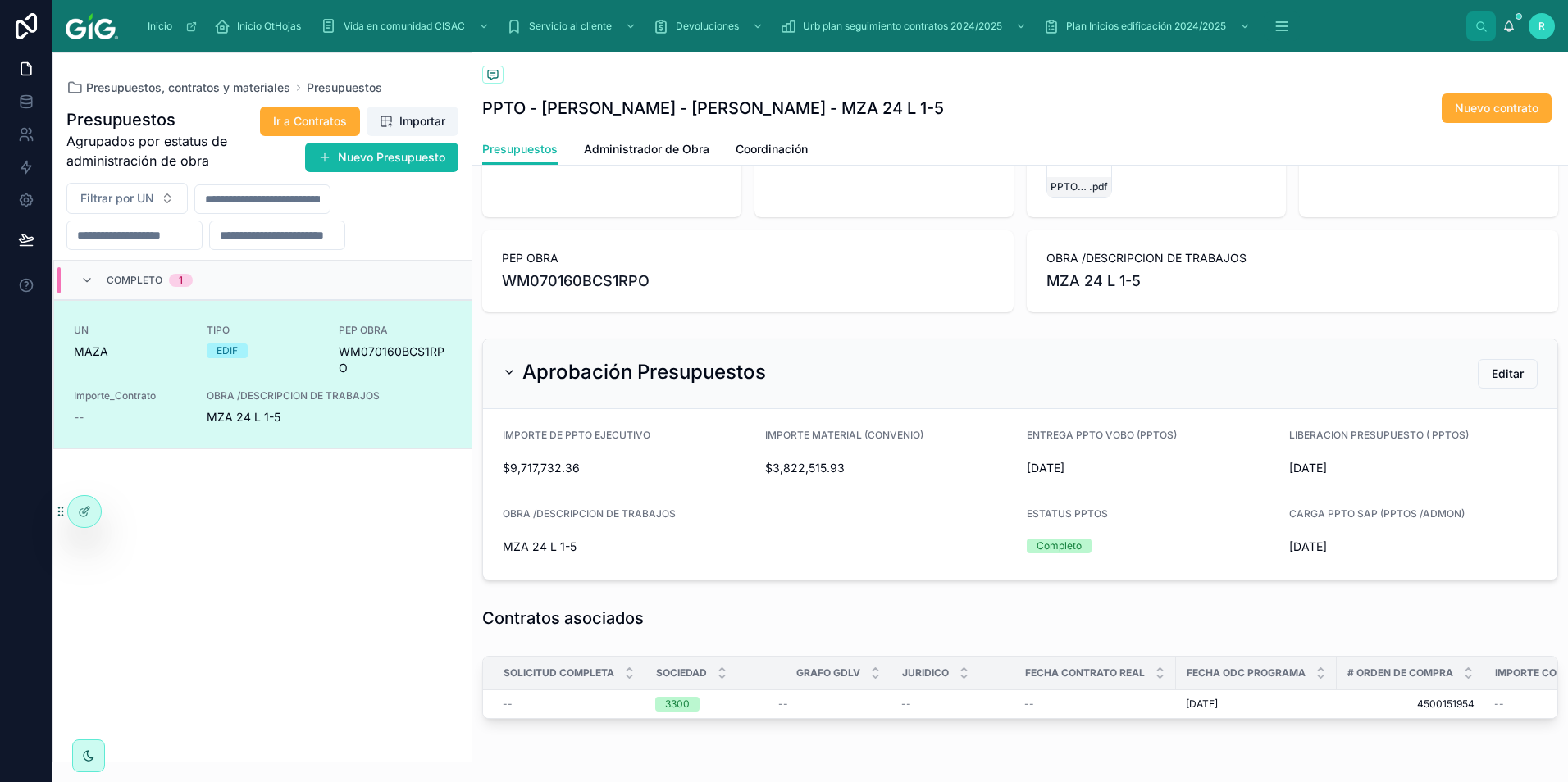
scroll to position [246, 0]
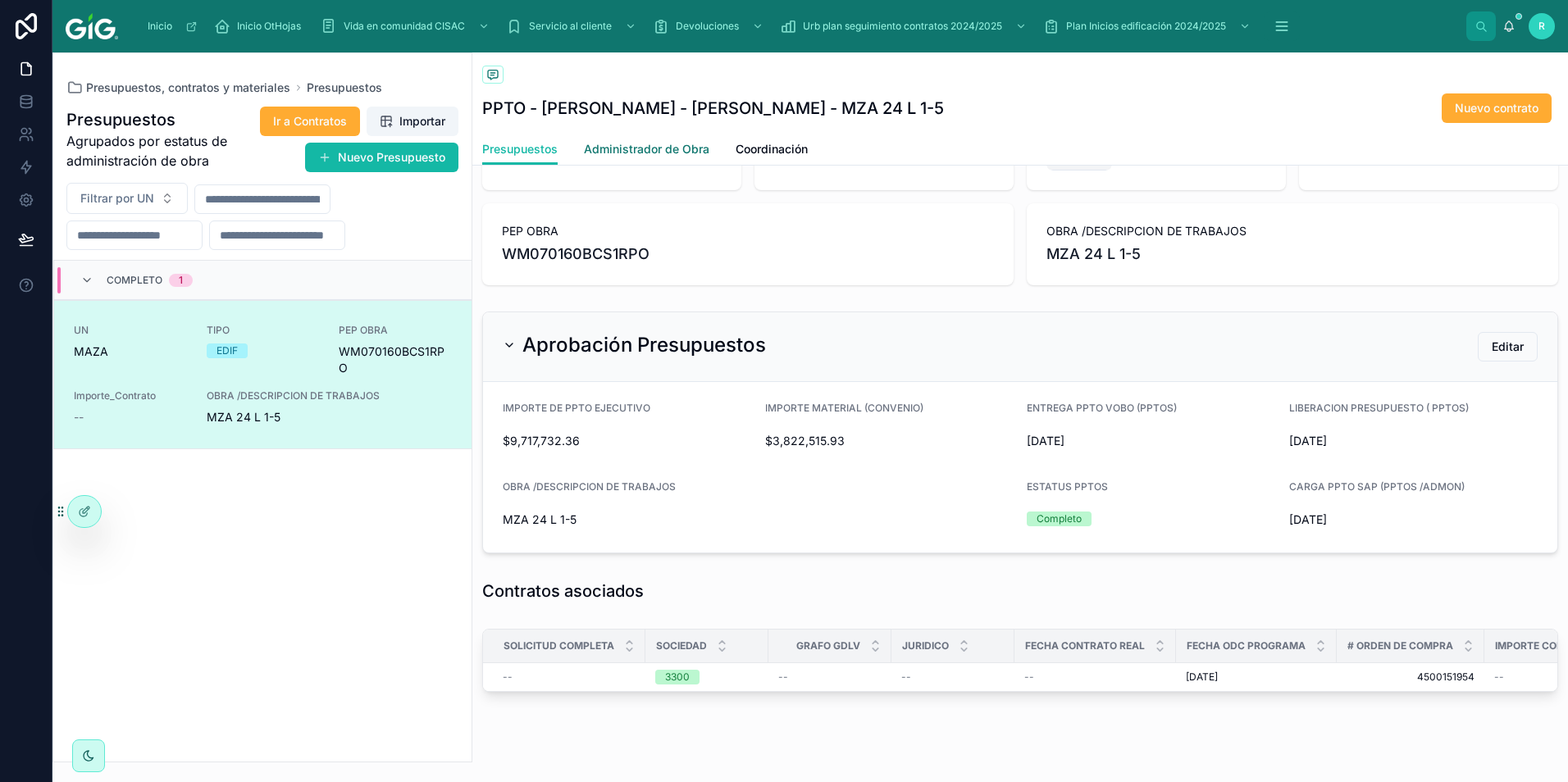
click at [652, 151] on span "Administrador de Obra" at bounding box center [647, 149] width 126 height 16
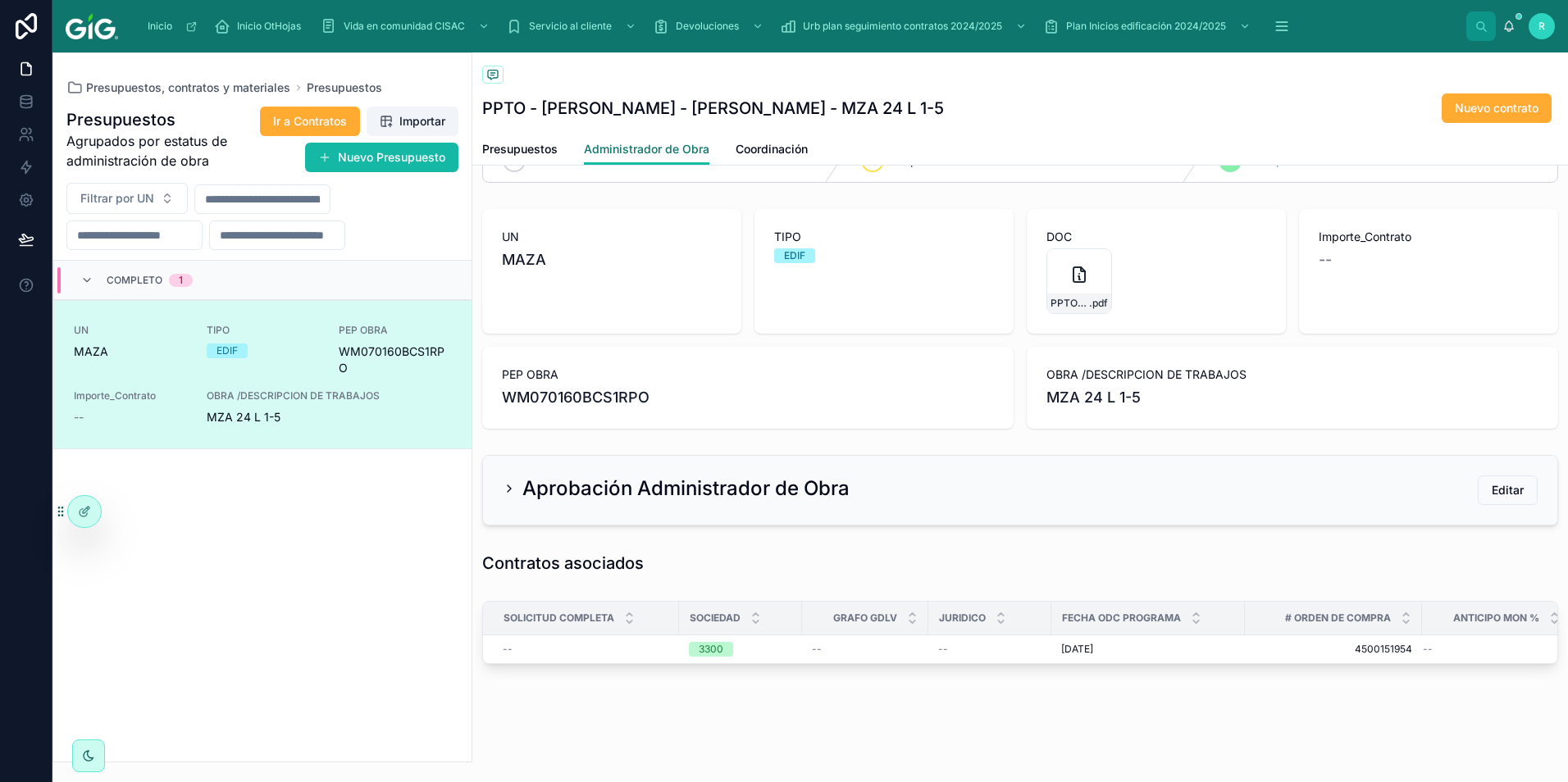
scroll to position [115, 0]
click at [759, 160] on link "Coordinación" at bounding box center [772, 151] width 72 height 33
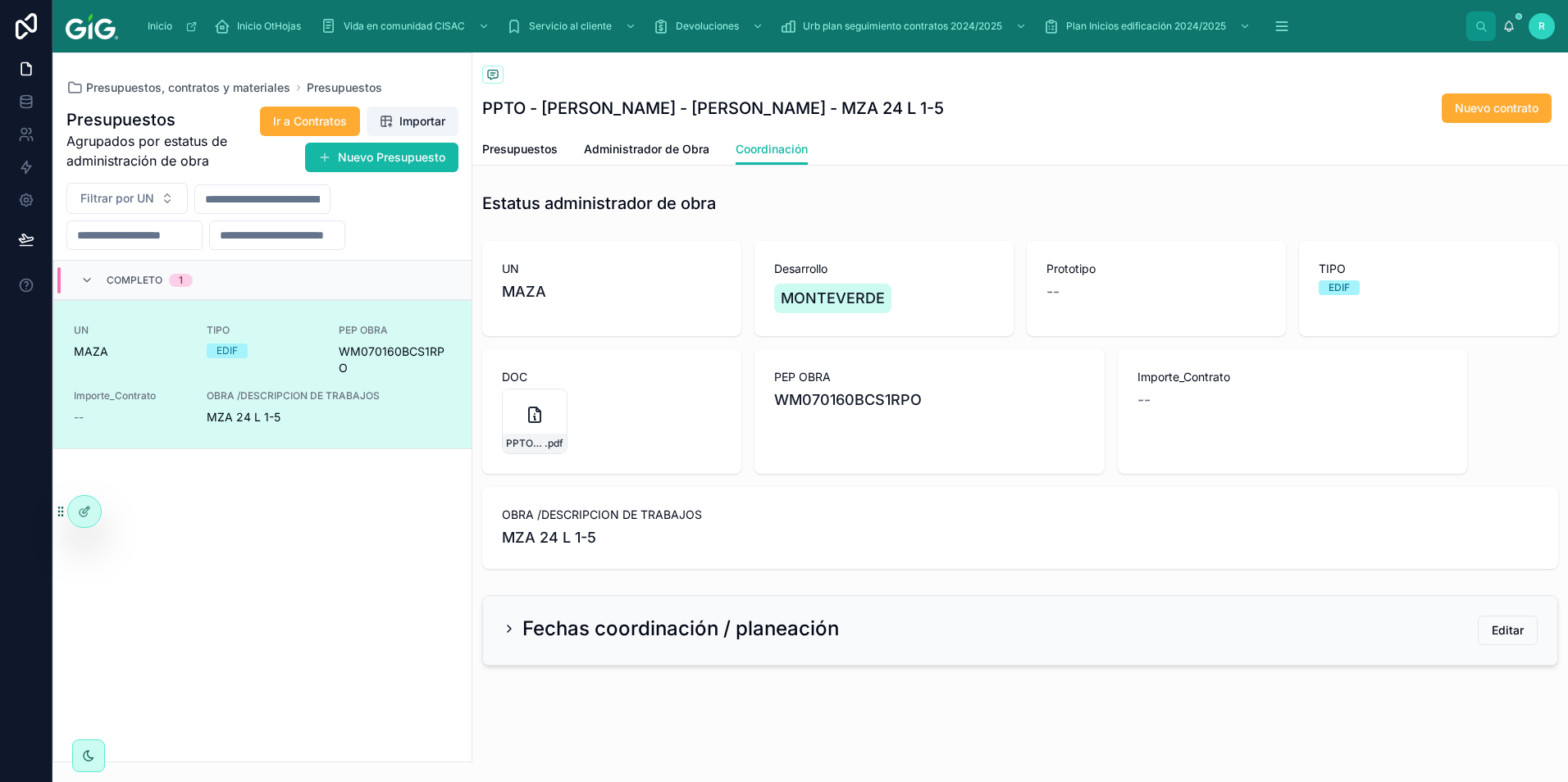
click at [507, 624] on icon at bounding box center [508, 628] width 13 height 13
click at [507, 632] on icon at bounding box center [509, 629] width 3 height 7
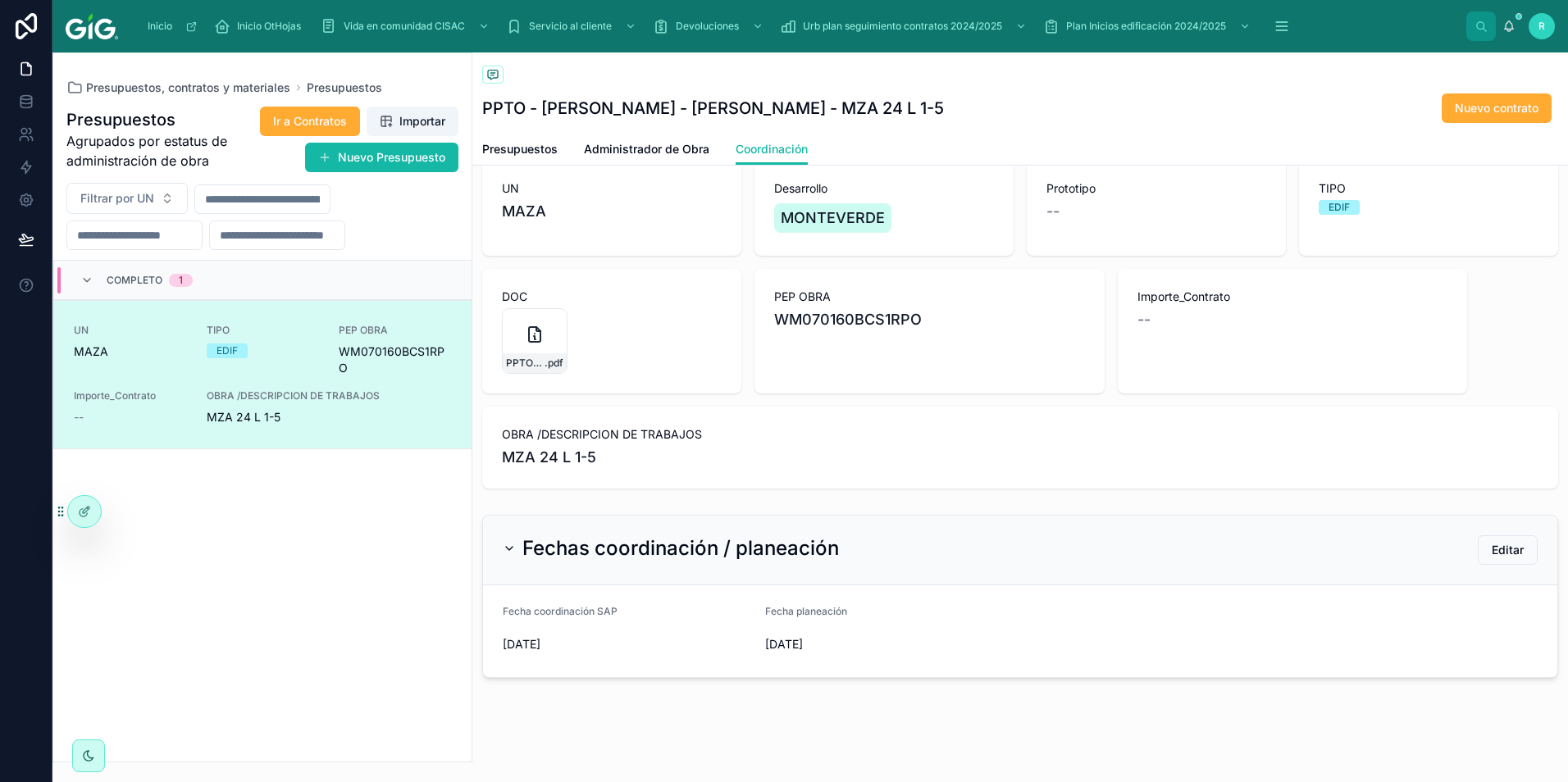
scroll to position [88, 0]
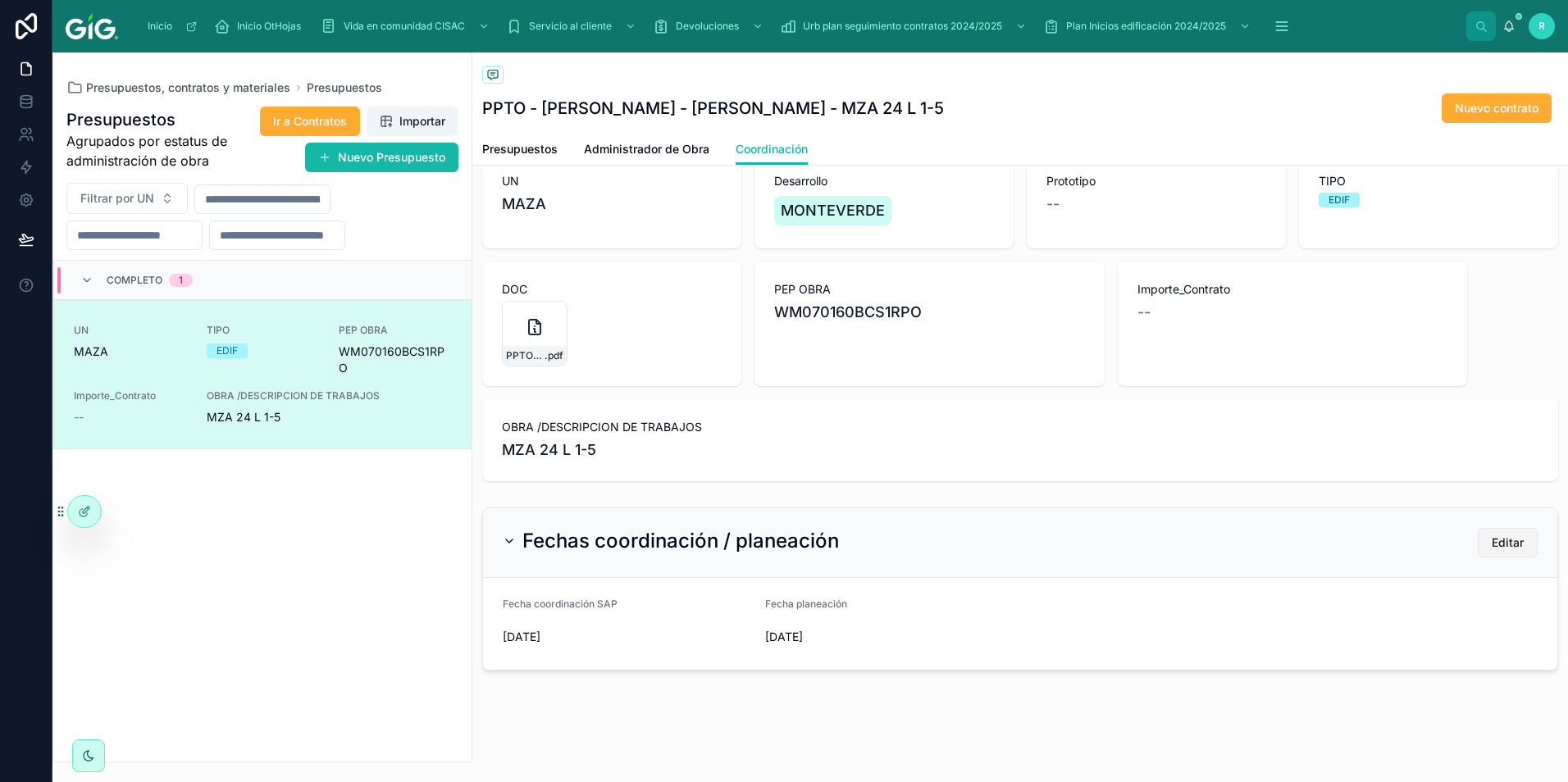
click at [1491, 543] on span "Editar" at bounding box center [1507, 543] width 32 height 16
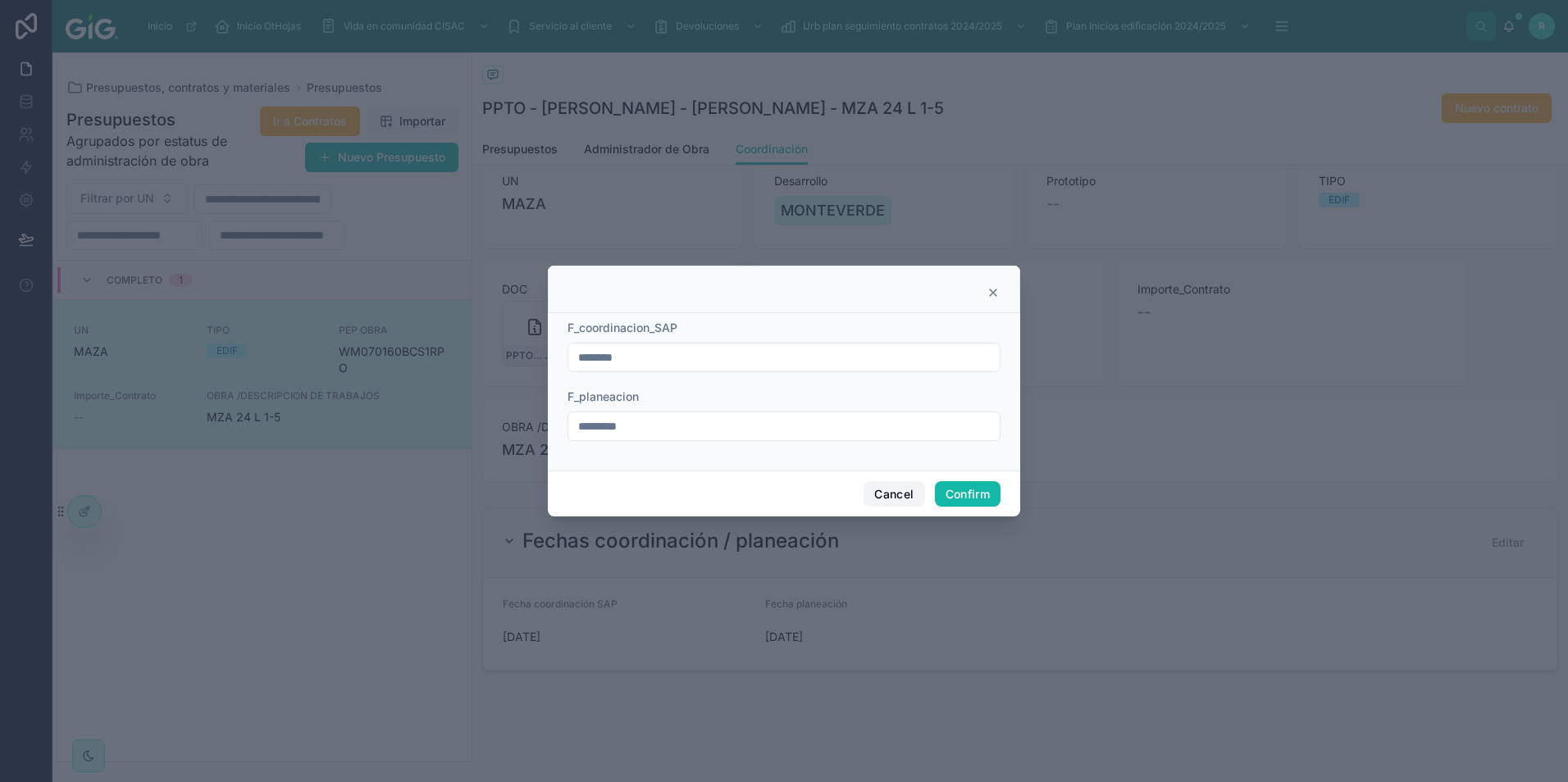
click at [895, 498] on button "Cancel" at bounding box center [893, 494] width 60 height 26
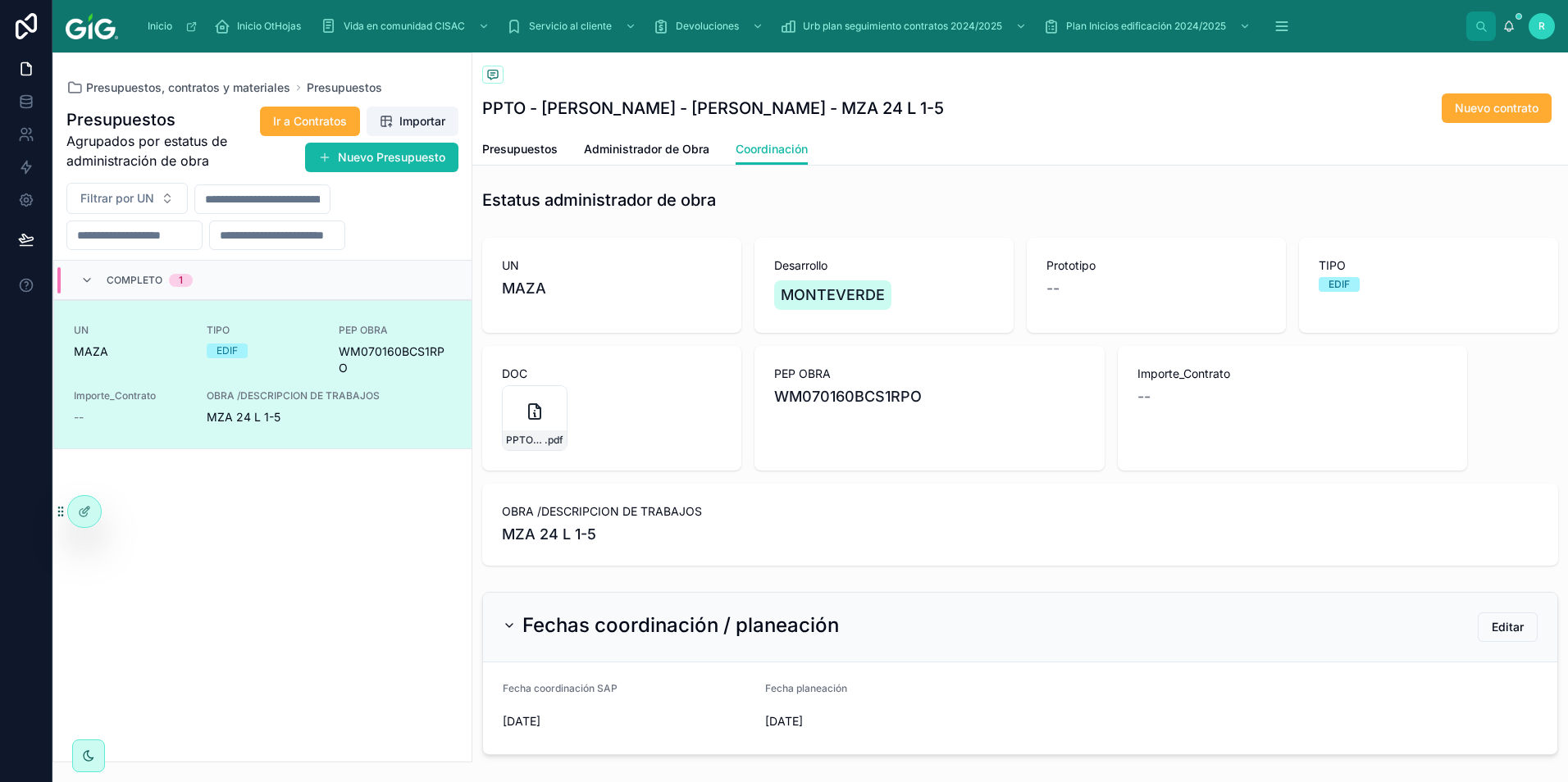
scroll to position [0, 0]
click at [525, 148] on span "Presupuestos" at bounding box center [520, 149] width 76 height 16
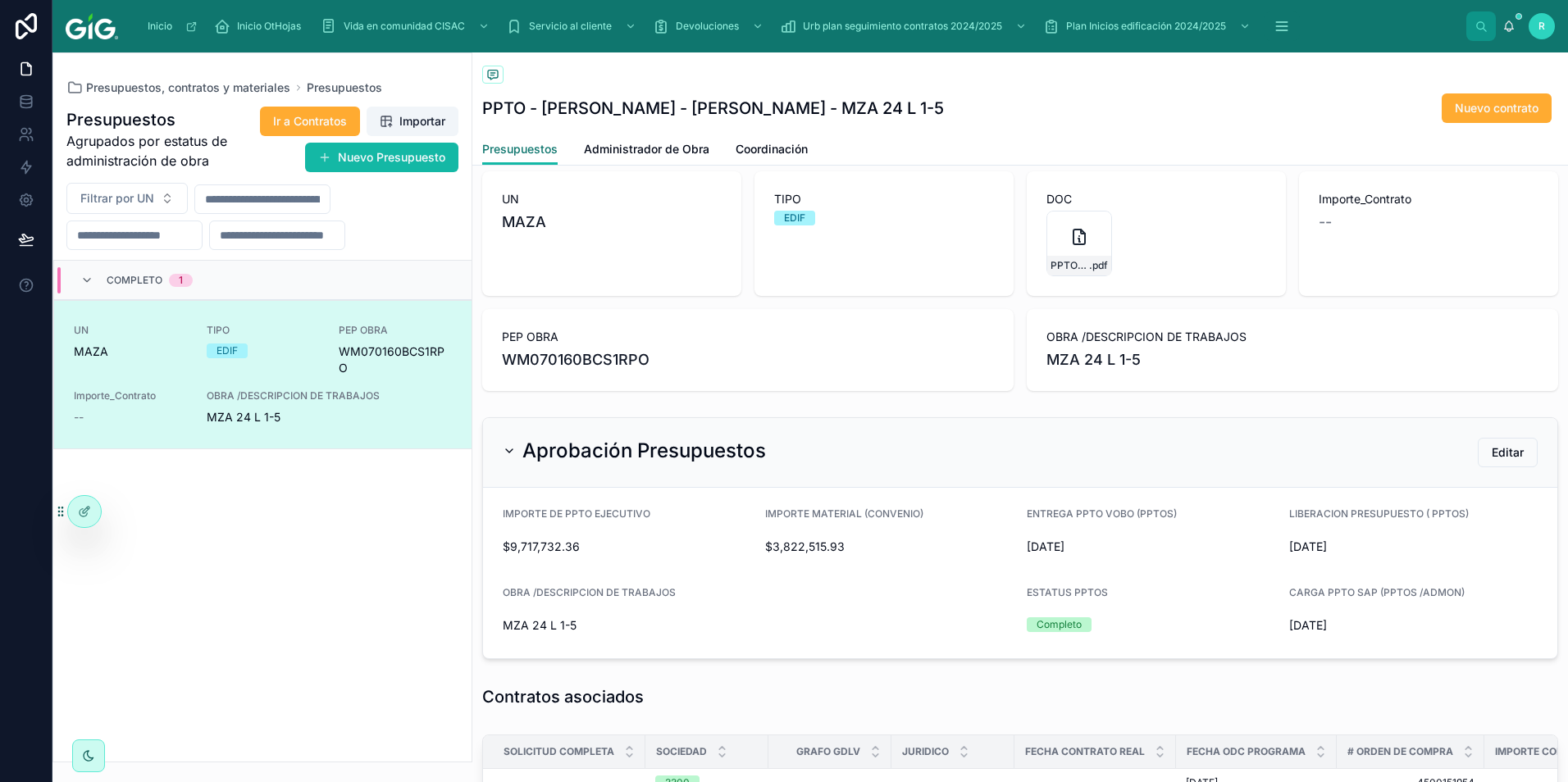
scroll to position [122, 0]
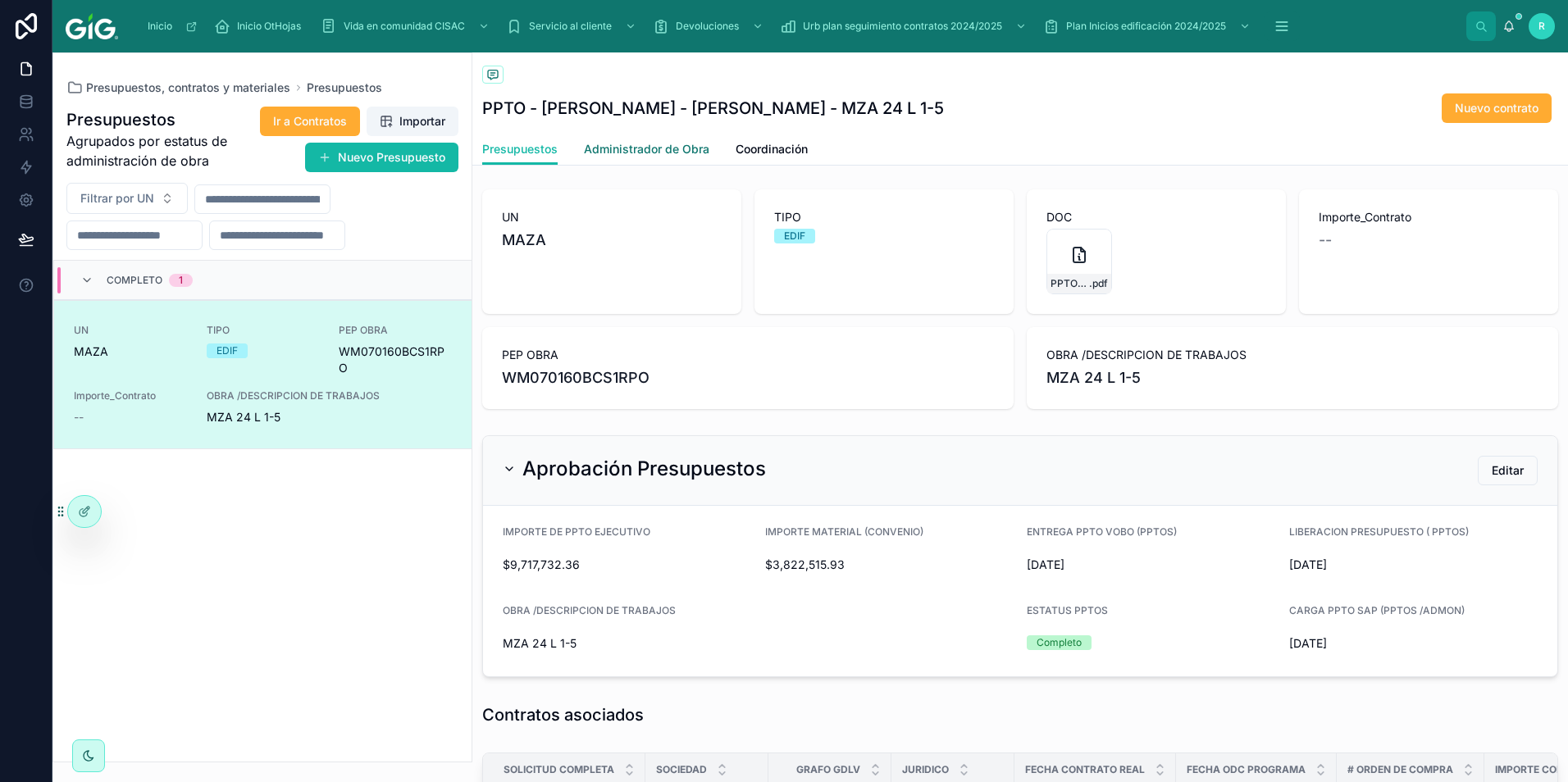
click at [685, 148] on span "Administrador de Obra" at bounding box center [647, 149] width 126 height 16
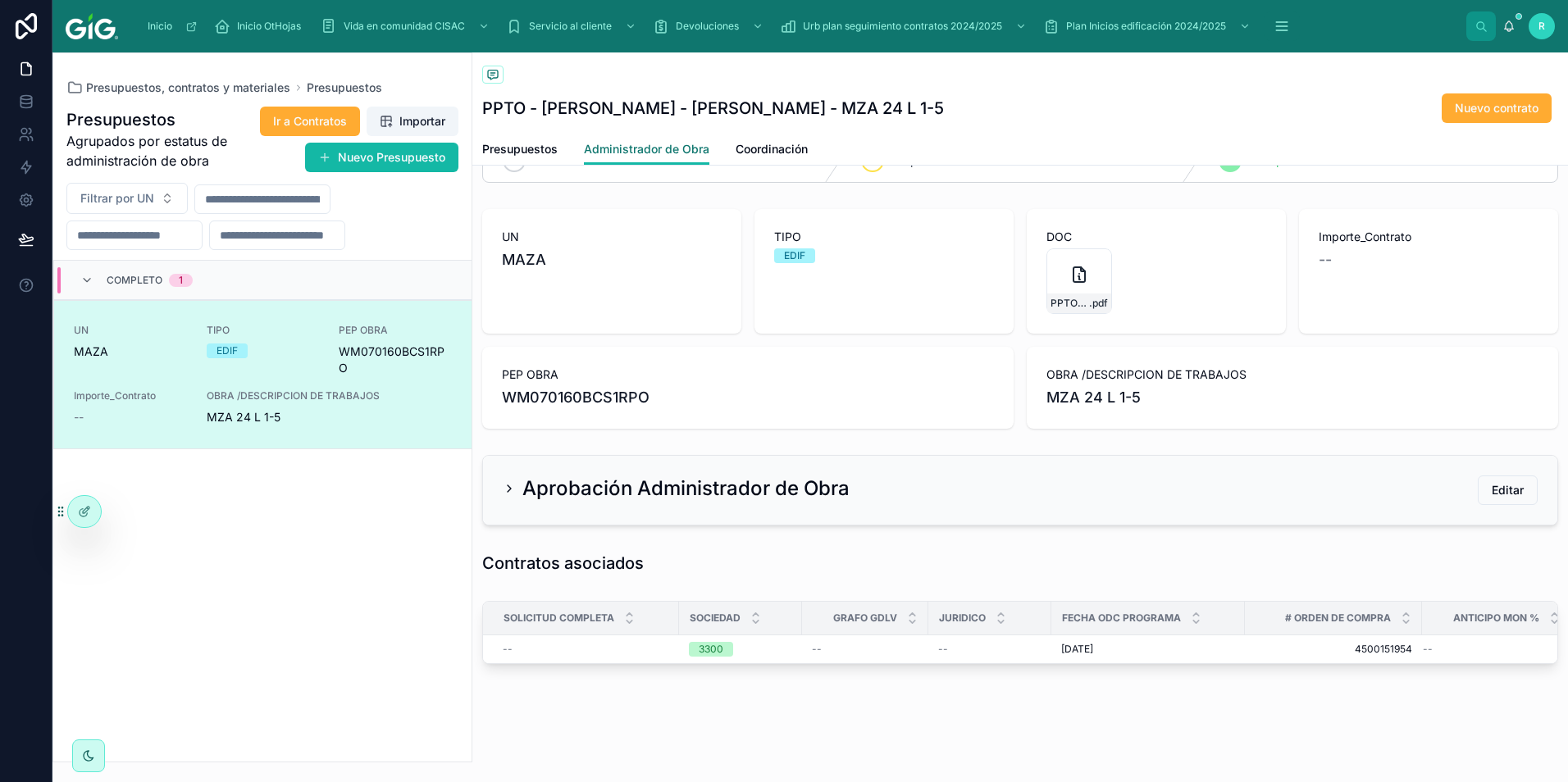
scroll to position [115, 0]
click at [509, 482] on icon at bounding box center [508, 488] width 13 height 13
click at [504, 482] on icon at bounding box center [508, 488] width 13 height 13
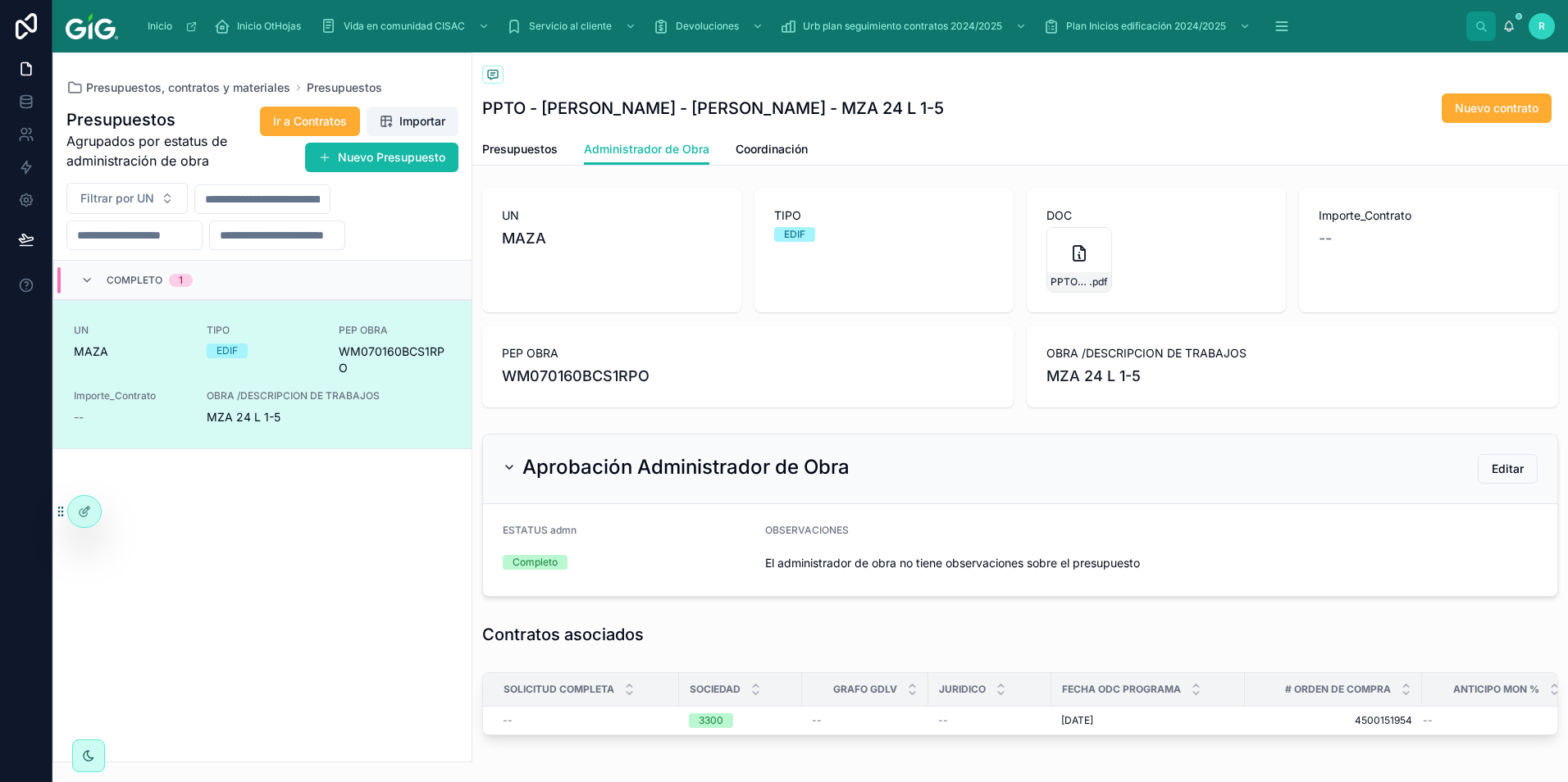
scroll to position [0, 0]
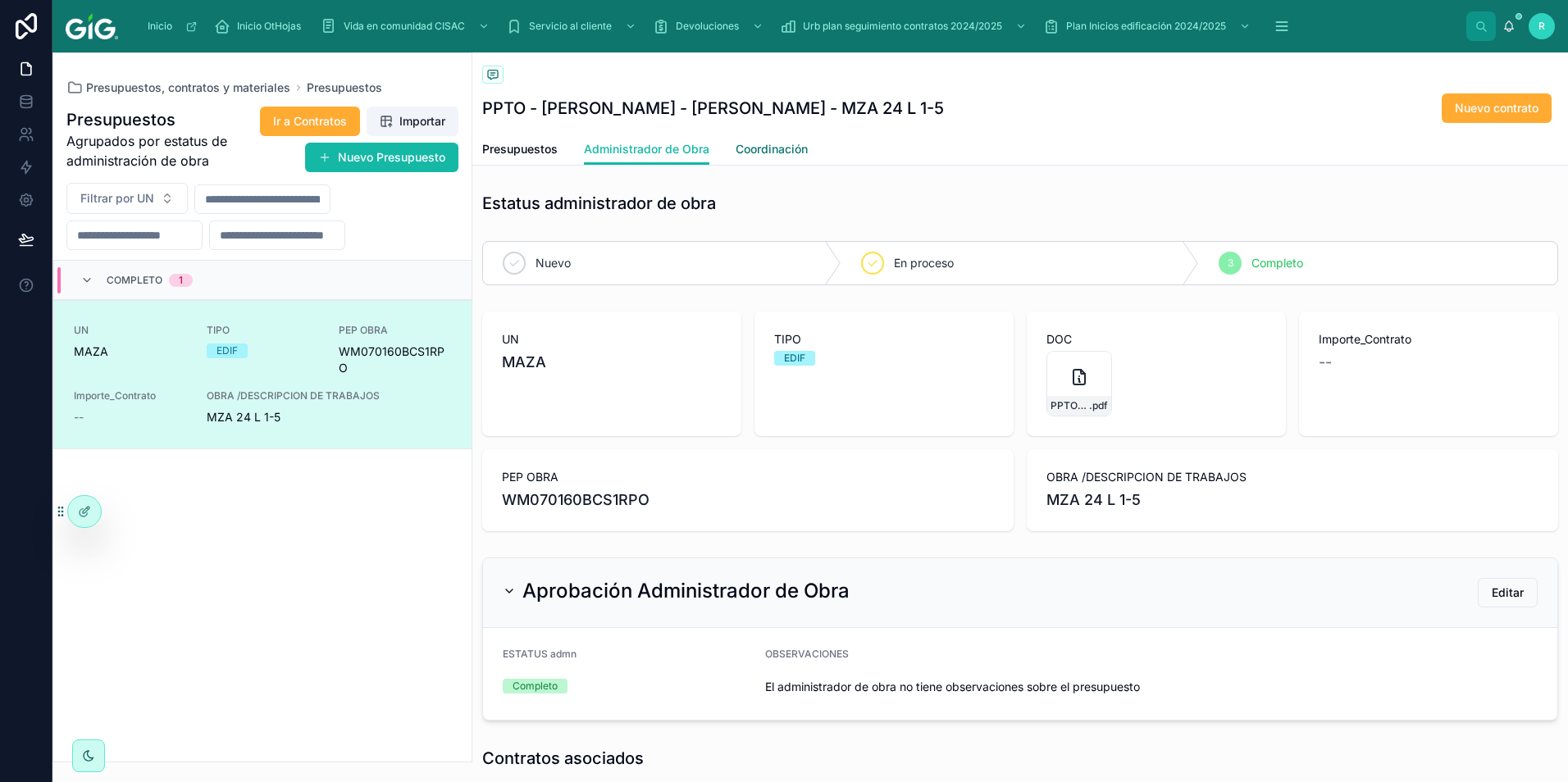
click at [780, 152] on span "Coordinación" at bounding box center [772, 149] width 72 height 16
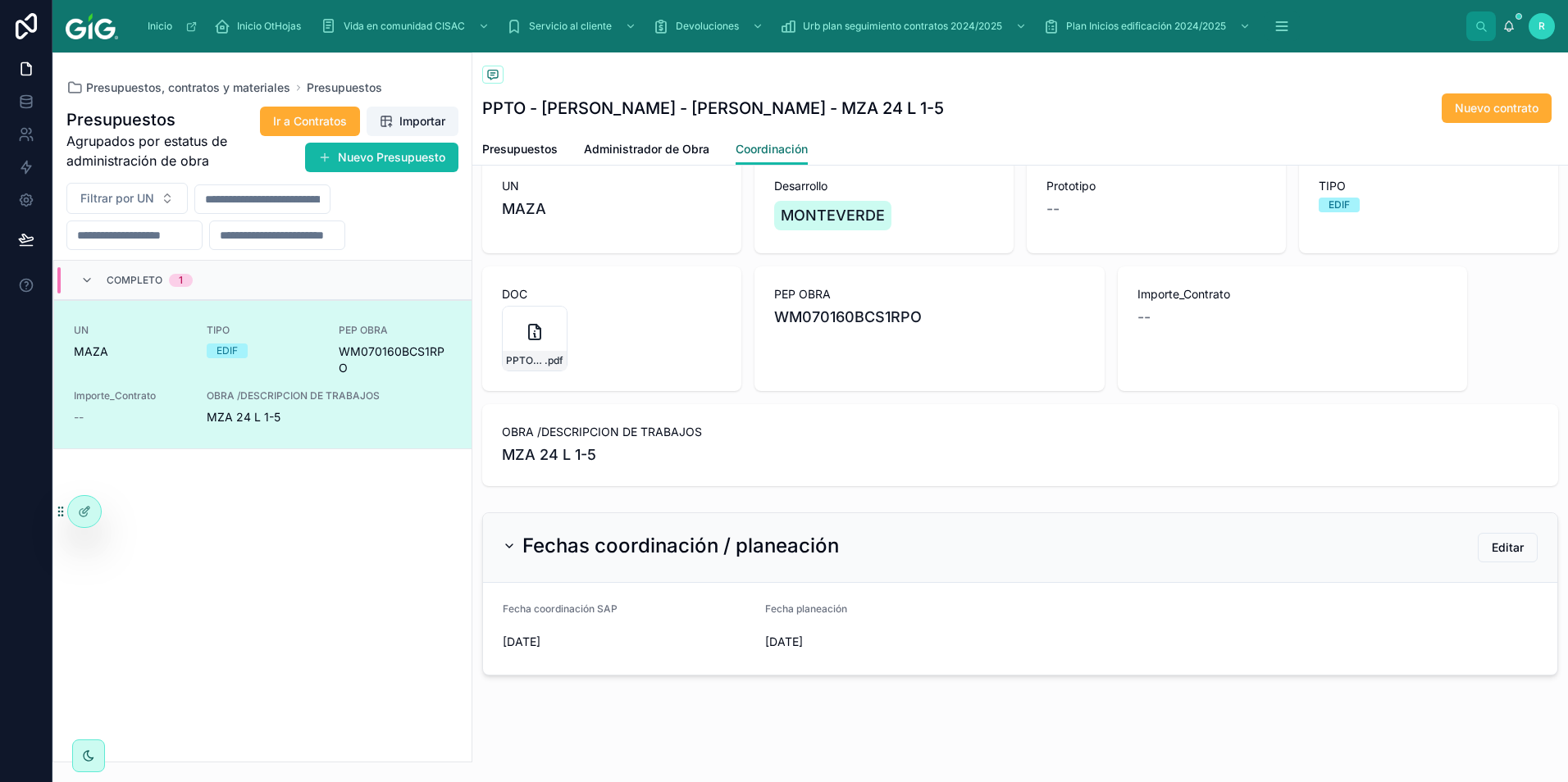
scroll to position [88, 0]
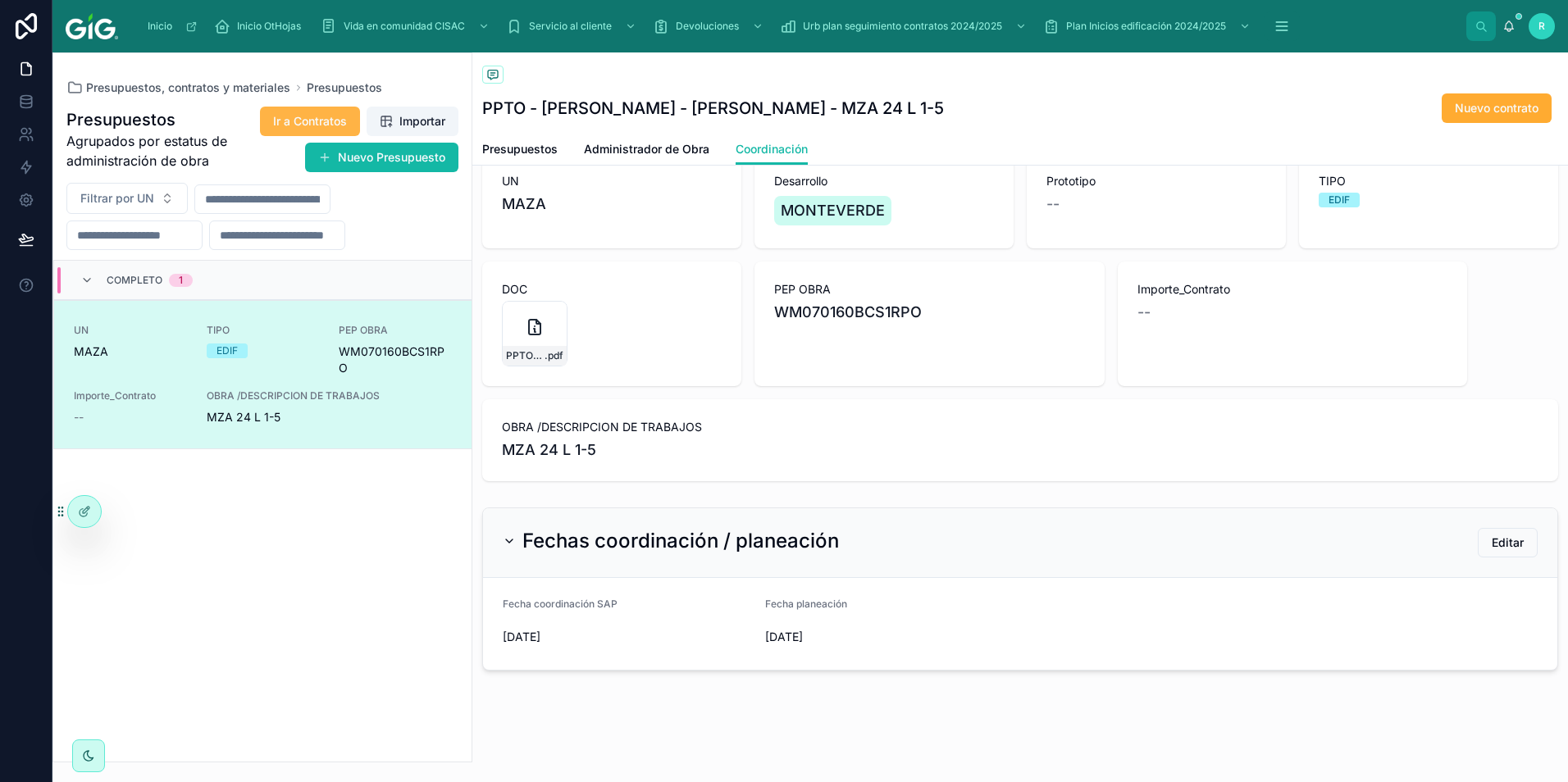
click at [317, 133] on button "Ir a Contratos" at bounding box center [310, 121] width 100 height 29
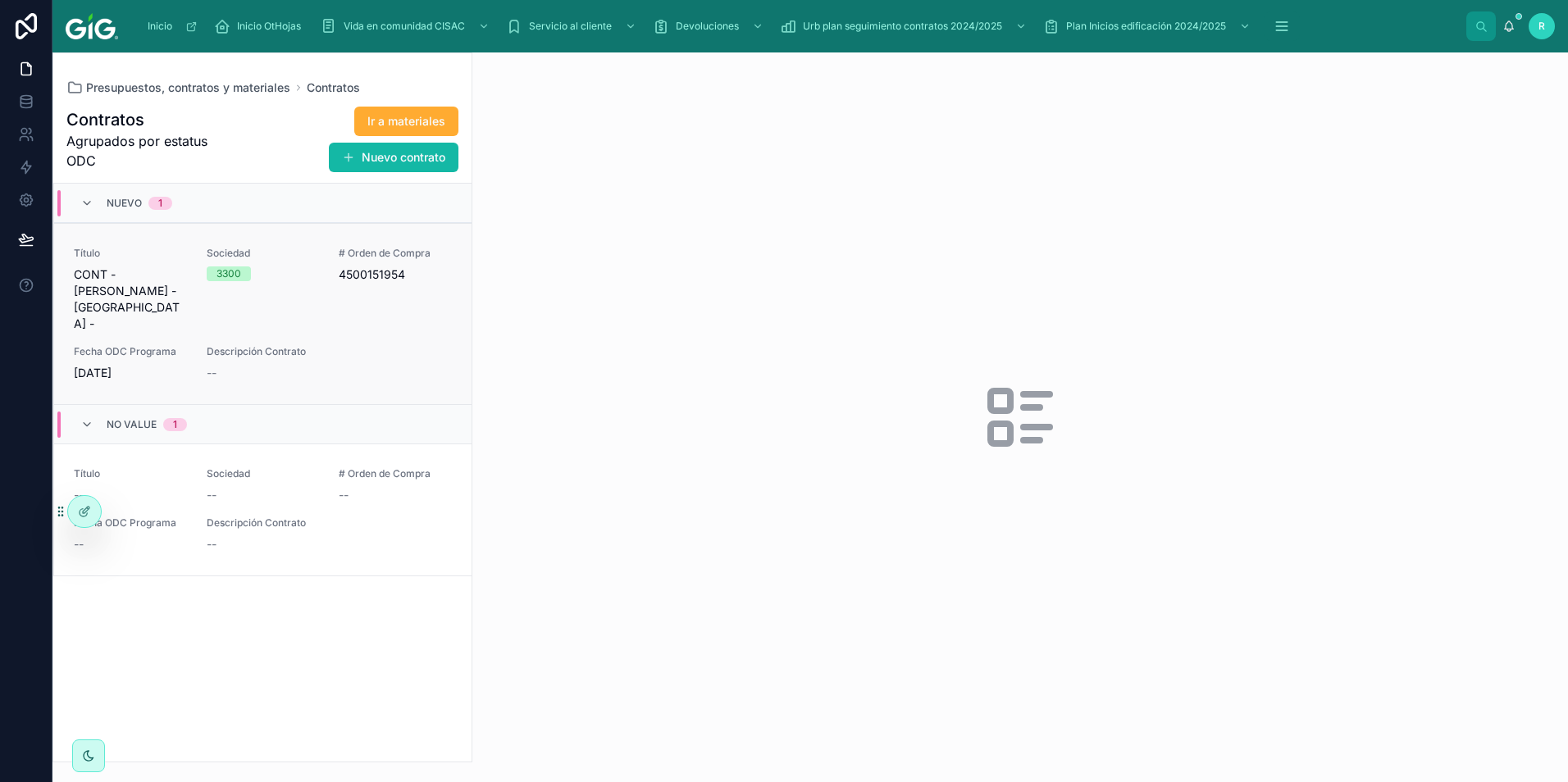
click at [339, 345] on div "Descripción Contrato --" at bounding box center [329, 363] width 246 height 36
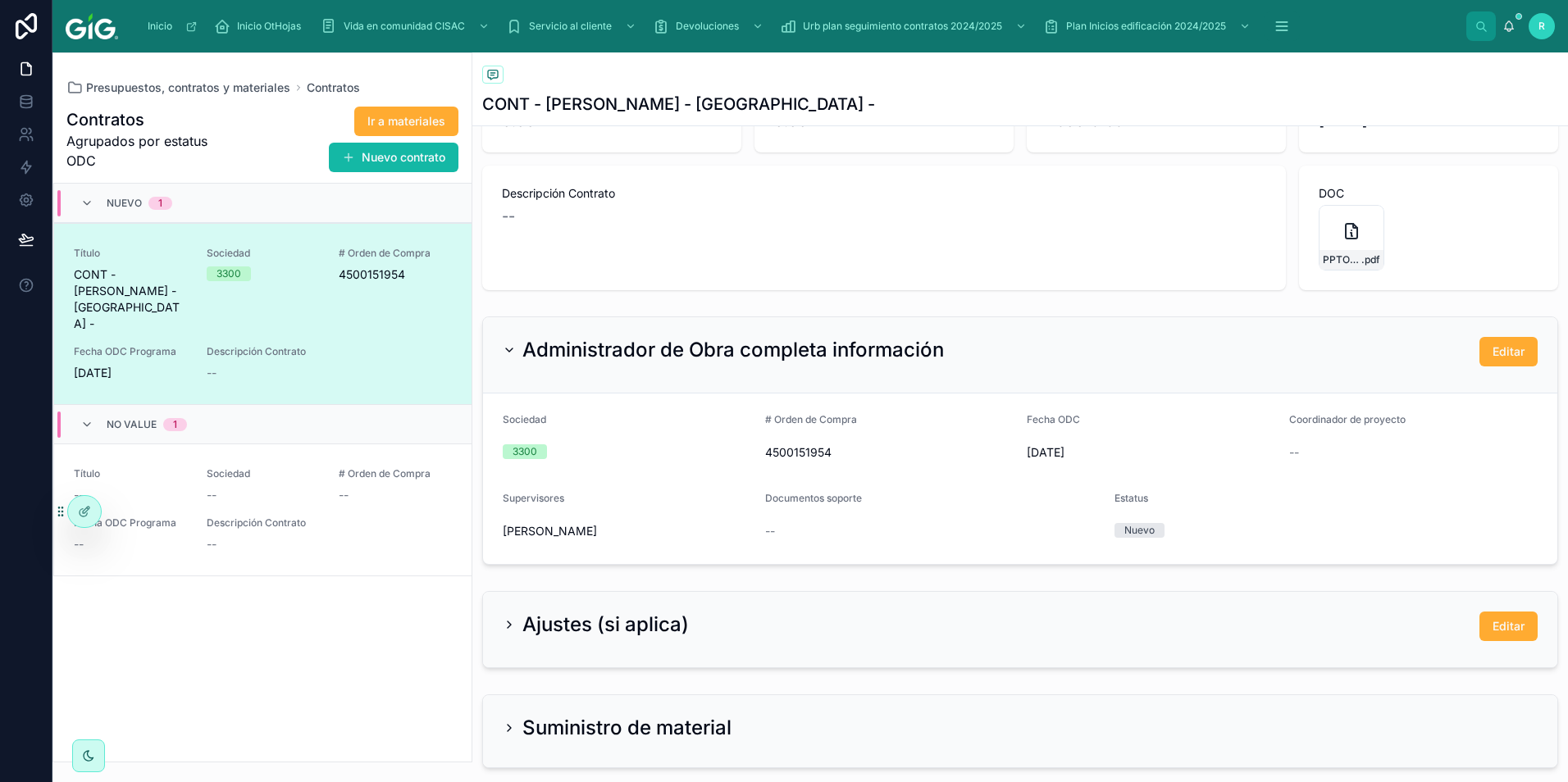
scroll to position [410, 0]
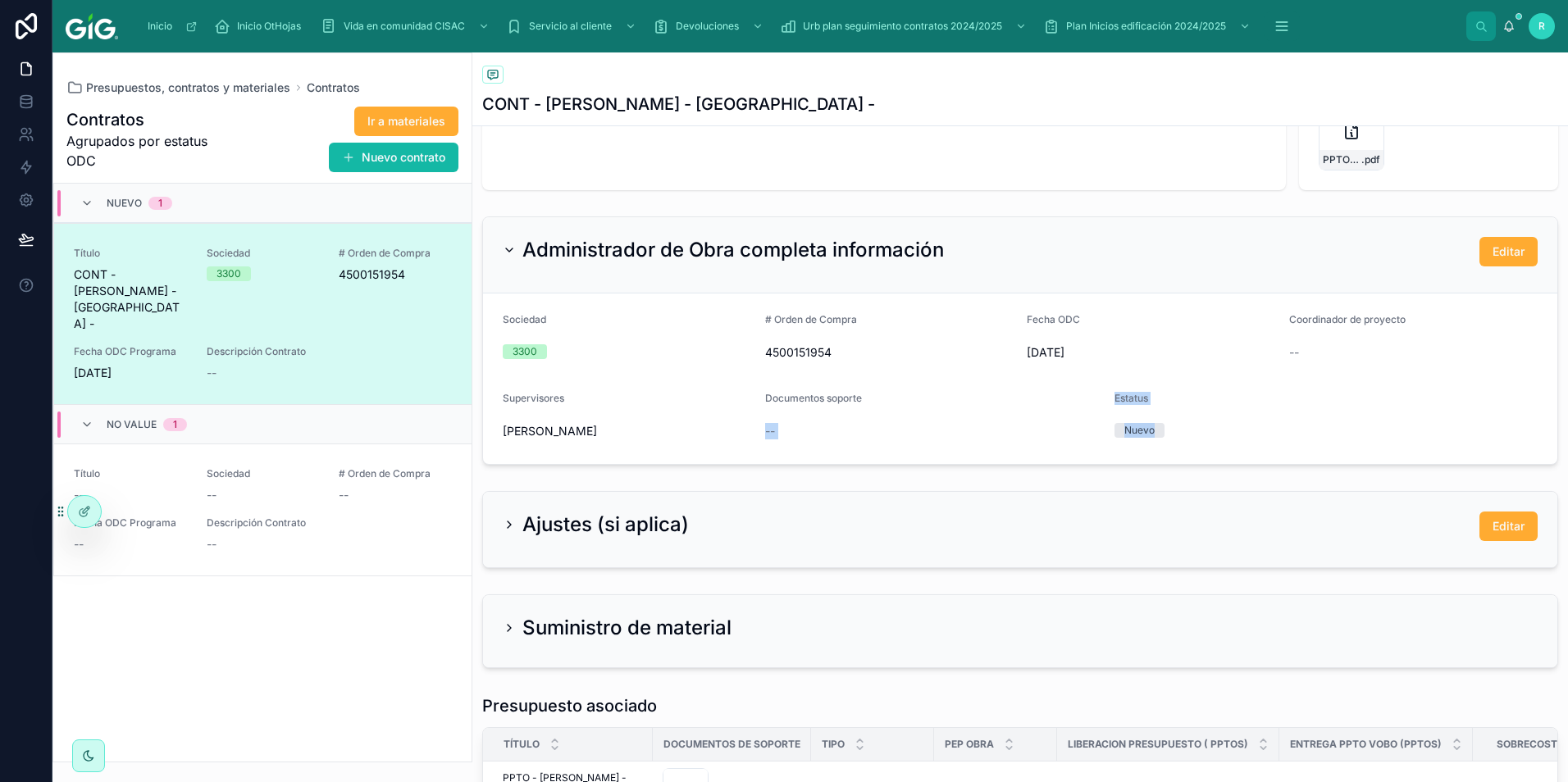
drag, startPoint x: 1097, startPoint y: 399, endPoint x: 1160, endPoint y: 435, distance: 72.6
click at [1160, 435] on form "Sociedad 3300 # Orden de Compra 4500151954 Fecha ODC 28/5/2025 Coordinador de p…" at bounding box center [1020, 379] width 1074 height 171
click at [510, 522] on icon at bounding box center [508, 524] width 13 height 13
click at [506, 524] on icon at bounding box center [508, 524] width 13 height 13
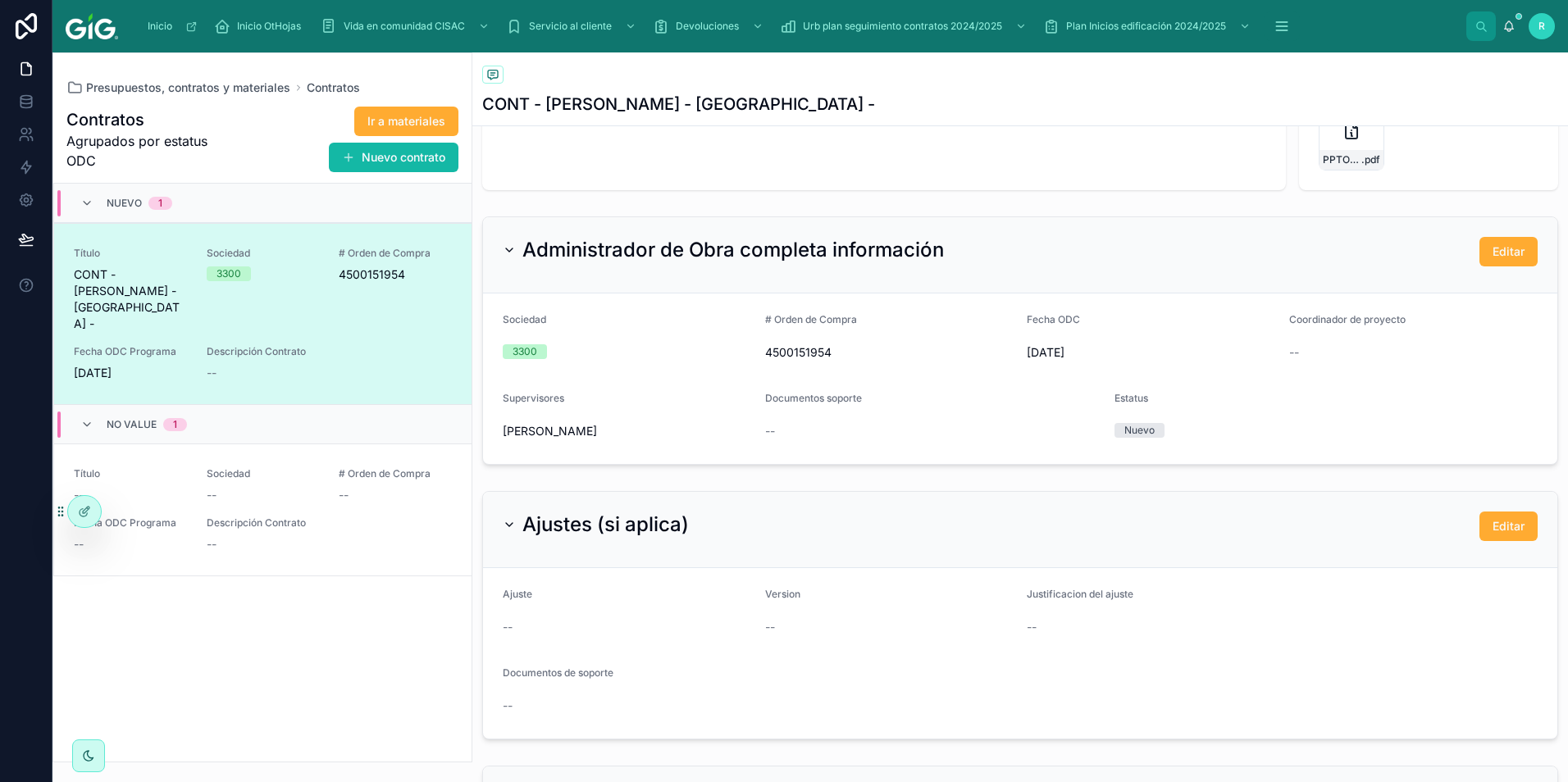
scroll to position [492, 0]
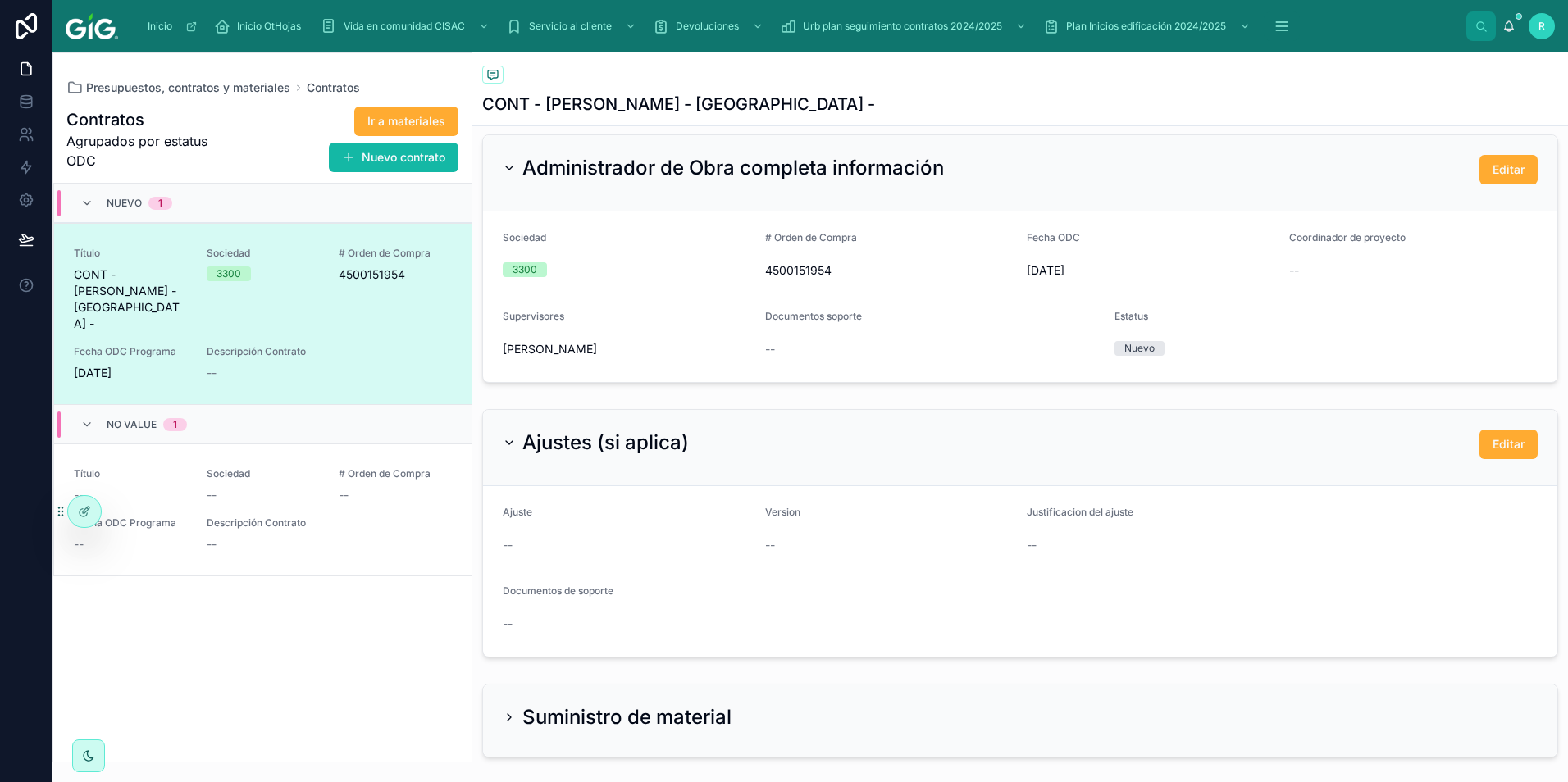
click at [507, 441] on icon at bounding box center [508, 442] width 13 height 13
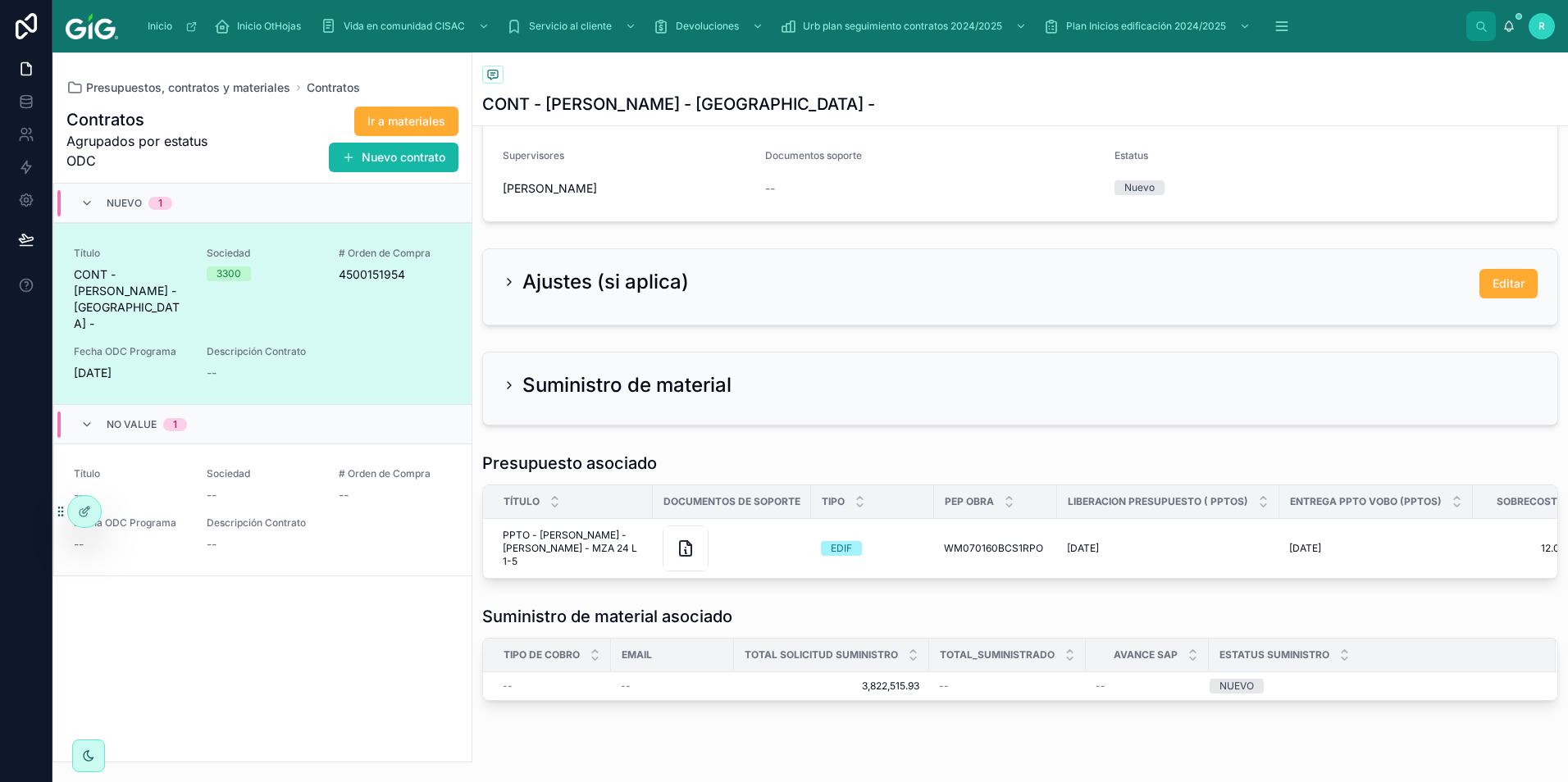
scroll to position [655, 0]
click at [507, 382] on icon at bounding box center [508, 382] width 13 height 13
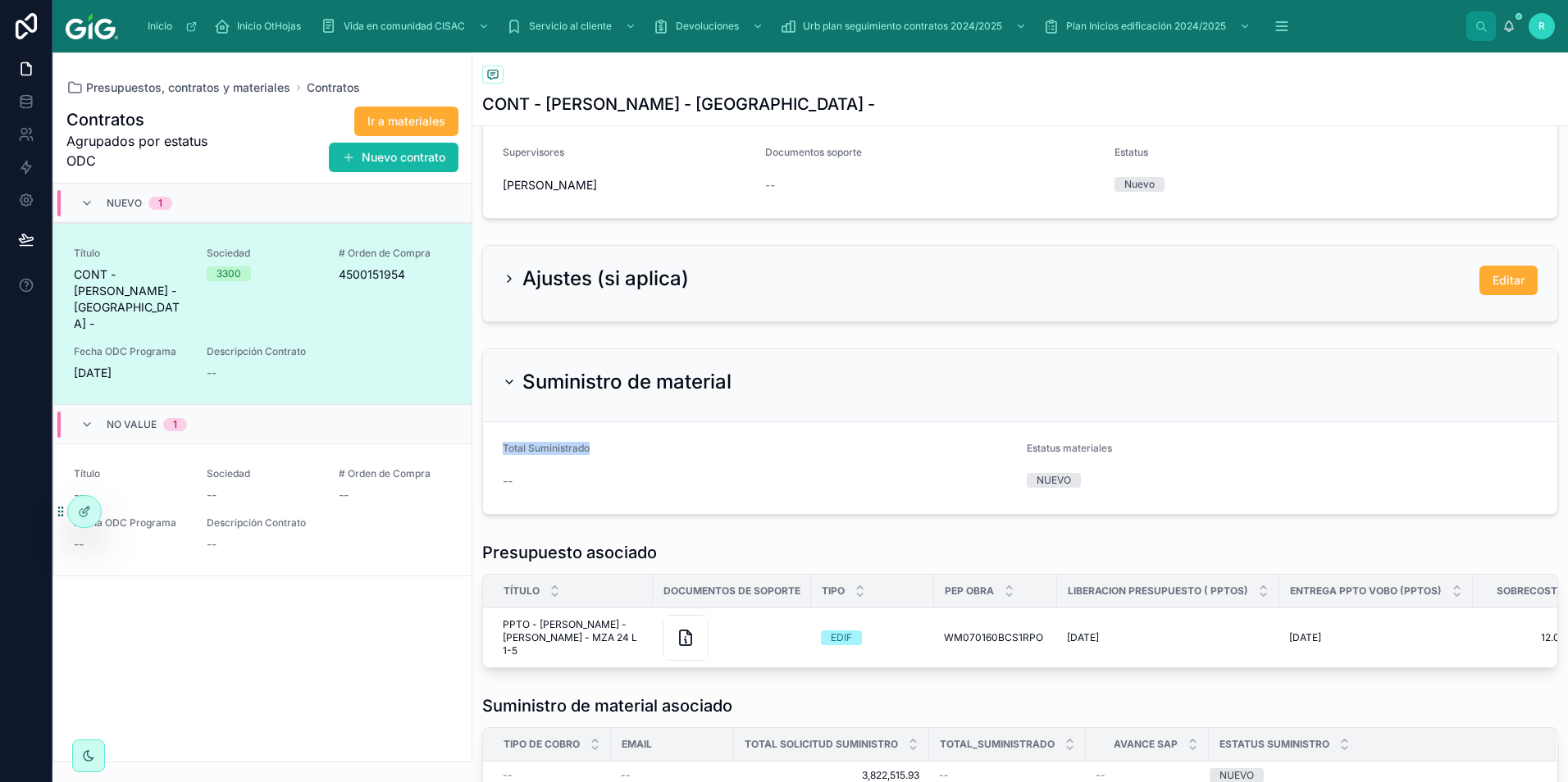
drag, startPoint x: 498, startPoint y: 456, endPoint x: 596, endPoint y: 458, distance: 98.0
click at [596, 458] on form "Total Suministrado -- Estatus materiales NUEVO" at bounding box center [1020, 468] width 1074 height 92
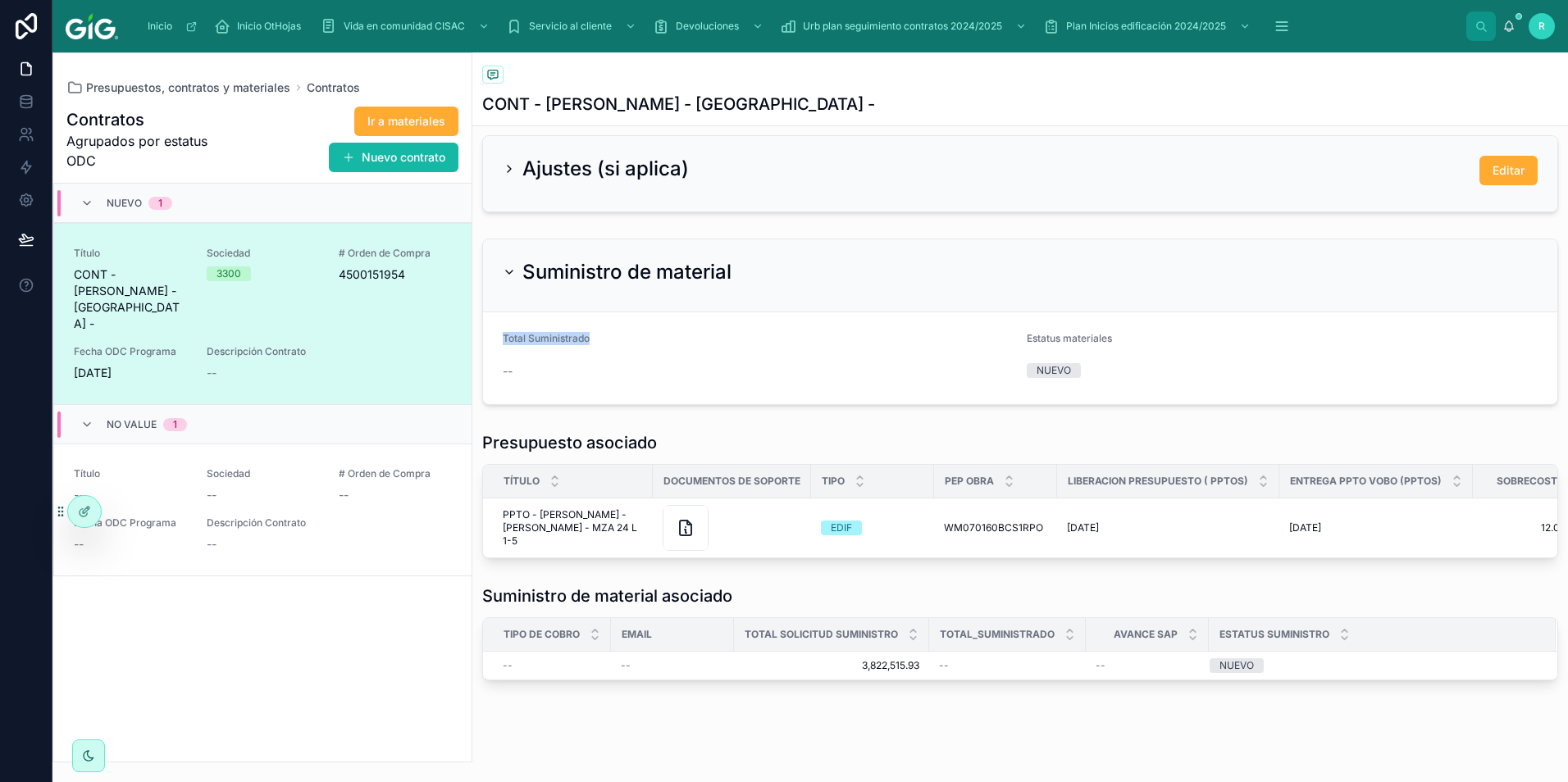
scroll to position [788, 0]
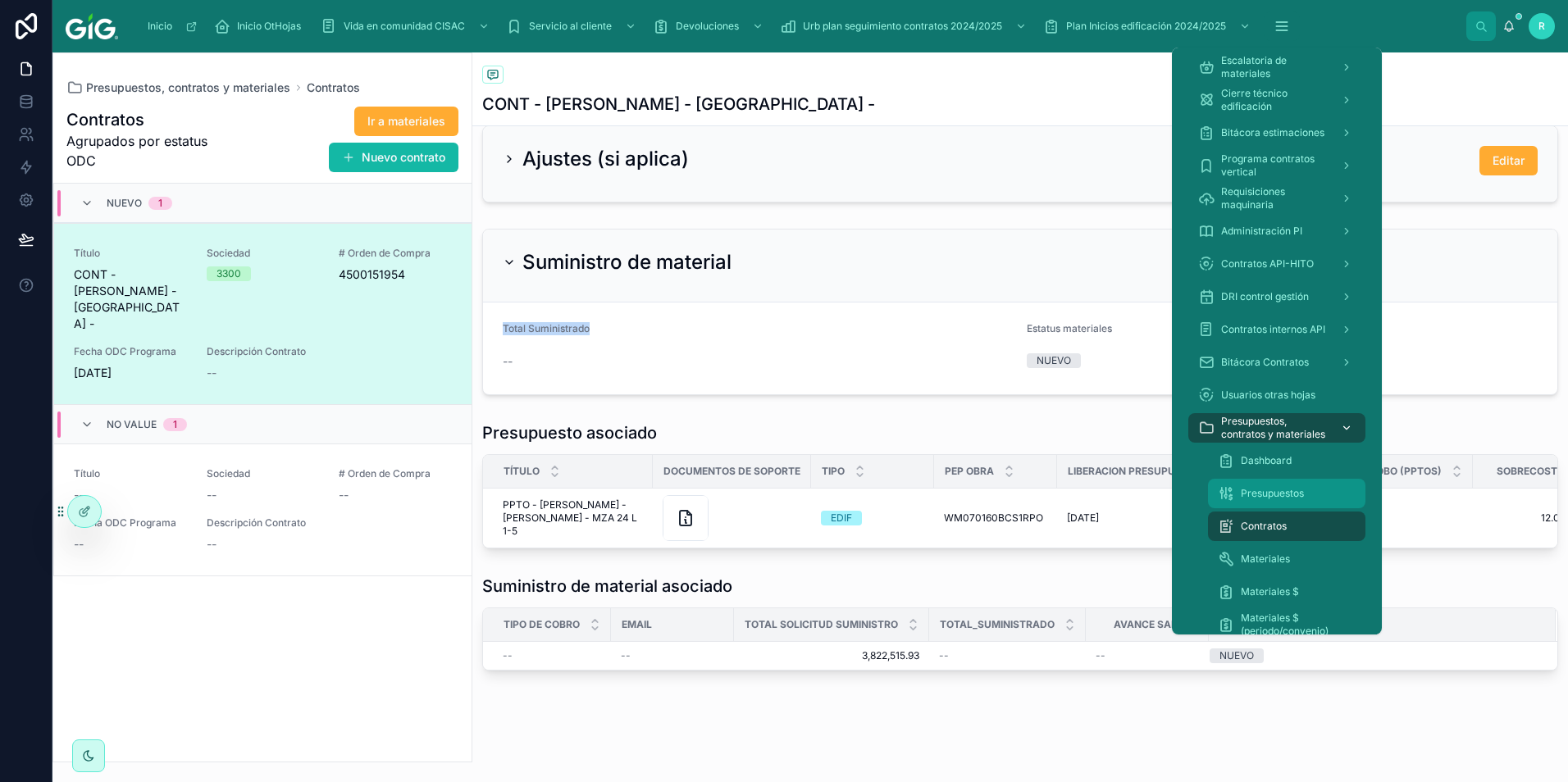
drag, startPoint x: 1311, startPoint y: 498, endPoint x: 1225, endPoint y: 439, distance: 104.3
click at [1311, 498] on div "Presupuestos" at bounding box center [1286, 493] width 138 height 26
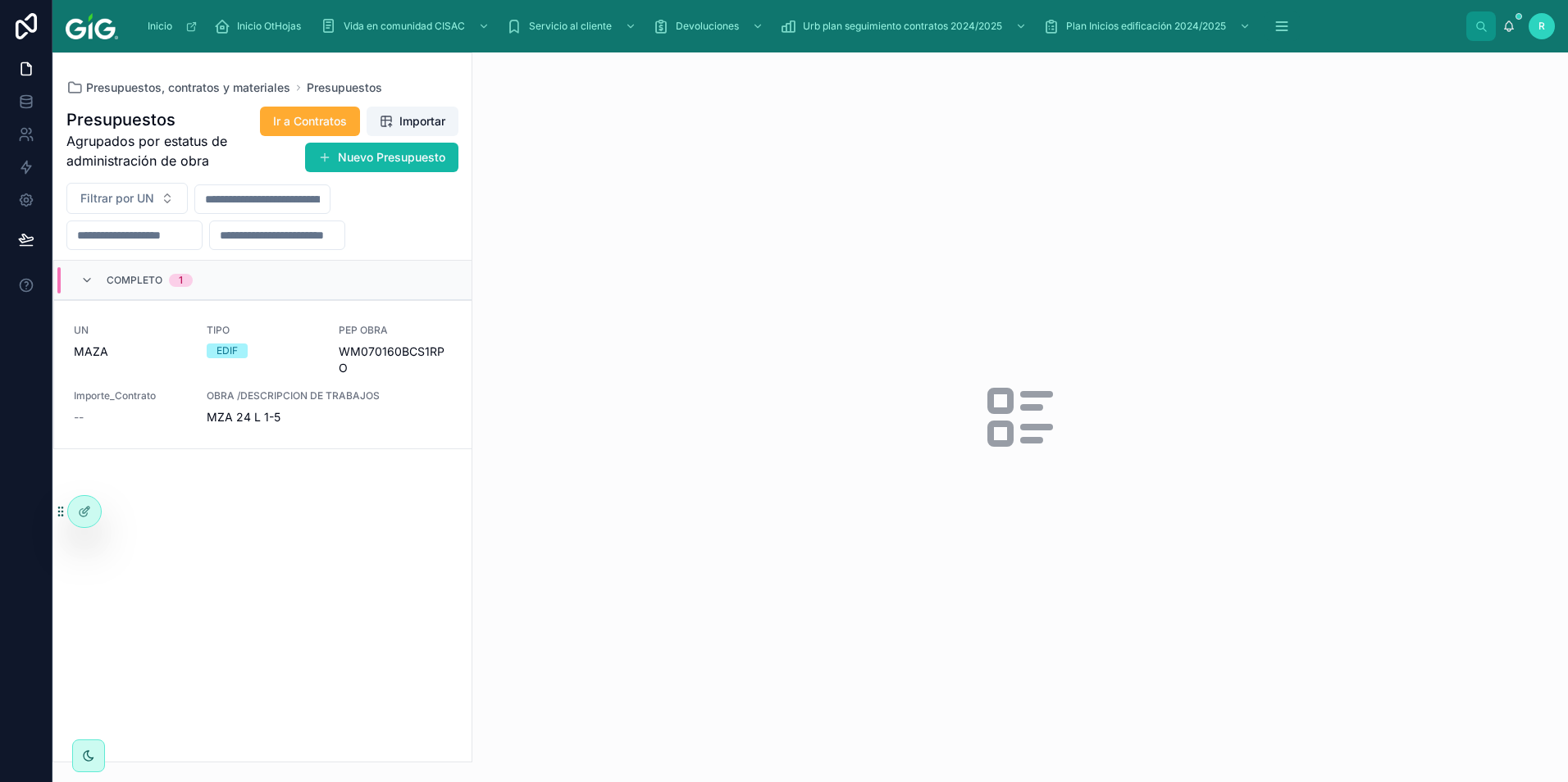
click at [383, 151] on button "Nuevo Presupuesto" at bounding box center [382, 158] width 153 height 29
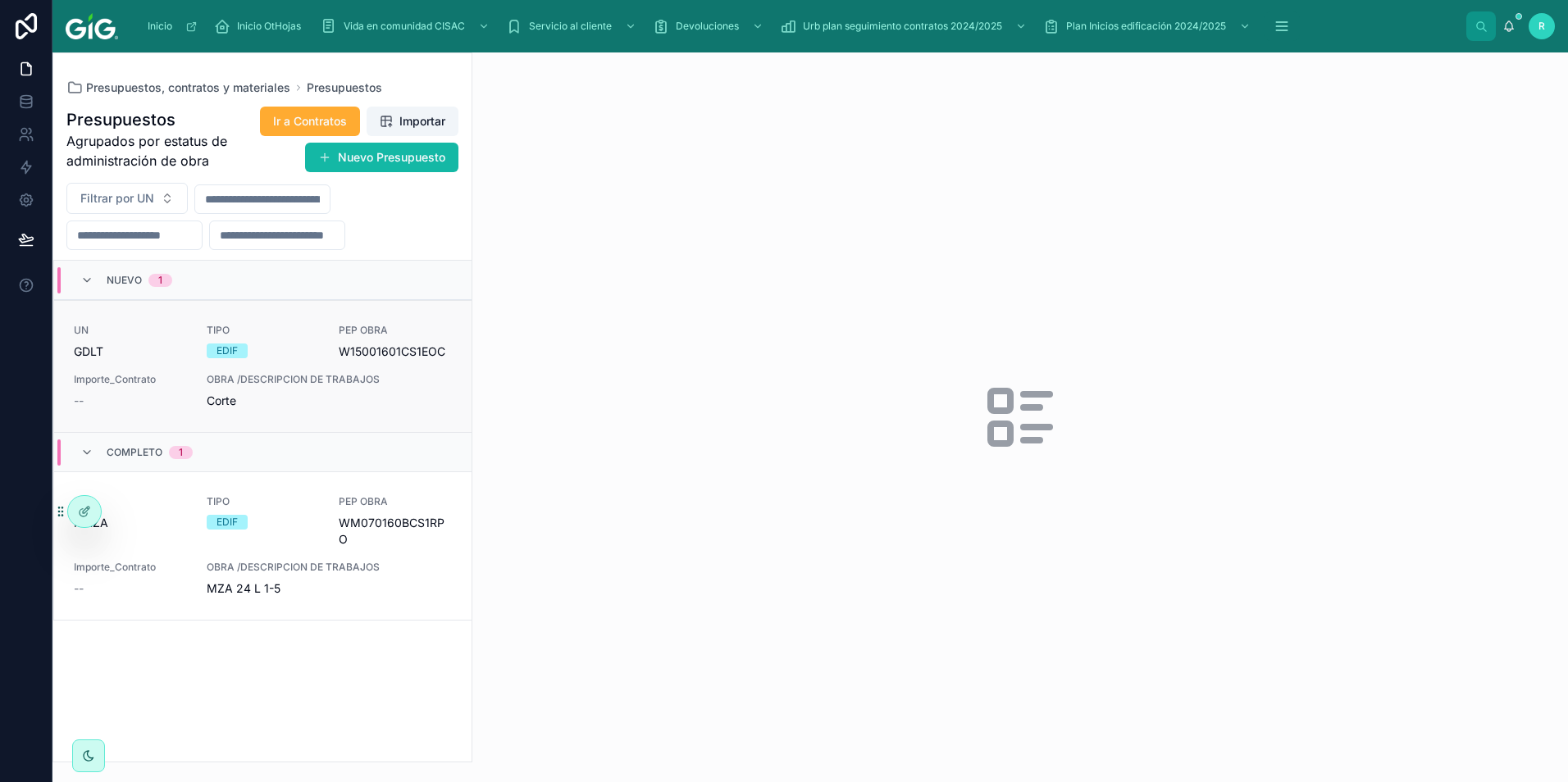
click at [314, 382] on span "OBRA /DESCRIPCION DE TRABAJOS" at bounding box center [329, 379] width 246 height 13
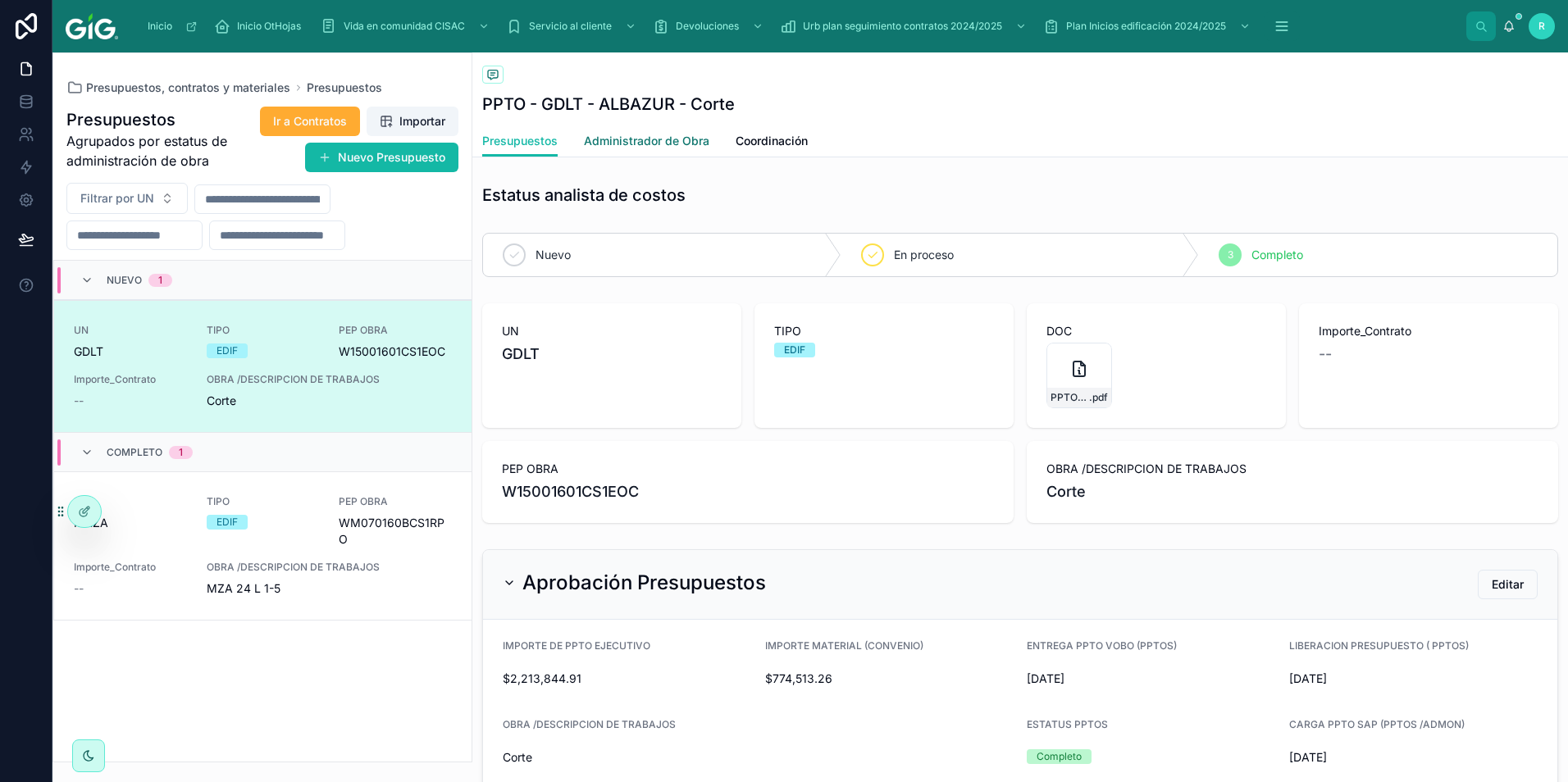
click at [630, 145] on span "Administrador de Obra" at bounding box center [647, 140] width 126 height 16
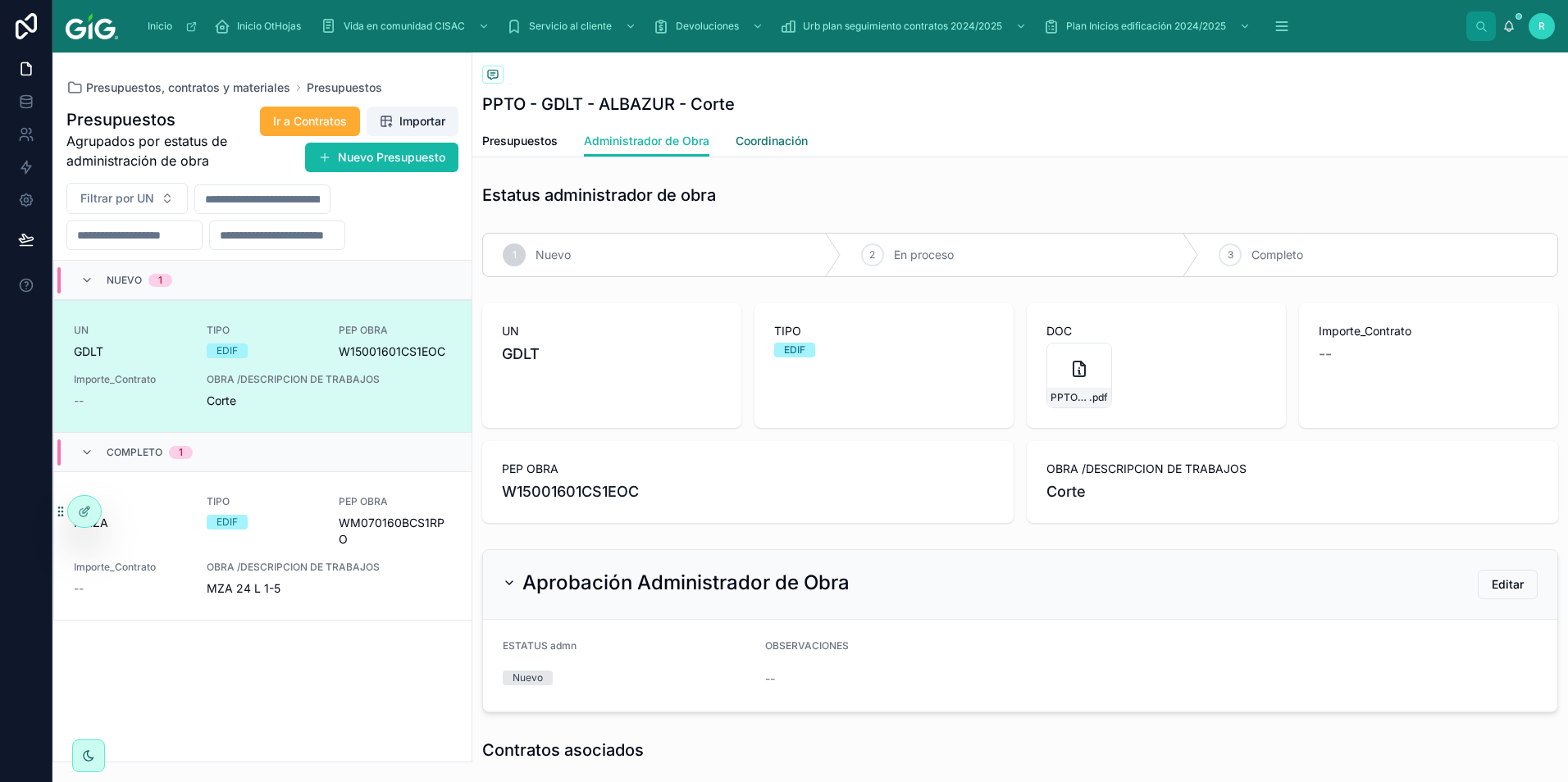
click at [784, 134] on span "Coordinación" at bounding box center [772, 140] width 72 height 16
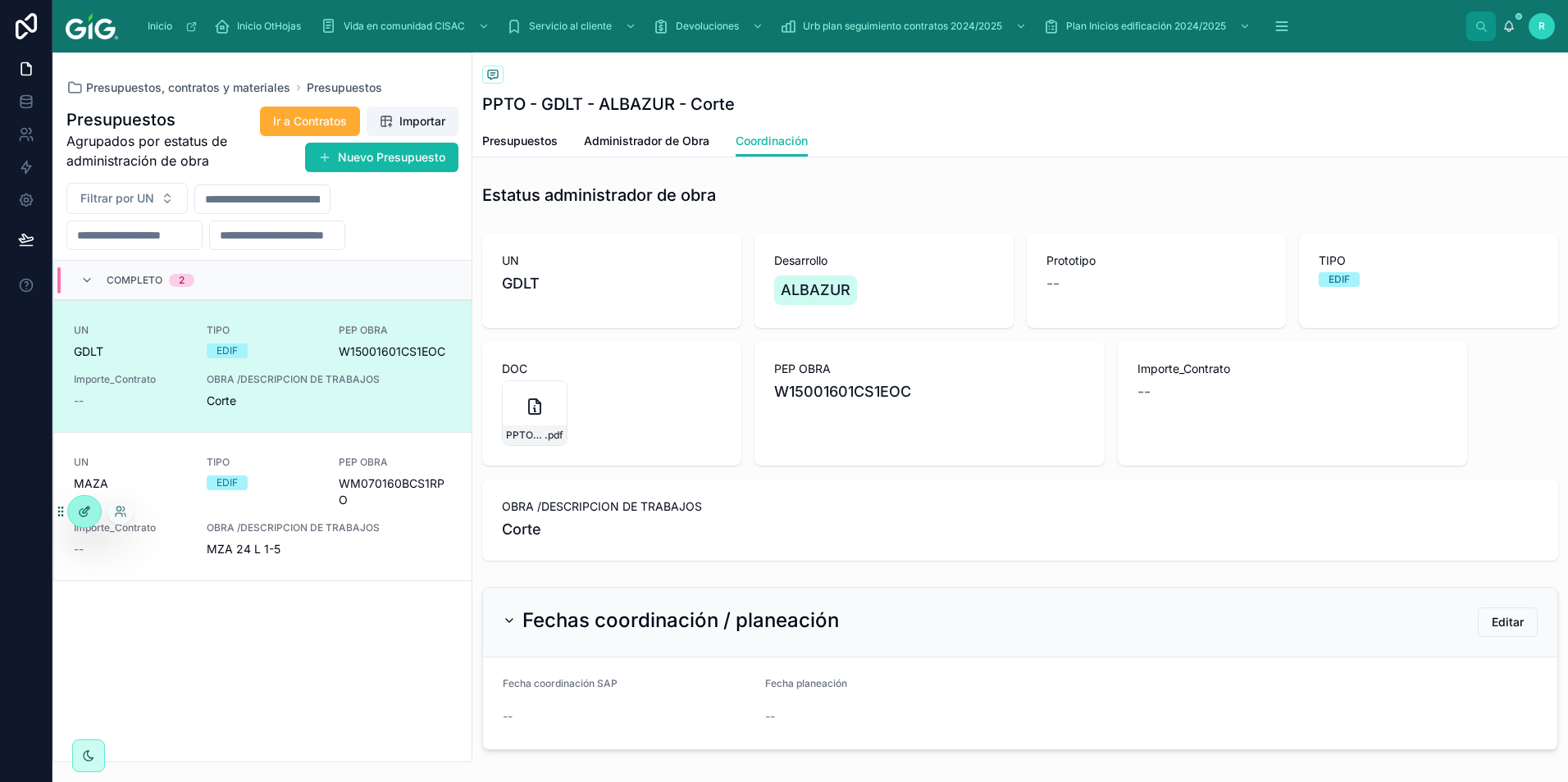
click at [85, 506] on icon at bounding box center [84, 511] width 13 height 13
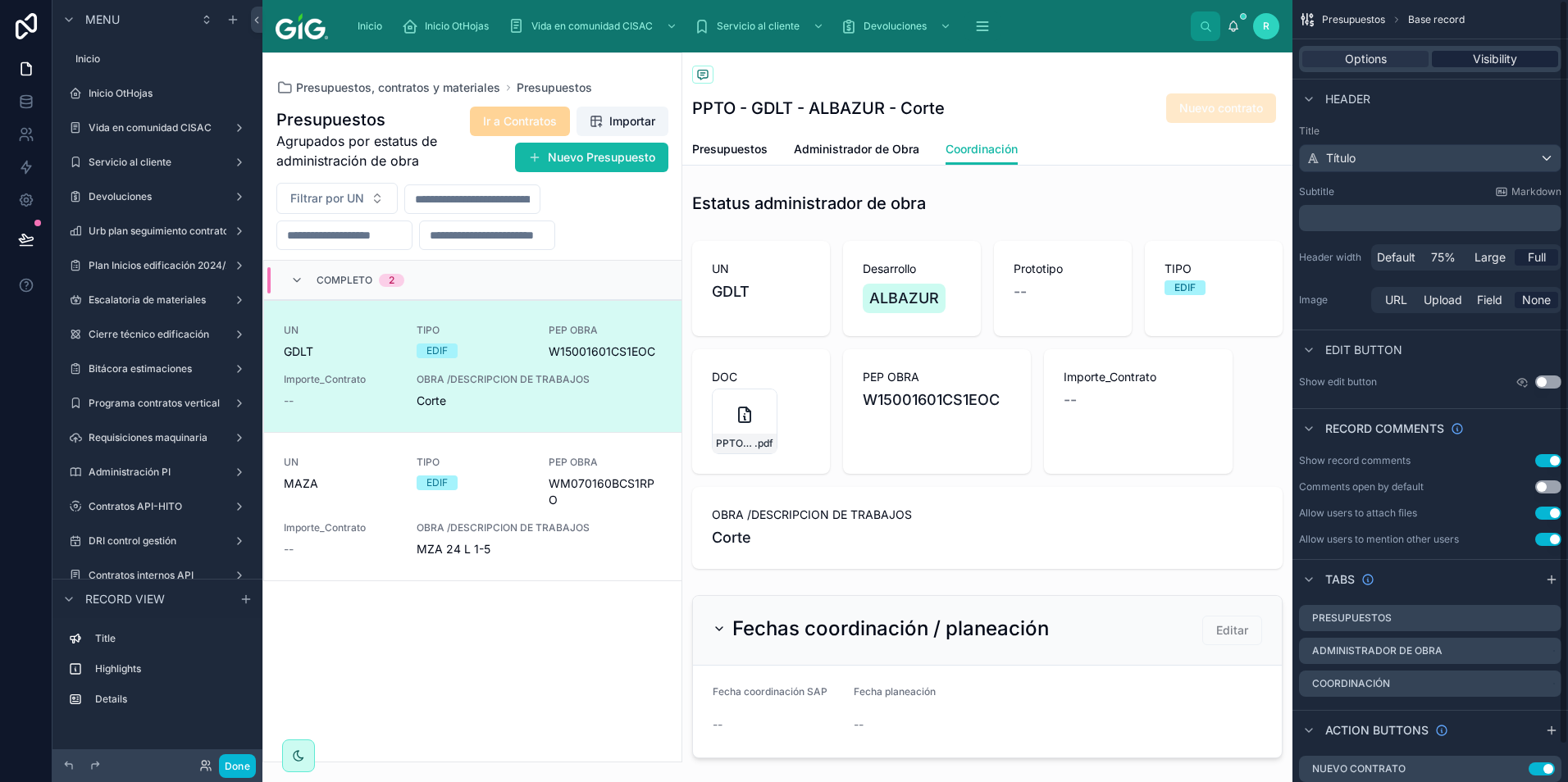
click at [1504, 56] on span "Visibility" at bounding box center [1494, 59] width 44 height 16
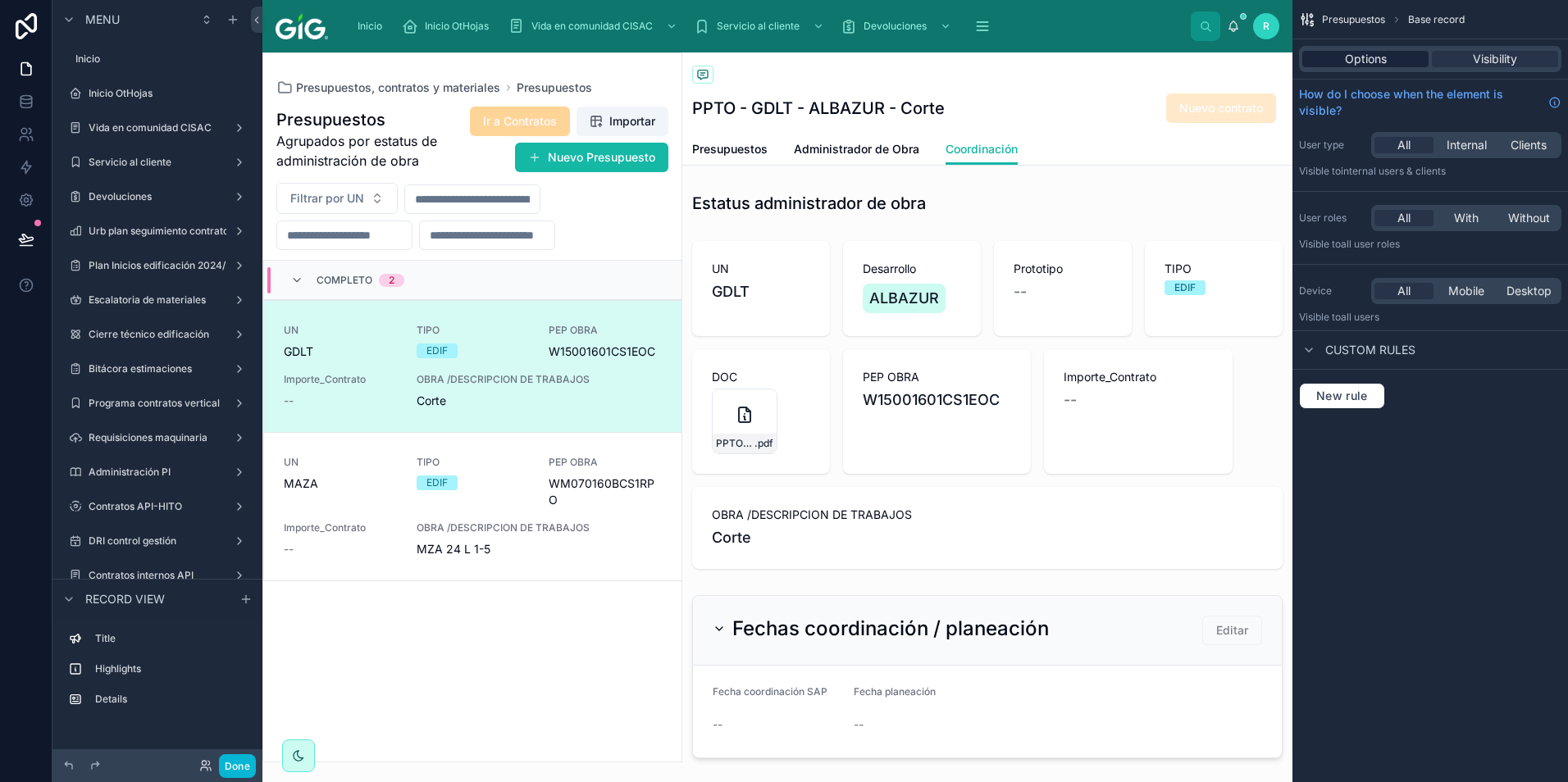
click at [1390, 52] on div "Options" at bounding box center [1365, 59] width 127 height 16
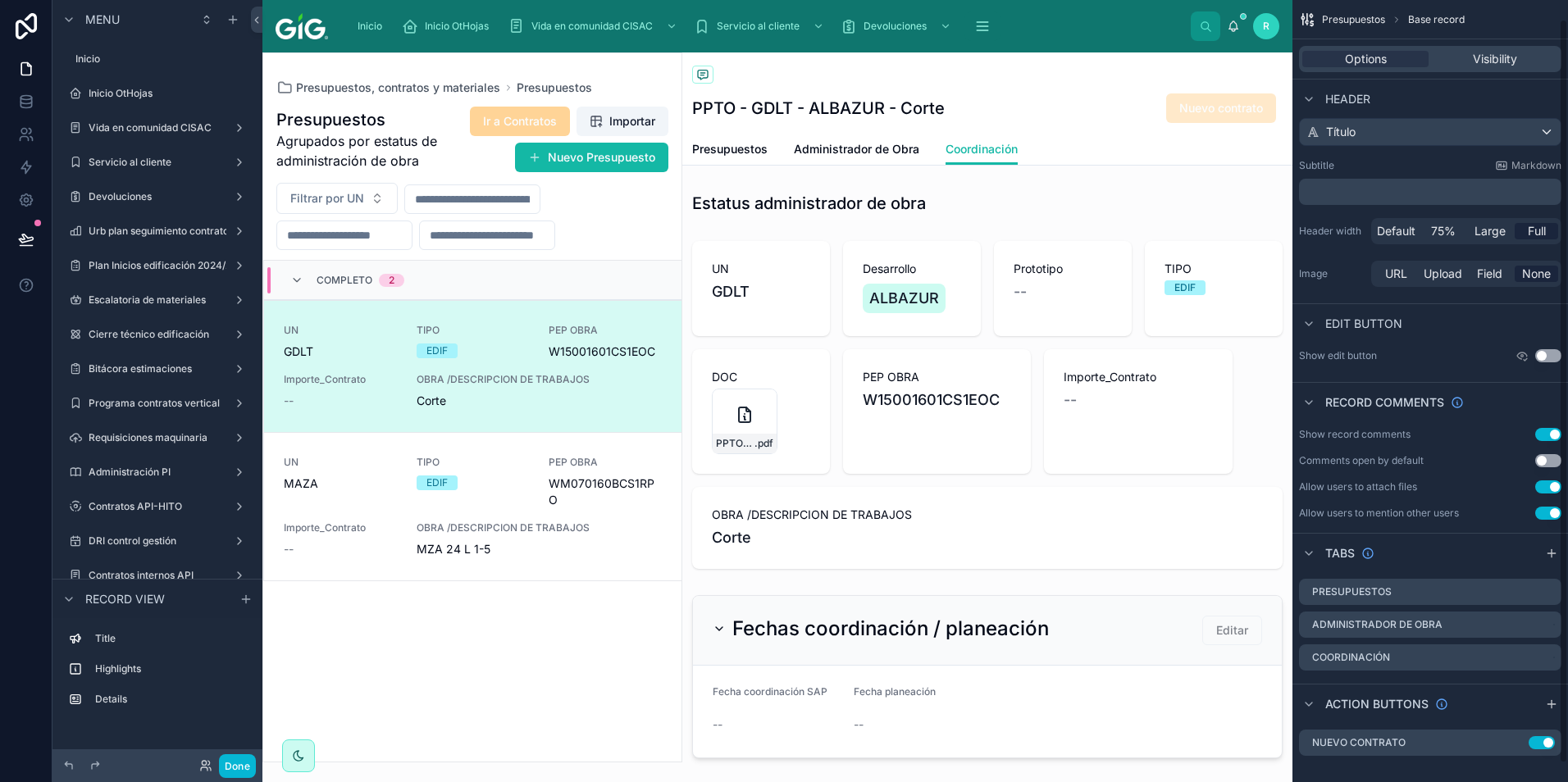
scroll to position [40, 0]
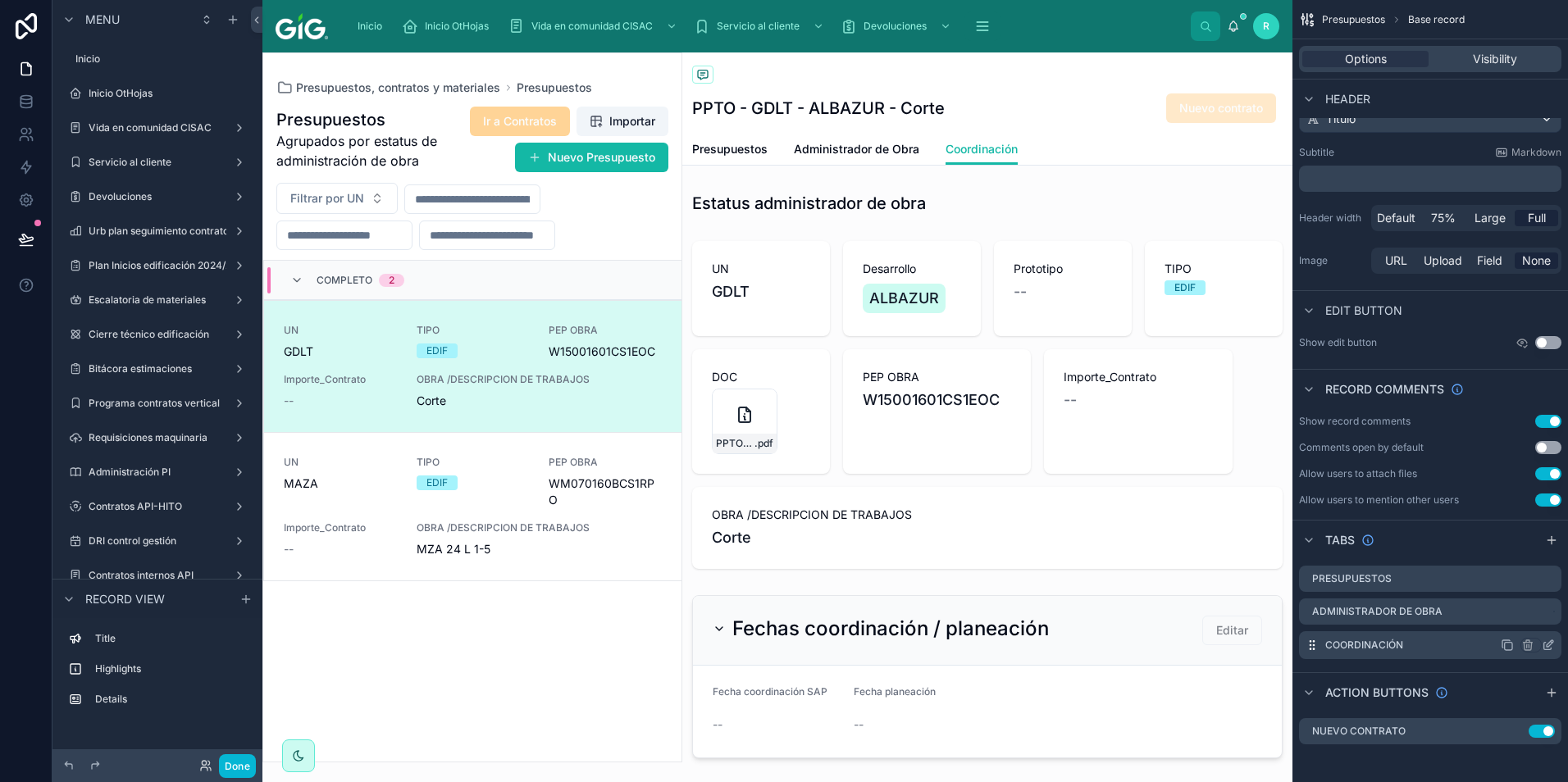
click at [1546, 646] on icon "scrollable content" at bounding box center [1550, 643] width 7 height 7
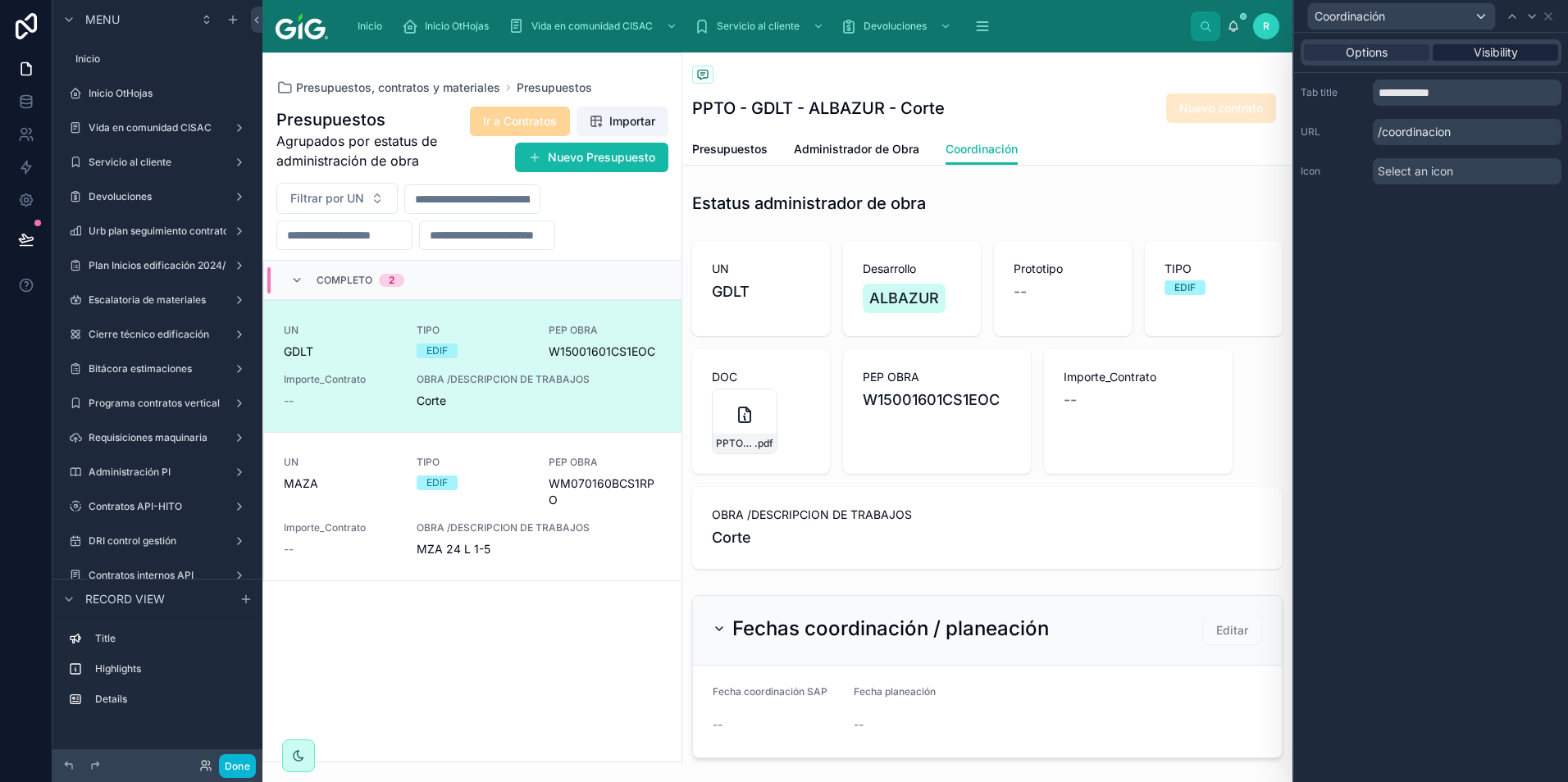
click at [1500, 51] on span "Visibility" at bounding box center [1495, 52] width 44 height 16
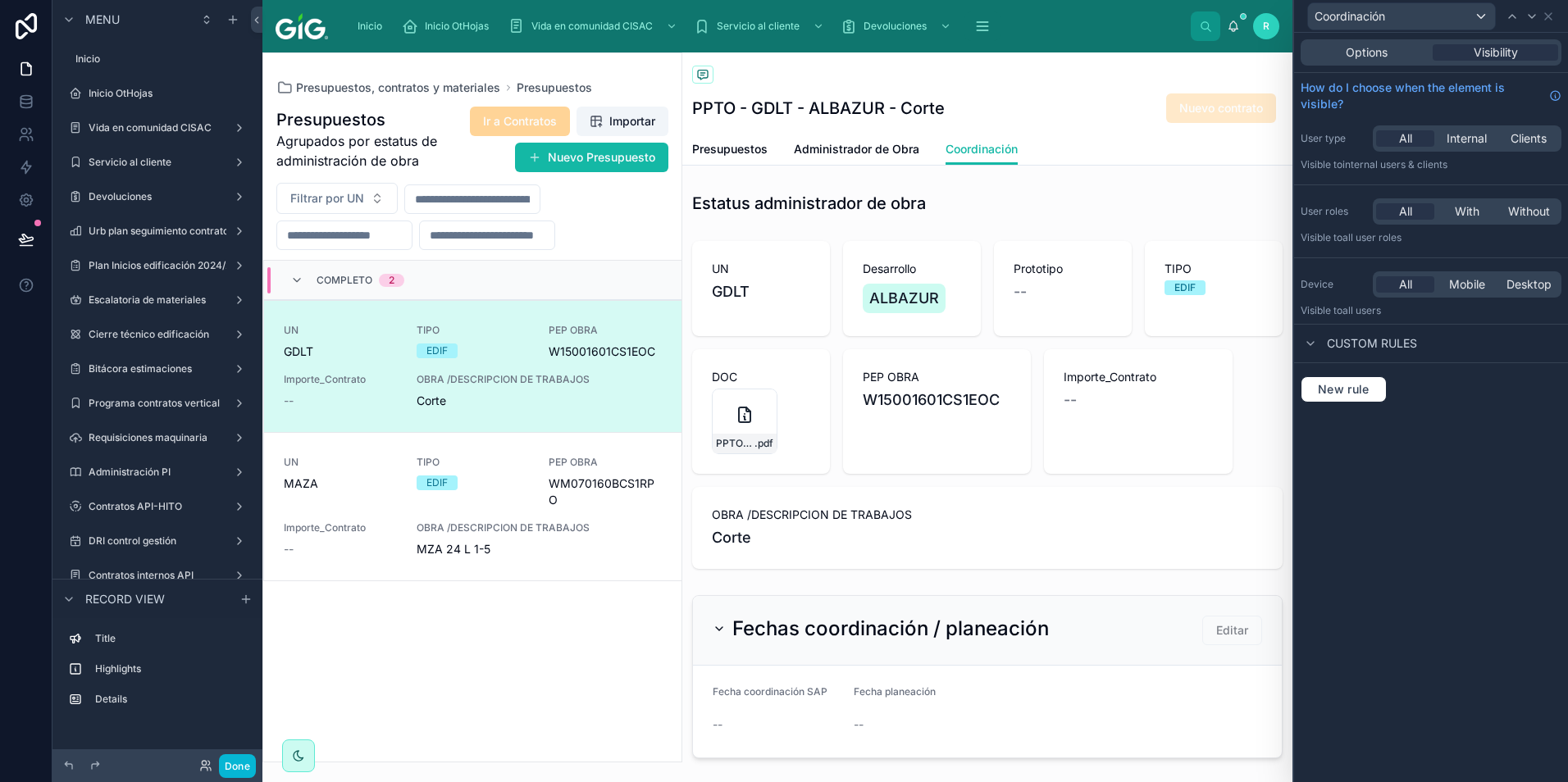
click at [976, 96] on div "PPTO - GDLT - ALBAZUR - Corte Nuevo contrato" at bounding box center [986, 109] width 590 height 31
click at [986, 158] on link "Coordinación" at bounding box center [981, 150] width 72 height 31
click at [875, 146] on span "Administrador de Obra" at bounding box center [856, 149] width 126 height 16
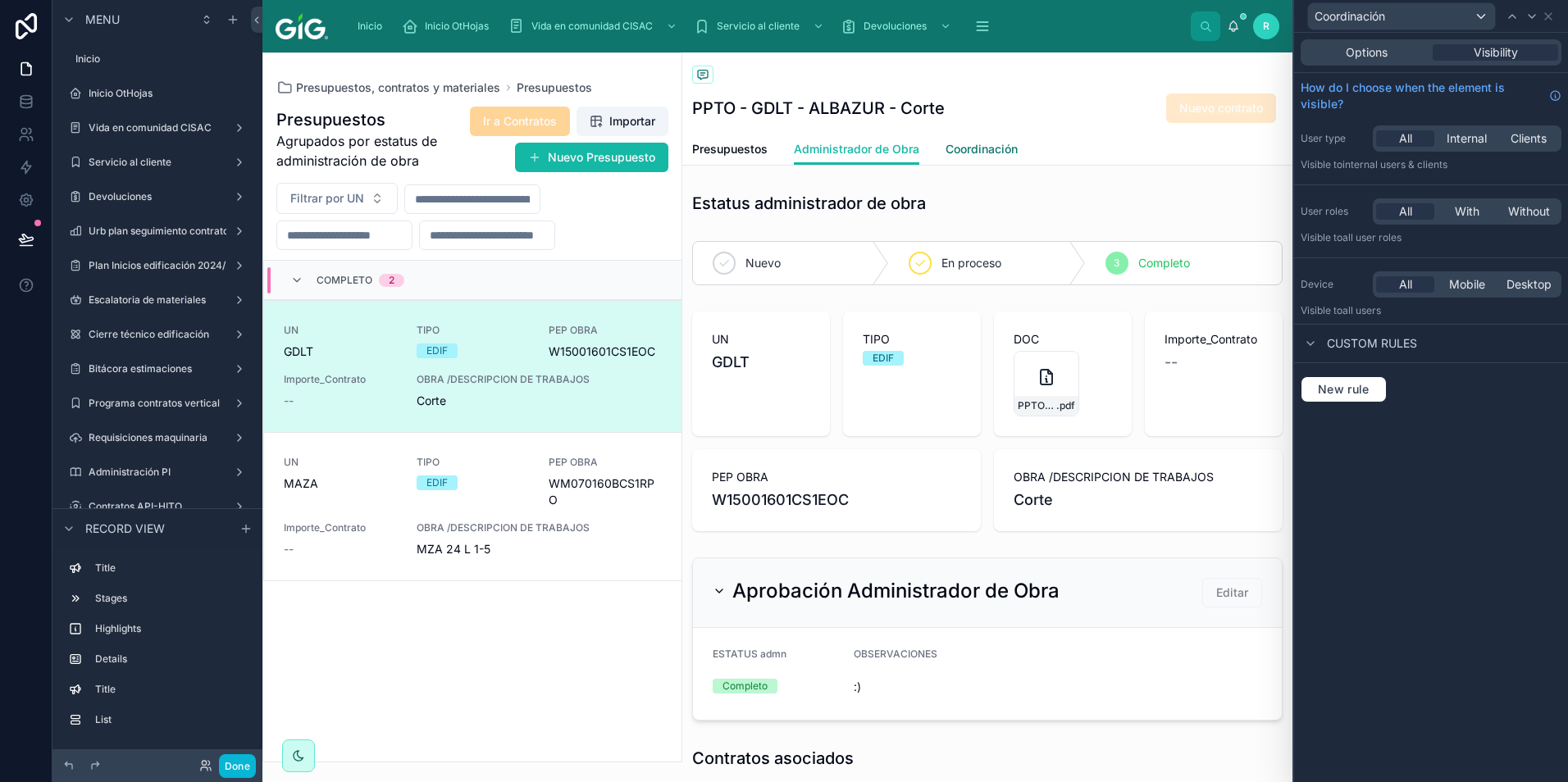
click at [993, 149] on span "Coordinación" at bounding box center [981, 149] width 72 height 16
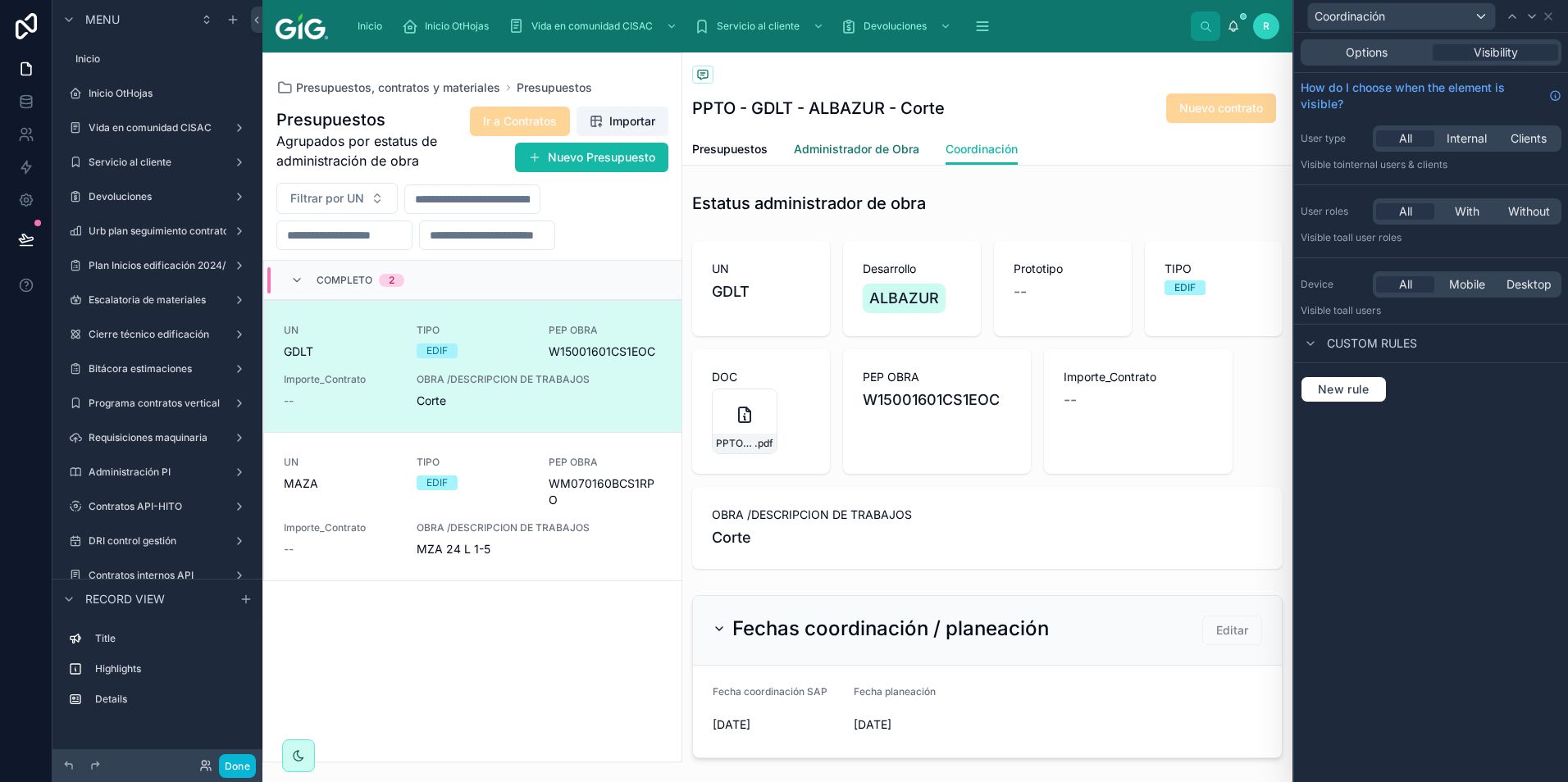
click at [862, 146] on span "Administrador de Obra" at bounding box center [856, 149] width 126 height 16
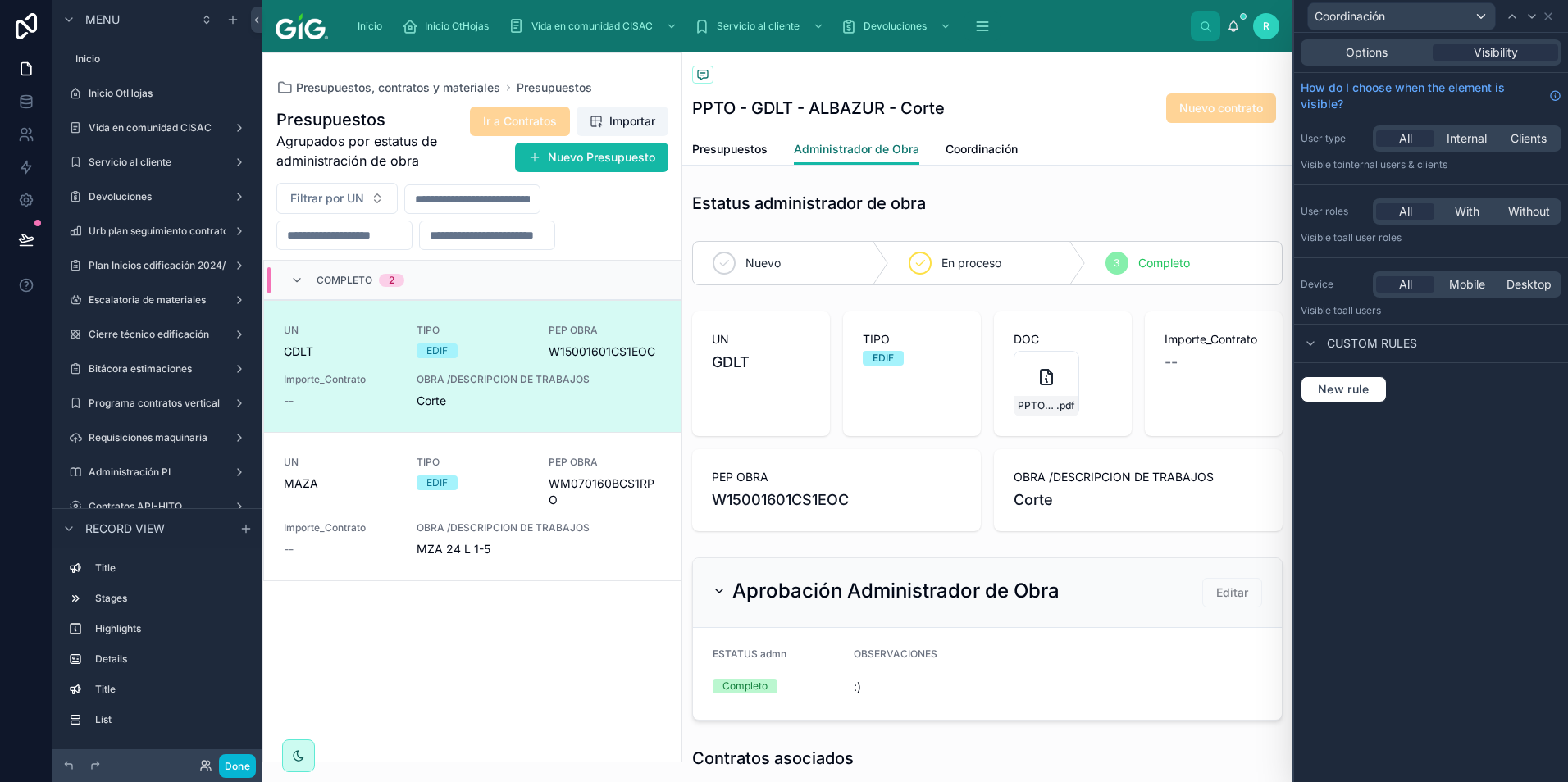
scroll to position [328, 0]
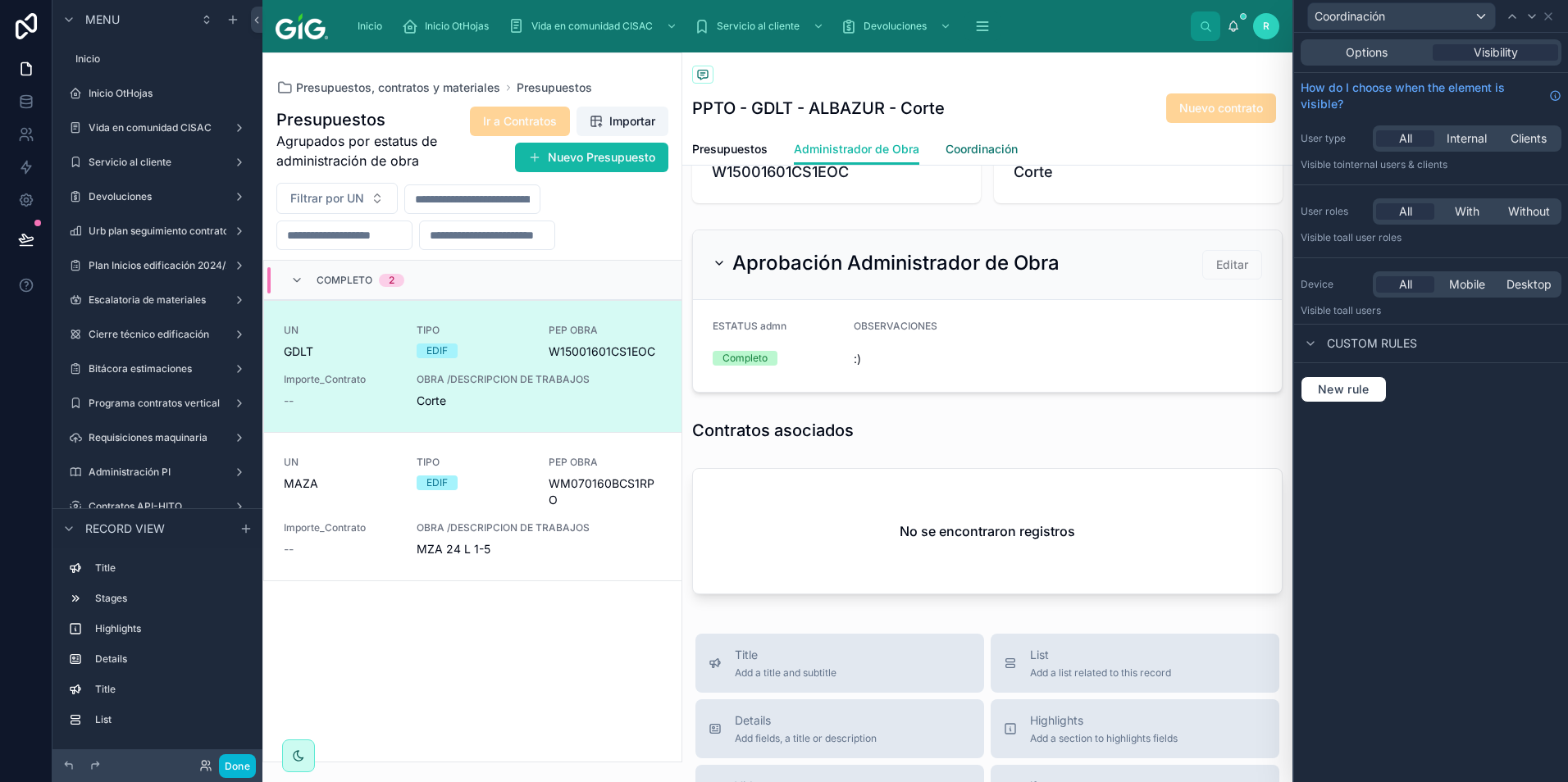
click at [984, 153] on span "Coordinación" at bounding box center [981, 149] width 72 height 16
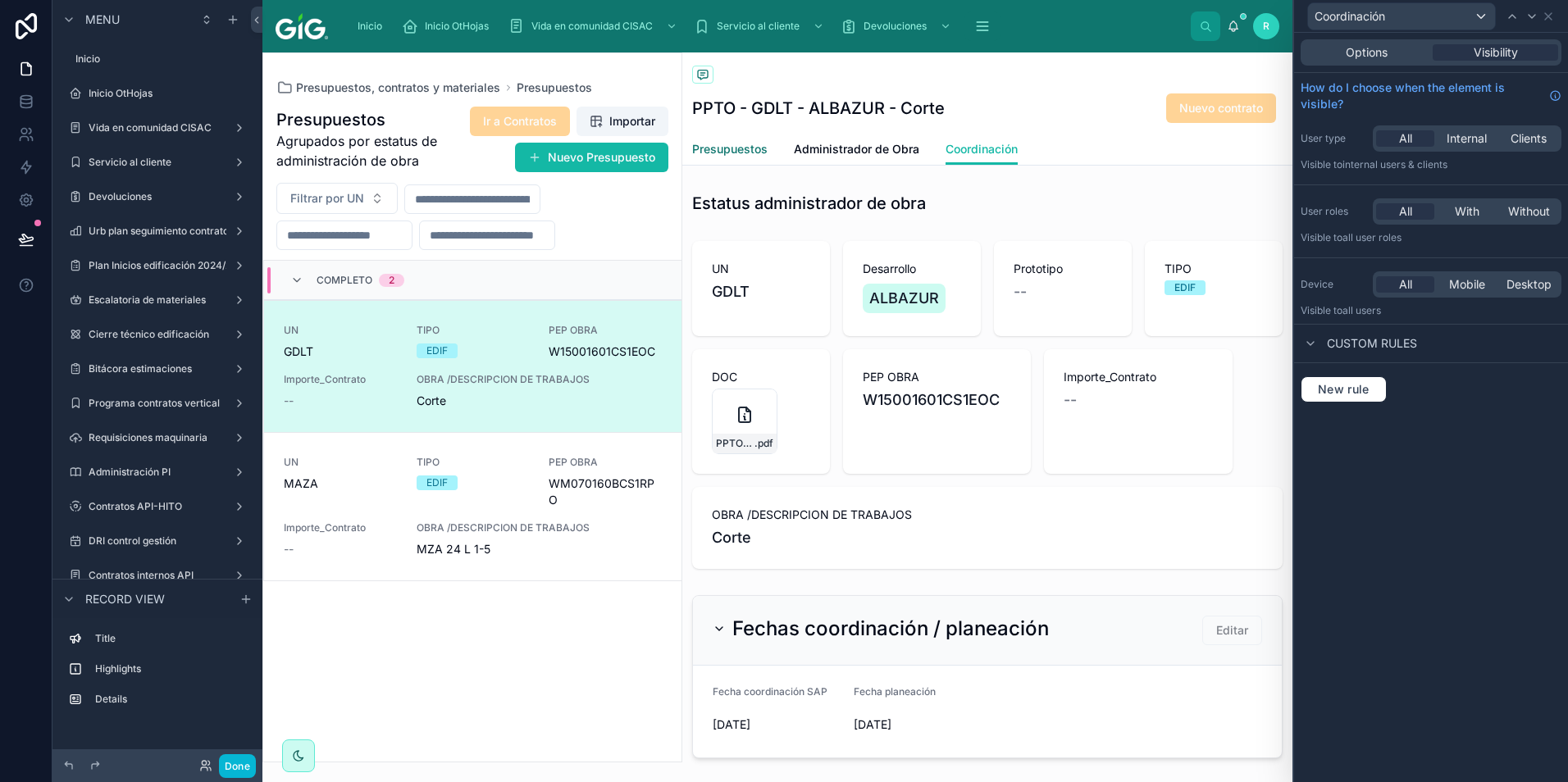
click at [740, 148] on span "Presupuestos" at bounding box center [730, 149] width 76 height 16
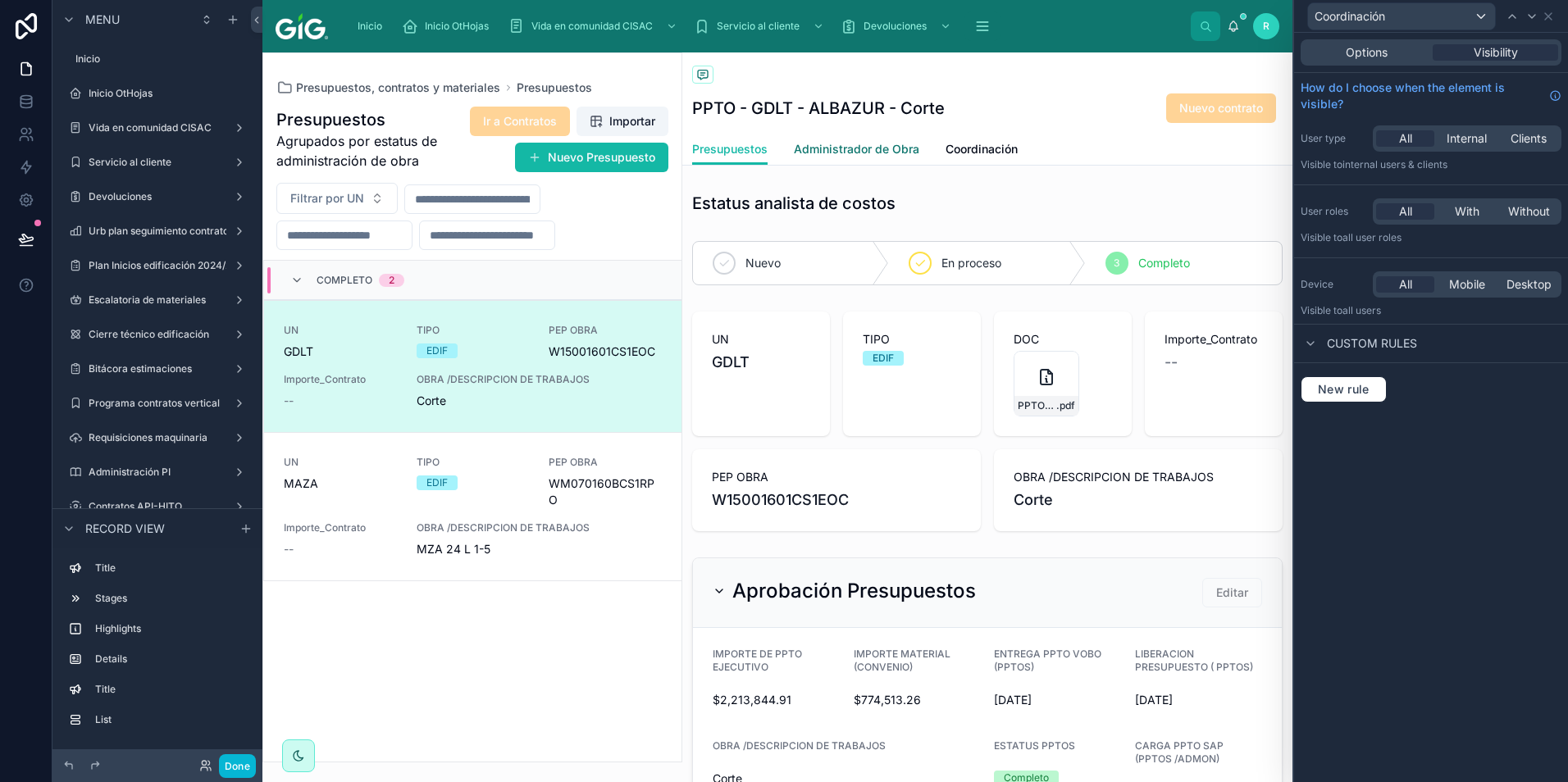
click at [878, 145] on span "Administrador de Obra" at bounding box center [856, 149] width 126 height 16
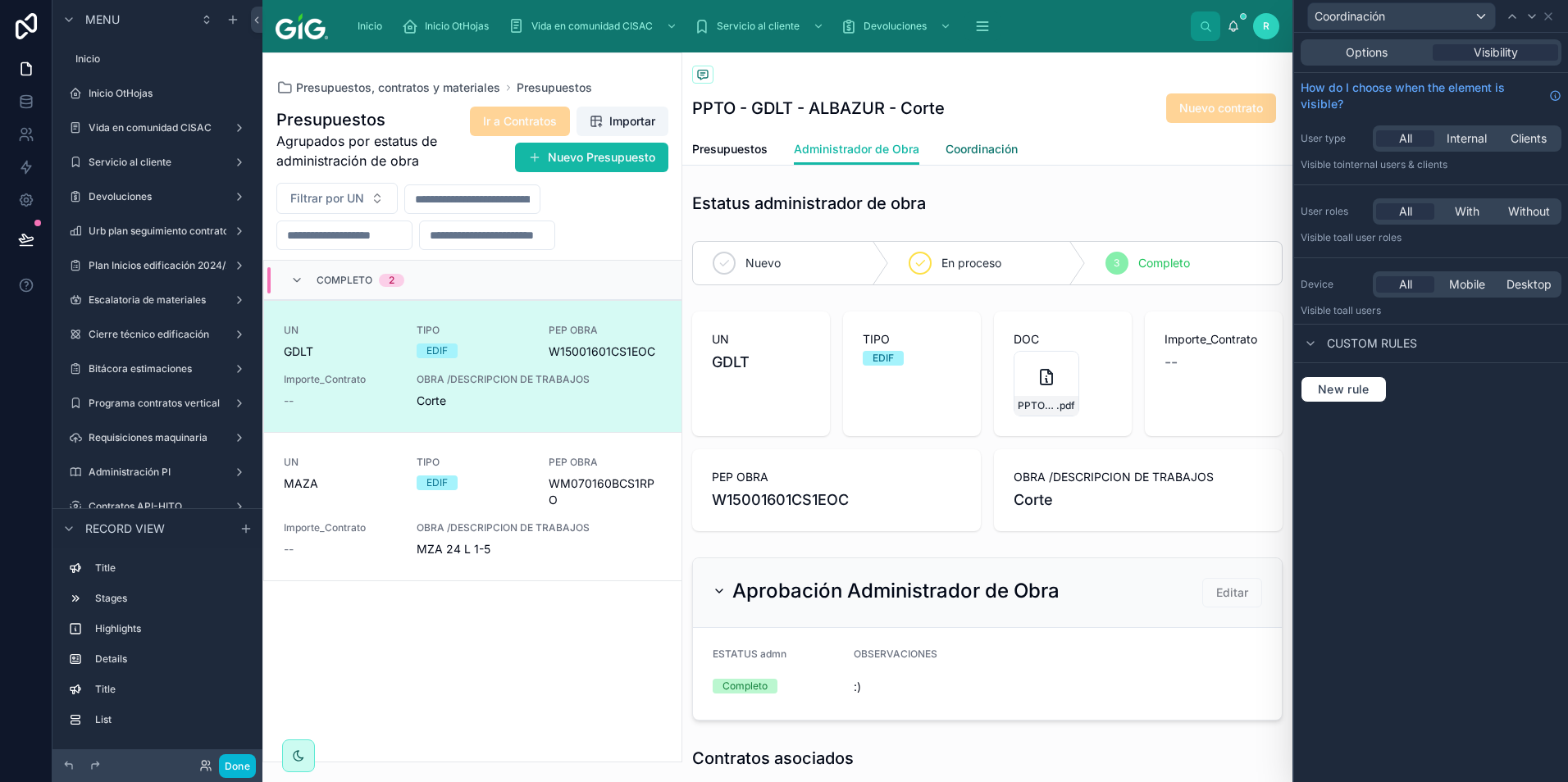
click at [988, 152] on span "Coordinación" at bounding box center [981, 149] width 72 height 16
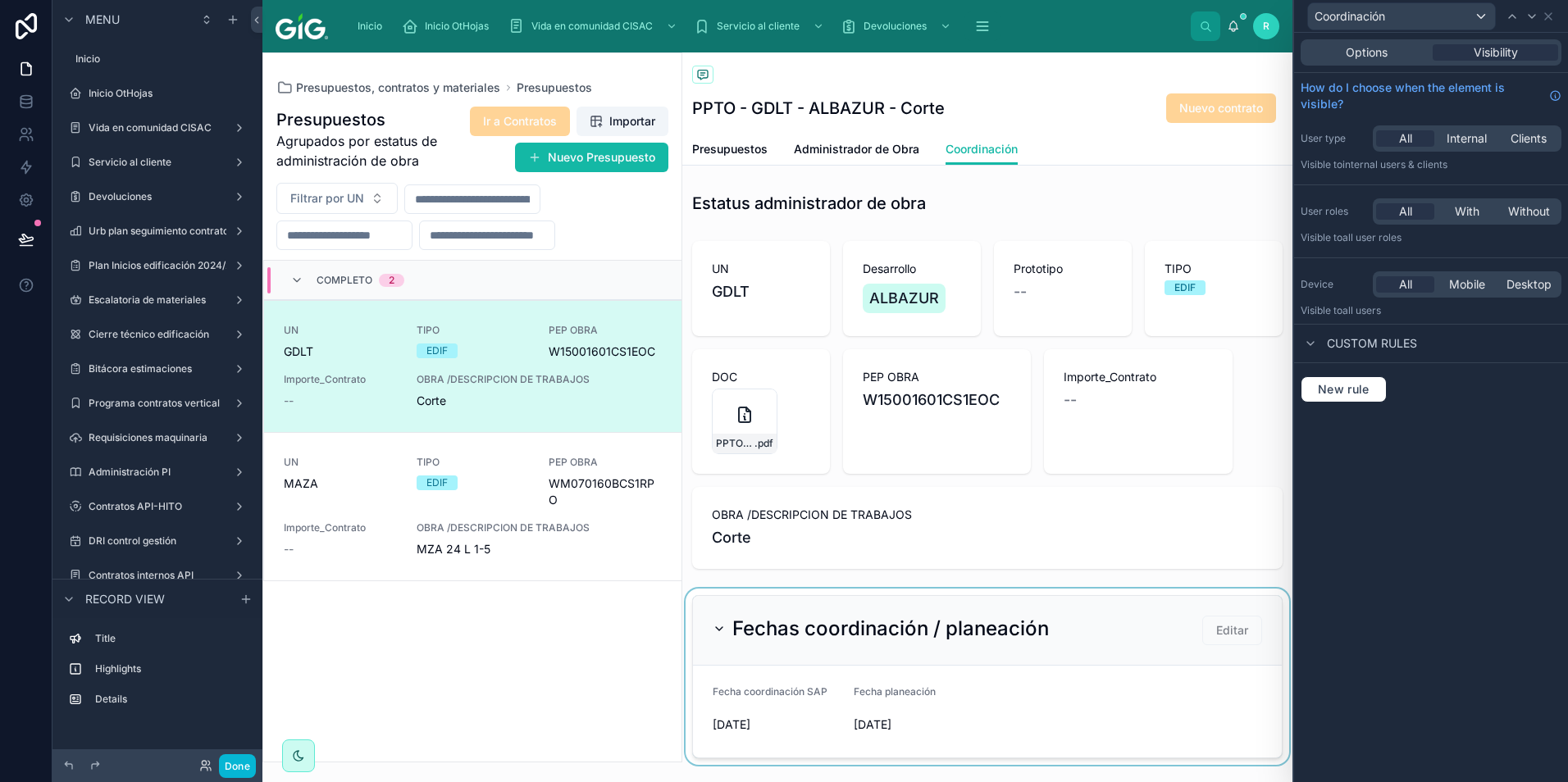
click at [1030, 723] on div at bounding box center [987, 676] width 610 height 177
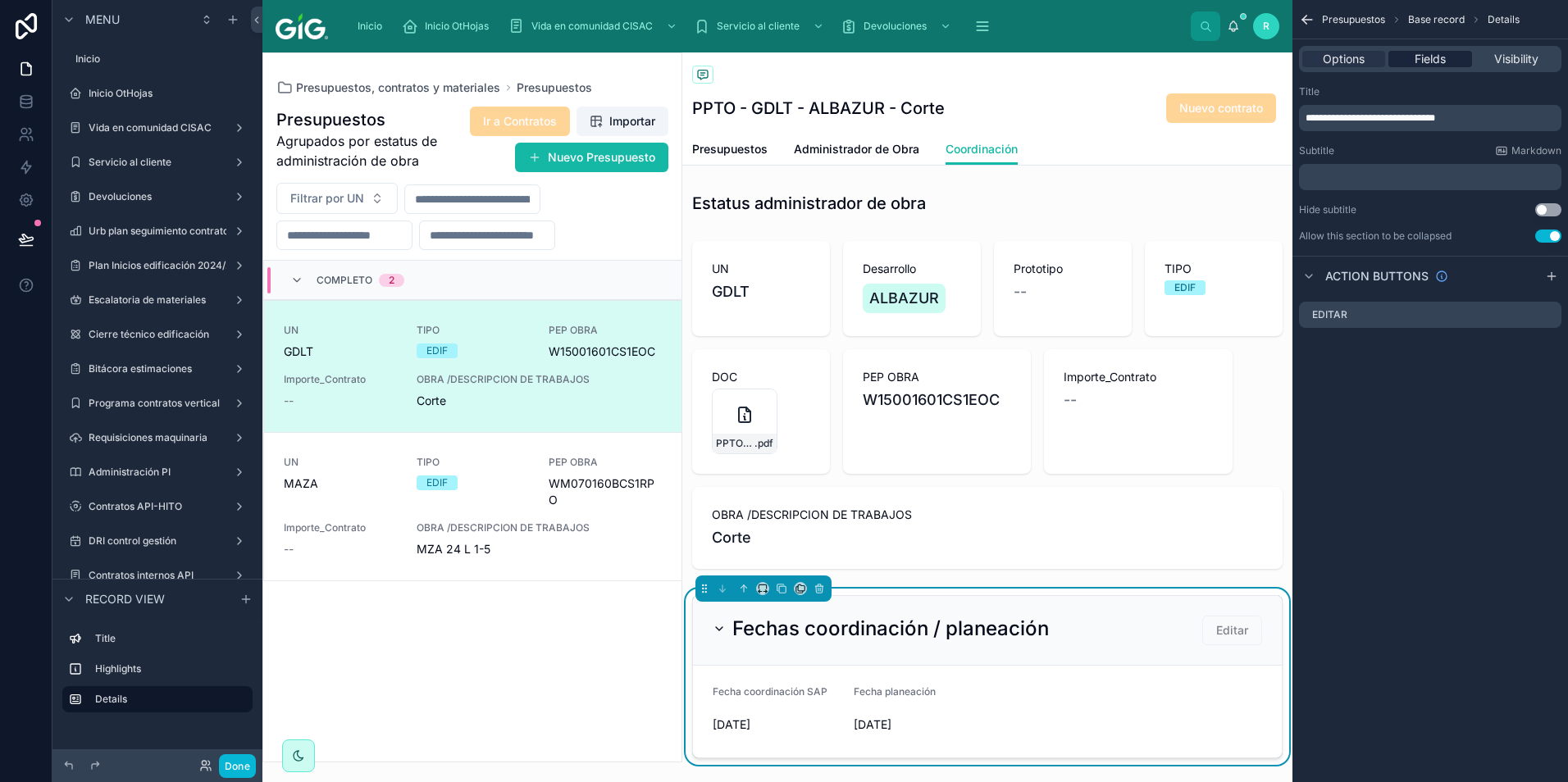
click at [1449, 64] on div "Fields" at bounding box center [1429, 59] width 83 height 16
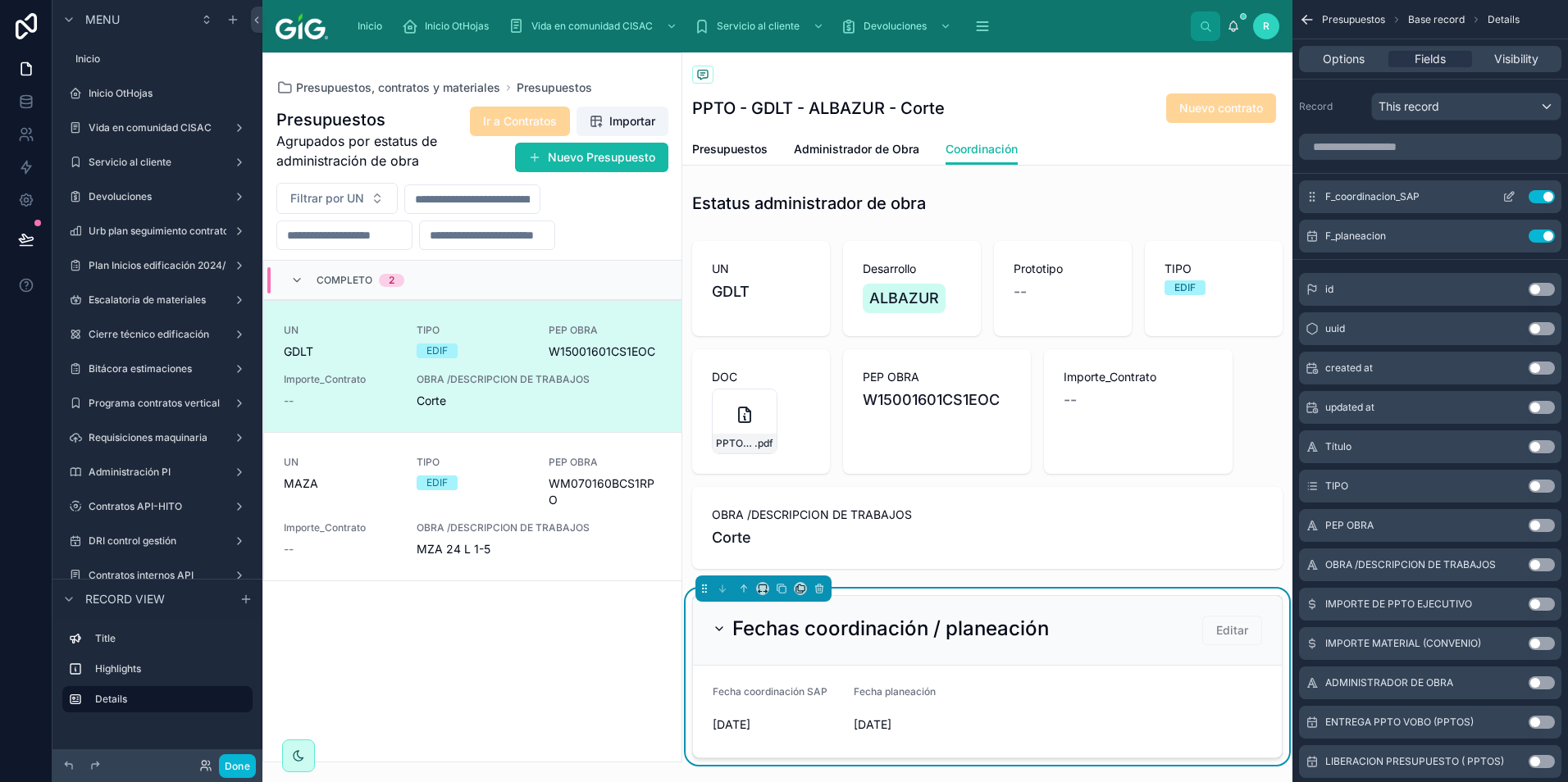
click at [1506, 200] on icon "scrollable content" at bounding box center [1509, 196] width 13 height 13
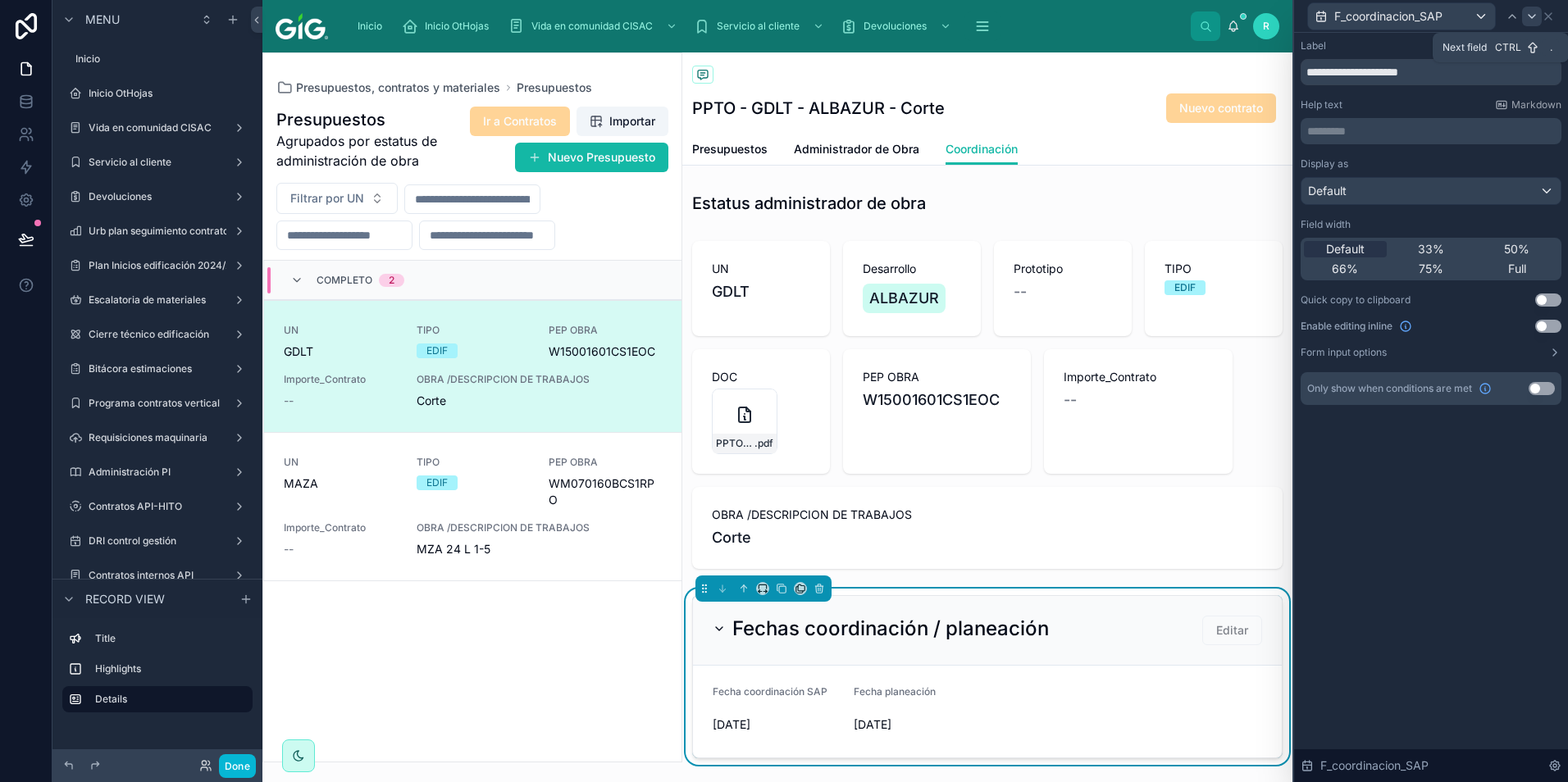
click at [1533, 21] on icon at bounding box center [1531, 16] width 13 height 13
click at [1363, 358] on label "Form input options" at bounding box center [1343, 352] width 86 height 13
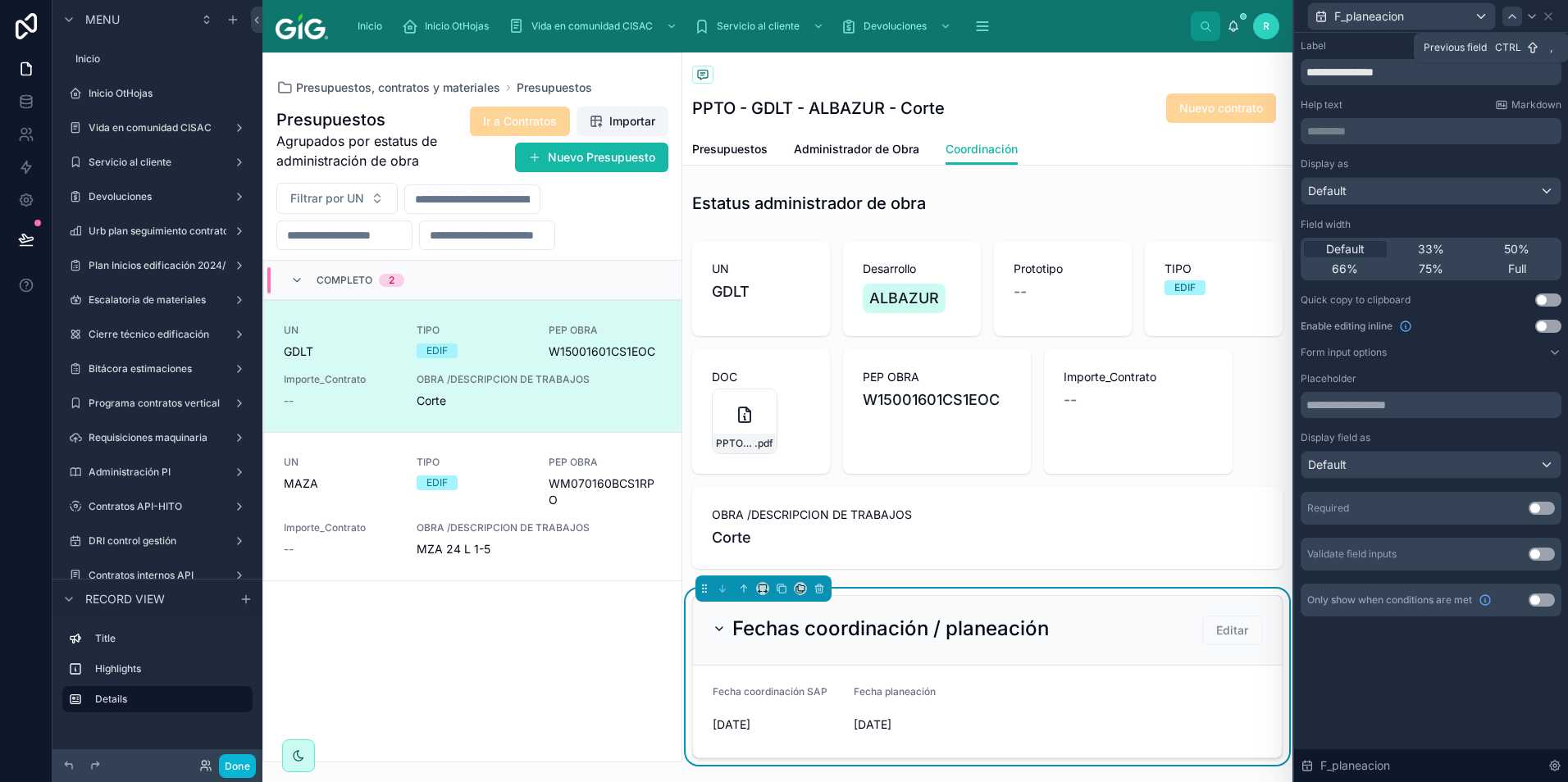
click at [1515, 20] on icon at bounding box center [1511, 16] width 13 height 13
click at [1535, 15] on icon at bounding box center [1532, 16] width 7 height 3
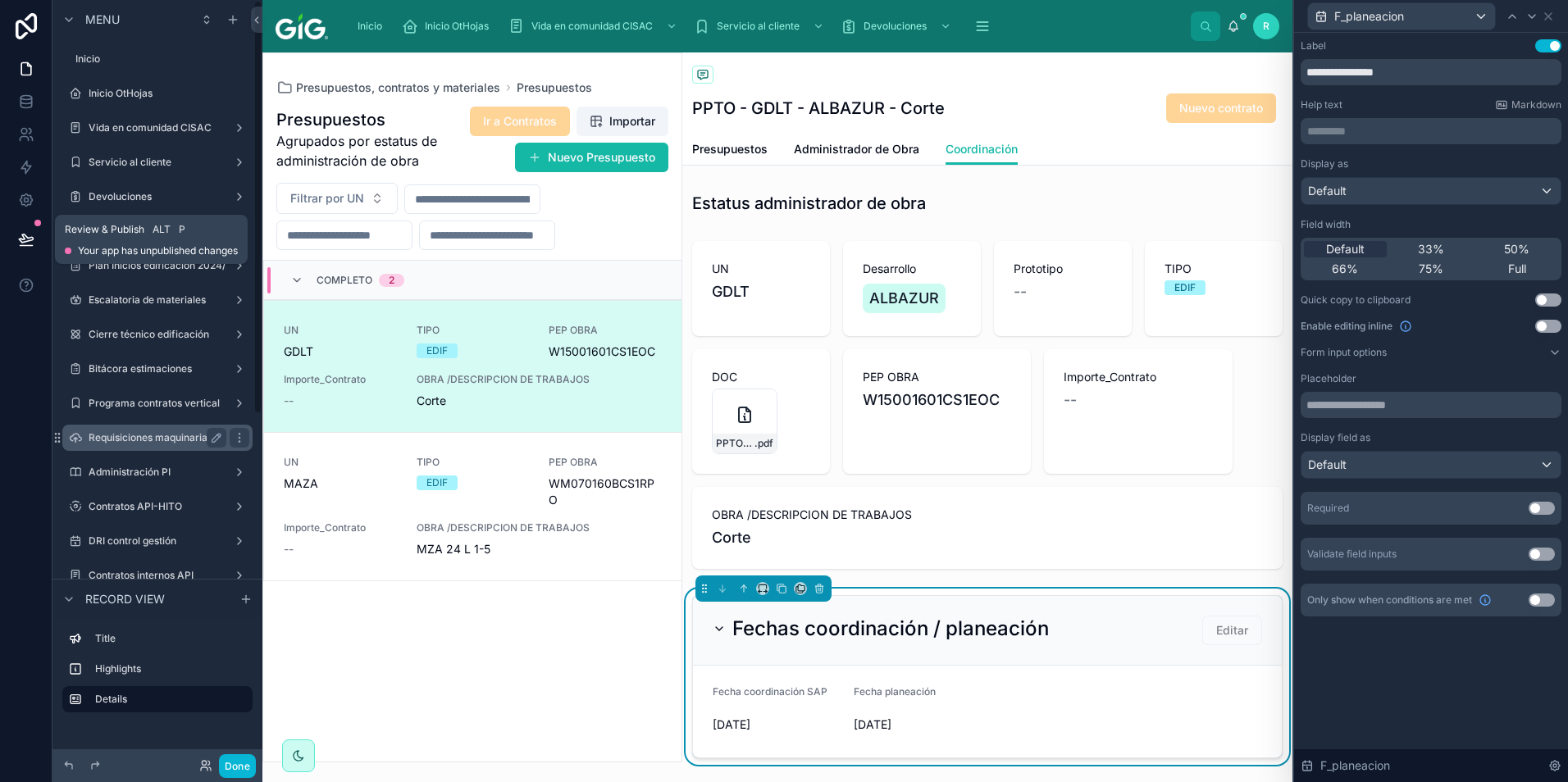
click at [26, 233] on icon at bounding box center [26, 239] width 16 height 16
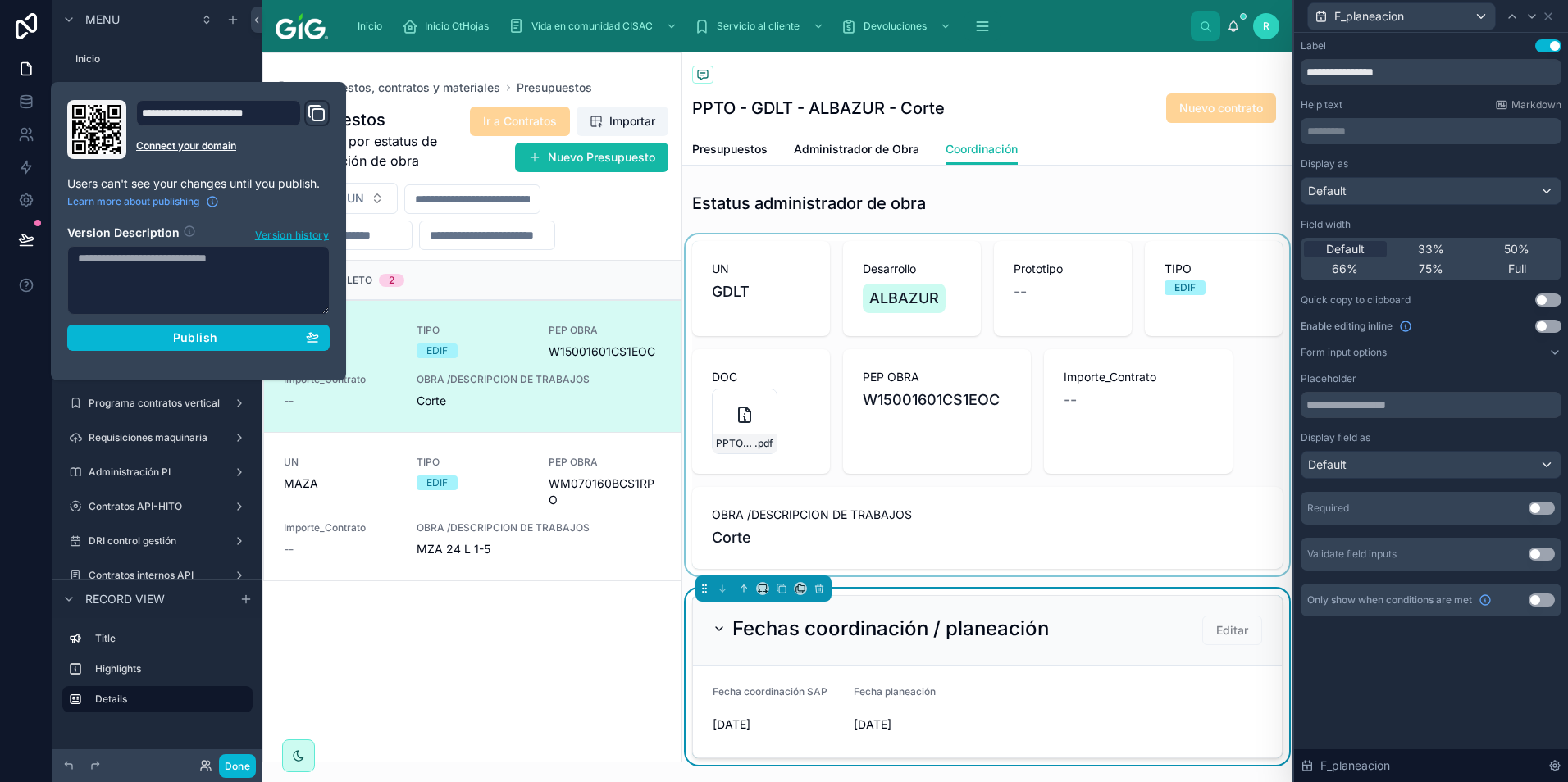
click at [1061, 102] on div "PPTO - GDLT - ALBAZUR - Corte Nuevo contrato" at bounding box center [986, 109] width 590 height 31
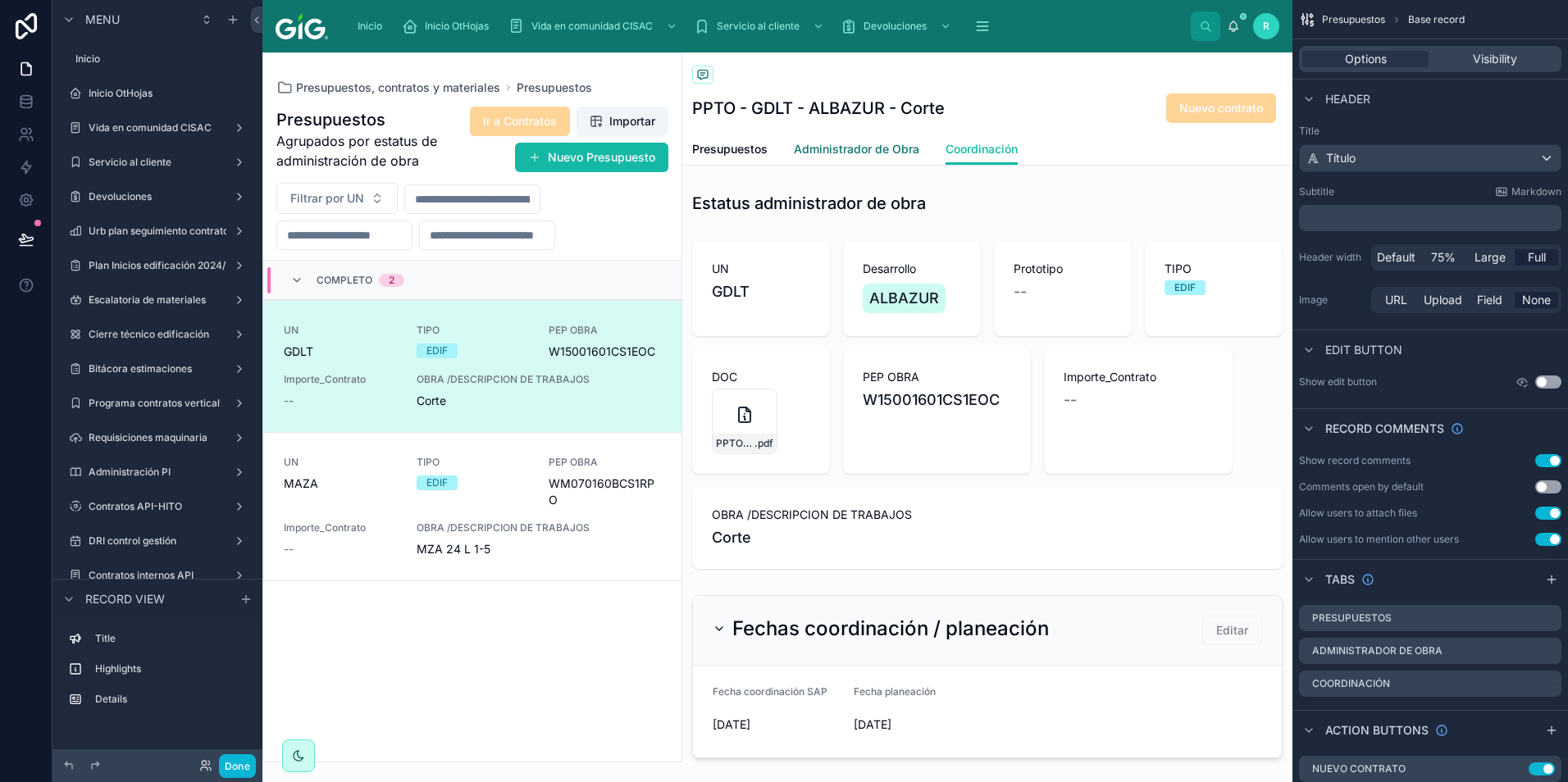
click at [879, 143] on span "Administrador de Obra" at bounding box center [856, 149] width 126 height 16
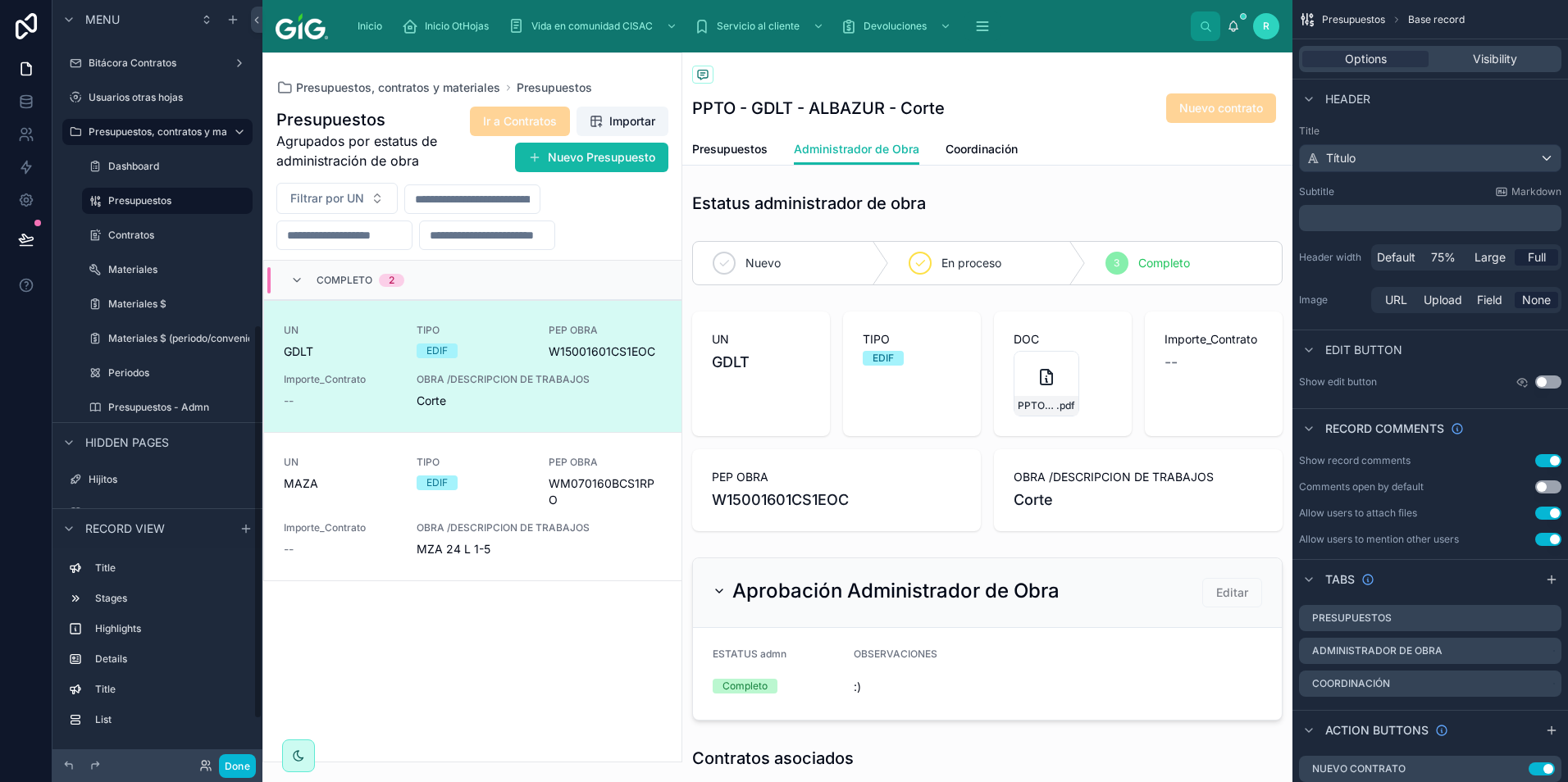
scroll to position [546, 0]
drag, startPoint x: 155, startPoint y: 234, endPoint x: 155, endPoint y: 267, distance: 33.0
click at [155, 234] on label "Contratos" at bounding box center [179, 235] width 141 height 13
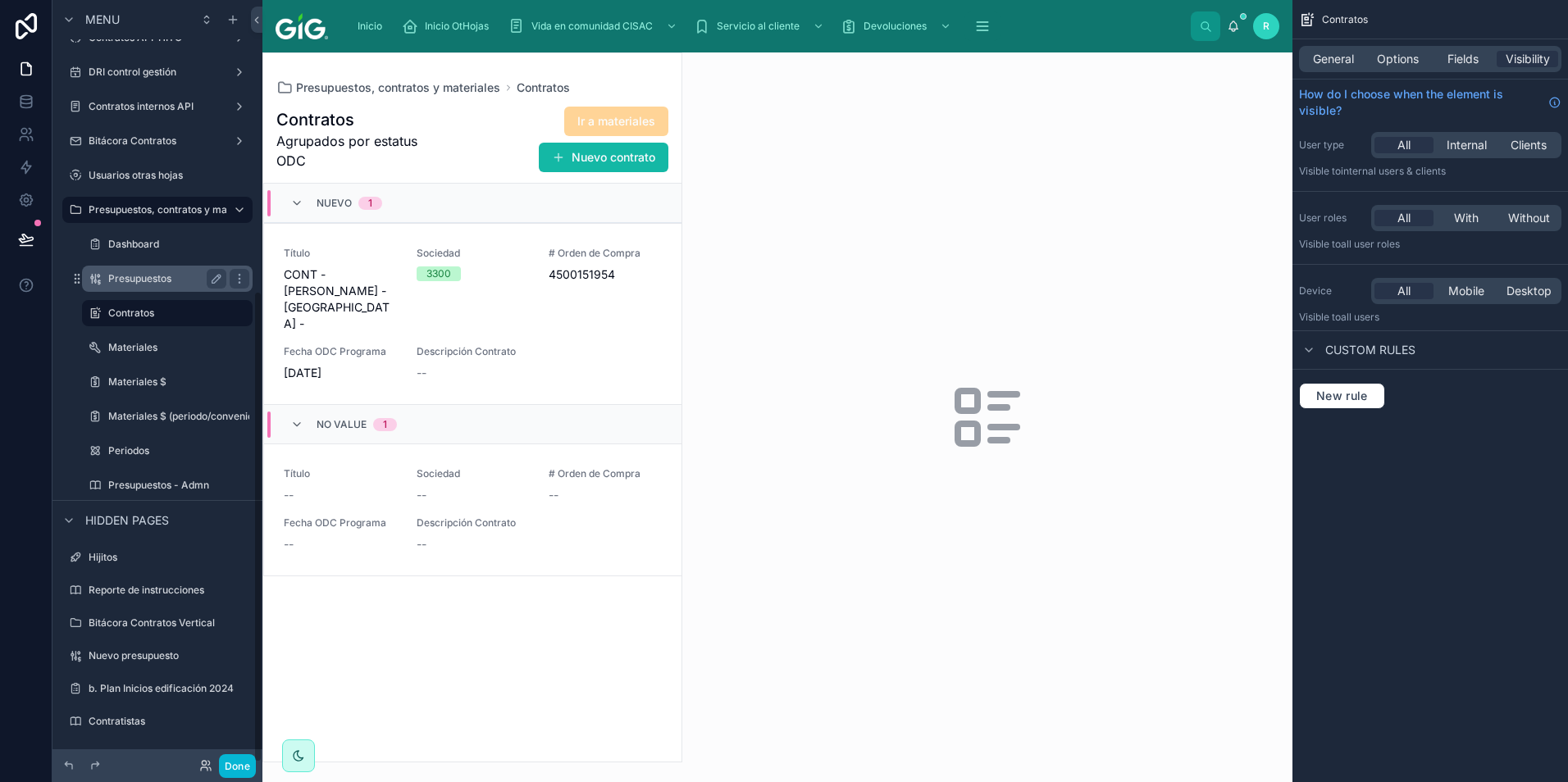
scroll to position [469, 0]
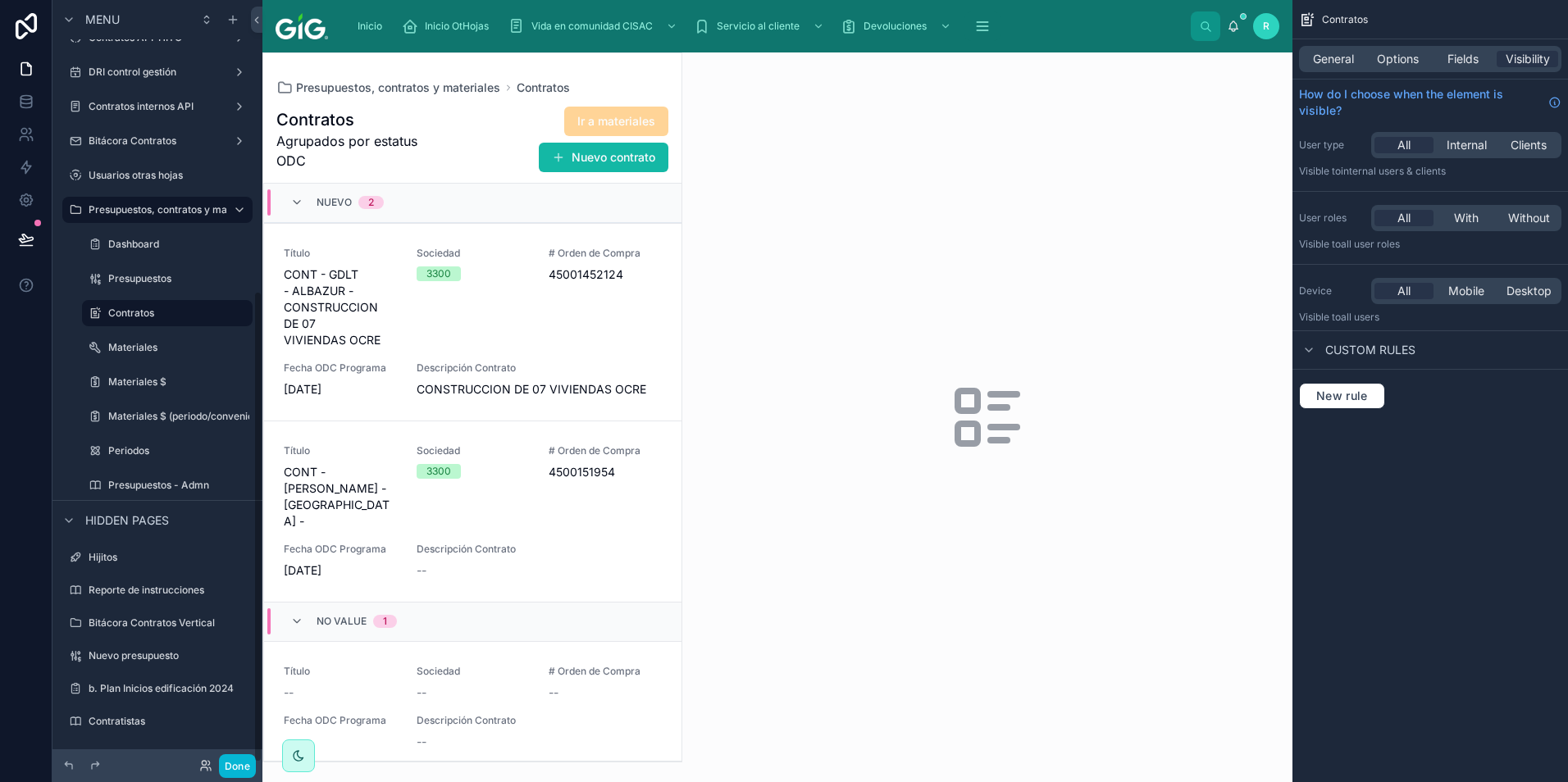
click at [520, 290] on div at bounding box center [472, 407] width 418 height 708
click at [515, 295] on div "Sociedad 3300" at bounding box center [472, 297] width 113 height 102
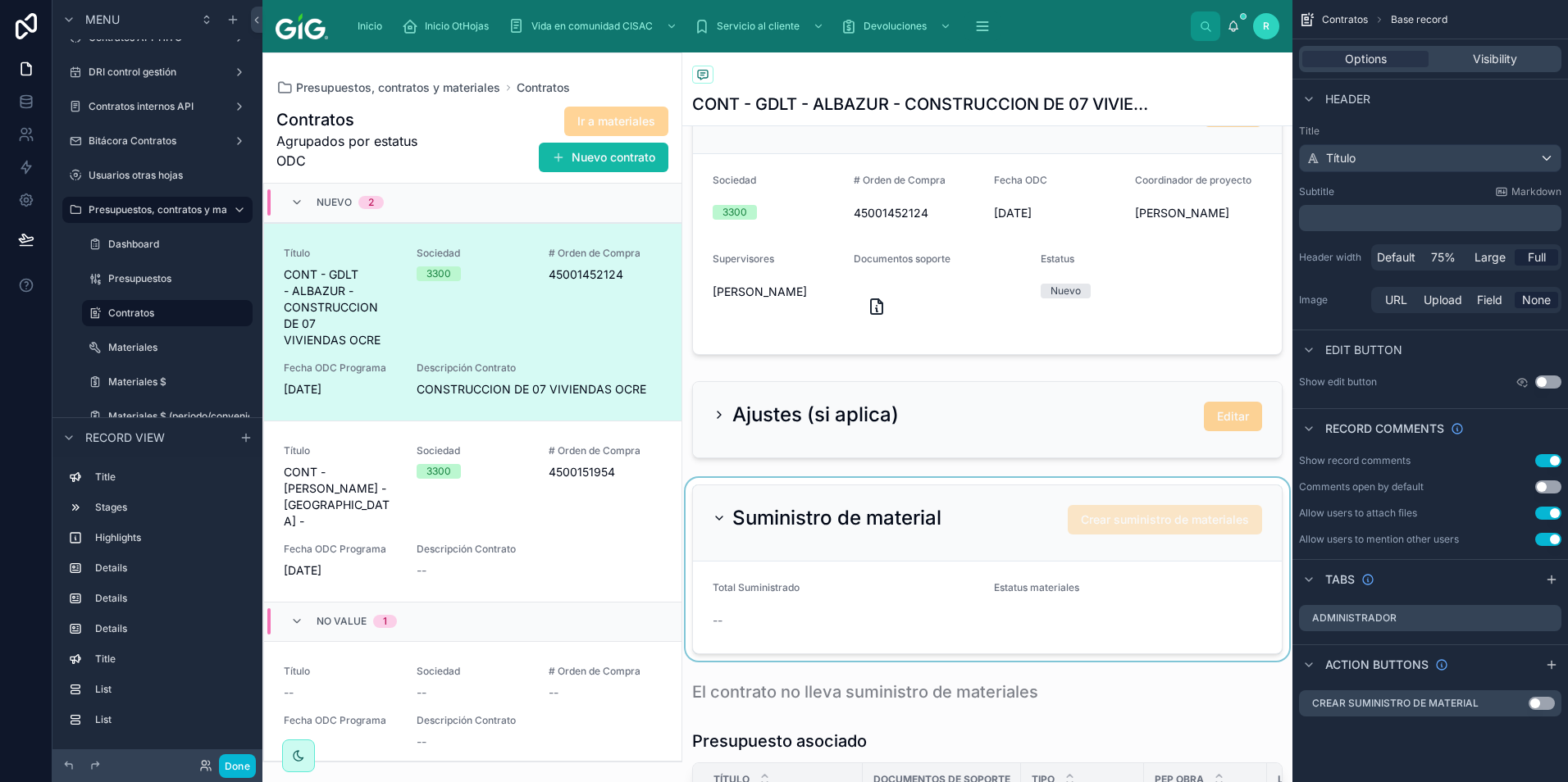
scroll to position [574, 0]
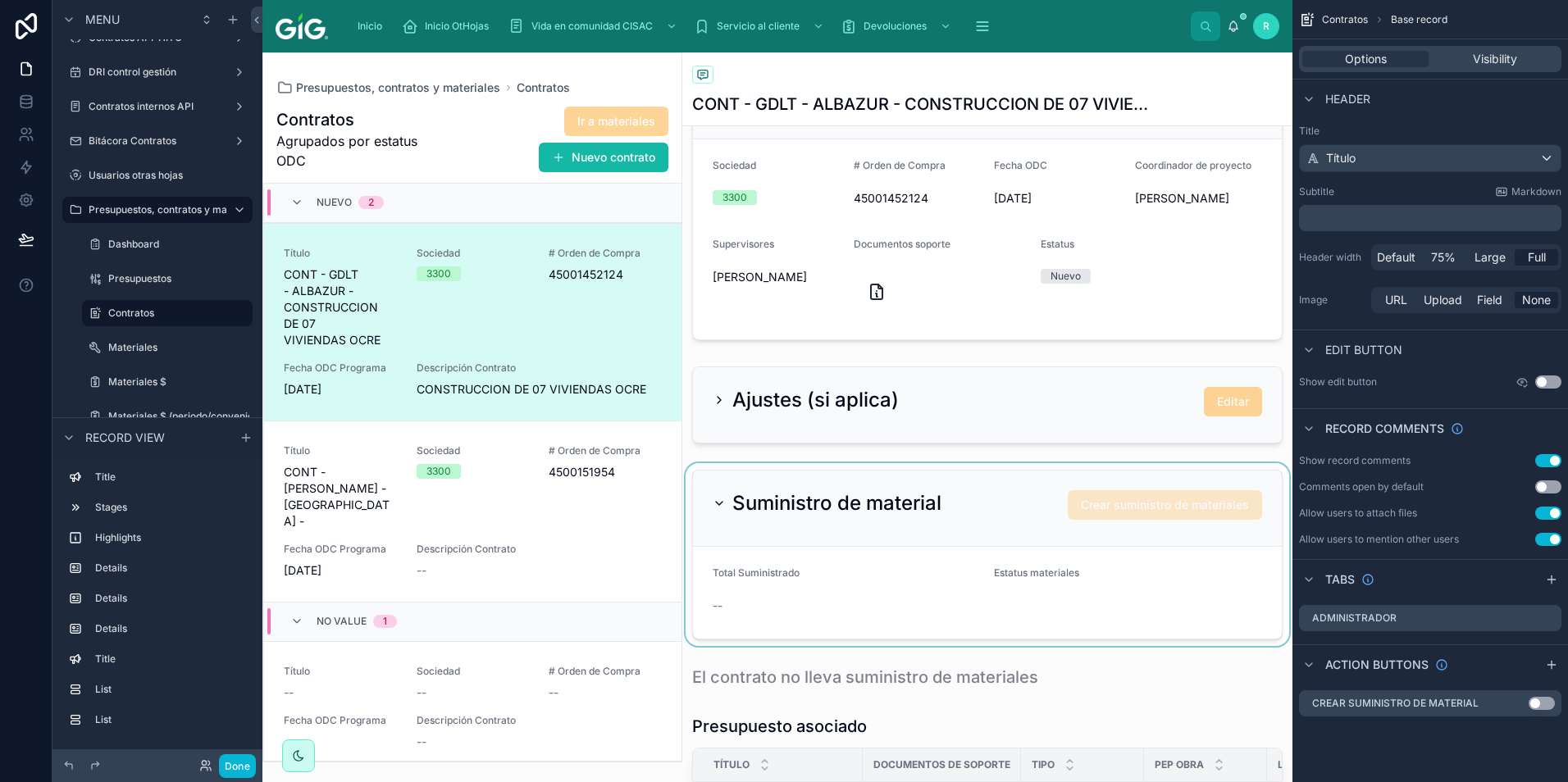
click at [968, 569] on div at bounding box center [987, 555] width 610 height 183
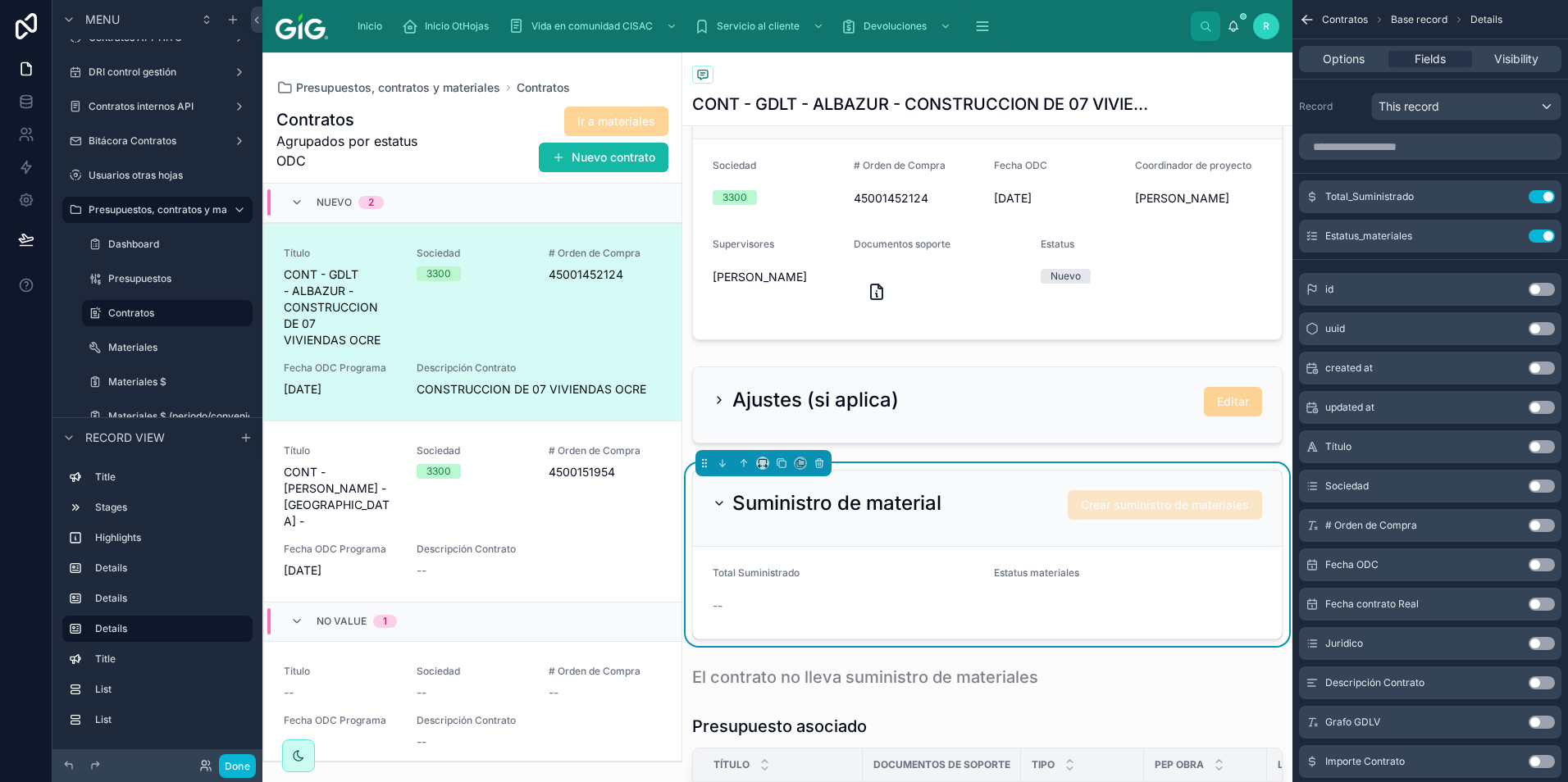
click at [1145, 519] on div "Crear suministro de materiales" at bounding box center [1165, 505] width 195 height 29
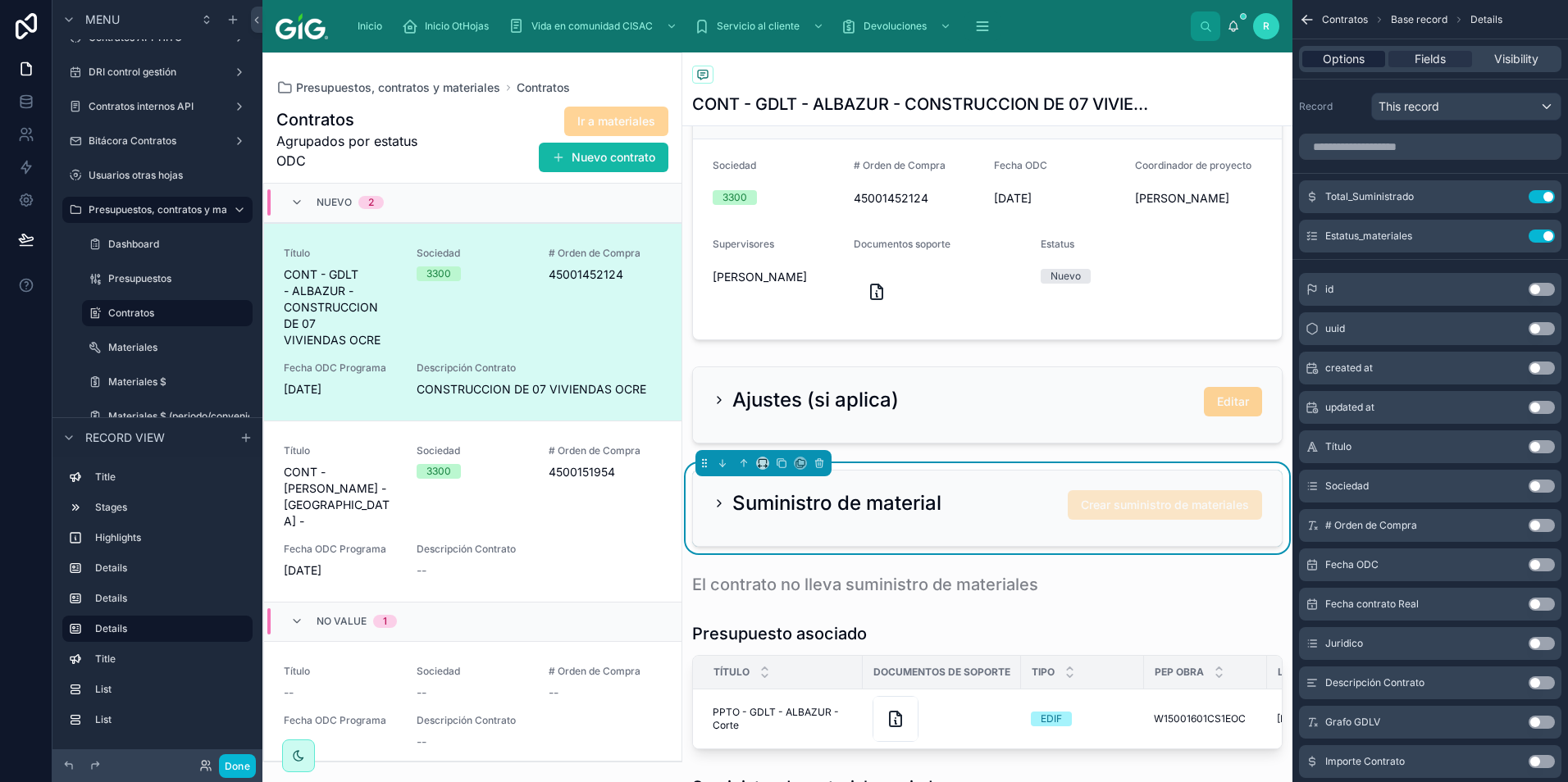
click at [1336, 52] on span "Options" at bounding box center [1343, 59] width 42 height 16
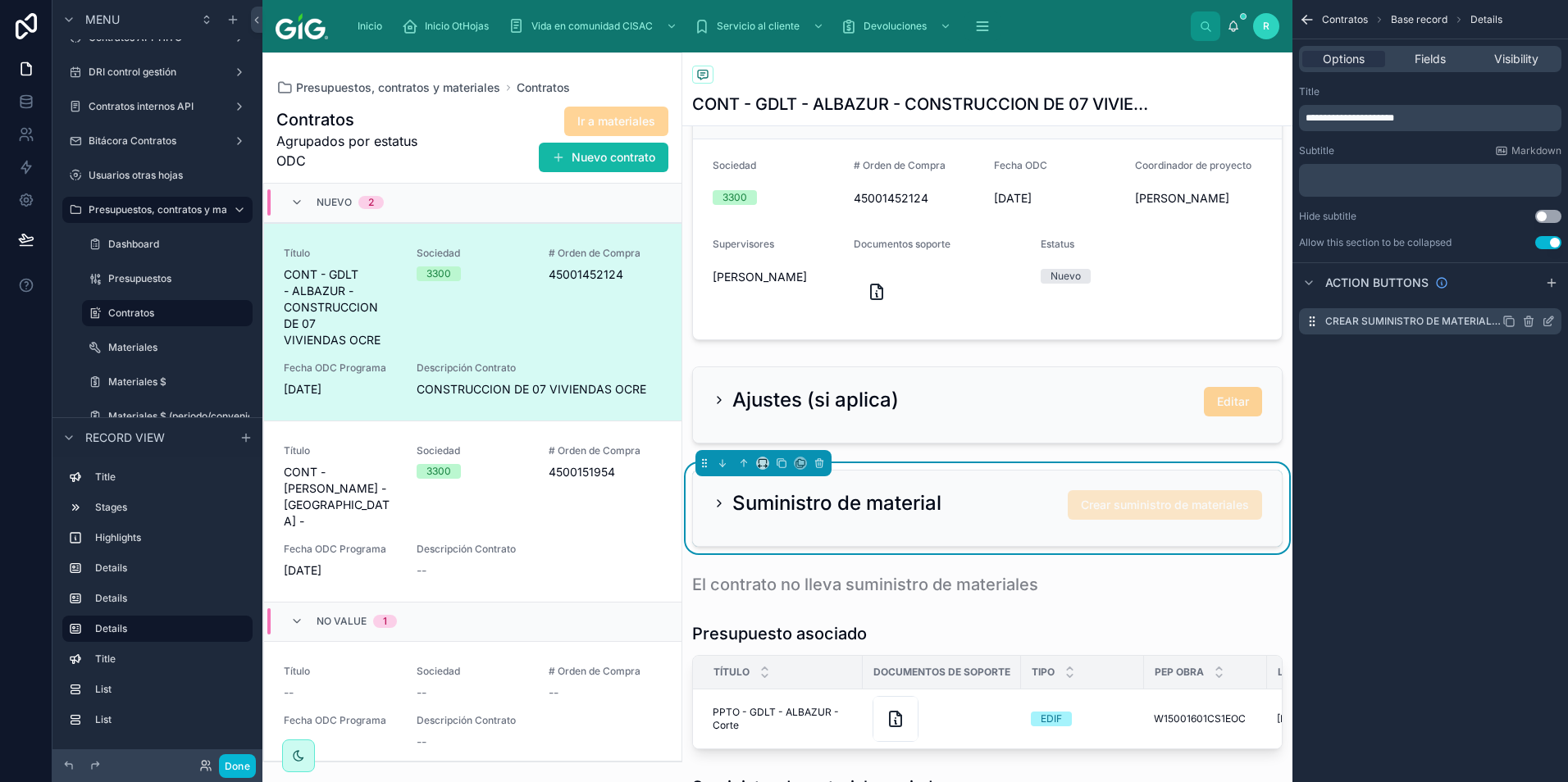
click at [1549, 323] on icon "scrollable content" at bounding box center [1547, 320] width 13 height 13
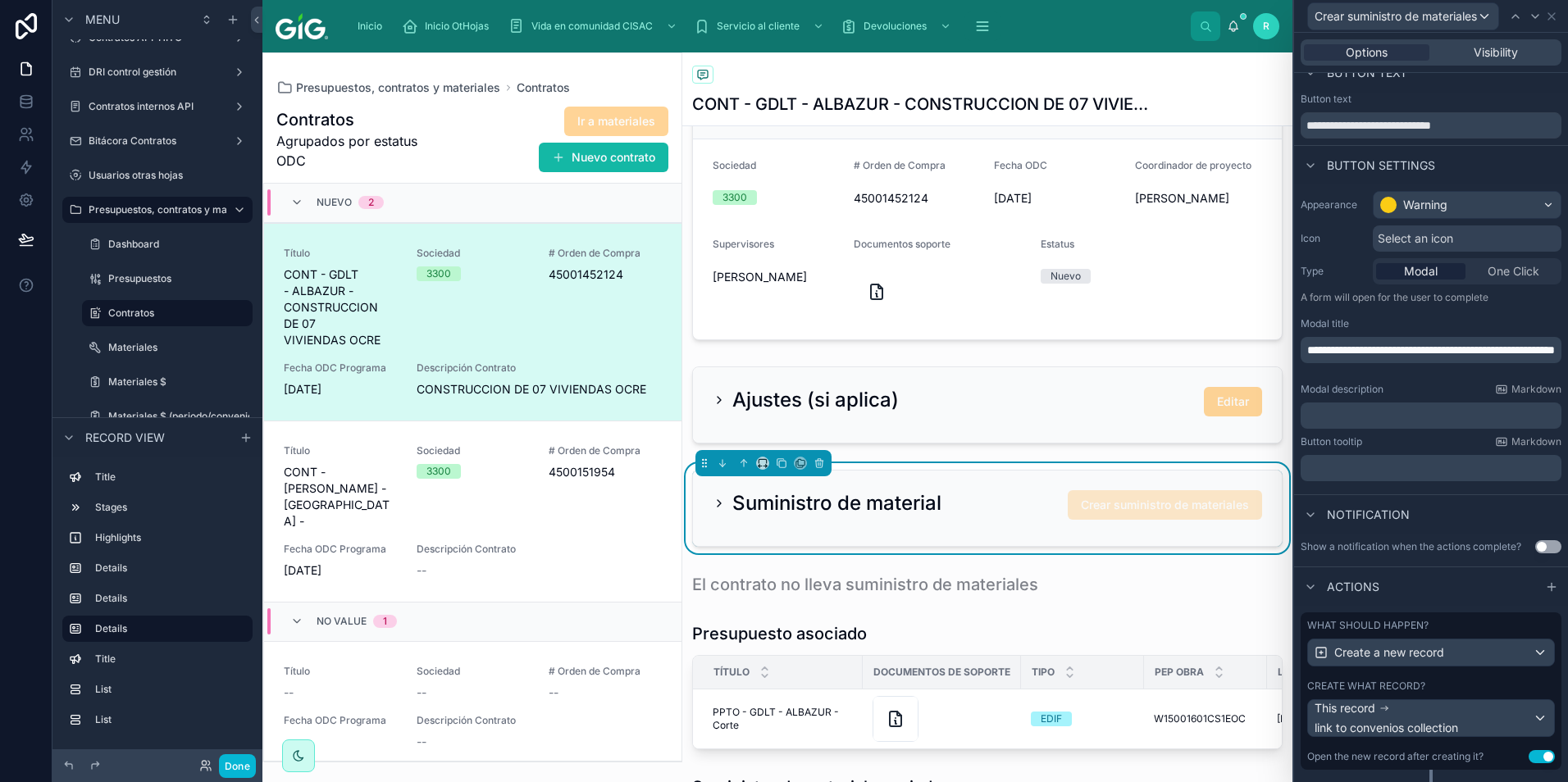
scroll to position [0, 0]
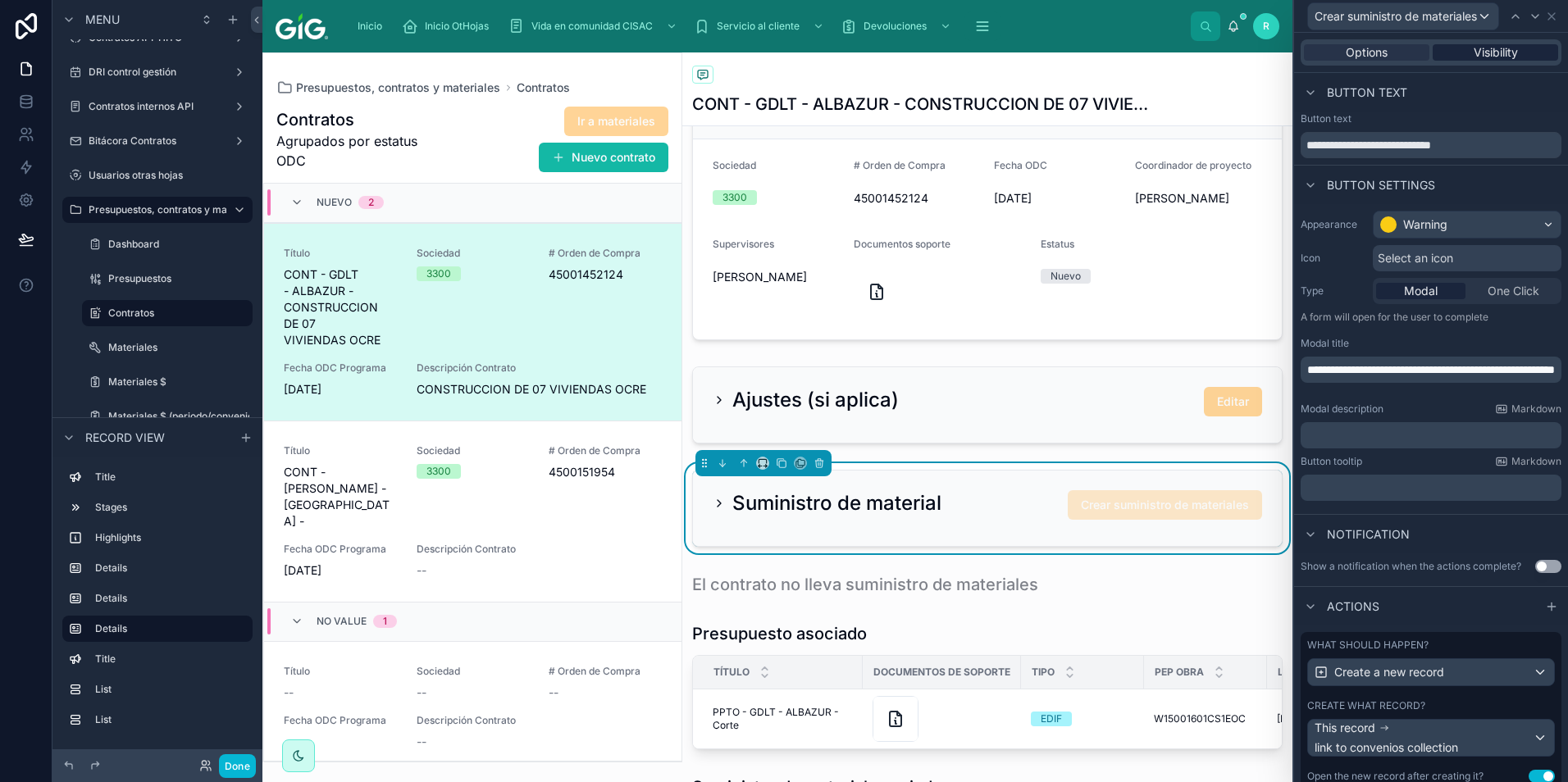
click at [1492, 50] on span "Visibility" at bounding box center [1495, 52] width 44 height 16
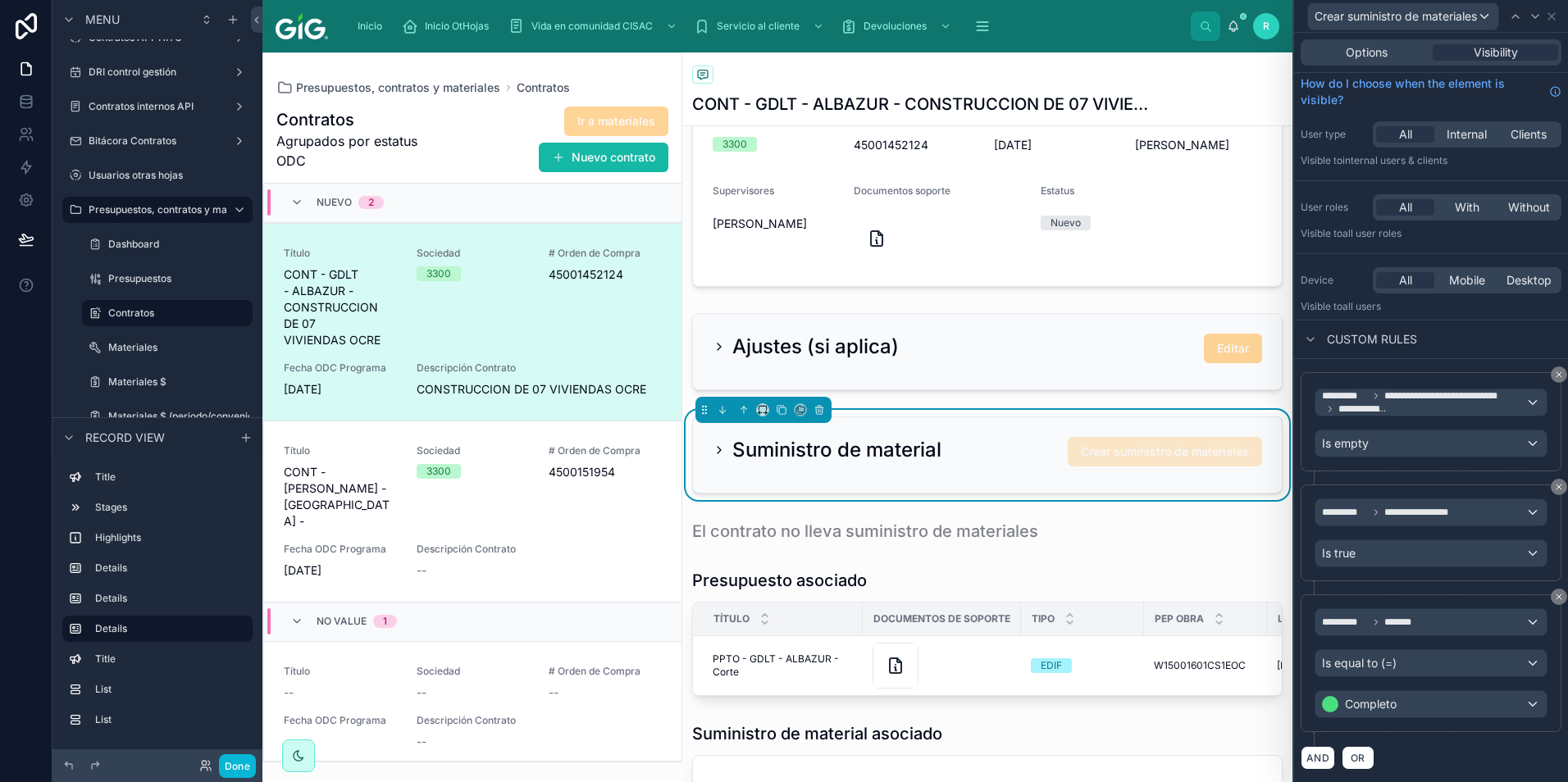
scroll to position [655, 0]
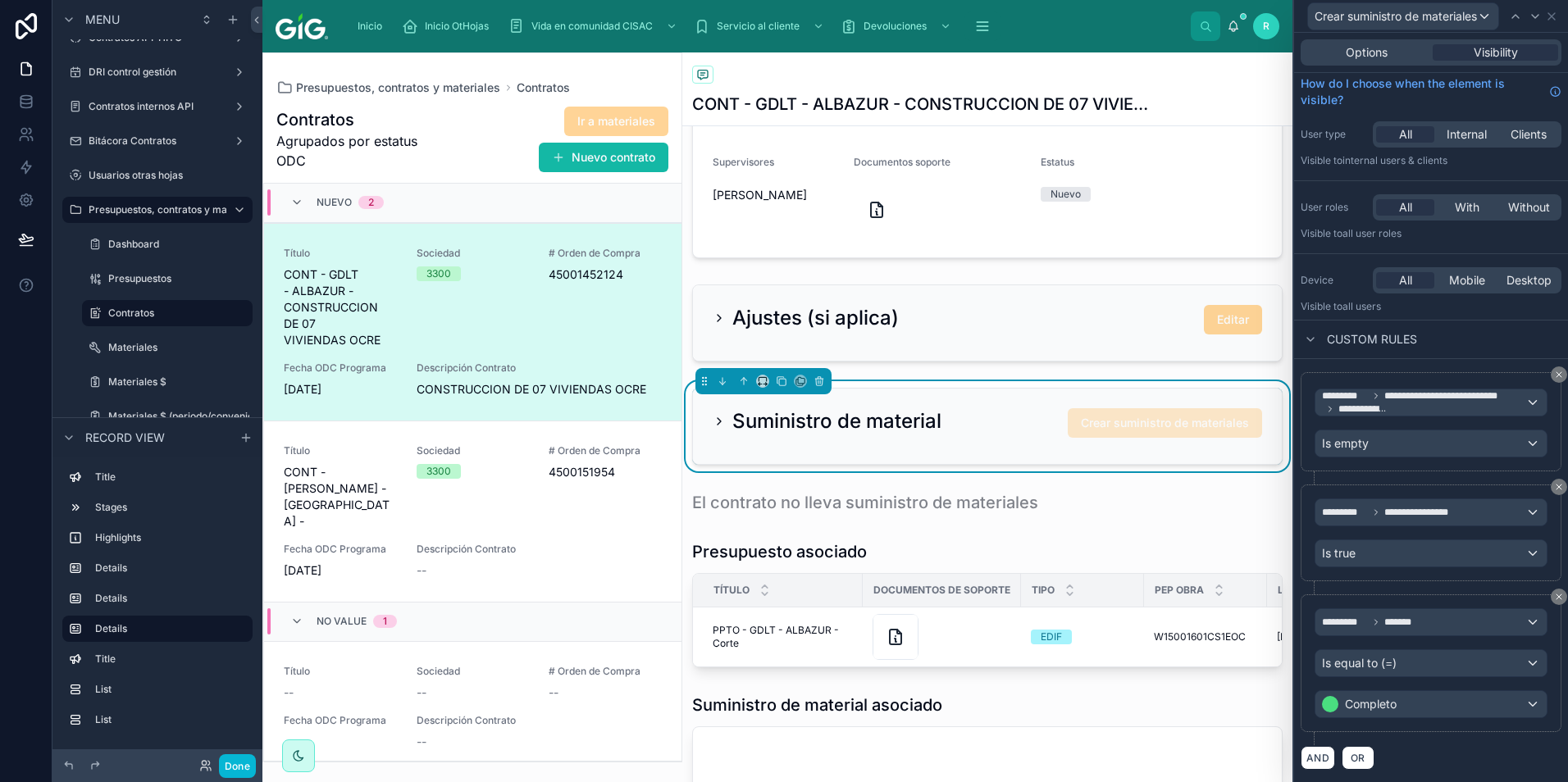
click at [916, 464] on div "Suministro de material Crear suministro de materiales" at bounding box center [986, 426] width 588 height 76
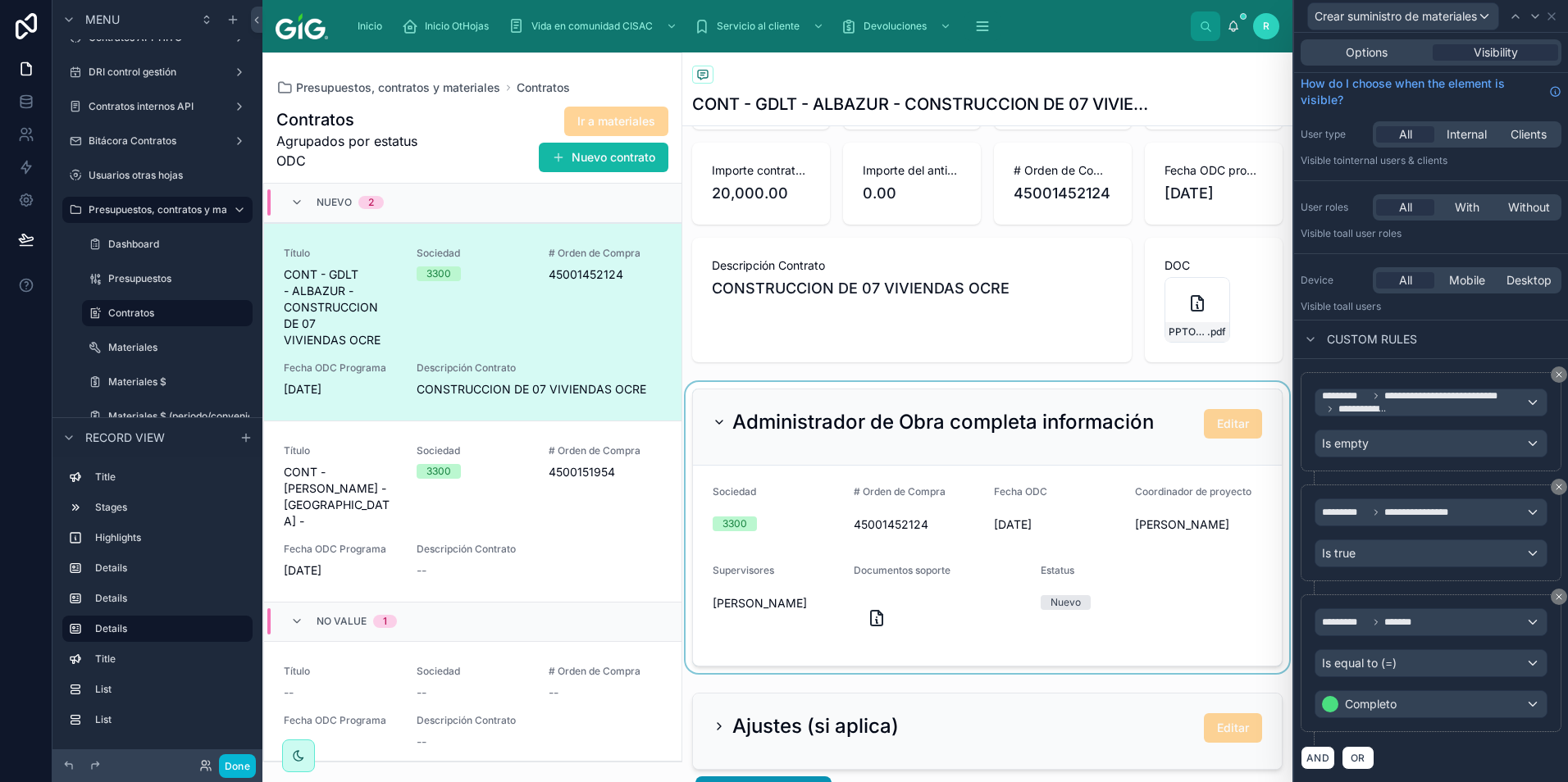
scroll to position [246, 0]
click at [811, 545] on div at bounding box center [987, 529] width 610 height 291
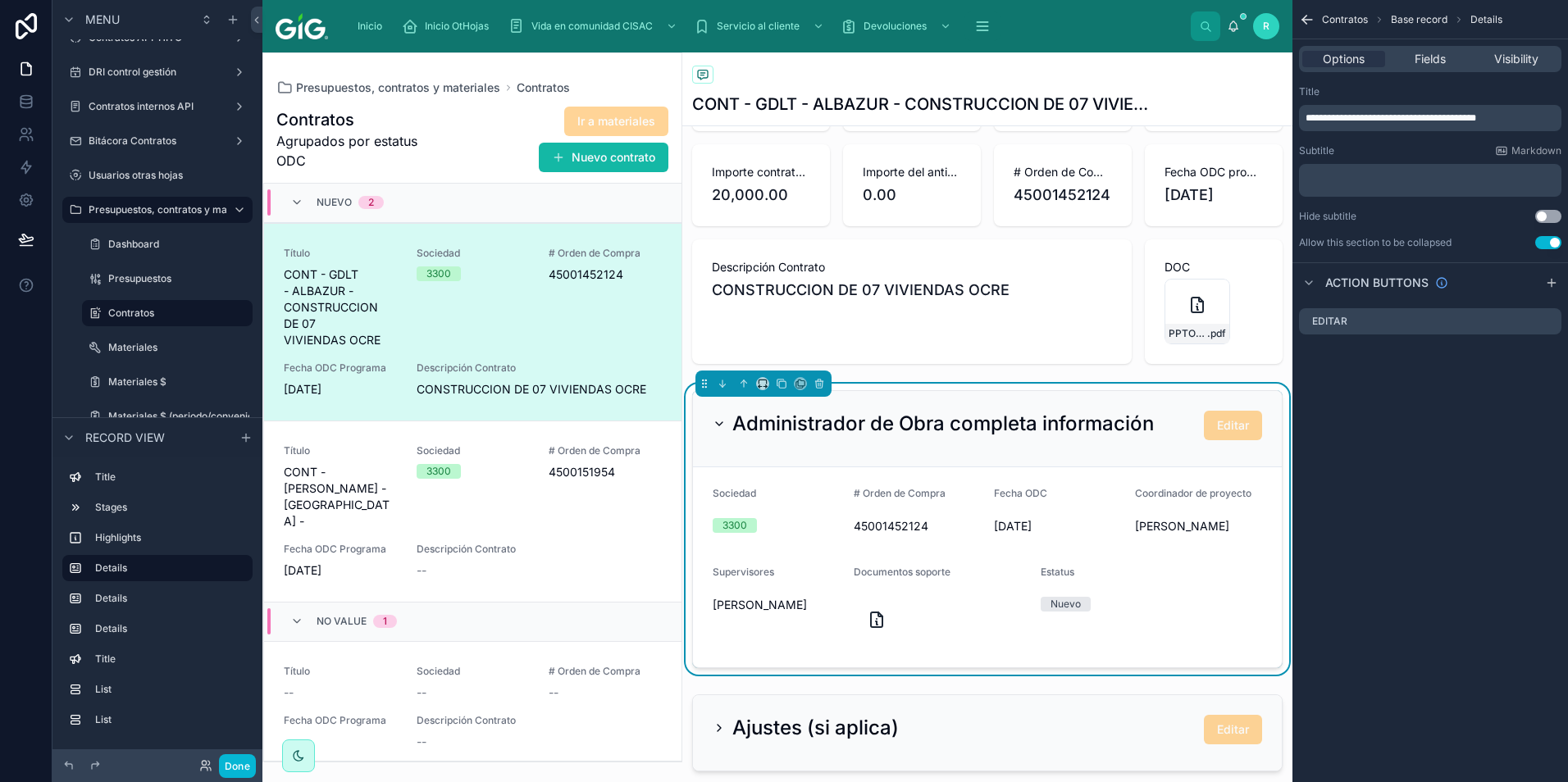
click at [1442, 69] on div "Options Fields Visibility" at bounding box center [1430, 59] width 263 height 26
click at [1547, 321] on icon "scrollable content" at bounding box center [1547, 320] width 13 height 13
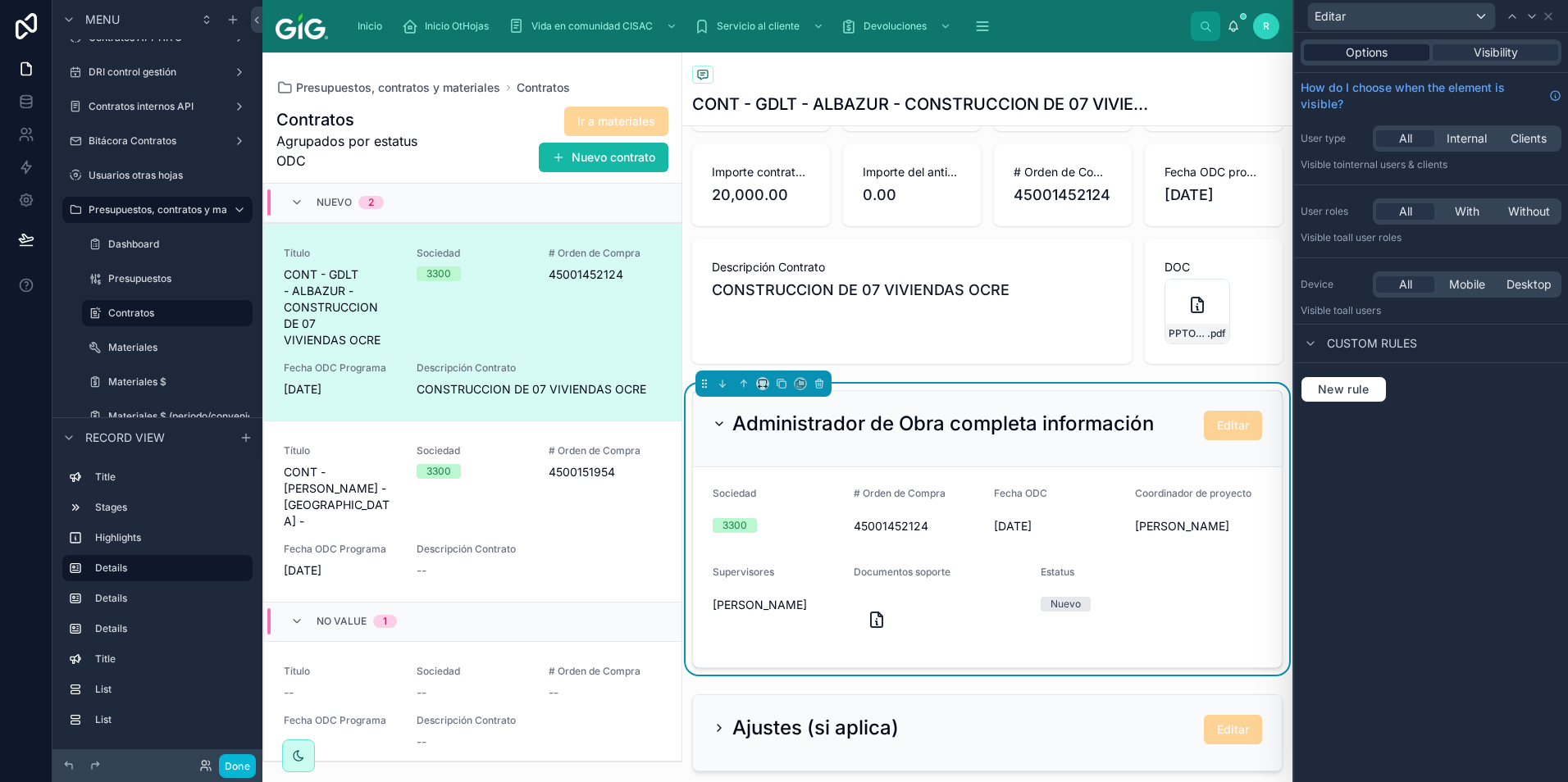
click at [1393, 53] on div "Options" at bounding box center [1366, 52] width 126 height 16
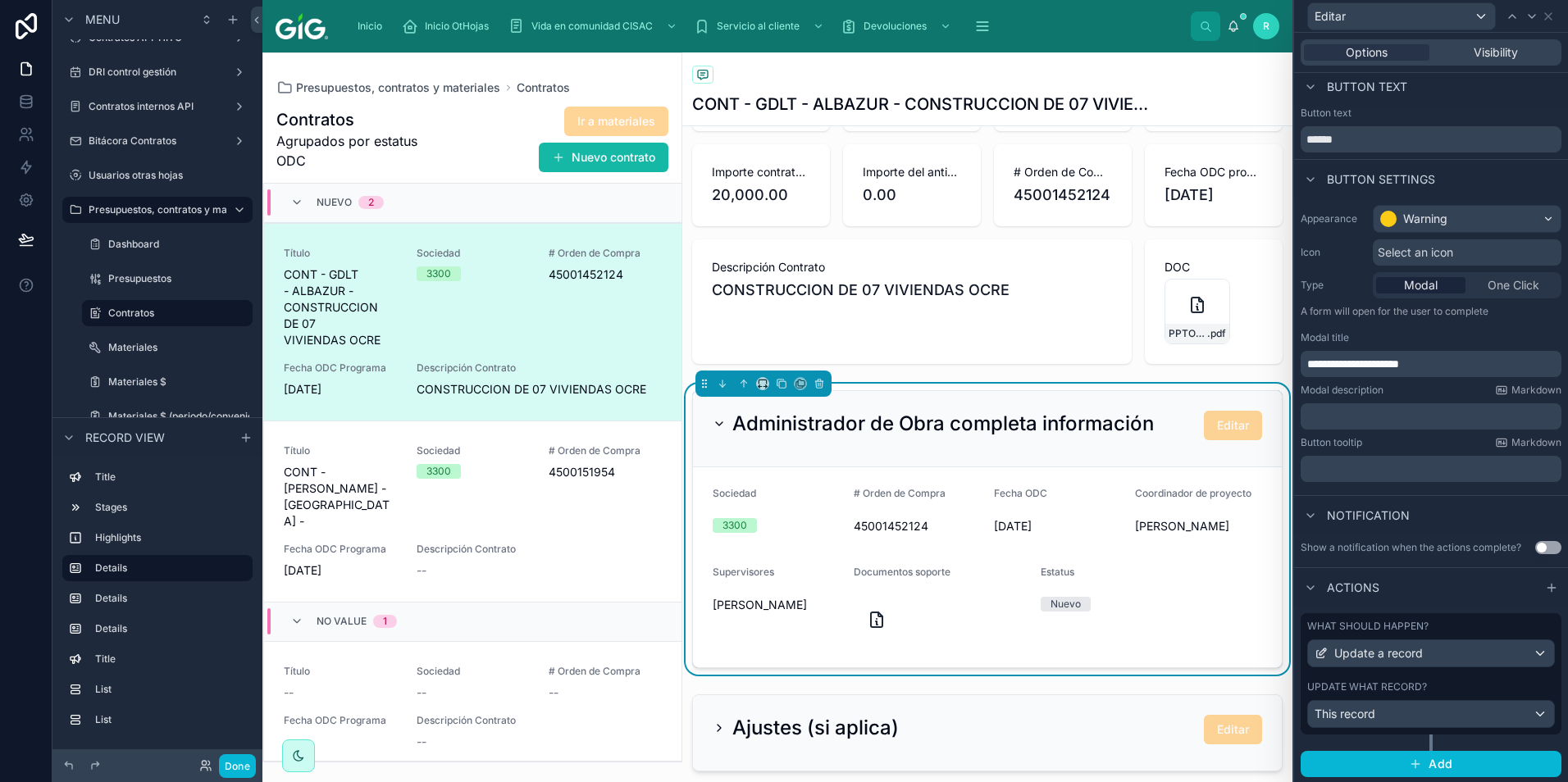
scroll to position [8, 0]
click at [1420, 682] on label "Update what record?" at bounding box center [1366, 685] width 120 height 13
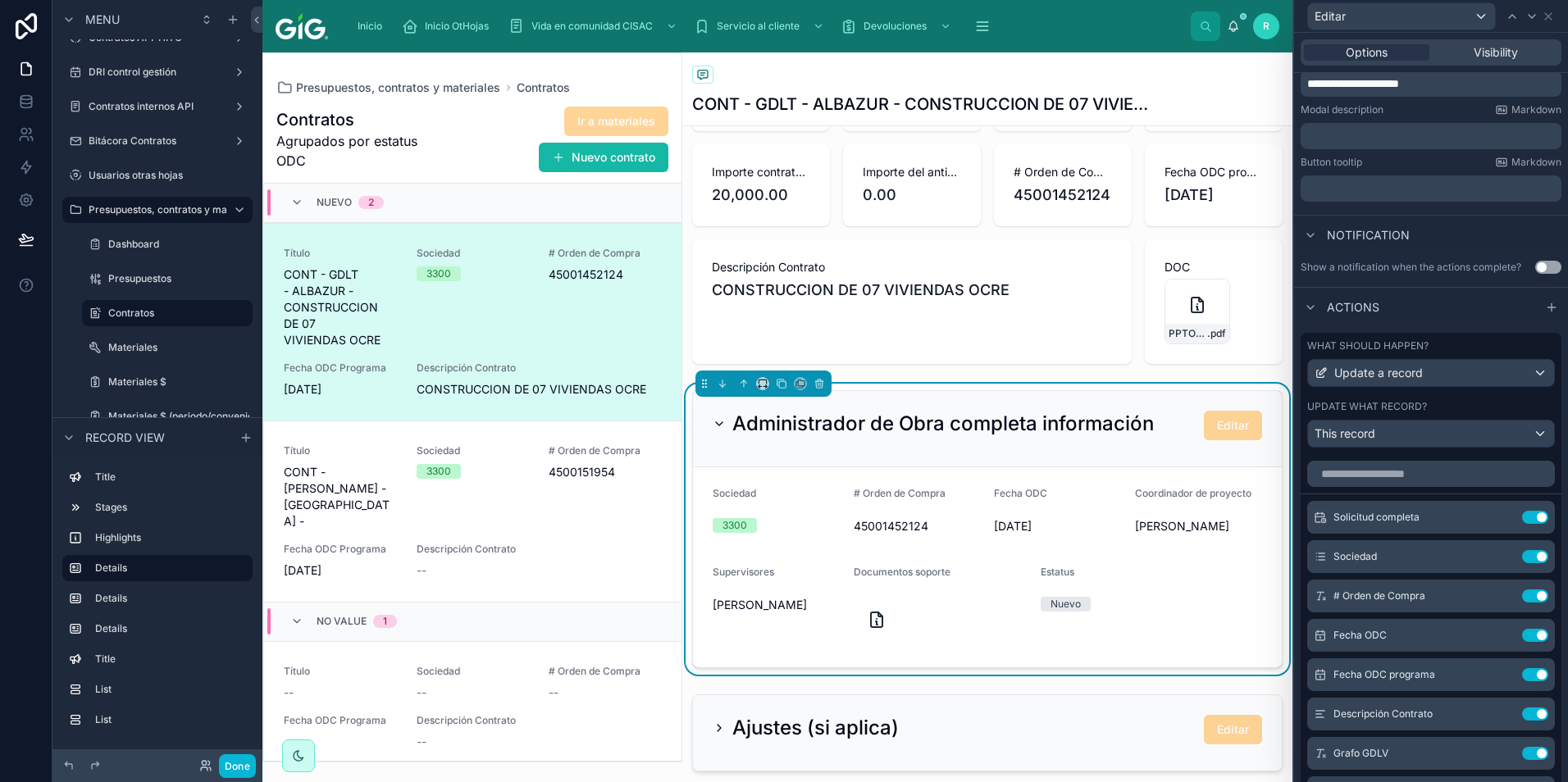
scroll to position [274, 0]
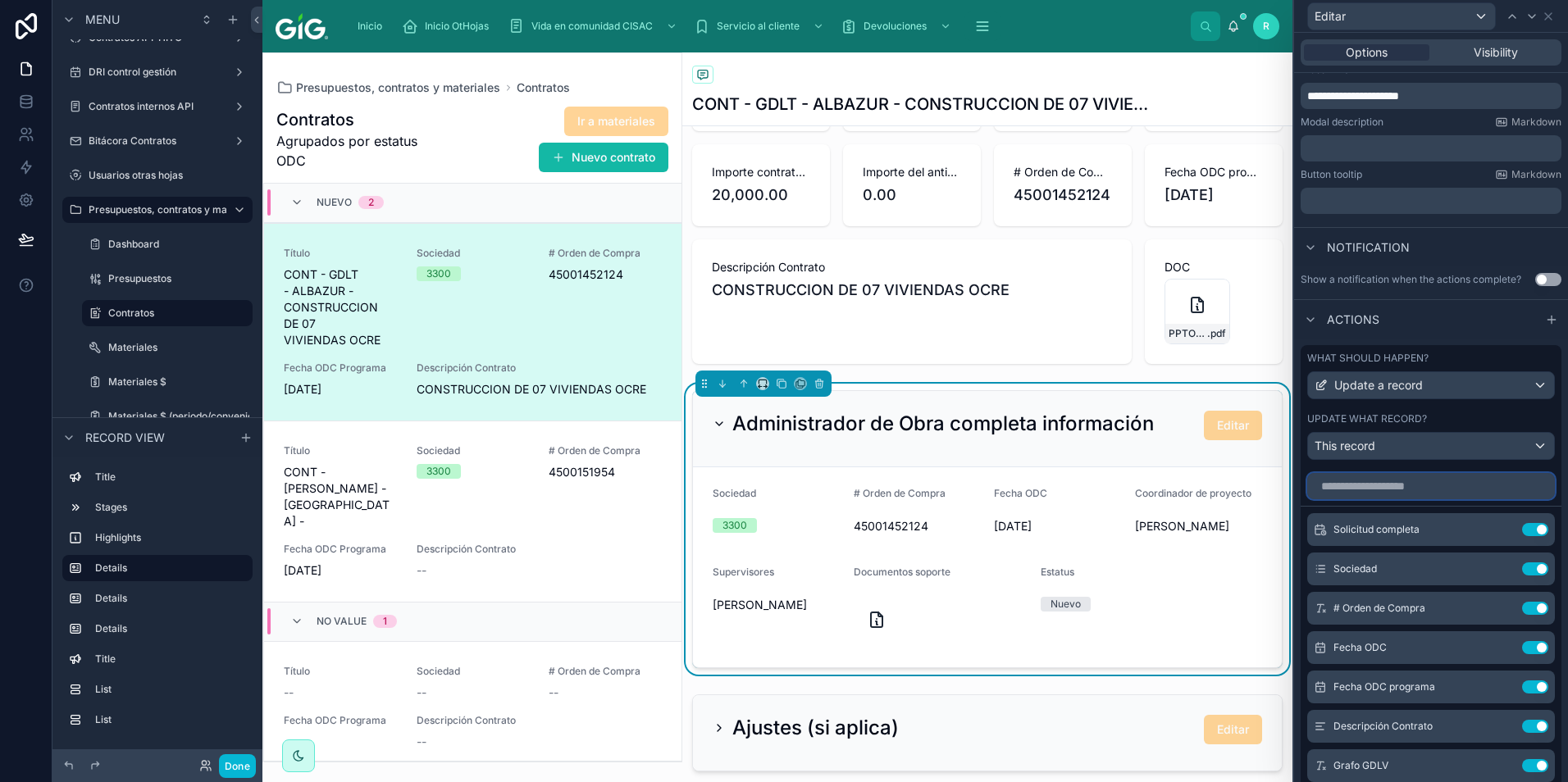
click at [1401, 490] on input "text" at bounding box center [1430, 486] width 247 height 26
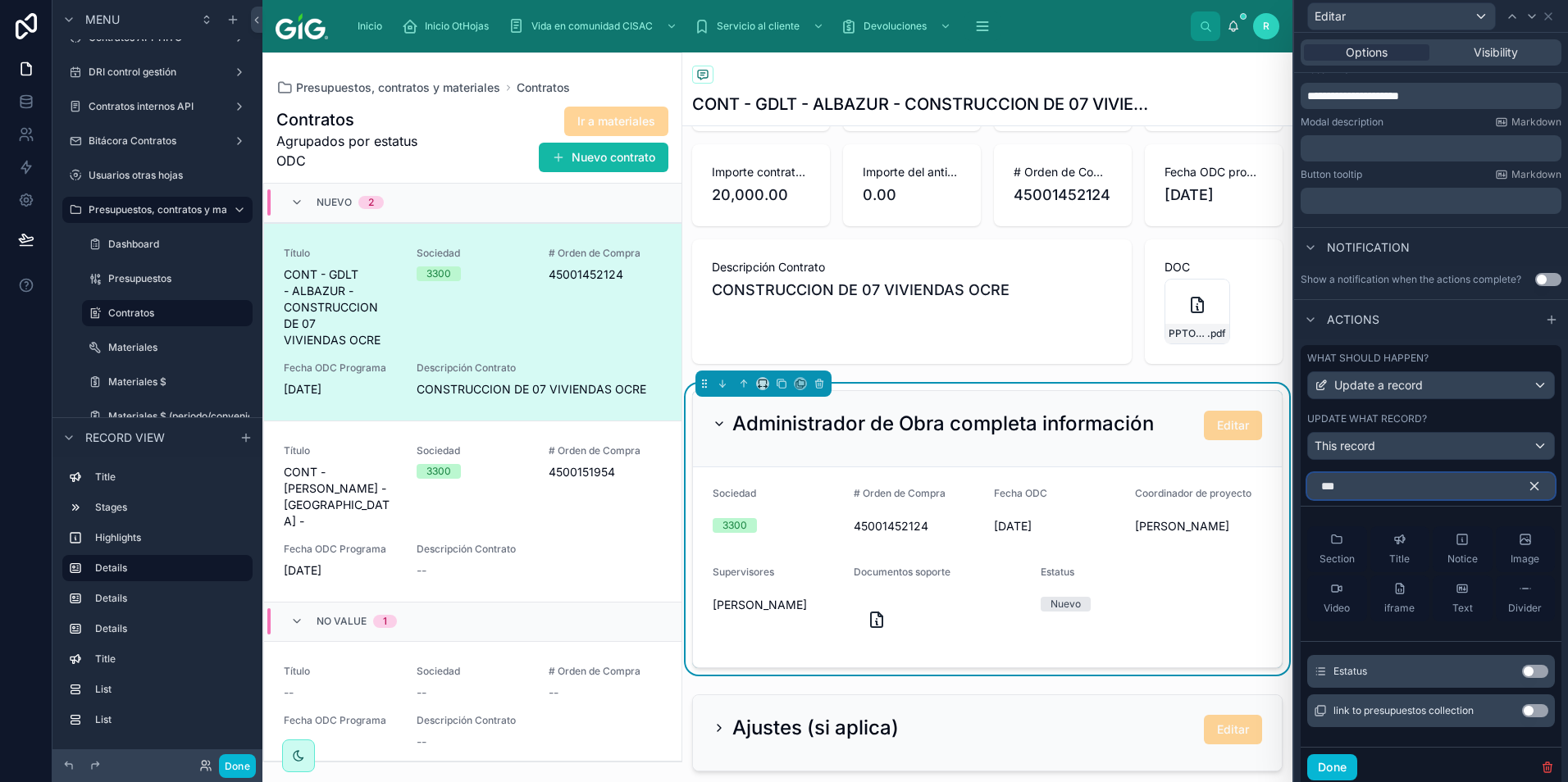
type input "***"
click at [1521, 668] on button "Use setting" at bounding box center [1534, 671] width 26 height 13
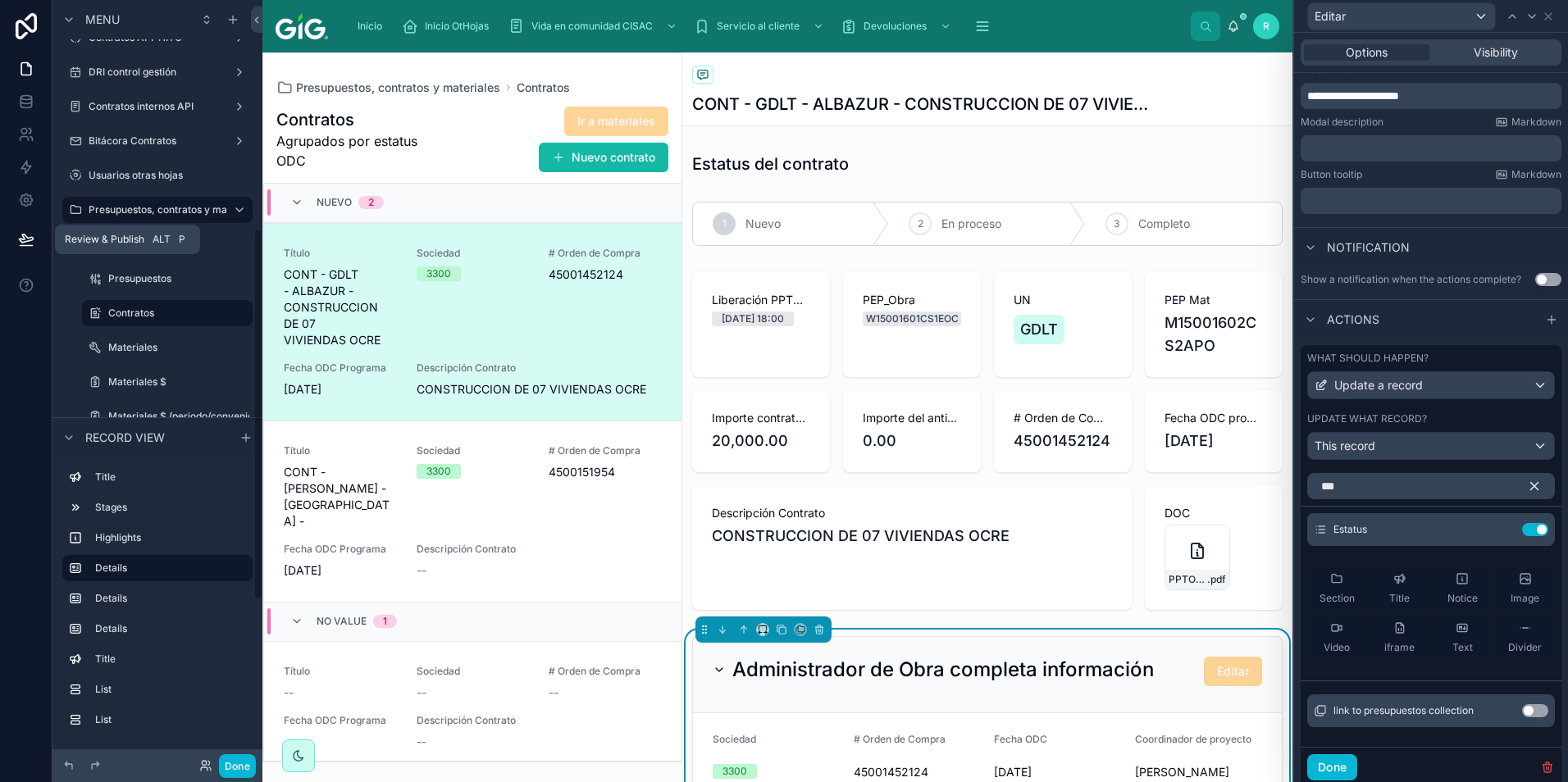
click at [28, 245] on icon at bounding box center [26, 239] width 16 height 16
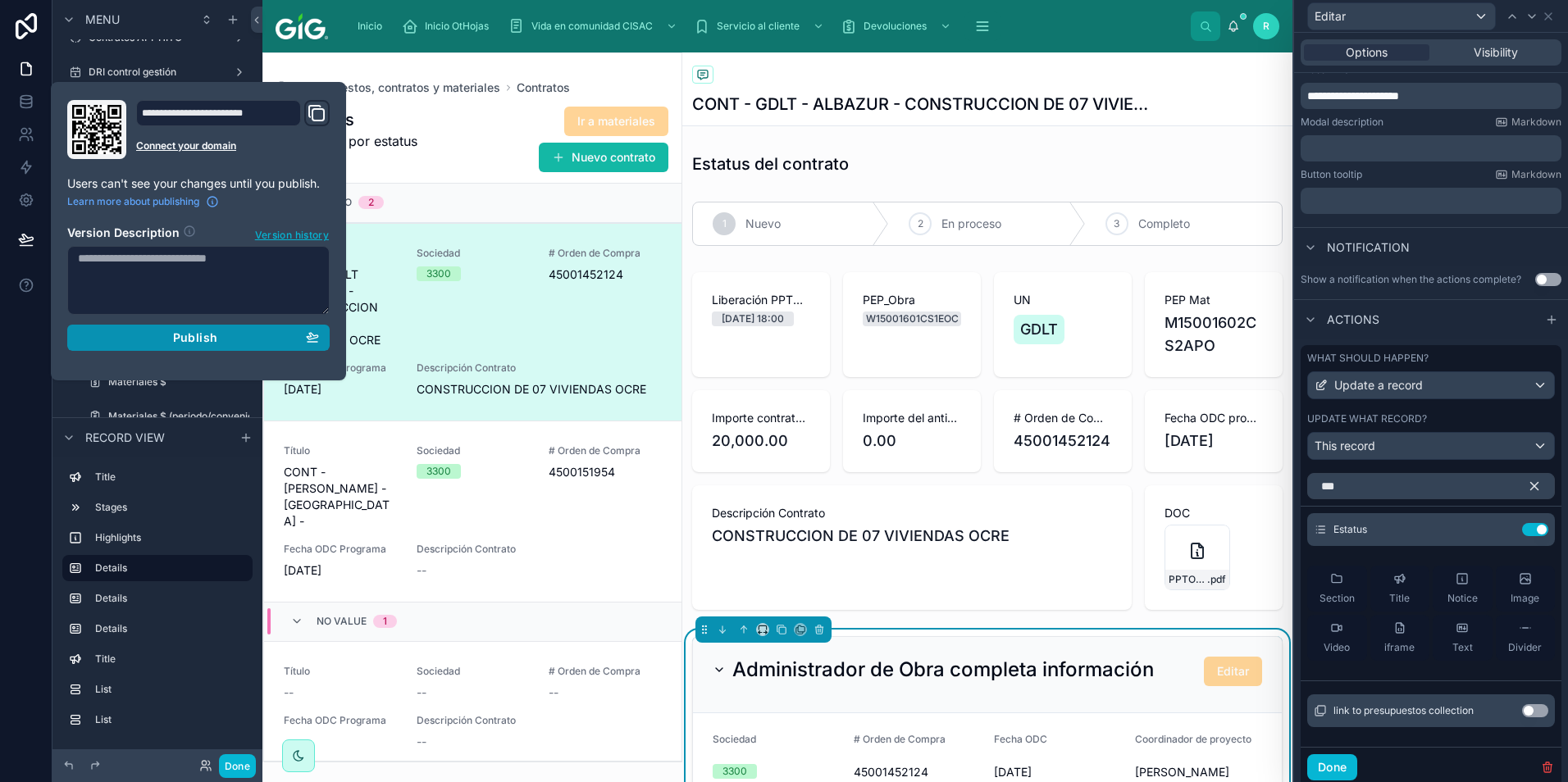
click at [178, 335] on span "Publish" at bounding box center [195, 338] width 44 height 15
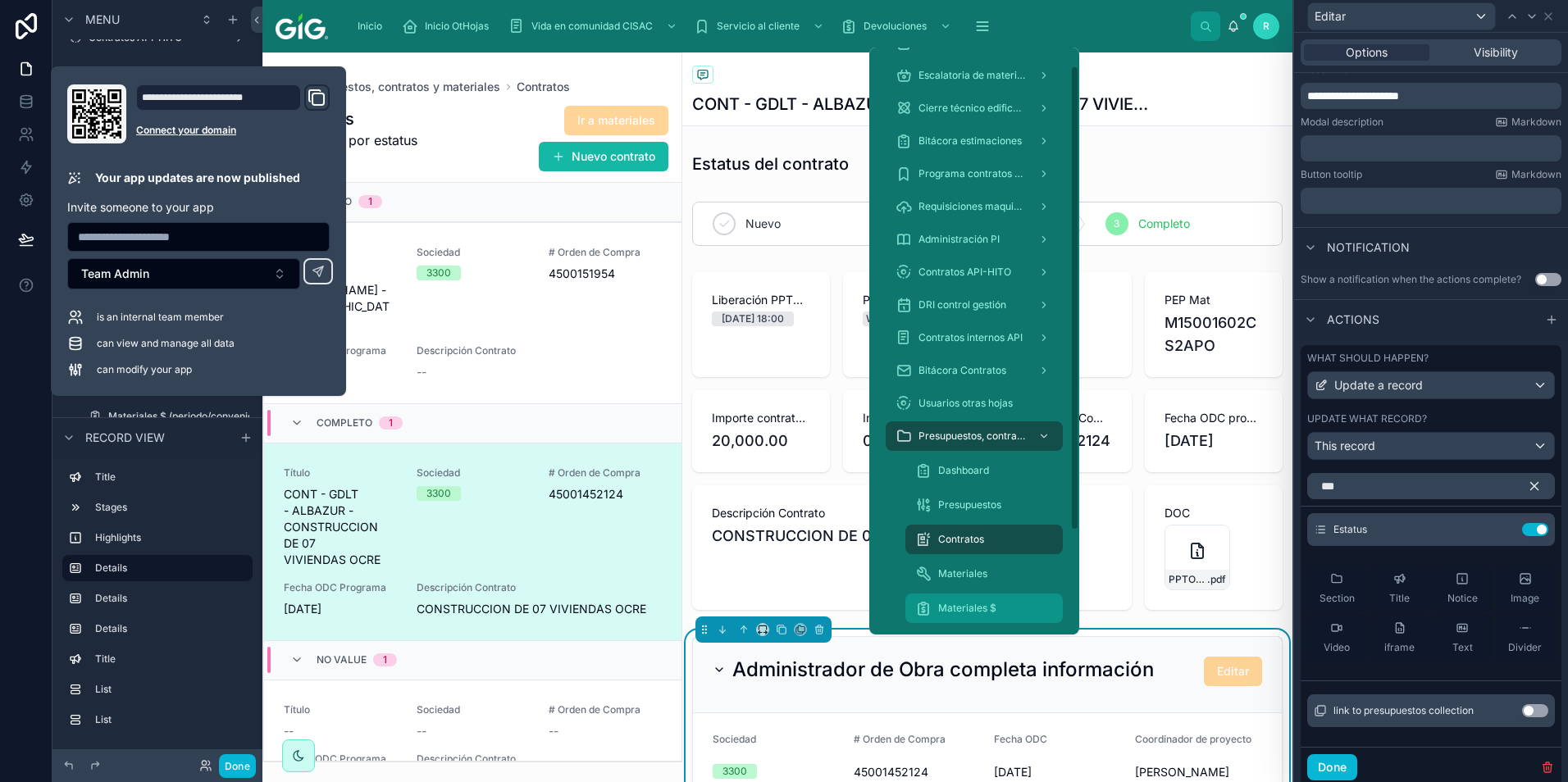
scroll to position [154, 0]
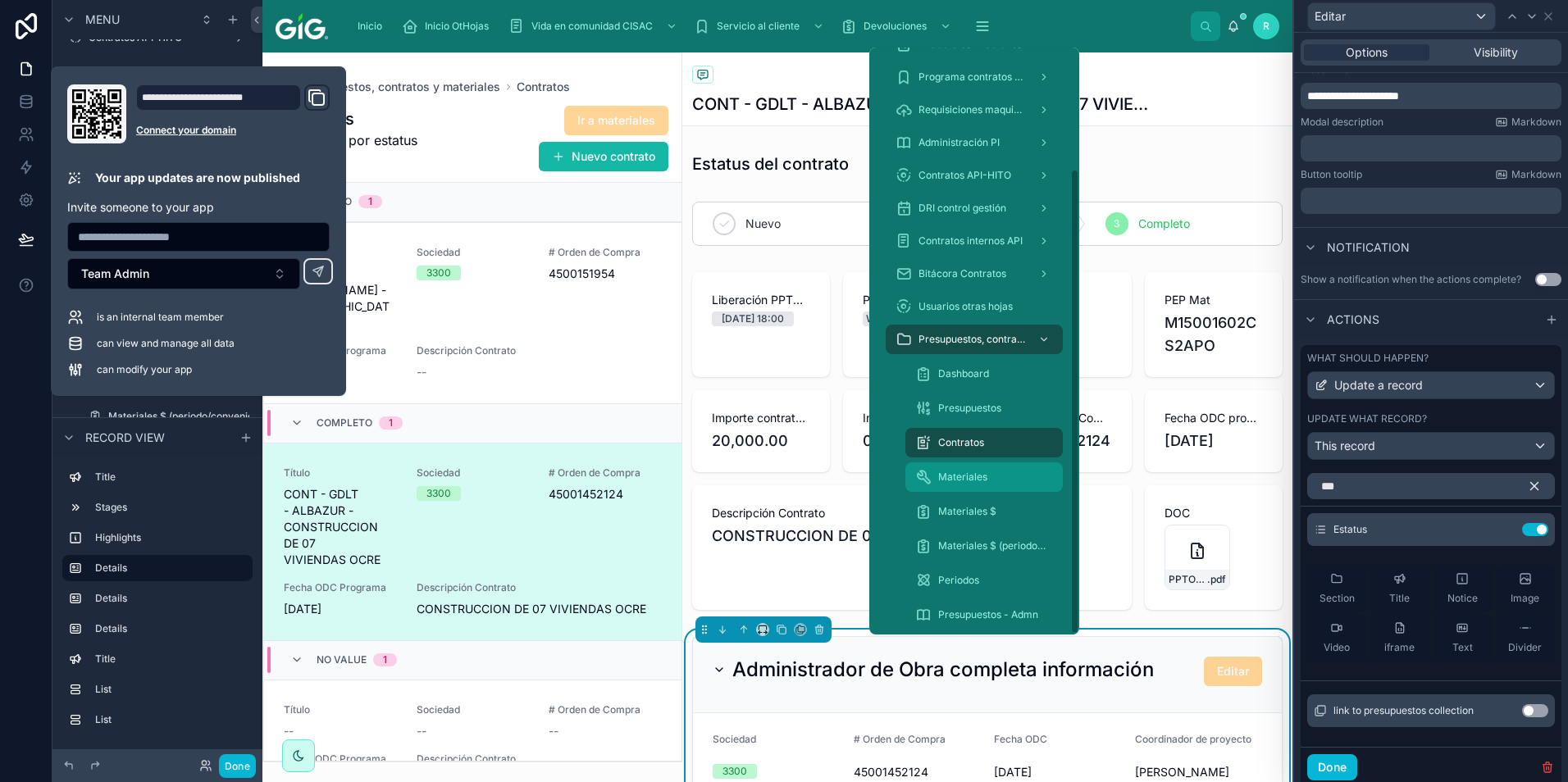
click at [1015, 476] on div "Materiales" at bounding box center [984, 477] width 138 height 26
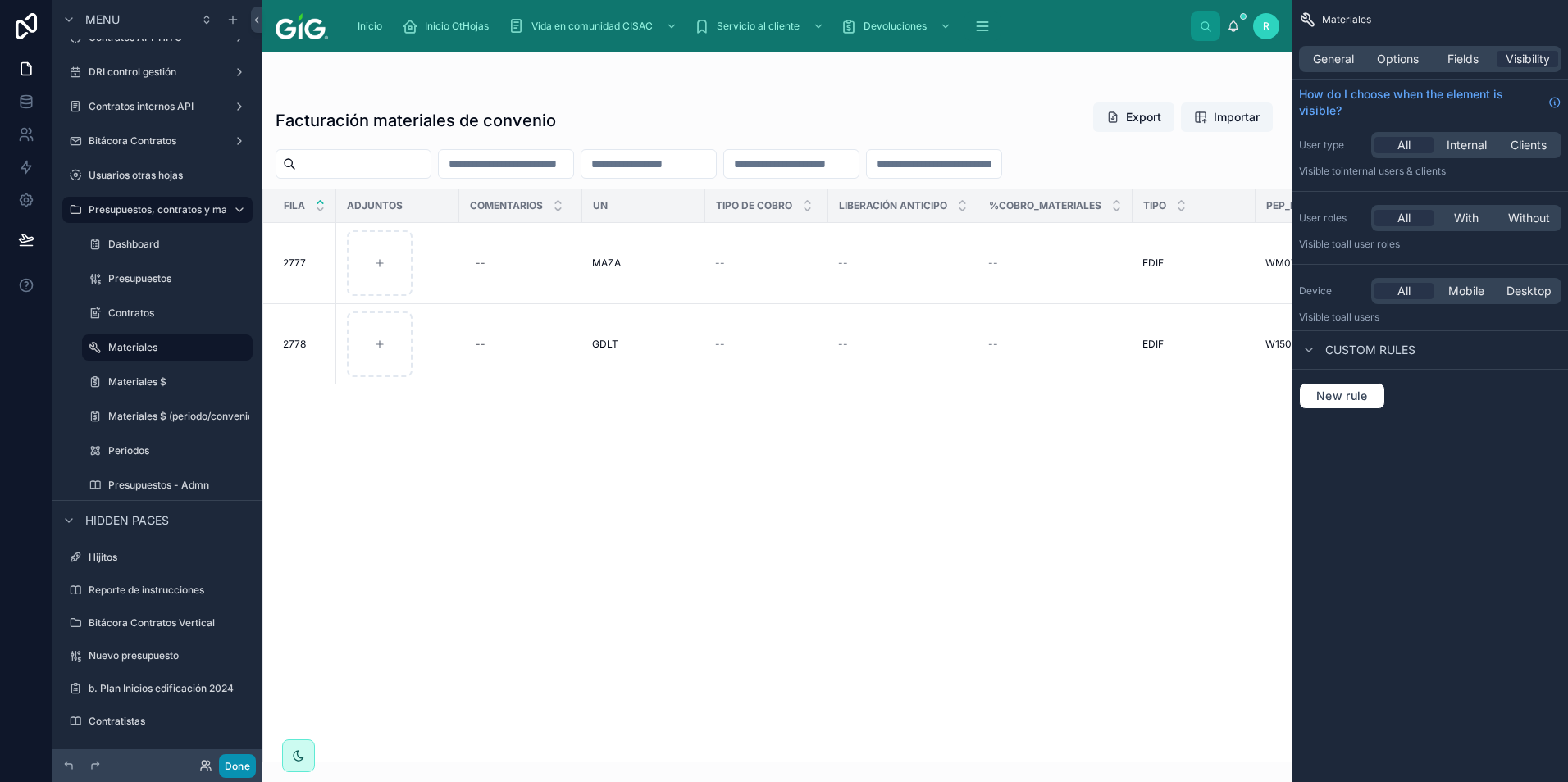
click at [237, 766] on button "Done" at bounding box center [237, 766] width 37 height 24
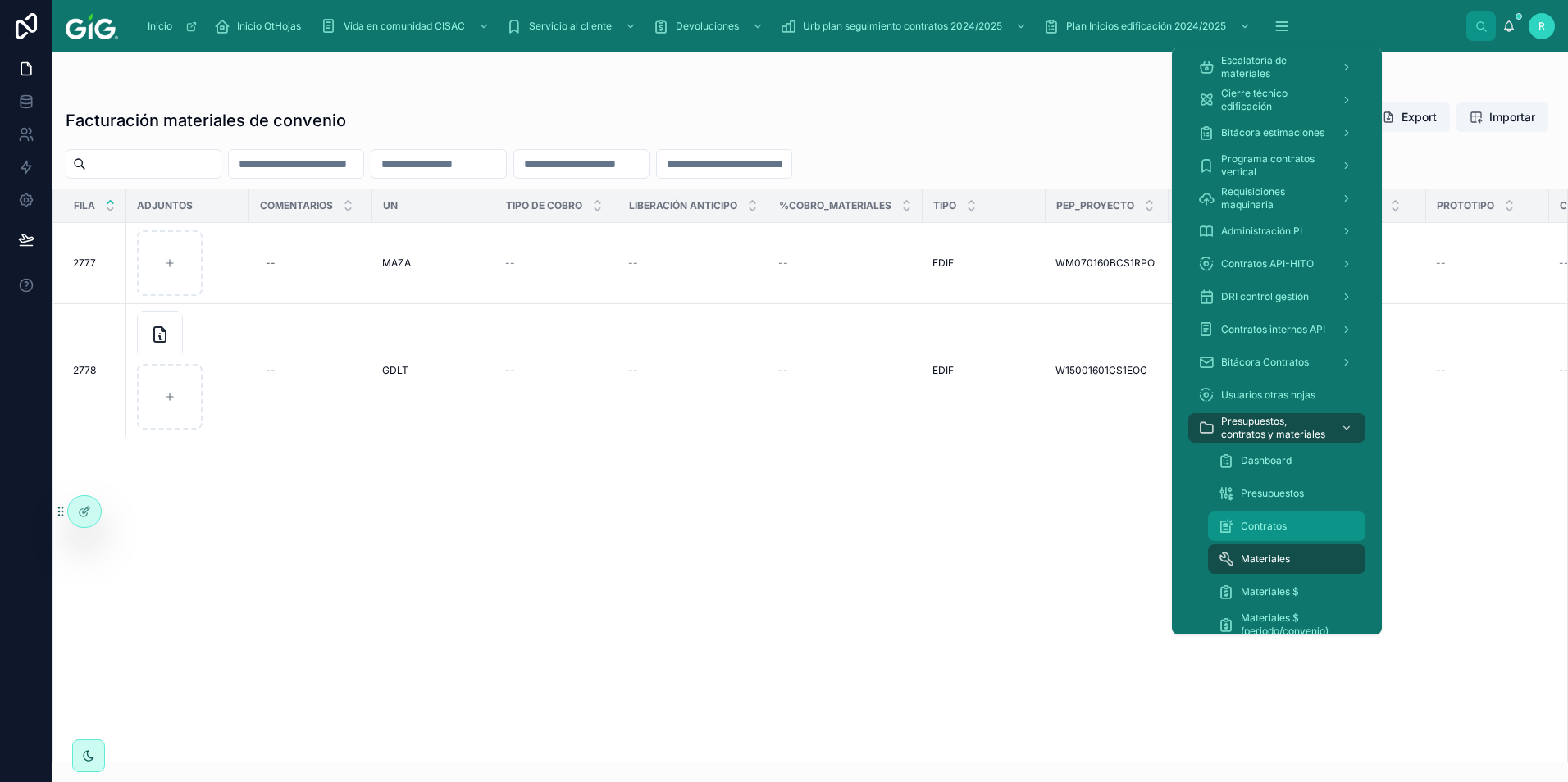
click at [1248, 517] on div "Contratos" at bounding box center [1286, 526] width 138 height 26
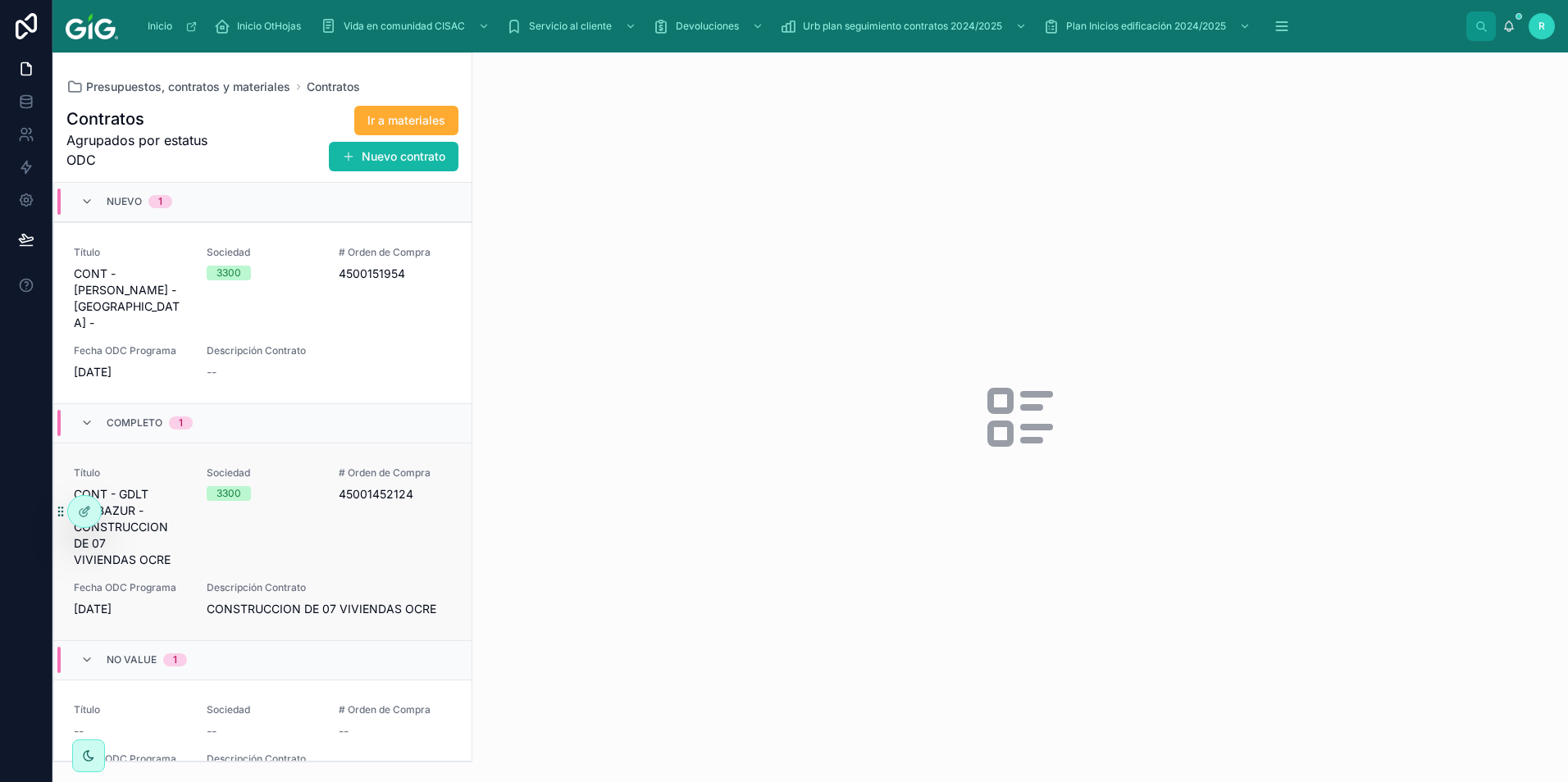
click at [327, 501] on div "Título CONT - GDLT - ALBAZUR - CONSTRUCCION DE 07 VIVIENDAS OCRE Sociedad 3300 …" at bounding box center [263, 542] width 378 height 151
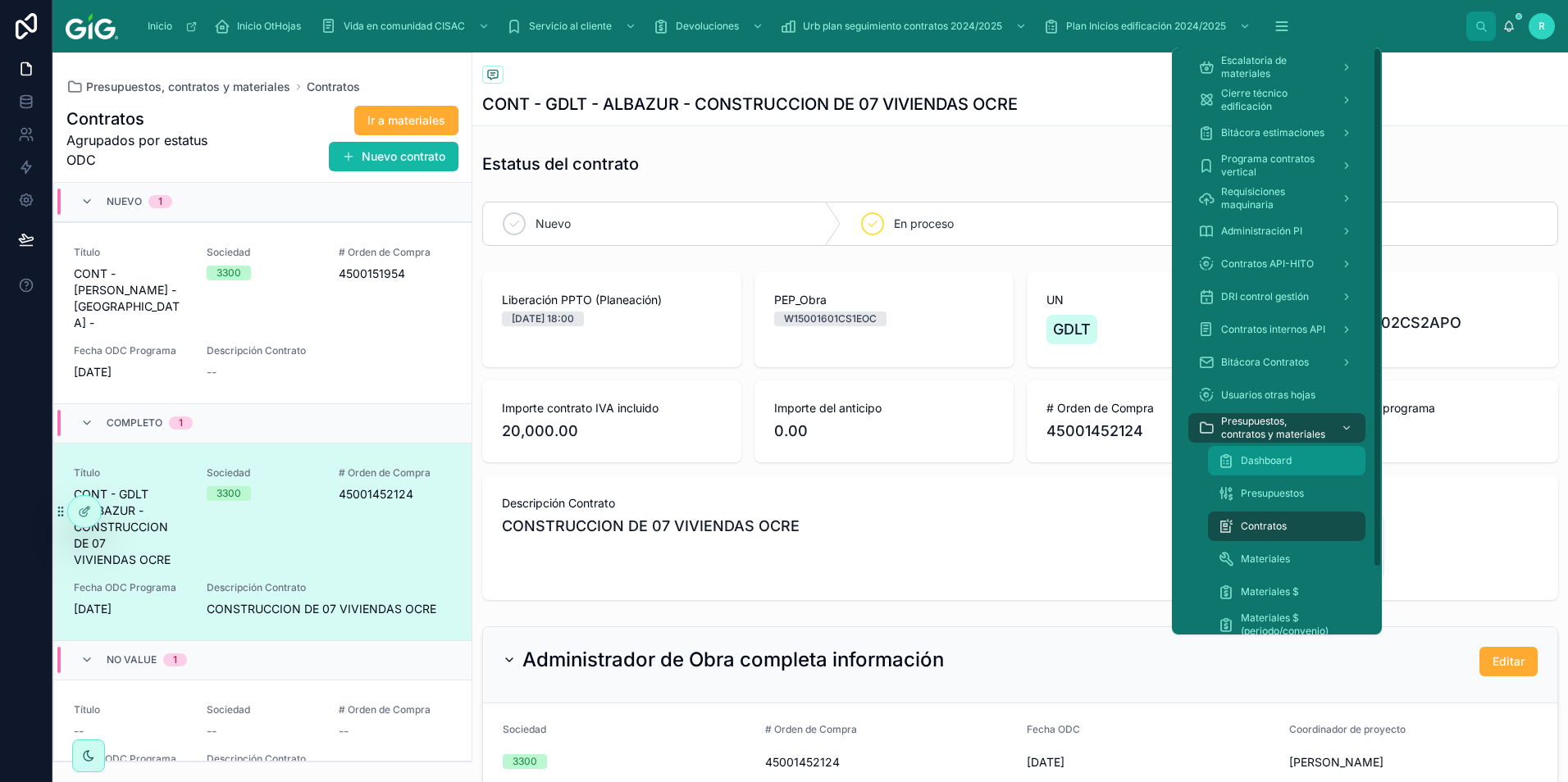
click at [1290, 465] on span "Dashboard" at bounding box center [1266, 460] width 51 height 13
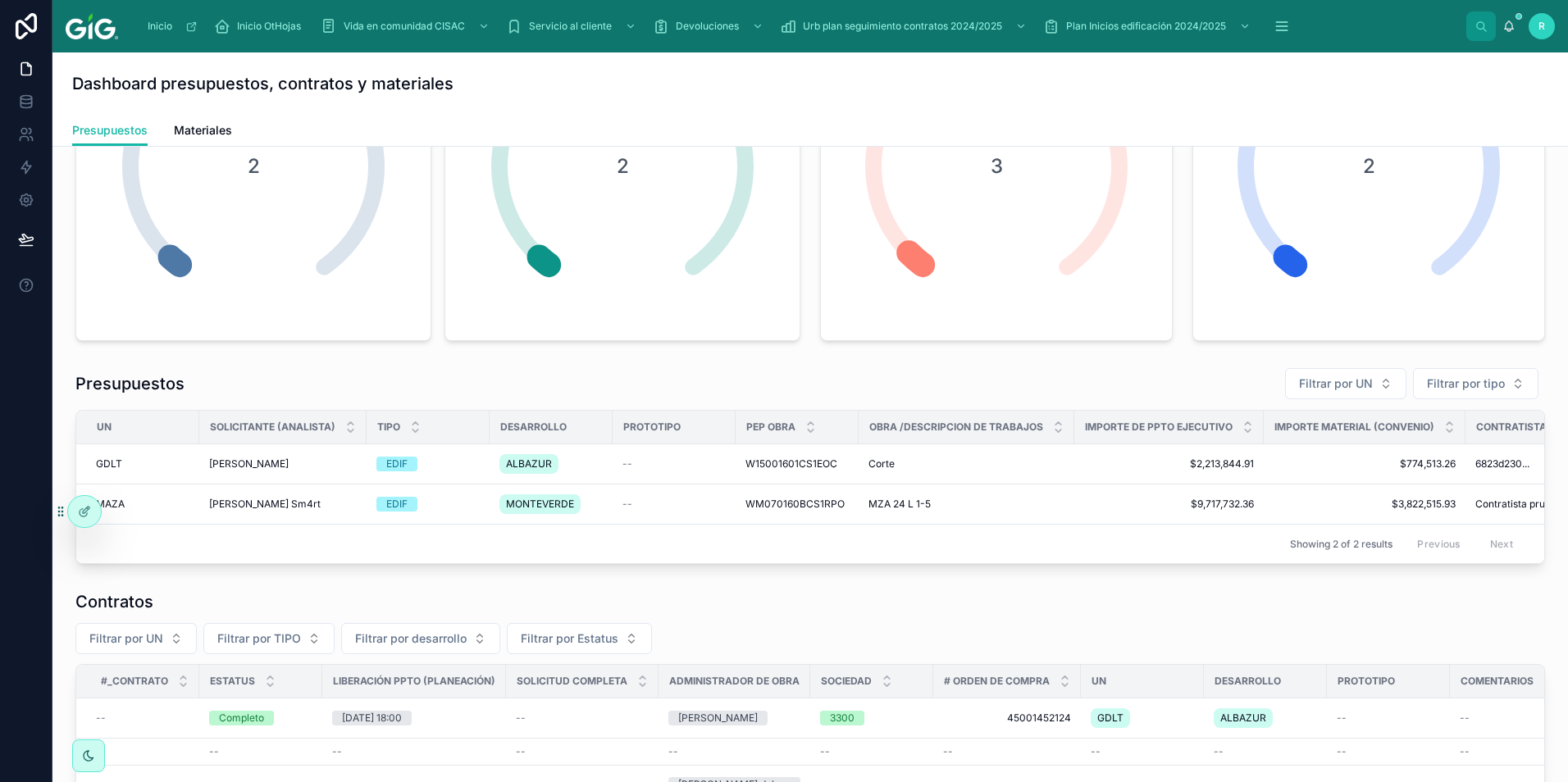
scroll to position [328, 0]
